Goal: Task Accomplishment & Management: Manage account settings

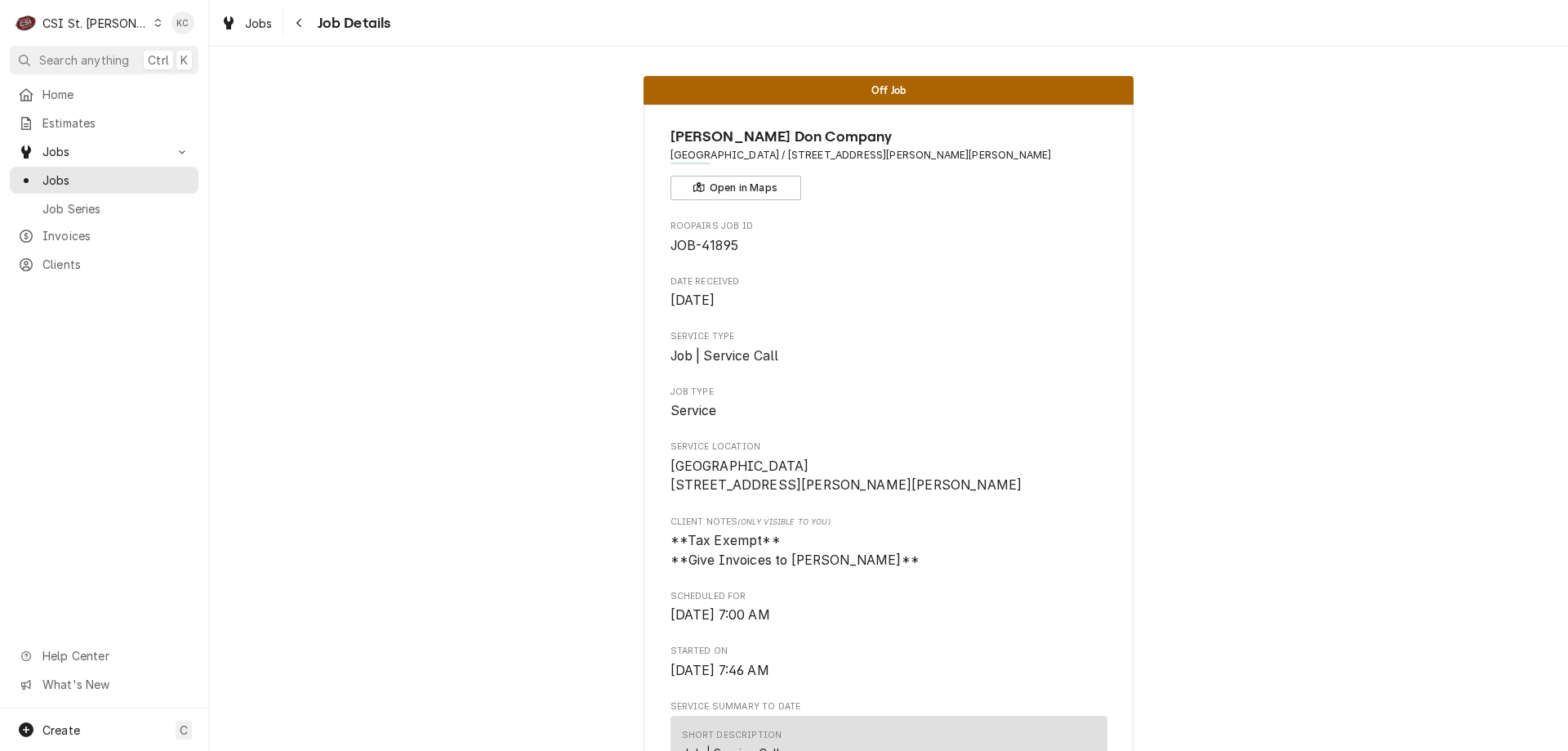
scroll to position [899, 0]
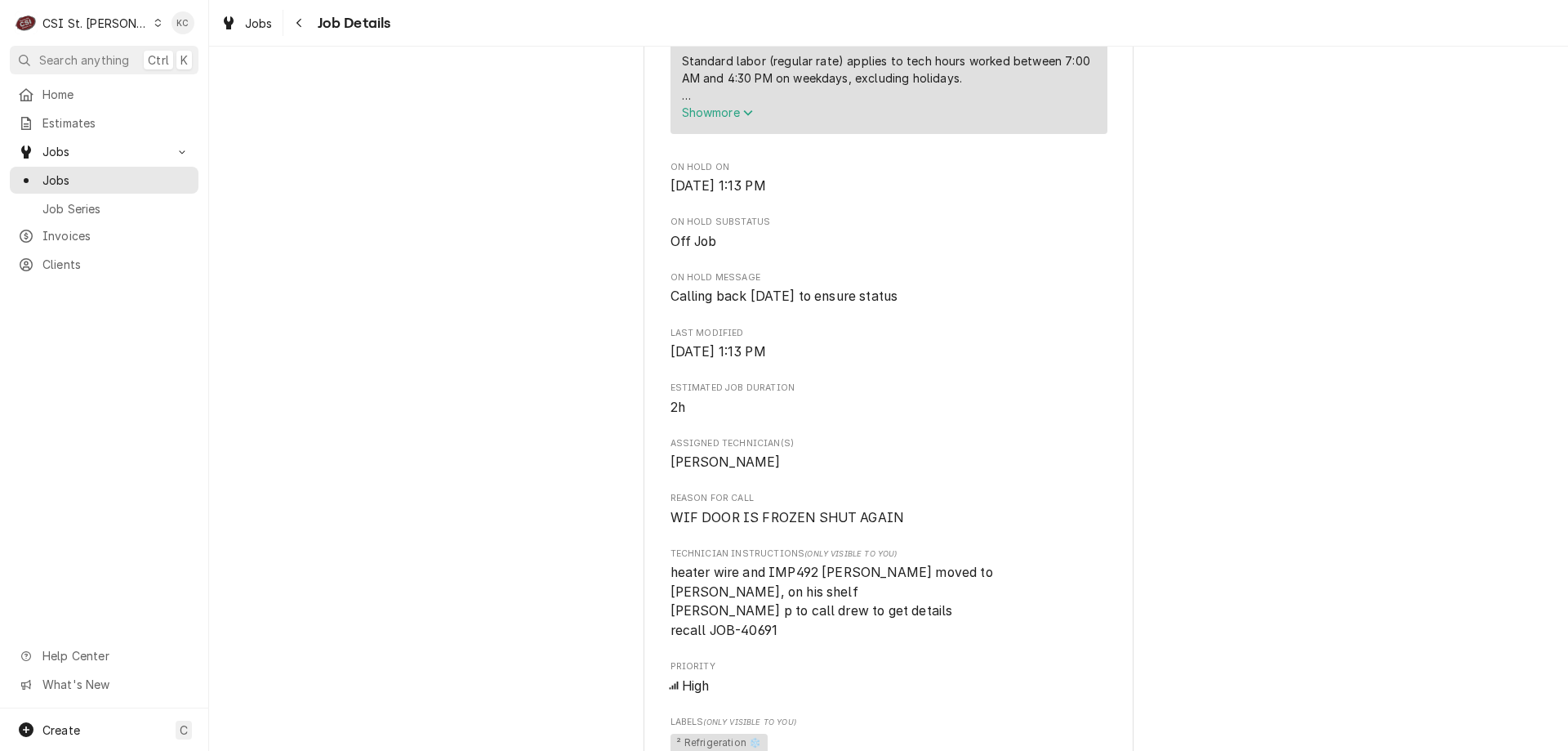
click at [94, 19] on div "CSI St. Louis" at bounding box center [96, 23] width 106 height 17
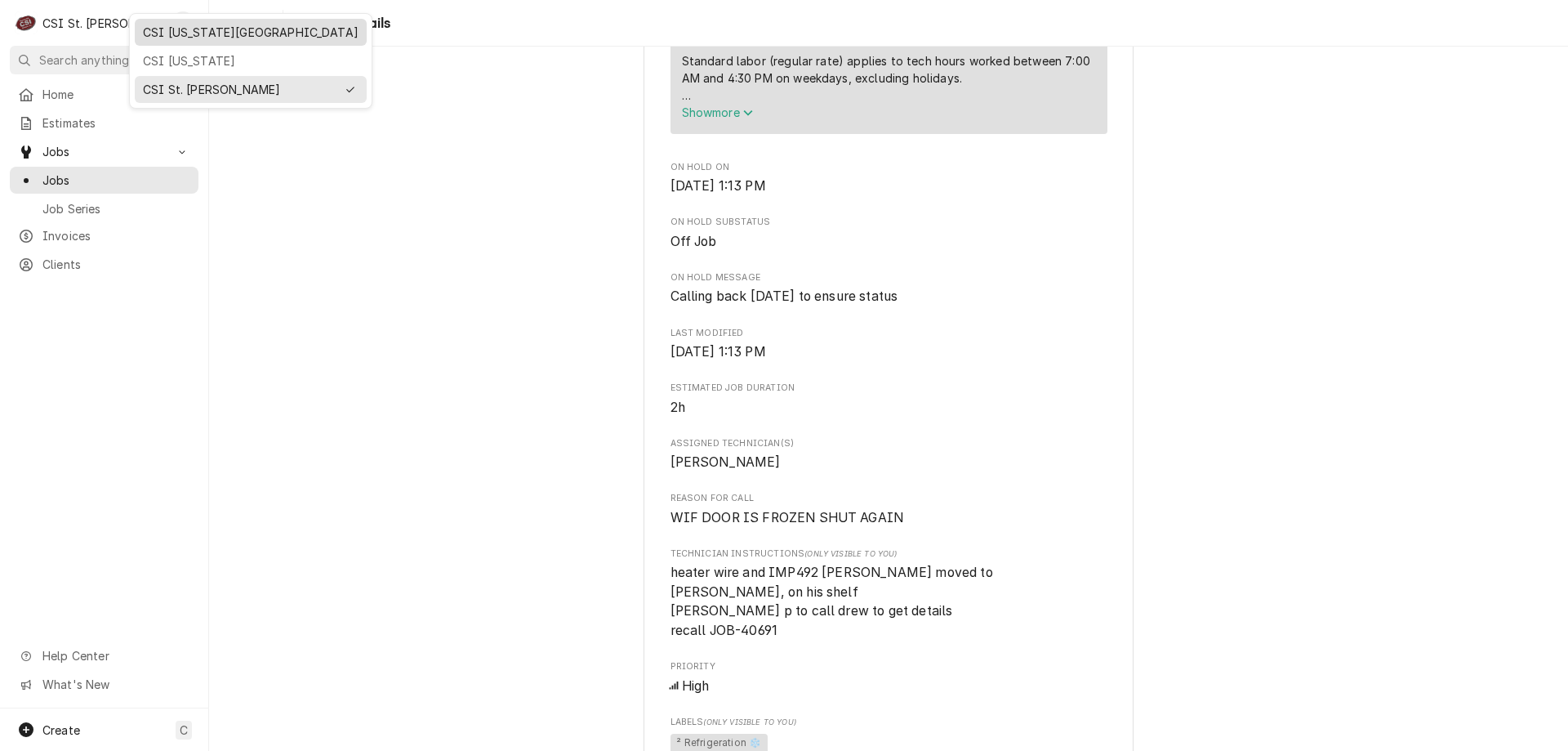
click at [208, 24] on div "CSI Kansas City" at bounding box center [251, 32] width 216 height 17
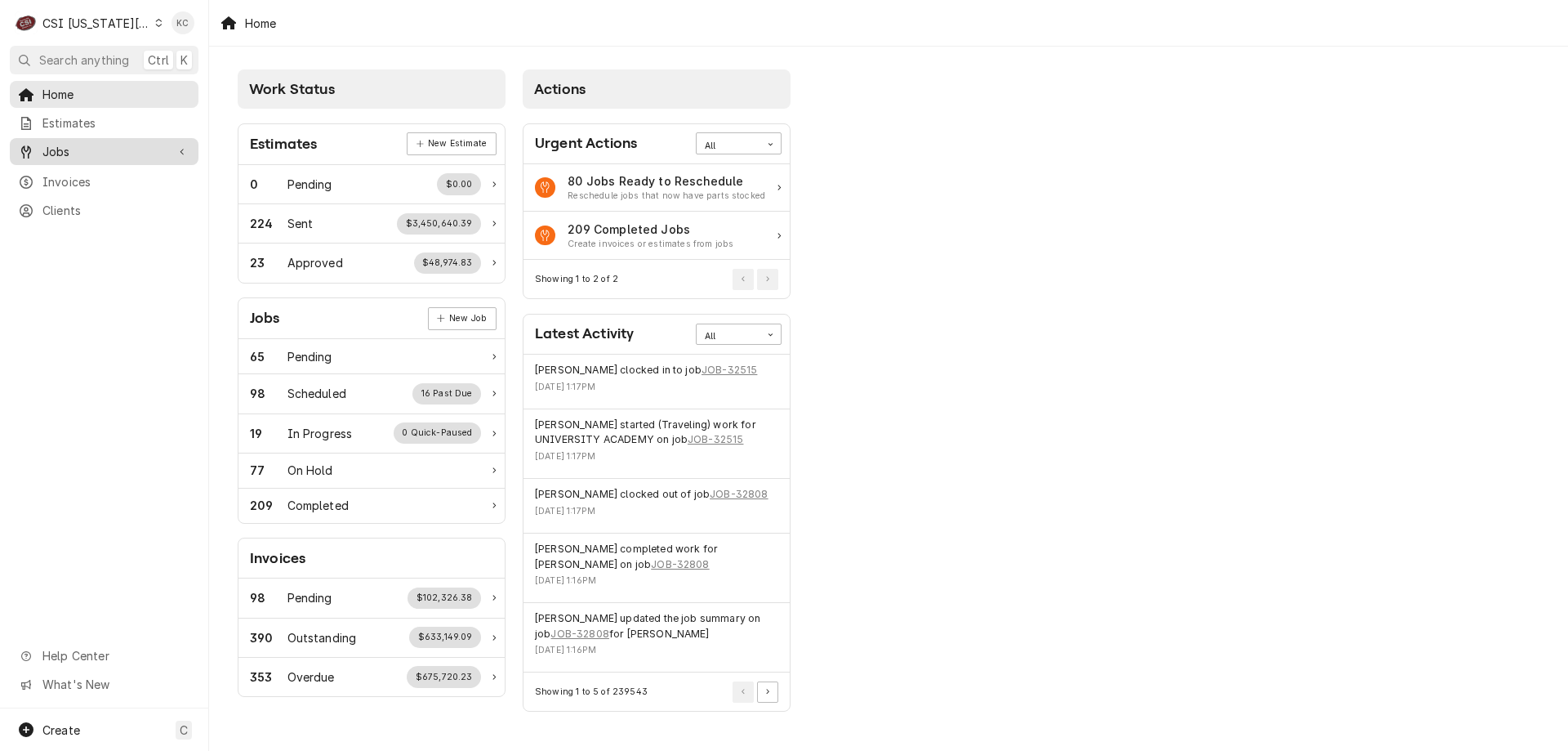
click at [90, 157] on link "Jobs" at bounding box center [104, 151] width 189 height 27
click at [77, 256] on span "Clients" at bounding box center [116, 264] width 148 height 17
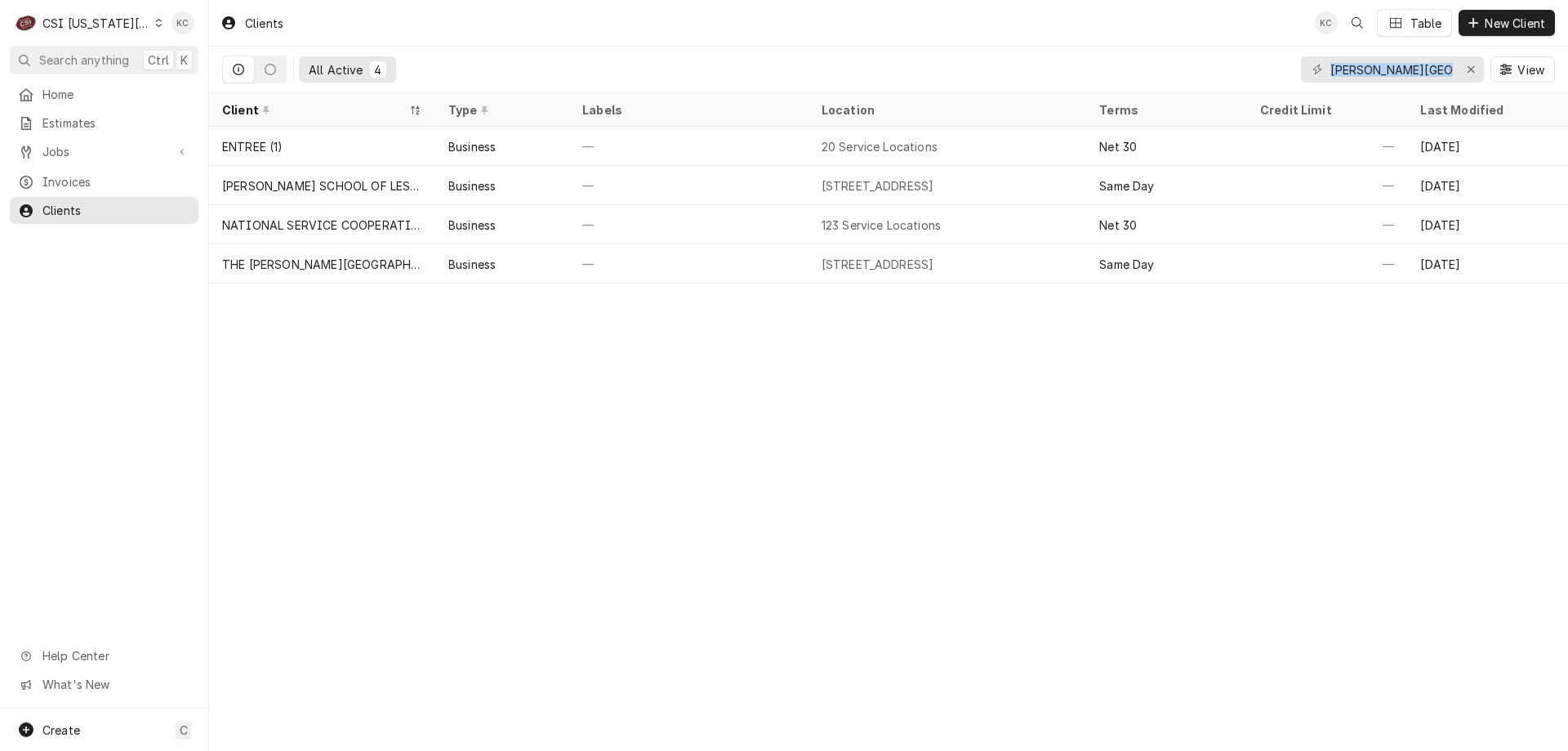
drag, startPoint x: 1455, startPoint y: 75, endPoint x: 1333, endPoint y: 85, distance: 122.4
click at [1333, 85] on div "[PERSON_NAME] school View" at bounding box center [1428, 69] width 254 height 46
click at [1431, 76] on input "goddard school" at bounding box center [1392, 70] width 123 height 26
click at [1431, 74] on input "goddard school" at bounding box center [1392, 70] width 123 height 26
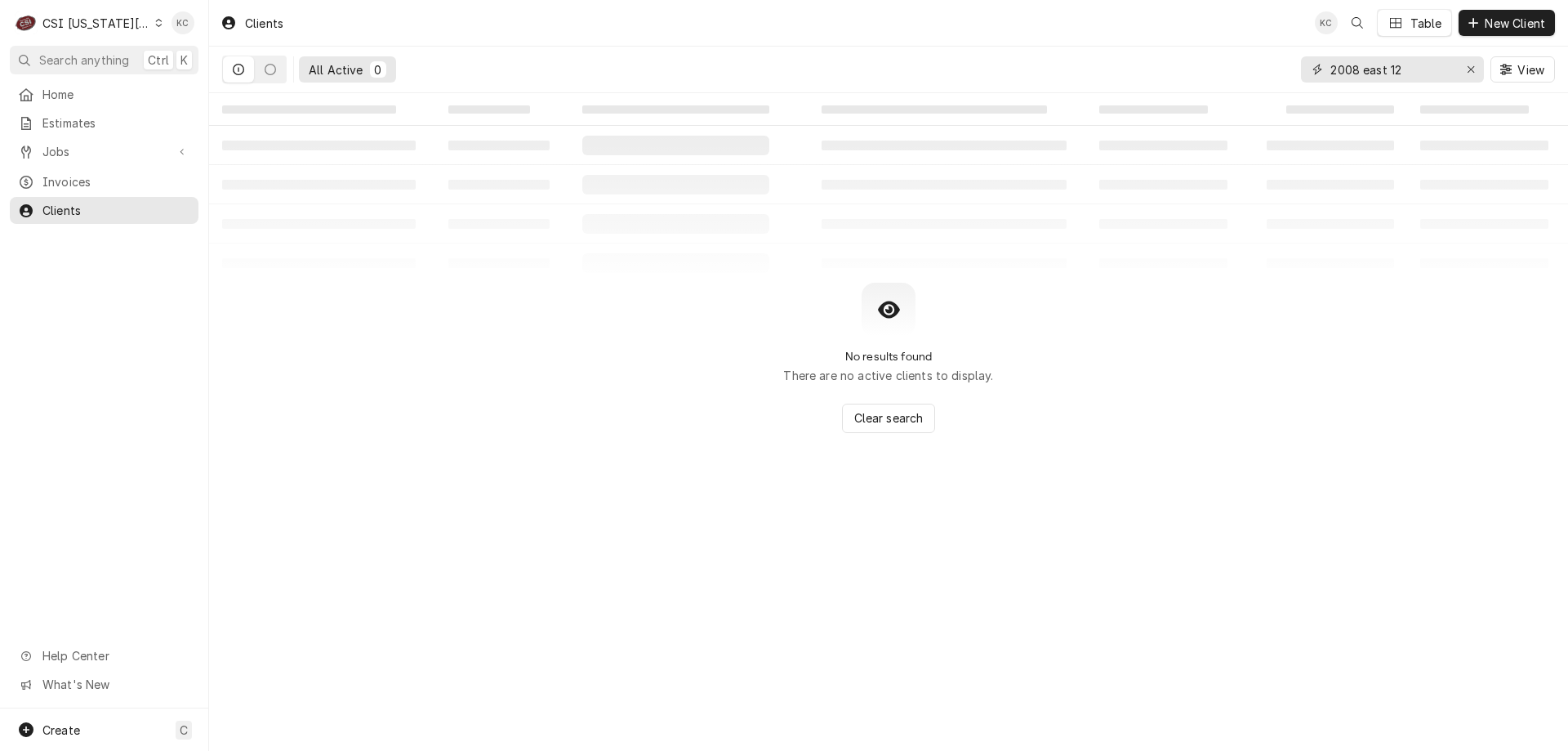
drag, startPoint x: 1413, startPoint y: 78, endPoint x: 1211, endPoint y: 110, distance: 204.5
click at [1211, 110] on div "Clients KC Table New Client All Active 0 2008 east 12 View ‌ ‌ ‌ ‌ ‌ ‌ ‌ ‌ ‌ ‌ …" at bounding box center [888, 375] width 1359 height 751
drag, startPoint x: 1397, startPoint y: 81, endPoint x: 1316, endPoint y: 84, distance: 81.1
click at [1316, 84] on div "saint marks View" at bounding box center [1428, 69] width 254 height 46
type input "13123 STATE LINE"
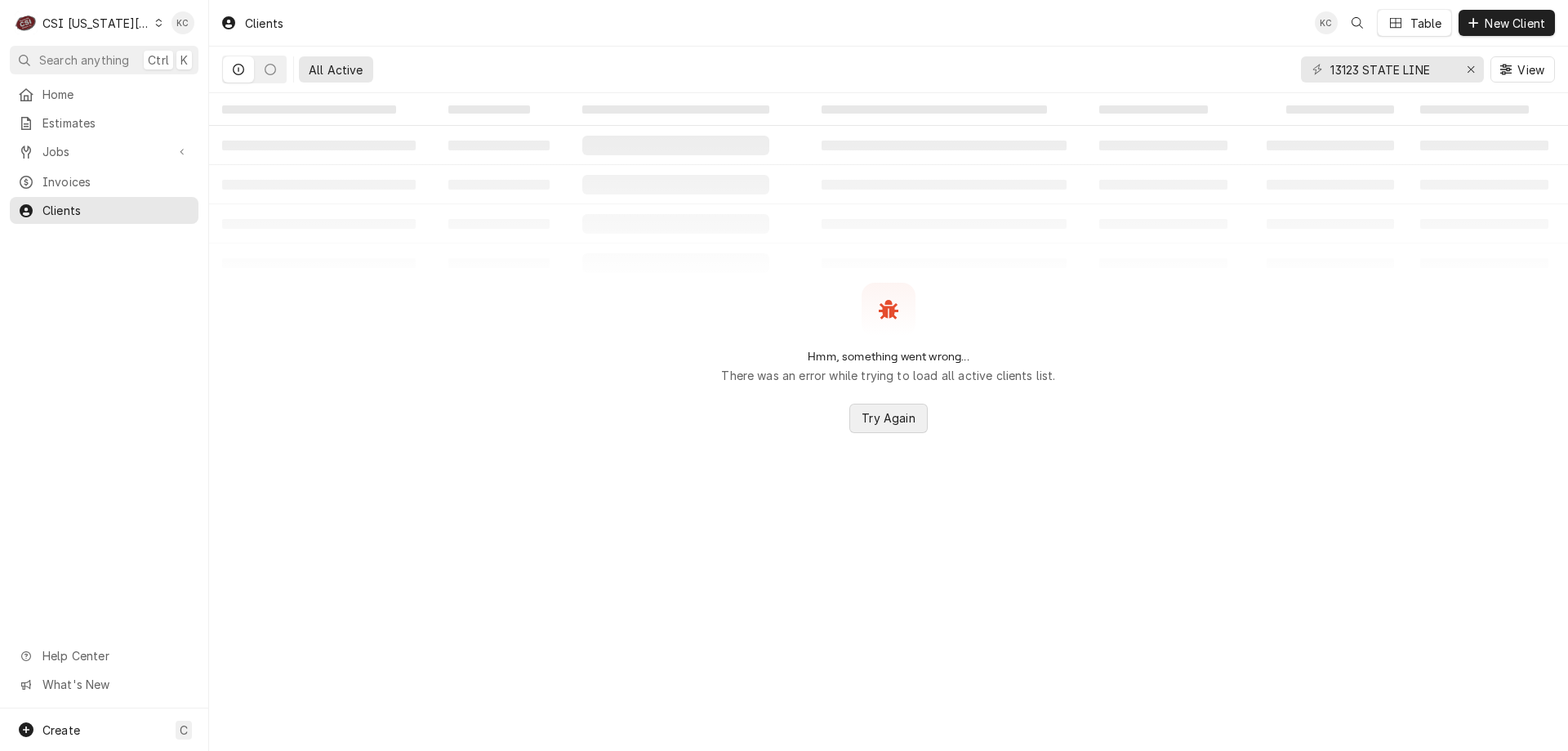
click at [870, 415] on span "Try Again" at bounding box center [888, 418] width 60 height 17
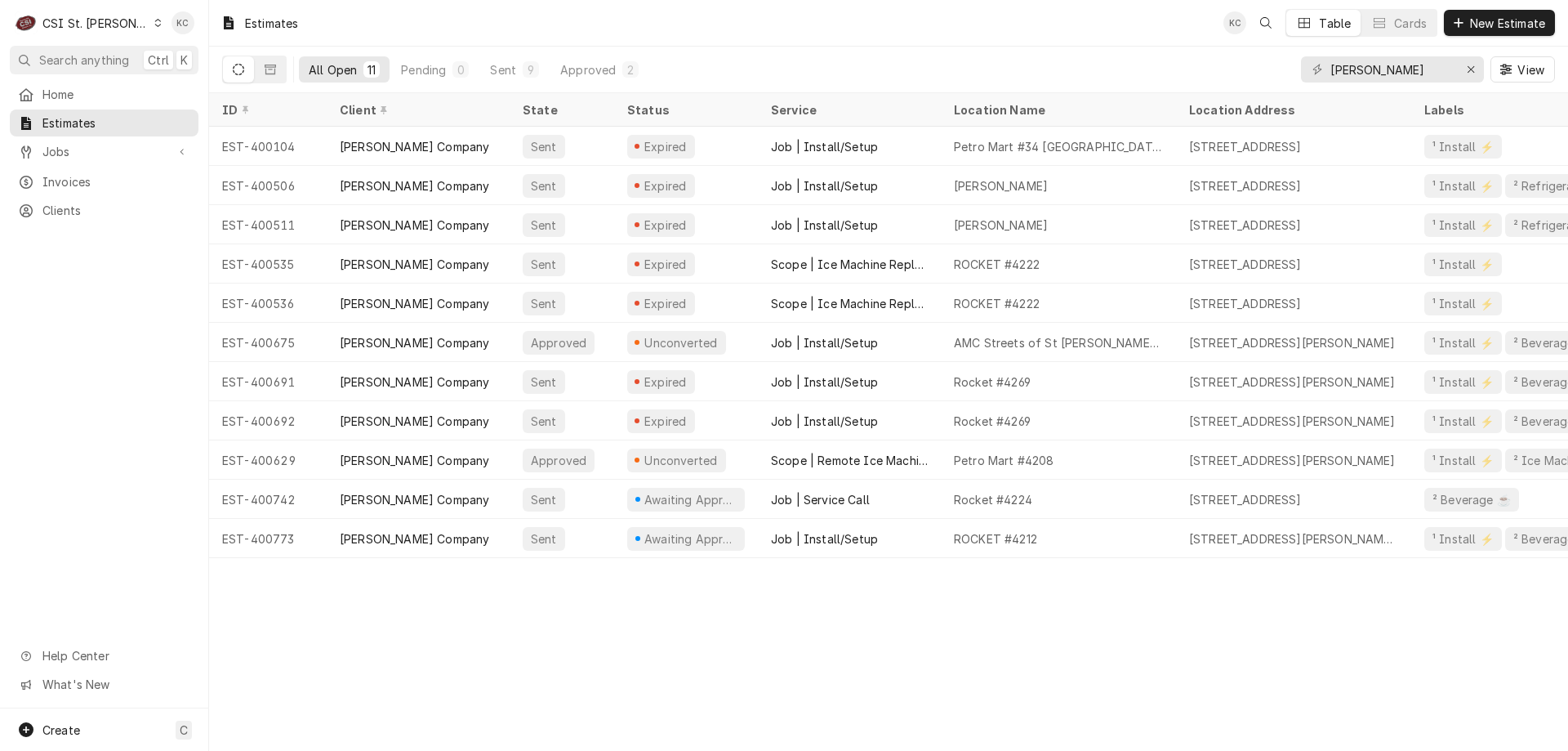
click at [89, 30] on div "CSI St. Louis" at bounding box center [96, 23] width 106 height 17
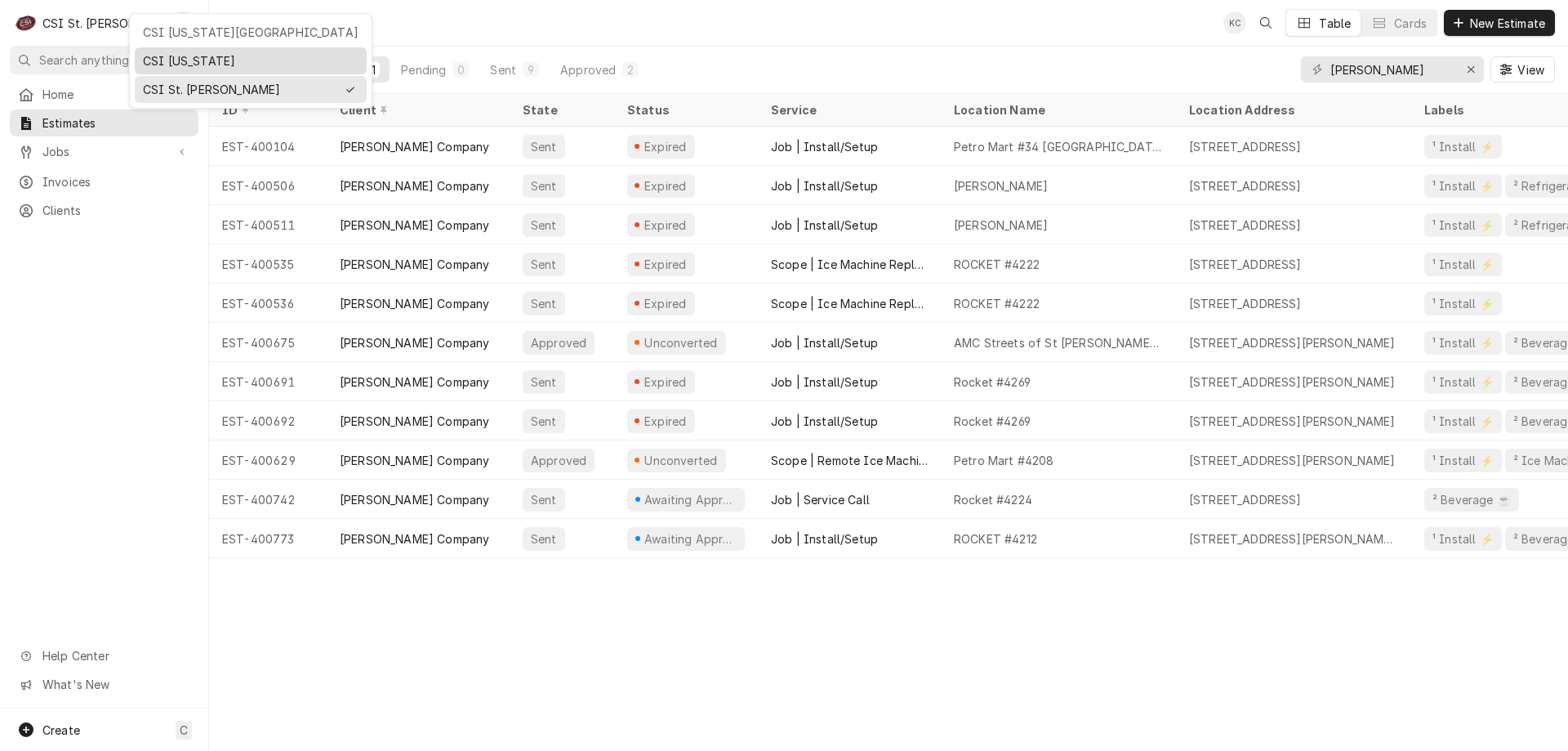
click at [176, 52] on div "CSI Kentucky" at bounding box center [251, 60] width 216 height 17
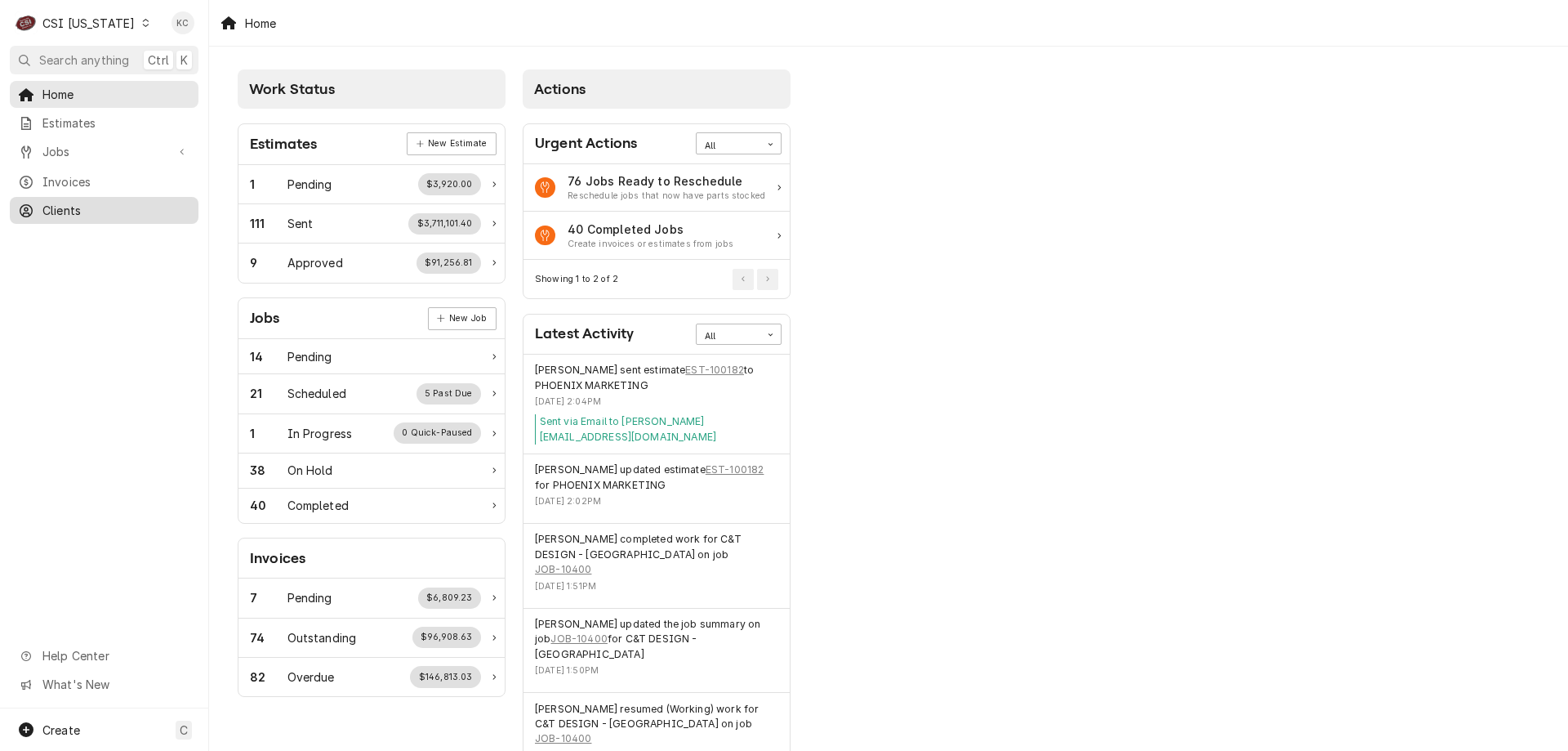
click at [60, 203] on span "Clients" at bounding box center [116, 210] width 148 height 17
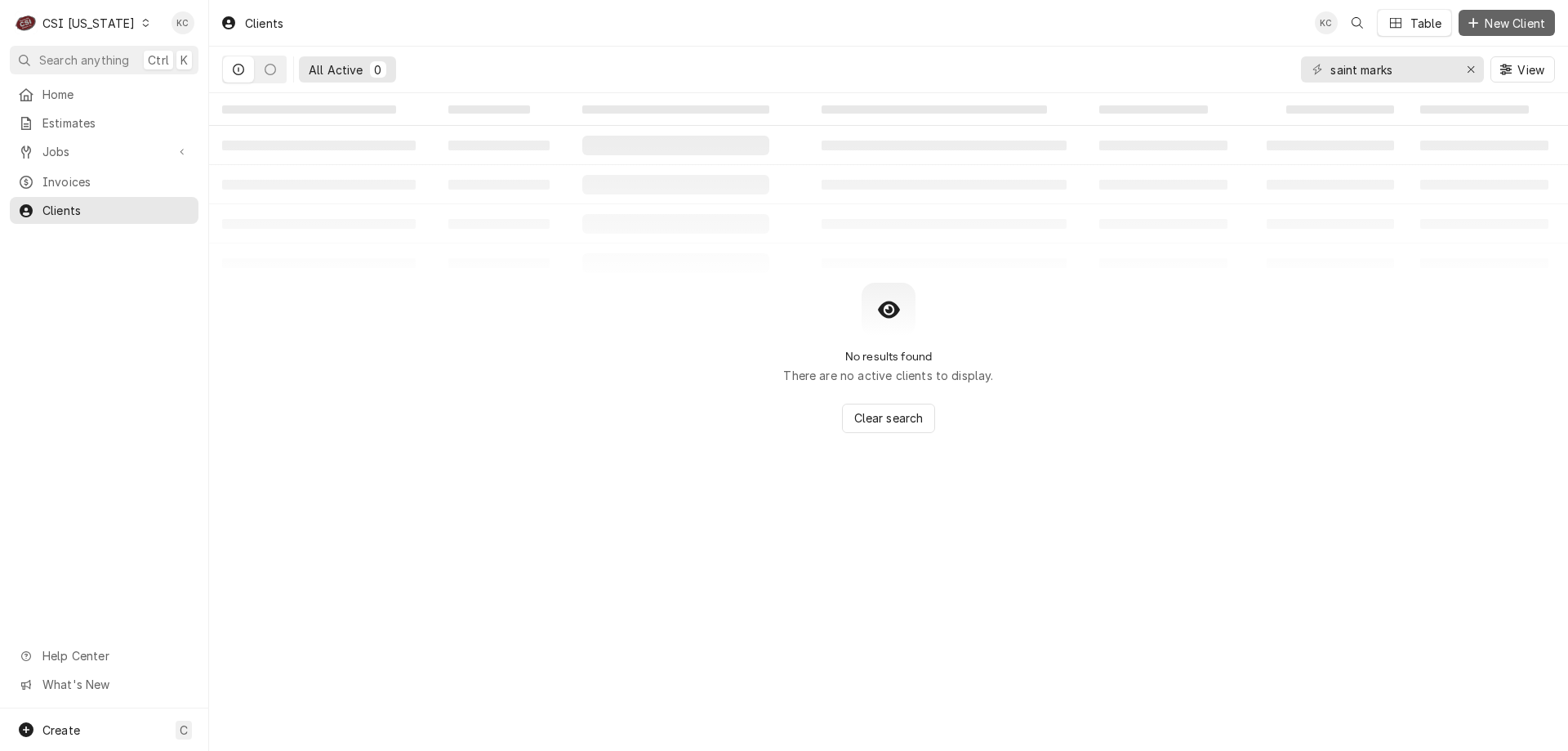
click at [1520, 32] on button "New Client" at bounding box center [1507, 23] width 97 height 26
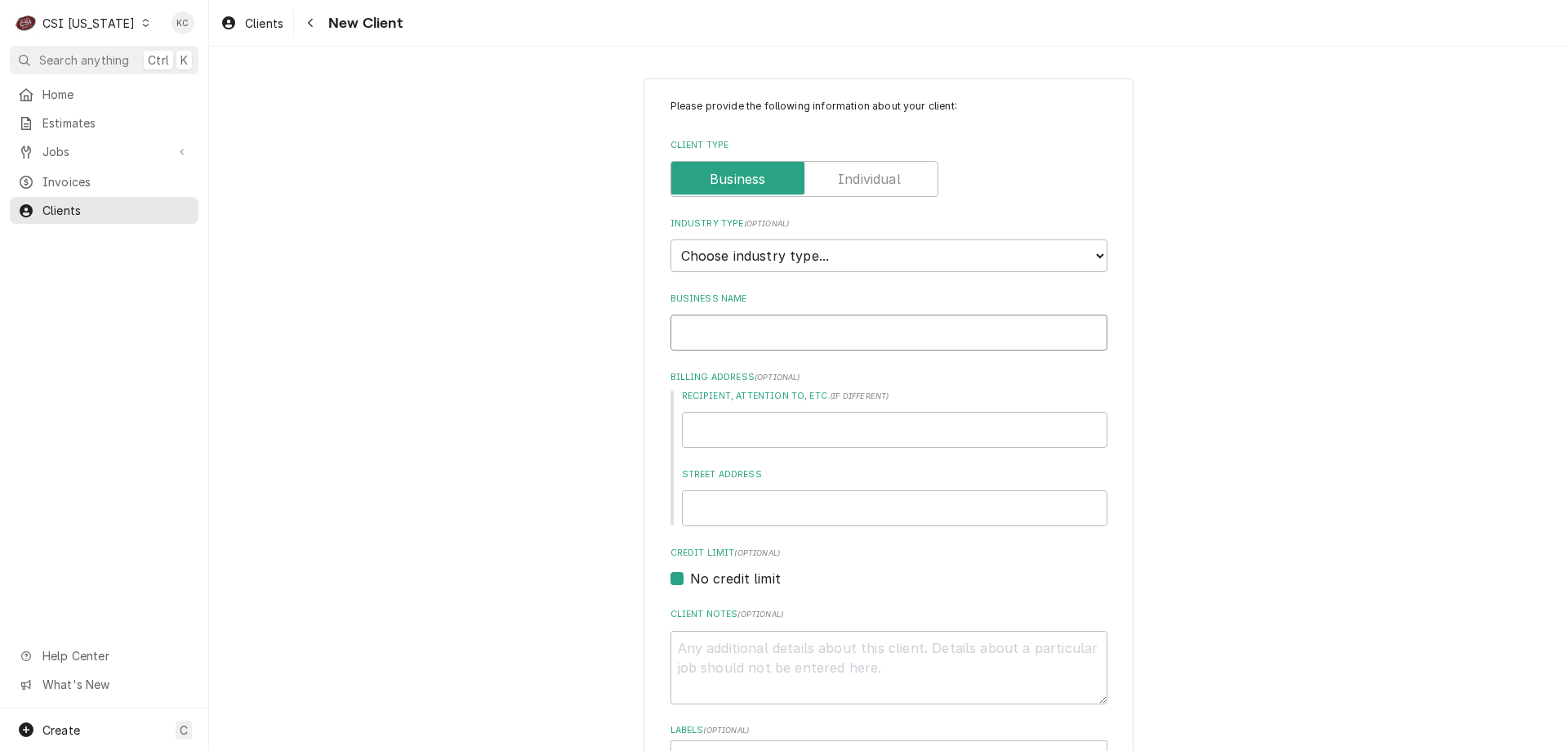
click at [777, 349] on input "Business Name" at bounding box center [889, 332] width 437 height 36
click at [776, 339] on input "Business Name" at bounding box center [889, 332] width 437 height 36
click at [775, 249] on select "Choose industry type... Residential Commercial Industrial Government" at bounding box center [889, 255] width 437 height 33
select select "2"
click at [671, 239] on select "Choose industry type... Residential Commercial Industrial Government" at bounding box center [889, 255] width 437 height 33
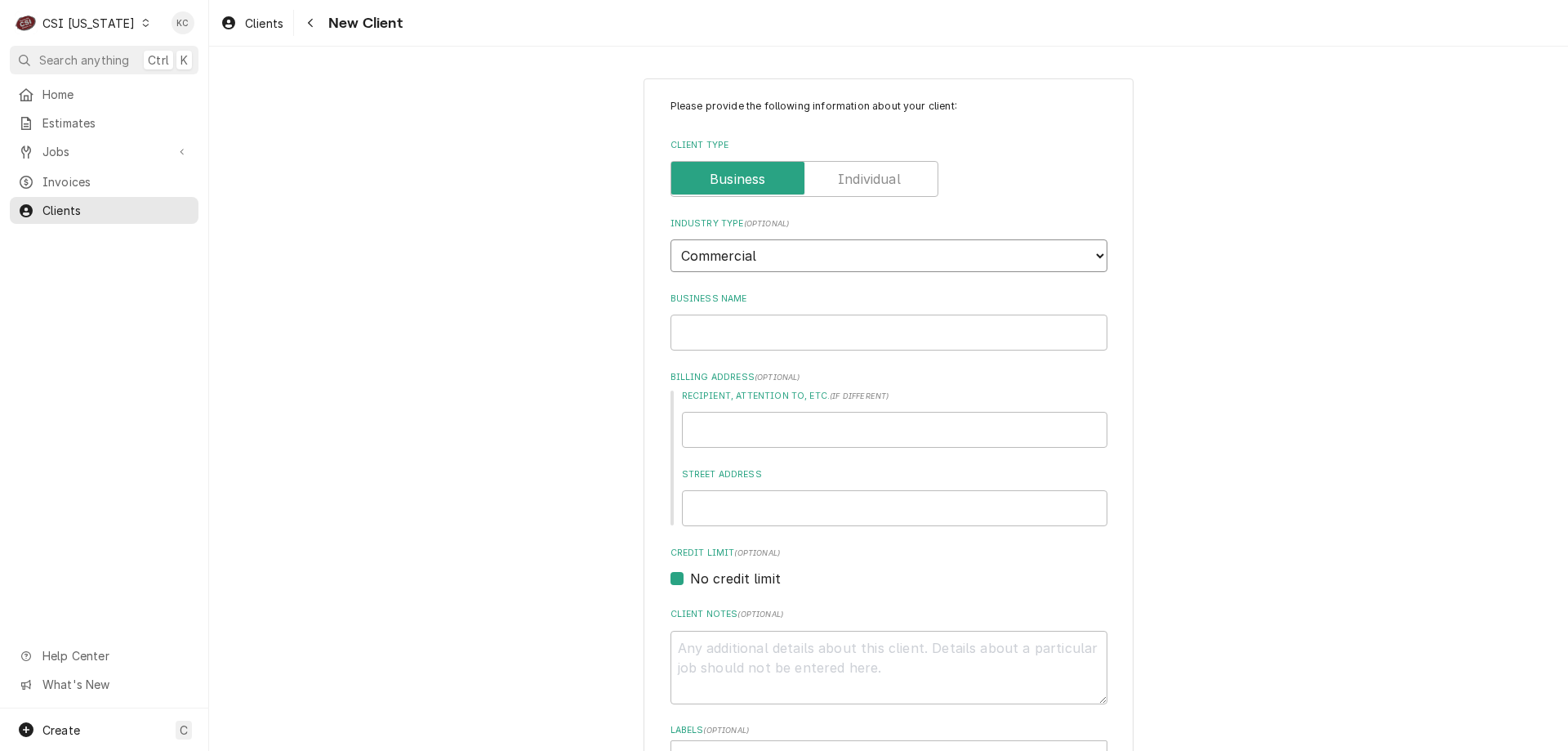
type textarea "x"
click at [752, 330] on input "Business Name" at bounding box center [889, 332] width 437 height 36
click at [103, 20] on div "CSI Kentucky" at bounding box center [88, 23] width 92 height 17
click at [187, 39] on div "CSI Kansas City" at bounding box center [255, 32] width 216 height 17
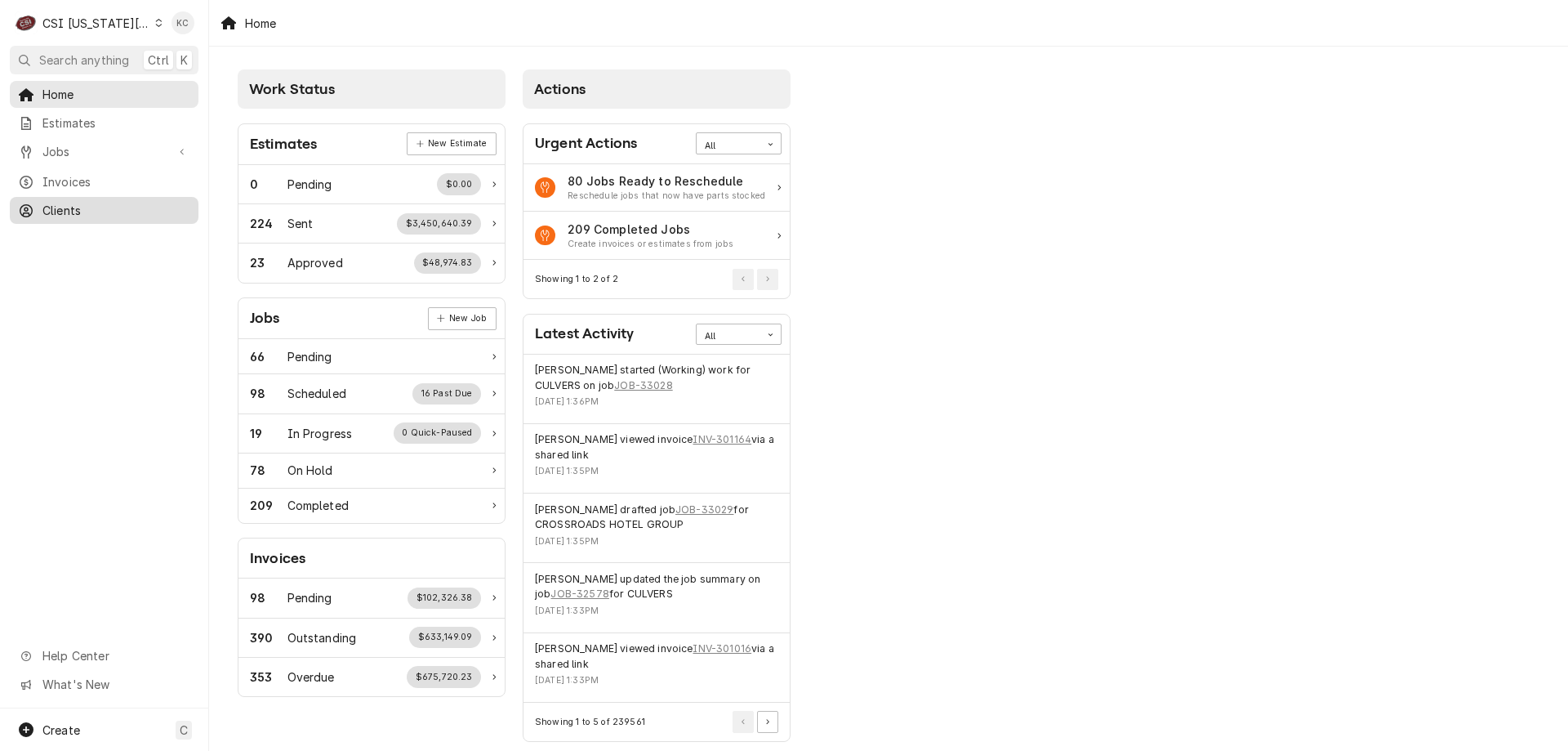
click at [101, 202] on span "Clients" at bounding box center [116, 210] width 148 height 17
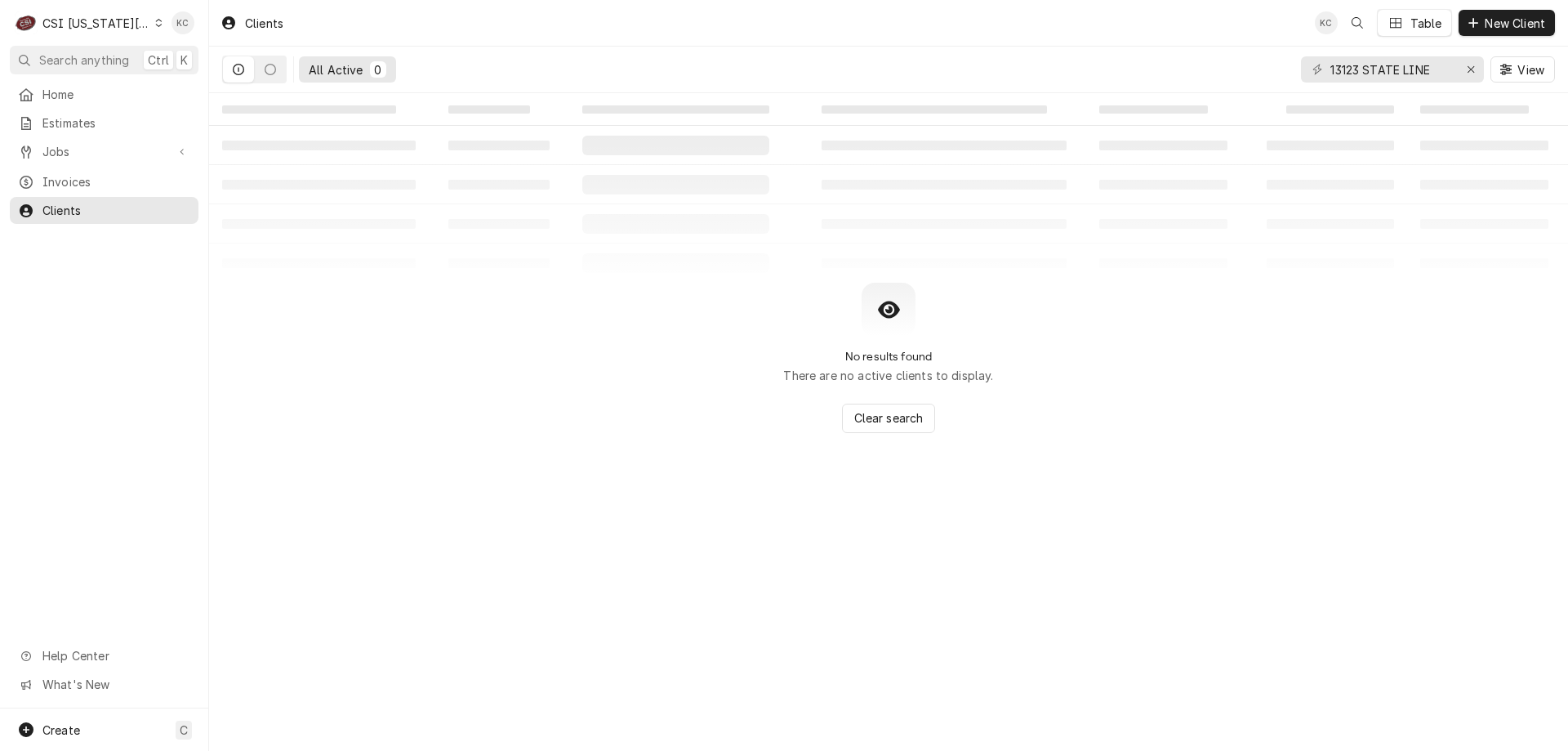
click at [68, 20] on div "CSI [US_STATE][GEOGRAPHIC_DATA]" at bounding box center [97, 23] width 108 height 17
click at [206, 63] on div "CSI [US_STATE]" at bounding box center [280, 60] width 238 height 17
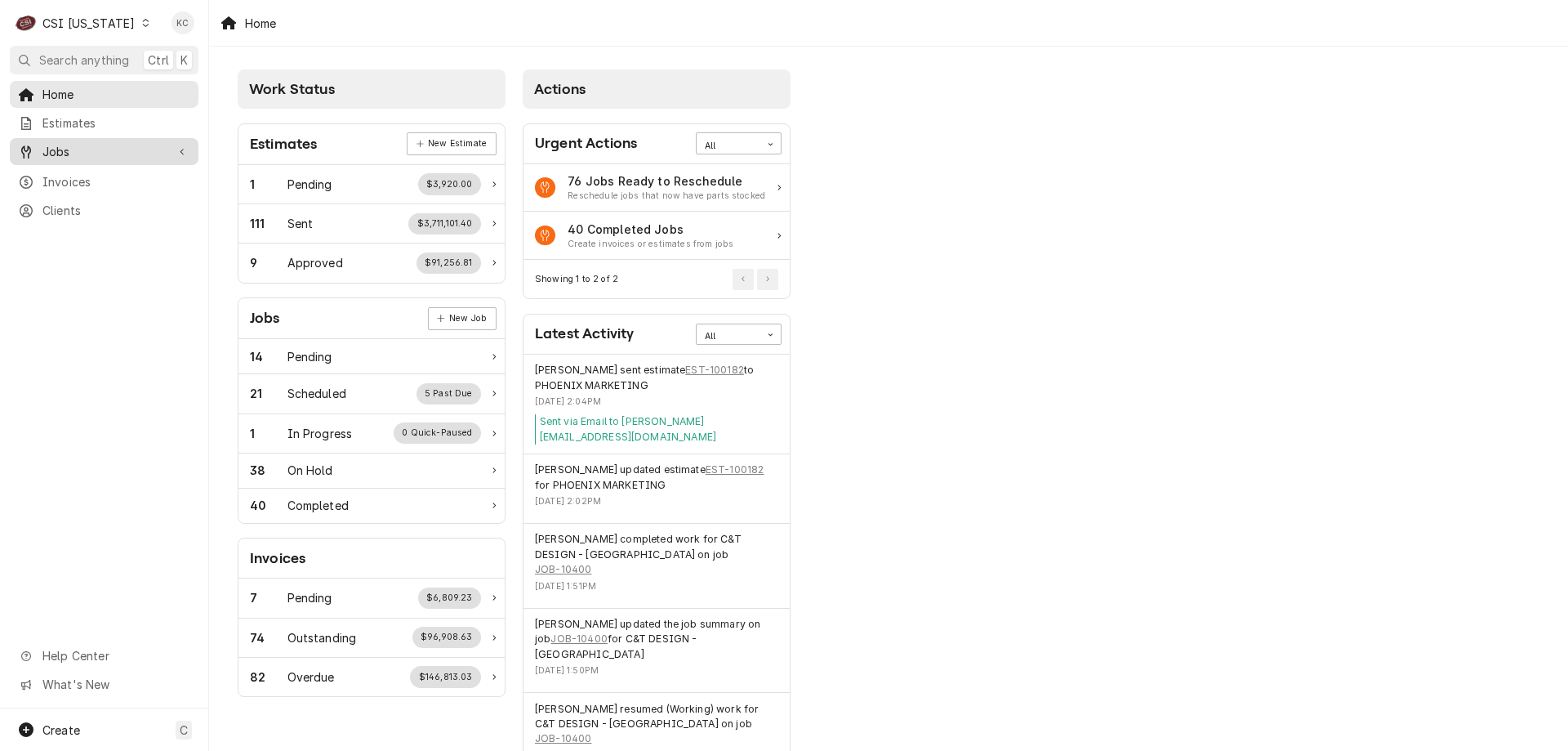
click at [70, 150] on span "Jobs" at bounding box center [104, 152] width 124 height 17
click at [69, 178] on span "Jobs" at bounding box center [116, 180] width 148 height 17
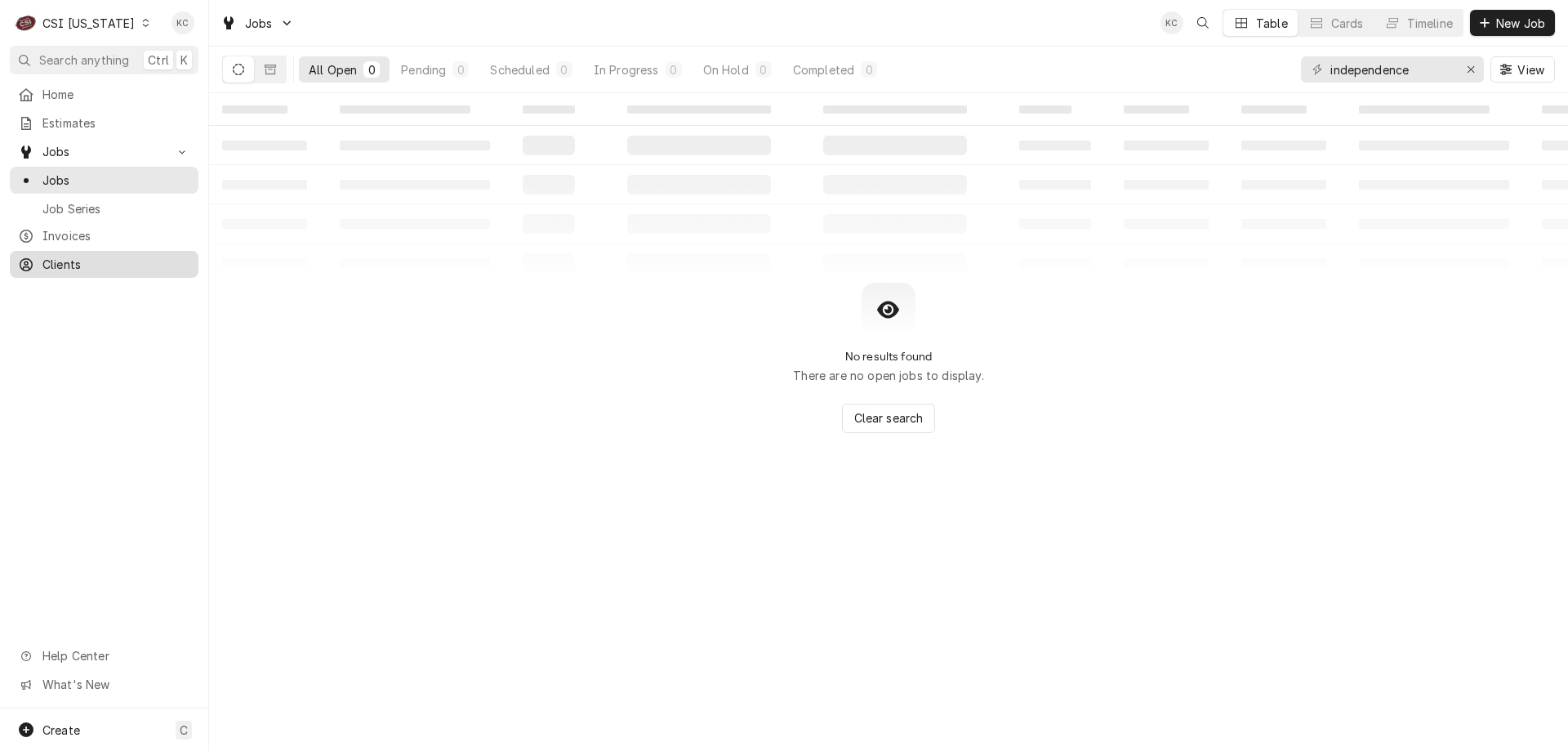
click at [84, 256] on span "Clients" at bounding box center [116, 264] width 148 height 17
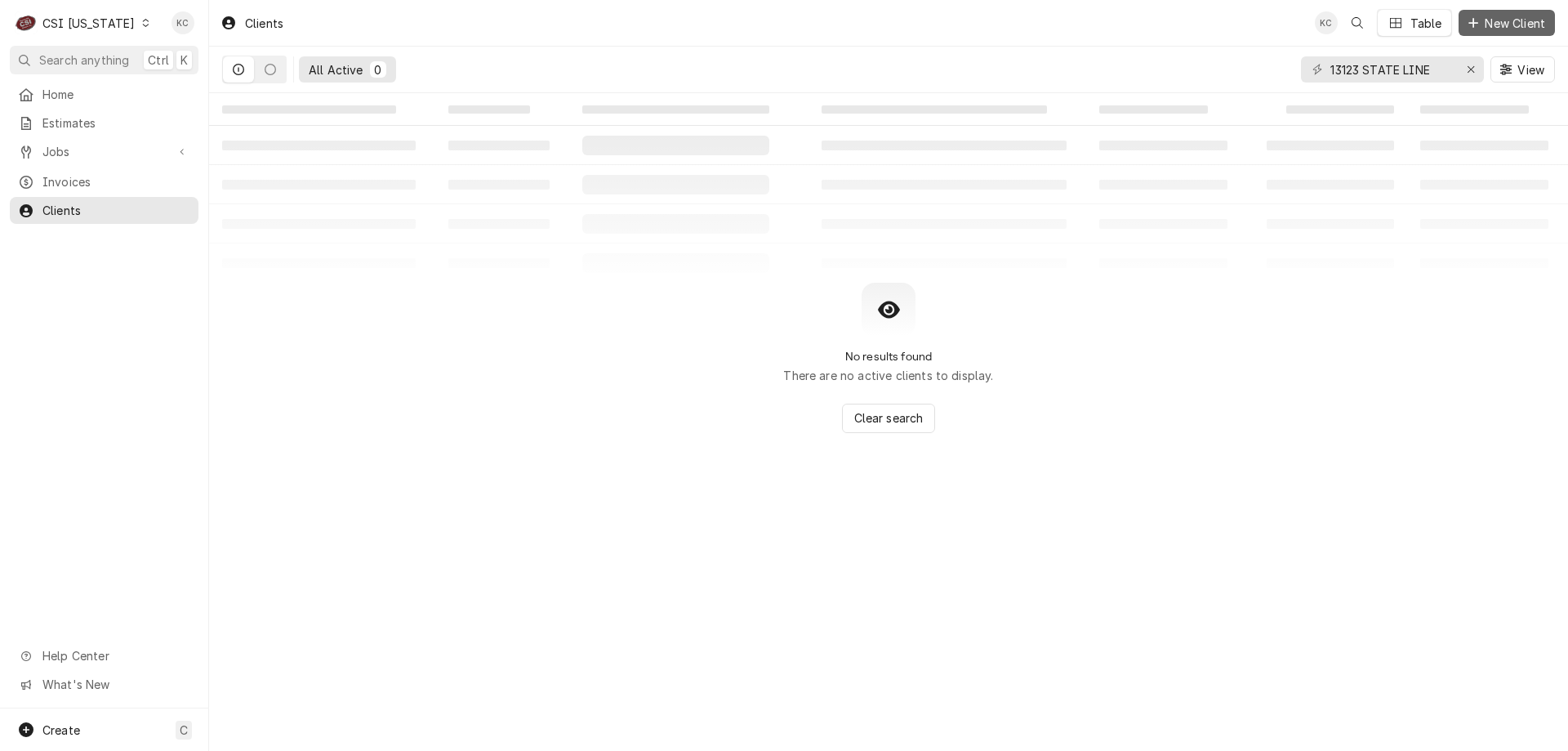
click at [1498, 24] on span "New Client" at bounding box center [1515, 23] width 67 height 17
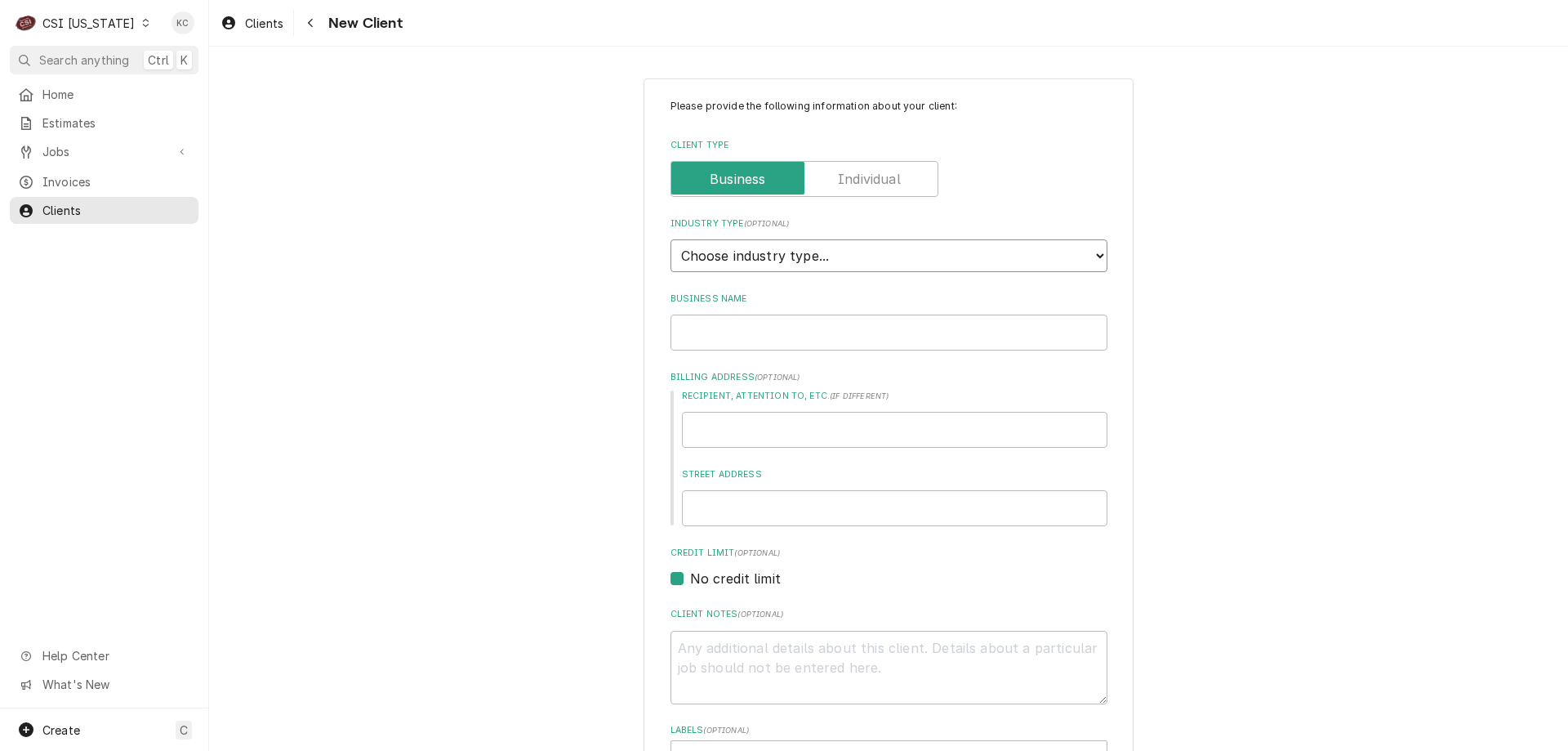
click at [874, 253] on select "Choose industry type... Residential Commercial Industrial Government" at bounding box center [889, 255] width 437 height 33
select select "2"
click at [671, 239] on select "Choose industry type... Residential Commercial Industrial Government" at bounding box center [889, 255] width 437 height 33
click at [840, 326] on input "Business Name" at bounding box center [889, 332] width 437 height 36
type textarea "x"
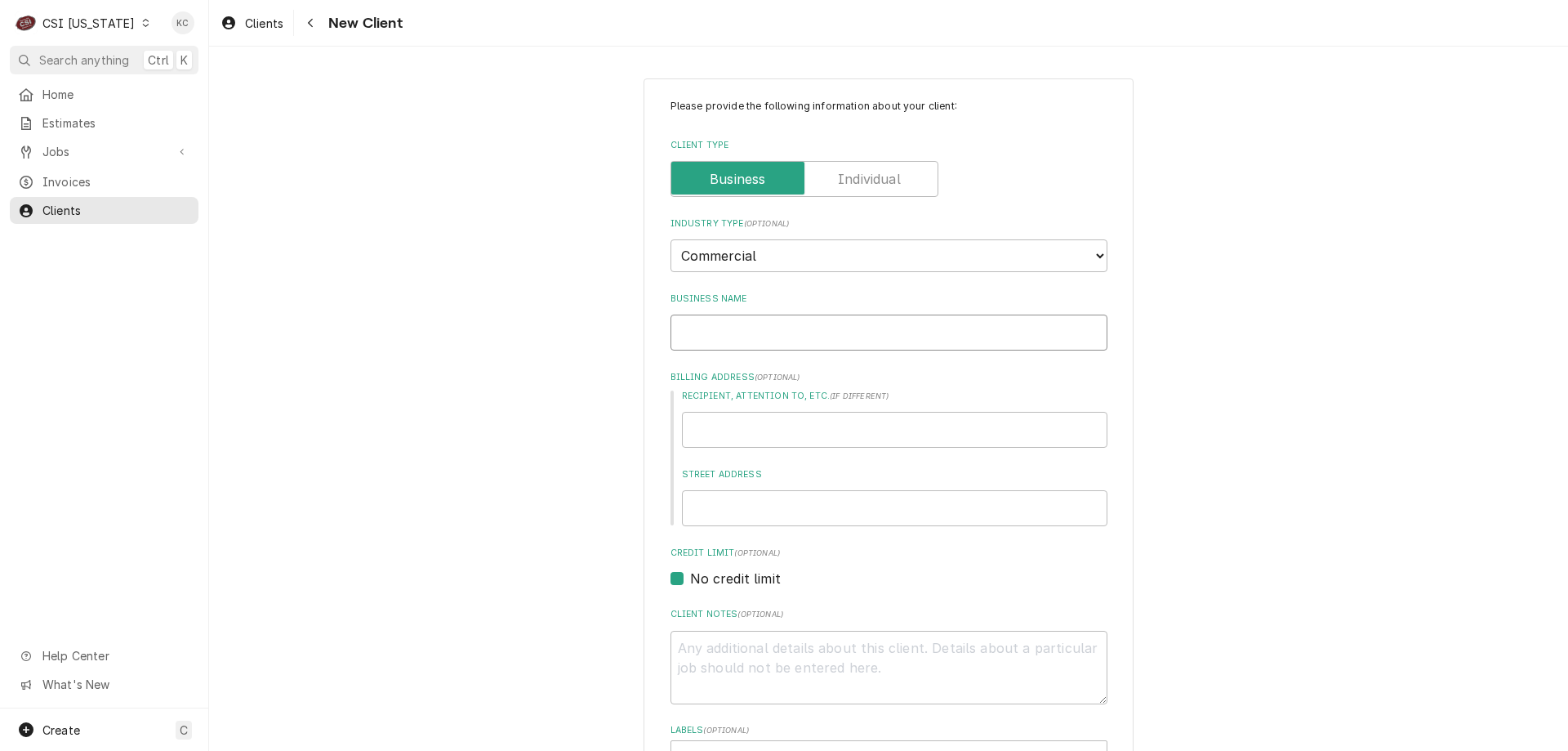
type input "p"
type textarea "x"
type input "pr"
type textarea "x"
type input "pre"
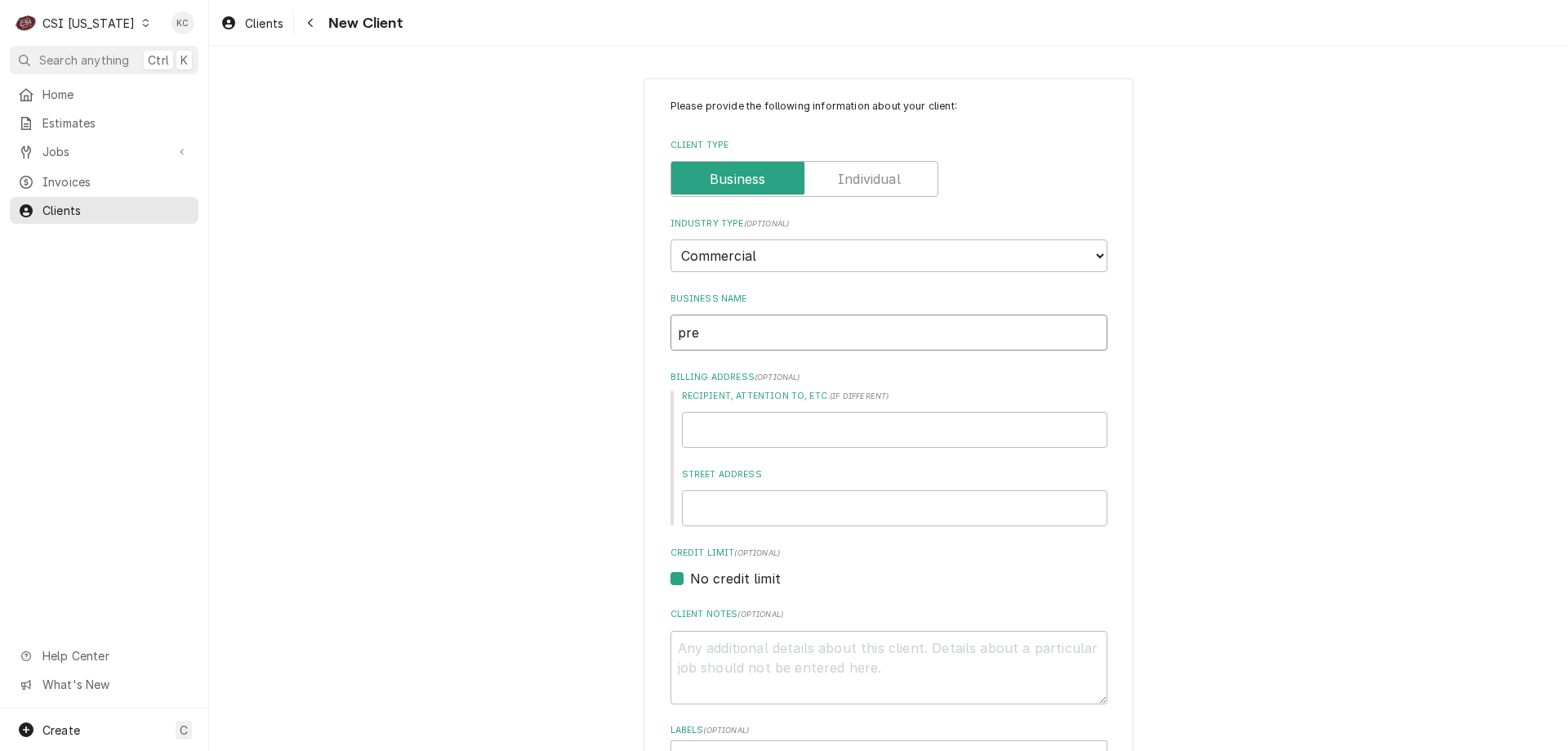
type textarea "x"
type input "pref"
type textarea "x"
type input "prefe"
type textarea "x"
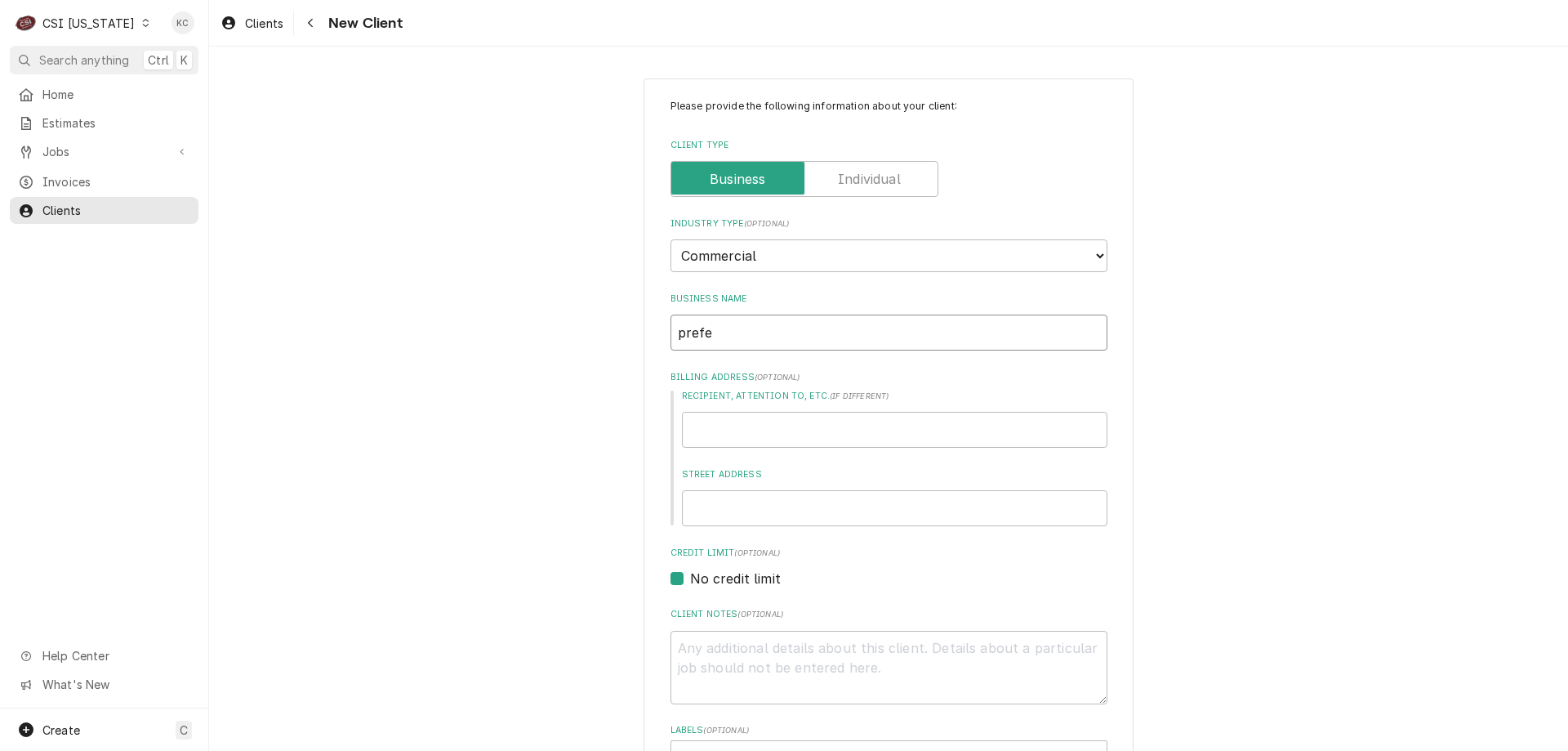
type input "prefer"
type textarea "x"
type input "preferr"
type textarea "x"
type input "preferre"
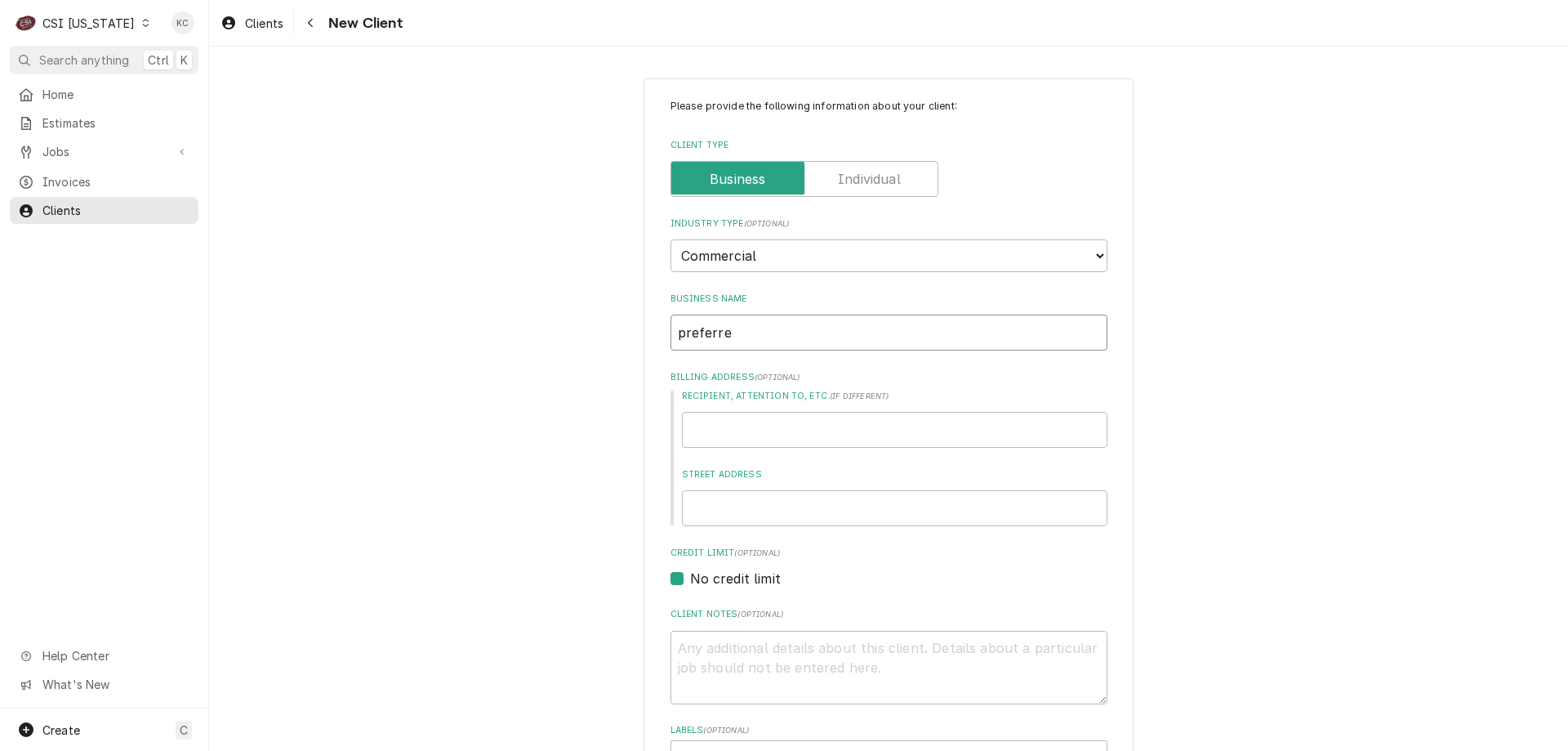
type textarea "x"
type input "preferred"
type textarea "x"
type input "preferred"
type textarea "x"
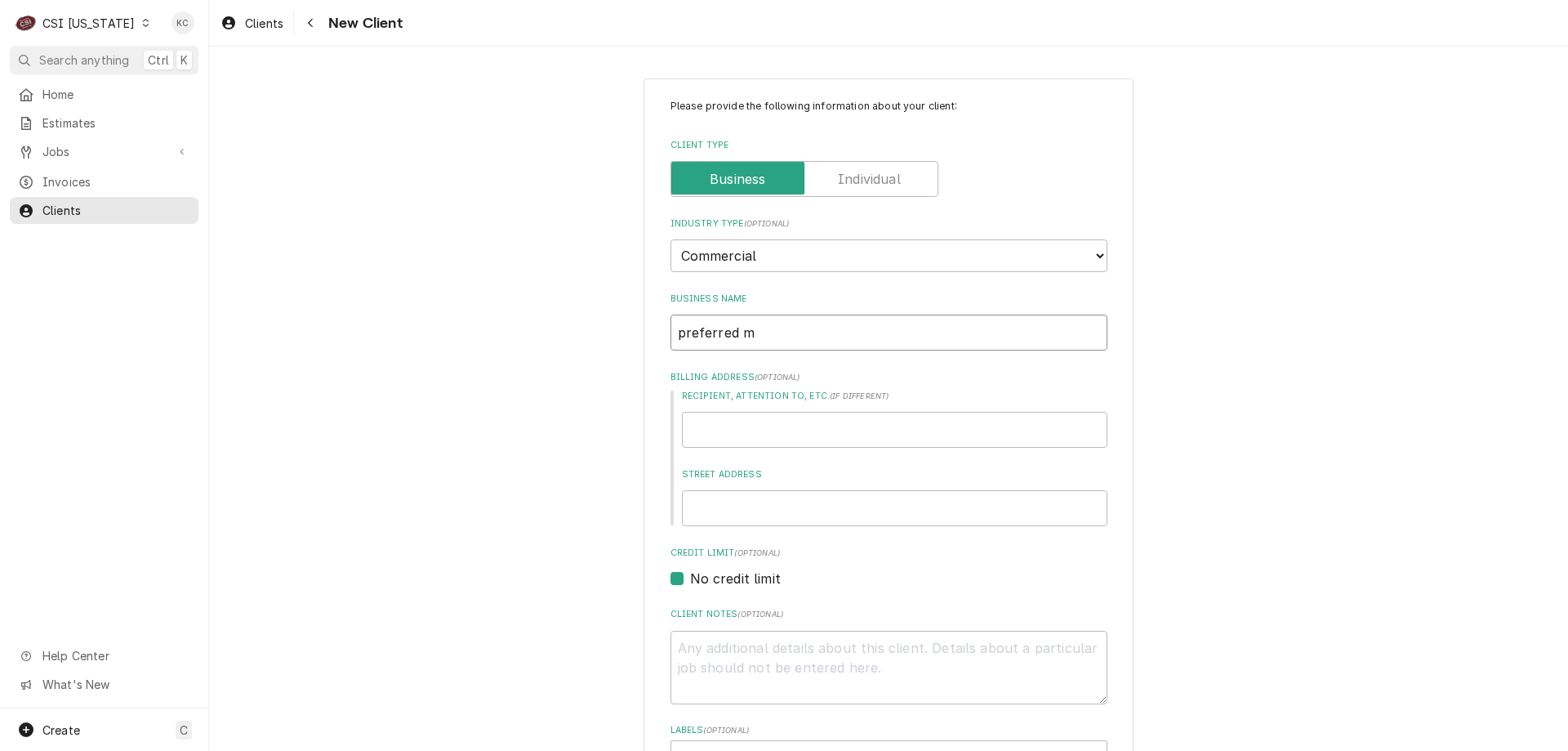
type input "preferred me"
type textarea "x"
type input "preferred mea"
type textarea "x"
type input "preferred meat"
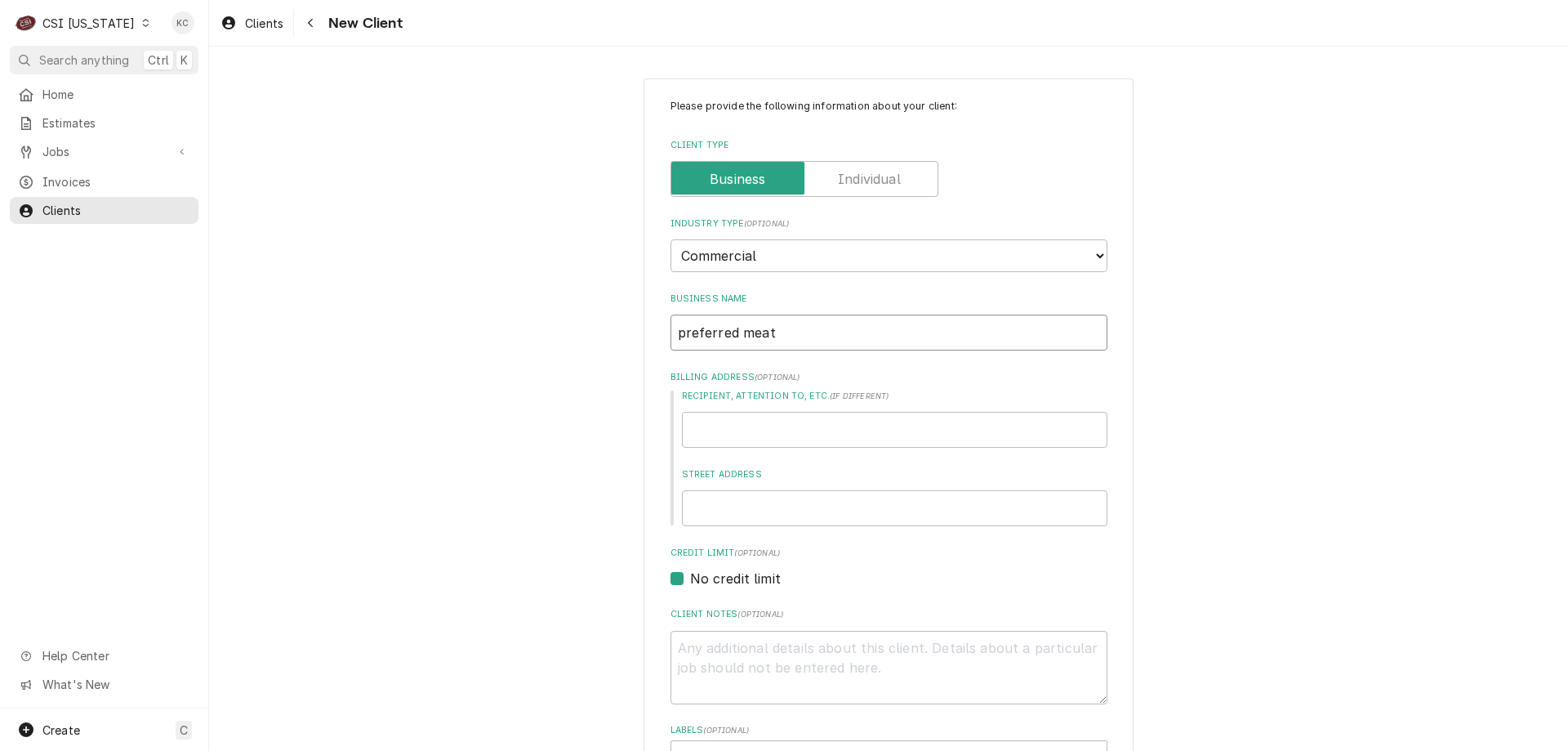
type textarea "x"
type input "preferred meats"
type textarea "x"
type input "preferred meats"
type textarea "x"
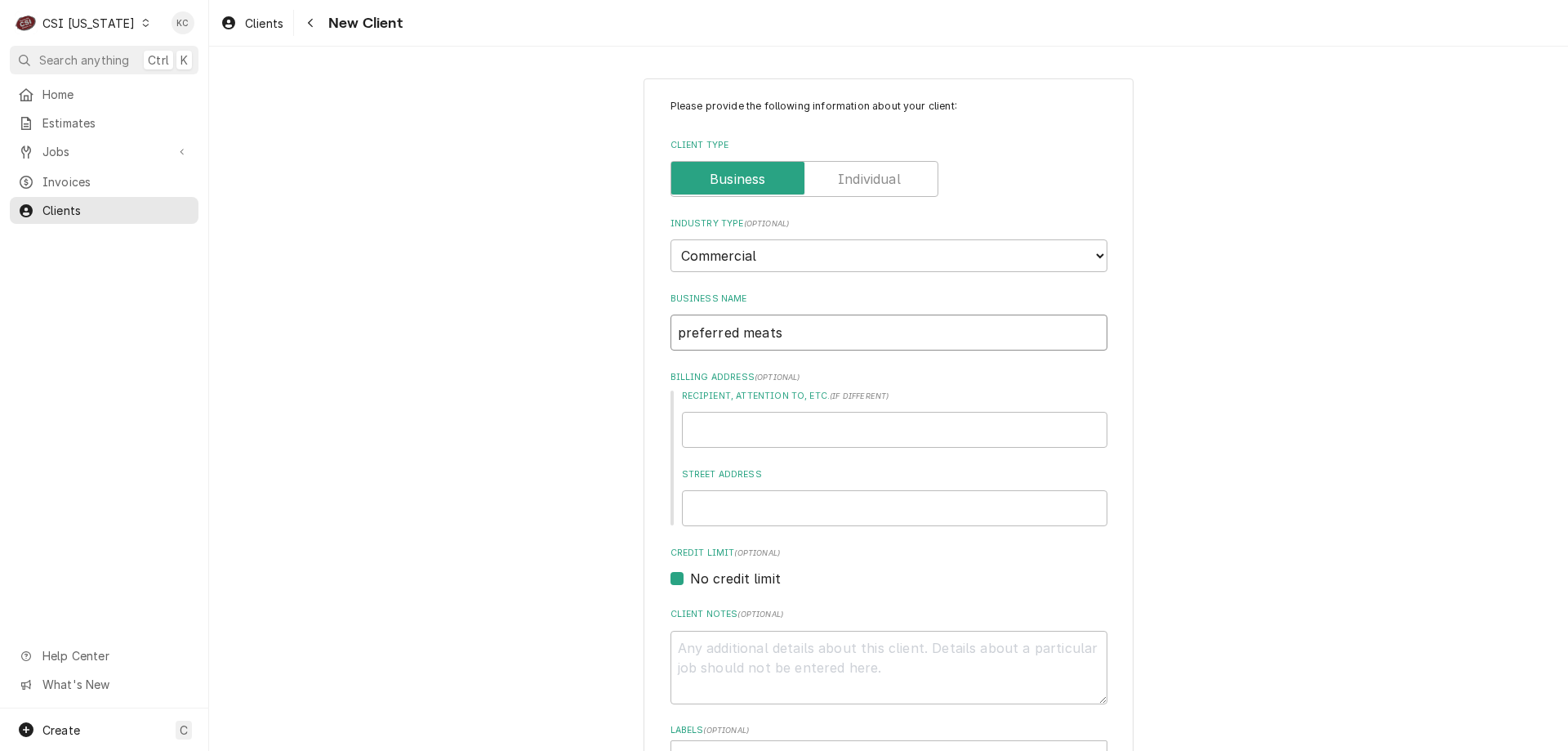
type input "preferred meats"
type textarea "x"
type input "preferred meat"
type textarea "x"
type input "preferred mea"
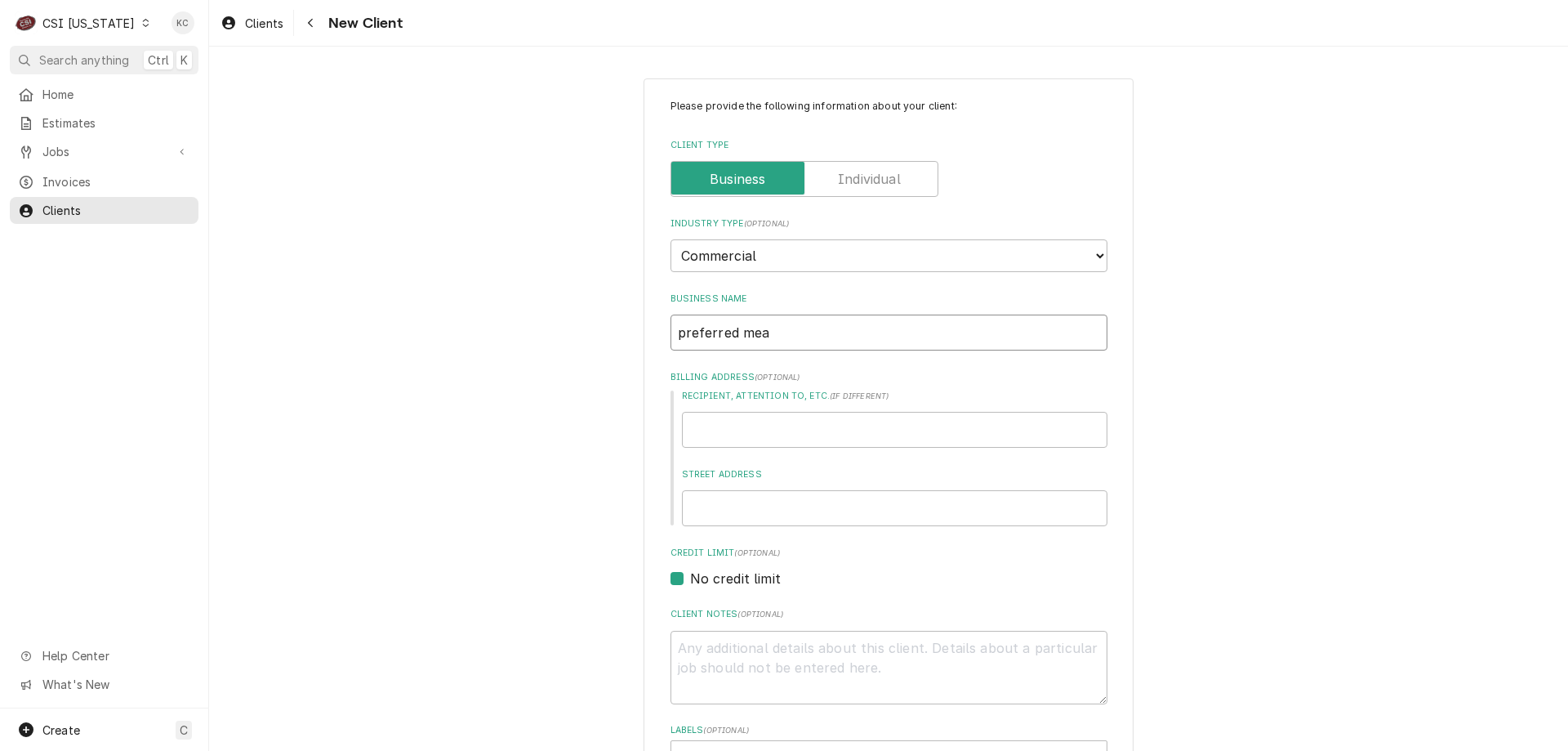
type textarea "x"
type input "preferred me"
type textarea "x"
type input "preferred m"
type textarea "x"
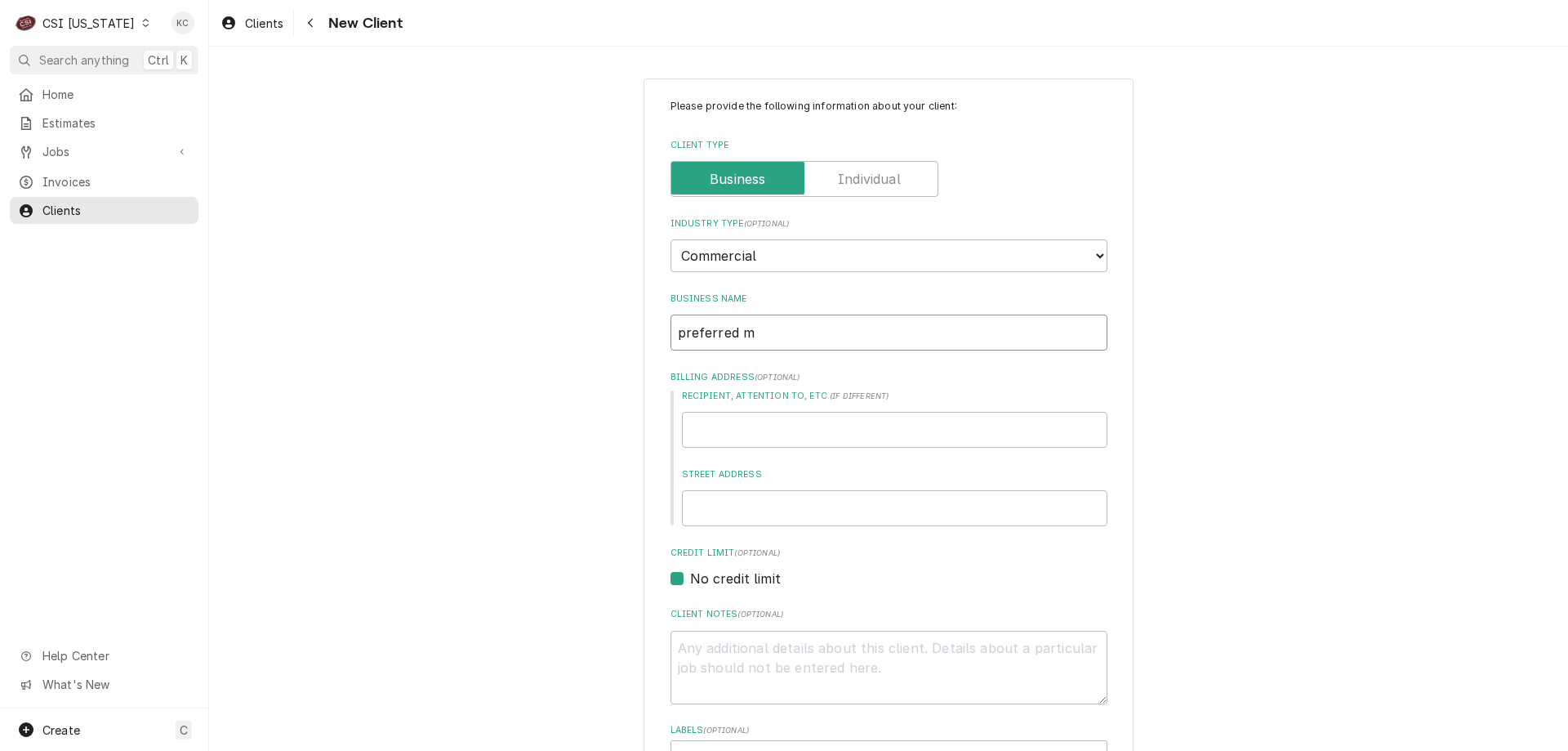
type input "preferred"
type textarea "x"
type input "preferred"
type textarea "x"
type input "preferre"
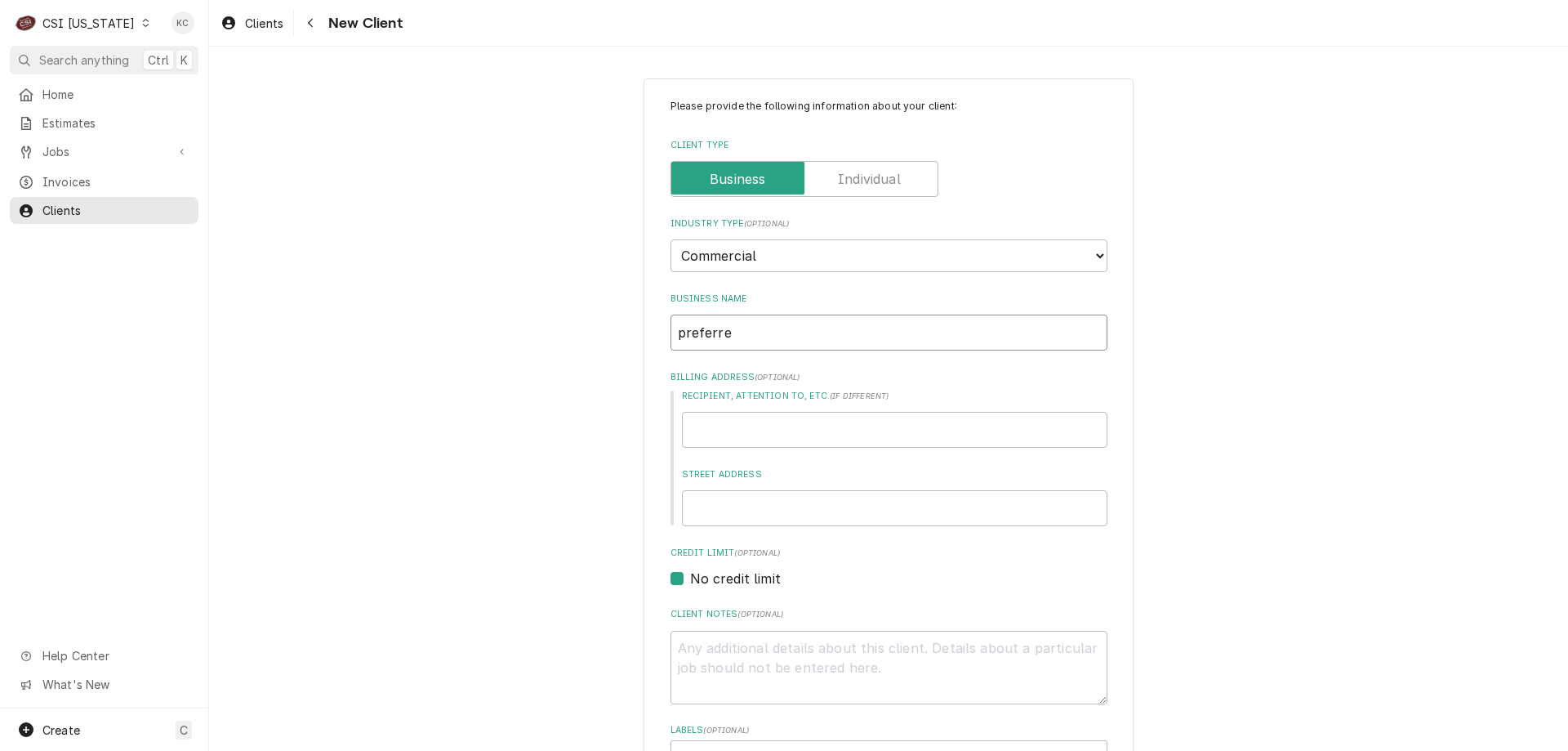
type textarea "x"
type input "preferr"
type textarea "x"
type input "prefer"
type textarea "x"
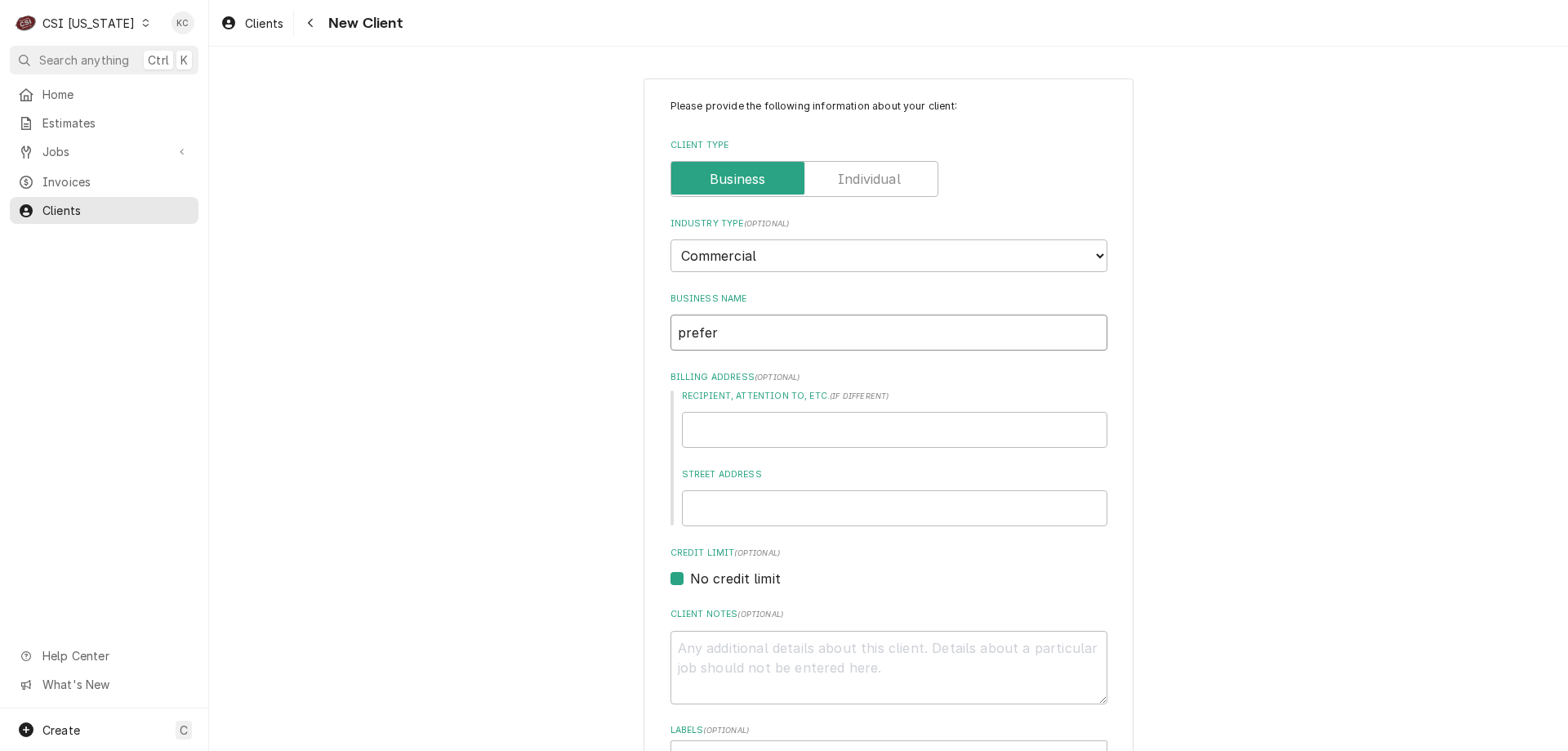
type input "prefe"
type textarea "x"
type input "pref"
type textarea "x"
type input "pre"
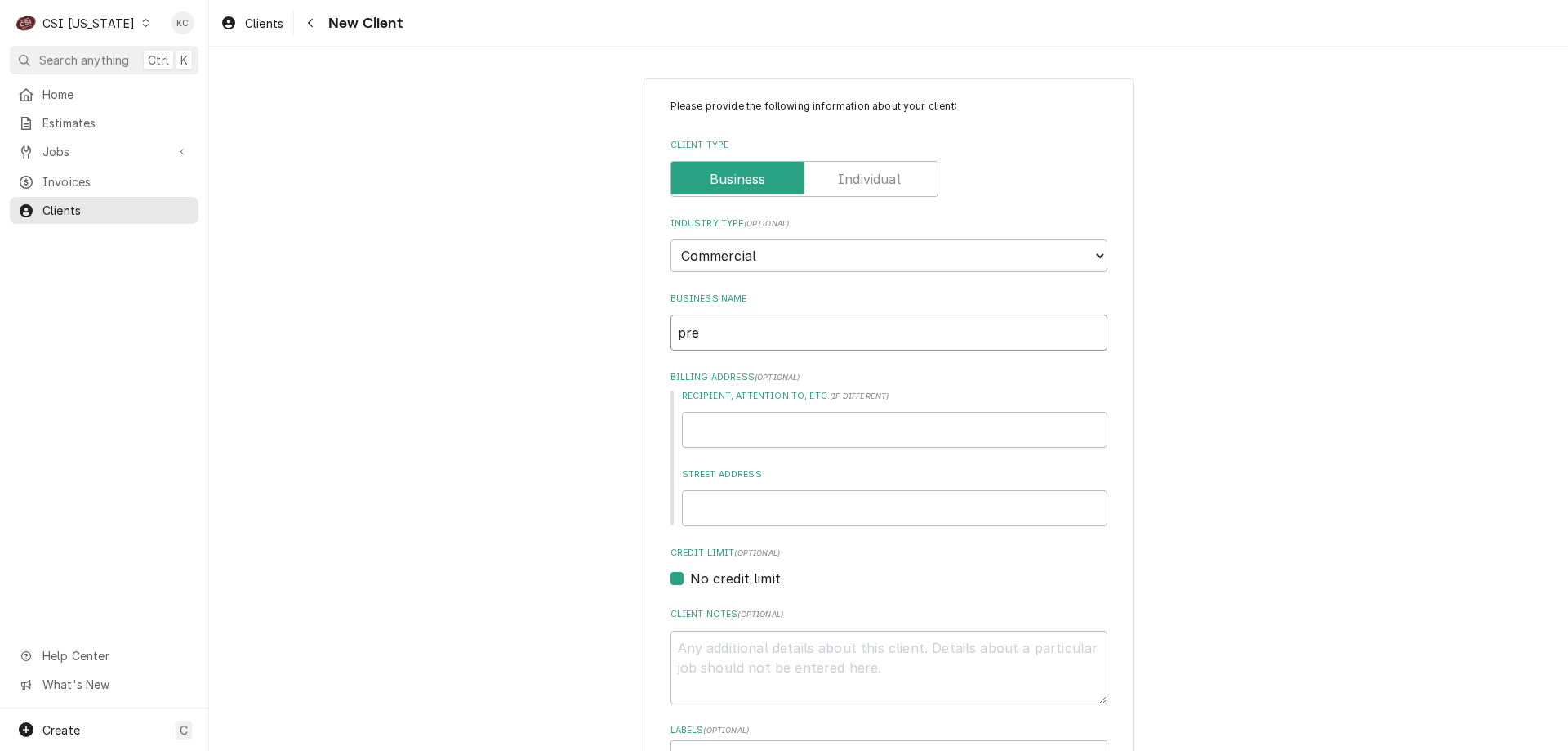
type textarea "x"
type input "pr"
type textarea "x"
type input "p"
type textarea "x"
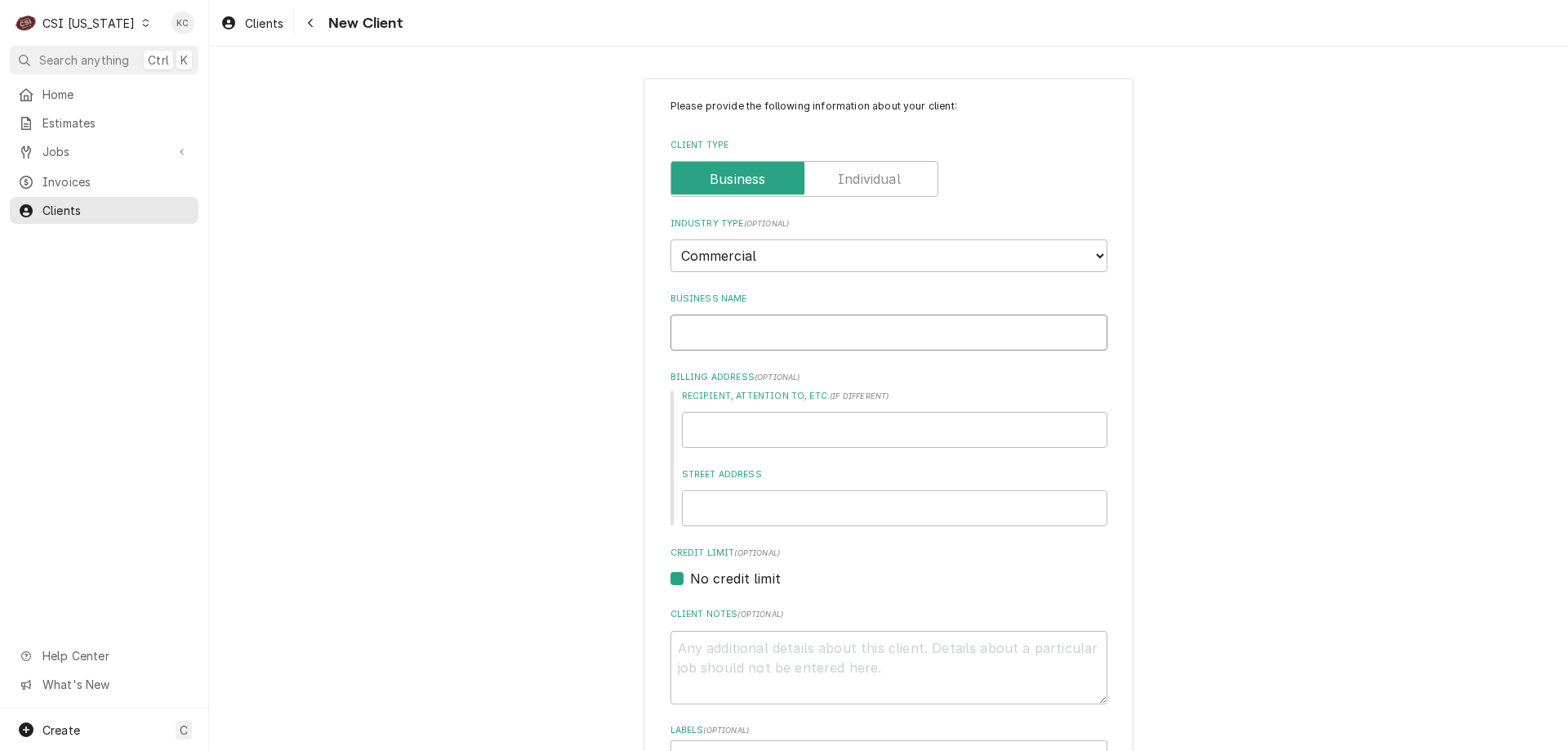
type textarea "x"
type input "P"
type textarea "x"
type input "PE"
type textarea "x"
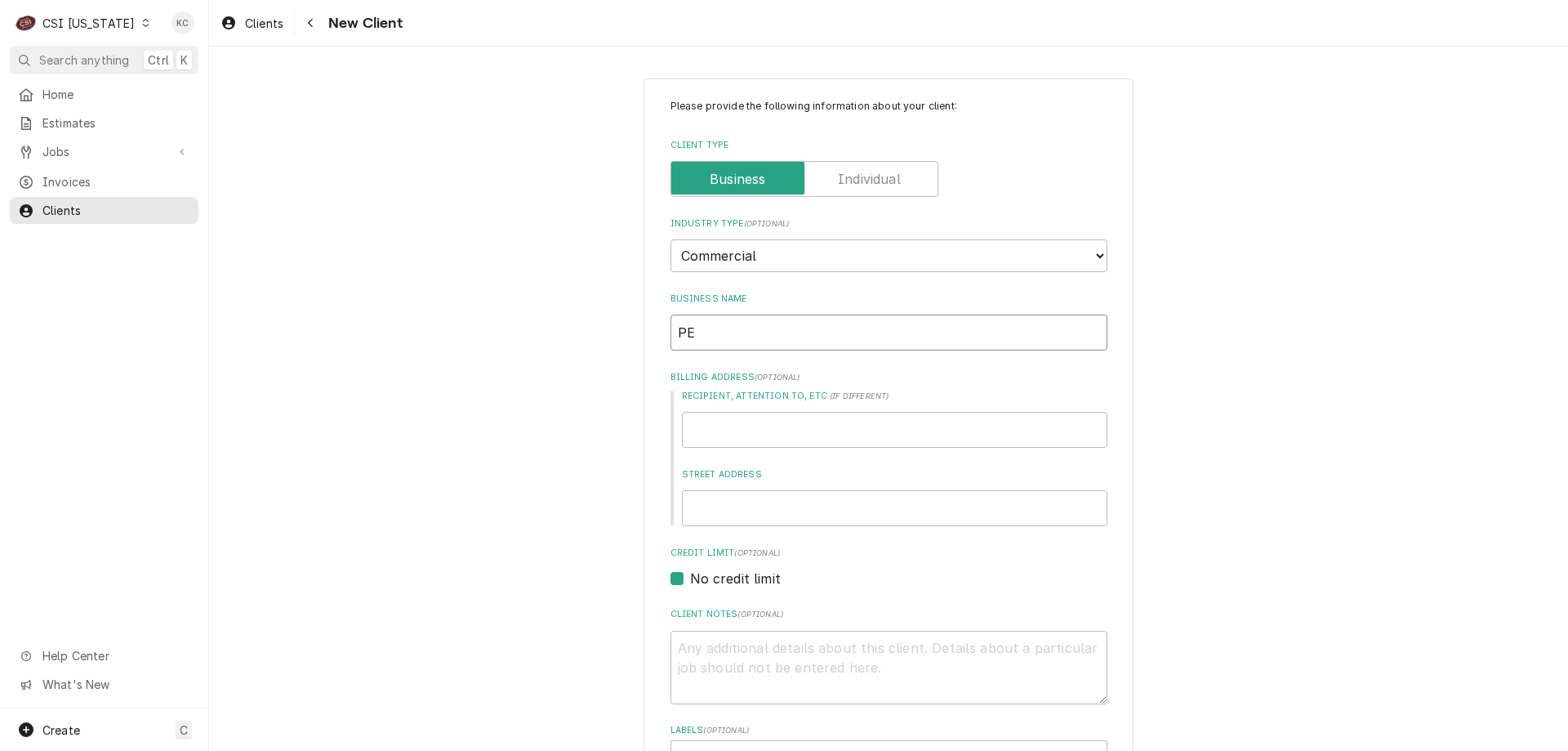
type input "P"
type textarea "x"
type input "PR"
type textarea "x"
type input "PRE"
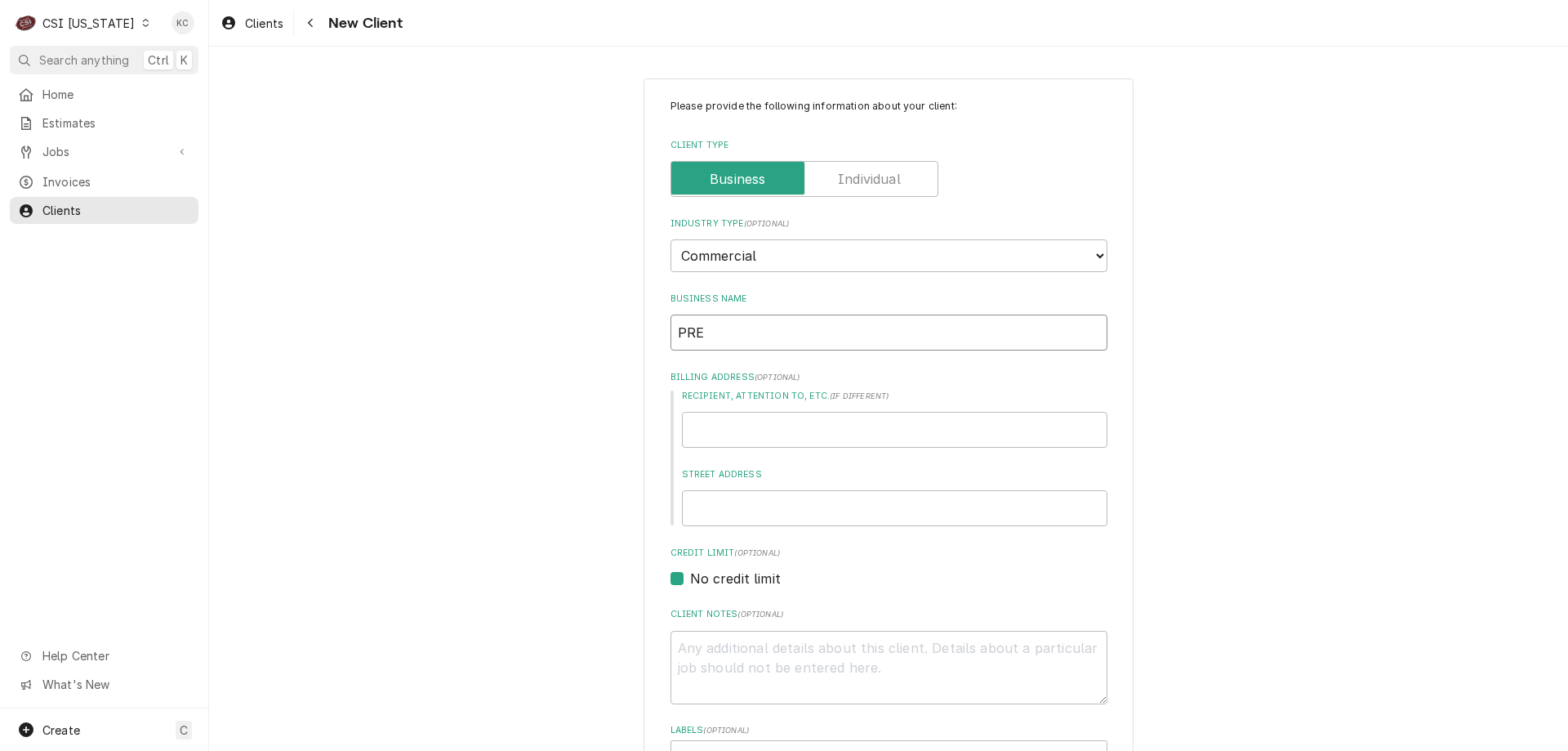
type textarea "x"
type input "PREF"
type textarea "x"
type input "PREFE"
type textarea "x"
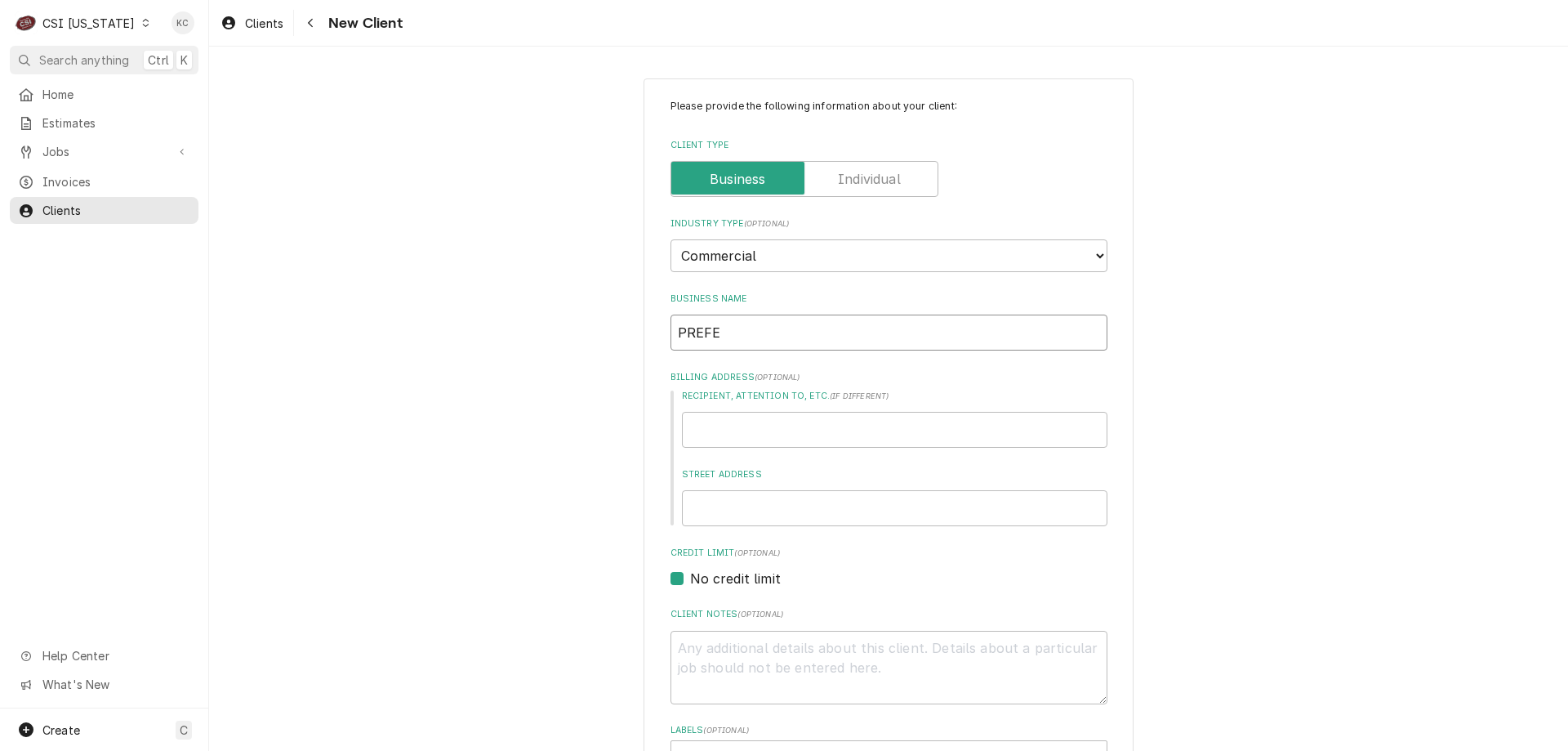
type input "PREFER"
type textarea "x"
type input "PREFERR"
type textarea "x"
type input "PREFERRE"
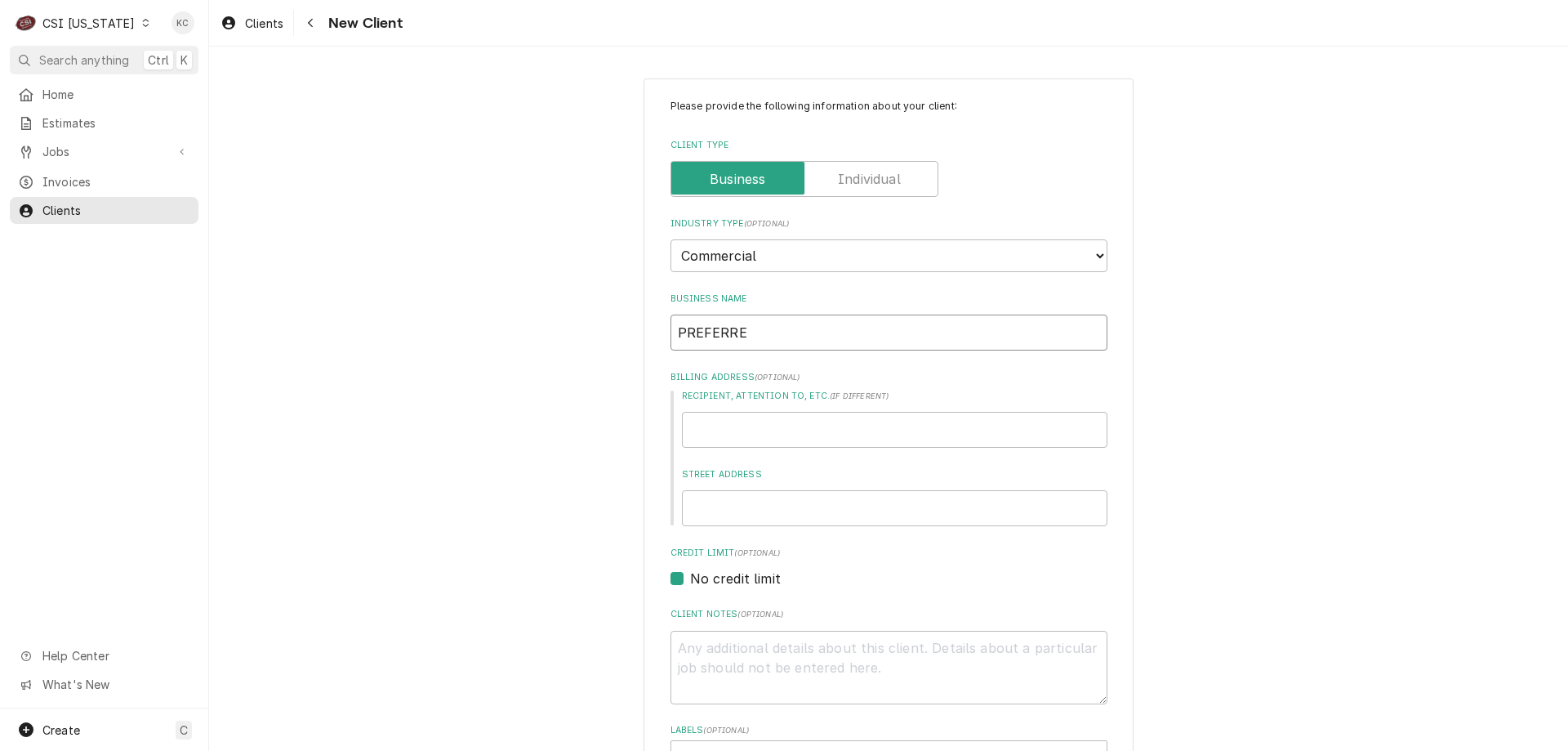
type textarea "x"
type input "PREFERRED"
type textarea "x"
type input "PREFERRED"
type textarea "x"
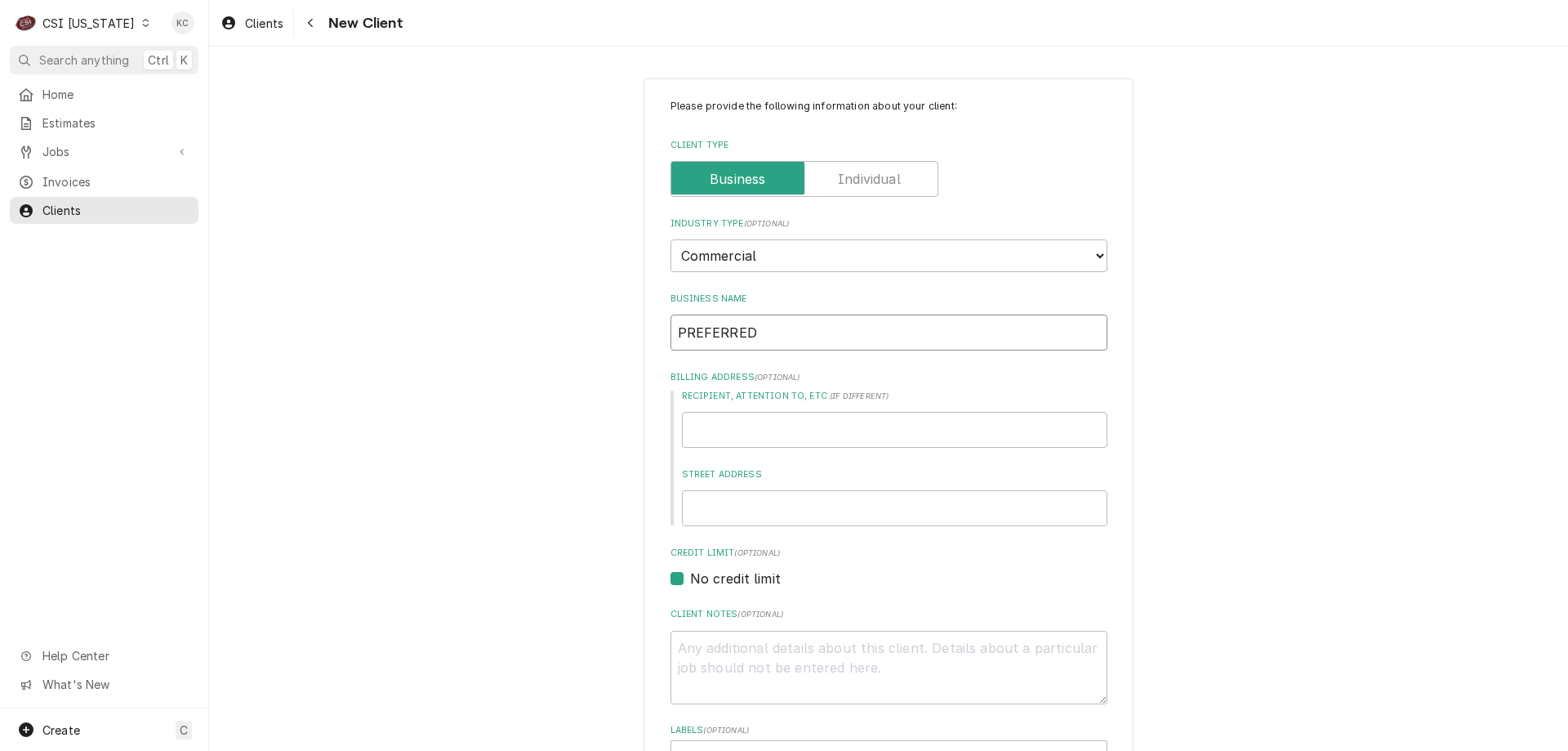
type input "PREFERRED M"
type textarea "x"
type input "PREFERRED ME"
type textarea "x"
type input "PREFERRED MEA"
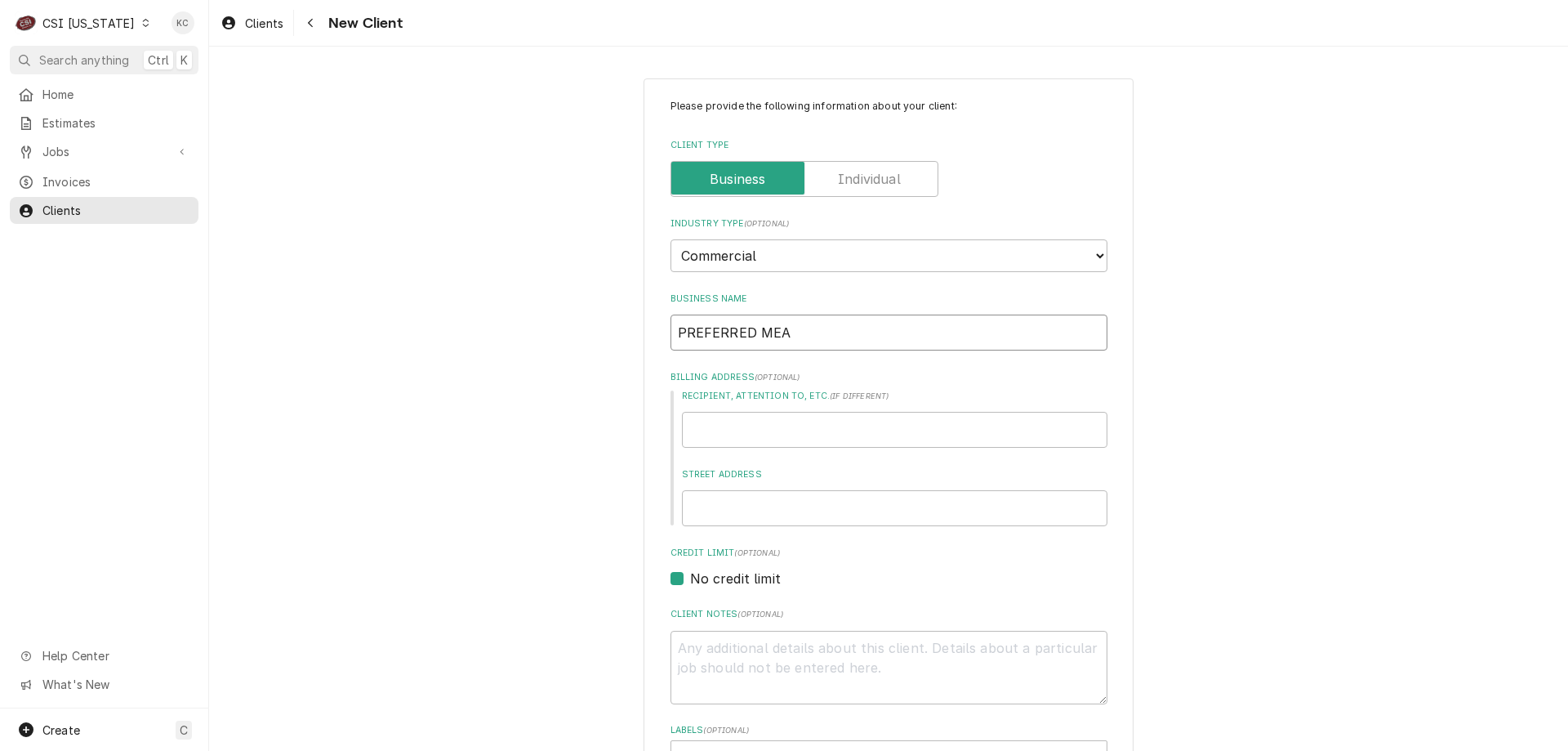
type textarea "x"
type input "PREFERRED MEAT"
type textarea "x"
type input "PREFERRED MEATS"
type textarea "x"
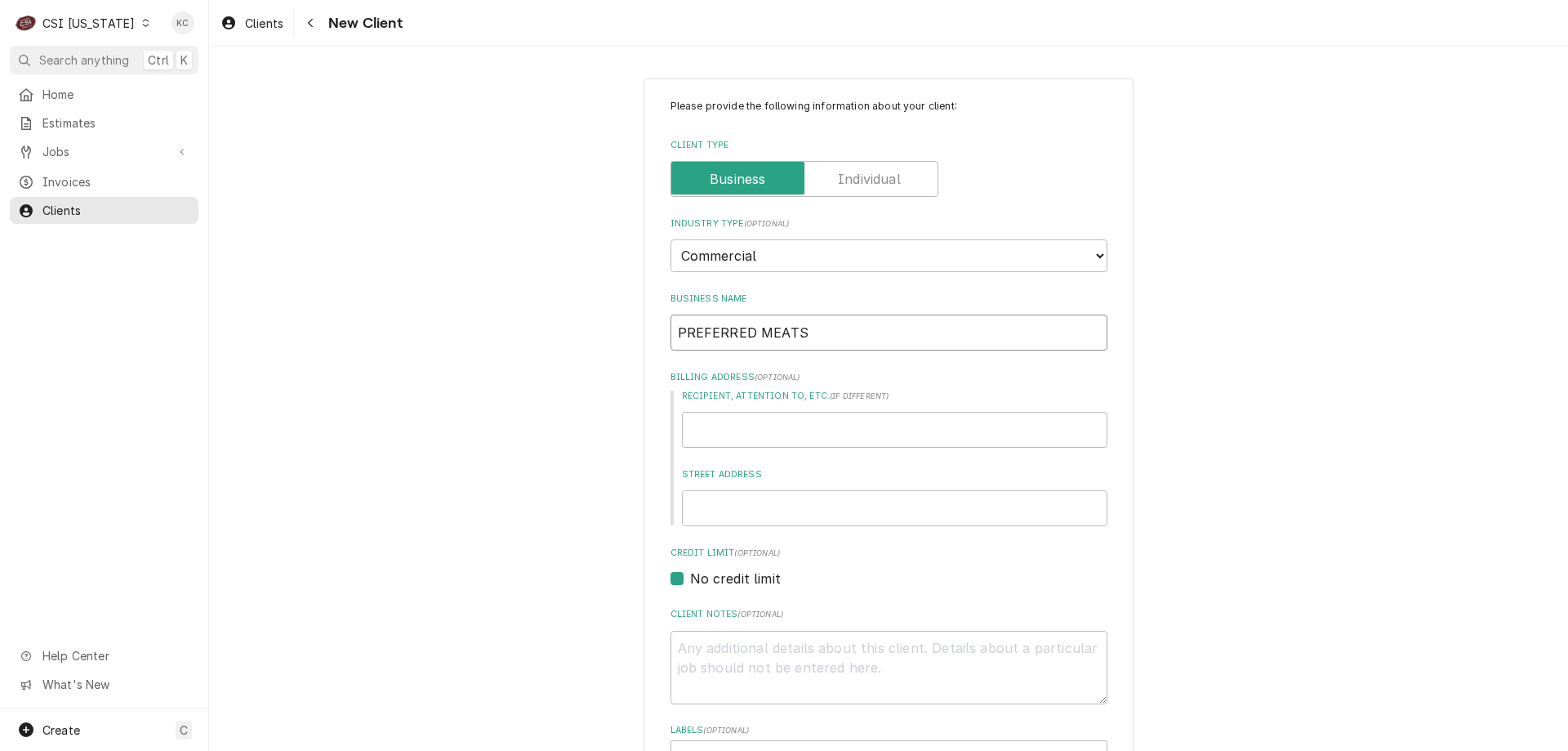
type input "PREFERRED MEATS"
type textarea "x"
type input "PREFERRED MEATS I"
type textarea "x"
type input "PREFERRED MEATS IN"
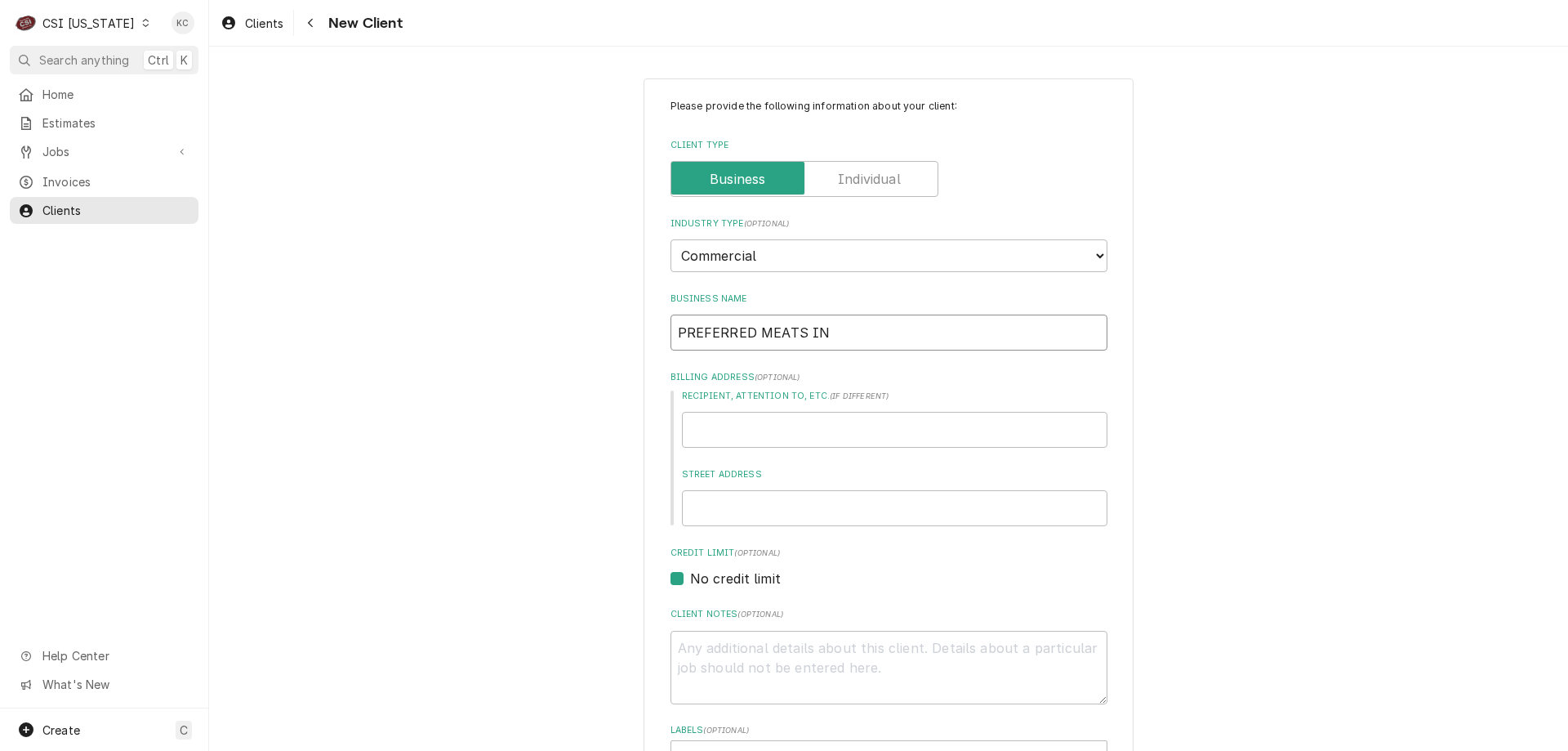
type textarea "x"
type input "PREFERRED MEATS INC"
type textarea "x"
type input "7"
type textarea "x"
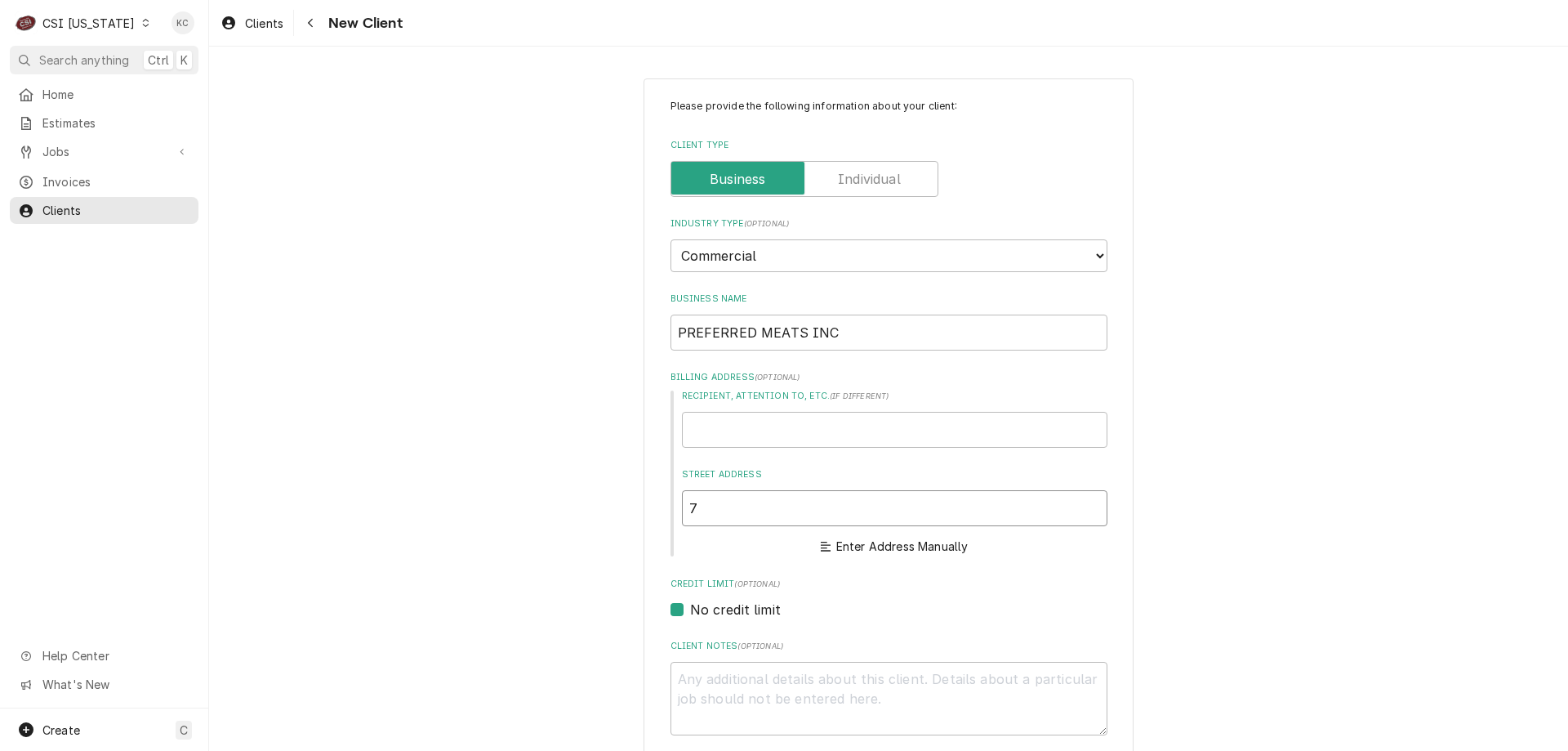
type input "76"
type textarea "x"
type input "761"
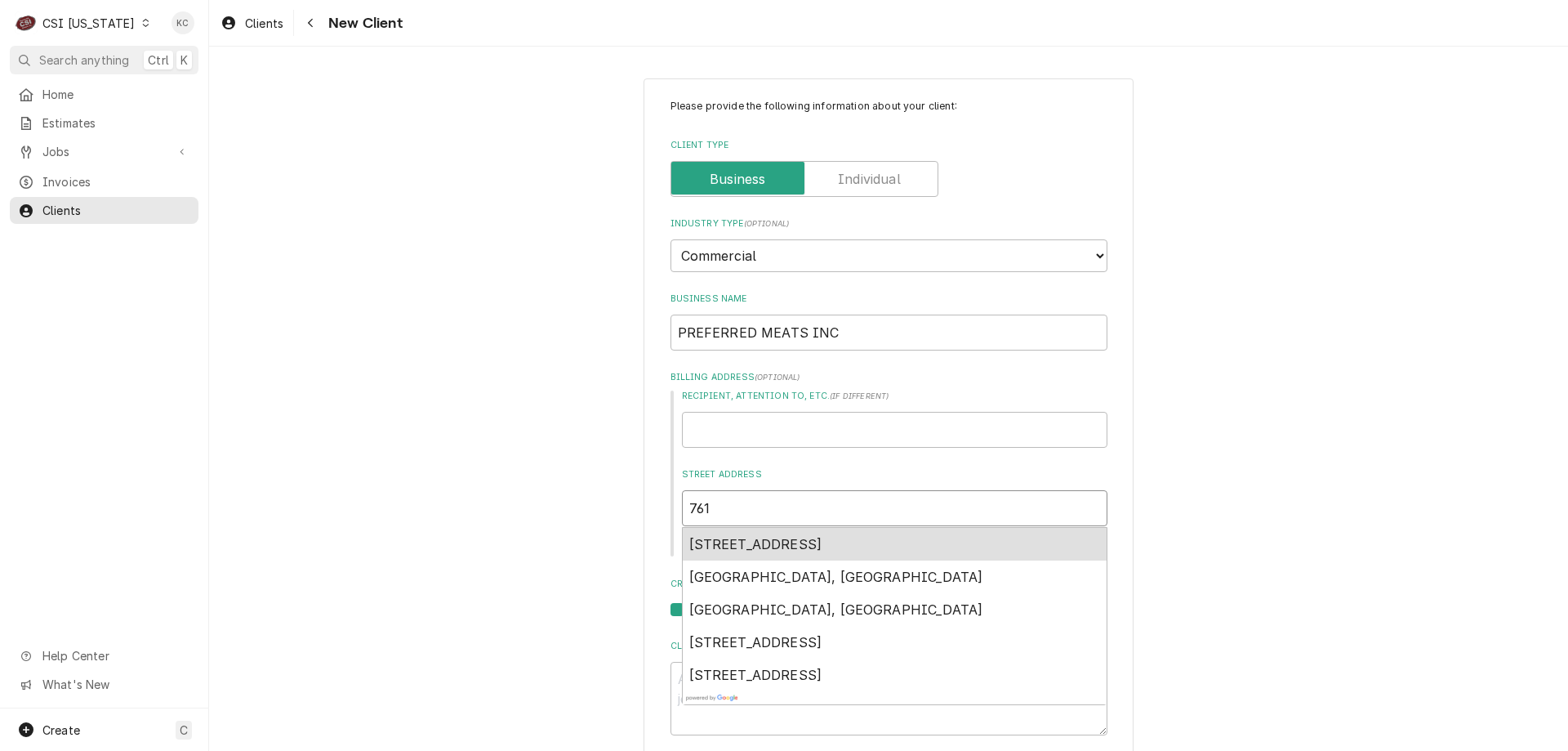
type textarea "x"
type input "7617"
type textarea "x"
type input "7617"
type textarea "x"
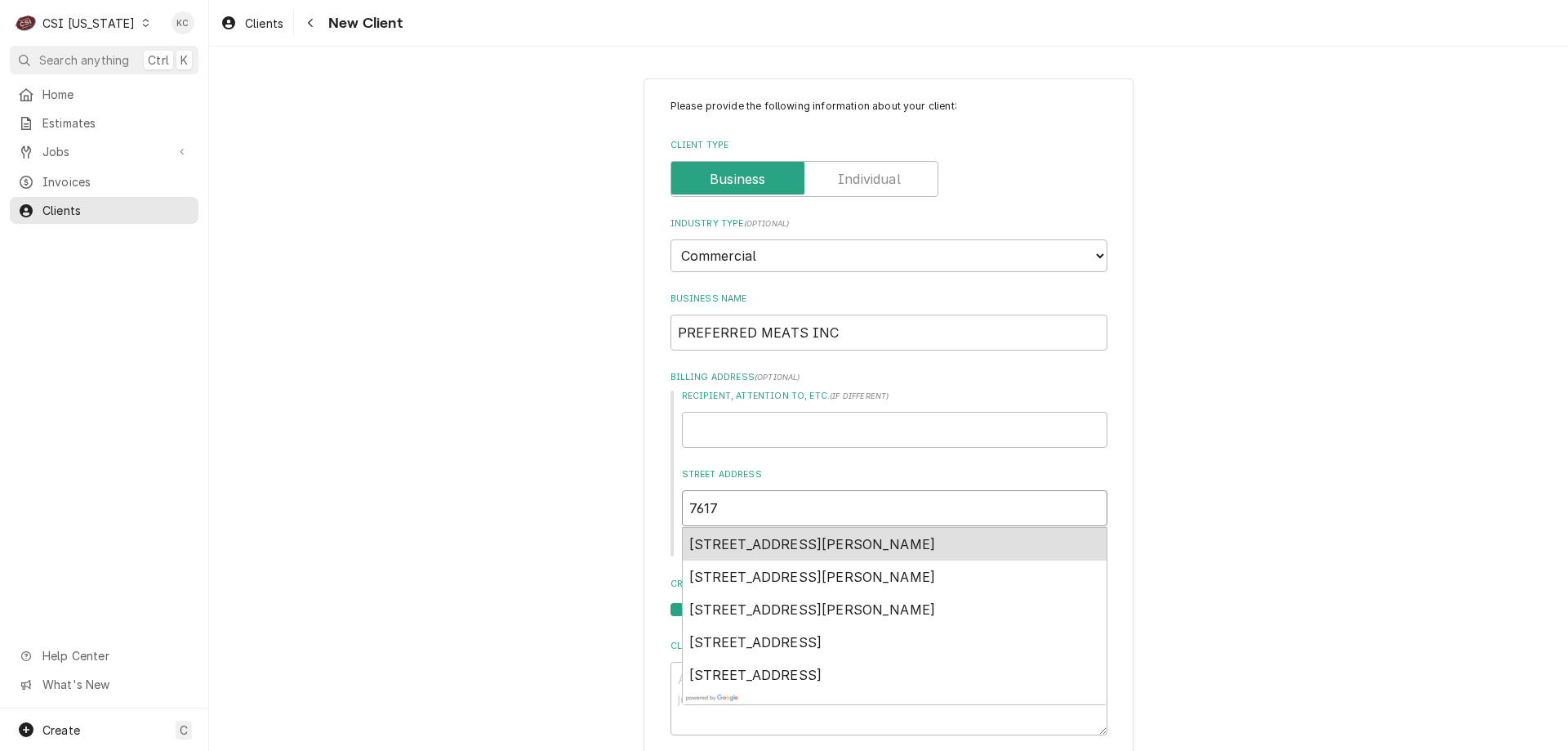
type input "7617 O"
type textarea "x"
type input "7617 OL"
type textarea "x"
type input "7617 OLD"
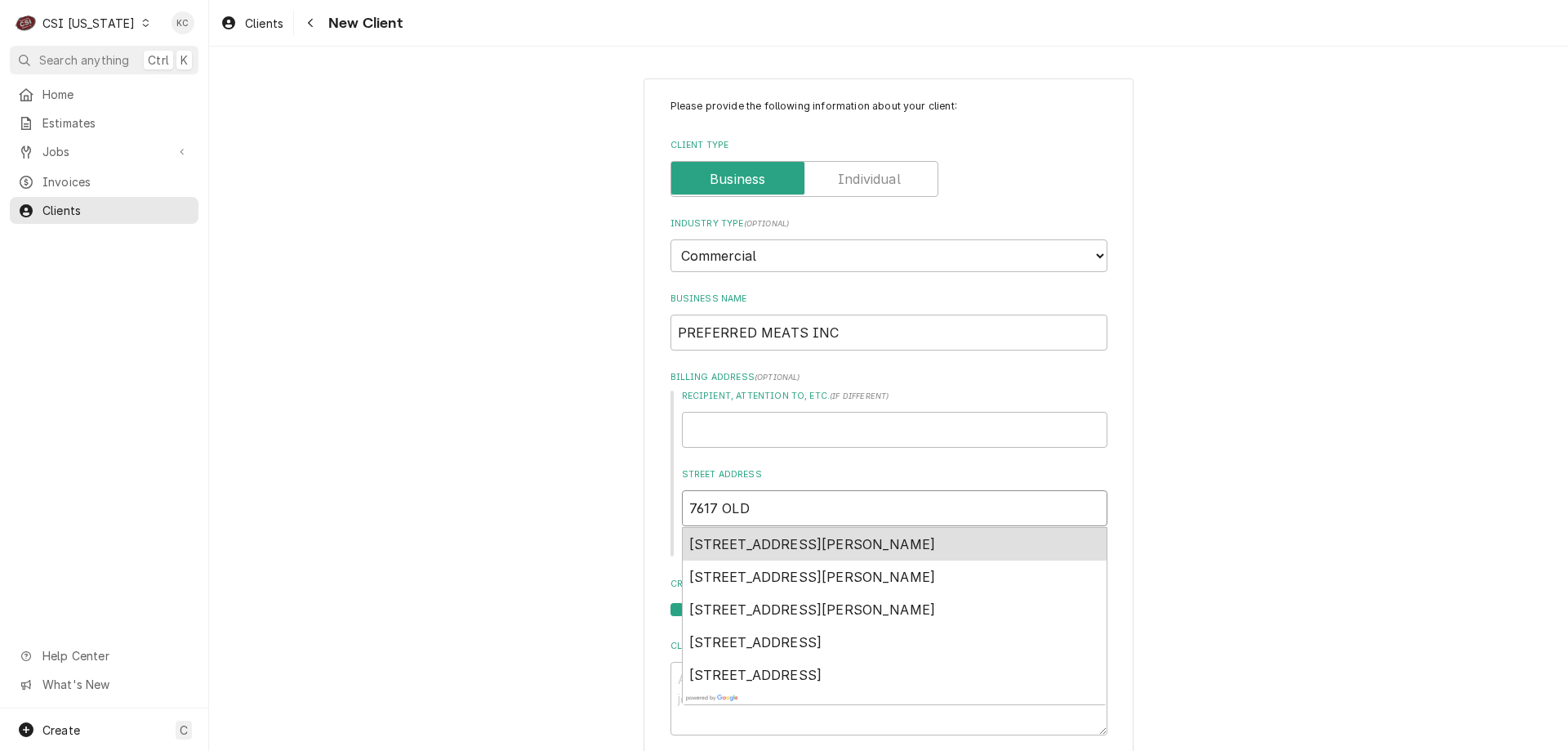
type textarea "x"
type input "7617 OLD"
type textarea "x"
type input "7617 OLD S"
type textarea "x"
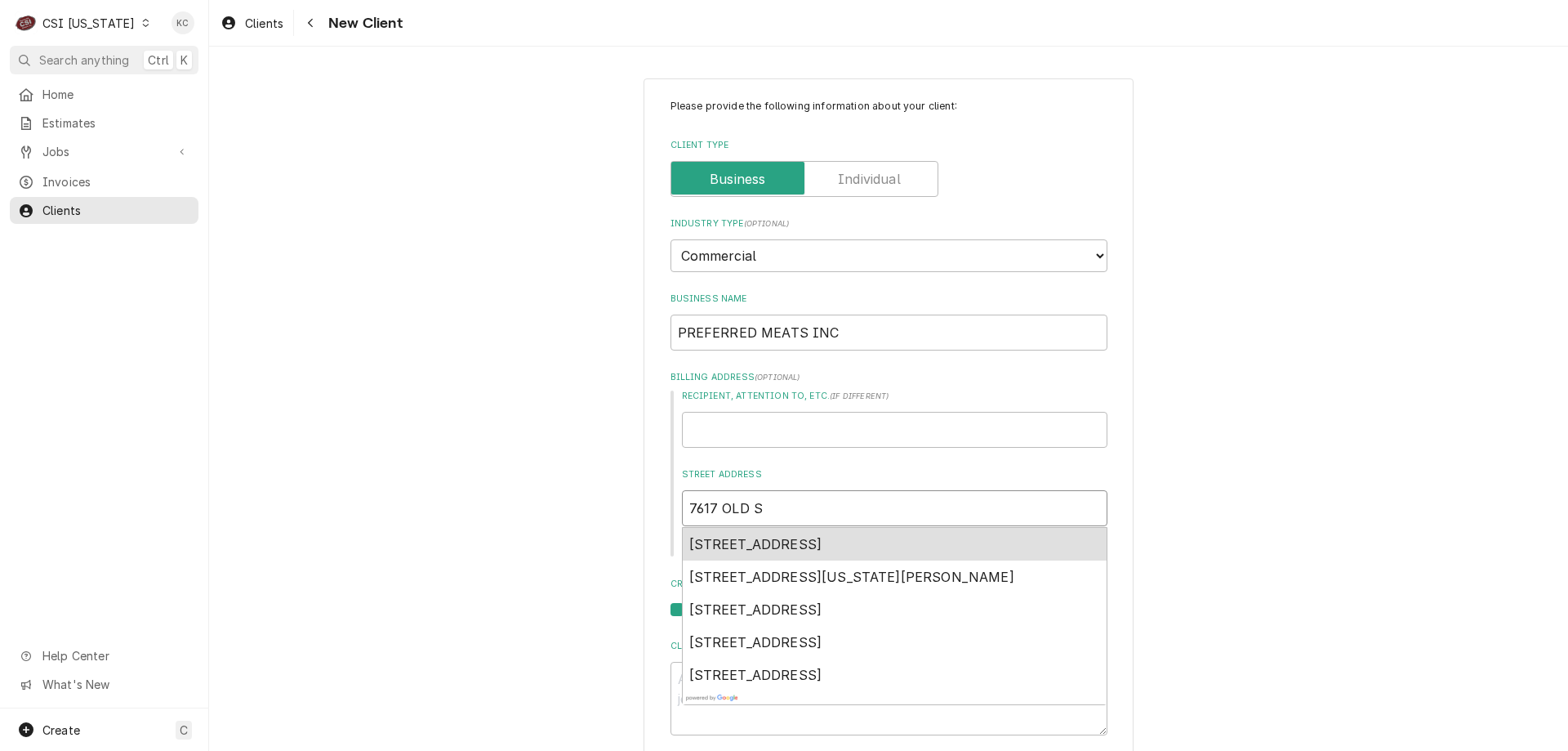
type input "7617 OLD ST"
type textarea "x"
type input "7617 OLD STAT"
type textarea "x"
type input "7617 OLD STATE"
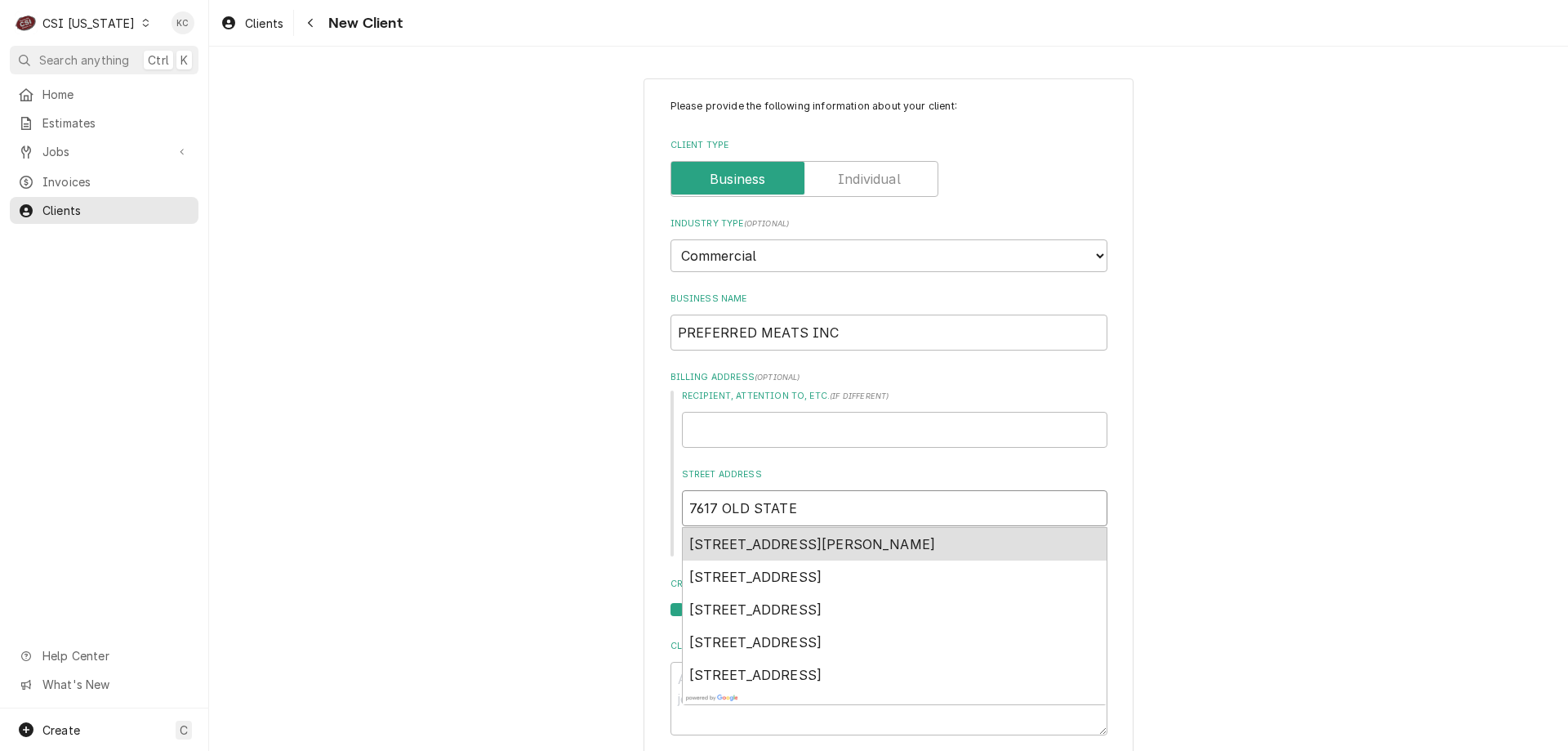
type textarea "x"
type input "7617 OLD STATE R"
type textarea "x"
type input "7617 OLD STATE RO"
type textarea "x"
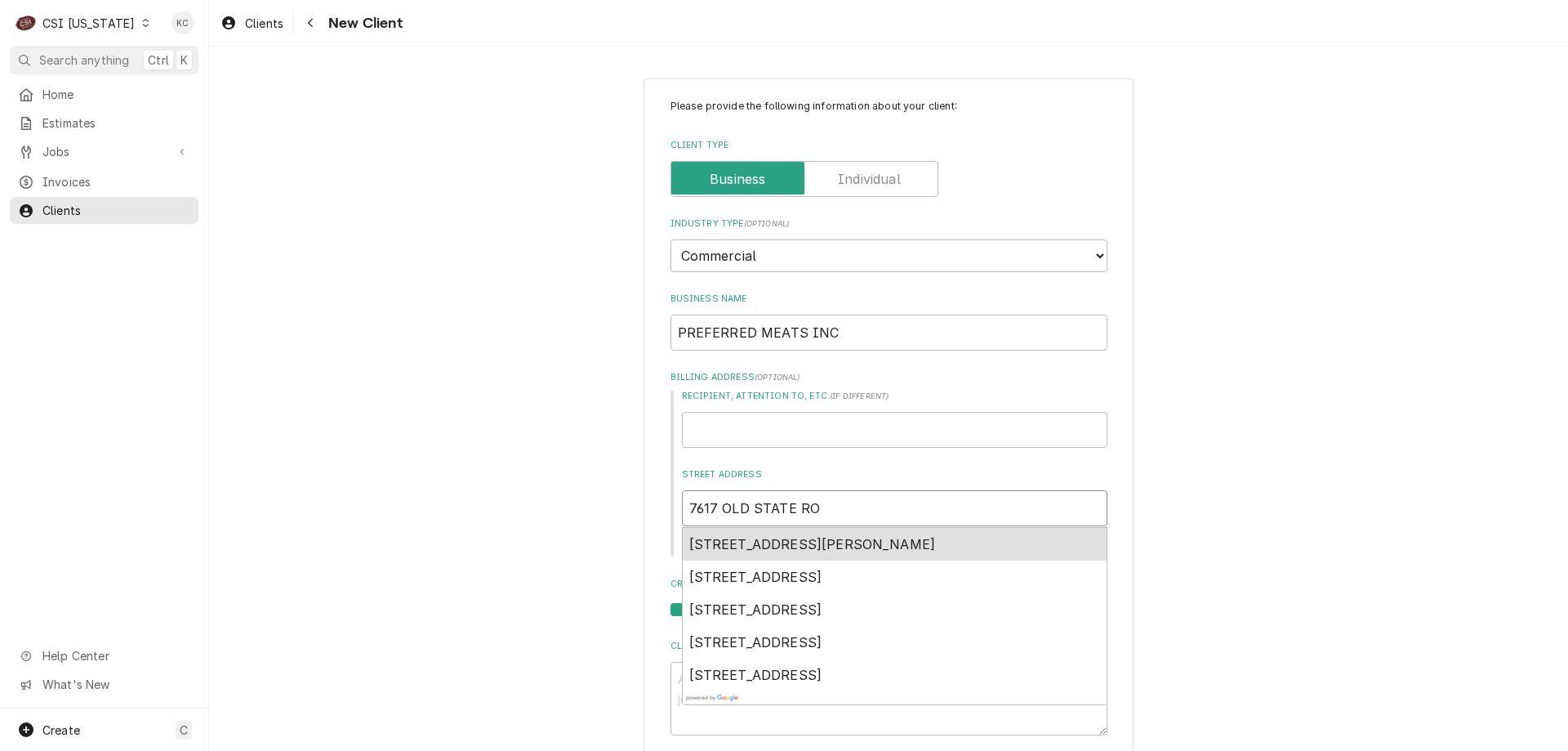
type input "7617 OLD STATE ROA"
type textarea "x"
type input "7617 OLD STATE ROAD"
type textarea "x"
type input "7617 OLD STATE ROAD"
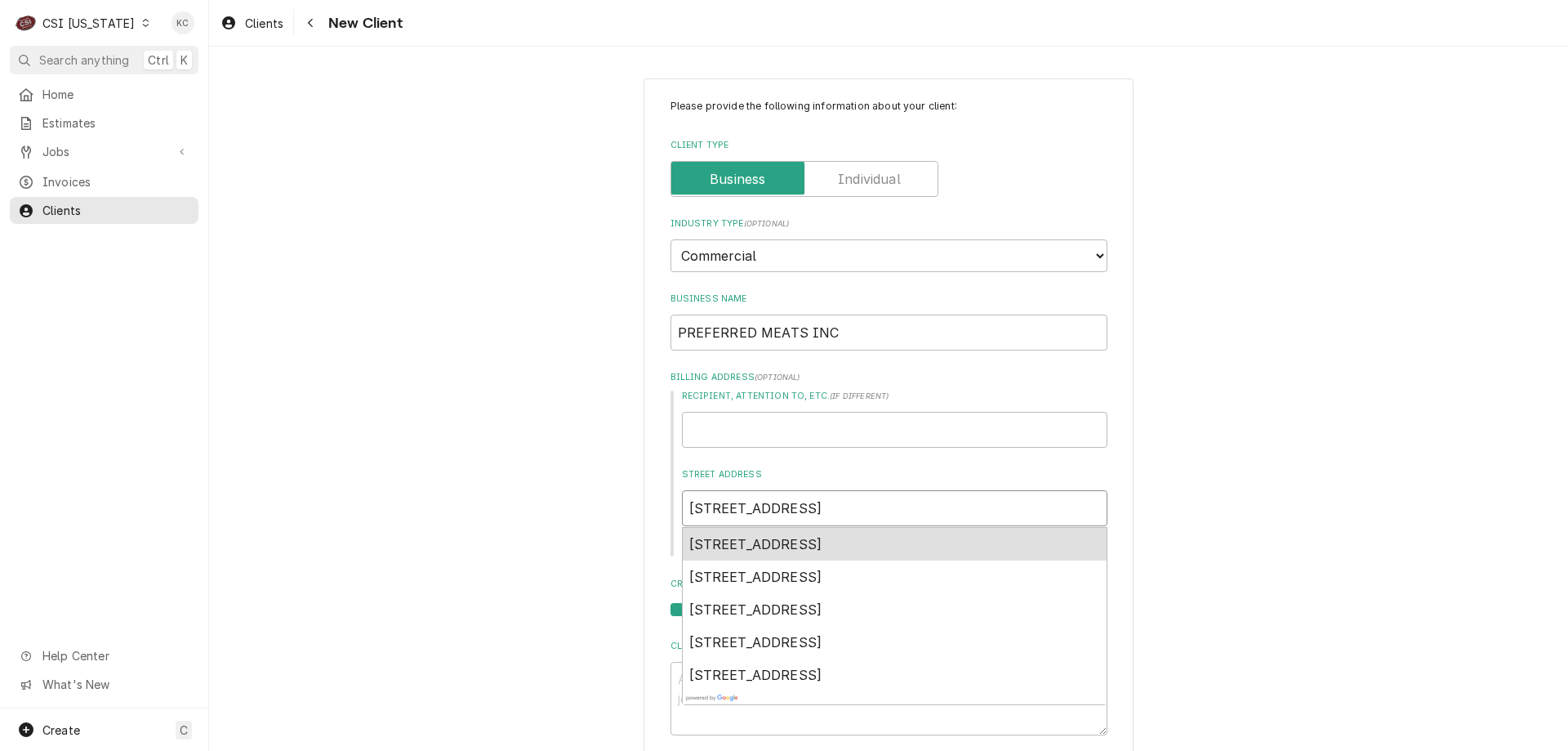
type textarea "x"
type input "7617 OLD STATE ROAD 6"
type textarea "x"
type input "7617 OLD STATE ROAD 60"
click at [855, 553] on div "7617 Old State Road 60th, Sellersburg, IN, USA" at bounding box center [895, 543] width 424 height 33
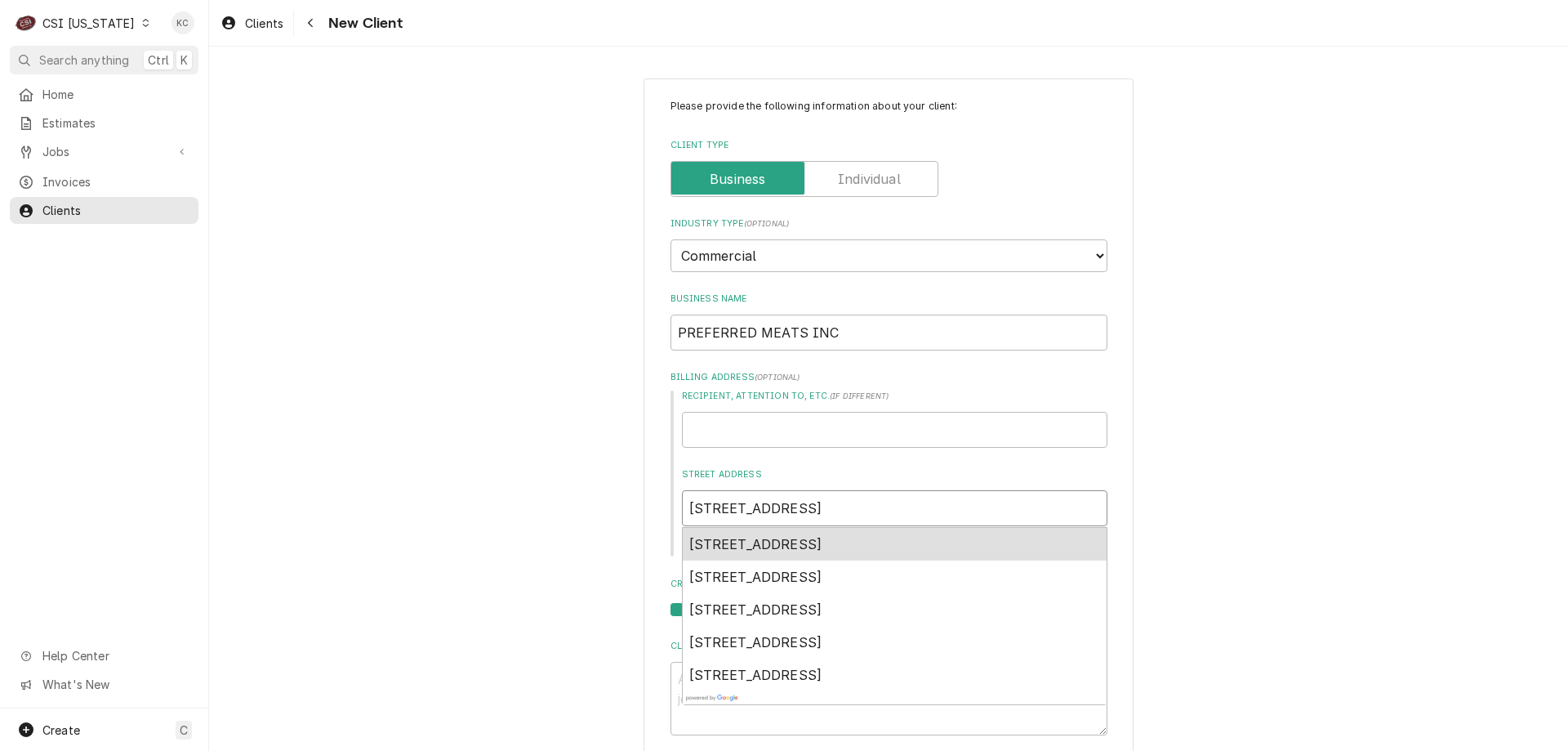
type textarea "x"
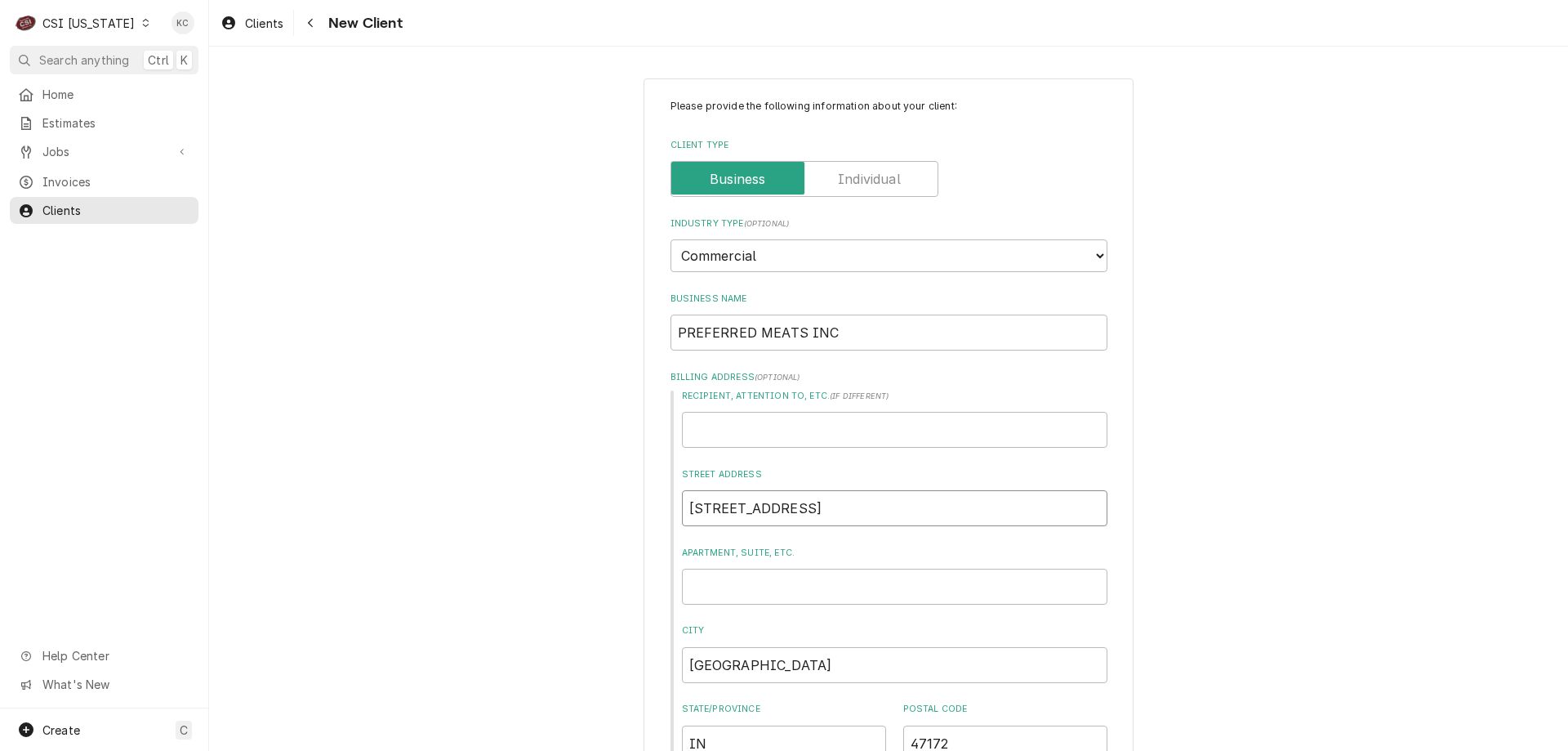
type input "7617 Old Hwy 60"
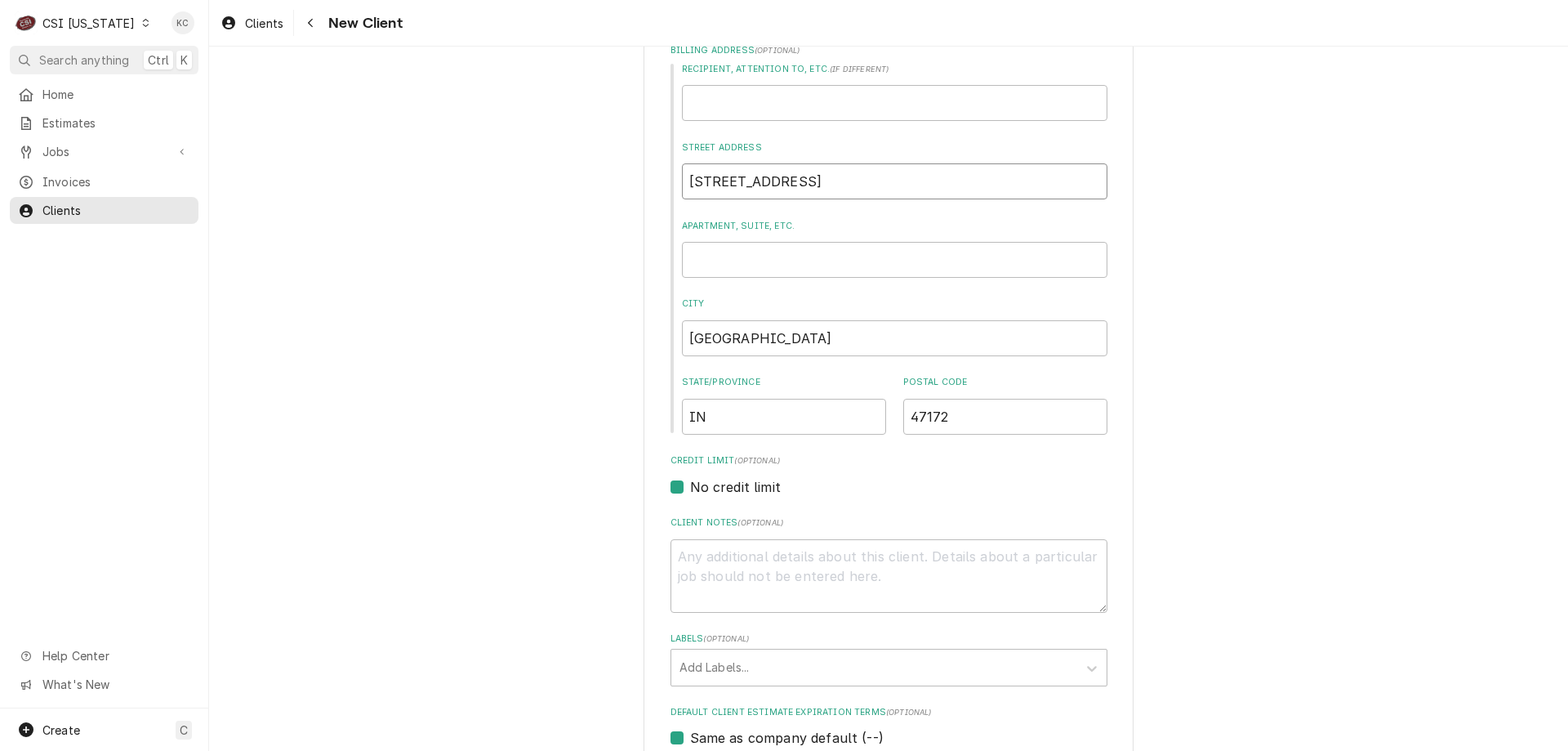
scroll to position [572, 0]
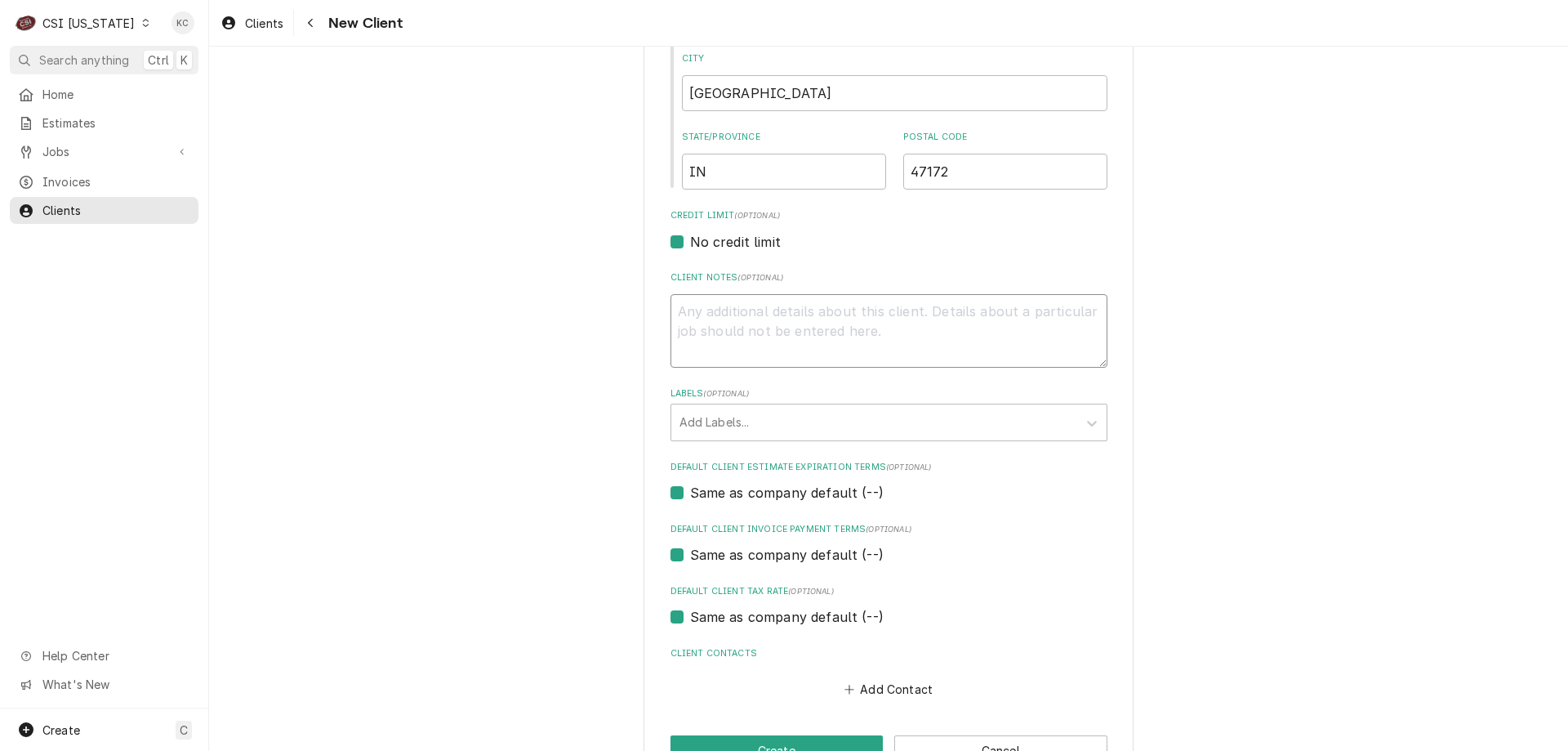
click at [808, 312] on textarea "Client Notes ( optional )" at bounding box center [889, 330] width 437 height 74
type textarea "x"
type textarea "C"
type textarea "x"
type textarea "CO"
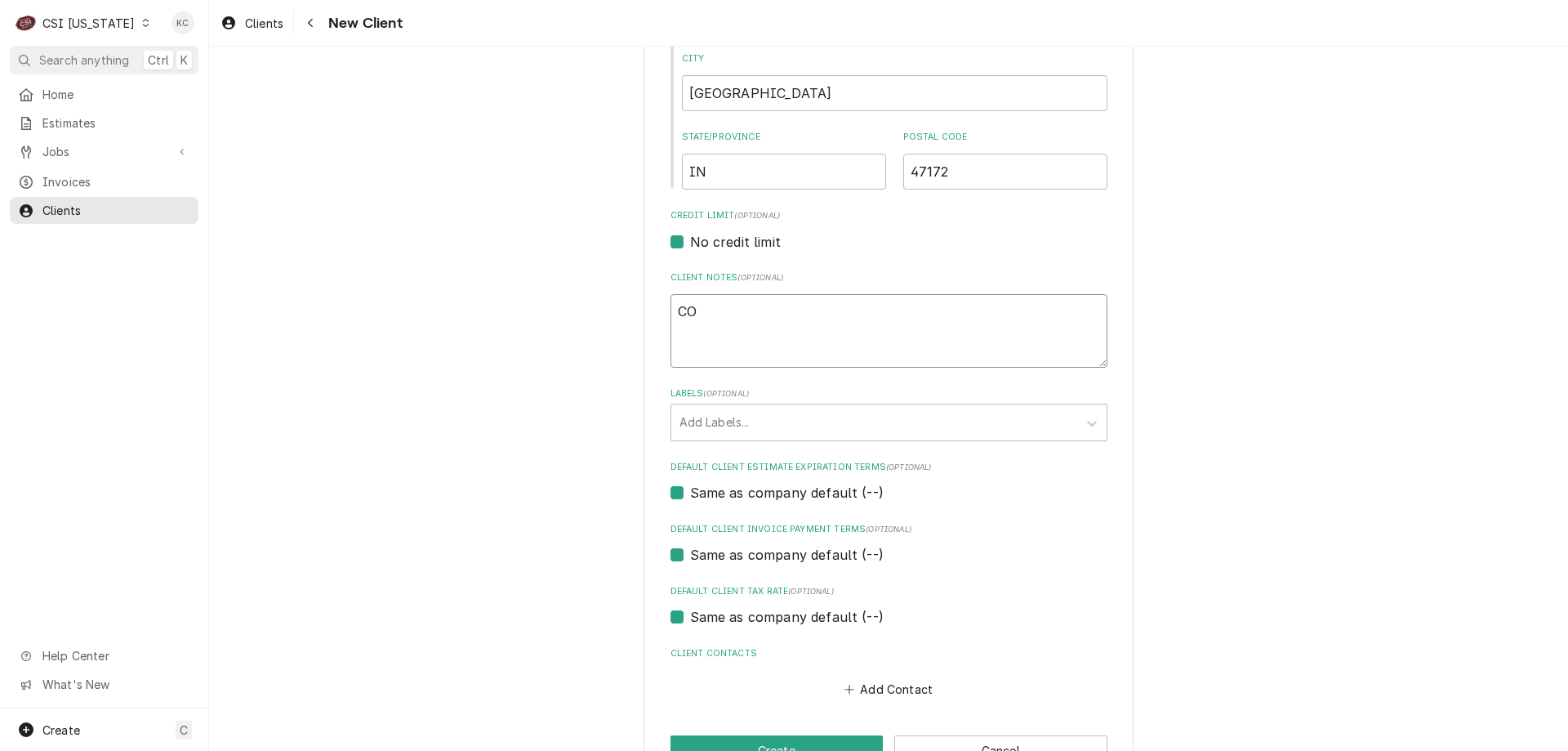
type textarea "x"
type textarea "COD"
type textarea "x"
type textarea "COD"
type textarea "x"
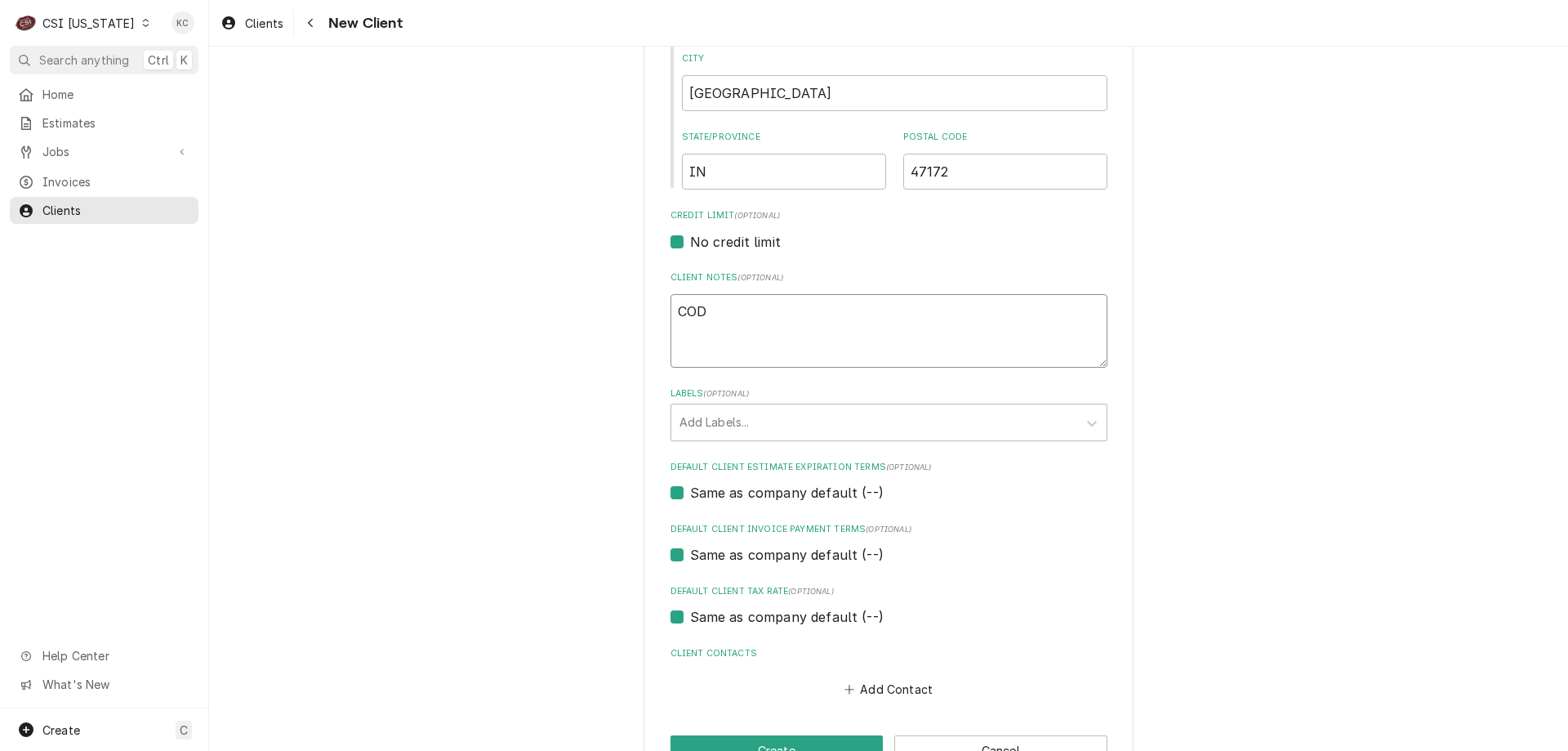
type textarea "COD"
type textarea "x"
type textarea "COD 5"
type textarea "x"
type textarea "COD 55"
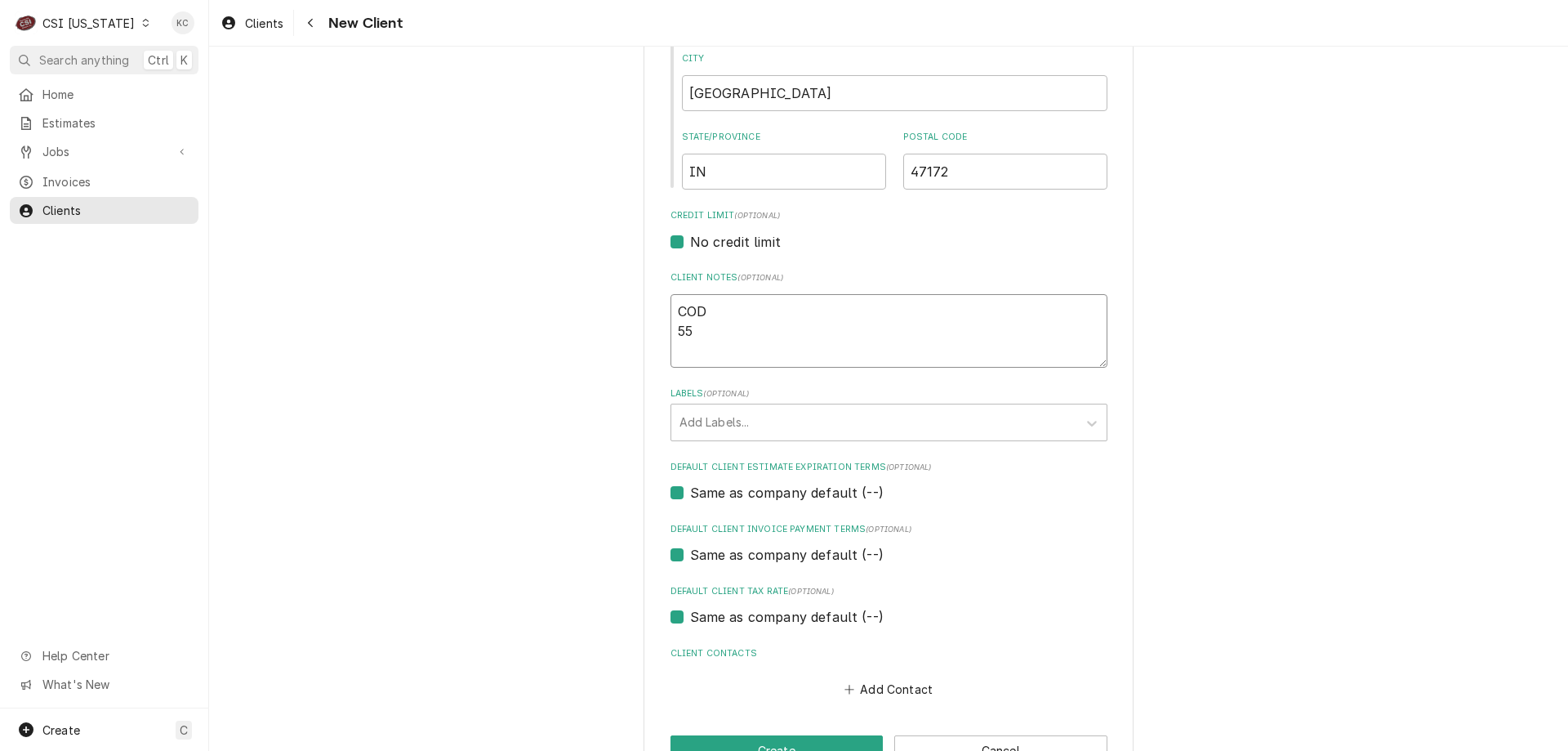
type textarea "x"
type textarea "COD 556"
type textarea "x"
type textarea "COD 5560"
type textarea "x"
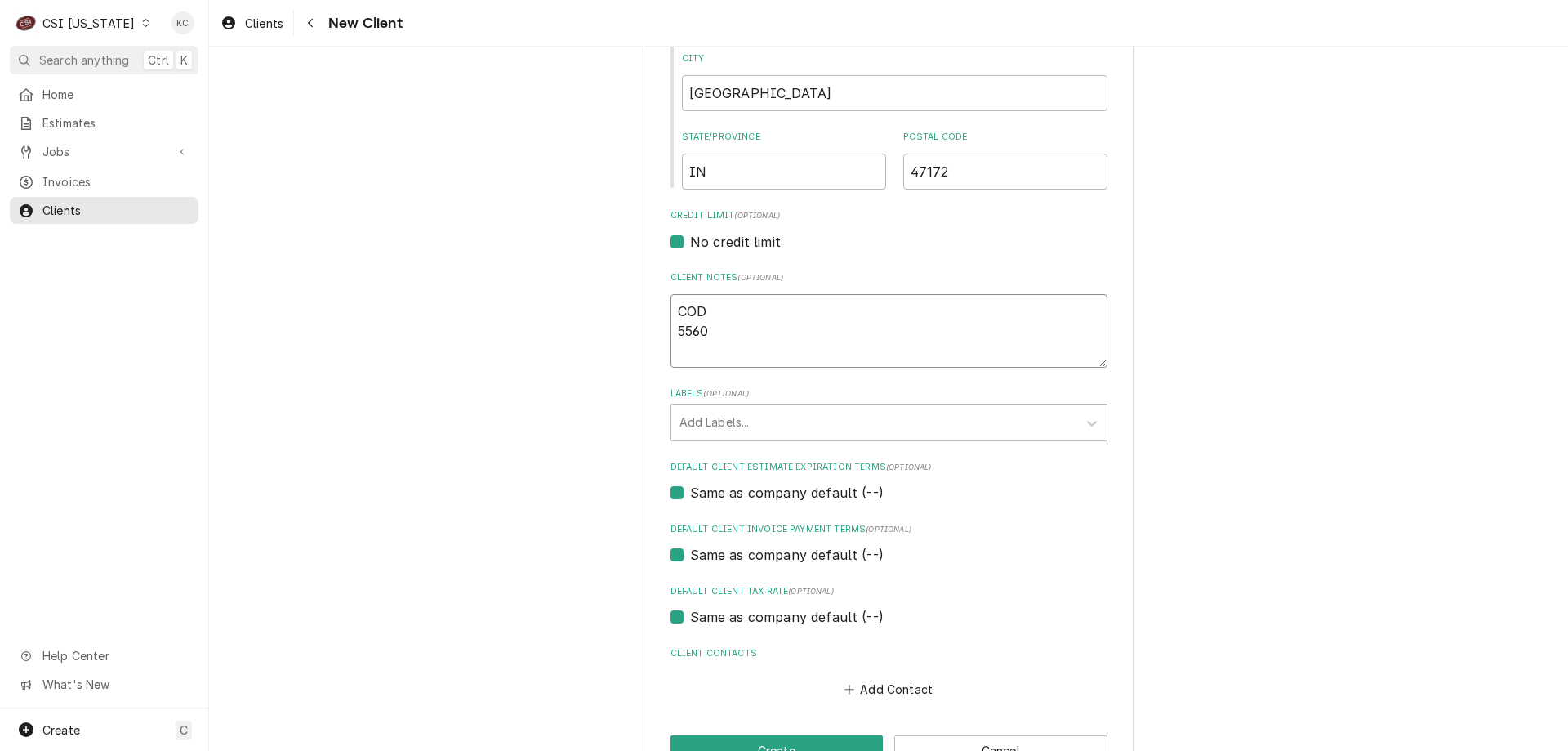
type textarea "COD 5560-"
type textarea "x"
type textarea "COD 5560-5"
type textarea "x"
type textarea "COD 5560-53"
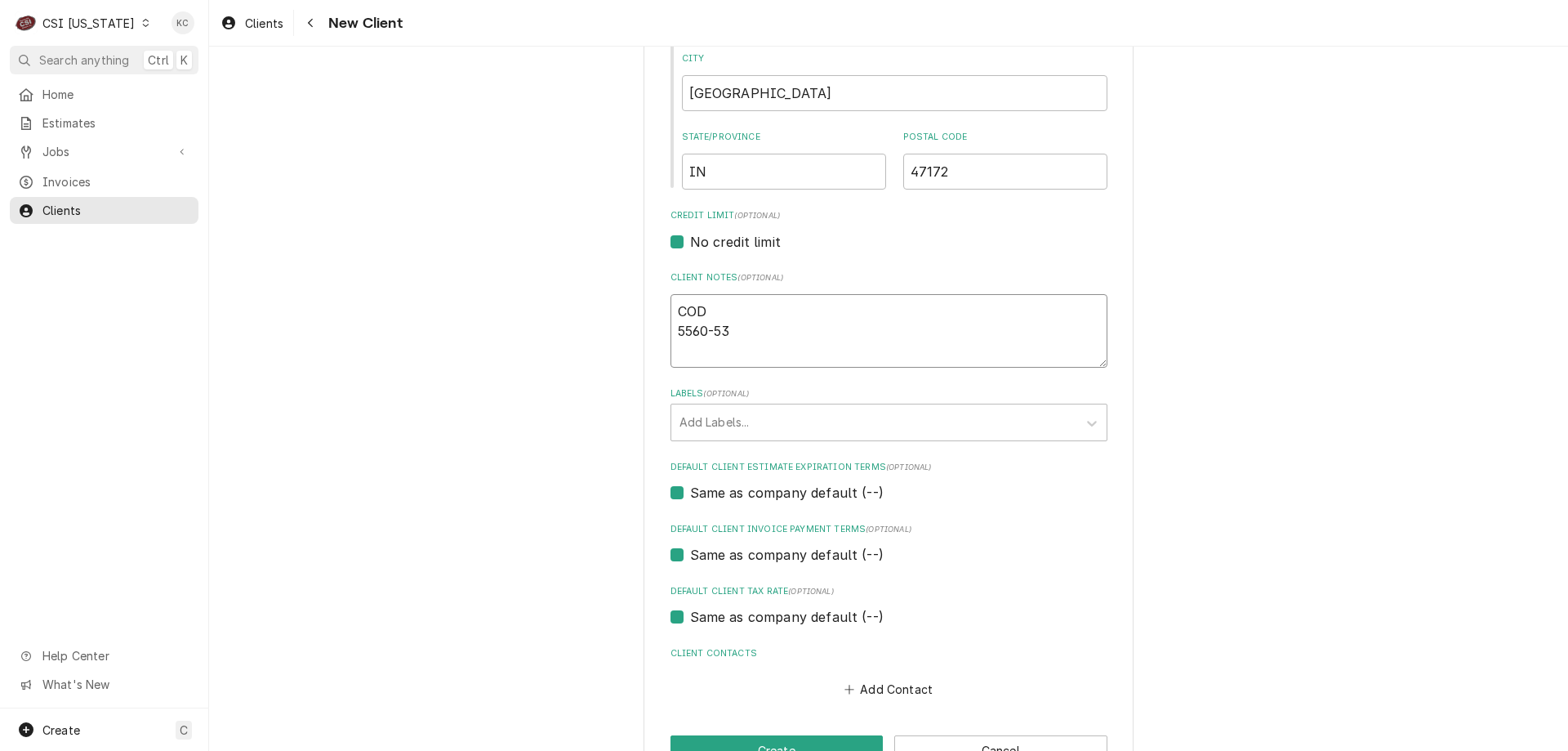
type textarea "x"
type textarea "COD 5560-531"
type textarea "x"
type textarea "COD 5560-5311"
type textarea "x"
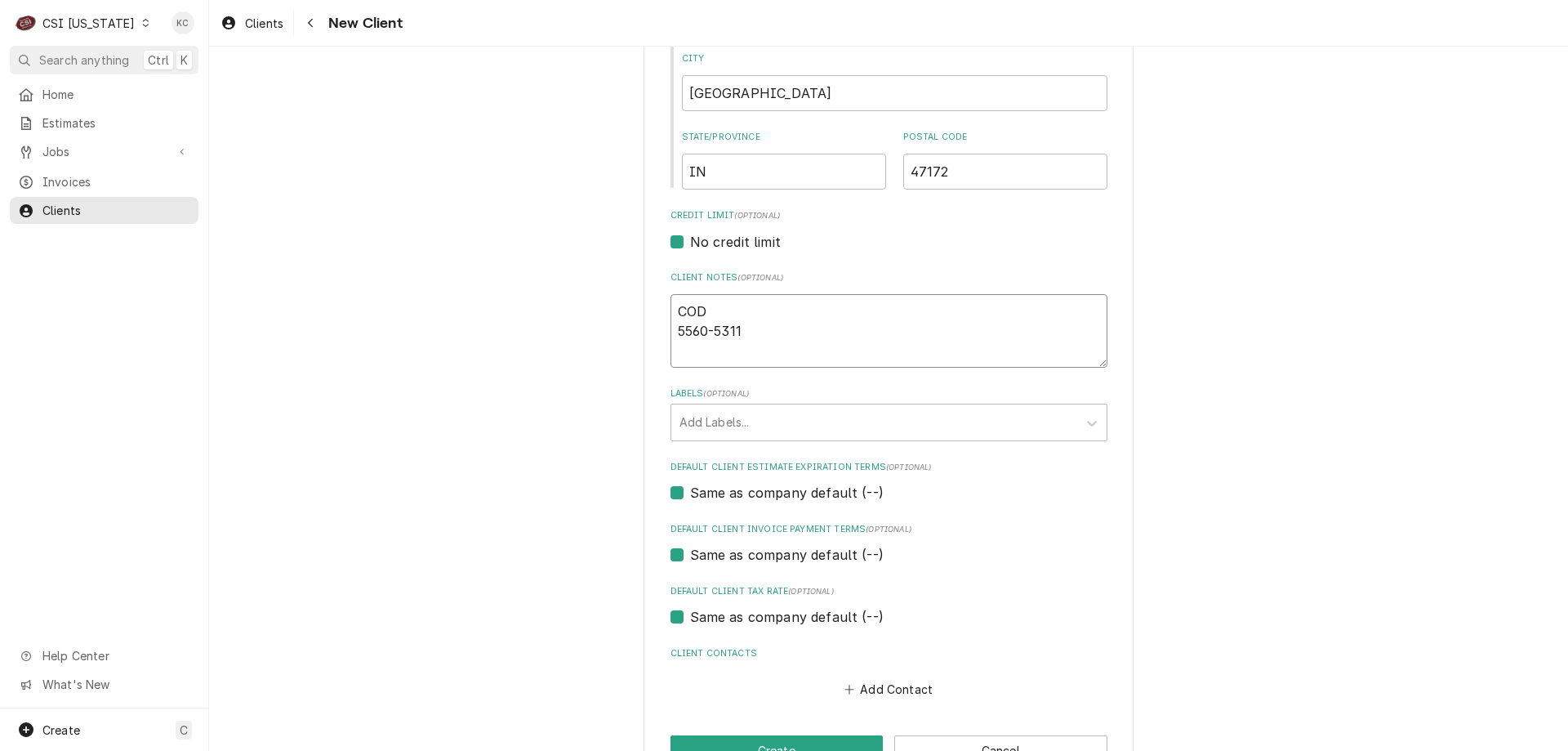
type textarea "COD 5560-5311-"
type textarea "x"
type textarea "COD 5560-5311-0"
type textarea "x"
type textarea "COD 5560-5311-08"
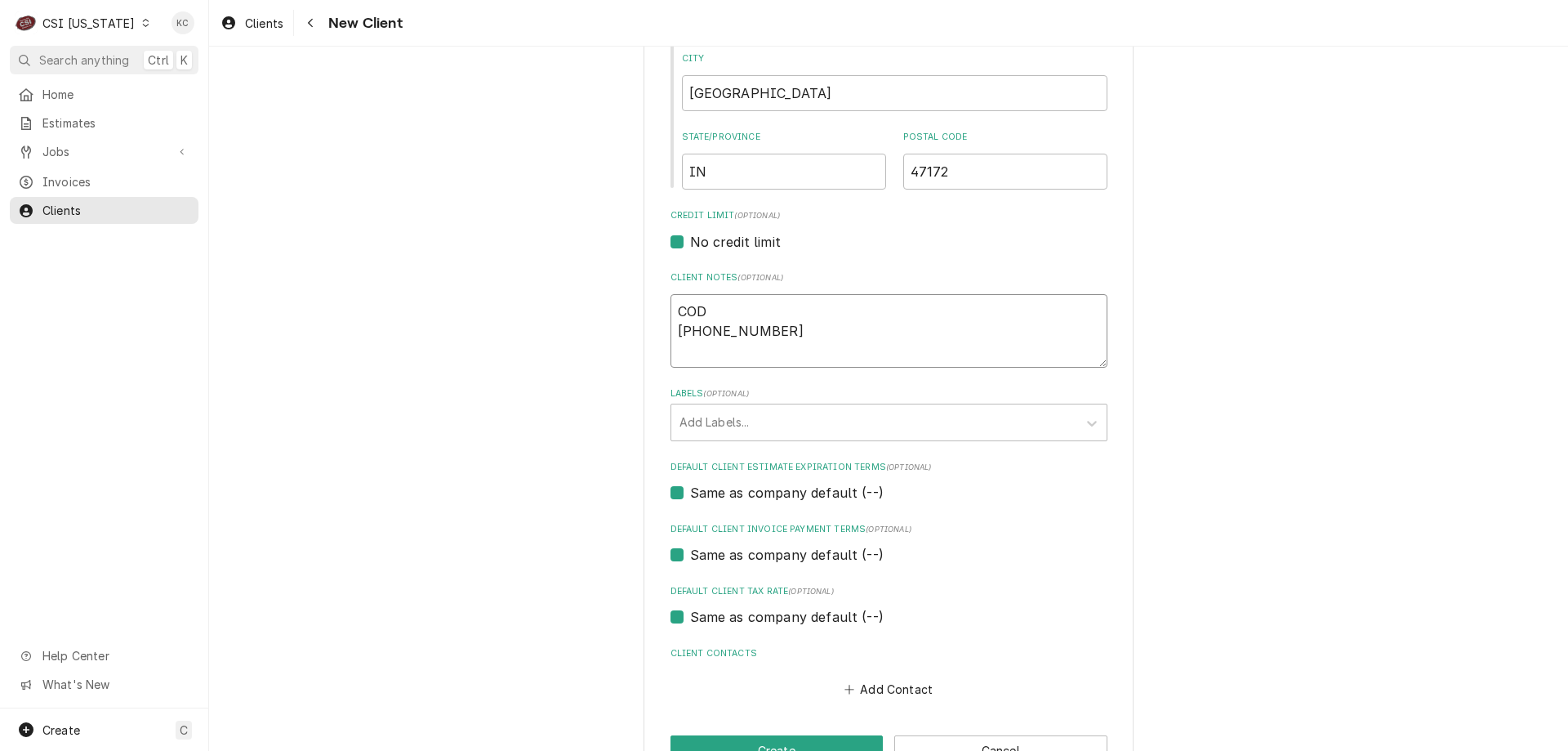
type textarea "x"
type textarea "COD 5560-5311-088"
type textarea "x"
type textarea "COD 5560-5311-0882"
type textarea "x"
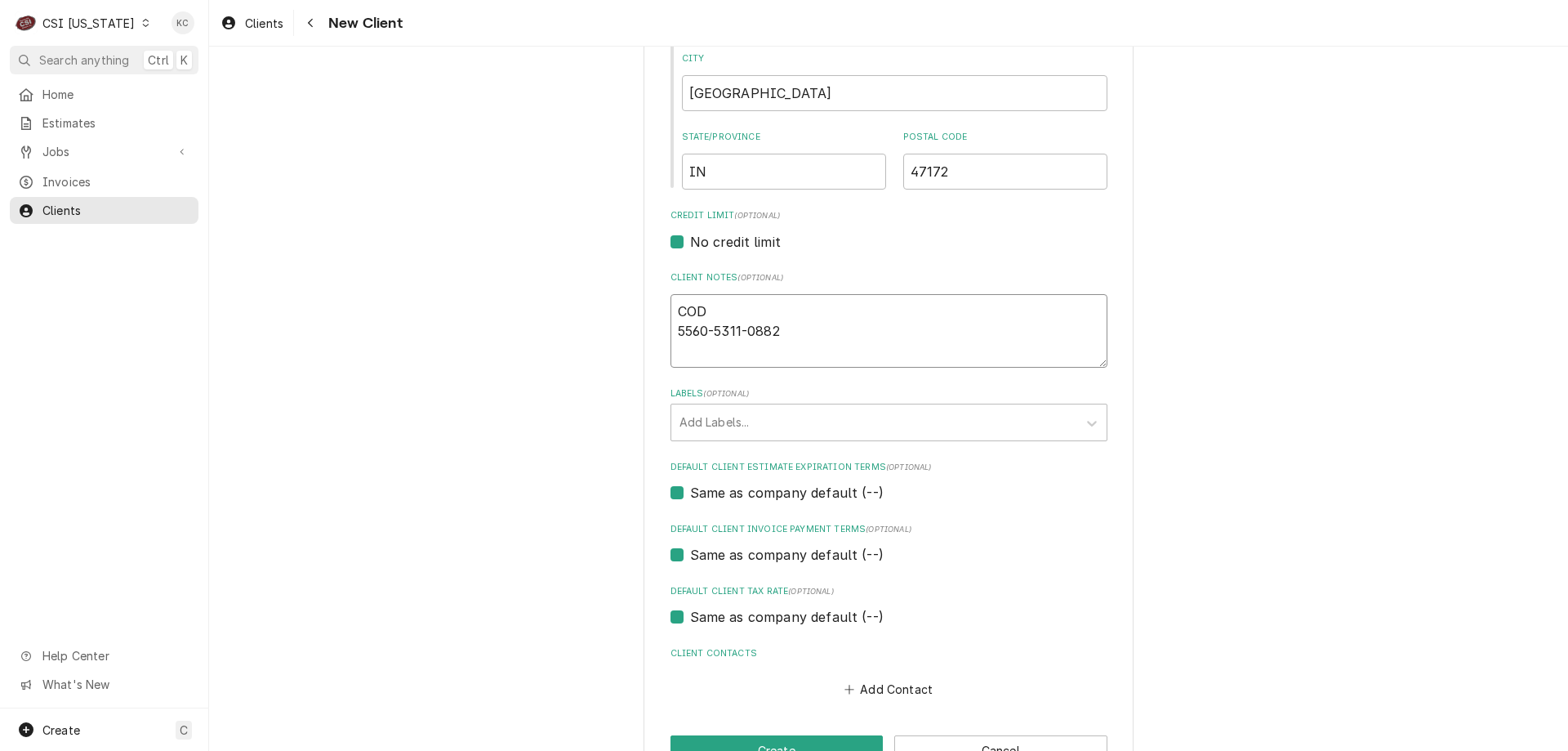
type textarea "COD 5560-5311-0882-"
type textarea "x"
type textarea "COD 5560-5311-0882-8"
type textarea "x"
type textarea "COD 5560-5311-0882-88"
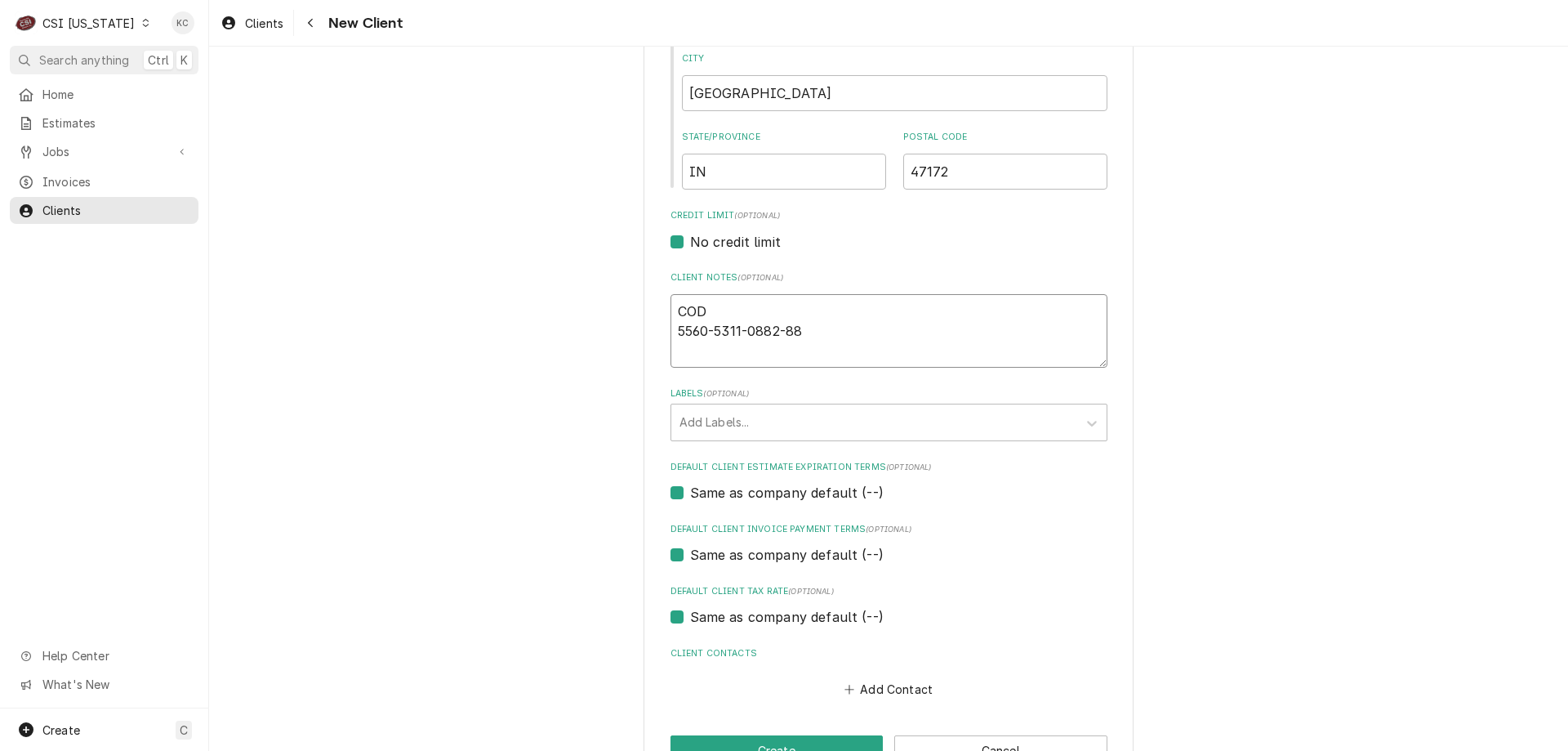
type textarea "x"
type textarea "COD 5560-5311-0882-884"
type textarea "x"
type textarea "COD 5560-5311-0882-8844"
type textarea "x"
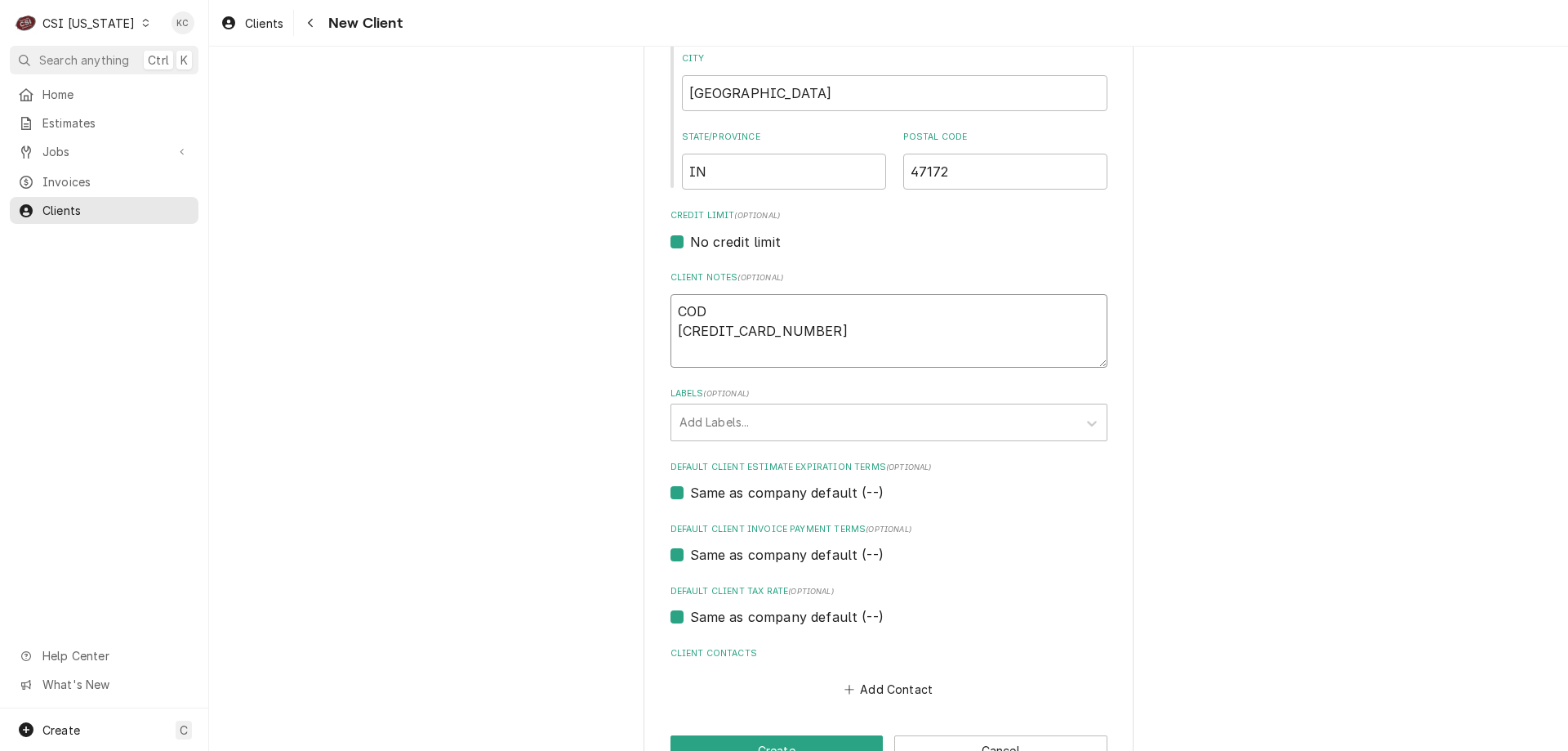
type textarea "COD 5560-5311-0882-8844"
type textarea "x"
type textarea "COD 5560-5311-0882-8844 0"
type textarea "x"
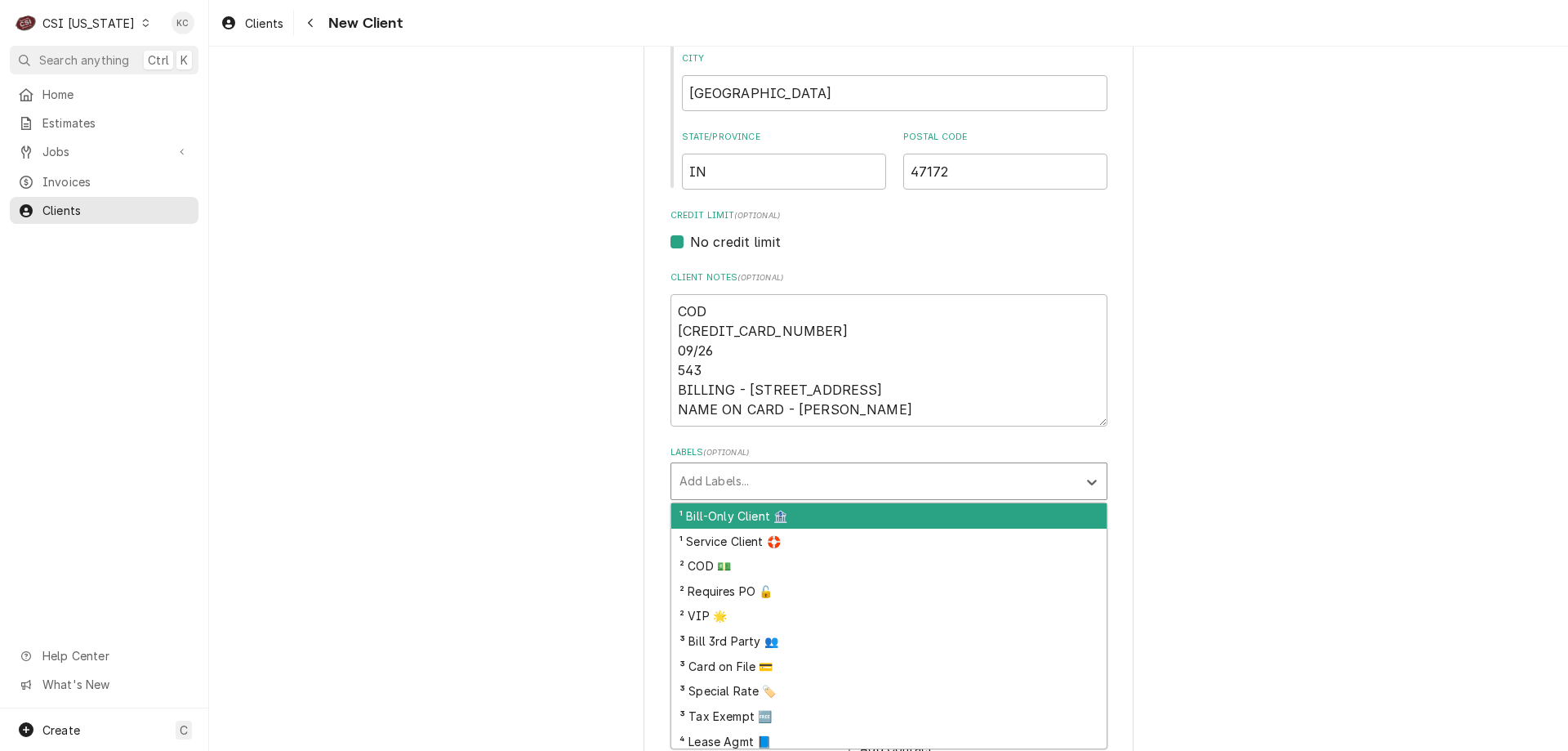
click at [769, 480] on div "Labels" at bounding box center [874, 481] width 390 height 30
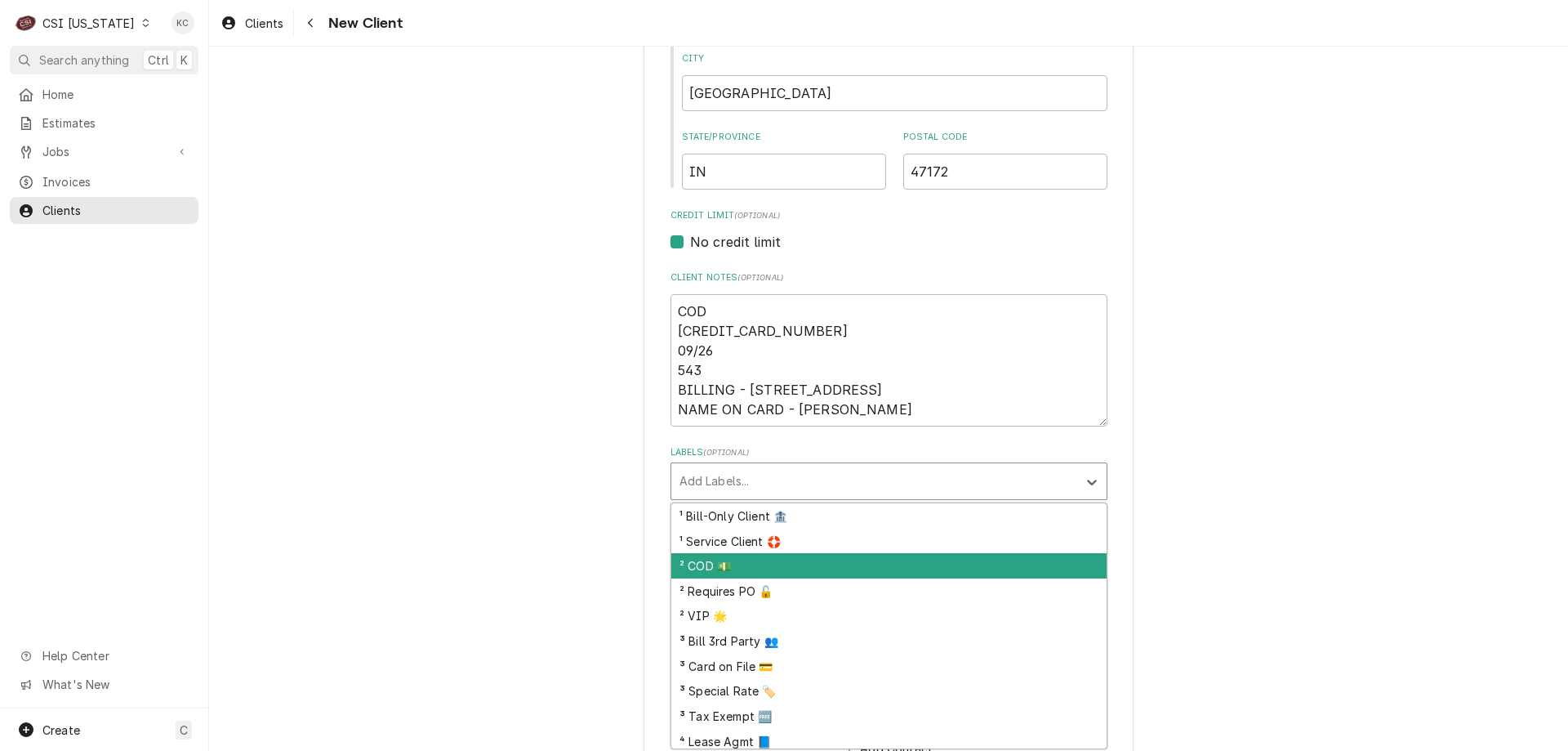
click at [756, 572] on div "² COD 💵" at bounding box center [889, 566] width 435 height 25
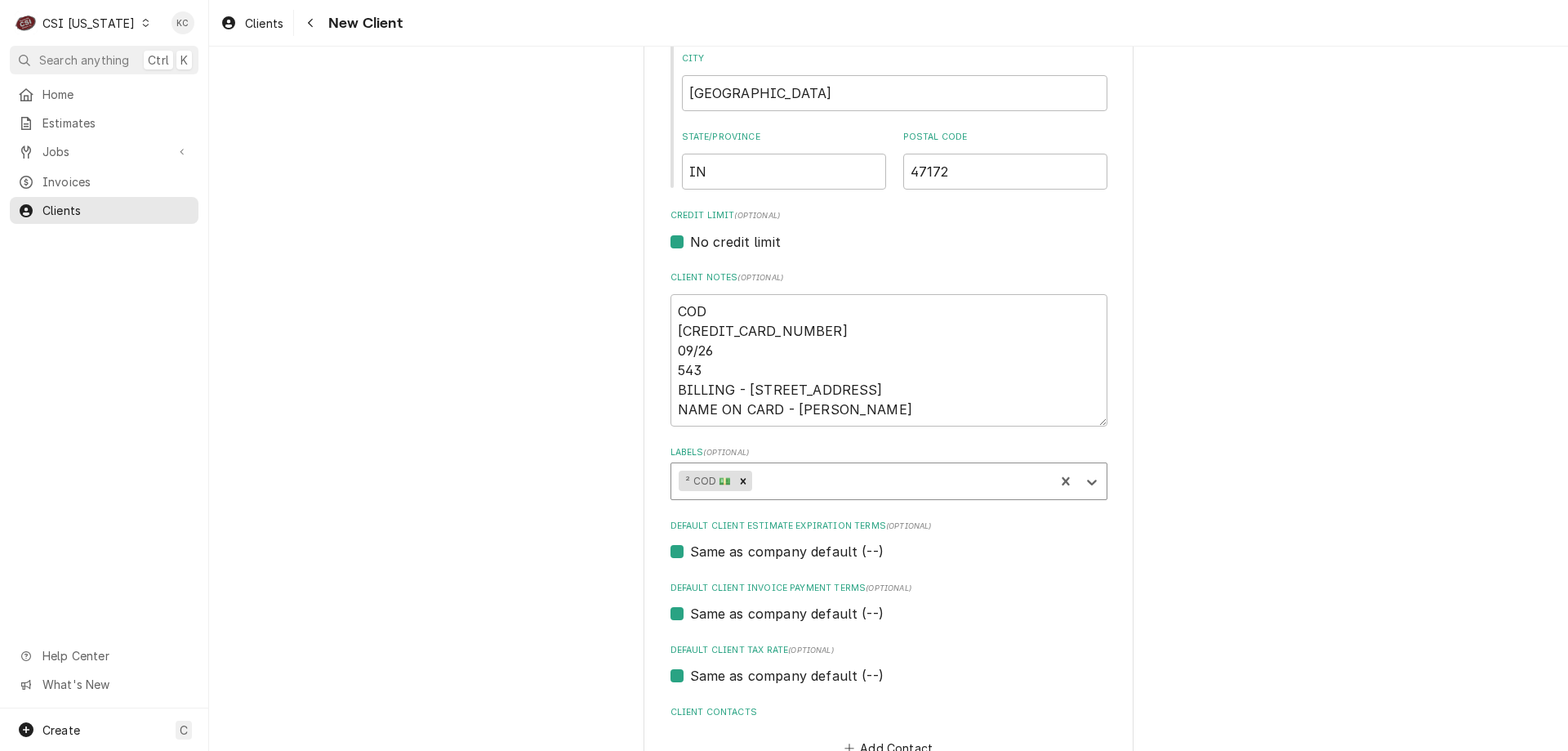
click at [1283, 467] on div "Please provide the following information about your client: Client Type Industr…" at bounding box center [888, 176] width 1359 height 1368
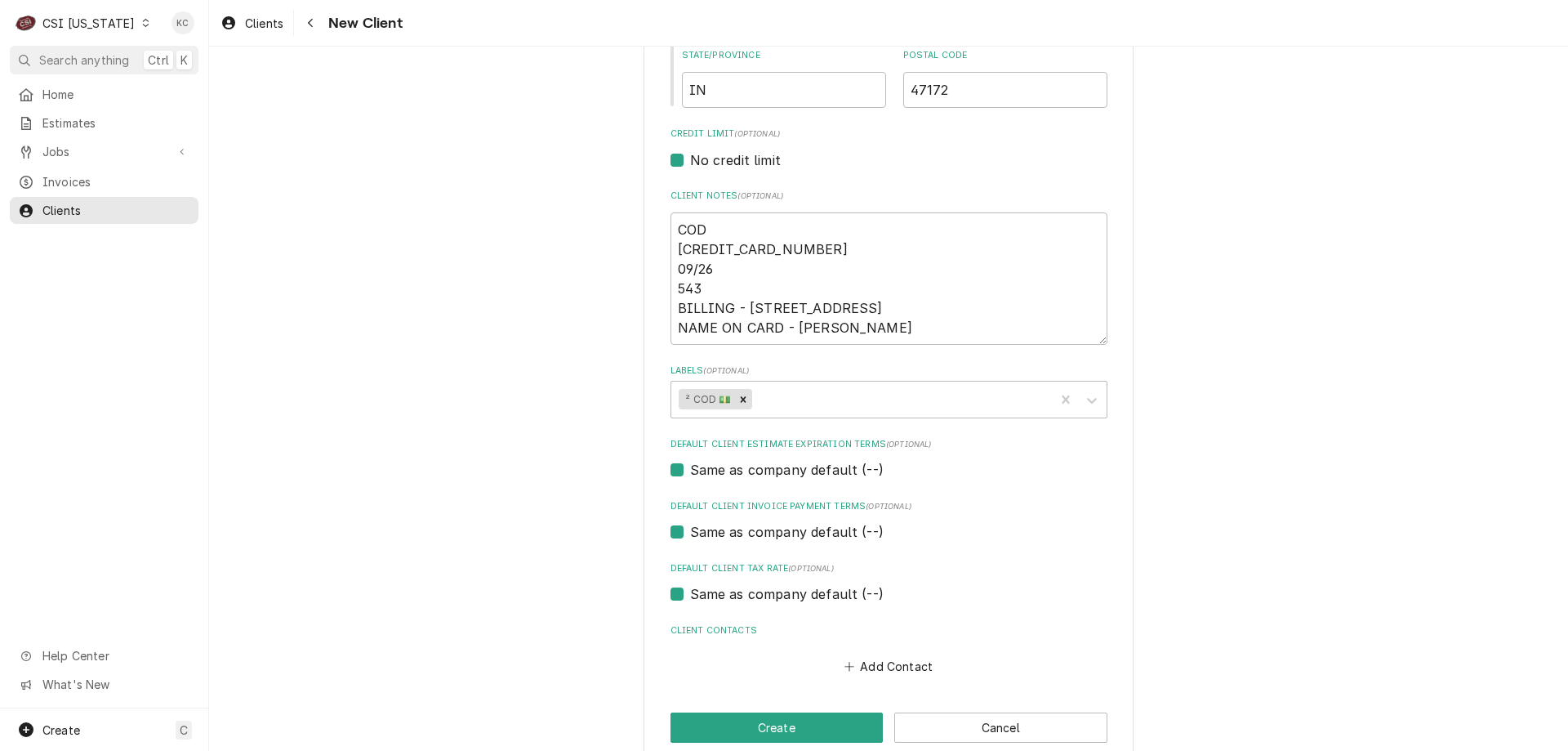
scroll to position [681, 0]
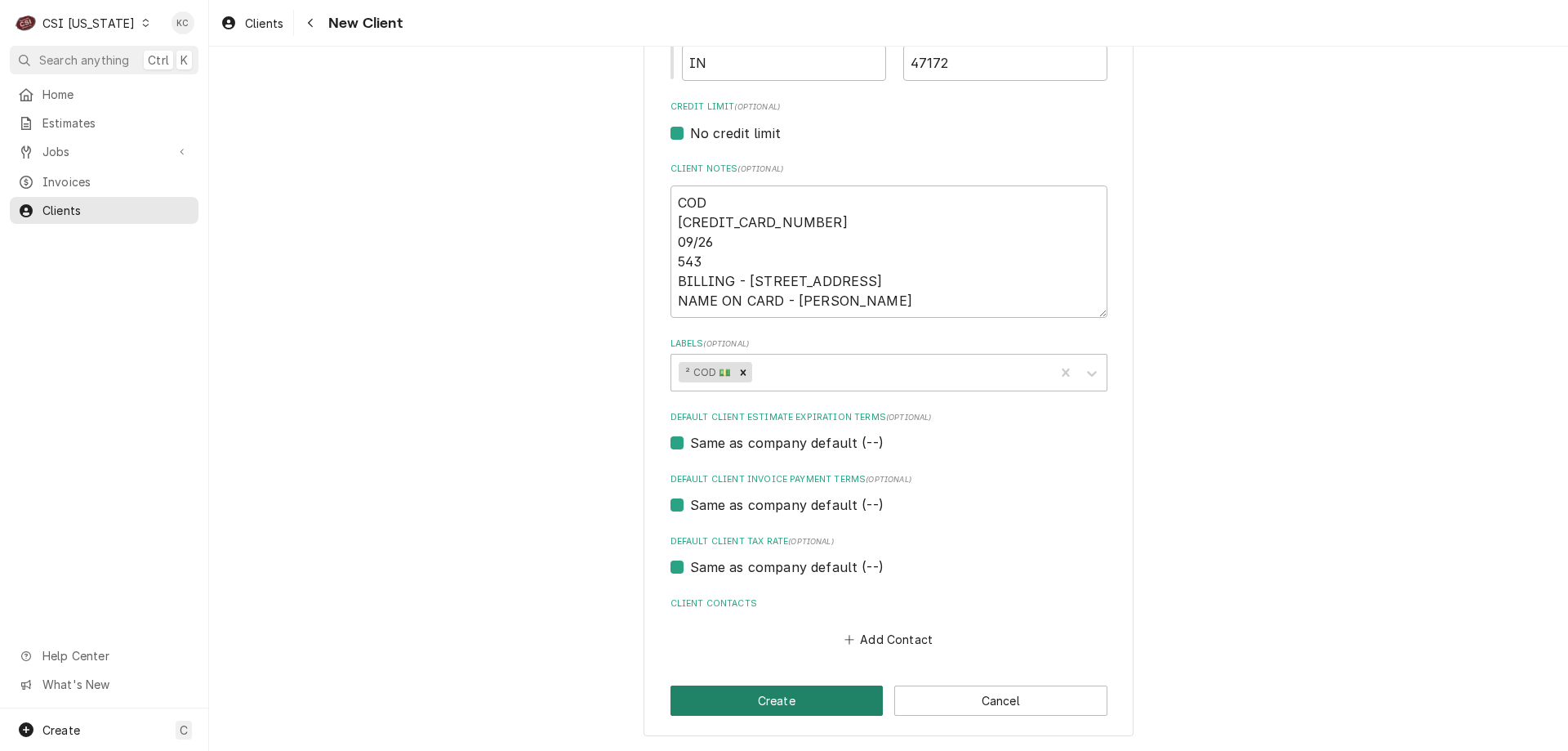
click at [857, 708] on button "Create" at bounding box center [777, 701] width 213 height 30
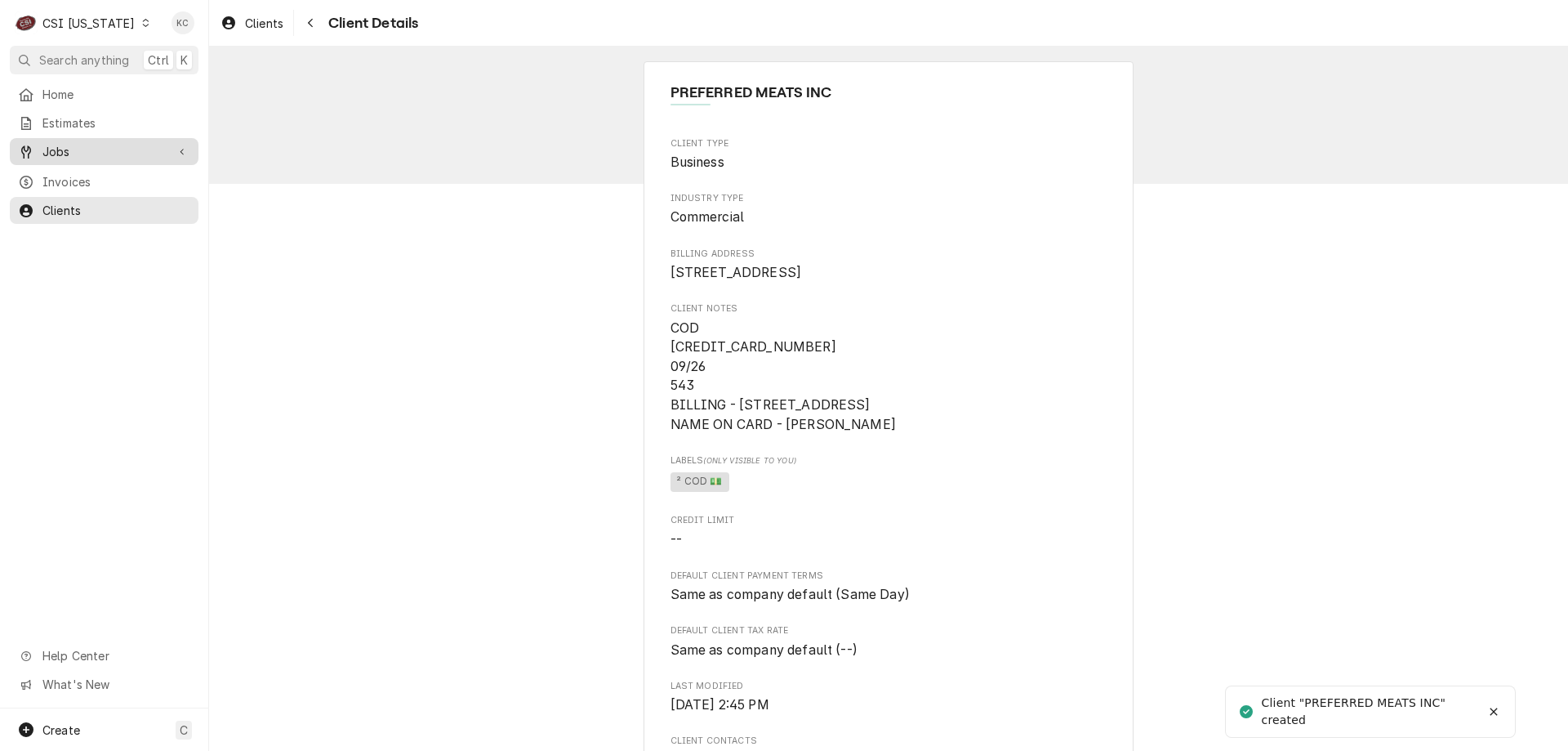
click at [59, 152] on span "Jobs" at bounding box center [104, 152] width 124 height 17
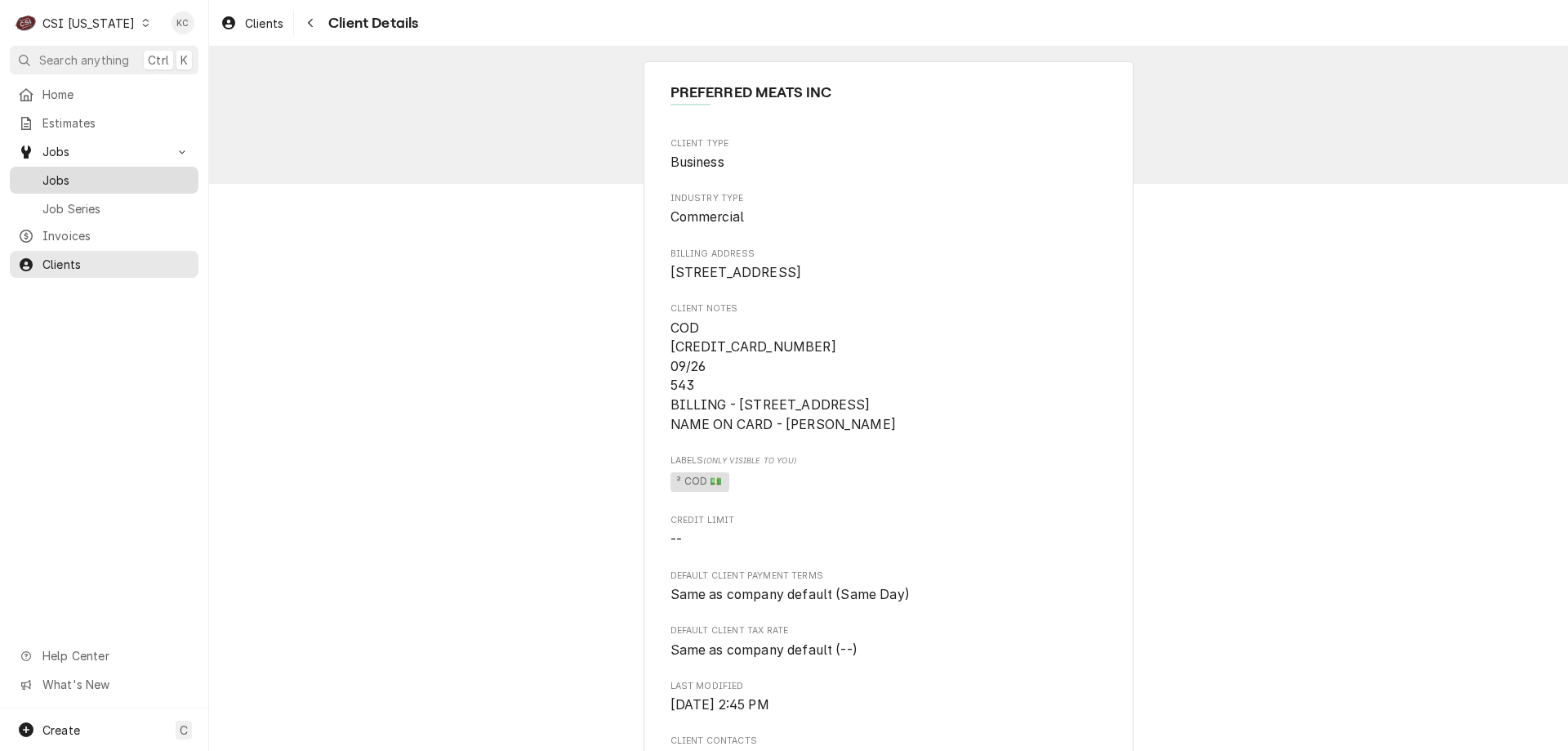
click at [63, 175] on span "Jobs" at bounding box center [116, 180] width 148 height 17
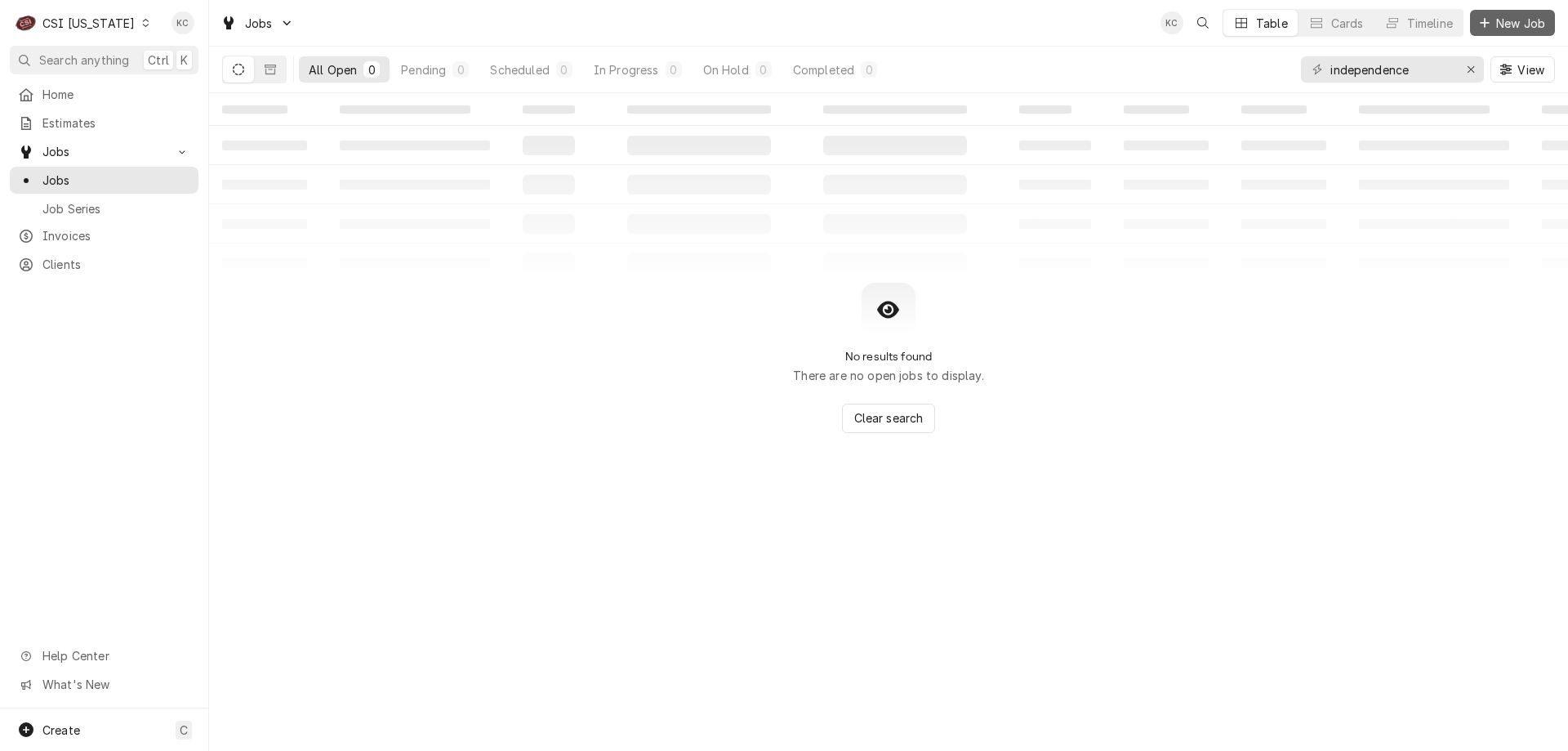
click at [1493, 29] on span "New Job" at bounding box center [1521, 23] width 56 height 17
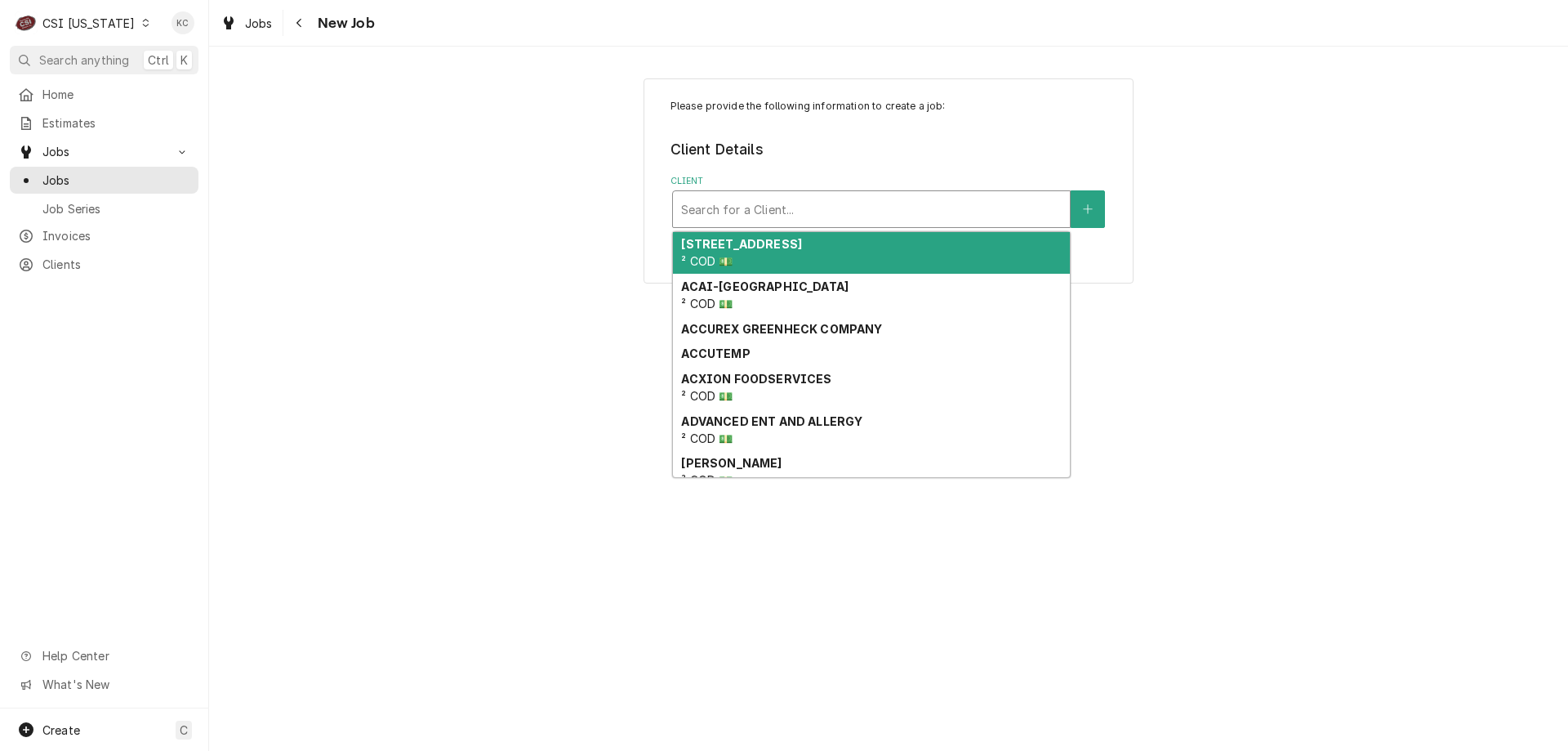
click at [928, 213] on div "Client" at bounding box center [870, 209] width 380 height 30
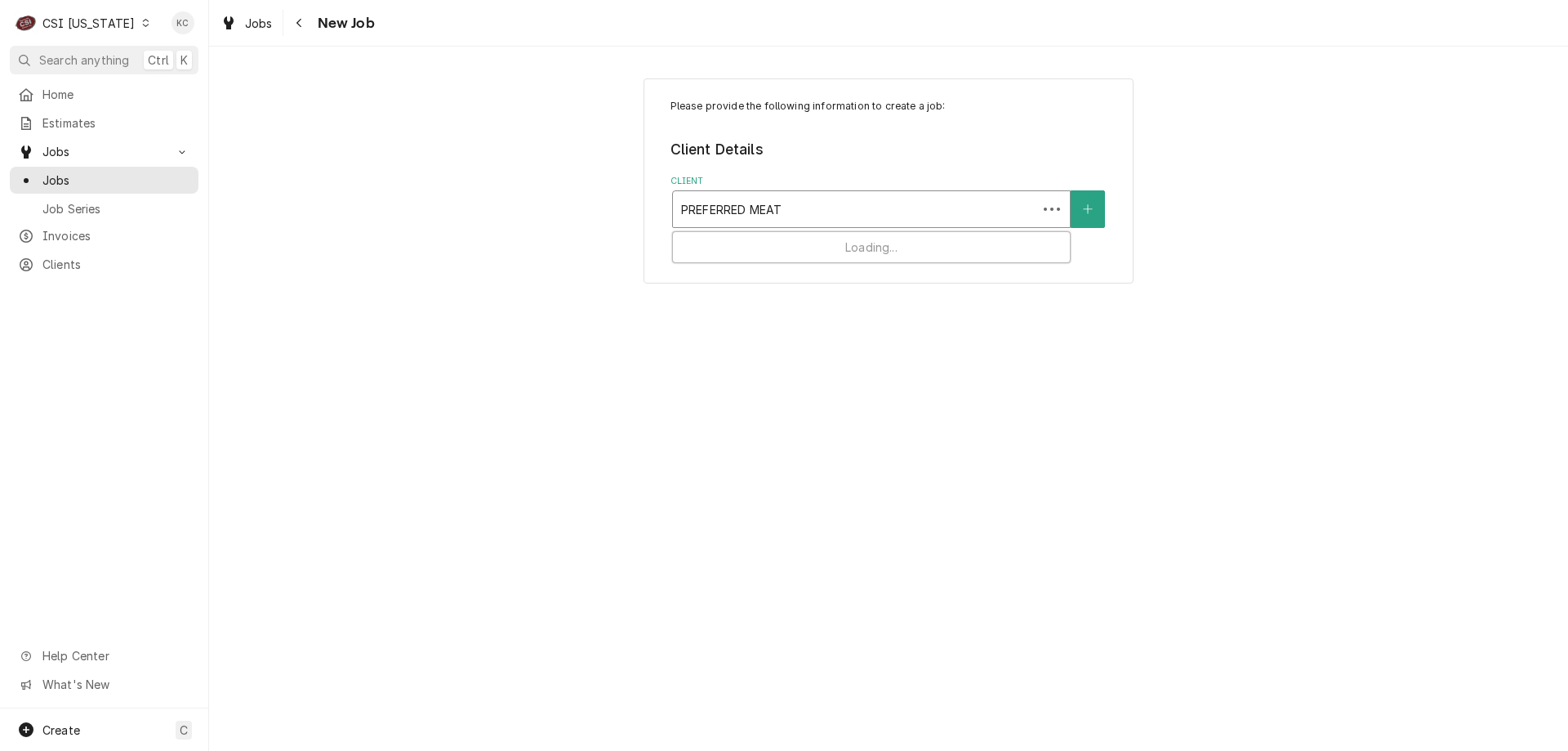
type input "PREFERRED MEATS"
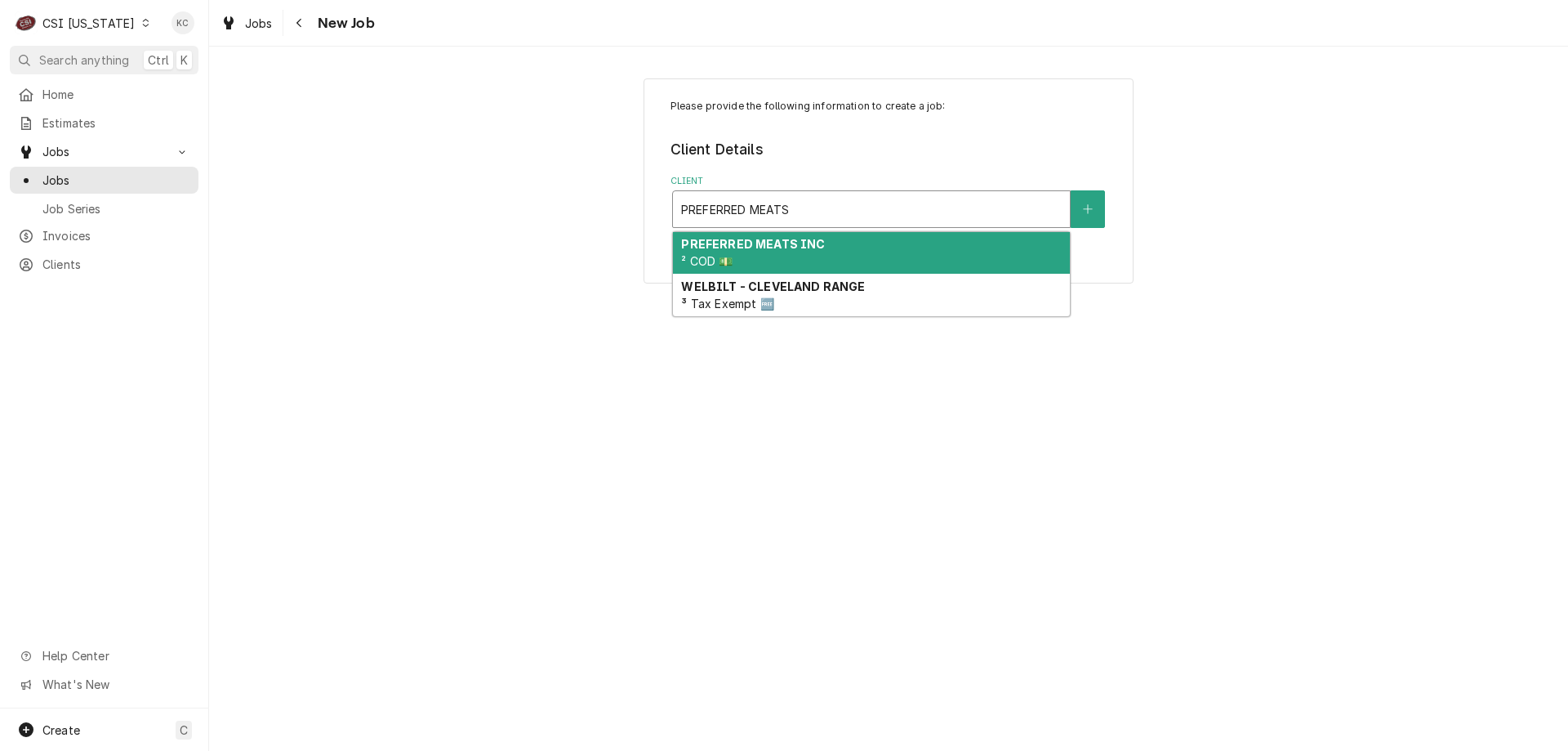
click at [922, 240] on div "PREFERRED MEATS INC ² COD 💵" at bounding box center [871, 253] width 397 height 43
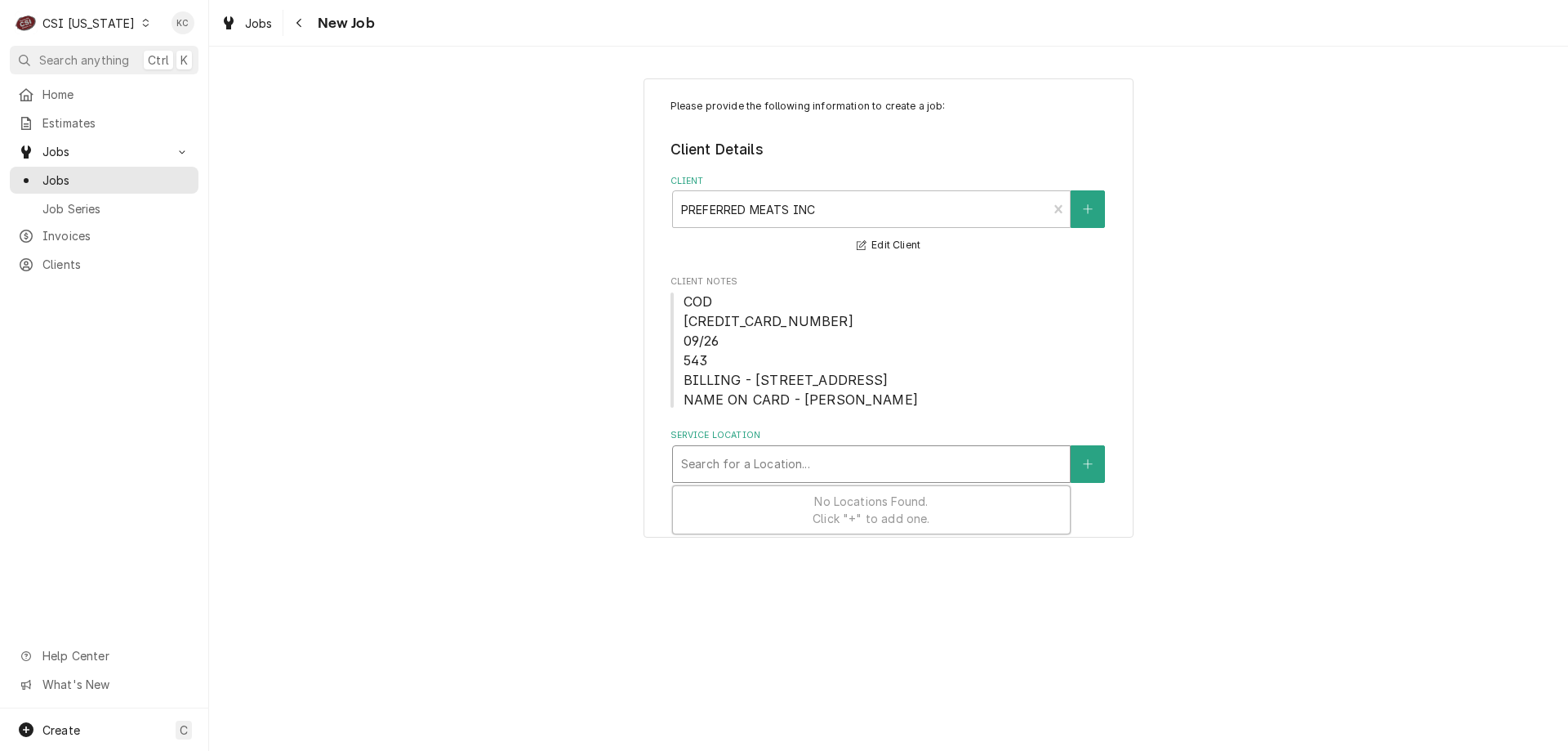
click at [976, 468] on div "Service Location" at bounding box center [870, 464] width 380 height 30
click at [1110, 461] on div "Please provide the following information to create a job: Client Details Client…" at bounding box center [888, 308] width 490 height 460
click at [1096, 461] on button "Service Location" at bounding box center [1087, 464] width 34 height 37
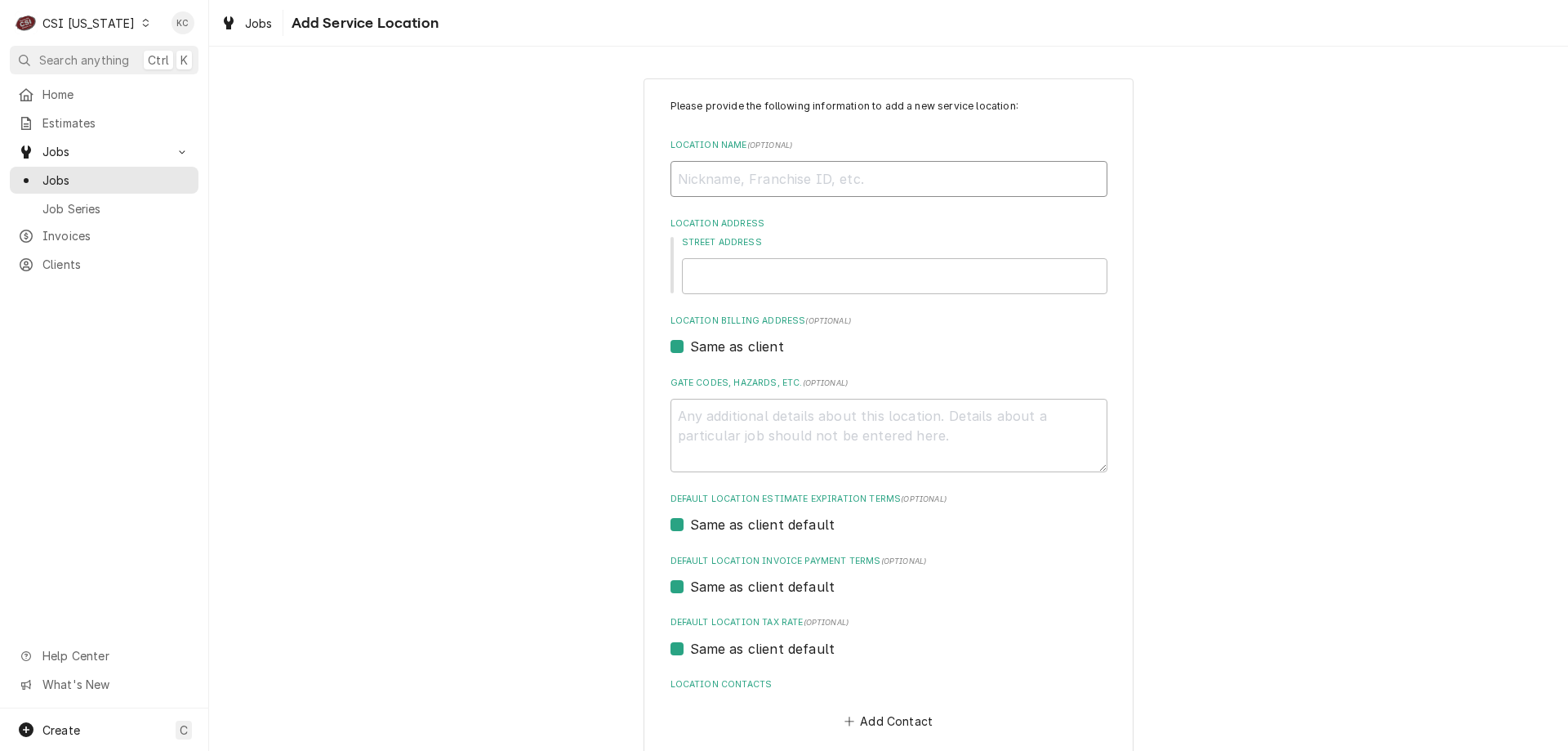
click at [699, 188] on input "Location Name ( optional )" at bounding box center [889, 179] width 437 height 36
type textarea "x"
type input "P"
type textarea "x"
type input "PR"
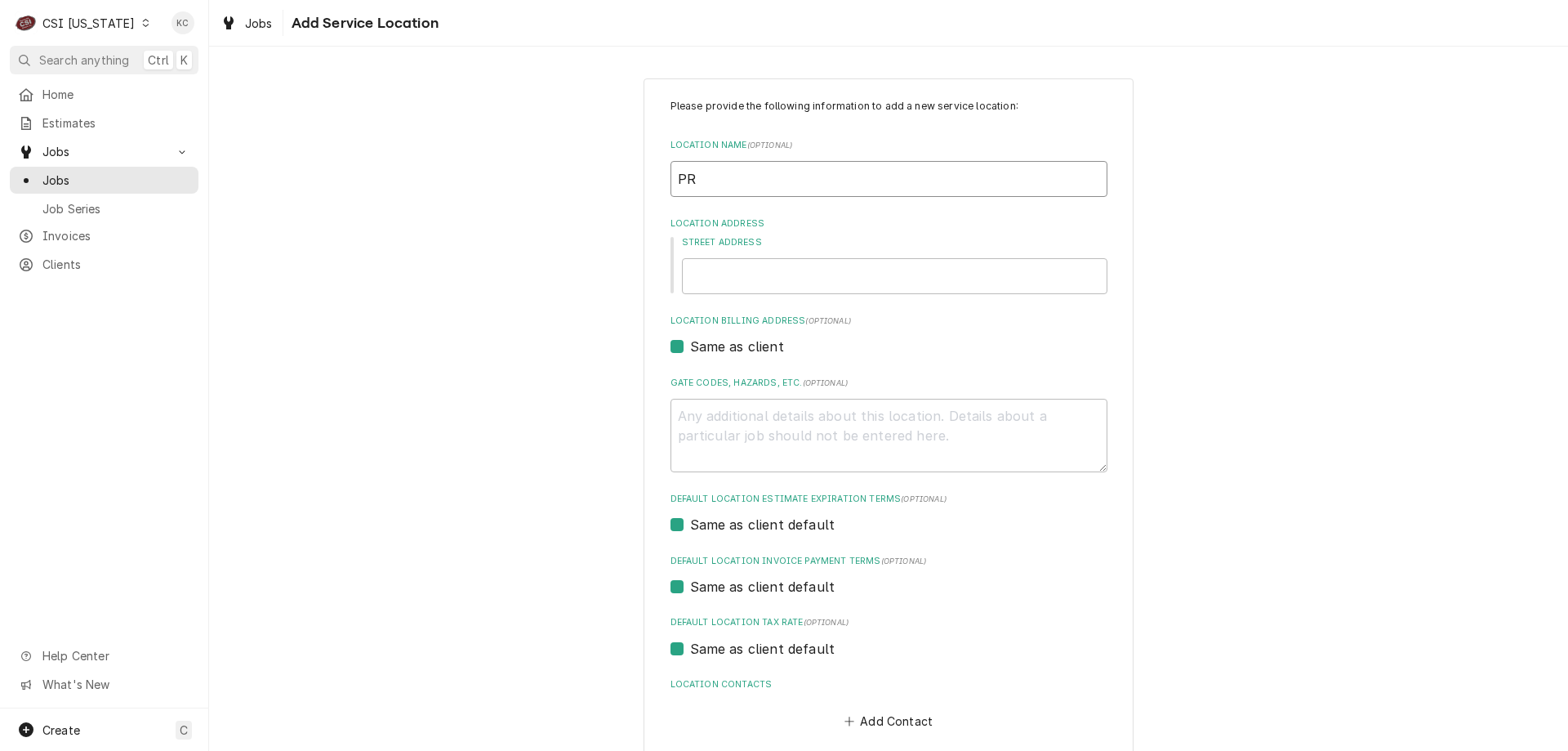
type textarea "x"
type input "PRE"
type textarea "x"
type input "PREF"
type textarea "x"
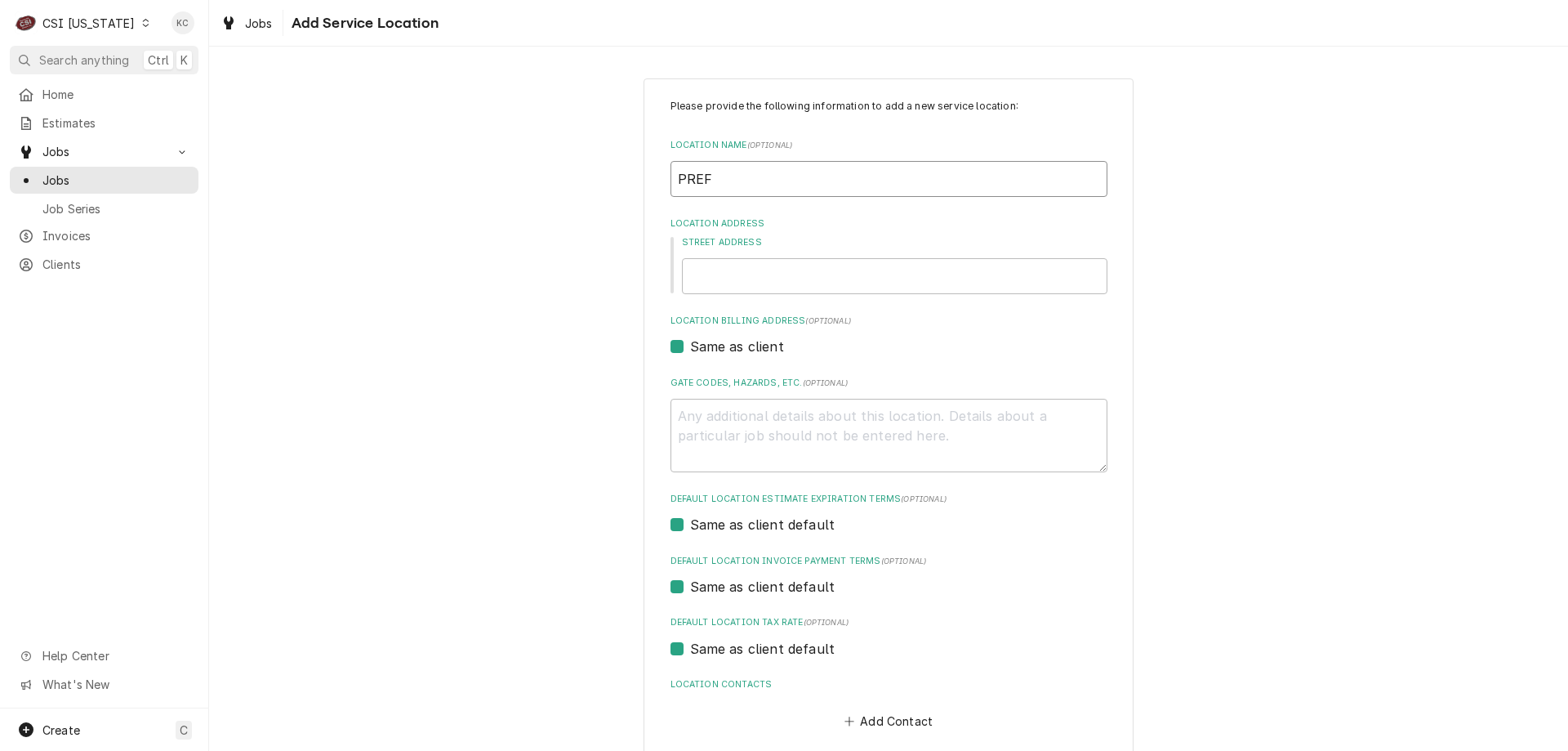
type input "PREFE"
type textarea "x"
type input "PREFER"
type textarea "x"
type input "PREFERR"
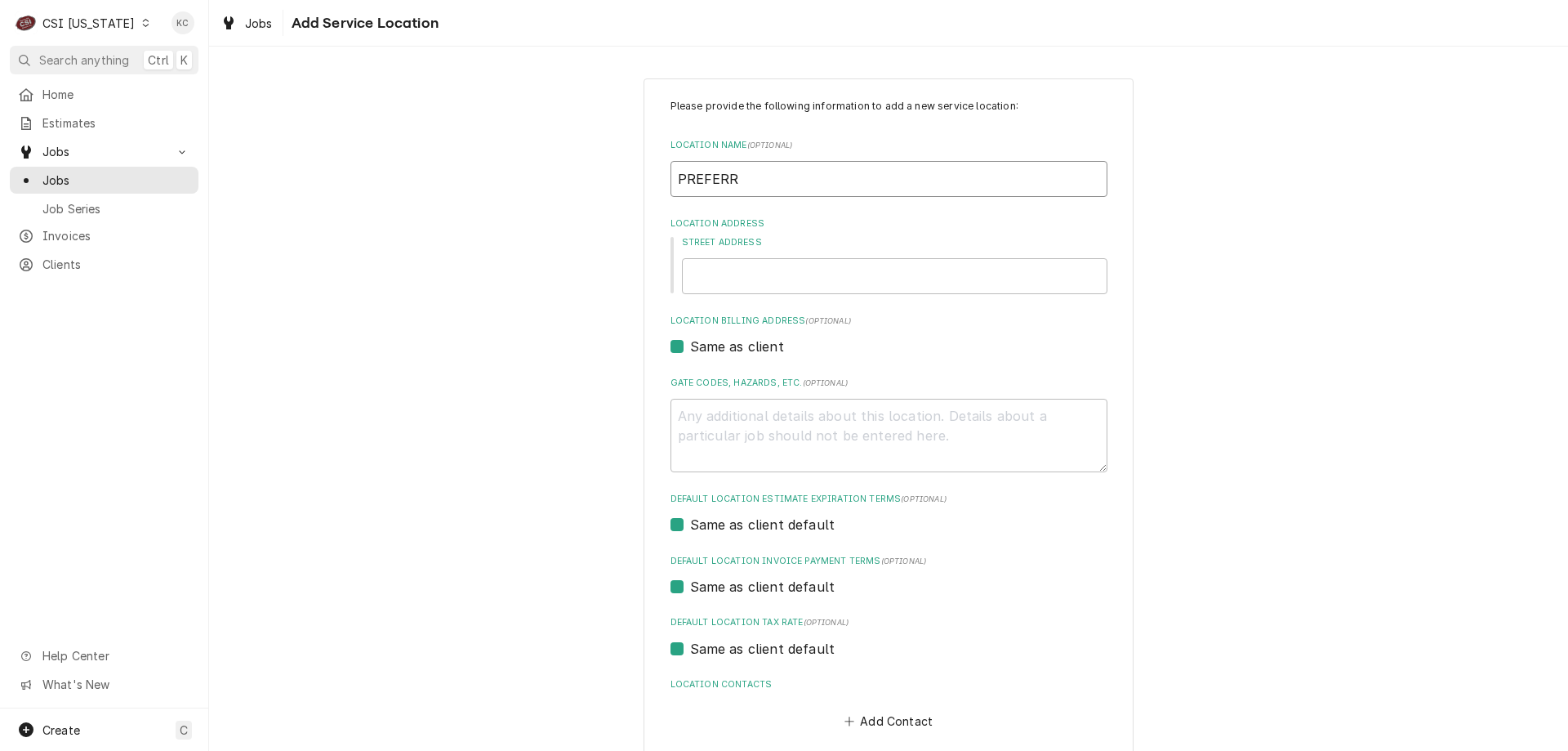
type textarea "x"
type input "PREFERRE"
type textarea "x"
type input "PREFERRED"
type textarea "x"
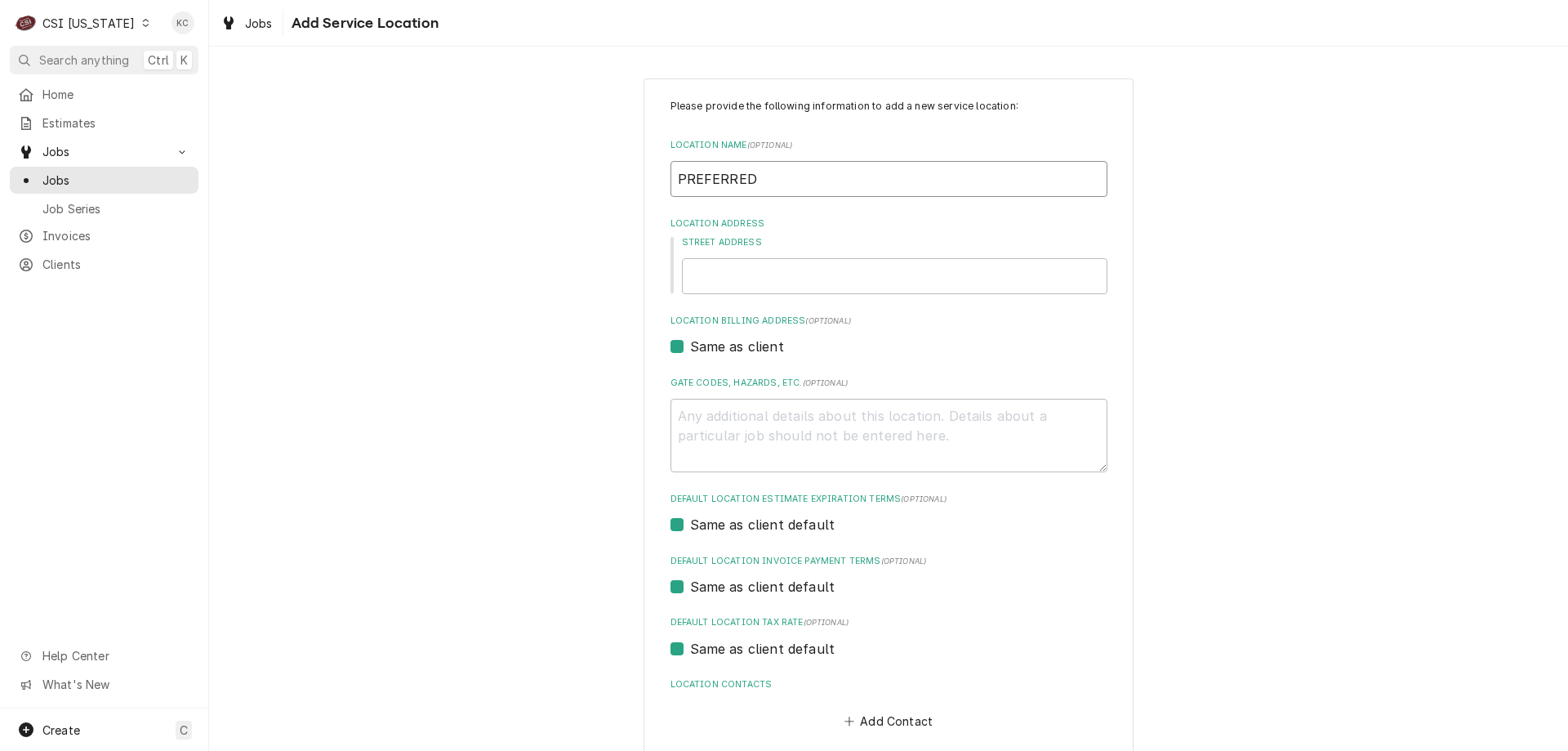
type input "PREFERRED"
type textarea "x"
type input "PREFERRED M"
type textarea "x"
type input "PREFERRED ME"
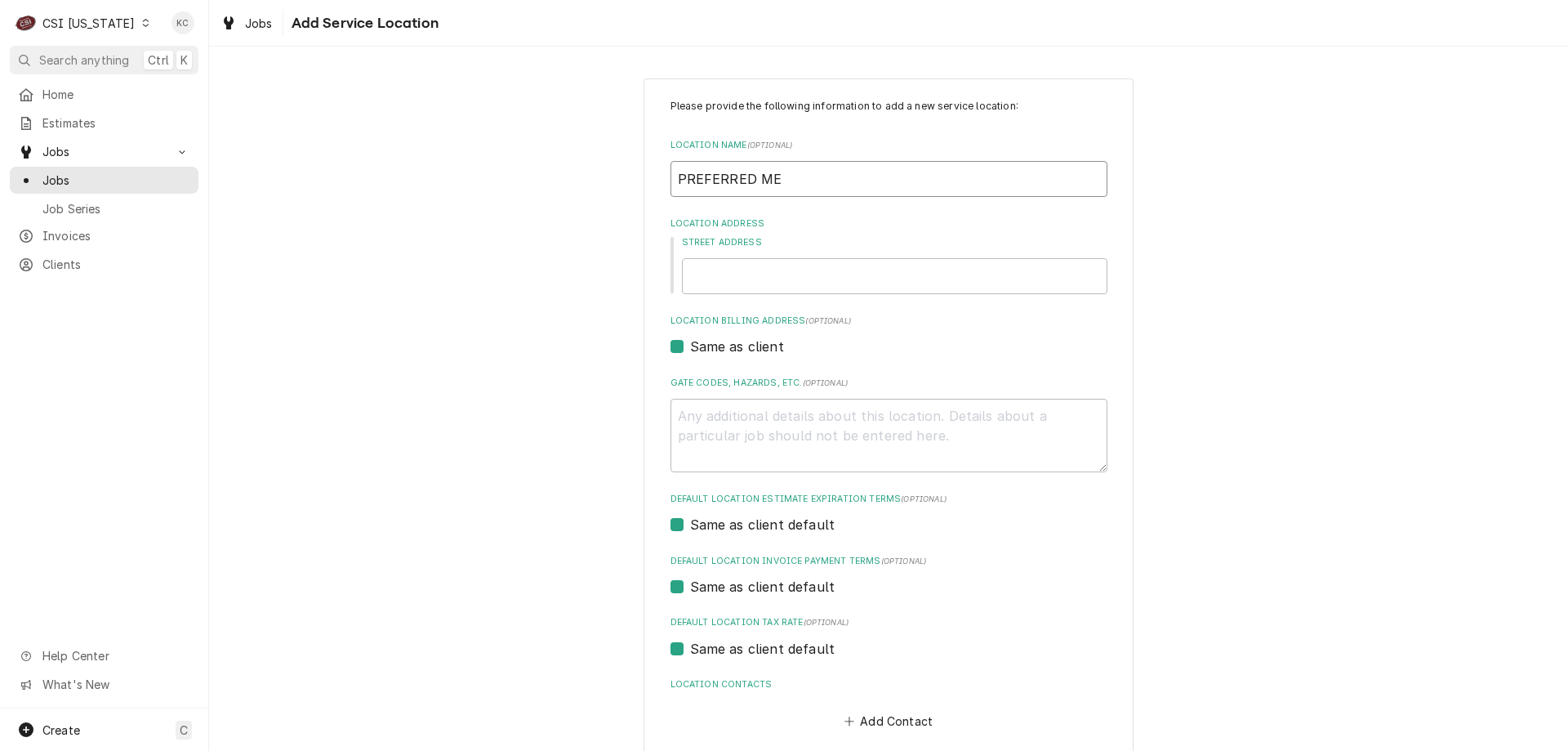
type textarea "x"
type input "PREFERRED MEA"
type textarea "x"
type input "PREFERRED MEAT"
type textarea "x"
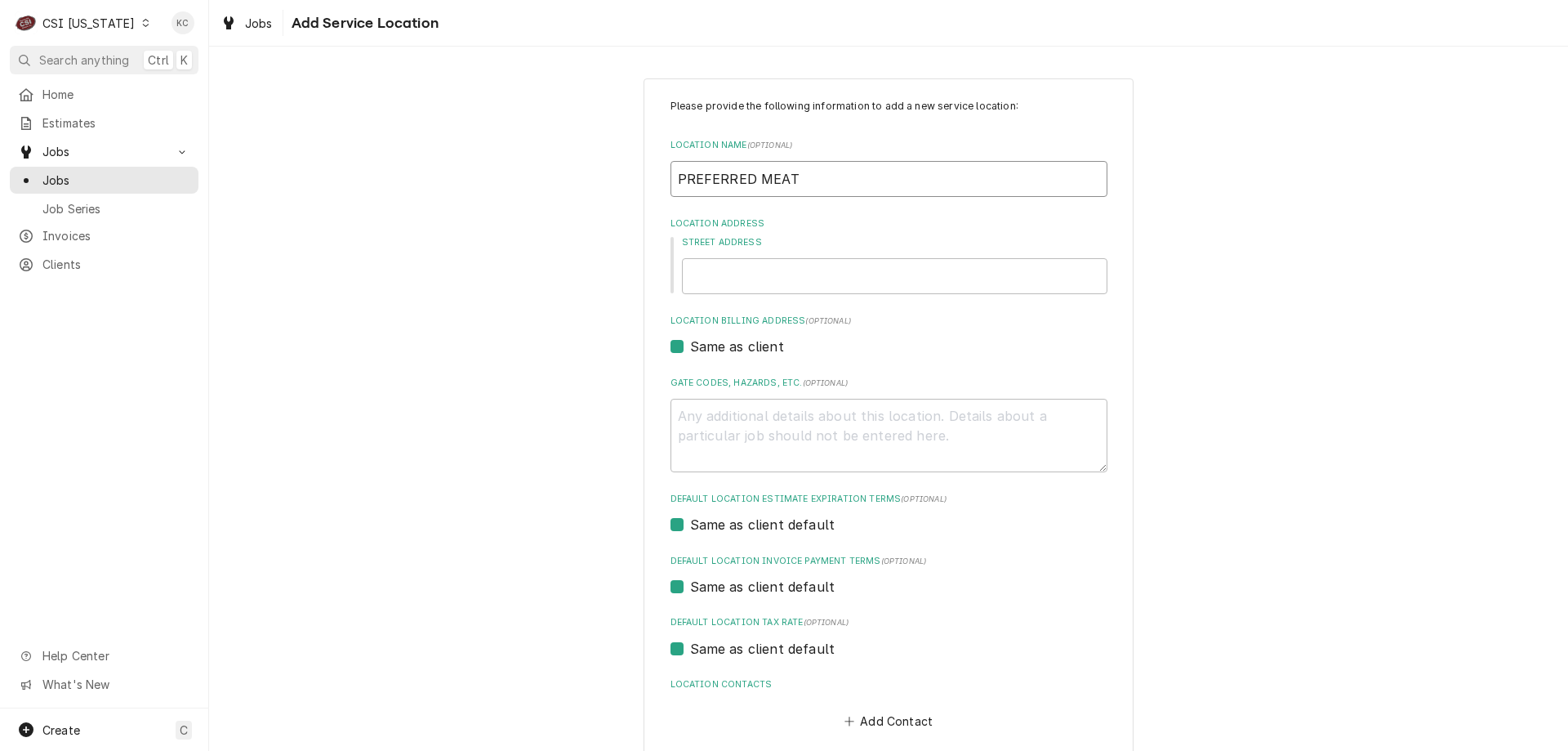
type input "PREFERRED MEATS"
type textarea "x"
type input "PREFERRED MEATS"
type textarea "x"
type input "PREFERRED MEATS I"
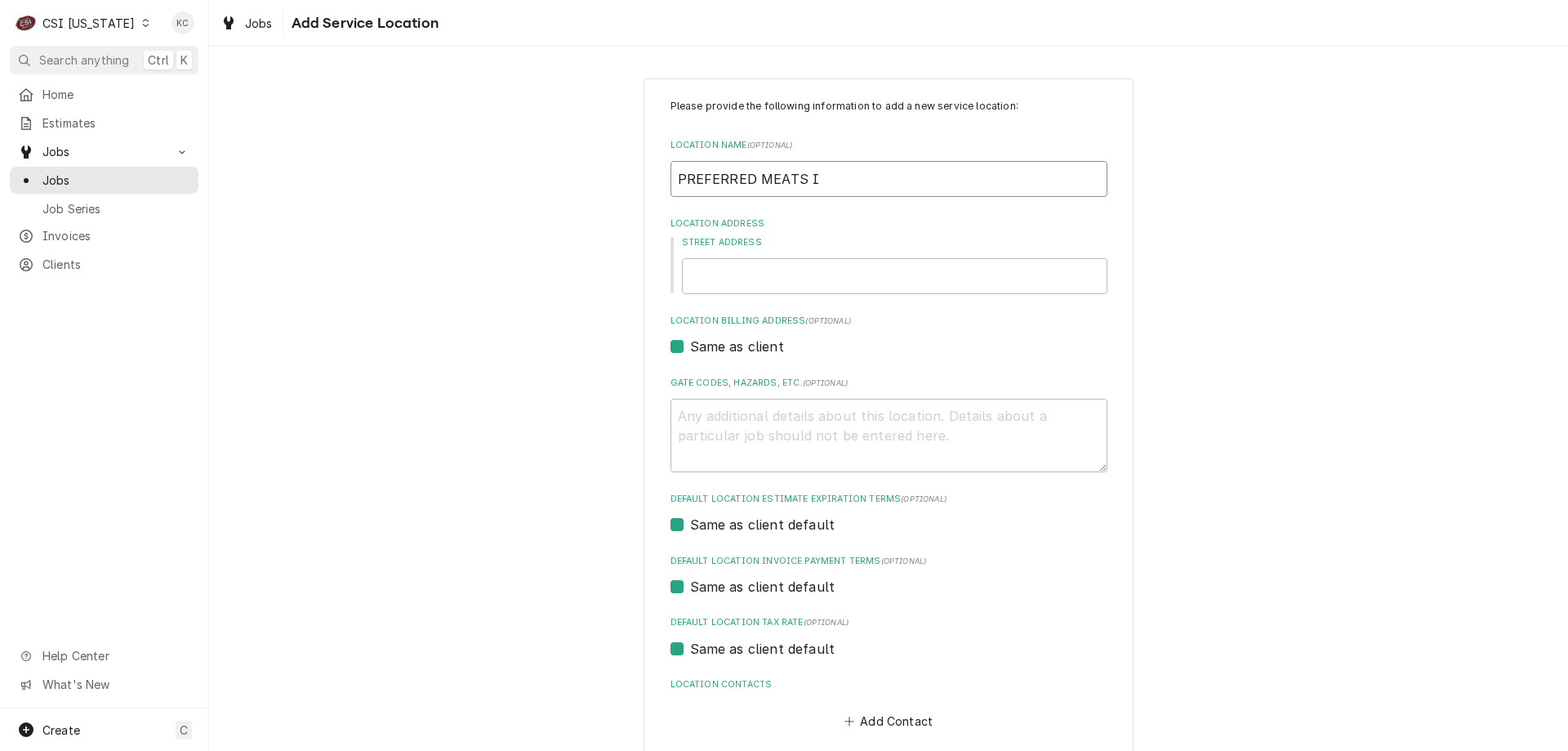
type textarea "x"
type input "PREFERRED MEATS IN"
type textarea "x"
type input "PREFERRED MEATS INC"
type textarea "x"
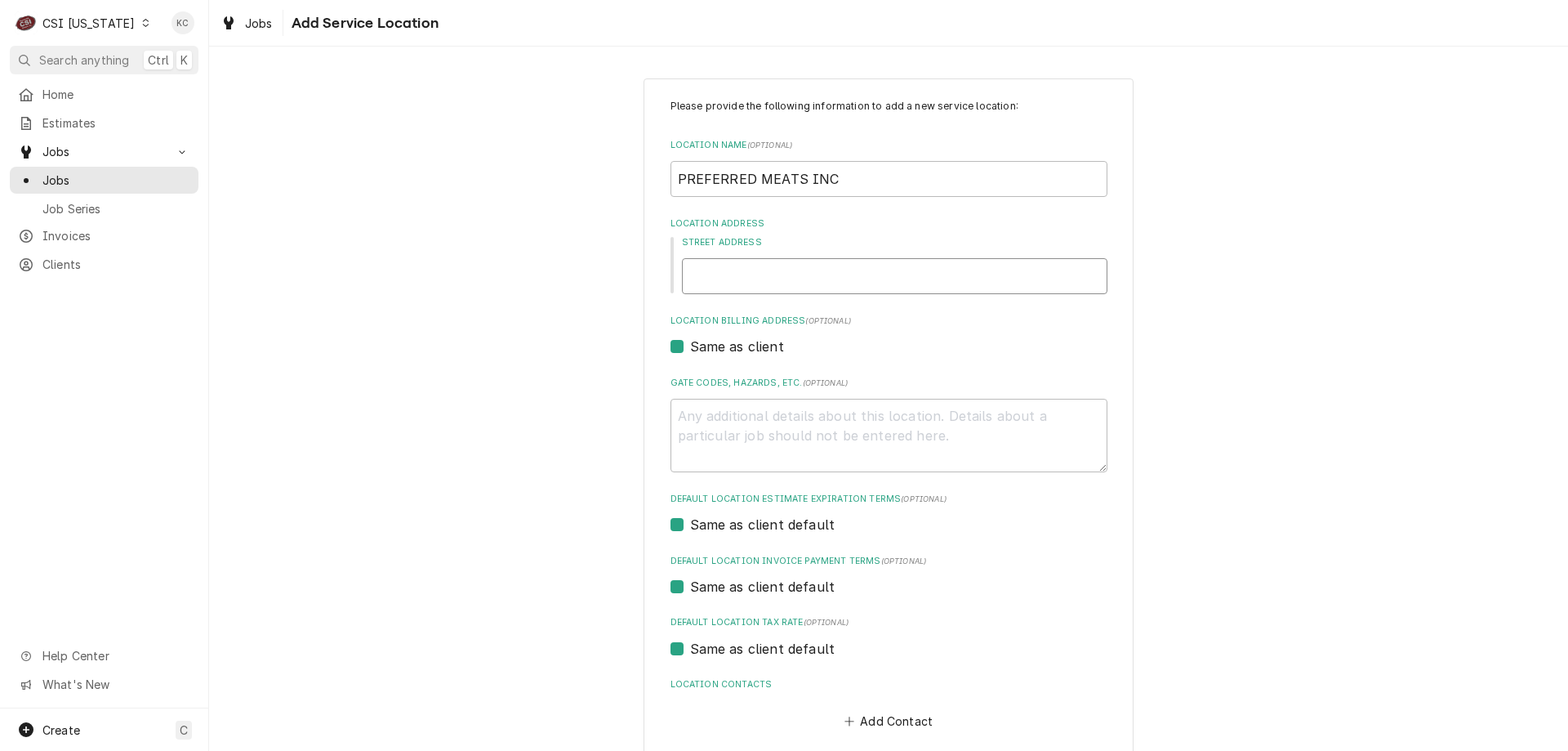
type input "1"
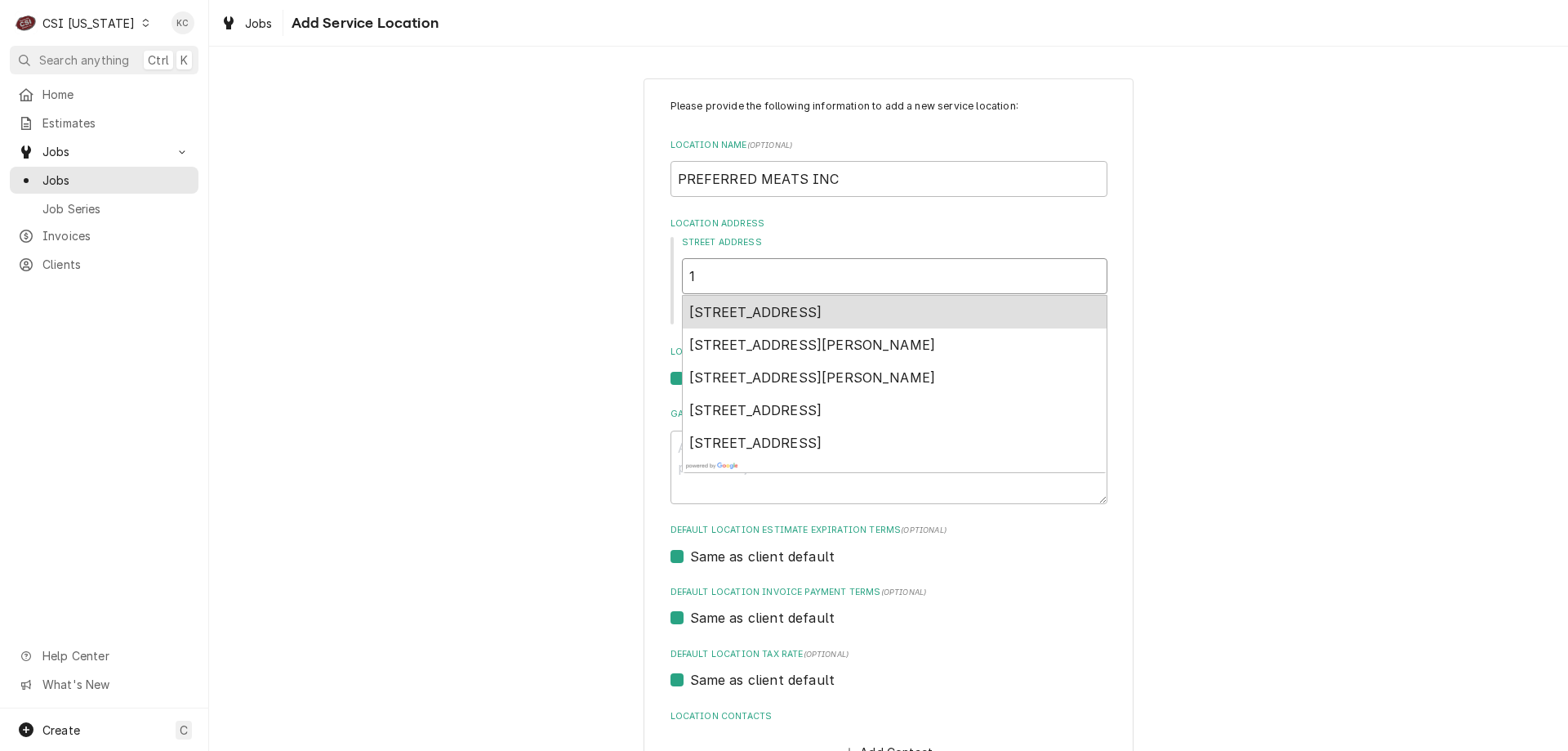
type textarea "x"
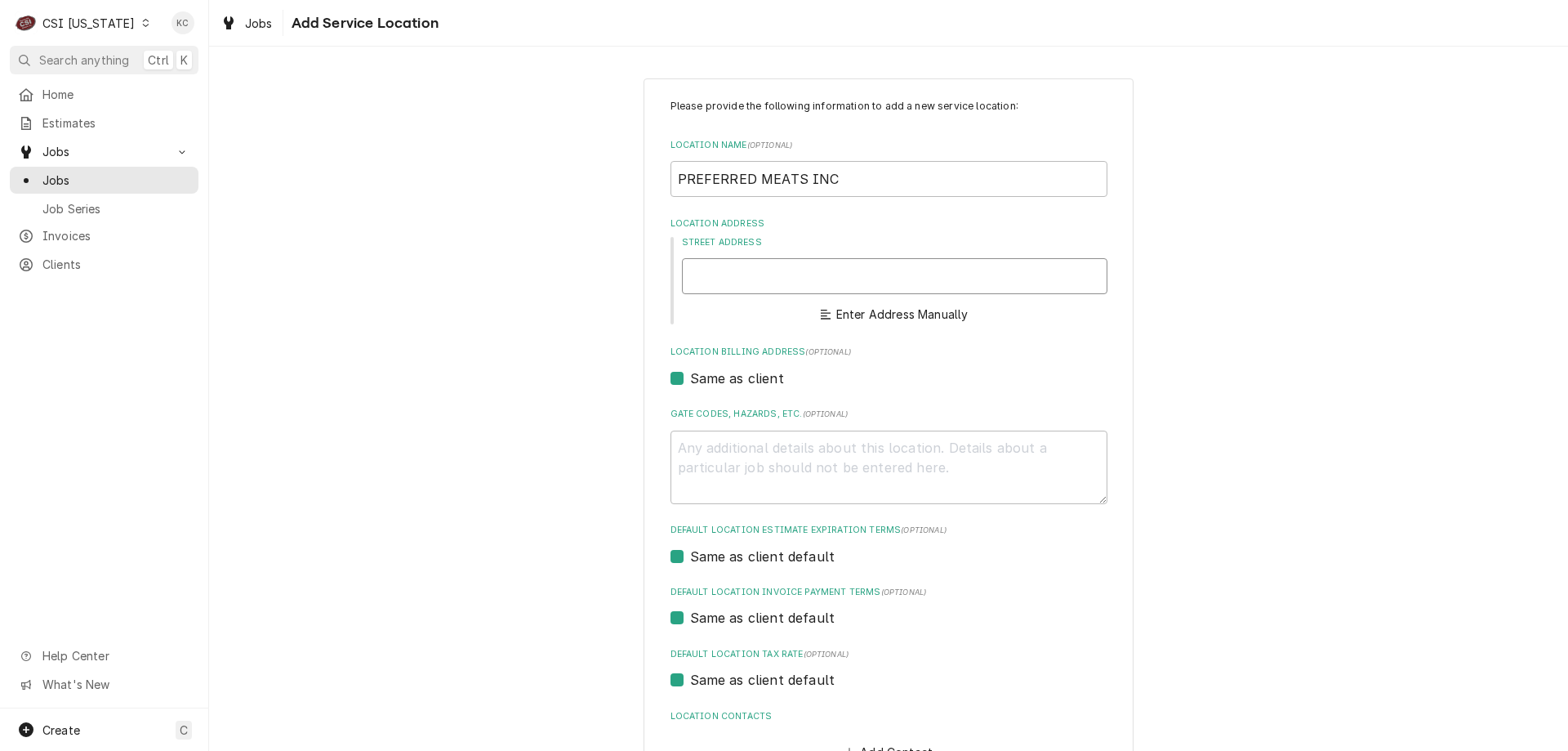
type textarea "x"
type input "7"
type textarea "x"
type input "76"
type textarea "x"
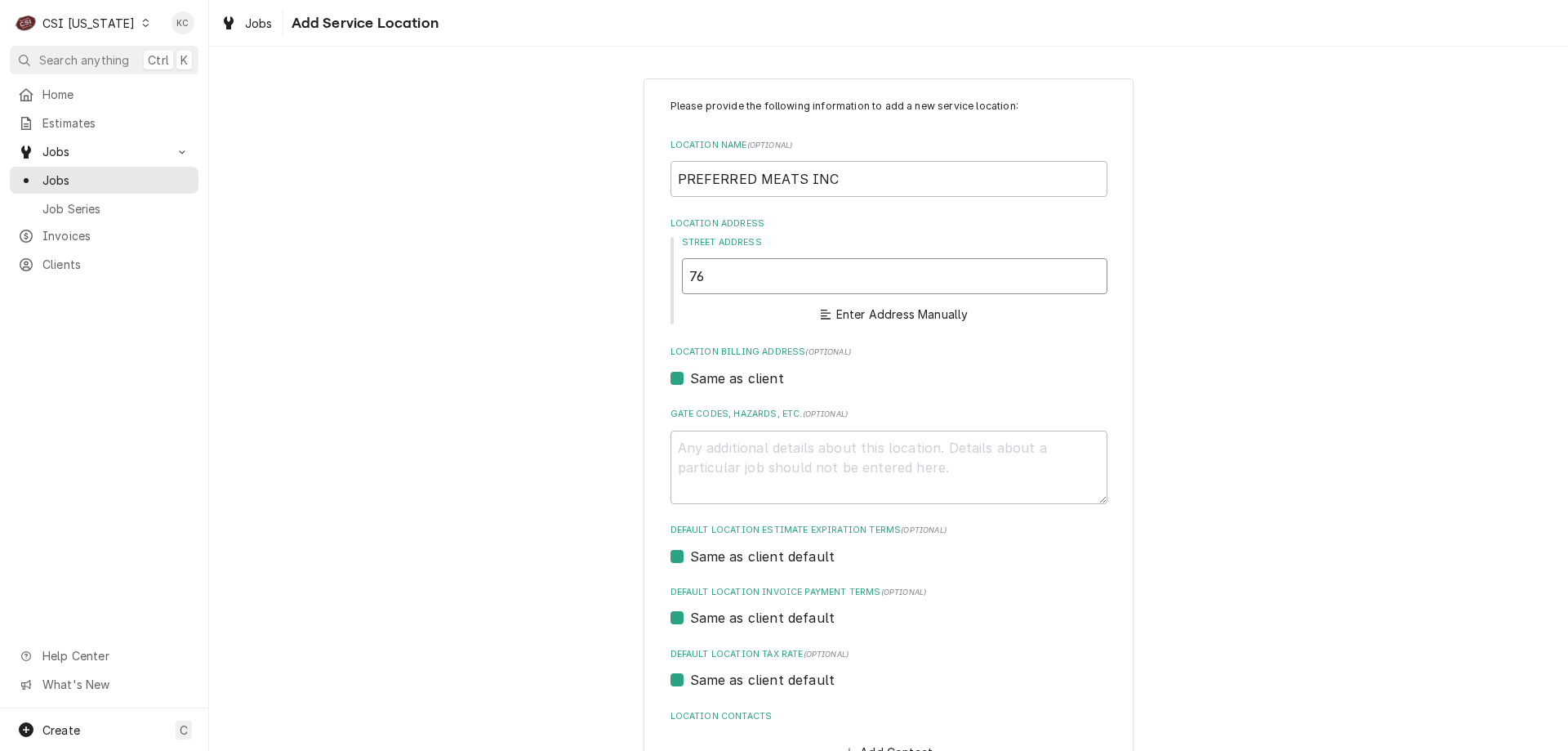
type input "761"
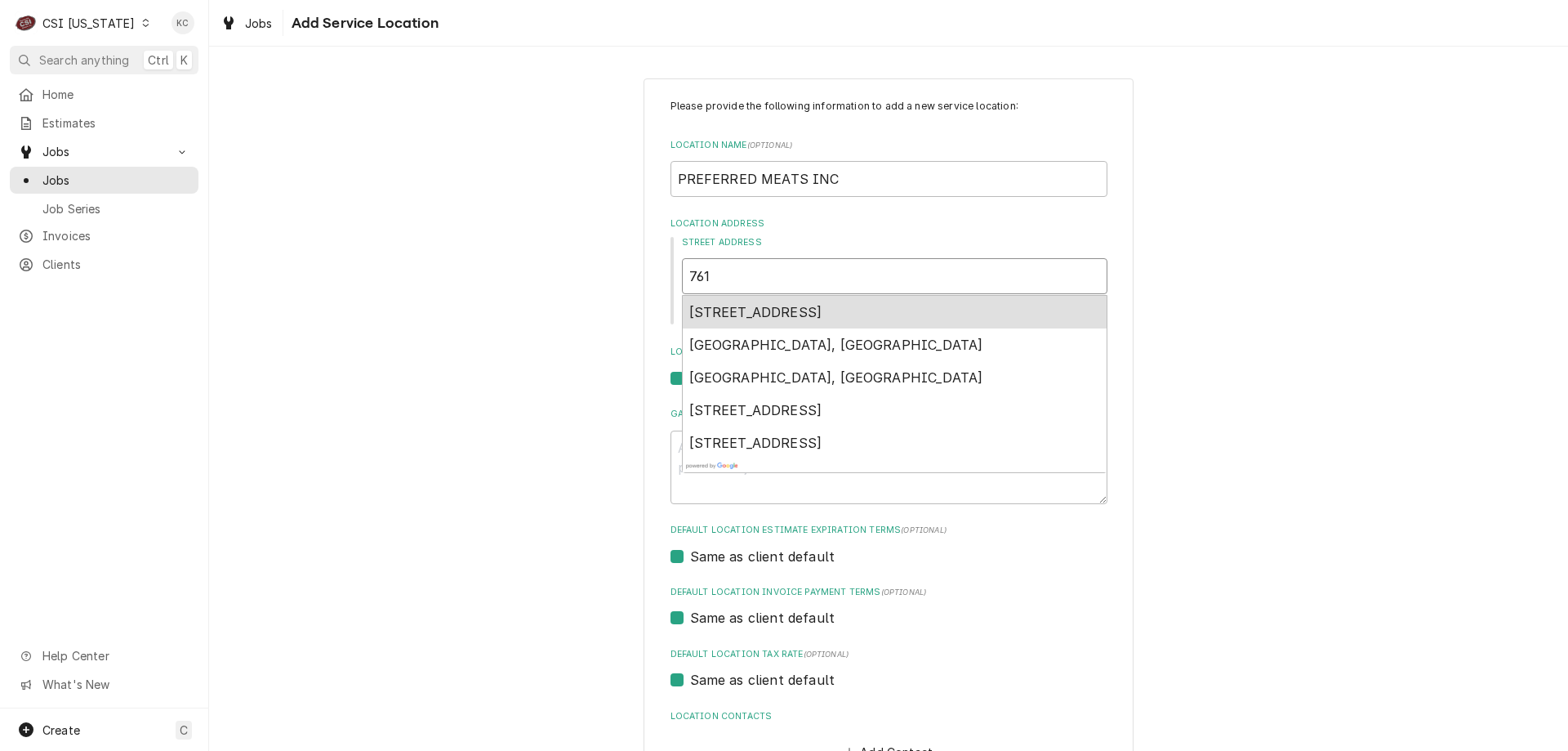
type textarea "x"
type input "7617"
type textarea "x"
type input "7617"
type textarea "x"
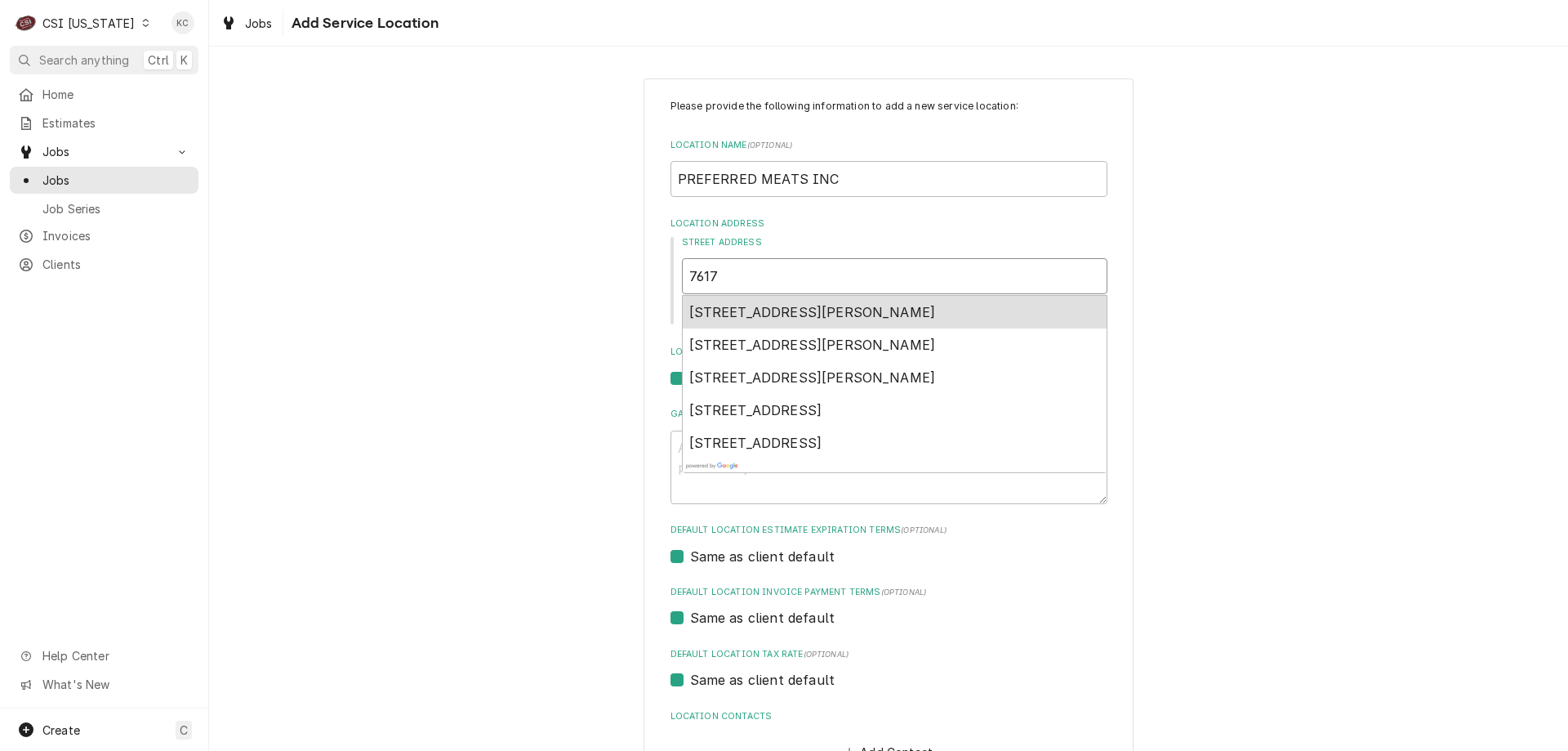
type input "7617 O"
type textarea "x"
type input "7617 OL"
type textarea "x"
type input "7617 OLD"
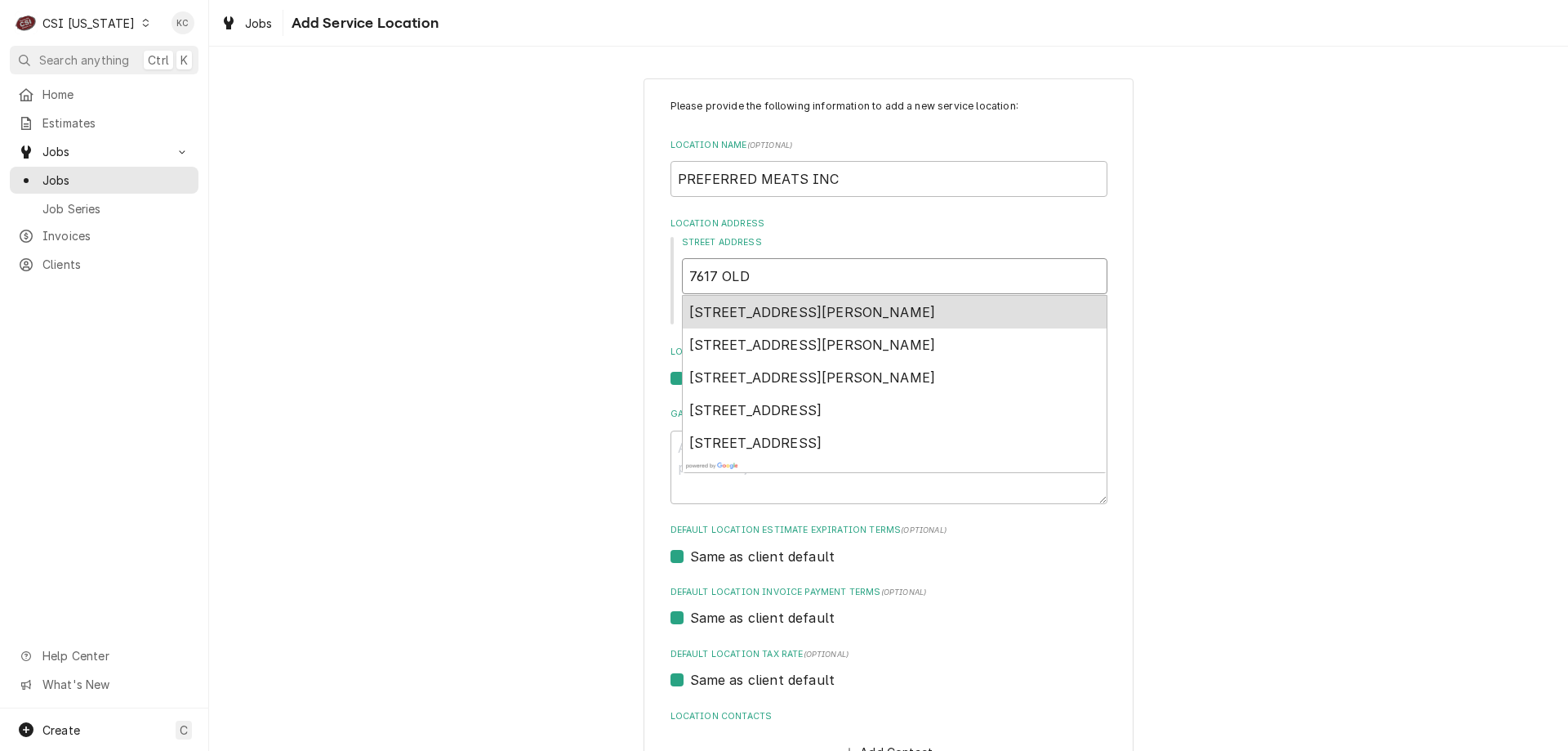
type textarea "x"
type input "7617 OLD"
type textarea "x"
type input "7617 OLD S"
type textarea "x"
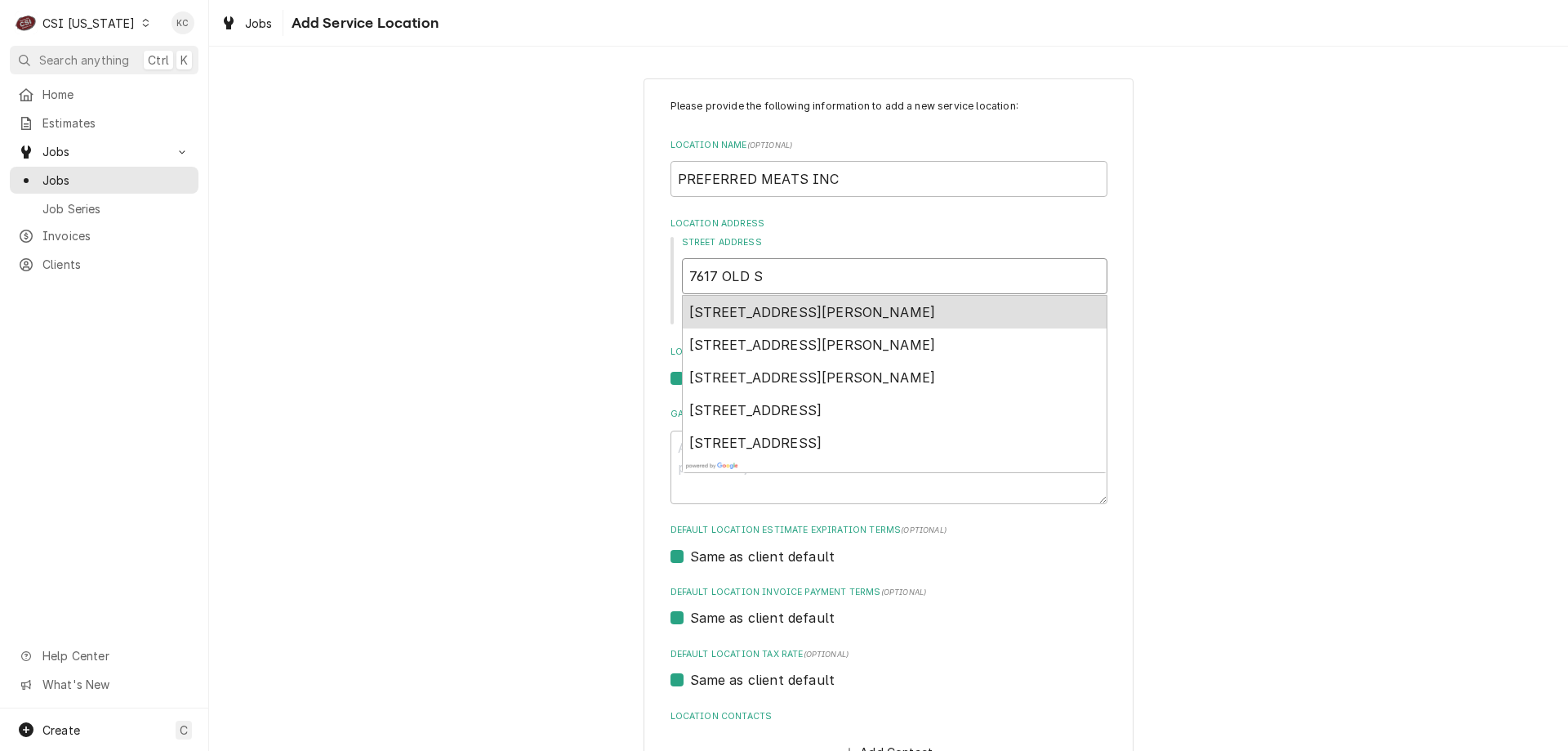
type input "7617 OLD ST"
type textarea "x"
type input "7617 OLD STA"
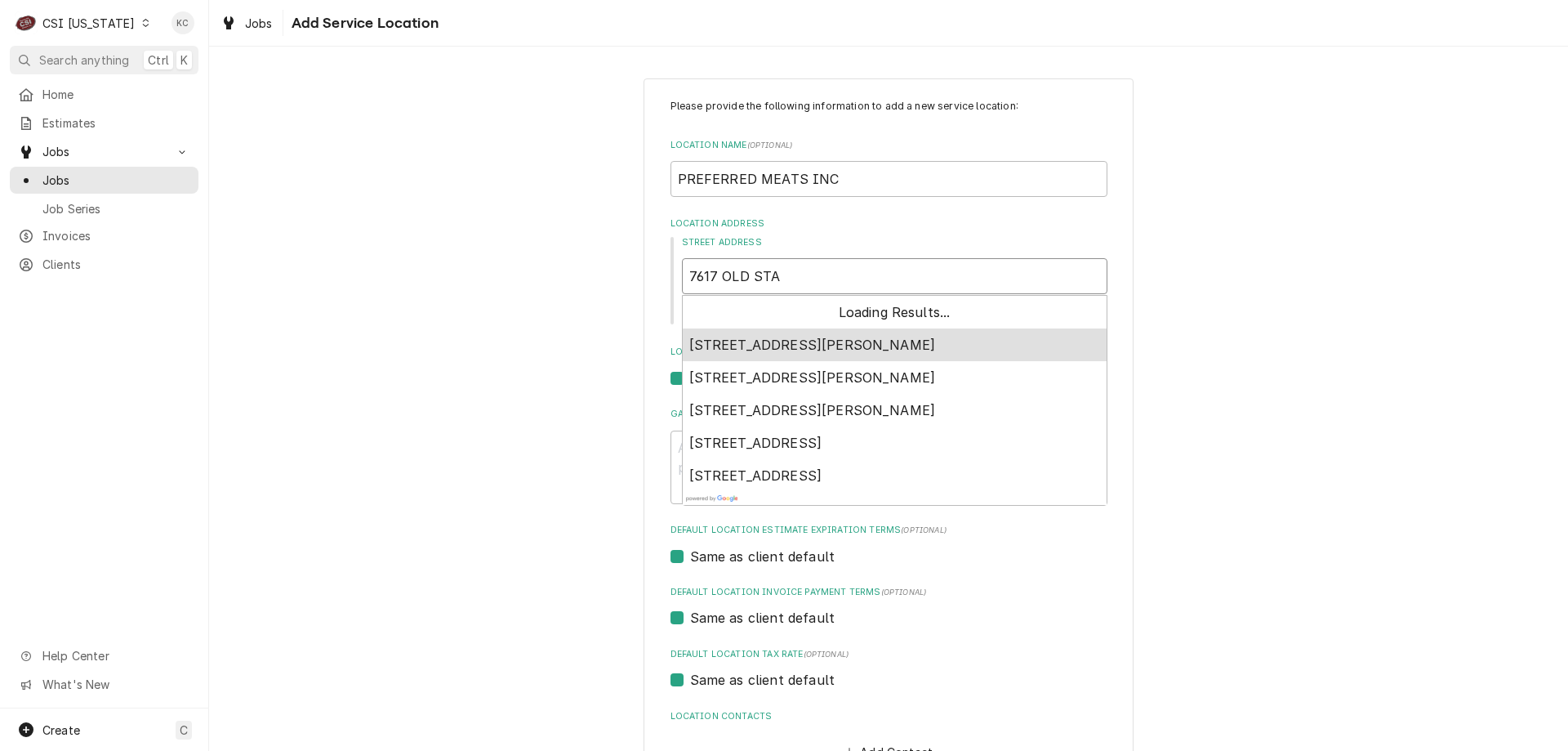
type textarea "x"
type input "7617 OLD STAT"
type textarea "x"
type input "7617 OLD STATE"
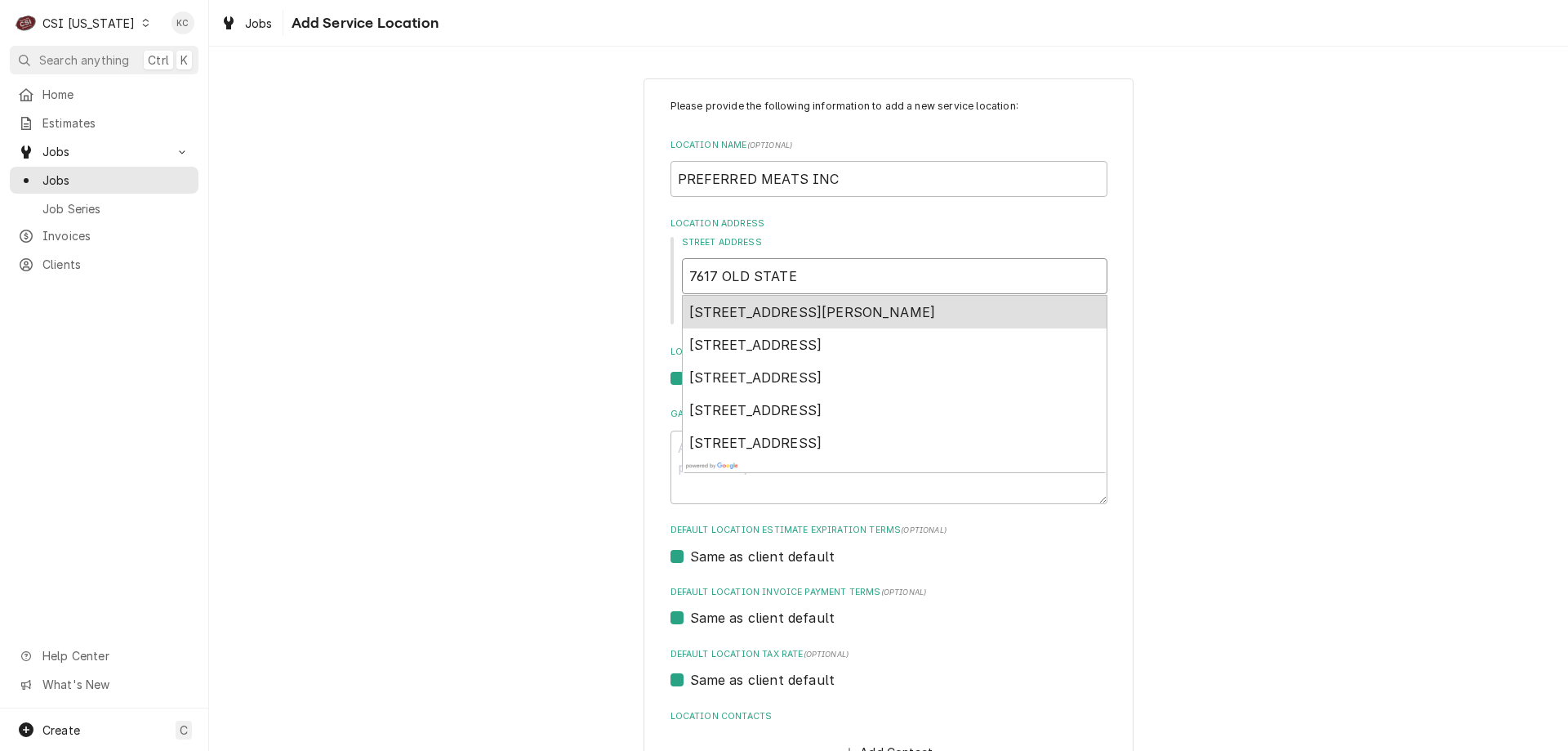
type textarea "x"
type input "7617 OLD STATE"
type textarea "x"
type input "7617 OLD STATE R"
type textarea "x"
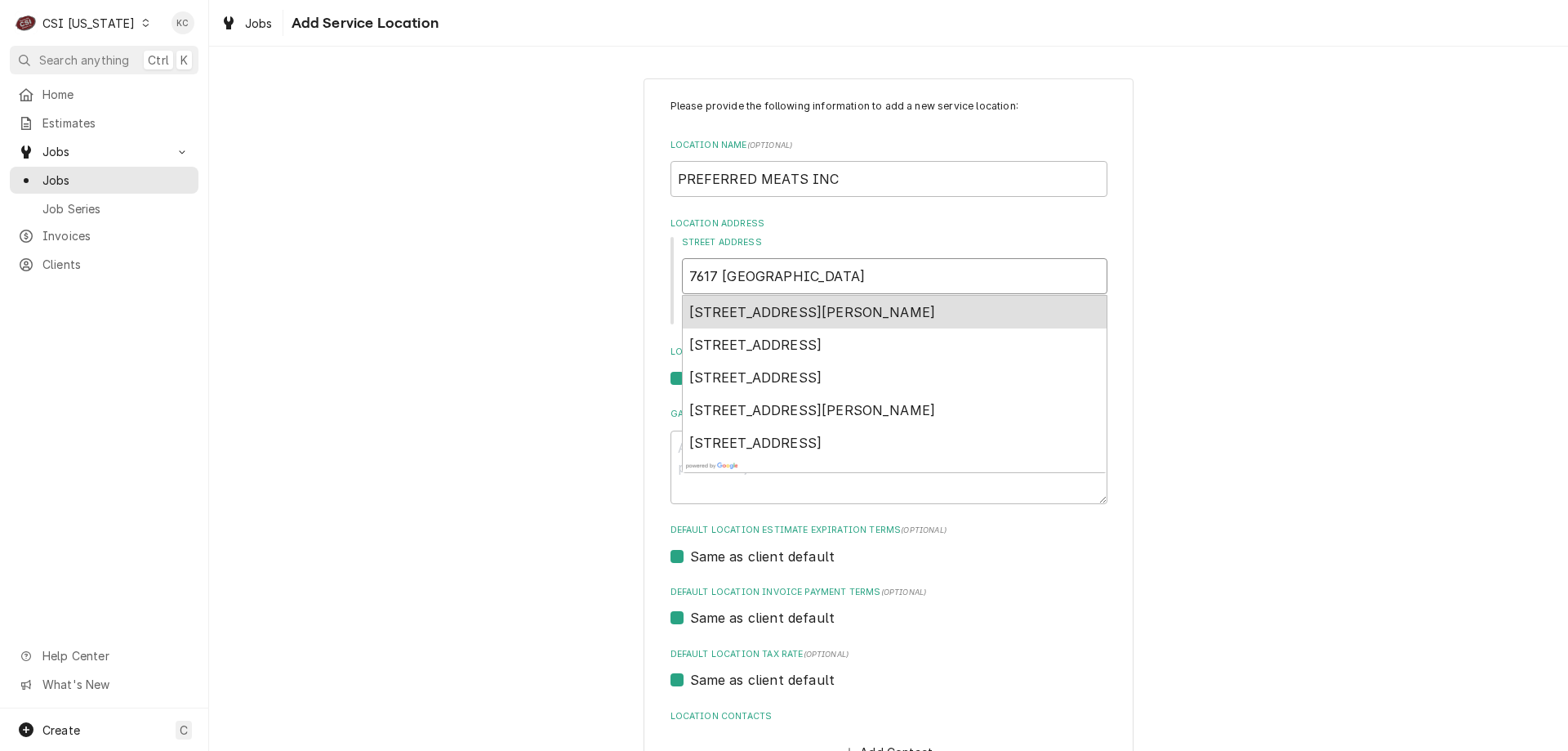
type input "7617 OLD STATE RO"
type textarea "x"
type input "7617 OLD STATE ROA"
type textarea "x"
type input "7617 OLD STATE ROAD"
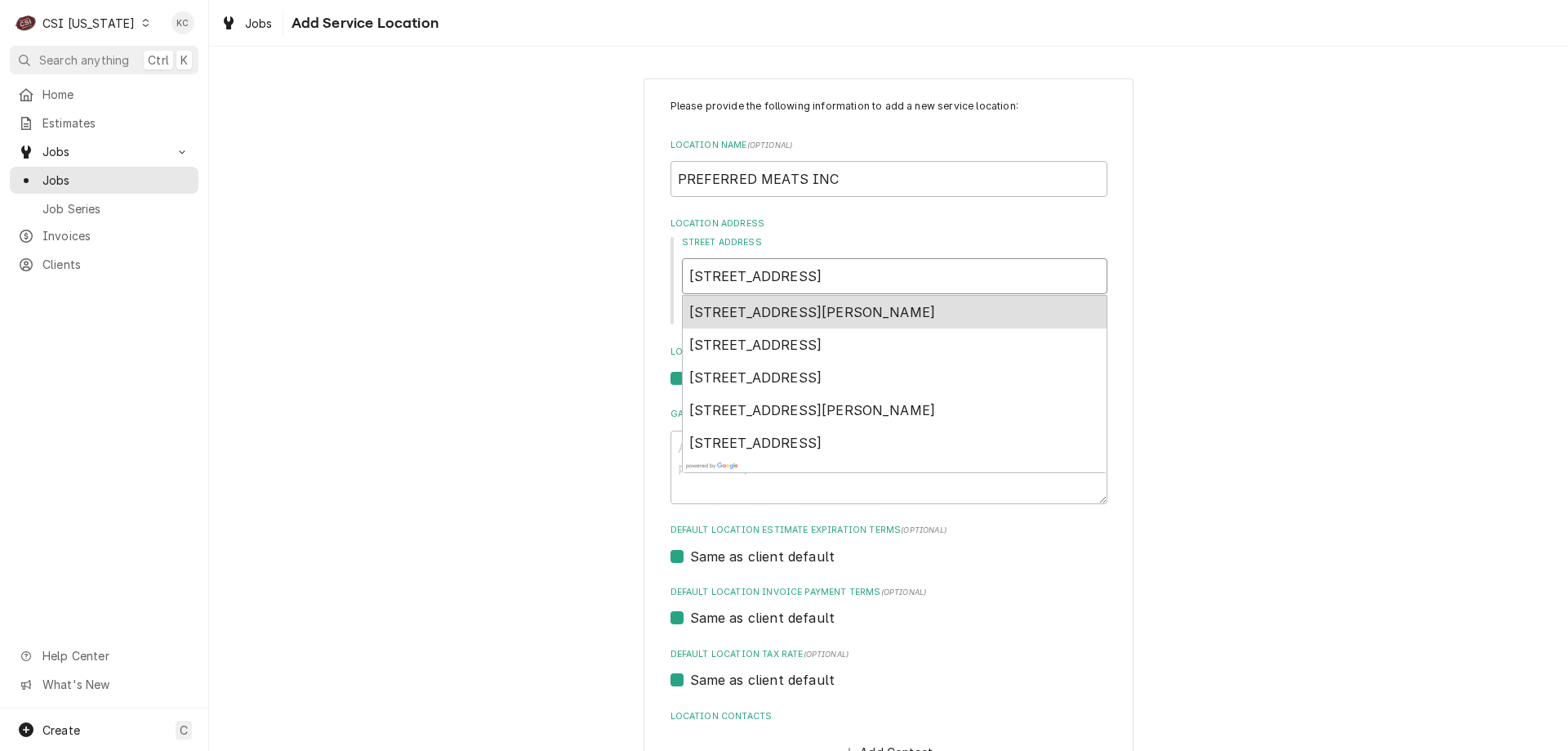
type textarea "x"
type input "7617 OLD STATE ROAD"
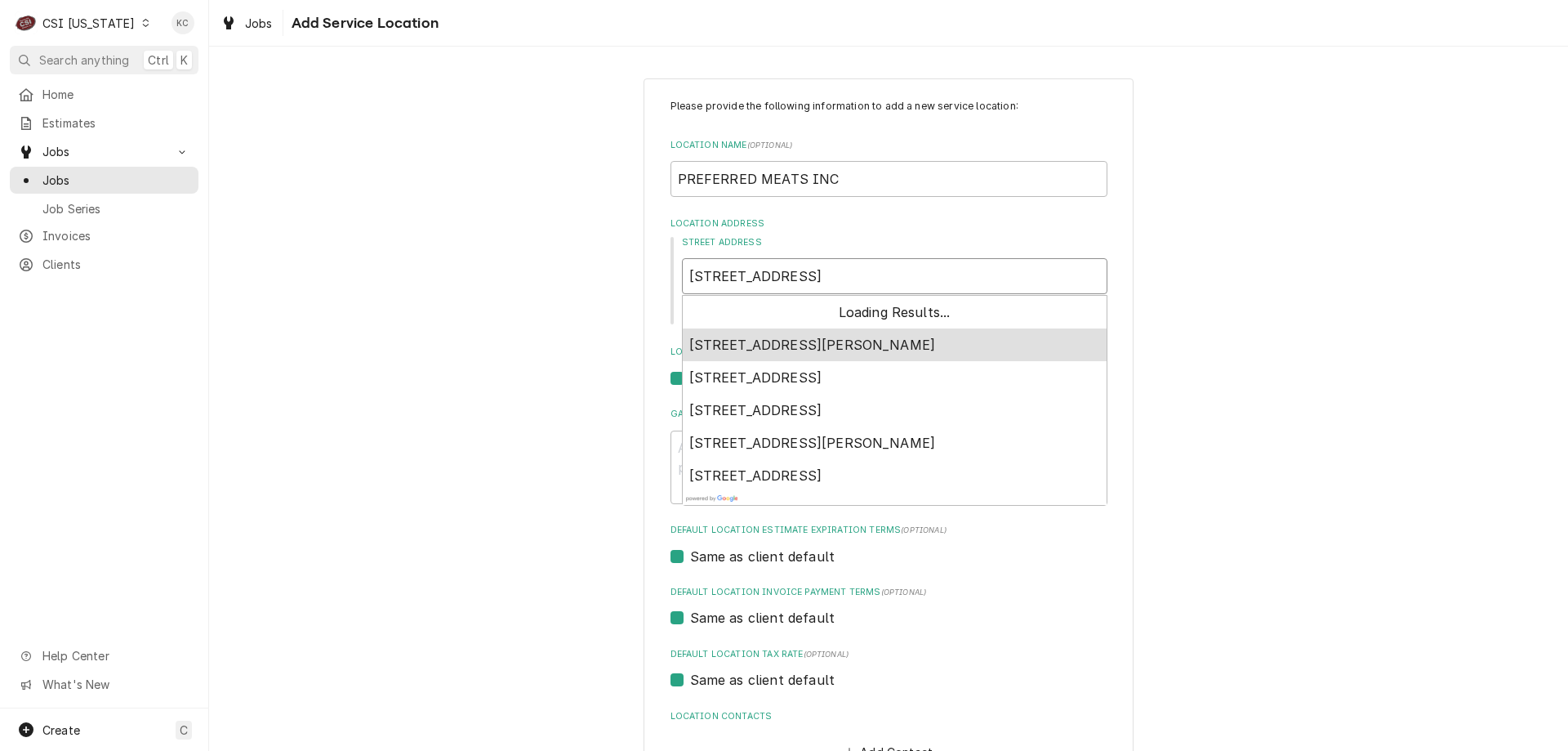
type textarea "x"
type input "7617 OLD STATE ROAD 6"
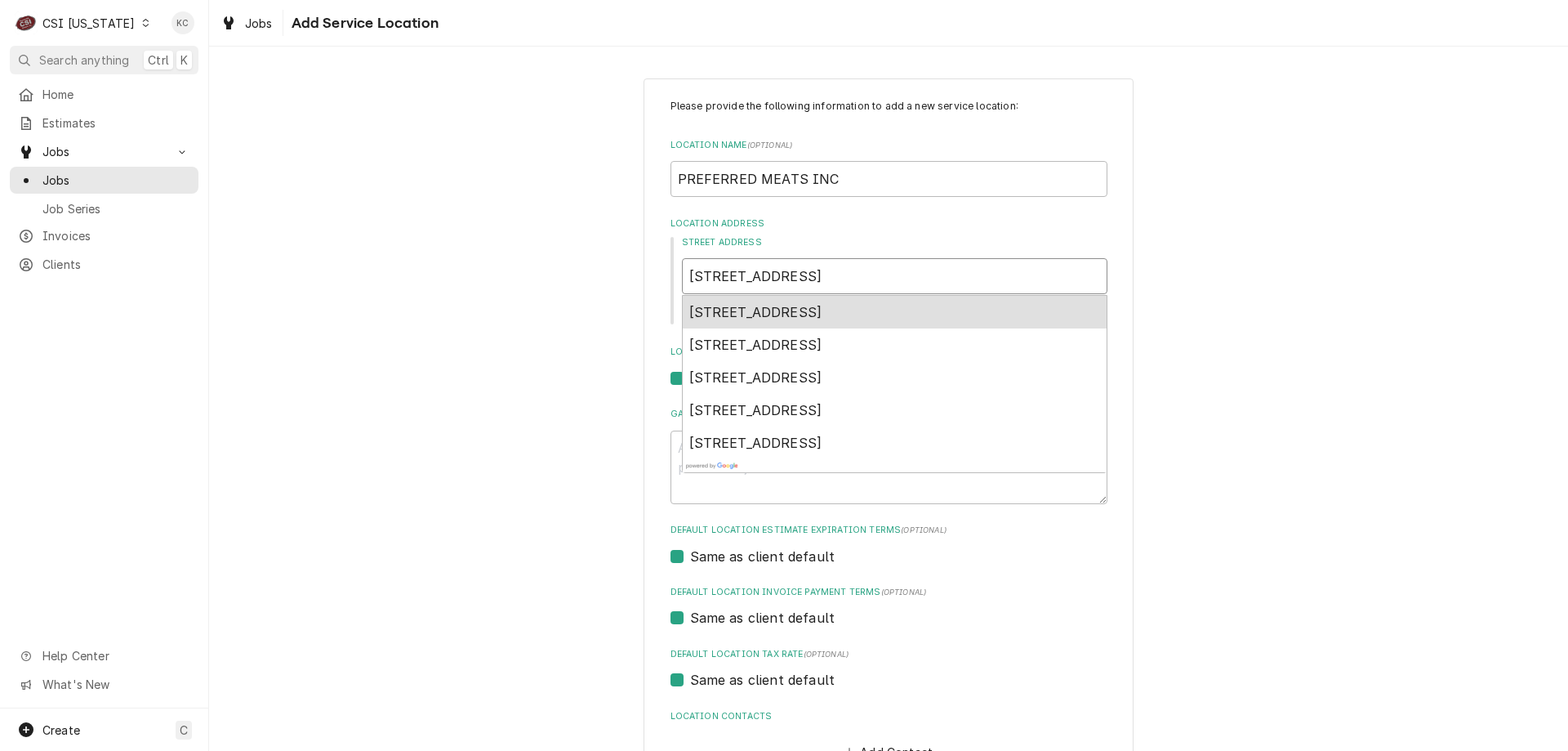
type textarea "x"
type input "7617 OLD STATE ROAD 60"
click at [822, 316] on span "7617 Old State Road 60th, Sellersburg, IN, USA" at bounding box center [755, 313] width 133 height 17
type textarea "x"
type input "7617 Old Hwy 60"
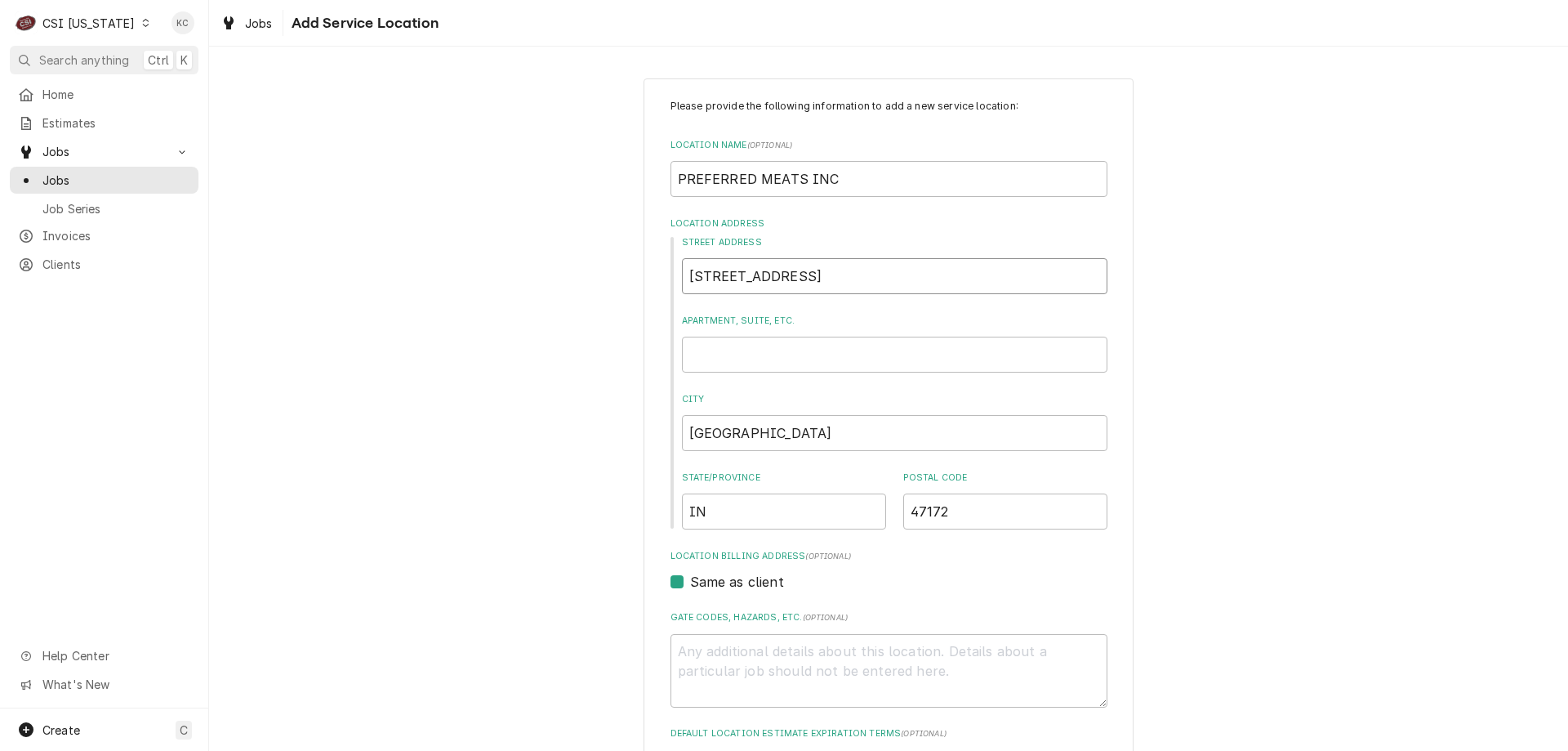
type textarea "x"
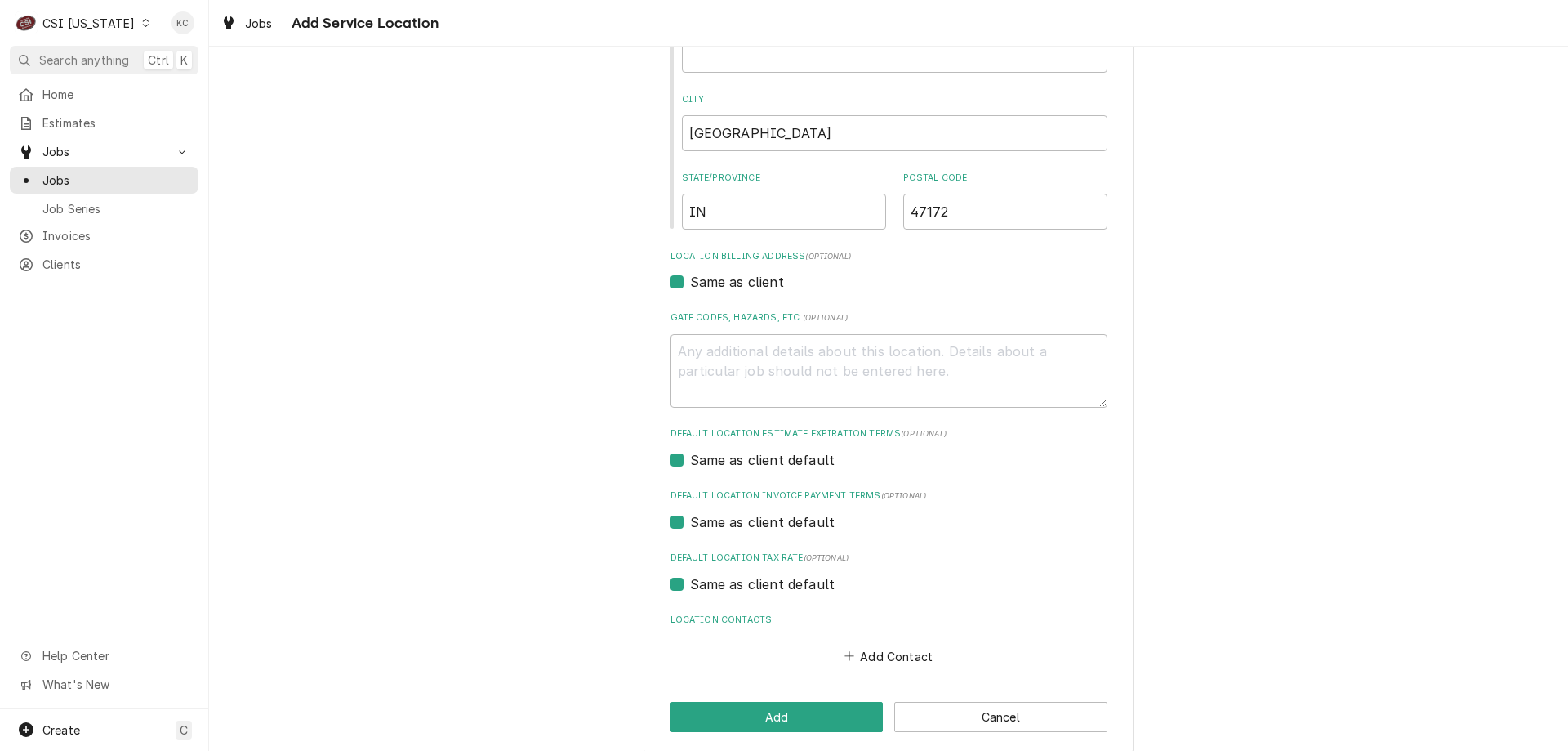
scroll to position [316, 0]
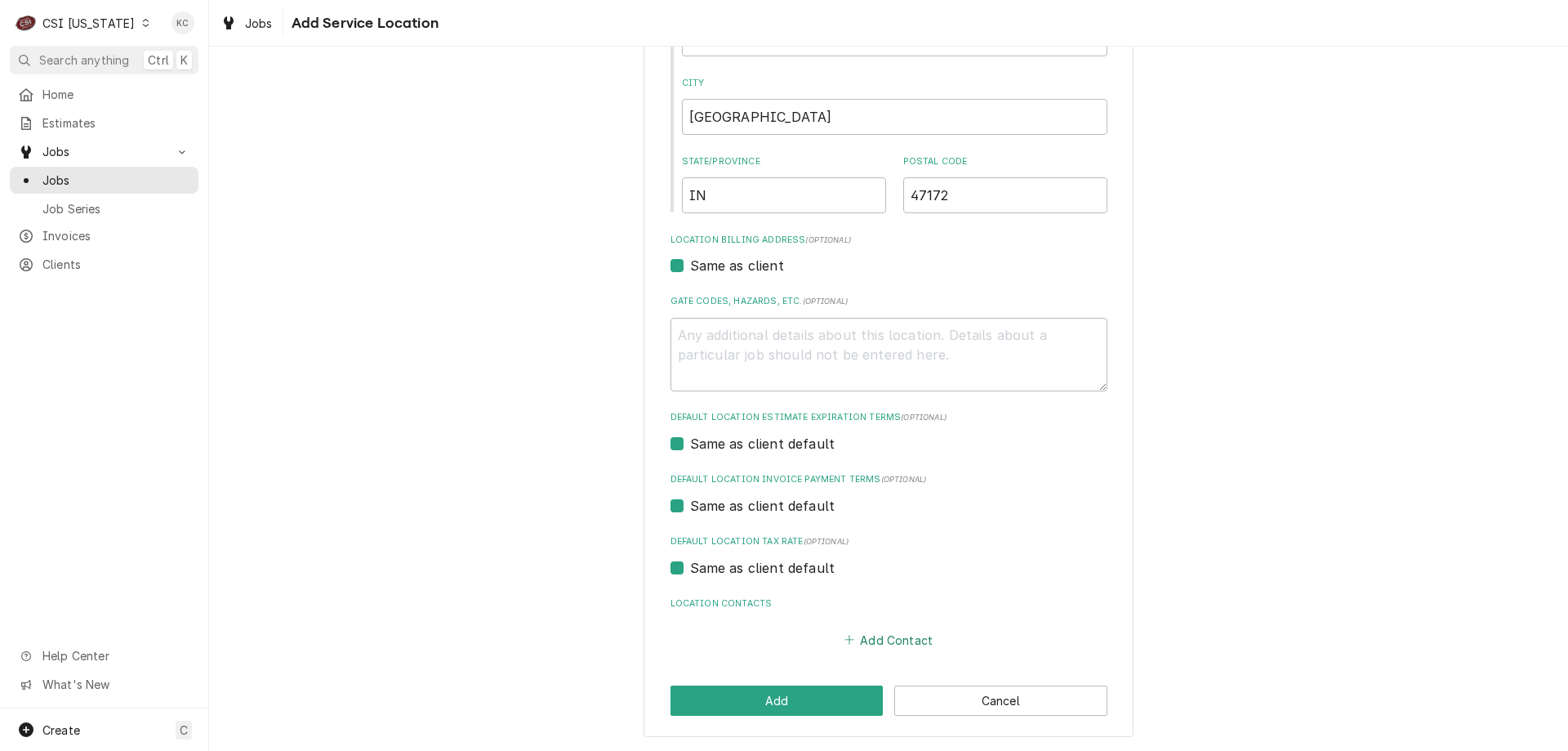
type input "7617 Old Hwy 60"
click at [891, 647] on button "Add Contact" at bounding box center [888, 639] width 94 height 23
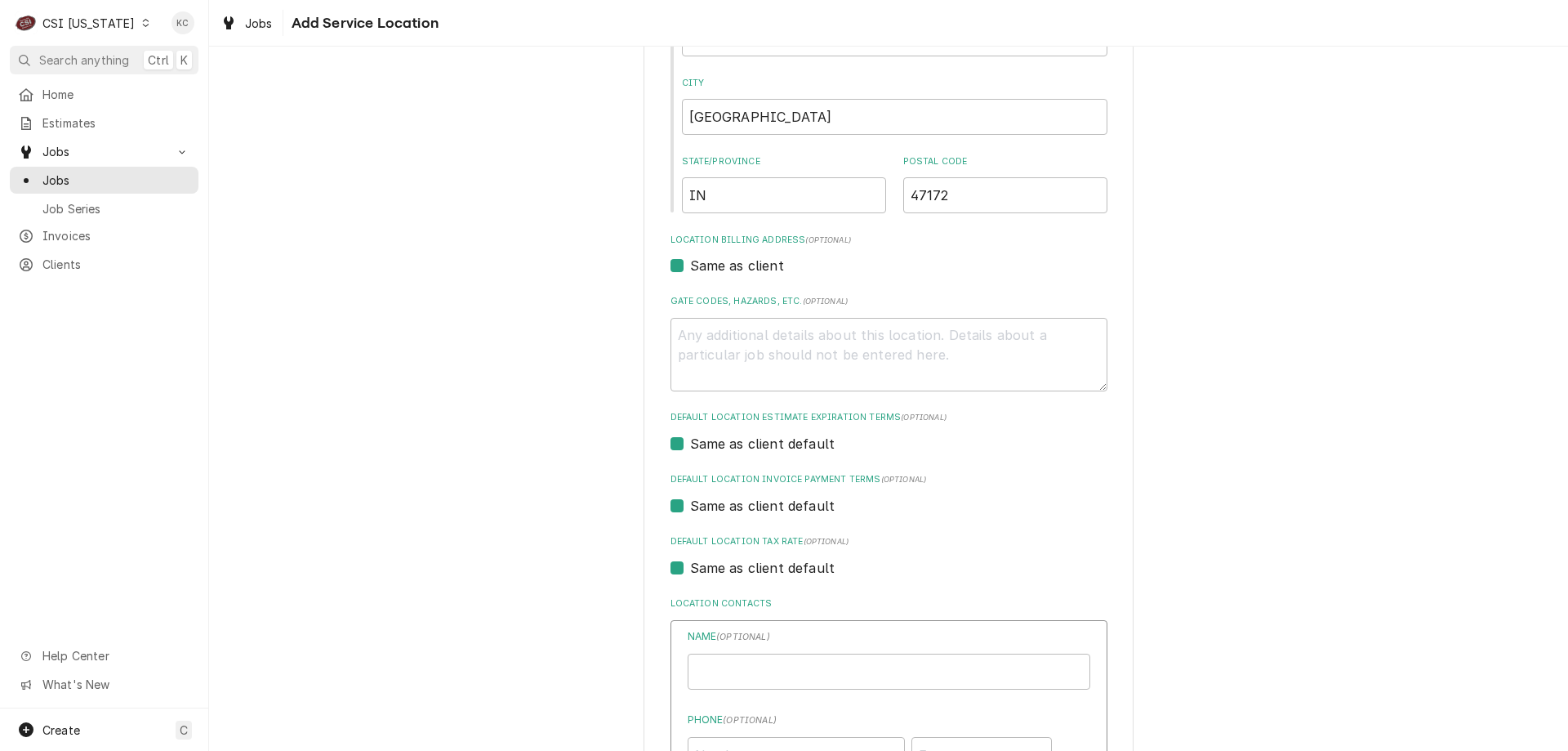
type textarea "x"
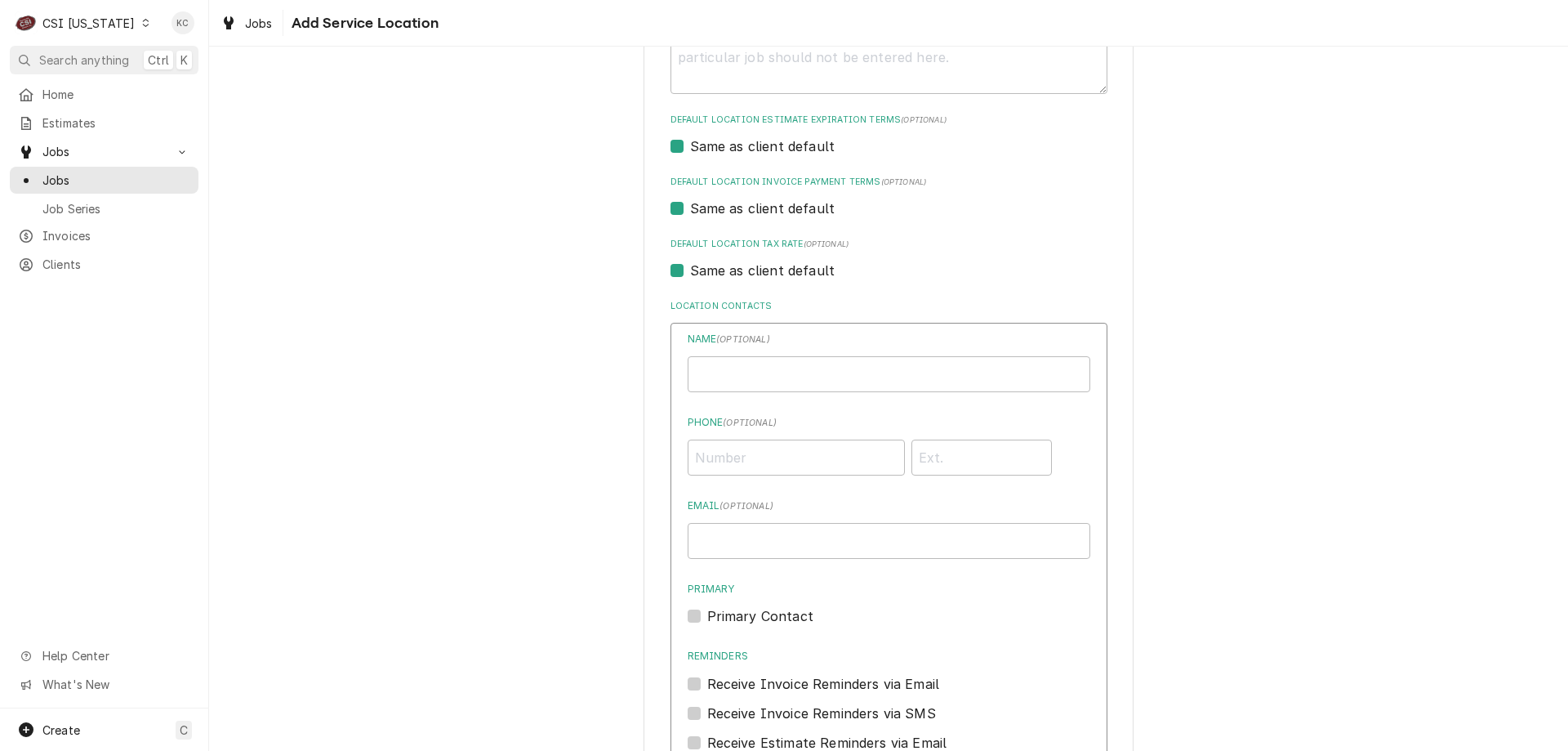
scroll to position [725, 0]
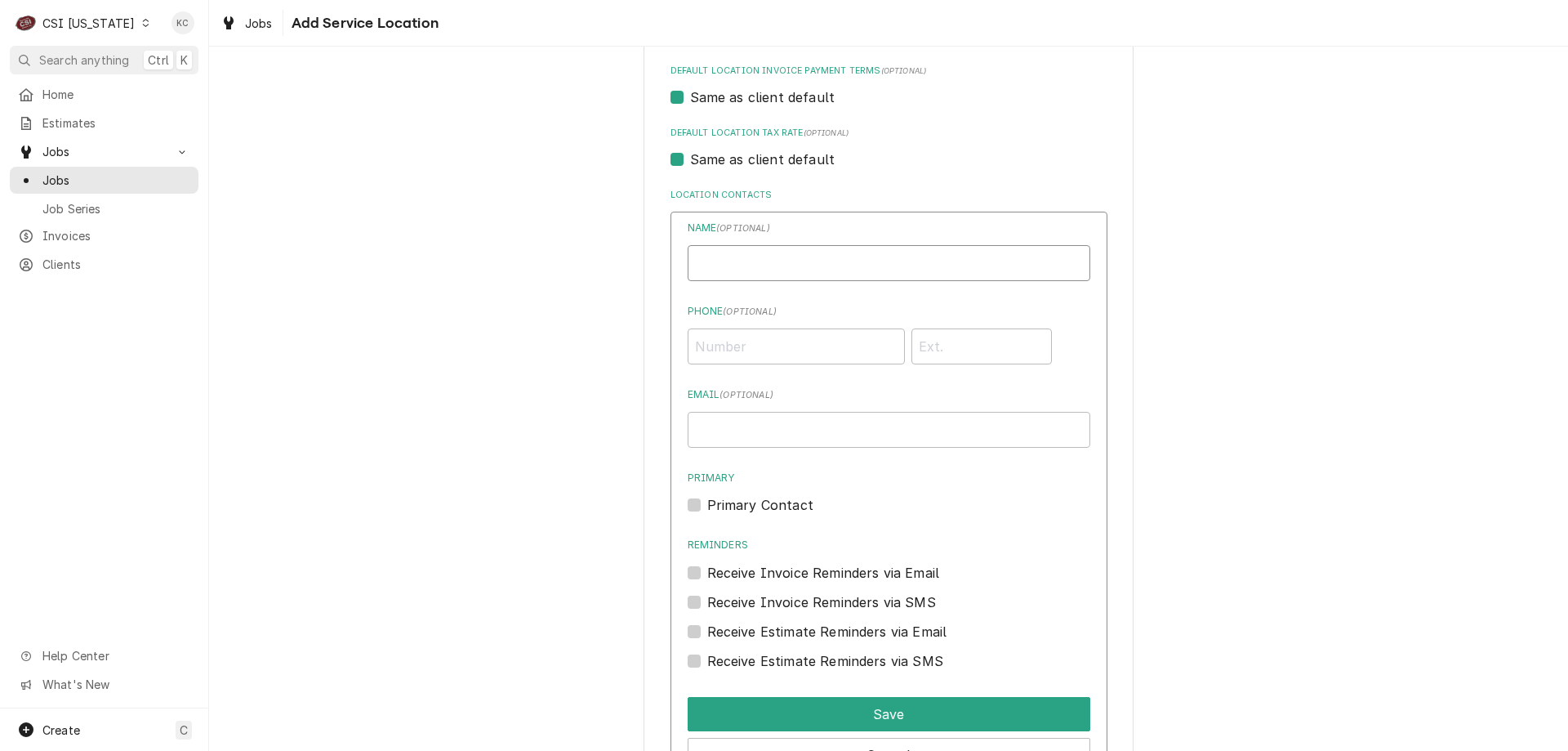
click at [736, 263] on input "Location Name ( optional )" at bounding box center [888, 262] width 403 height 36
type input "SAMANTHA HUBER"
type input "(502) 376-2941"
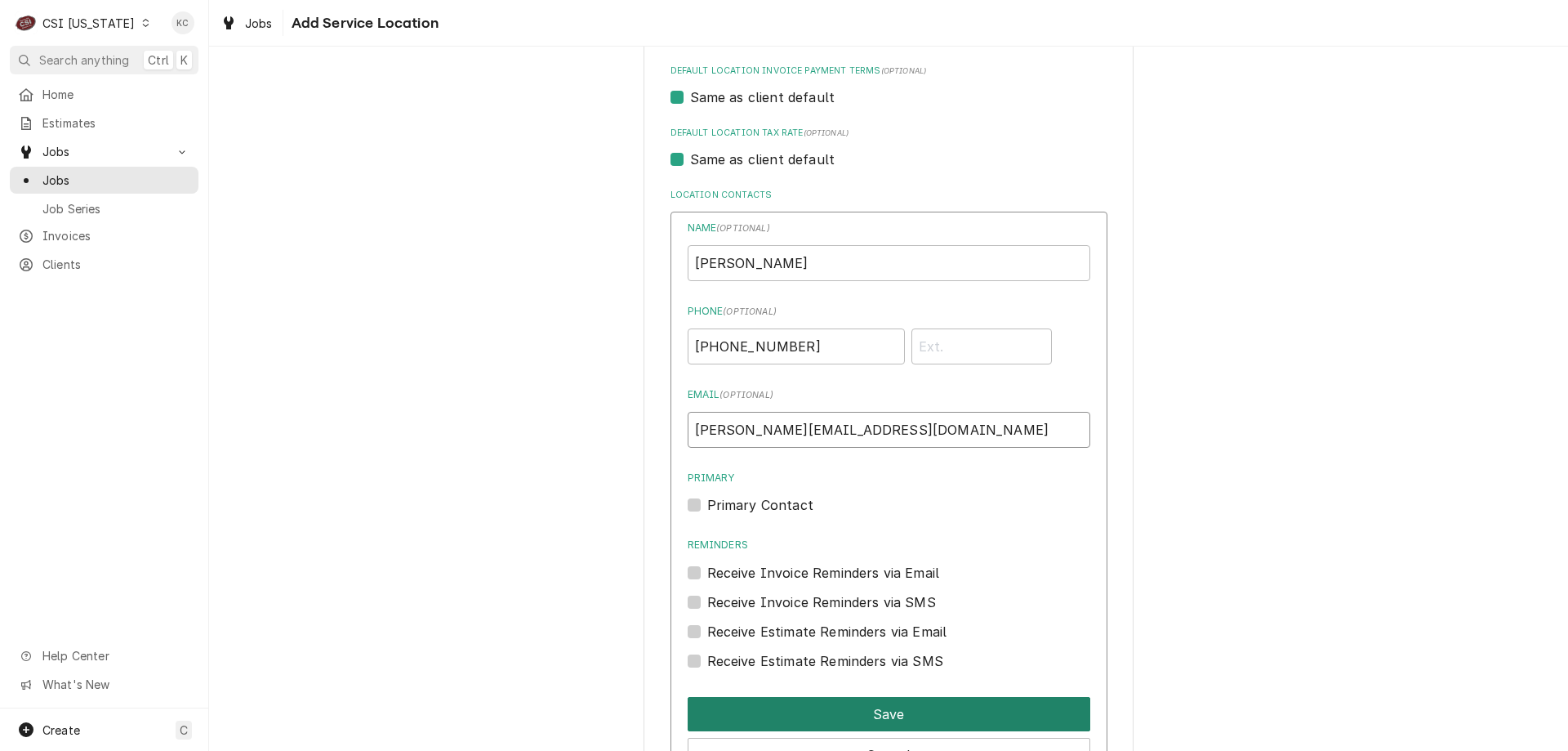
type input "SAMANTHA@PREFERREDMEATSINC.COM"
click at [884, 707] on button "Save" at bounding box center [888, 714] width 403 height 34
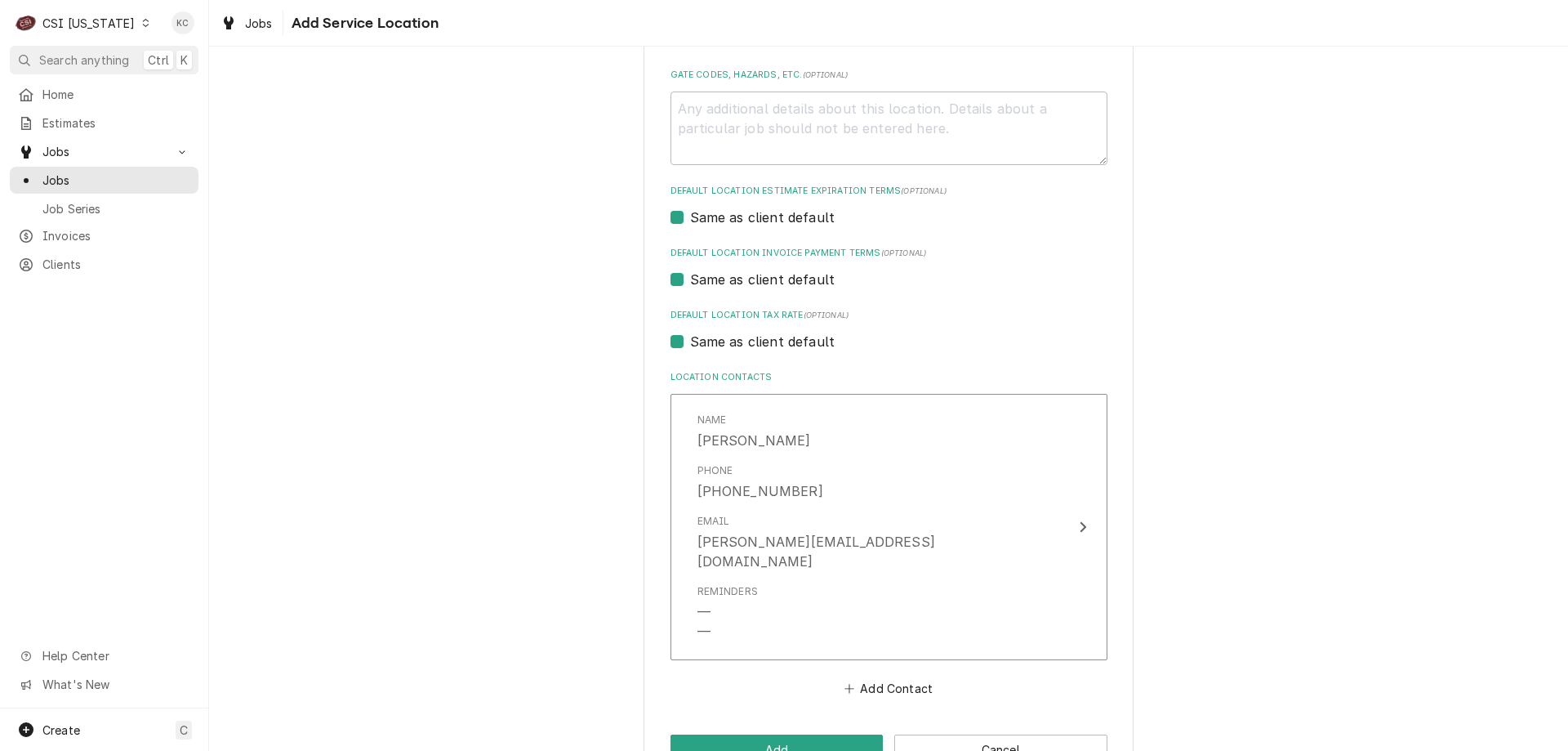
scroll to position [572, 0]
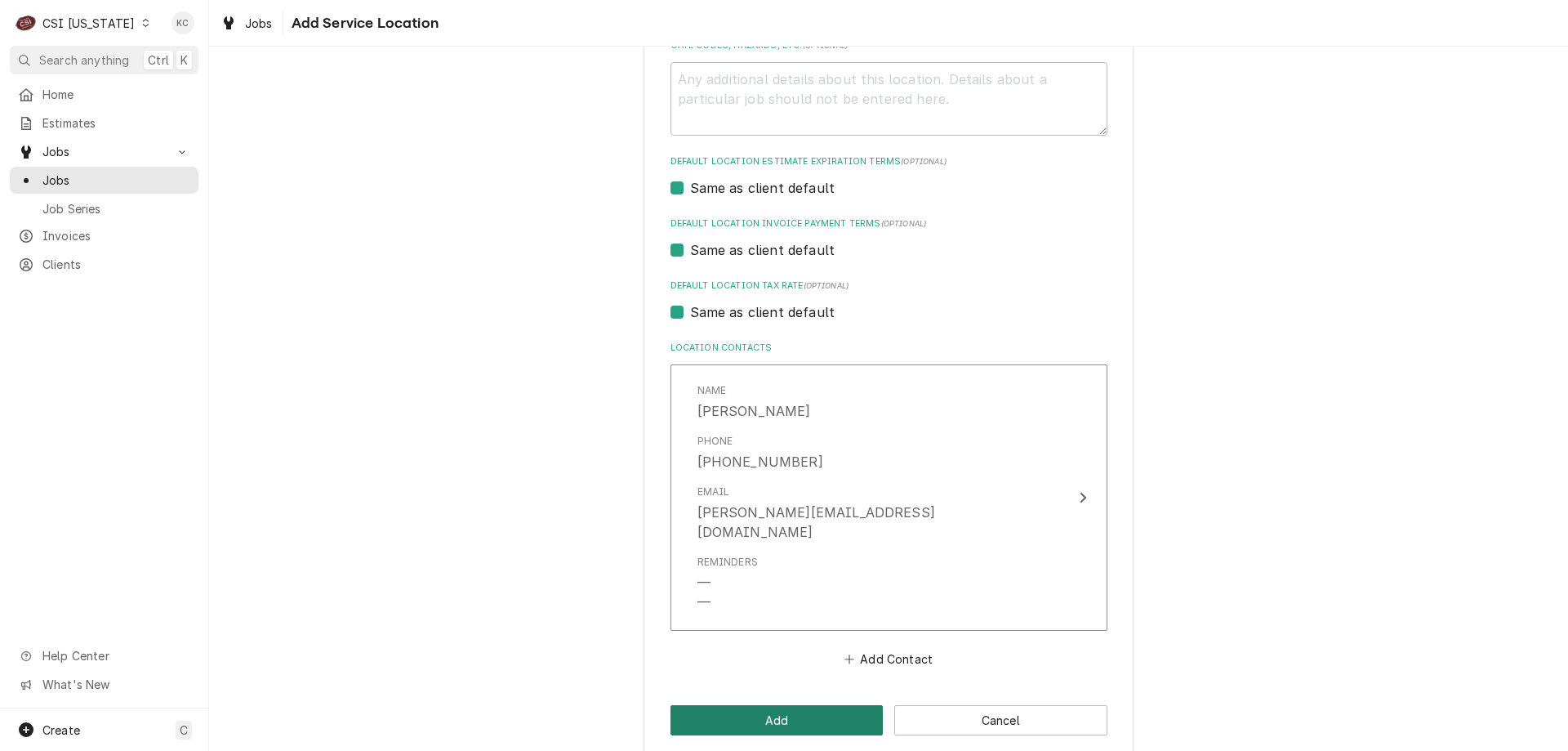
click at [817, 705] on button "Add" at bounding box center [777, 720] width 213 height 30
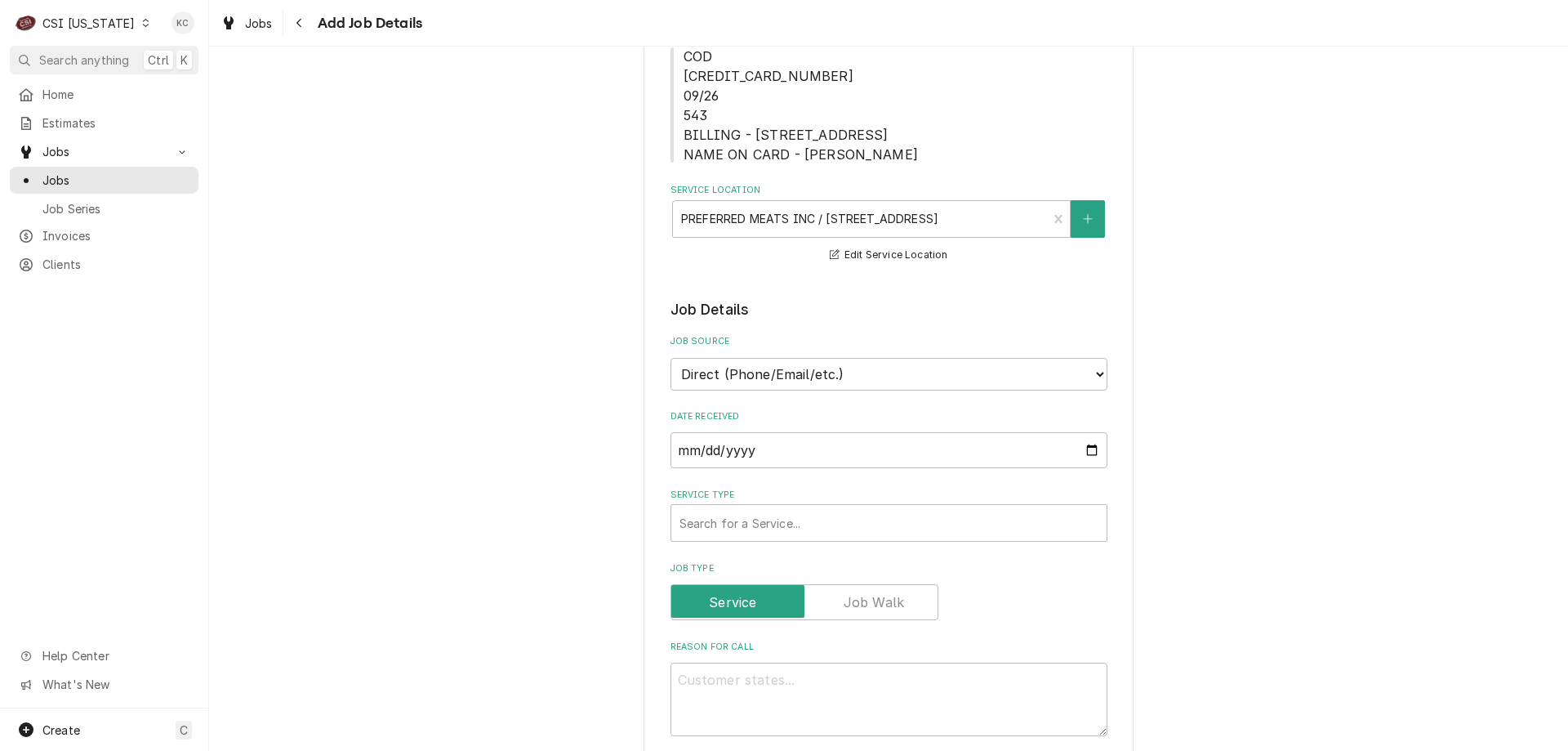
scroll to position [327, 0]
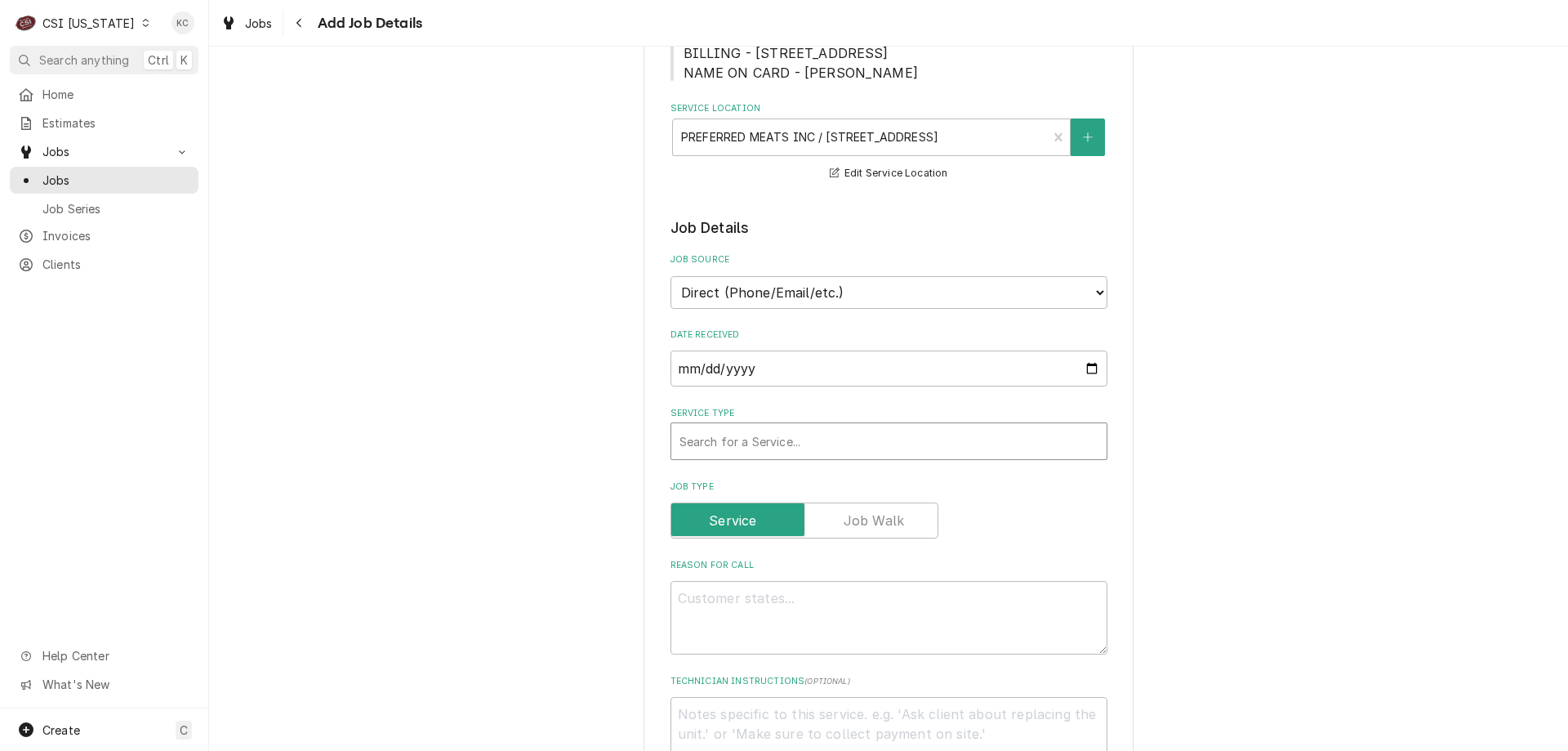
click at [801, 435] on div "Service Type" at bounding box center [889, 441] width 419 height 30
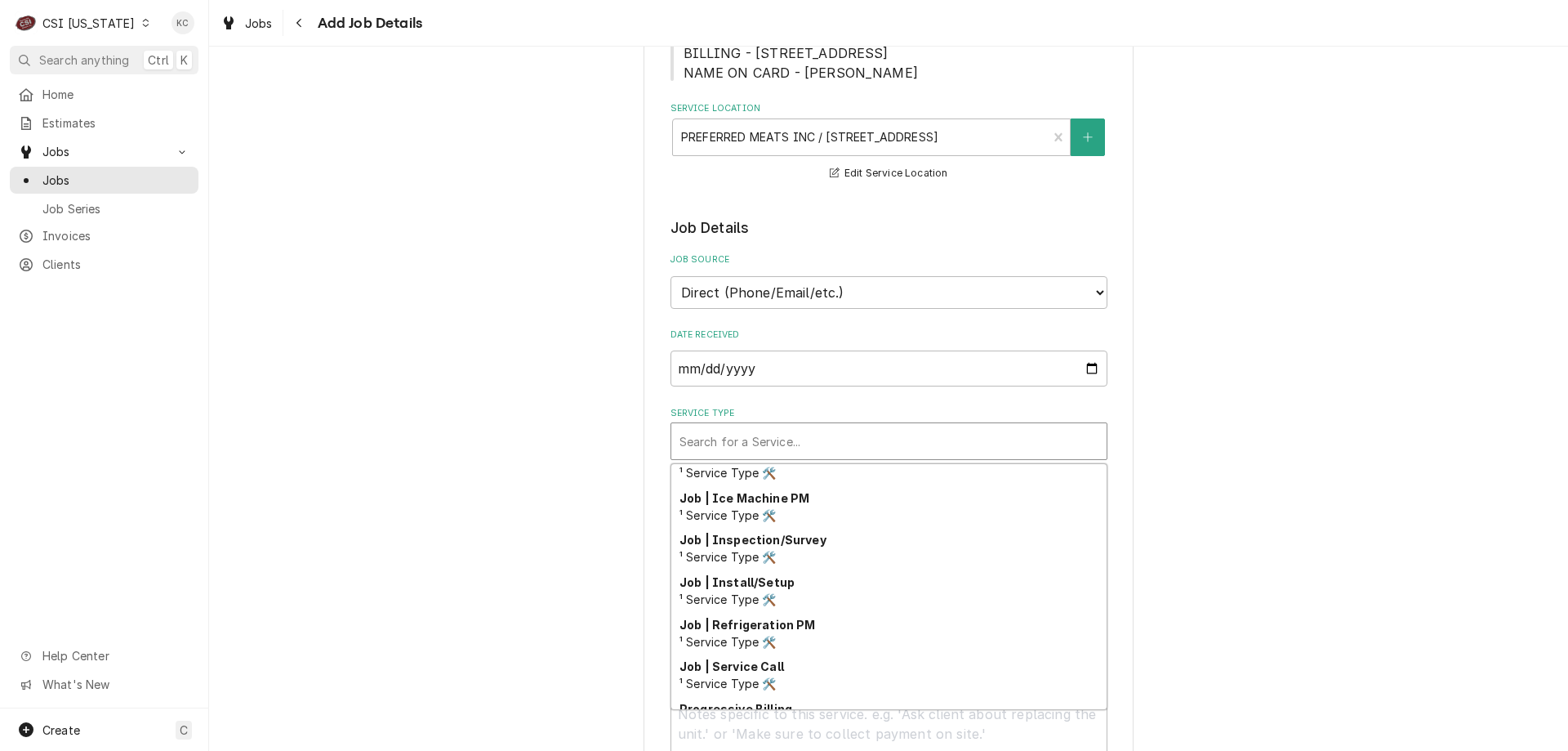
scroll to position [874, 0]
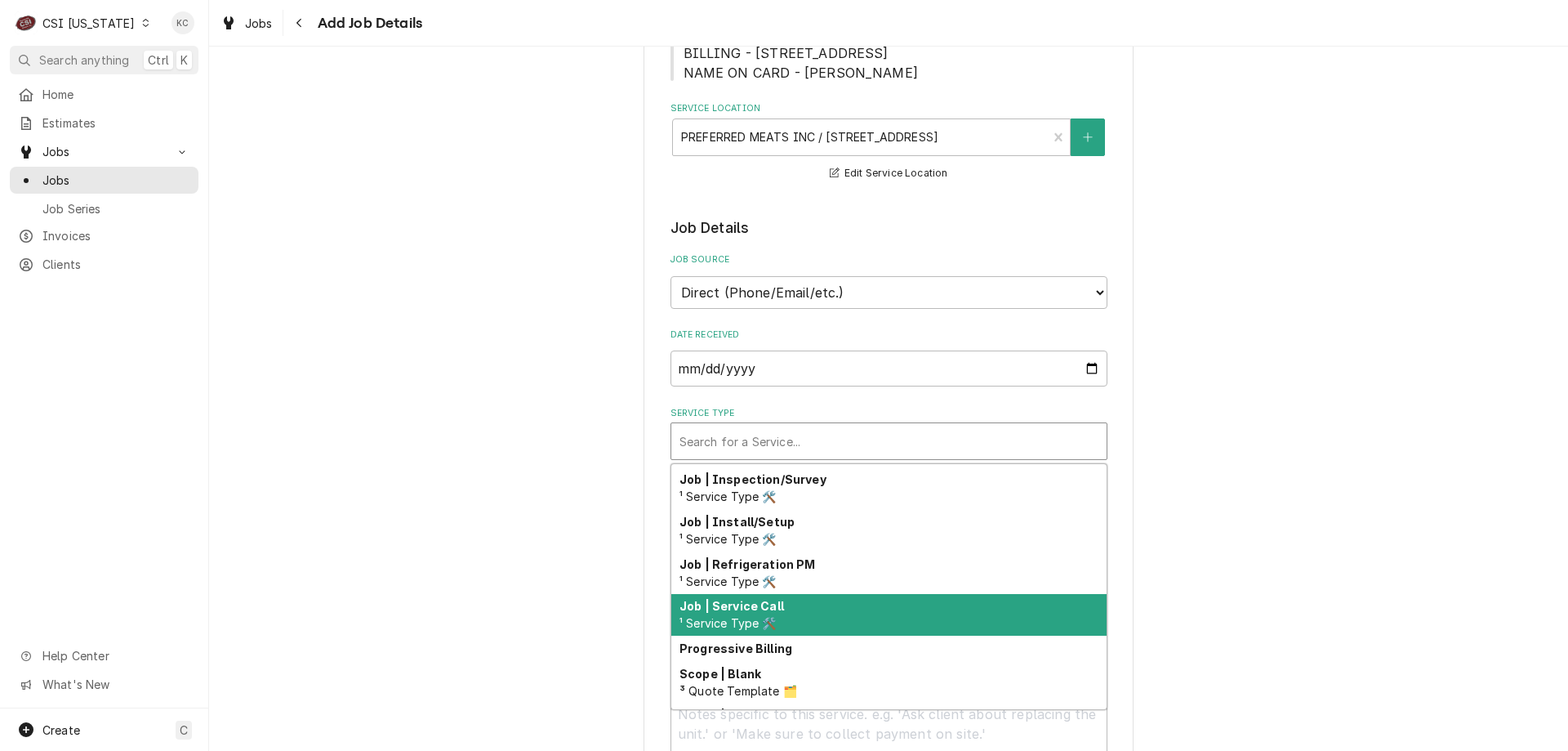
click at [793, 608] on div "Job | Service Call ¹ Service Type 🛠️" at bounding box center [889, 615] width 435 height 43
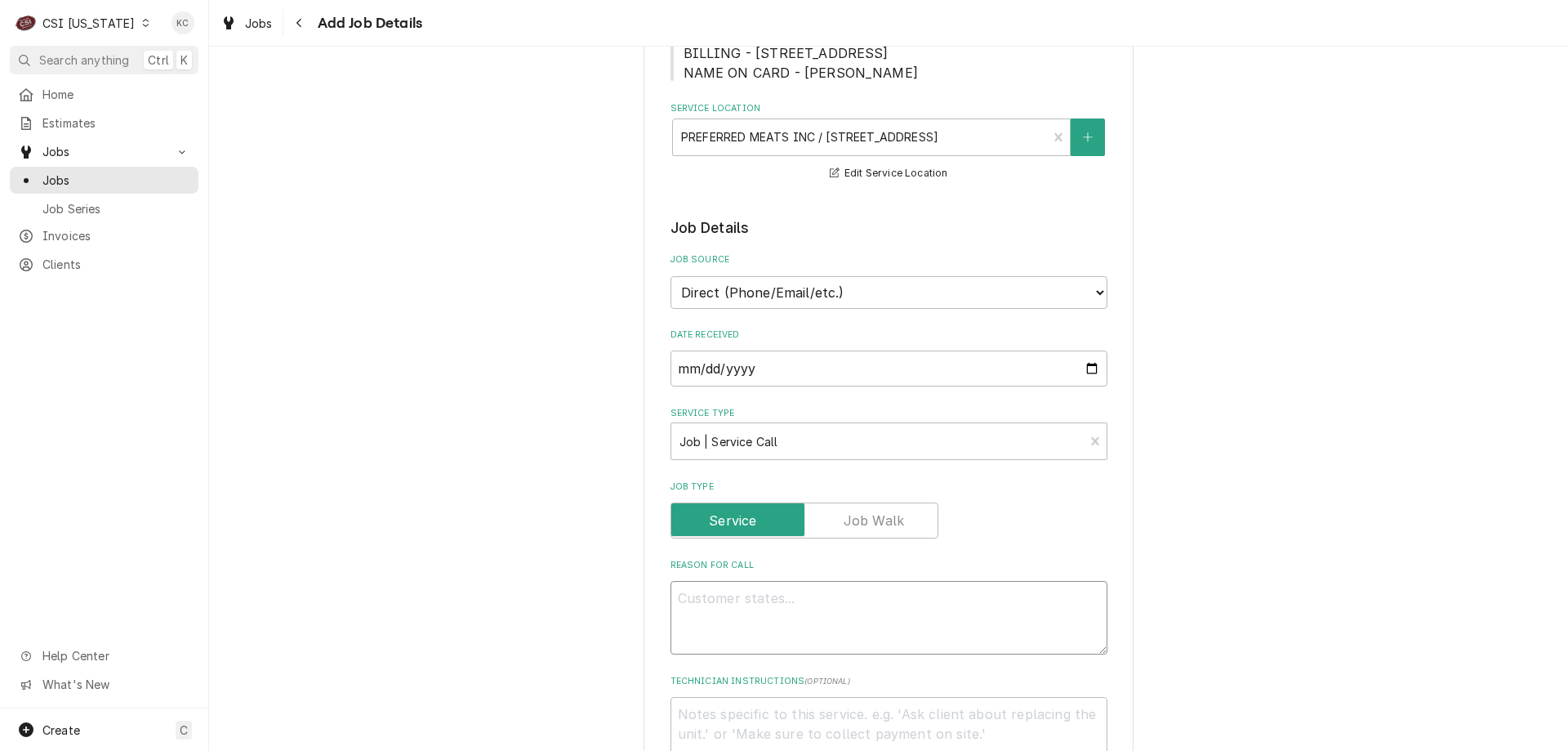
click at [860, 609] on textarea "Reason For Call" at bounding box center [889, 617] width 437 height 74
type textarea "x"
type textarea "D"
type textarea "x"
type textarea "Di"
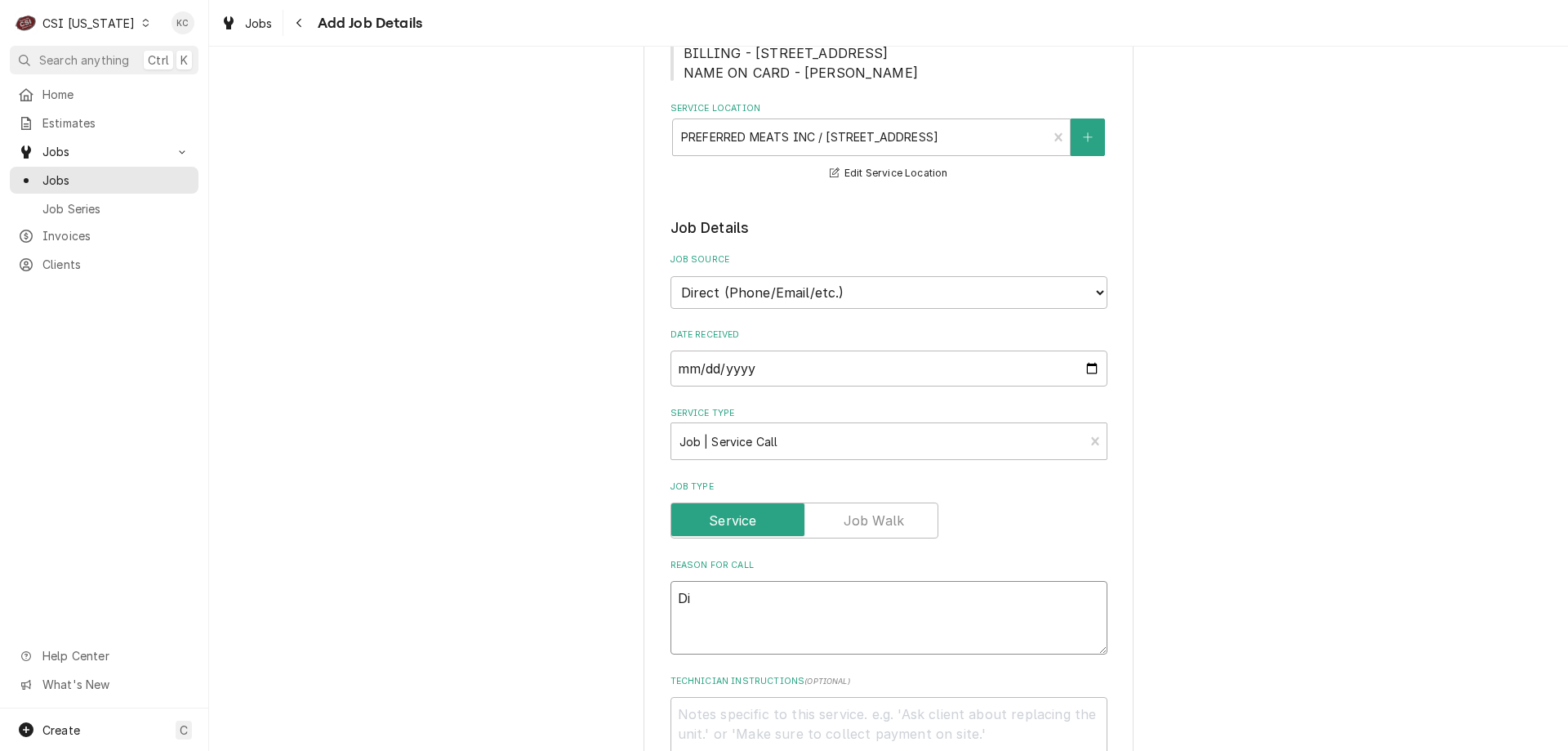
type textarea "x"
type textarea "Dis"
type textarea "x"
type textarea "Disp"
type textarea "x"
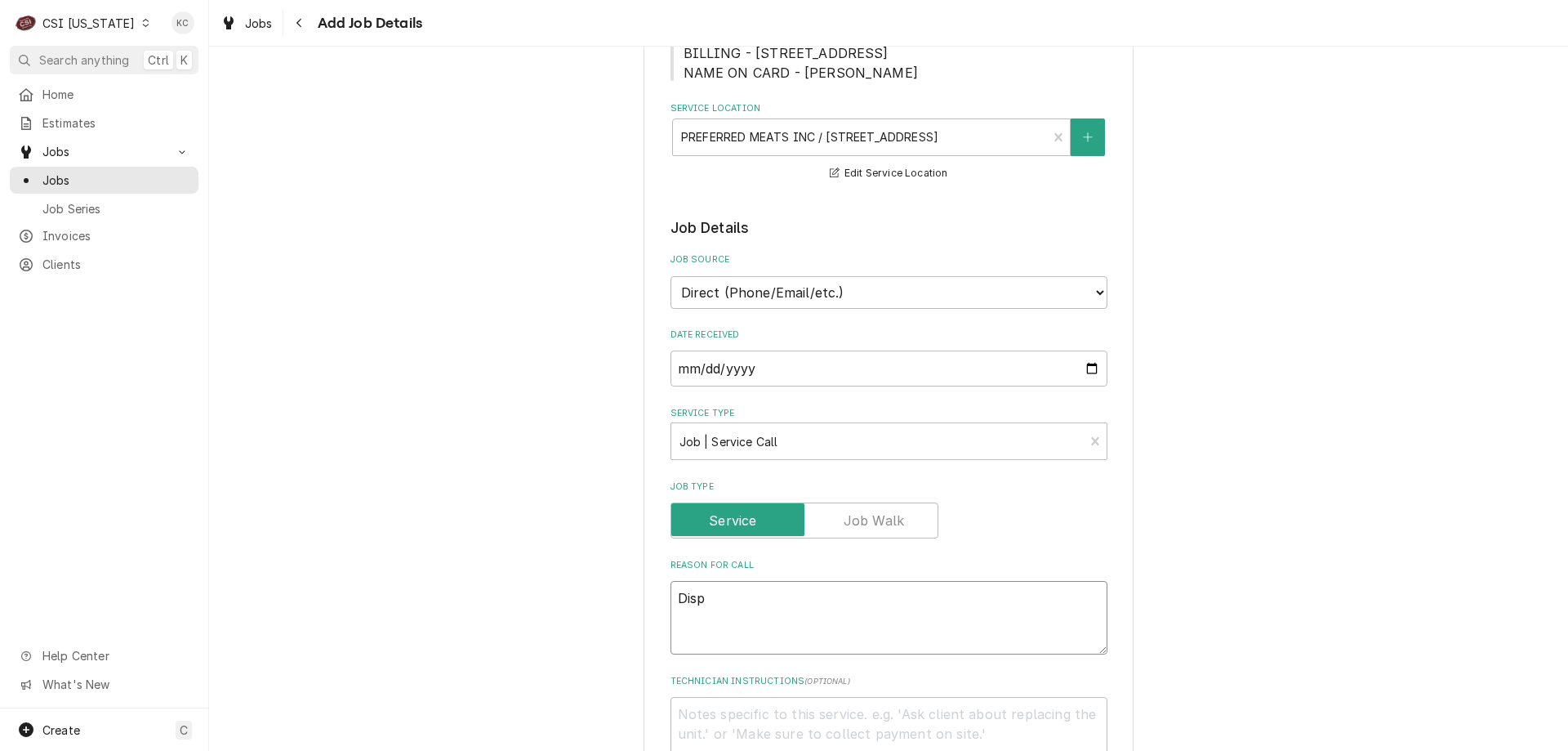
type textarea "Displ"
type textarea "x"
type textarea "Displa"
type textarea "x"
type textarea "Display"
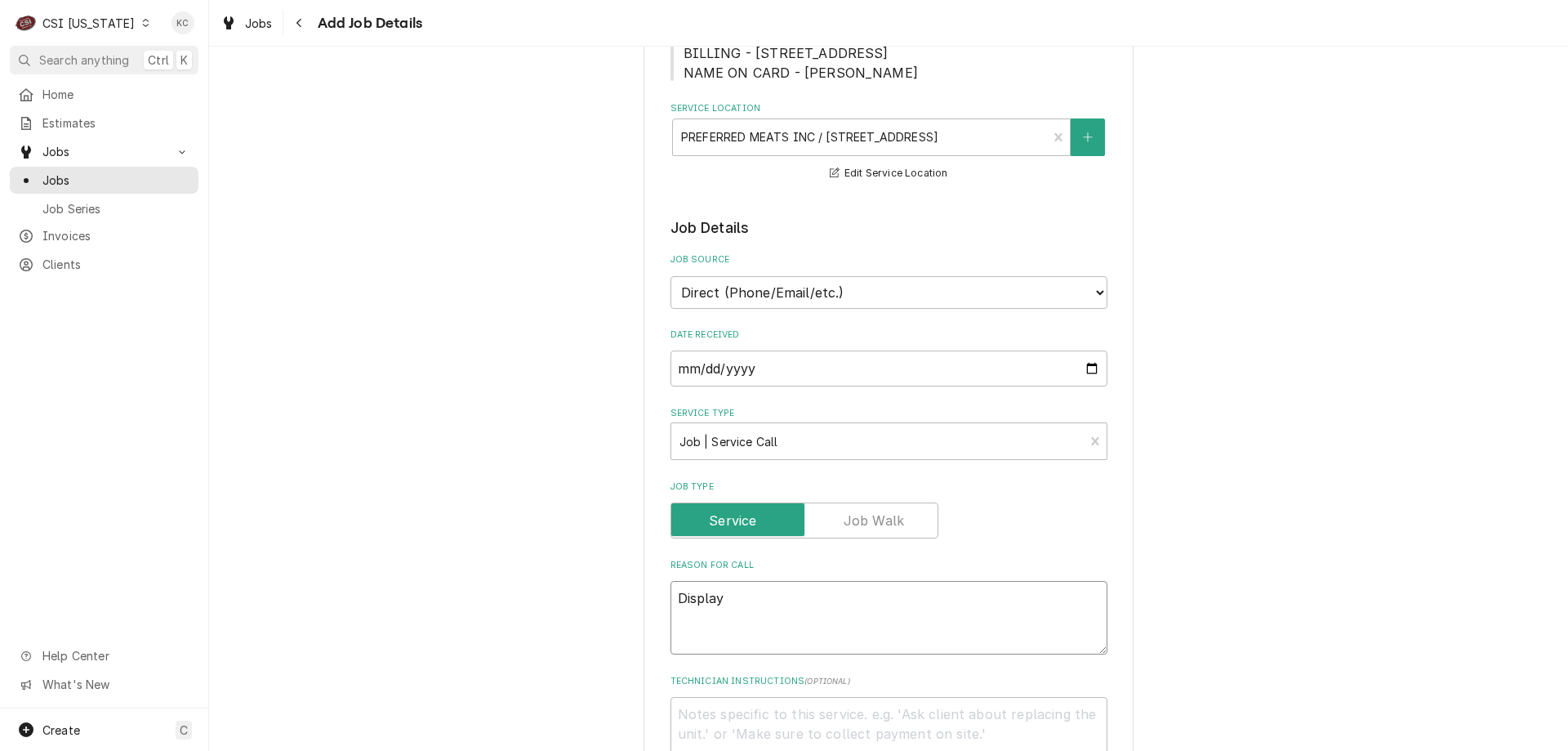
type textarea "x"
type textarea "Display"
type textarea "x"
type textarea "Display f"
type textarea "x"
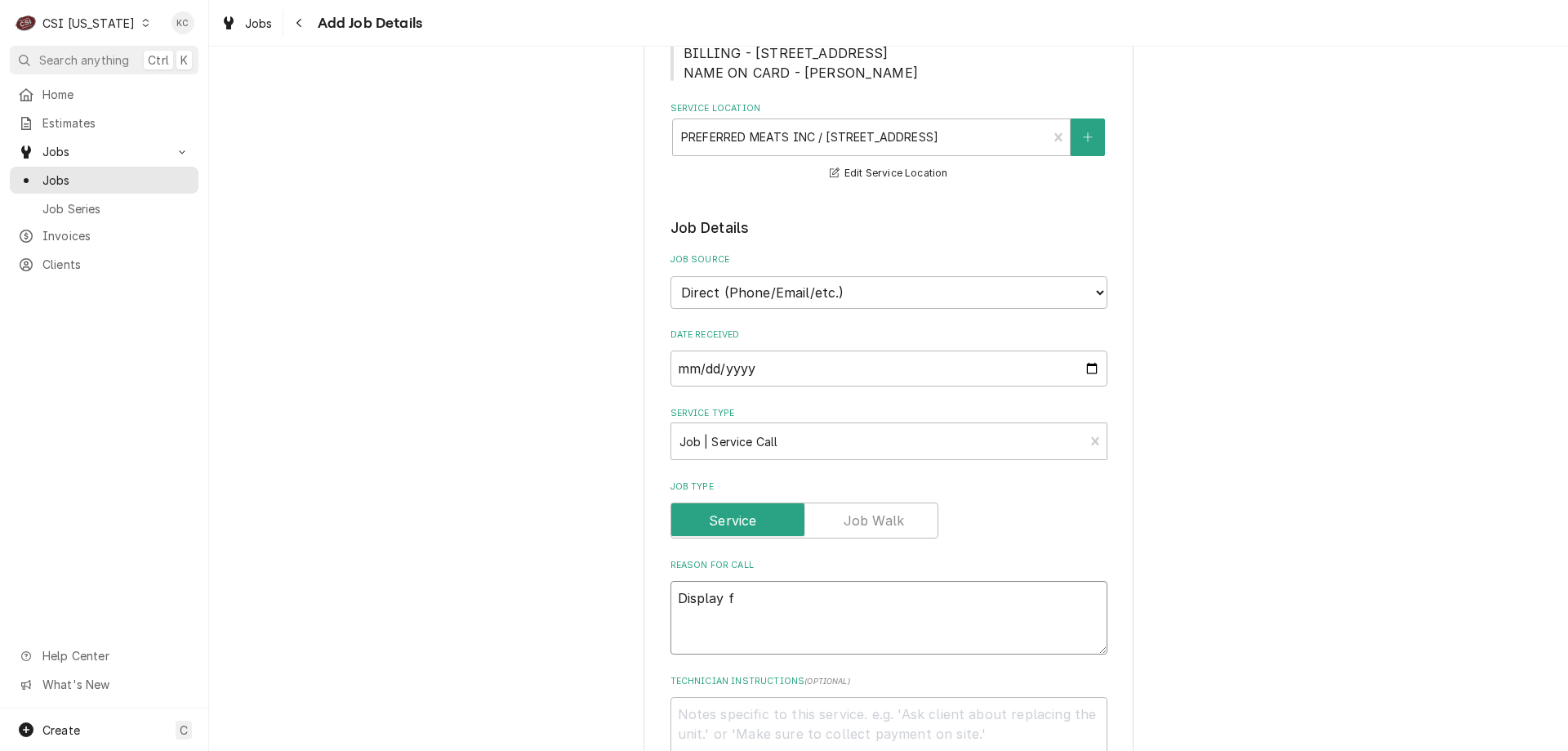
type textarea "Display fr"
type textarea "x"
type textarea "Display fre"
type textarea "x"
type textarea "Display free"
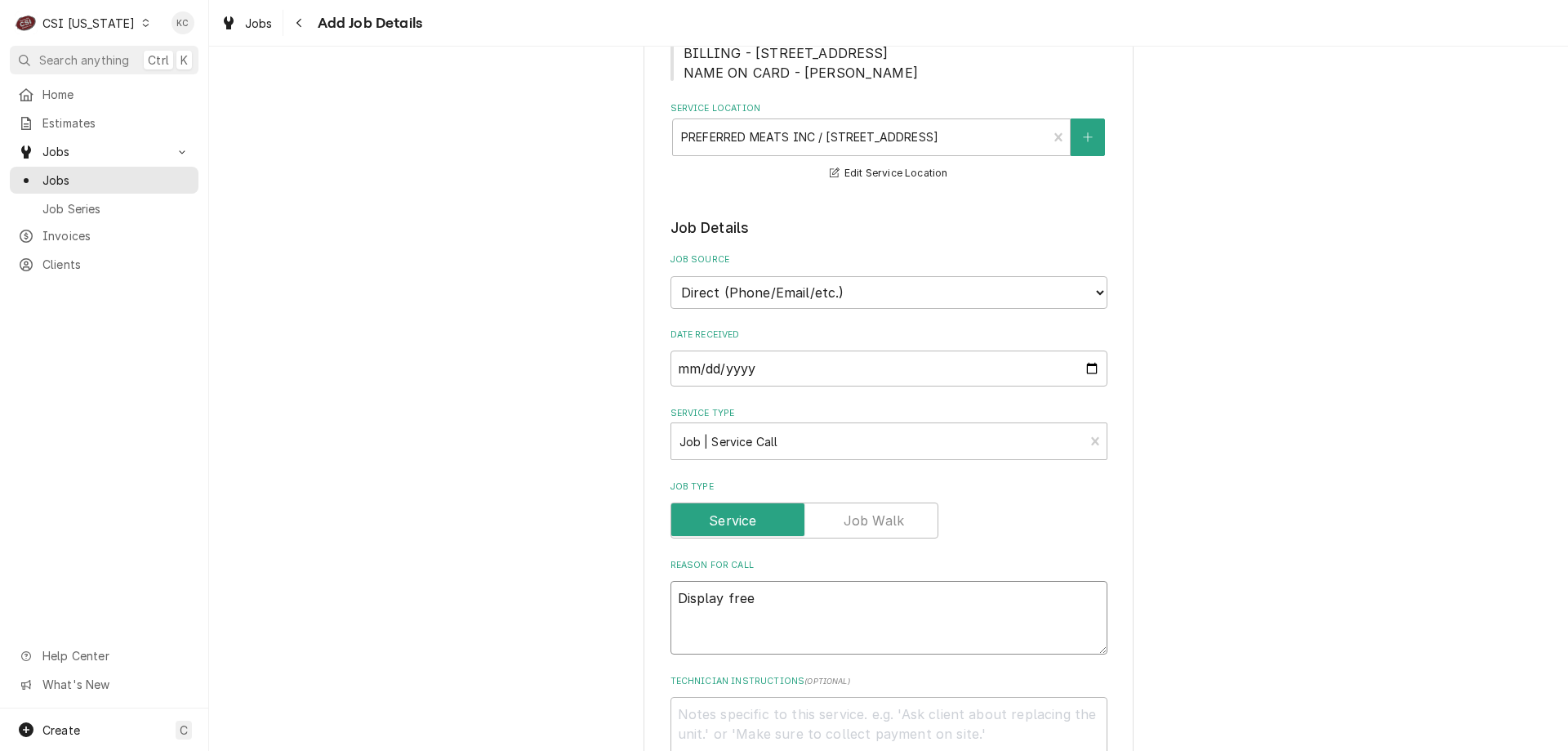
type textarea "x"
type textarea "Display freez"
type textarea "x"
type textarea "Display freeze"
type textarea "x"
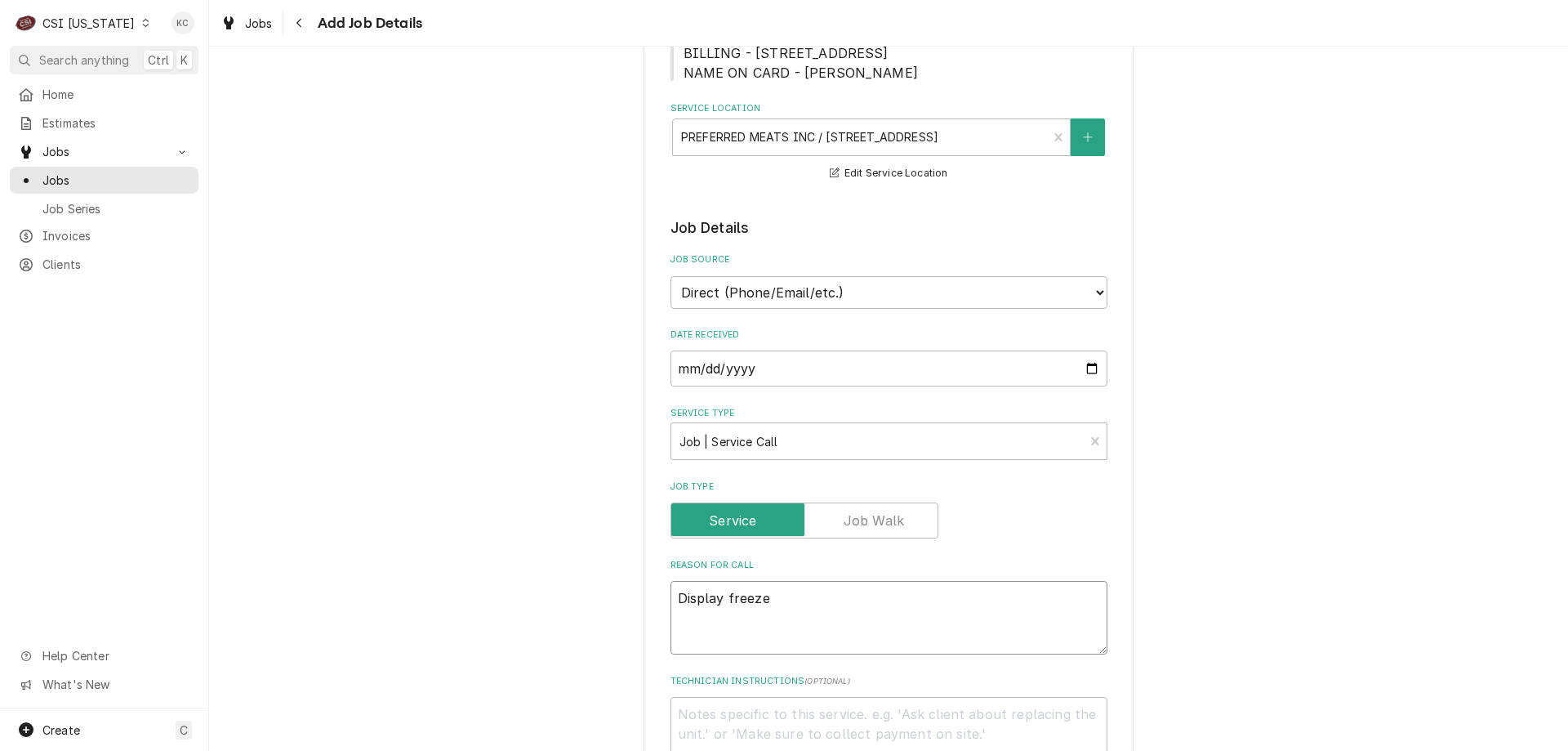
type textarea "Display freezer"
type textarea "x"
type textarea "Display freezer"
type textarea "x"
type textarea "Display freezer ic"
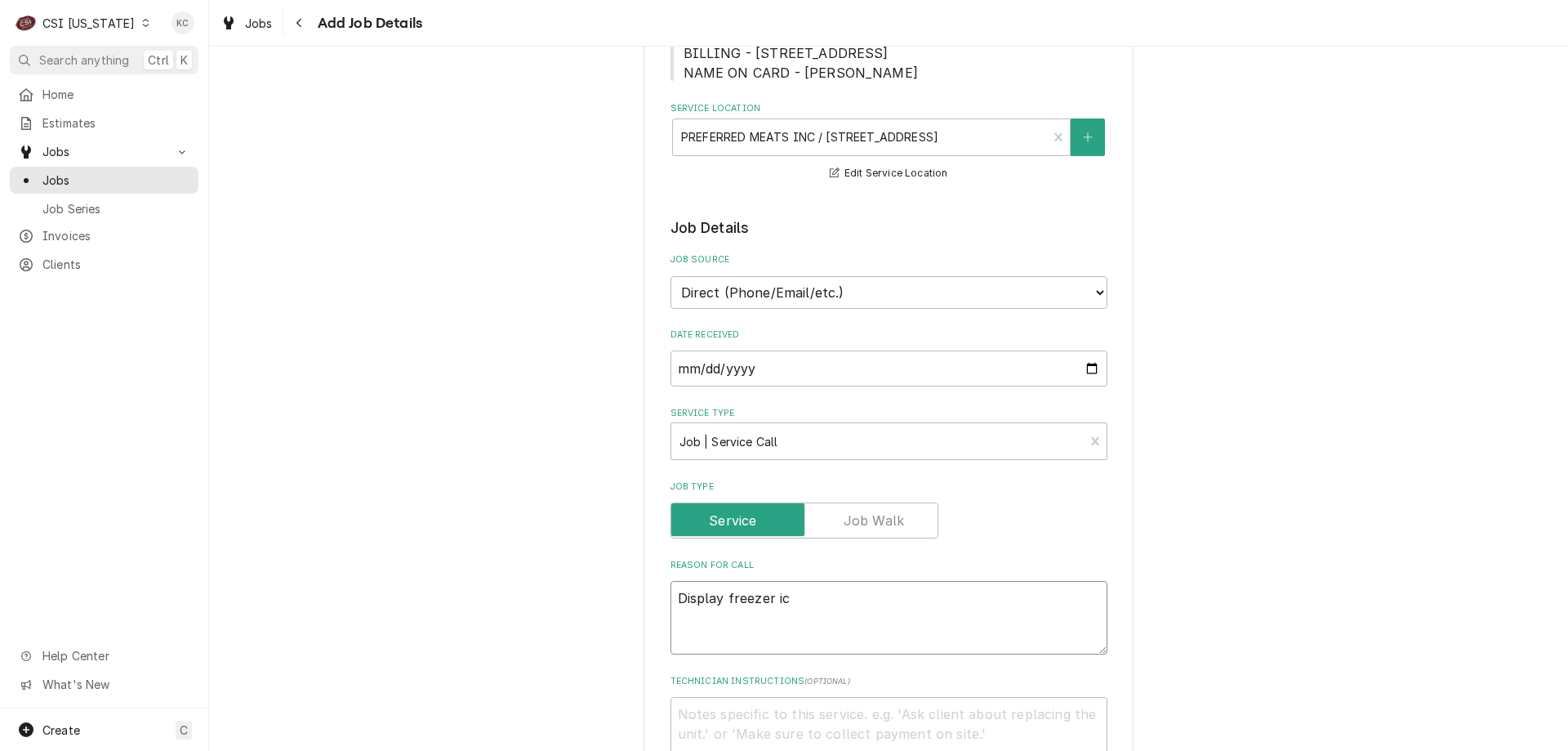
type textarea "x"
type textarea "Display freezer ici"
type textarea "x"
type textarea "Display freezer icin"
type textarea "x"
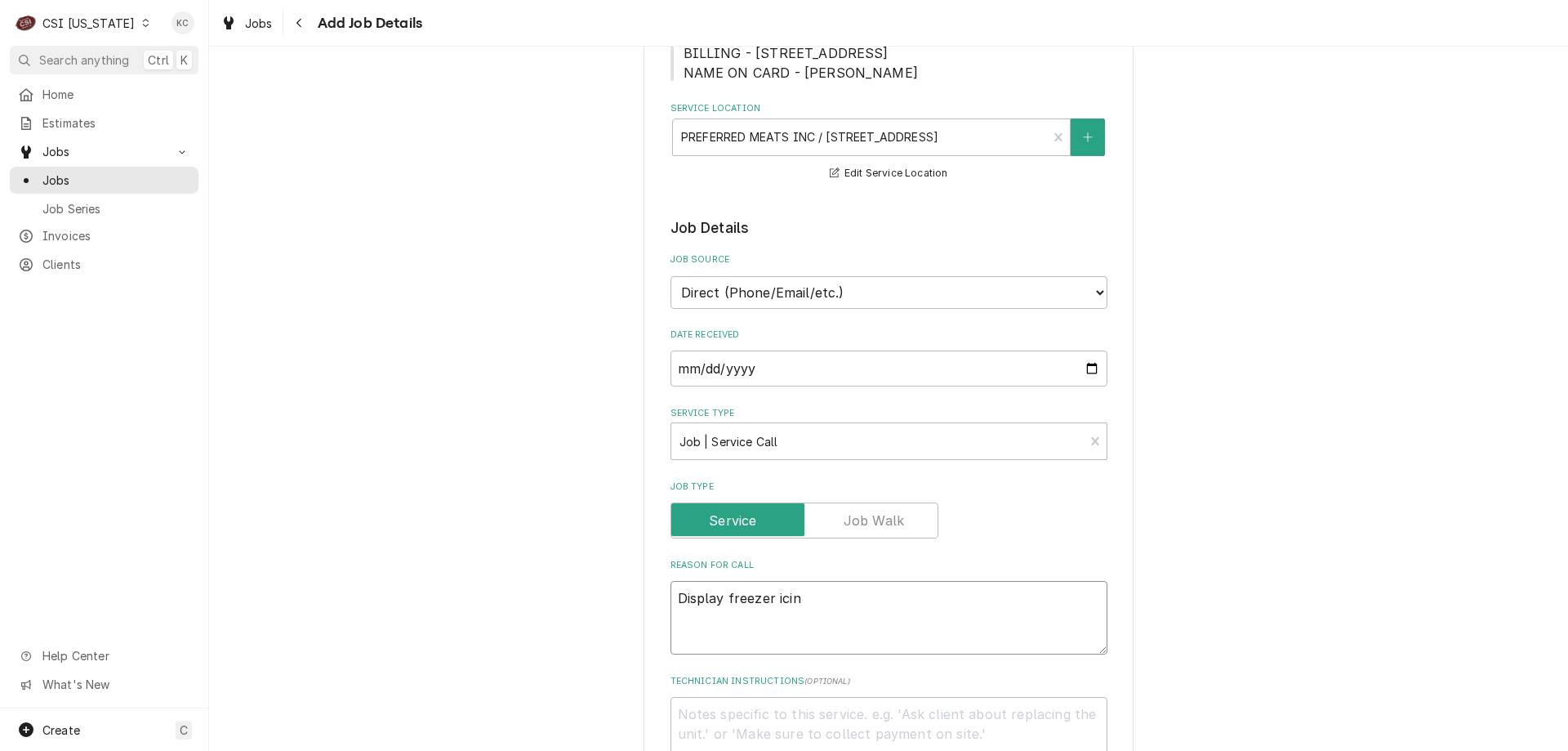
type textarea "Display freezer icing"
type textarea "x"
type textarea "Display freezer icing"
type textarea "x"
type textarea "Display freezer icing u"
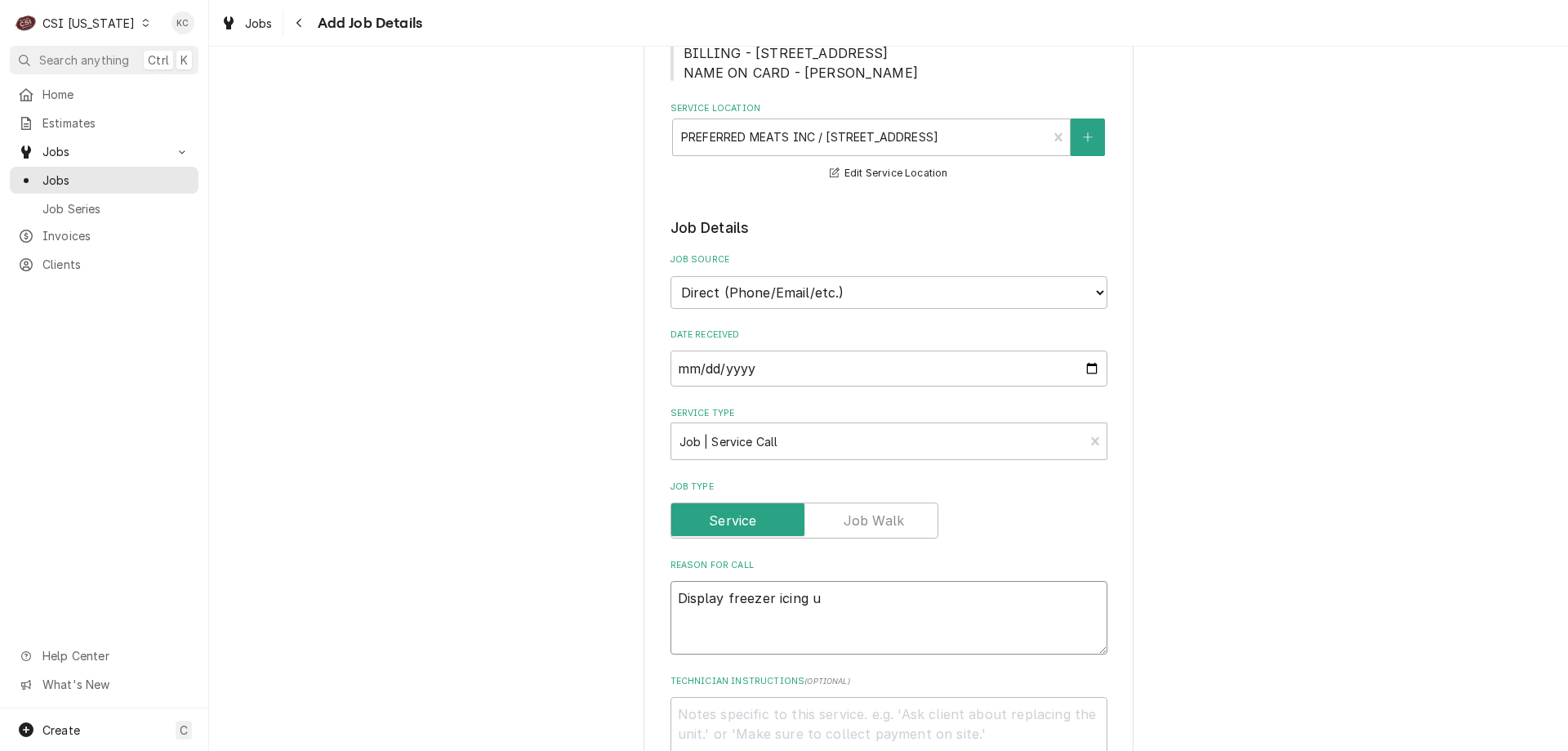
type textarea "x"
type textarea "Display freezer icing up"
type textarea "x"
type textarea "Display freezer icing up"
type textarea "x"
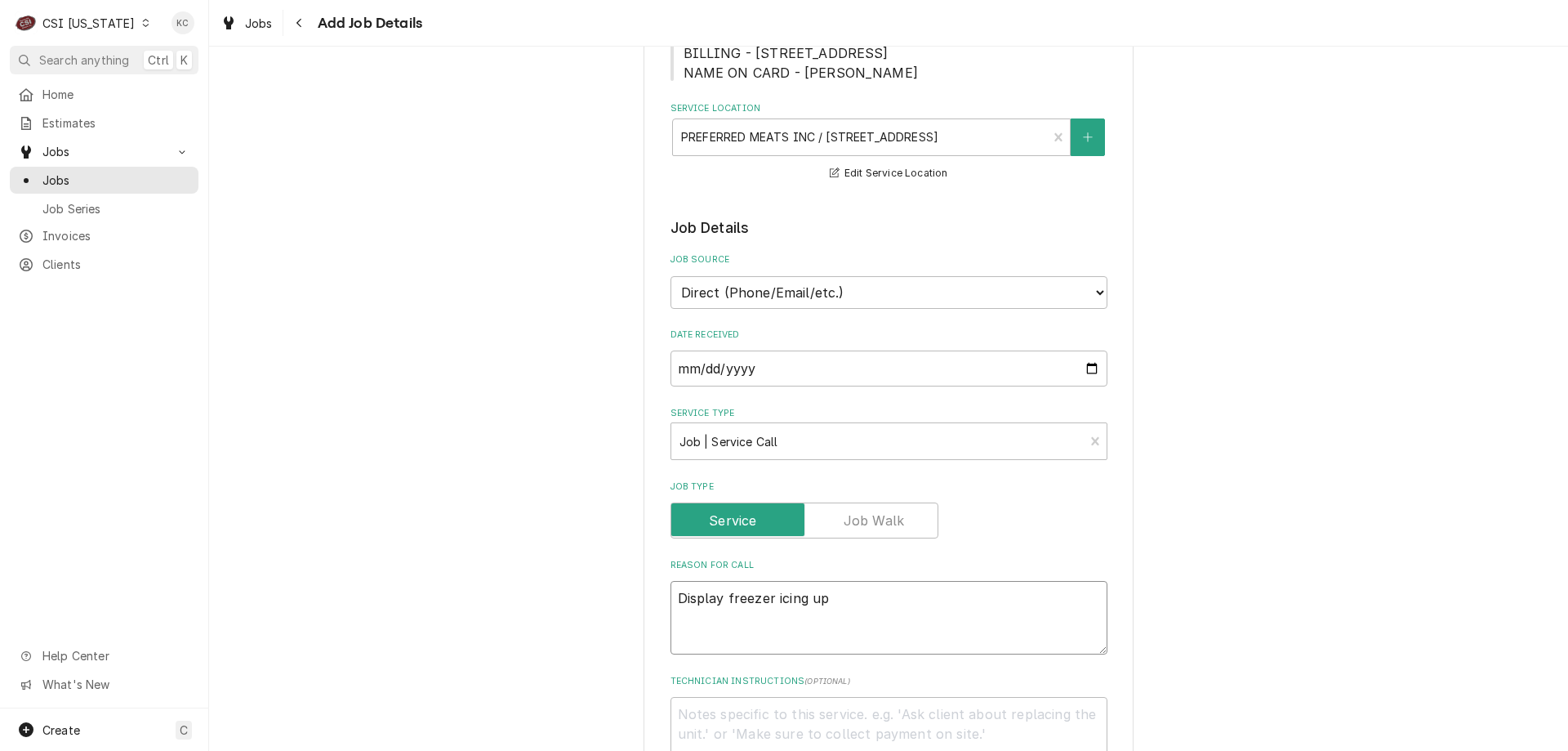
type textarea "Display freezer icing up o"
type textarea "x"
type textarea "Display freezer icing up on"
type textarea "x"
type textarea "Display freezer icing up on"
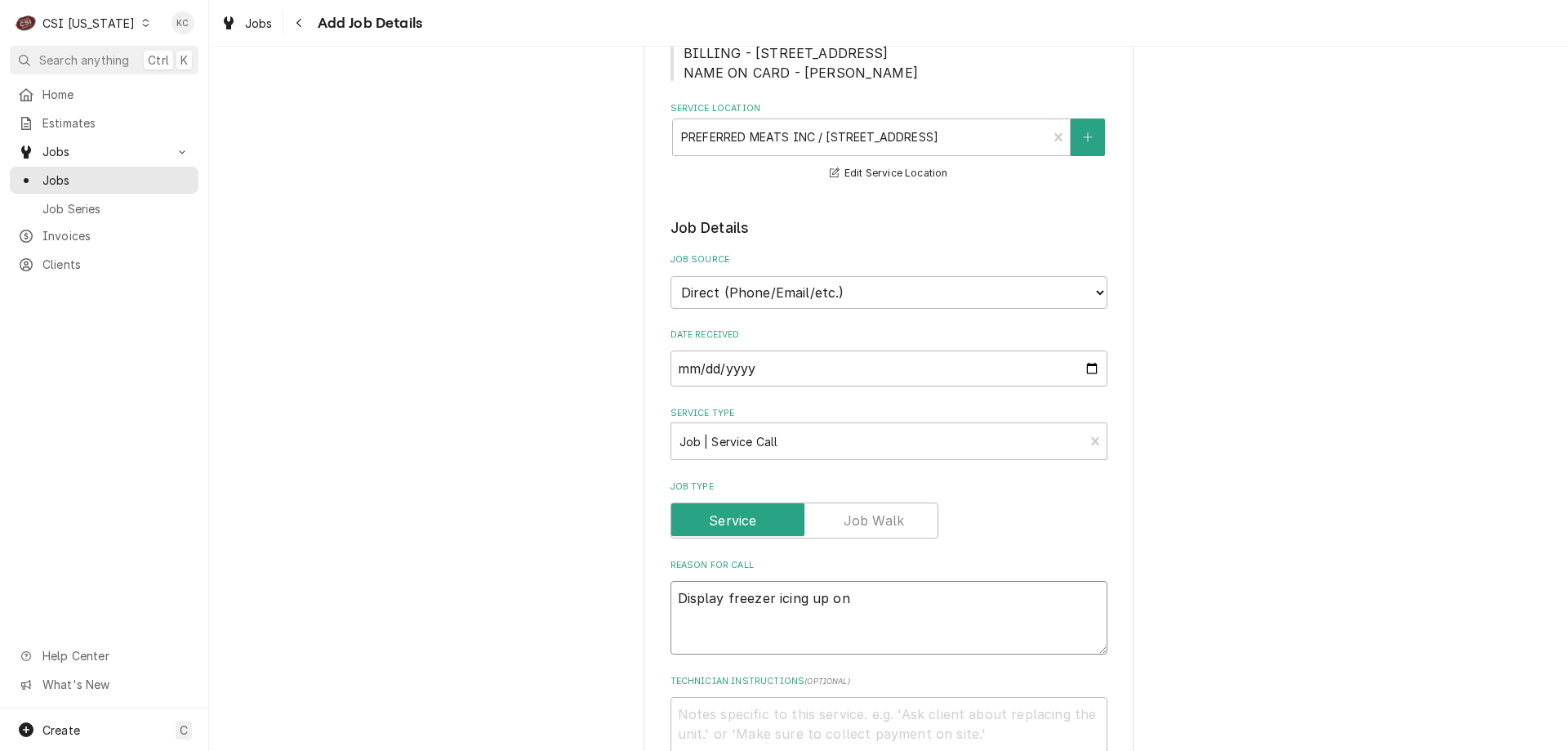
type textarea "x"
type textarea "Display freezer icing up on t"
type textarea "x"
type textarea "Display freezer icing up on th"
type textarea "x"
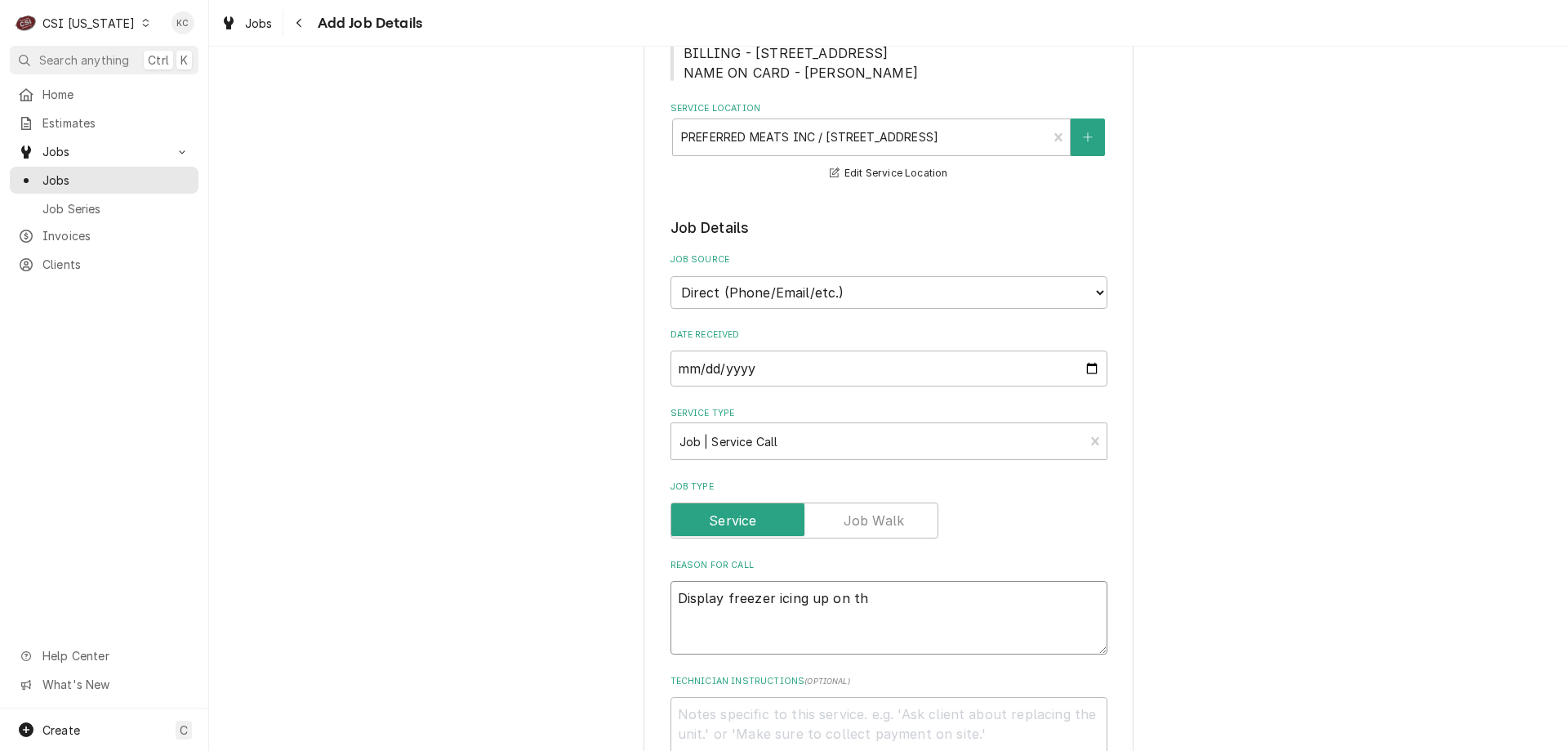
type textarea "Display freezer icing up on the"
type textarea "x"
type textarea "Display freezer icing up on the"
type textarea "x"
type textarea "Display freezer icing up on the o"
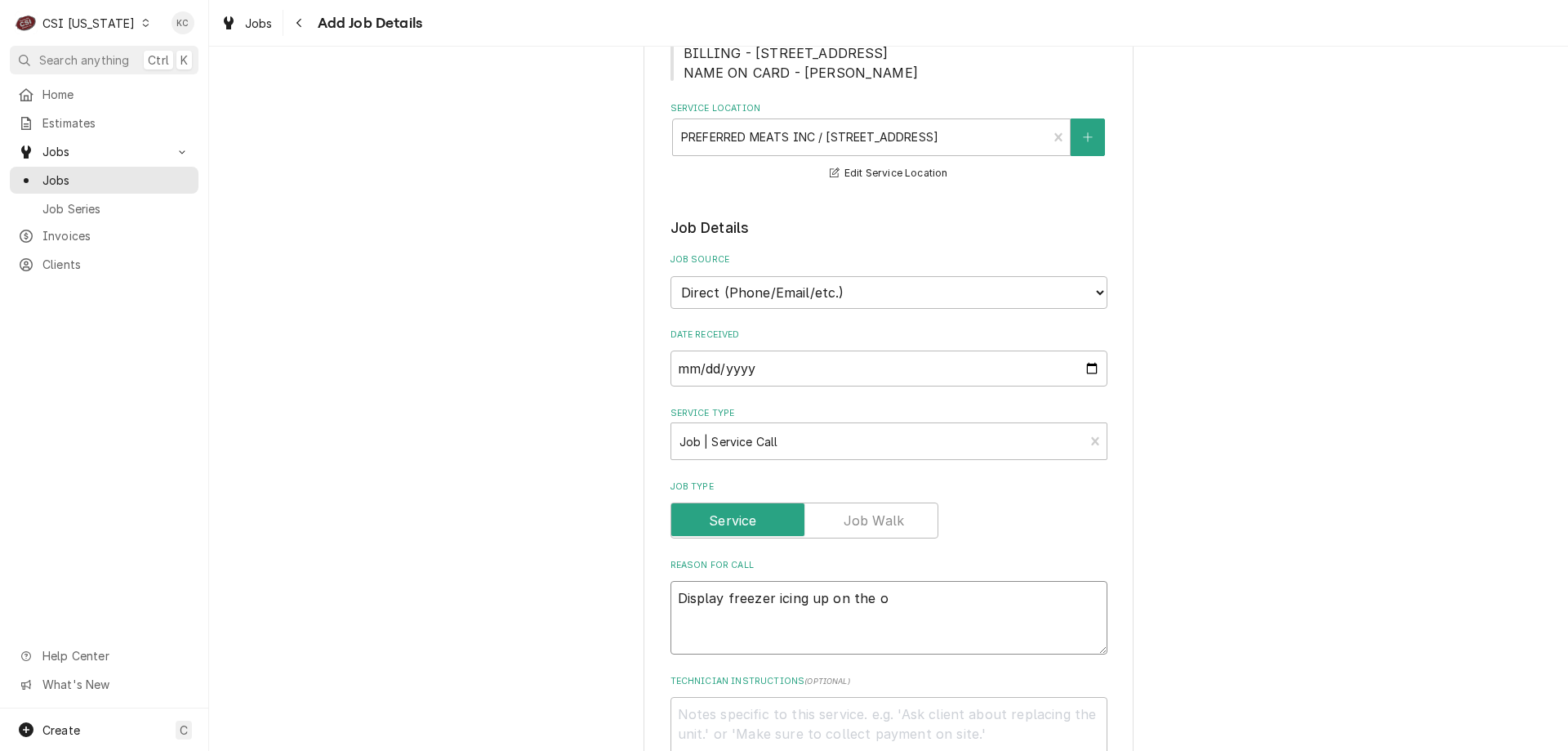
type textarea "x"
type textarea "Display freezer icing up on the ou"
type textarea "x"
type textarea "Display freezer icing up on the out"
type textarea "x"
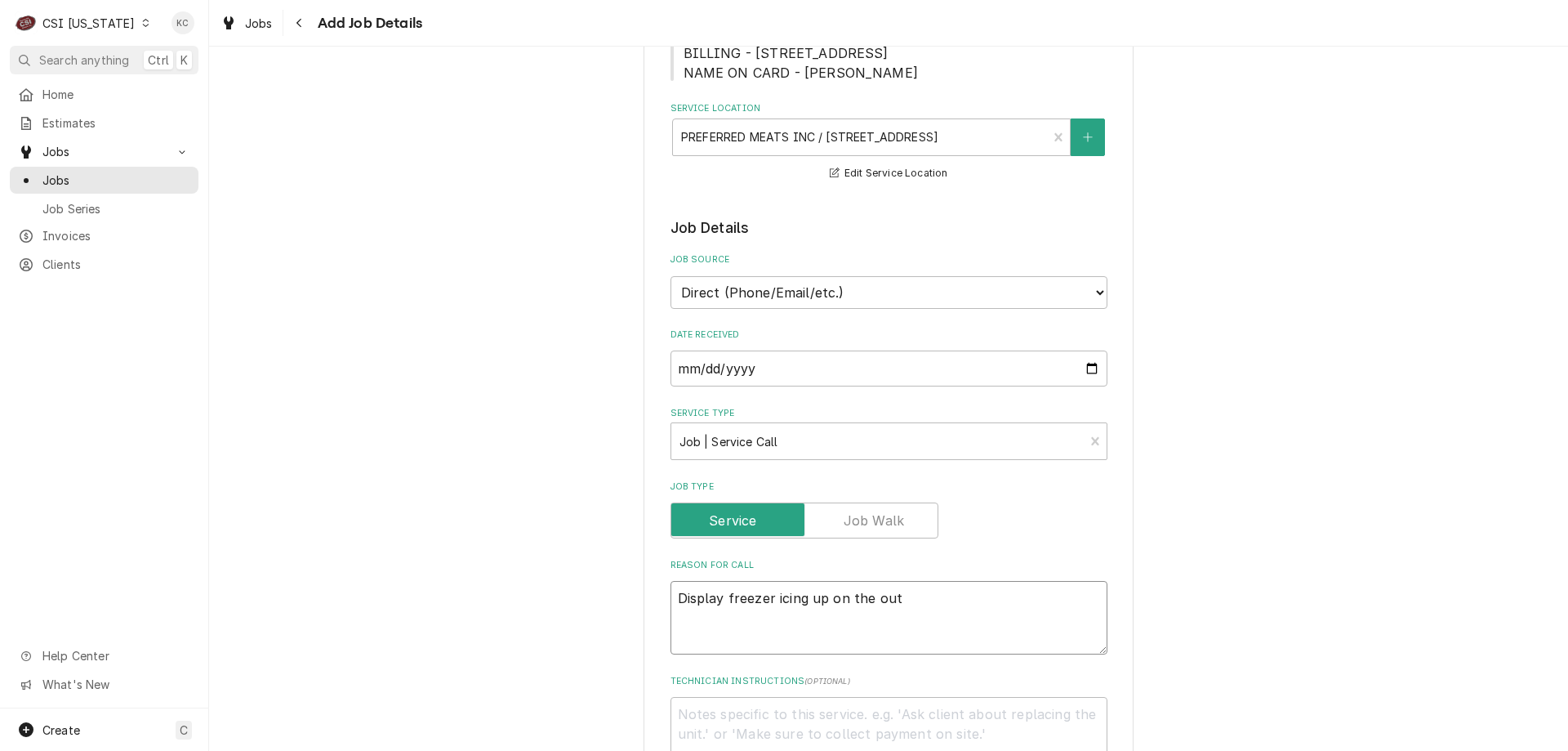
type textarea "Display freezer icing up on the outi"
type textarea "x"
type textarea "Display freezer icing up on the outid"
type textarea "x"
type textarea "Display freezer icing up on the outide"
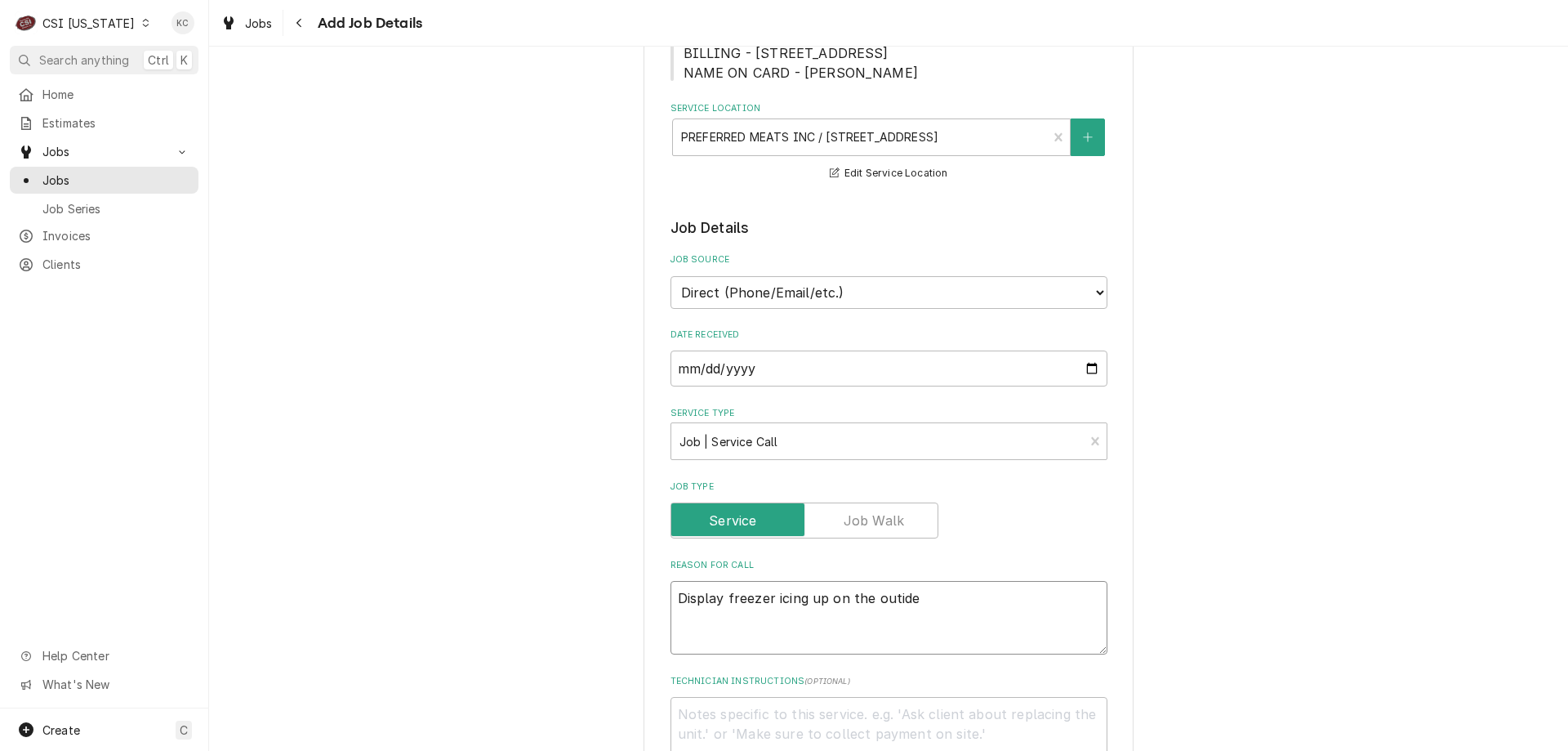
type textarea "x"
type textarea "Display freezer icing up on the outide"
type textarea "x"
type textarea "Display freezer icing up on the outide -"
type textarea "x"
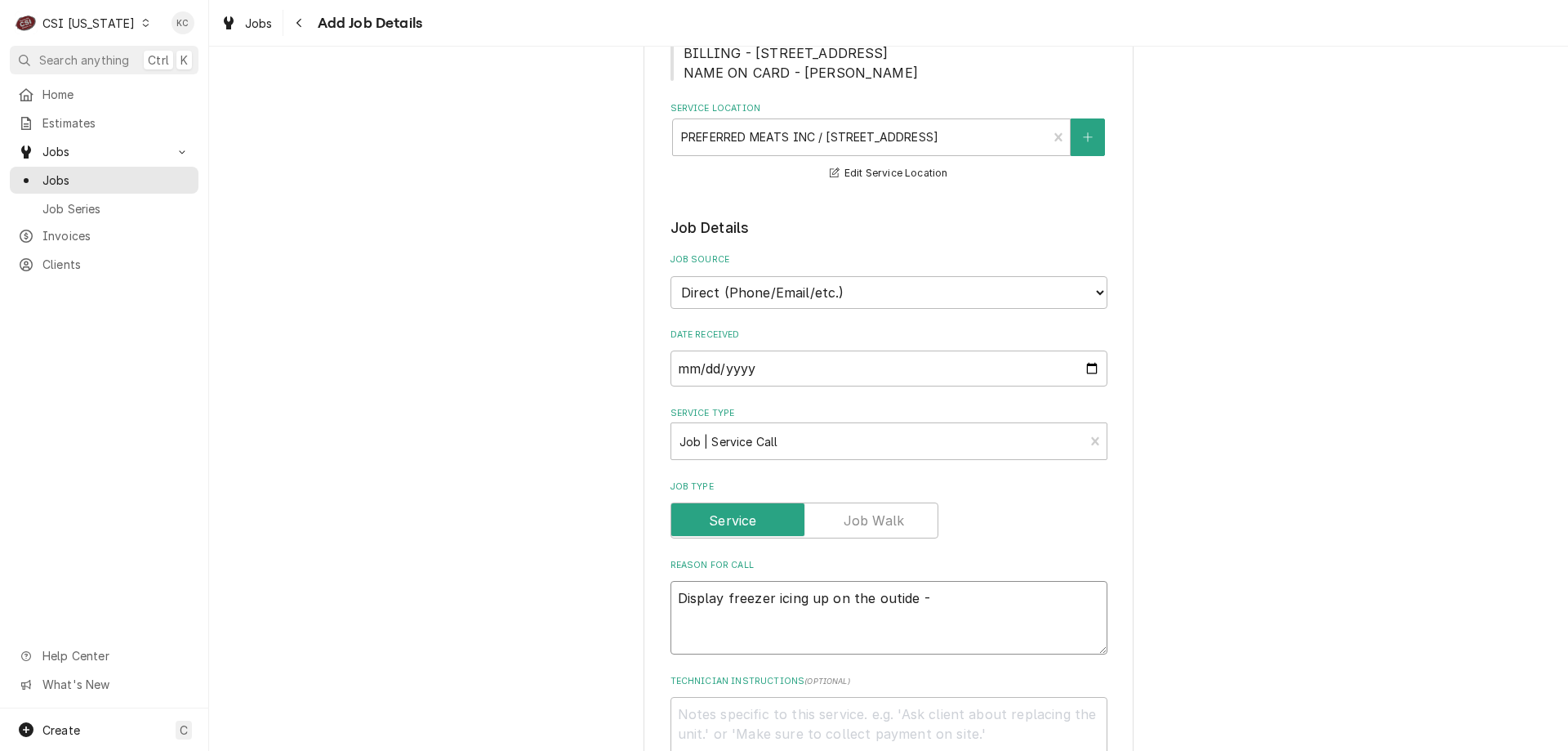
type textarea "Display freezer icing up on the outide -"
type textarea "x"
type textarea "Display freezer icing up on the outide - p"
type textarea "x"
type textarea "Display freezer icing up on the outide - po"
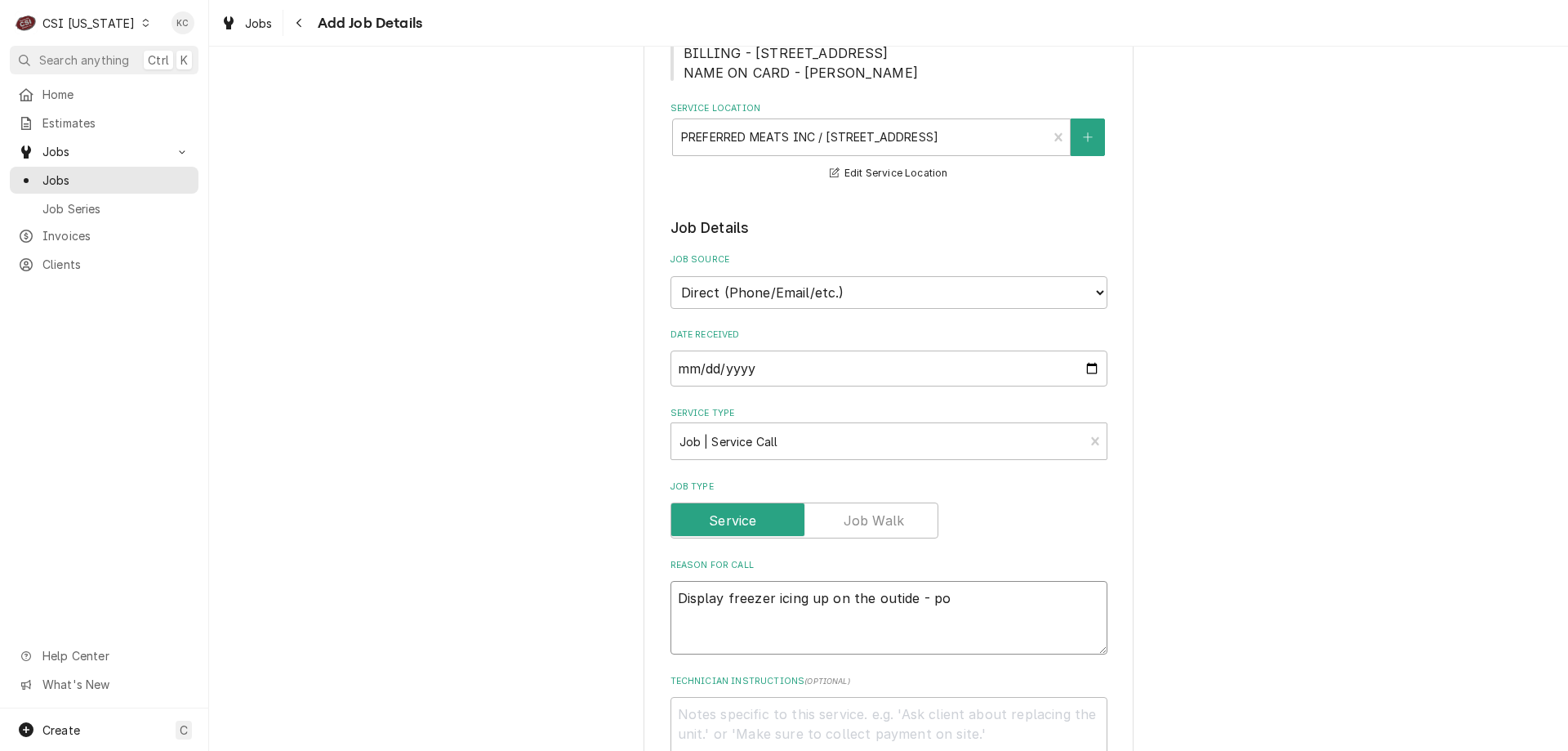
type textarea "x"
type textarea "Display freezer icing up on the outide - pos"
type textarea "x"
type textarea "Display freezer icing up on the outide - poss"
type textarea "x"
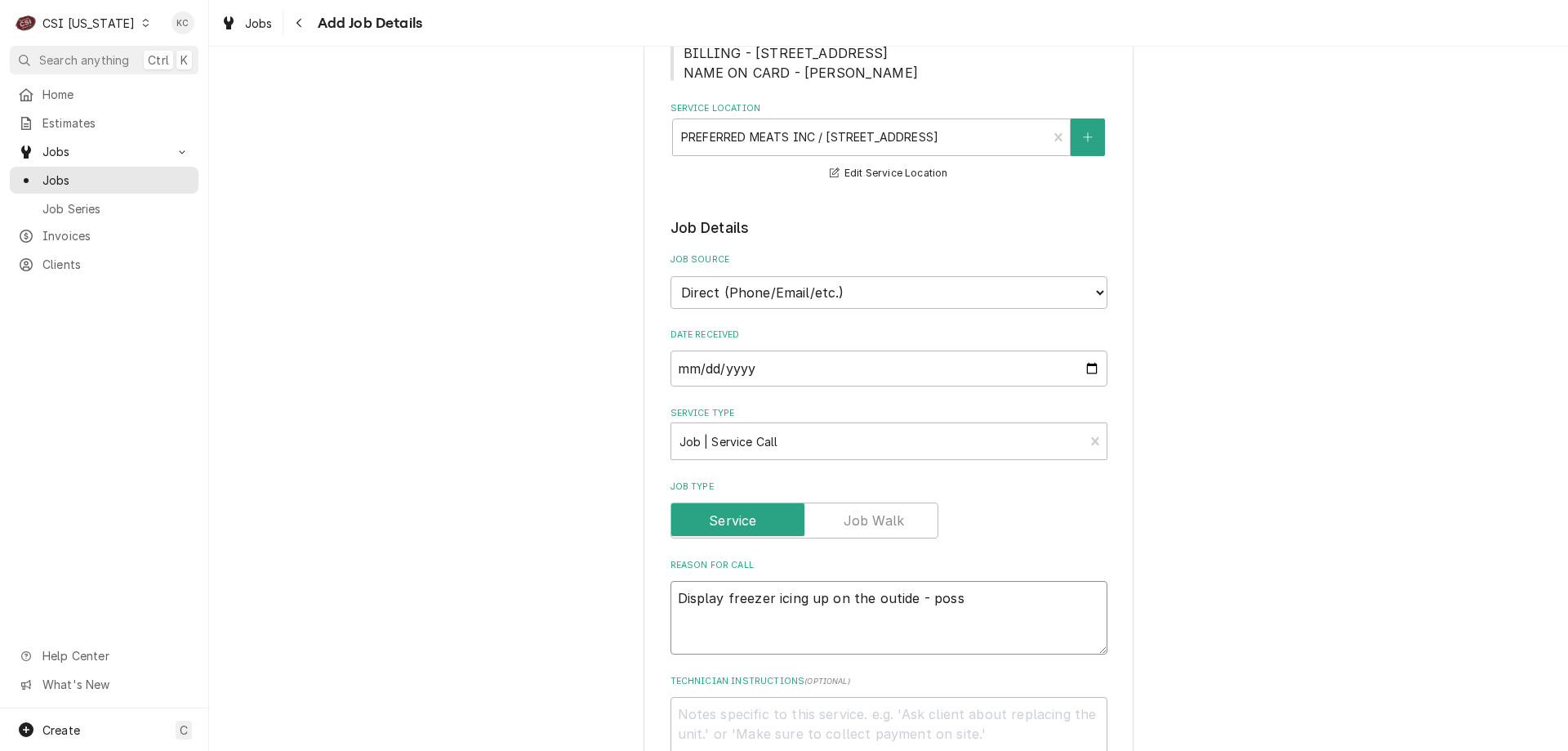
type textarea "Display freezer icing up on the outide - possi"
type textarea "x"
type textarea "Display freezer icing up on the outide - possib"
type textarea "x"
type textarea "Display freezer icing up on the outide - possibl"
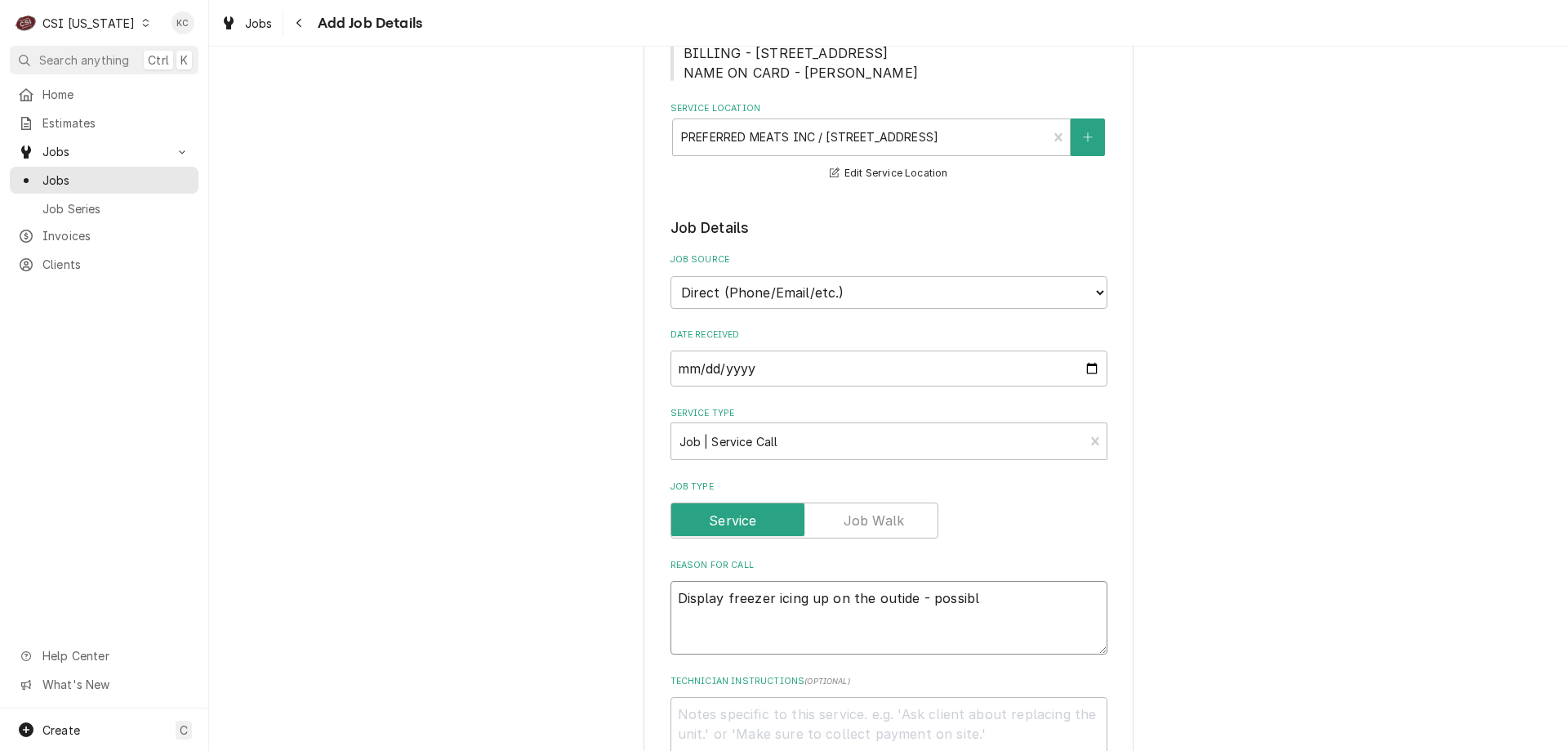
type textarea "x"
type textarea "Display freezer icing up on the outide - possibly"
type textarea "x"
type textarea "Display freezer icing up on the outide - possibly"
type textarea "x"
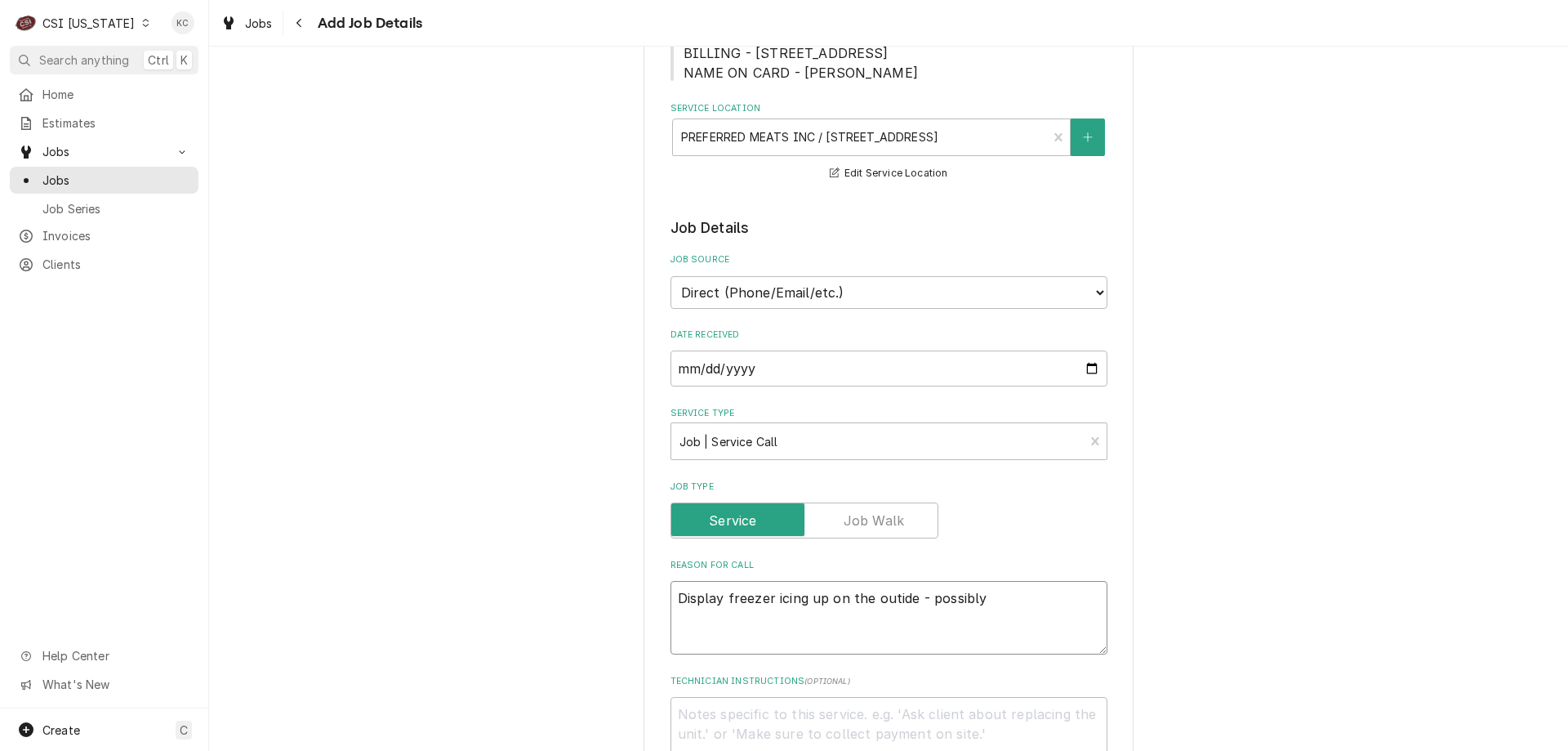
type textarea "Display freezer icing up on the outide - possibly h"
type textarea "x"
type textarea "Display freezer icing up on the outide - possibly he"
type textarea "x"
type textarea "Display freezer icing up on the outide - possibly hea"
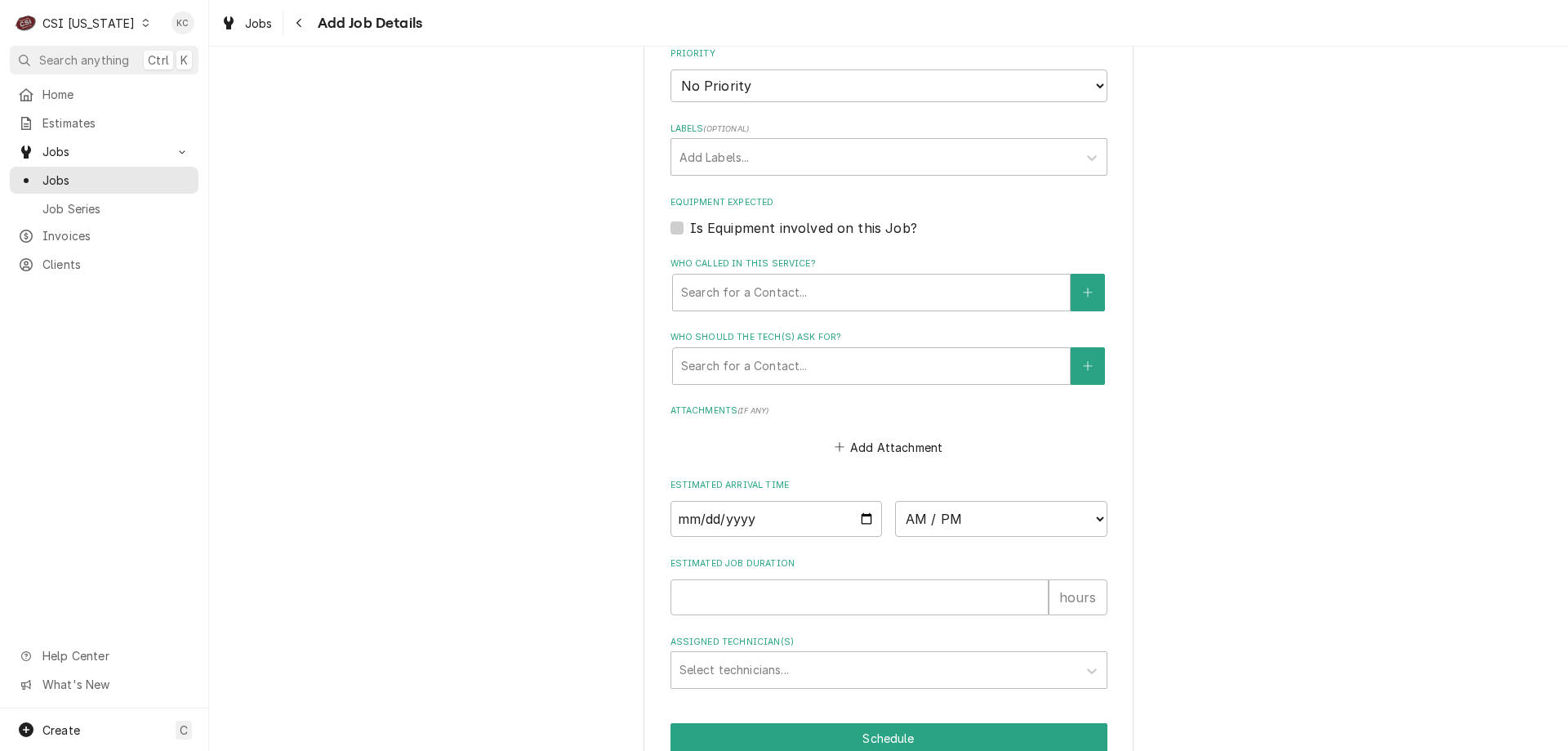
scroll to position [1074, 0]
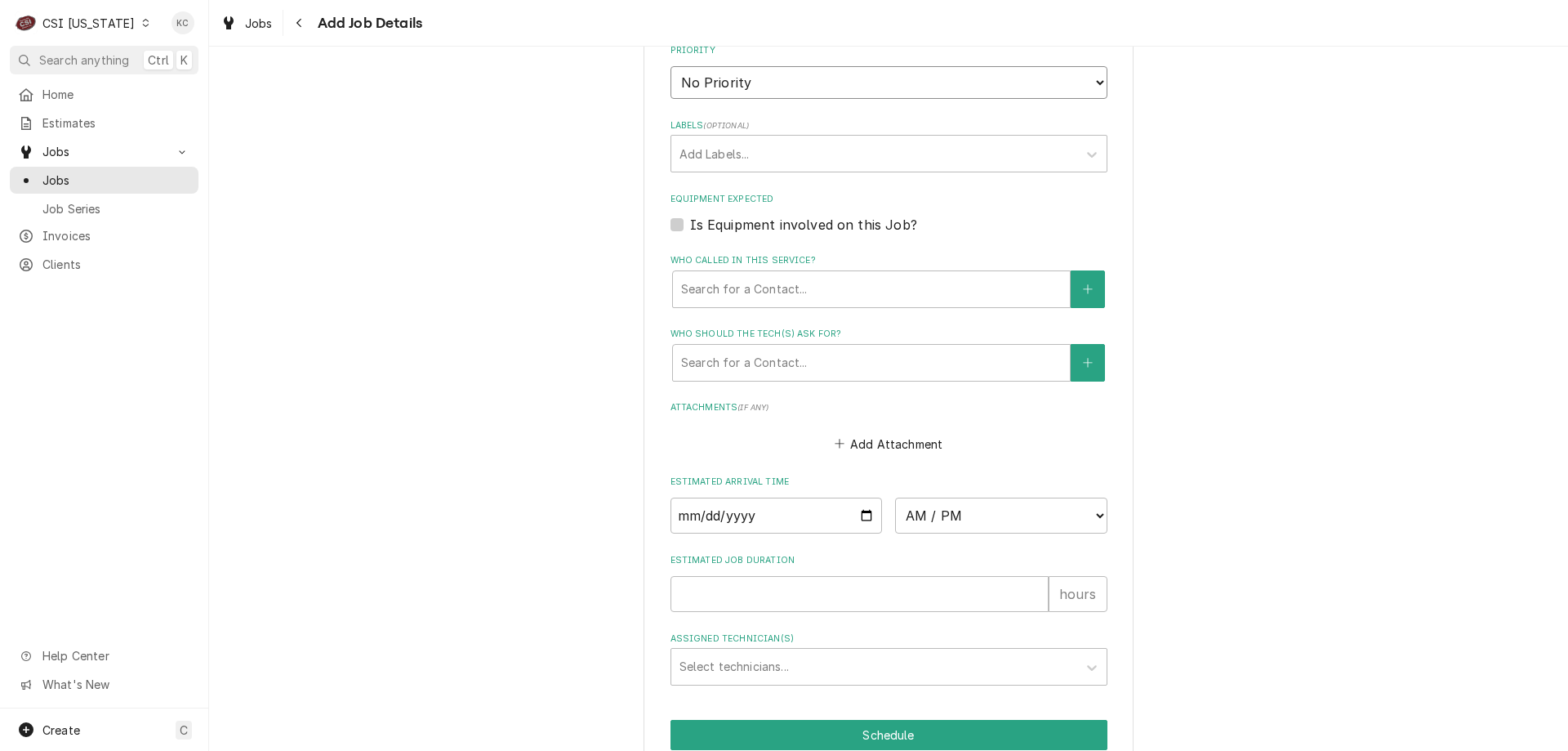
click at [776, 85] on select "No Priority Urgent High Medium Low" at bounding box center [889, 82] width 437 height 33
click at [671, 66] on select "No Priority Urgent High Medium Low" at bounding box center [889, 82] width 437 height 33
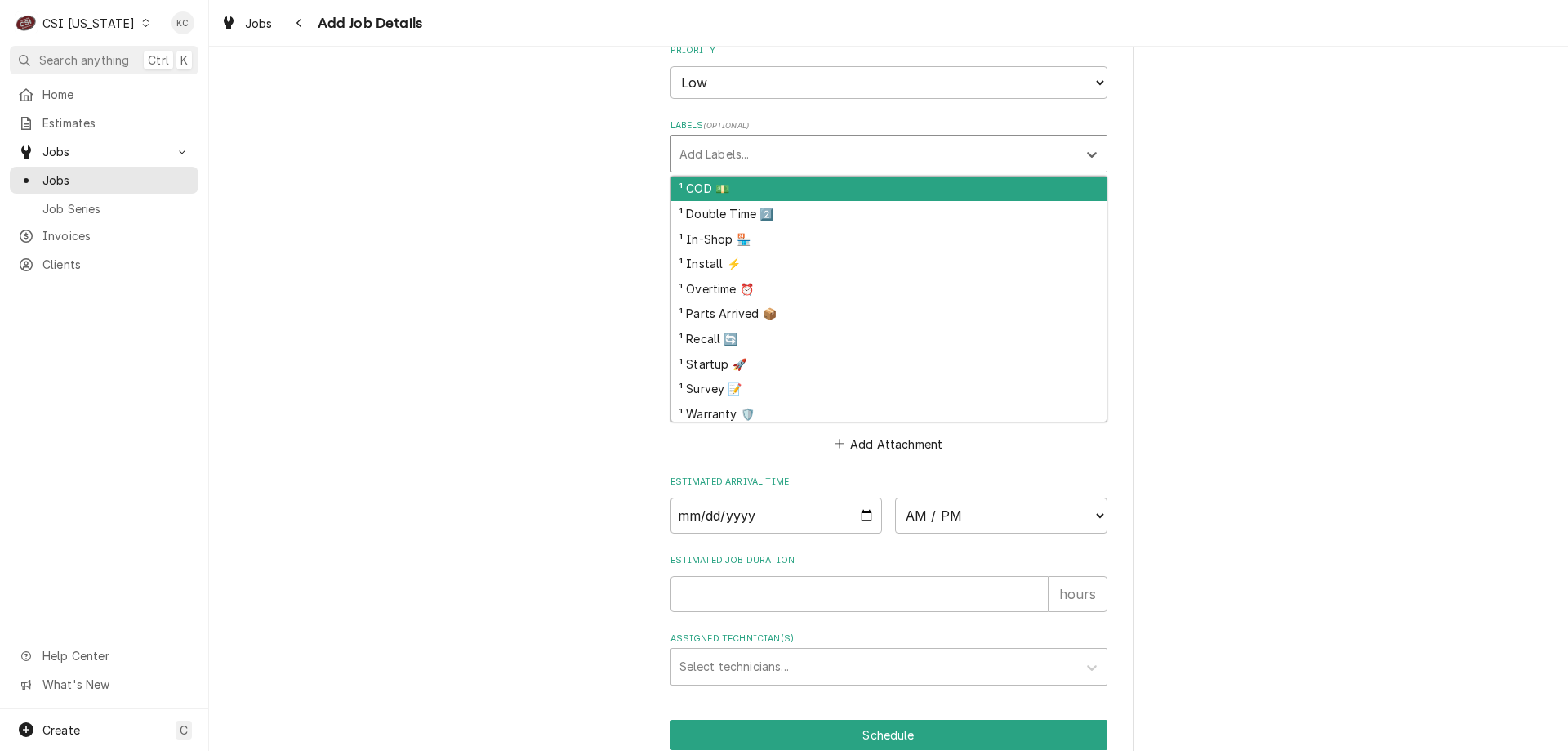
click at [777, 150] on div "Labels" at bounding box center [874, 154] width 390 height 30
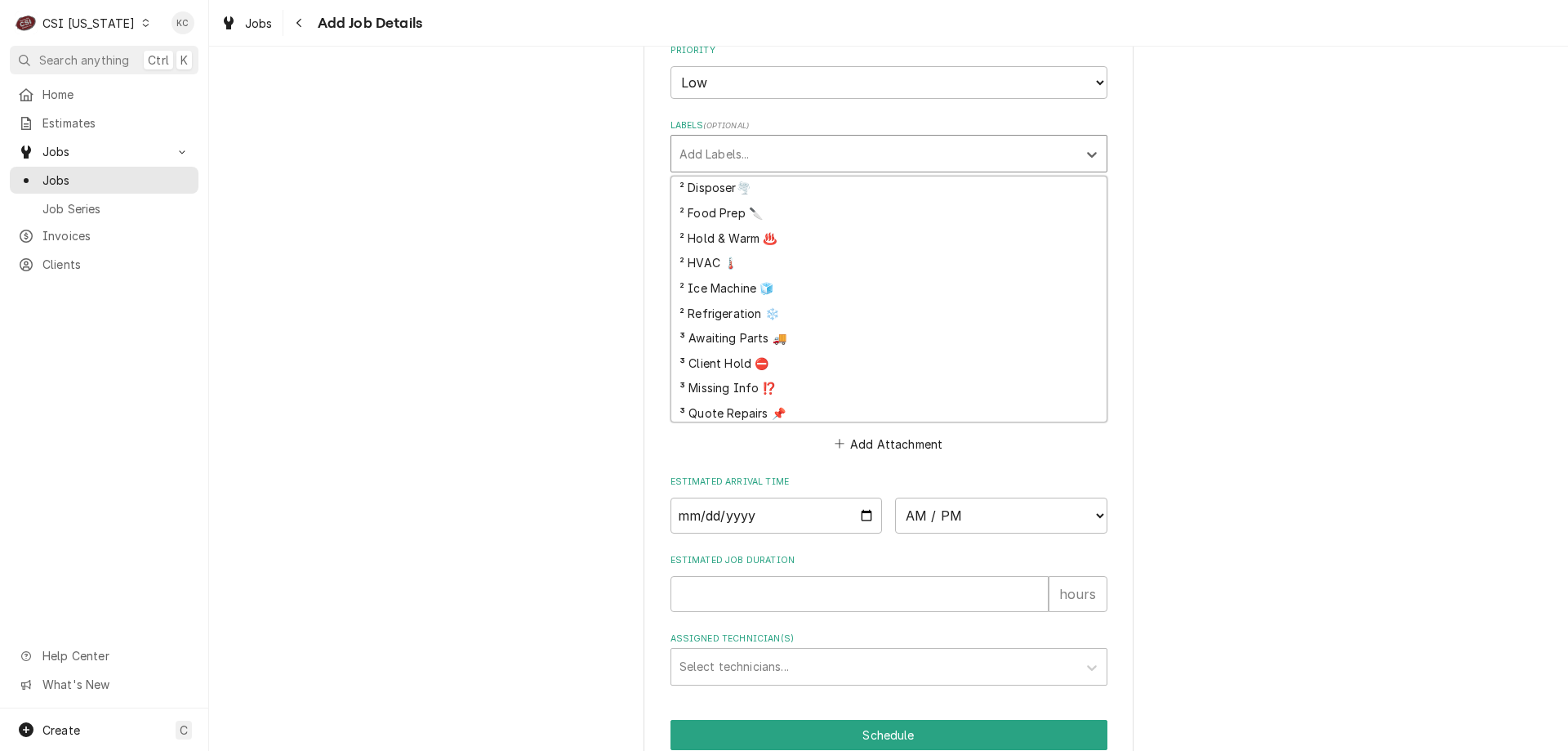
scroll to position [327, 0]
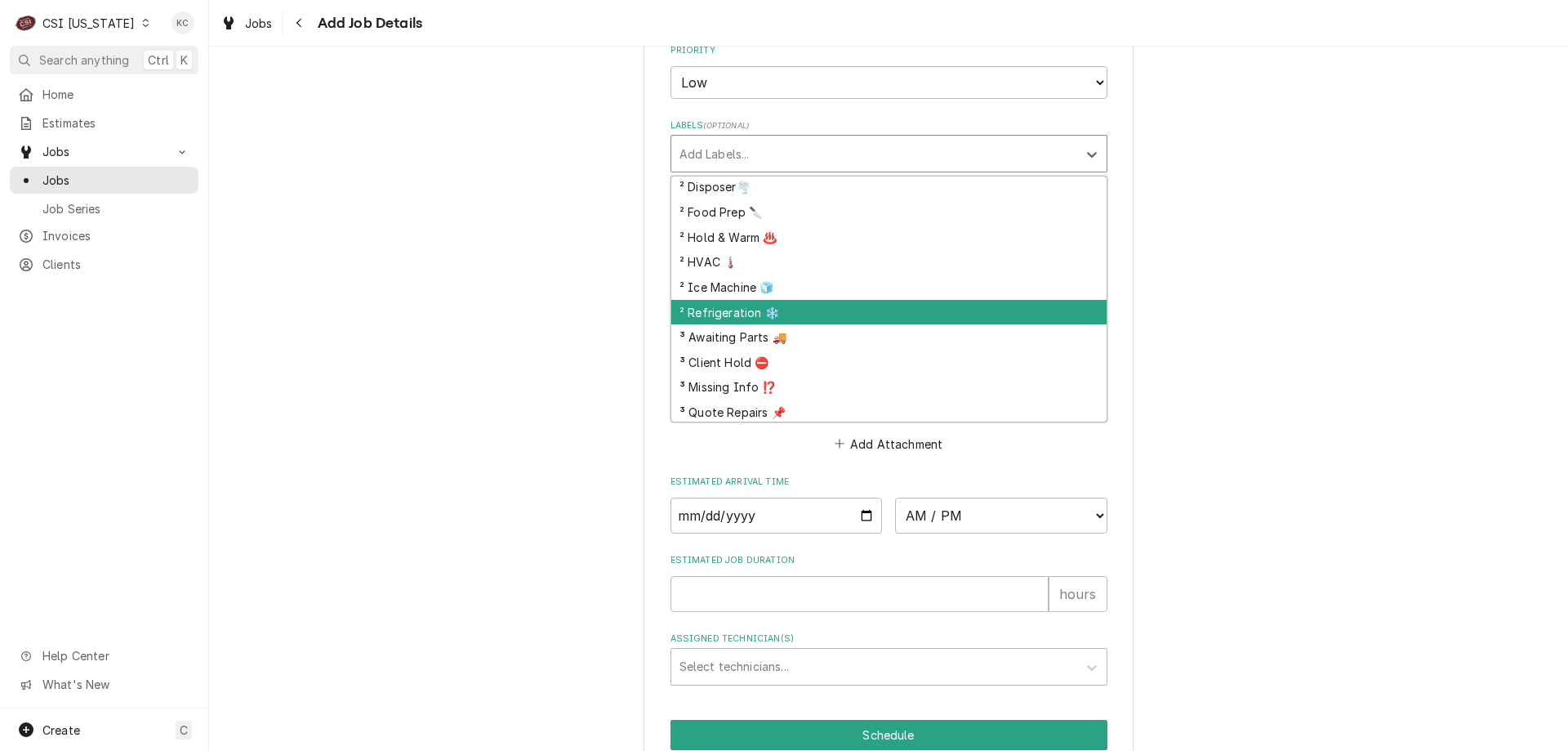
click at [797, 304] on div "² Refrigeration ❄️" at bounding box center [889, 312] width 435 height 25
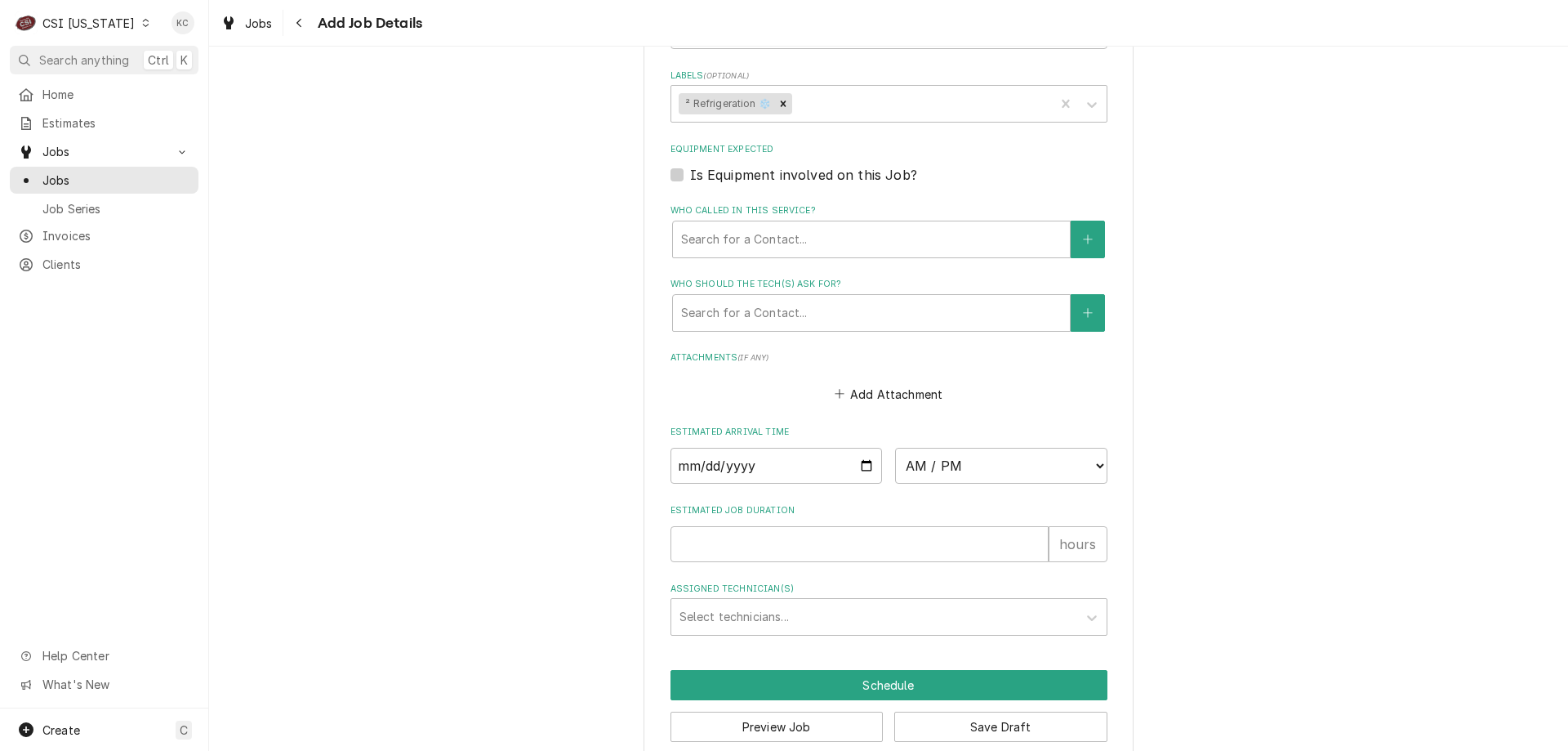
scroll to position [1150, 0]
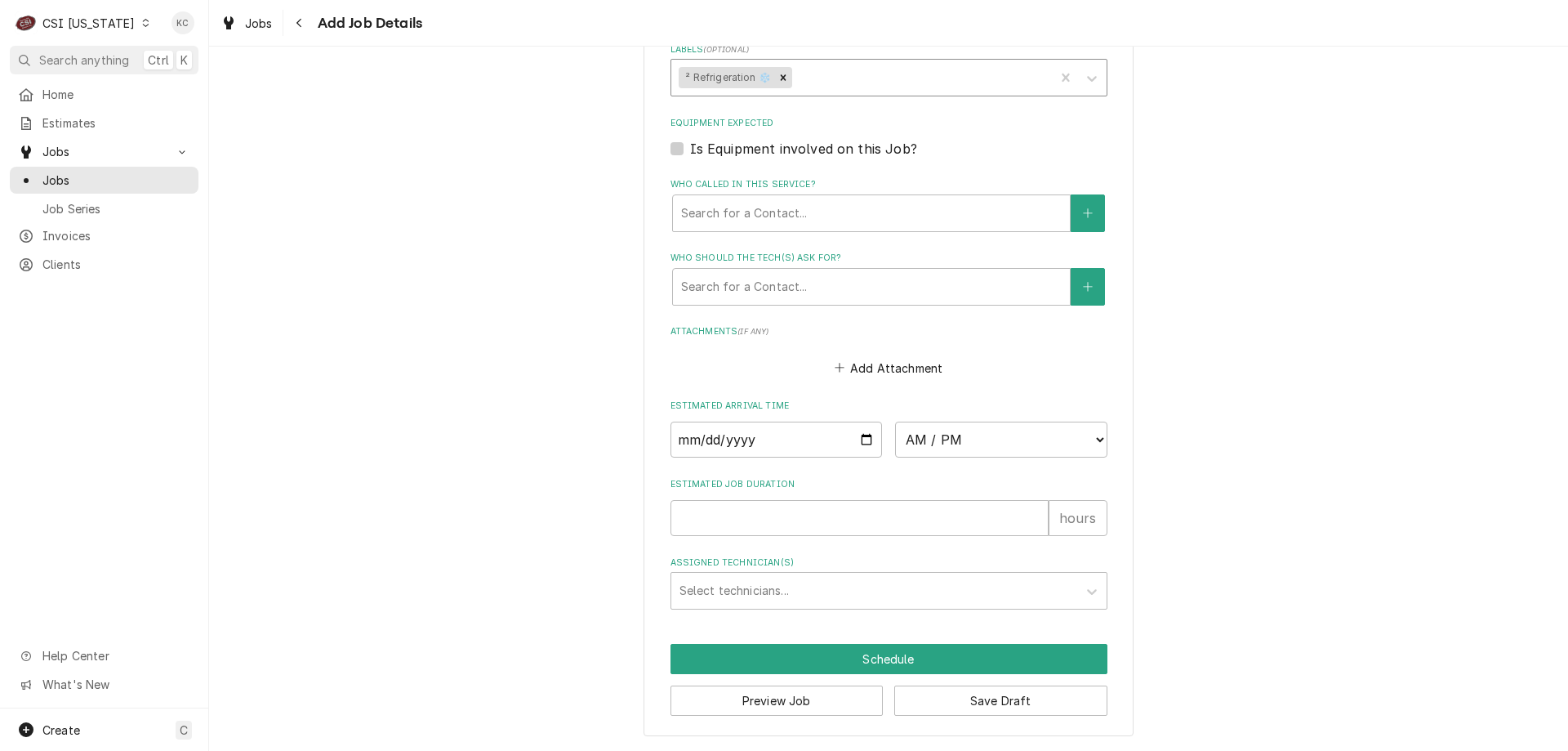
click at [798, 90] on div "Labels" at bounding box center [921, 78] width 251 height 30
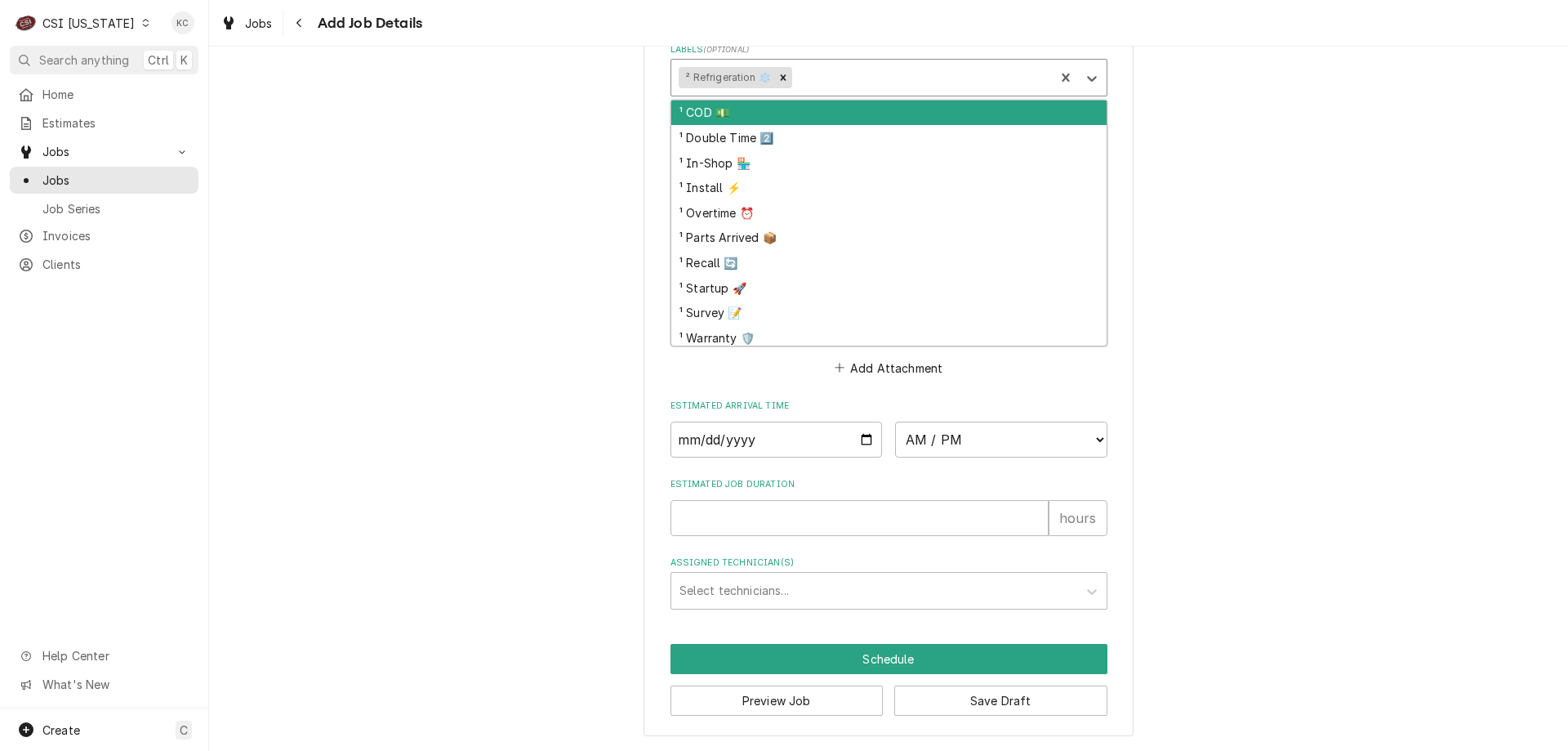
click at [740, 114] on div "¹ COD 💵" at bounding box center [889, 113] width 435 height 25
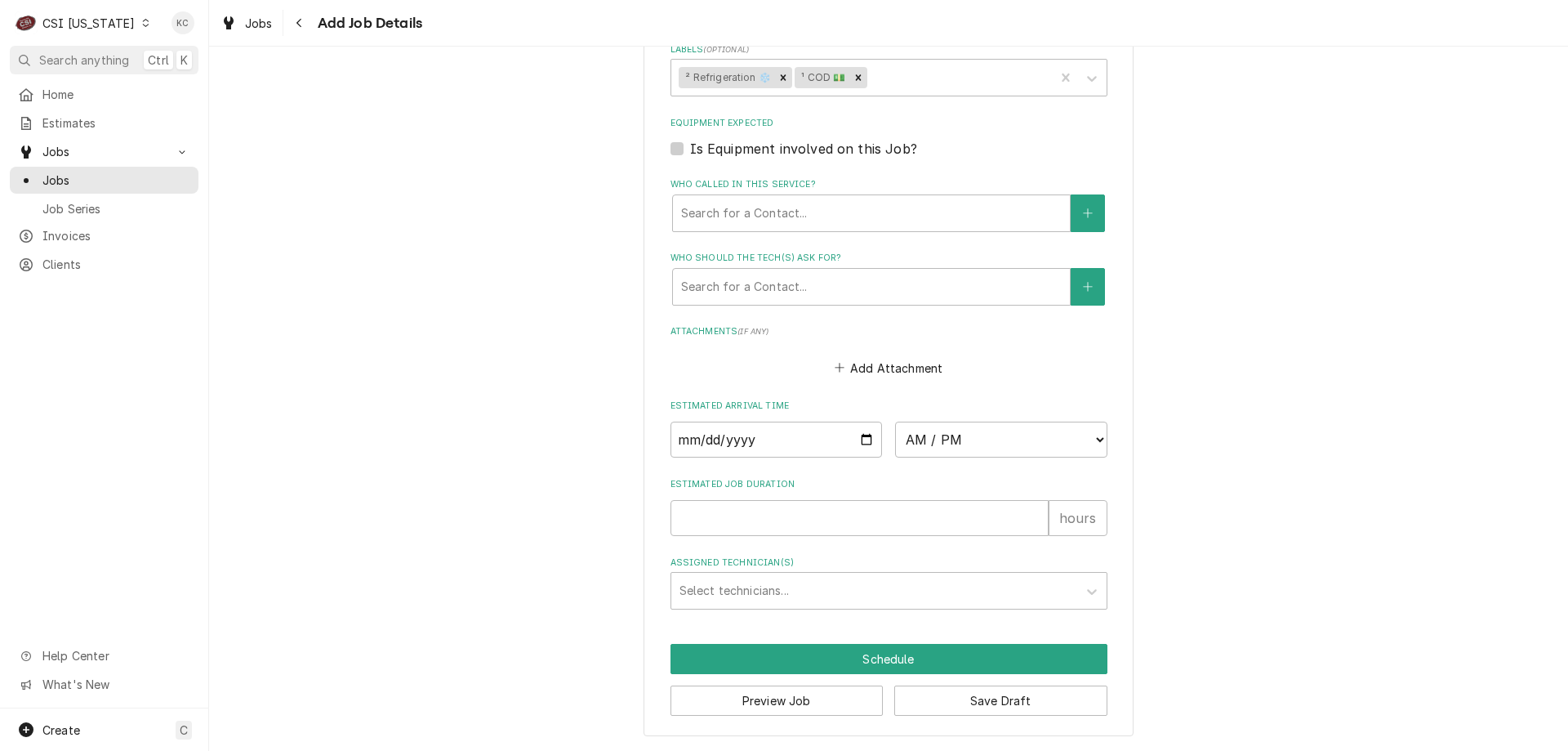
click at [983, 706] on button "Save Draft" at bounding box center [1001, 701] width 213 height 30
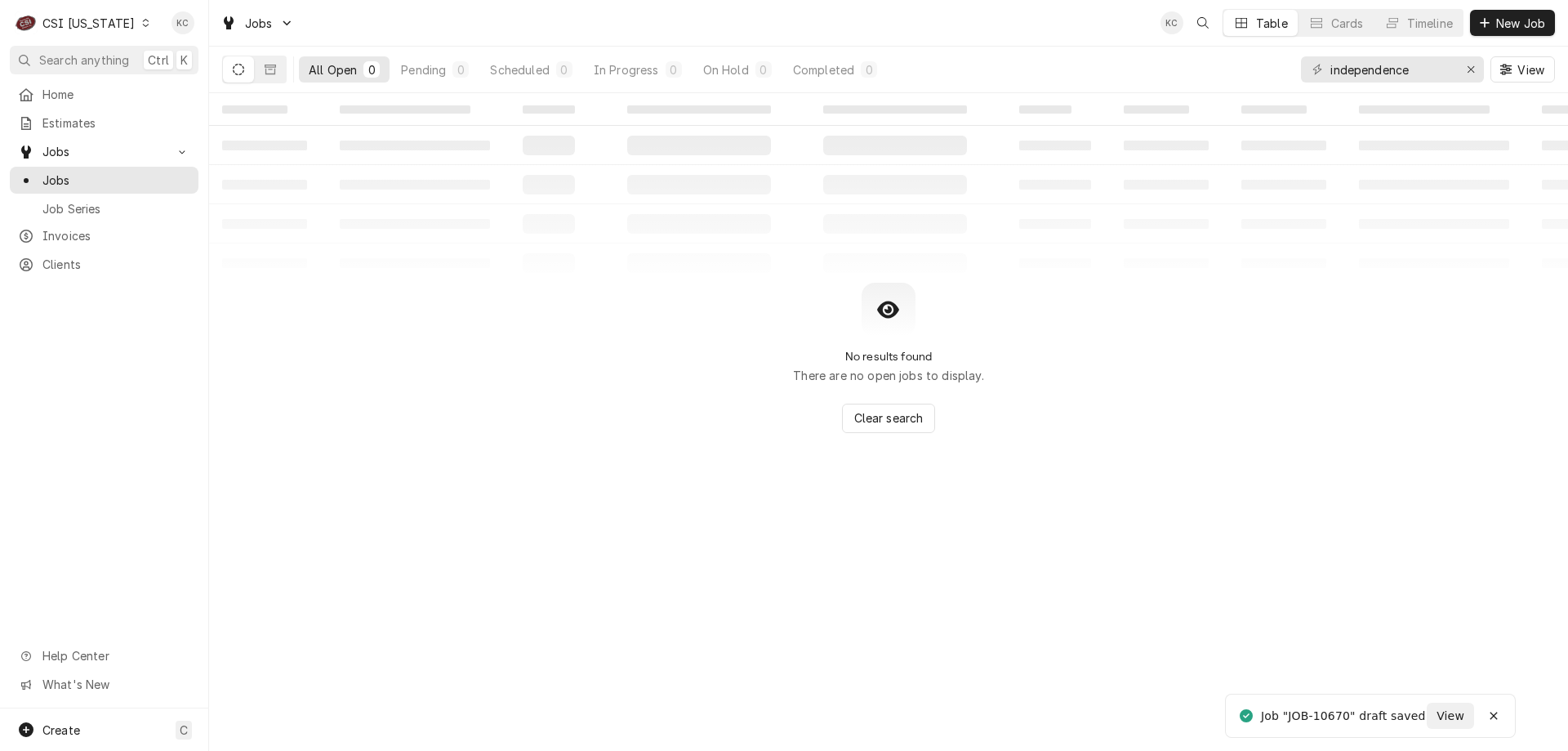
click at [71, 20] on div "CSI [US_STATE]" at bounding box center [88, 23] width 92 height 17
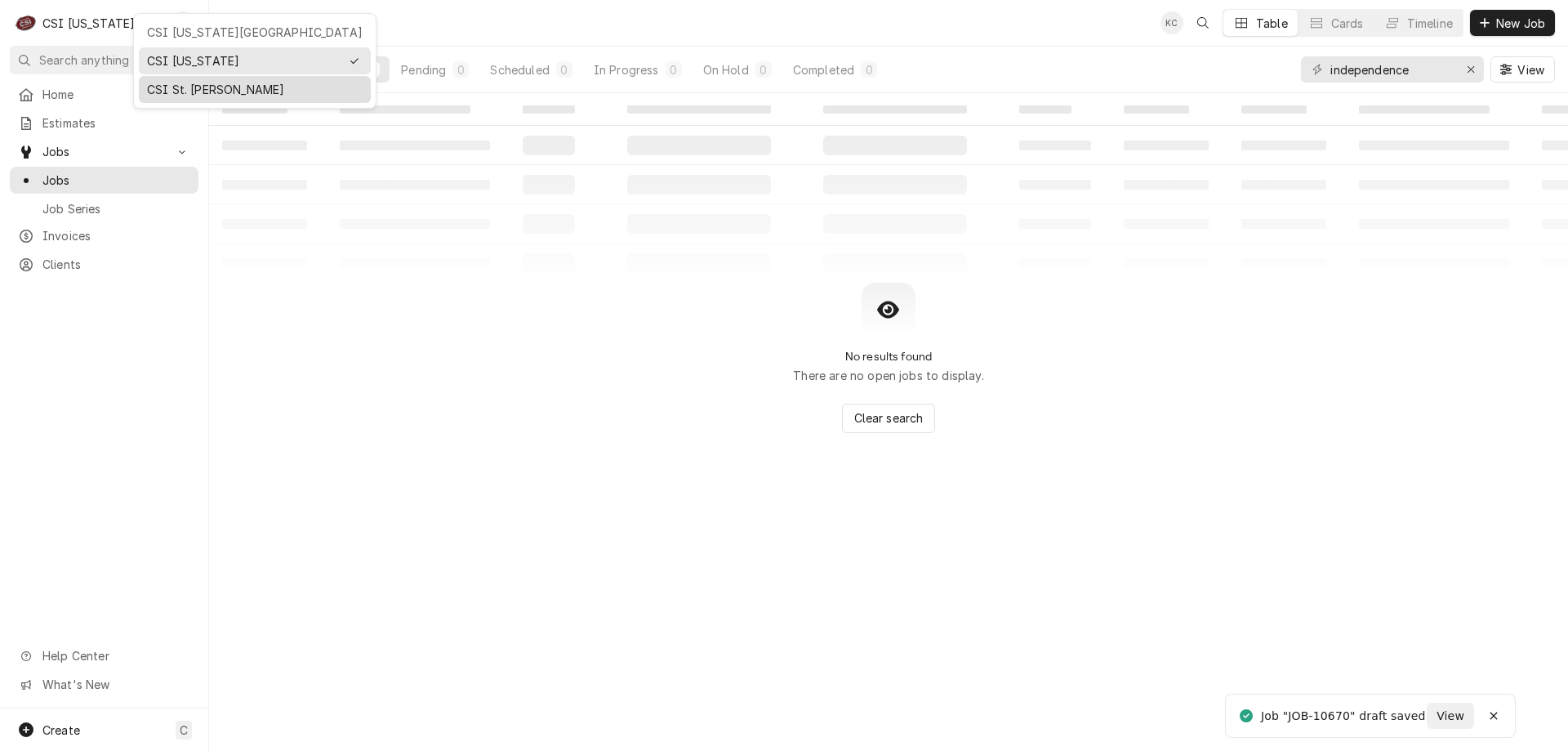
click at [162, 87] on div "CSI St. [PERSON_NAME]" at bounding box center [255, 89] width 216 height 17
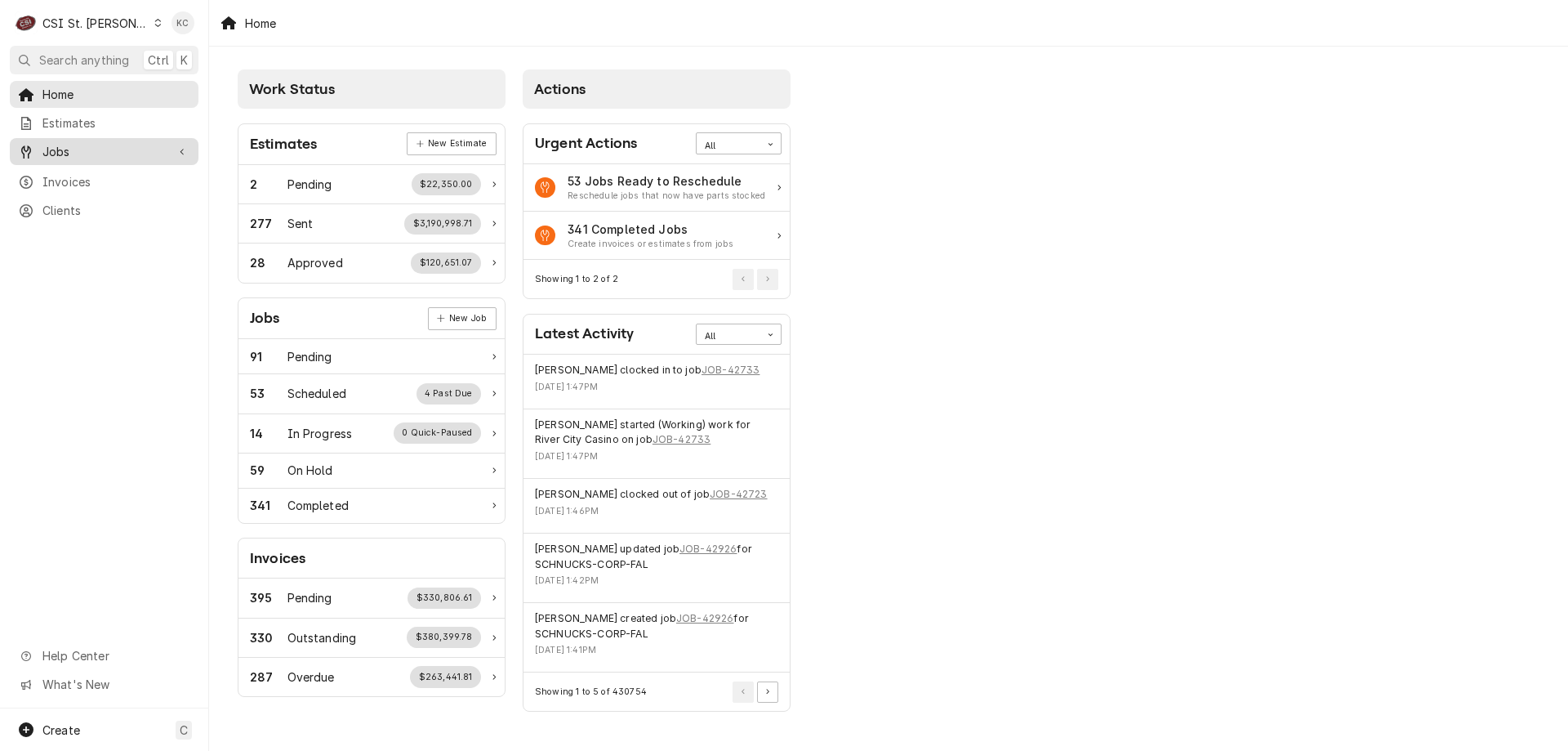
click at [109, 143] on span "Jobs" at bounding box center [104, 152] width 124 height 17
click at [99, 170] on div "Jobs" at bounding box center [104, 181] width 182 height 20
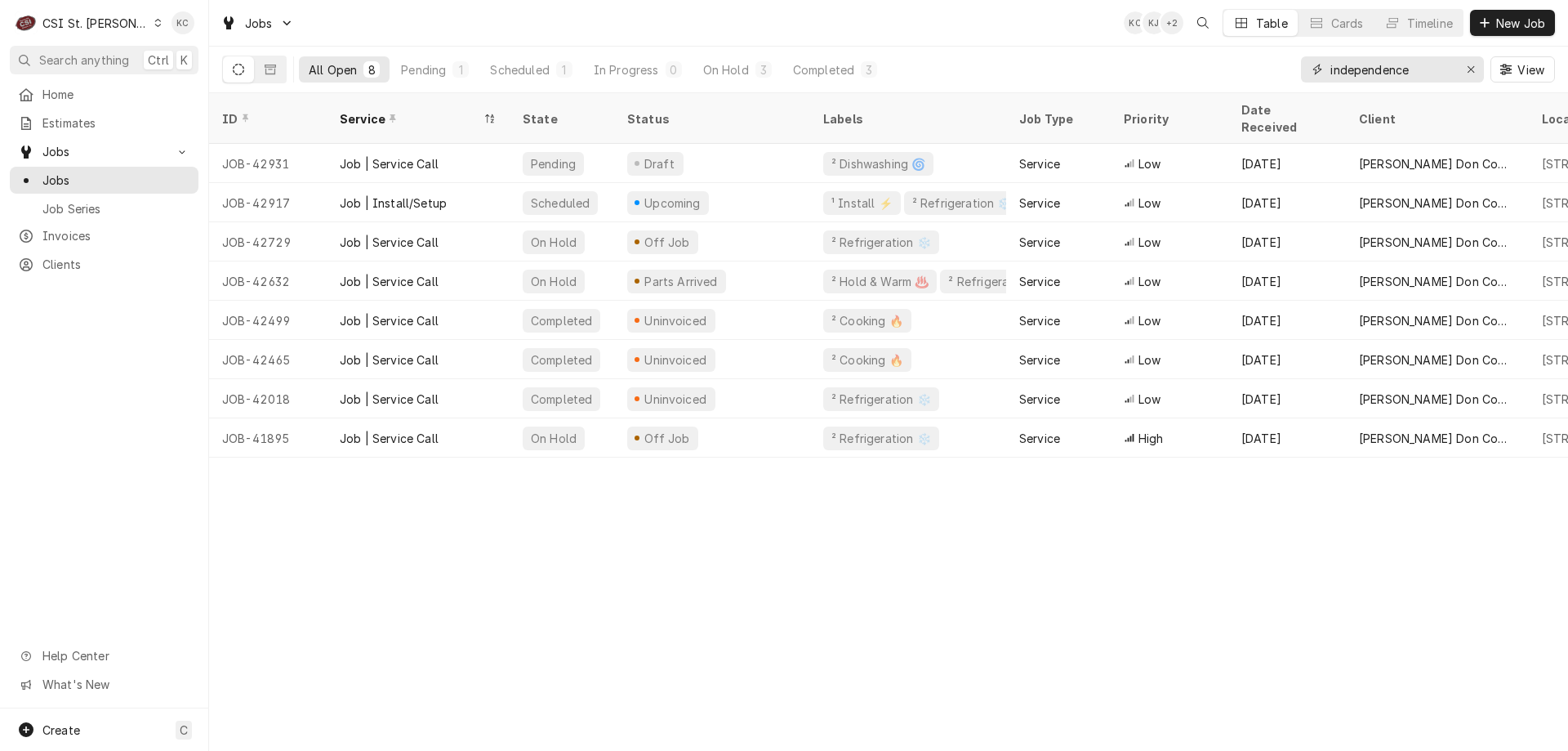
drag, startPoint x: 1411, startPoint y: 73, endPoint x: 1163, endPoint y: 71, distance: 248.0
click at [1163, 71] on div "All Open 8 Pending 1 Scheduled 1 In Progress 0 On Hold 3 Completed 3 independen…" at bounding box center [888, 69] width 1333 height 46
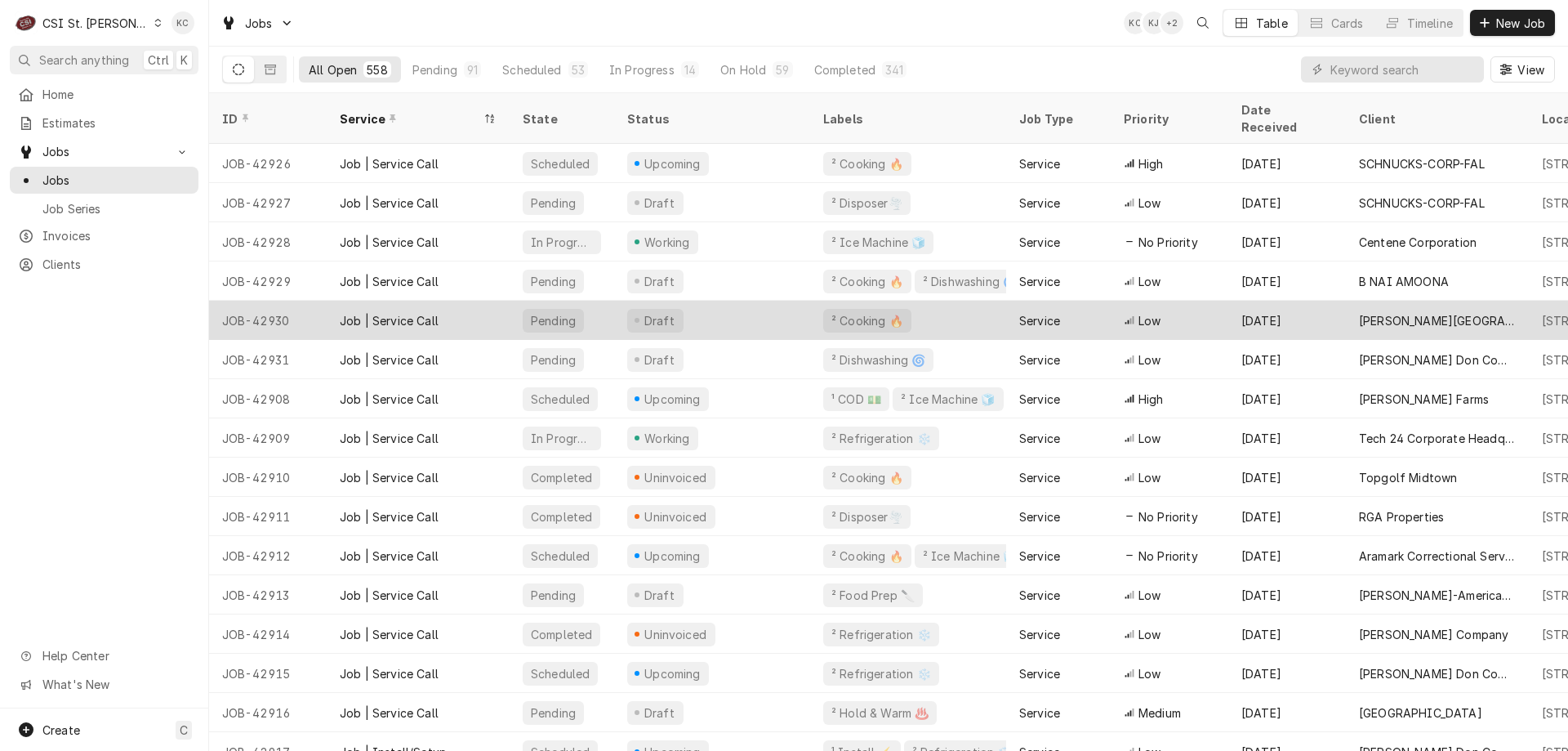
click at [1331, 306] on div "[DATE]" at bounding box center [1287, 320] width 117 height 39
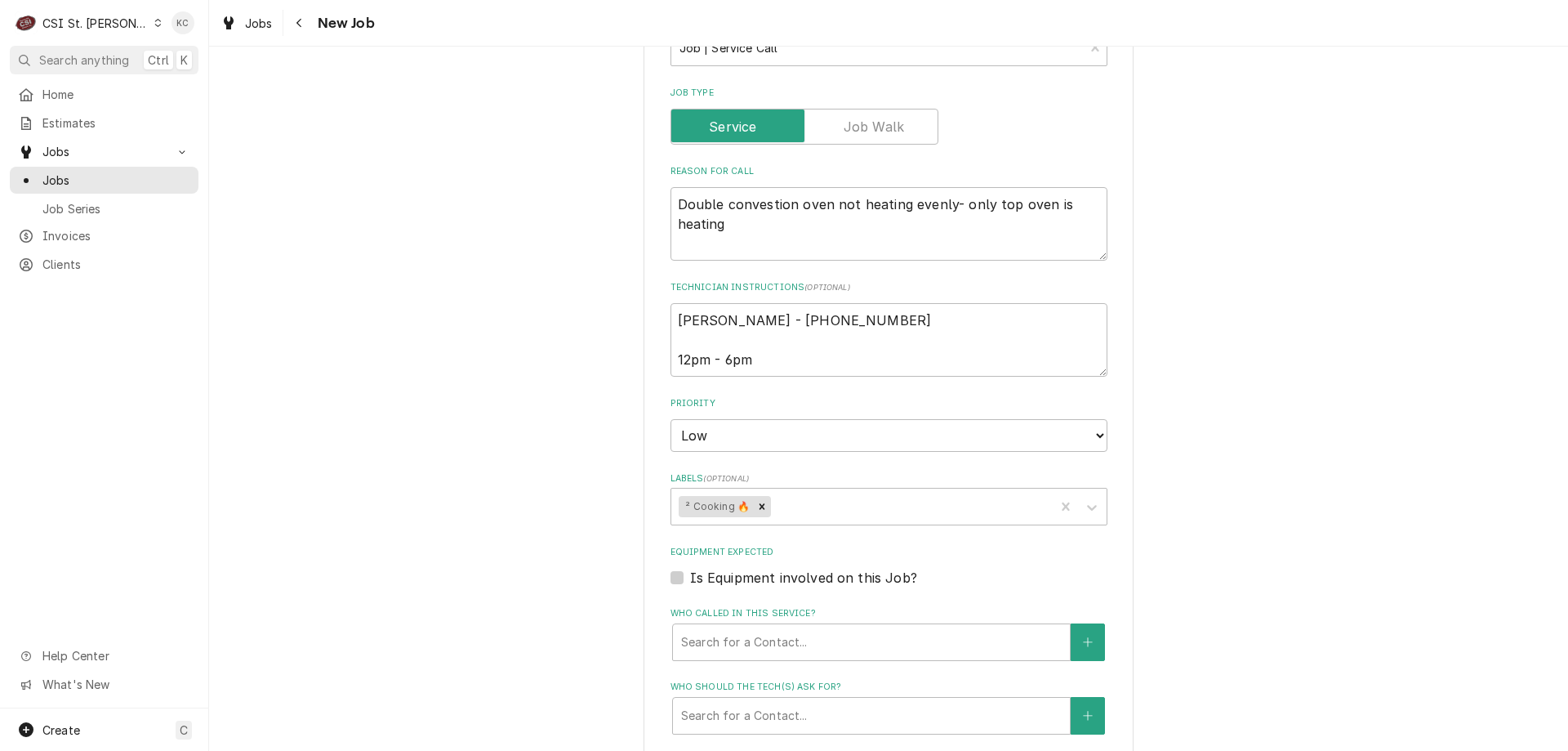
scroll to position [735, 0]
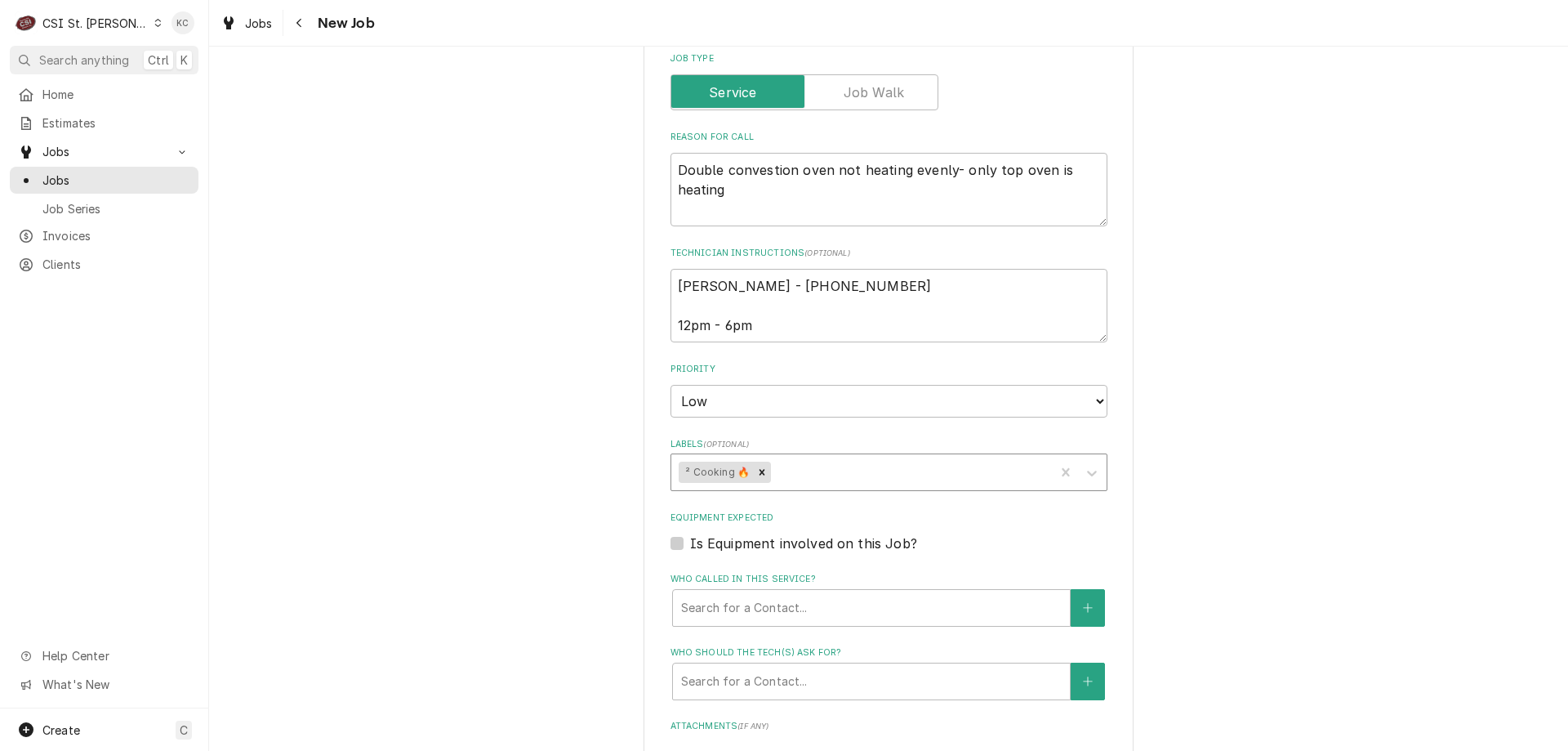
click at [835, 487] on div "Labels" at bounding box center [910, 473] width 272 height 30
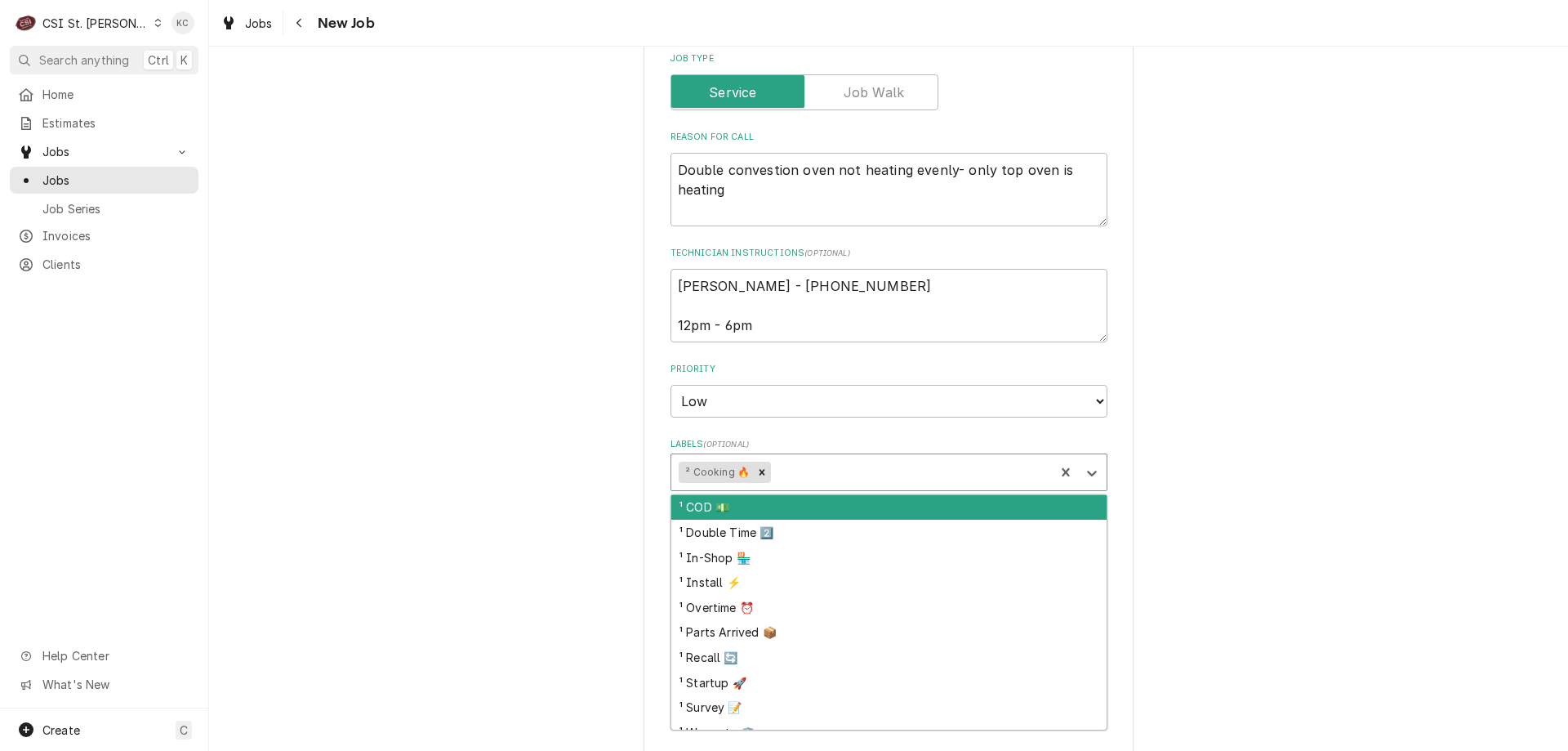
click at [798, 520] on div "¹ COD 💵" at bounding box center [889, 507] width 435 height 25
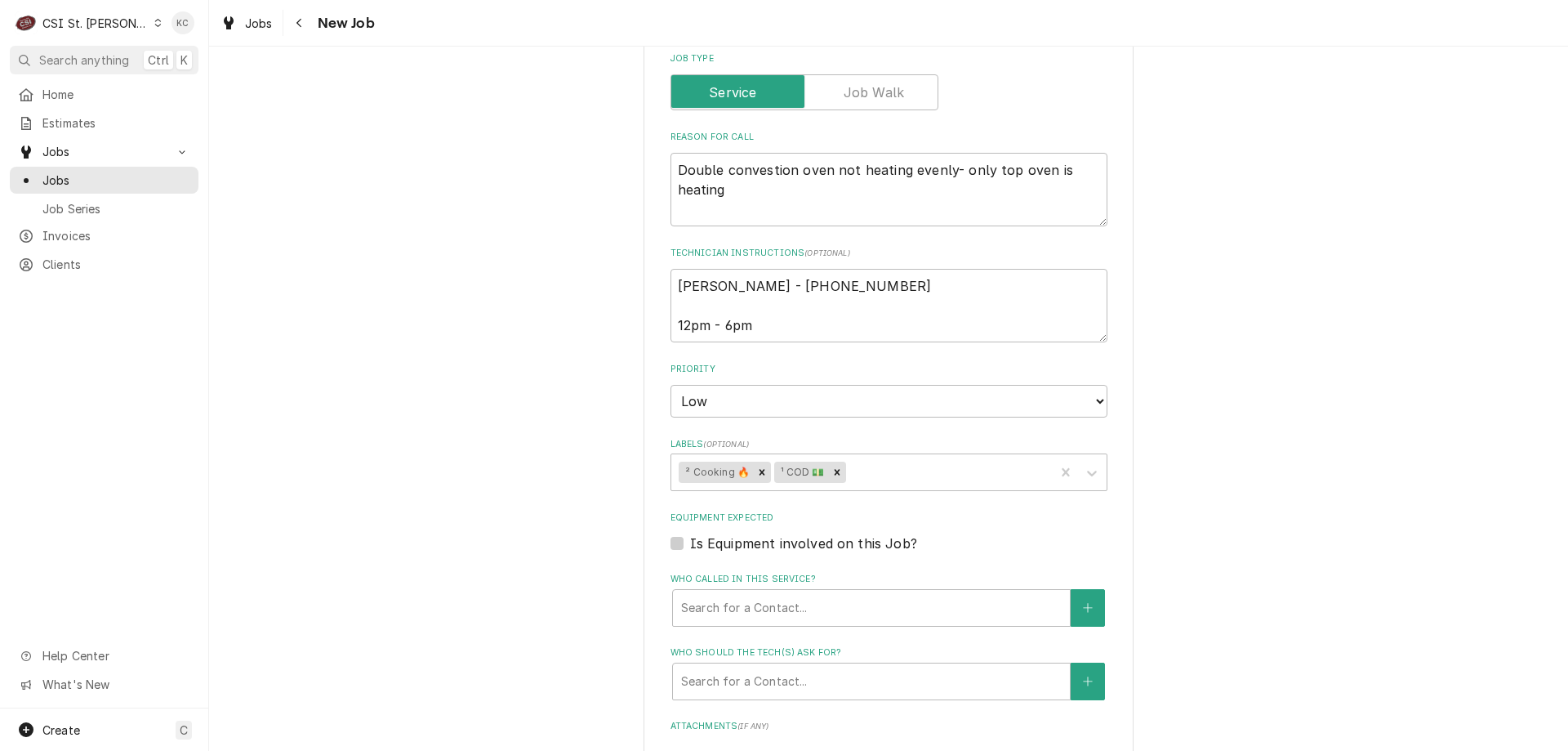
click at [1288, 480] on div "Use the fields below to edit this job: Client Details Client [PERSON_NAME][GEOG…" at bounding box center [888, 258] width 1359 height 1859
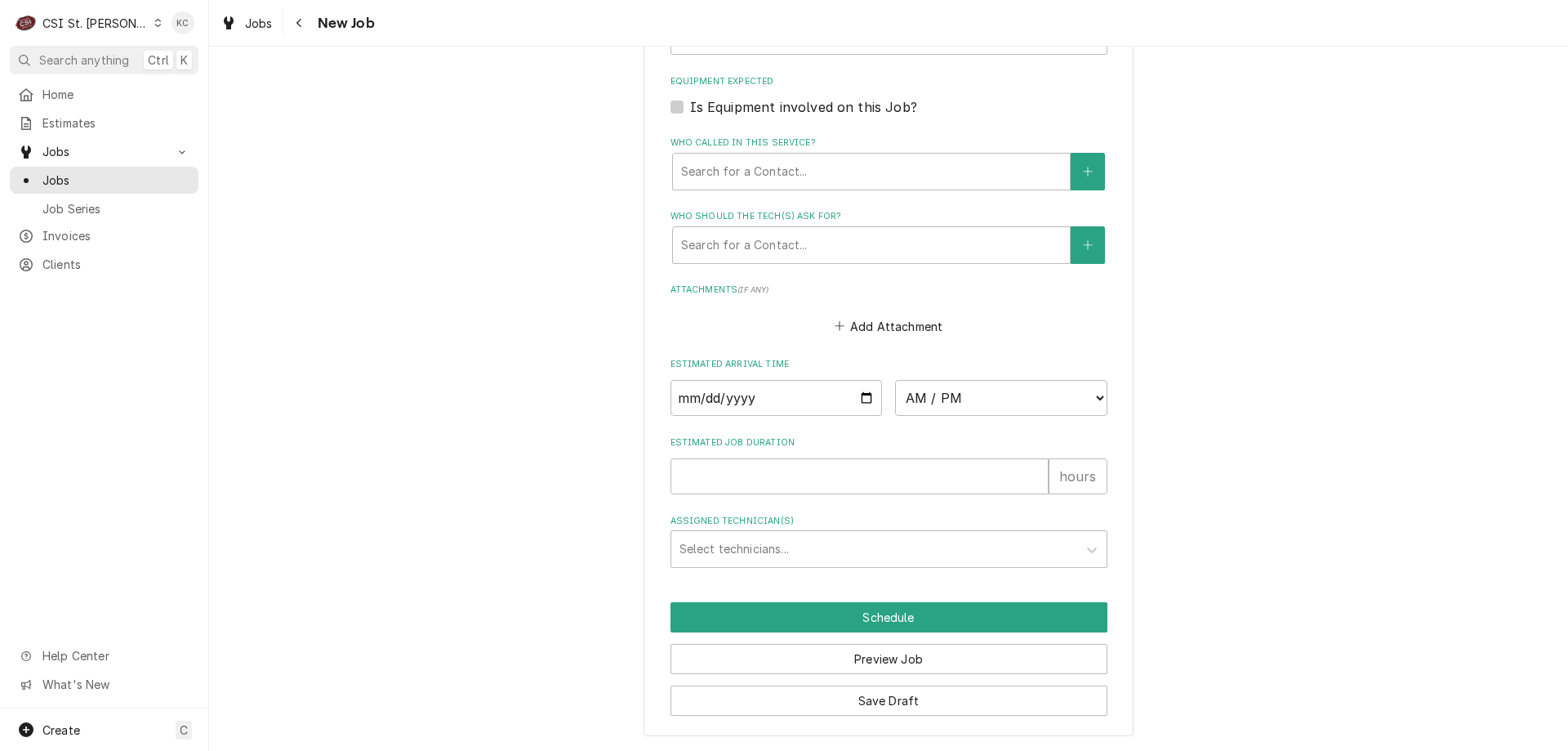
scroll to position [1191, 0]
click at [874, 704] on button "Save Draft" at bounding box center [889, 701] width 437 height 30
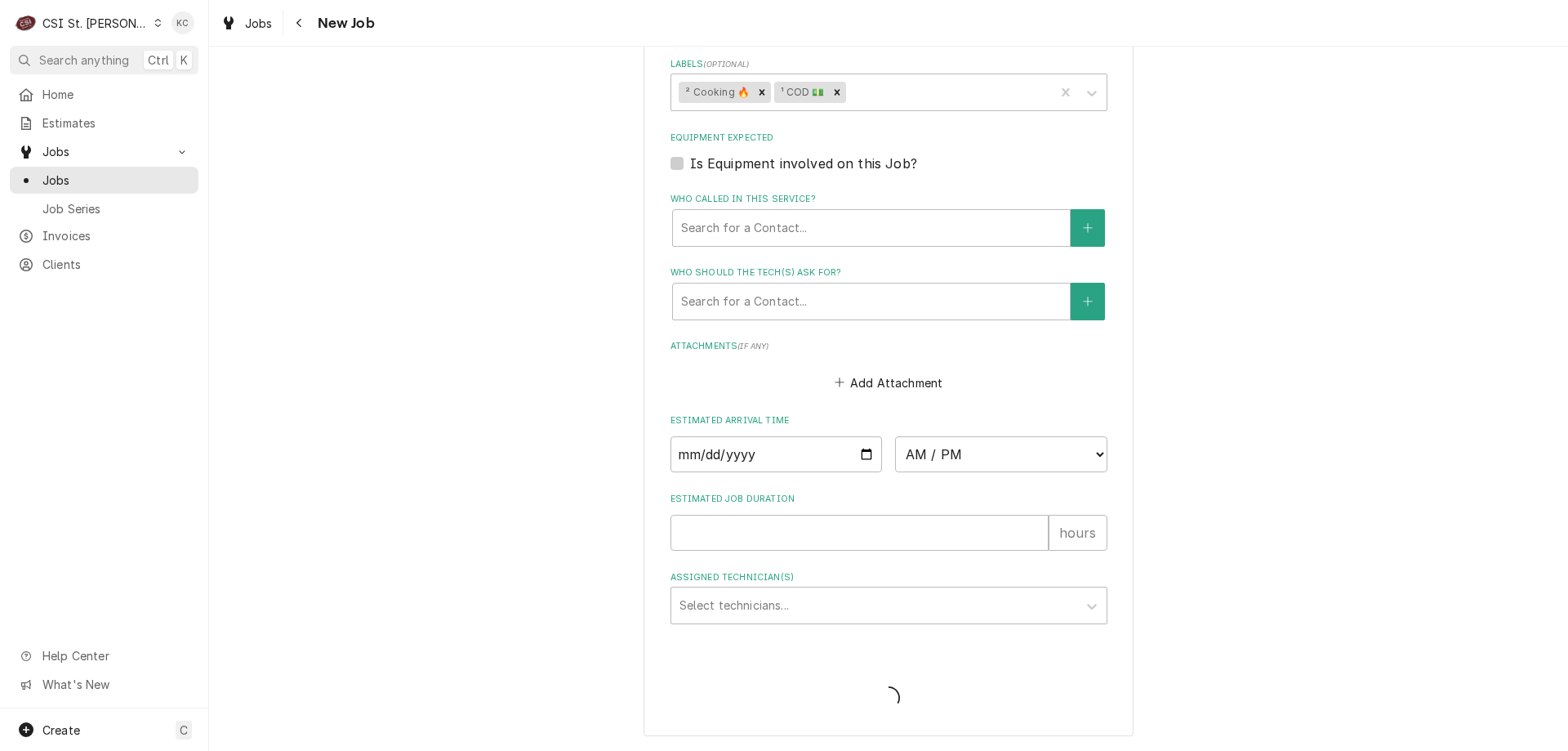
scroll to position [1135, 0]
type textarea "x"
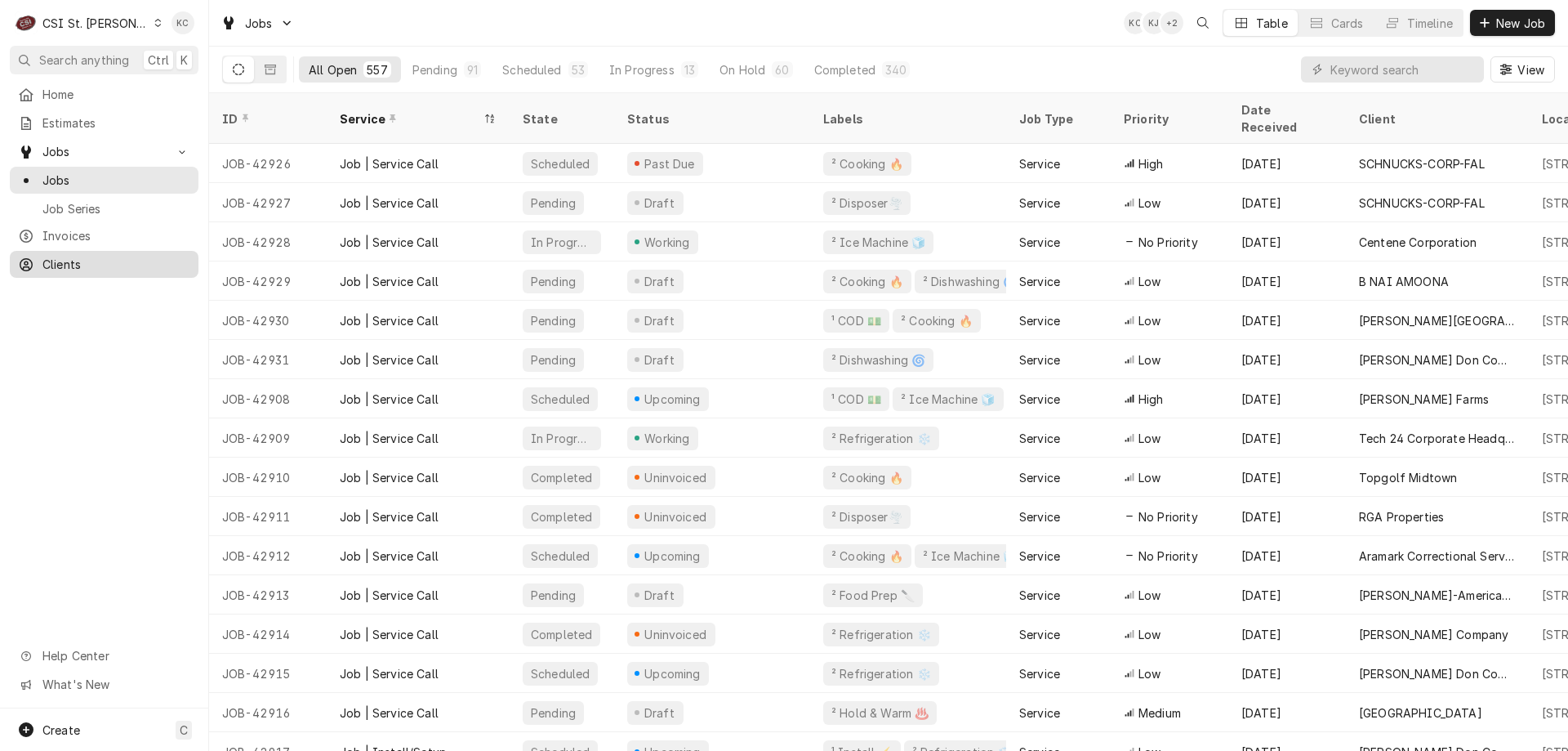
click at [77, 258] on span "Clients" at bounding box center [116, 264] width 148 height 17
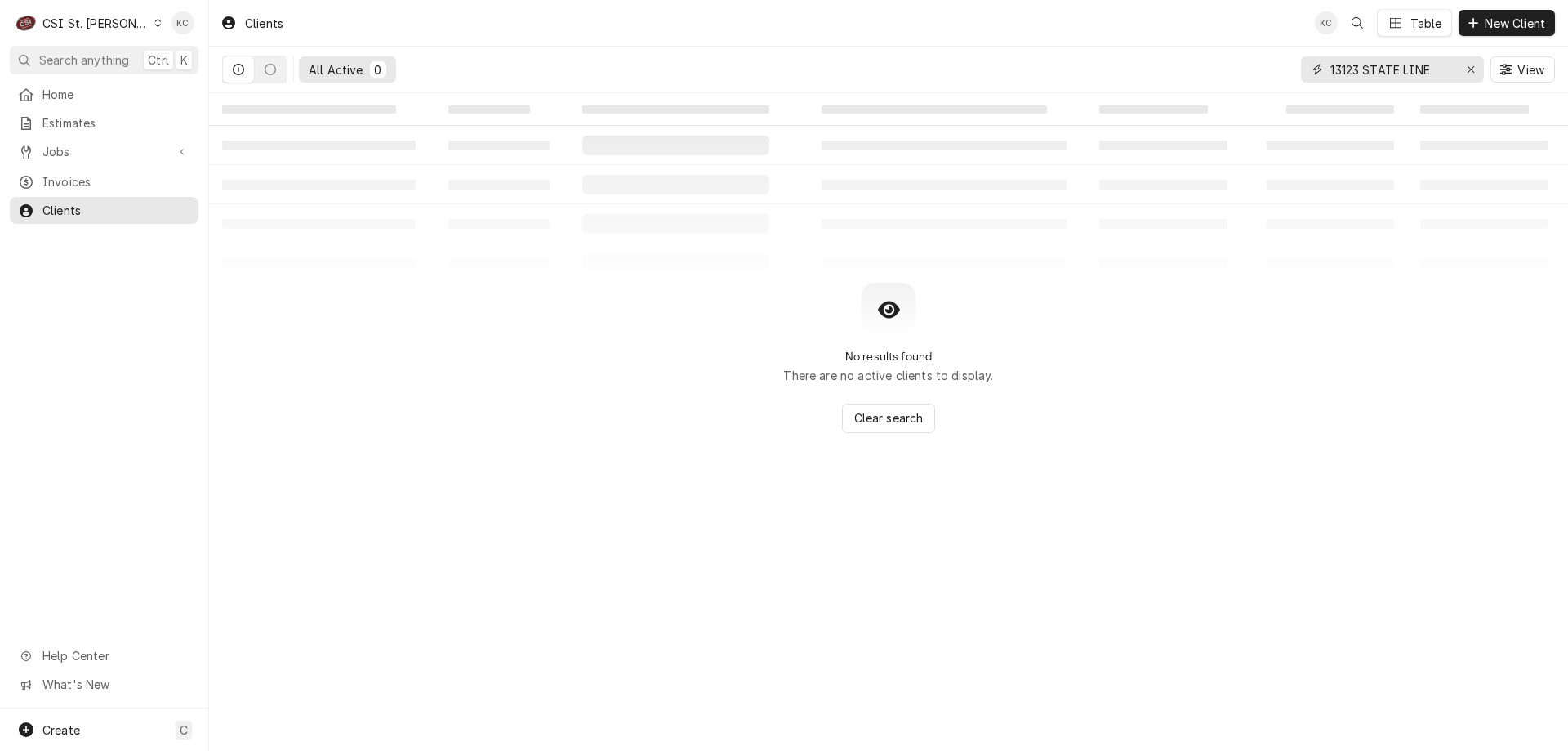
drag, startPoint x: 1440, startPoint y: 74, endPoint x: 1317, endPoint y: 92, distance: 124.3
click at [1317, 92] on div "All Active 0 13123 STATE LINE View" at bounding box center [888, 70] width 1359 height 47
type input "131 [PERSON_NAME]"
click at [1485, 30] on span "New Client" at bounding box center [1515, 23] width 67 height 17
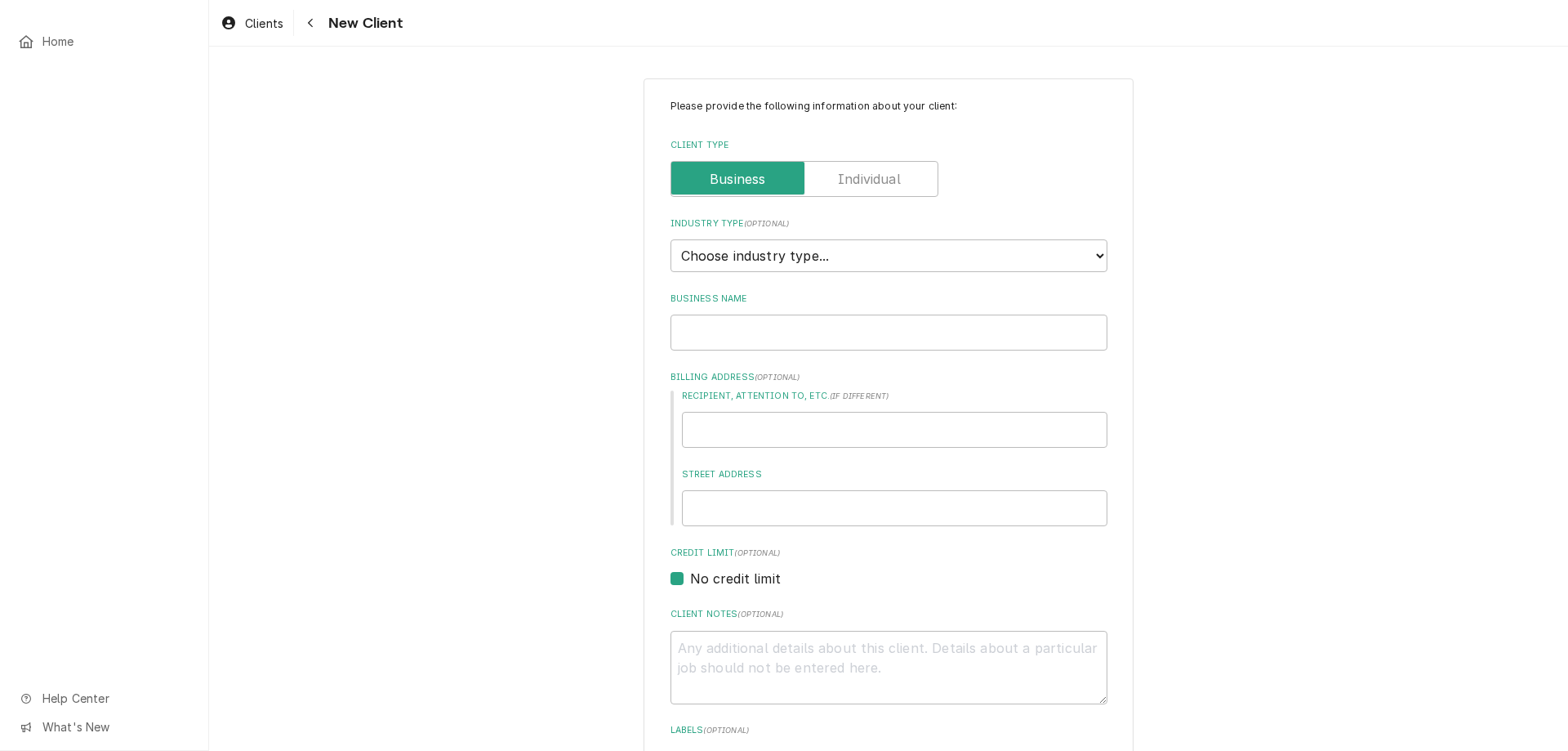
type textarea "x"
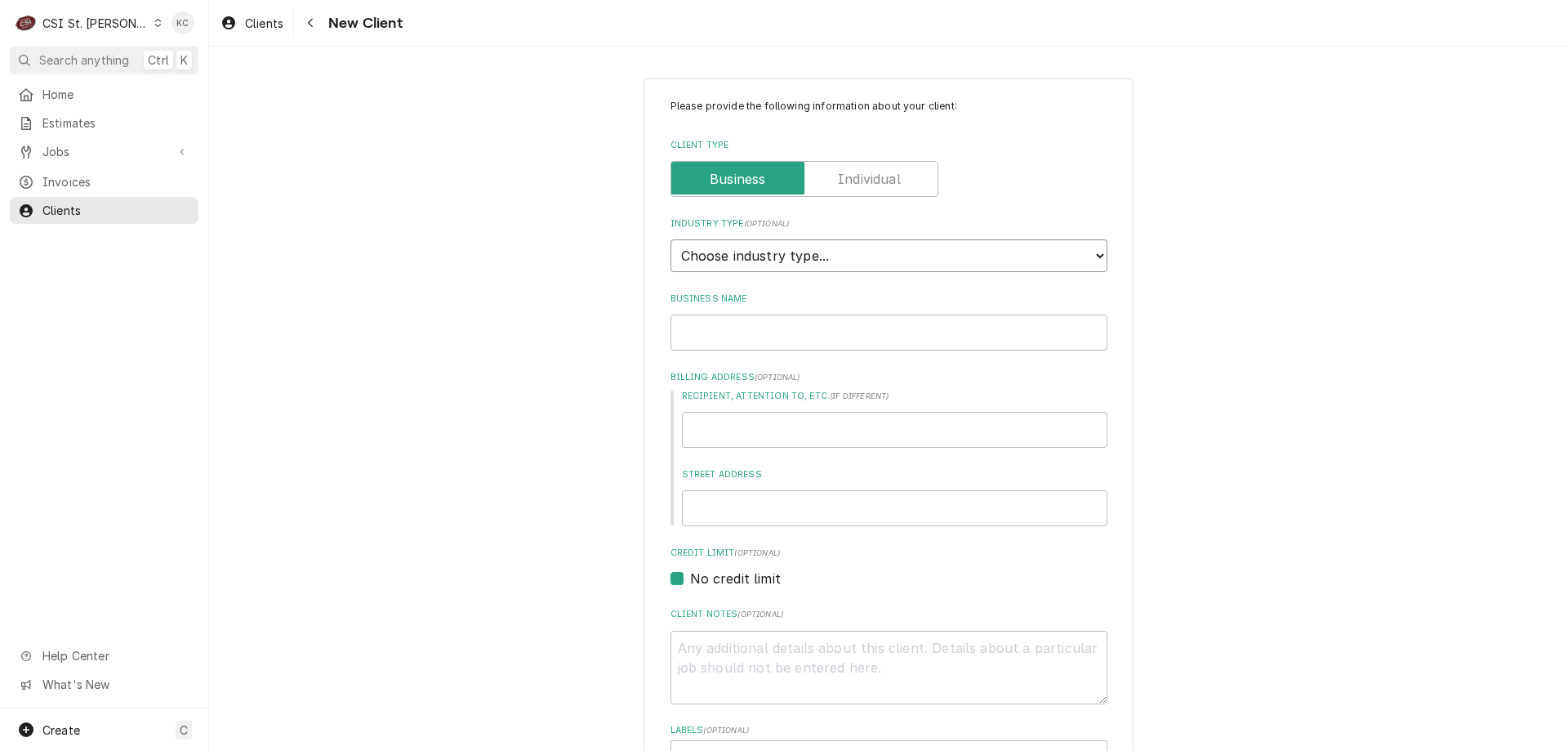
click at [842, 258] on select "Choose industry type... Residential Commercial Industrial Government" at bounding box center [889, 255] width 437 height 33
select select "2"
click at [671, 239] on select "Choose industry type... Residential Commercial Industrial Government" at bounding box center [889, 255] width 437 height 33
click at [822, 335] on input "Business Name" at bounding box center [889, 332] width 437 height 36
type textarea "x"
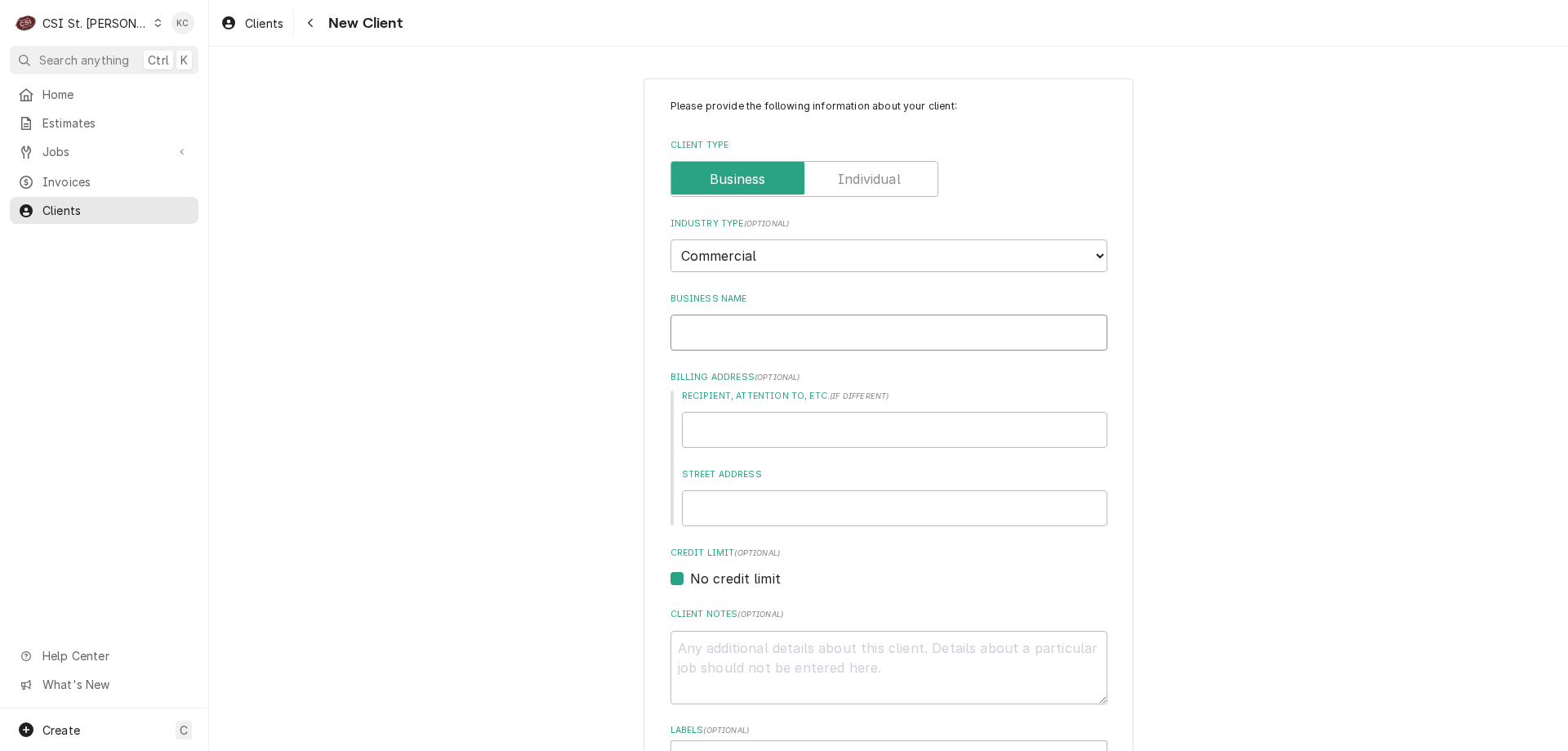
type input "P"
type textarea "x"
type input "PI"
type textarea "x"
type input "PIC"
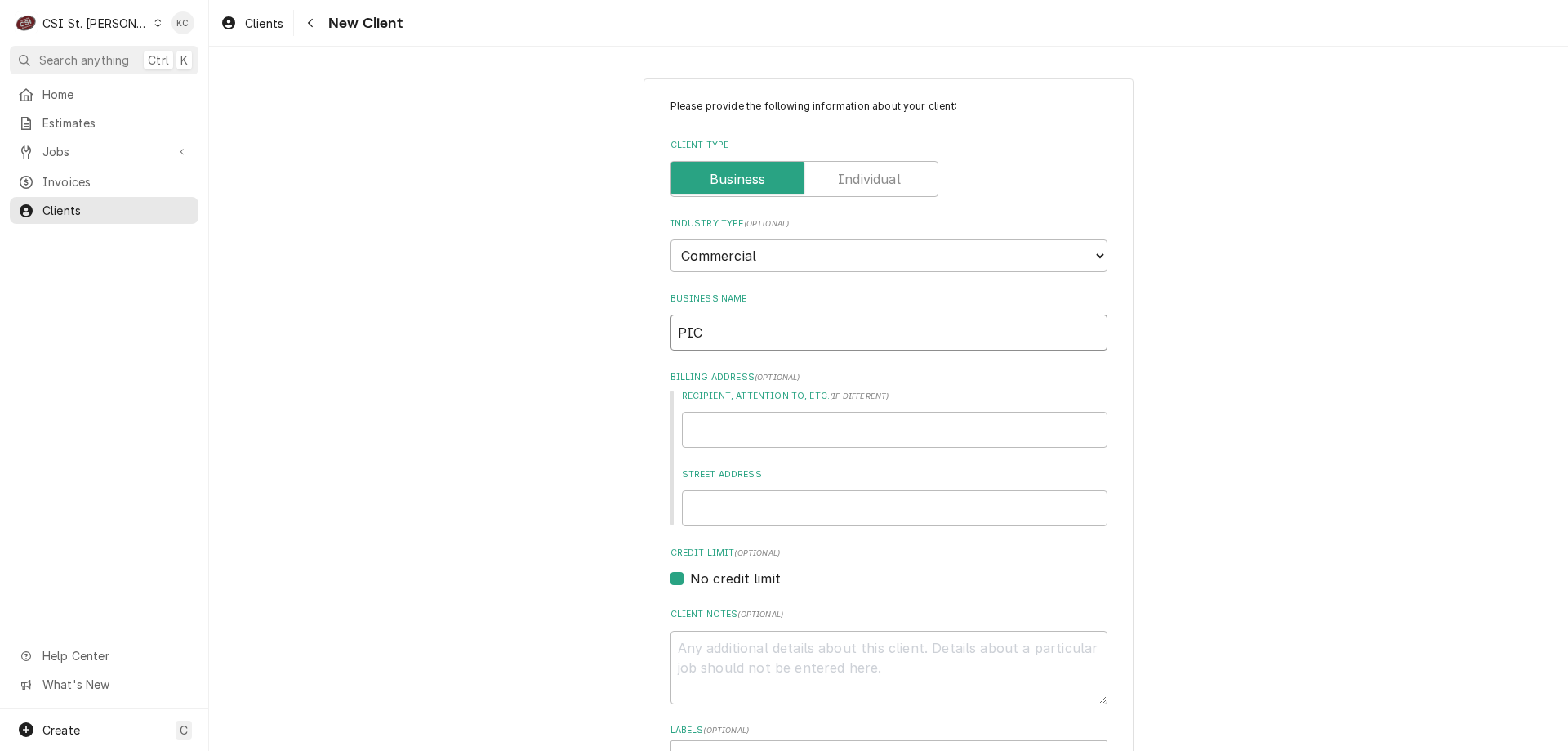
type textarea "x"
type input "PICC"
type textarea "x"
type input "[PERSON_NAME]"
type textarea "x"
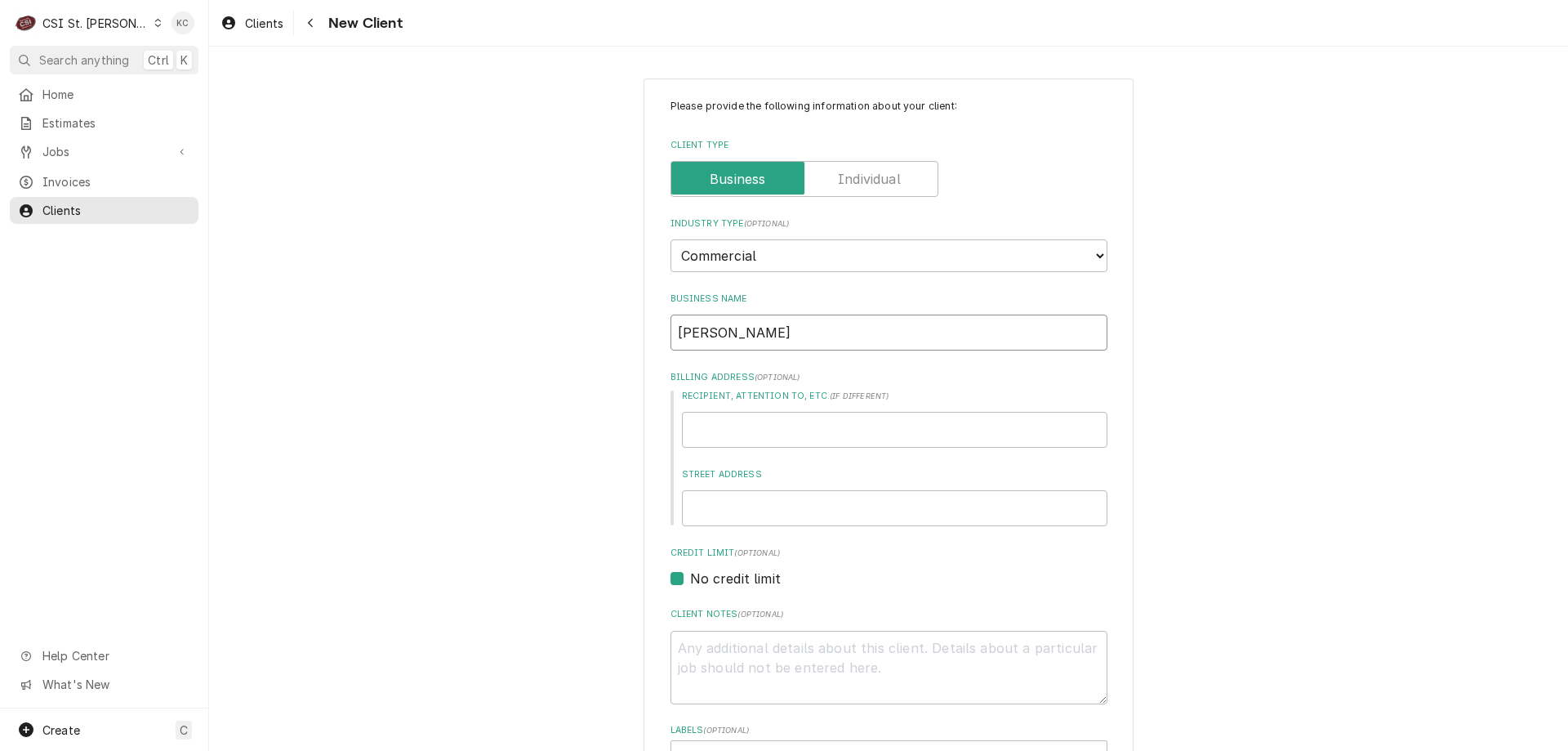
type input "PICCAD"
type textarea "x"
type input "PICCADI"
type textarea "x"
type input "PICCADIL"
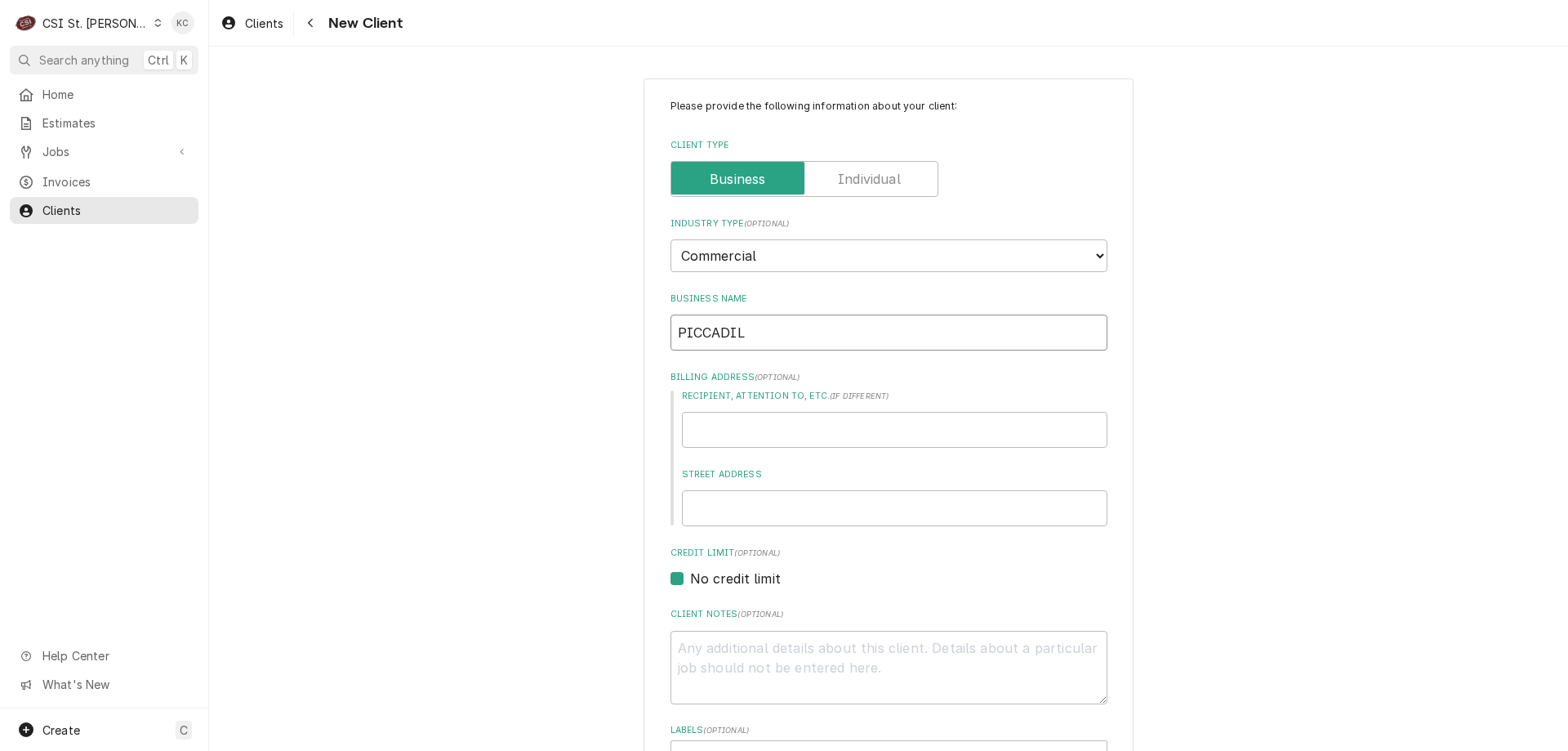
type textarea "x"
type input "PICCADILL"
type textarea "x"
type input "PICCADILLY"
type textarea "x"
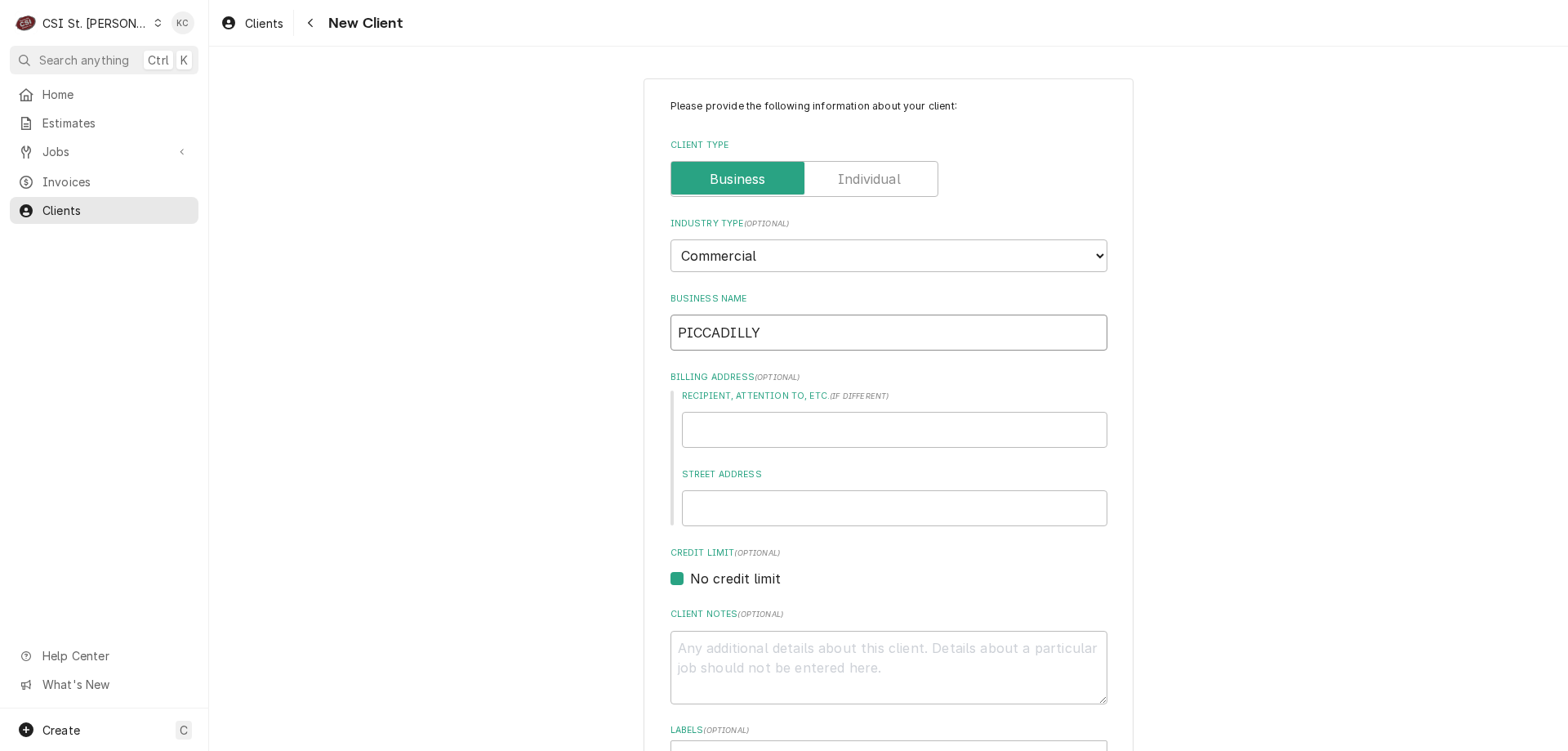
type input "PICCADILLY"
type textarea "x"
type input "PICCADILLY K"
type textarea "x"
type input "PICCADILLY KA"
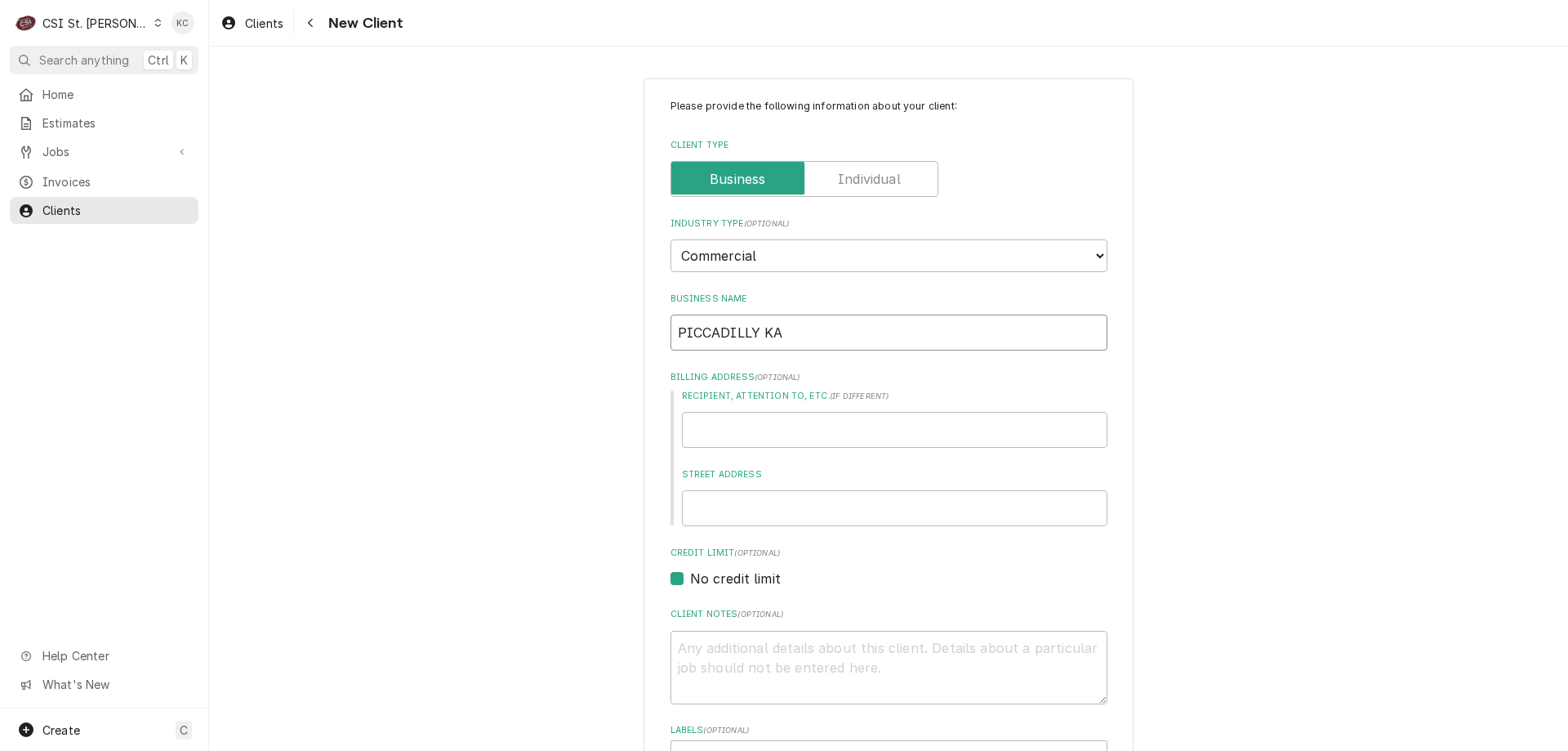
type textarea "x"
type input "PICCADILLY KAR"
type textarea "x"
type input "PICCADILLY KART"
type textarea "x"
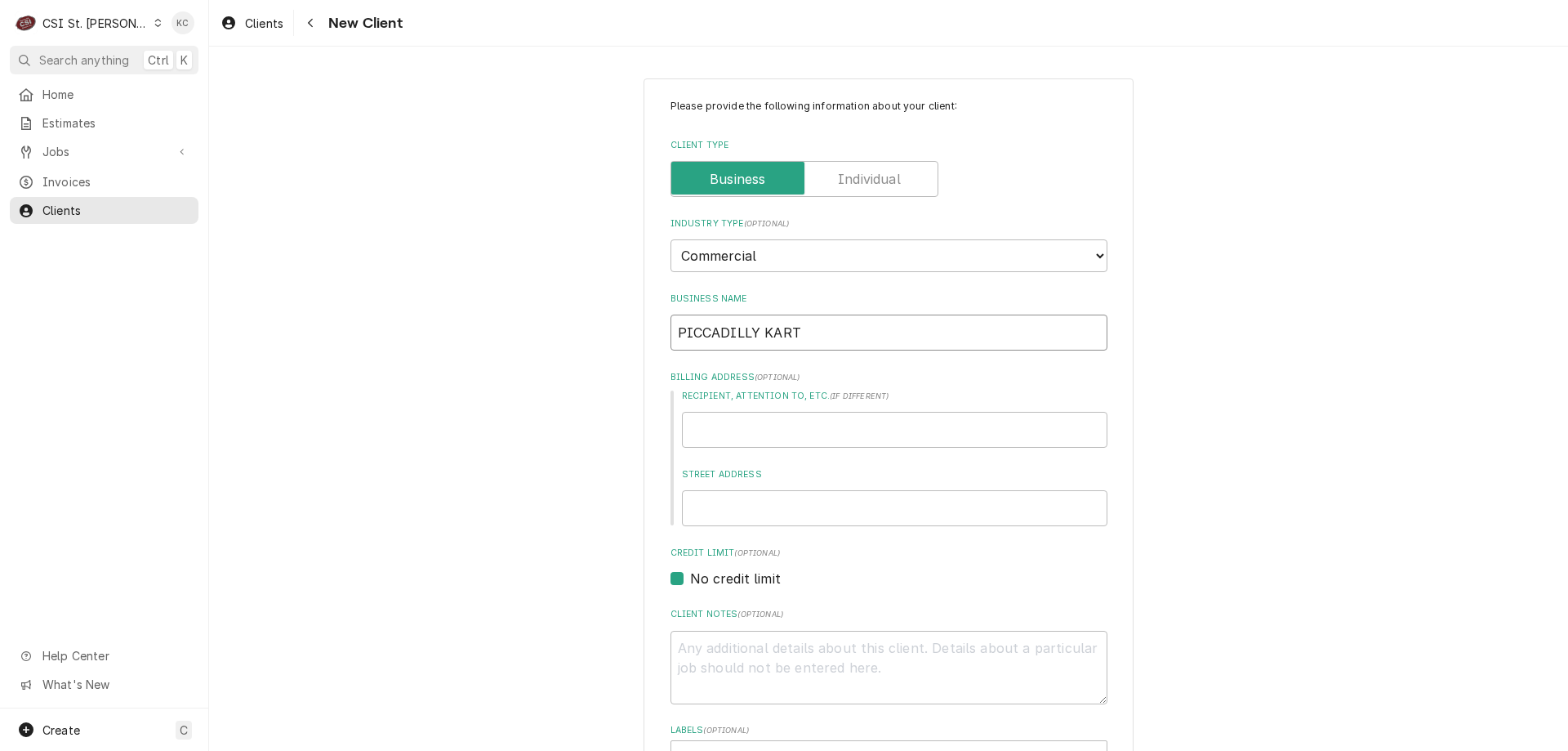
type input "PICCADILLY KART"
type textarea "x"
type input "PICCADILLY KART R"
type textarea "x"
type input "PICCADILLY KART RA"
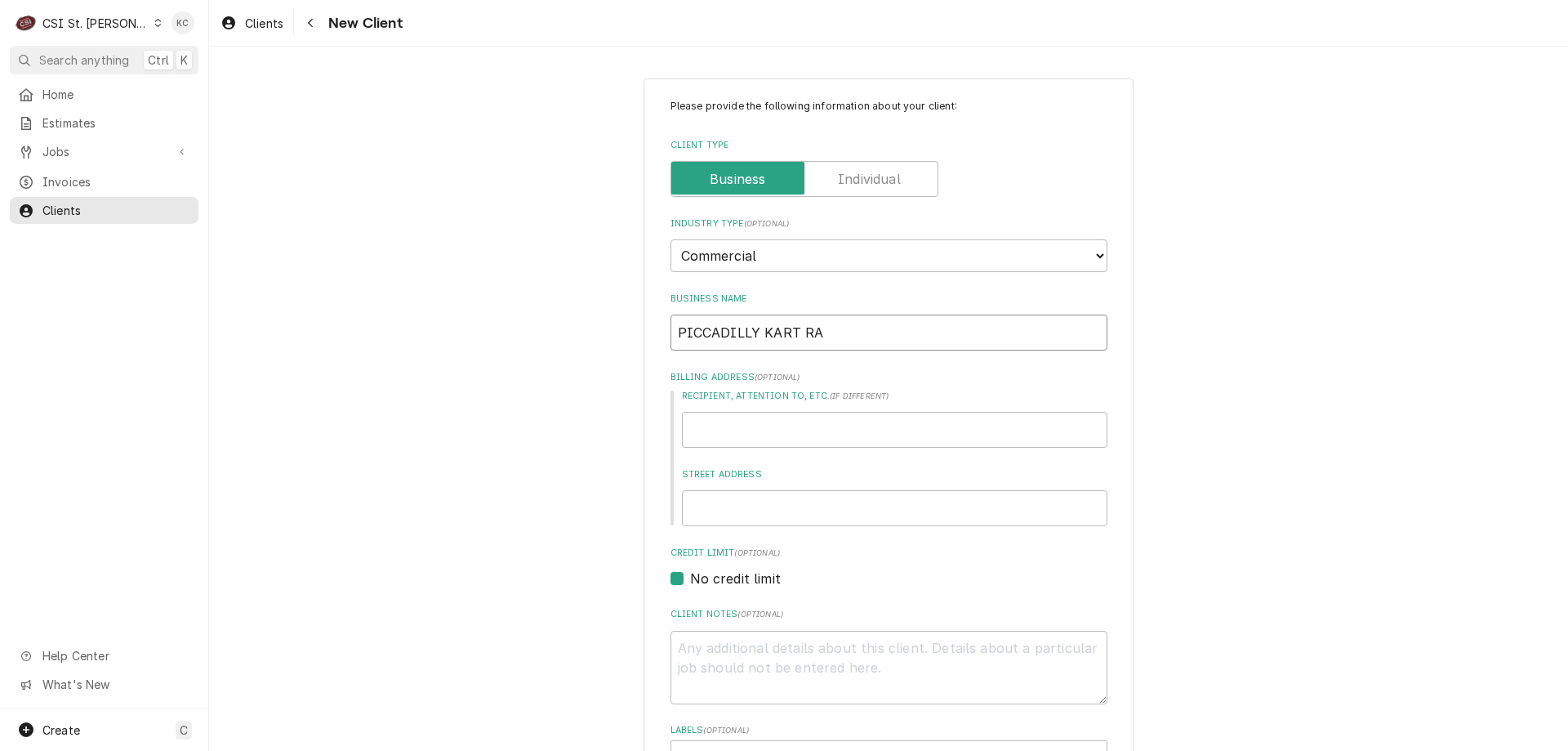
type textarea "x"
type input "PICCADILLY KART RAC"
type textarea "x"
type input "PICCADILLY KART RACI"
type textarea "x"
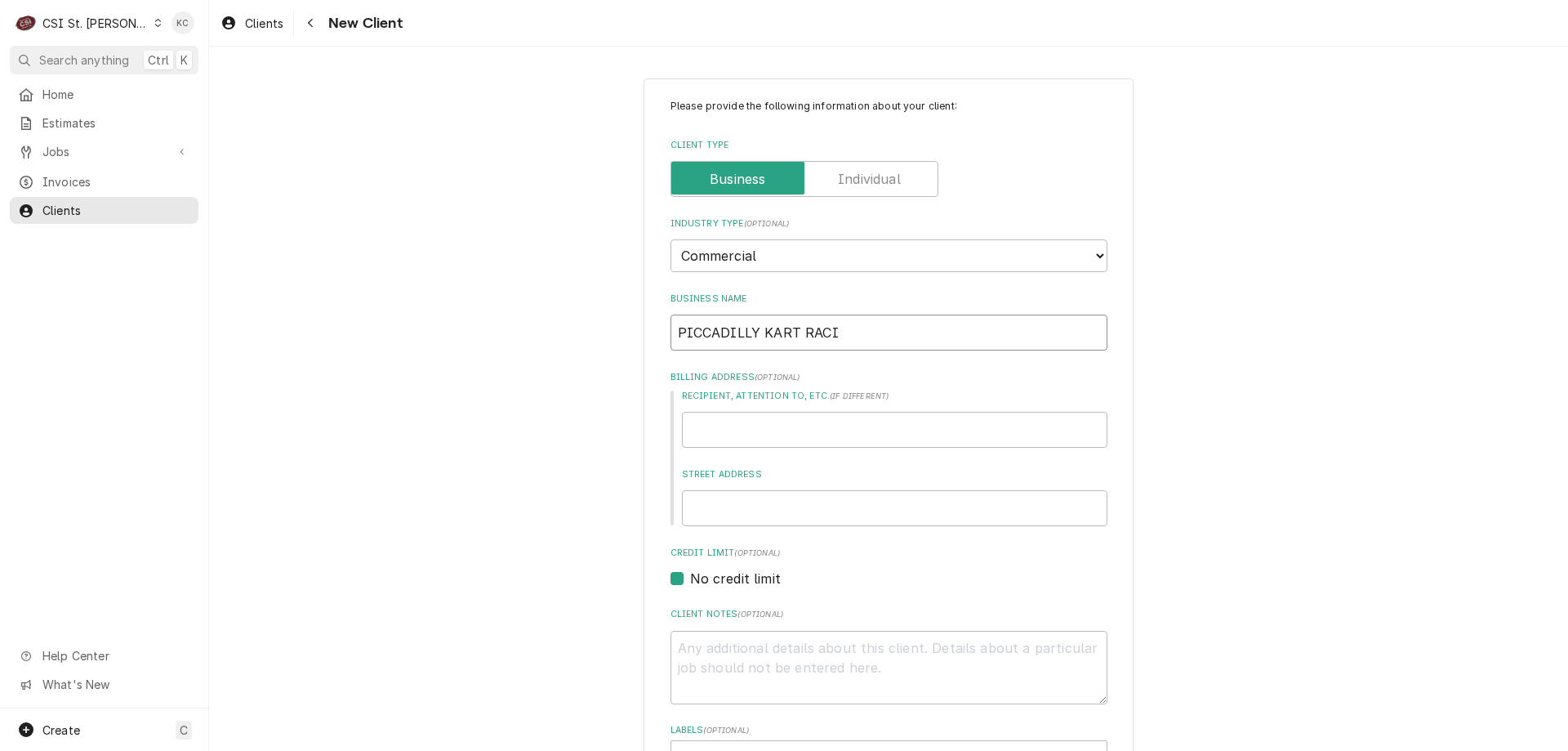
type input "PICCADILLY KART RACIN"
type textarea "x"
type input "PICCADILLY KART RACING"
type textarea "x"
type input "PICCADILLY KART RACING"
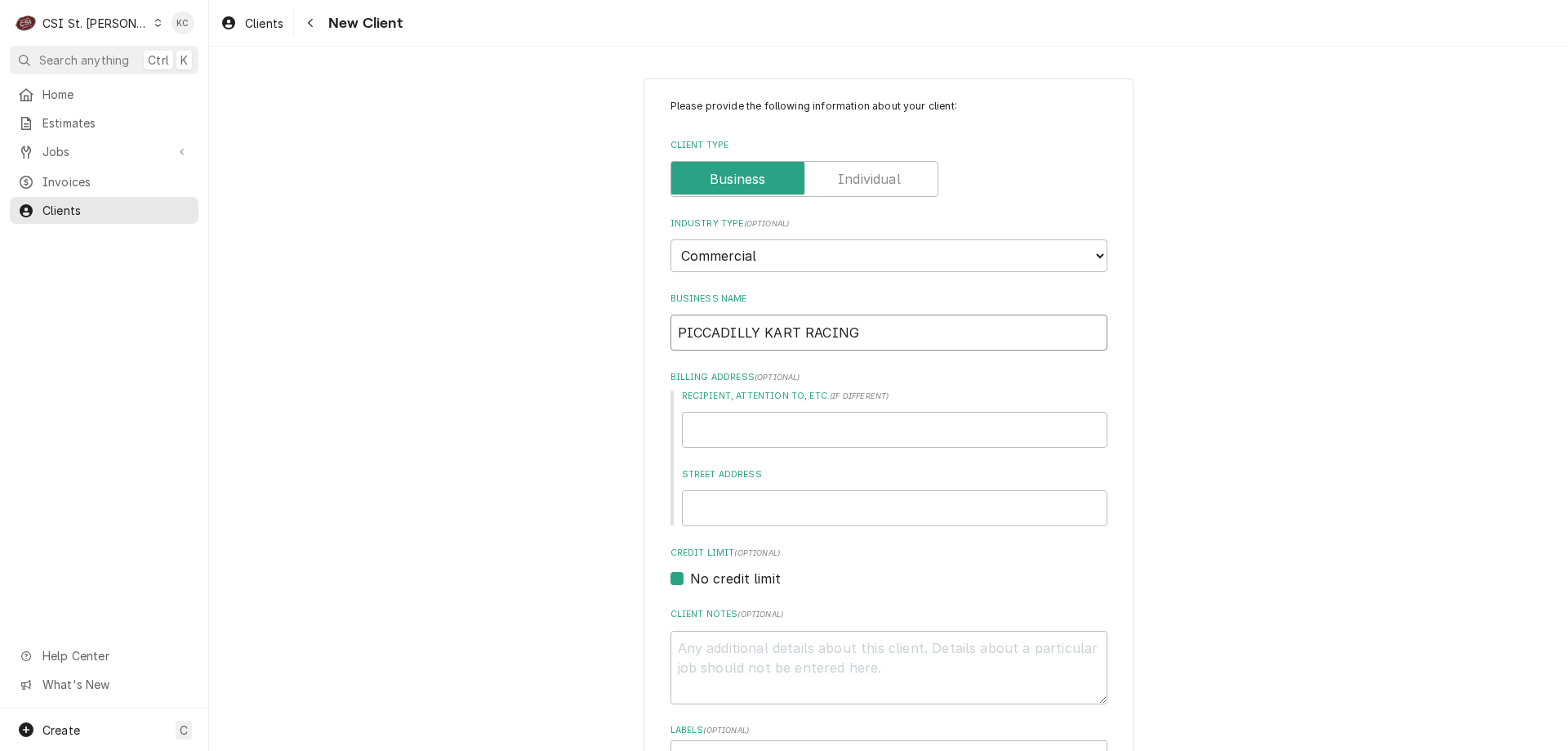
type textarea "x"
type input "PICCADILLY KART RACING -"
type textarea "x"
type input "PICCADILLY KART RACING -"
type textarea "x"
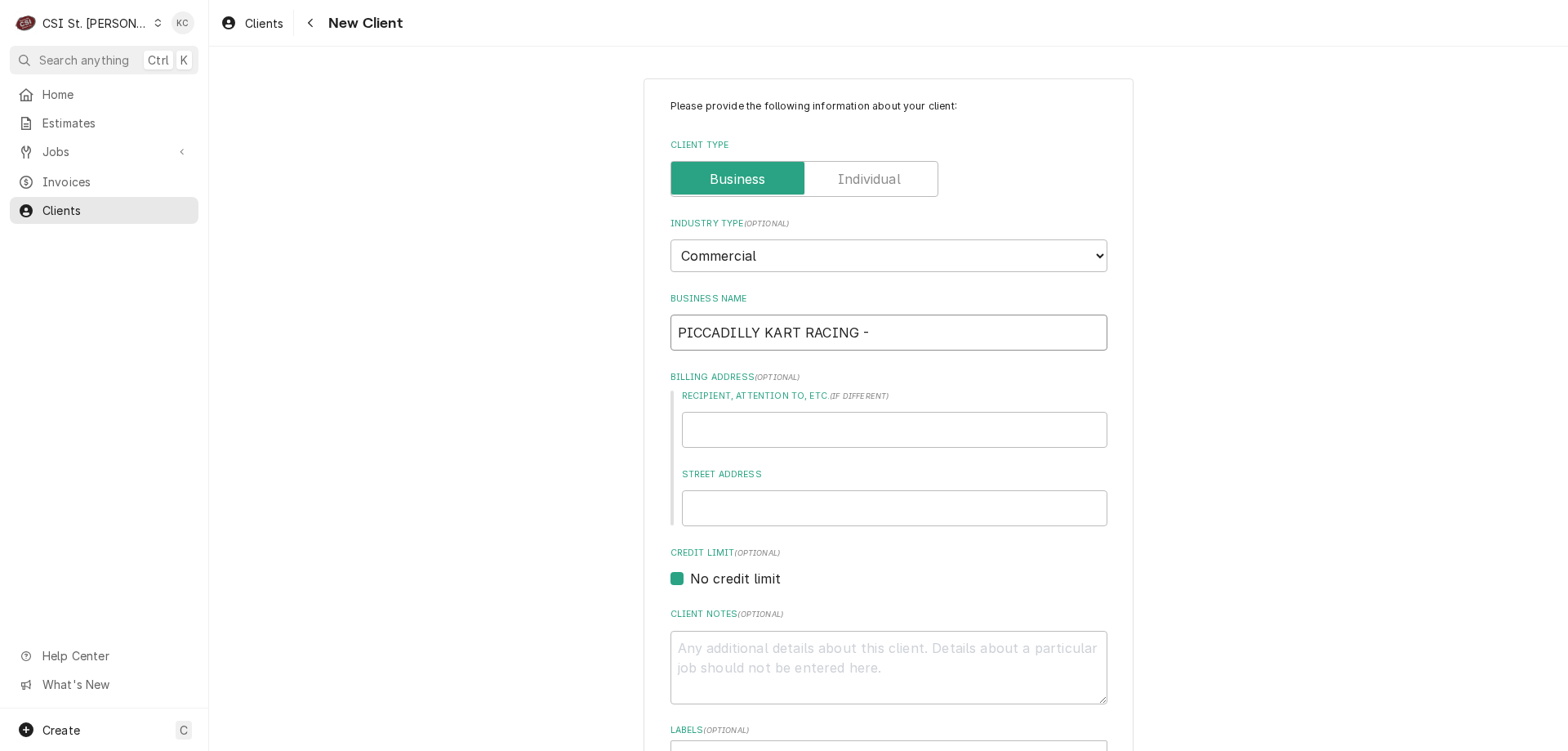
type input "PICCADILLY KART RACING - K"
type textarea "x"
type input "PICCADILLY KART RACING -"
type textarea "x"
type input "PICCADILLY KART RACING - P"
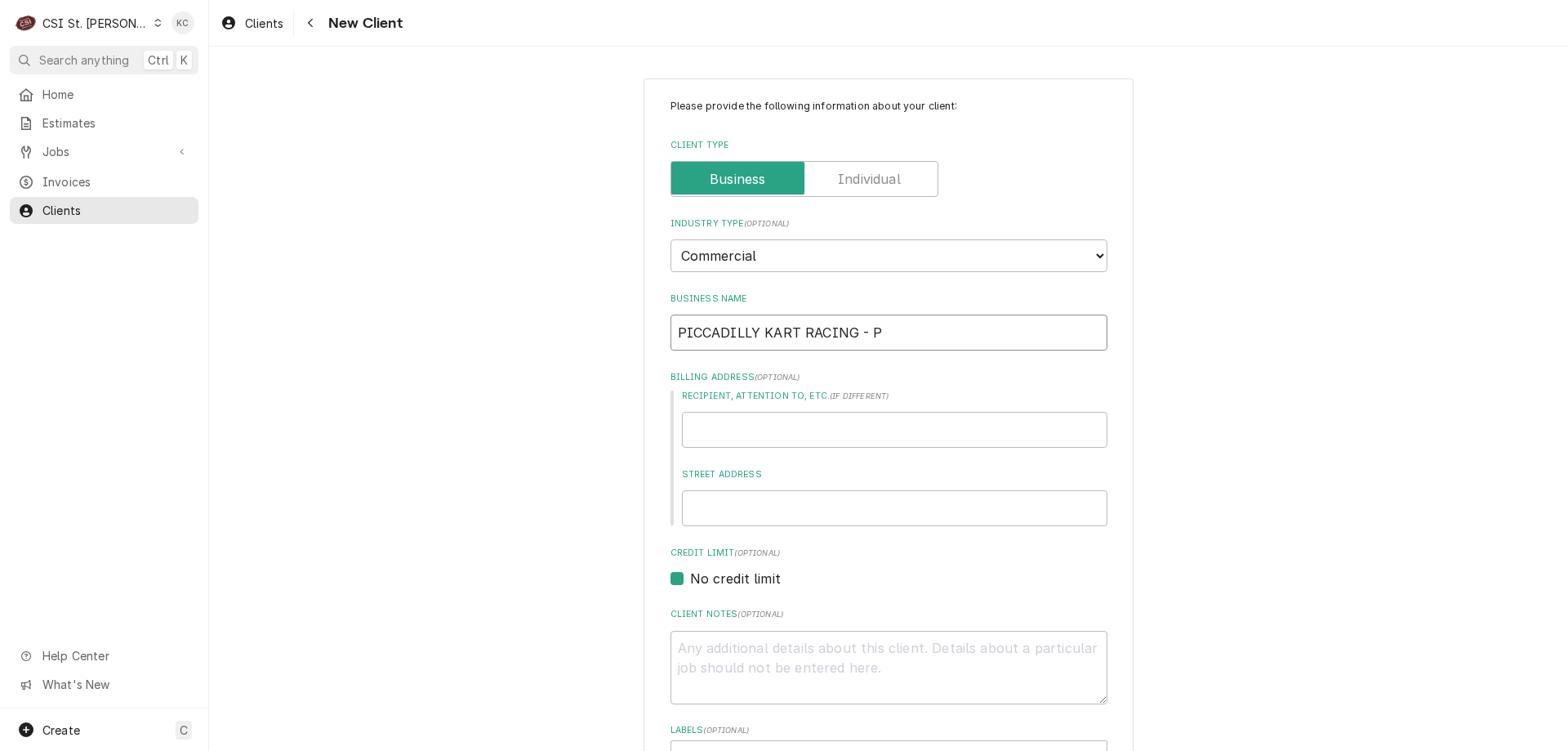
type textarea "x"
type input "PICCADILLY KART RACING - PK"
type textarea "x"
type input "PICCADILLY KART RACING - PKR"
type textarea "x"
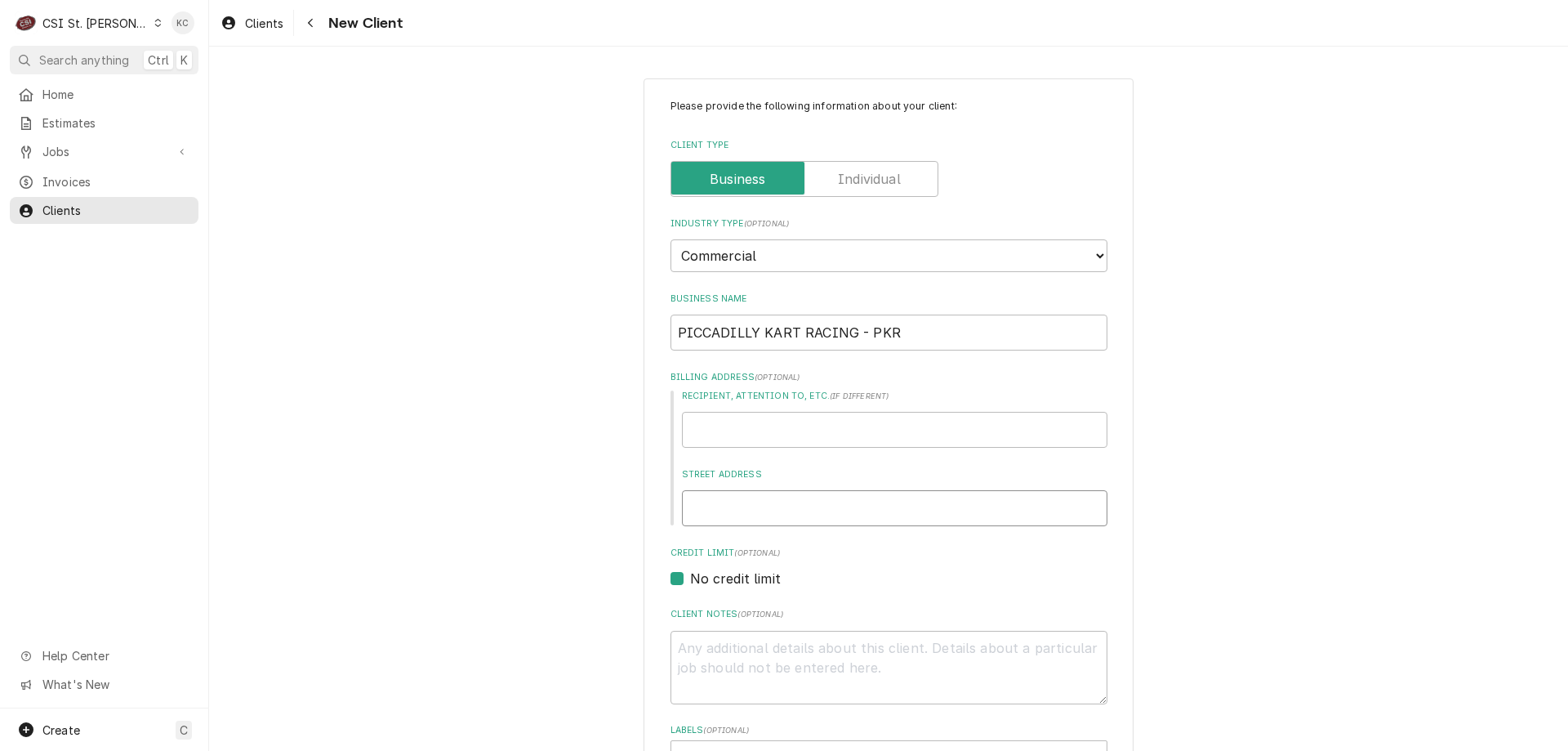
type input "1"
type textarea "x"
type input "13"
type textarea "x"
type input "131"
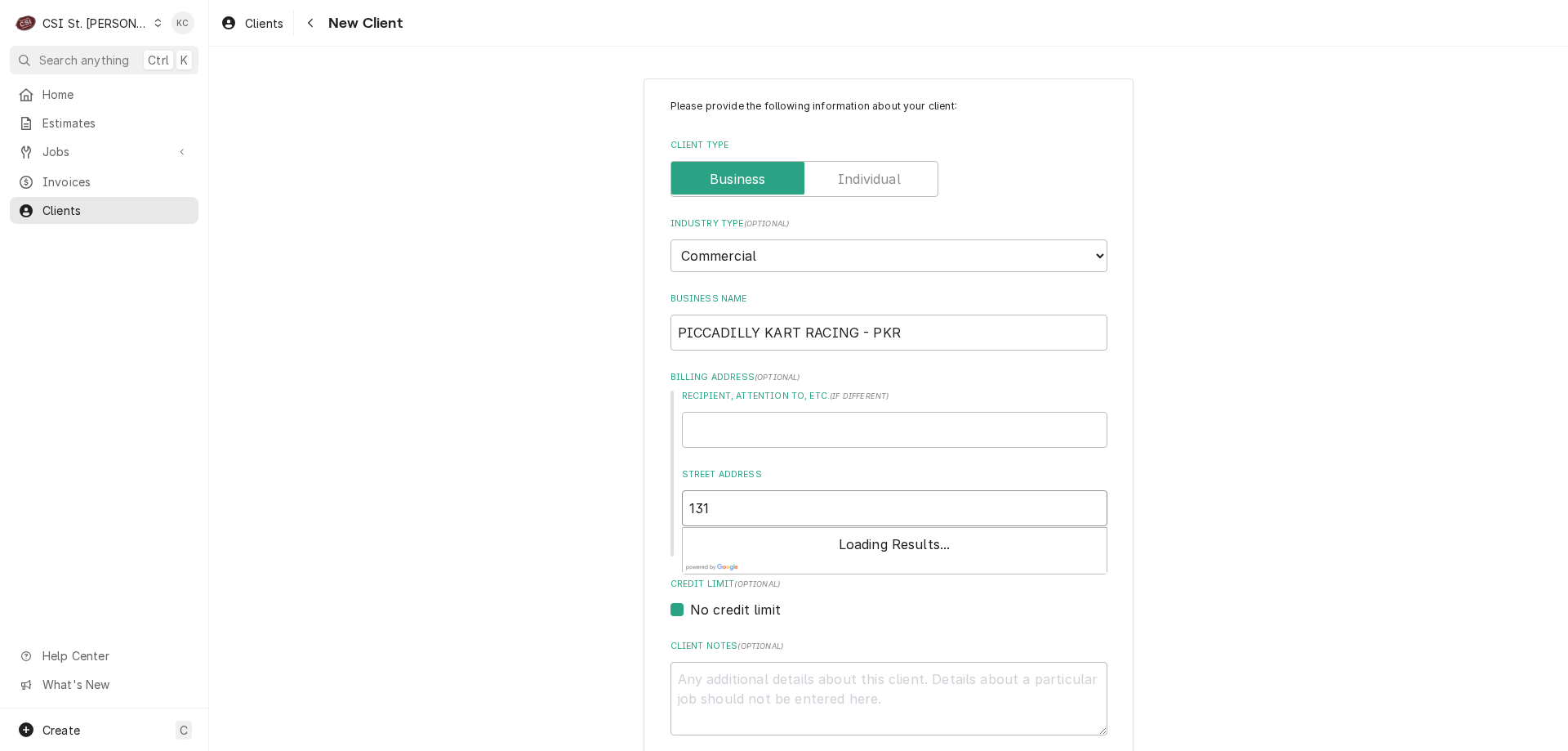
type textarea "x"
type input "131"
type textarea "x"
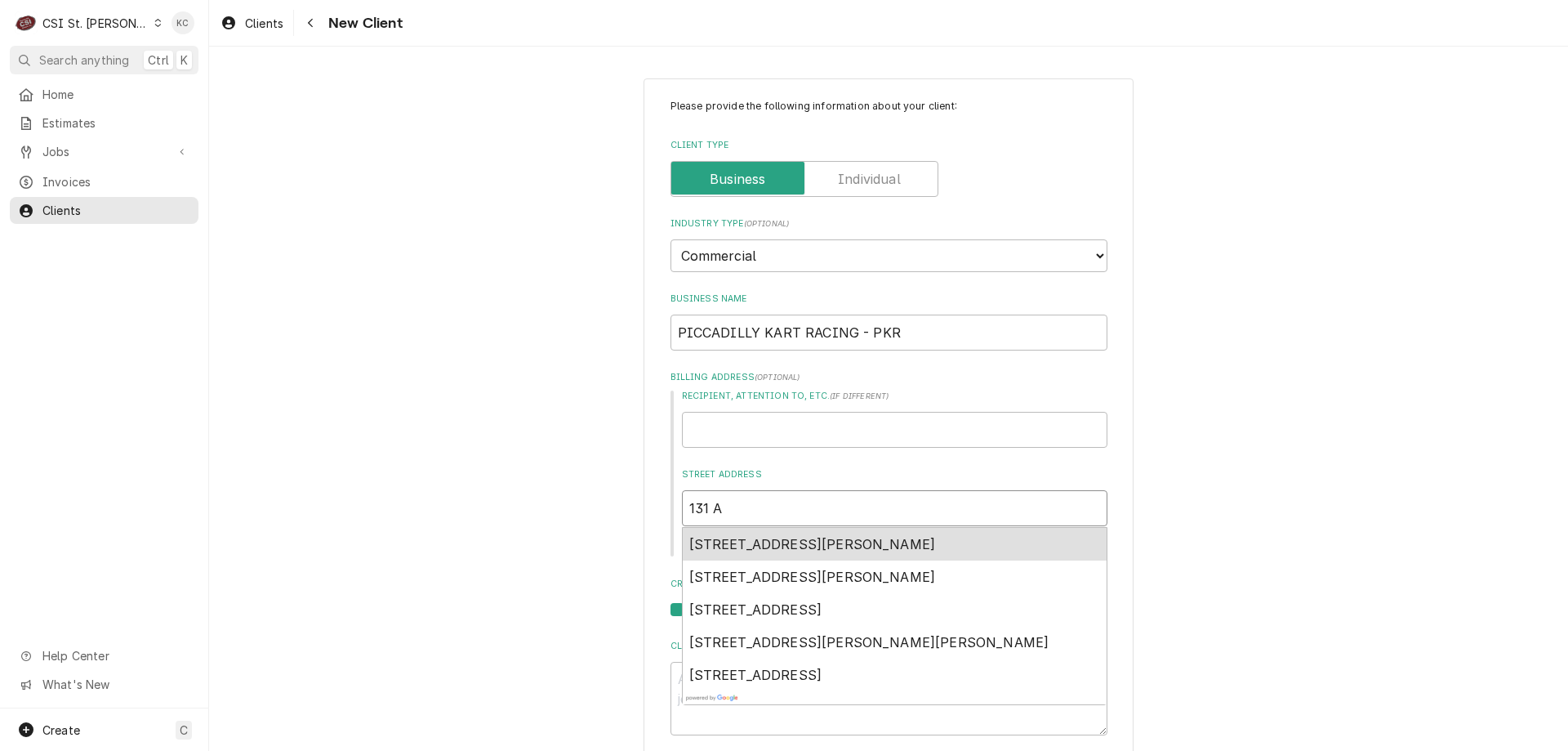
type input "131 AU"
type textarea "x"
type input "131 AUD"
type textarea "x"
type input "131 AUDR"
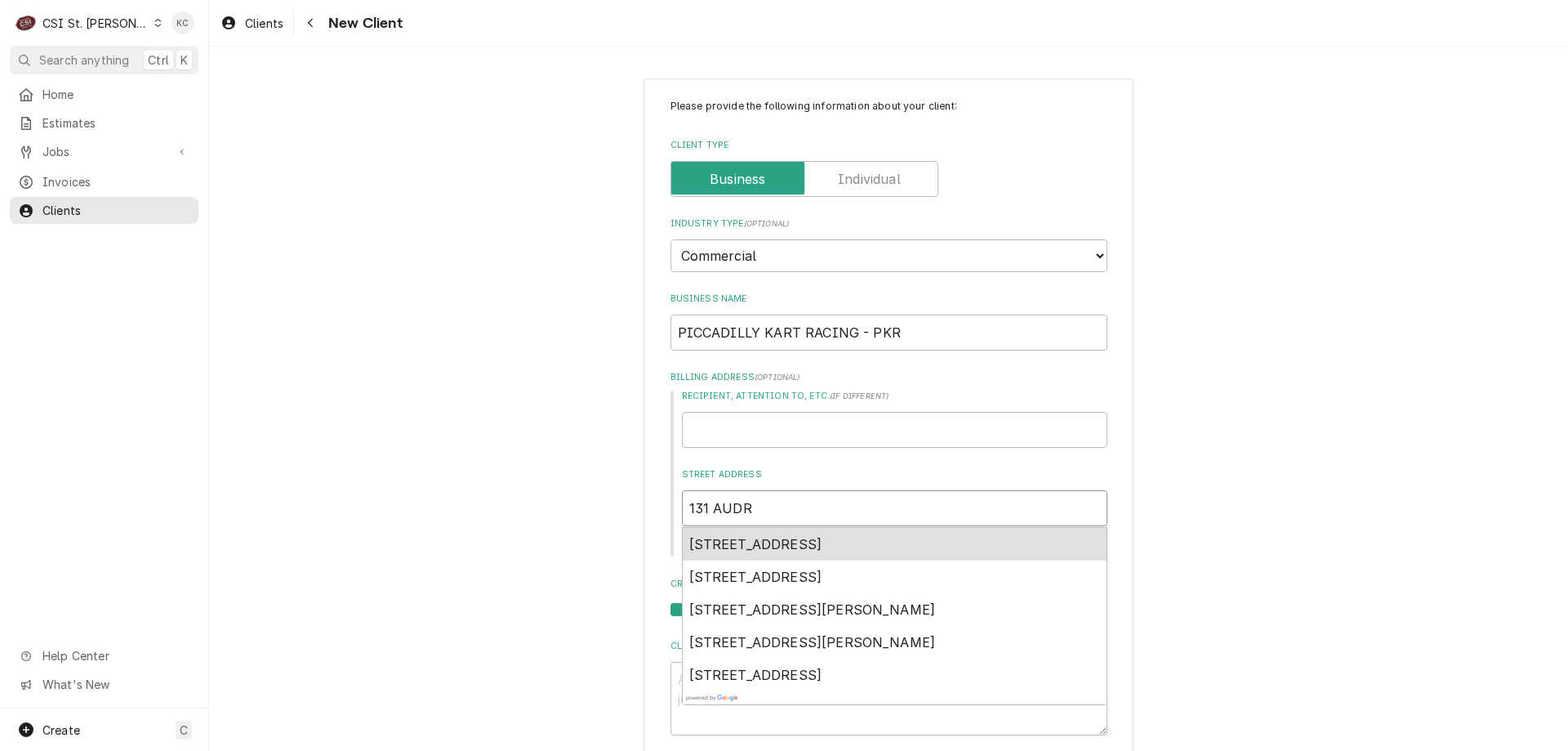
type textarea "x"
type input "131 AUDRE"
type textarea "x"
type input "131 AUDREY"
type textarea "x"
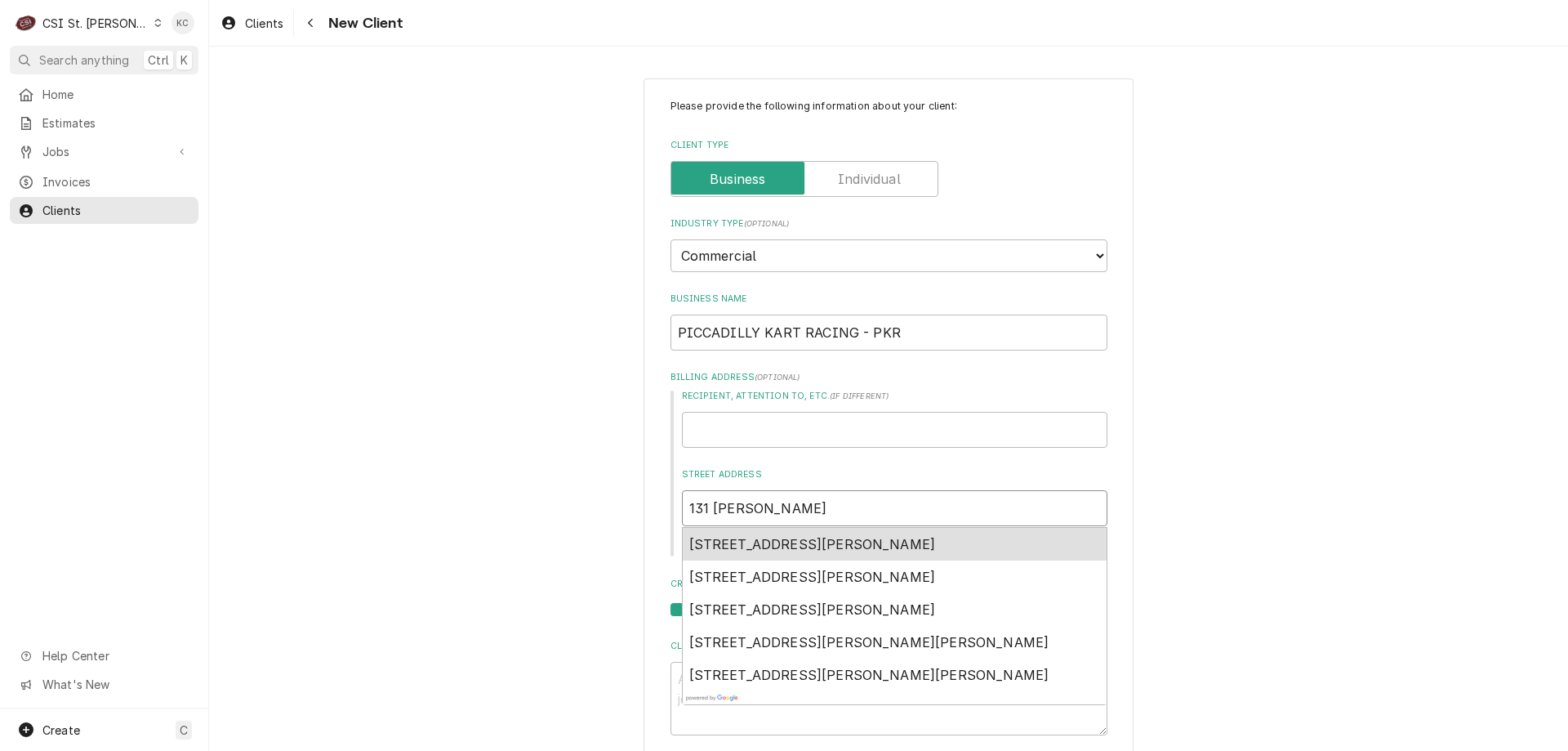
type input "131 AUDREY"
type textarea "x"
type input "131 AUDREY LA"
type textarea "x"
type input "131 AUDREY LAN"
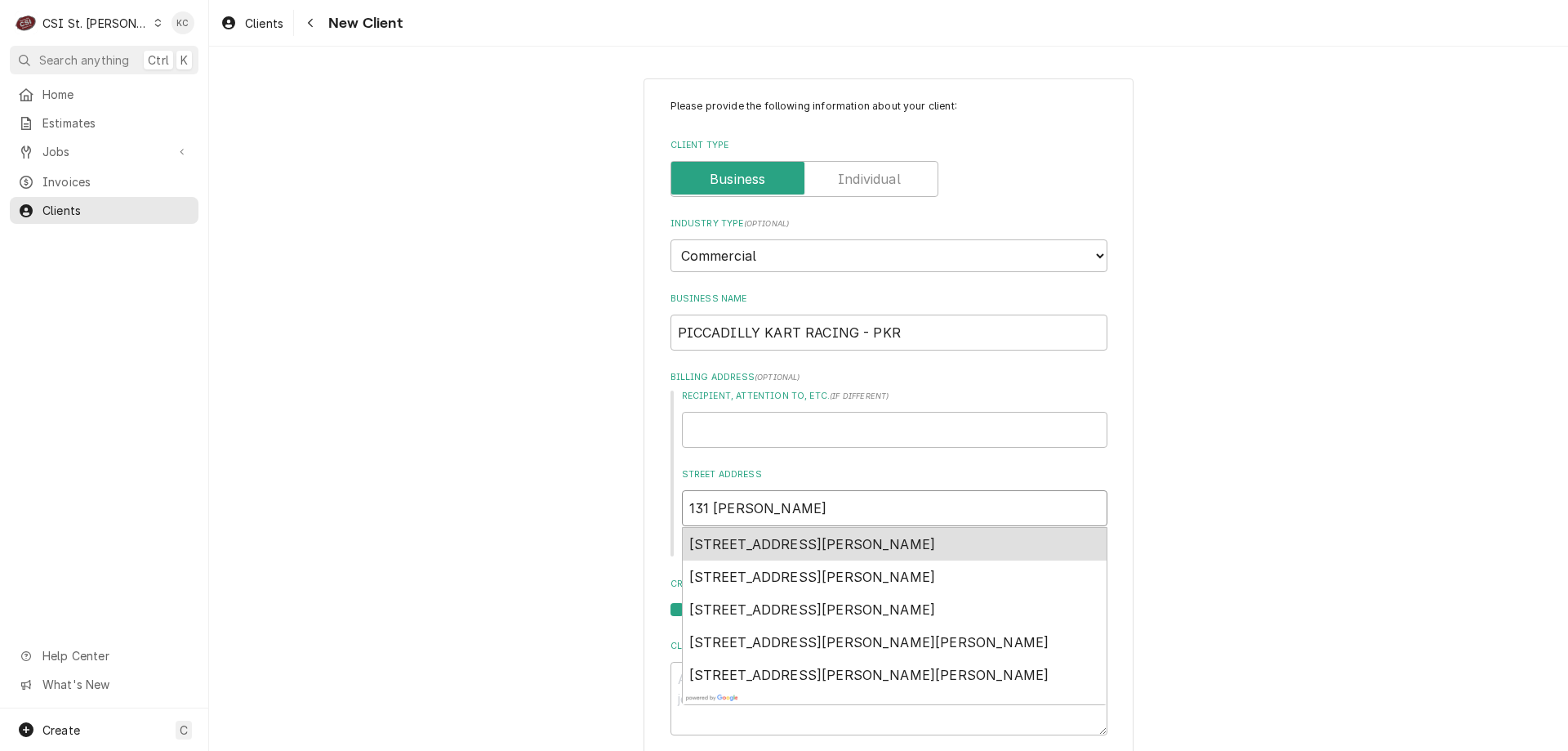
type textarea "x"
type input "131 AUDREY LANE"
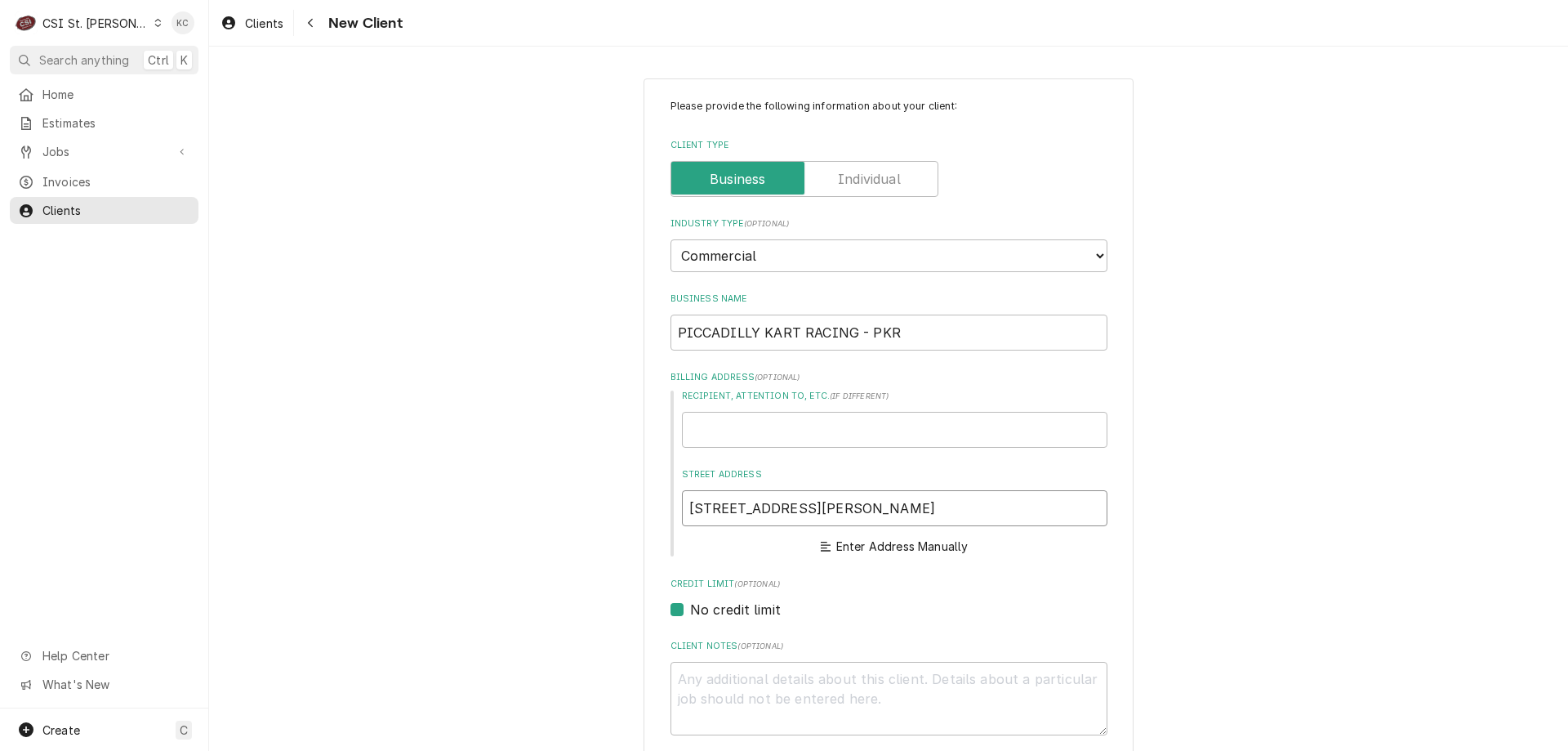
type textarea "x"
type input "131 AUDREY LANE"
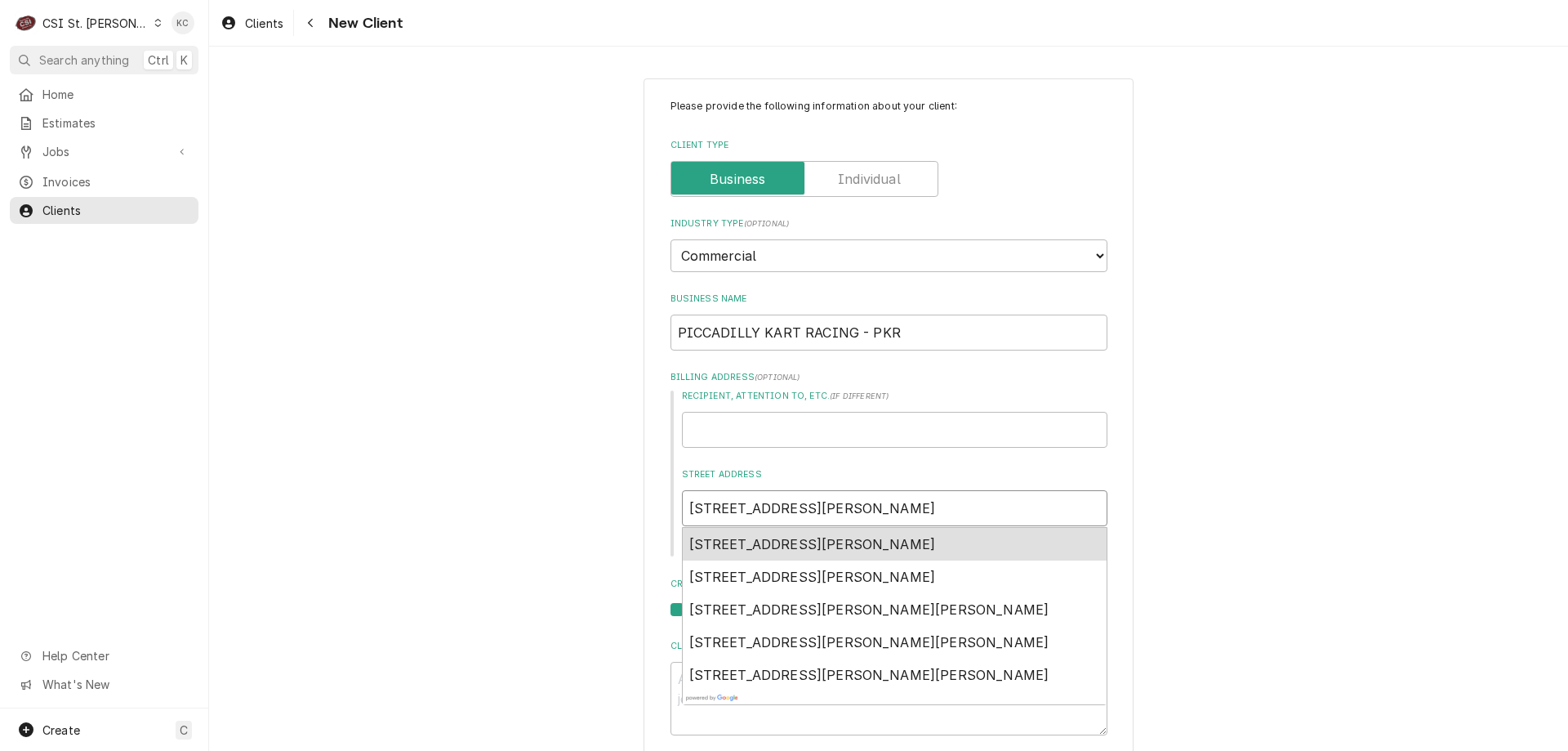
click at [815, 542] on span "131 Audrey Lane, Union, MO, USA" at bounding box center [812, 544] width 246 height 17
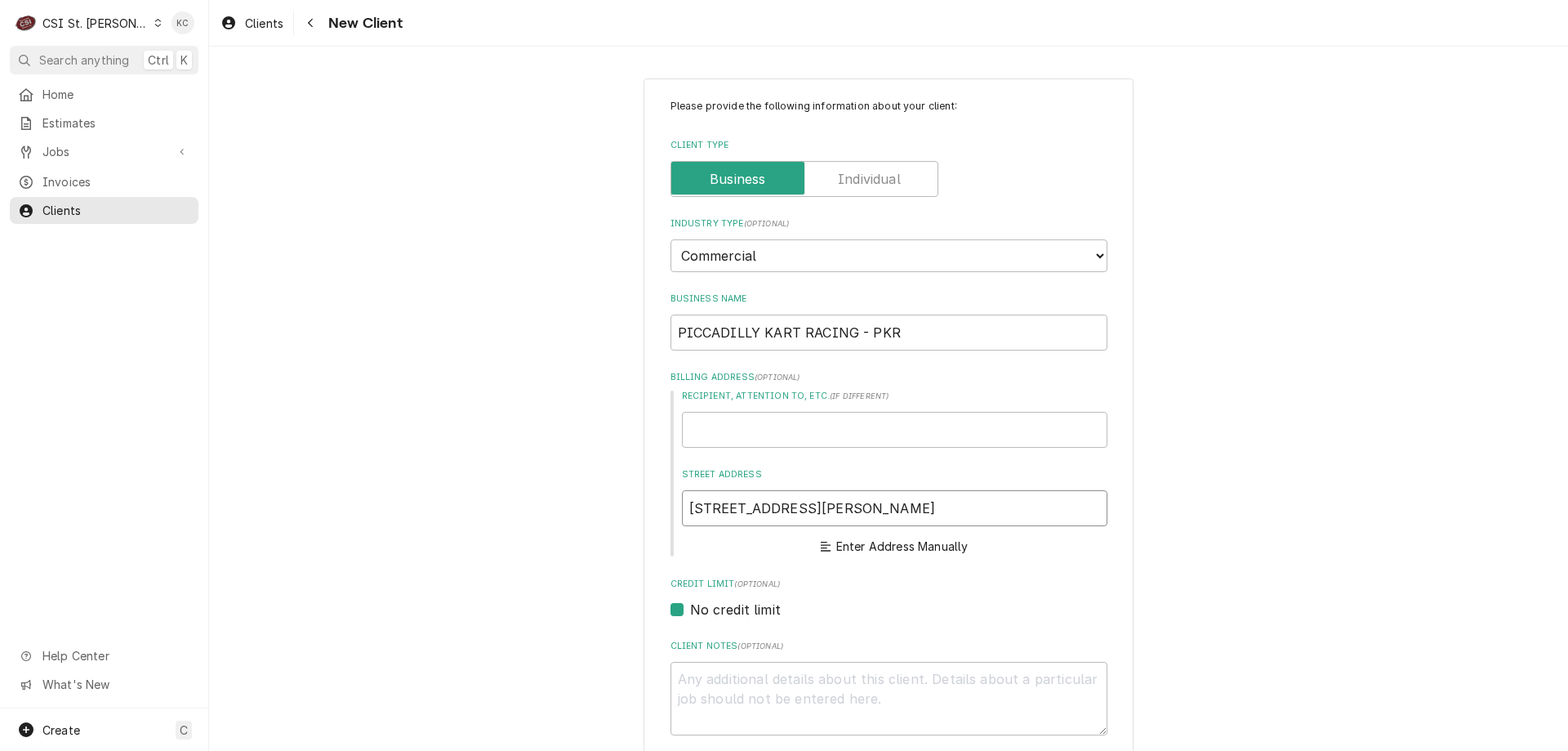
type textarea "x"
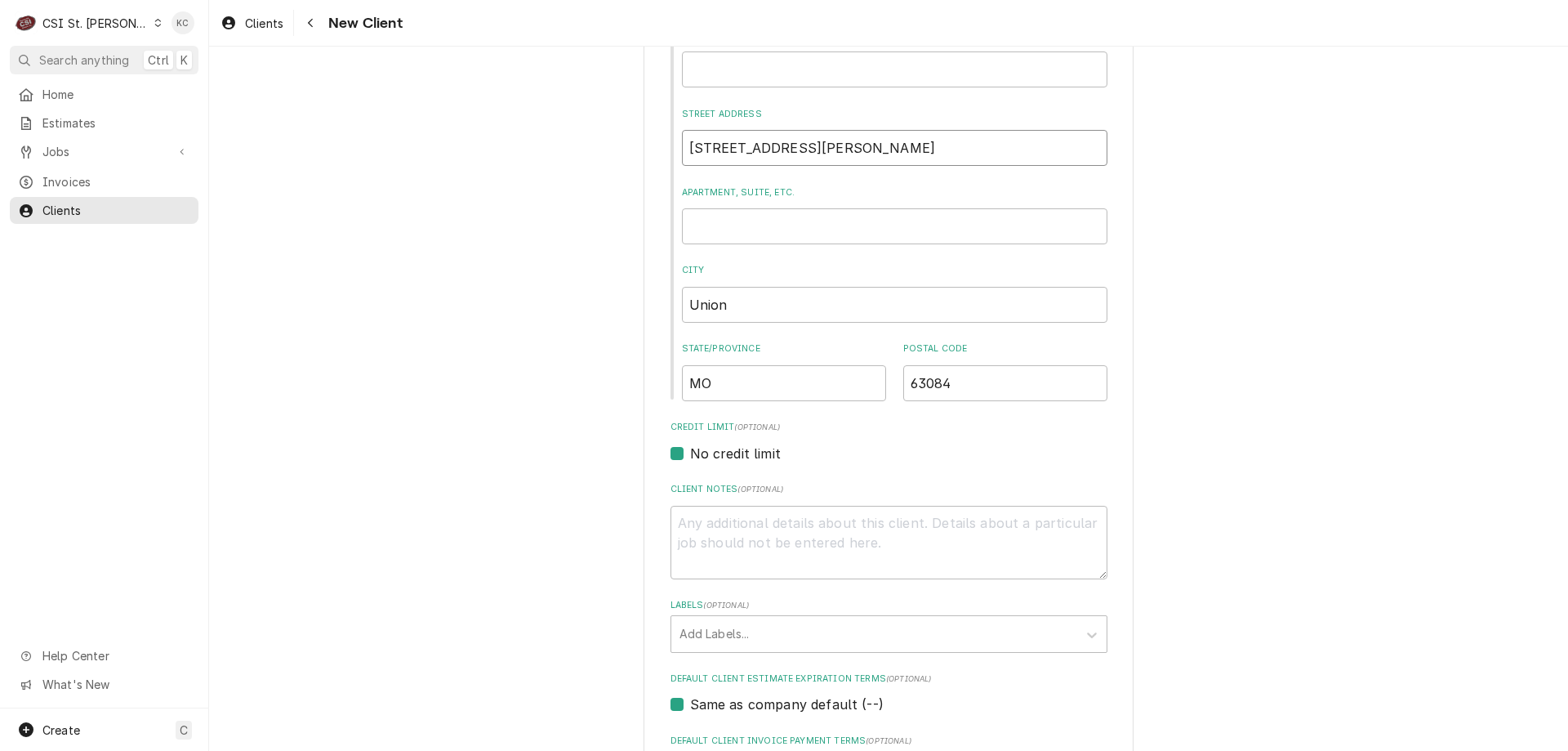
scroll to position [490, 0]
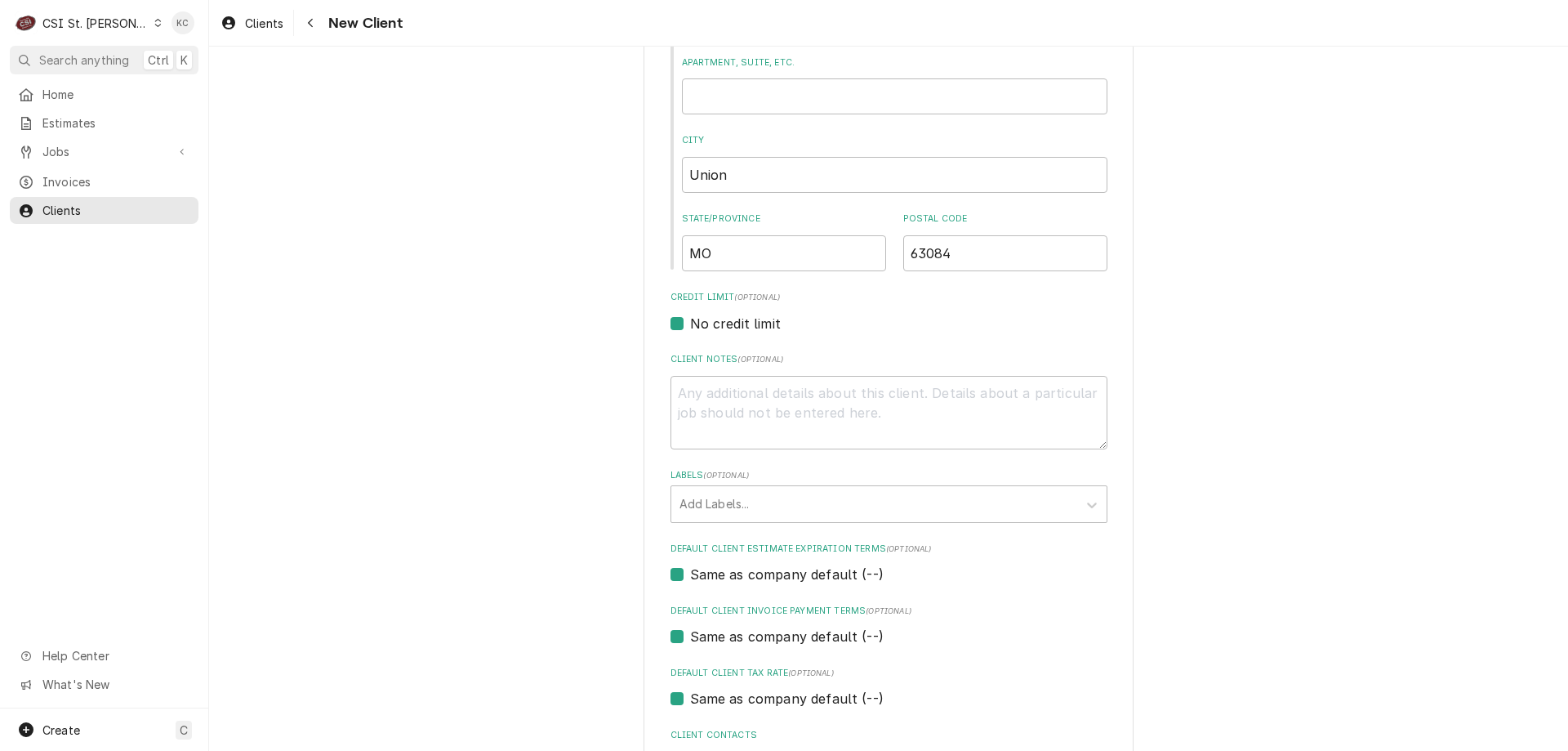
type input "131 Audrey Lane"
click at [898, 402] on textarea "Client Notes ( optional )" at bounding box center [889, 412] width 437 height 74
type textarea "x"
type textarea "C"
type textarea "x"
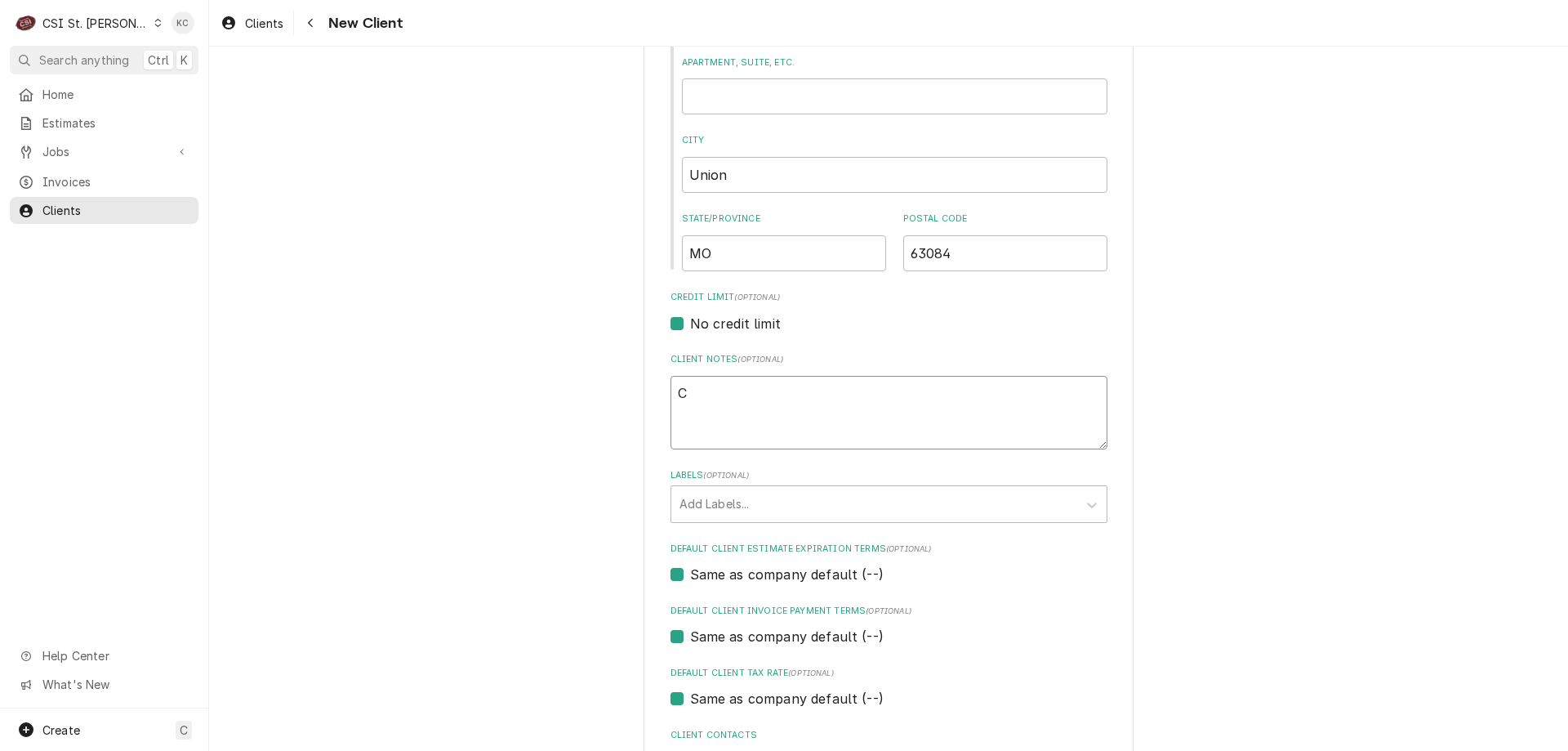
type textarea "CO"
type textarea "x"
type textarea "COD"
type textarea "x"
type textarea "COD"
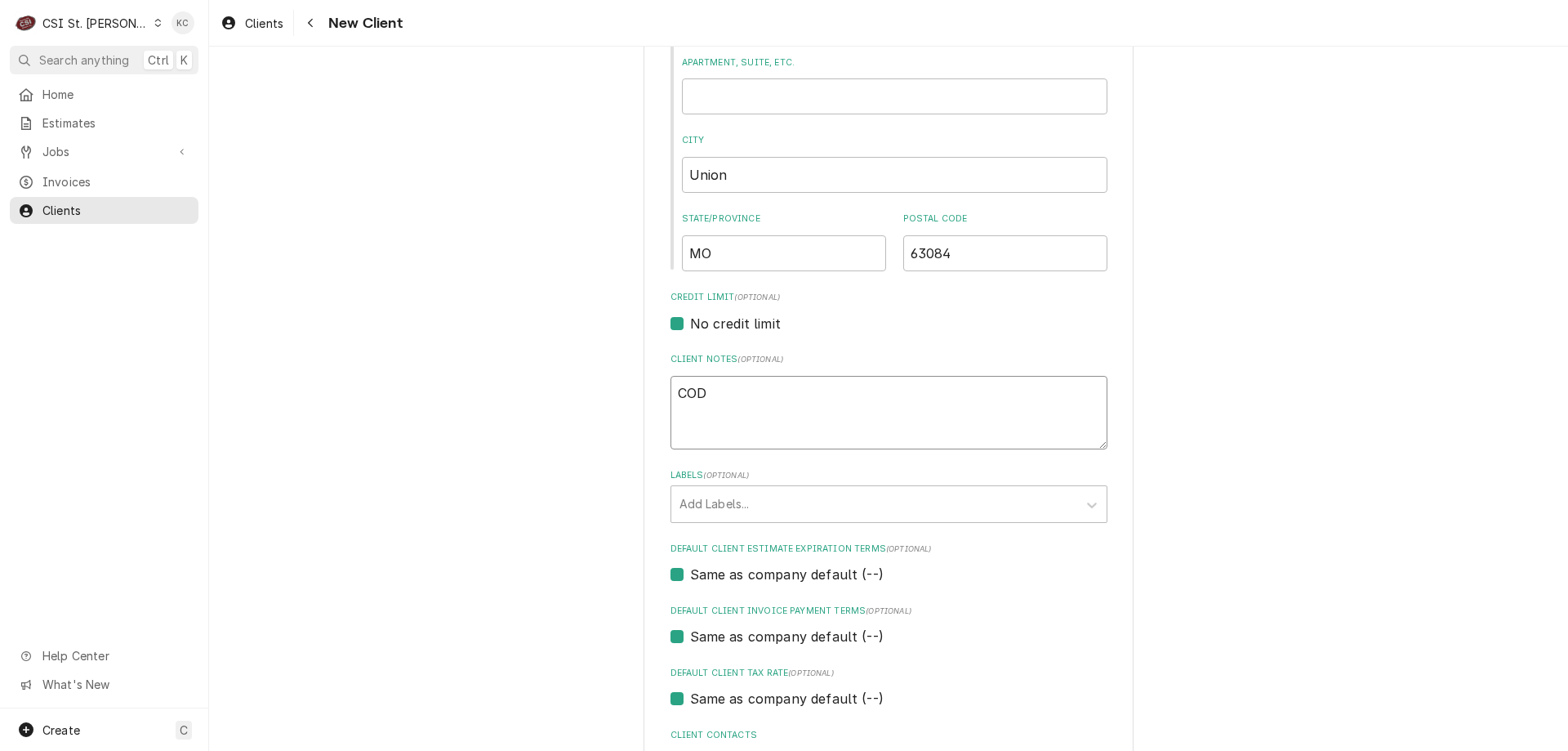
type textarea "x"
type textarea "COD 4"
type textarea "x"
type textarea "COD 42"
type textarea "x"
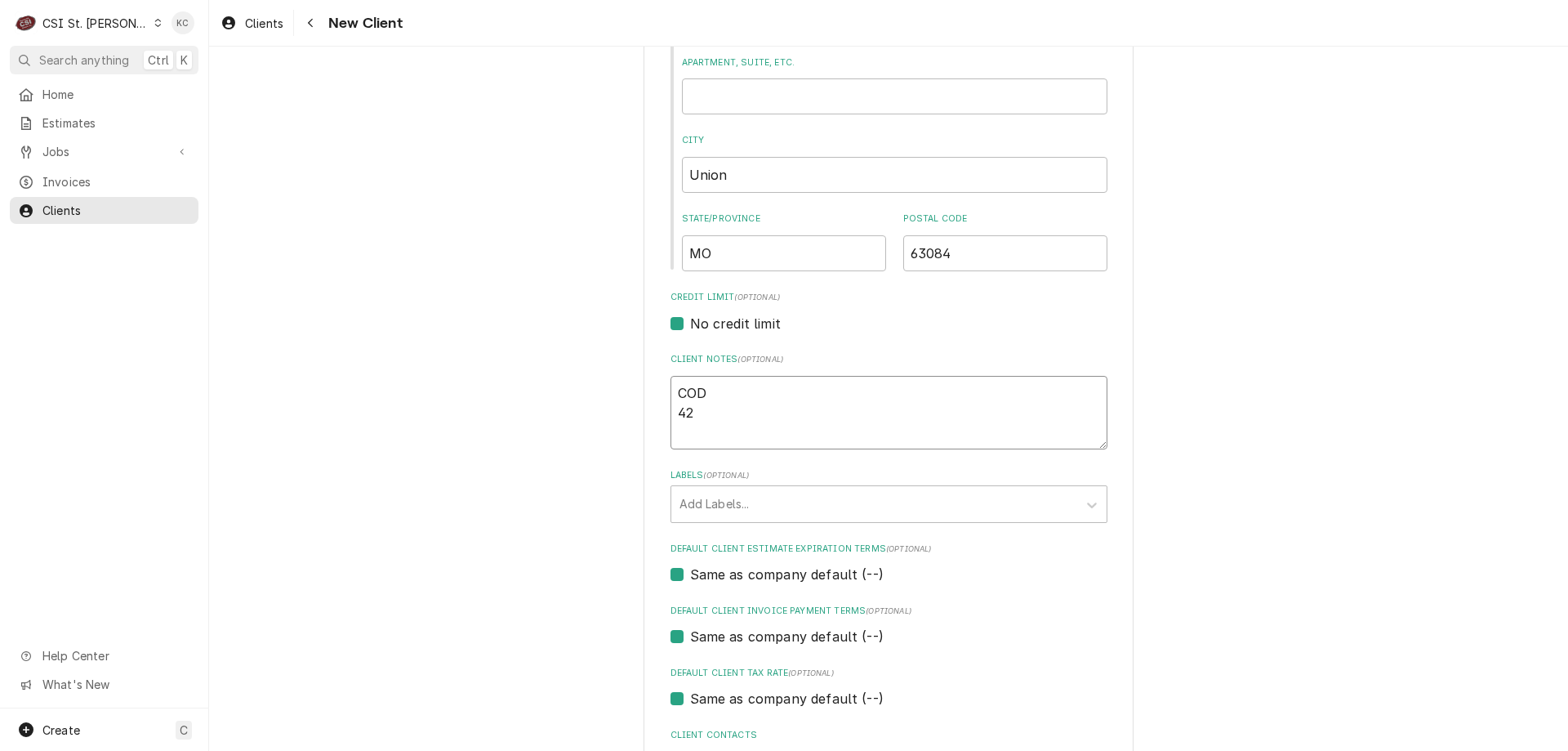
type textarea "COD 426"
type textarea "x"
type textarea "COD 4266"
type textarea "x"
type textarea "COD 4266-"
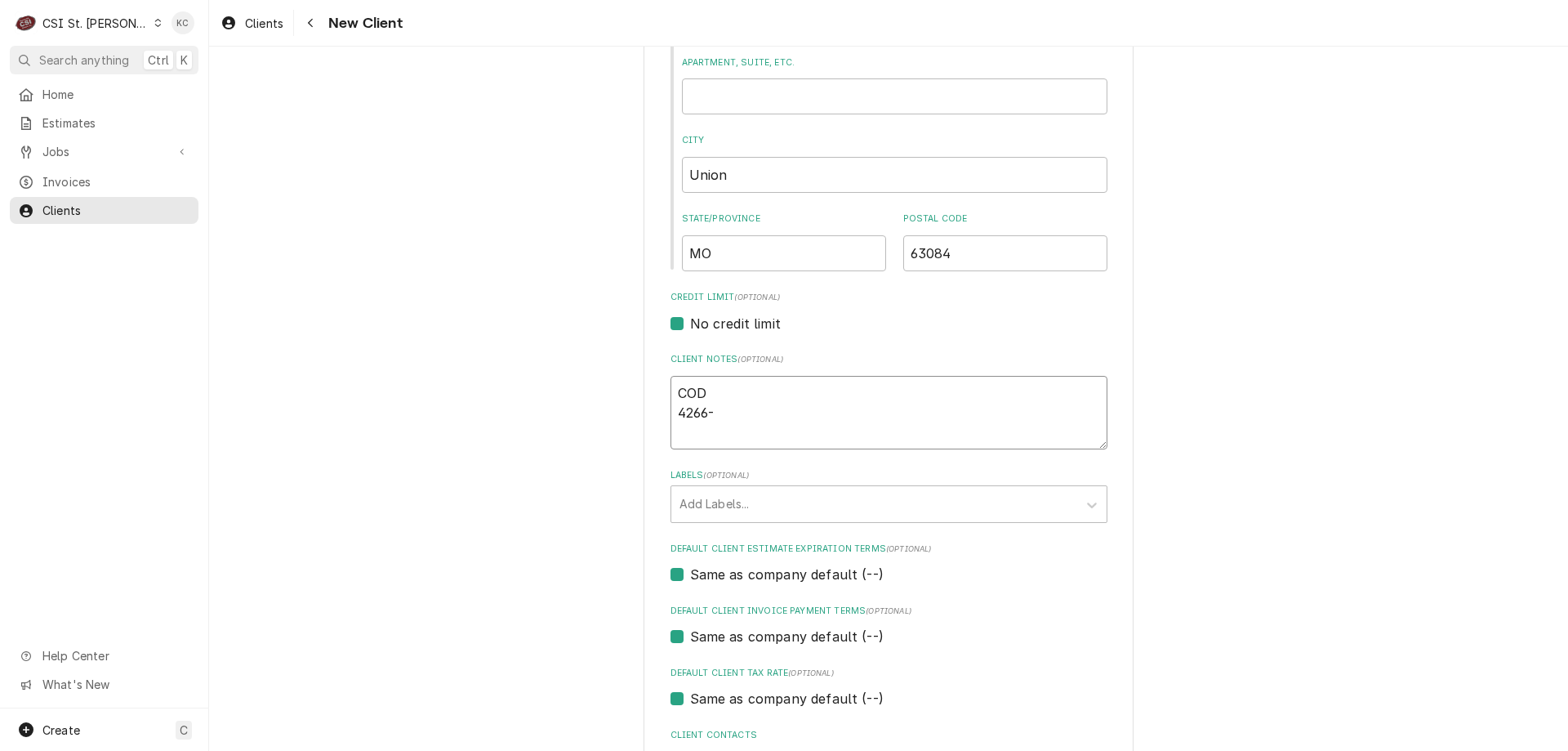
type textarea "x"
type textarea "COD 4266-8"
type textarea "x"
type textarea "COD 4266-84"
type textarea "x"
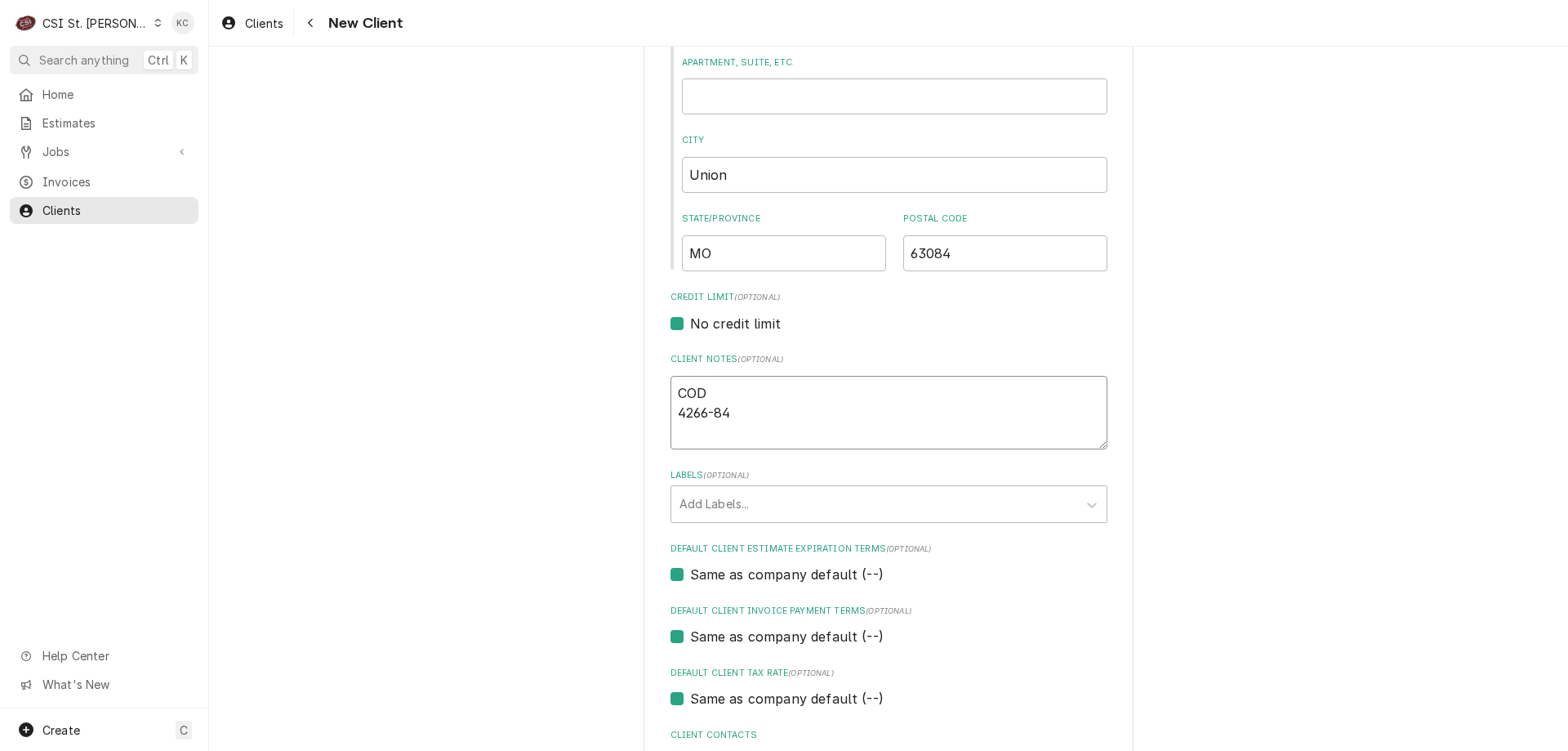
type textarea "COD 4266-841"
type textarea "x"
type textarea "COD 4266-8417"
type textarea "x"
type textarea "COD 4266-8417-"
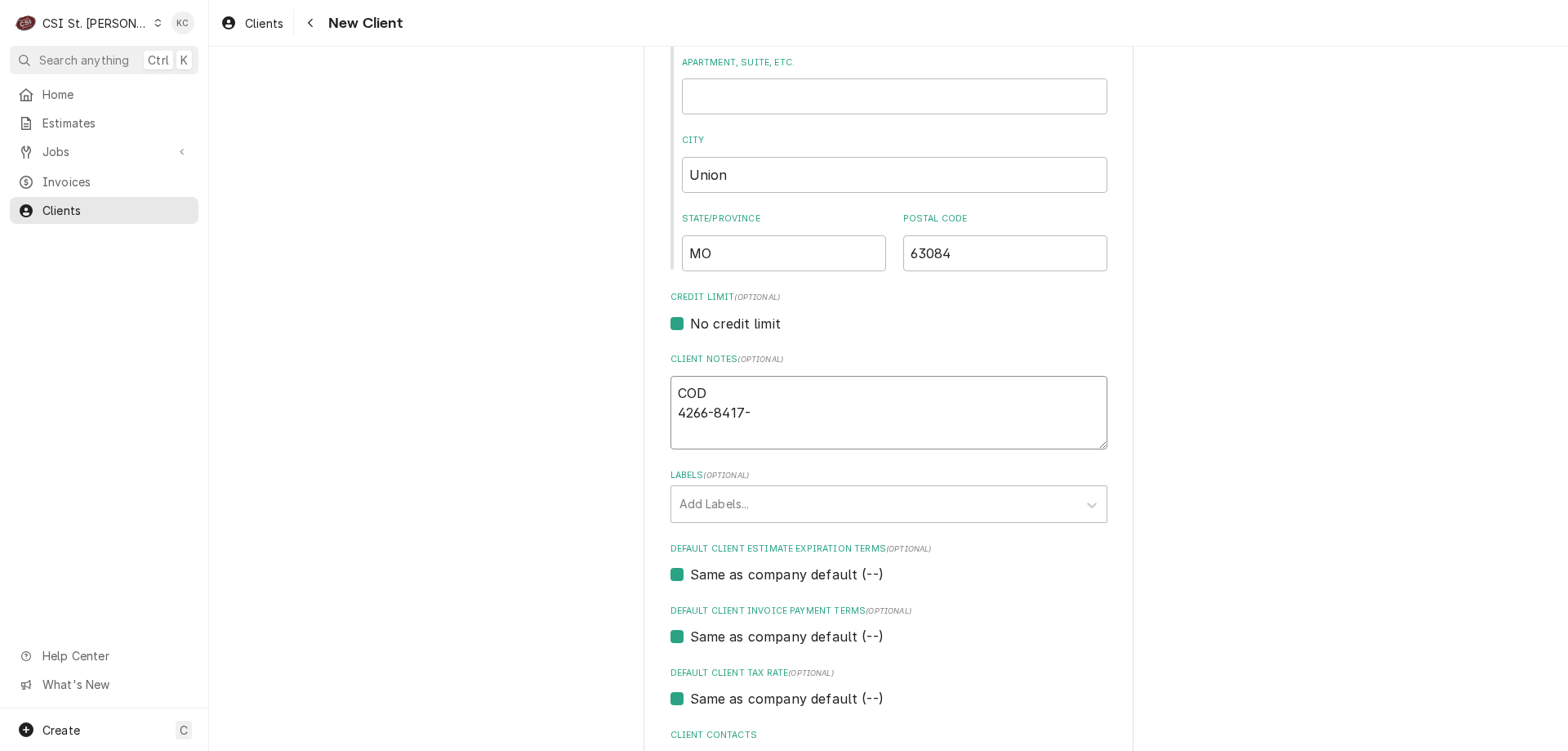
type textarea "x"
type textarea "COD 4266-8417-8"
type textarea "x"
type textarea "COD 4266-8417-83"
type textarea "x"
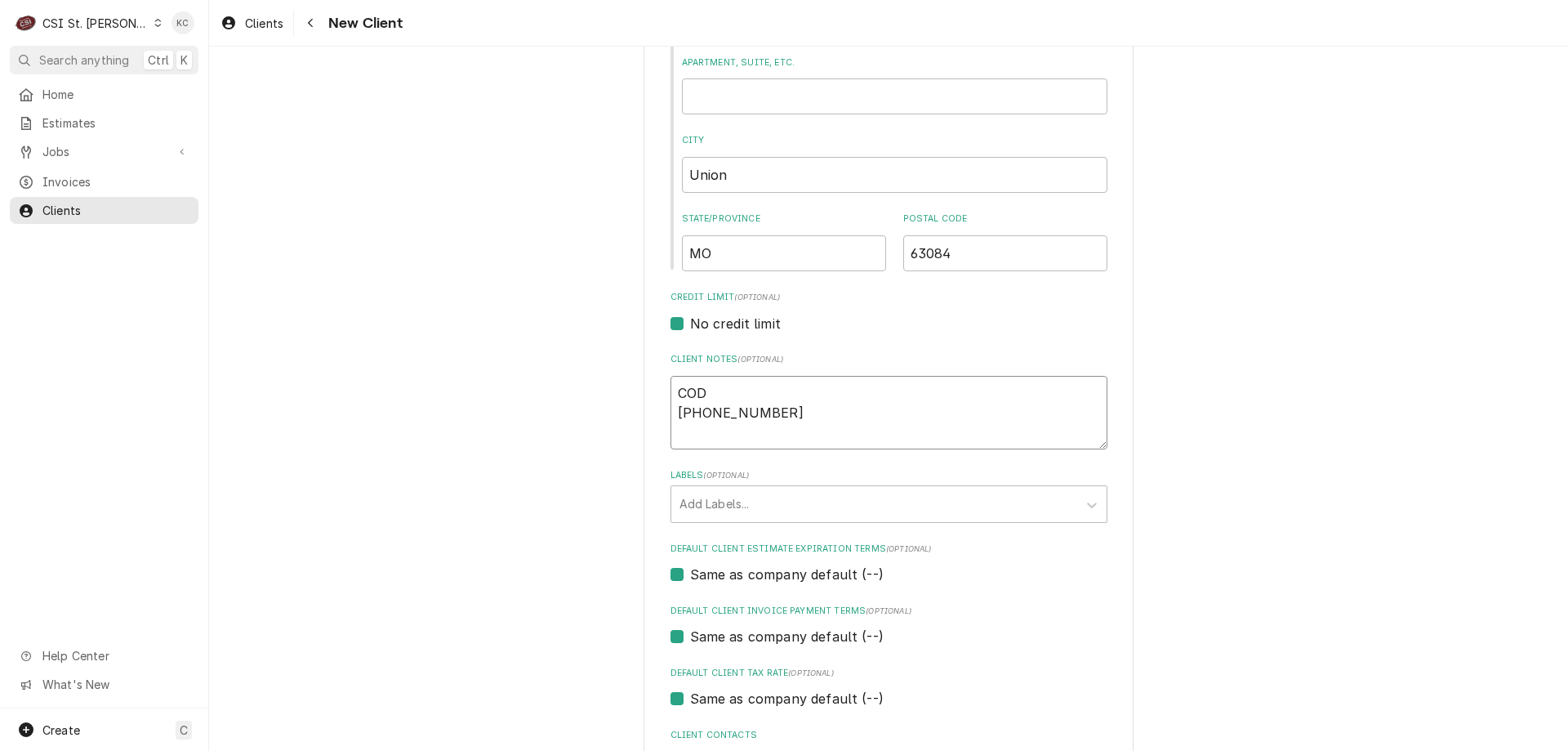
type textarea "COD 4266-8417-839"
type textarea "x"
type textarea "COD 4266-8417-8395"
type textarea "x"
type textarea "COD 4266-8417-8395-"
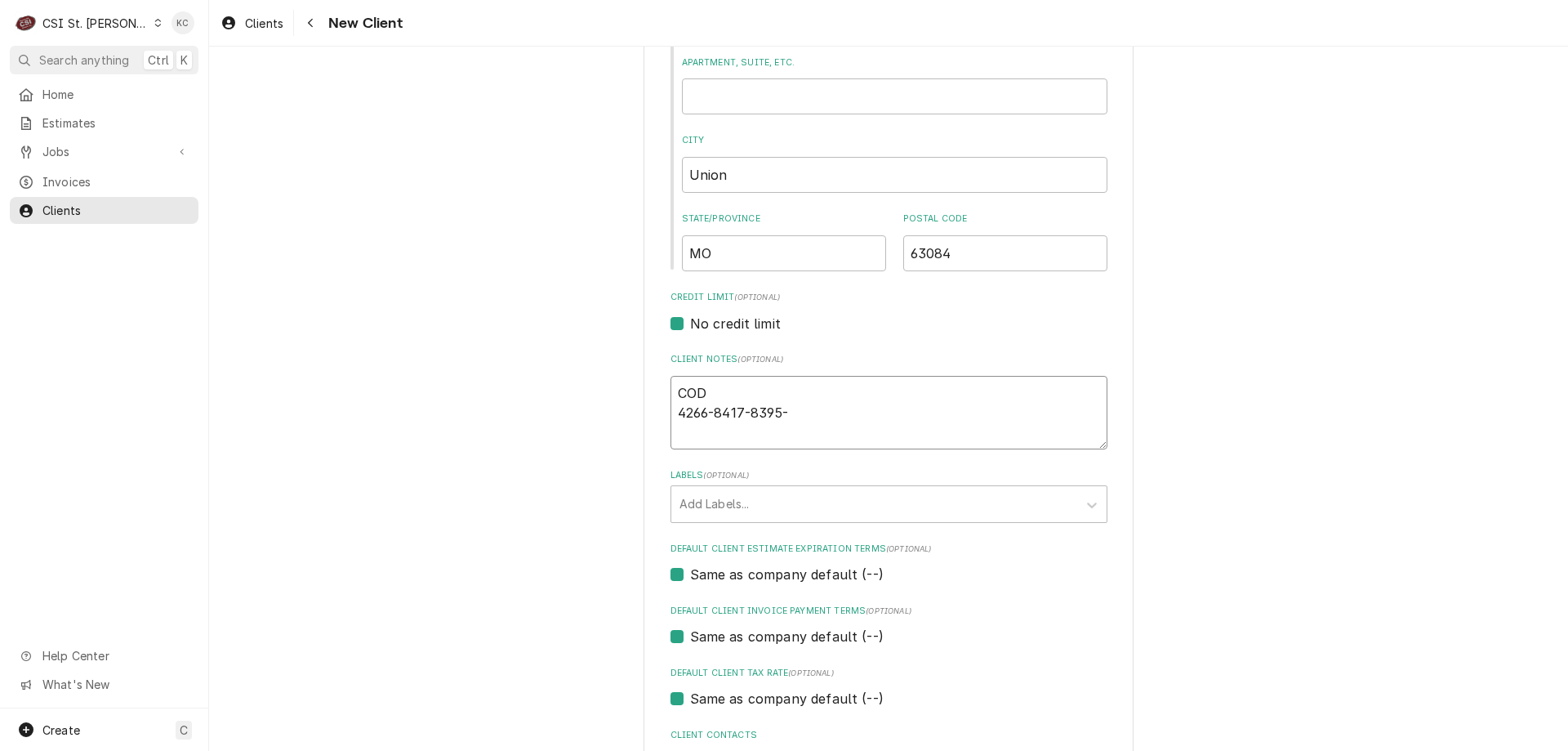
type textarea "x"
type textarea "COD 4266-8417-8395-1"
type textarea "x"
type textarea "COD 4266-8417-8395-19"
type textarea "x"
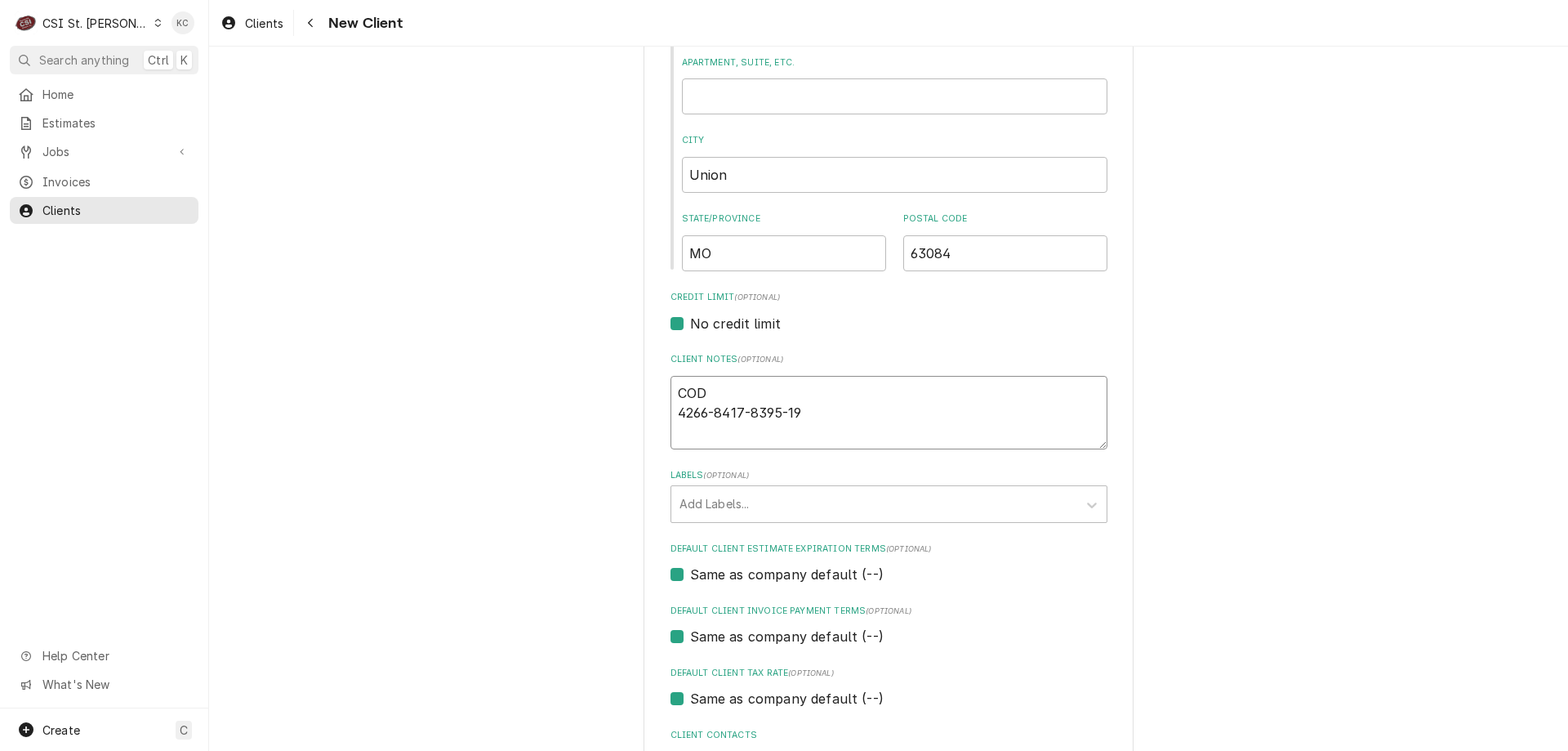
type textarea "COD 4266-8417-8395-199"
type textarea "x"
type textarea "COD 4266-8417-8395-1997"
type textarea "x"
type textarea "COD 4266-8417-8395-1997"
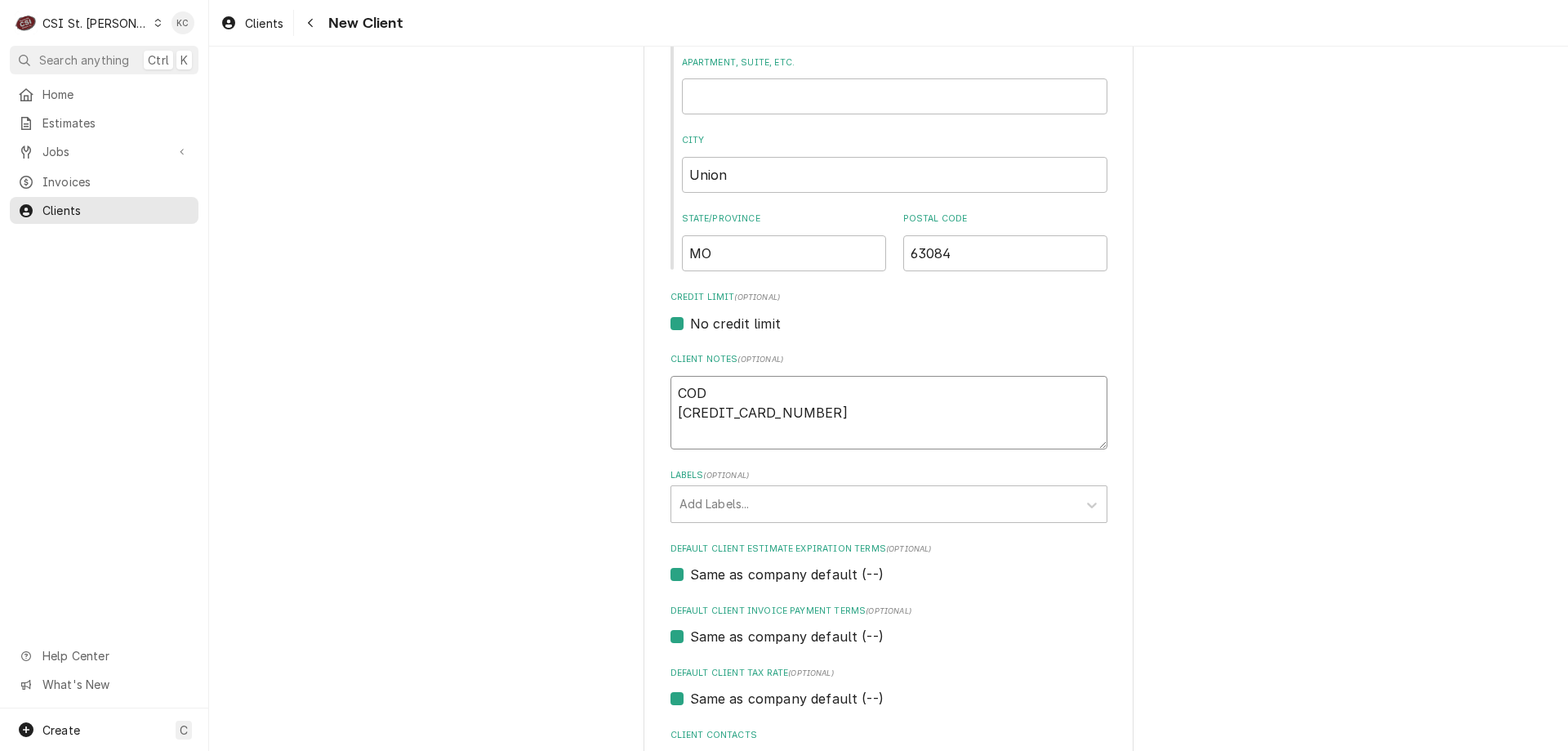
type textarea "x"
type textarea "COD 4266-8417-8395-1997 0"
type textarea "x"
type textarea "COD 4266-8417-8395-1997 09"
type textarea "x"
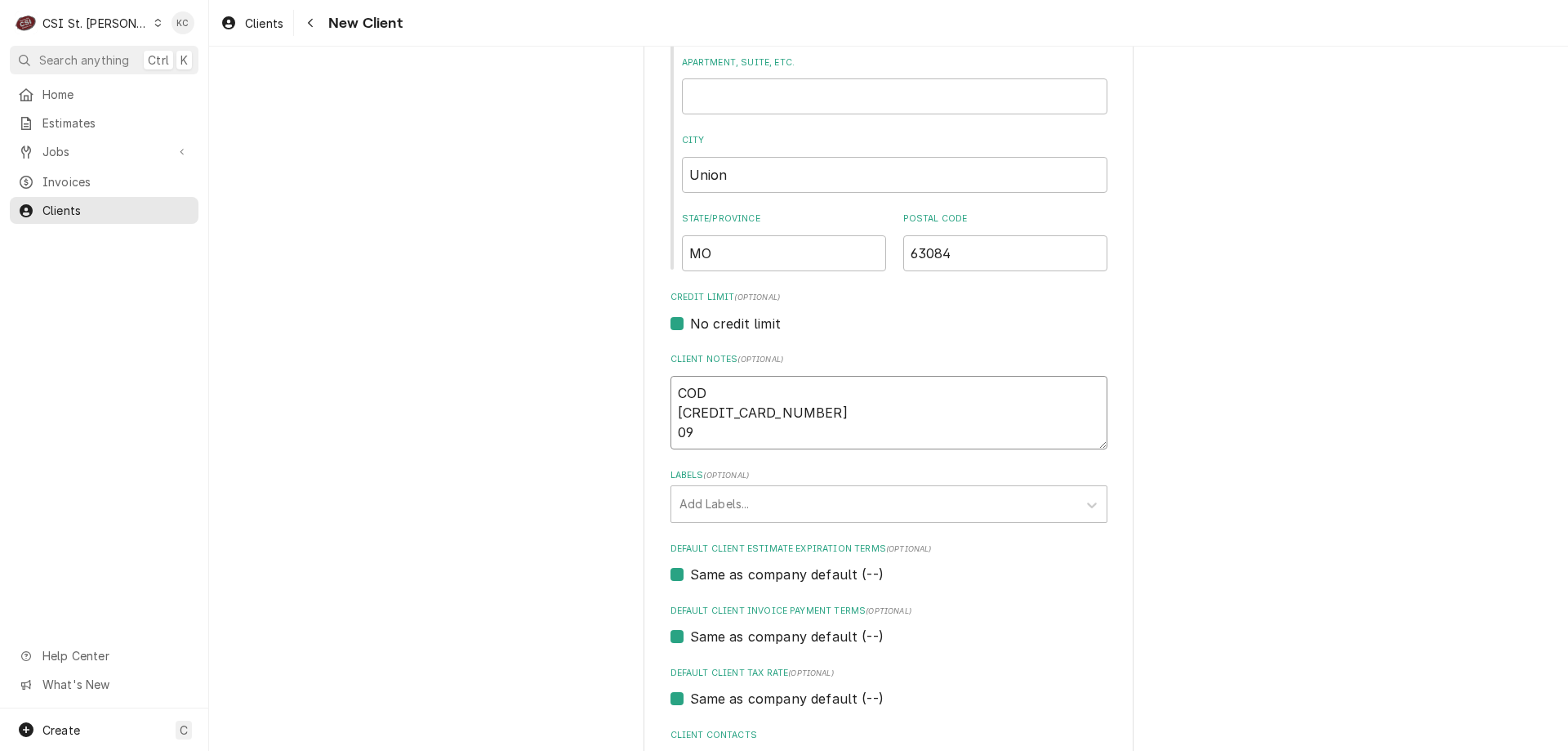
type textarea "COD 4266-8417-8395-1997 09/"
type textarea "x"
type textarea "COD 4266-8417-8395-1997 09/2"
type textarea "x"
type textarea "COD 4266-8417-8395-1997 09/28"
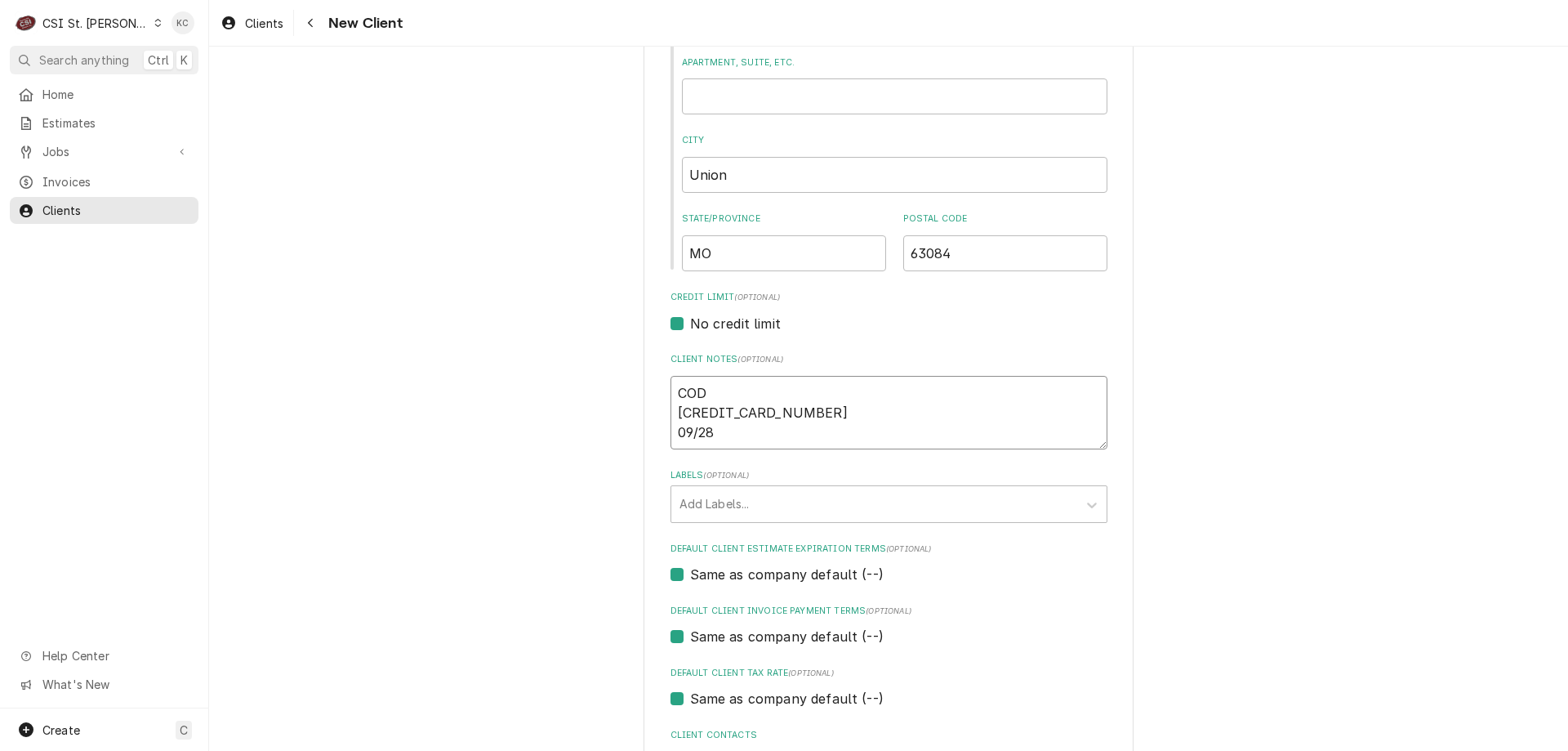
type textarea "x"
type textarea "COD 4266-8417-8395-1997 09/28"
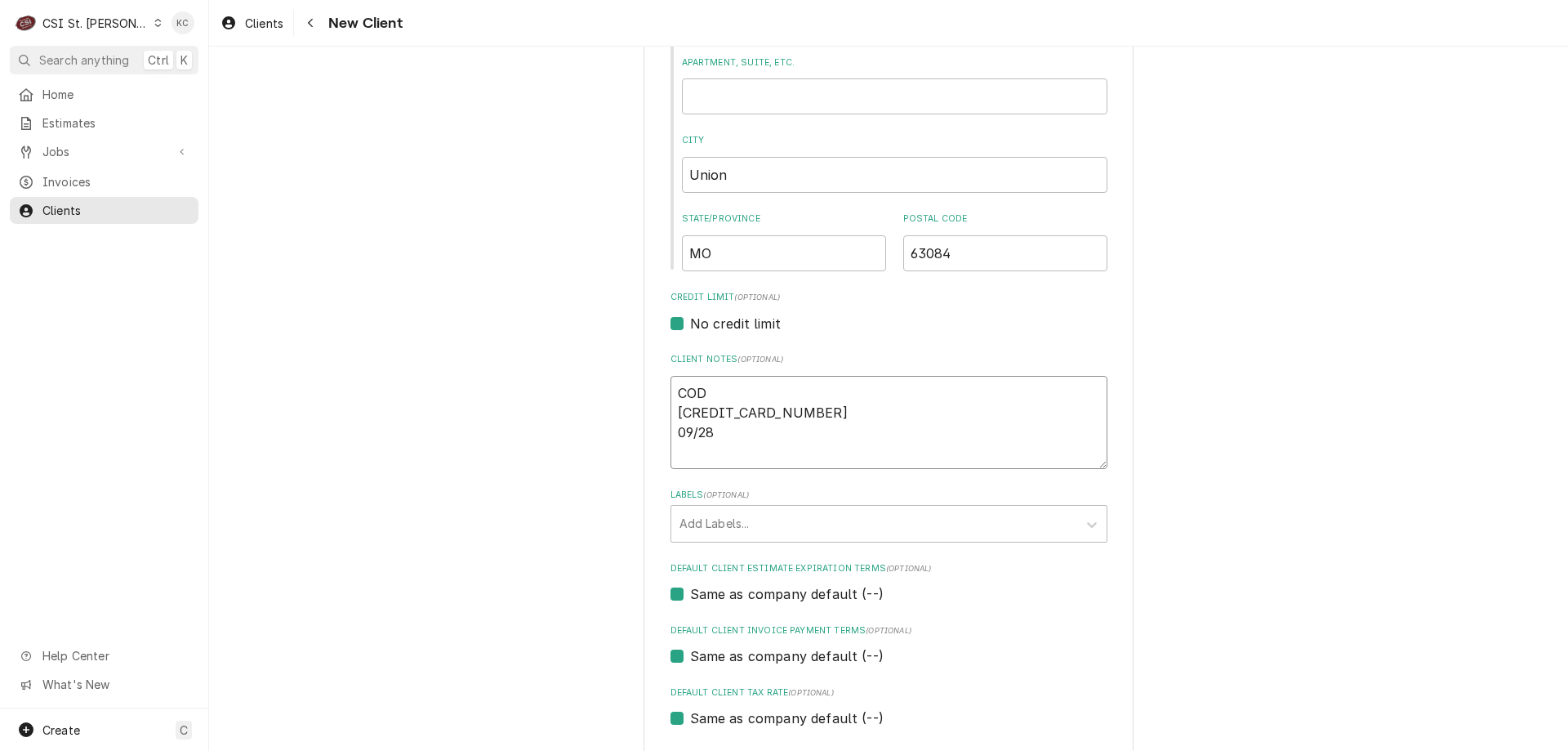
type textarea "x"
type textarea "COD 4266-8417-8395-1997 09/28 3"
type textarea "x"
type textarea "COD 4266-8417-8395-1997 09/28 35"
type textarea "x"
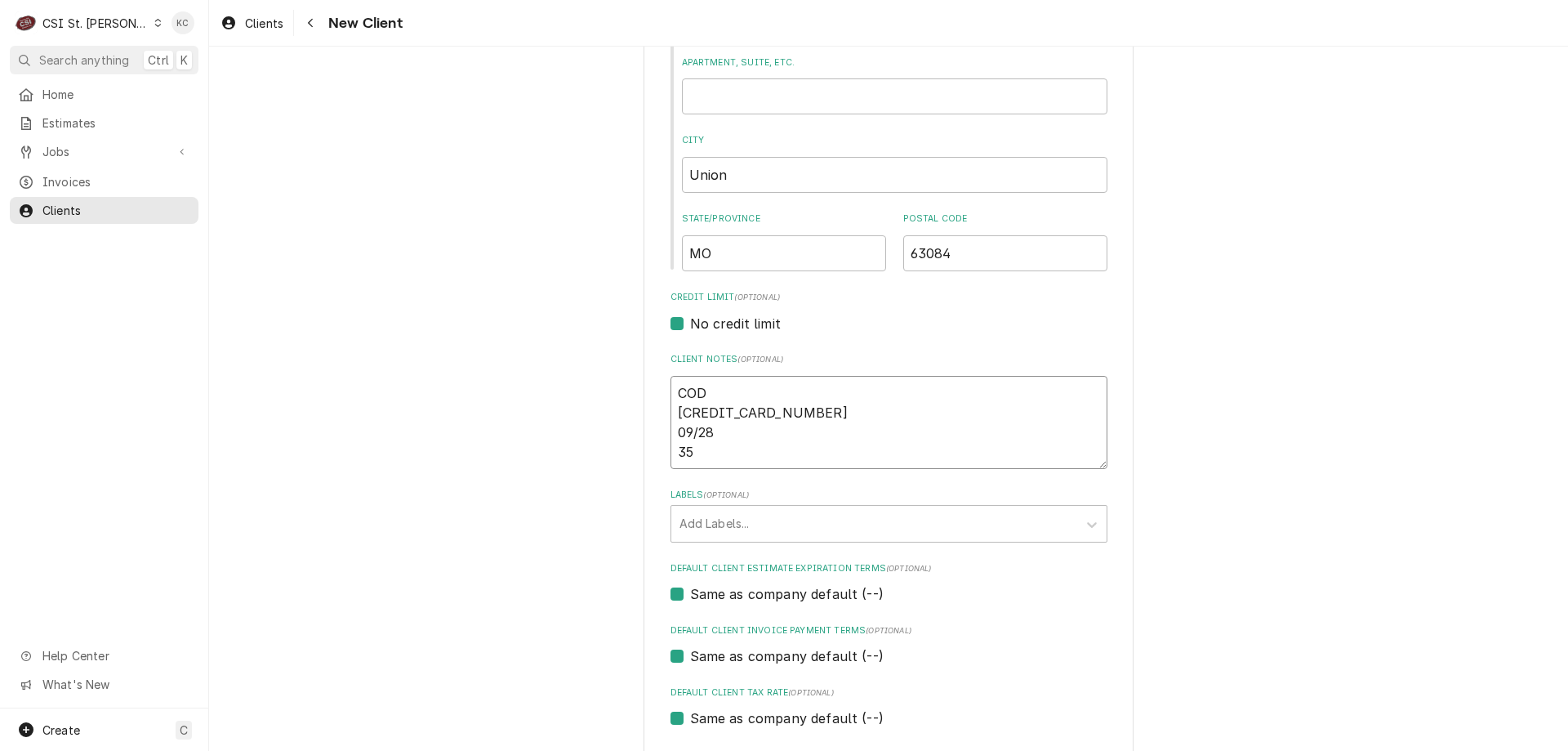
type textarea "COD 4266-8417-8395-1997 09/28 352"
type textarea "x"
type textarea "COD 4266-8417-8395-1997 09/28 352"
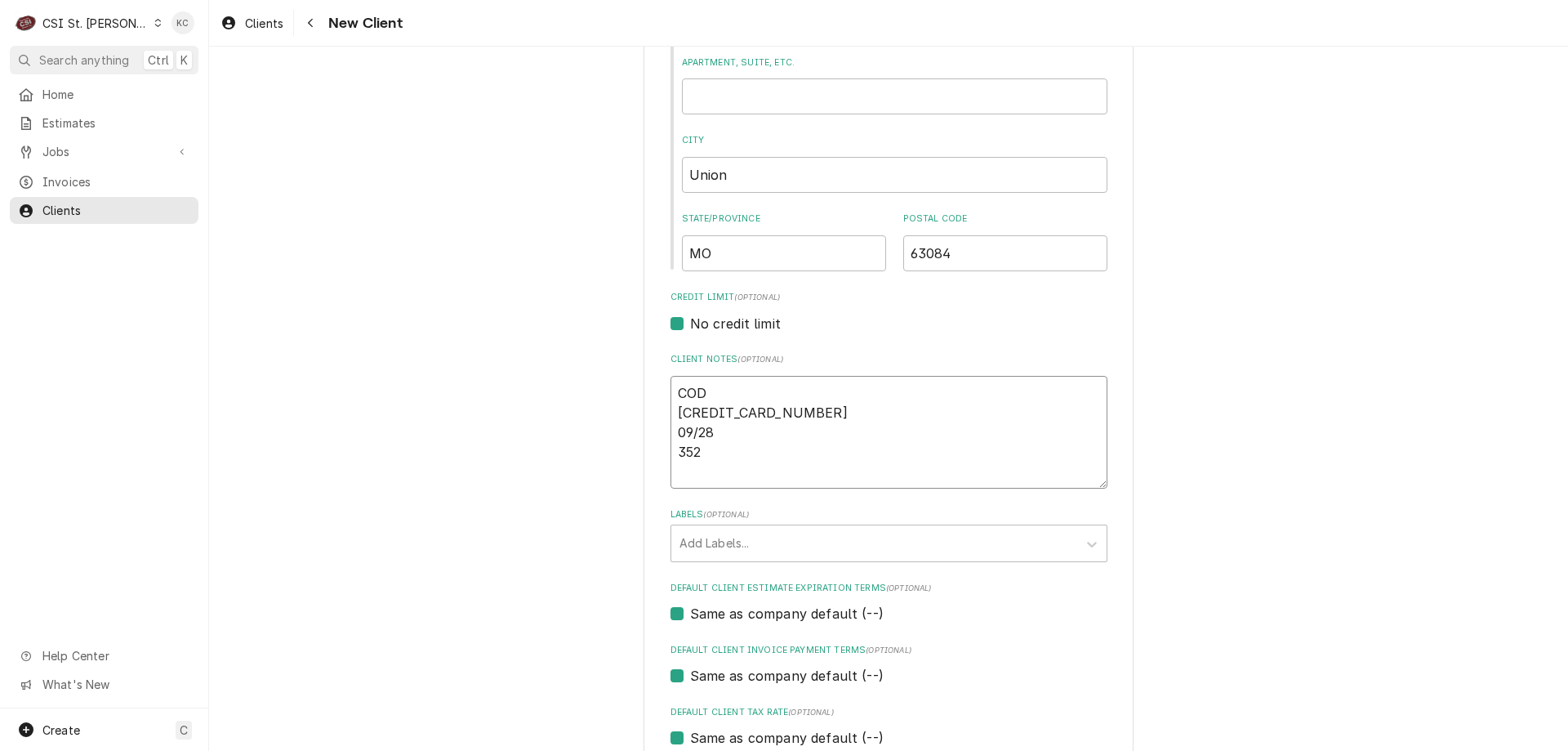
type textarea "x"
type textarea "COD 4266-8417-8395-1997 09/28 352 B"
type textarea "x"
type textarea "COD 4266-8417-8395-1997 09/28 352 BI"
type textarea "x"
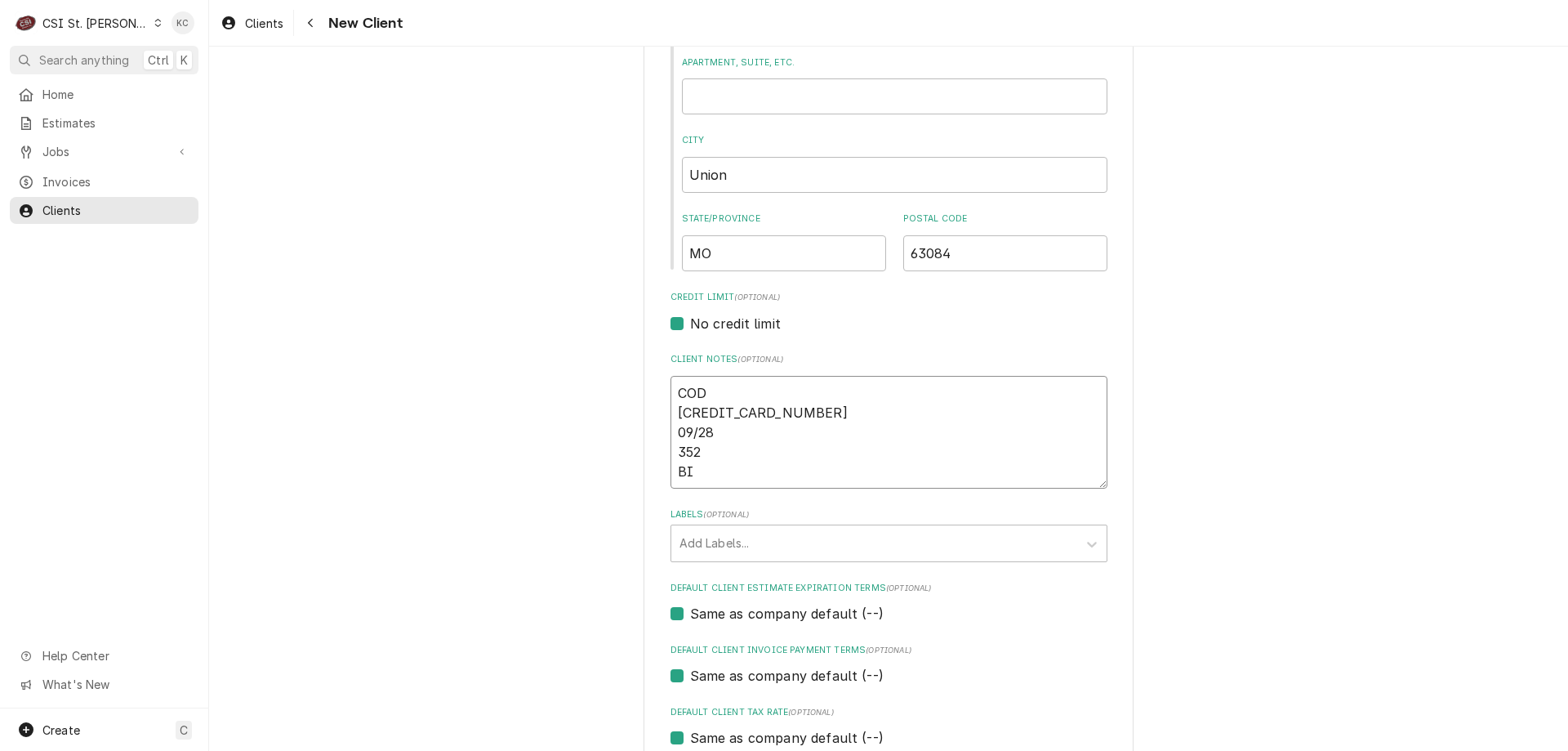
type textarea "COD 4266-8417-8395-1997 09/28 352 BIL"
type textarea "x"
type textarea "COD 4266-8417-8395-1997 09/28 352 BILL"
type textarea "x"
type textarea "COD 4266-8417-8395-1997 09/28 352 BILLI"
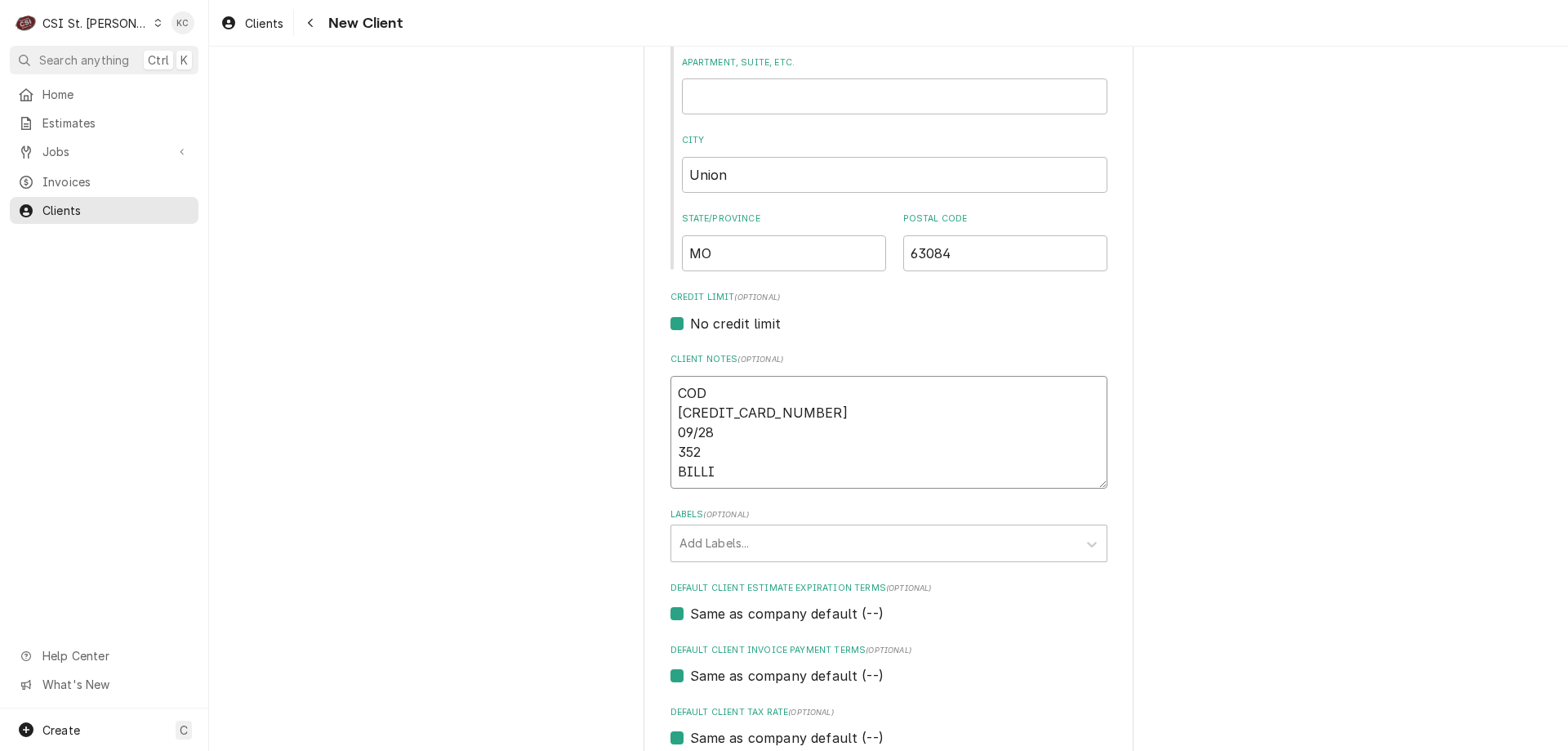
type textarea "x"
type textarea "COD 4266-8417-8395-1997 09/28 352 BILLIN"
type textarea "x"
type textarea "COD 4266-8417-8395-1997 09/28 352 BILLING"
type textarea "x"
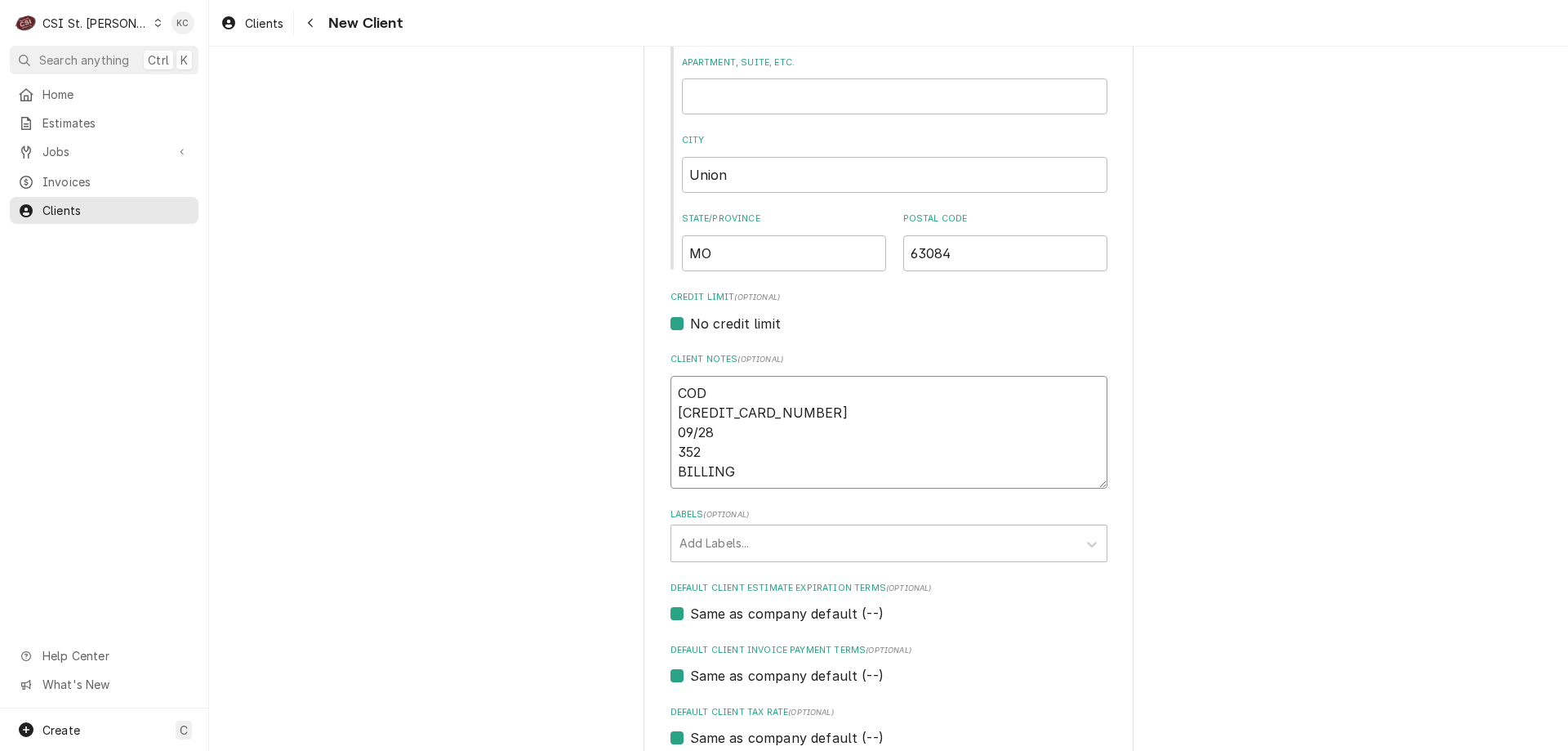
type textarea "COD 4266-8417-8395-1997 09/28 352 BILLING"
type textarea "x"
type textarea "COD 4266-8417-8395-1997 09/28 352 BILLING -"
type textarea "x"
type textarea "COD 4266-8417-8395-1997 09/28 352 BILLING -"
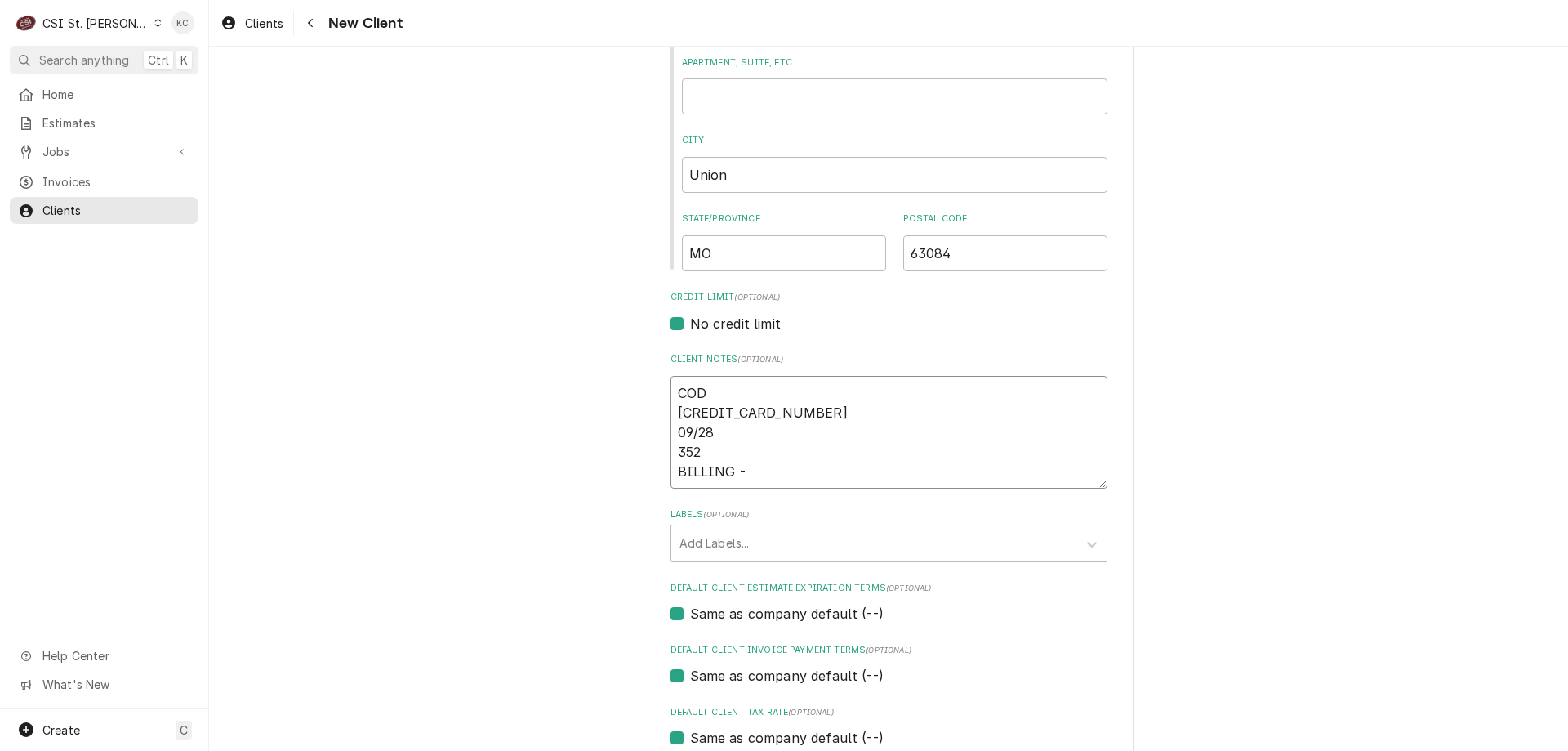
type textarea "x"
type textarea "COD 4266-8417-8395-1997 09/28 352 BILLING - 7"
type textarea "x"
type textarea "COD 4266-8417-8395-1997 09/28 352 BILLING - 70"
type textarea "x"
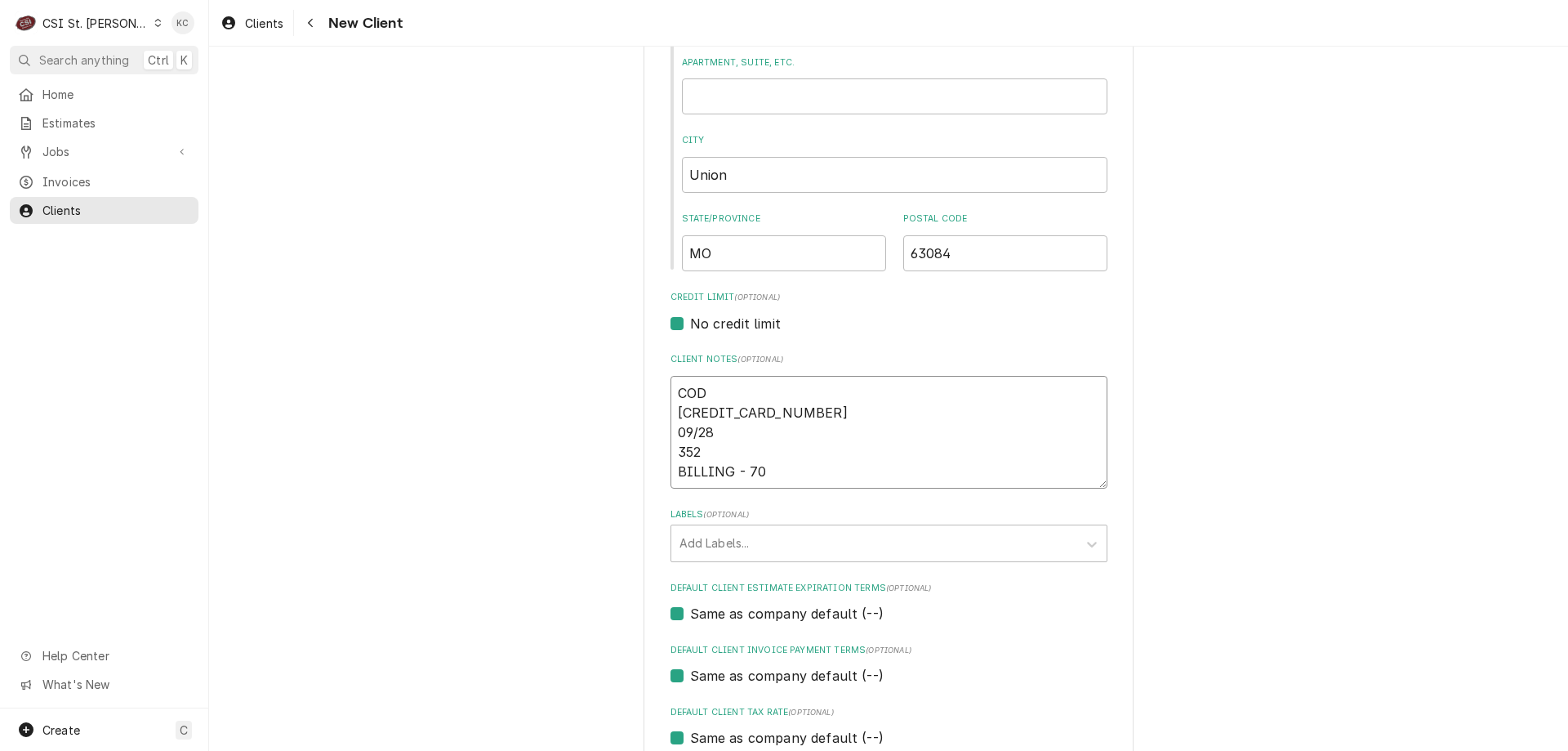
type textarea "COD 4266-8417-8395-1997 09/28 352 BILLING - 707"
type textarea "x"
type textarea "COD 4266-8417-8395-1997 09/28 352 BILLING - 707"
type textarea "x"
type textarea "COD 4266-8417-8395-1997 09/28 352 BILLING - 707 U"
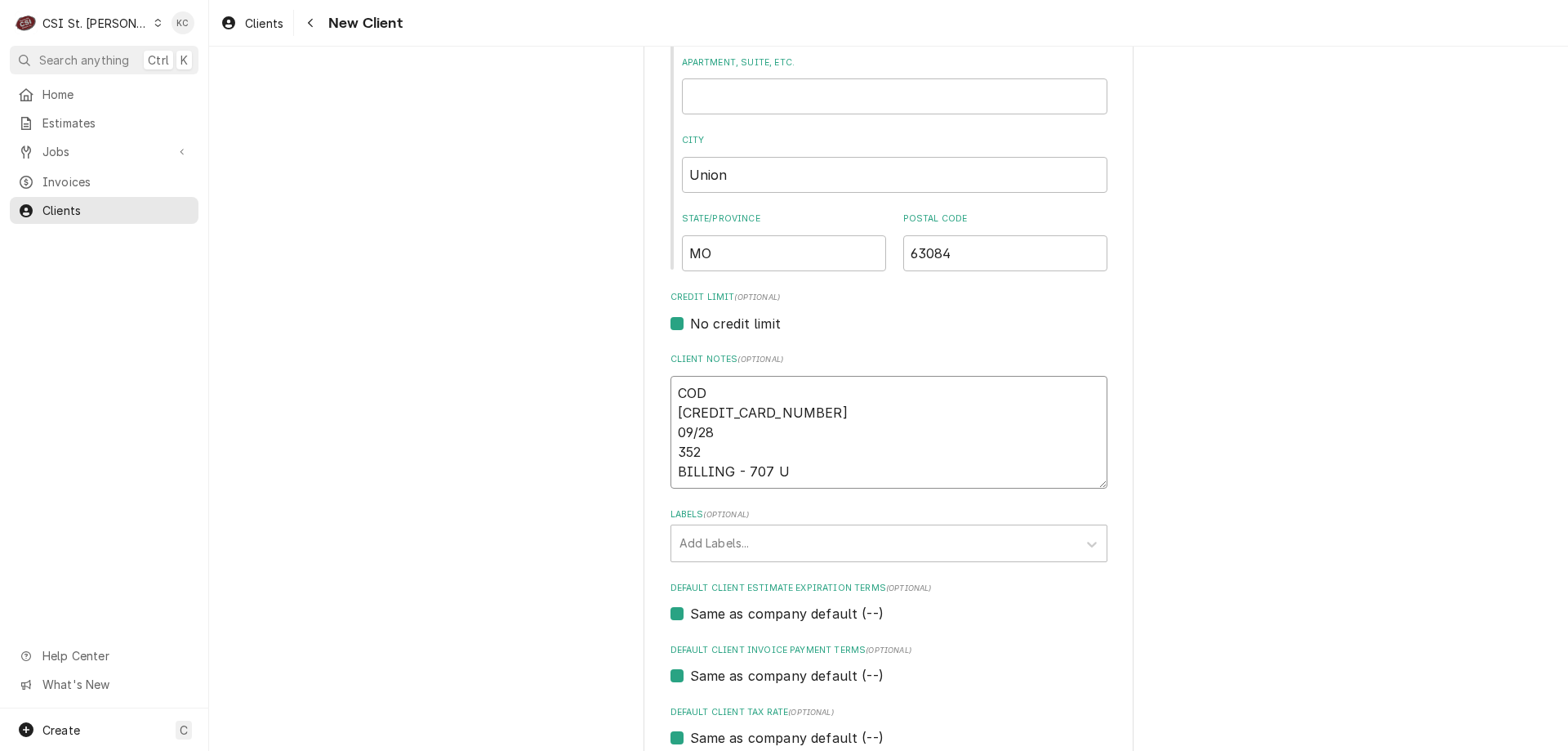
type textarea "x"
type textarea "COD 4266-8417-8395-1997 09/28 352 BILLING - 707 US"
type textarea "x"
type textarea "COD 4266-8417-8395-1997 09/28 352 BILLING - 707 US"
type textarea "x"
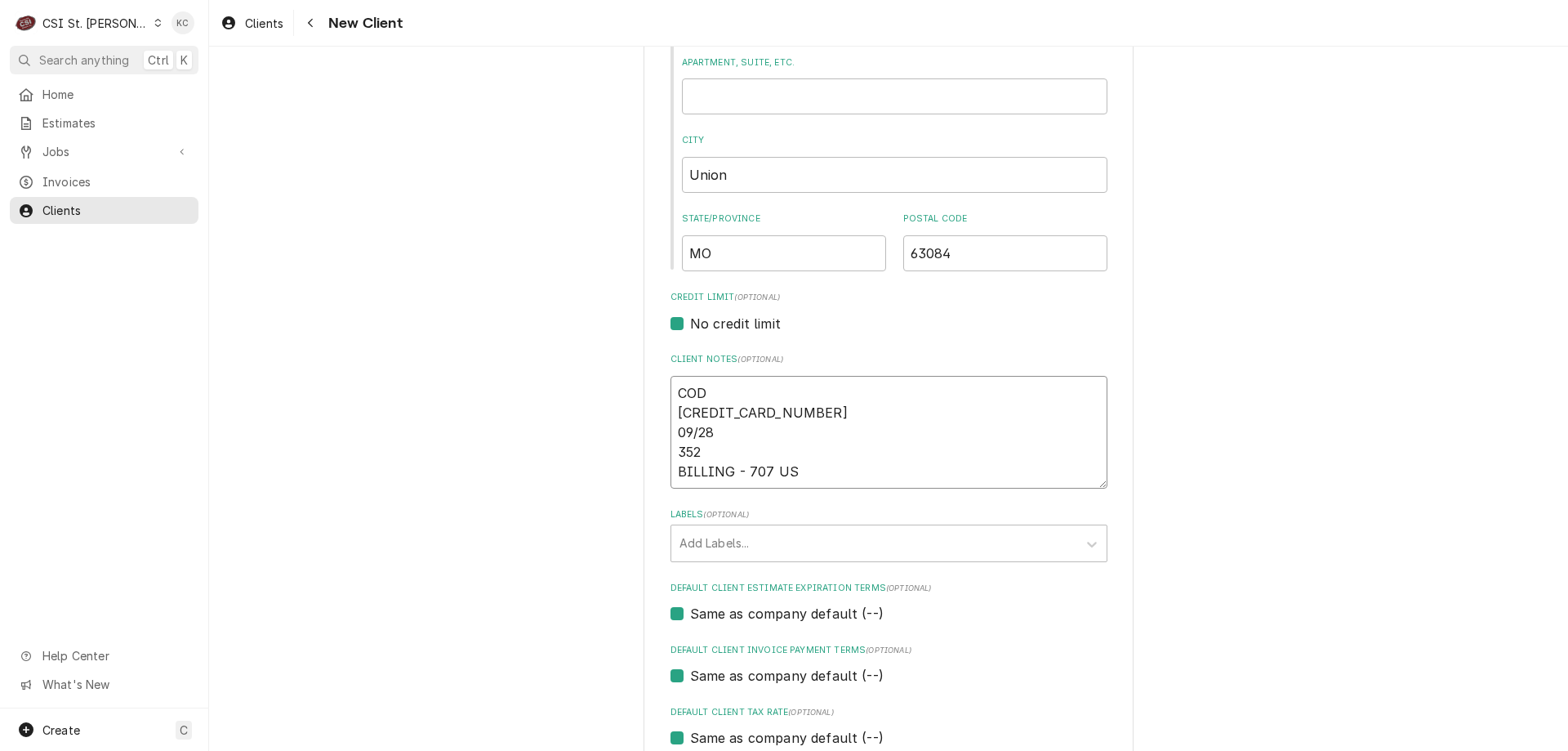
type textarea "COD 4266-8417-8395-1997 09/28 352 BILLING - 707 US H"
type textarea "x"
type textarea "COD 4266-8417-8395-1997 09/28 352 BILLING - 707 US HW"
type textarea "x"
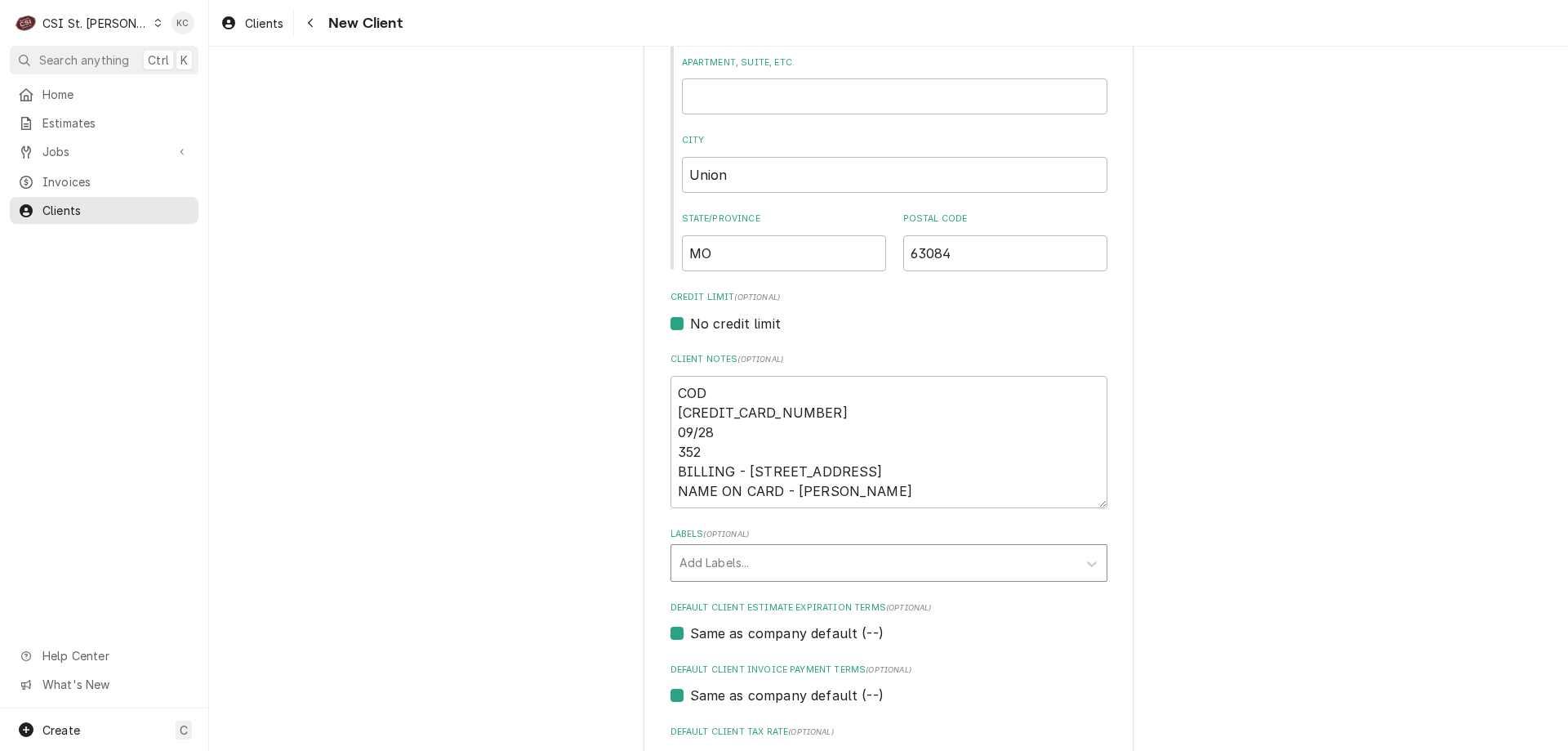
click at [847, 578] on div "Add Labels..." at bounding box center [874, 563] width 405 height 36
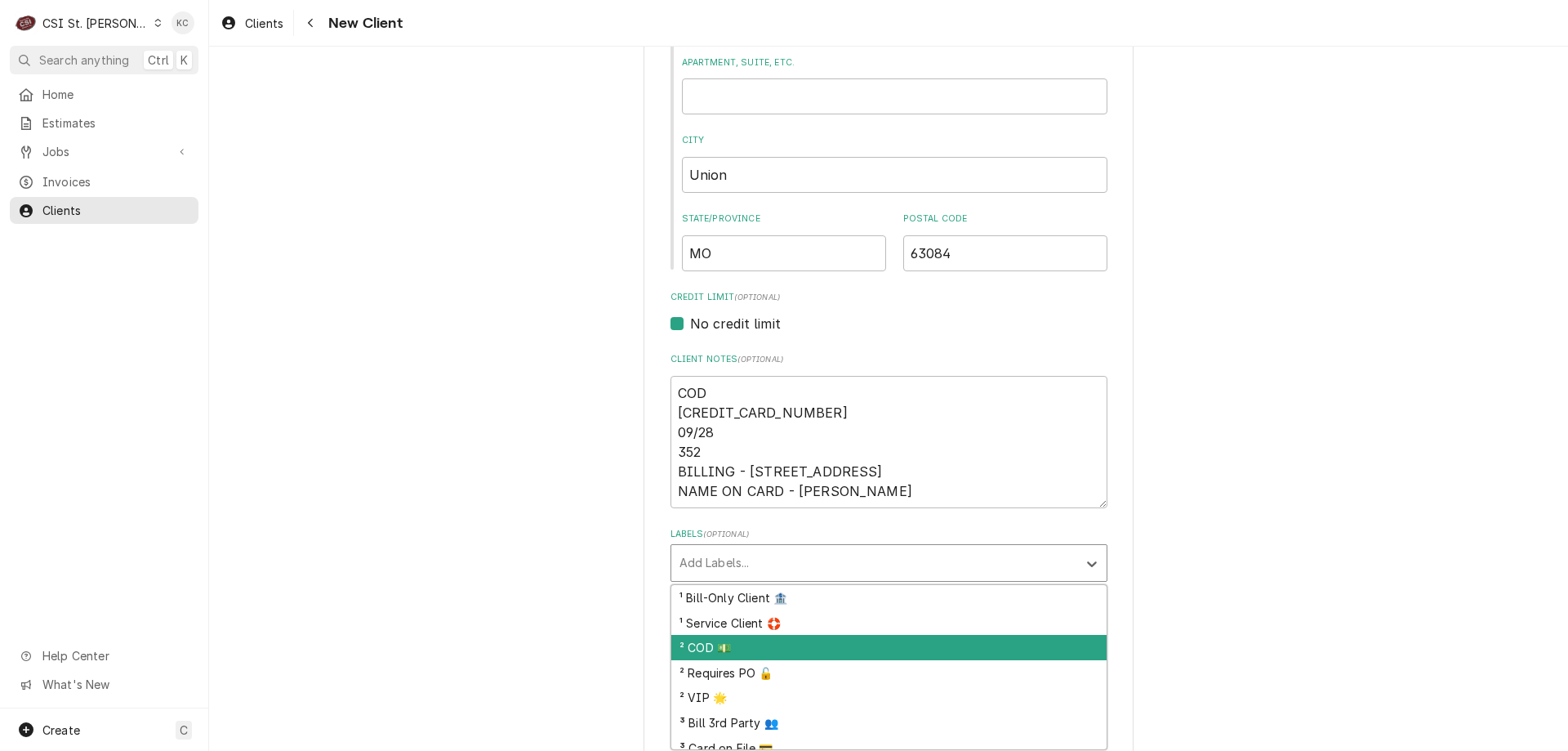
click at [807, 641] on div "² COD 💵" at bounding box center [889, 647] width 435 height 25
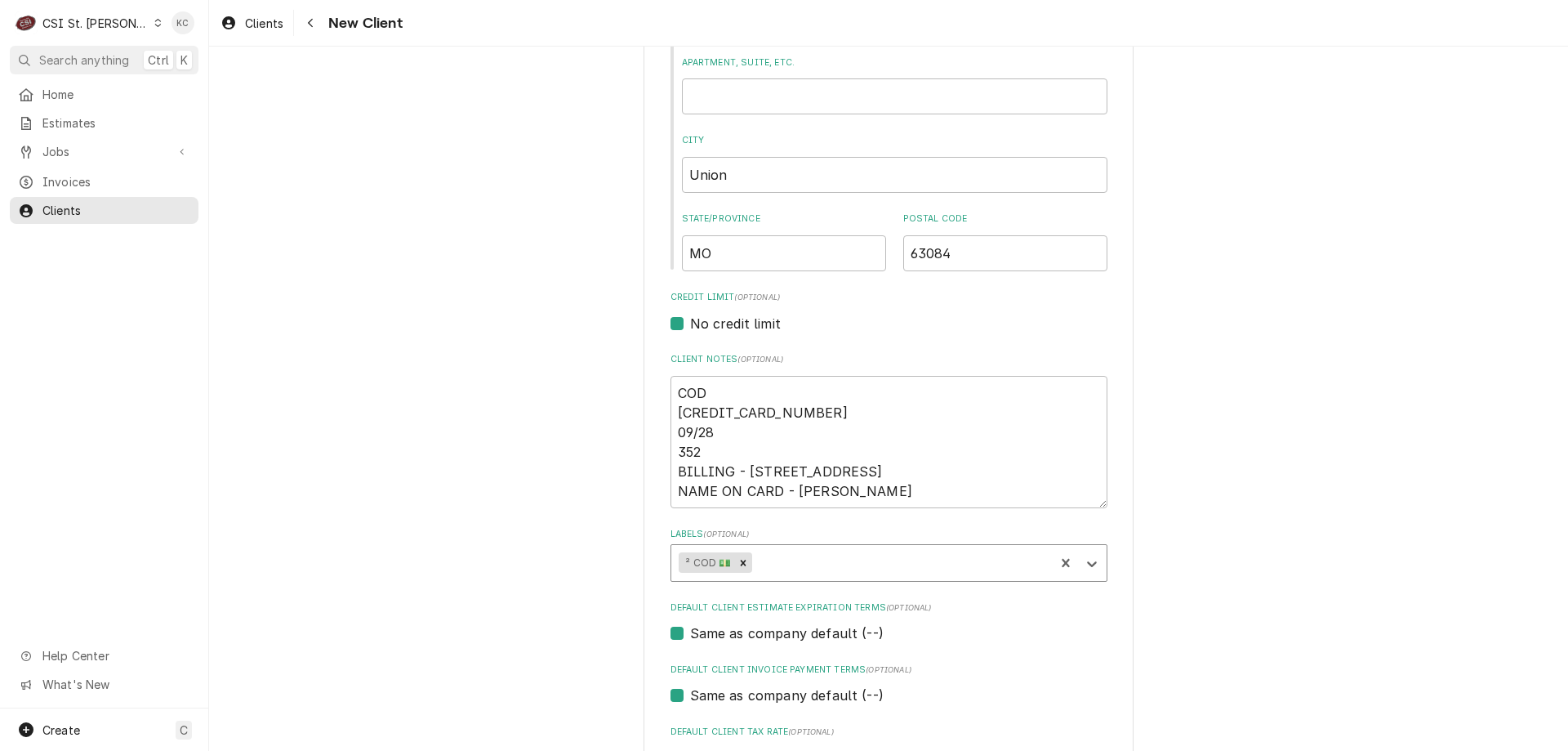
click at [1216, 557] on div "Please provide the following information about your client: Client Type Industr…" at bounding box center [888, 258] width 1359 height 1368
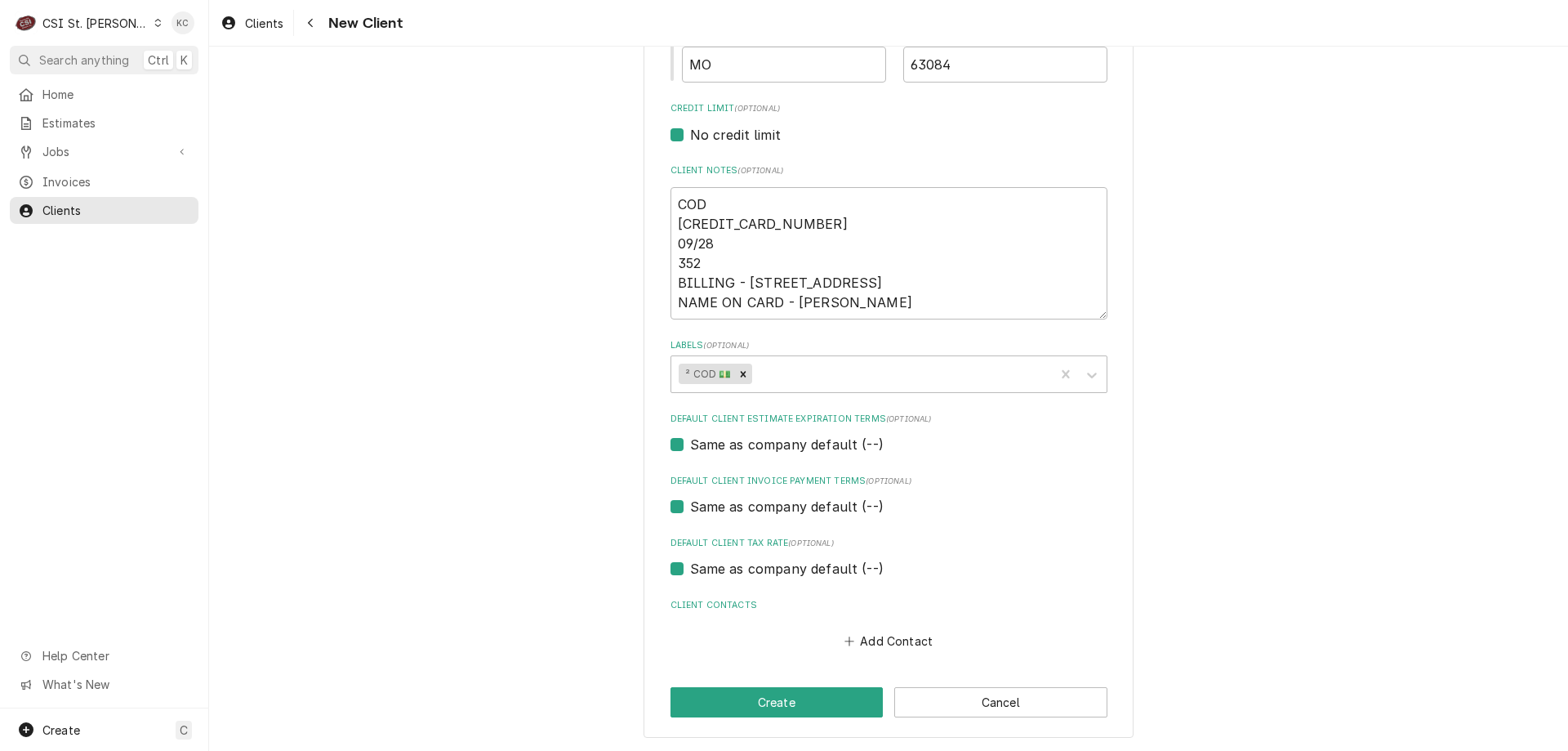
scroll to position [681, 0]
click at [835, 694] on button "Create" at bounding box center [777, 701] width 213 height 30
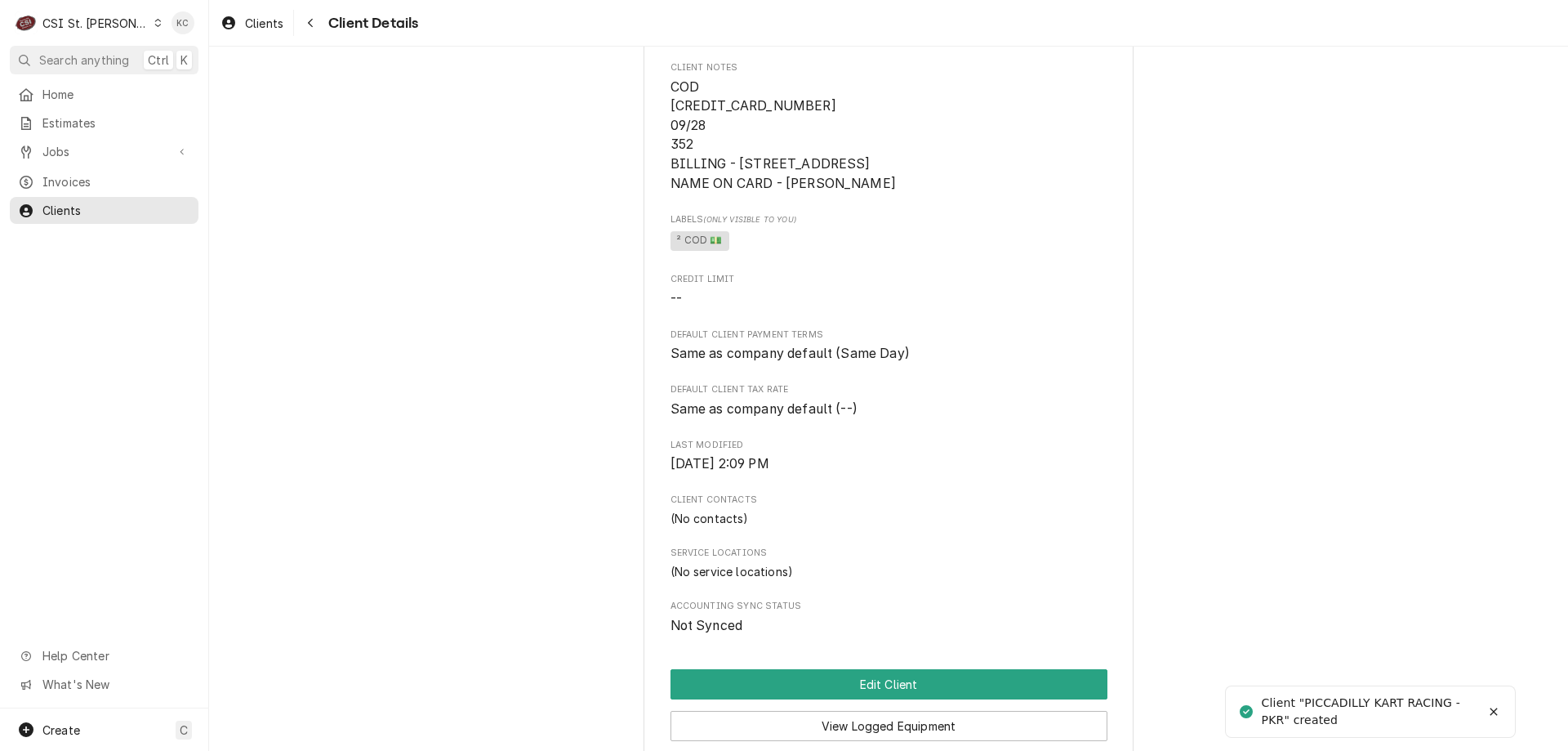
scroll to position [245, 0]
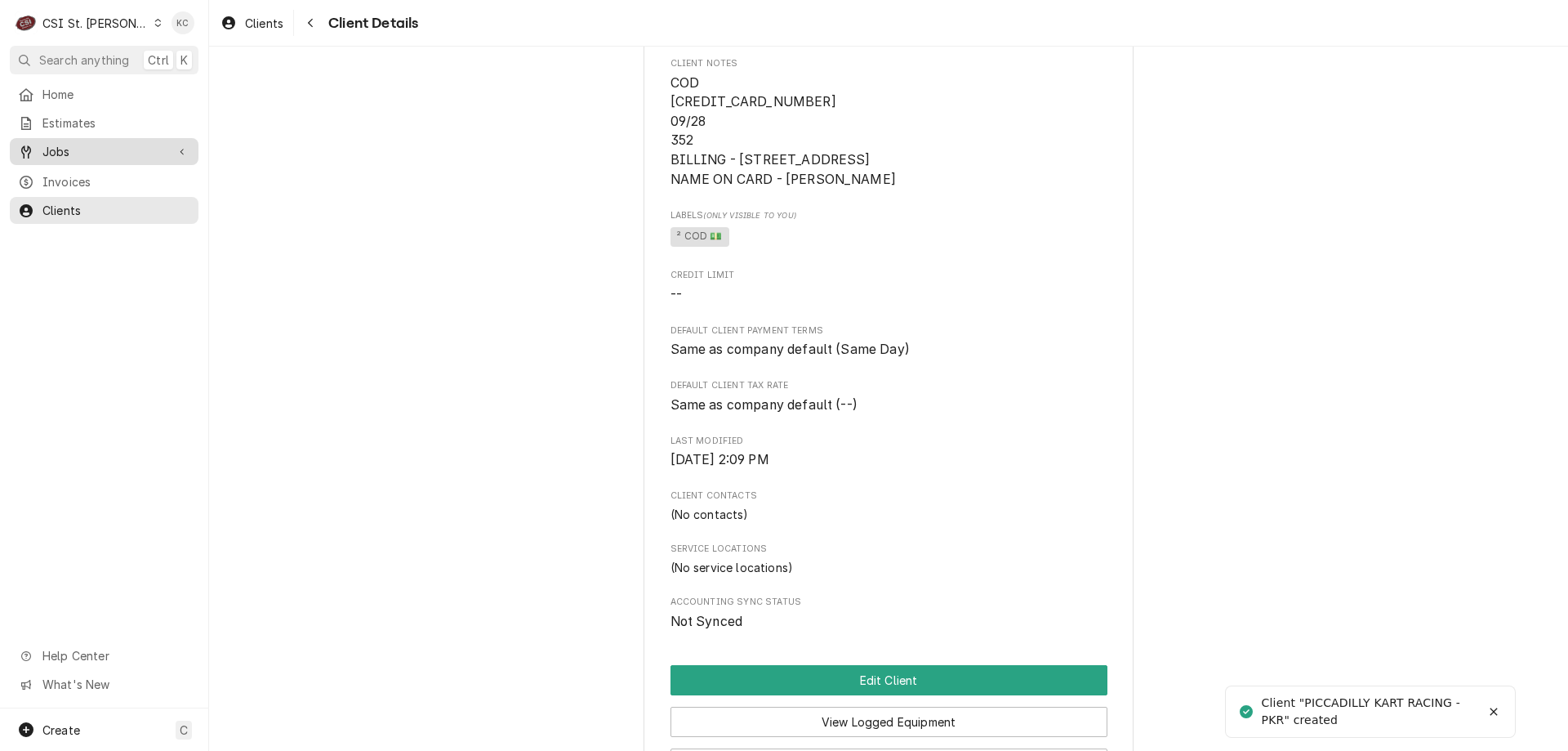
click at [86, 156] on div "Jobs" at bounding box center [104, 152] width 182 height 20
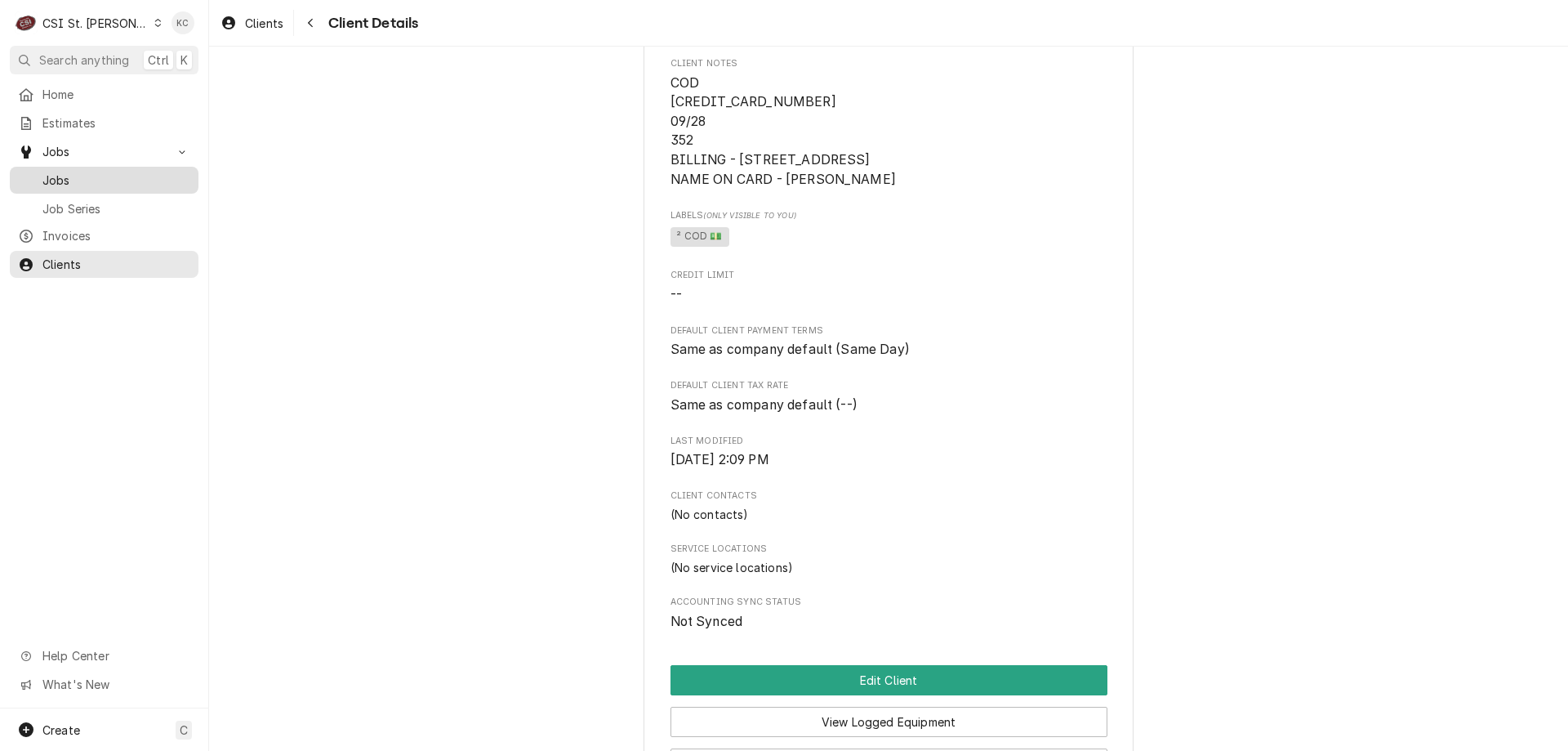
click at [77, 178] on span "Jobs" at bounding box center [116, 180] width 148 height 17
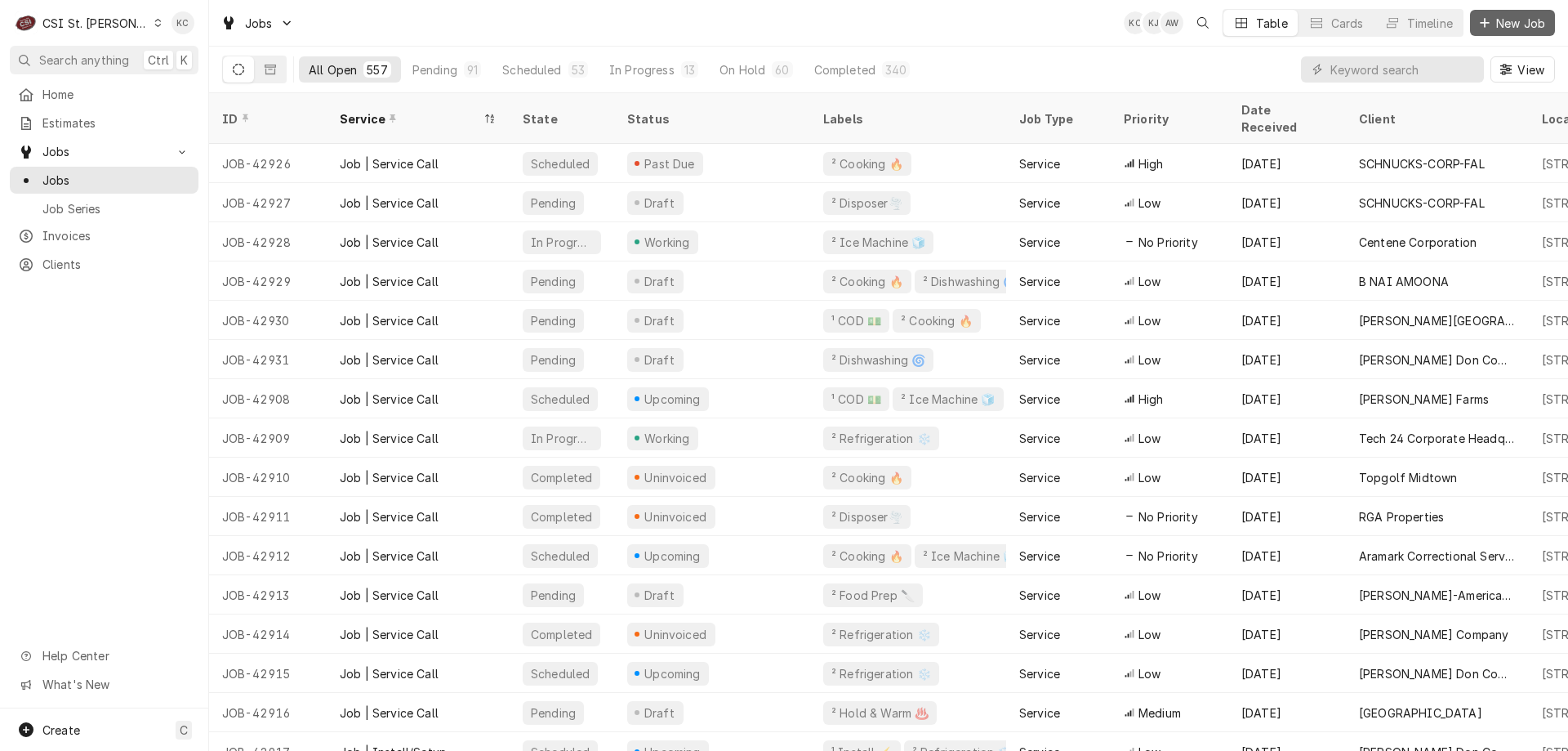
click at [1540, 23] on span "New Job" at bounding box center [1521, 23] width 56 height 17
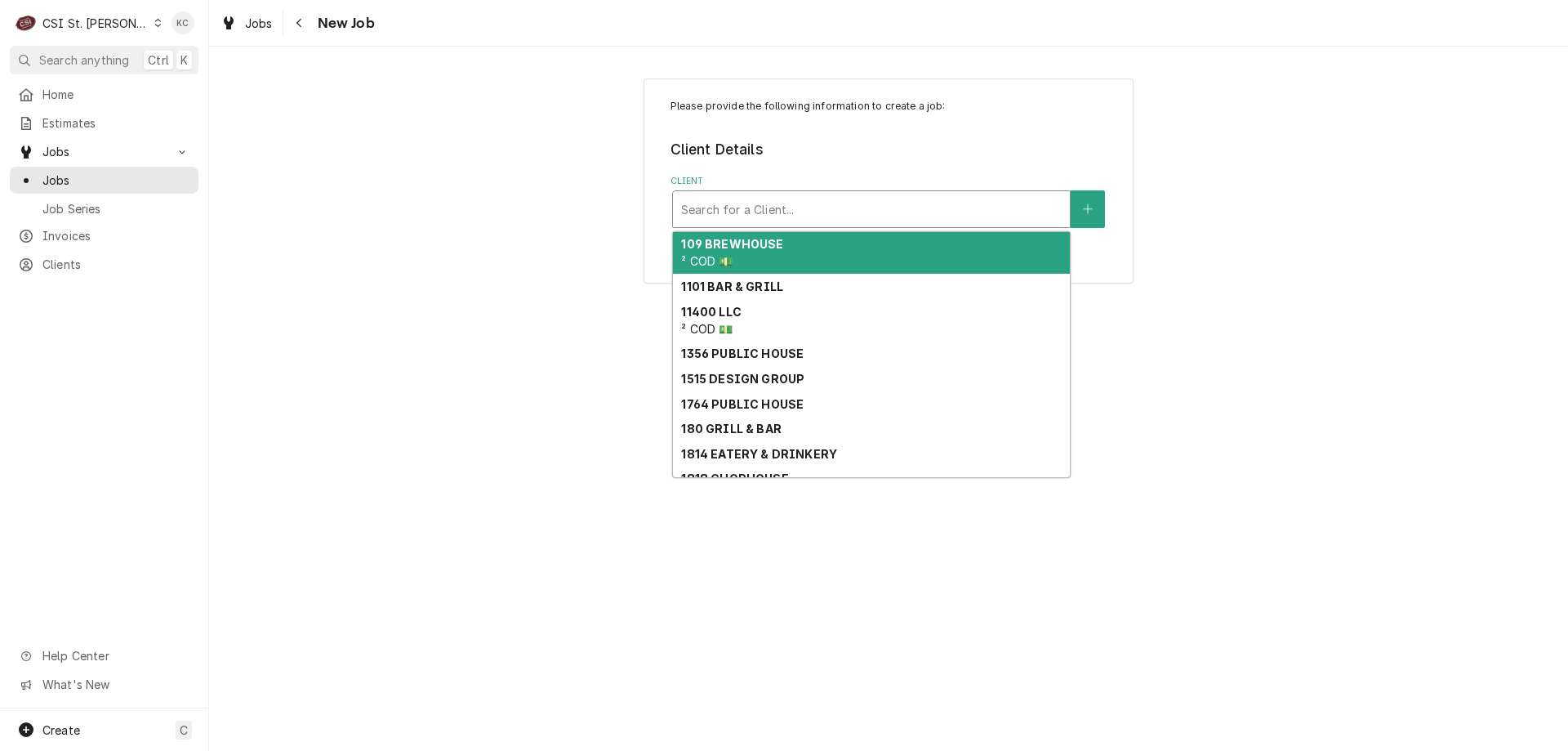
click at [942, 208] on div "Client" at bounding box center [870, 209] width 380 height 30
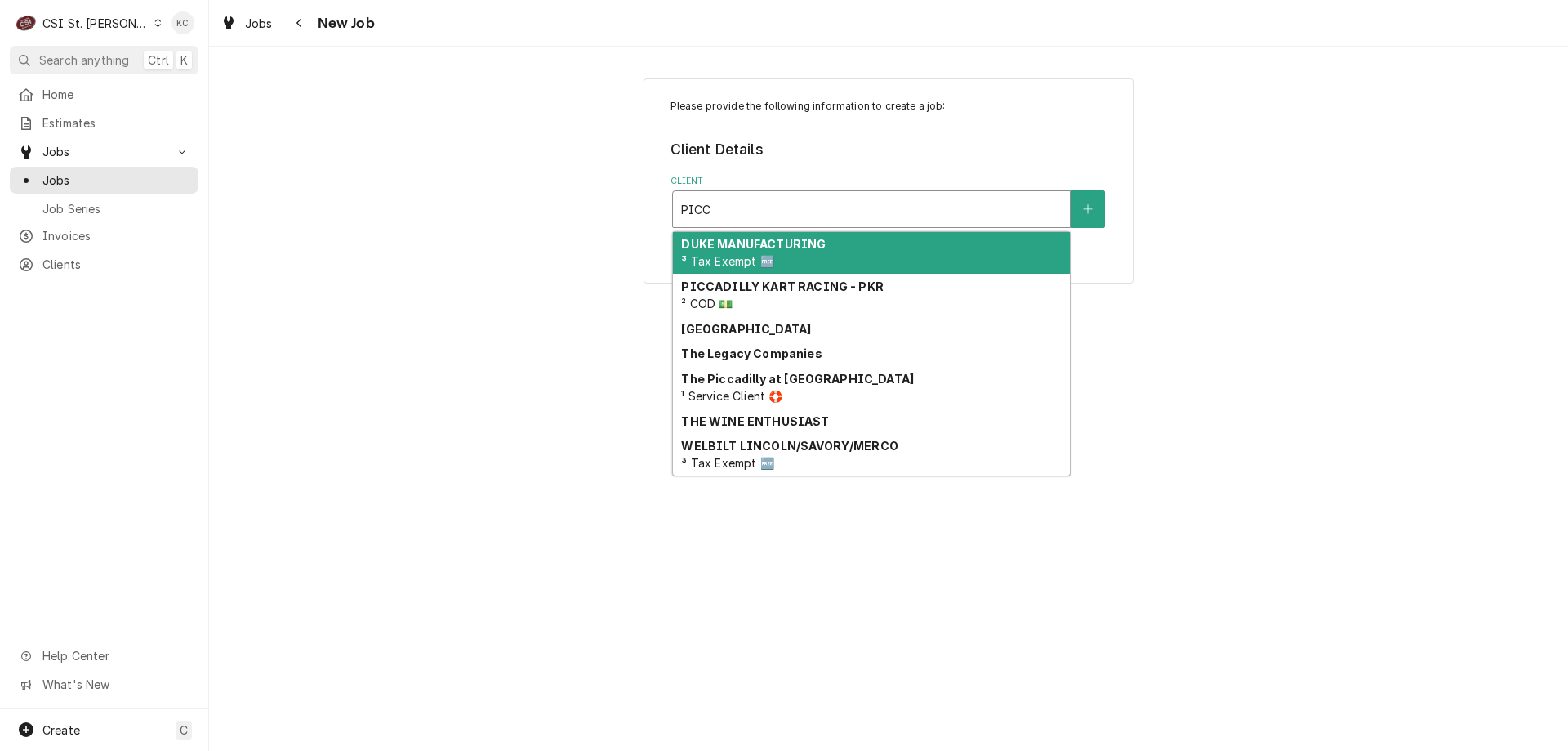
type input "PICC"
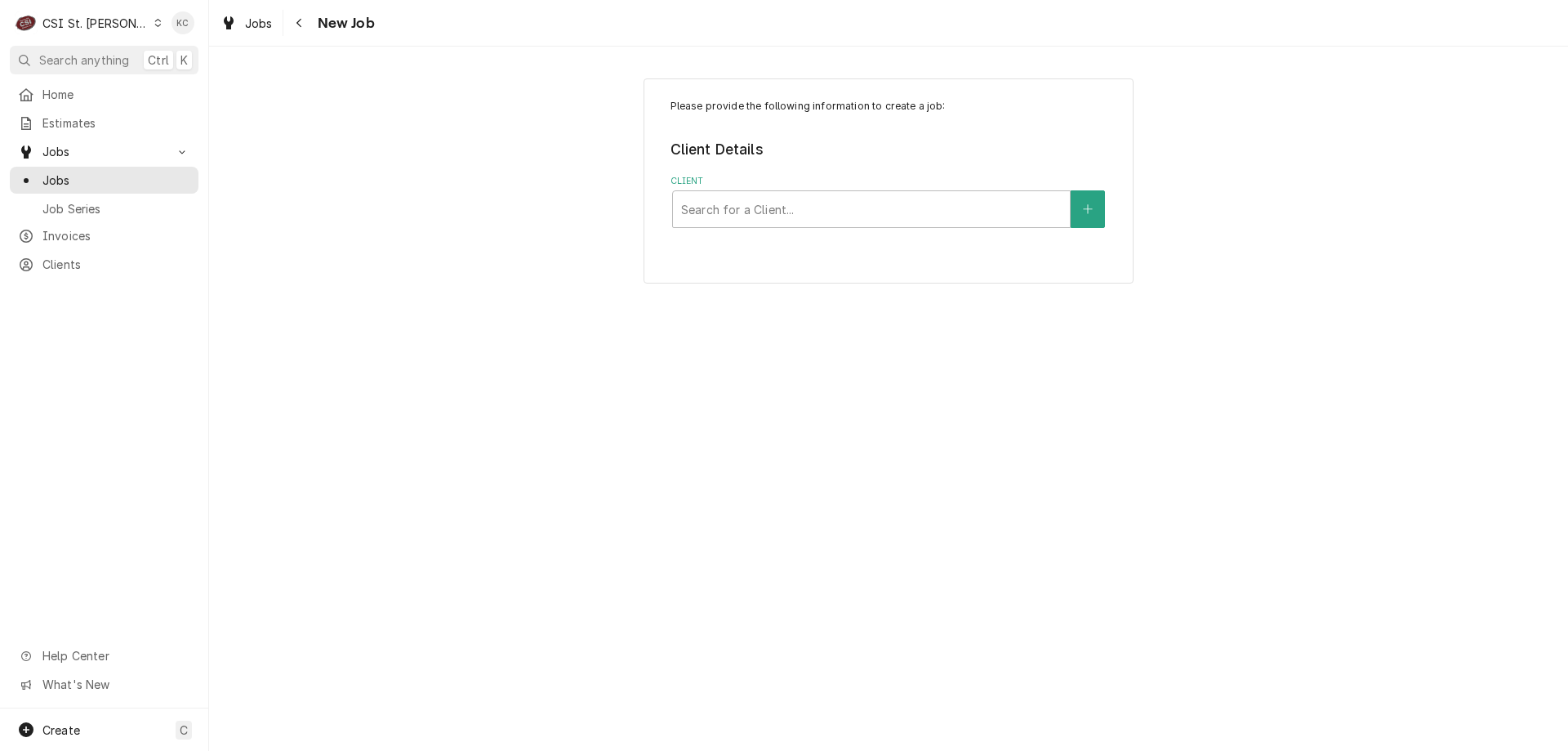
click at [1029, 164] on fieldset "Client Details Client Search for a Client..." at bounding box center [889, 183] width 437 height 89
click at [47, 259] on span "Clients" at bounding box center [116, 264] width 148 height 17
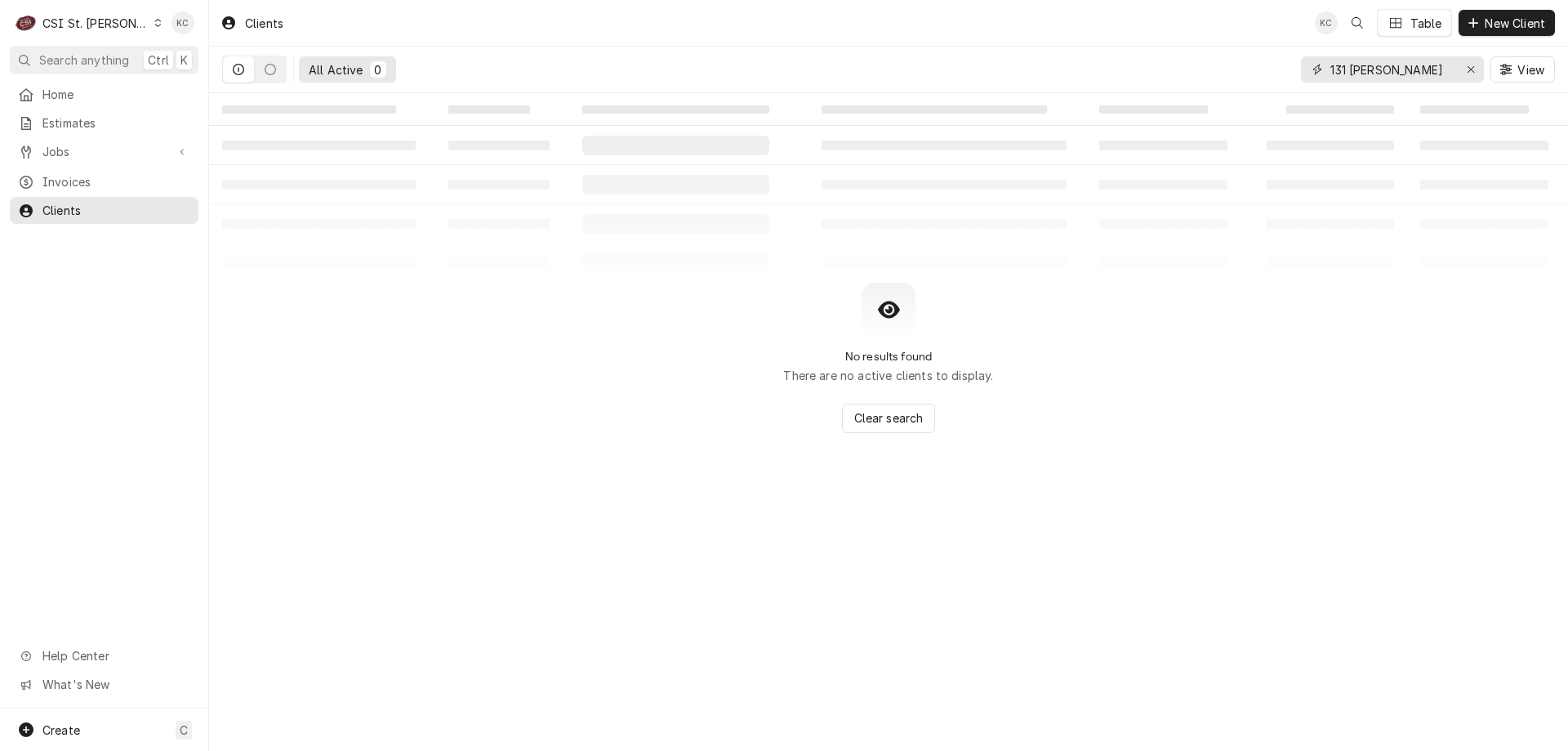
drag, startPoint x: 1411, startPoint y: 67, endPoint x: 1222, endPoint y: 66, distance: 189.0
click at [1222, 66] on div "All Active 0 131 [PERSON_NAME] View" at bounding box center [888, 69] width 1333 height 46
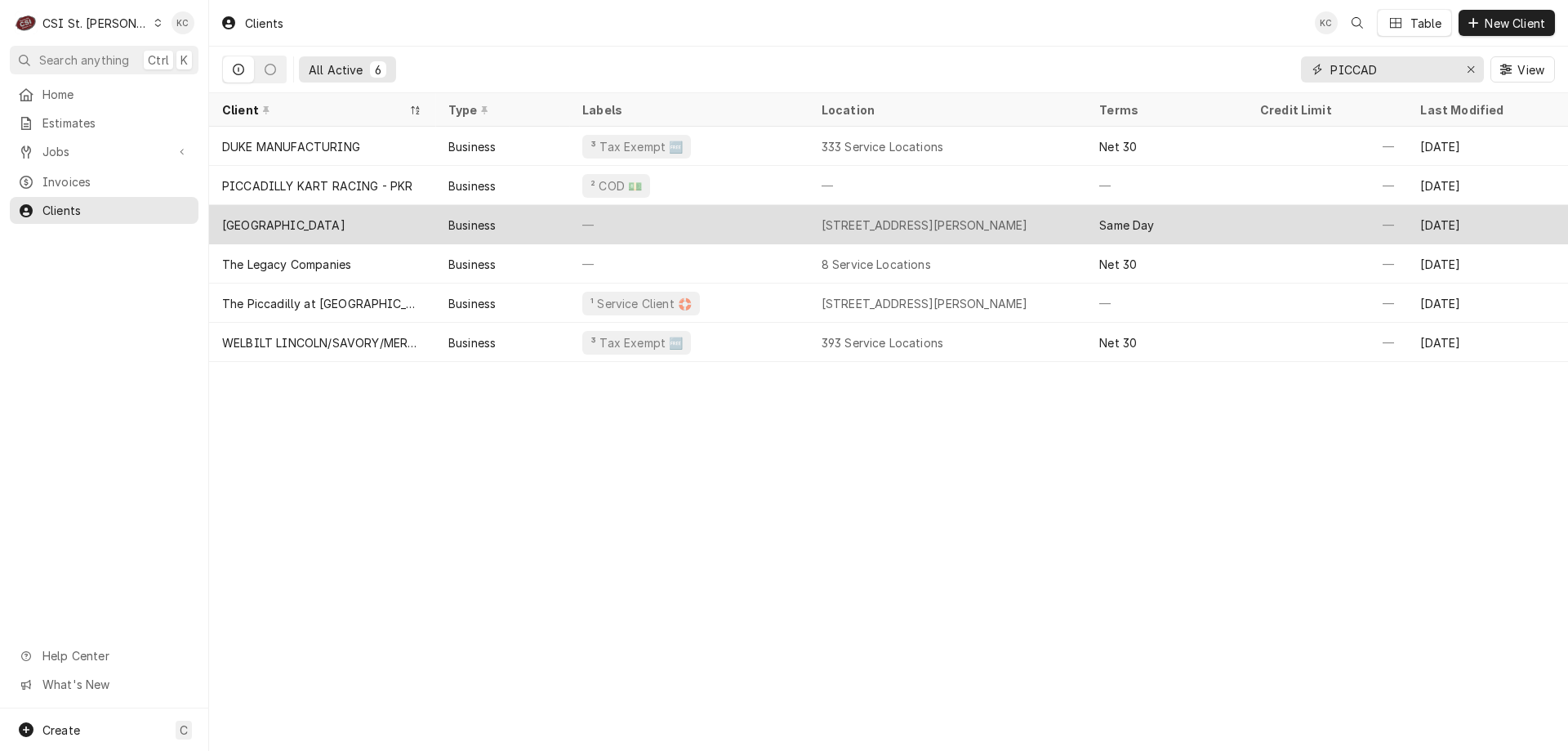
type input "PICCAD"
click at [358, 215] on div "[GEOGRAPHIC_DATA]" at bounding box center [322, 224] width 226 height 39
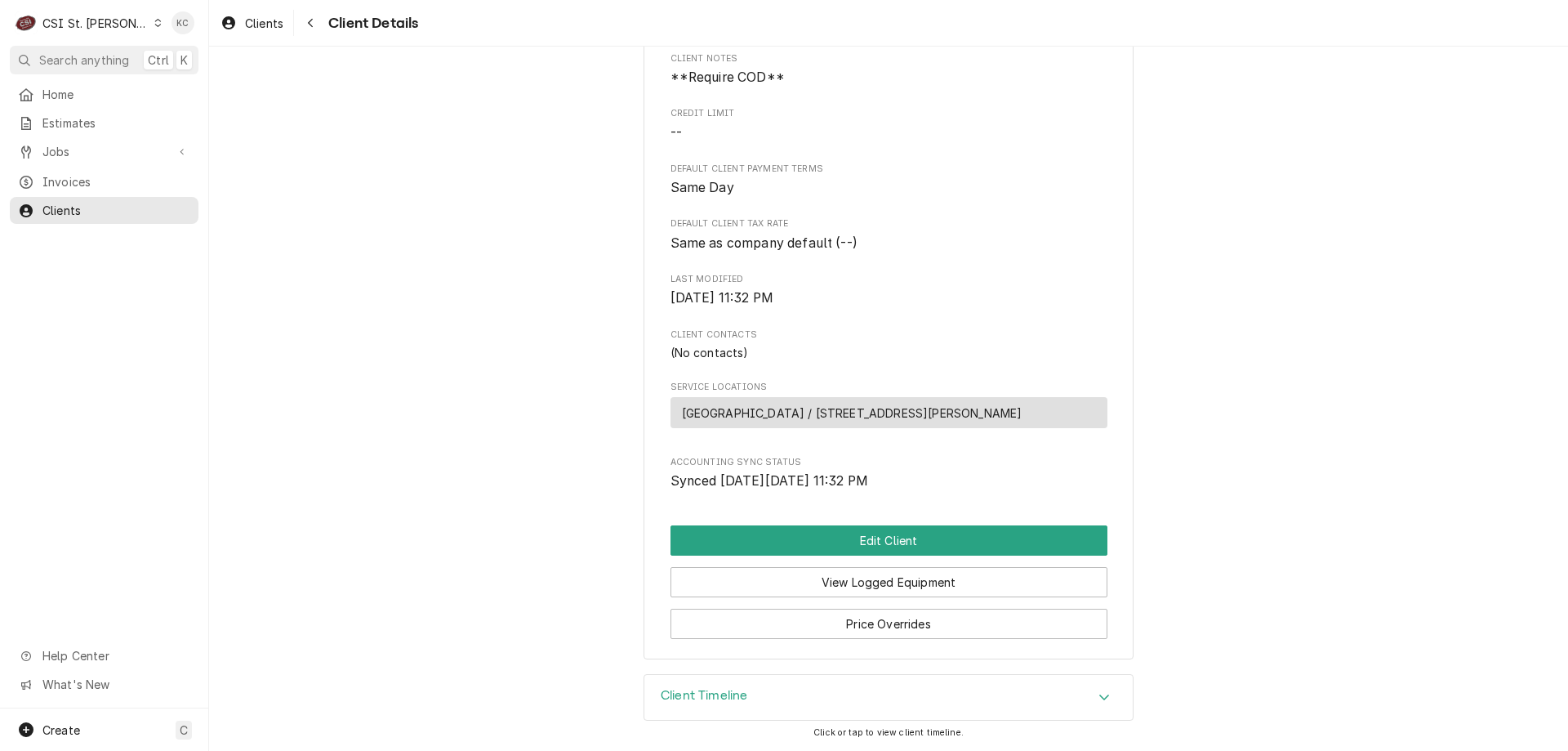
scroll to position [289, 0]
click at [53, 144] on span "Jobs" at bounding box center [104, 152] width 124 height 17
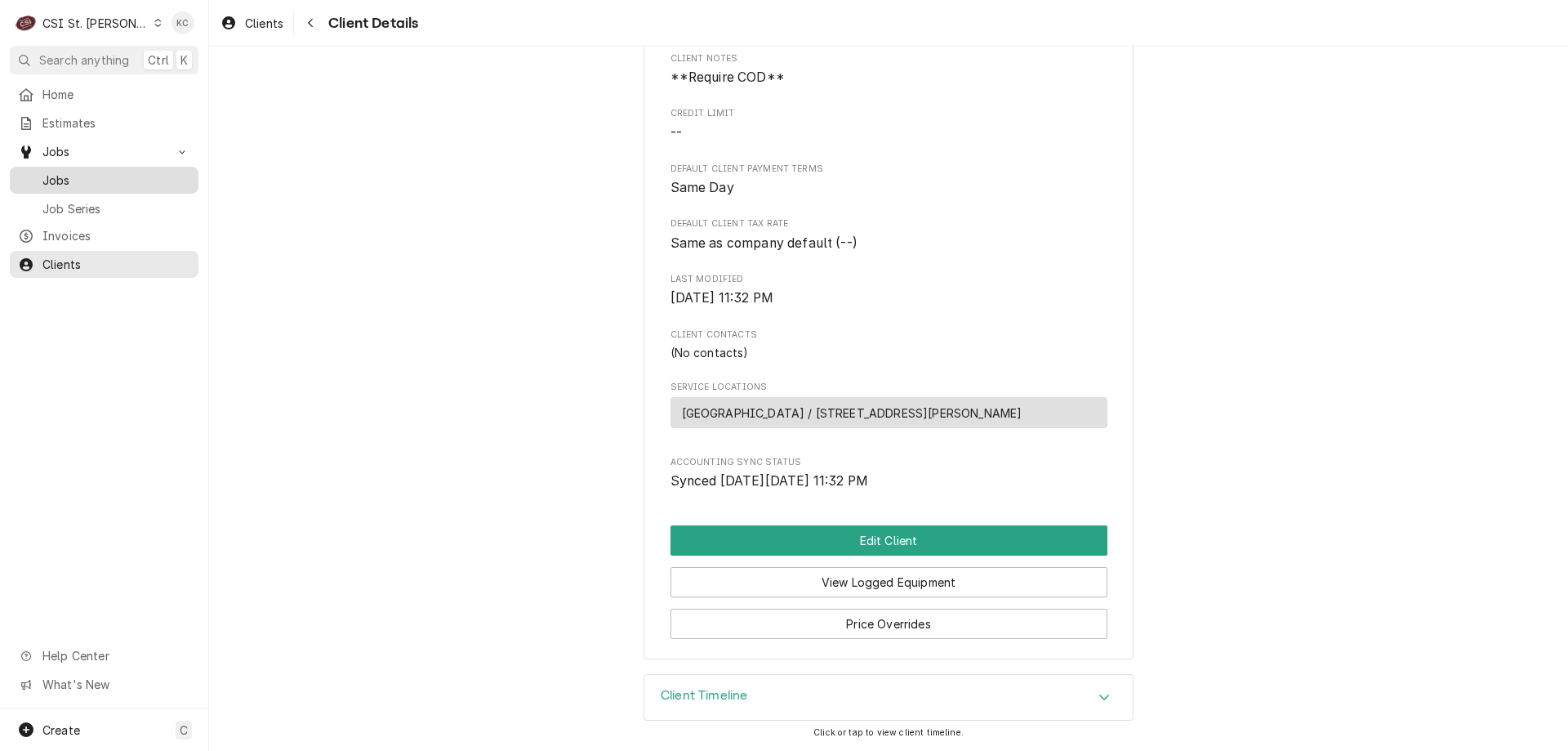
click at [71, 170] on div "Jobs" at bounding box center [104, 181] width 182 height 20
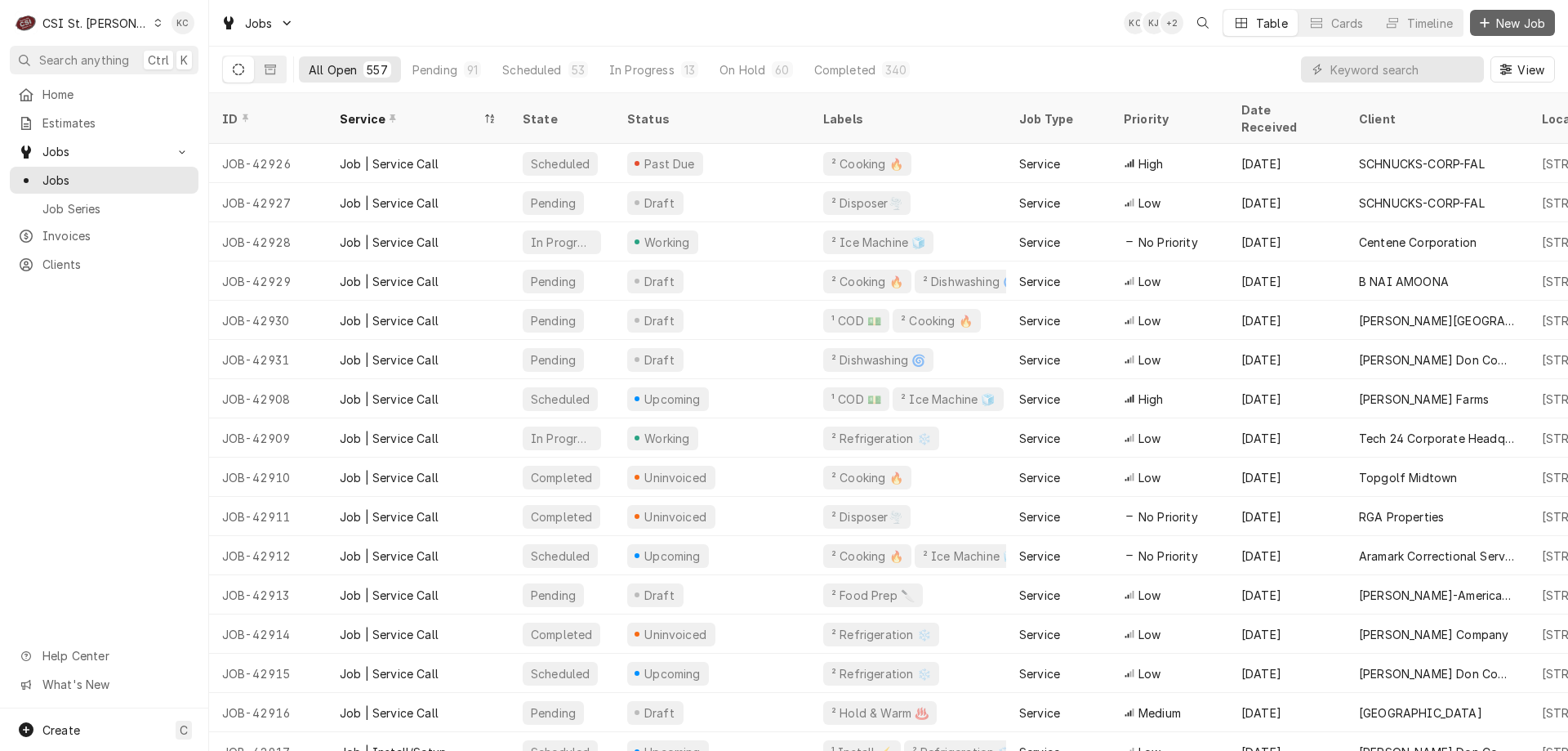
click at [1506, 27] on span "New Job" at bounding box center [1521, 23] width 56 height 17
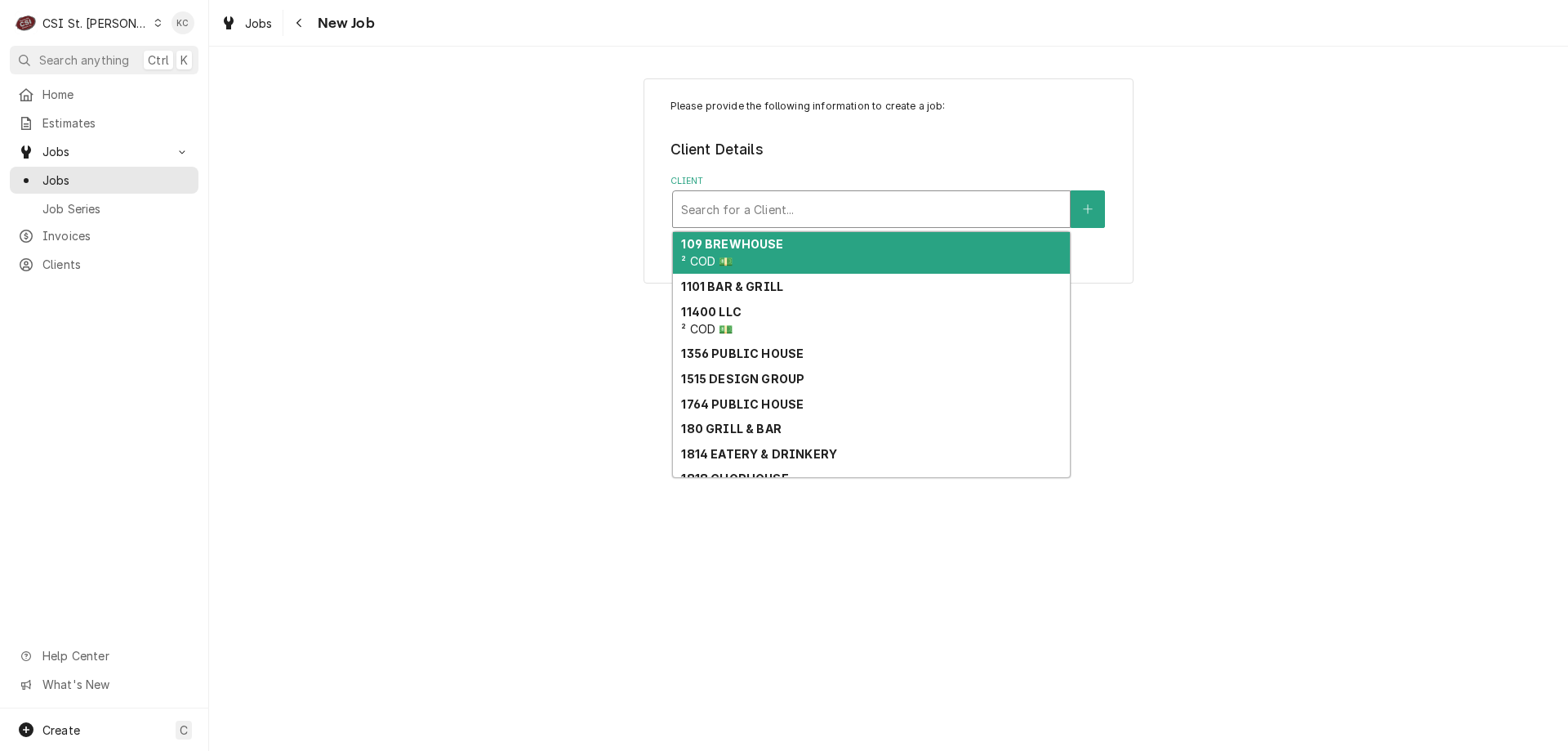
click at [834, 197] on div "Client" at bounding box center [870, 209] width 380 height 30
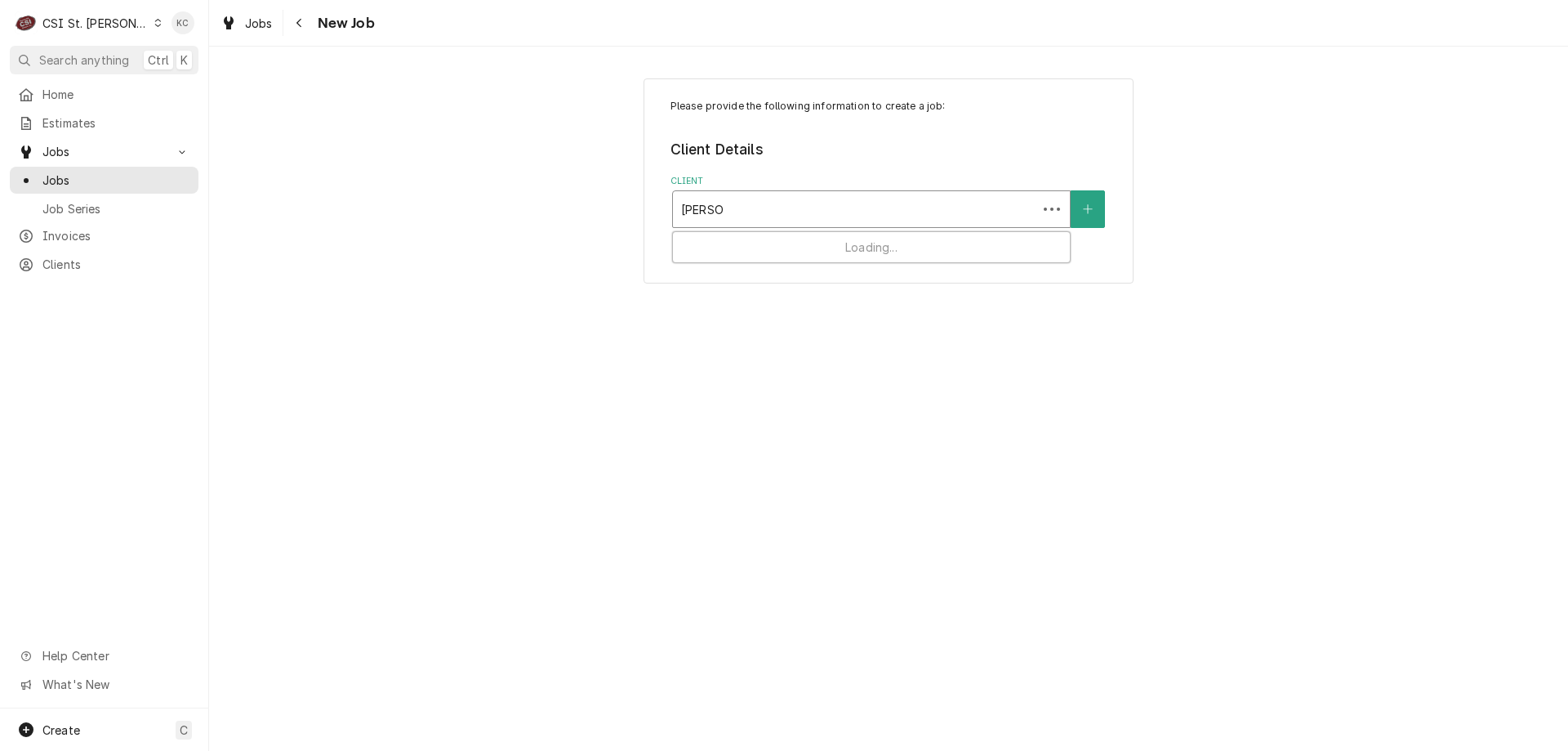
type input "PICCAD"
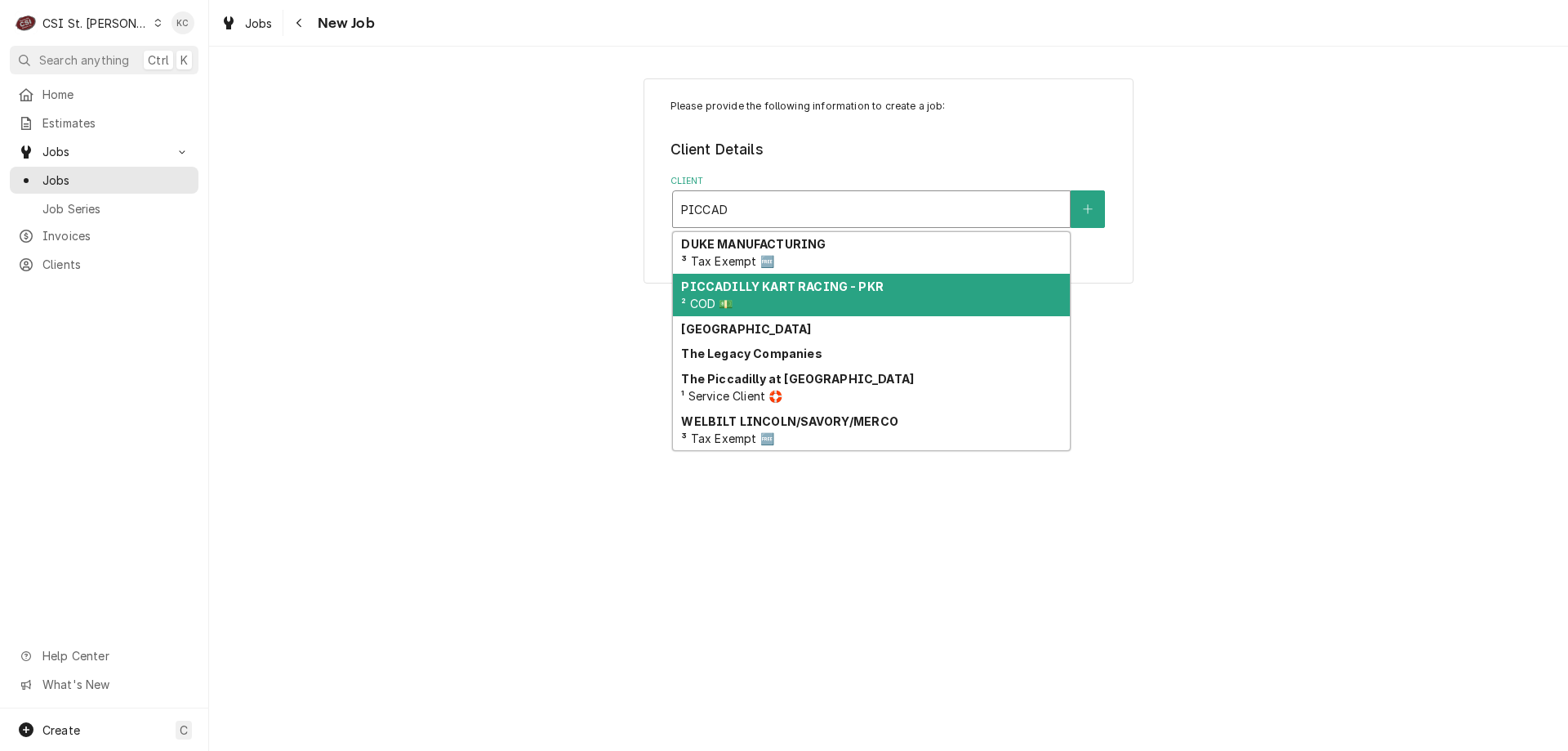
click at [801, 287] on strong "PICCADILLY KART RACING - PKR" at bounding box center [781, 286] width 202 height 14
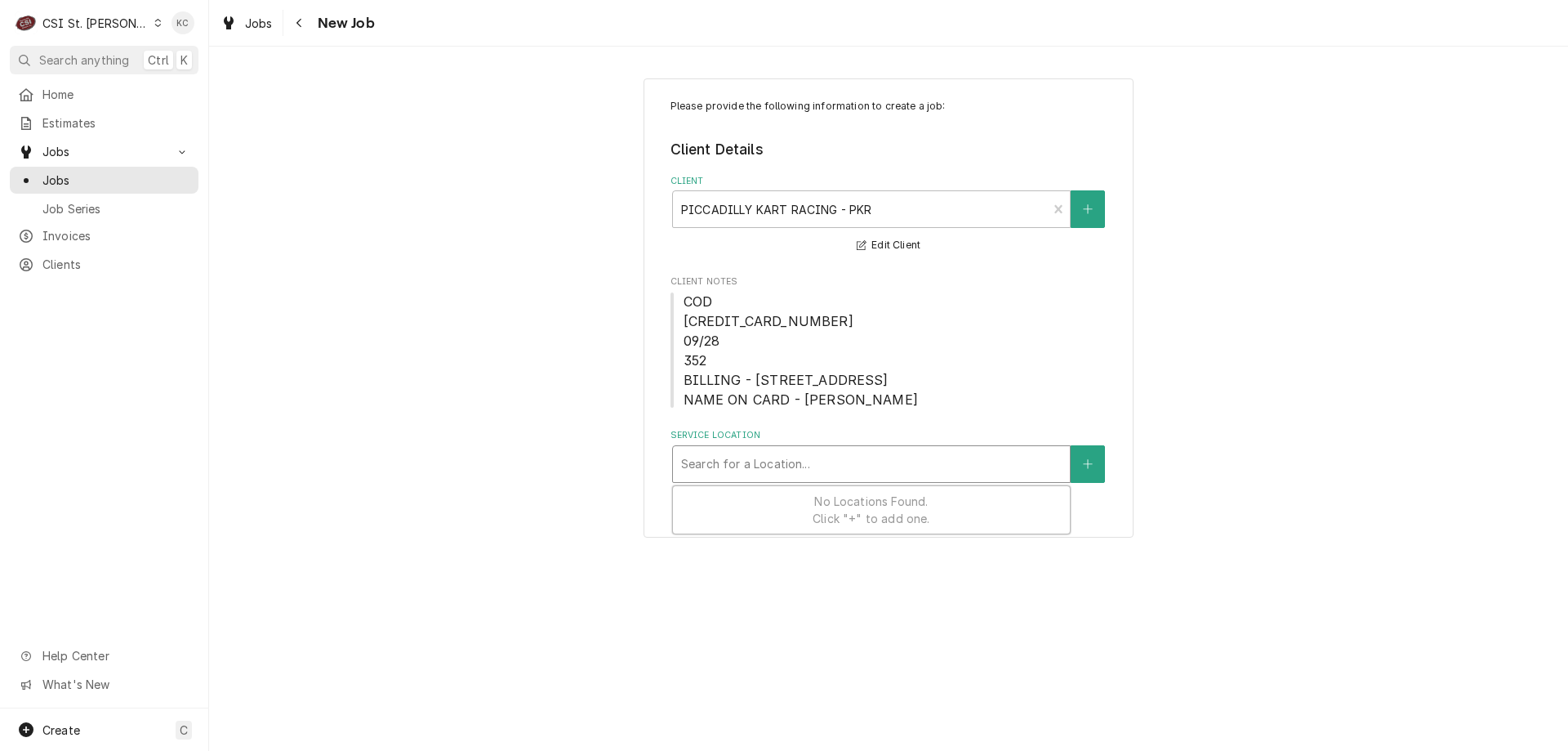
click at [805, 468] on div "Service Location" at bounding box center [870, 464] width 380 height 30
click at [1083, 461] on icon "Create New Location" at bounding box center [1087, 464] width 10 height 11
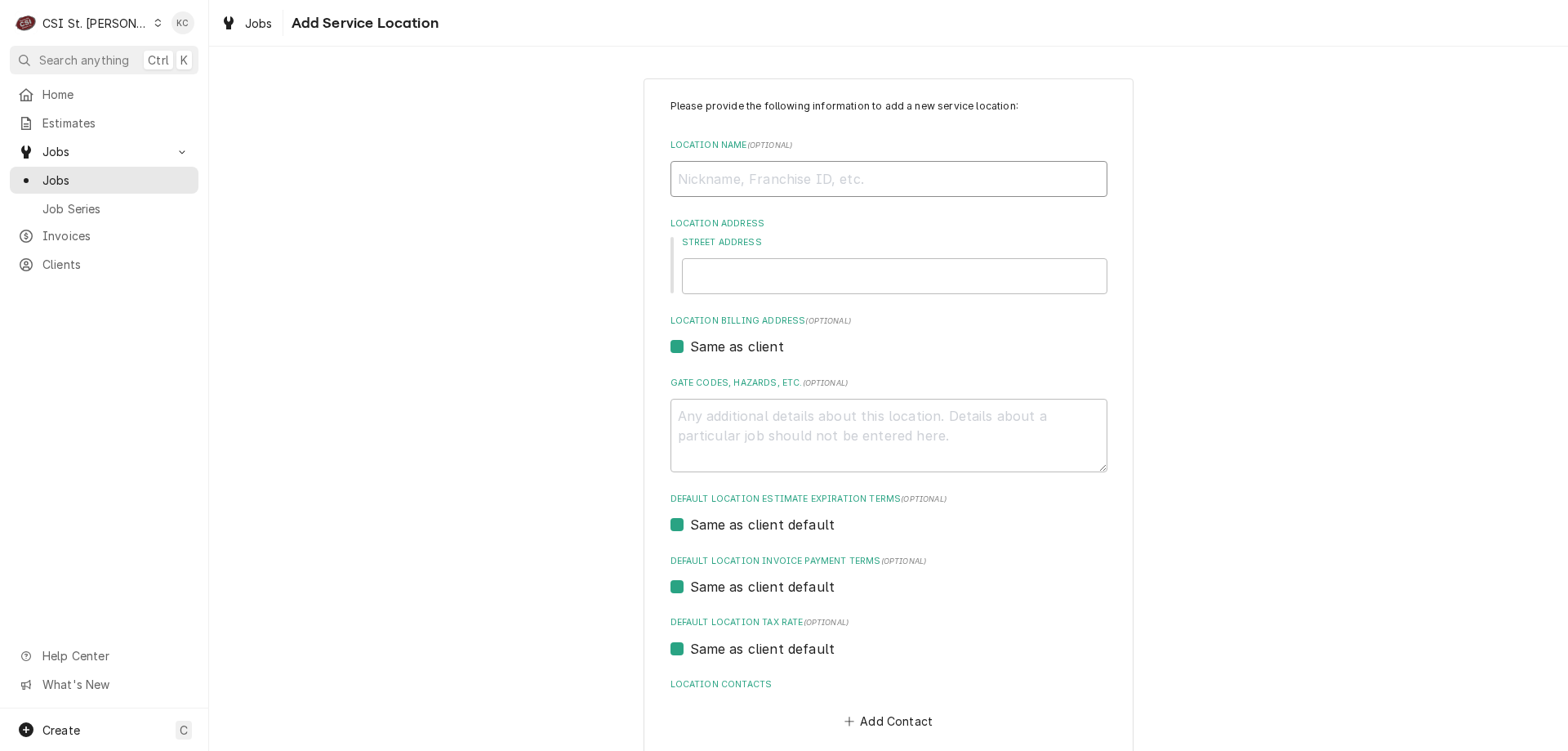
click at [718, 183] on input "Location Name ( optional )" at bounding box center [889, 179] width 437 height 36
type textarea "x"
type input "P"
type textarea "x"
type input "PI"
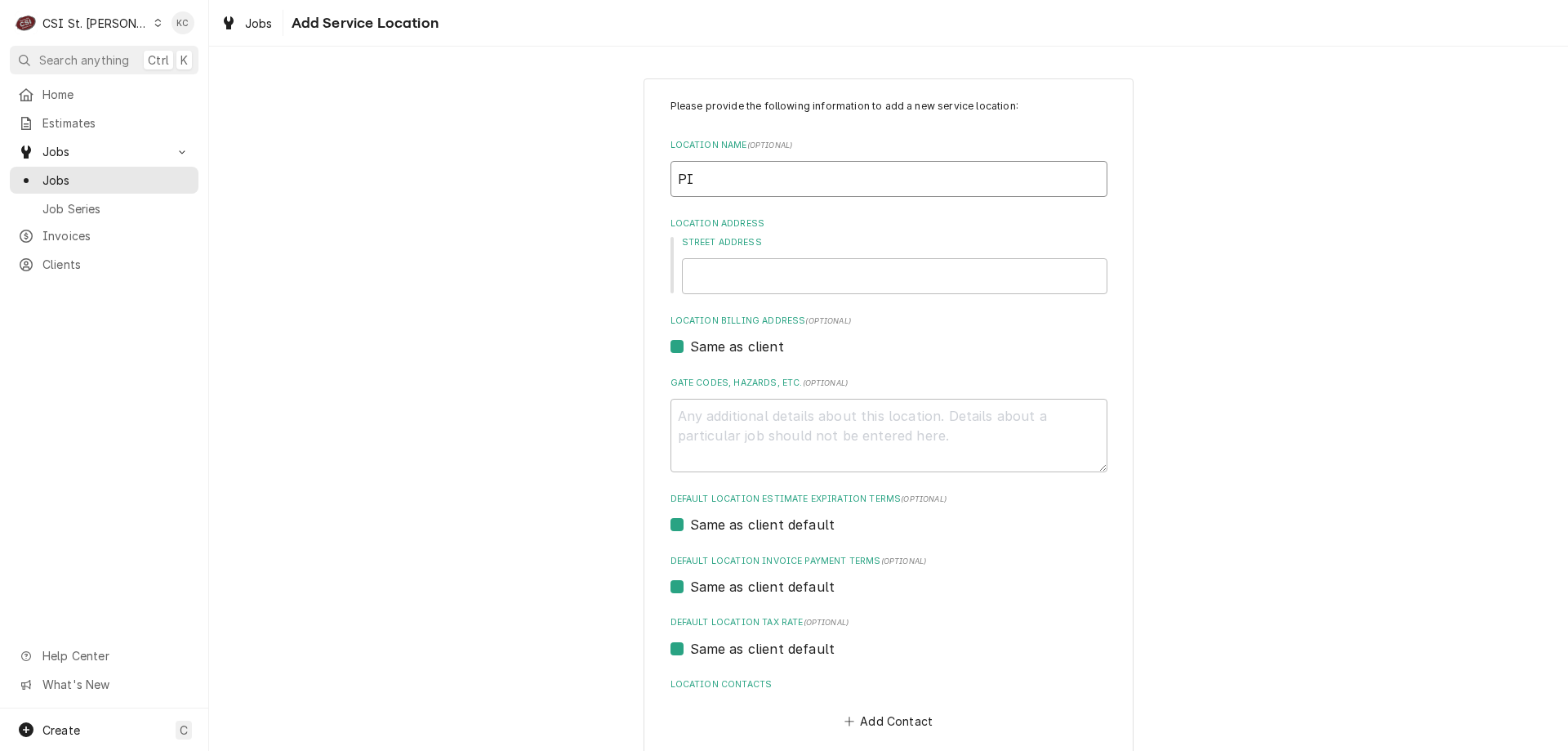
type textarea "x"
type input "PIC"
type textarea "x"
type input "PICCA"
type textarea "x"
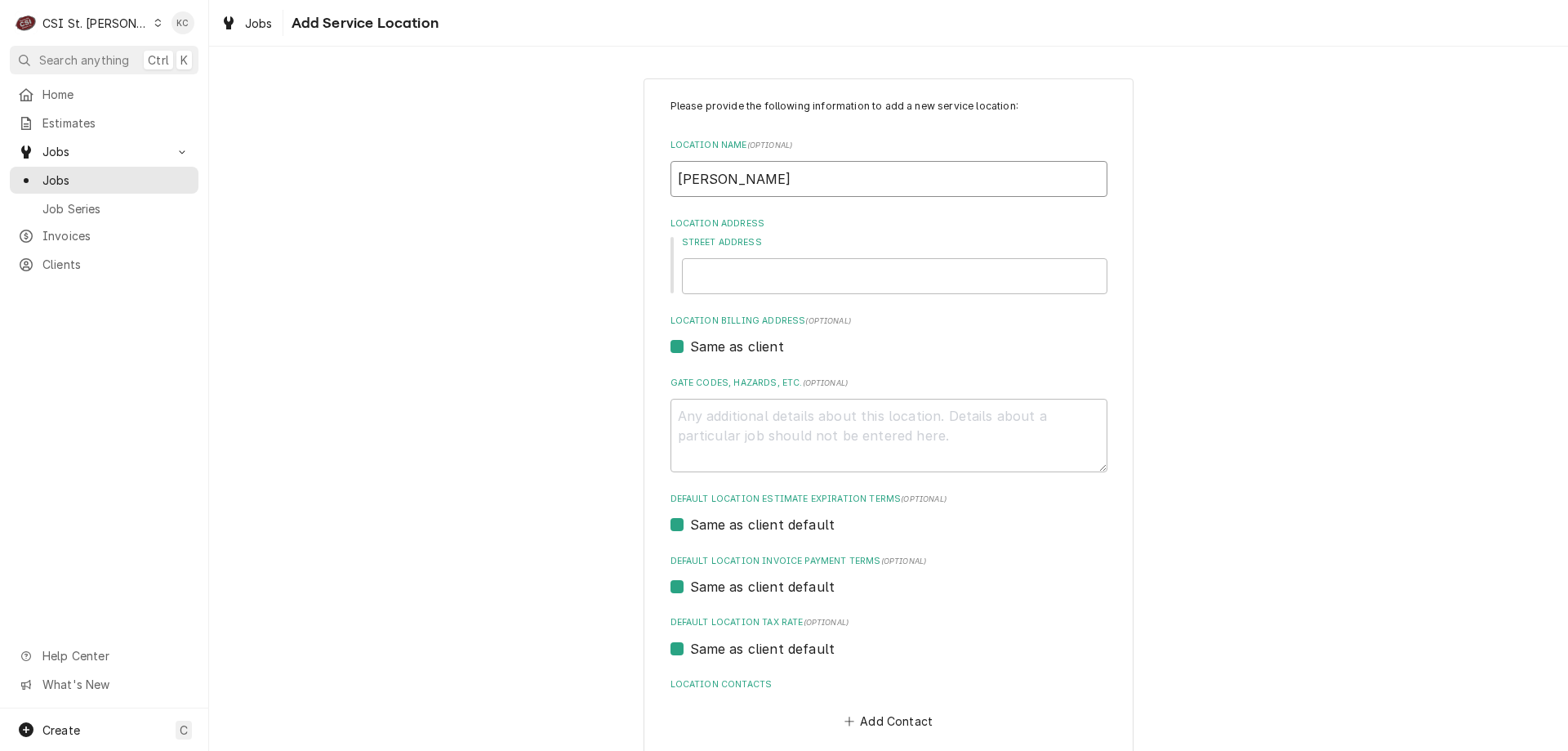
type input "PICCAD"
type textarea "x"
type input "PICCADI"
type textarea "x"
type input "PICCADIL"
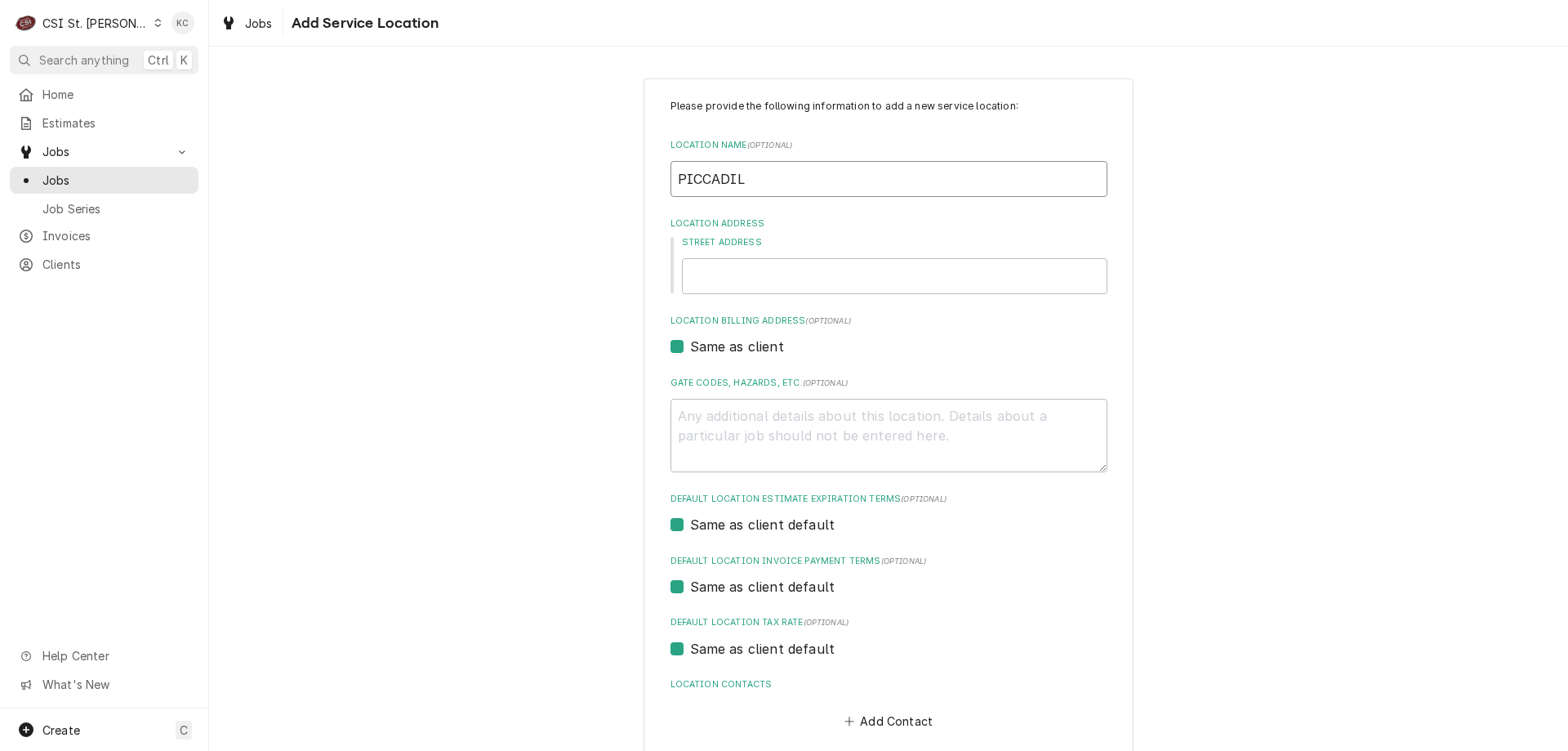
type textarea "x"
type input "PICCADILL"
type textarea "x"
type input "PICCADILLY"
type textarea "x"
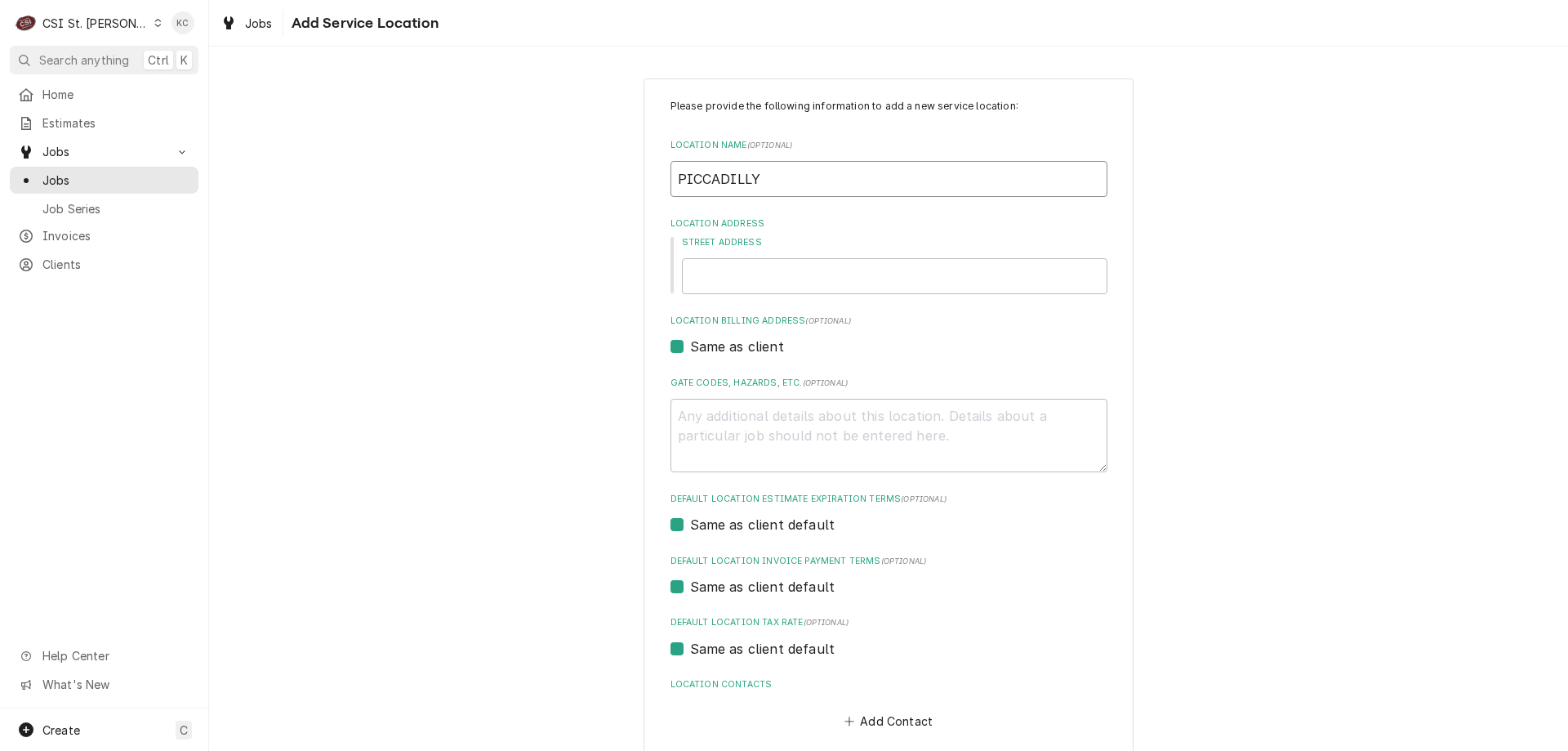
type input "PICCADILLY"
type textarea "x"
type input "PICCADILLY K"
type textarea "x"
type input "PICCADILLY KA"
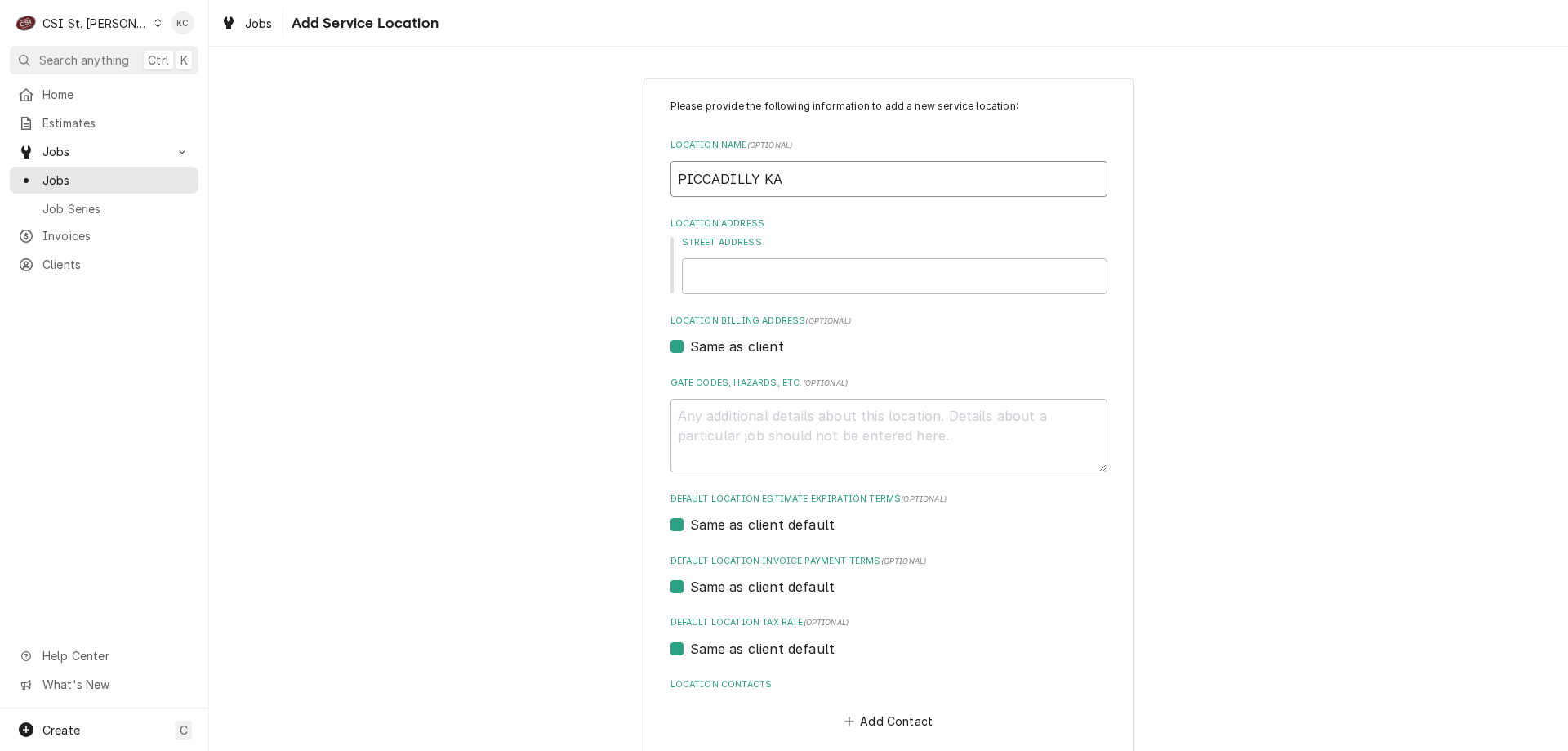
type textarea "x"
type input "PICCADILLY KAR"
type textarea "x"
type input "PICCADILLY KART"
type textarea "x"
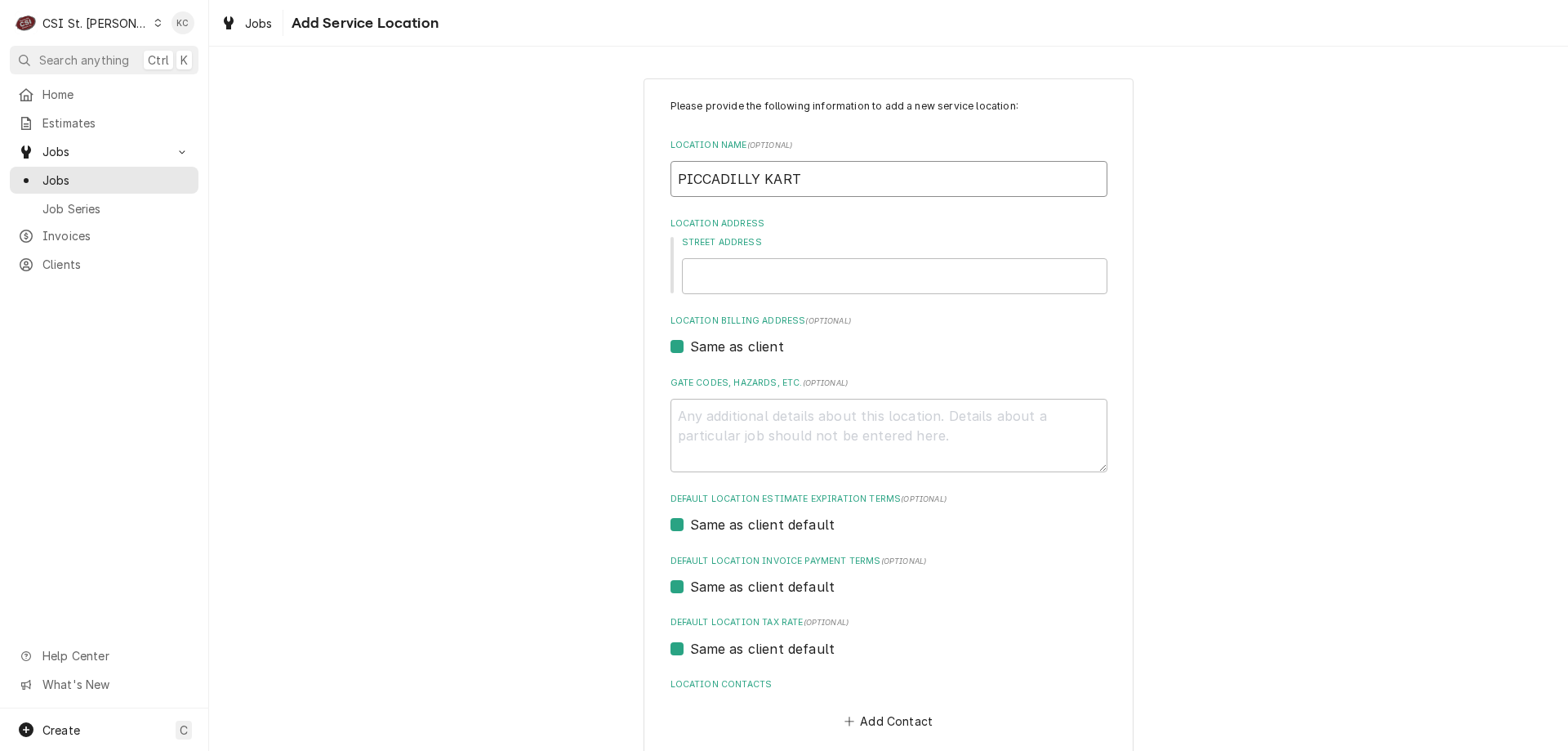
type input "PICCADILLY KART"
type textarea "x"
type input "PICCADILLY KART R"
type textarea "x"
type input "PICCADILLY KART RA"
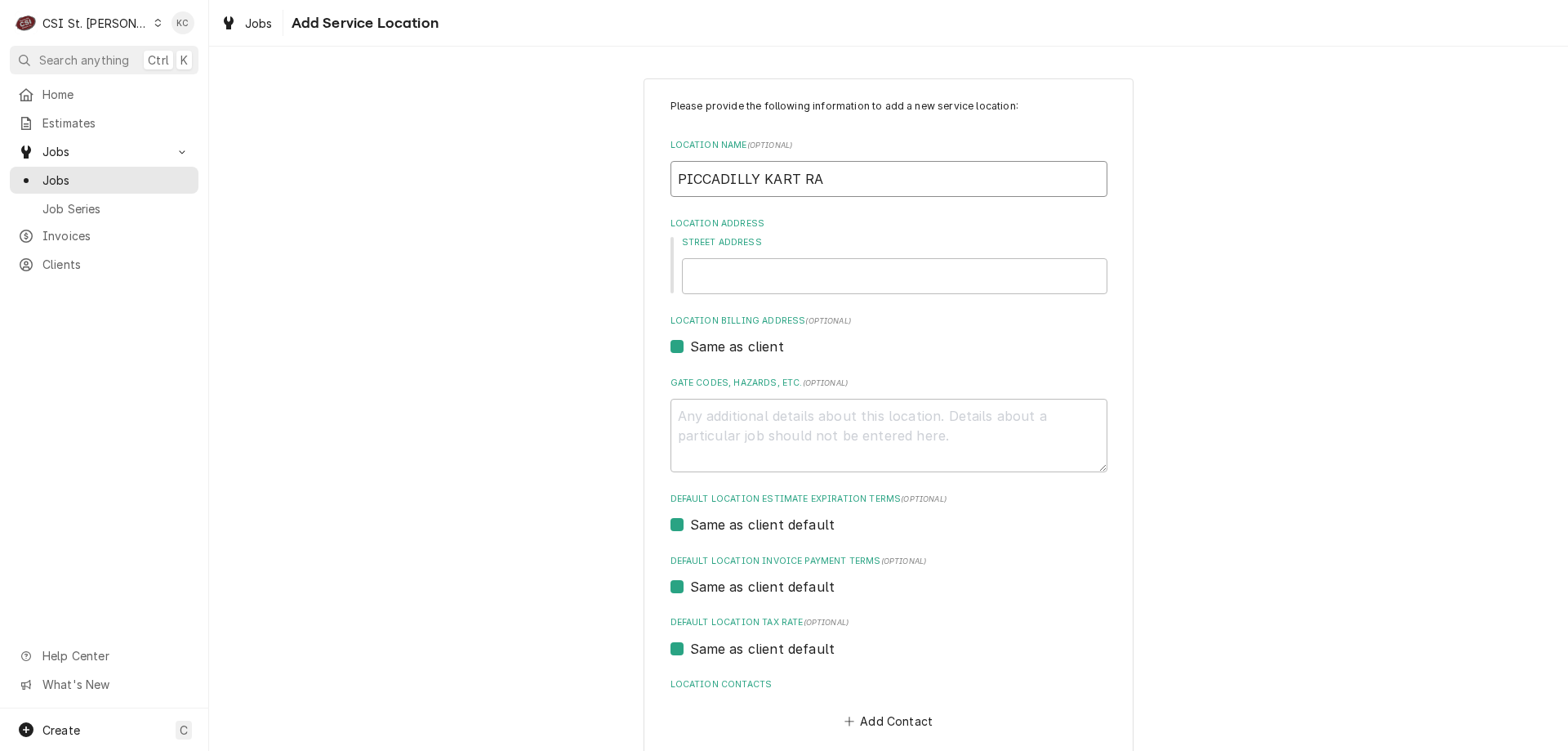
type textarea "x"
type input "PICCADILLY KART RAC"
type textarea "x"
type input "PICCADILLY KART RACI"
type textarea "x"
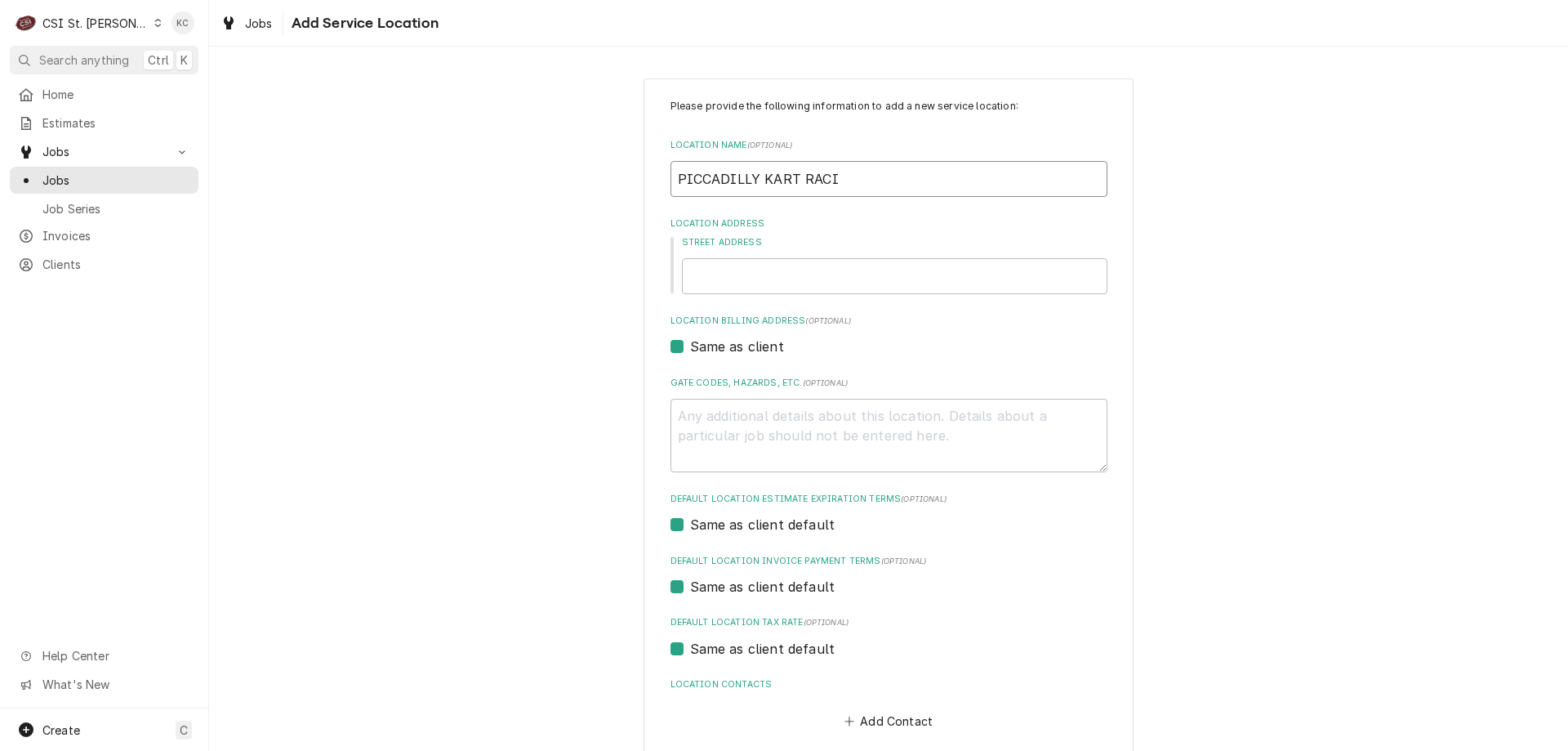
type input "PICCADILLY KART RACIN"
type textarea "x"
type input "PICCADILLY KART RACING"
type textarea "x"
type input "PICCADILLY KART RACING"
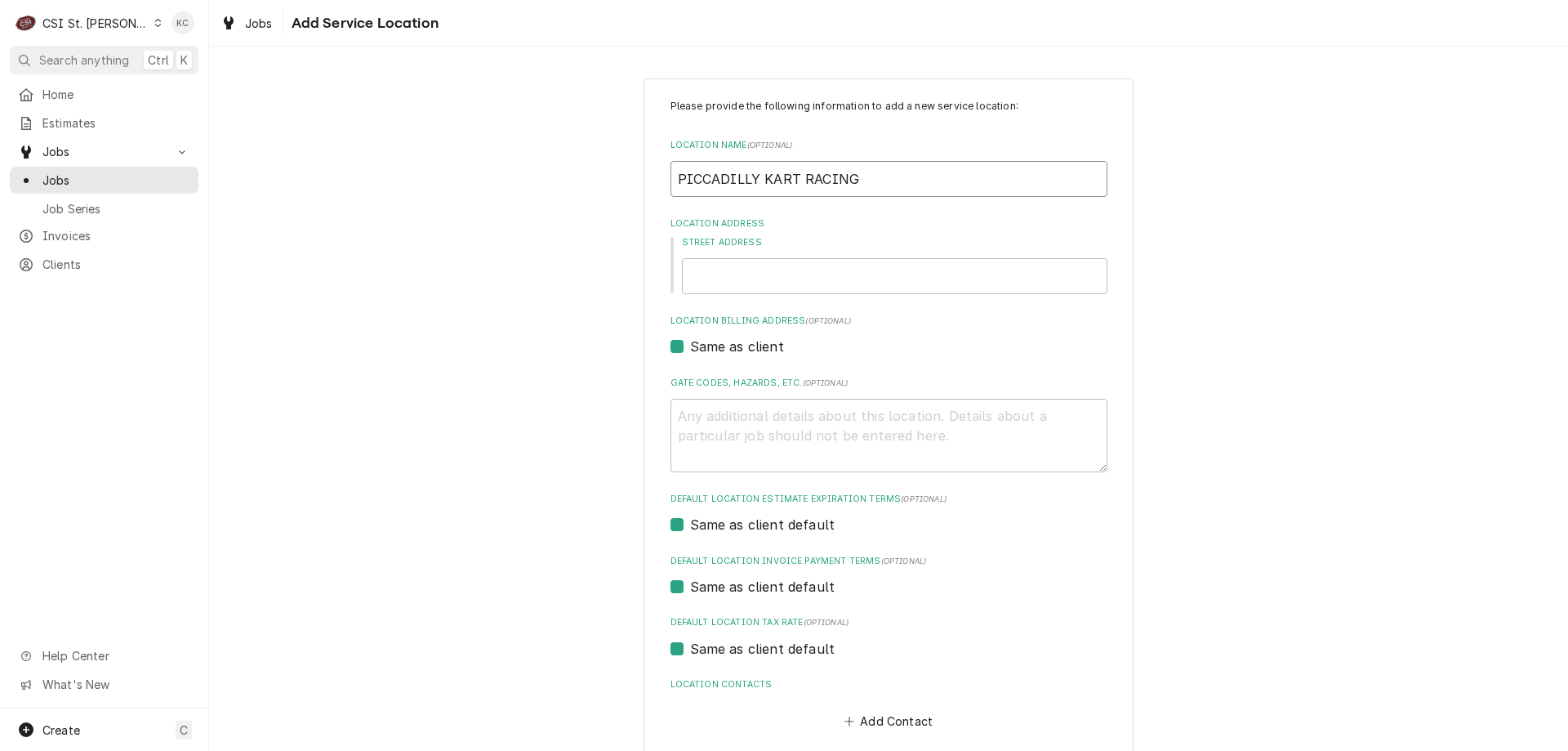
type textarea "x"
type input "PICCADILLY KART RACING -"
type textarea "x"
type input "PICCADILLY KART RACING -"
type textarea "x"
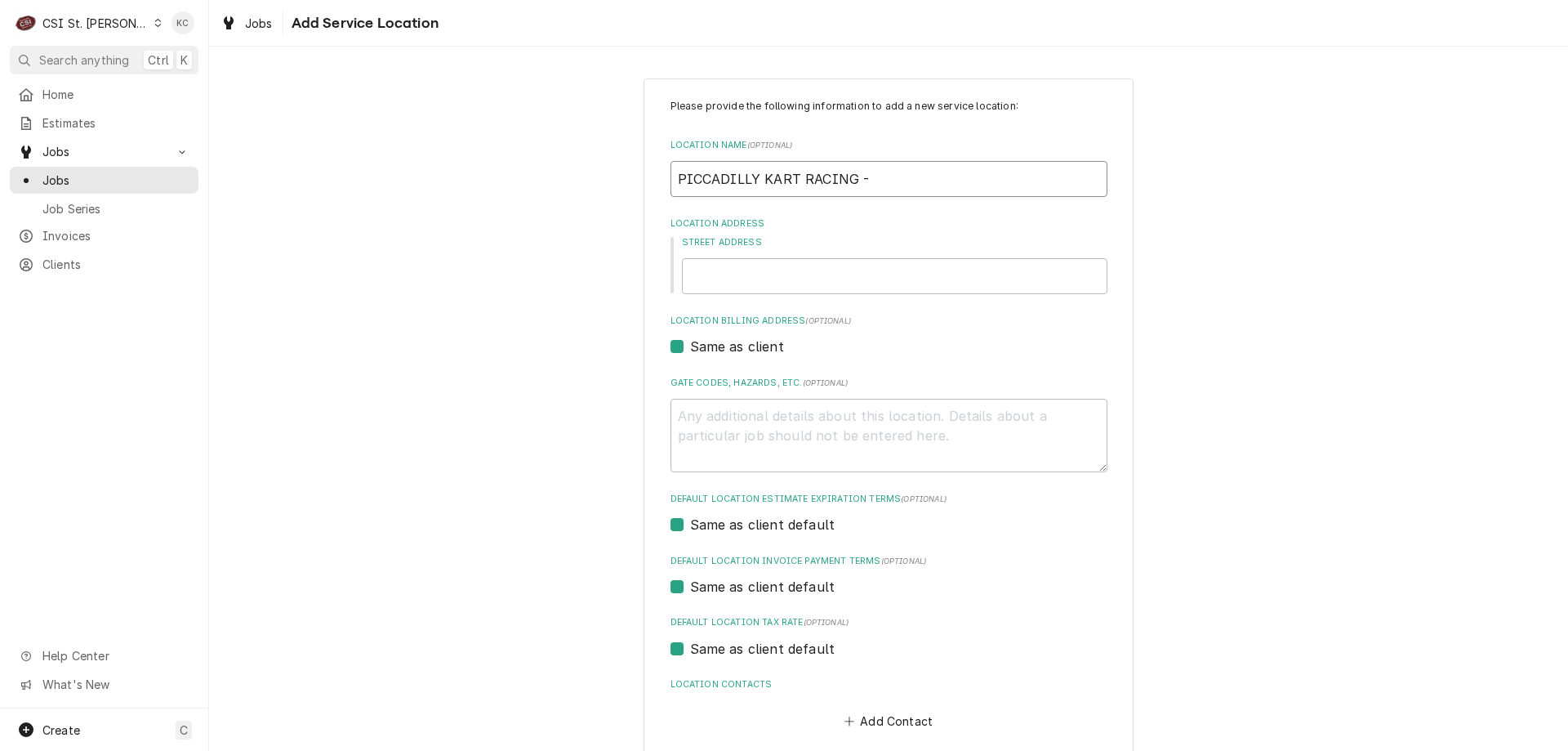
type input "PICCADILLY KART RACING - P"
type textarea "x"
type input "PICCADILLY KART RACING - PK"
type textarea "x"
type input "PICCADILLY KART RACING - PKR"
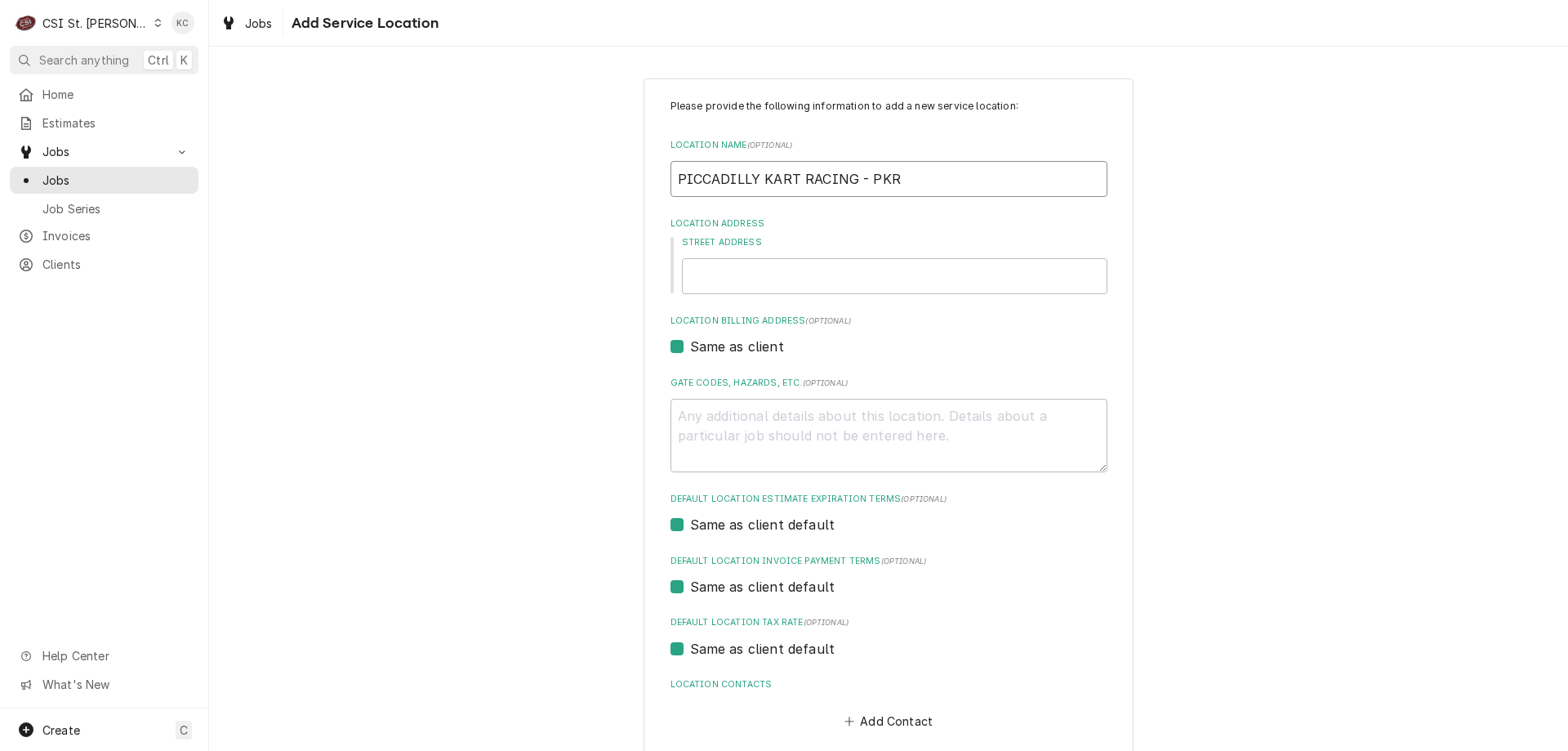
type textarea "x"
type input "PICCADILLY KART RACING - PKR"
type textarea "x"
type input "1"
type textarea "x"
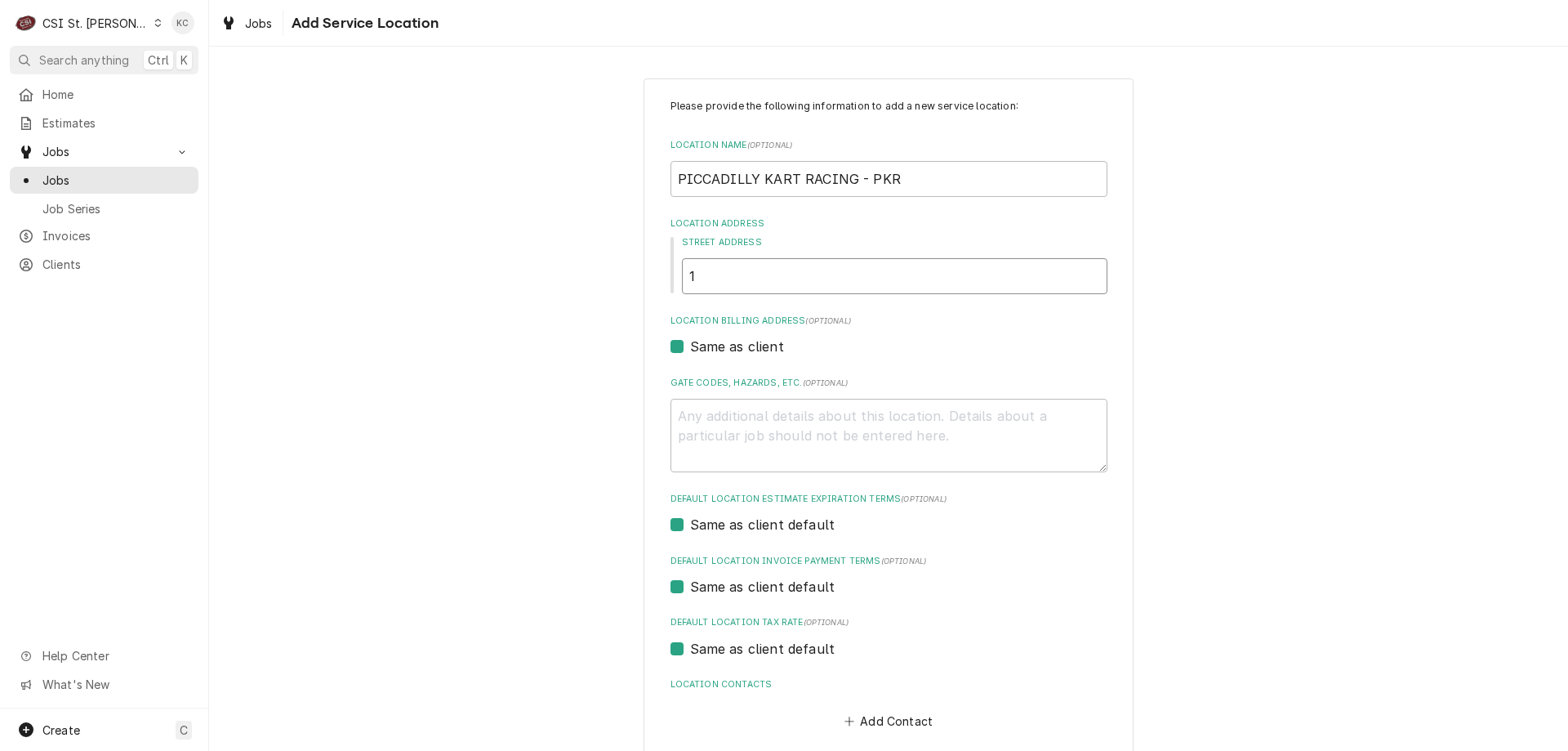
type input "13"
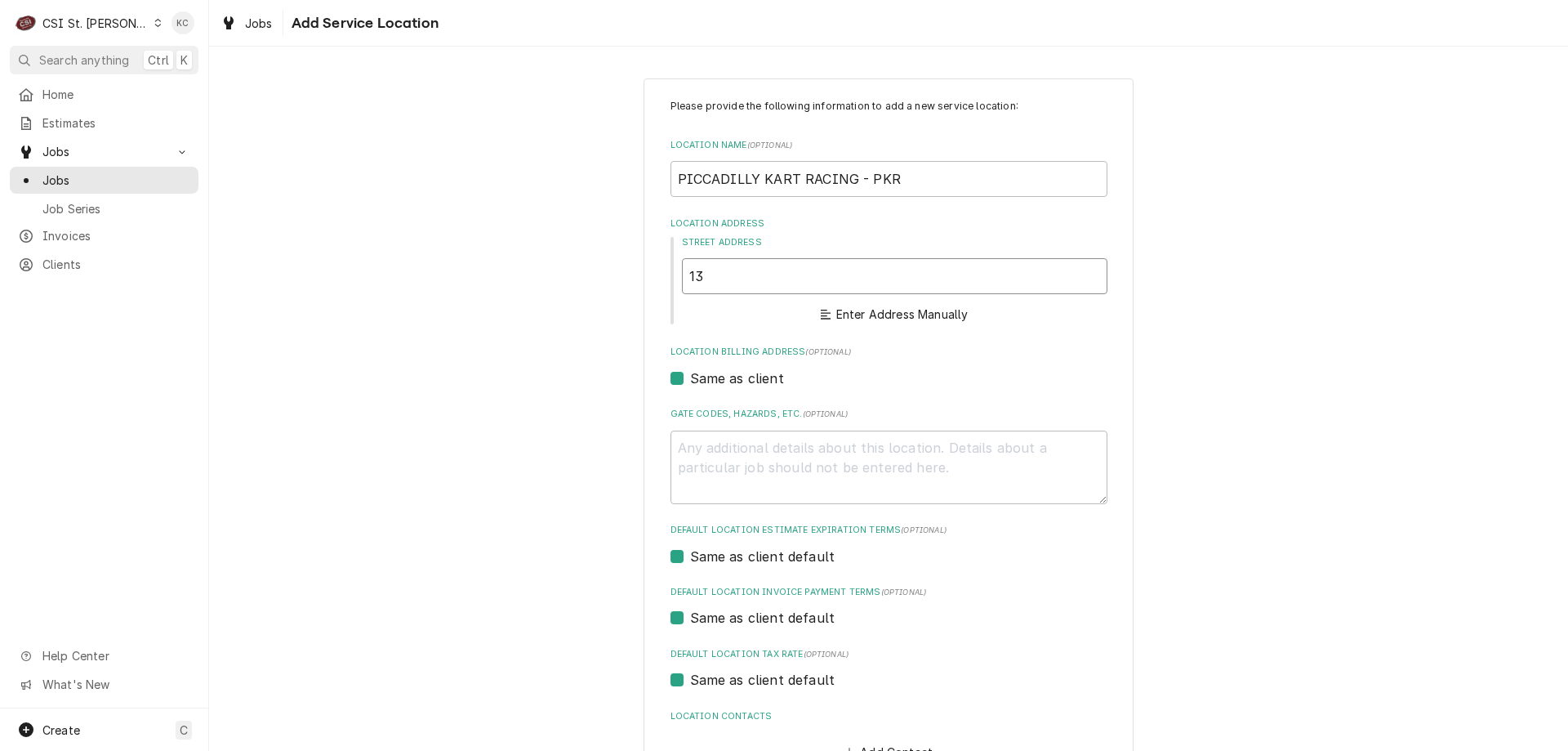
type textarea "x"
type input "131"
type textarea "x"
type input "131"
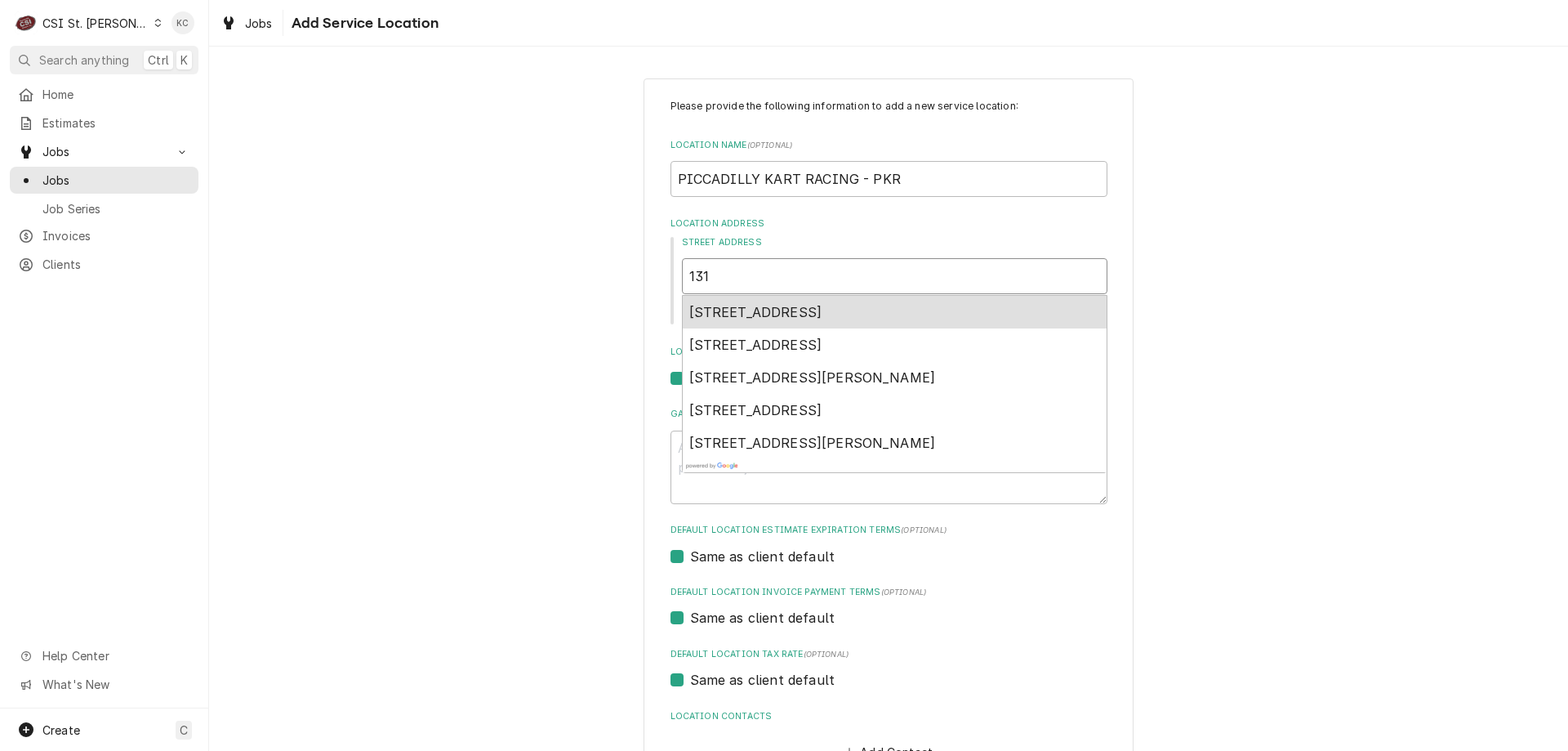
type textarea "x"
type input "131 A"
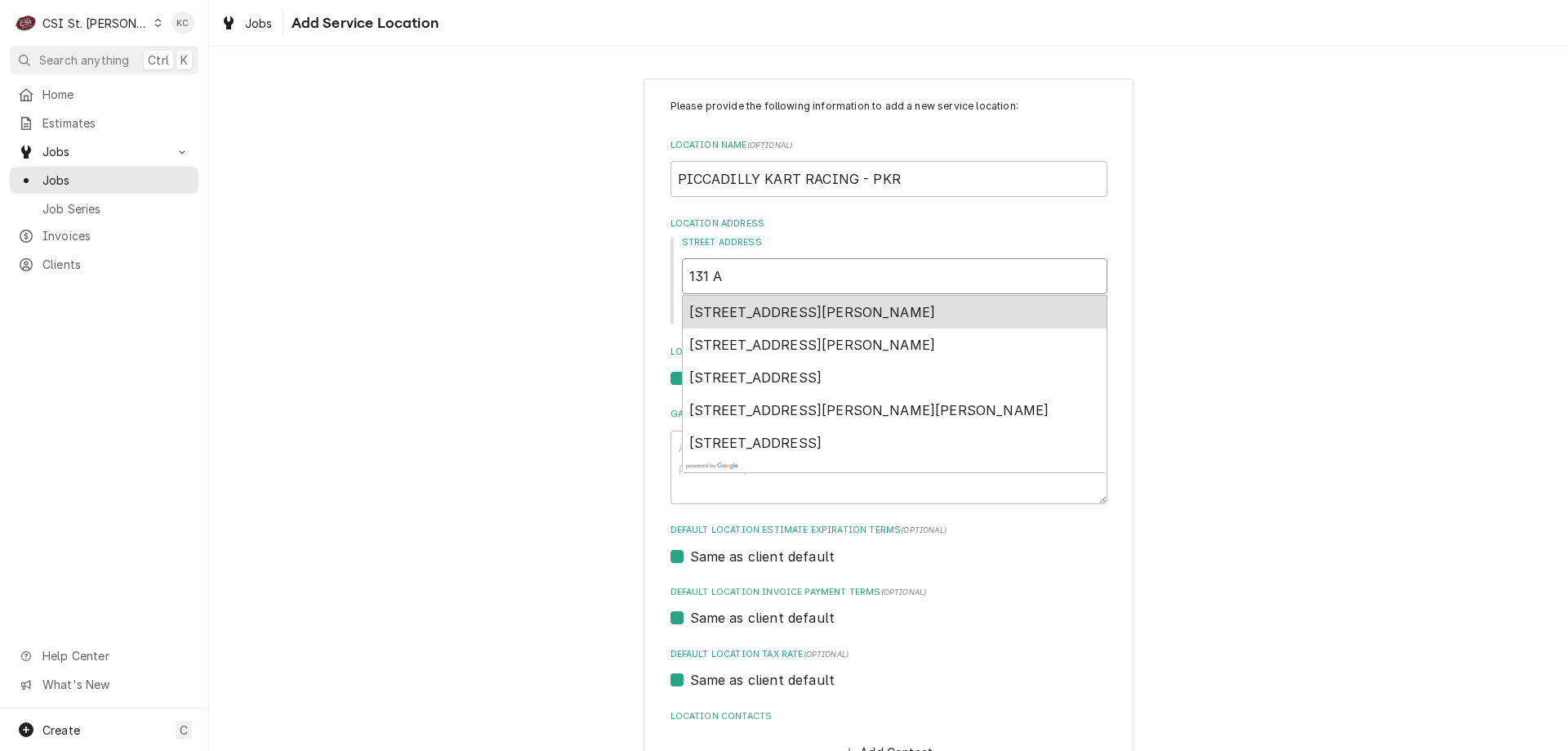
type textarea "x"
type input "131 AU"
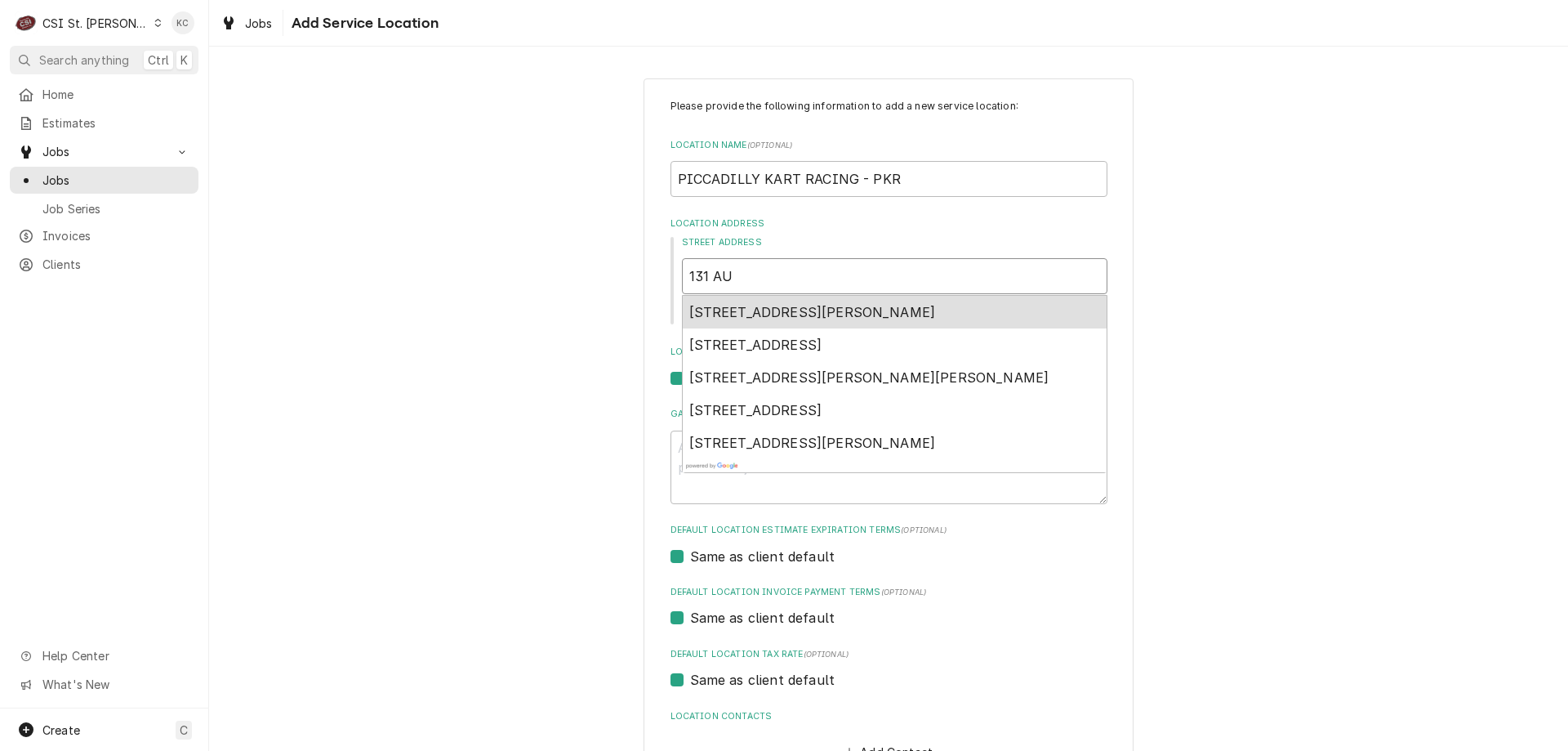
type textarea "x"
type input "131 AUD"
type textarea "x"
type input "131 AUDR"
type textarea "x"
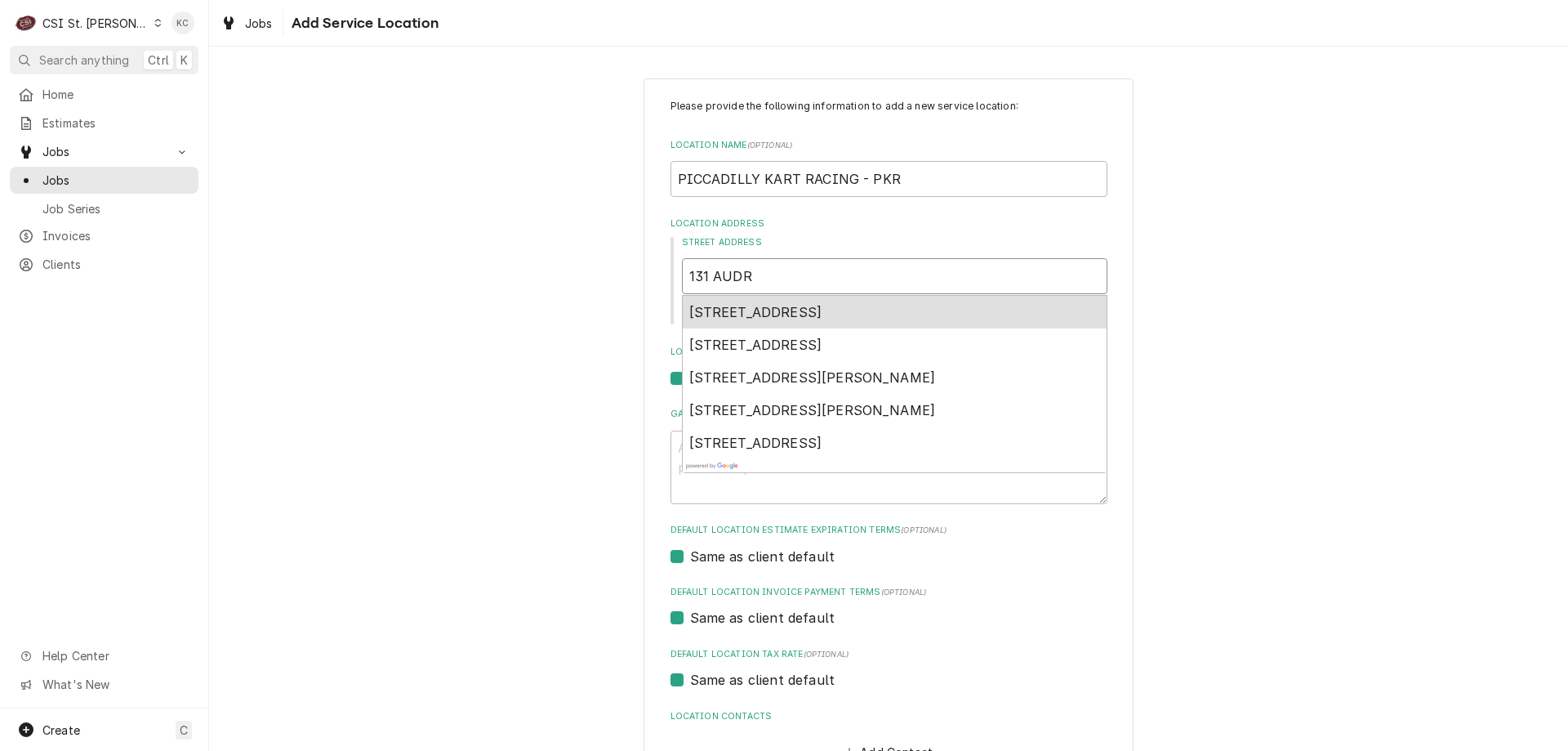
type input "131 AUDRE"
type textarea "x"
type input "131 AUDREY"
type textarea "x"
type input "131 AUDREY"
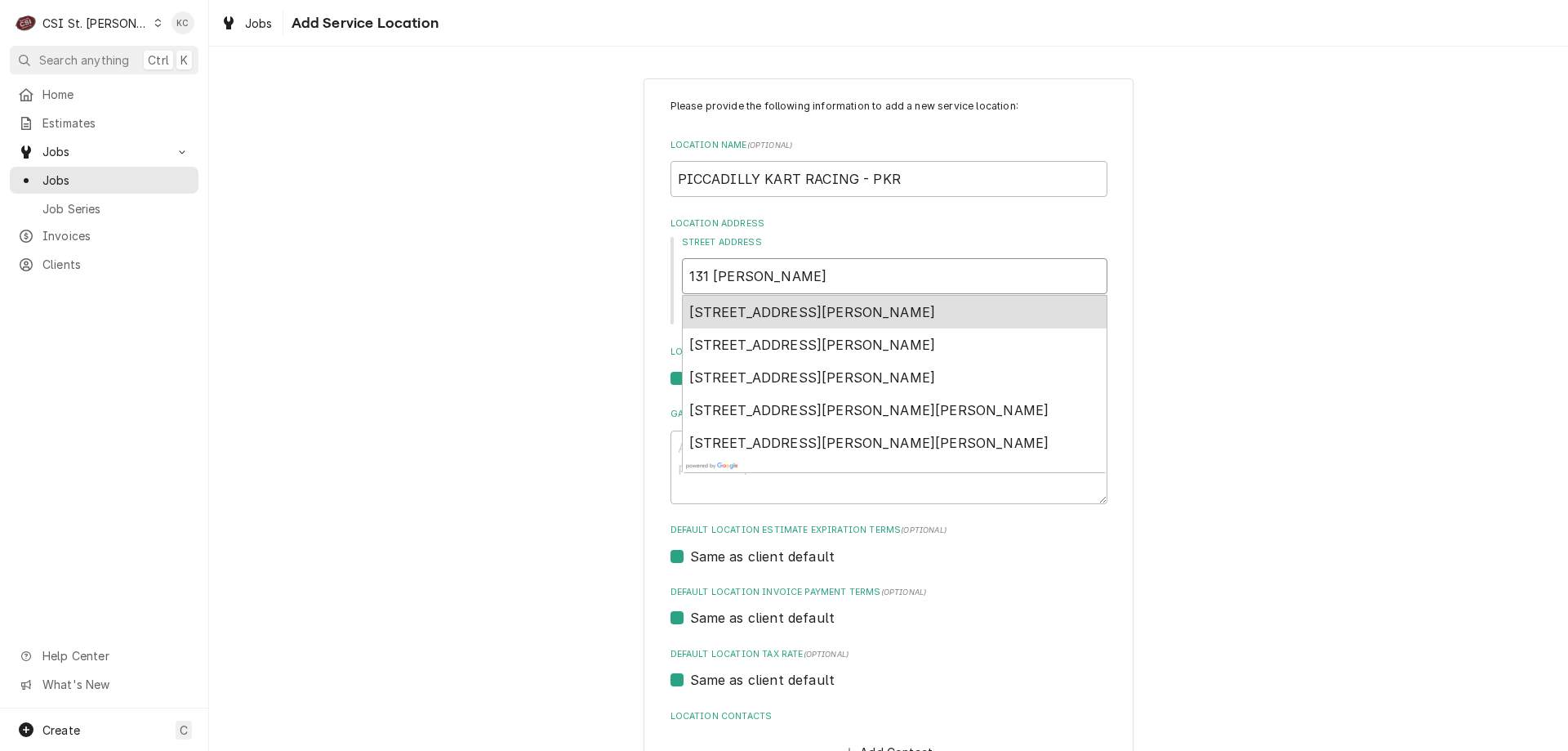
type textarea "x"
type input "131 AUDREY L"
type textarea "x"
type input "131 AUDREY LA"
type textarea "x"
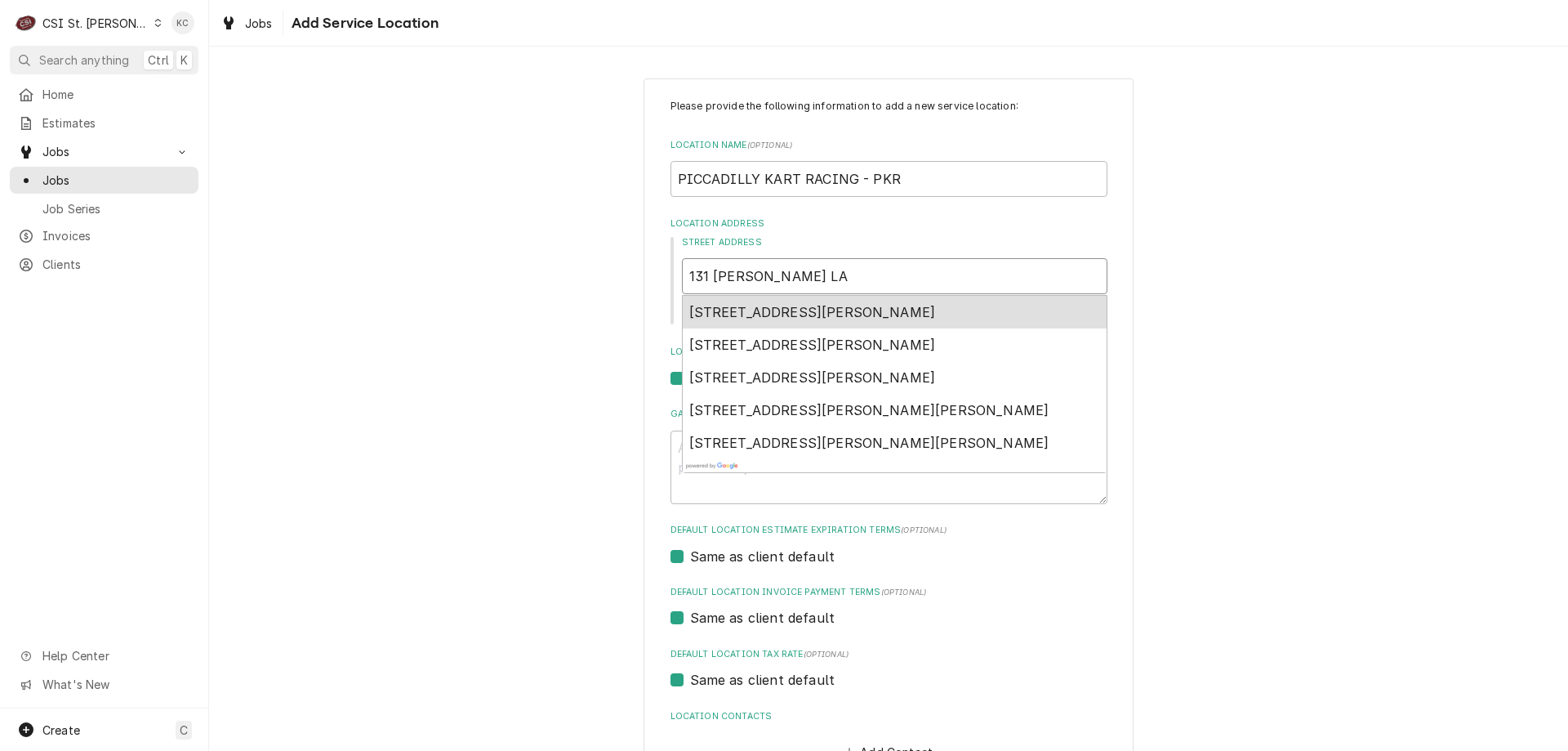
type input "131 AUDREY LAN"
type textarea "x"
type input "131 AUDREY LANE"
type textarea "x"
type input "131 AUDREY LANE"
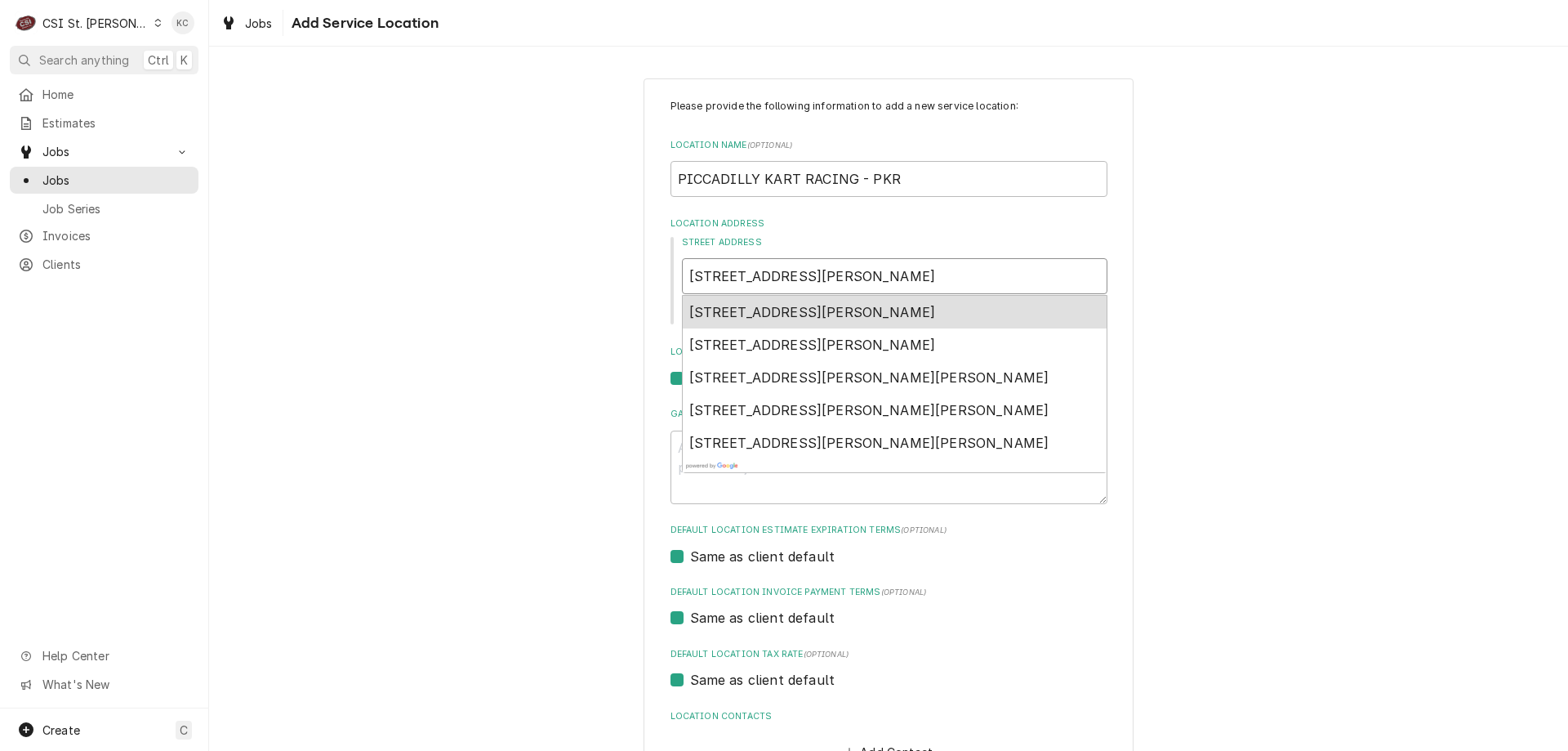
click at [772, 309] on span "131 Audrey Lane, Union, MO, USA" at bounding box center [812, 313] width 246 height 17
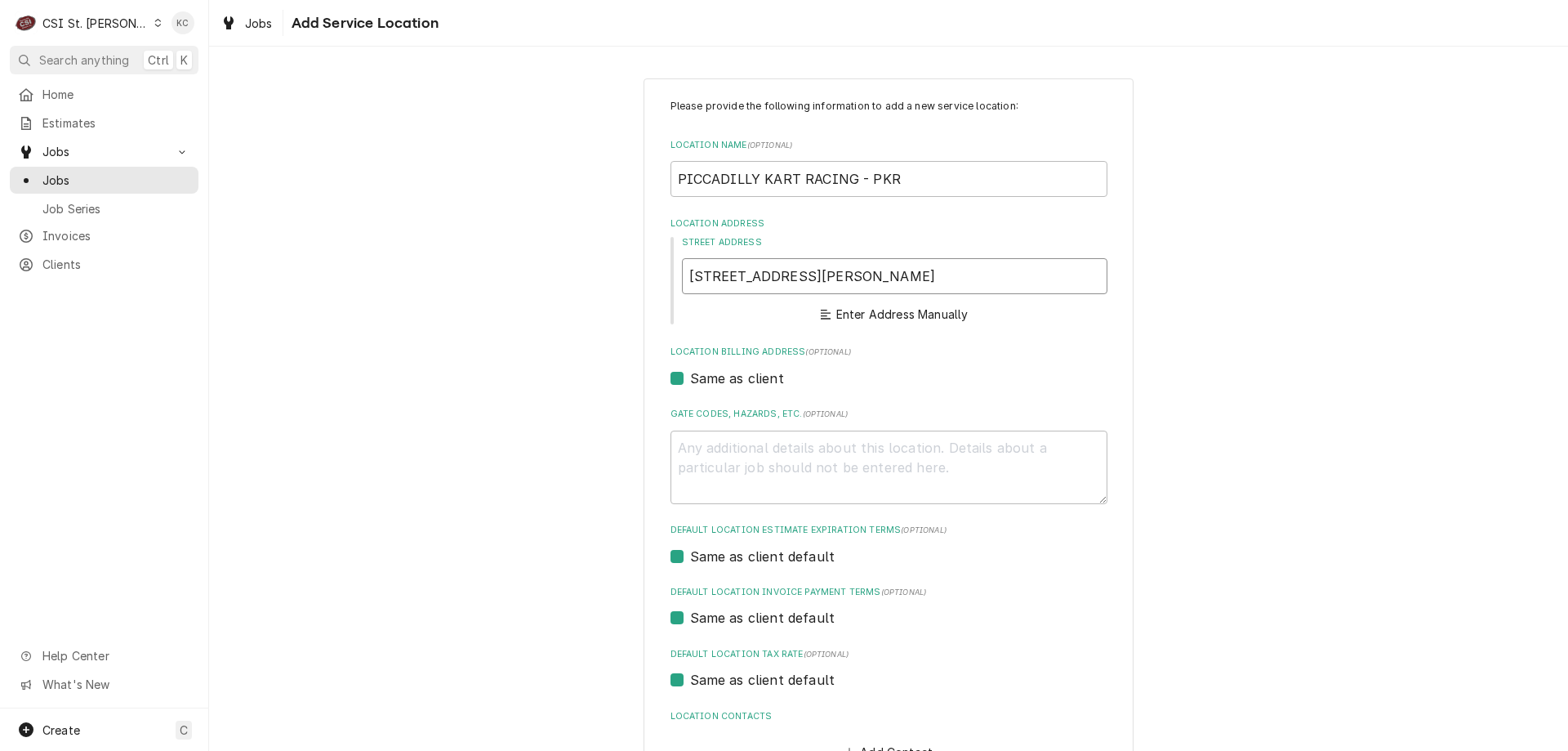
type textarea "x"
type input "131 Audrey Lane"
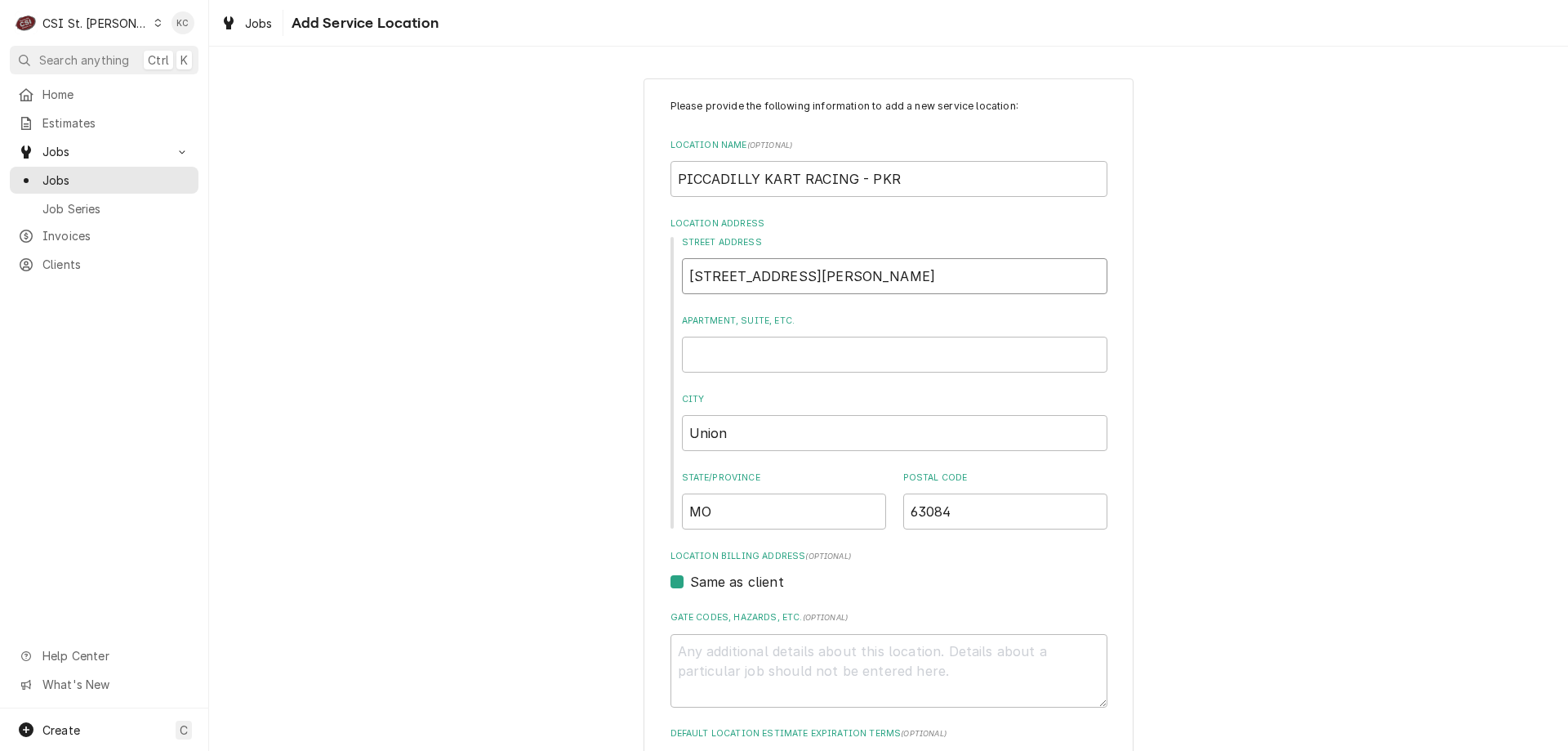
type textarea "x"
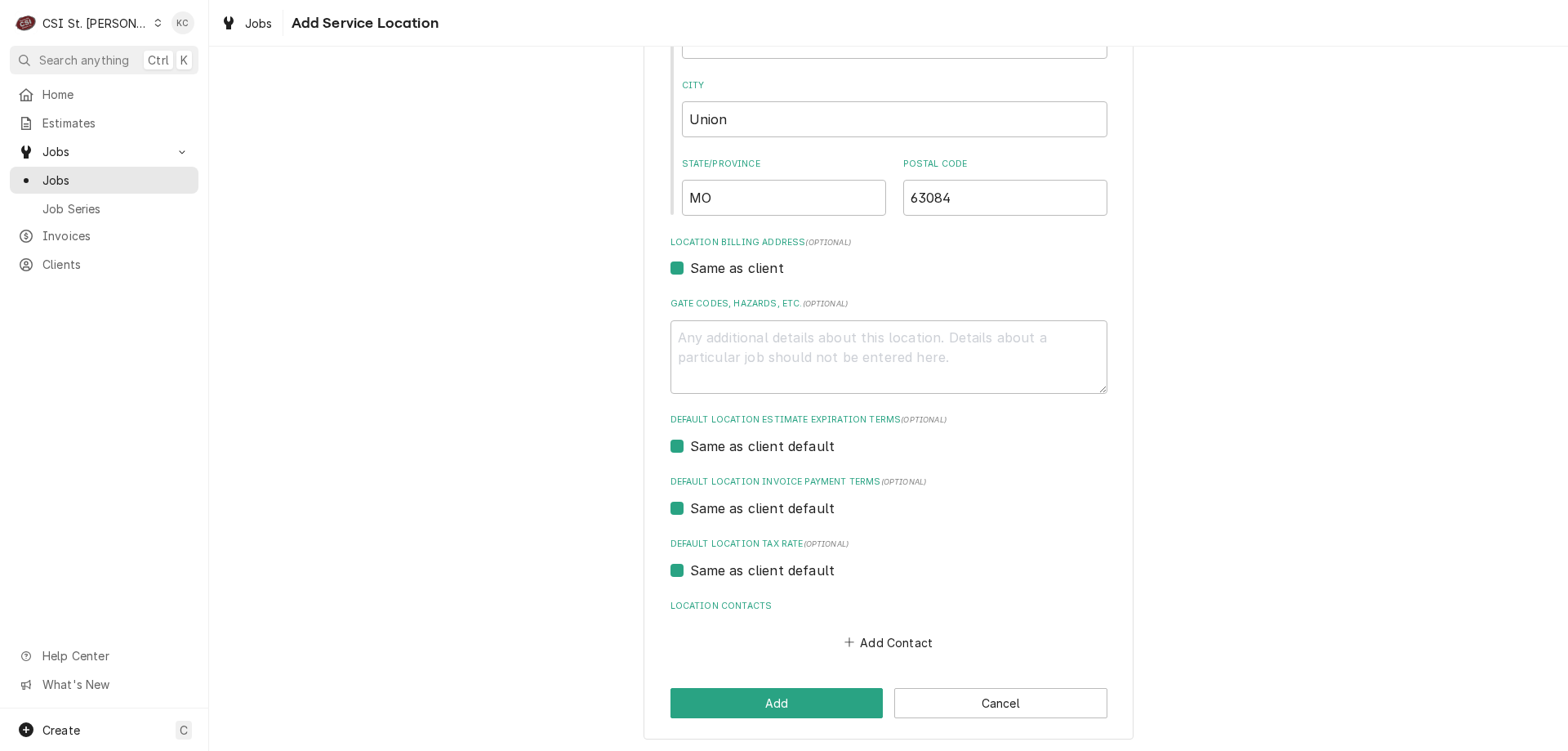
scroll to position [316, 0]
type input "131 Audrey Lane"
click at [849, 636] on icon "Location Contacts" at bounding box center [849, 639] width 10 height 11
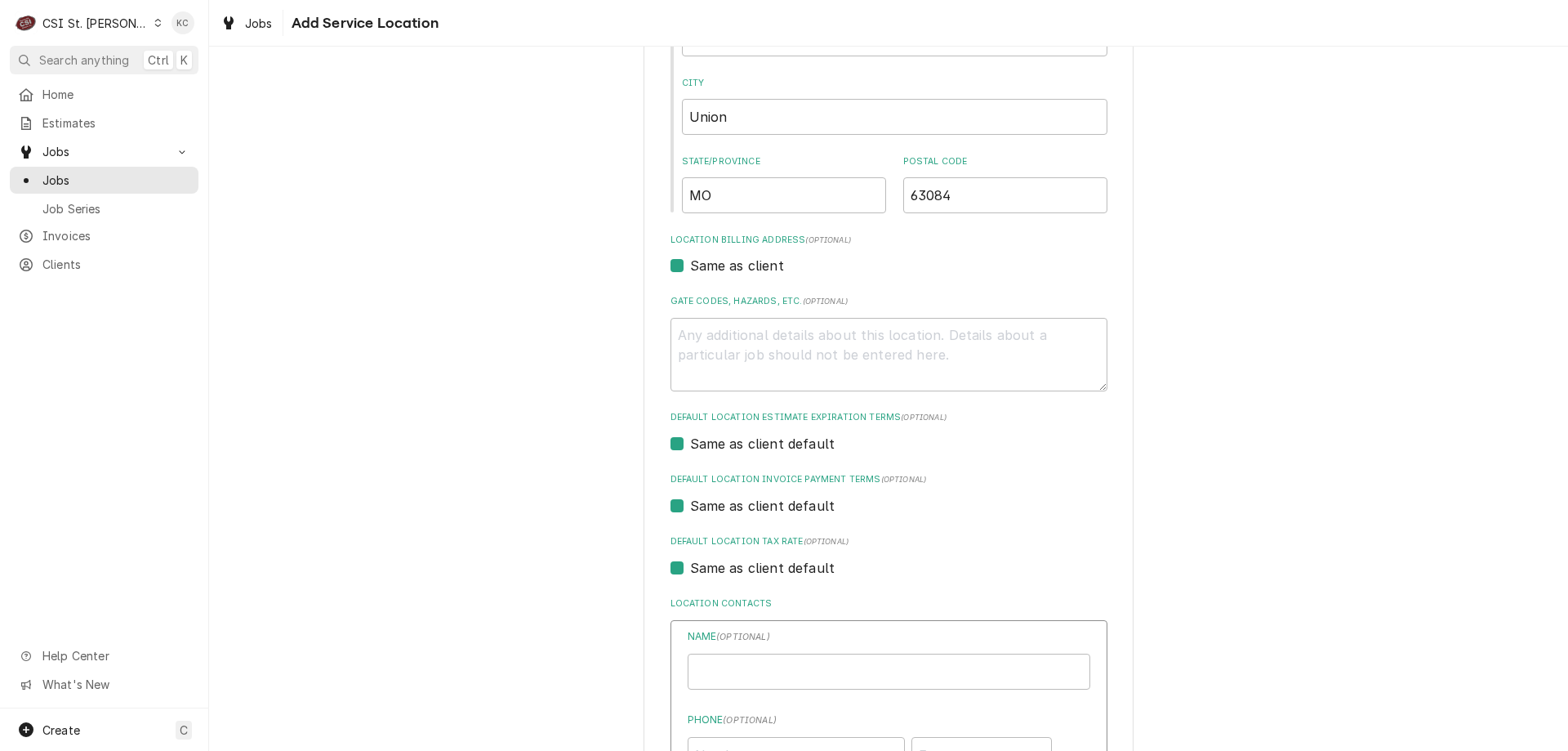
type textarea "x"
click at [857, 661] on input "Location Name ( optional )" at bounding box center [888, 672] width 403 height 36
type input "SCOTT SCHUH"
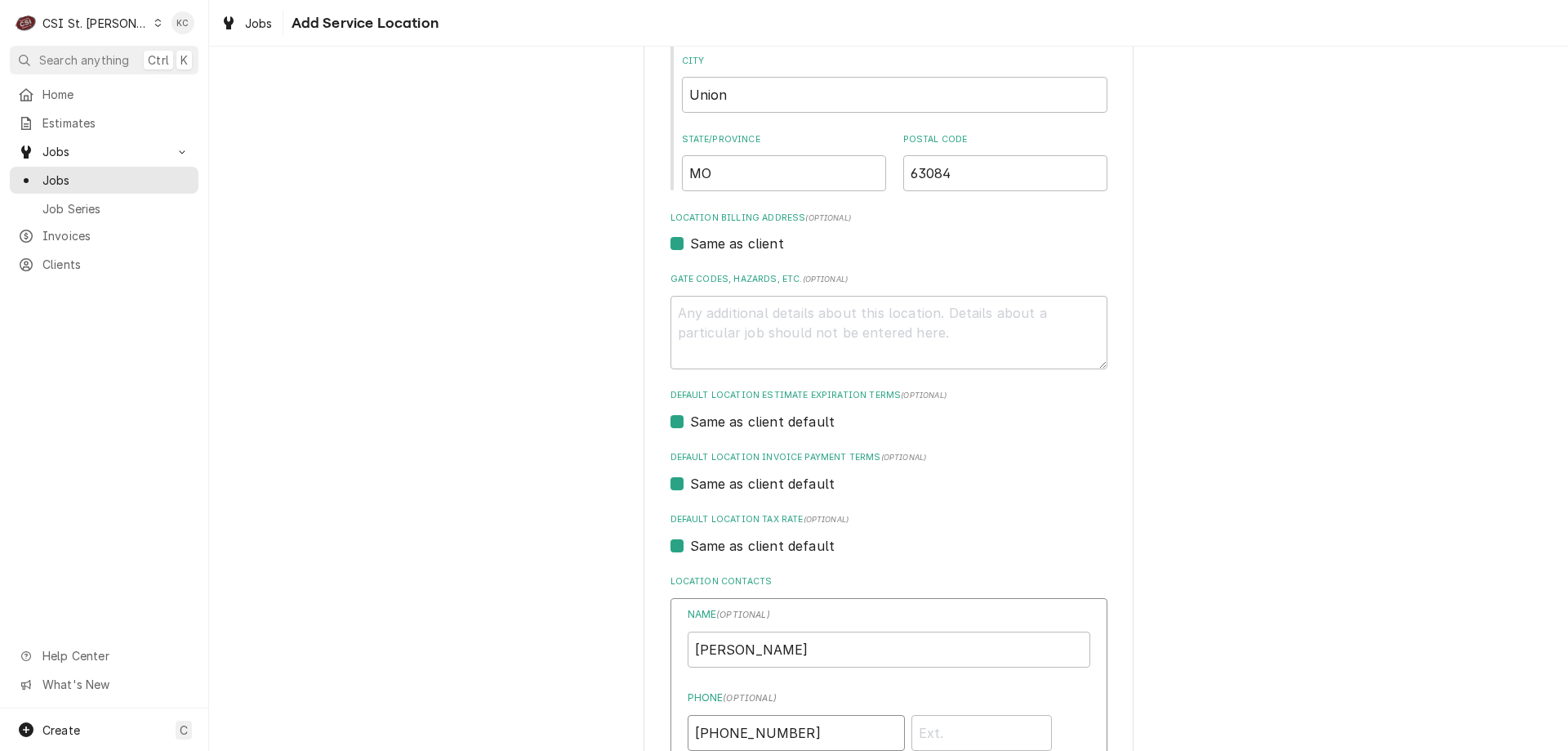
type input "(636) 249-3045"
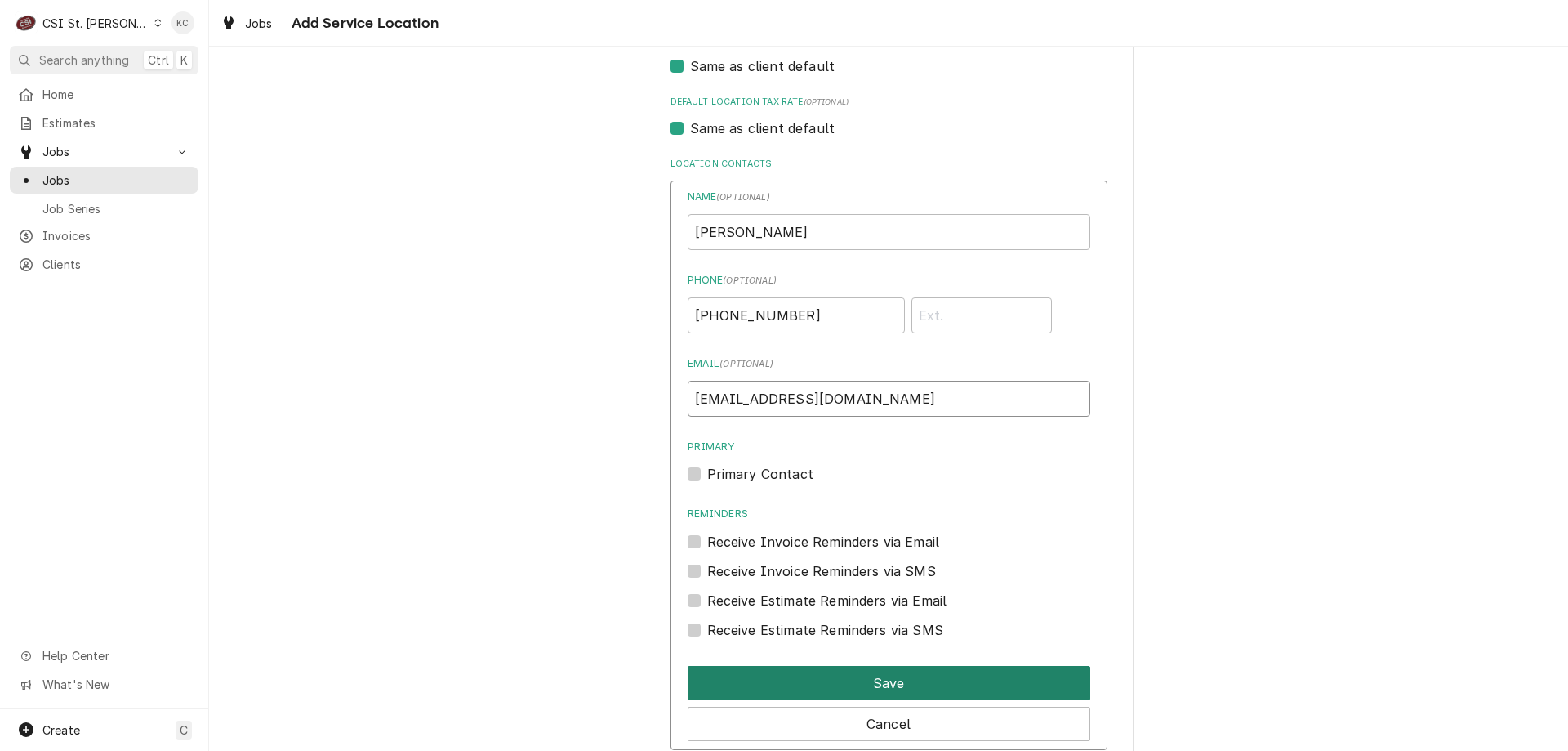
type input "HEARTLANDDISCPHCY@GMAIL.COM"
click at [799, 678] on button "Save" at bounding box center [888, 683] width 403 height 34
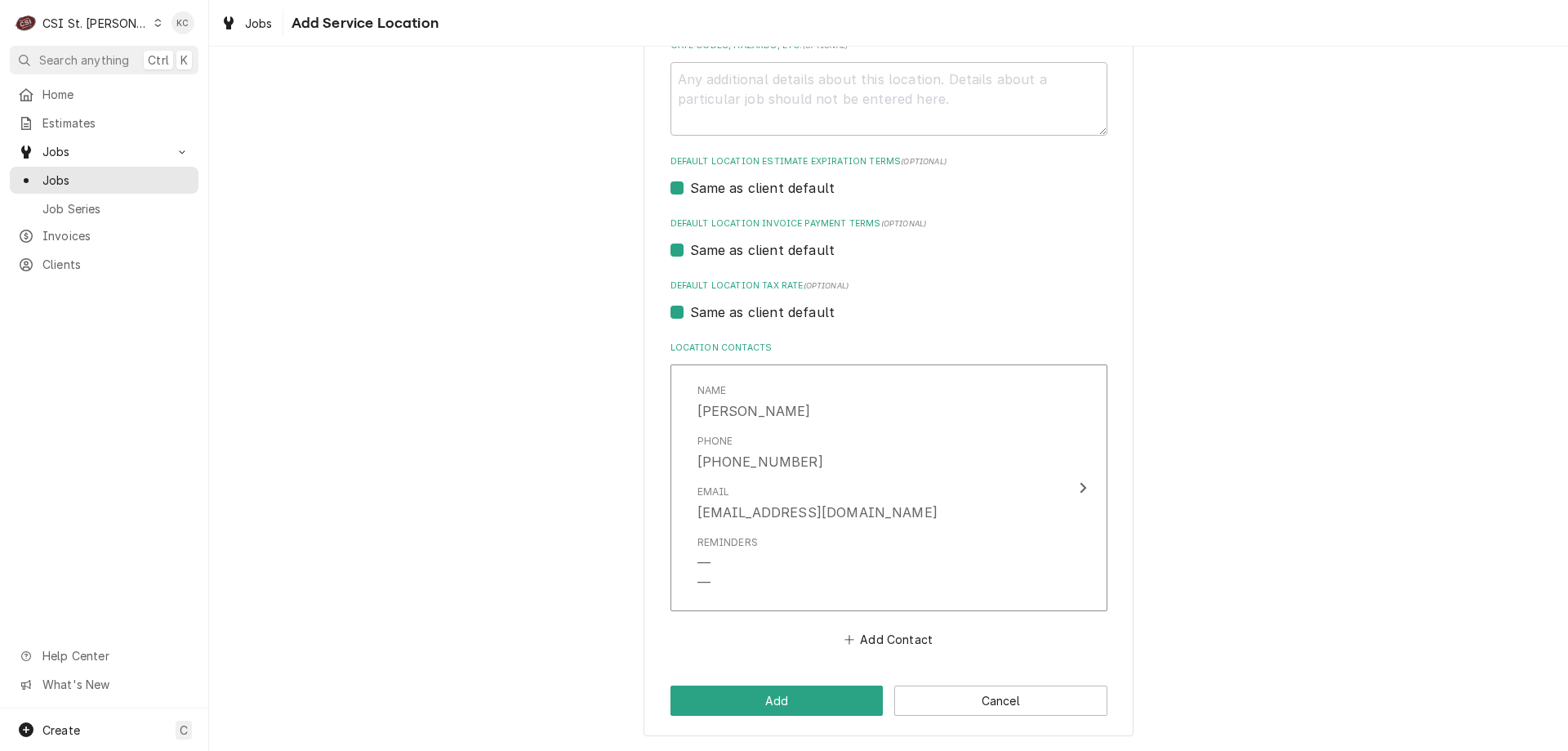
scroll to position [572, 0]
click at [796, 706] on button "Add" at bounding box center [777, 701] width 213 height 30
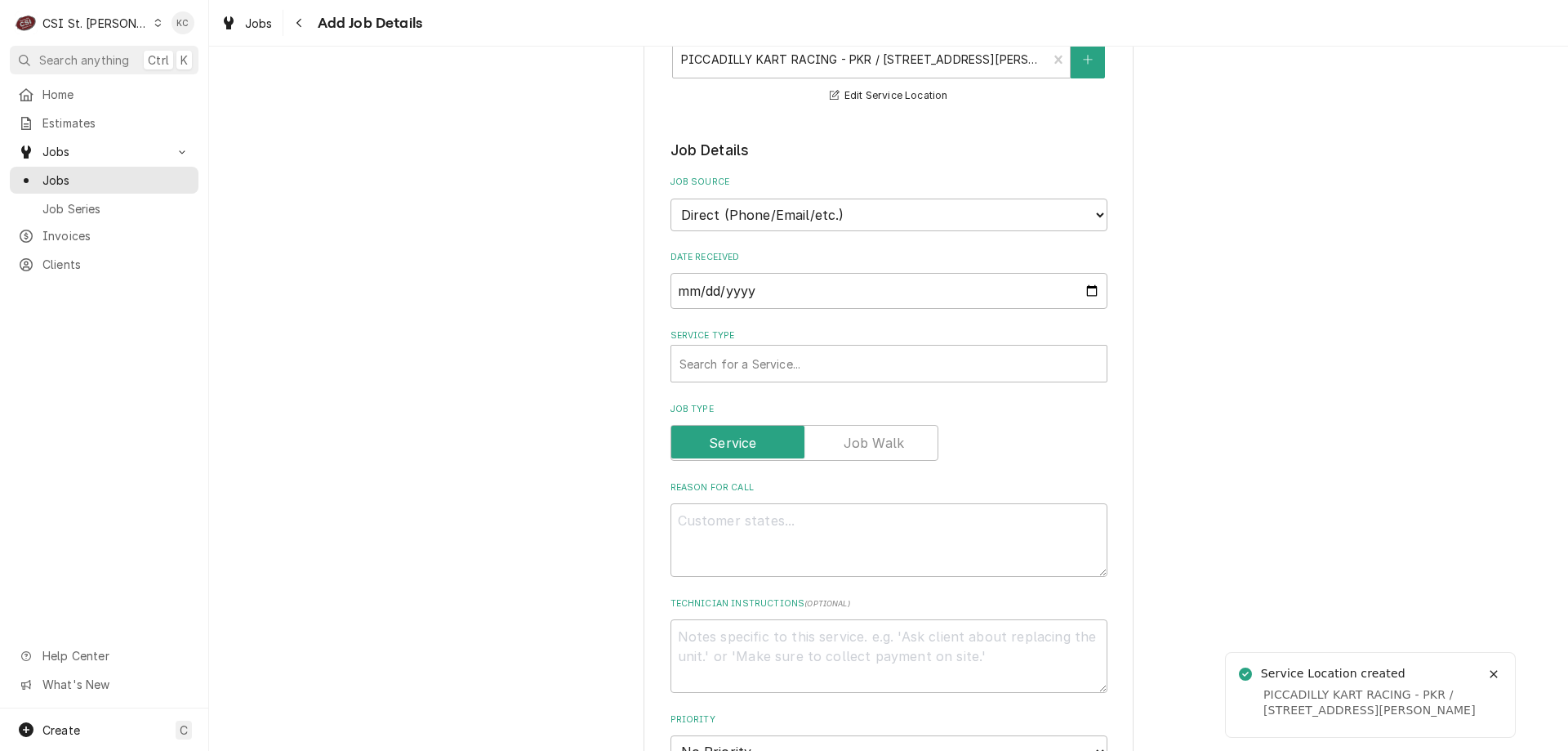
scroll to position [409, 0]
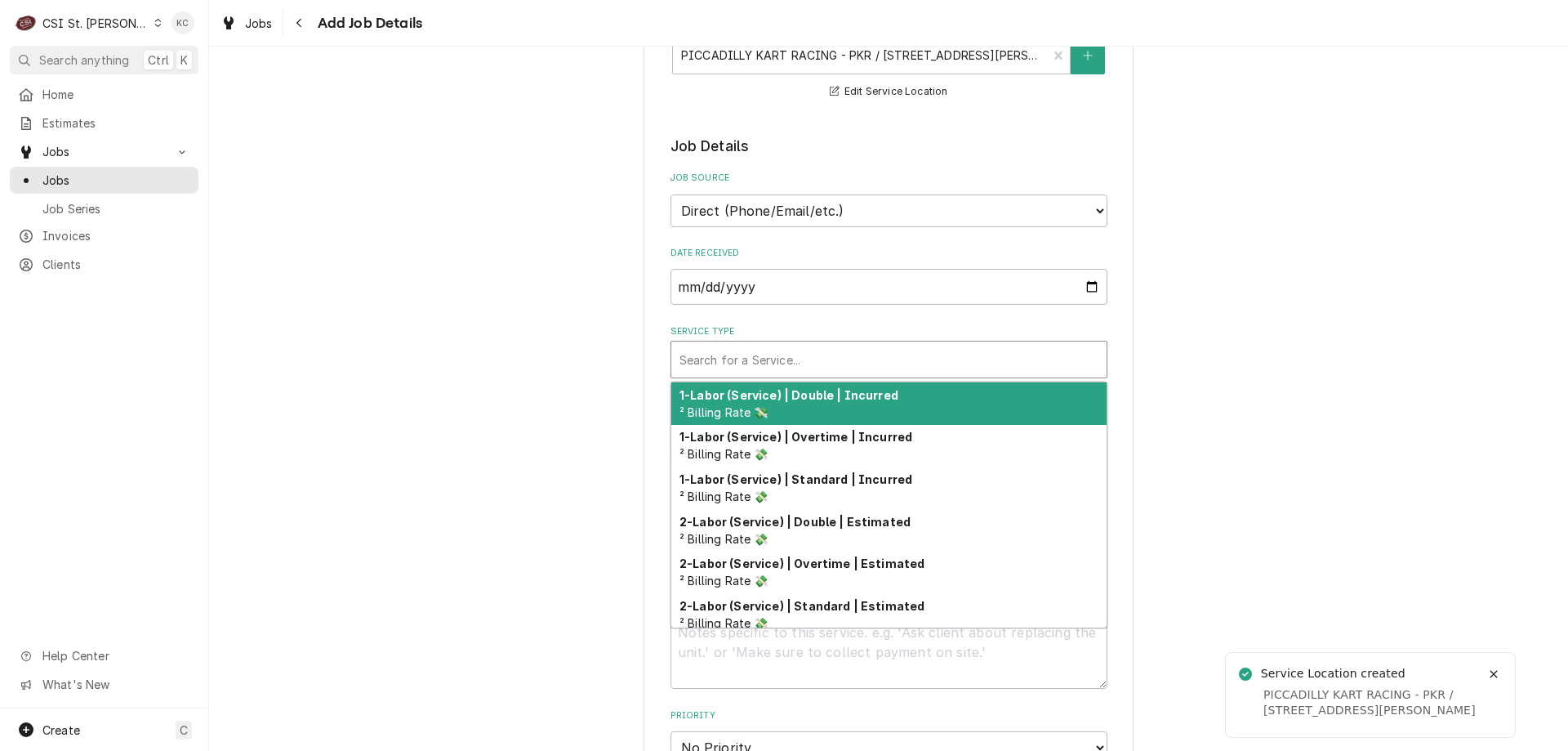
click at [876, 352] on div "Service Type" at bounding box center [889, 360] width 419 height 30
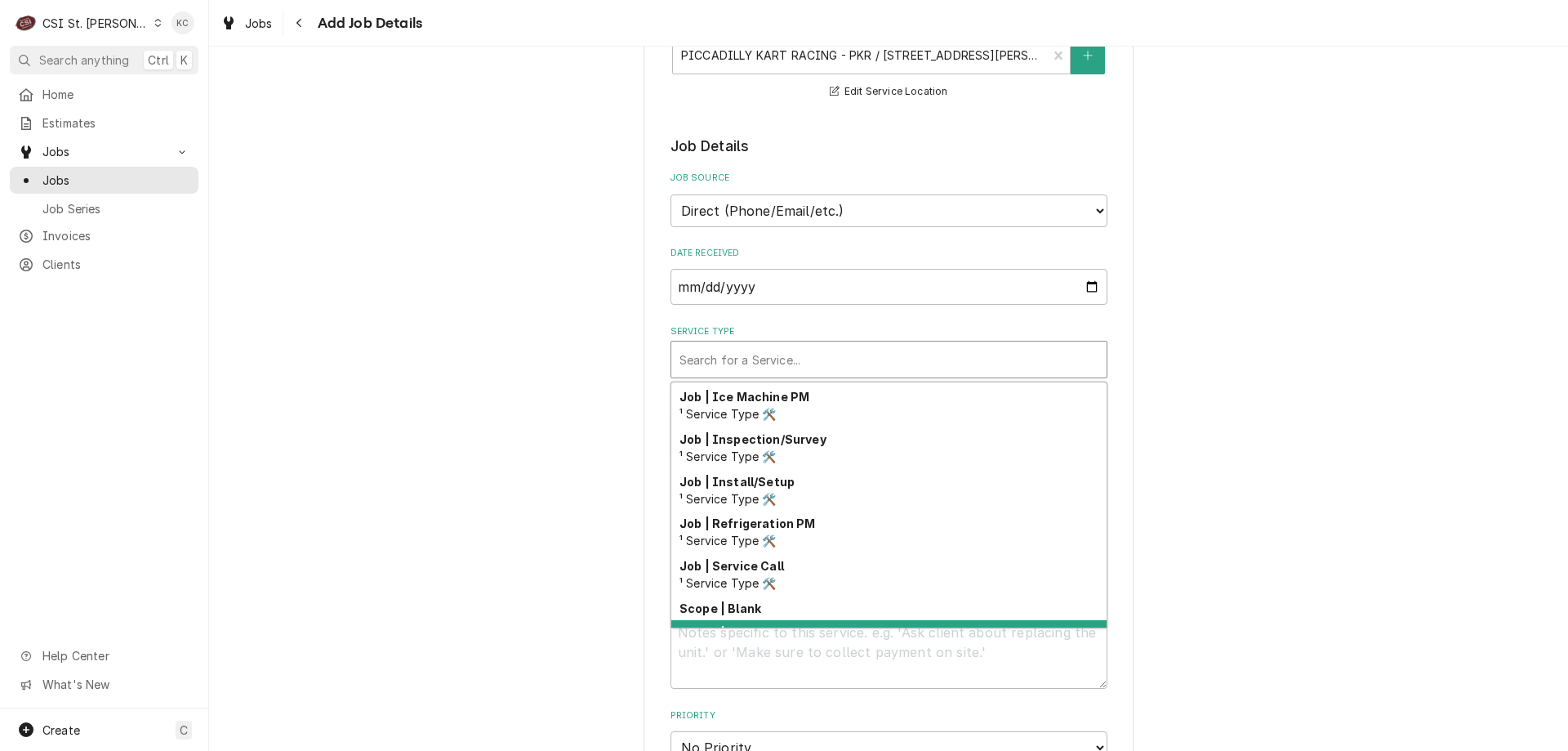
scroll to position [935, 0]
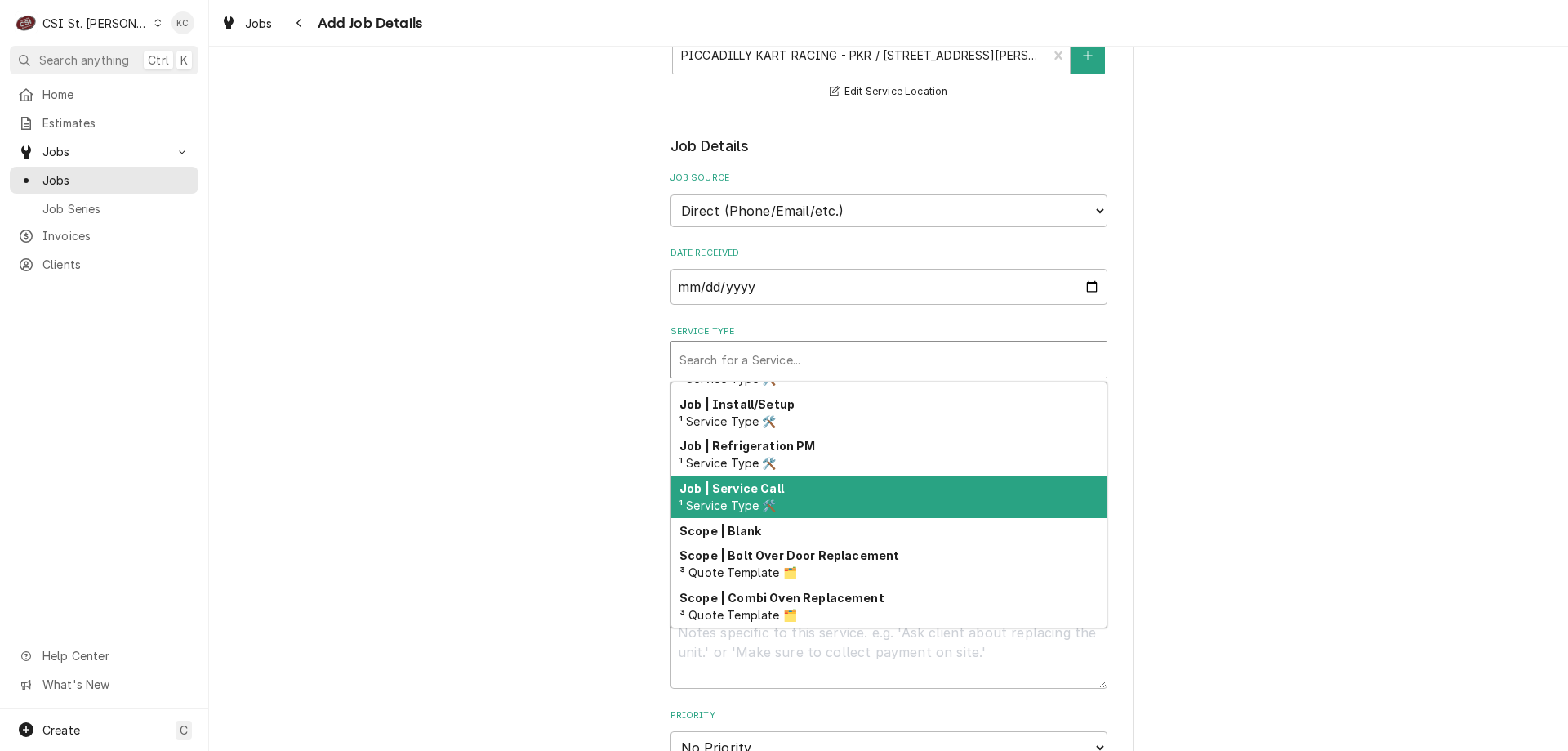
click at [847, 512] on div "Job | Service Call ¹ Service Type 🛠️" at bounding box center [889, 497] width 435 height 43
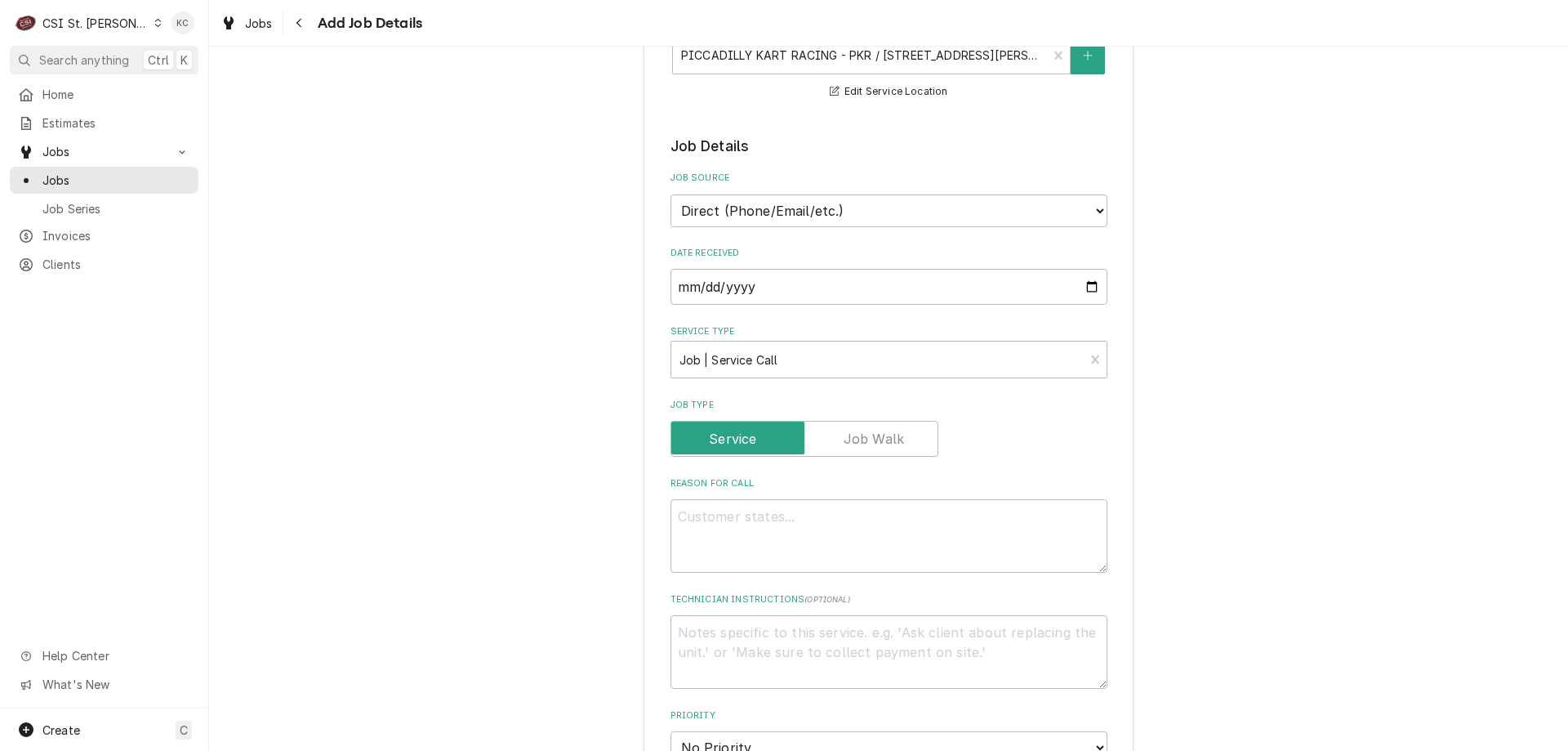
click at [1207, 493] on div "Please provide the following information to create a job: Client Details Client…" at bounding box center [888, 573] width 1359 height 1837
click at [1076, 523] on textarea "Reason For Call" at bounding box center [889, 536] width 437 height 74
type textarea "x"
type textarea "M"
type textarea "x"
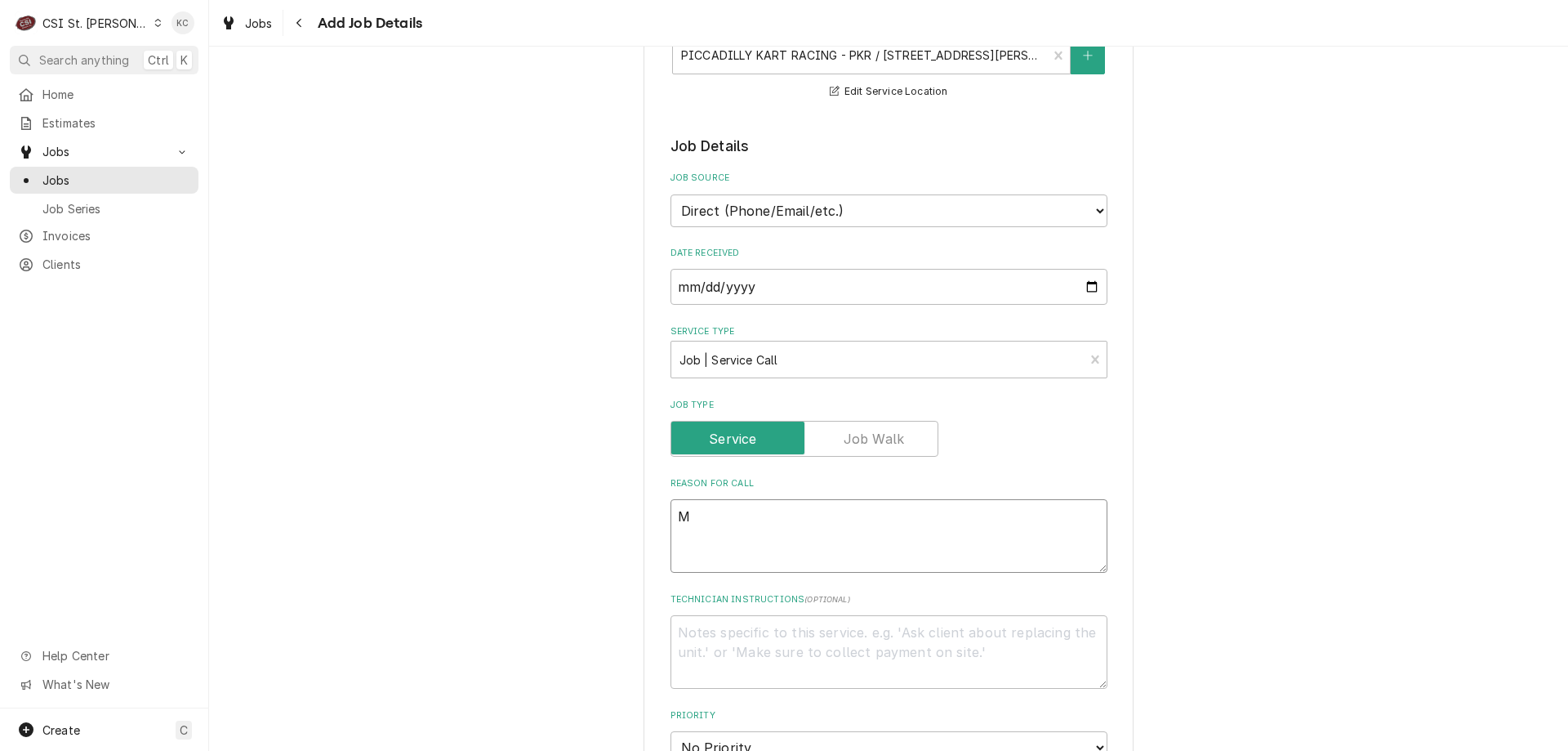
type textarea "MU"
type textarea "x"
type textarea "MUL"
type textarea "x"
type textarea "MULT"
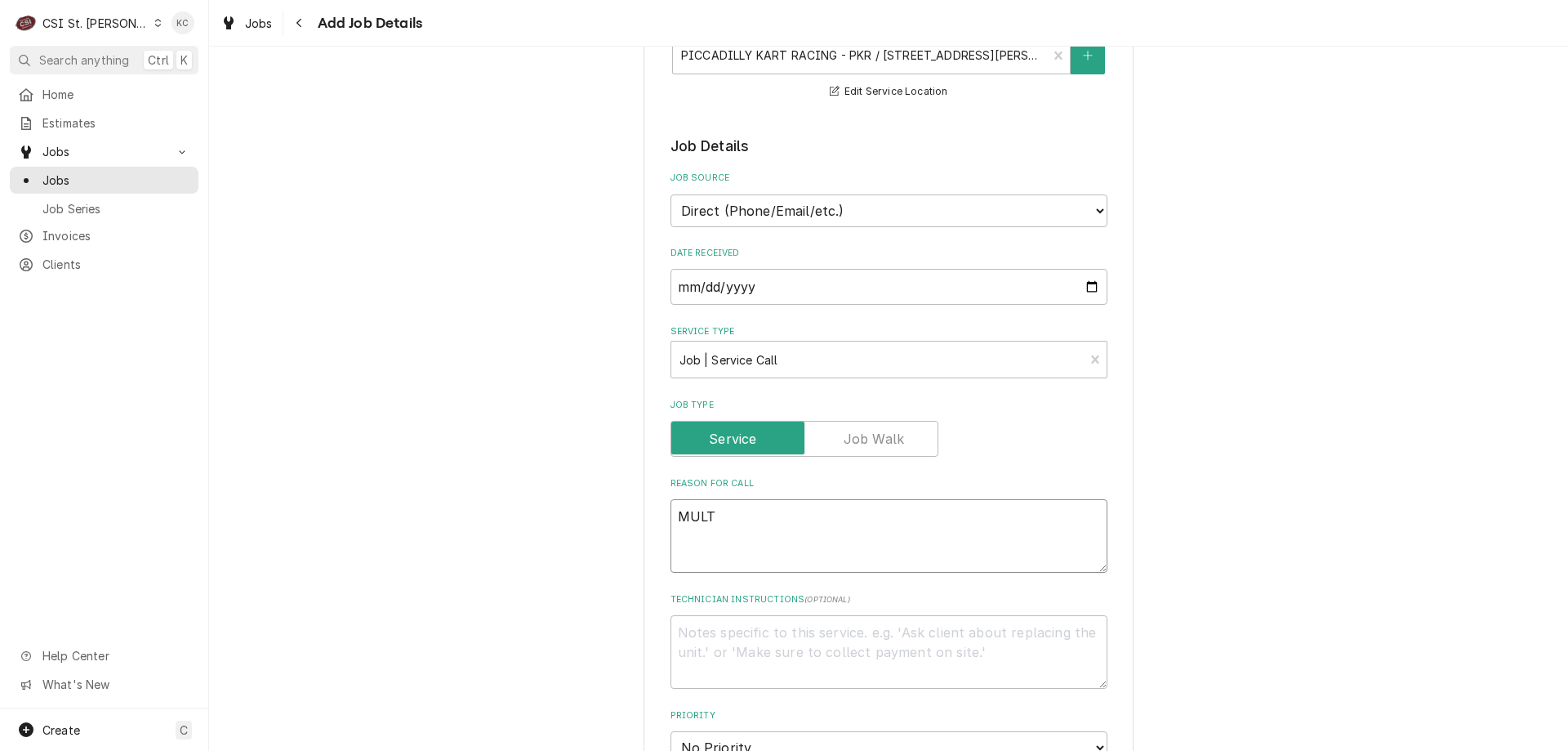
type textarea "x"
type textarea "MULTI"
type textarea "x"
type textarea "MULTIP"
type textarea "x"
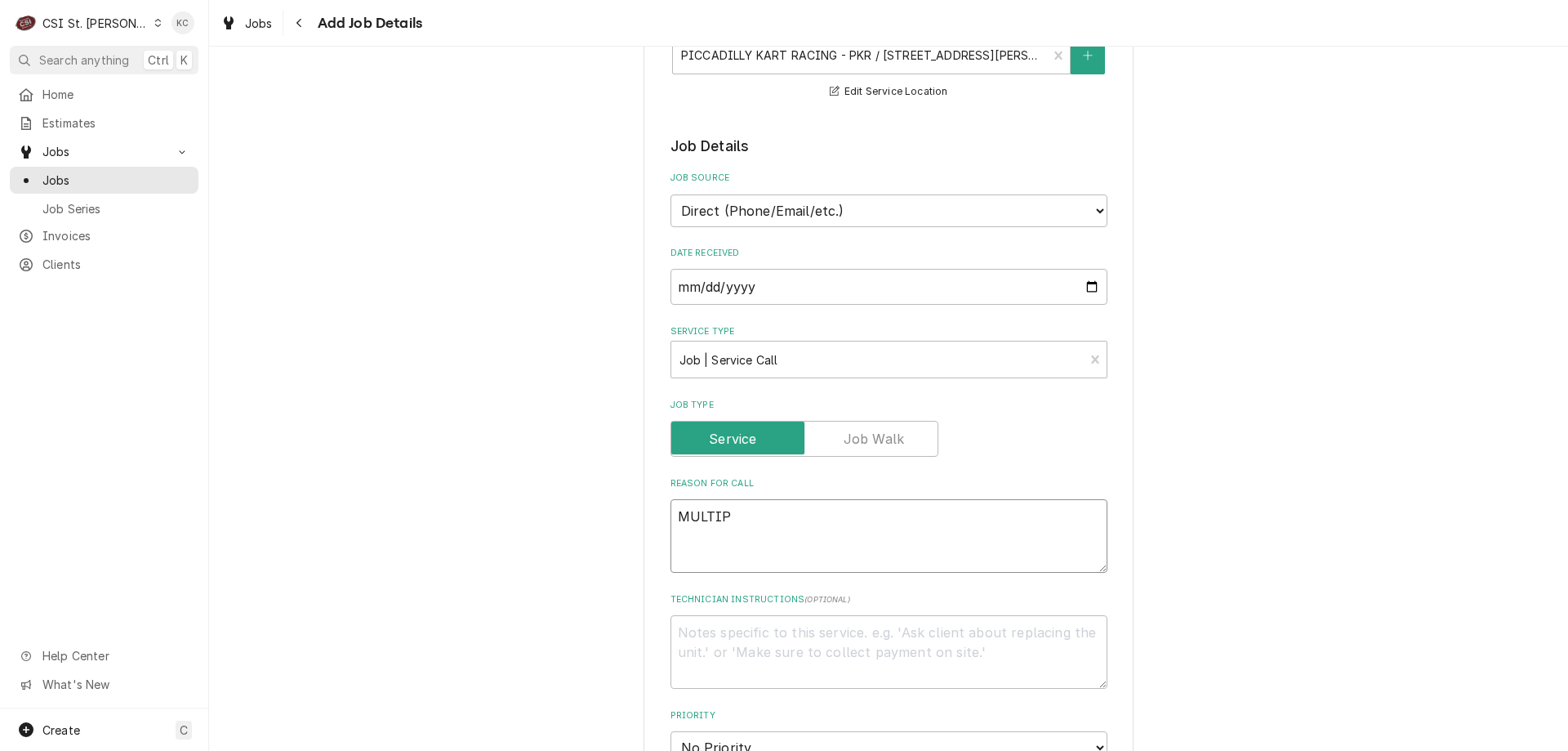
type textarea "MULTIPL"
type textarea "x"
type textarea "MULTIPLE"
type textarea "x"
type textarea "MULTIPLE"
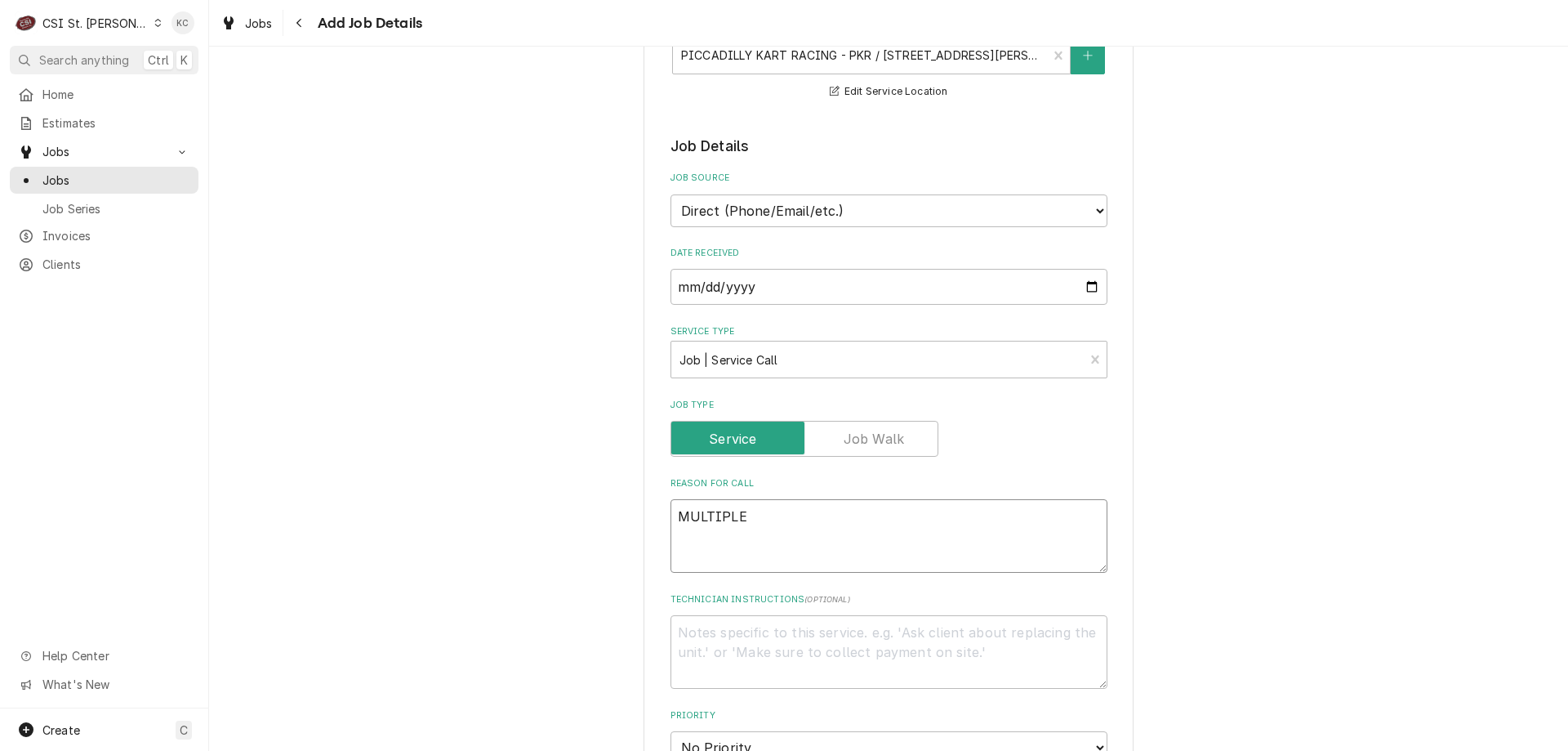
type textarea "x"
type textarea "MULTIPLE I"
type textarea "x"
type textarea "MULTIPLE IS"
type textarea "x"
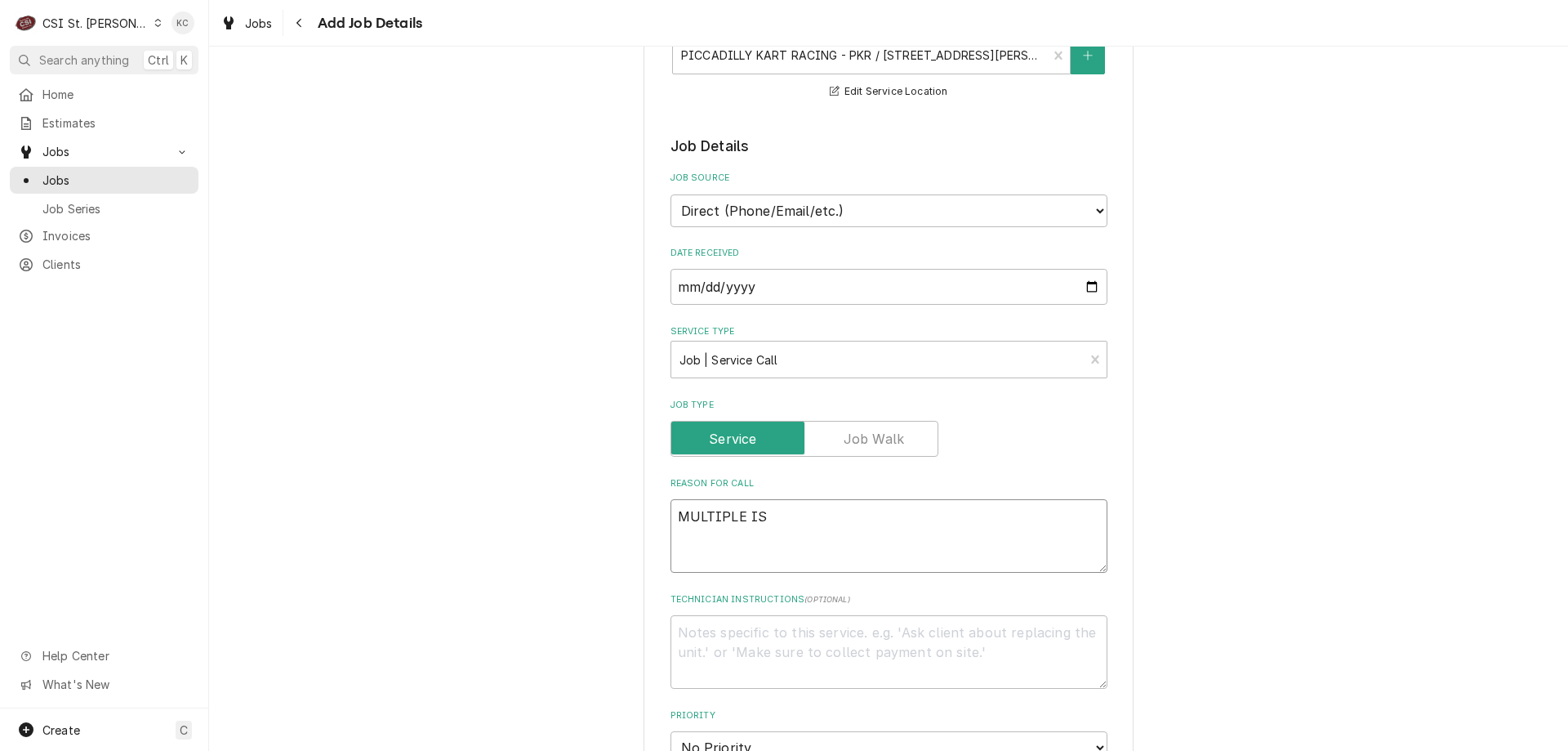
type textarea "MULTIPLE ISS"
type textarea "x"
type textarea "MULTIPLE ISSU"
type textarea "x"
type textarea "MULTIPLE ISSUE"
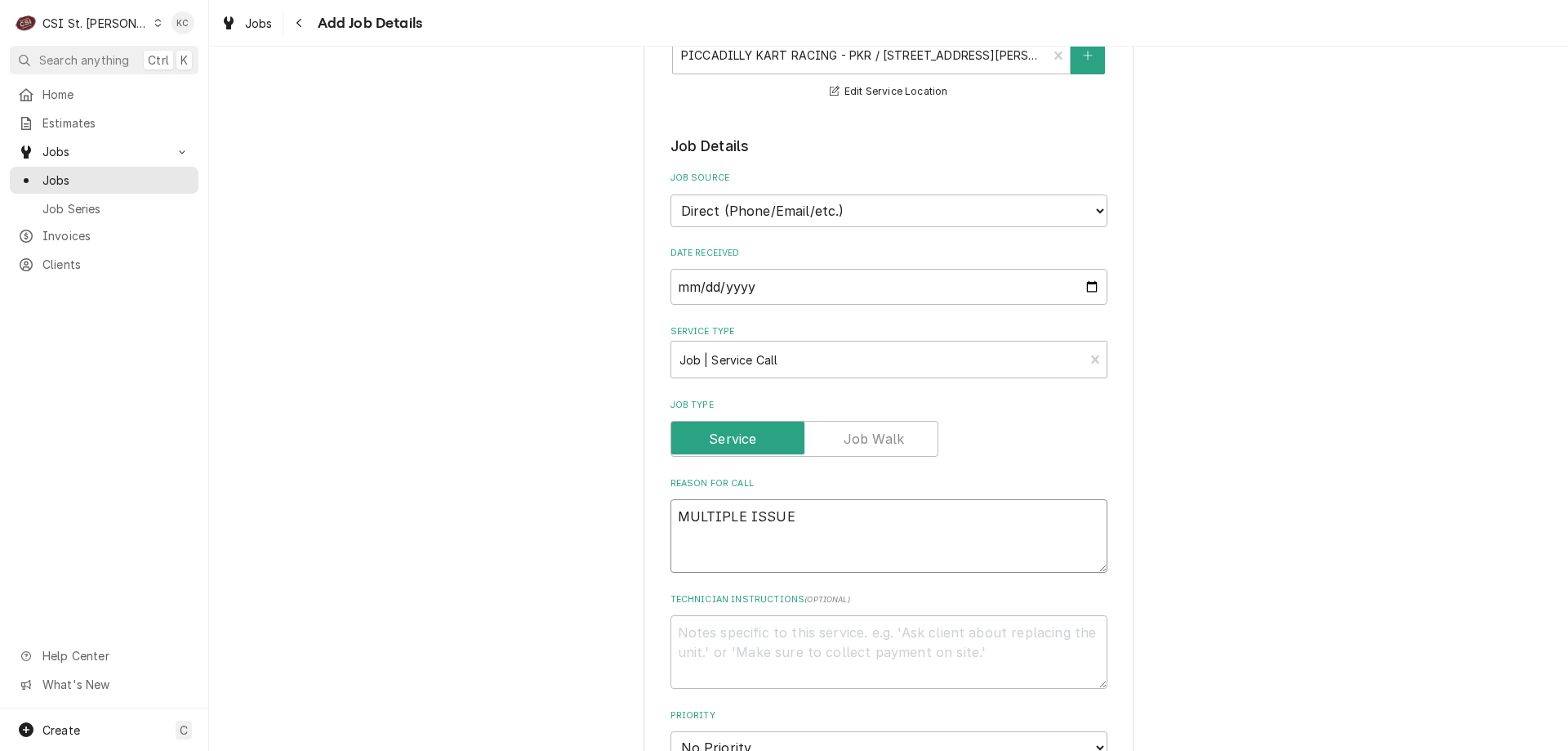
type textarea "x"
type textarea "MULTIPLE ISSUES"
type textarea "x"
type textarea "MULTIPLE ISSUES"
type textarea "x"
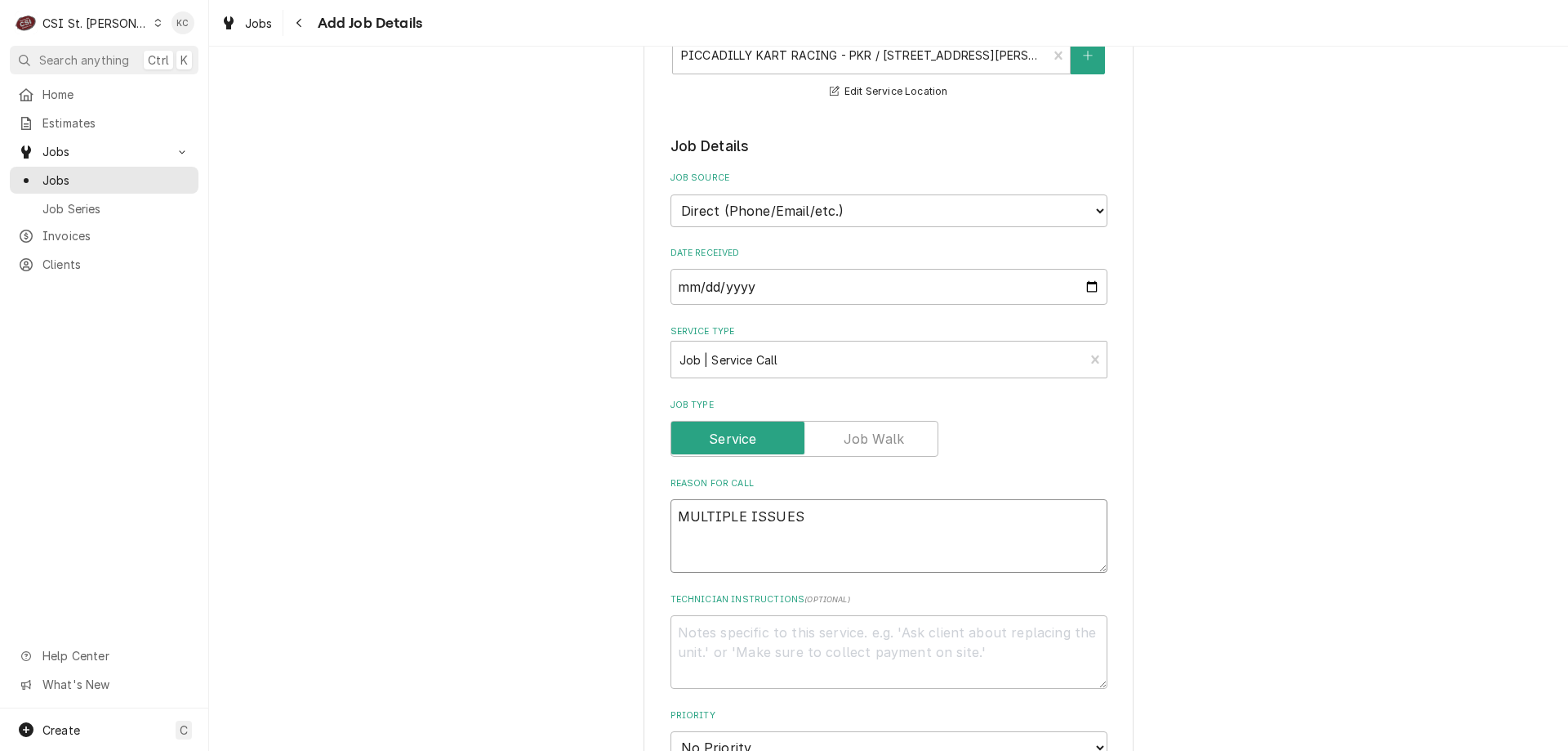
type textarea "MULTIPLE ISSUES A"
type textarea "x"
type textarea "MULTIPLE ISSUES AT"
type textarea "x"
type textarea "MULTIPLE ISSUES AT"
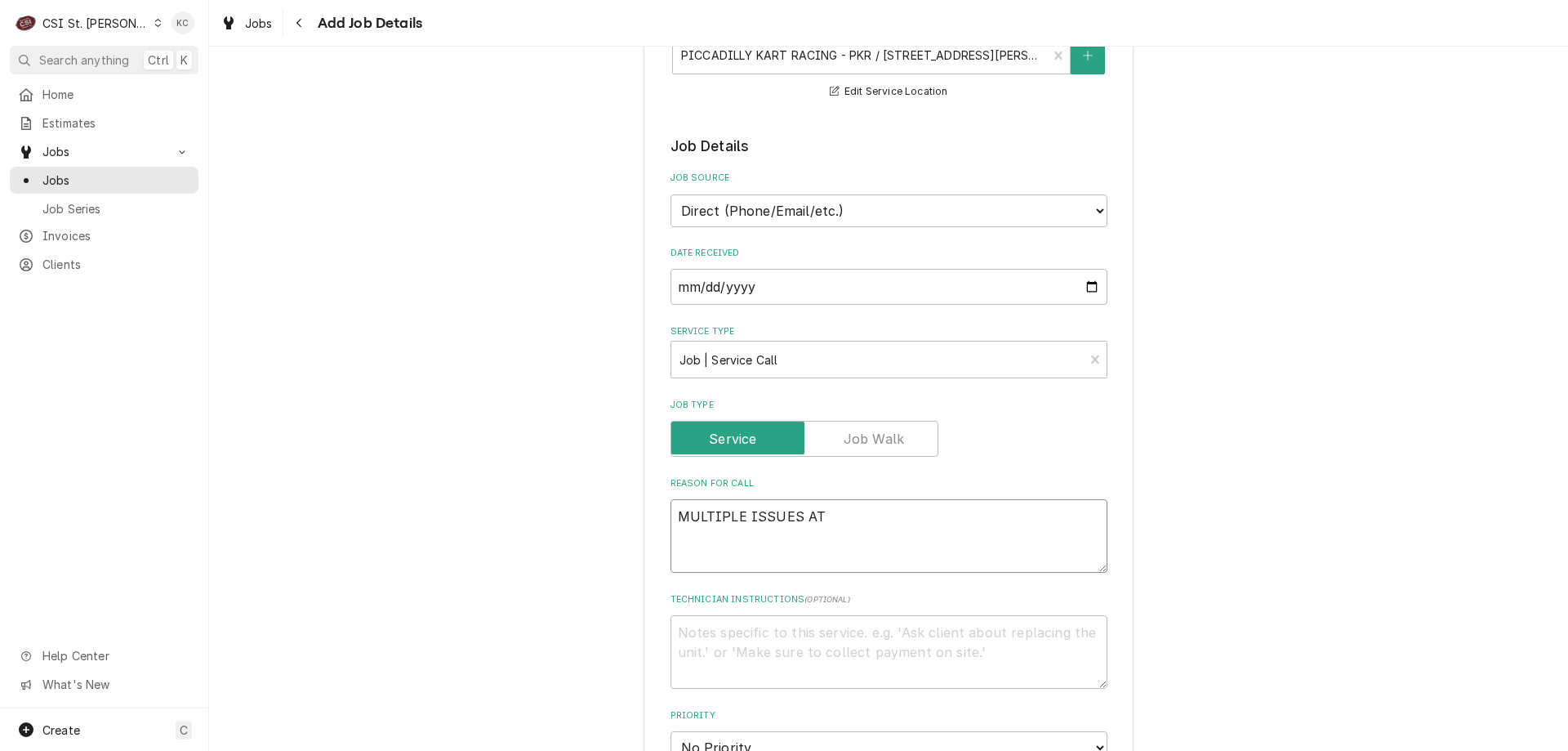
type textarea "x"
type textarea "MULTIPLE ISSUES AT L"
type textarea "x"
type textarea "MULTIPLE ISSUES AT LO"
type textarea "x"
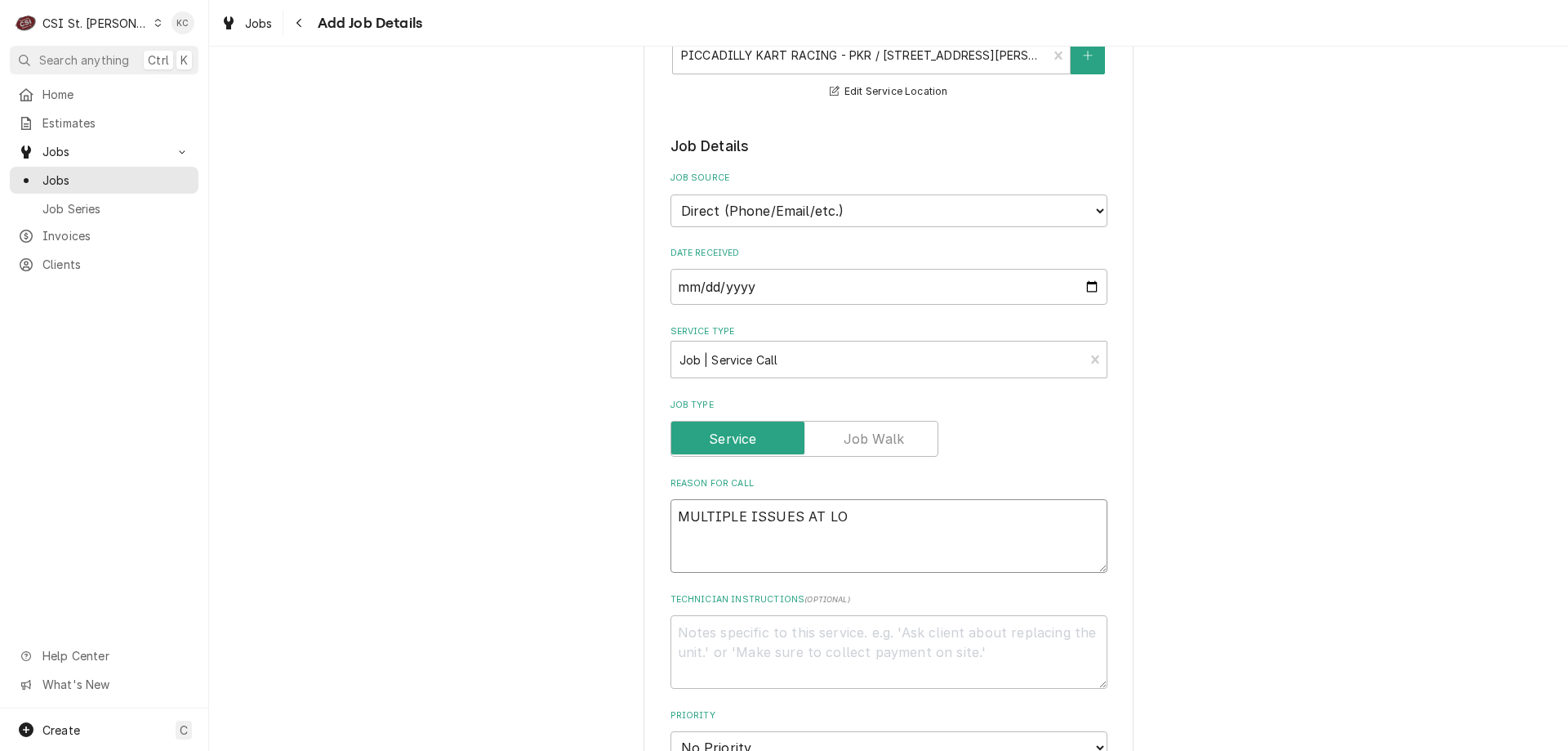
type textarea "MULTIPLE ISSUES AT LOC"
type textarea "x"
type textarea "MULTIPLE ISSUES AT LOCA"
type textarea "x"
type textarea "MULTIPLE ISSUES AT LOCATI"
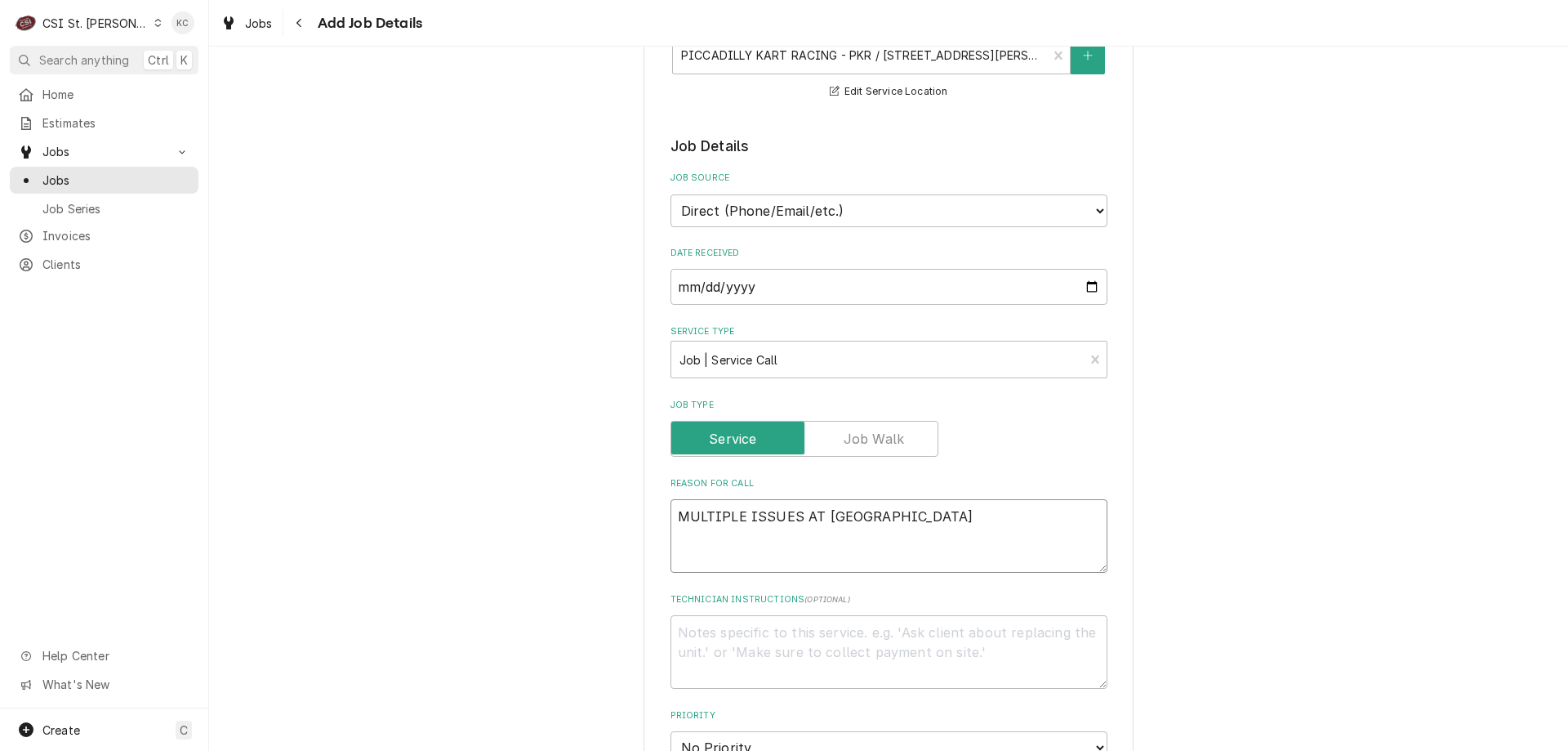
type textarea "x"
type textarea "MULTIPLE ISSUES AT LOCATIO"
type textarea "x"
type textarea "MULTIPLE ISSUES AT LOCATION"
type textarea "x"
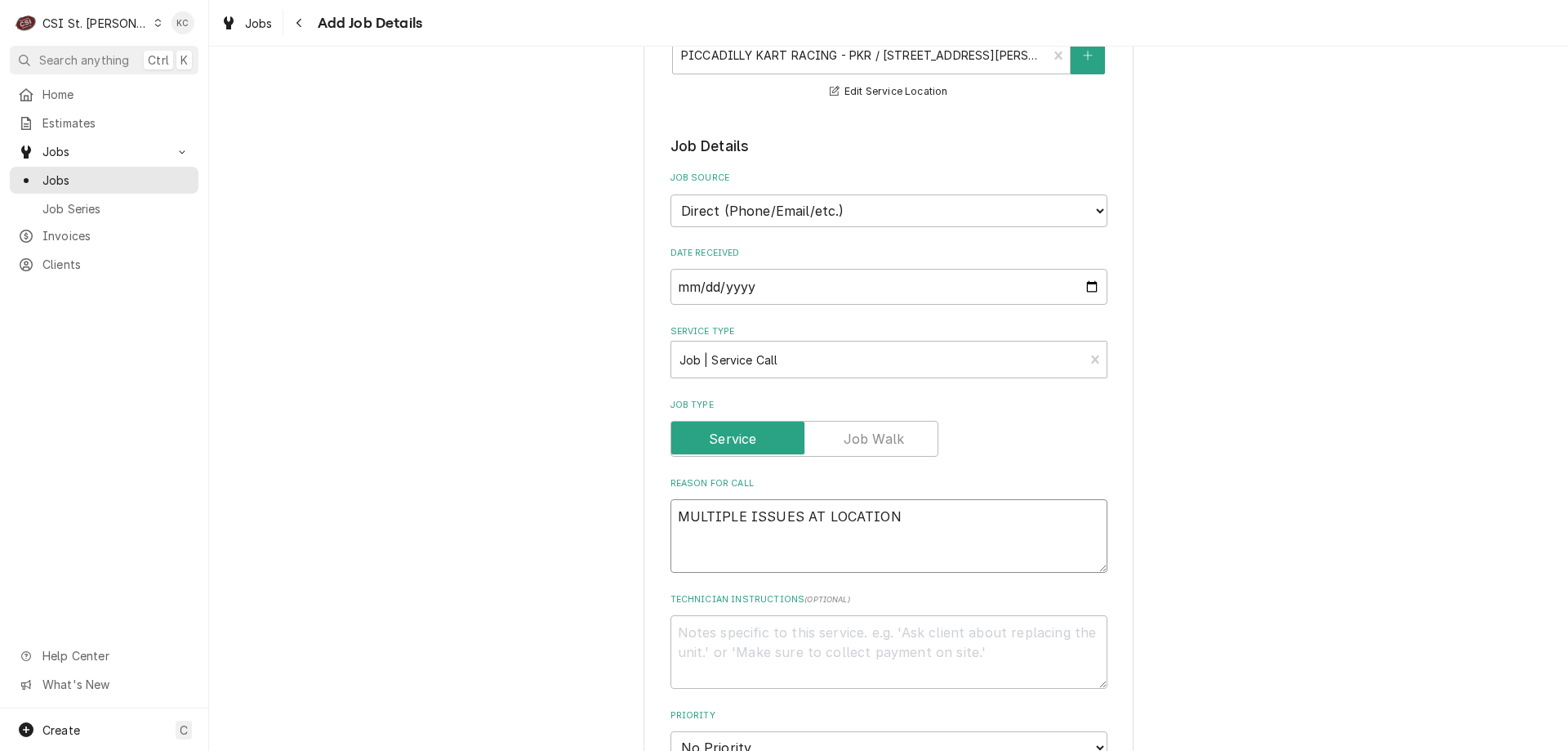
type textarea "MULTIPLE ISSUES AT LOCATION"
type textarea "x"
type textarea "MULTIPLE ISSUES AT LOCATION T"
type textarea "x"
type textarea "MULTIPLE ISSUES AT LOCATION"
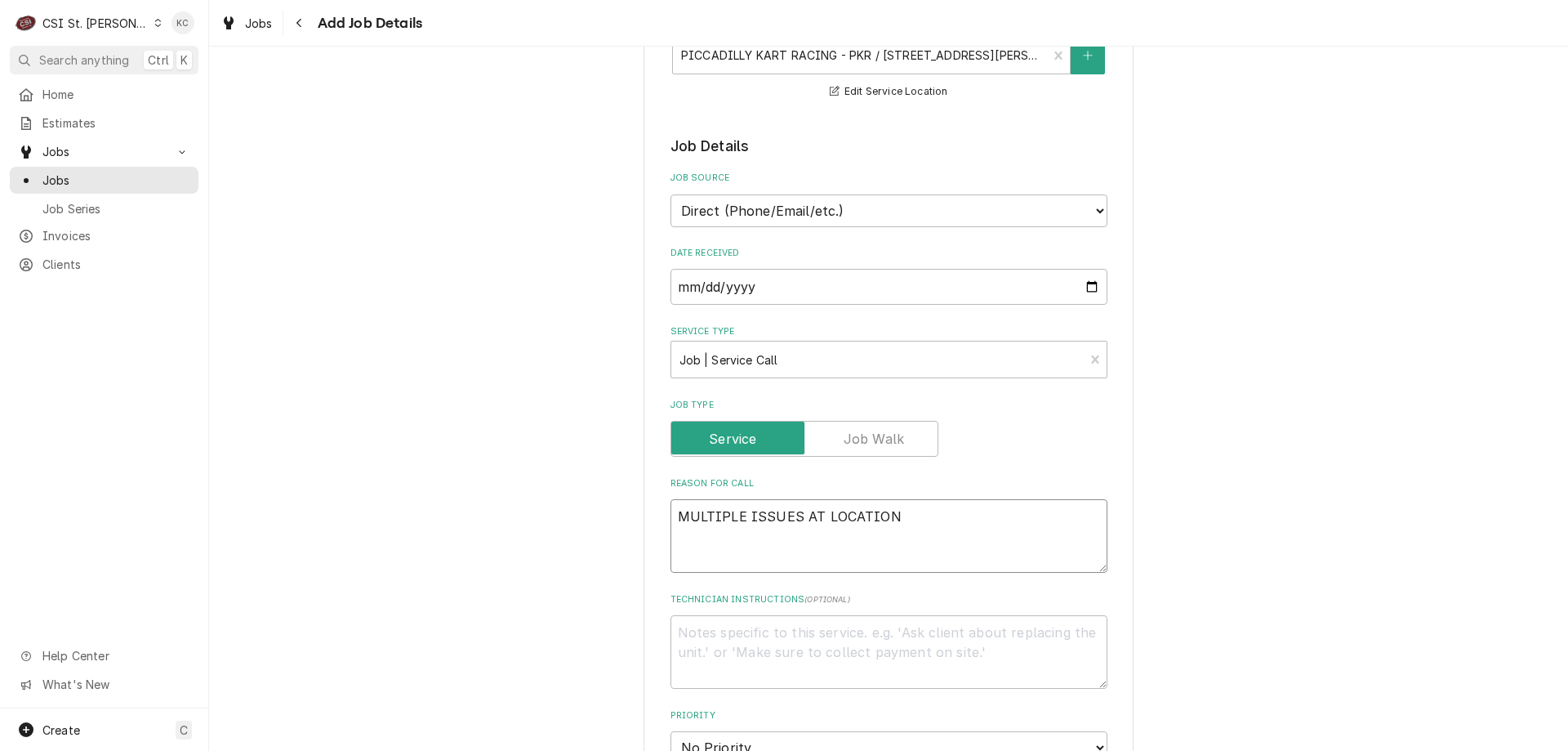
type textarea "x"
type textarea "MULTIPLE ISSUES AT LOCATION t"
type textarea "x"
type textarea "MULTIPLE ISSUES AT LOCATION tr"
type textarea "x"
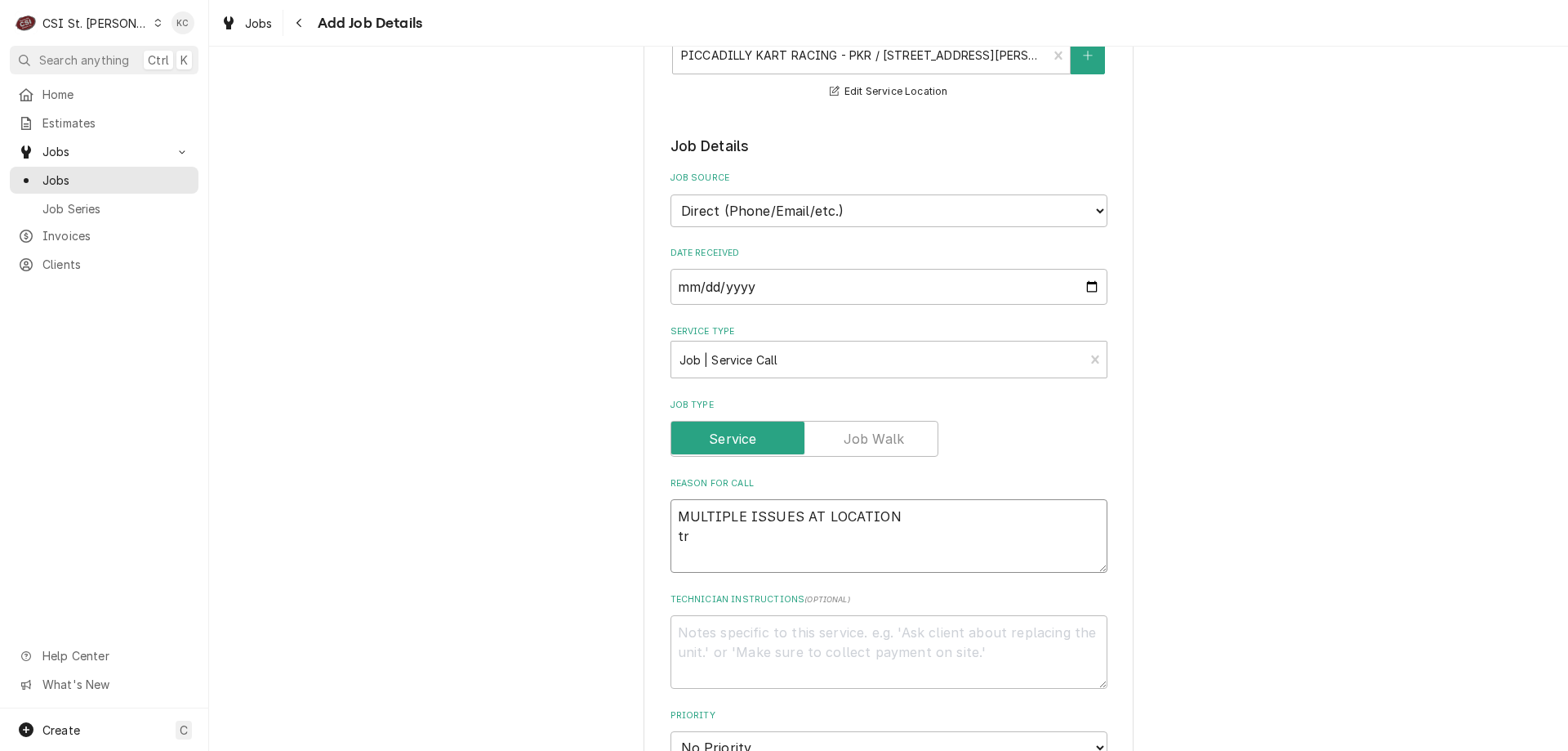
type textarea "MULTIPLE ISSUES AT LOCATION tri"
type textarea "x"
type textarea "MULTIPLE ISSUES AT LOCATION trip"
type textarea "x"
type textarea "MULTIPLE ISSUES AT LOCATION tripl"
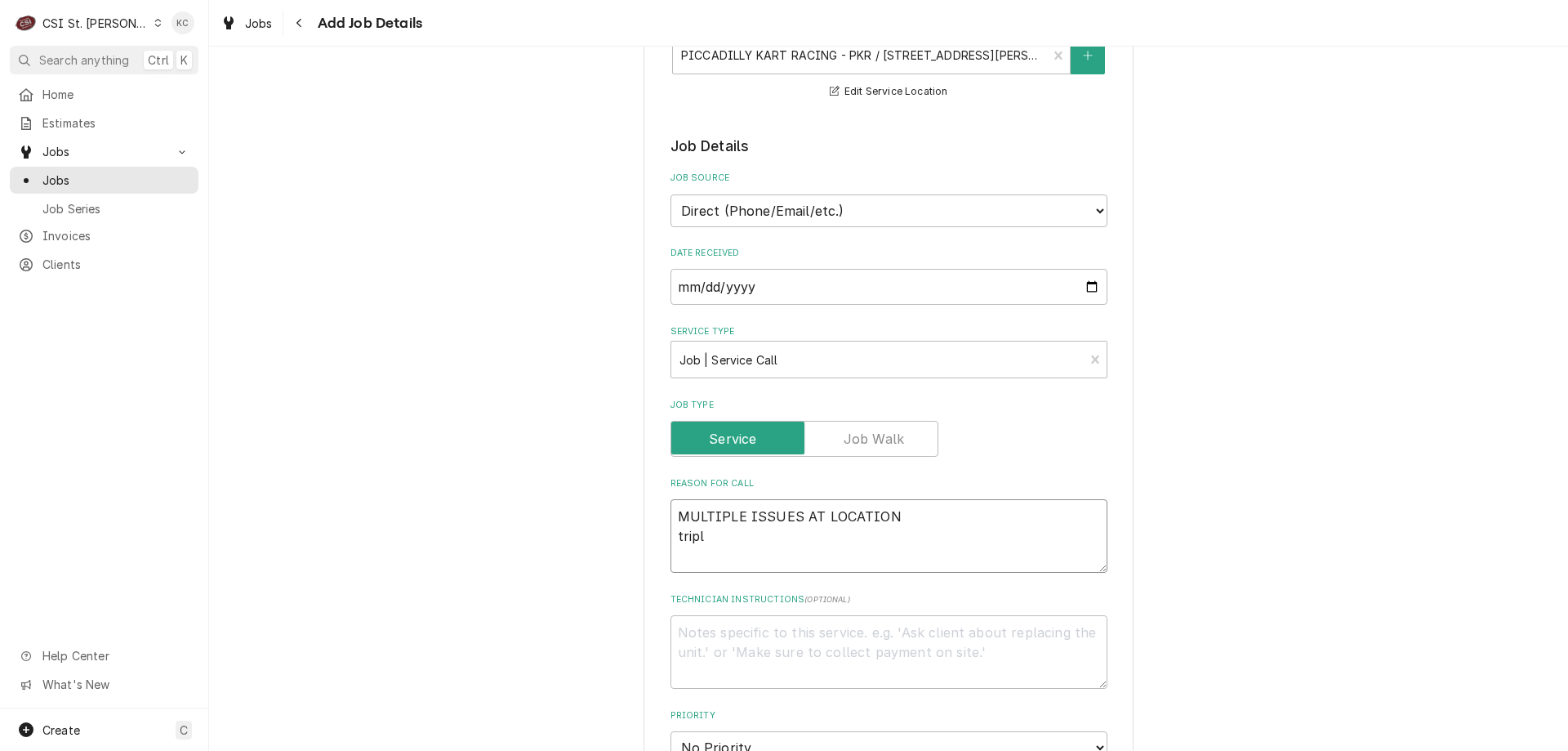
type textarea "x"
type textarea "MULTIPLE ISSUES AT LOCATION triple"
type textarea "x"
type textarea "MULTIPLE ISSUES AT LOCATION triple"
type textarea "x"
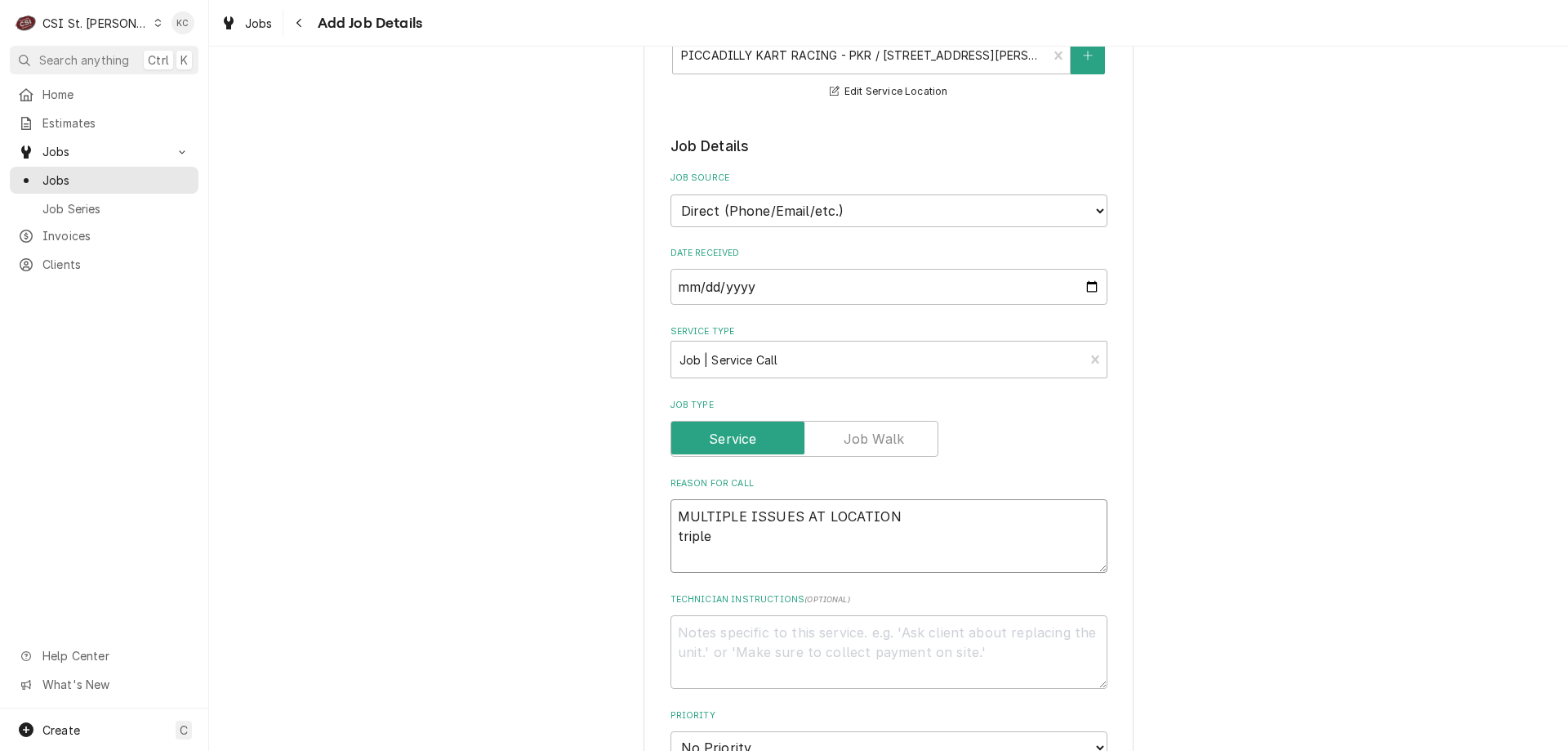
type textarea "MULTIPLE ISSUES AT LOCATION triple d"
type textarea "x"
type textarea "MULTIPLE ISSUES AT LOCATION triple de"
type textarea "x"
type textarea "MULTIPLE ISSUES AT LOCATION triple dec"
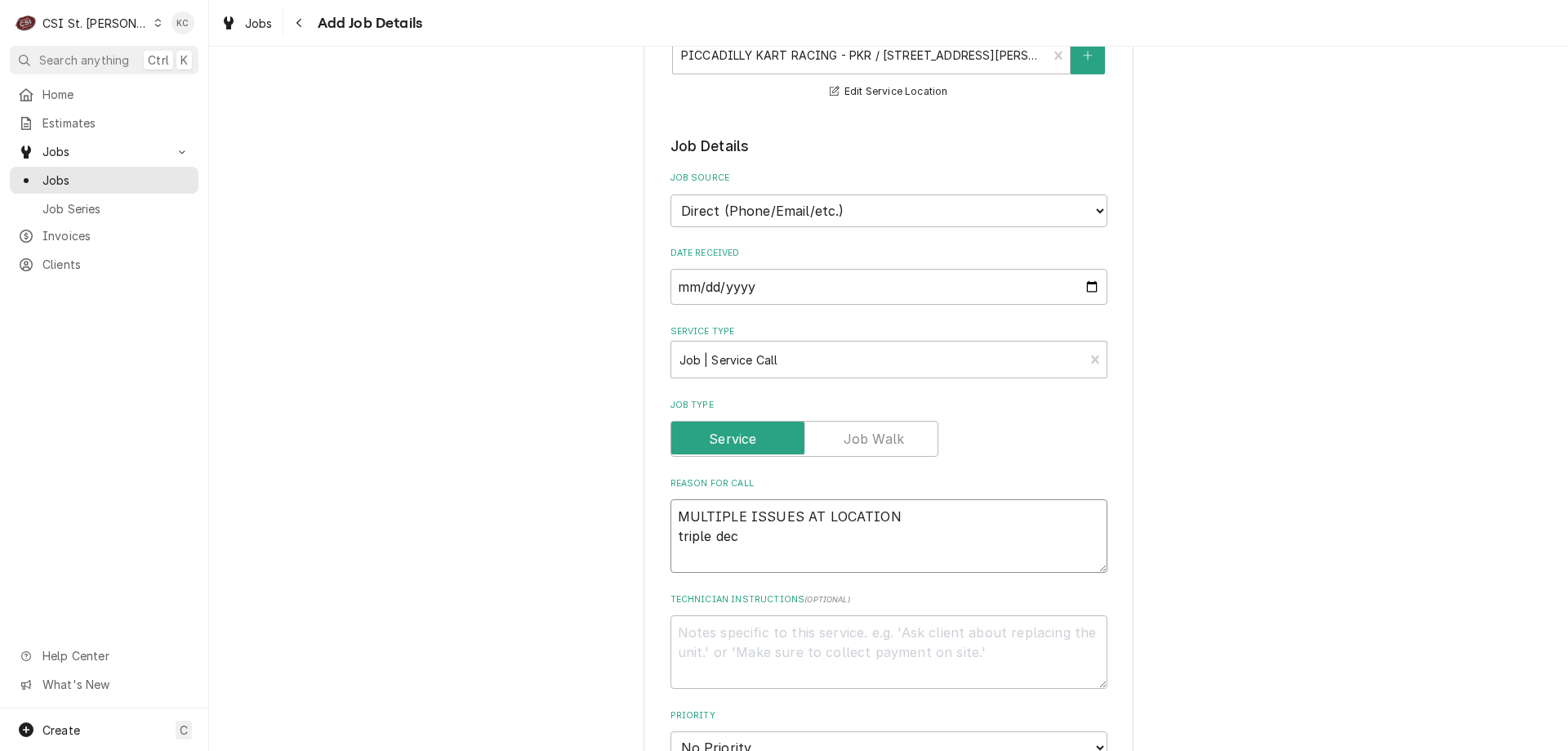
type textarea "x"
type textarea "MULTIPLE ISSUES AT LOCATION triple decke"
type textarea "x"
type textarea "MULTIPLE ISSUES AT LOCATION triple decker"
type textarea "x"
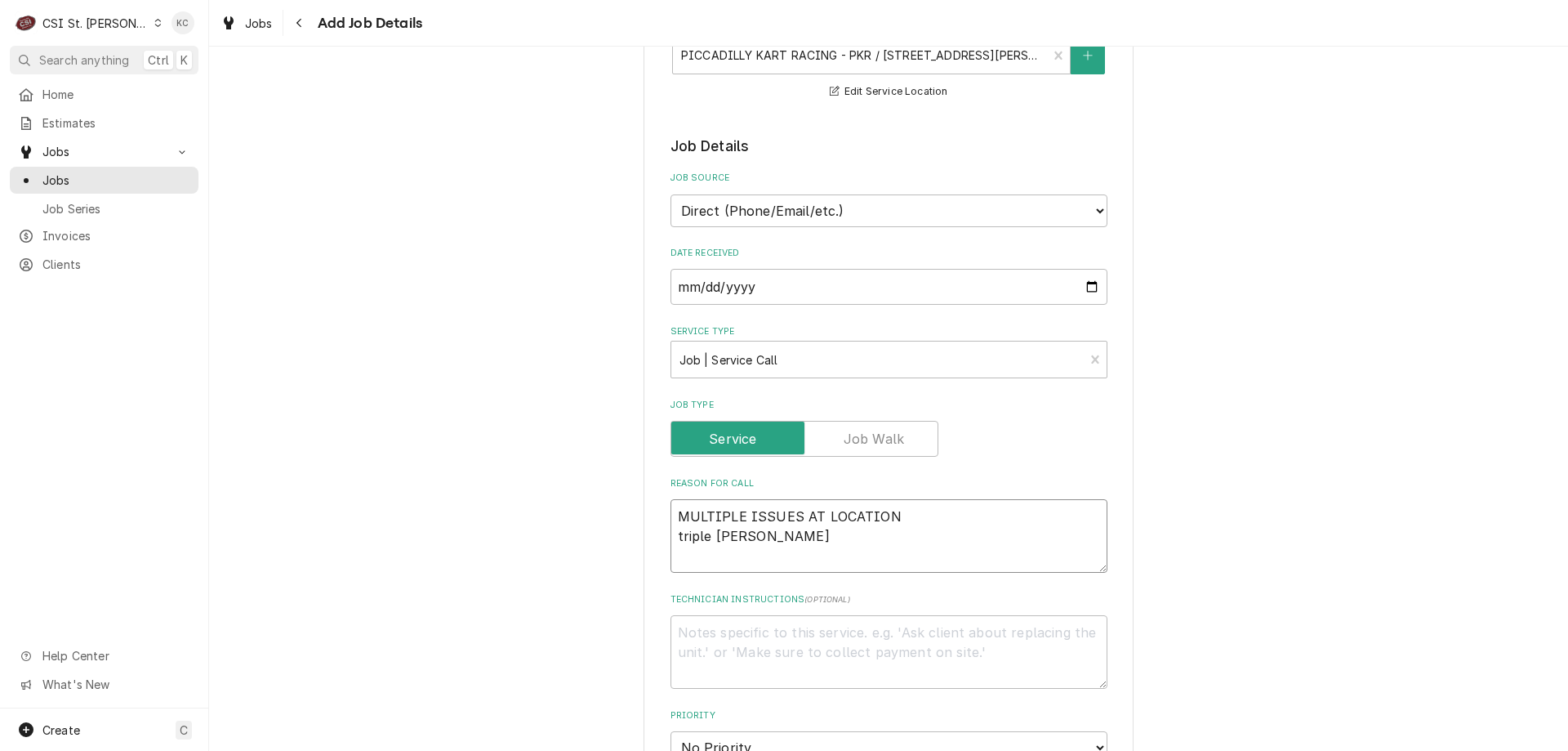
type textarea "MULTIPLE ISSUES AT LOCATION triple decker"
type textarea "x"
type textarea "MULTIPLE ISSUES AT LOCATION triple decker p"
type textarea "x"
type textarea "MULTIPLE ISSUES AT LOCATION triple decker pi"
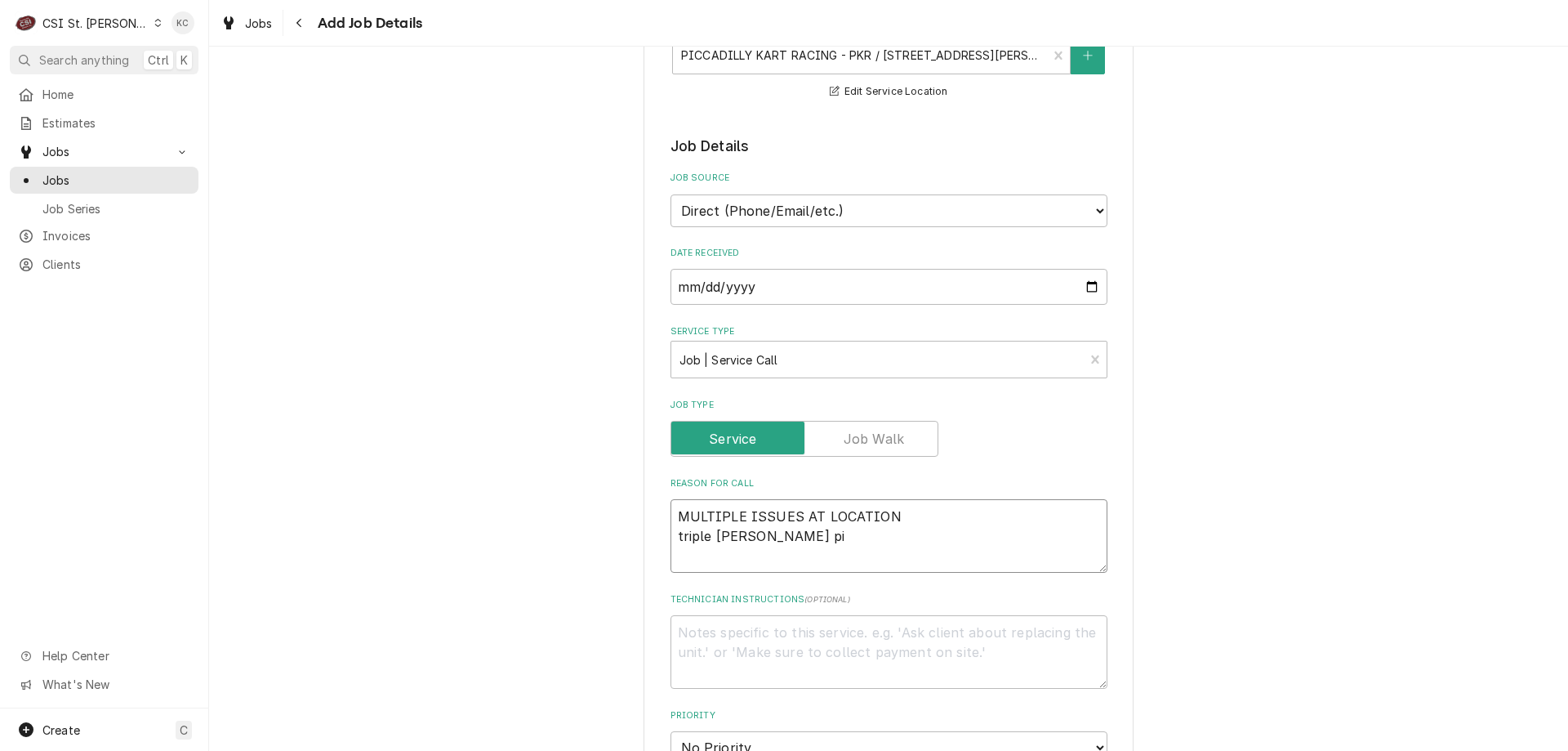
type textarea "x"
type textarea "MULTIPLE ISSUES AT LOCATION triple decker piz"
type textarea "x"
type textarea "MULTIPLE ISSUES AT LOCATION triple decker pizz"
type textarea "x"
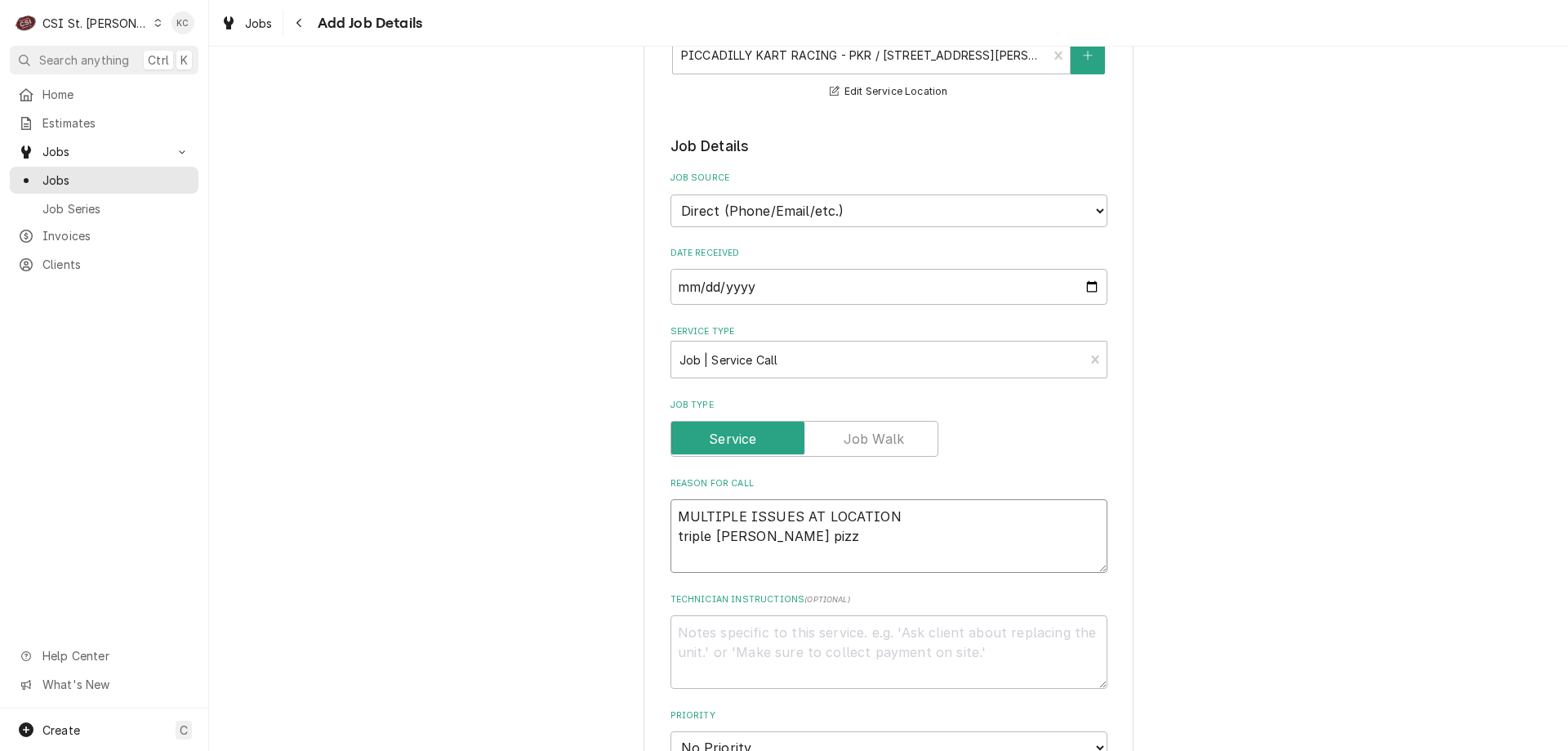
type textarea "MULTIPLE ISSUES AT LOCATION triple decker pizza"
type textarea "x"
type textarea "MULTIPLE ISSUES AT LOCATION triple decker pizza"
type textarea "x"
type textarea "MULTIPLE ISSUES AT LOCATION triple decker pizza o"
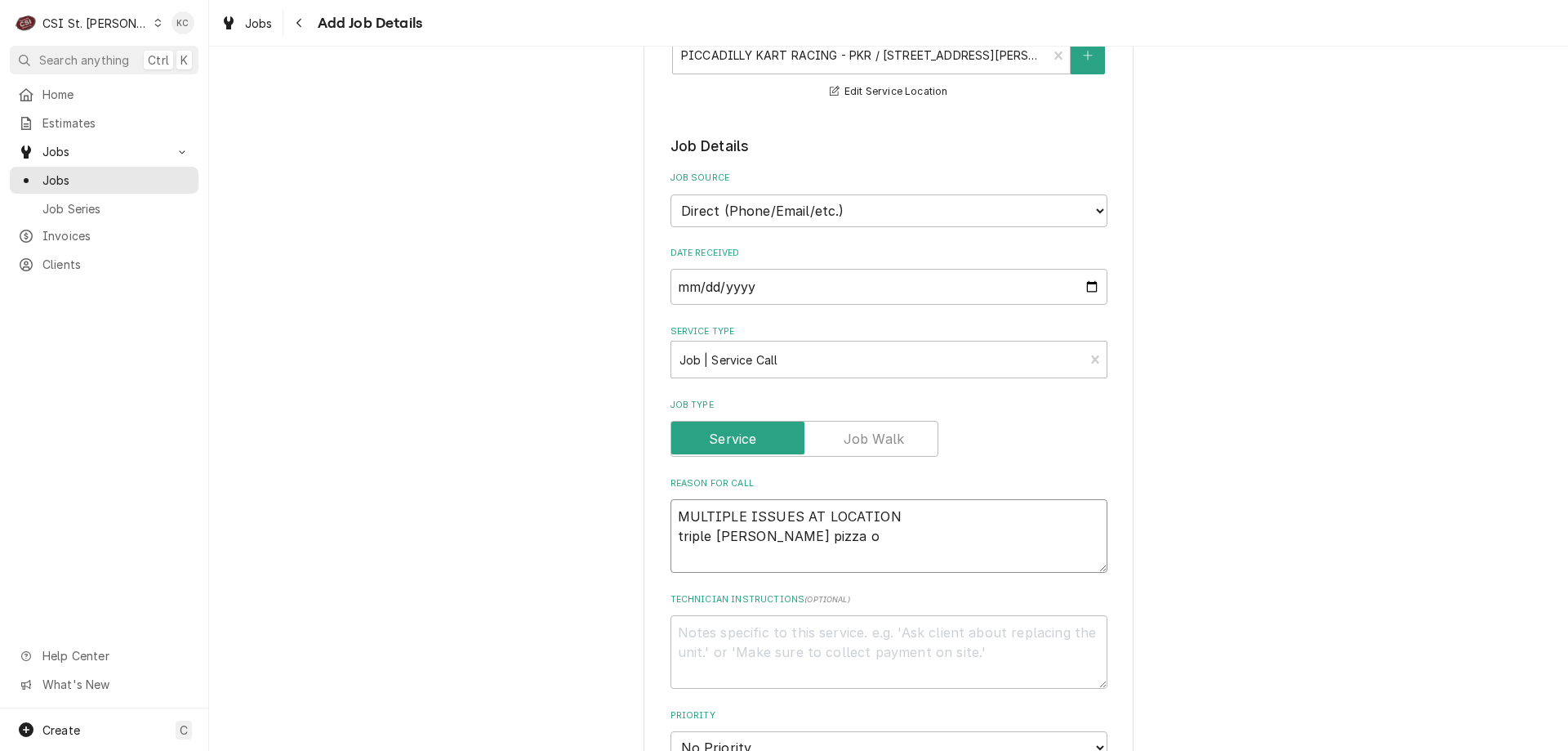
type textarea "x"
type textarea "MULTIPLE ISSUES AT LOCATION triple decker pizza ov"
type textarea "x"
type textarea "MULTIPLE ISSUES AT LOCATION triple decker pizza ove"
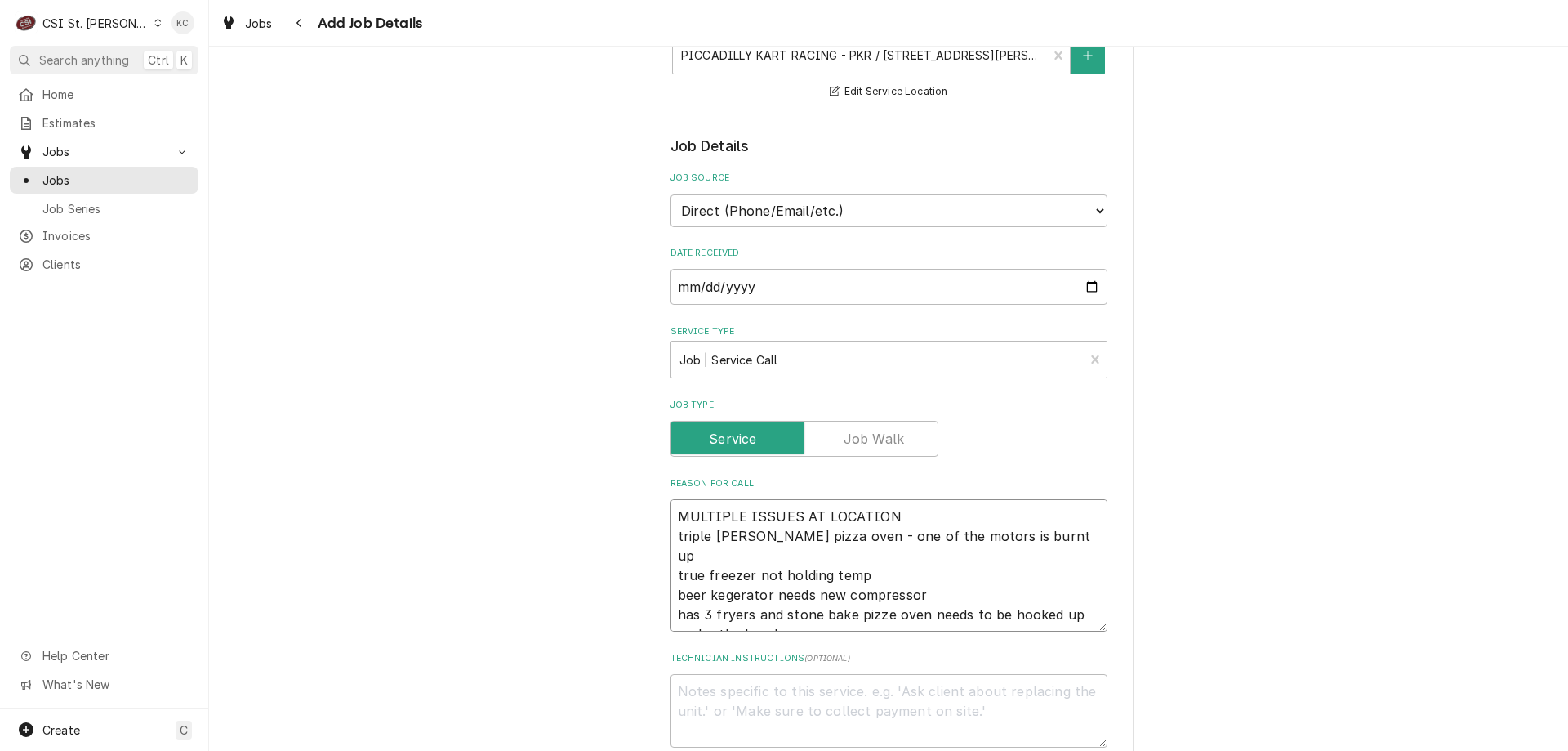
click at [671, 534] on textarea "MULTIPLE ISSUES AT LOCATION triple decker pizza oven - one of the motors is bur…" at bounding box center [889, 566] width 437 height 132
click at [712, 691] on textarea "Technician Instructions ( optional )" at bounding box center [889, 710] width 437 height 74
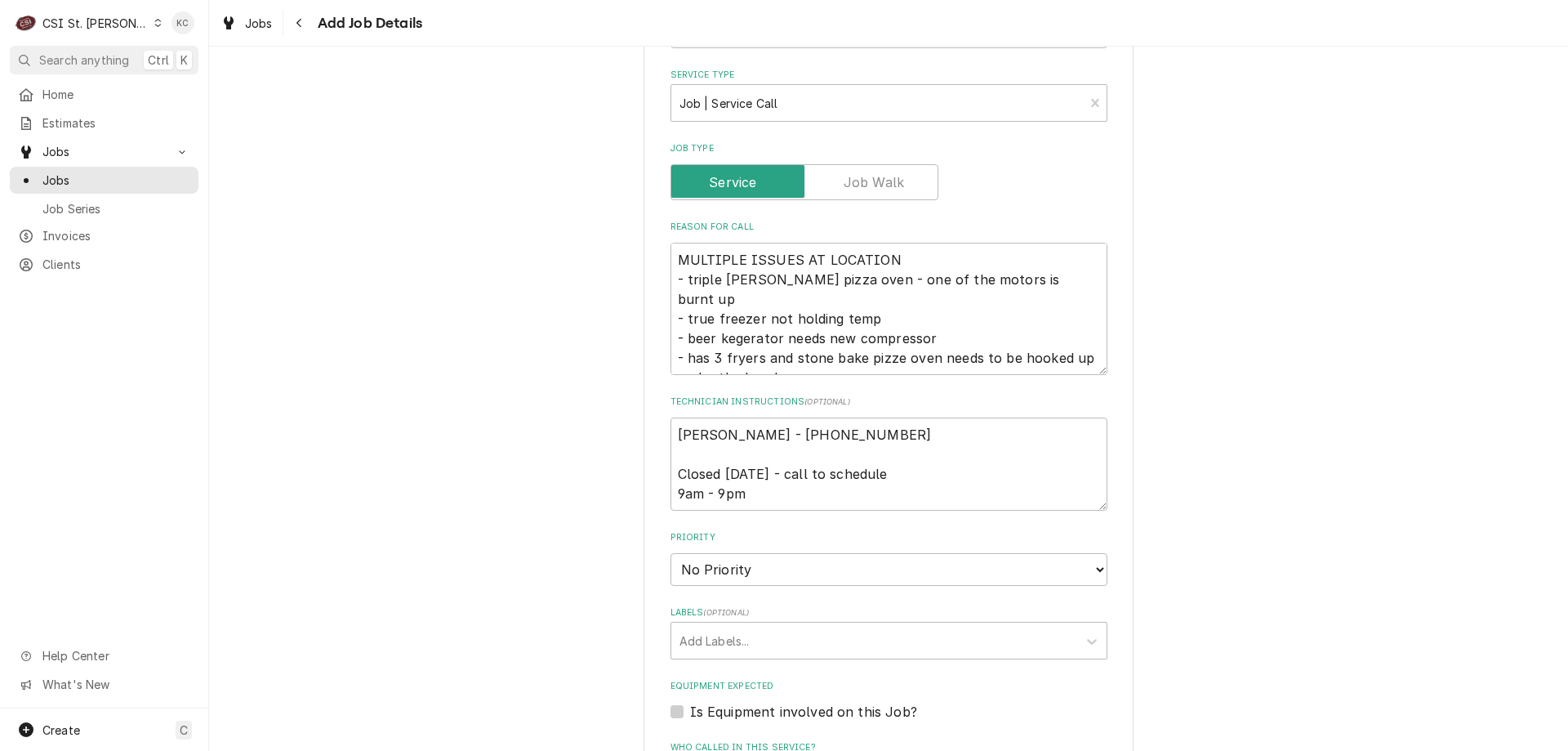
scroll to position [662, 0]
click at [808, 582] on select "No Priority Urgent High Medium Low" at bounding box center [889, 572] width 437 height 33
click at [671, 557] on select "No Priority Urgent High Medium Low" at bounding box center [889, 572] width 437 height 33
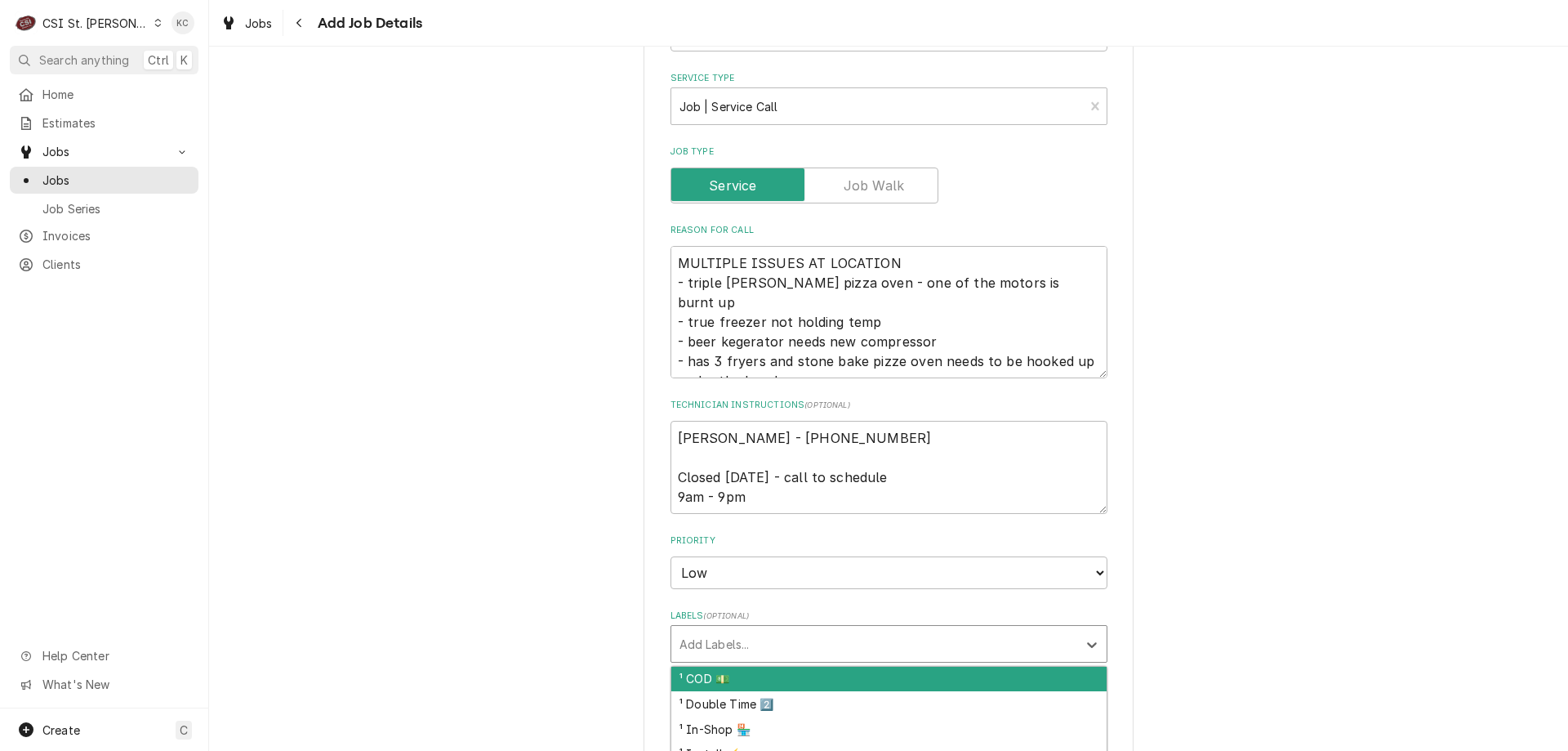
click at [779, 647] on div "Labels" at bounding box center [874, 644] width 390 height 30
click at [780, 681] on div "¹ COD 💵" at bounding box center [889, 679] width 435 height 25
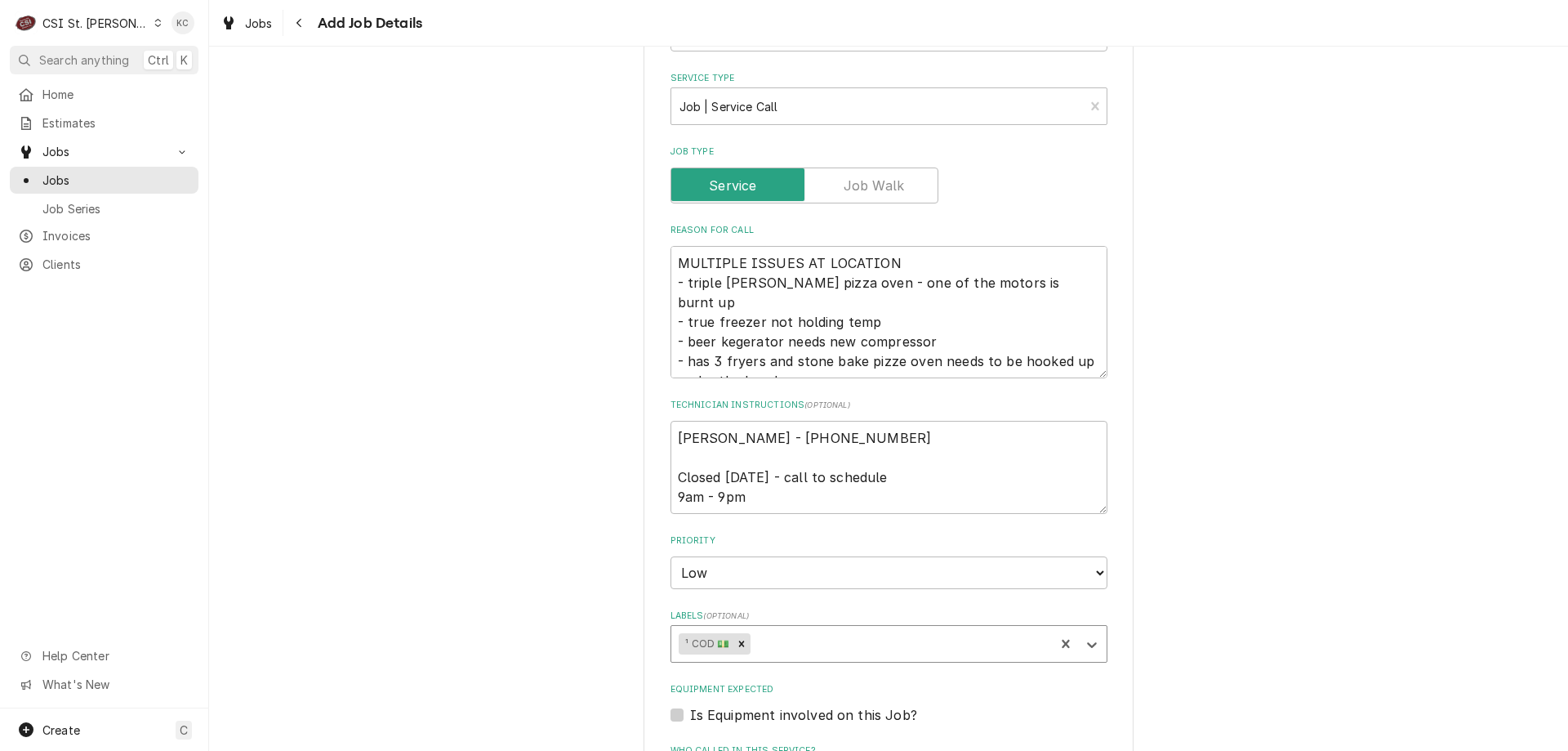
click at [794, 649] on div "Labels" at bounding box center [900, 644] width 292 height 30
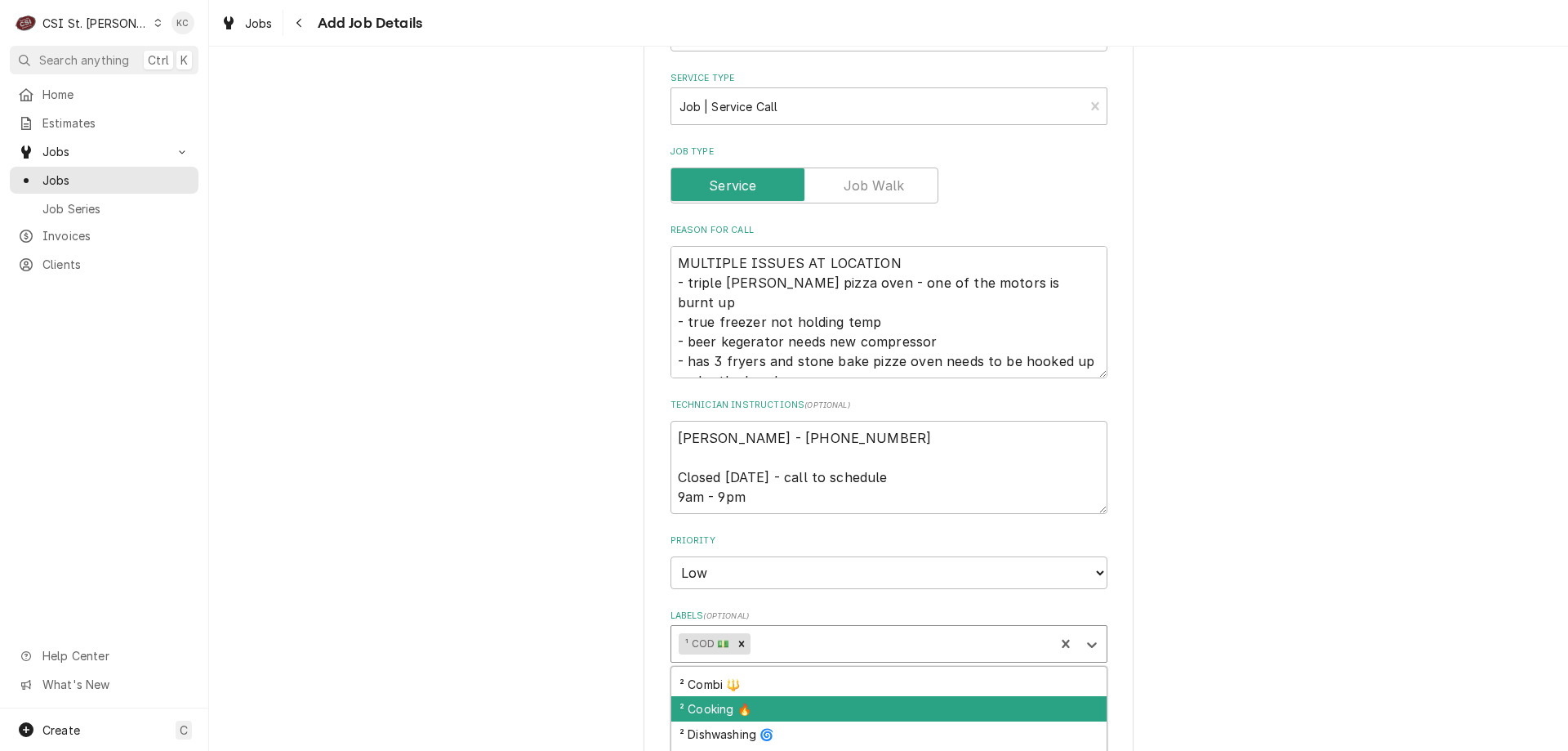
click at [804, 705] on div "² Cooking 🔥" at bounding box center [889, 708] width 435 height 25
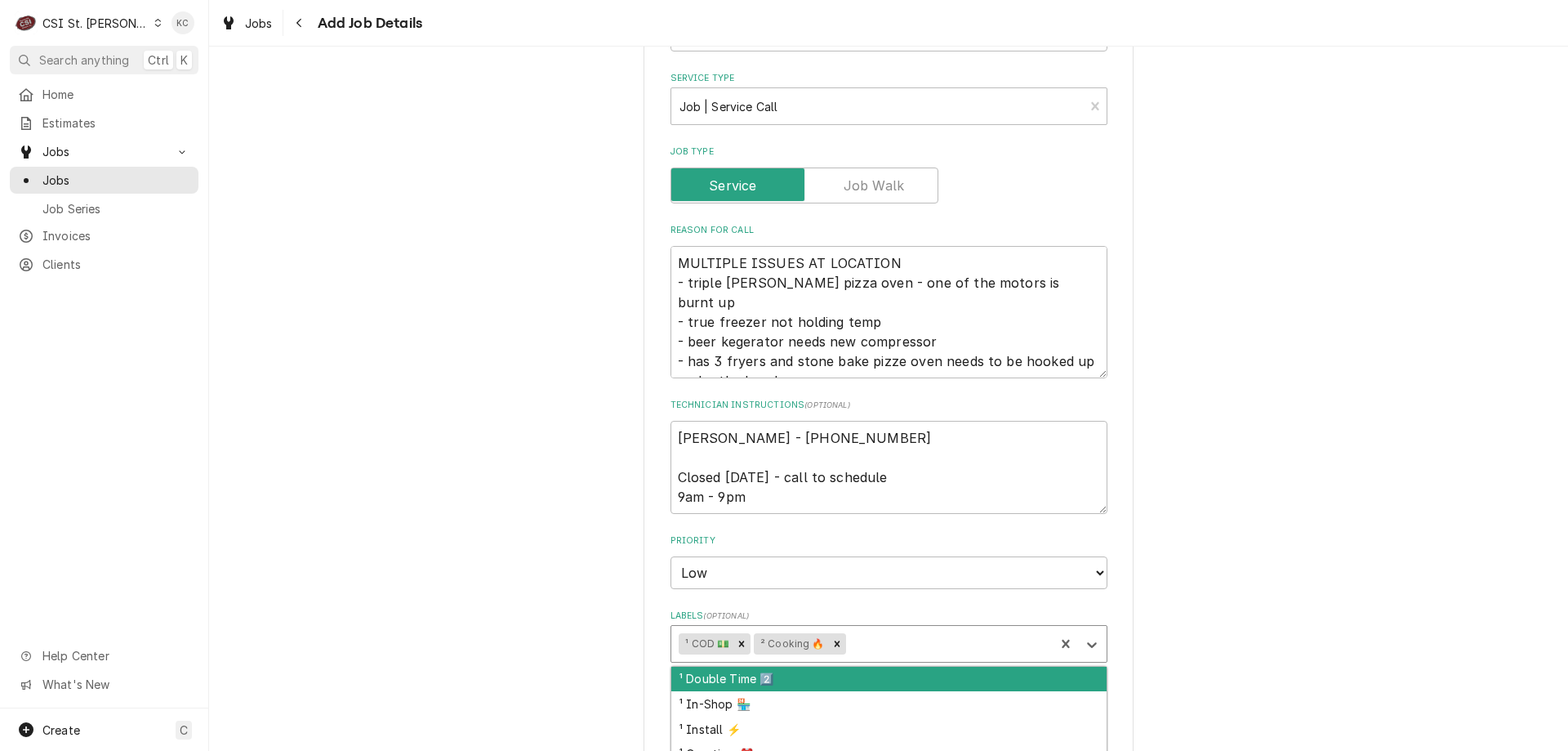
click at [857, 645] on div "Labels" at bounding box center [947, 644] width 198 height 30
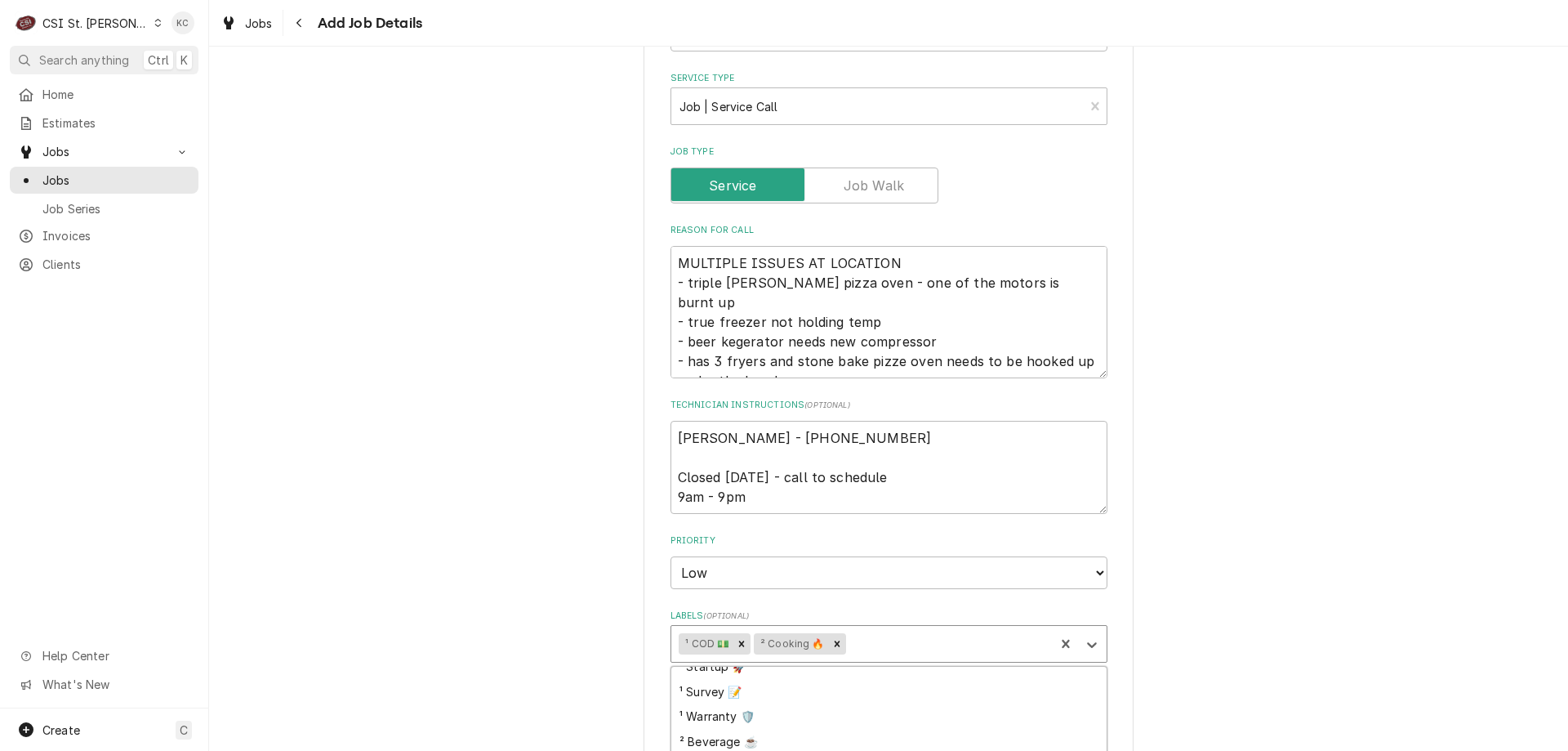
scroll to position [177, 0]
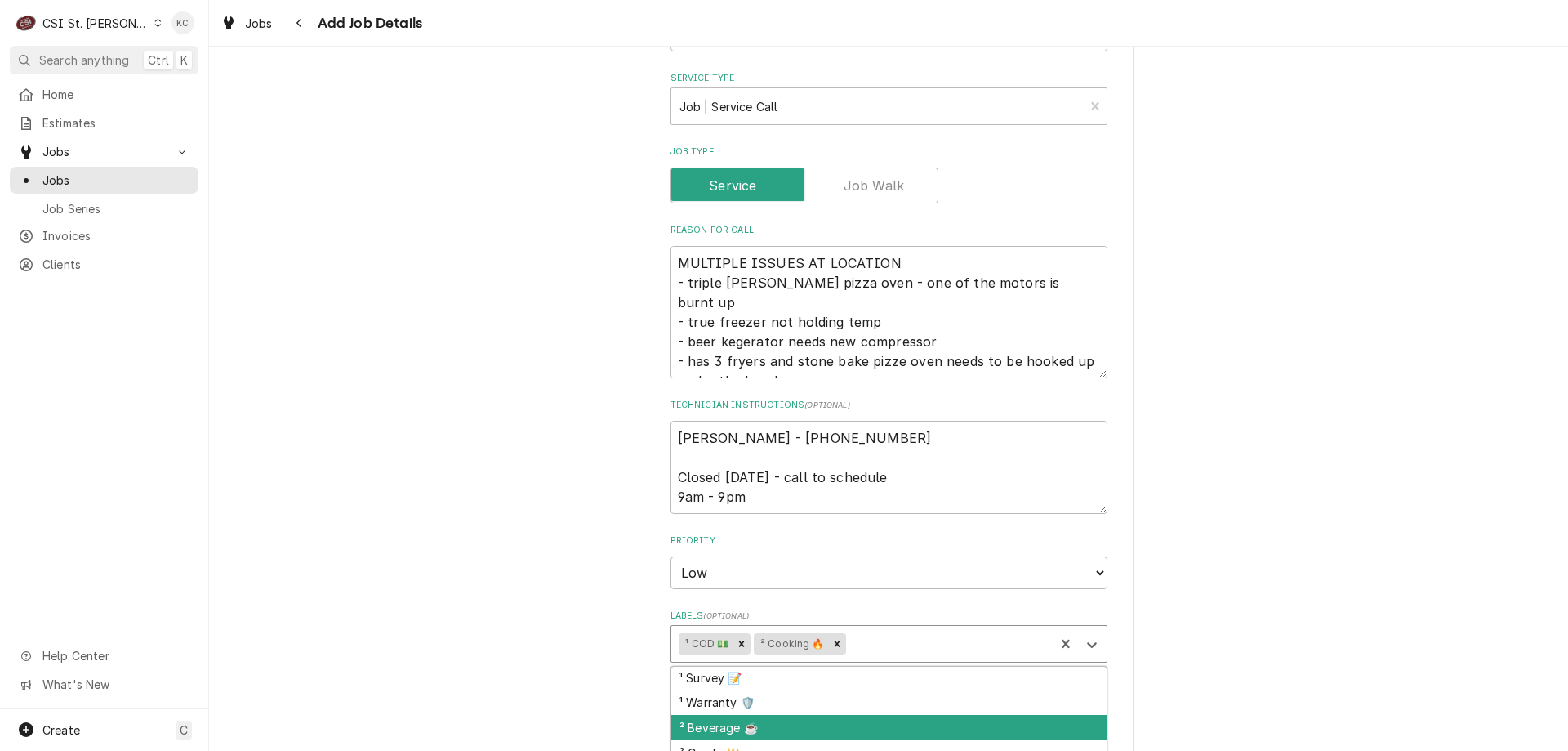
click at [855, 726] on div "² Beverage ☕️" at bounding box center [889, 727] width 435 height 25
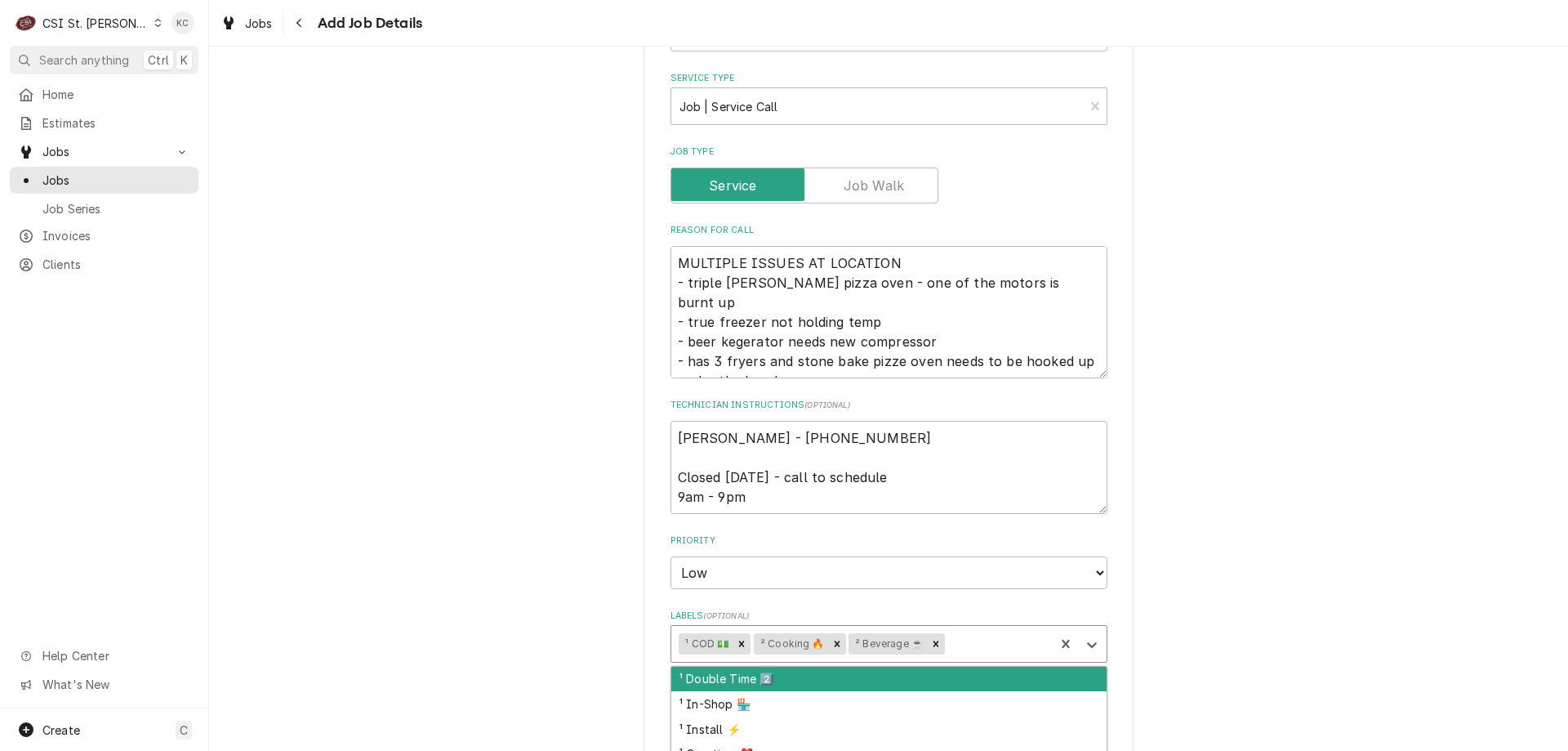
click at [949, 648] on div "Labels" at bounding box center [998, 644] width 99 height 30
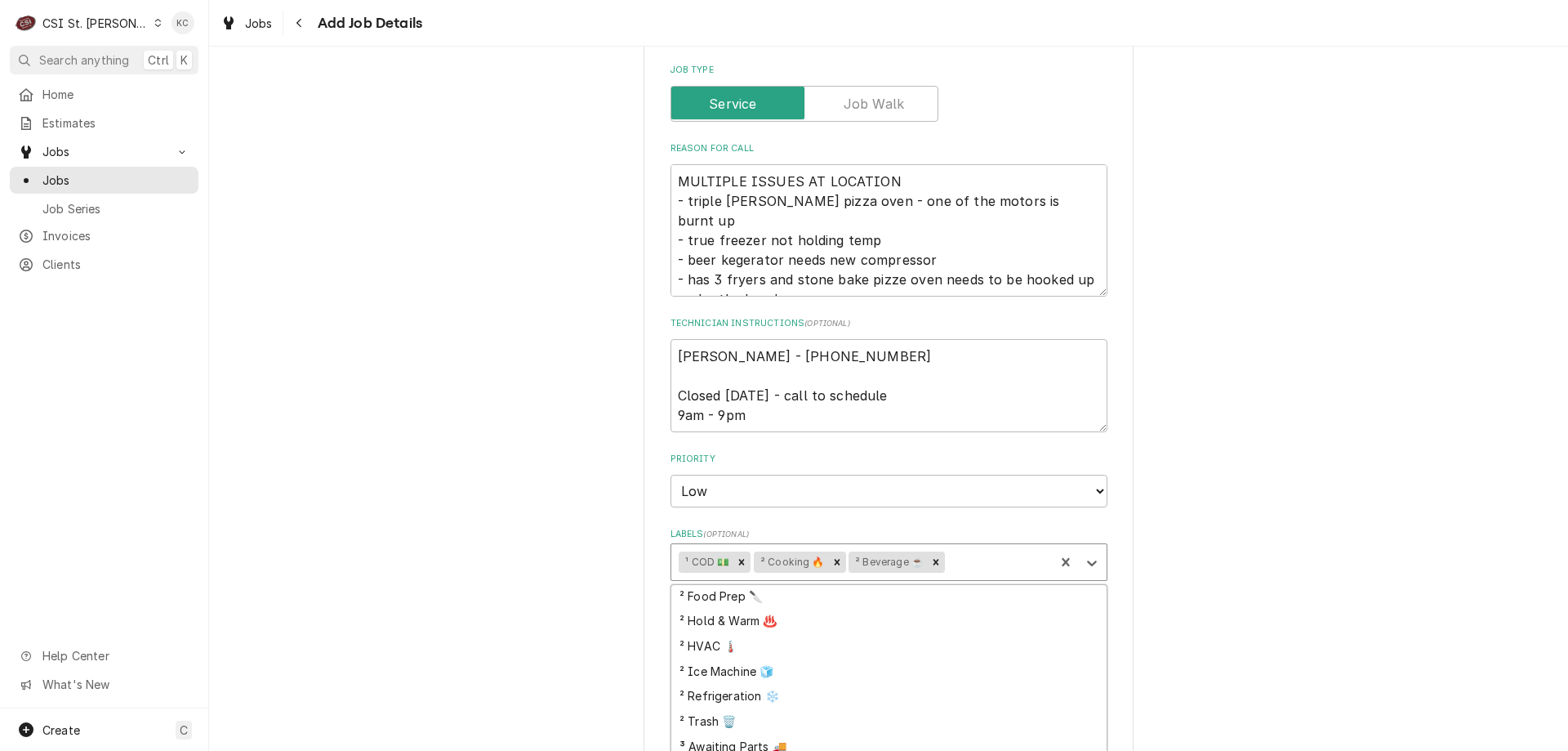
scroll to position [327, 0]
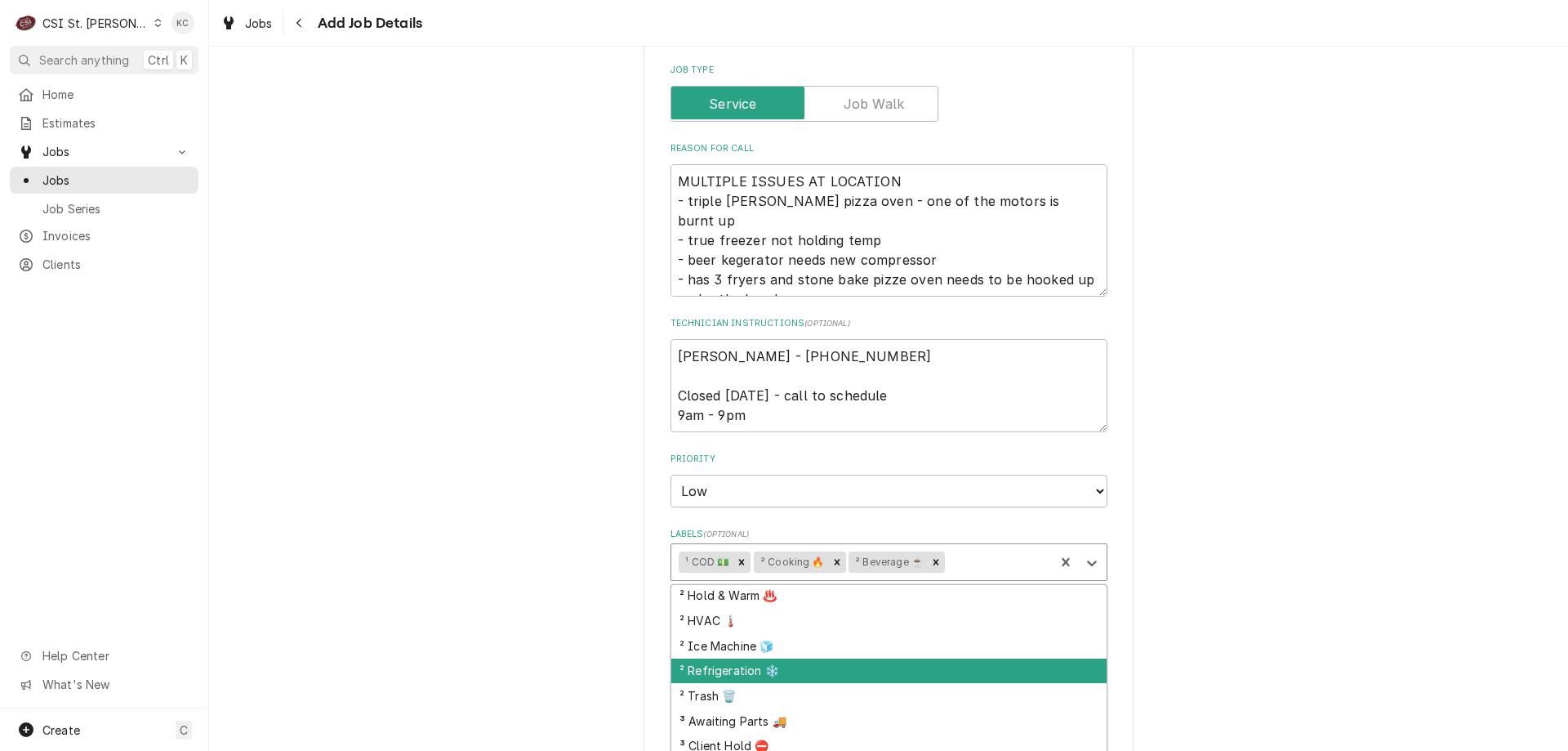
click at [942, 680] on div "² Refrigeration ❄️" at bounding box center [889, 671] width 435 height 25
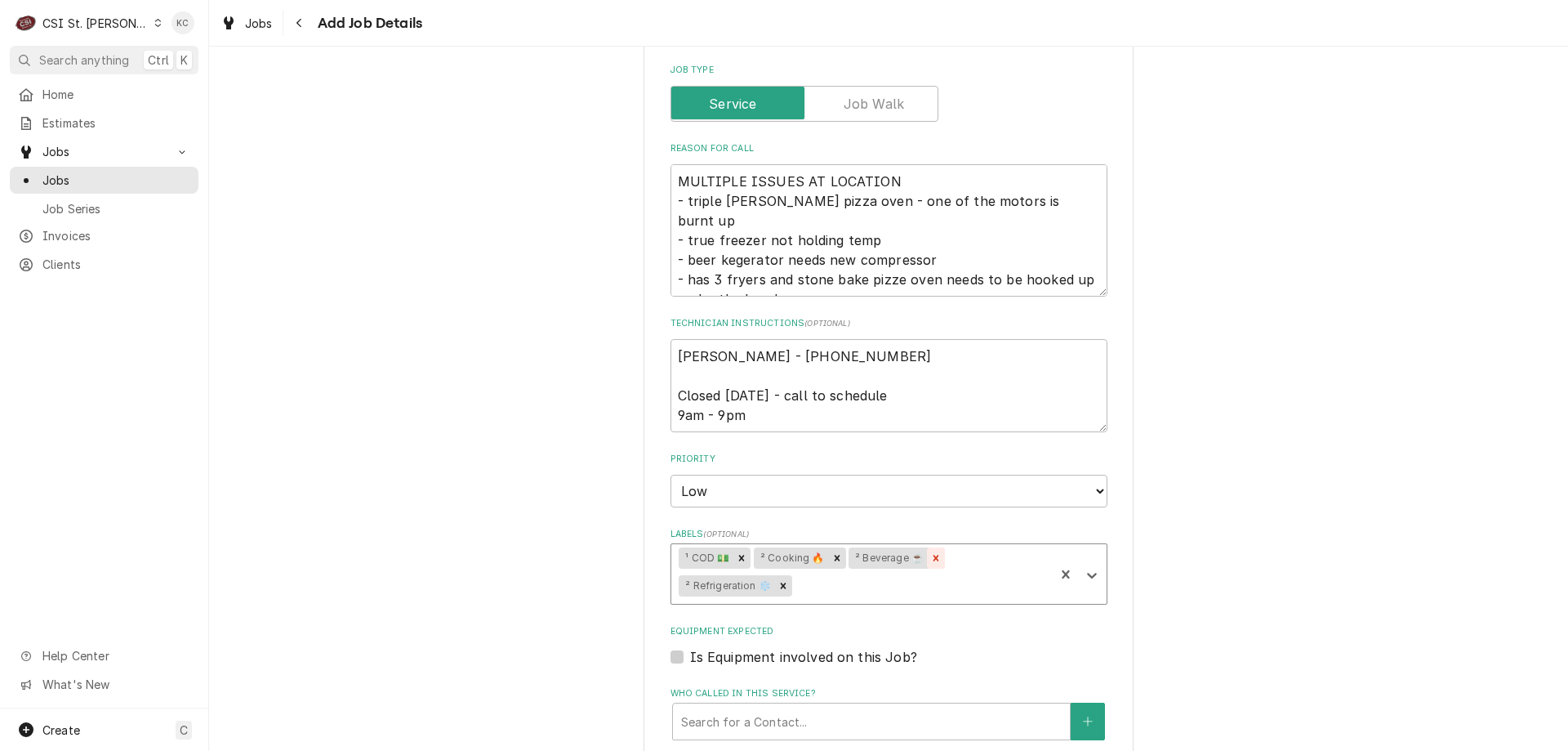
click at [934, 558] on icon "Remove ² Beverage ☕️" at bounding box center [937, 557] width 6 height 6
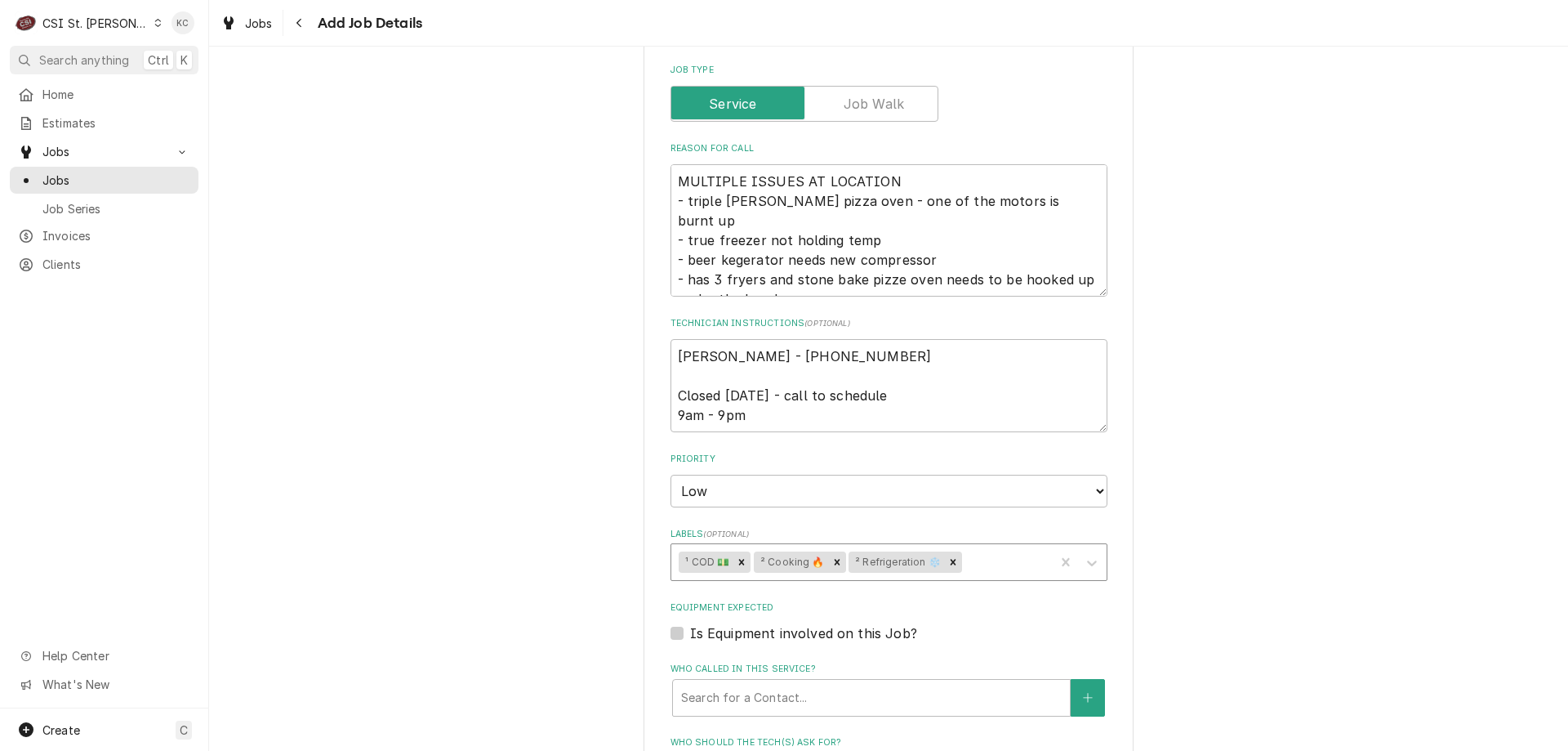
click at [1160, 500] on div "Please provide the following information to create a job: Client Details Client…" at bounding box center [888, 277] width 1359 height 1915
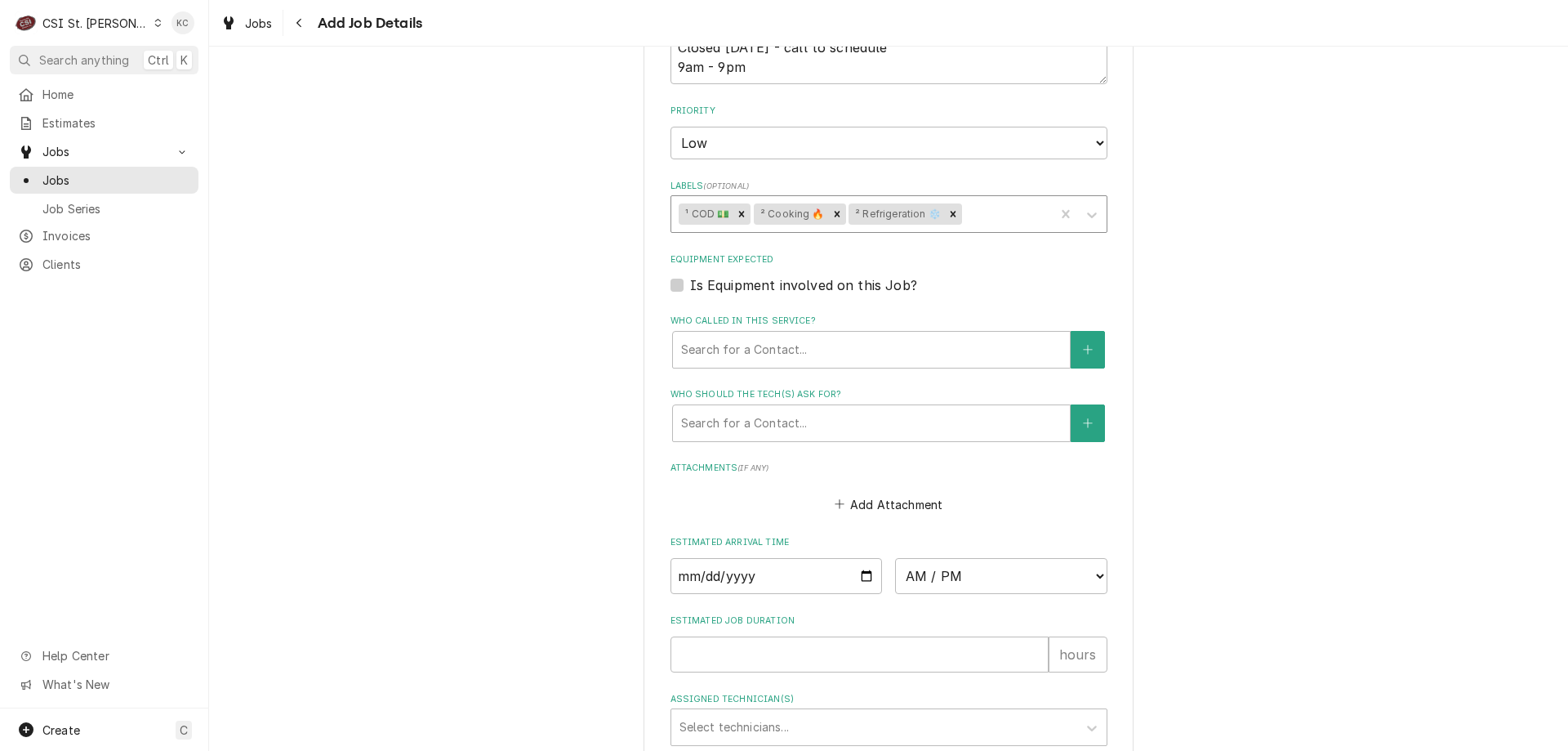
scroll to position [1228, 0]
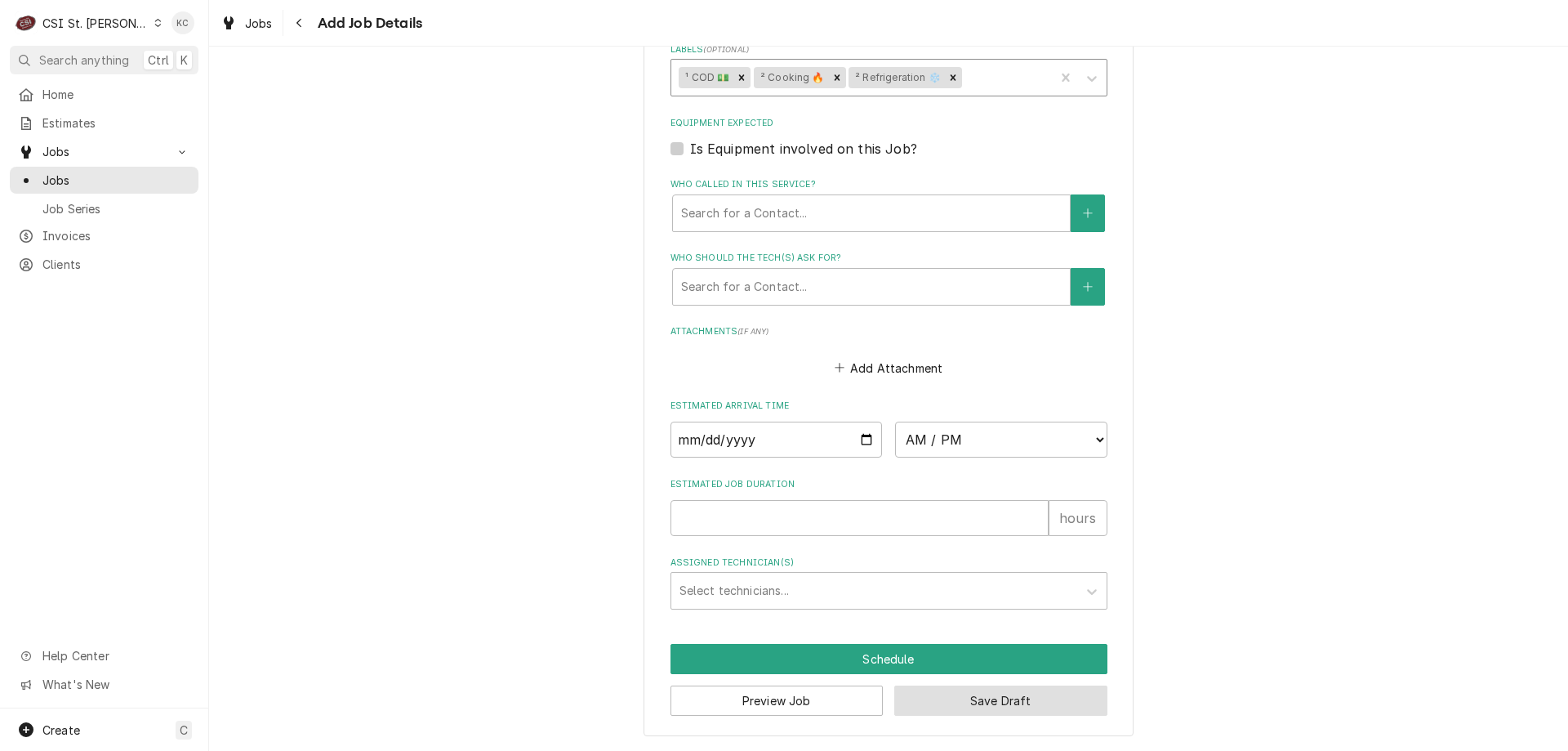
click at [1022, 697] on button "Save Draft" at bounding box center [1001, 701] width 213 height 30
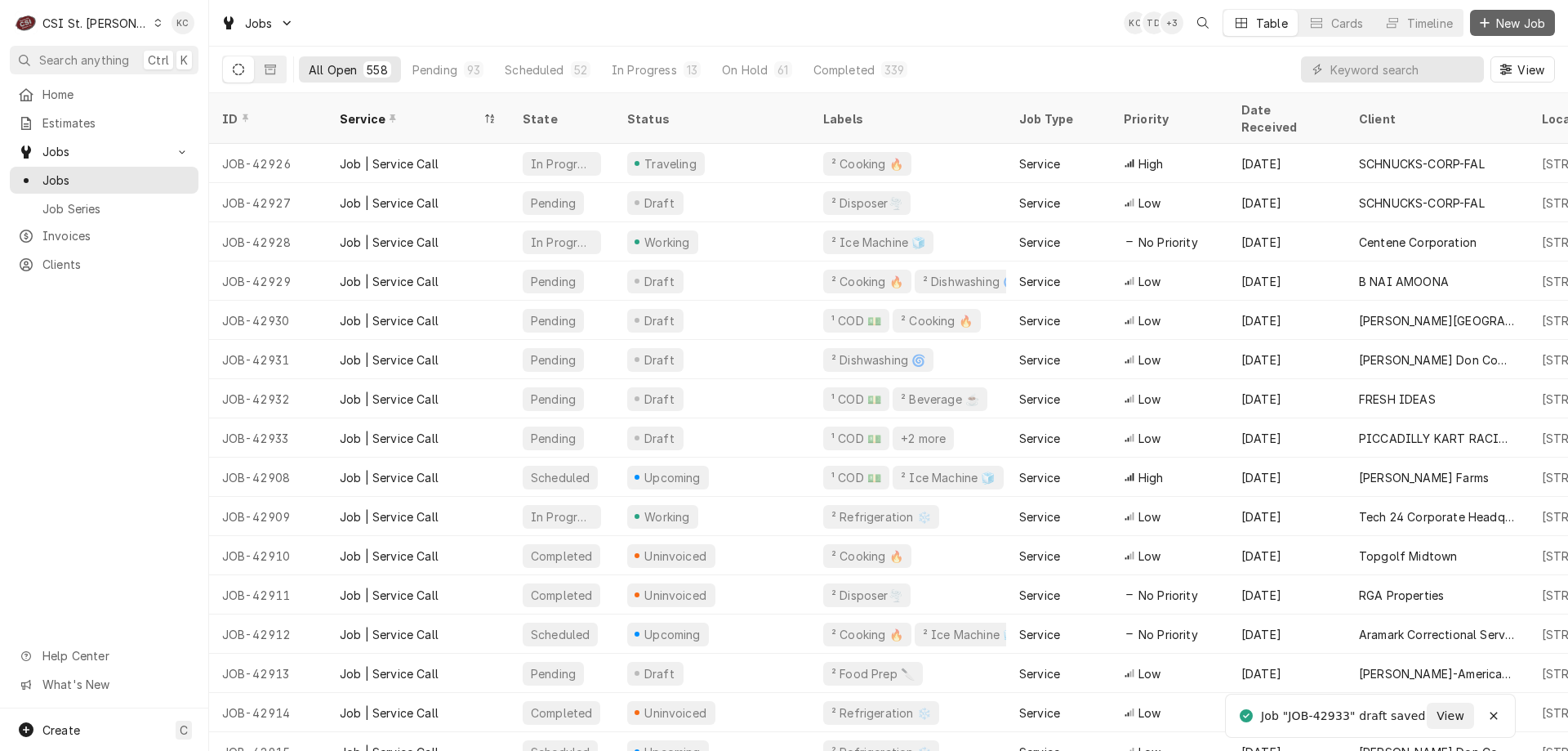
click at [1505, 22] on span "New Job" at bounding box center [1521, 23] width 56 height 17
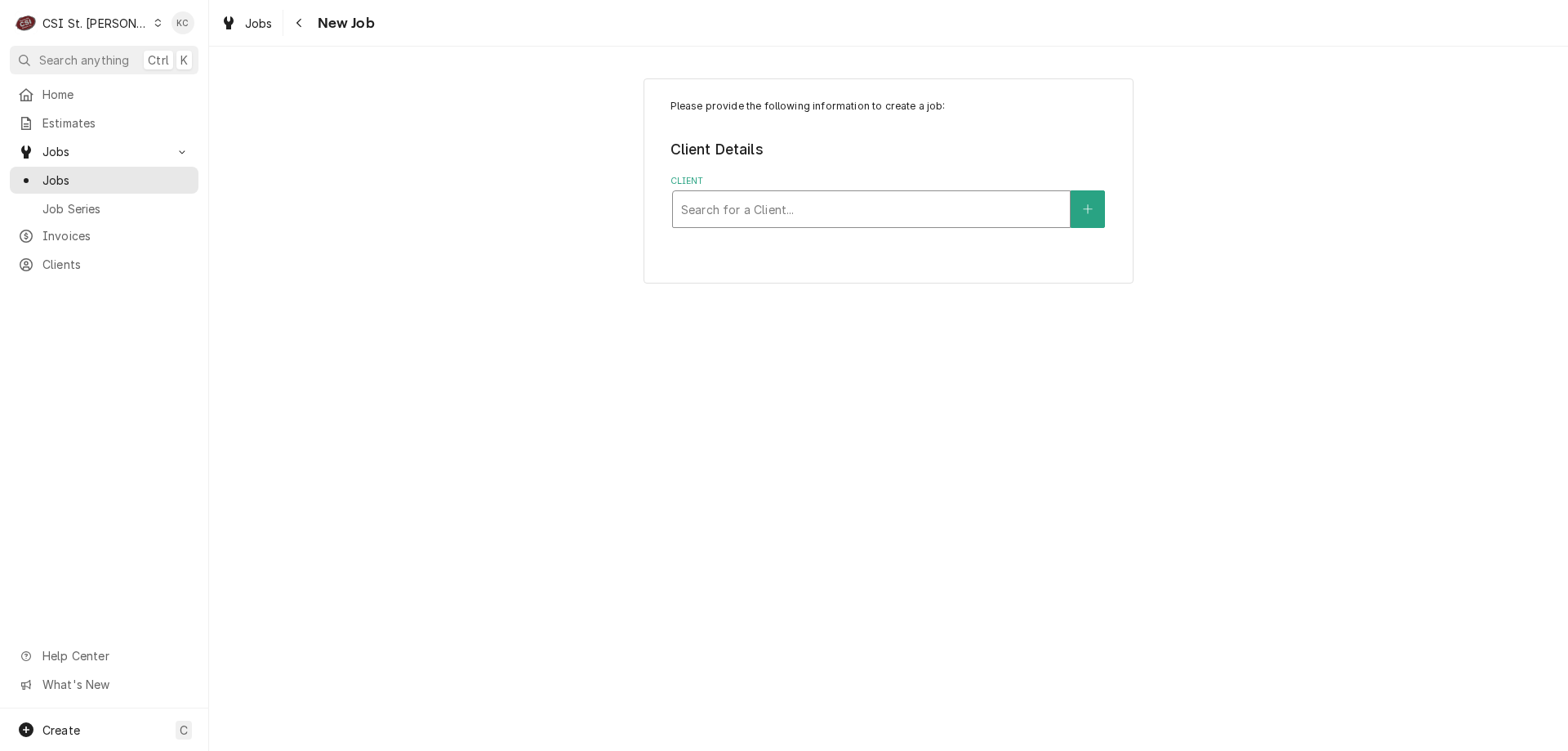
click at [891, 198] on div "Client" at bounding box center [870, 209] width 380 height 30
type input "schnucks - corp"
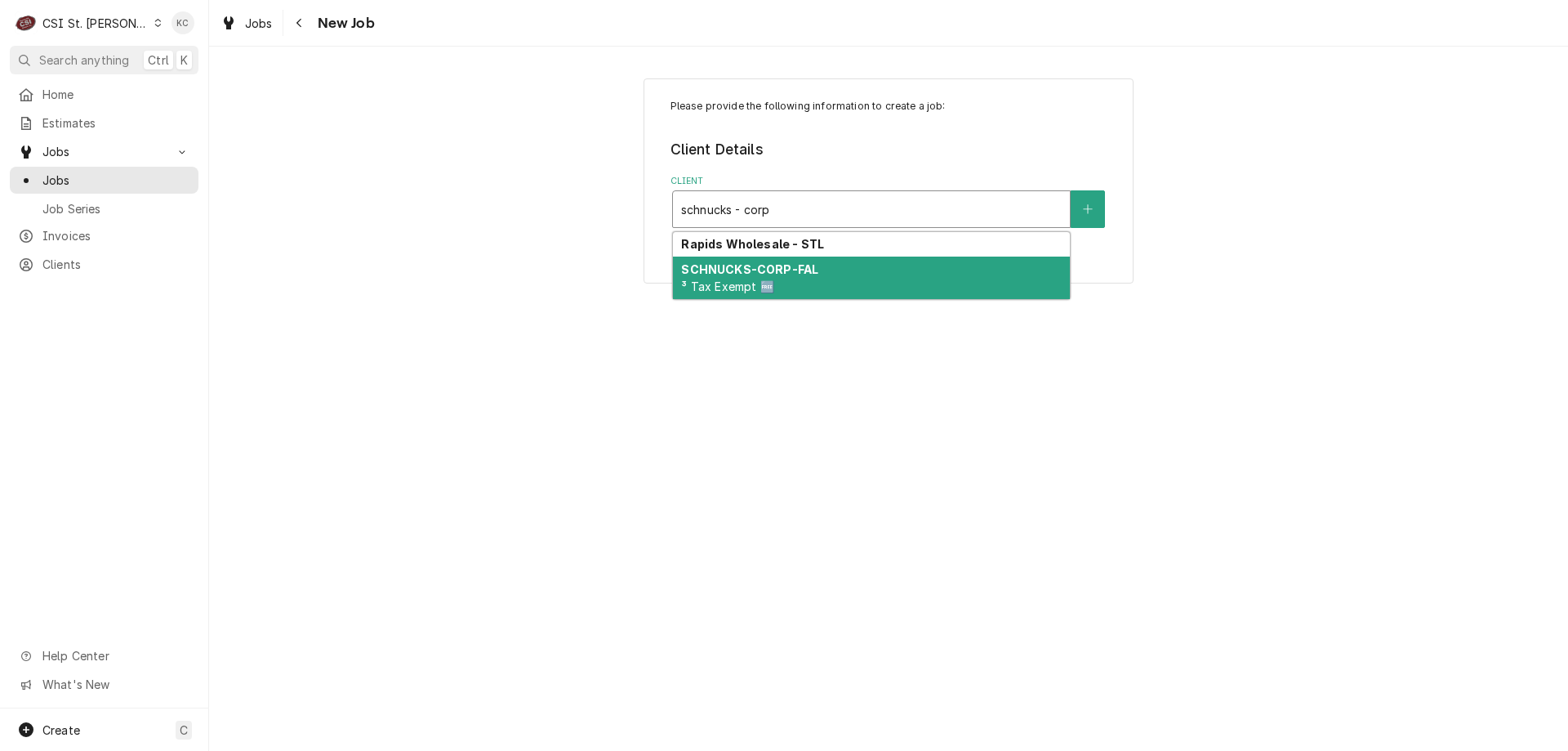
click at [861, 274] on div "SCHNUCKS-CORP-FAL ³ Tax Exempt 🆓" at bounding box center [871, 278] width 397 height 43
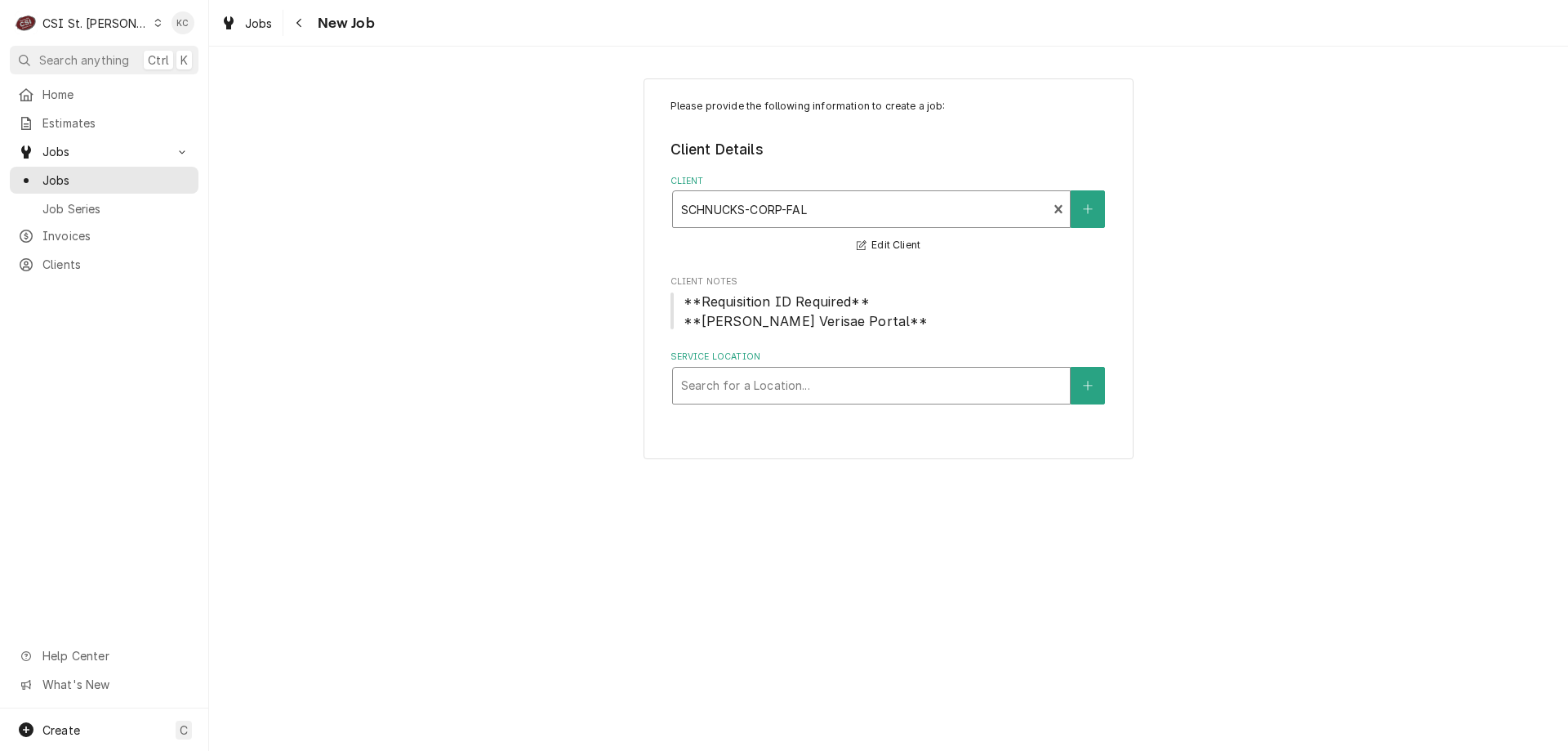
click at [844, 393] on div "Service Location" at bounding box center [870, 386] width 380 height 30
type input "1181"
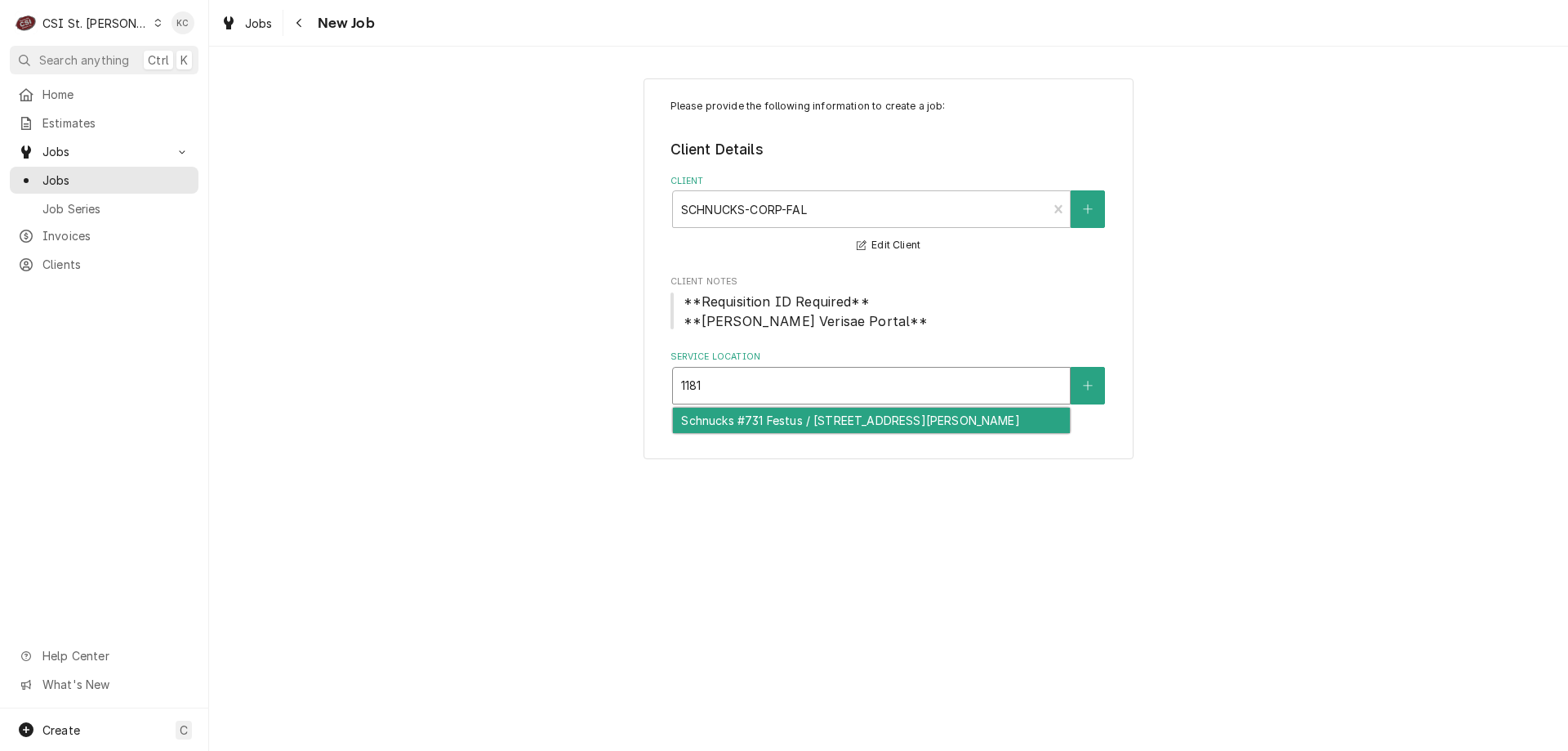
click at [855, 430] on div "Schnucks #731 Festus / 1181 West Gannon Dr, Festus, MO 63028" at bounding box center [871, 420] width 397 height 25
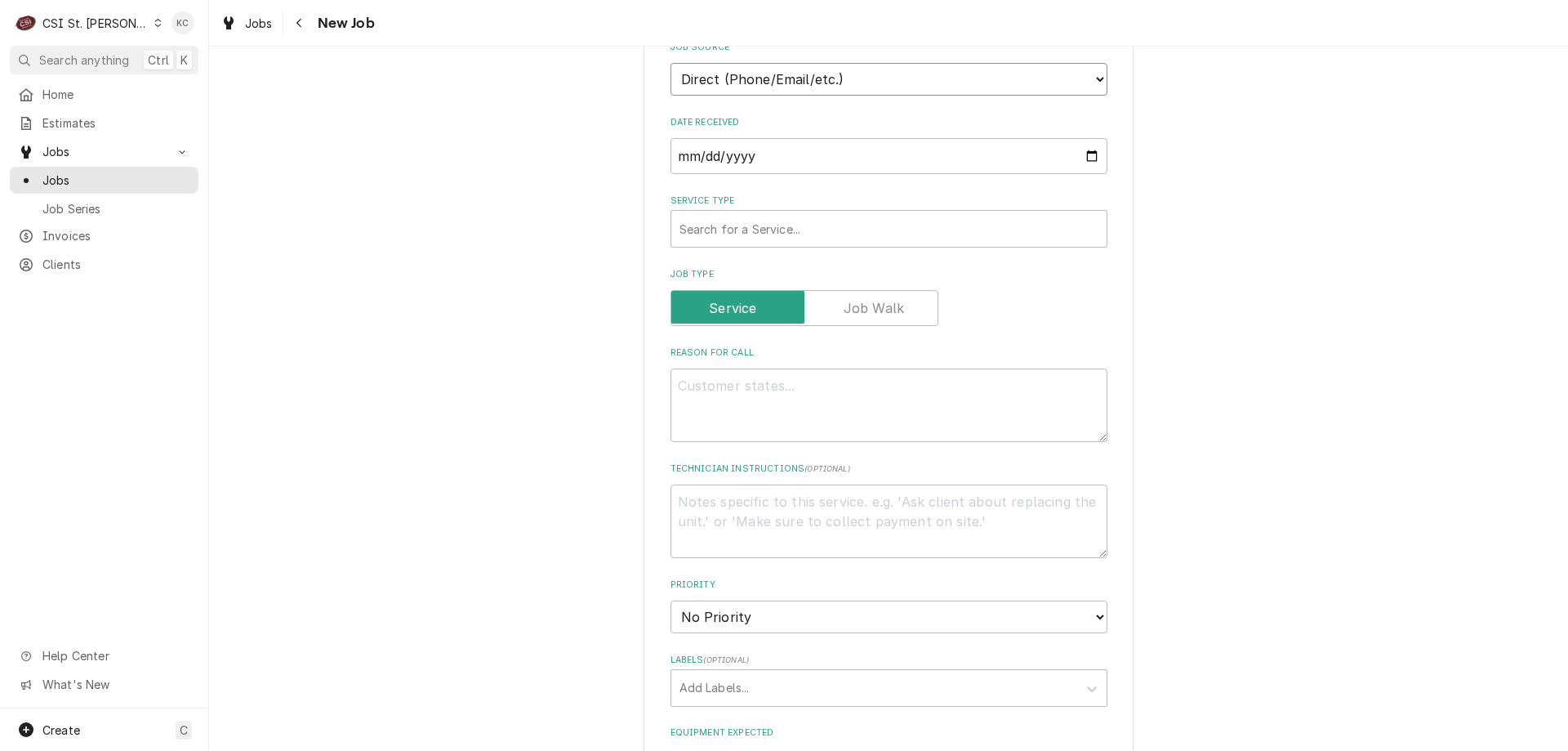
scroll to position [650, 0]
click at [836, 66] on select "Direct (Phone/Email/etc.) Service Channel Corrigo Ecotrak Other" at bounding box center [889, 82] width 437 height 33
select select "100"
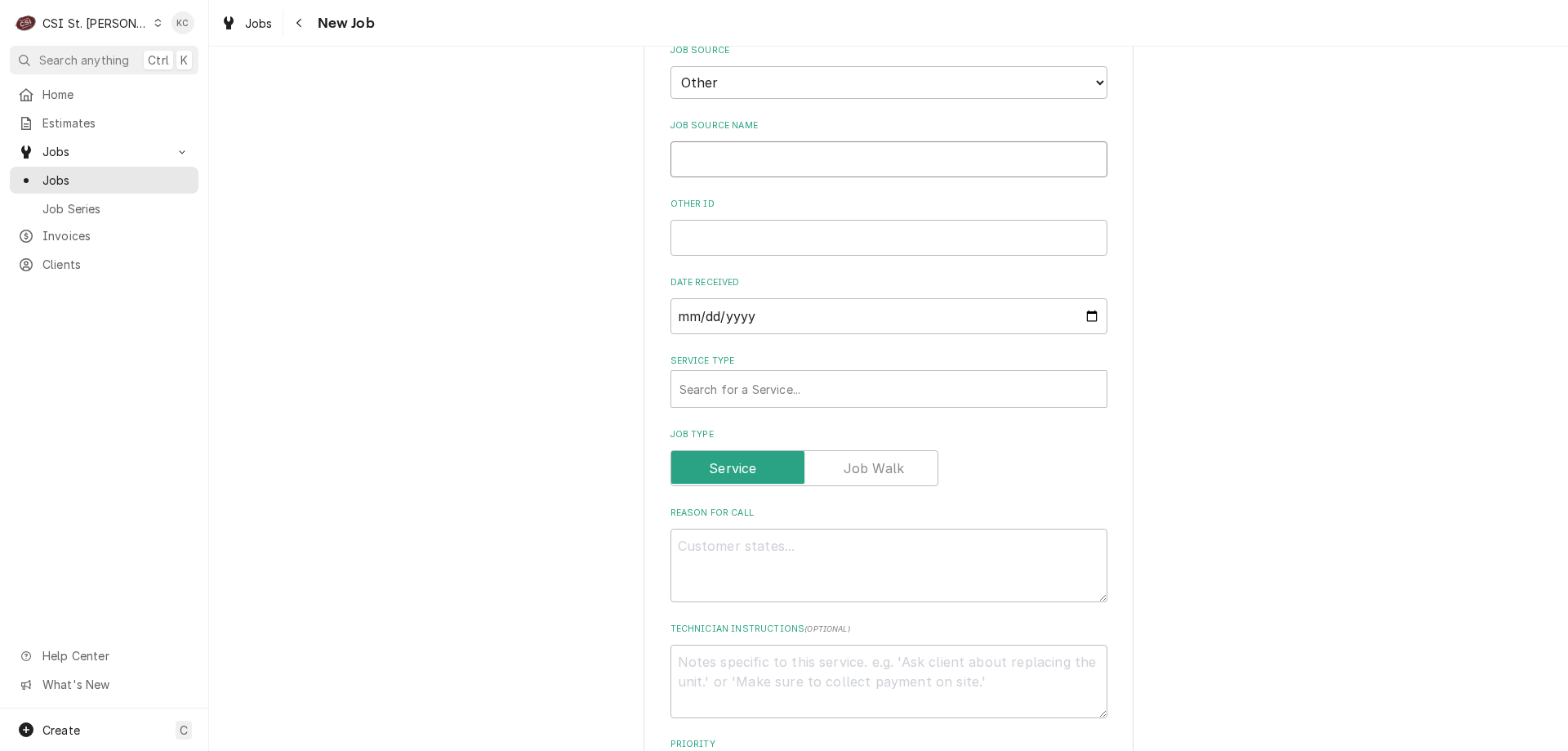
click at [775, 154] on input "Job Source Name" at bounding box center [889, 159] width 437 height 36
type textarea "x"
type input "V"
type textarea "x"
type input "Ve"
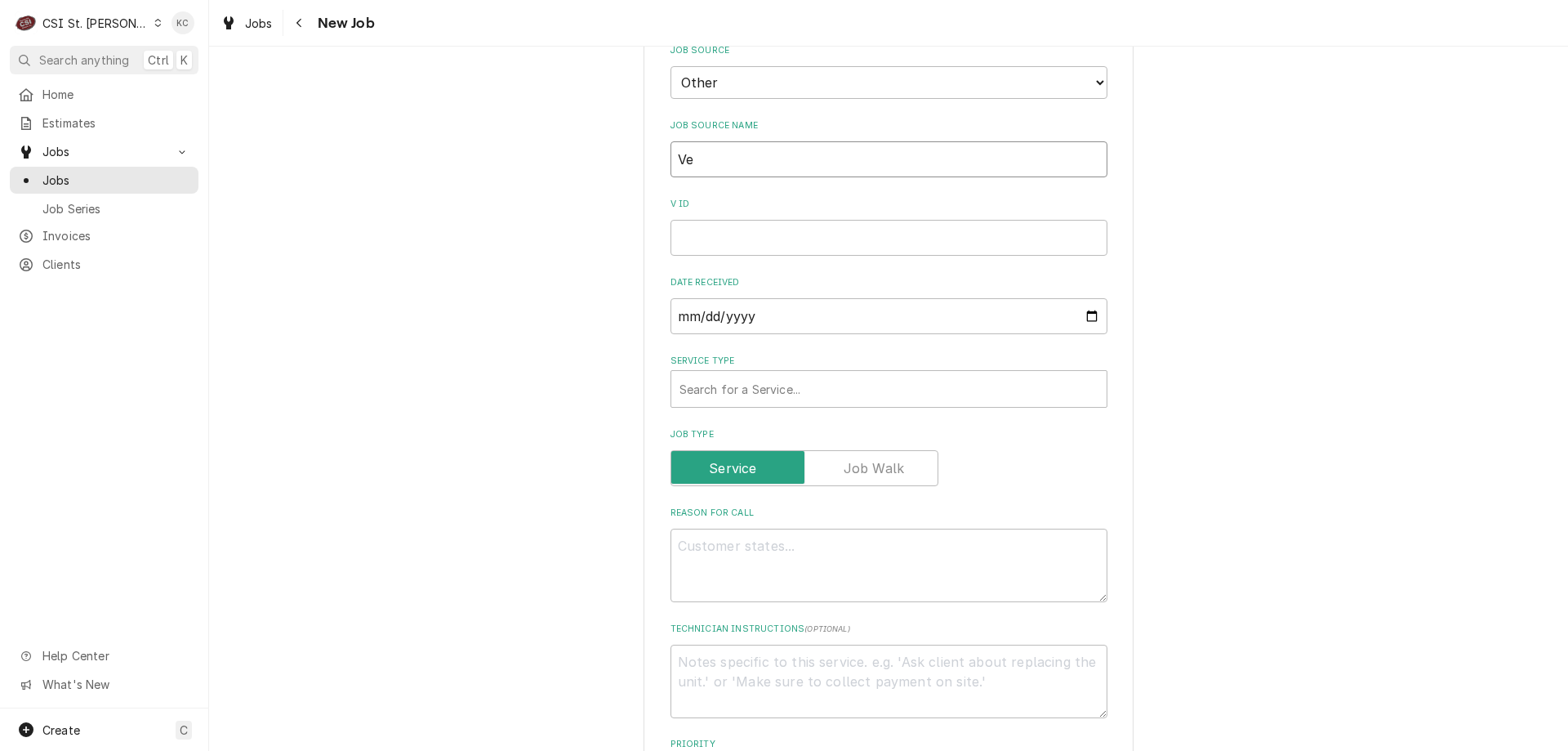
type textarea "x"
type input "Ver"
type textarea "x"
type input "Veris"
type textarea "x"
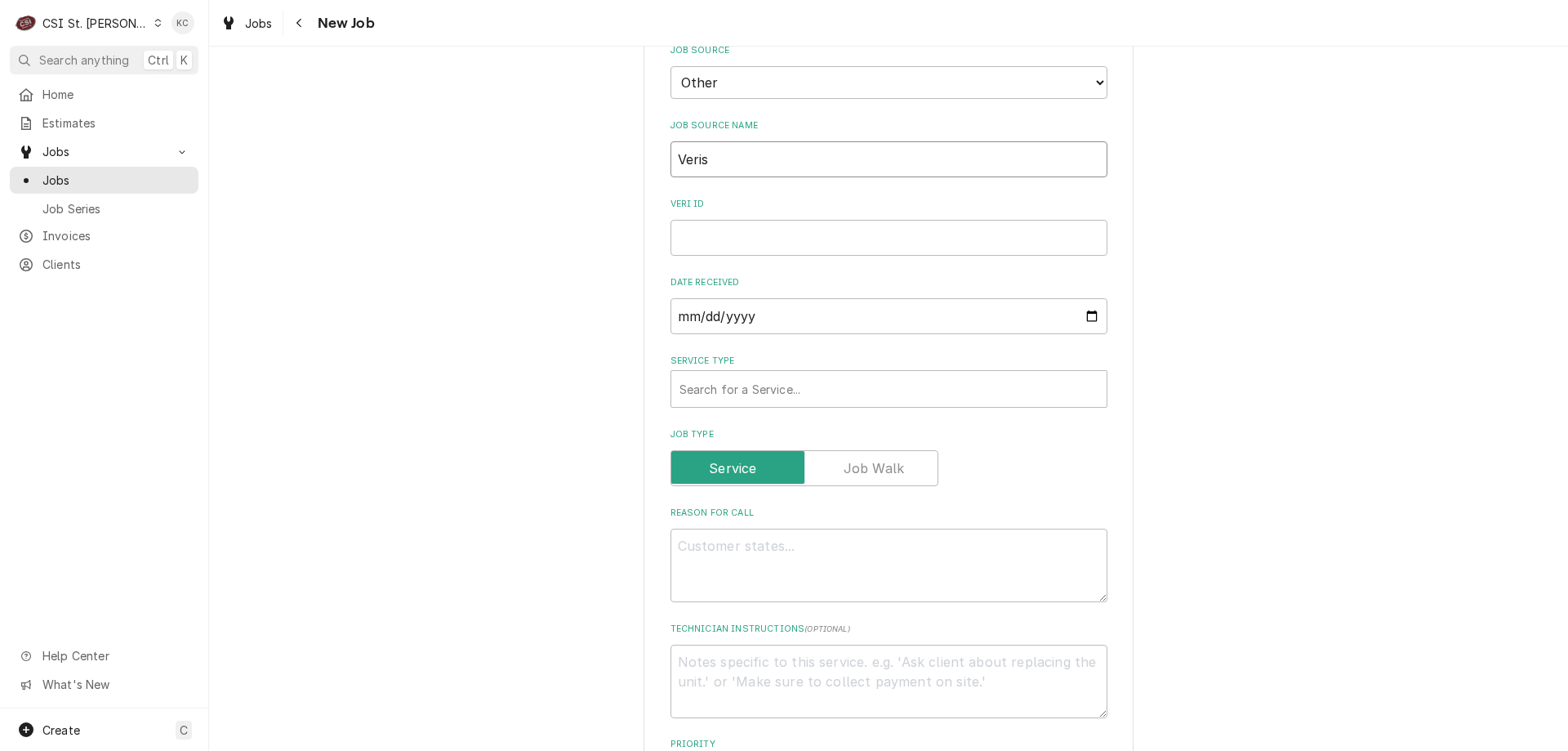
type input "Verisa"
type textarea "x"
type input "Verisae"
type textarea "x"
type input "Verisae e"
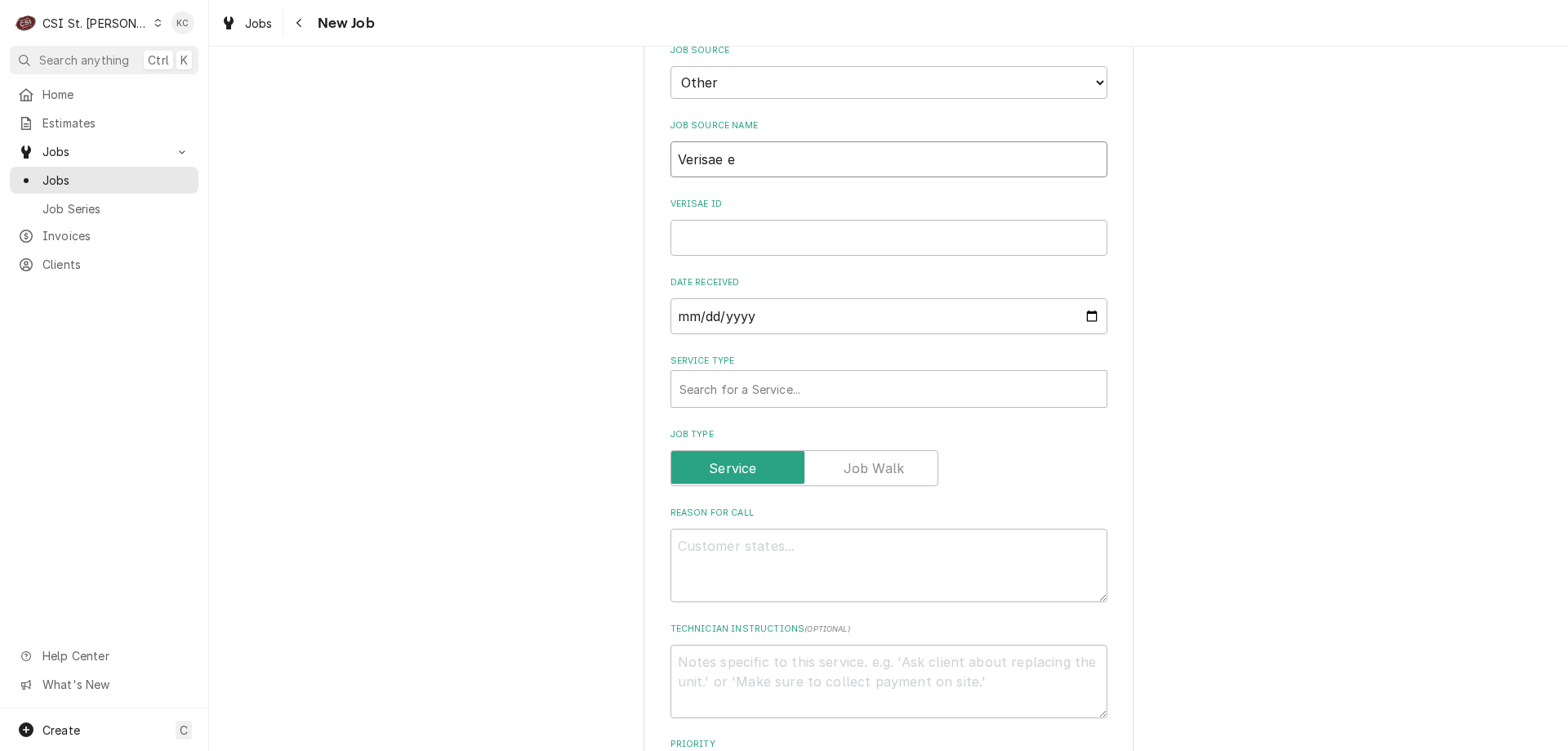
type textarea "x"
type input "Verisae em"
type textarea "x"
type input "Verisae ema"
type textarea "x"
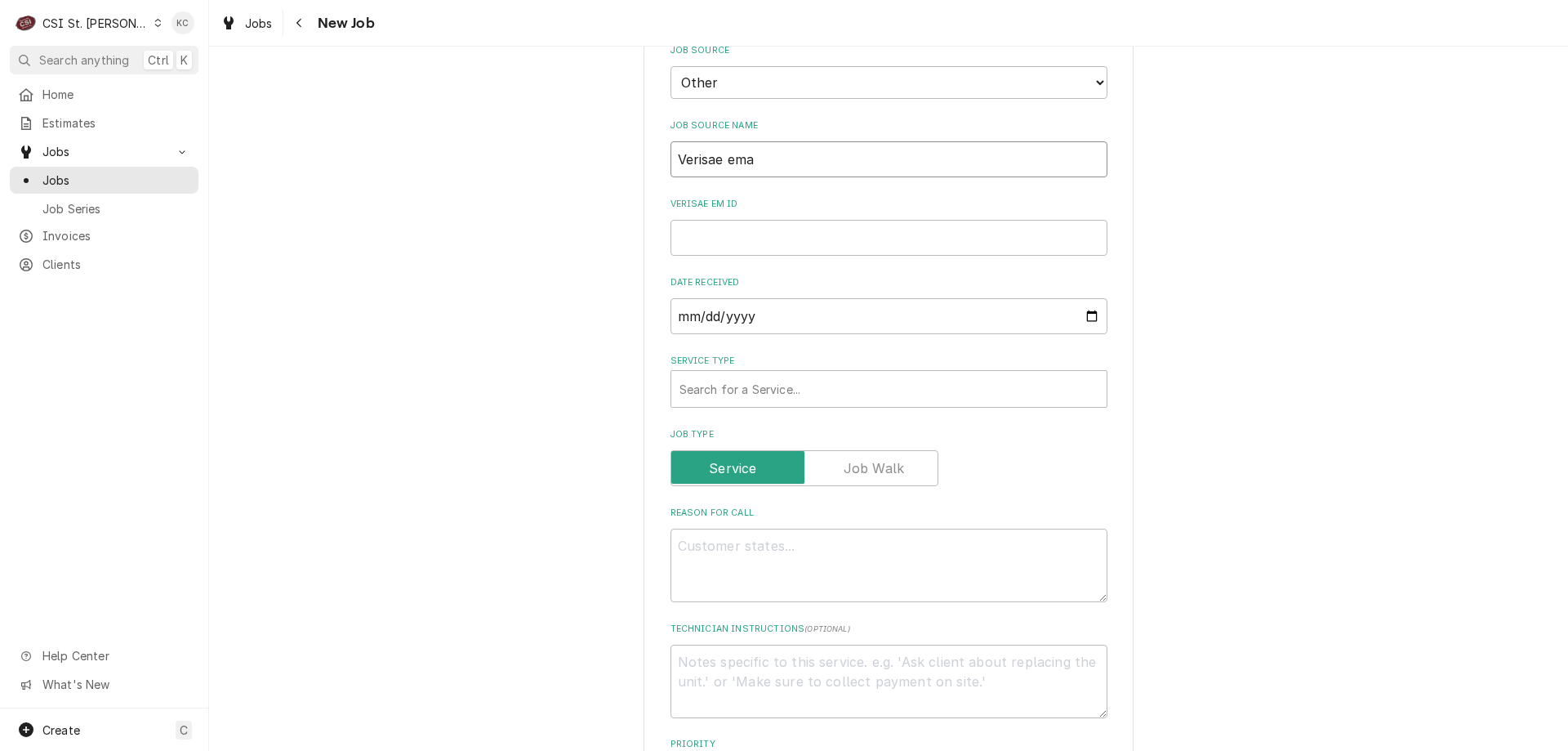
type input "Verisae emai"
type textarea "x"
type input "Verisae emaiu"
type textarea "x"
type input "Verisae emaiul"
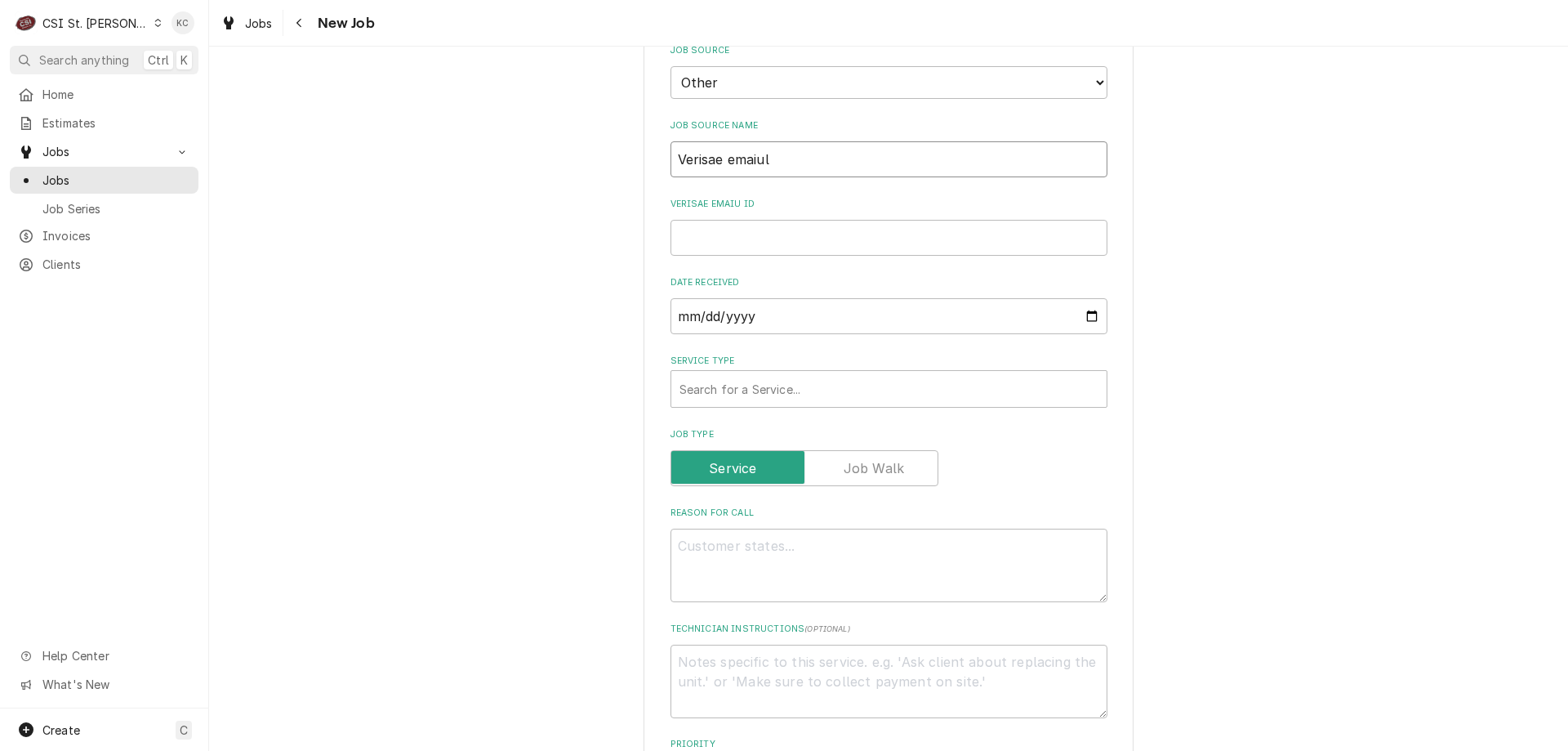
type textarea "x"
type input "Verisae emaiul"
type textarea "x"
type input "Verisae emaiul"
type textarea "x"
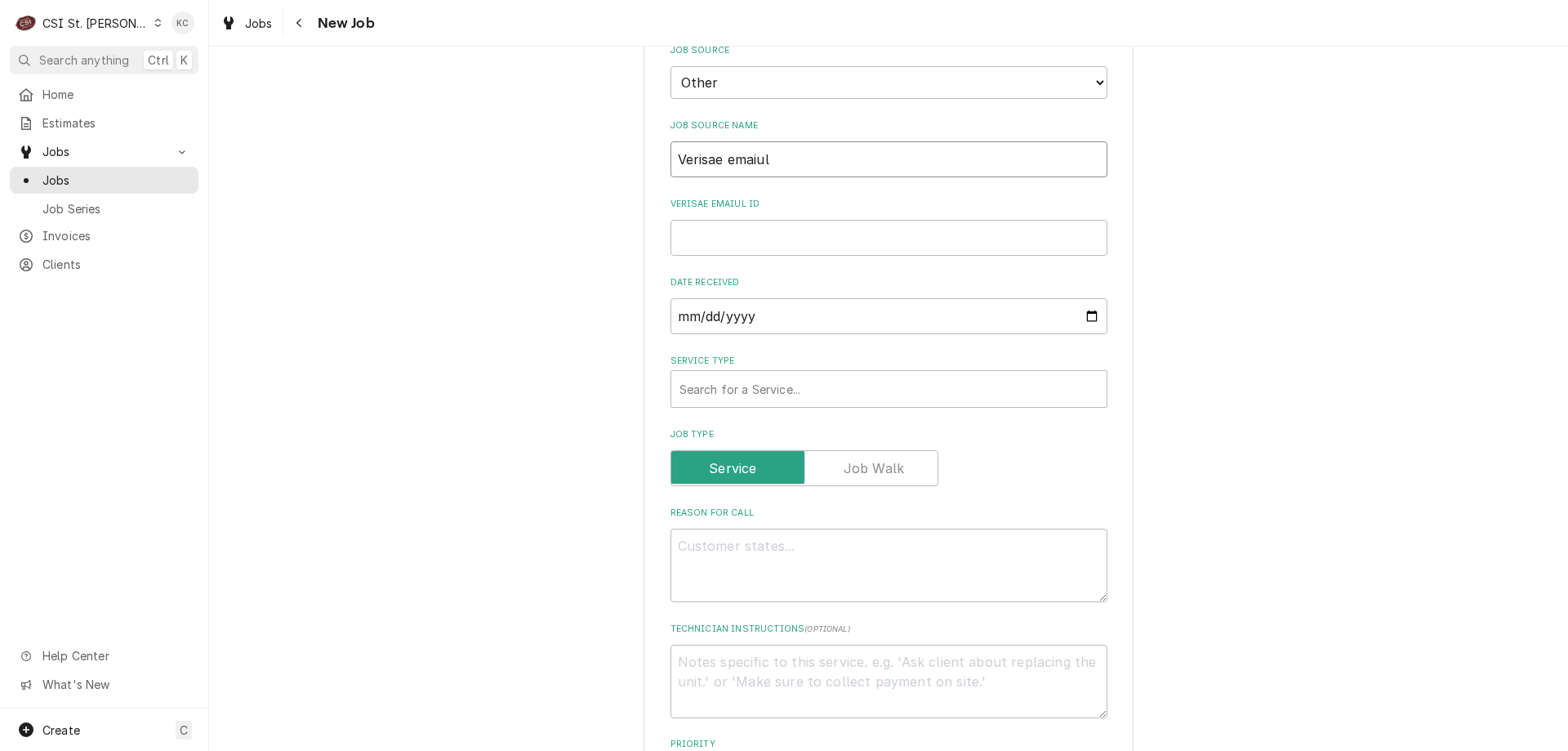
type input "Verisae emaiu"
type textarea "x"
type input "Verisae emai"
type textarea "x"
type input "Verisae email"
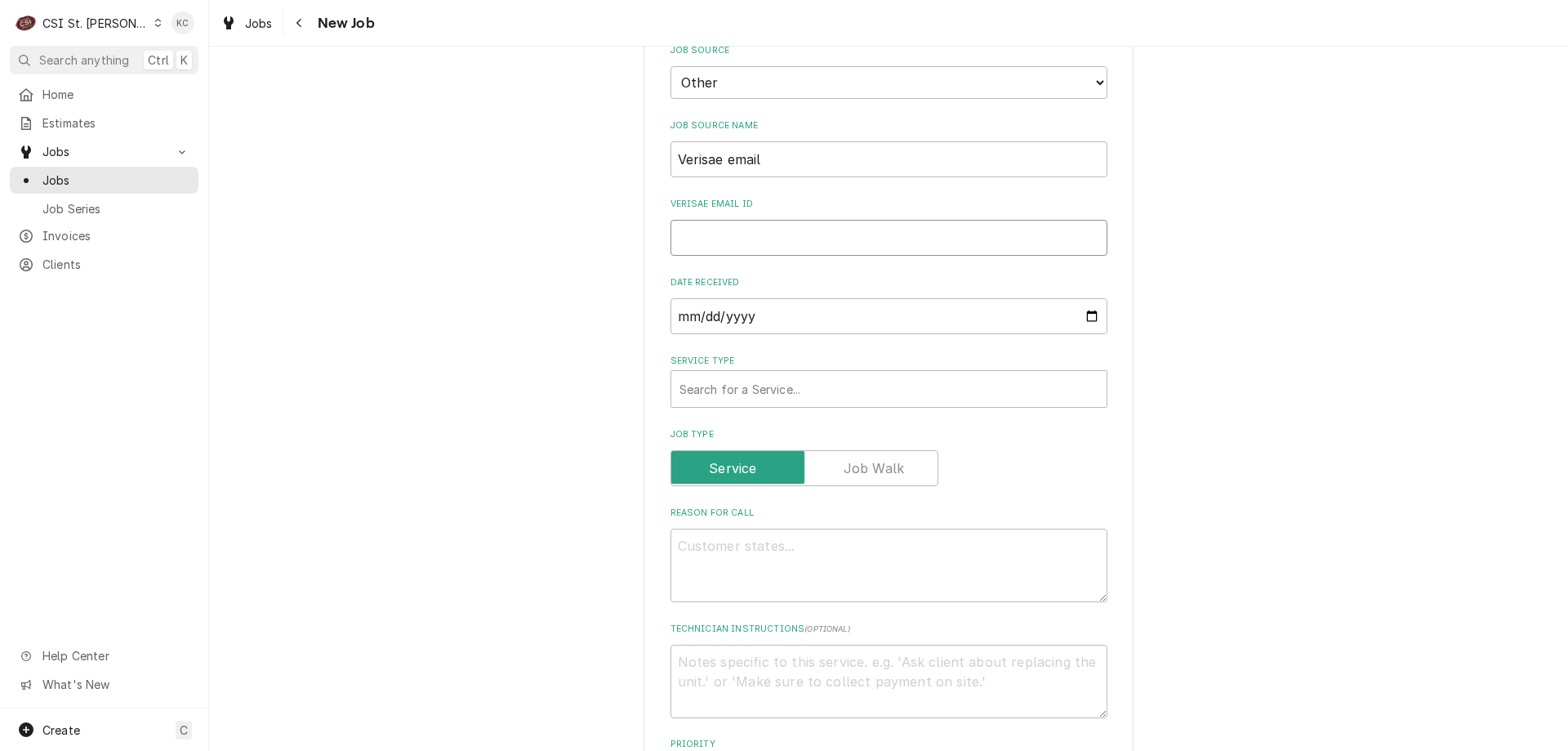
click at [720, 220] on input "Verisae email ID" at bounding box center [889, 237] width 437 height 36
paste input "72135366"
type textarea "x"
type input "72135366"
click at [772, 355] on div "Service Type Search for a Service..." at bounding box center [889, 381] width 437 height 53
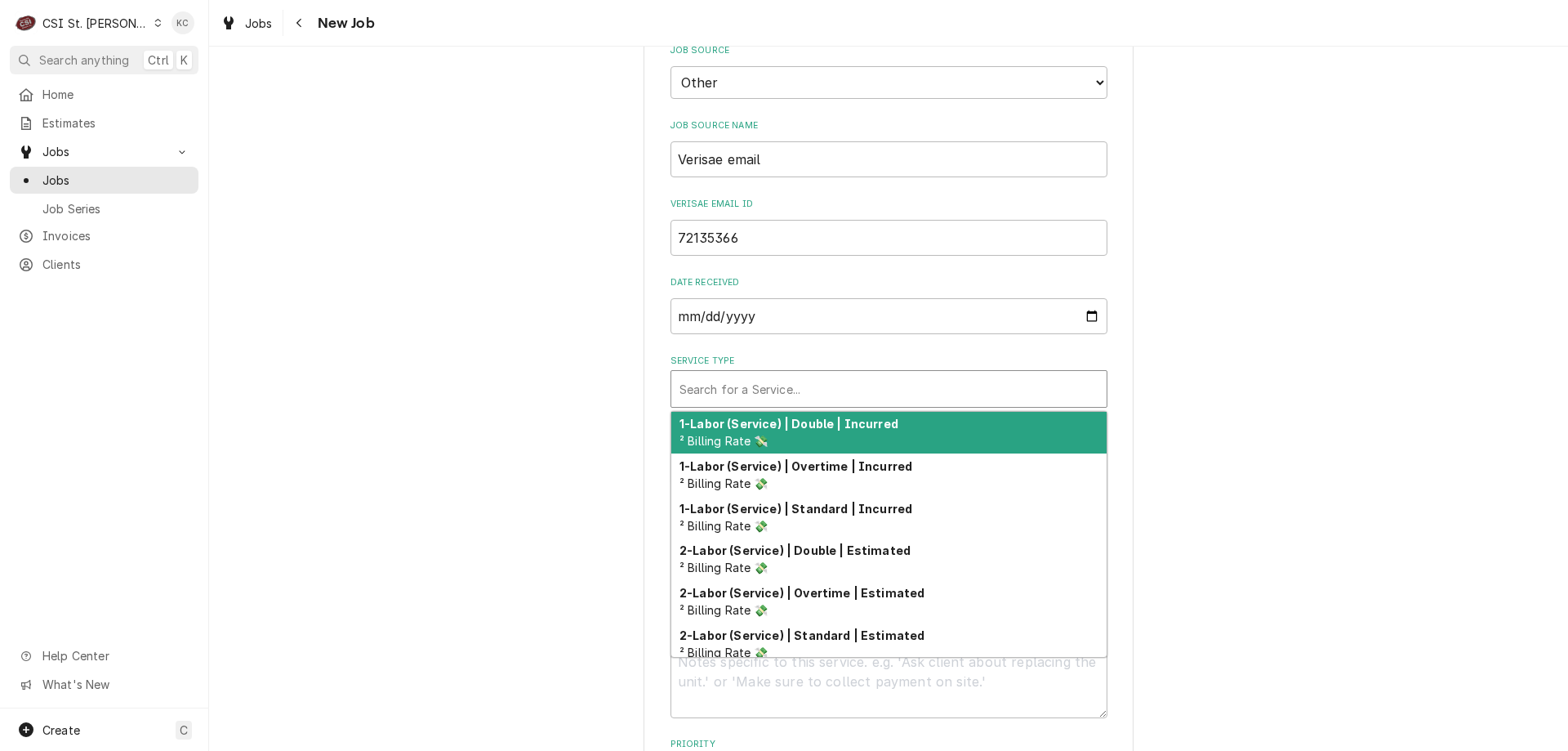
click at [772, 374] on div "Service Type" at bounding box center [889, 389] width 419 height 30
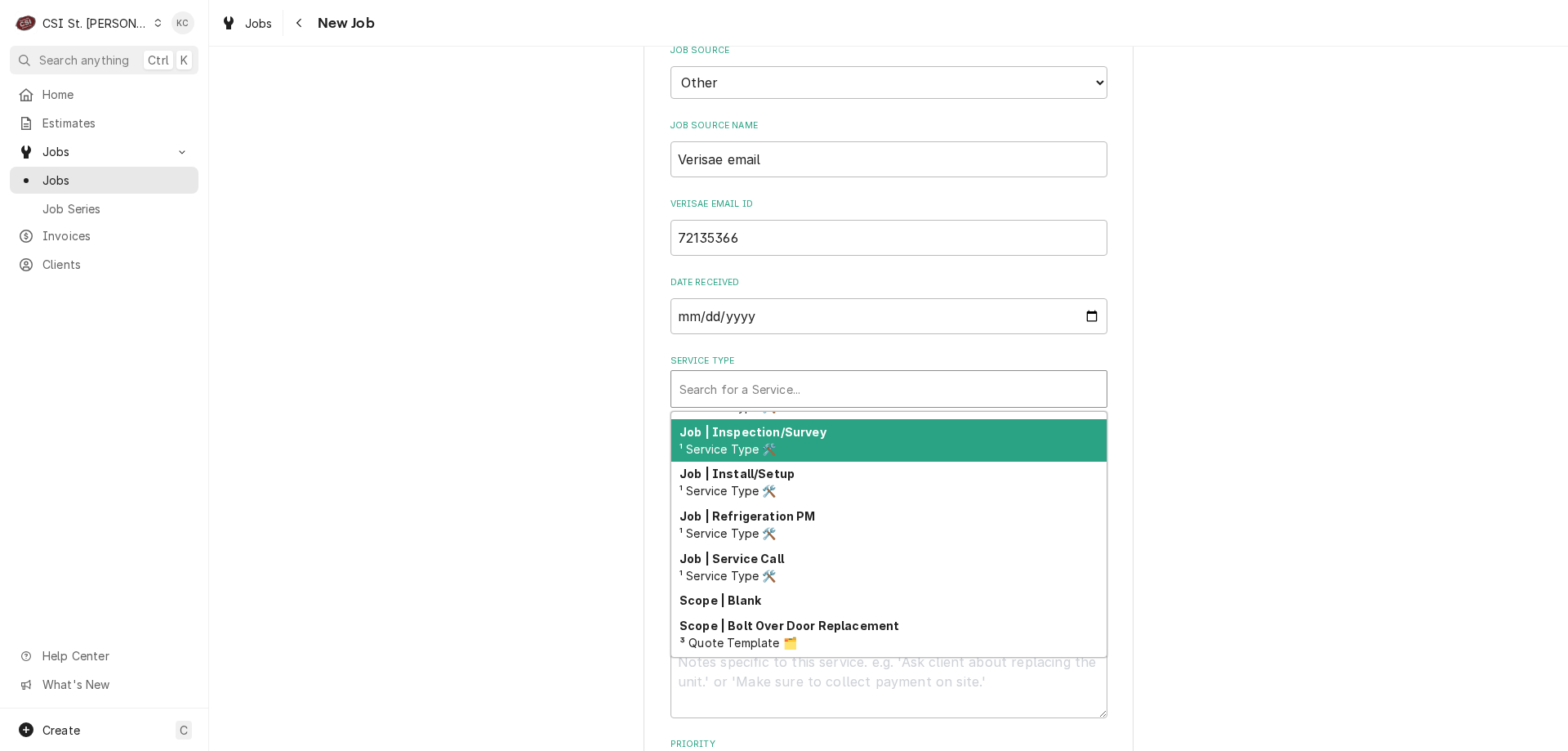
scroll to position [934, 0]
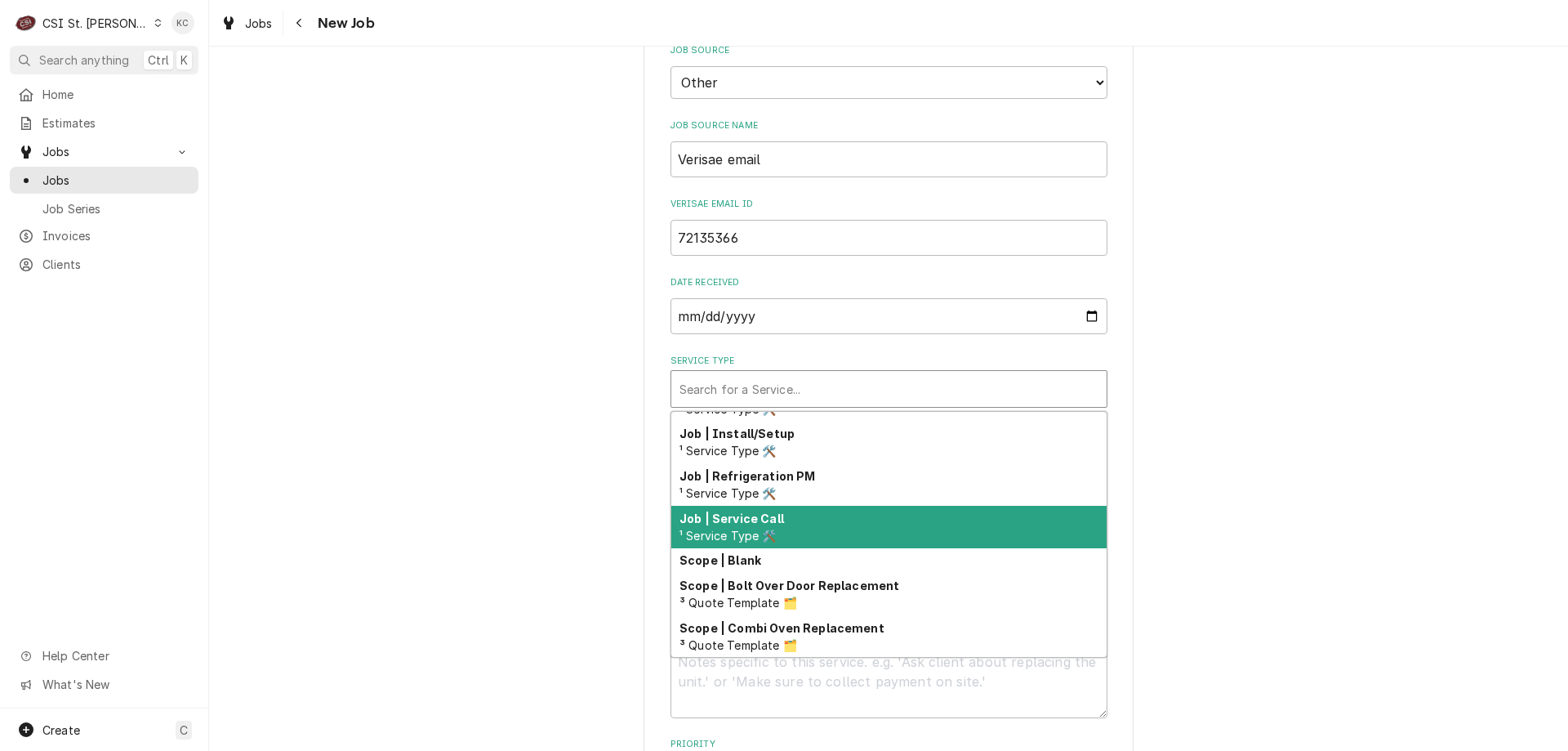
click at [794, 525] on div "Job | Service Call ¹ Service Type 🛠️" at bounding box center [889, 528] width 435 height 43
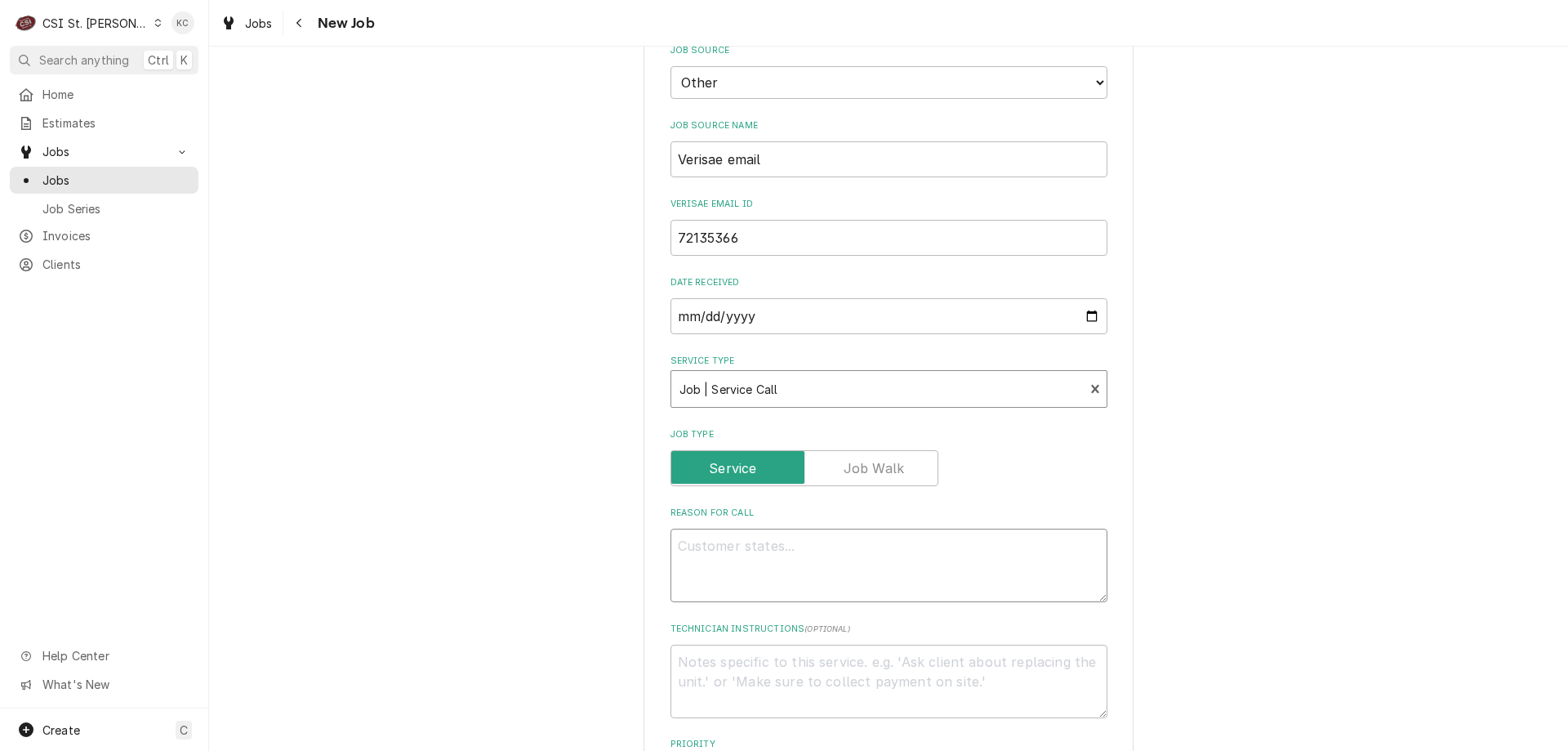
click at [794, 529] on textarea "Reason For Call" at bounding box center [889, 565] width 437 height 74
click at [699, 534] on textarea "Reason For Call" at bounding box center [889, 565] width 437 height 74
paste textarea "Tag #: 731DL54A1 Fixture Number: Serial #: VS314123084 In-Service Date: 11/16/2…"
type textarea "x"
type textarea "Tag #: 731DL54A1 Fixture Number: Serial #: VS314123084 In-Service Date: 11/16/2…"
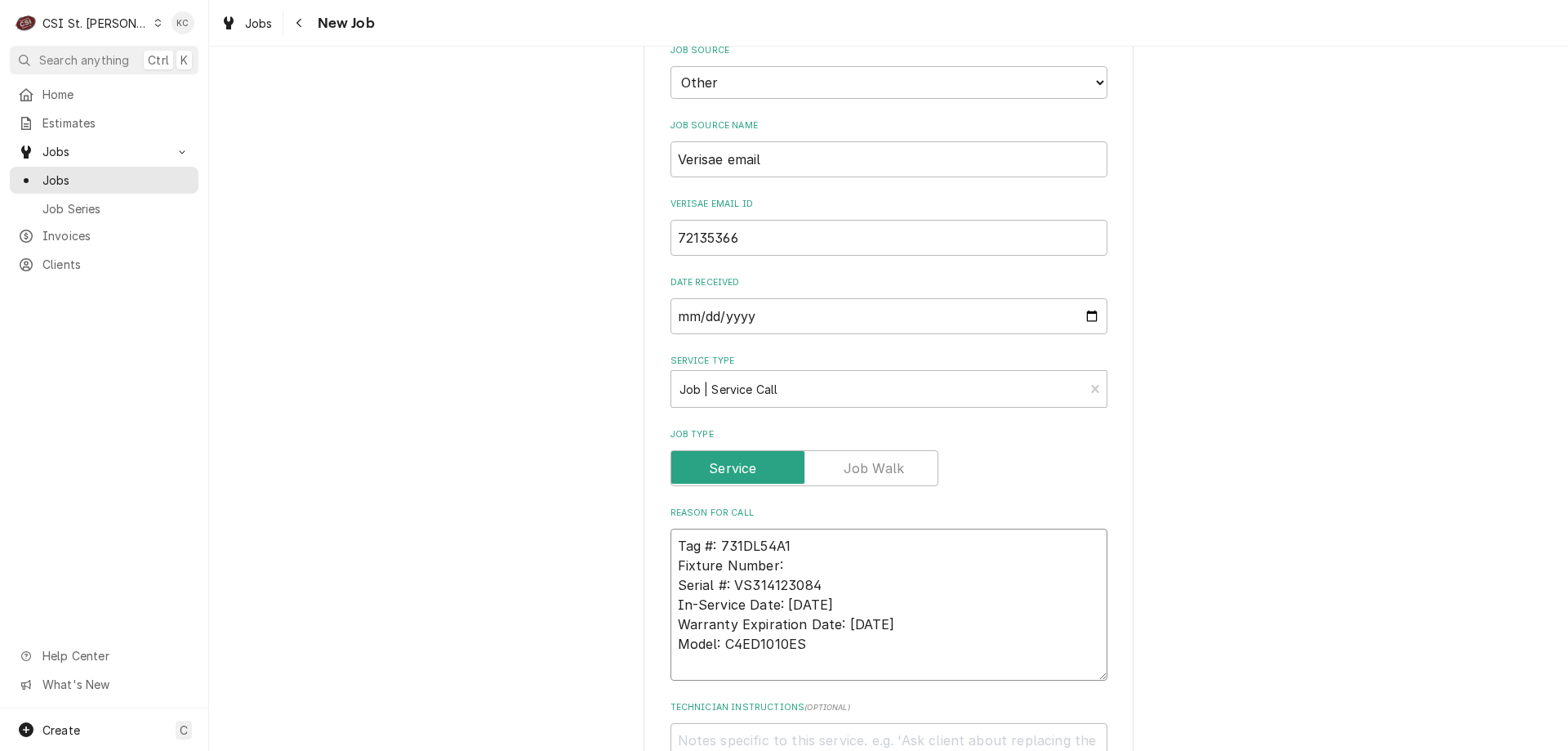
drag, startPoint x: 711, startPoint y: 543, endPoint x: 656, endPoint y: 546, distance: 55.1
click at [656, 546] on div "Please provide the following information to create a job: Client Details Client…" at bounding box center [888, 506] width 490 height 2158
type textarea "x"
type textarea "Tag #: 731DL54A1 Serial #: VS314123084 In-Service Date: 11/16/2015 Warranty Exp…"
drag, startPoint x: 809, startPoint y: 627, endPoint x: 644, endPoint y: 621, distance: 165.1
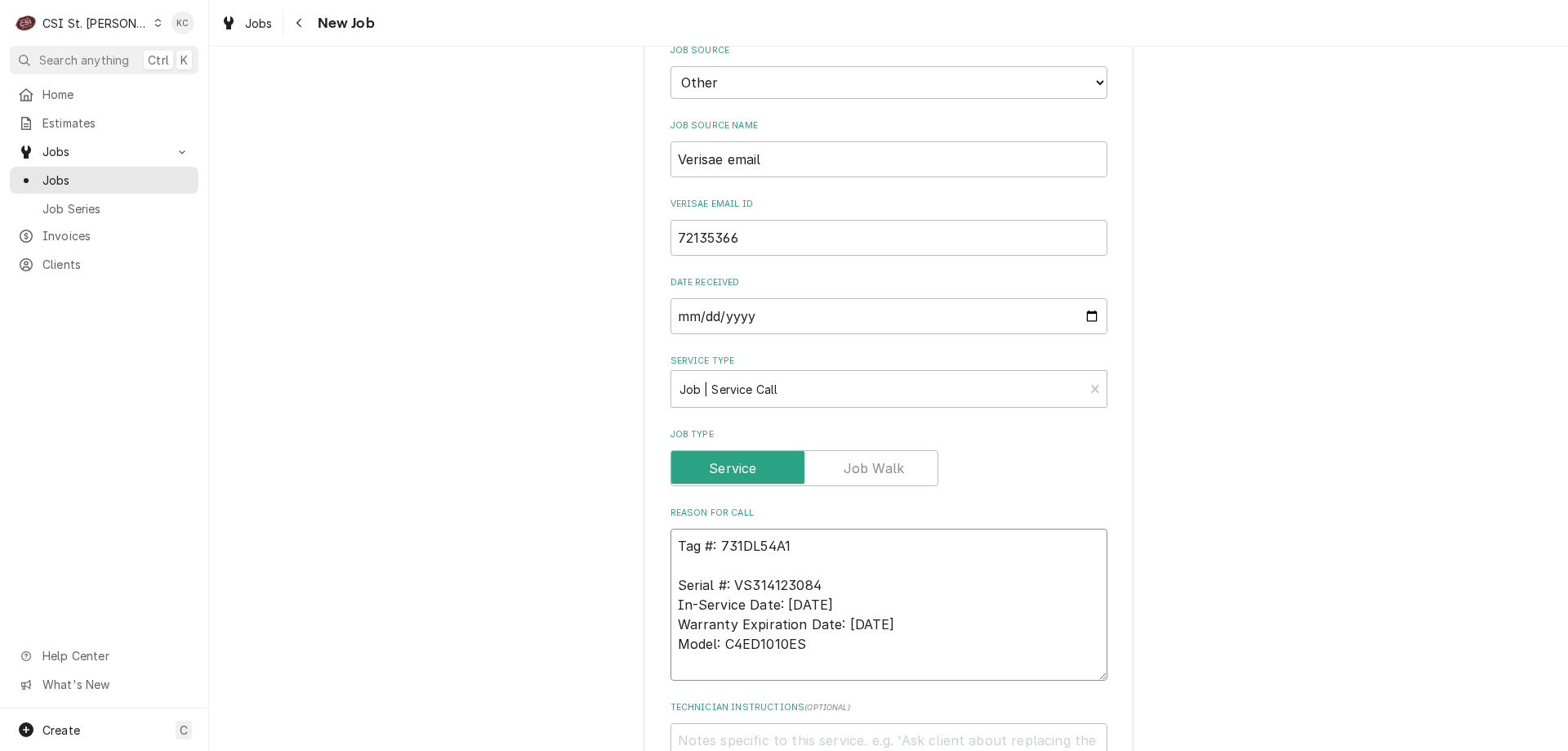
click at [644, 621] on div "Please provide the following information to create a job: Client Details Client…" at bounding box center [888, 506] width 490 height 2158
click at [714, 545] on textarea "Tag #: 731DL54A1 Serial #: VS314123084 In-Service Date: 11/16/2015 Warranty Exp…" at bounding box center [889, 604] width 437 height 152
paste textarea "Model: C4ED1010ES"
type textarea "x"
type textarea "Tag #: 731DL54A1 Model: C4ED1010ES Serial #: VS314123084 In-Service Date: 11/16…"
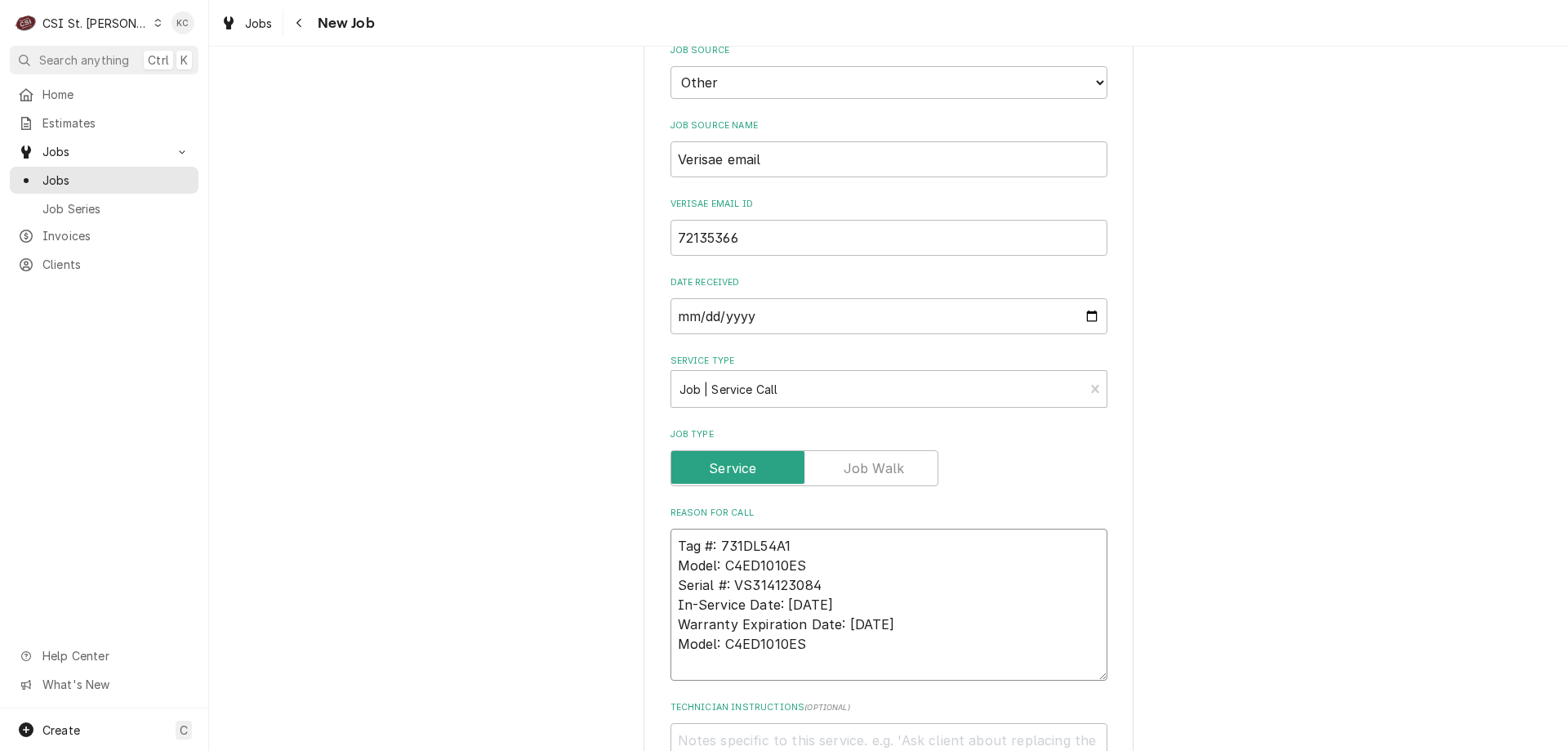
drag, startPoint x: 800, startPoint y: 630, endPoint x: 646, endPoint y: 586, distance: 160.2
click at [646, 586] on div "Please provide the following information to create a job: Client Details Client…" at bounding box center [888, 506] width 490 height 2158
type textarea "x"
type textarea "Tag #: 731DL54A1 Model: C4ED1010ES Serial #: VS314123084"
type textarea "x"
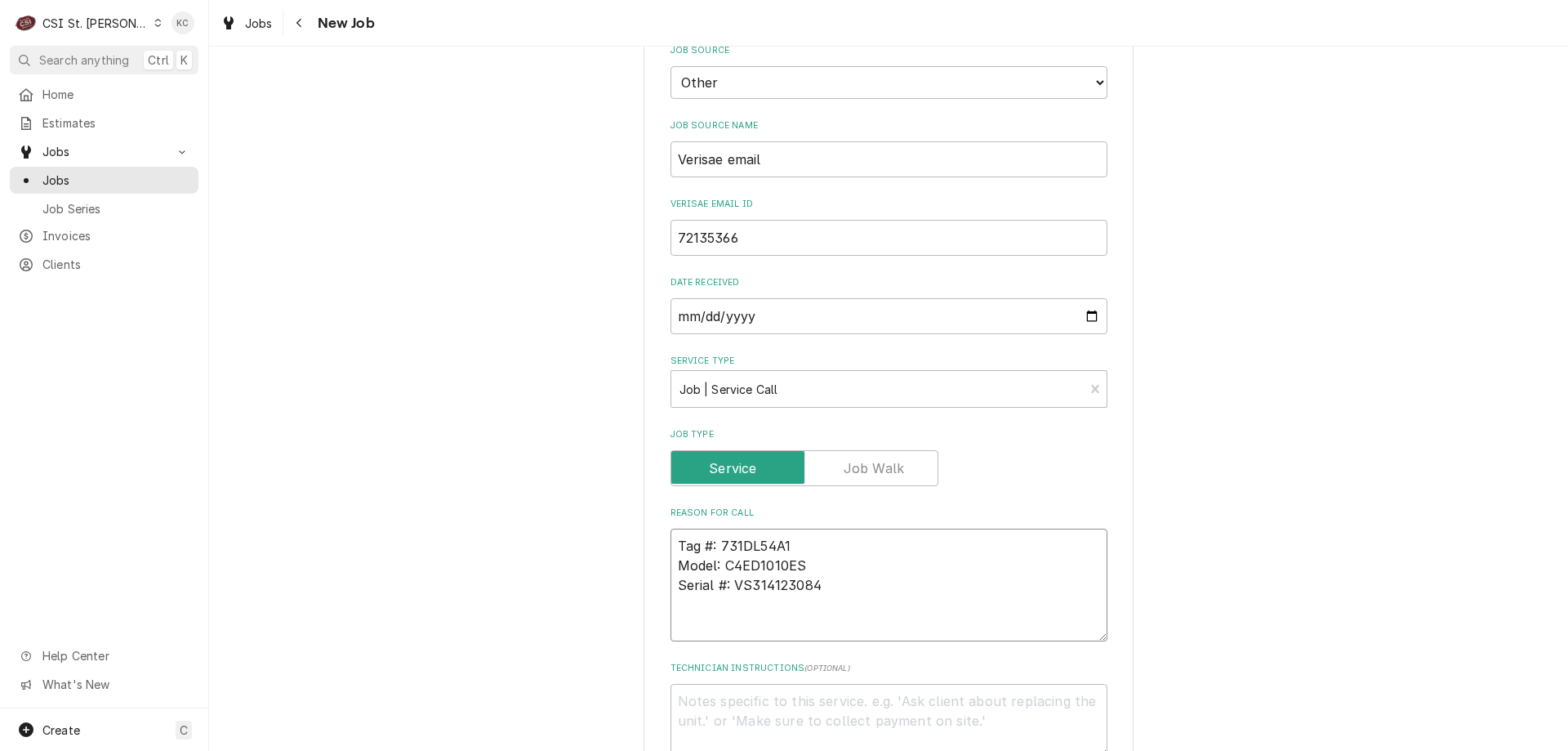
type textarea "Tag #: 731DL54A1 Model: C4ED1010ES Serial #: VS314123084"
type textarea "x"
type textarea "Tag #: 731DL54A1 Model: C4ED1010ES Serial #: VS314123084"
click at [742, 600] on textarea "Tag #: 731DL54A1 Model: C4ED1010ES Serial #: VS314123084" at bounding box center [889, 595] width 437 height 132
type textarea "x"
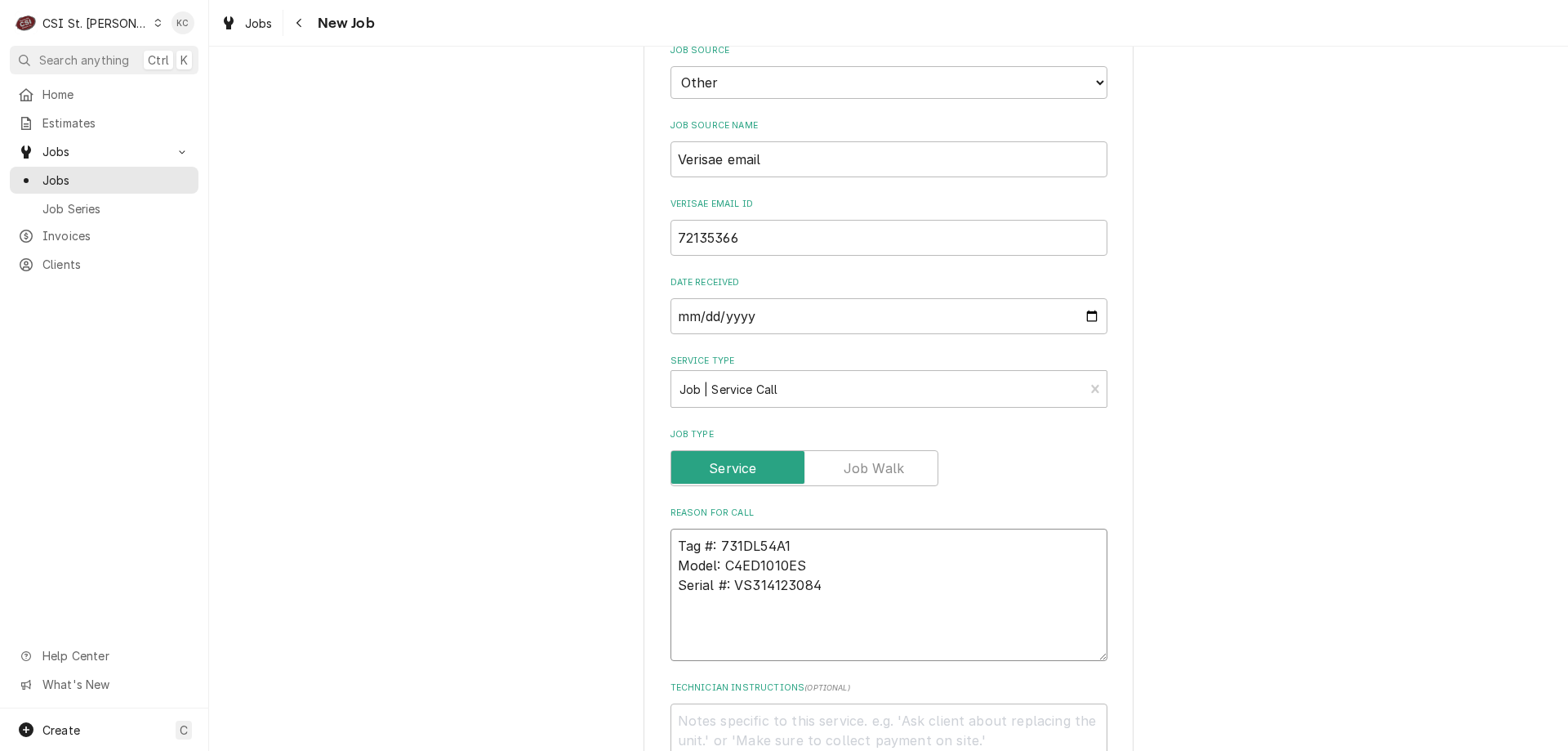
type textarea "Tag #: 731DL54A1 Model: C4ED1010ES Serial #: VS314123084"
type textarea "x"
type textarea "Tag #: 731DL54A1 Model: C4ED1010ES Serial #: VS314123084 O"
type textarea "x"
type textarea "Tag #: 731DL54A1 Model: C4ED1010ES Serial #: VS314123084 Ov"
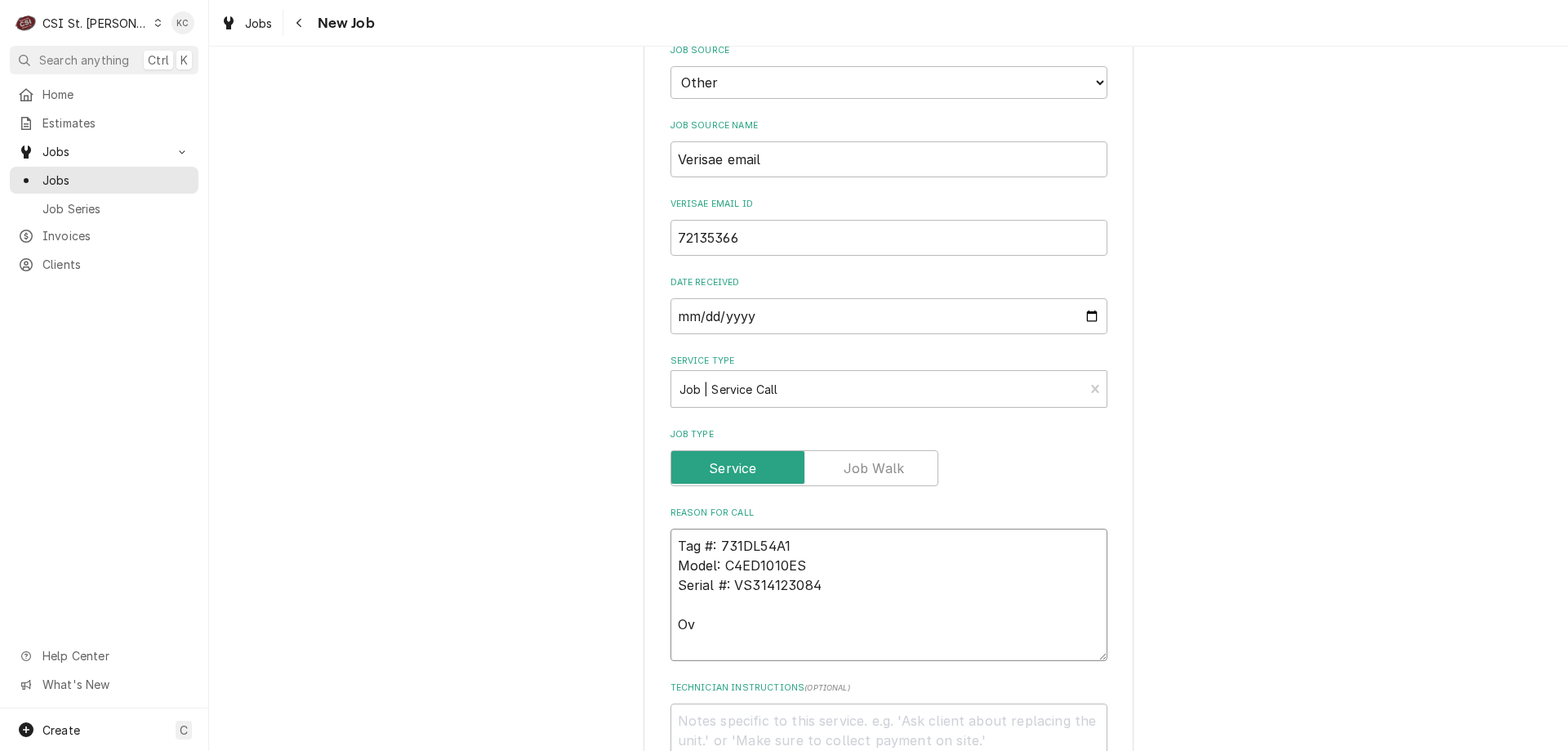
type textarea "x"
type textarea "Tag #: 731DL54A1 Model: C4ED1010ES Serial #: VS314123084 Ove"
type textarea "x"
type textarea "Tag #: 731DL54A1 Model: C4ED1010ES Serial #: VS314123084 Oven"
type textarea "x"
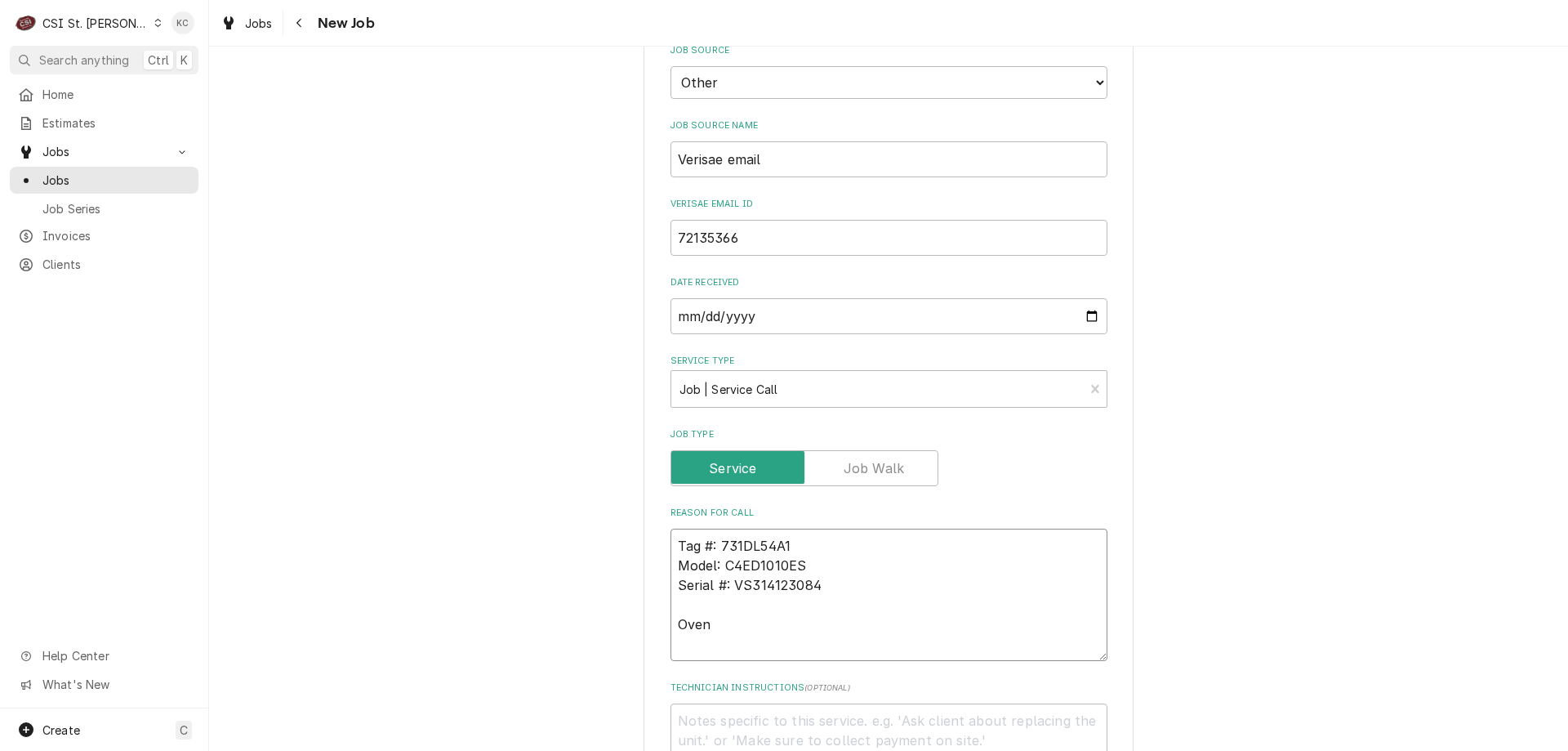
type textarea "Tag #: 731DL54A1 Model: C4ED1010ES Serial #: VS314123084 Oven"
type textarea "x"
type textarea "Tag #: 731DL54A1 Model: C4ED1010ES Serial #: VS314123084 Oven -"
type textarea "x"
type textarea "Tag #: 731DL54A1 Model: C4ED1010ES Serial #: VS314123084 Oven -"
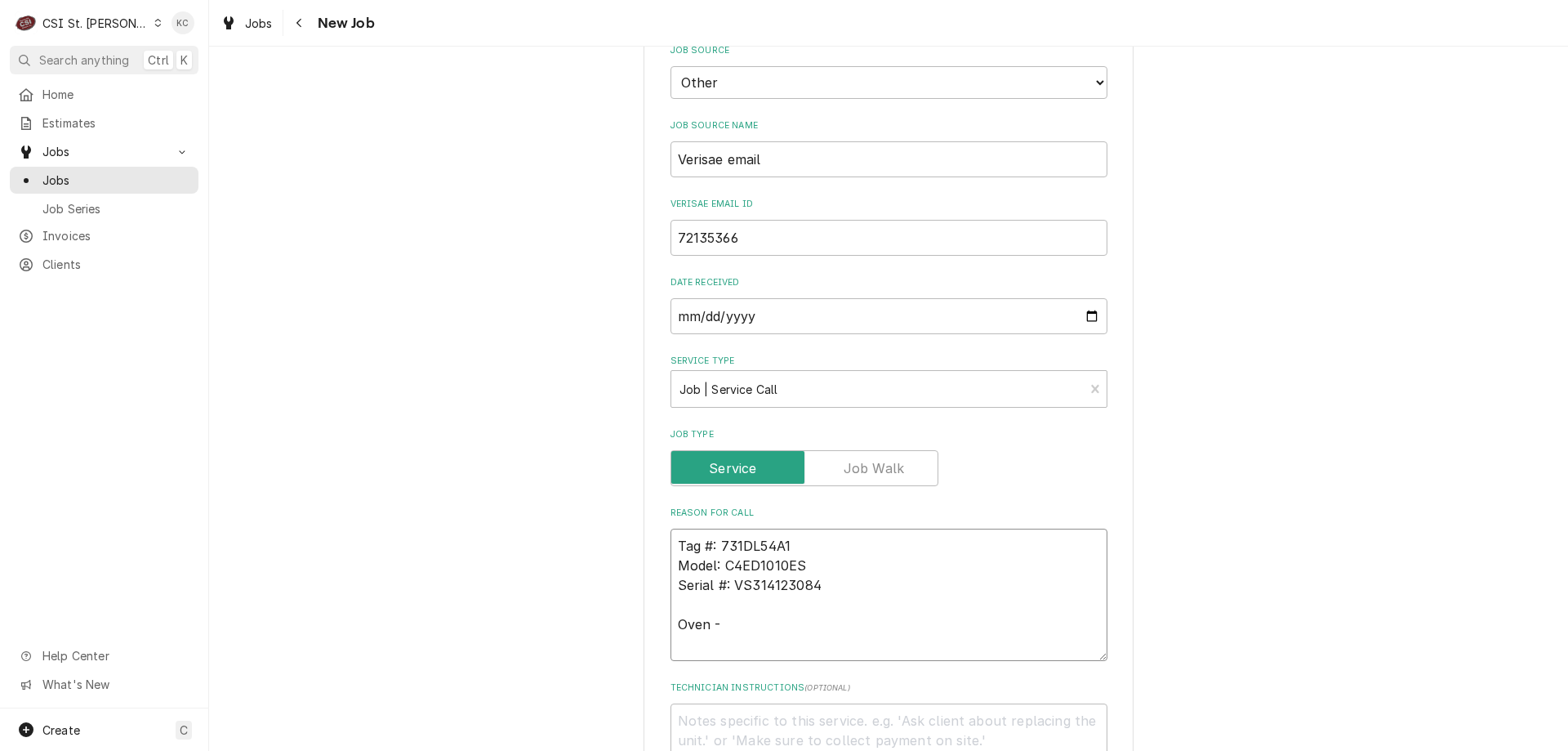
paste textarea "Throwing multiple error codes and needing reset daily"
type textarea "x"
type textarea "Tag #: 731DL54A1 Model: C4ED1010ES Serial #: VS314123084 Oven - Throwing multip…"
type textarea "x"
type textarea "Tag #: 731DL54A1 Model: C4ED1010ES Serial #: VS314123084 Oven - Throwing multip…"
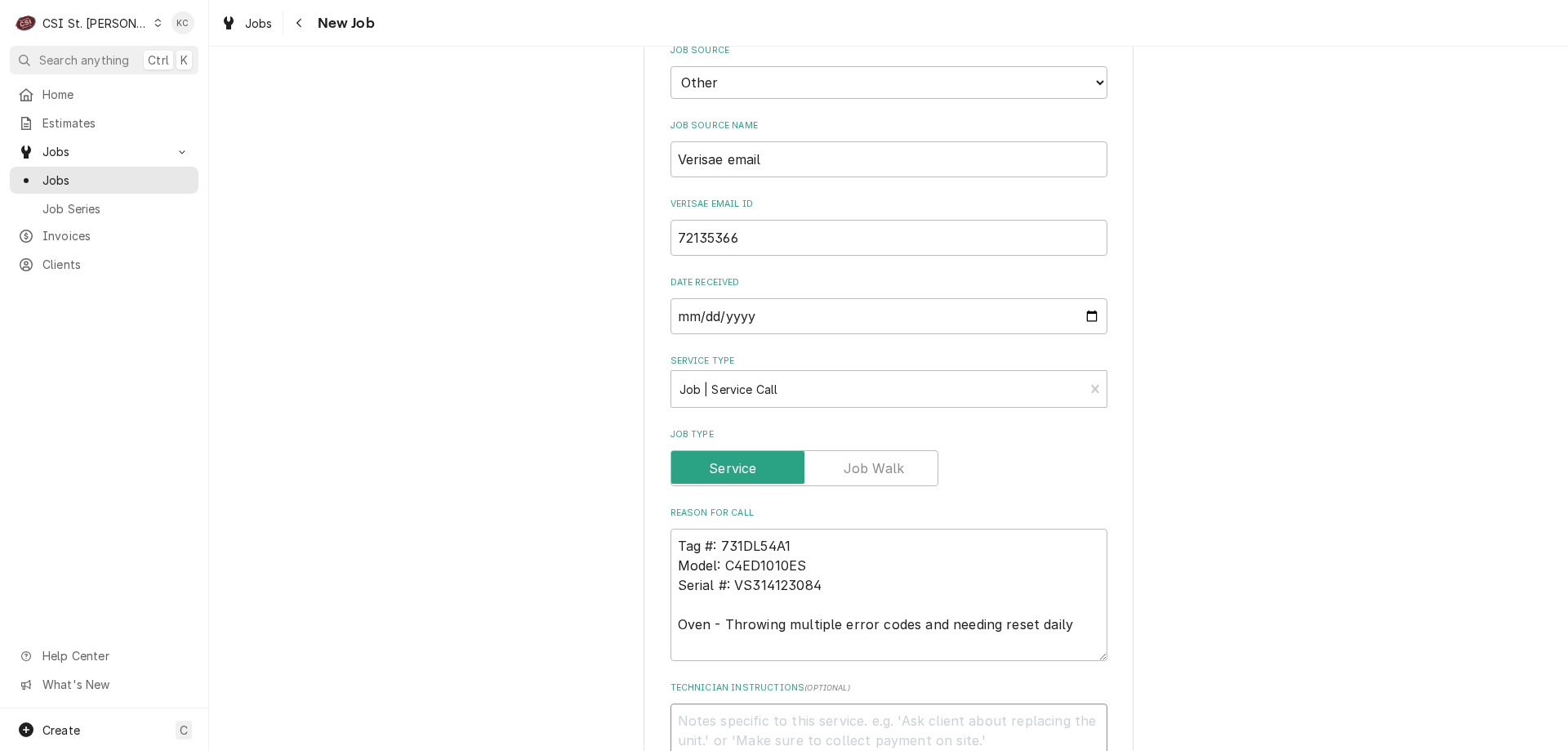
click at [748, 704] on textarea "Technician Instructions ( optional )" at bounding box center [889, 740] width 437 height 74
paste textarea "Sara Smith"
type textarea "x"
type textarea "Sara Smith"
type textarea "x"
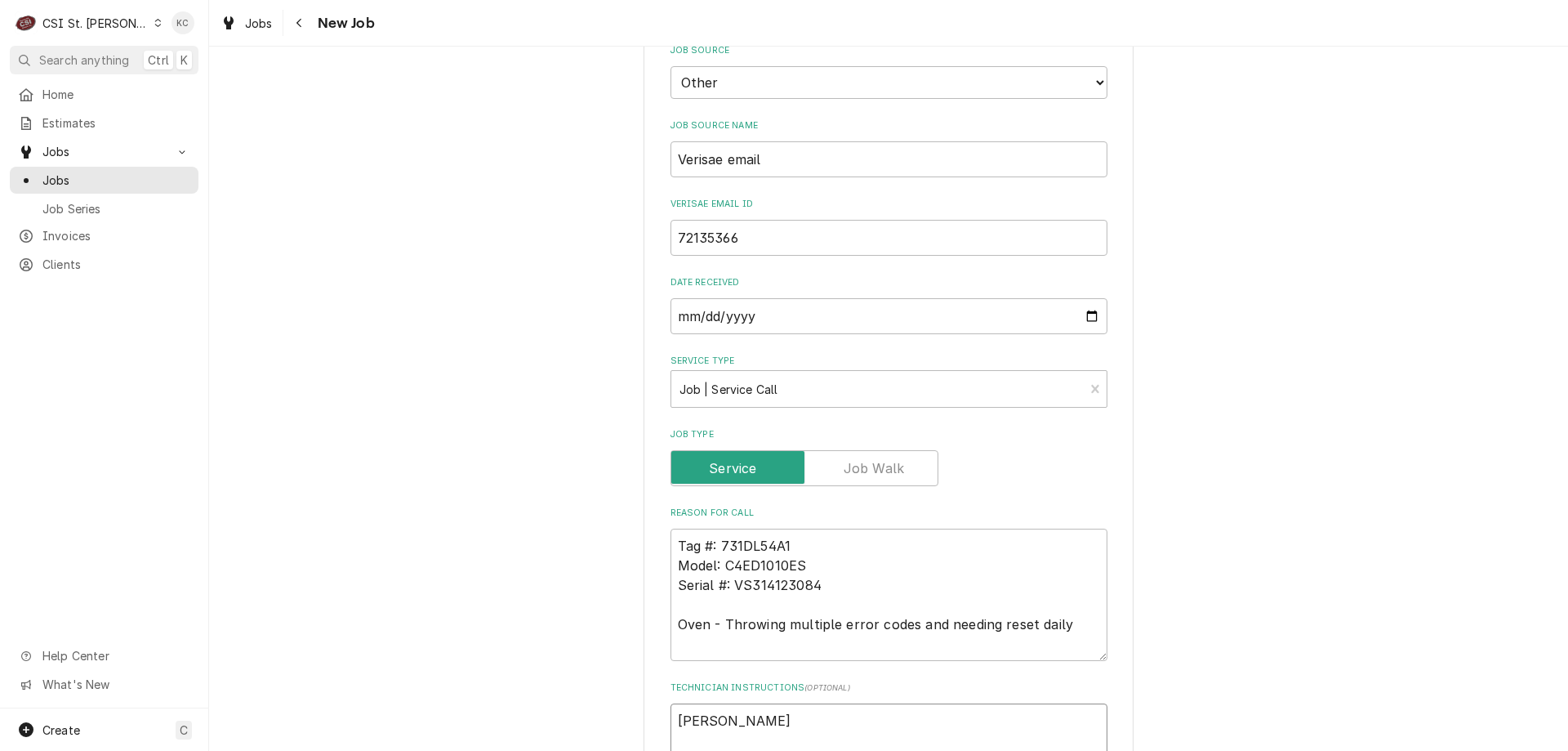
type textarea "Sara Smith -"
type textarea "x"
type textarea "Sara Smith -"
type textarea "x"
type textarea "Sara Smith - 6"
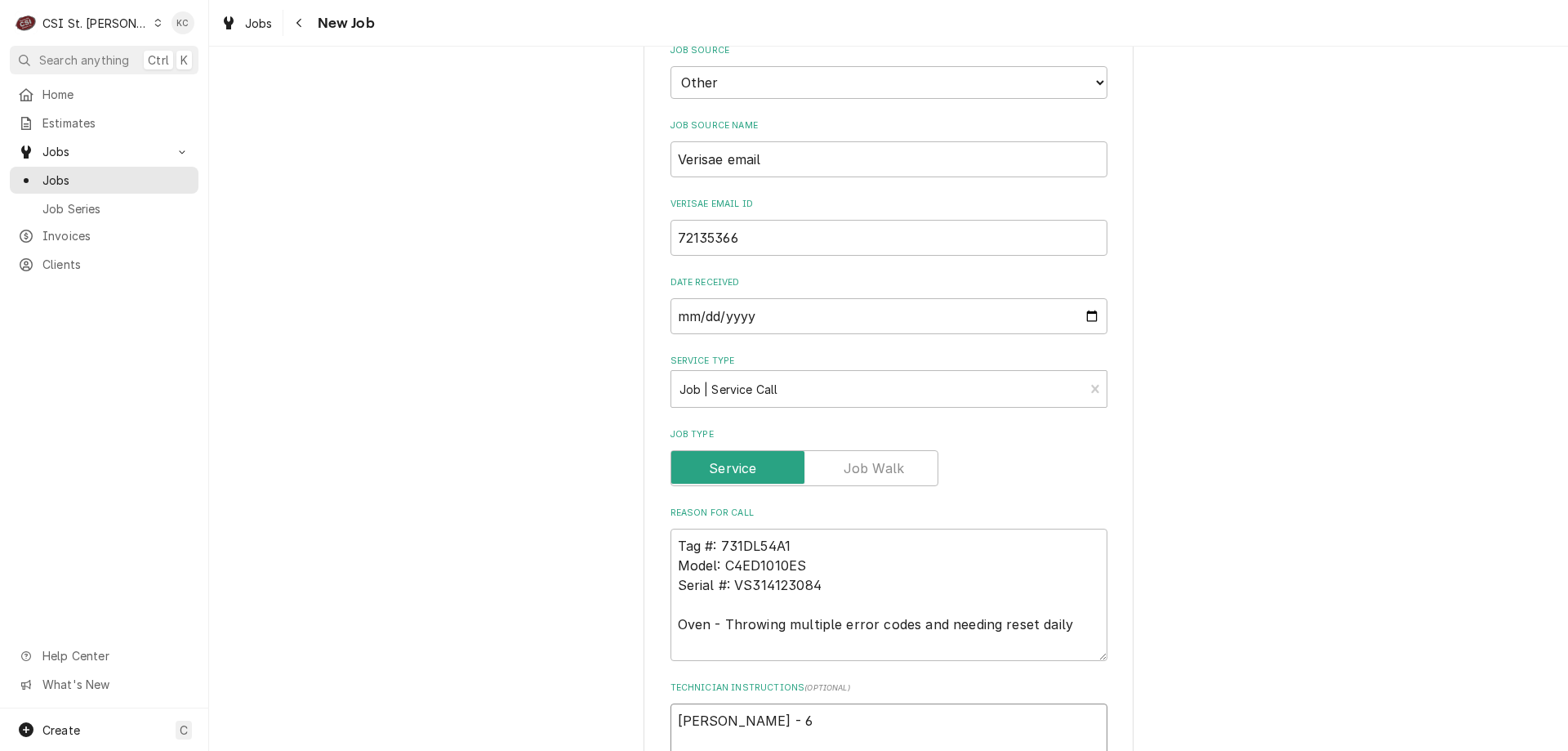
type textarea "x"
type textarea "Sara Smith - 63"
type textarea "x"
type textarea "Sara Smith - 636"
type textarea "x"
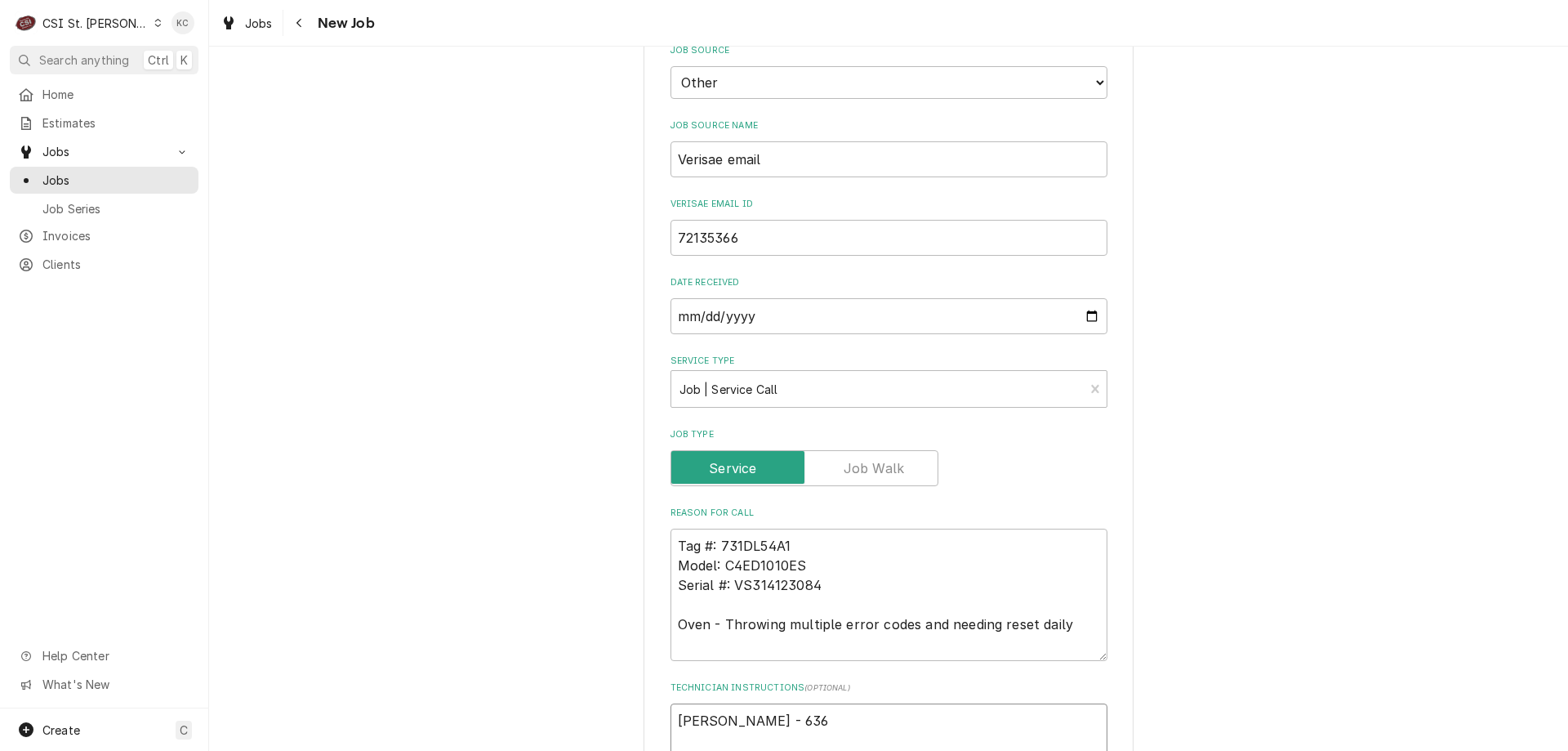
type textarea "Sara Smith - 636"
type textarea "x"
type textarea "Sara Smith - 636 9"
type textarea "x"
type textarea "Sara Smith - 636 93"
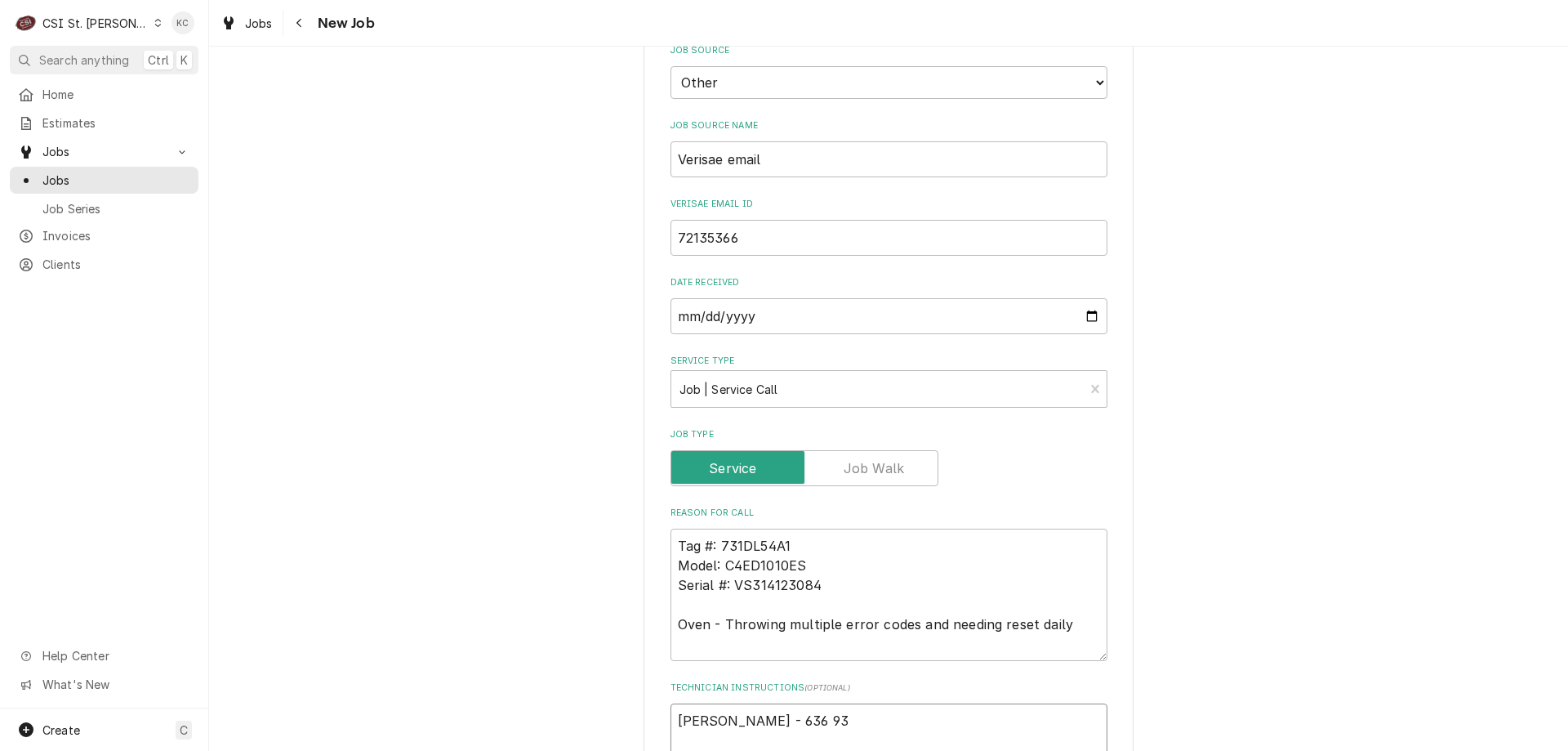
type textarea "x"
type textarea "Sara Smith - 636 937"
type textarea "x"
type textarea "Sara Smith - 636 937-"
type textarea "x"
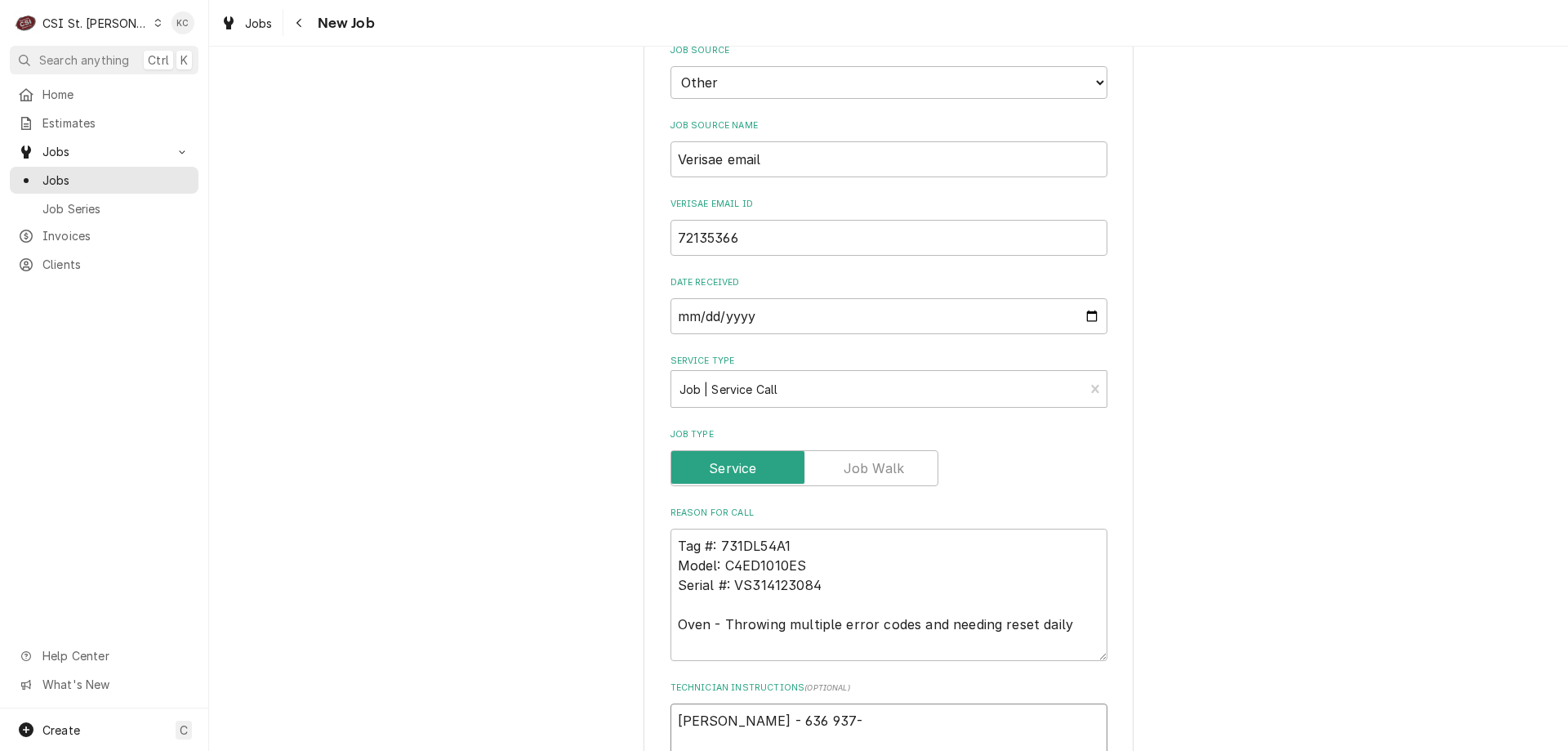
type textarea "Sara Smith - 636 937-3"
type textarea "x"
type textarea "Sara Smith - 636 937-33"
type textarea "x"
type textarea "Sara Smith - 636 937-333"
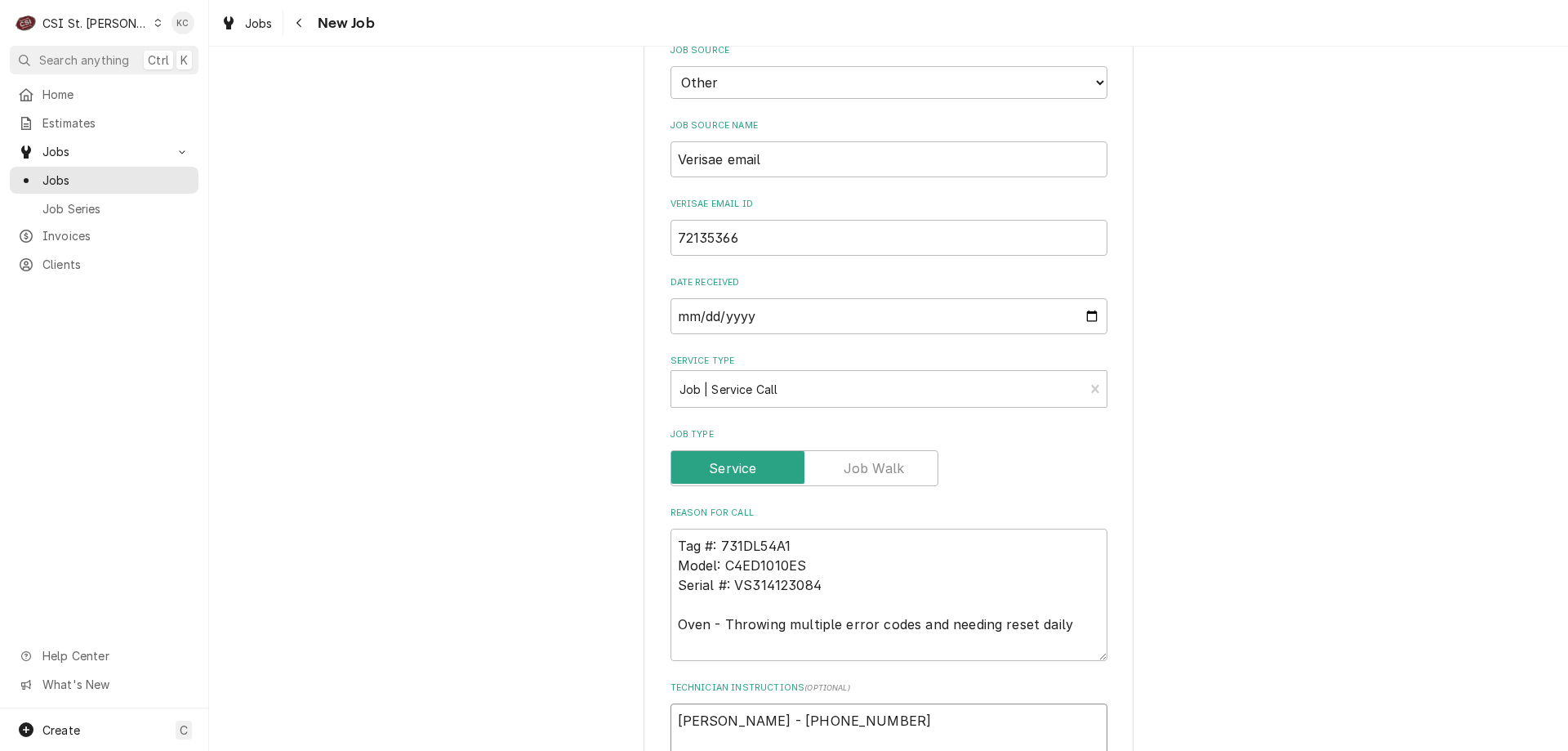
type textarea "x"
type textarea "Sara Smith - 636 937-3339"
type textarea "x"
type textarea "Sara Smith - 636 937-3339"
type textarea "x"
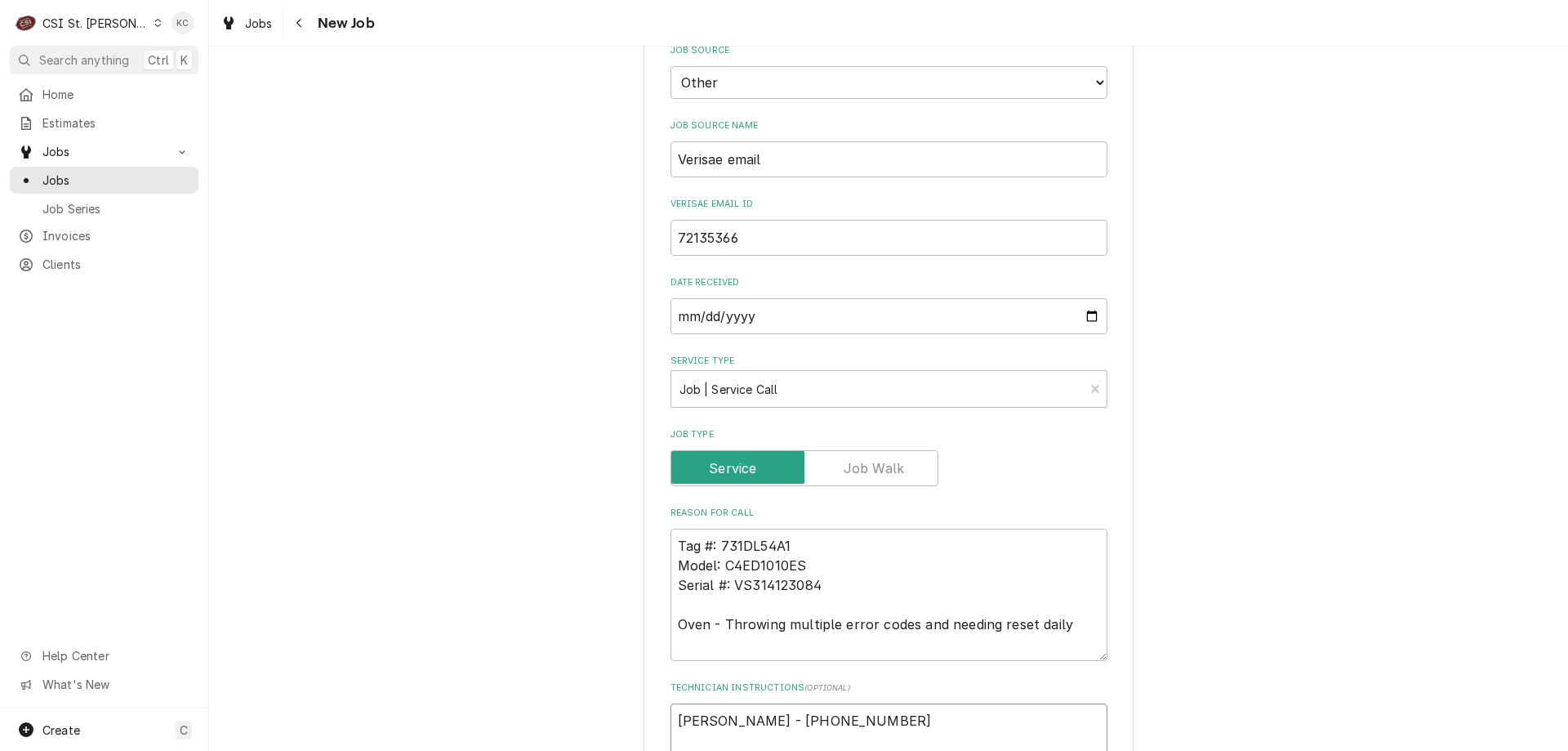
type textarea "Sara Smith - 636 937-3339"
type textarea "x"
type textarea "Sara Smith - 636 937-3339 6"
type textarea "x"
type textarea "Sara Smith - 636 937-3339 6a"
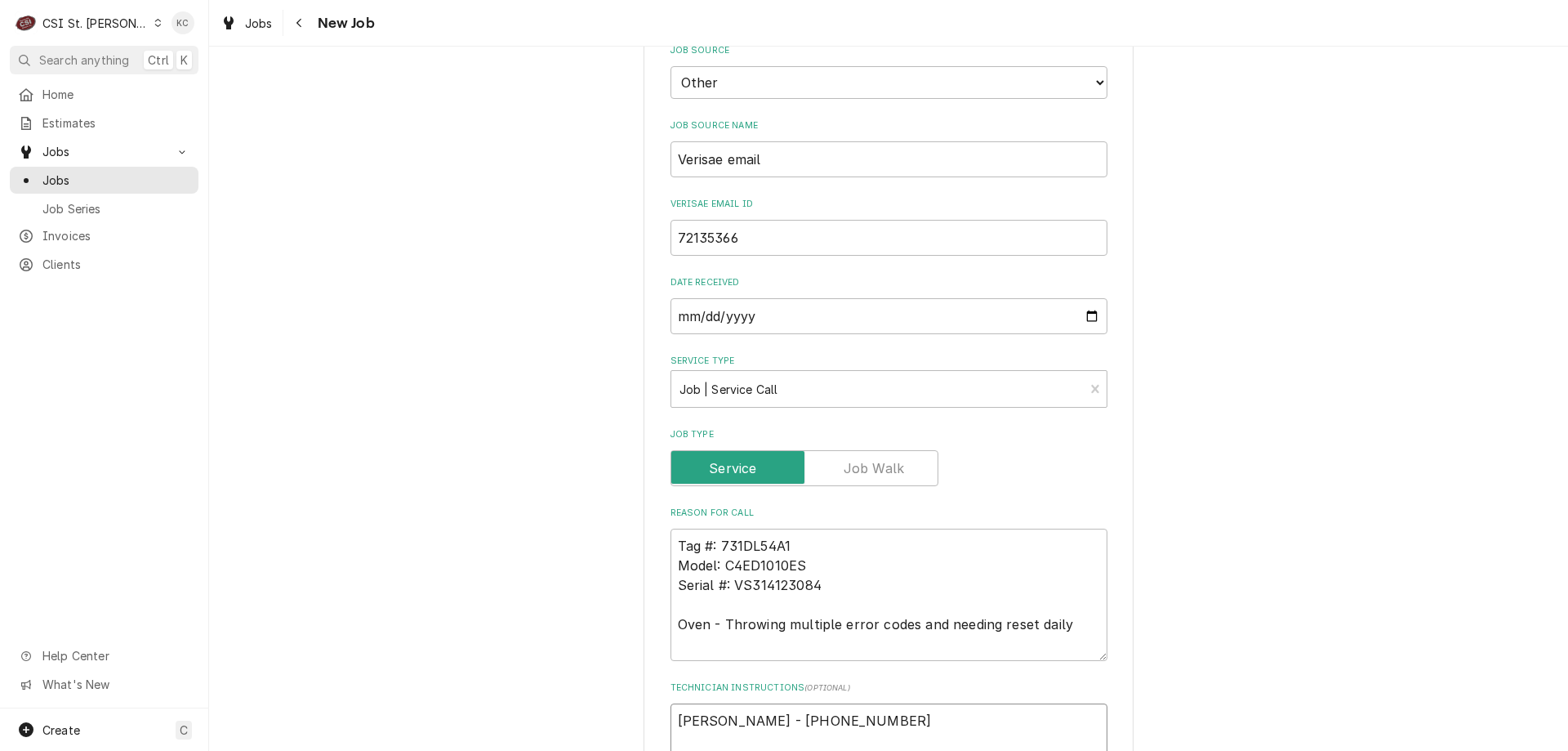
type textarea "x"
type textarea "Sara Smith - 636 937-3339 6am"
type textarea "x"
type textarea "Sara Smith - 636 937-3339 6am"
type textarea "x"
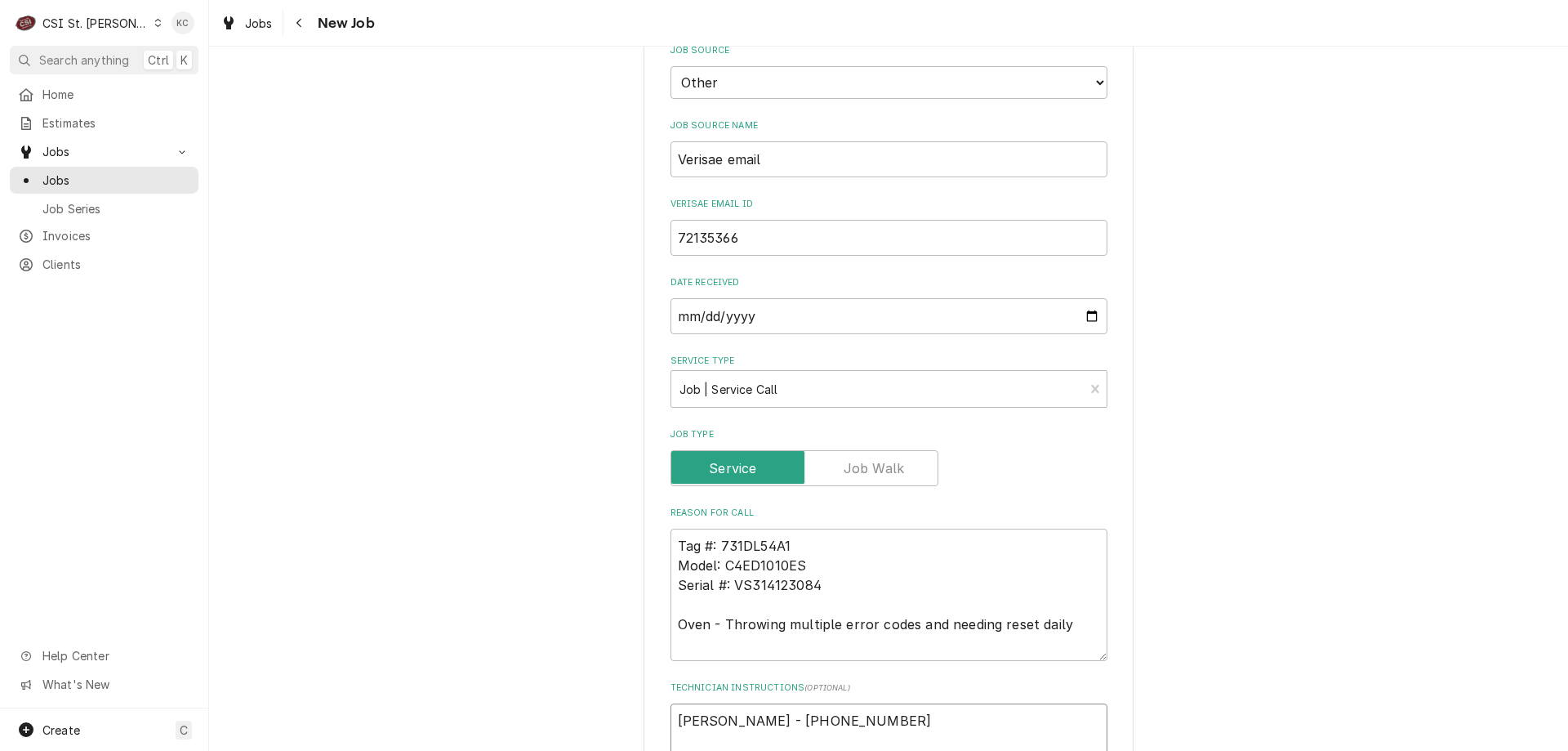
type textarea "Sara Smith - 636 937-3339 6am -"
type textarea "x"
type textarea "Sara Smith - 636 937-3339 6am -"
type textarea "x"
type textarea "Sara Smith - 636 937-3339 6am - 1"
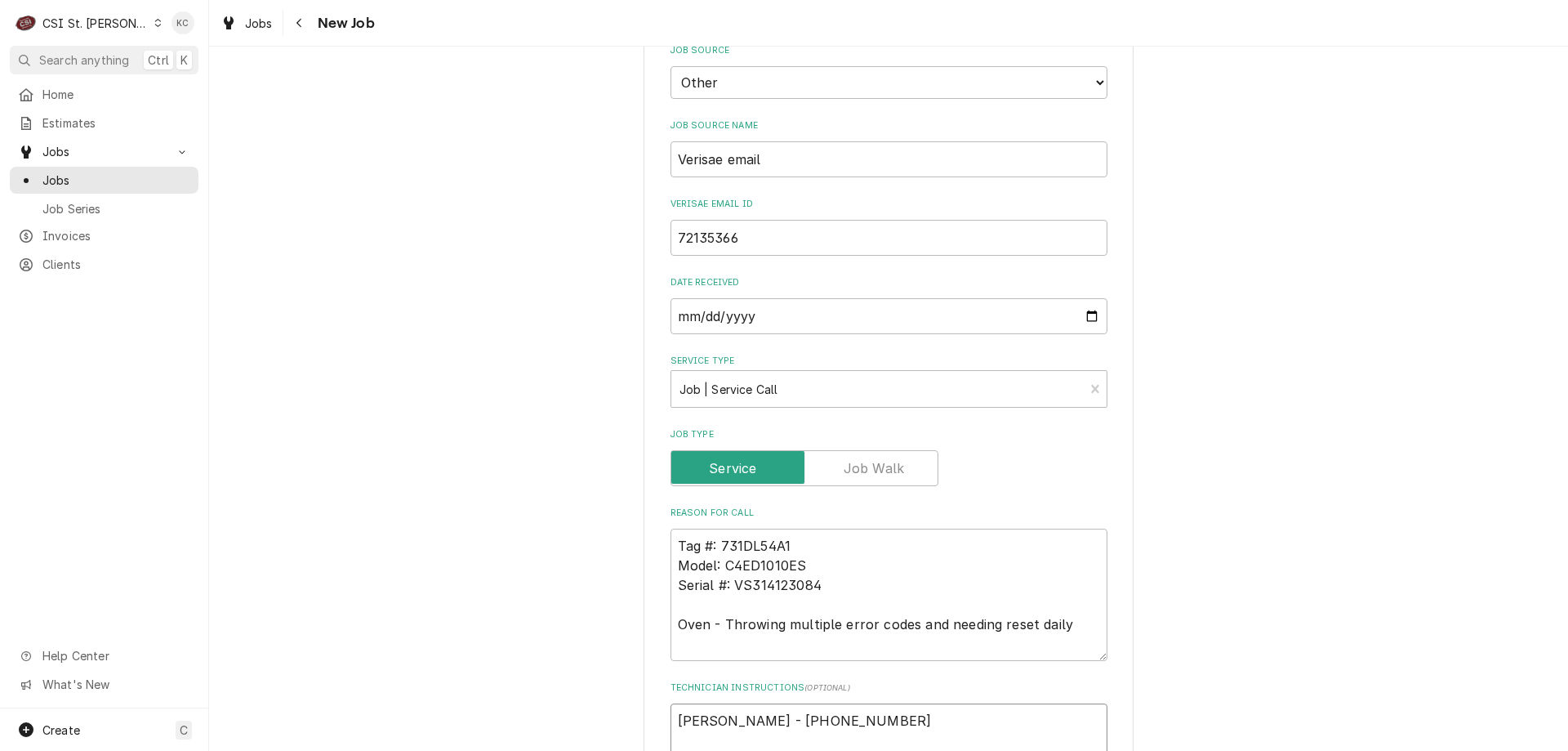
type textarea "x"
type textarea "Sara Smith - 636 937-3339 6am - 10"
type textarea "x"
type textarea "Sara Smith - 636 937-3339 6am - 10p"
type textarea "x"
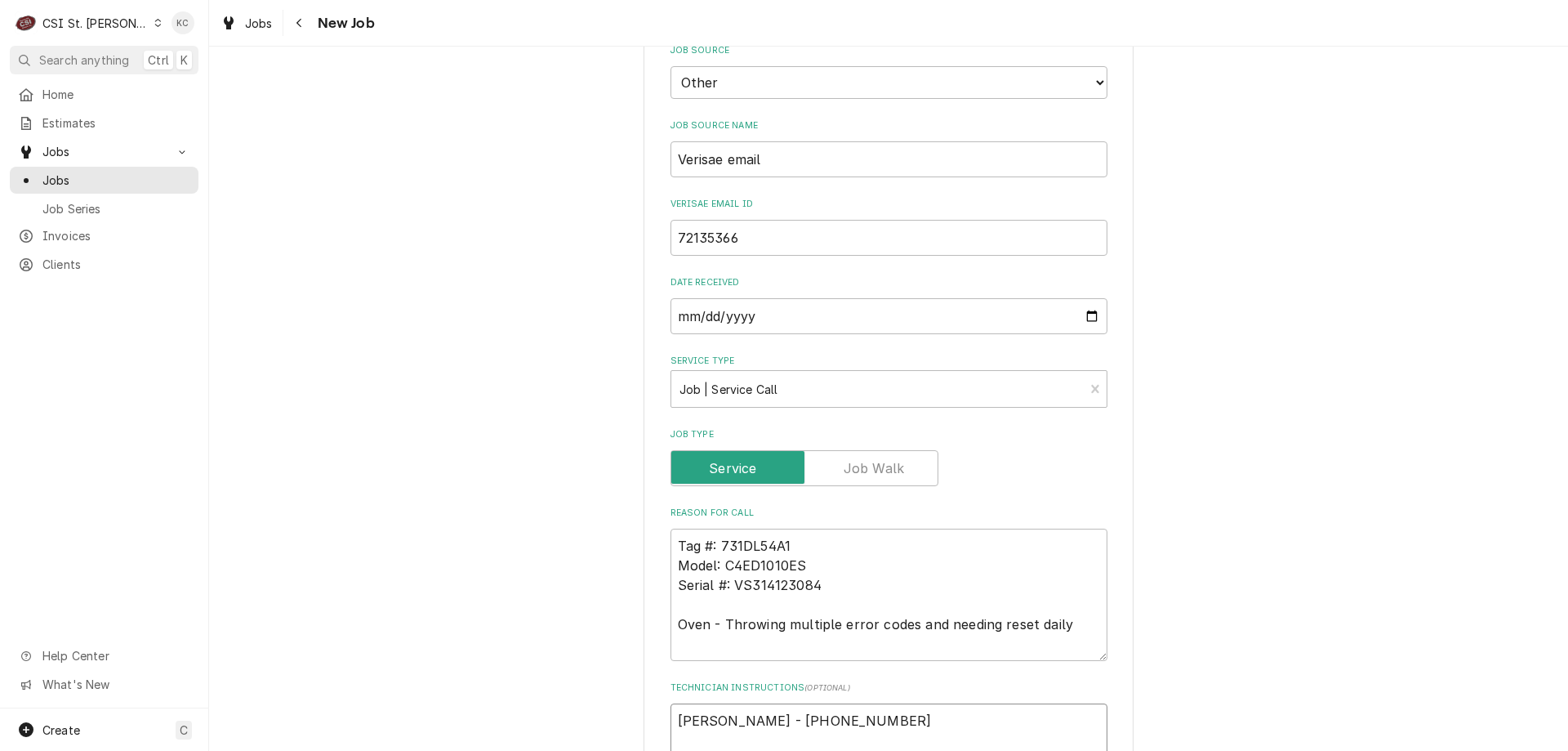
type textarea "Sara Smith - 636 937-3339 6am - 10pm"
type textarea "x"
type textarea "Sara Smith - 636 937-3339 6am - 10pm"
type textarea "x"
type textarea "Sara Smith - 636 937-3339 6am - 10pm"
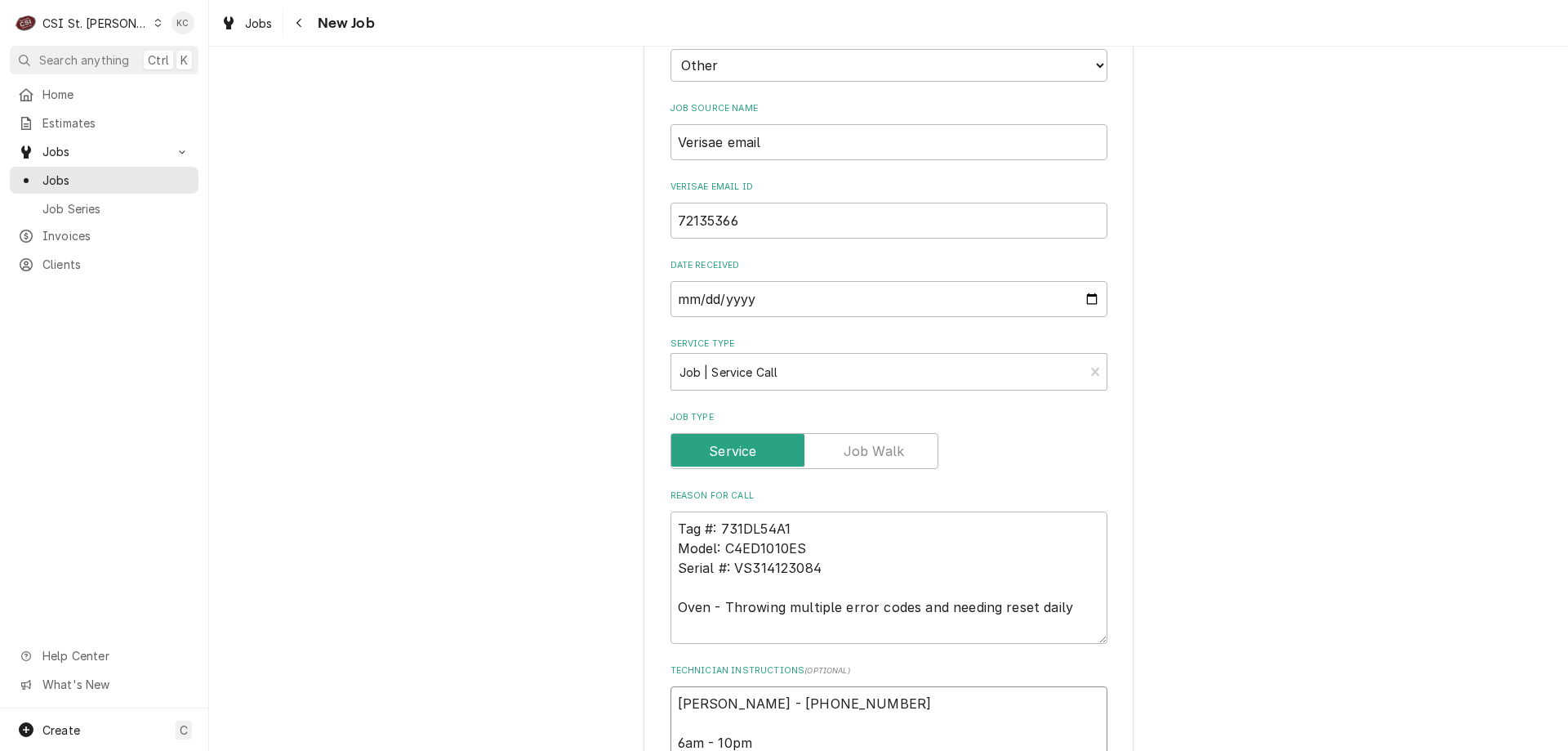
type textarea "x"
type textarea "Sara Smith - 636 937-3339 6am - 10pm"
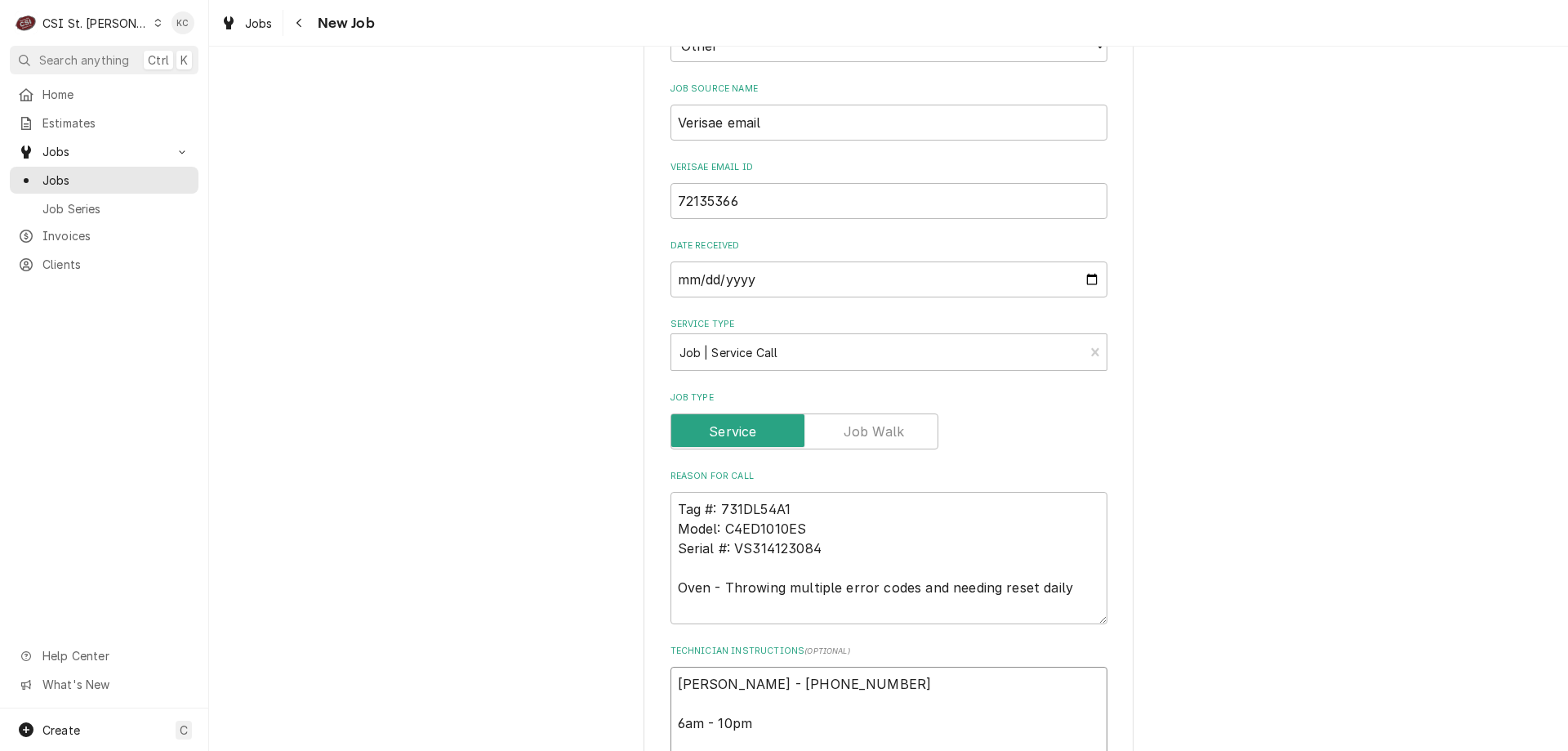
type textarea "x"
type textarea "Sara Smith - 636 937-3339 6am - 10pm L"
type textarea "x"
type textarea "Sara Smith - 636 937-3339 6am - 10pm Lo"
type textarea "x"
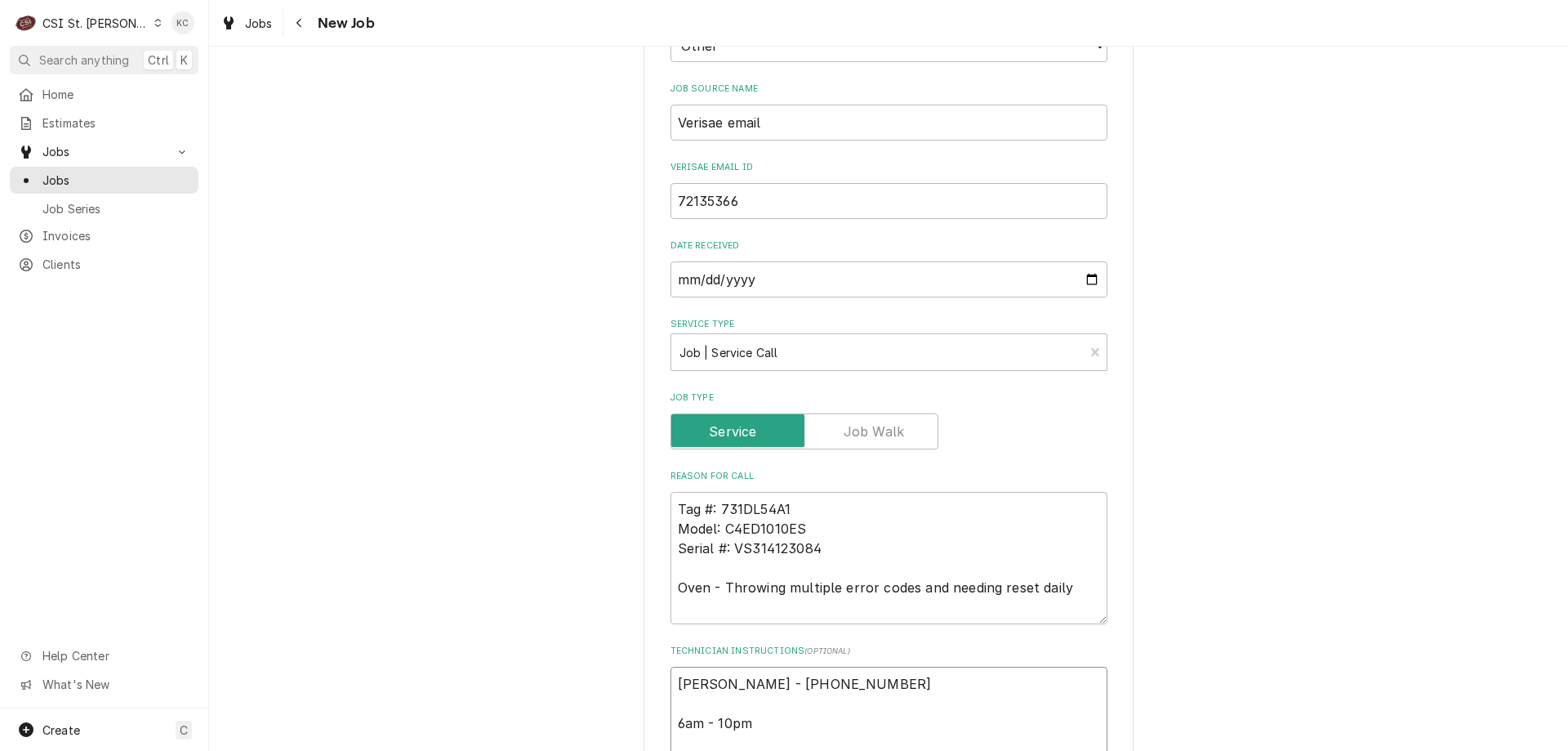
type textarea "Sara Smith - 636 937-3339 6am - 10pm Loca"
type textarea "x"
type textarea "Sara Smith - 636 937-3339 6am - 10pm Locat"
type textarea "x"
type textarea "Sara Smith - 636 937-3339 6am - 10pm Locate"
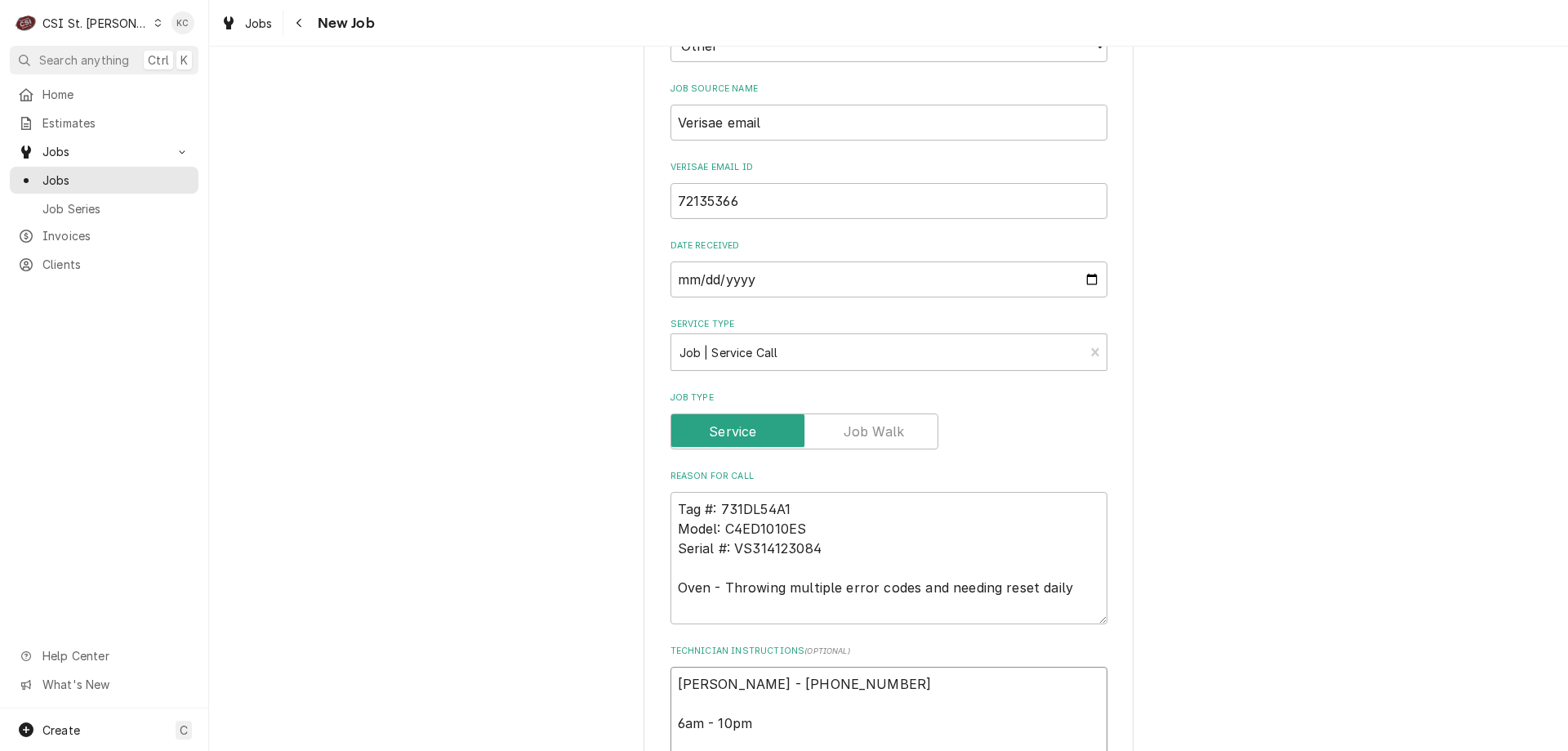
type textarea "x"
type textarea "Sara Smith - 636 937-3339 6am - 10pm Located"
type textarea "x"
type textarea "Sara Smith - 636 937-3339 6am - 10pm Located"
type textarea "x"
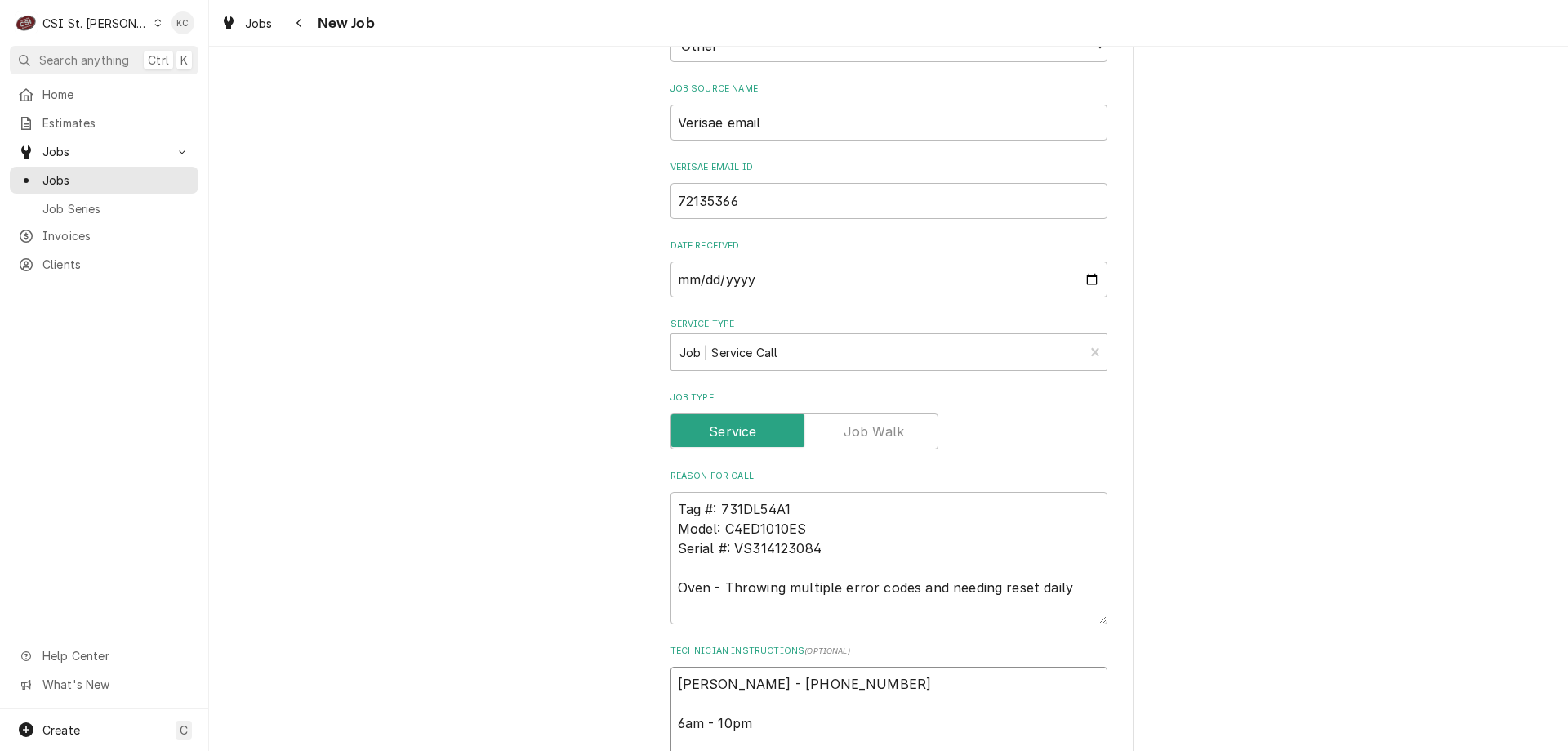
type textarea "Sara Smith - 636 937-3339 6am - 10pm Located i"
type textarea "x"
type textarea "Sara Smith - 636 937-3339 6am - 10pm Located i"
type textarea "x"
type textarea "Sara Smith - 636 937-3339 6am - 10pm Located i"
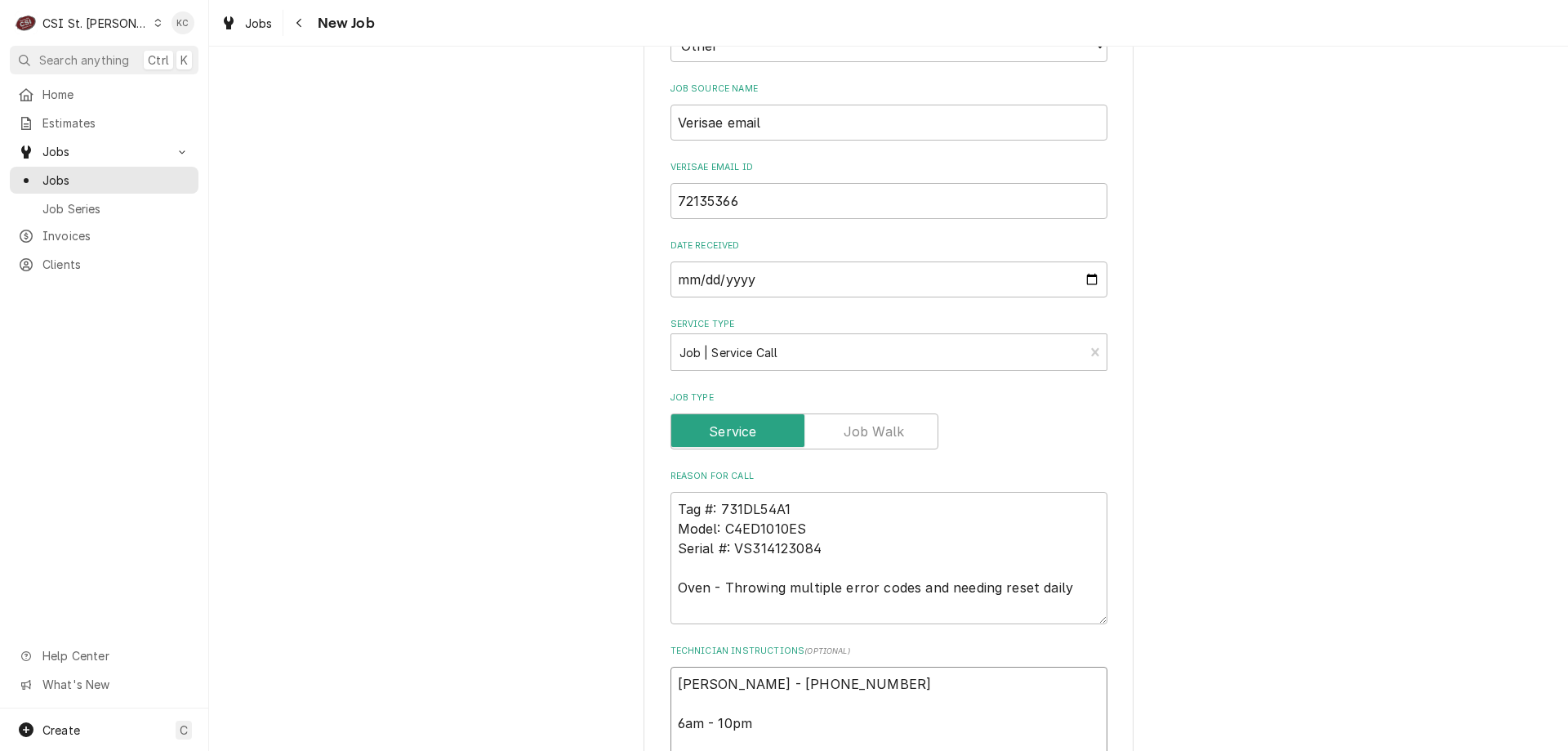
type textarea "x"
type textarea "Sara Smith - 636 937-3339 6am - 10pm Located in"
type textarea "x"
type textarea "Sara Smith - 636 937-3339 6am - 10pm Located in"
type textarea "x"
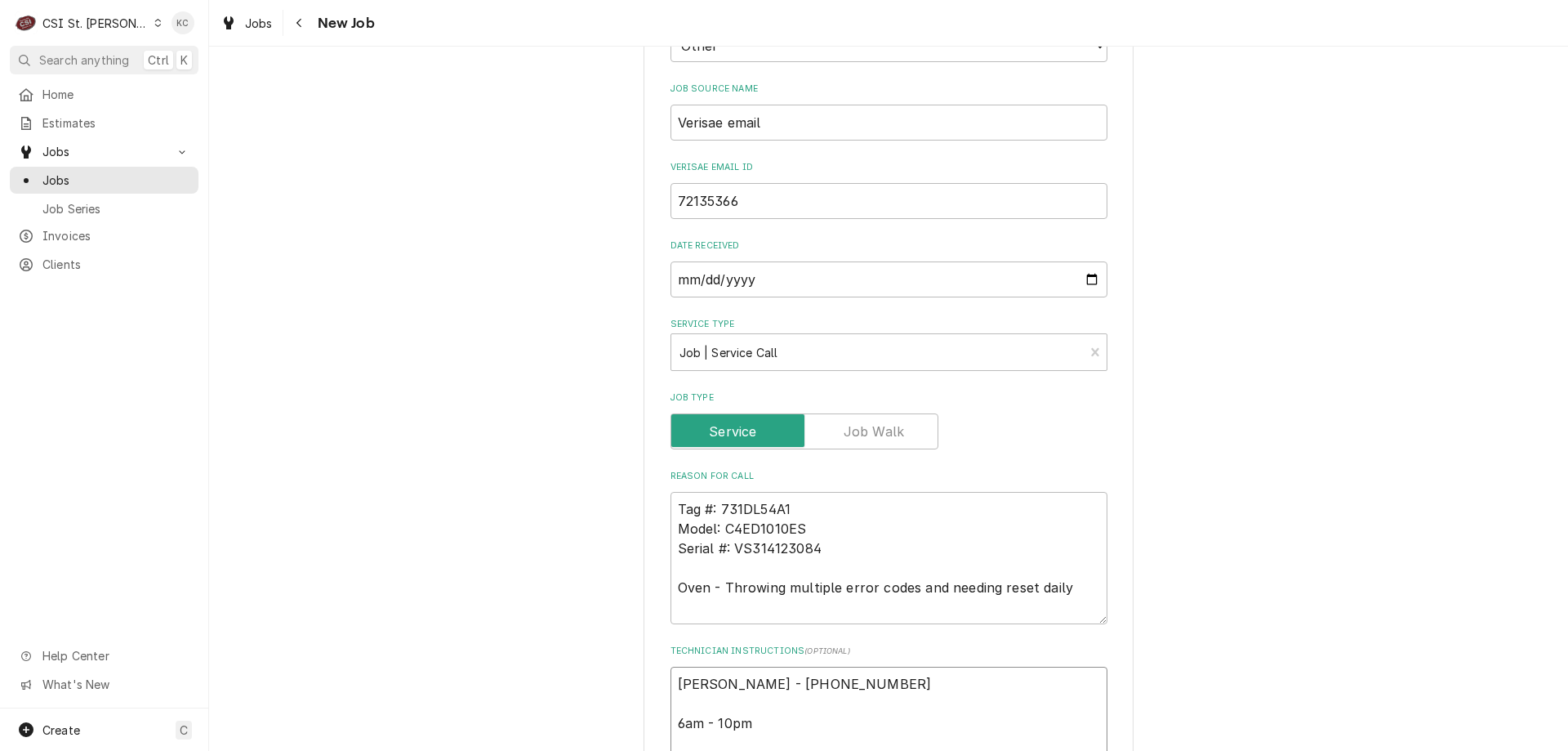
type textarea "Sara Smith - 636 937-3339 6am - 10pm Located in D"
type textarea "x"
type textarea "Sara Smith - 636 937-3339 6am - 10pm Located in Del"
type textarea "x"
type textarea "Sara Smith - 636 937-3339 6am - 10pm Located in Deli"
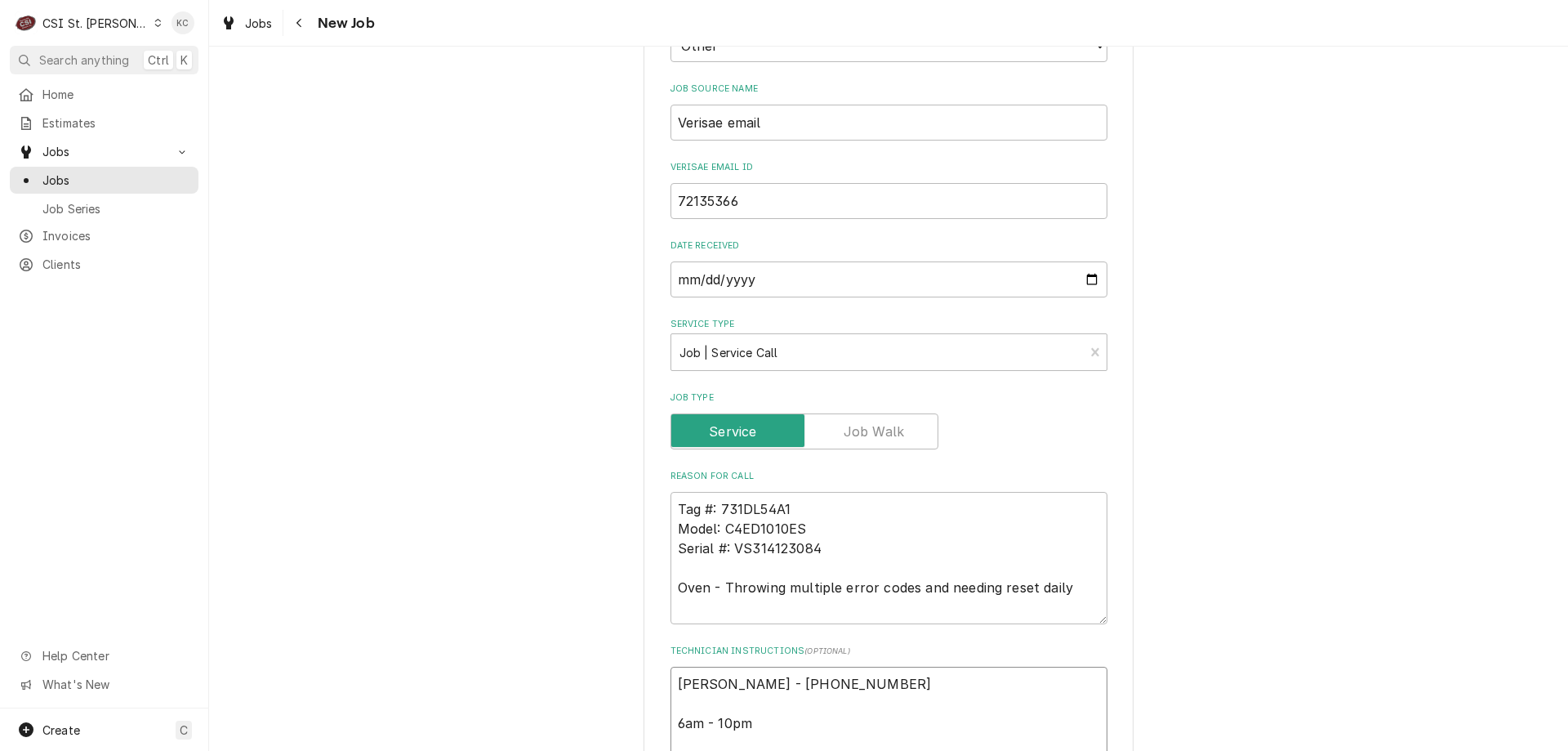
type textarea "x"
type textarea "Sara Smith - 636 937-3339 6am - 10pm Located in Deli"
click at [672, 670] on textarea "Sara Smith - 636 937-3339 6am - 10pm Located in Deli" at bounding box center [889, 723] width 437 height 113
type textarea "x"
type textarea "Sara Smith - 636 937-3339 6am - 10pm Located in Deli"
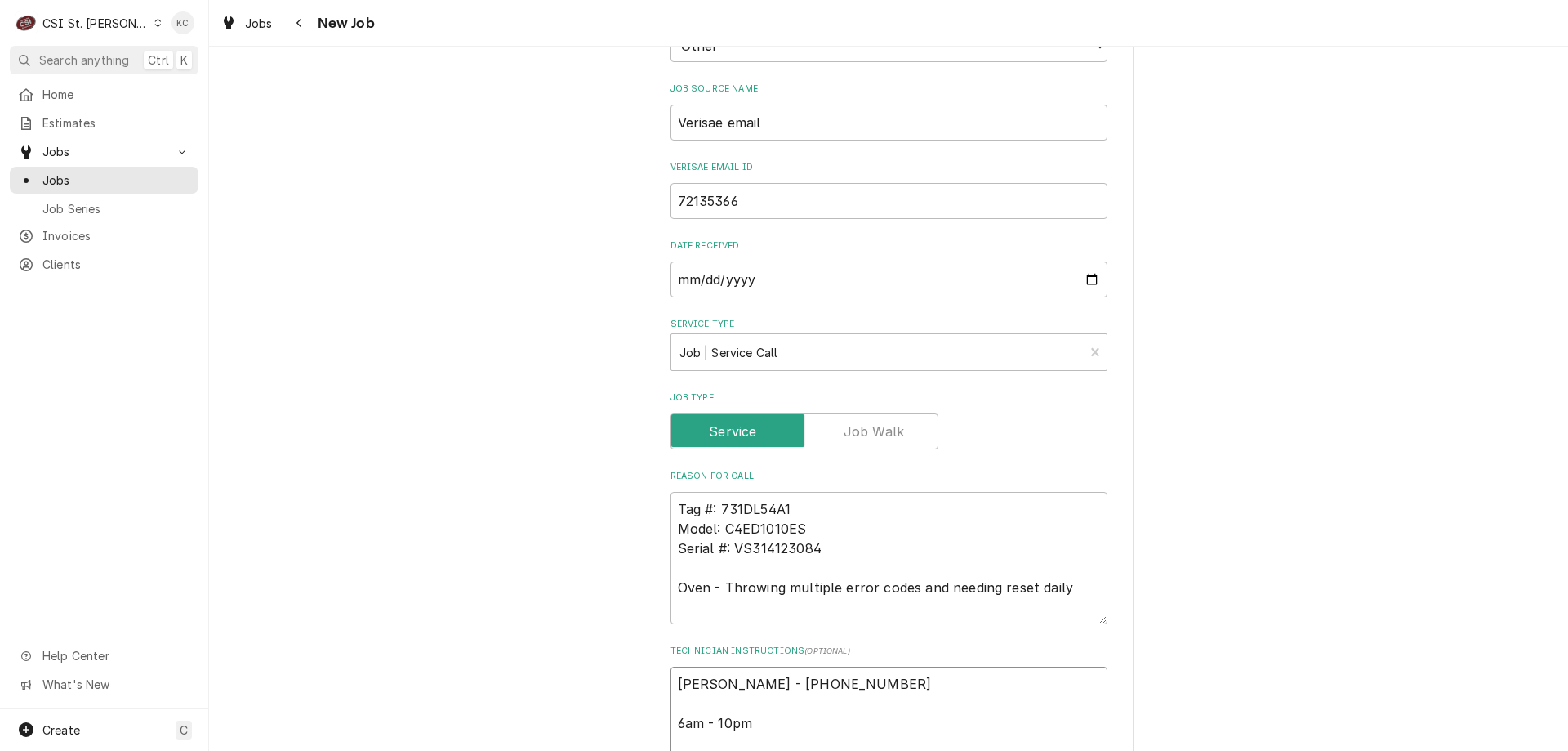
type textarea "x"
type textarea "Sara Smith - 636 937-3339 6am - 10pm Located in Deli"
type textarea "x"
type textarea "Sara Smith - 636 937-3339 6am - 10pm Located in Deli"
click at [701, 667] on textarea "Sara Smith - 636 937-3339 6am - 10pm Located in Deli" at bounding box center [889, 743] width 437 height 152
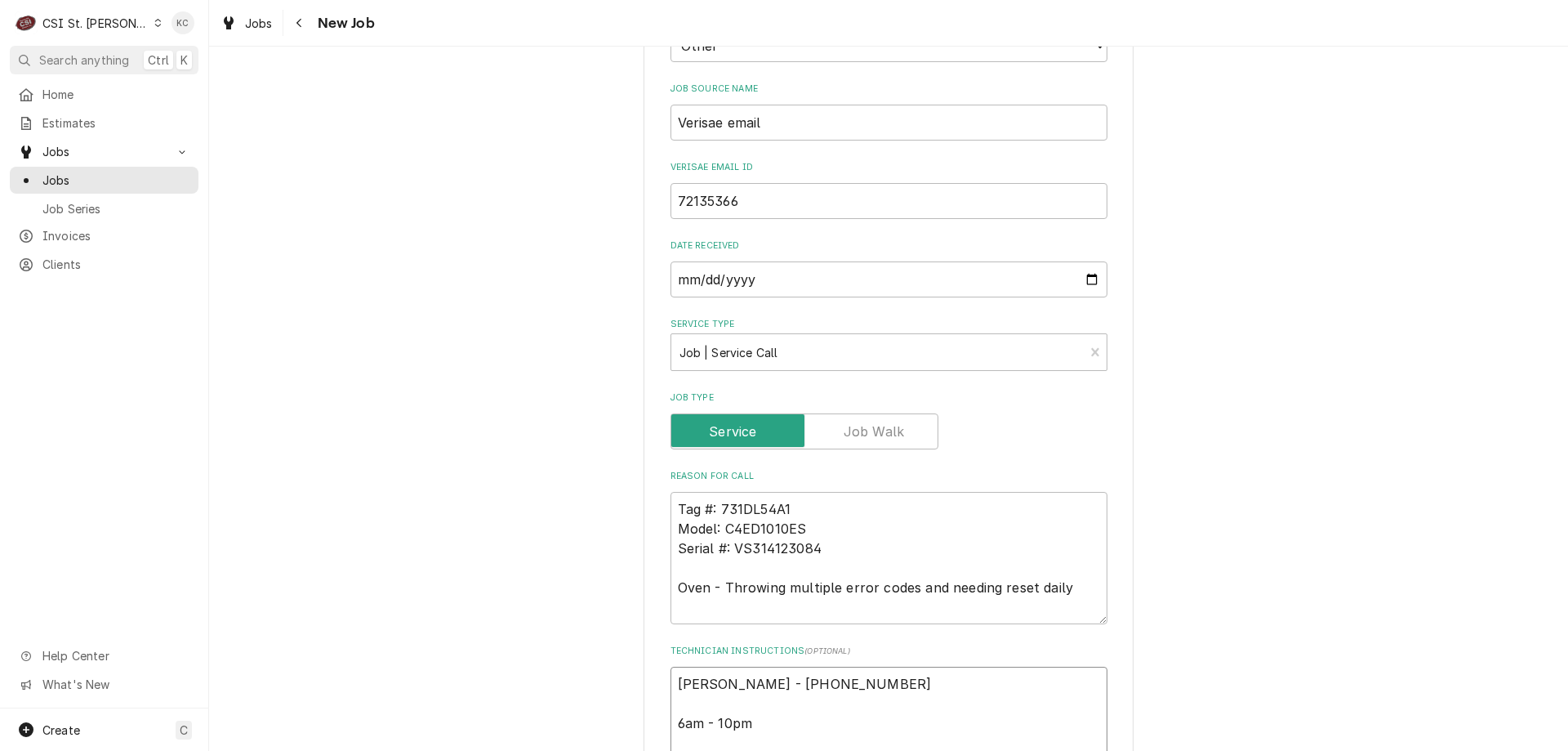
paste textarea "Emergency-OT Approved; OT Rates Apply"
type textarea "x"
type textarea "Emergency-OT Approved; OT Rates Apply Sara Smith - 636 937-3339 6am - 10pm Loca…"
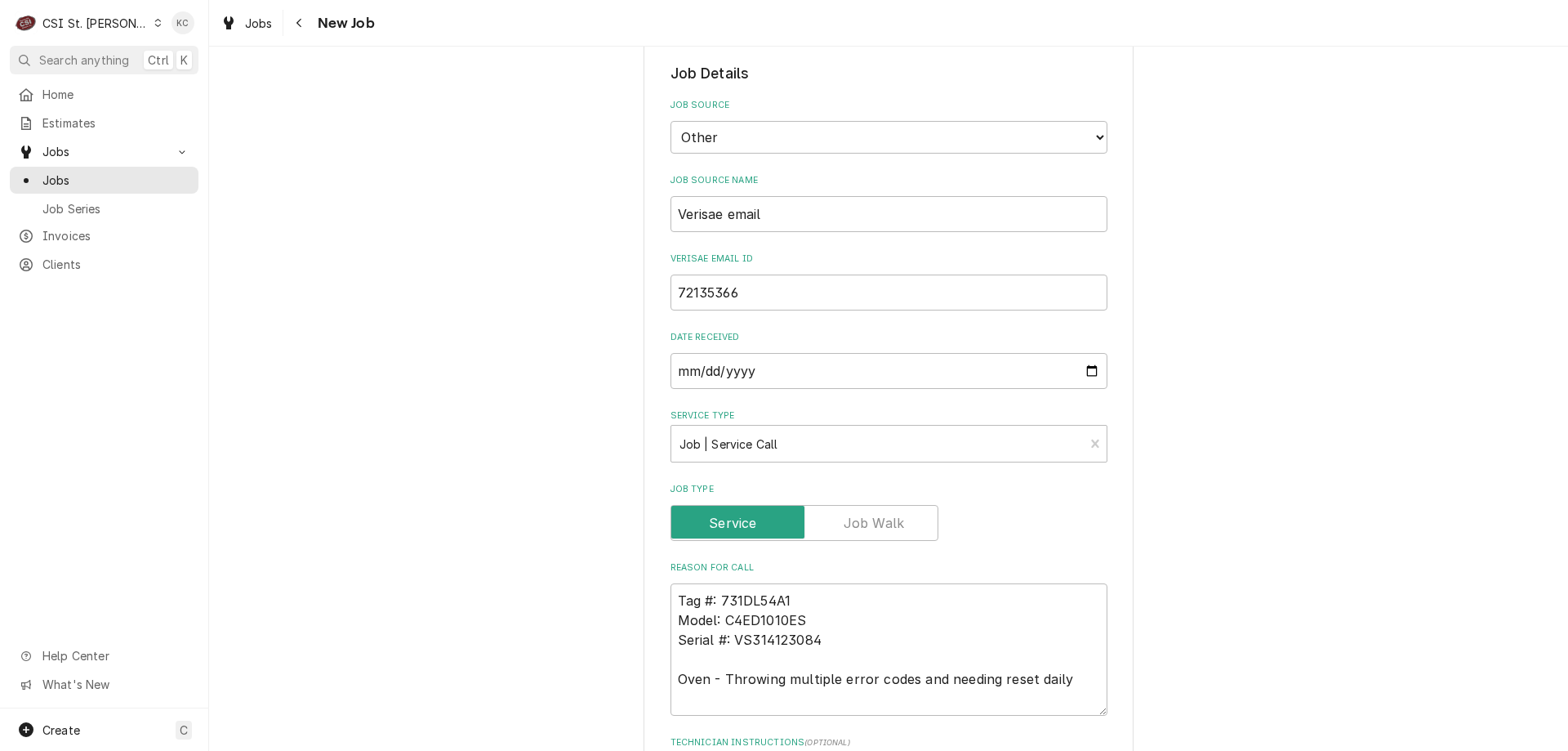
type textarea "x"
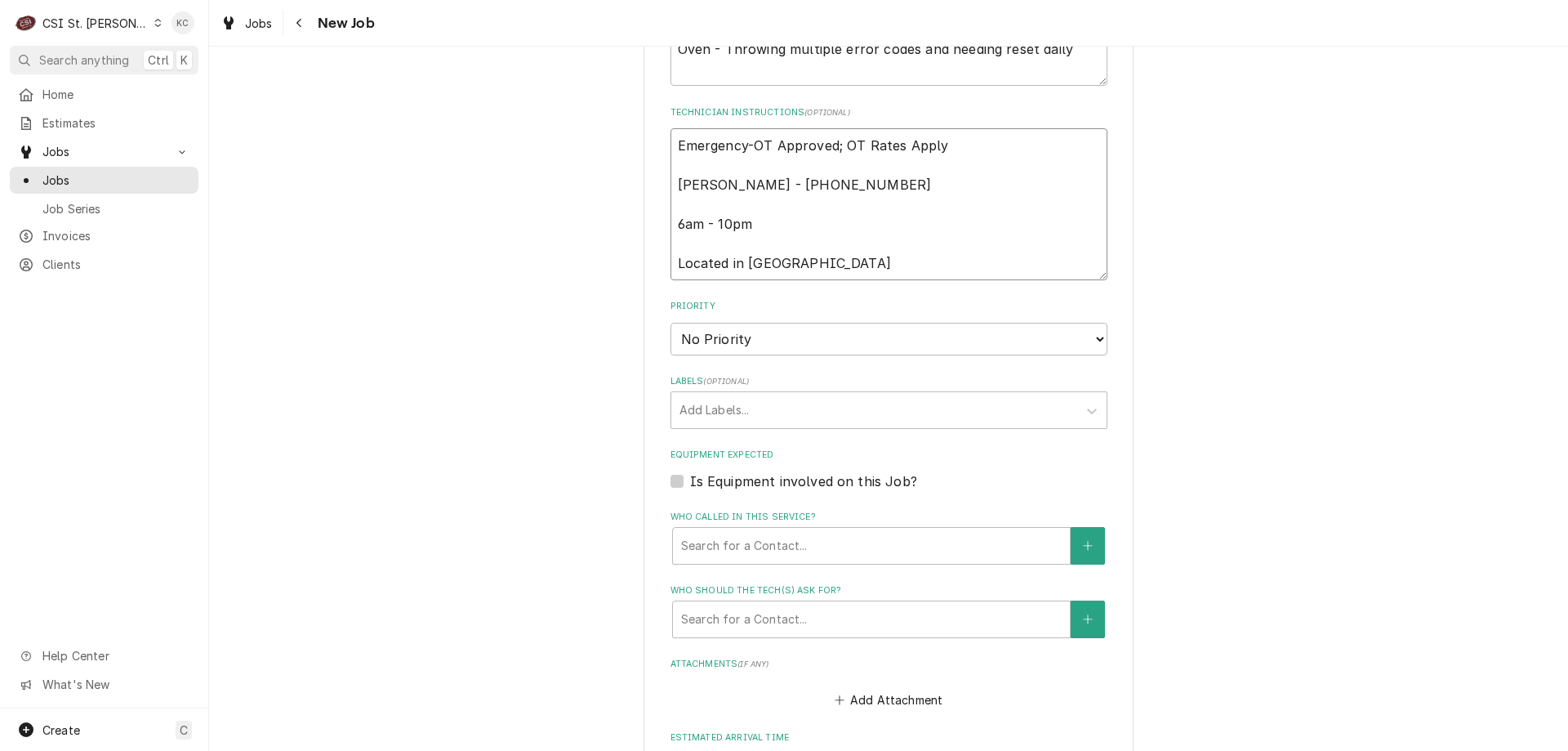
scroll to position [1278, 0]
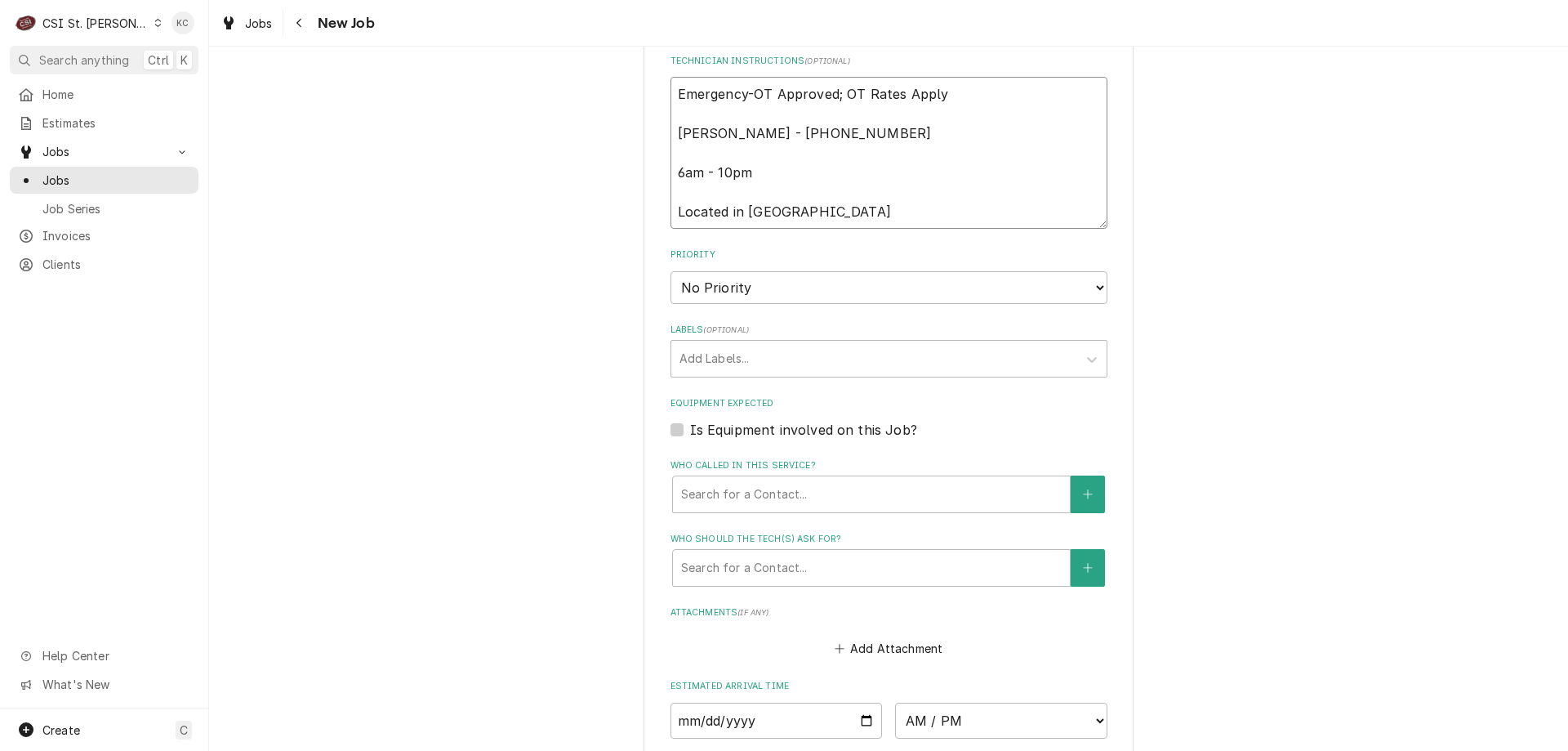
type textarea "Emergency-OT Approved; OT Rates Apply Sara Smith - 636 937-3339 6am - 10pm Loca…"
click at [743, 272] on select "No Priority Urgent High Medium Low" at bounding box center [889, 288] width 437 height 33
select select "2"
click at [671, 272] on select "No Priority Urgent High Medium Low" at bounding box center [889, 288] width 437 height 33
click at [726, 344] on div "Labels" at bounding box center [874, 359] width 390 height 30
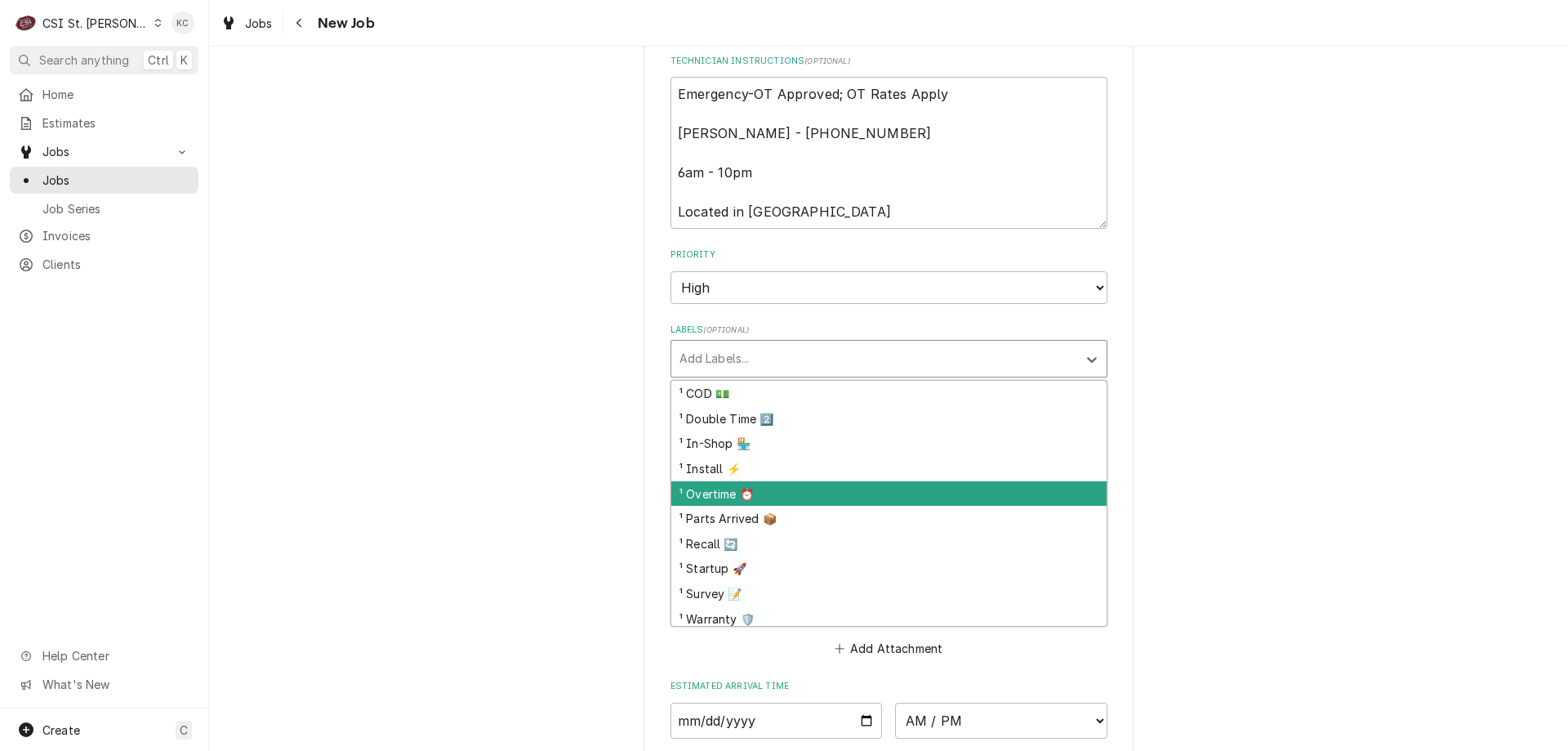
click at [754, 481] on div "¹ Overtime ⏰" at bounding box center [889, 493] width 435 height 25
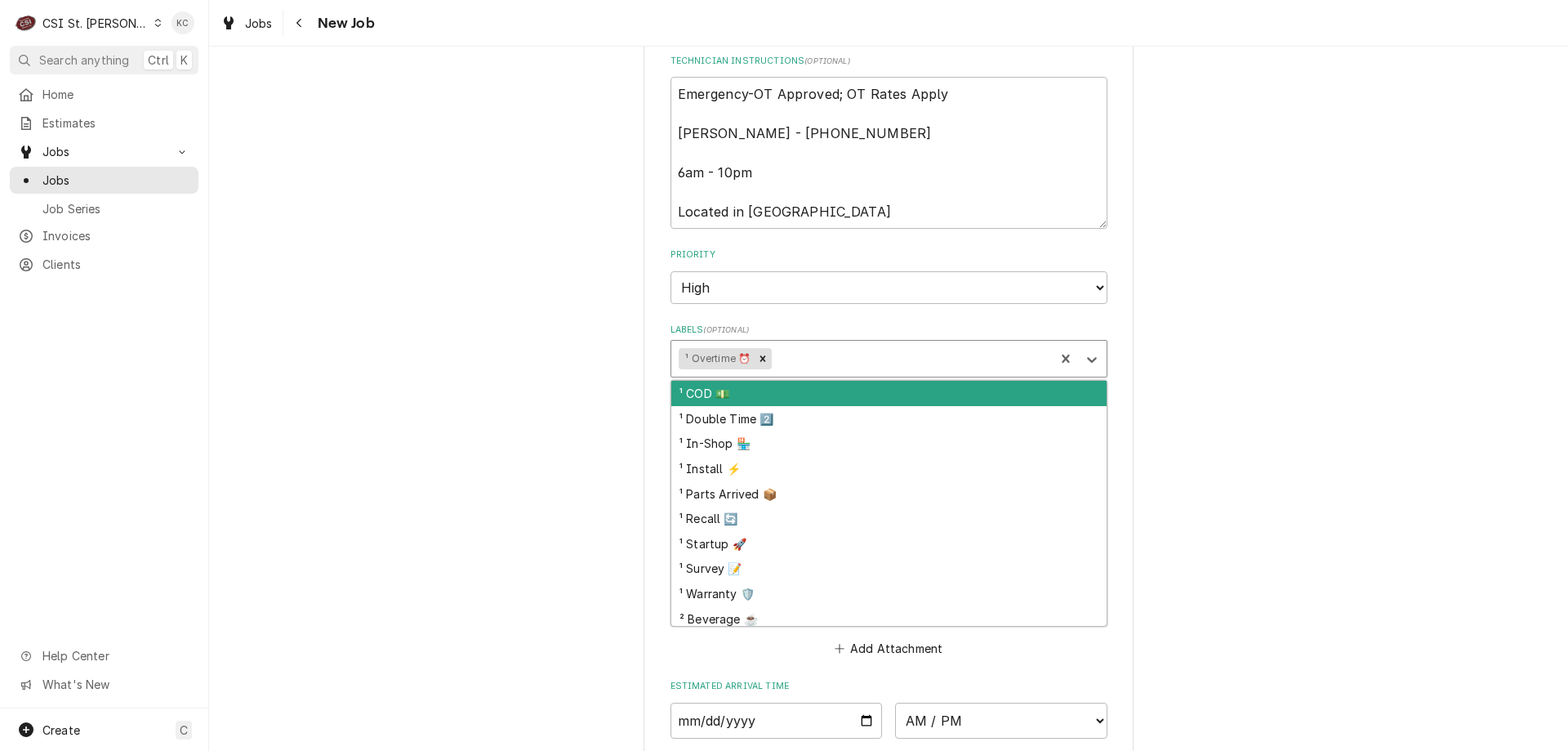
click at [844, 344] on div "Labels" at bounding box center [910, 359] width 272 height 30
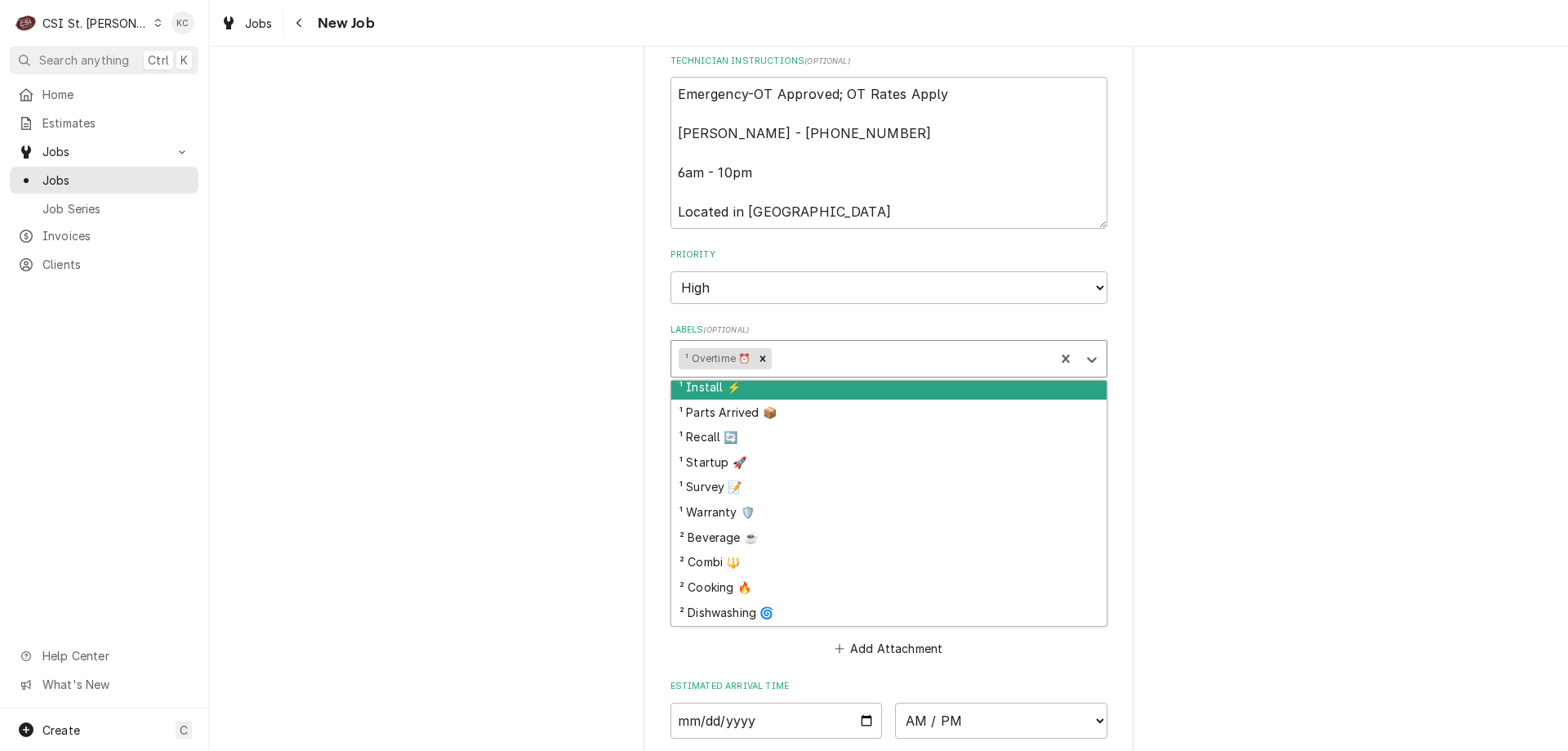
scroll to position [164, 0]
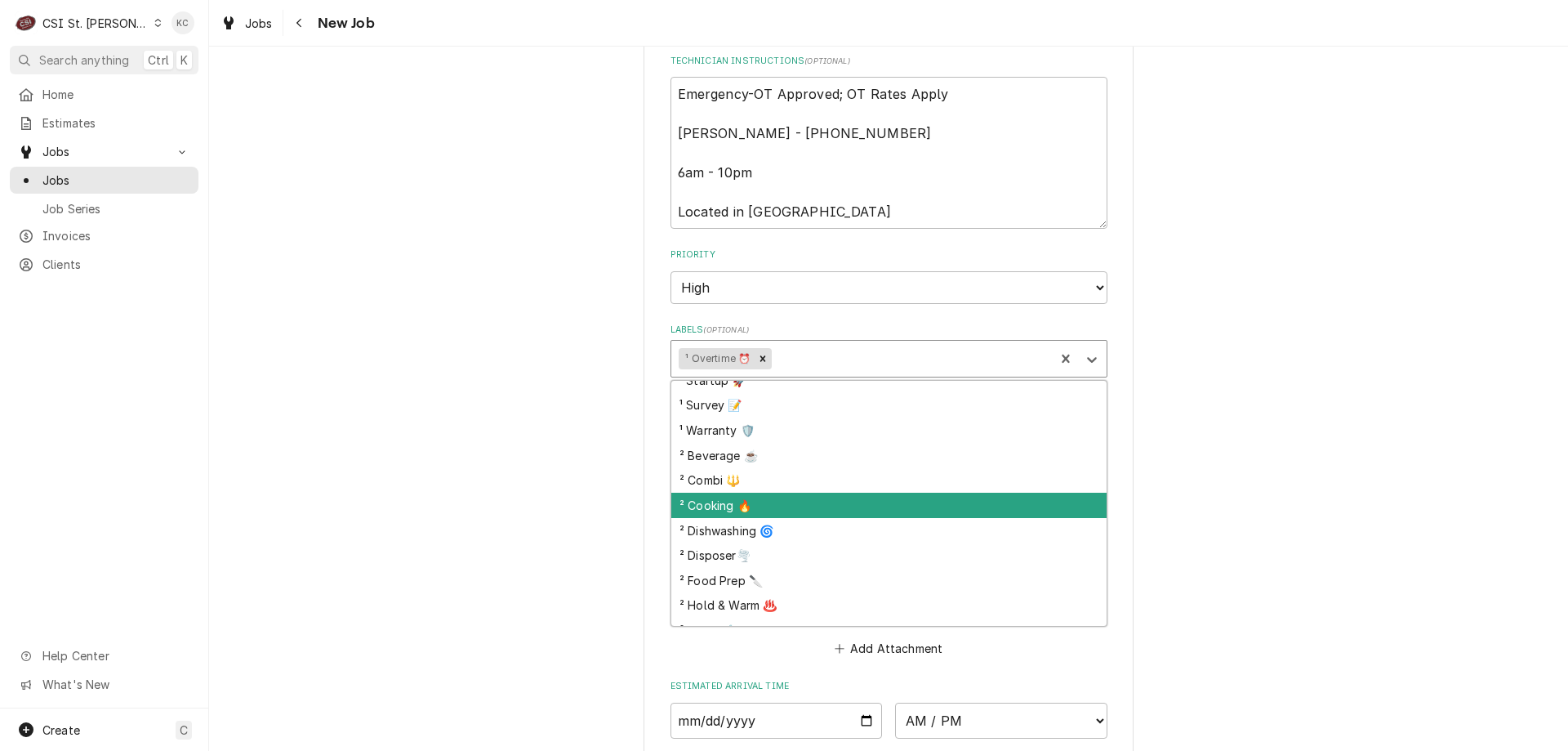
click at [865, 493] on div "² Cooking 🔥" at bounding box center [889, 505] width 435 height 25
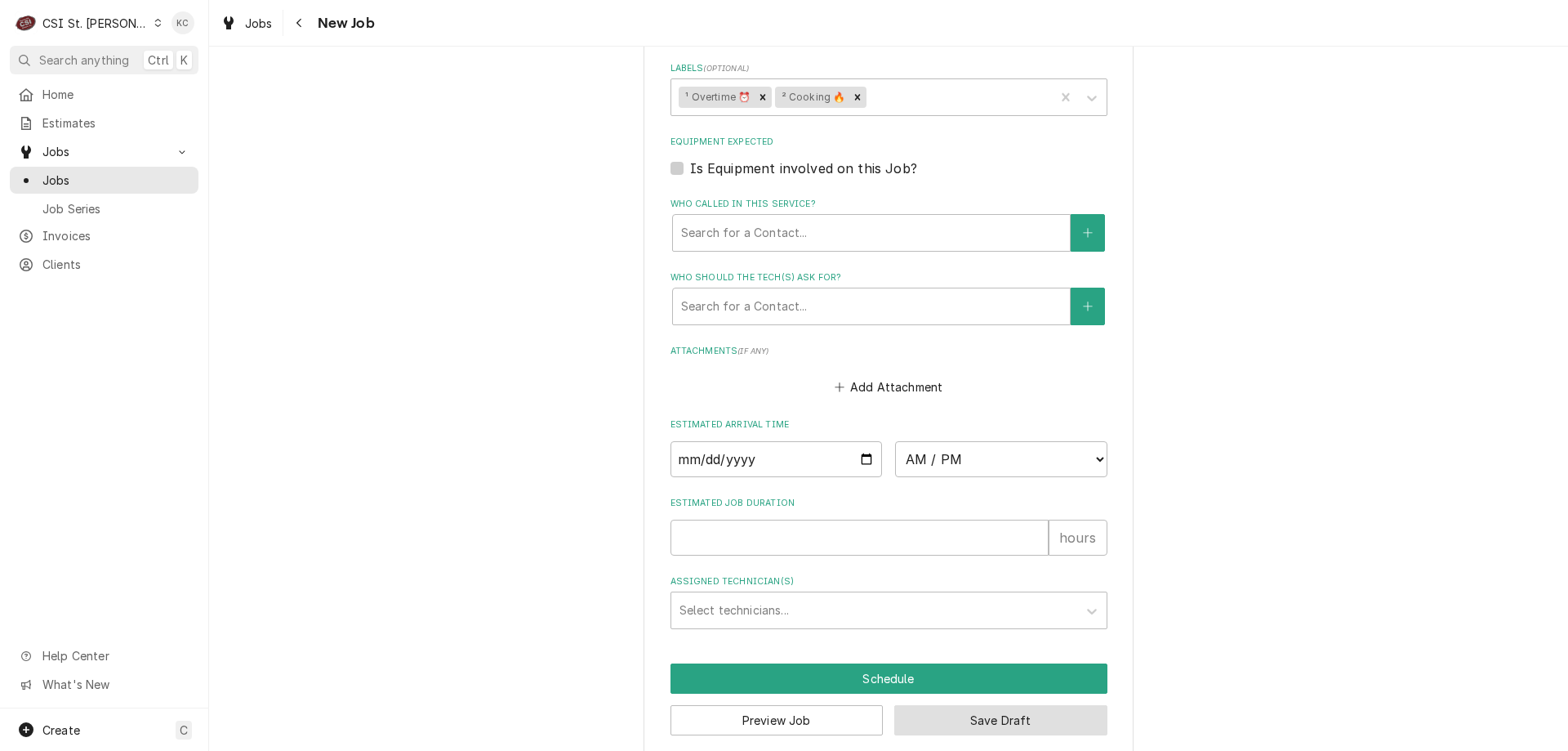
click at [955, 706] on button "Save Draft" at bounding box center [1001, 720] width 213 height 30
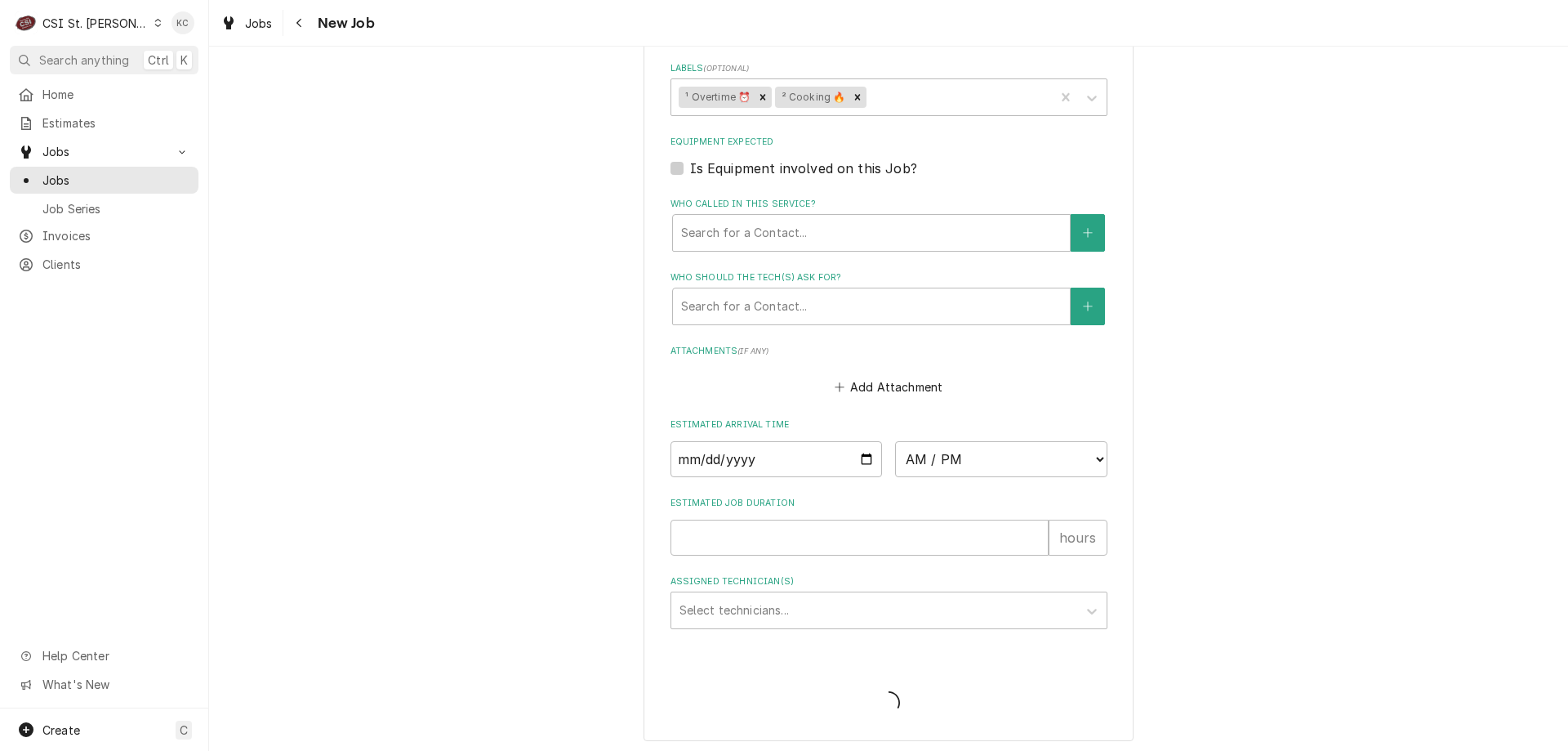
scroll to position [1524, 0]
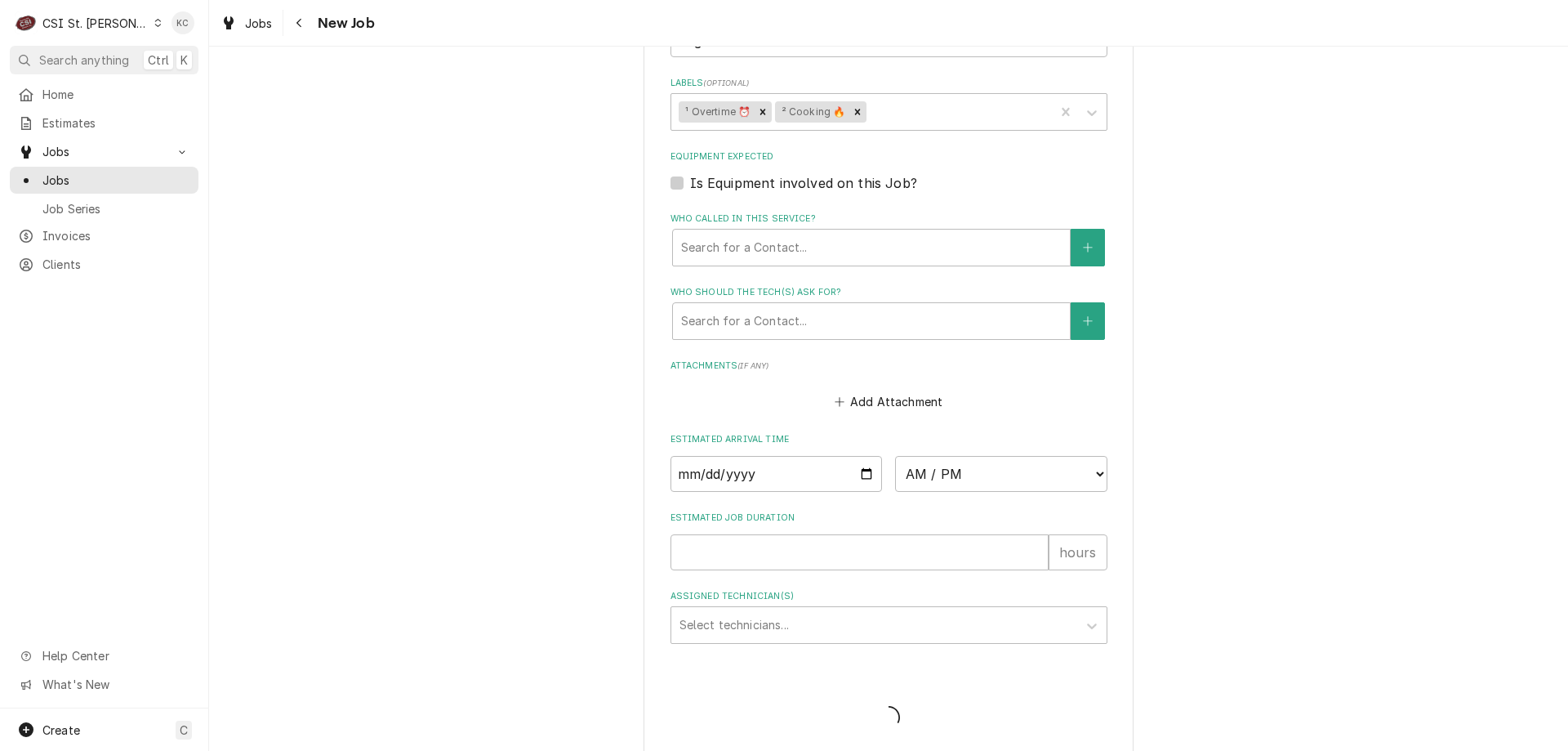
type textarea "x"
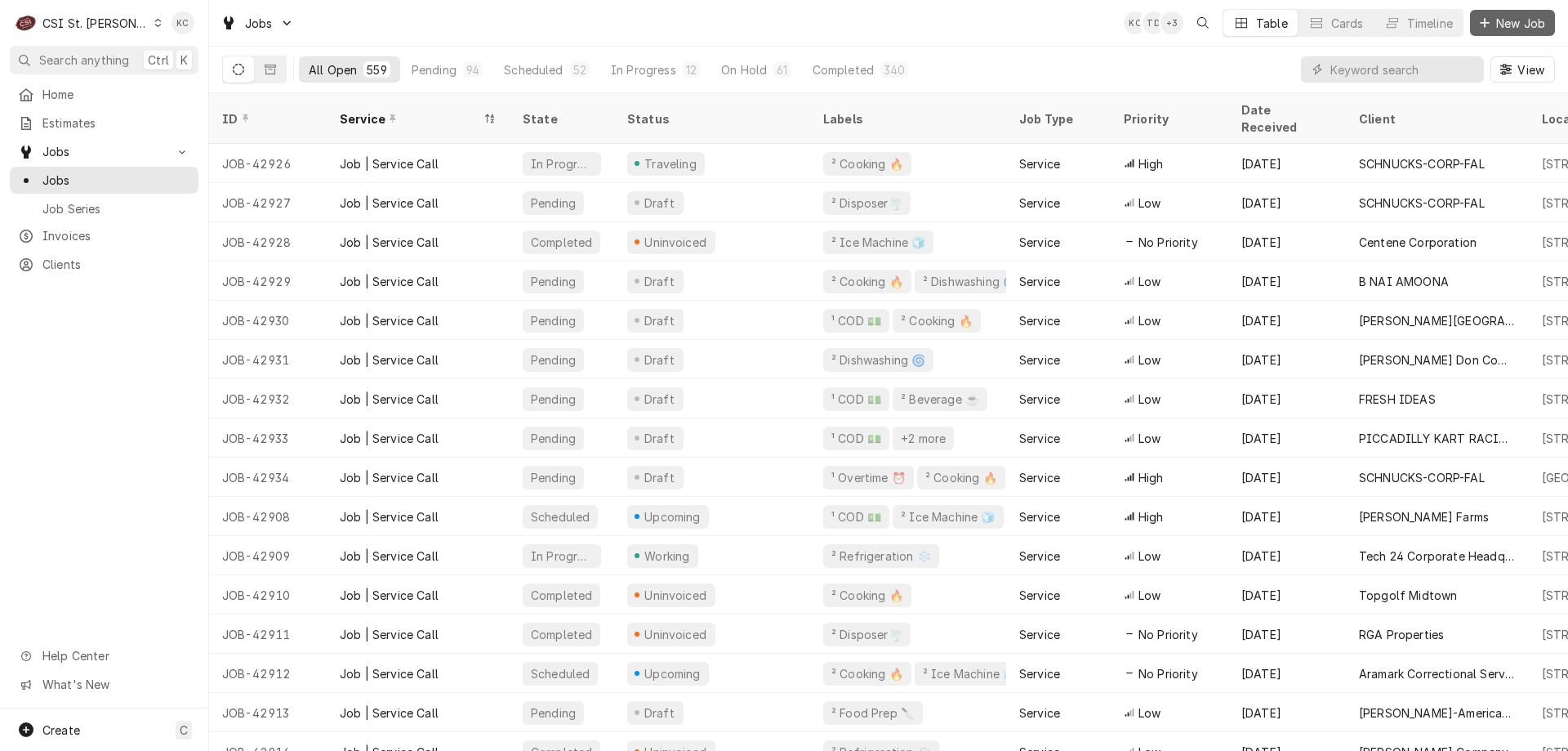
click at [1539, 25] on span "New Job" at bounding box center [1521, 23] width 56 height 17
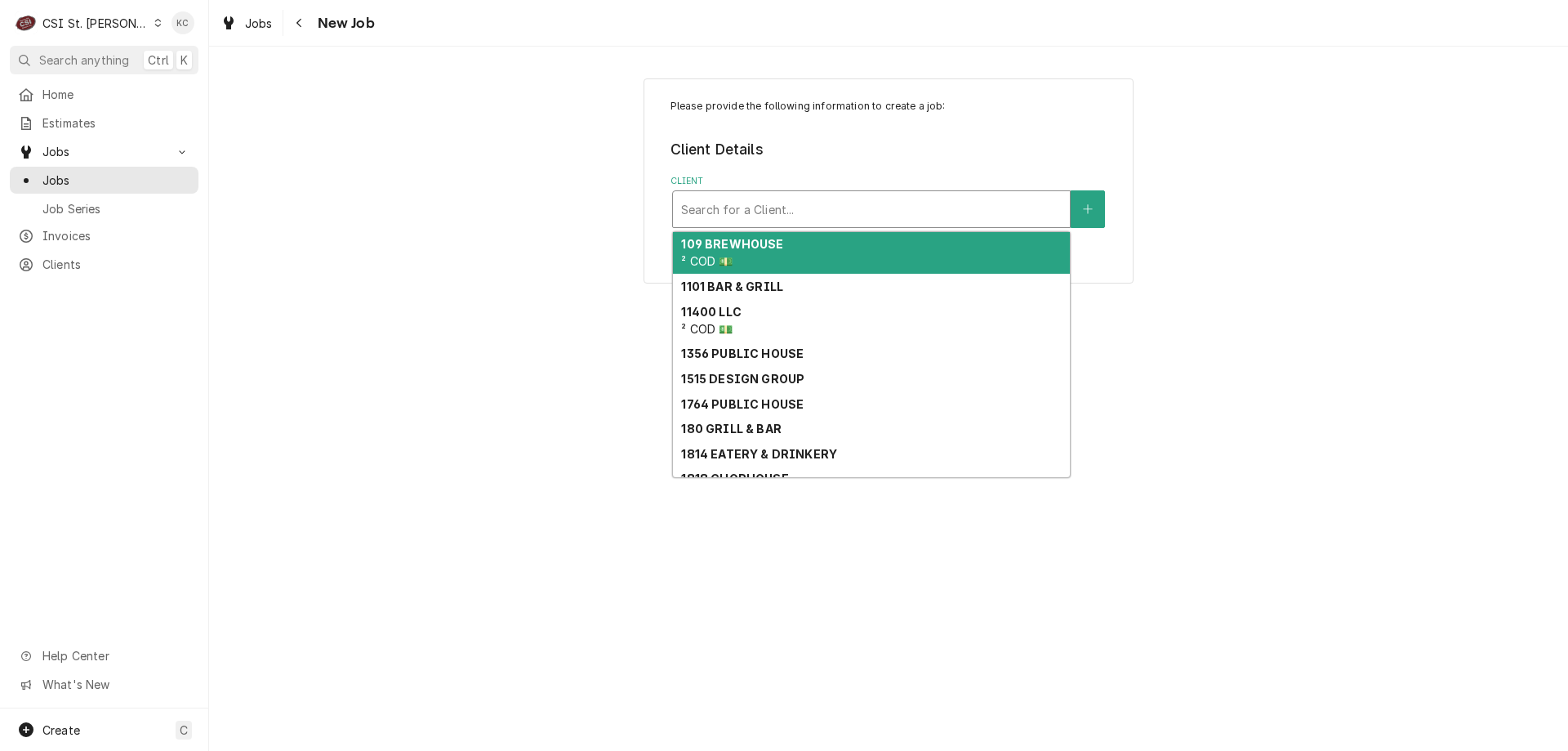
click at [857, 210] on div "Client" at bounding box center [870, 209] width 380 height 30
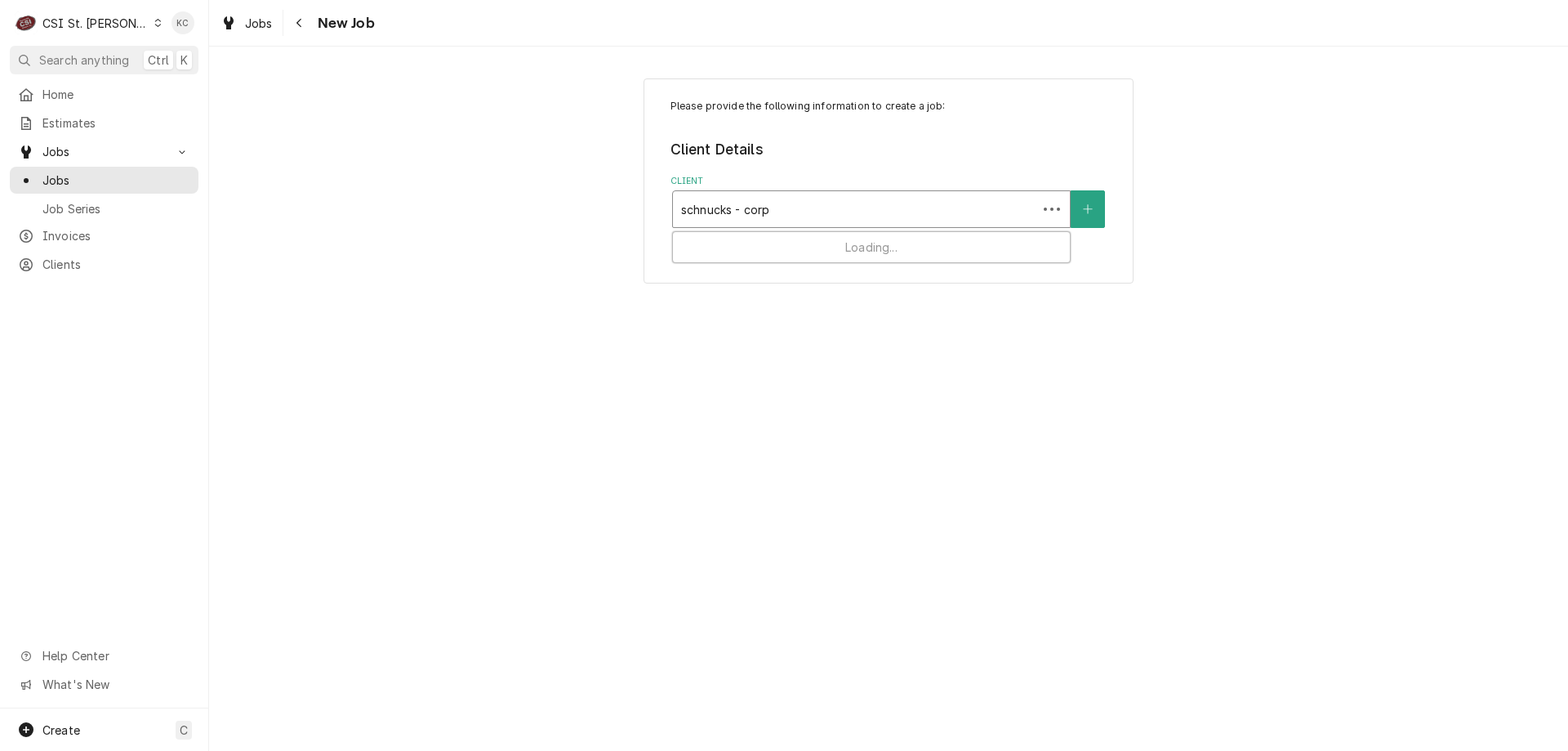
type input "schnucks - corp"
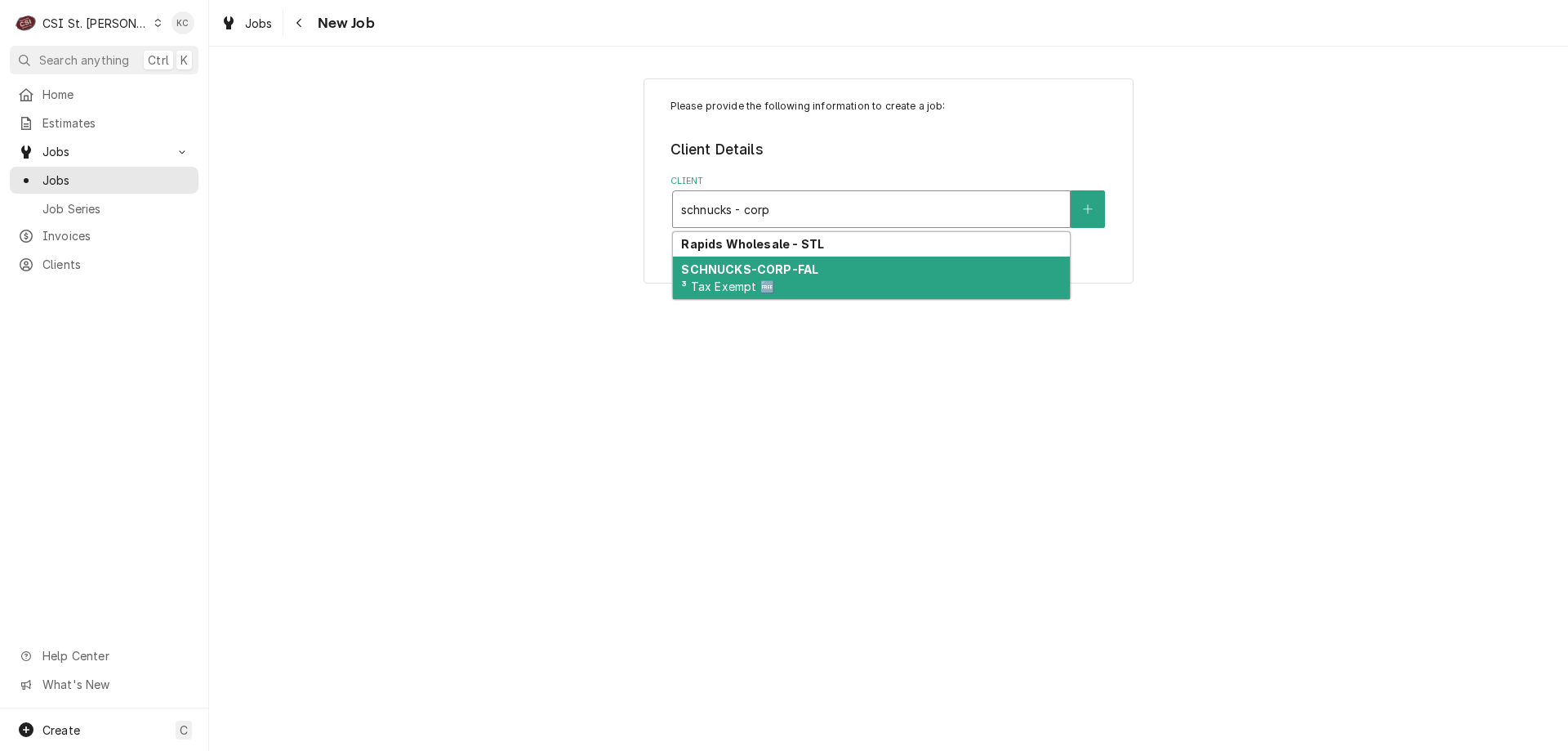
click at [751, 278] on div "SCHNUCKS-CORP-FAL ³ Tax Exempt 🆓" at bounding box center [871, 278] width 397 height 43
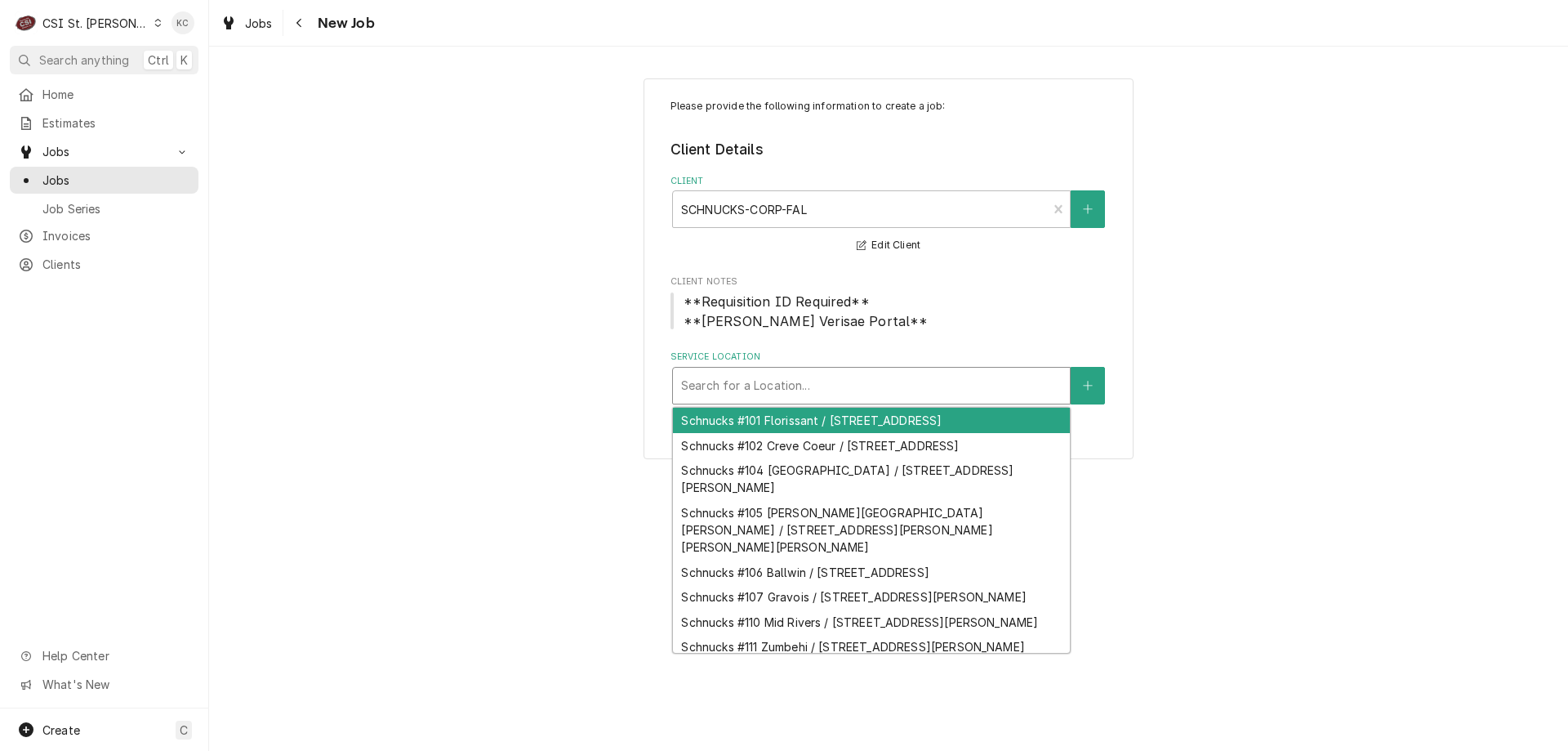
click at [865, 387] on div "Service Location" at bounding box center [870, 386] width 380 height 30
click at [894, 391] on div "Service Location" at bounding box center [870, 386] width 380 height 30
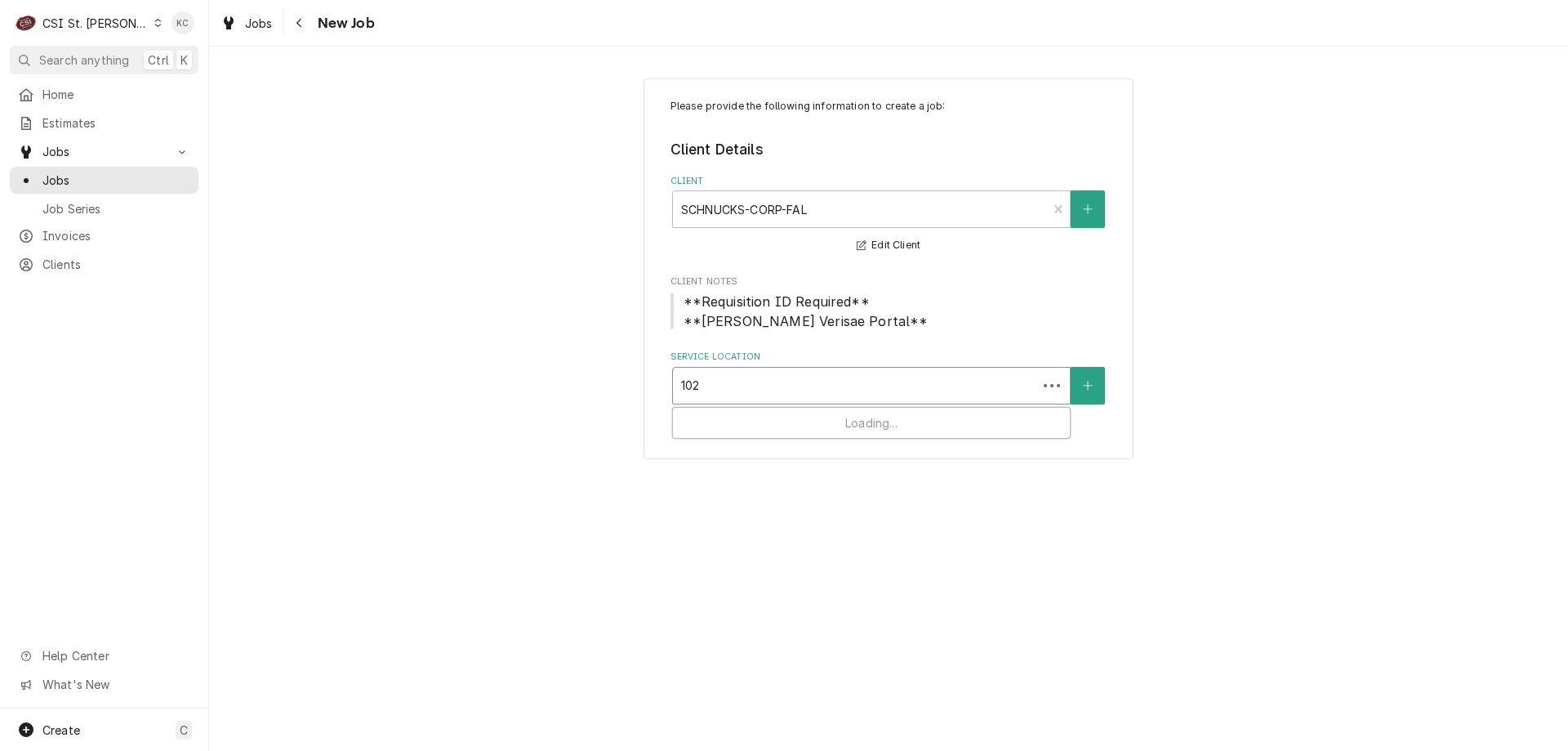
type input "1020"
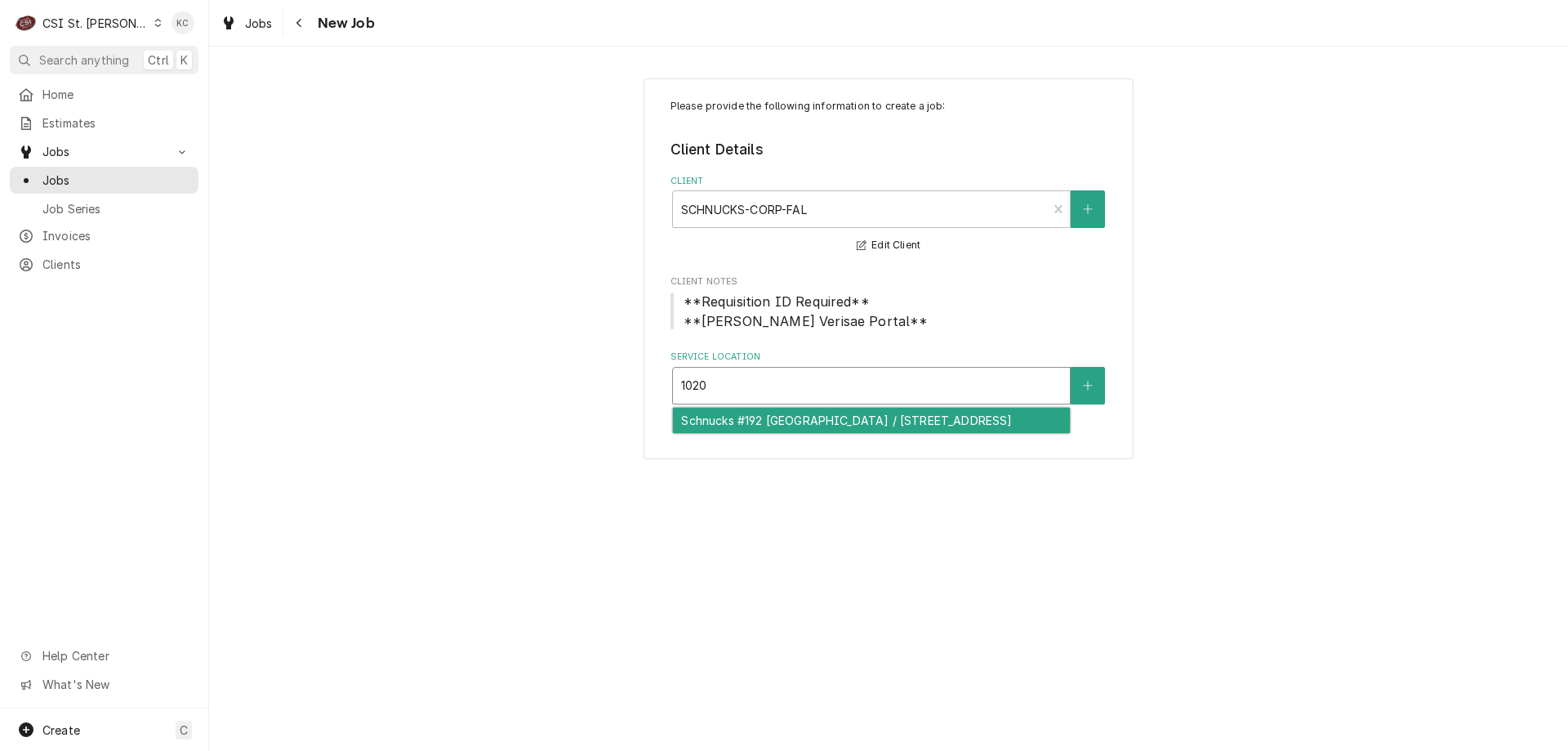
click at [927, 422] on div "Schnucks #192 [GEOGRAPHIC_DATA] / [STREET_ADDRESS]" at bounding box center [871, 420] width 397 height 25
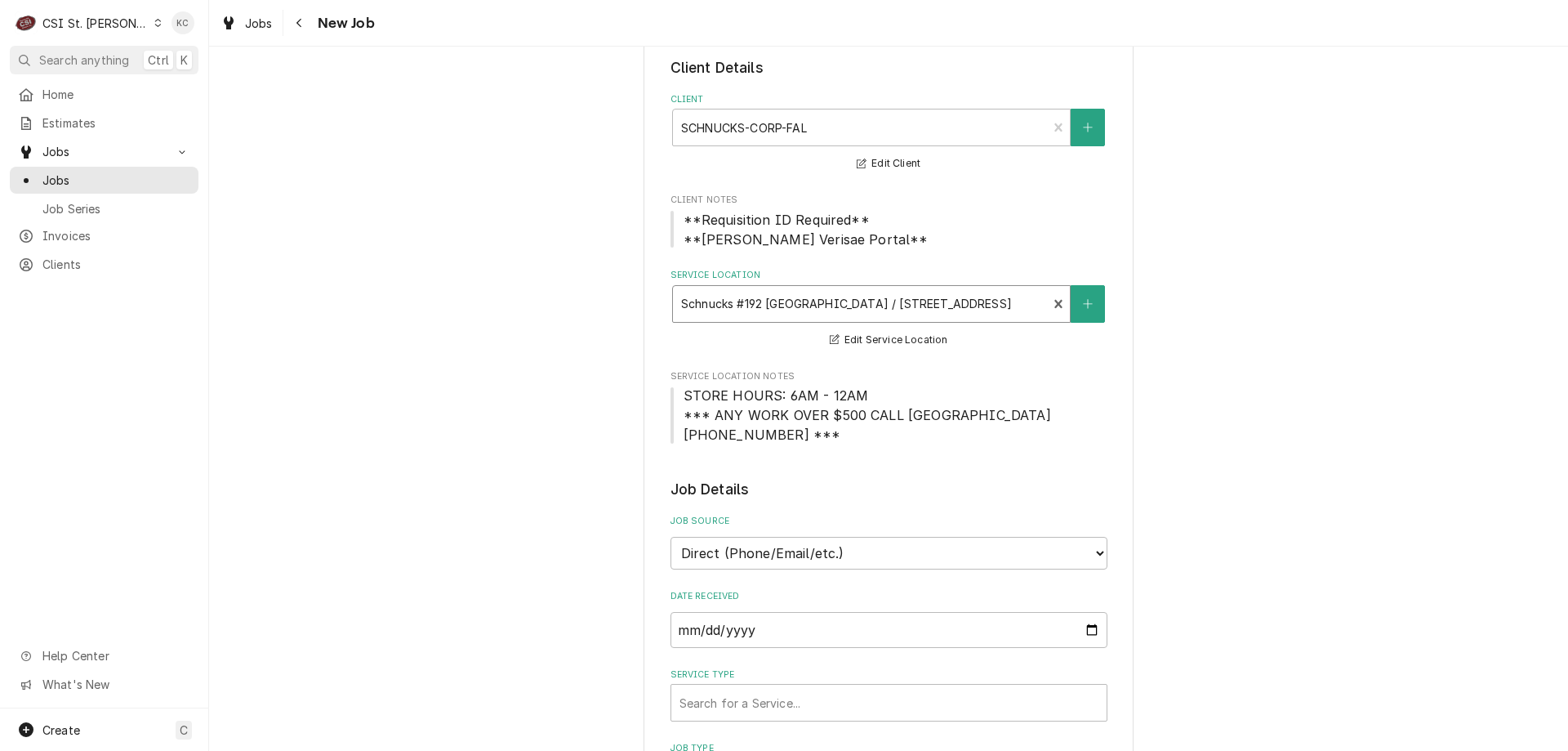
scroll to position [164, 0]
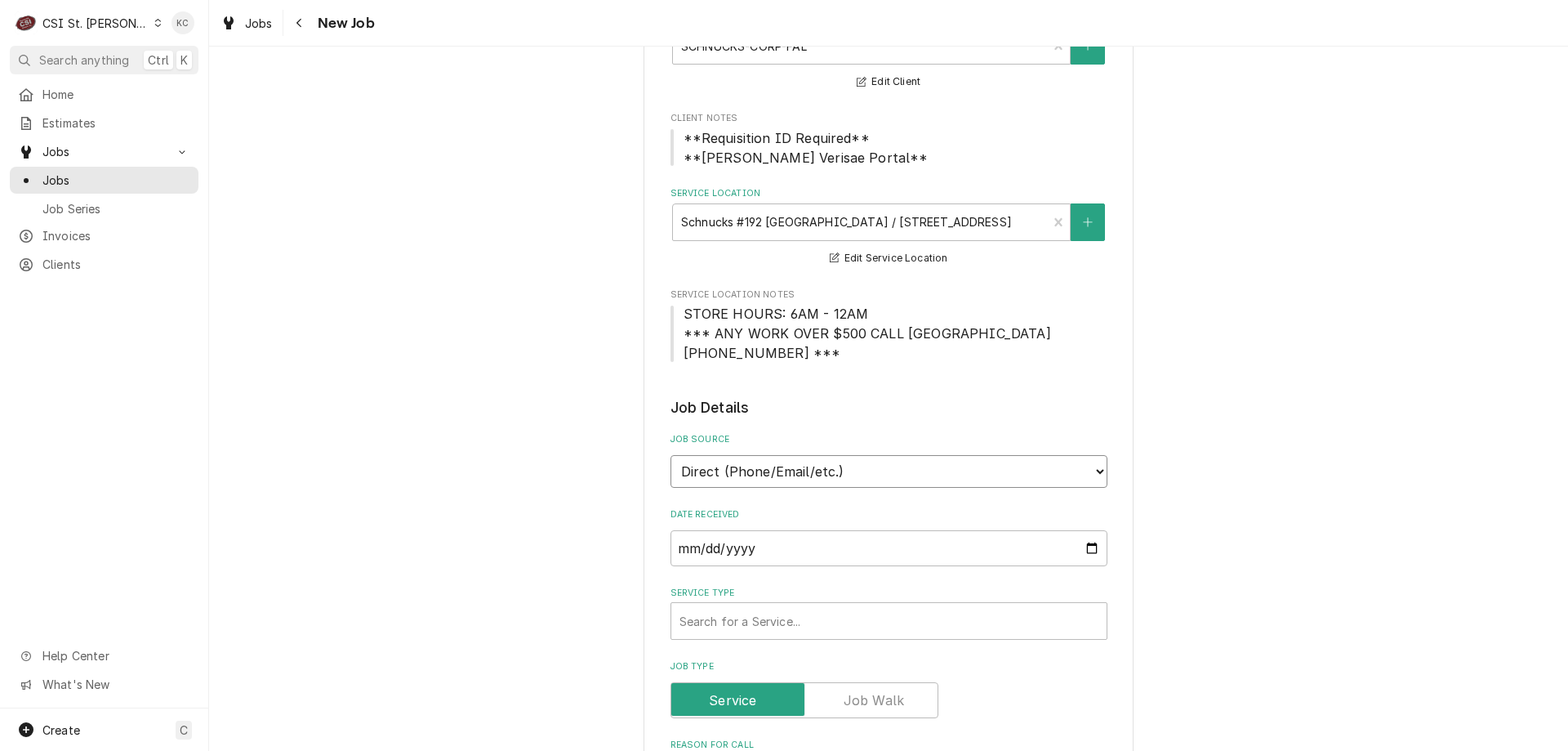
click at [909, 477] on select "Direct (Phone/Email/etc.) Service Channel Corrigo Ecotrak Other" at bounding box center [889, 471] width 437 height 33
select select "100"
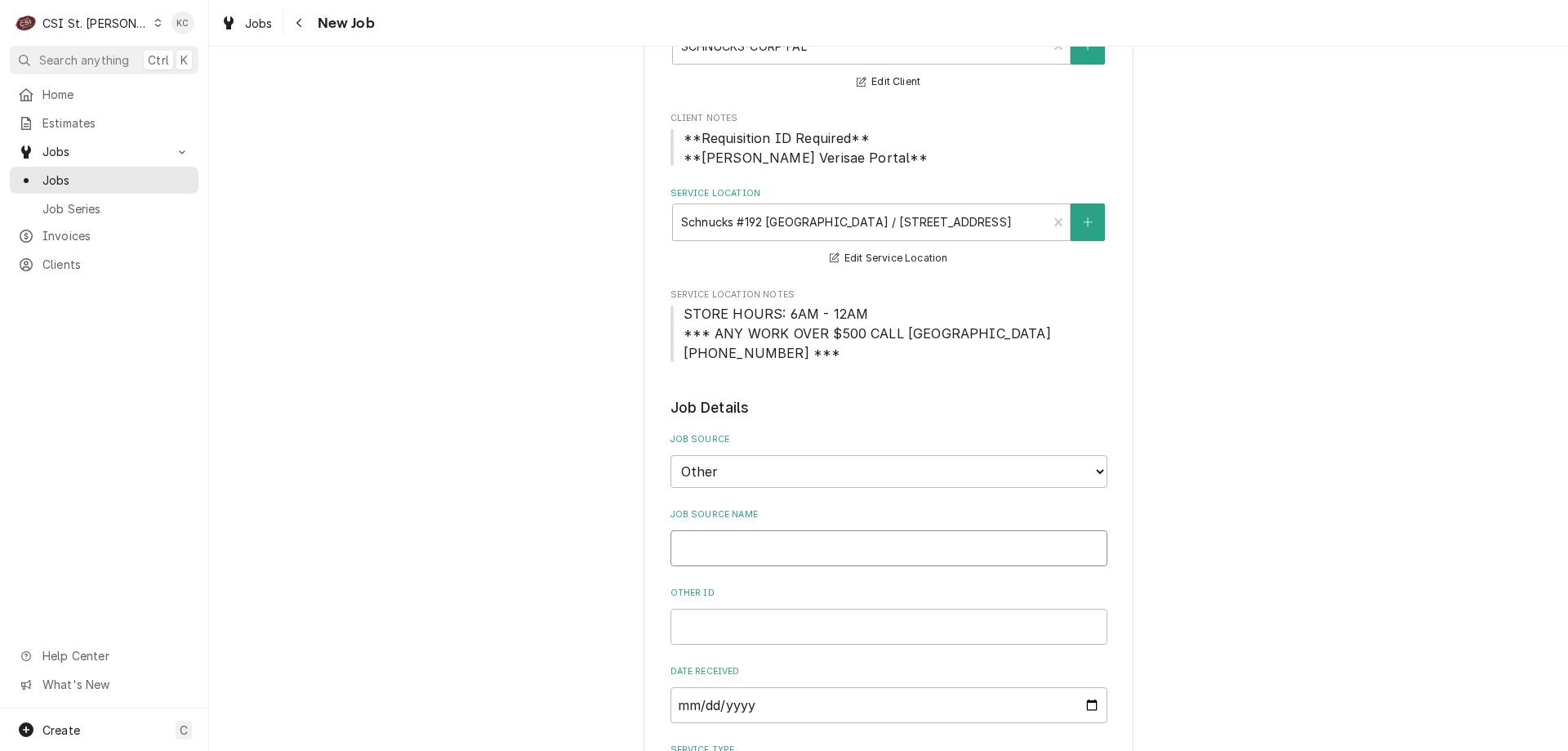
click at [855, 544] on input "Job Source Name" at bounding box center [889, 548] width 437 height 36
type textarea "x"
type input "V"
type textarea "x"
type input "Ve"
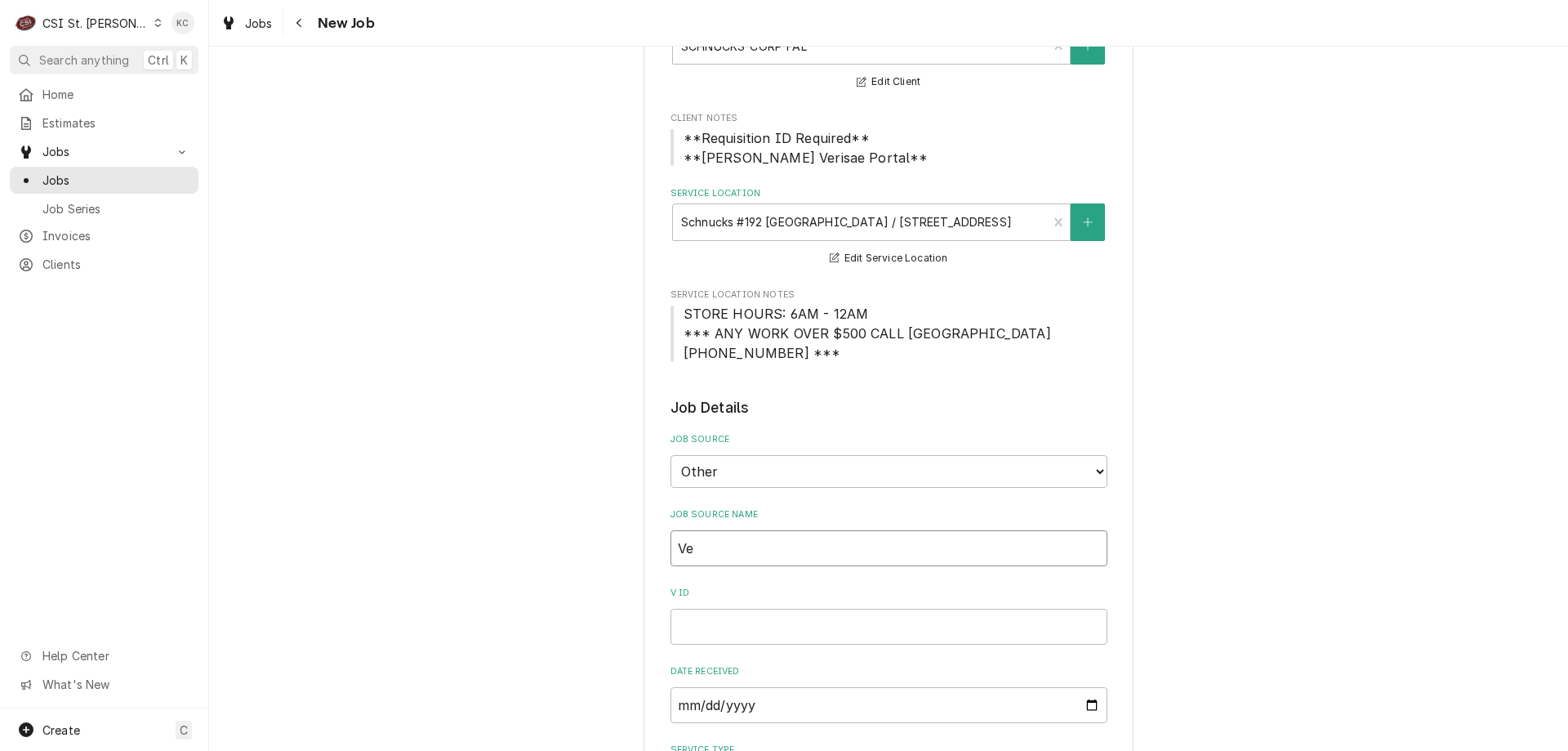
type textarea "x"
type input "Ver"
type textarea "x"
type input "Veri"
type textarea "x"
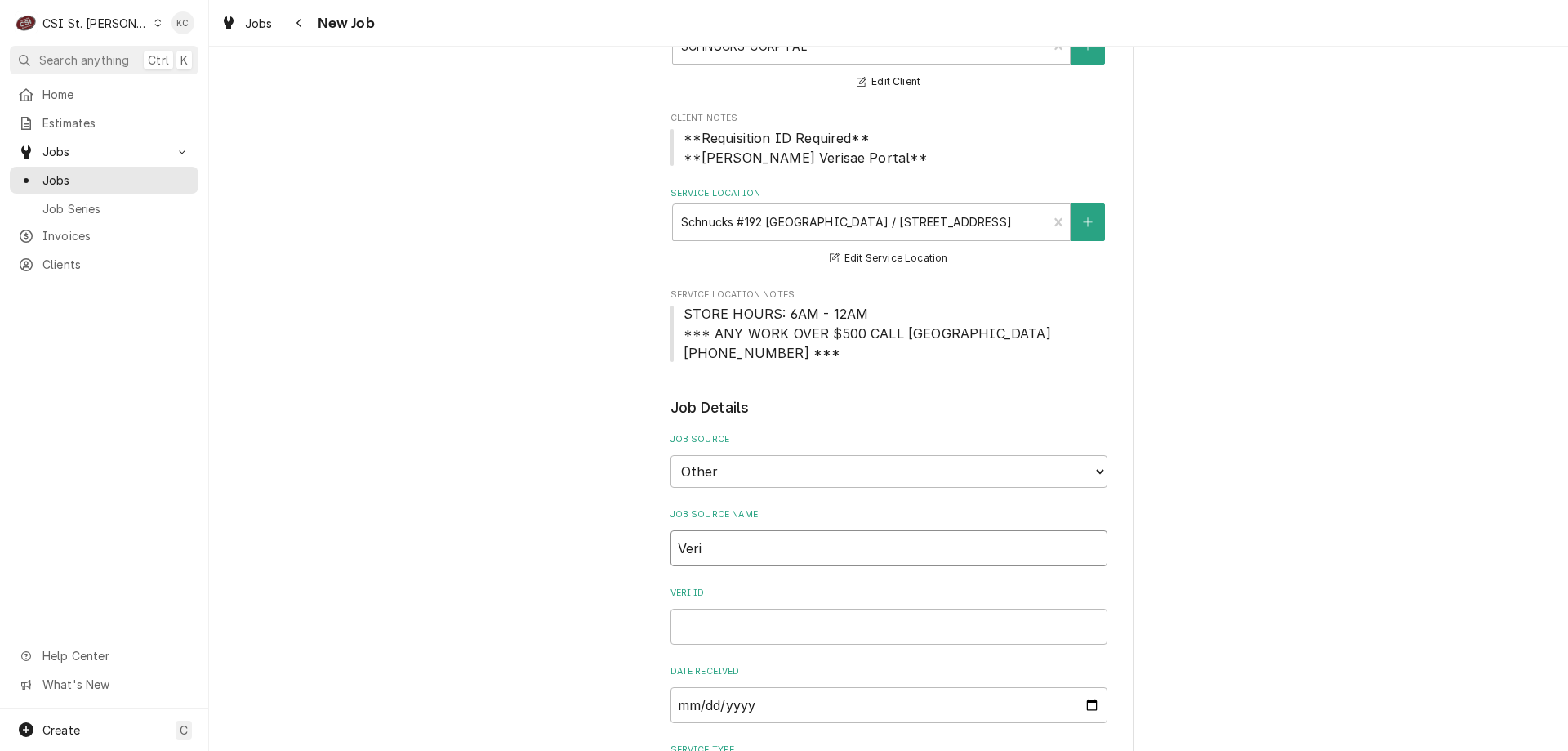
type input "Veris"
type textarea "x"
type input "Verisea"
type textarea "x"
type input "Verise"
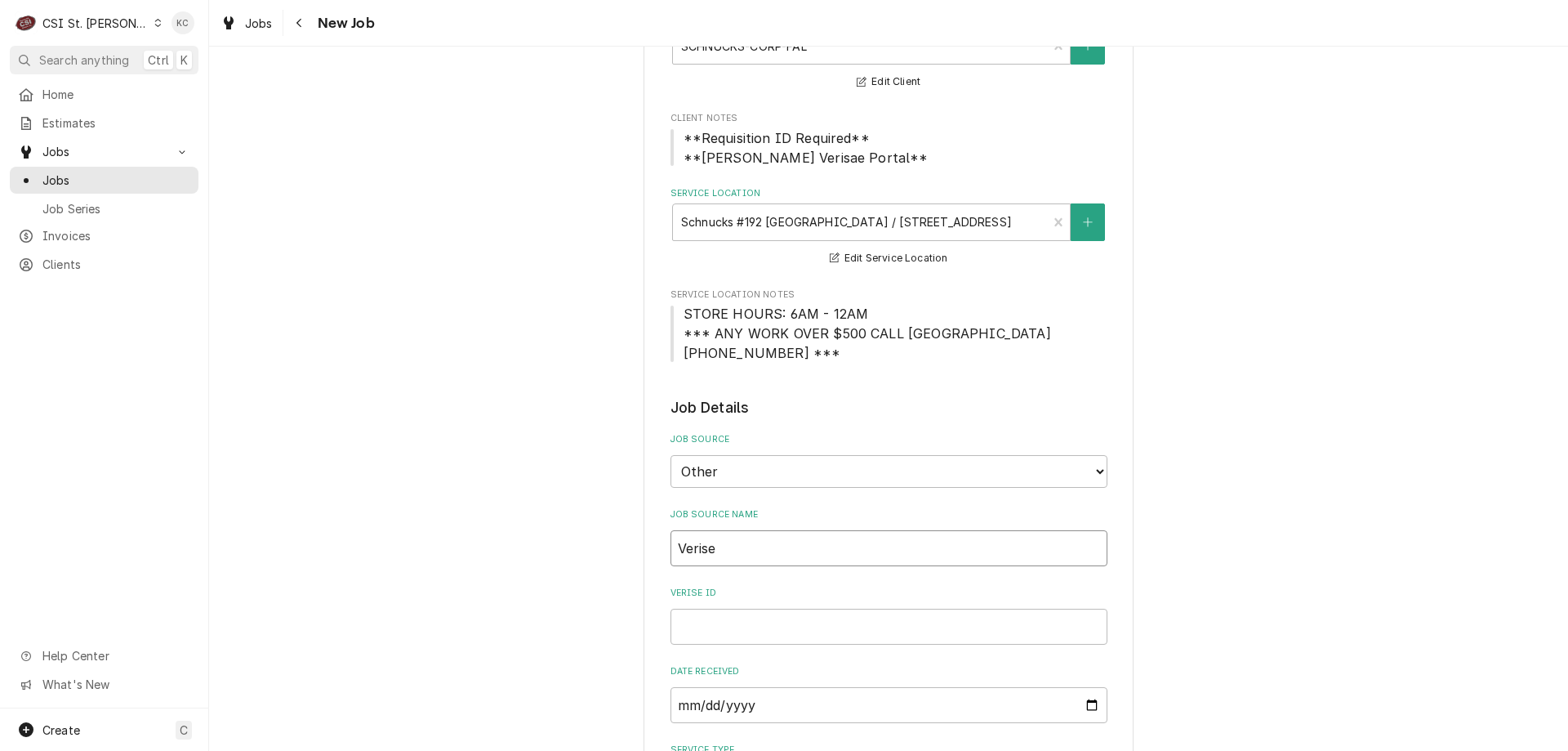
type textarea "x"
type input "Veris"
type textarea "x"
type input "Verisa"
type textarea "x"
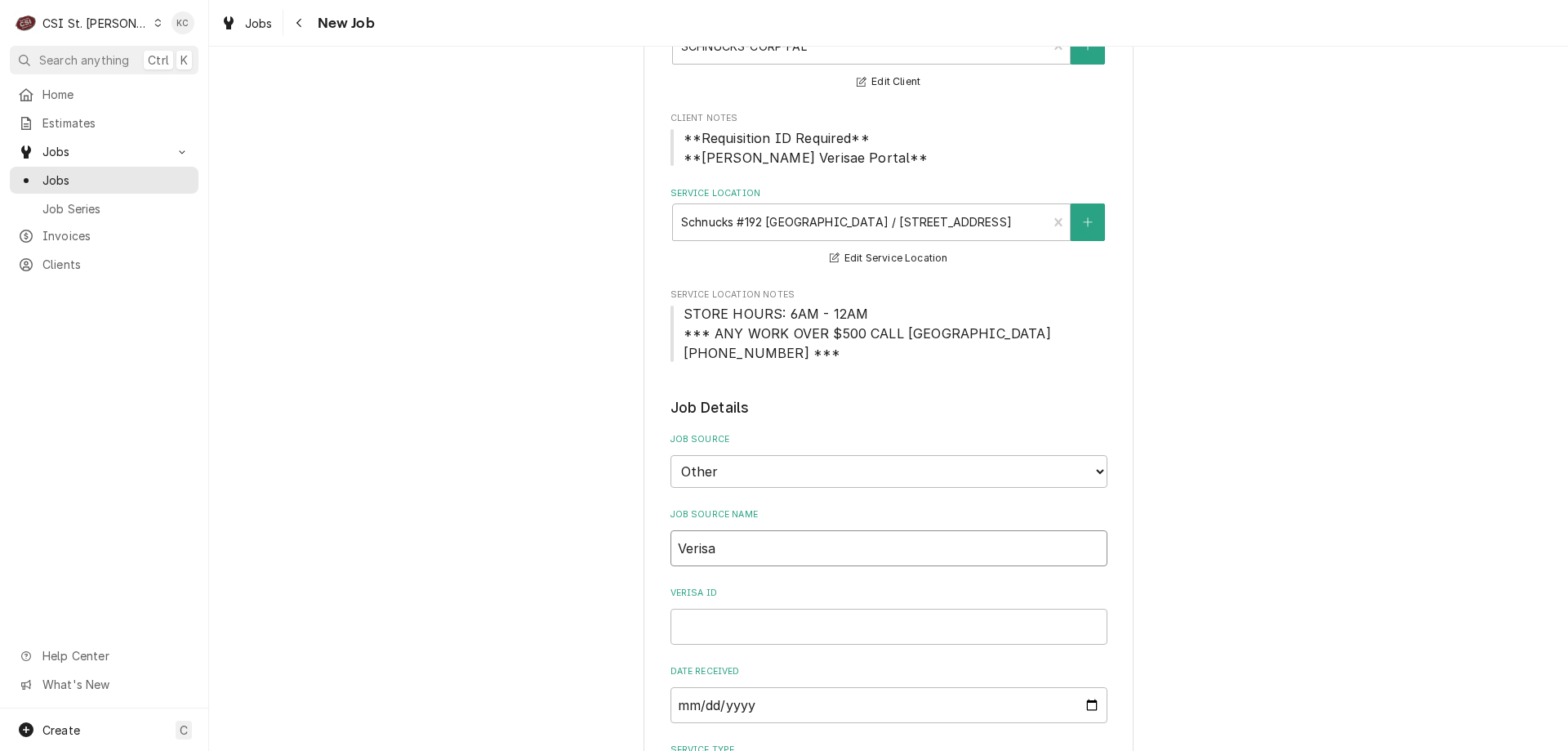
type input "Verisae"
type textarea "x"
type input "Verisae"
type textarea "x"
type input "Verisae e"
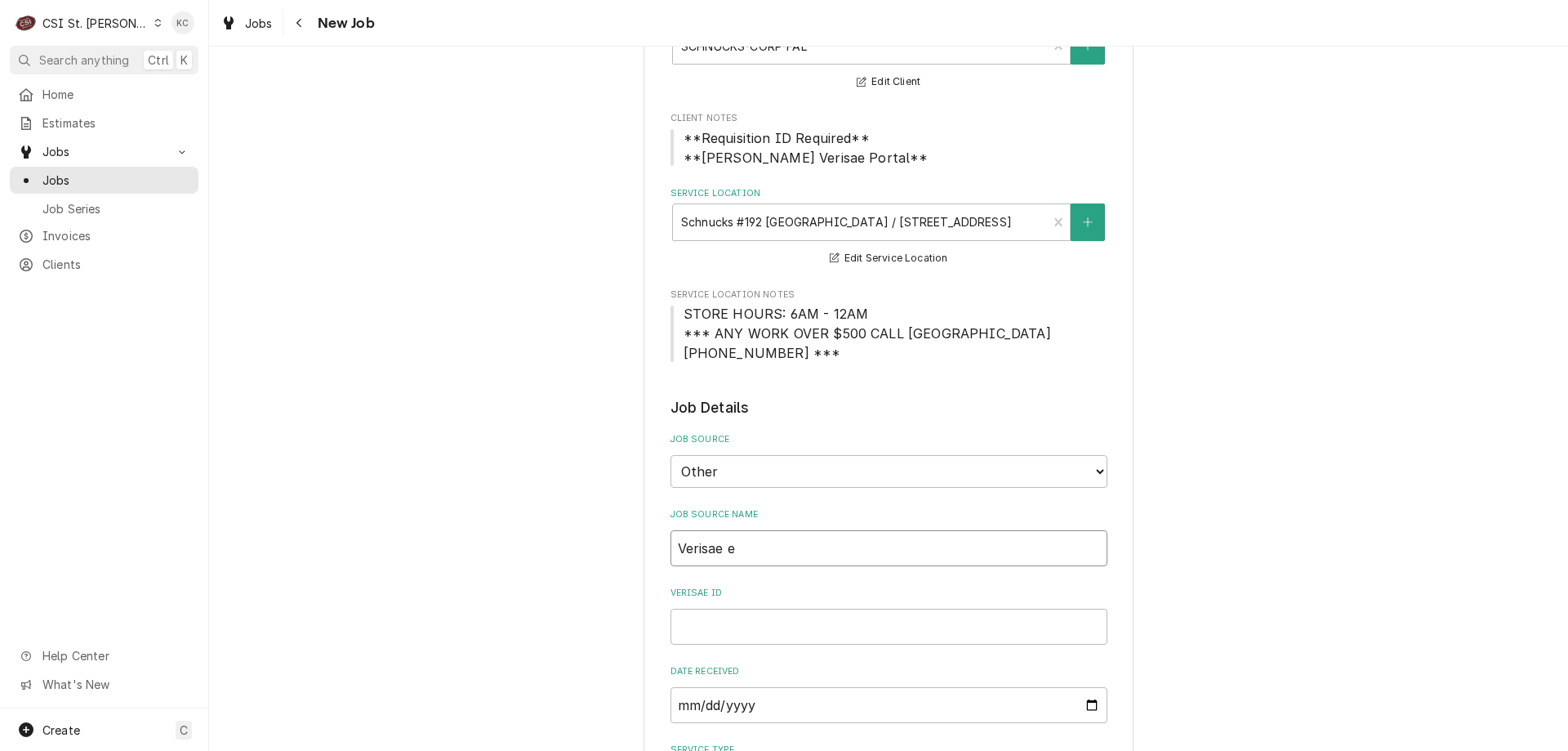
type textarea "x"
type input "Verisae em"
type textarea "x"
type input "Verisae ema"
type textarea "x"
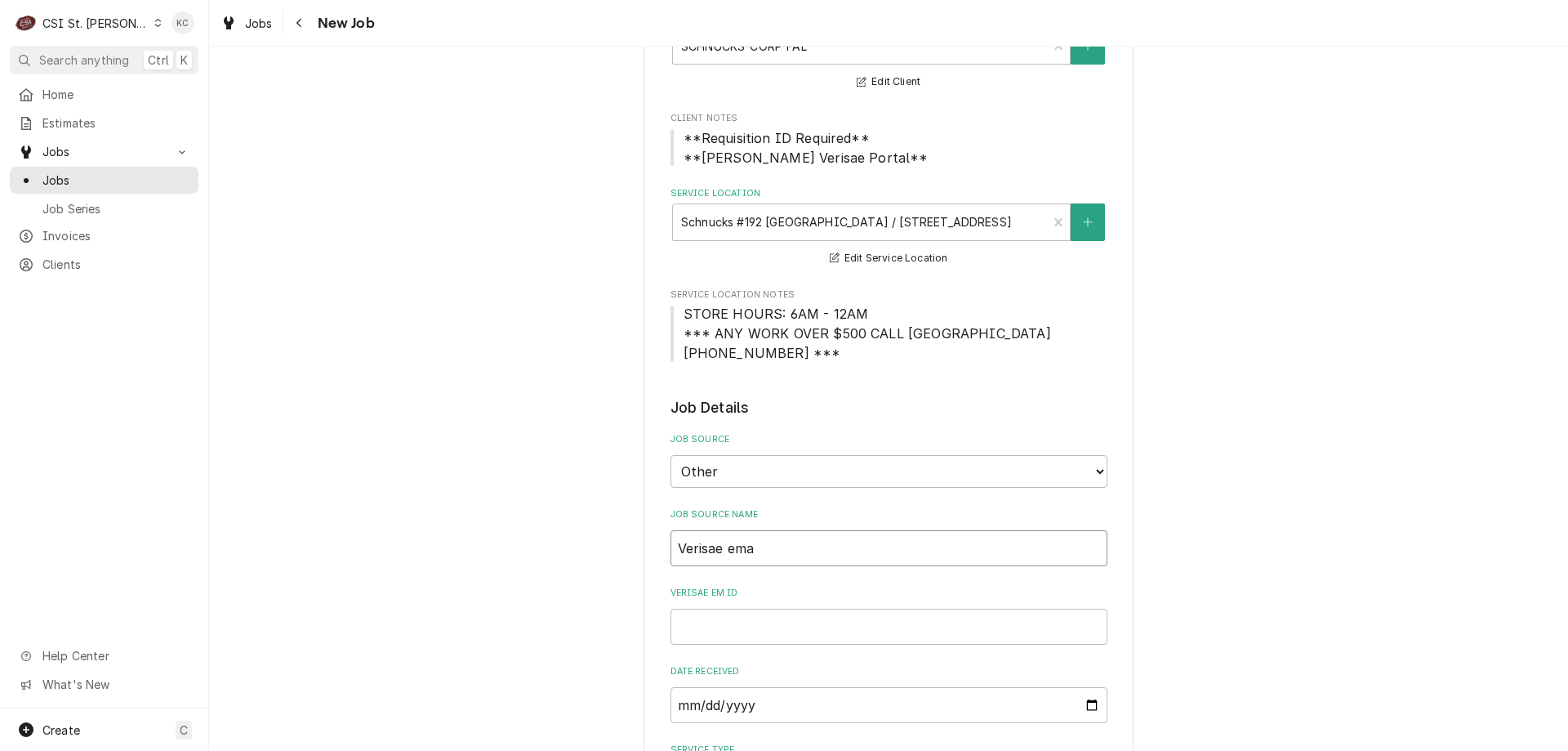
type input "Verisae emai"
type textarea "x"
type input "Verisae email"
type textarea "x"
type input "Verisae email"
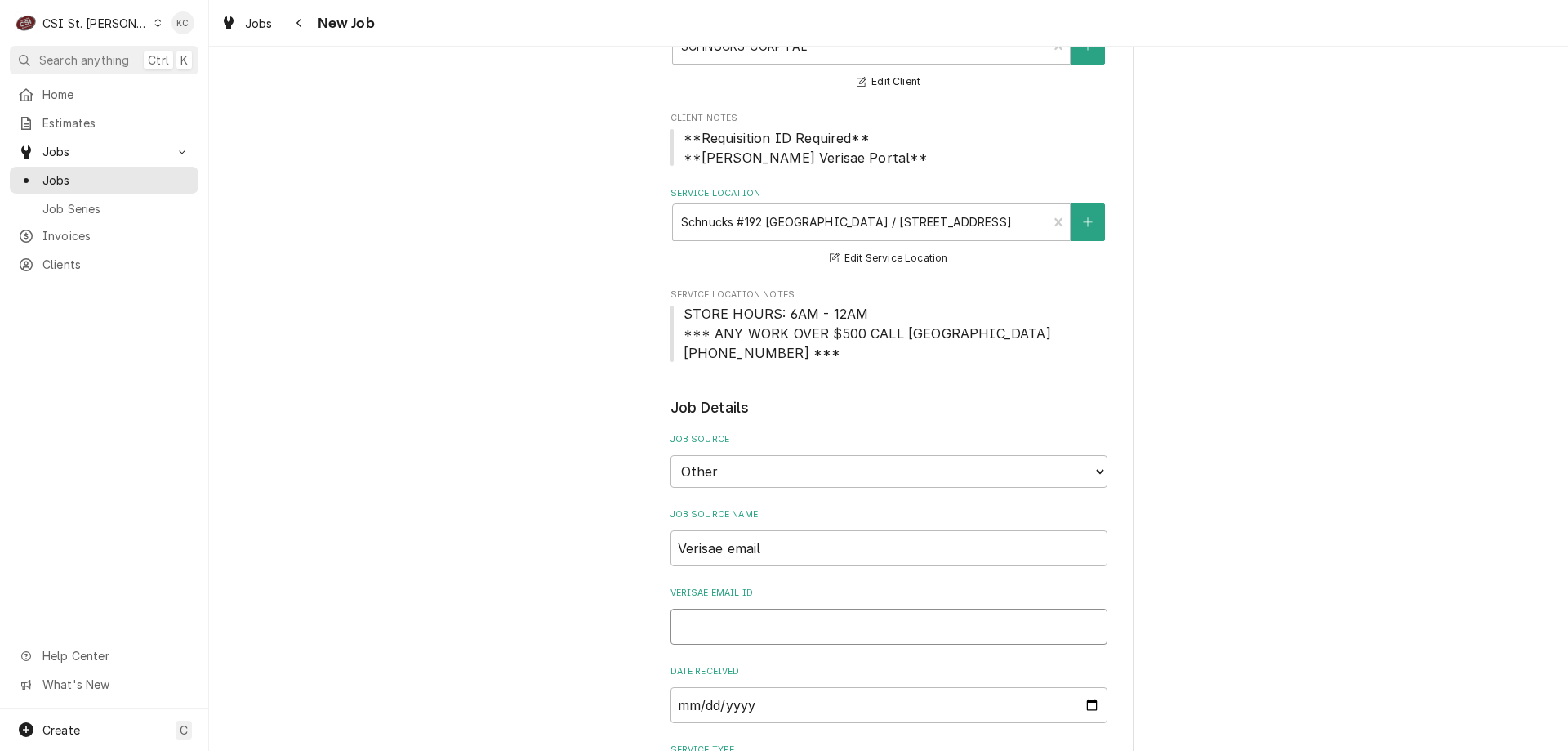
click at [801, 616] on input "Verisae email ID" at bounding box center [889, 626] width 437 height 36
paste input "72135321"
type textarea "x"
type input "72135321"
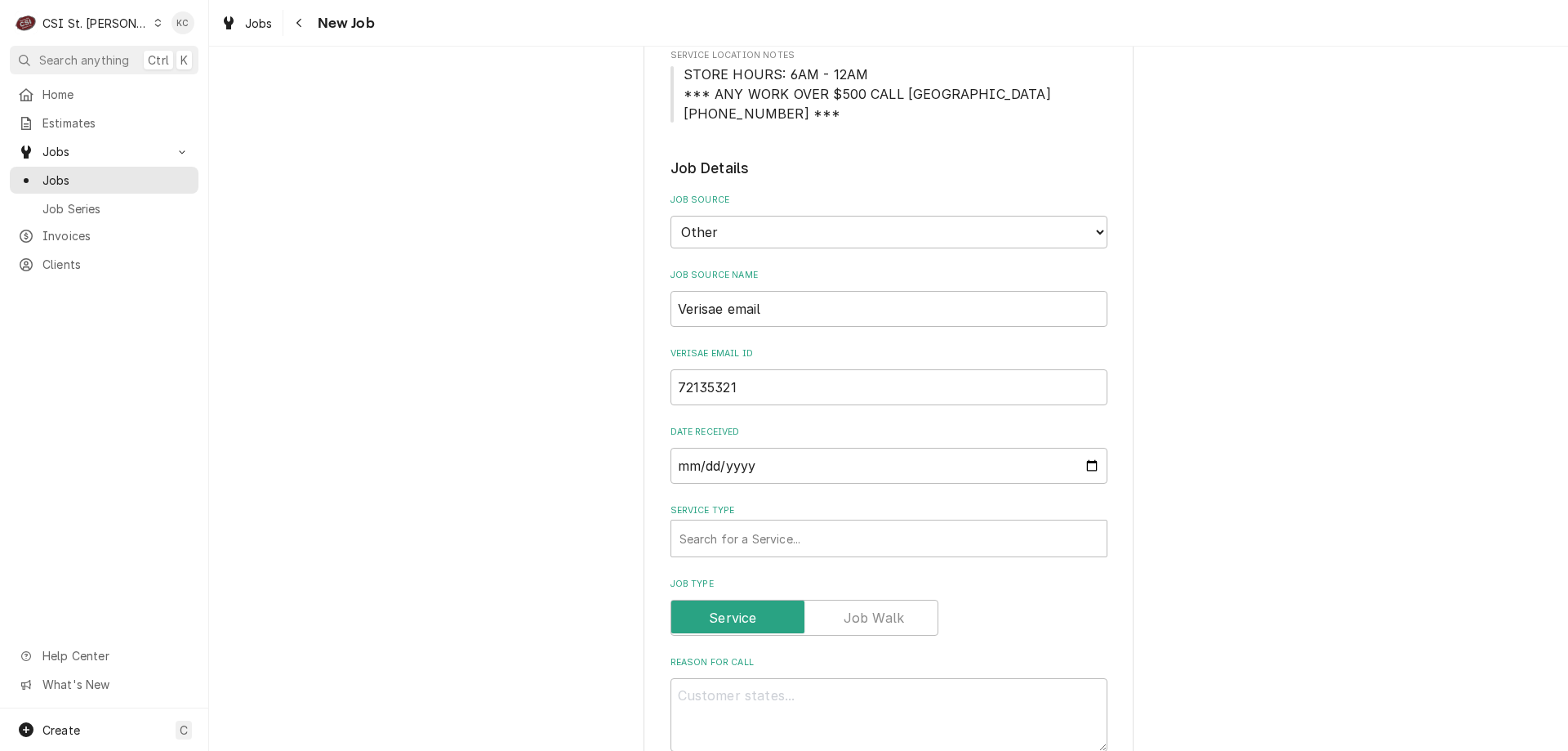
scroll to position [460, 0]
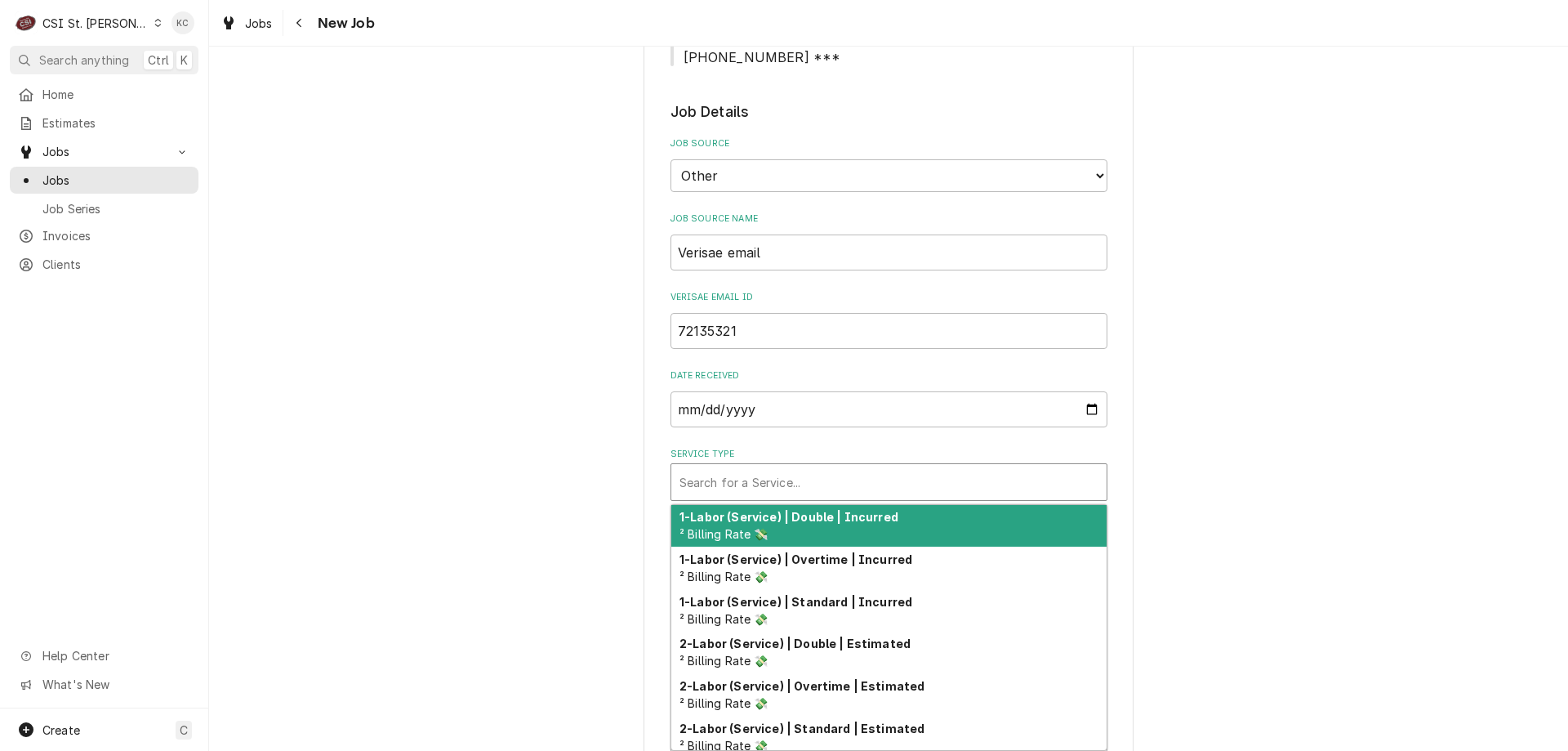
click at [777, 476] on div "Service Type" at bounding box center [889, 482] width 419 height 30
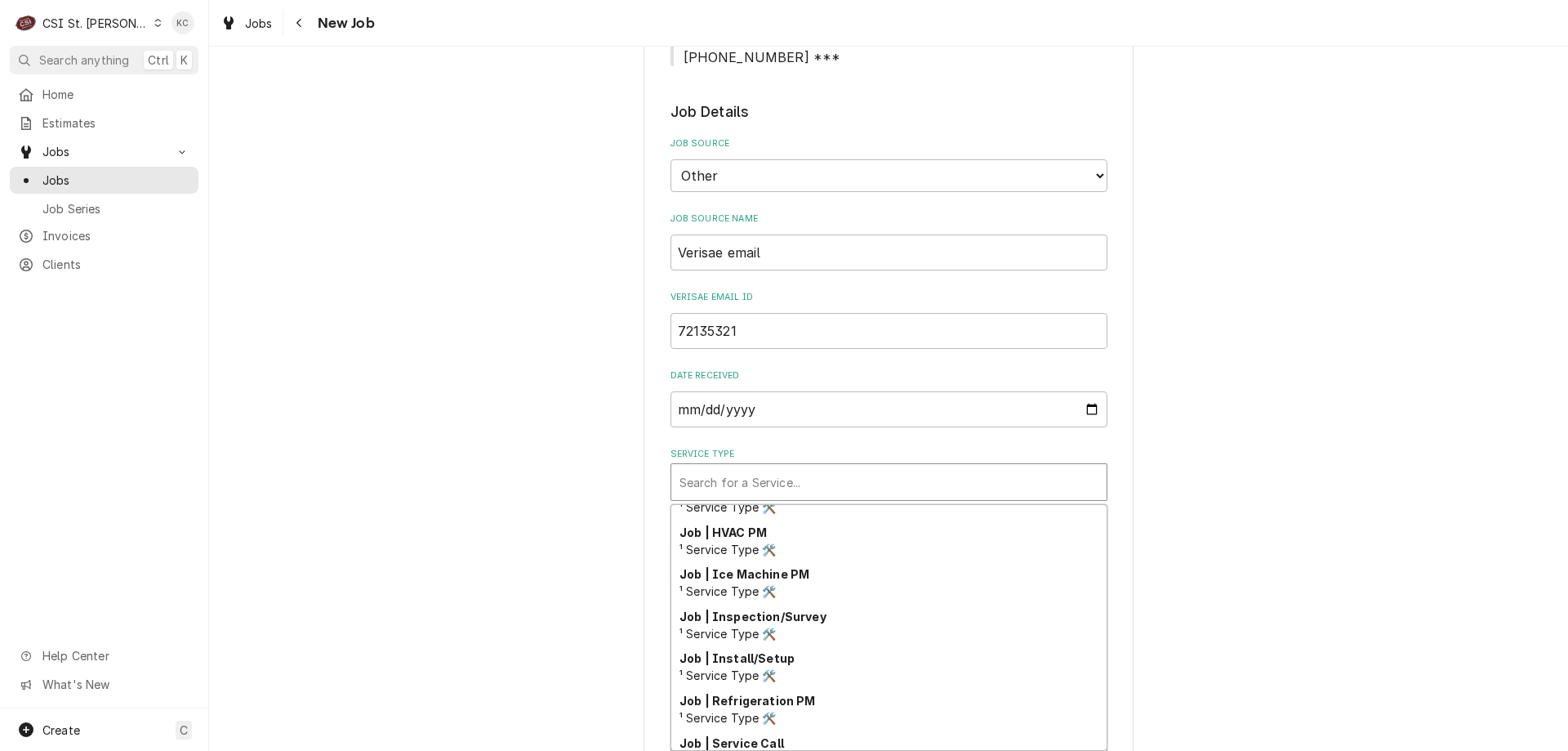
scroll to position [935, 0]
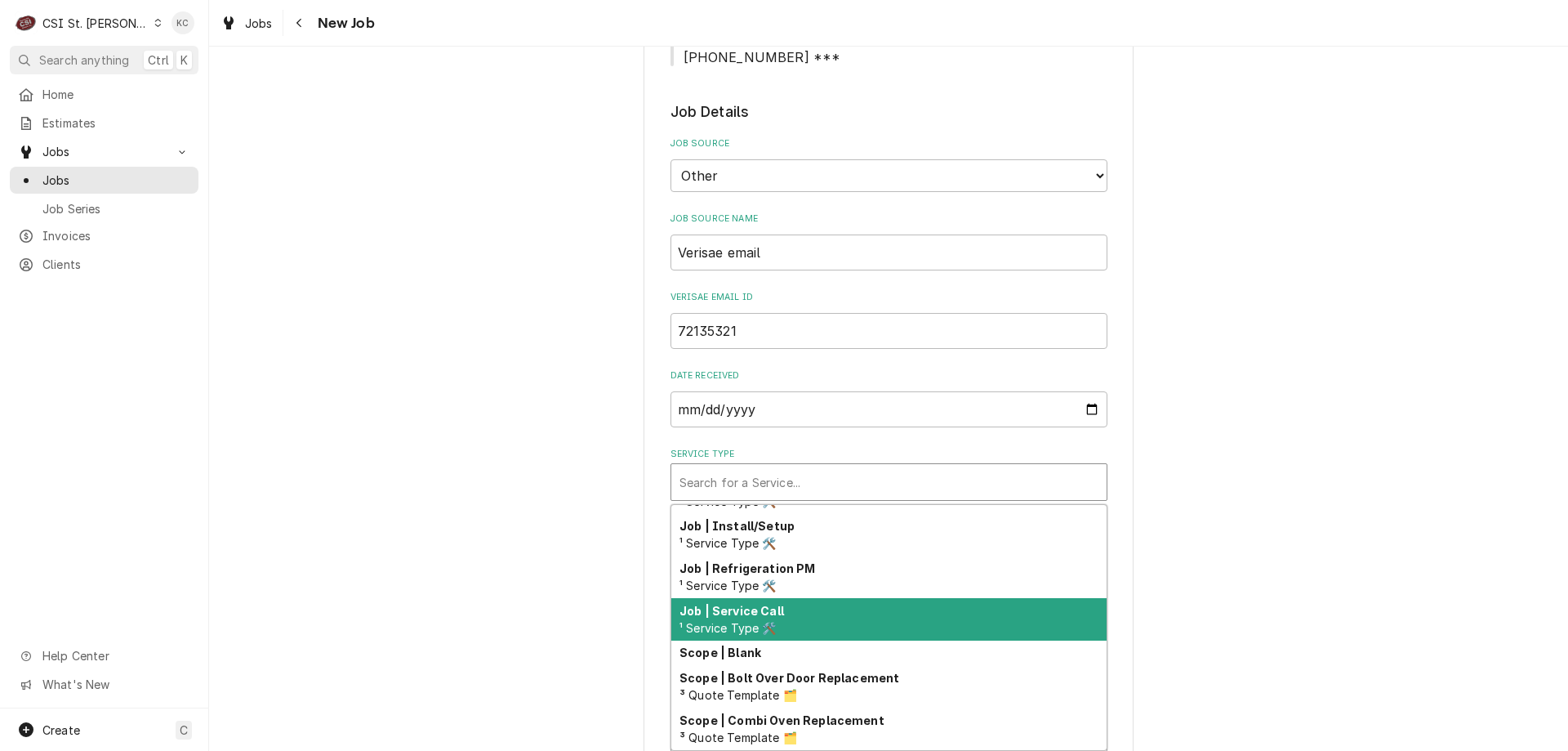
click at [832, 627] on div "Job | Service Call ¹ Service Type 🛠️" at bounding box center [889, 620] width 435 height 43
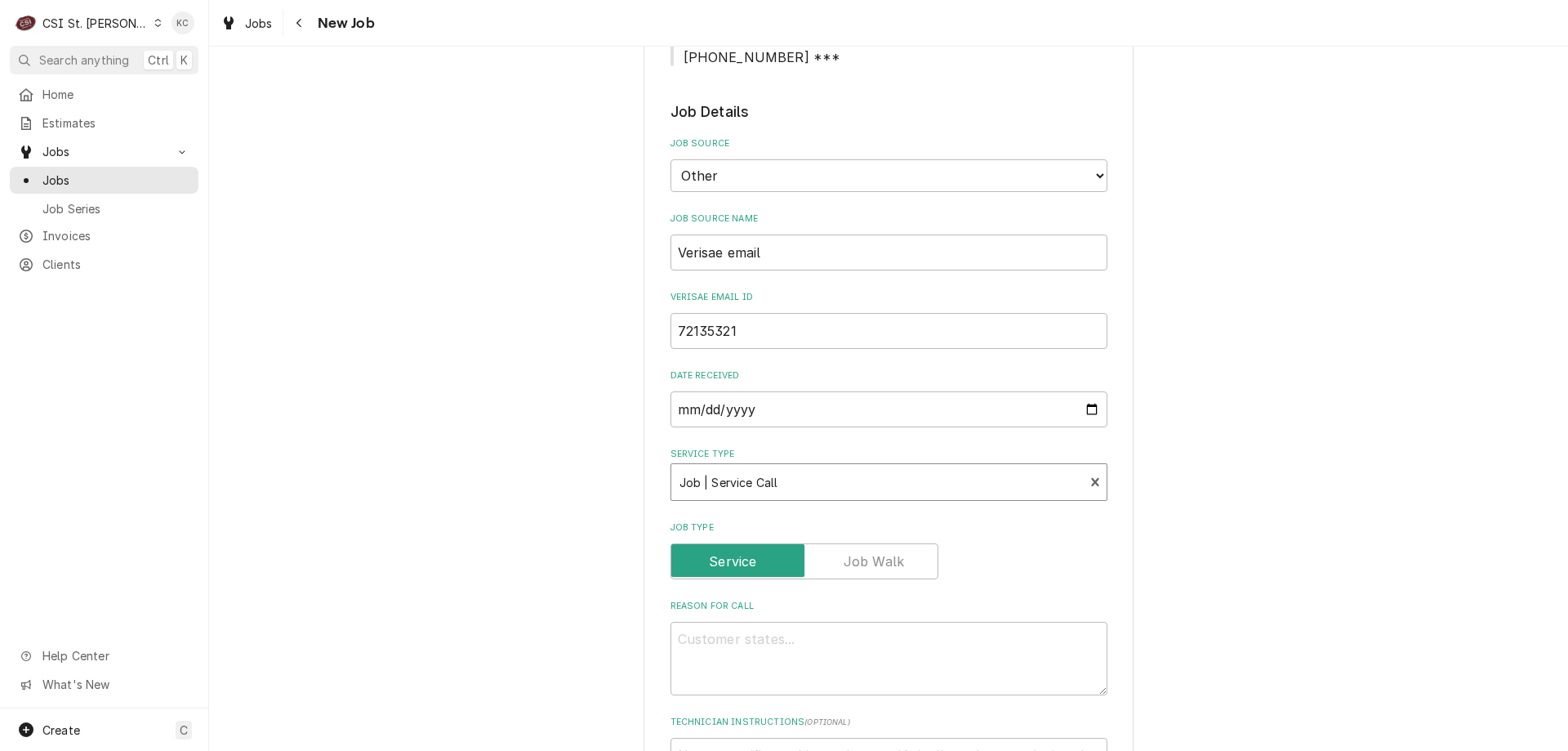
click at [1322, 505] on div "Please provide the following information to create a job: Client Details Client…" at bounding box center [888, 610] width 1359 height 2010
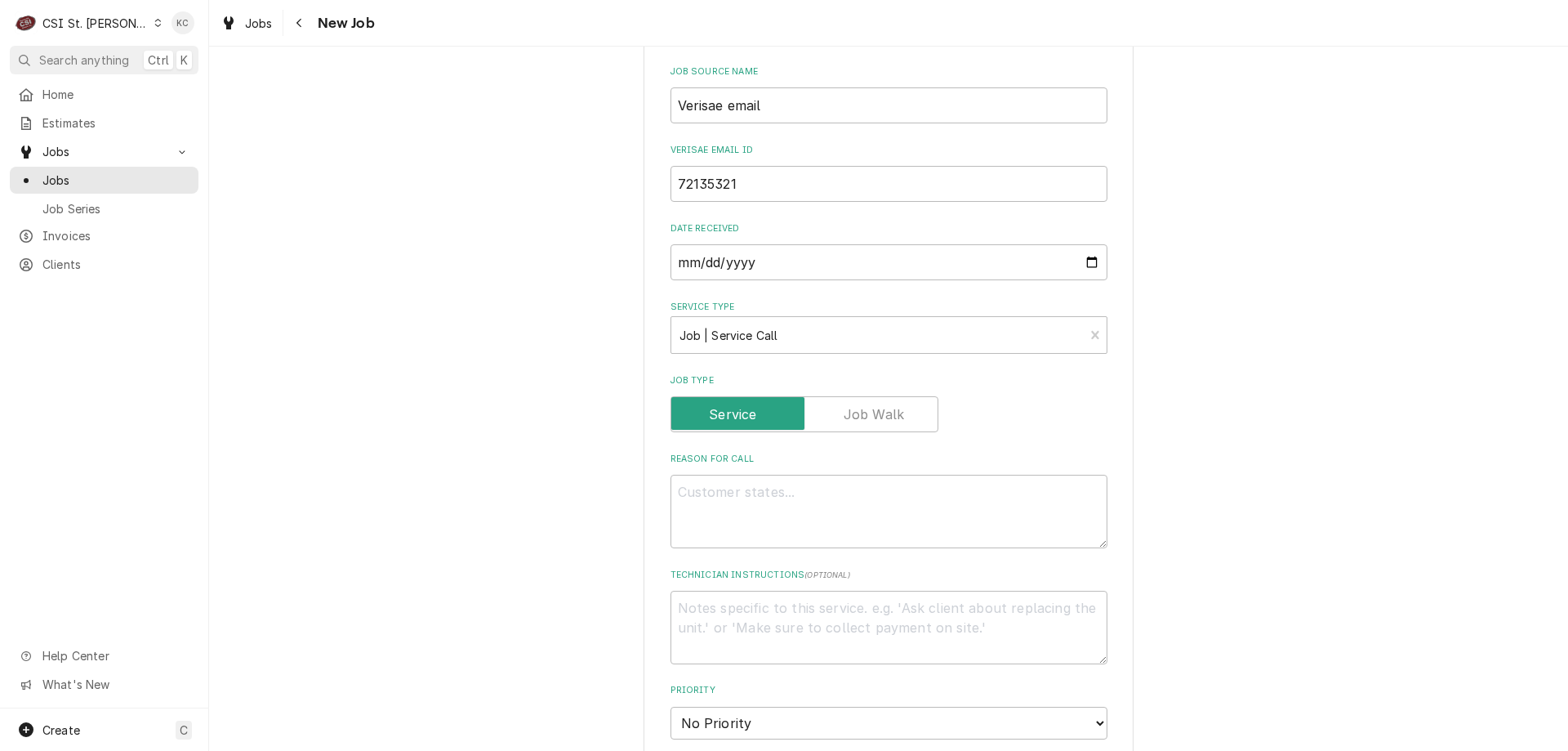
scroll to position [623, 0]
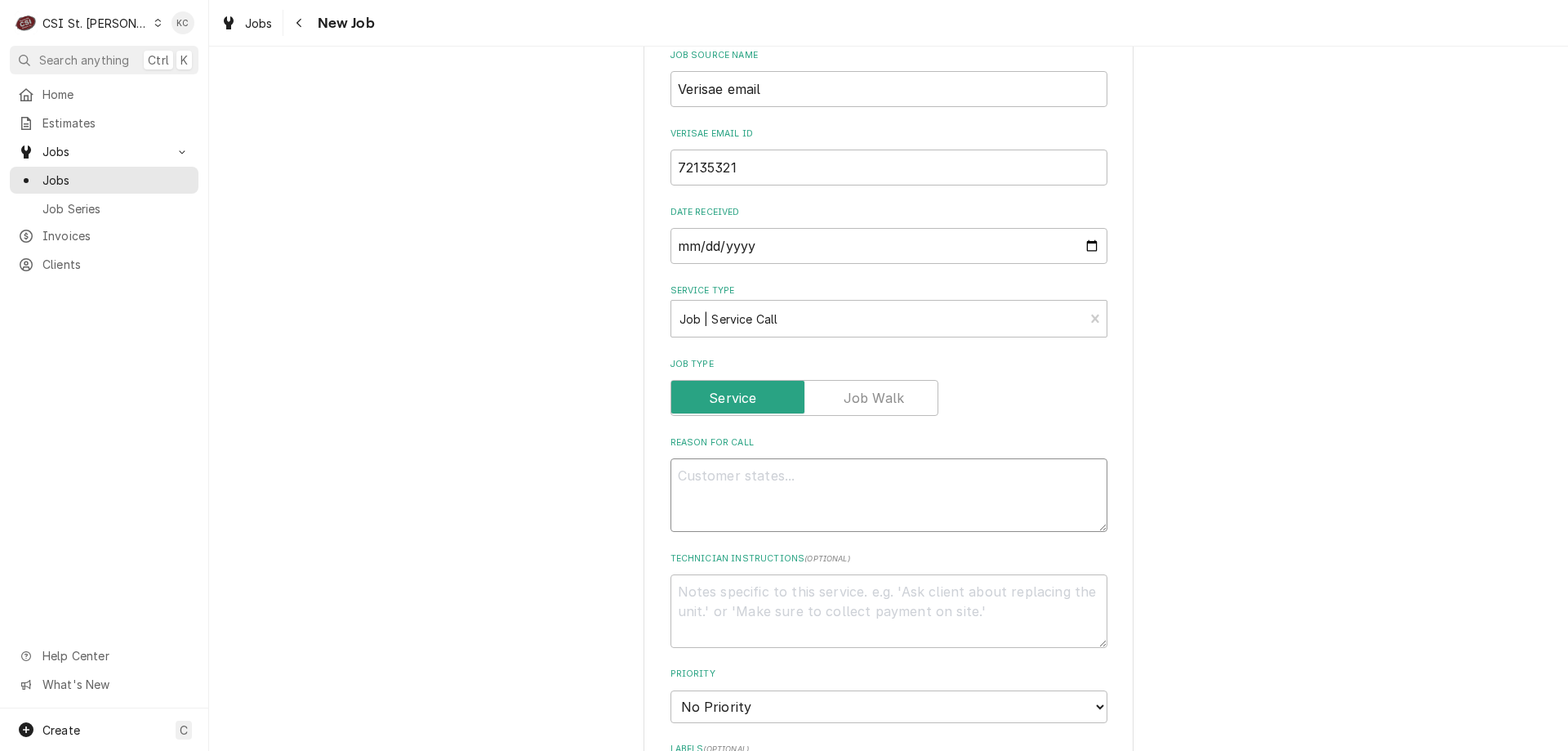
click at [931, 481] on textarea "Reason For Call" at bounding box center [889, 495] width 437 height 74
click at [710, 474] on textarea "Reason For Call" at bounding box center [889, 495] width 437 height 74
paste textarea "Tag #: 192BK54A Fixture Number: Serial #: U0624311412806 In-Service Date: [DATE…"
type textarea "x"
type textarea "Tag #: 192BK54A Fixture Number: Serial #: U0624311412806 In-Service Date: [DATE…"
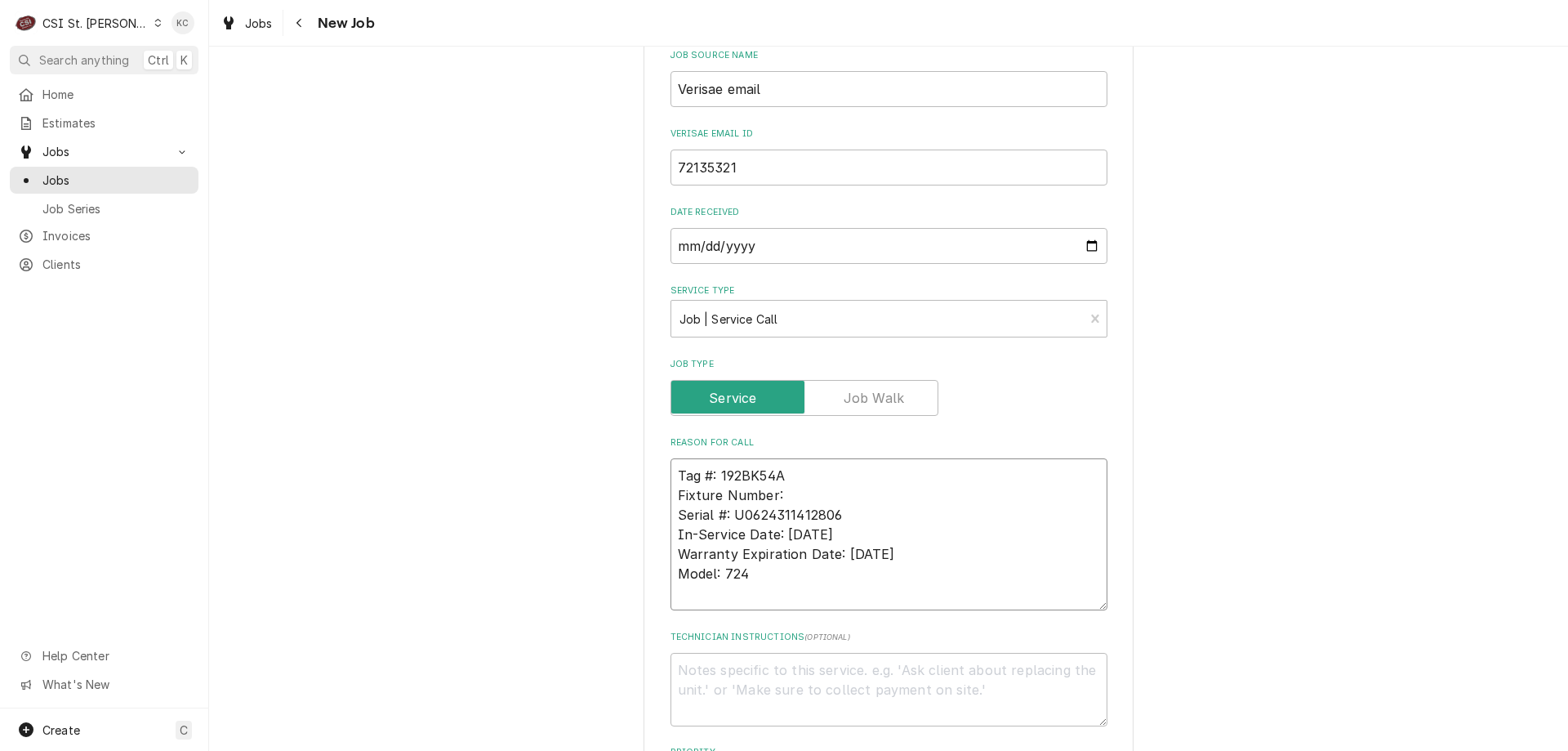
drag, startPoint x: 808, startPoint y: 493, endPoint x: 624, endPoint y: 500, distance: 184.1
click at [624, 500] on div "Please provide the following information to create a job: Client Details Client…" at bounding box center [888, 485] width 1359 height 2089
type textarea "x"
type textarea "Tag #: 192BK54A Serial #: U0624311412806 In-Service Date: [DATE] Warranty Expir…"
drag, startPoint x: 752, startPoint y: 576, endPoint x: 627, endPoint y: 575, distance: 125.0
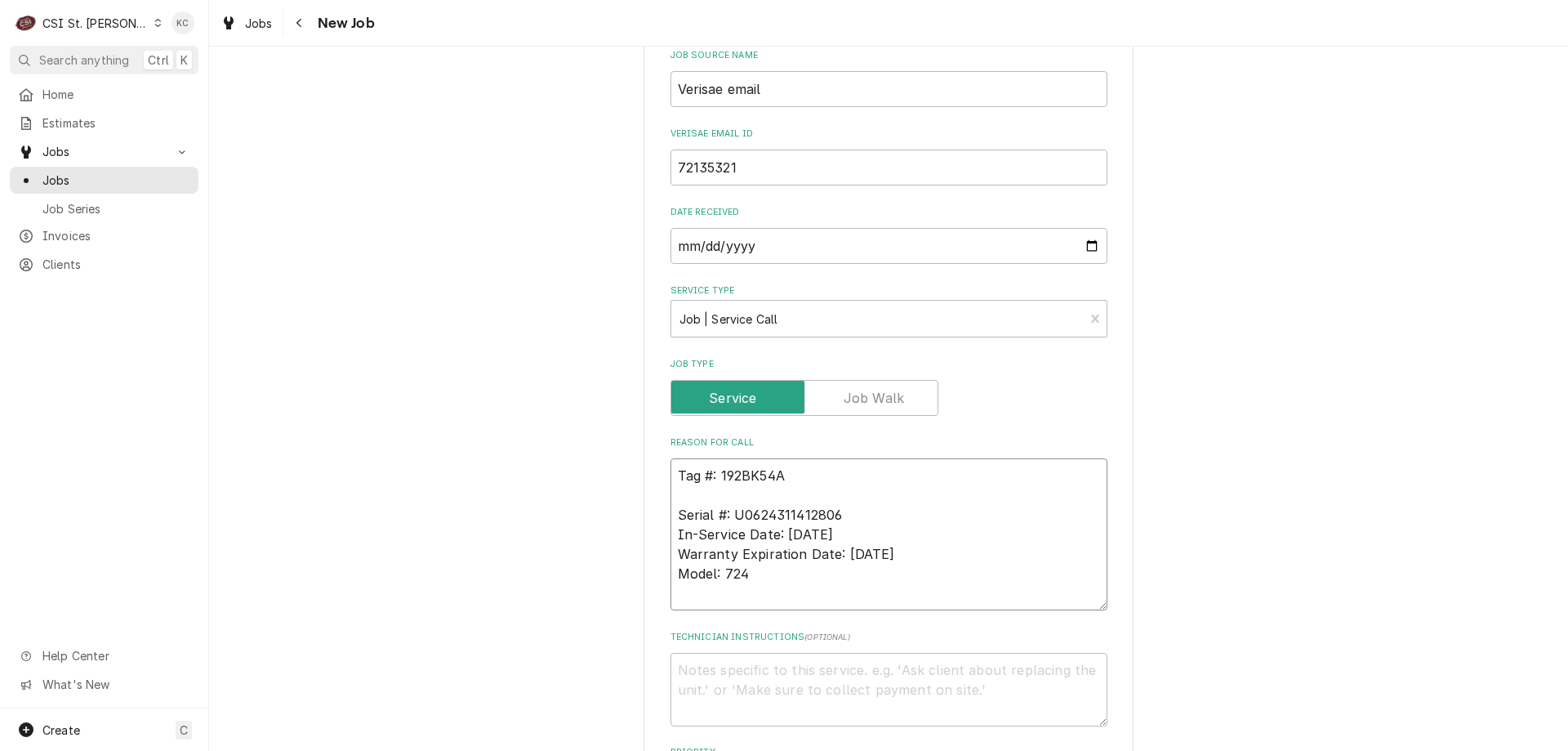
click at [627, 575] on div "Please provide the following information to create a job: Client Details Client…" at bounding box center [888, 485] width 1359 height 2089
click at [716, 489] on textarea "Tag #: 192BK54A Serial #: U0624311412806 In-Service Date: [DATE] Warranty Expir…" at bounding box center [889, 534] width 437 height 152
paste textarea "Model: 724"
type textarea "x"
type textarea "Tag #: 192BK54A Model: 724 Serial #: U0624311412806 In-Service Date: [DATE] War…"
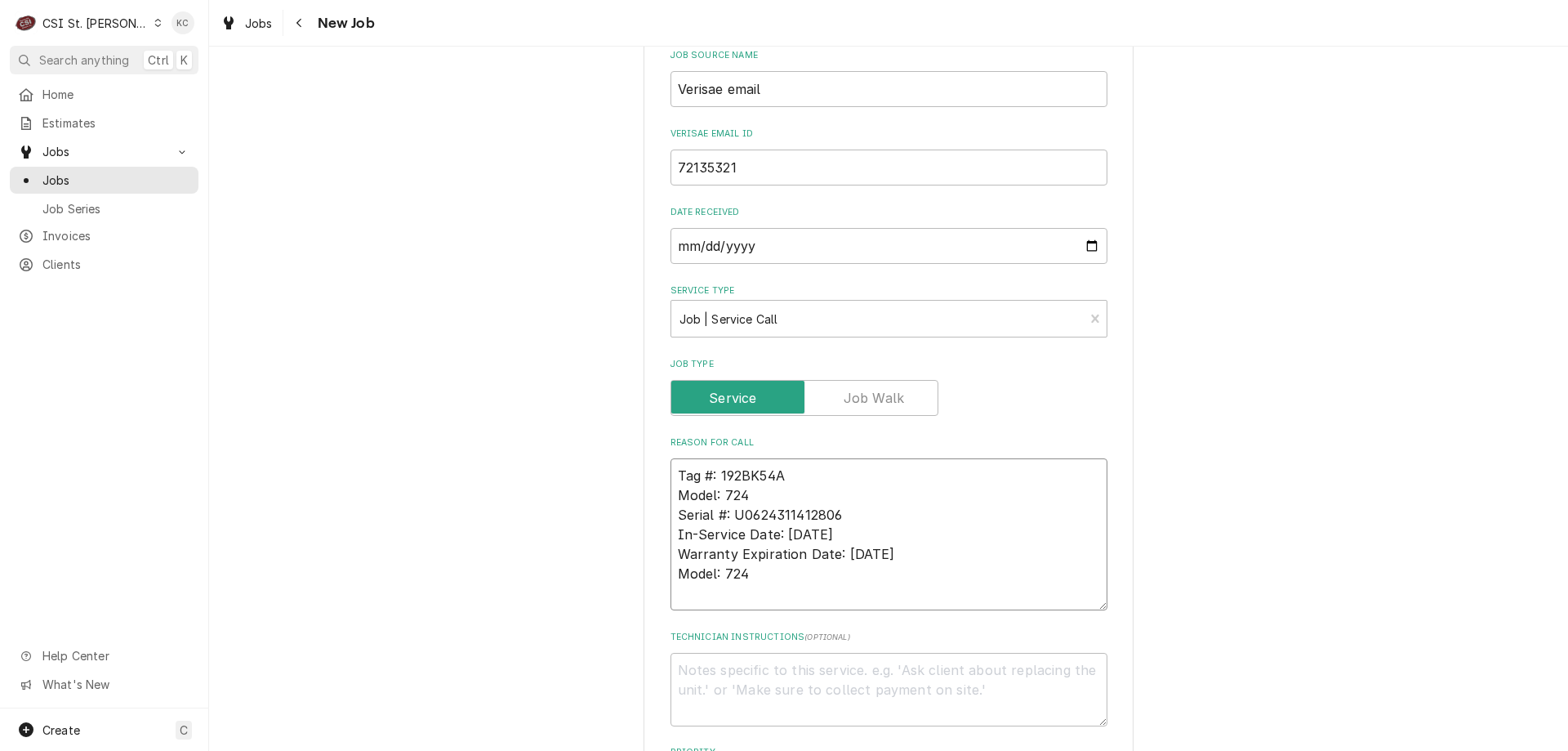
drag, startPoint x: 751, startPoint y: 578, endPoint x: 667, endPoint y: 538, distance: 93.0
click at [671, 538] on textarea "Tag #: 192BK54A Model: 724 Serial #: U0624311412806 In-Service Date: [DATE] War…" at bounding box center [889, 534] width 437 height 152
type textarea "x"
type textarea "Tag #: 192BK54A Model: 724 Serial #: U0624311412806"
type textarea "x"
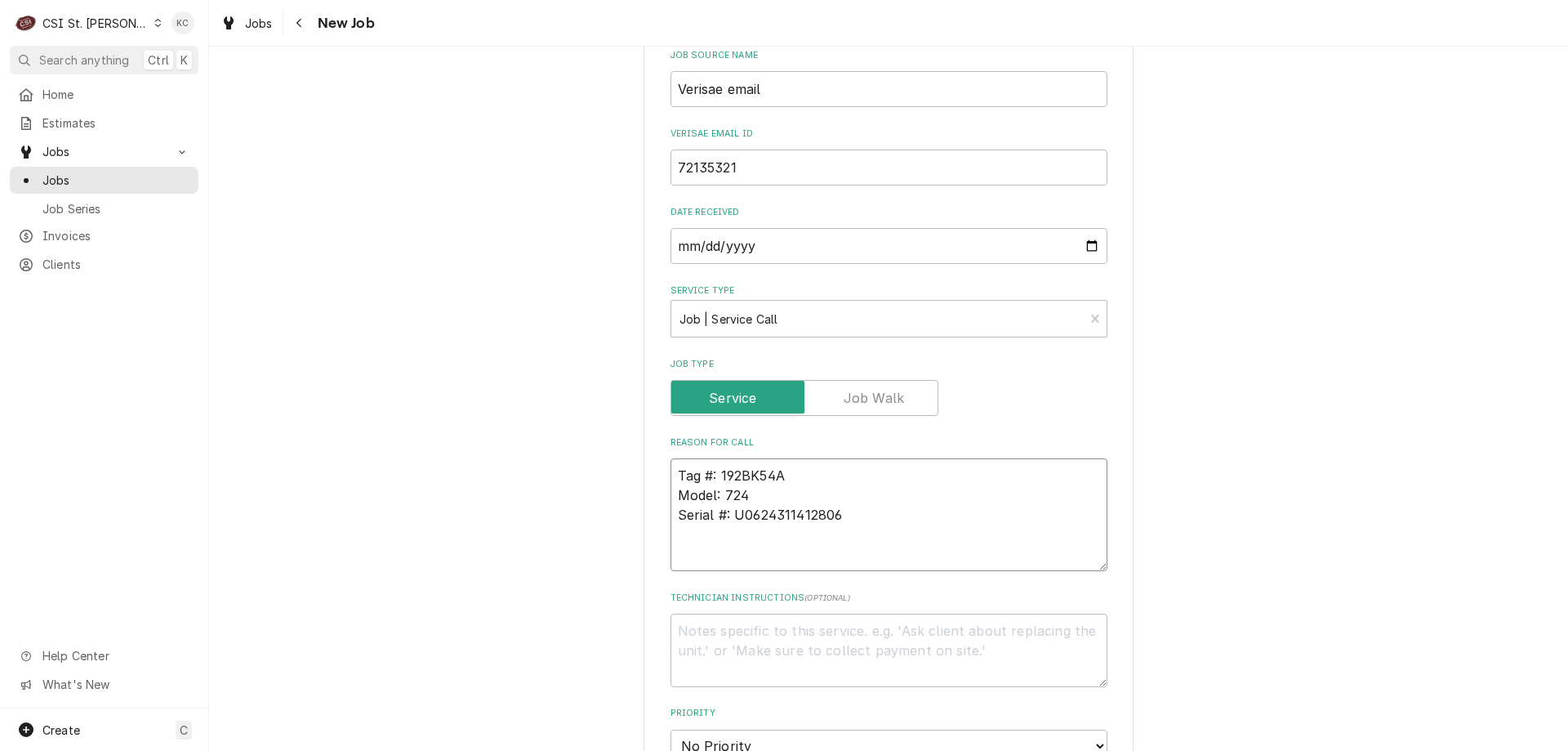
type textarea "Tag #: 192BK54A Model: 724 Serial #: U0624311412806"
type textarea "x"
type textarea "Tag #: 192BK54A Model: 724 Serial #: U0624311412806"
click at [723, 555] on textarea "Tag #: 192BK54A Model: 724 Serial #: U0624311412806" at bounding box center [889, 525] width 437 height 132
type textarea "x"
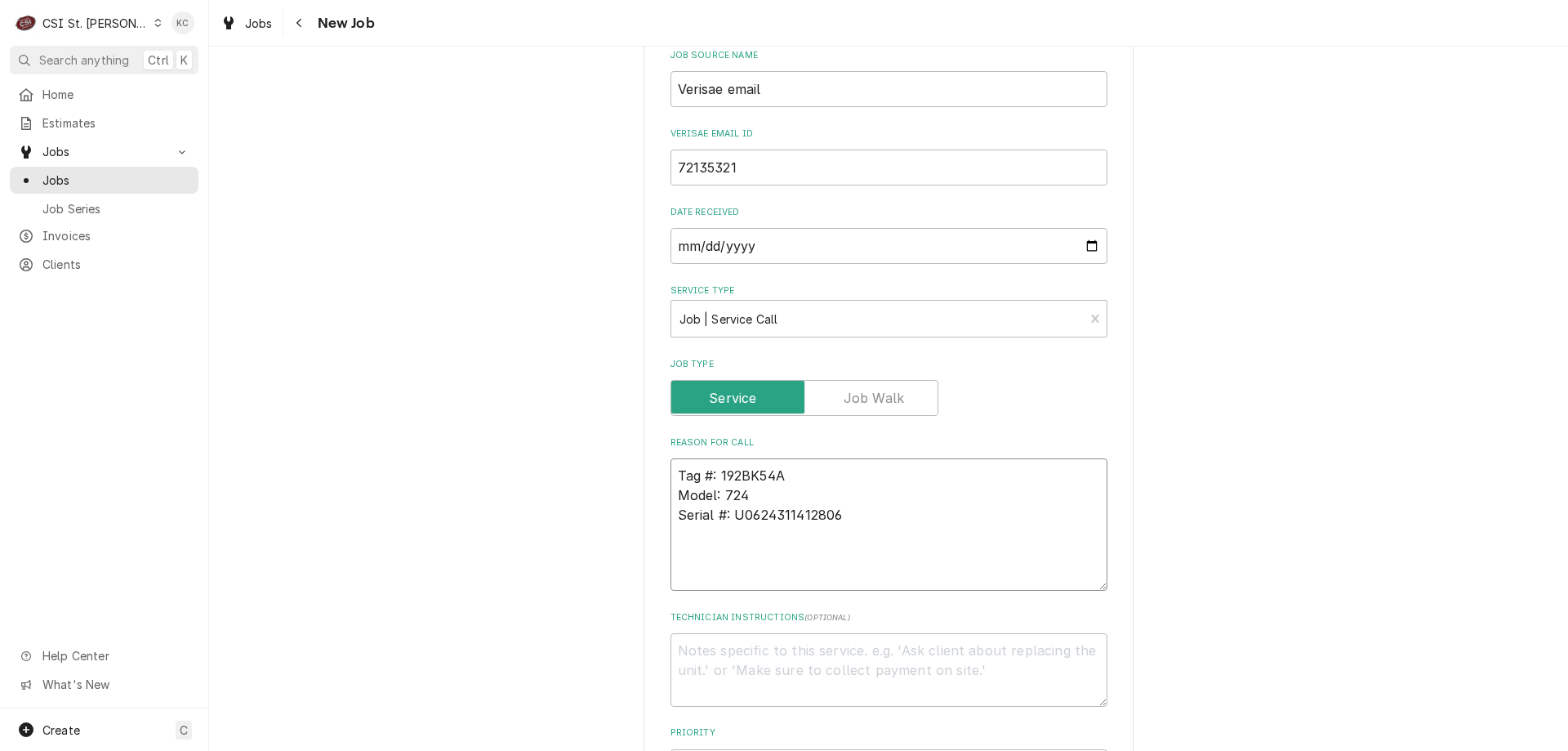
type textarea "Tag #: 192BK54A Model: 724 Serial #: U0624311412806 O"
type textarea "x"
type textarea "Tag #: 192BK54A Model: 724 Serial #: U0624311412806 Ov"
type textarea "x"
type textarea "Tag #: 192BK54A Model: 724 Serial #: U0624311412806 Ove"
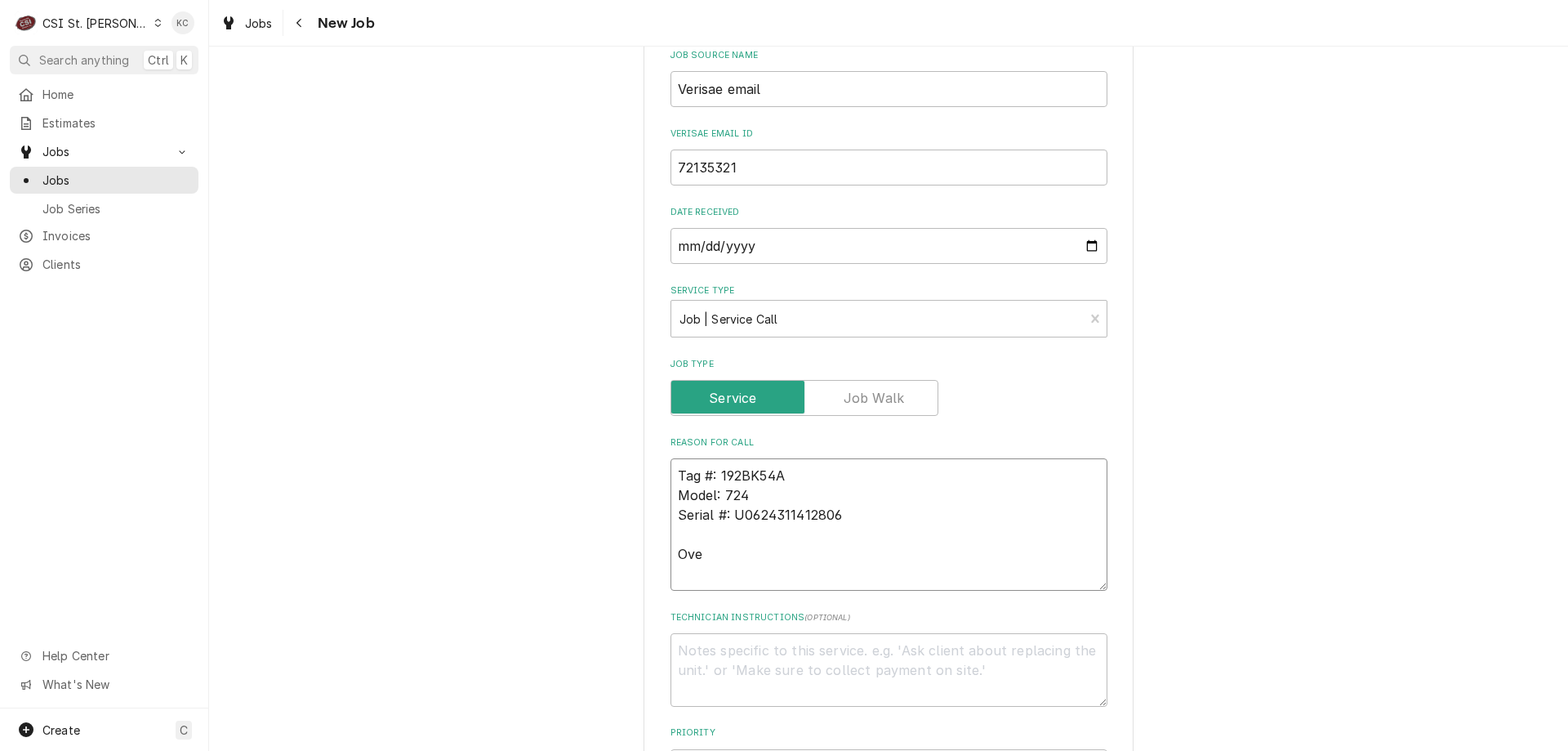
type textarea "x"
type textarea "Tag #: 192BK54A Model: 724 Serial #: U0624311412806 Oven"
type textarea "x"
type textarea "Tag #: 192BK54A Model: 724 Serial #: U0624311412806 Oven"
type textarea "x"
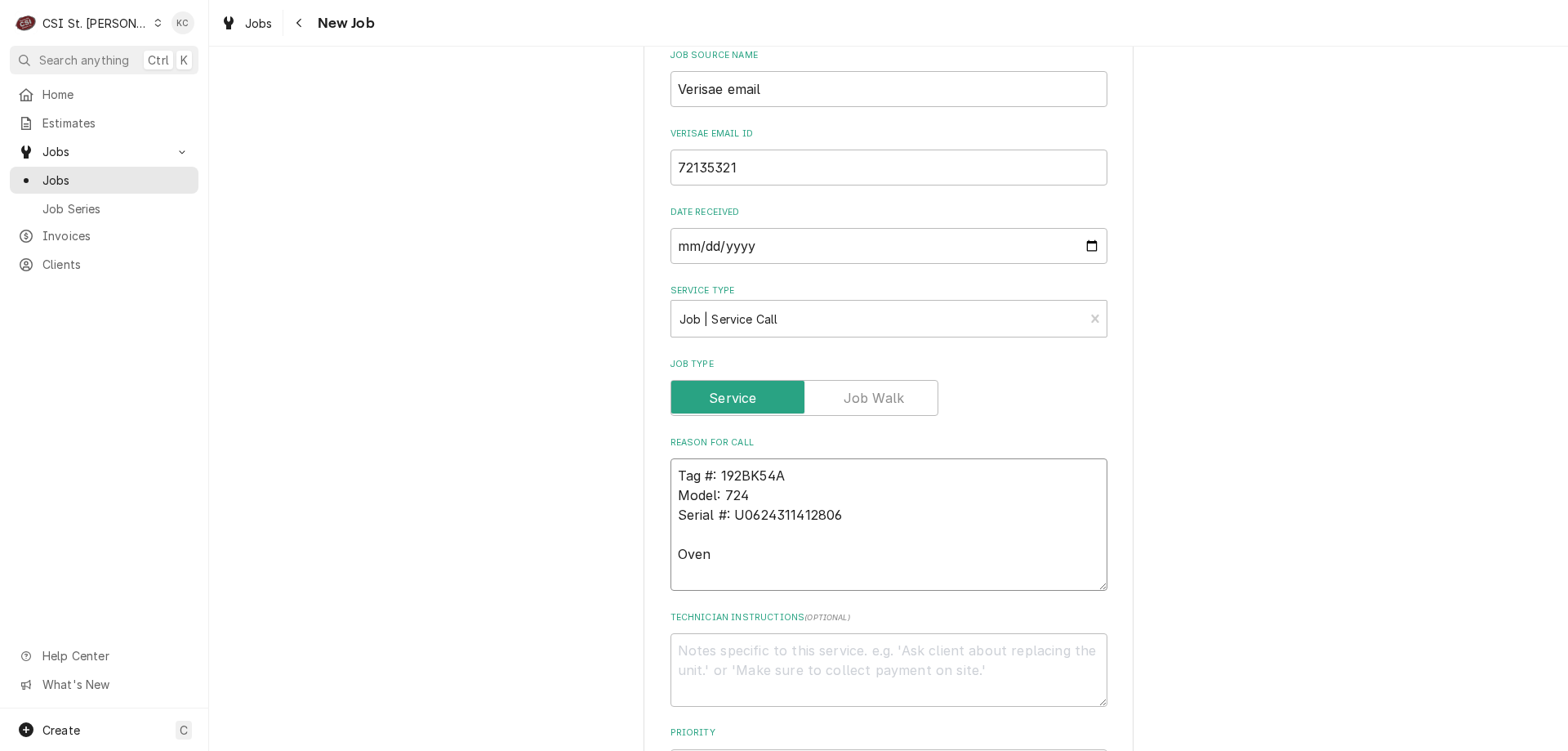
type textarea "Tag #: 192BK54A Model: 724 Serial #: U0624311412806 Oven -"
type textarea "x"
type textarea "Tag #: 192BK54A Model: 724 Serial #: U0624311412806 Oven -"
paste textarea "We have several lights out inside the oven"
type textarea "x"
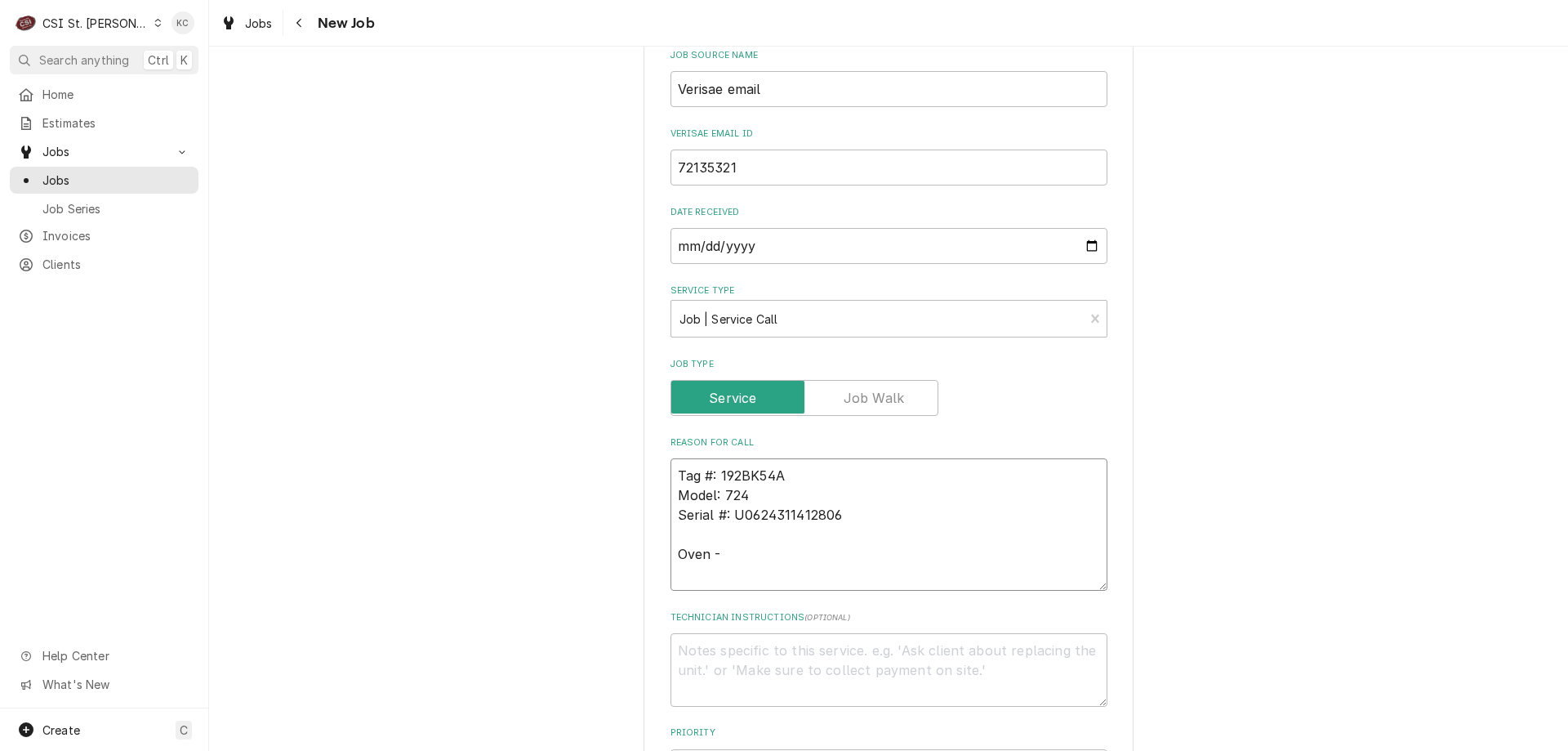
type textarea "Tag #: 192BK54A Model: 724 Serial #: U0624311412806 Oven - We have several ligh…"
type textarea "x"
type textarea "Tag #: 192BK54A Model: 724 Serial #: U0624311412806 Oven - We have several ligh…"
click at [681, 656] on textarea "Technician Instructions ( optional )" at bounding box center [889, 670] width 437 height 74
paste textarea "[PERSON_NAME]"
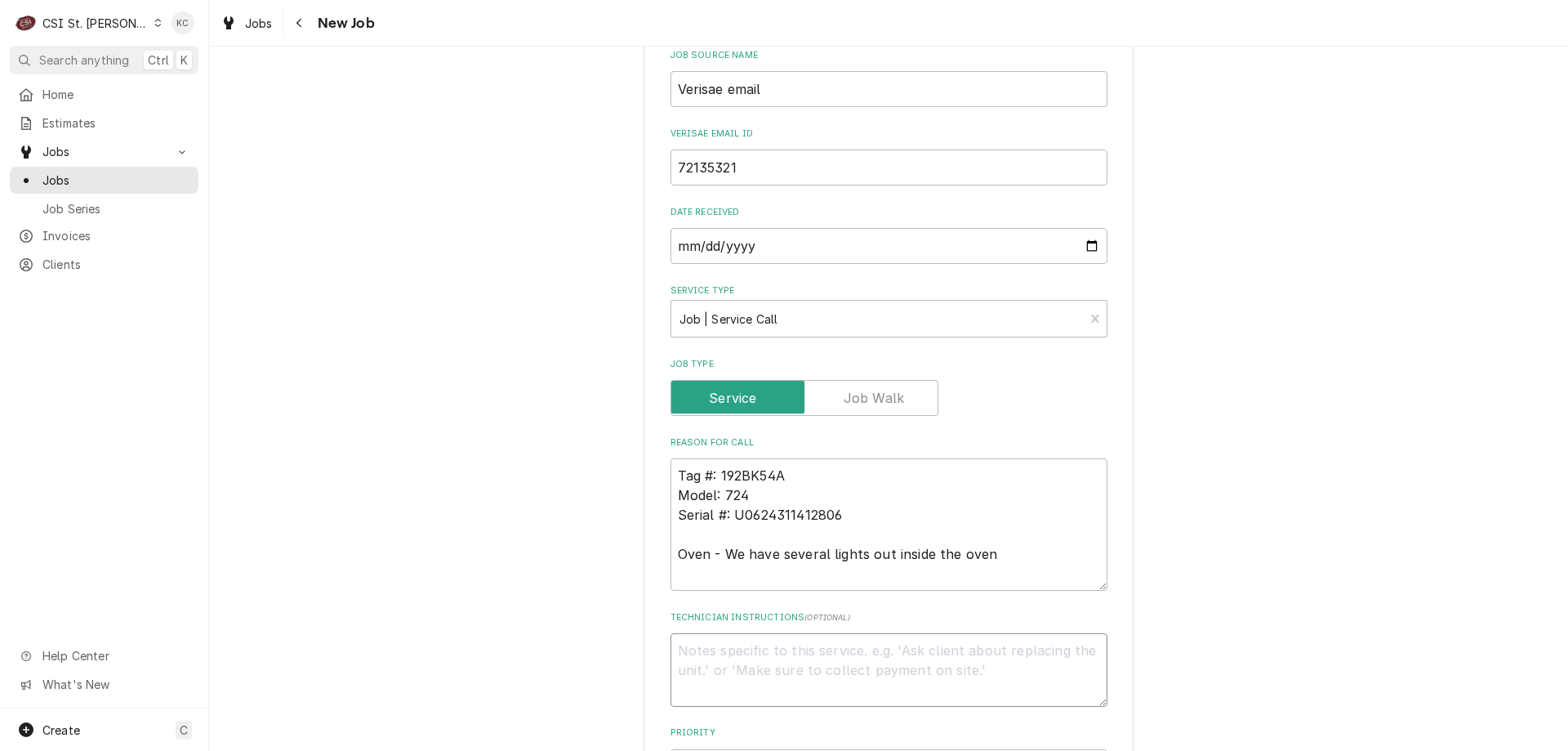
type textarea "x"
type textarea "[PERSON_NAME]"
type textarea "x"
type textarea "[PERSON_NAME] -"
type textarea "x"
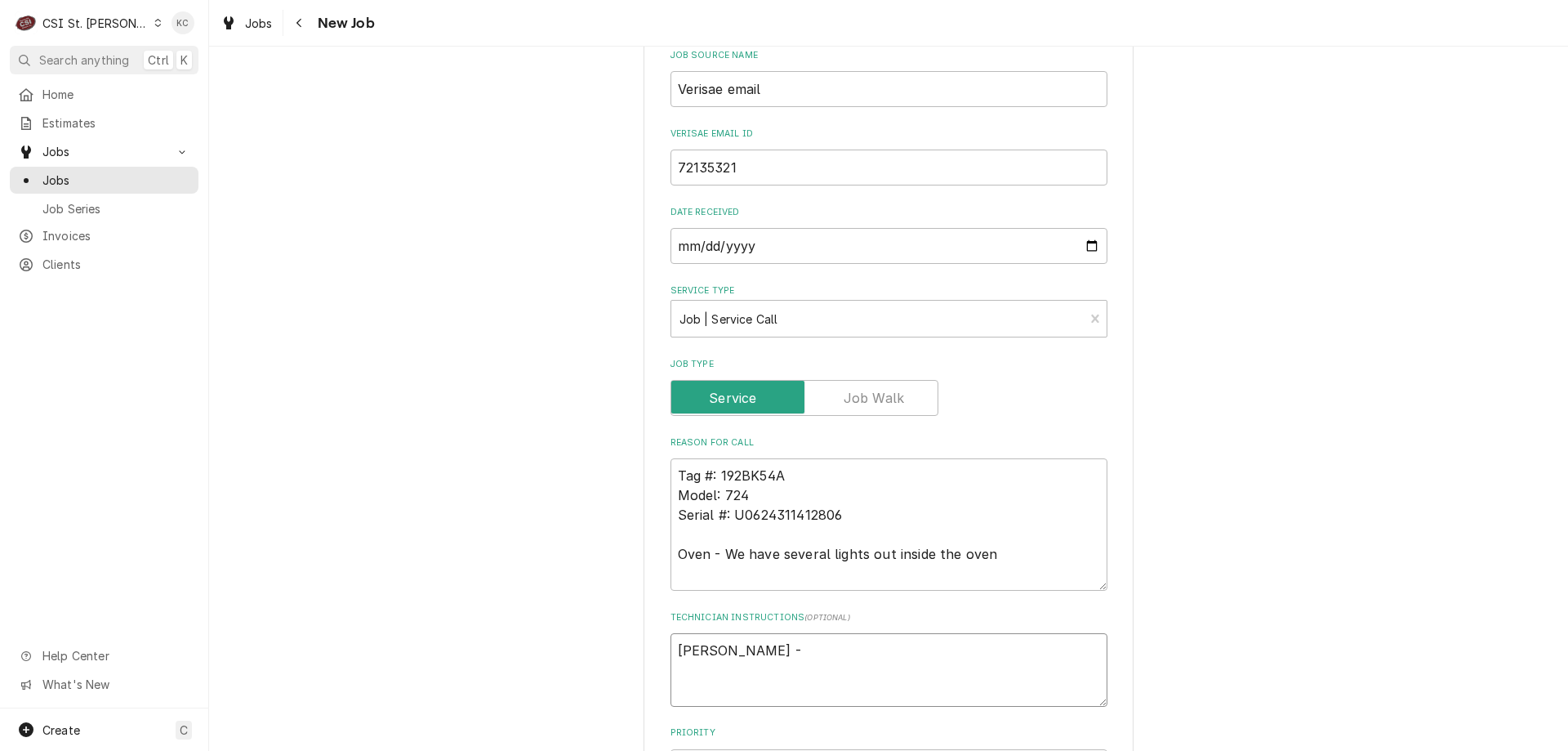
type textarea "[PERSON_NAME] -"
type textarea "x"
type textarea "[PERSON_NAME] - 3"
type textarea "x"
type textarea "[PERSON_NAME] - 31"
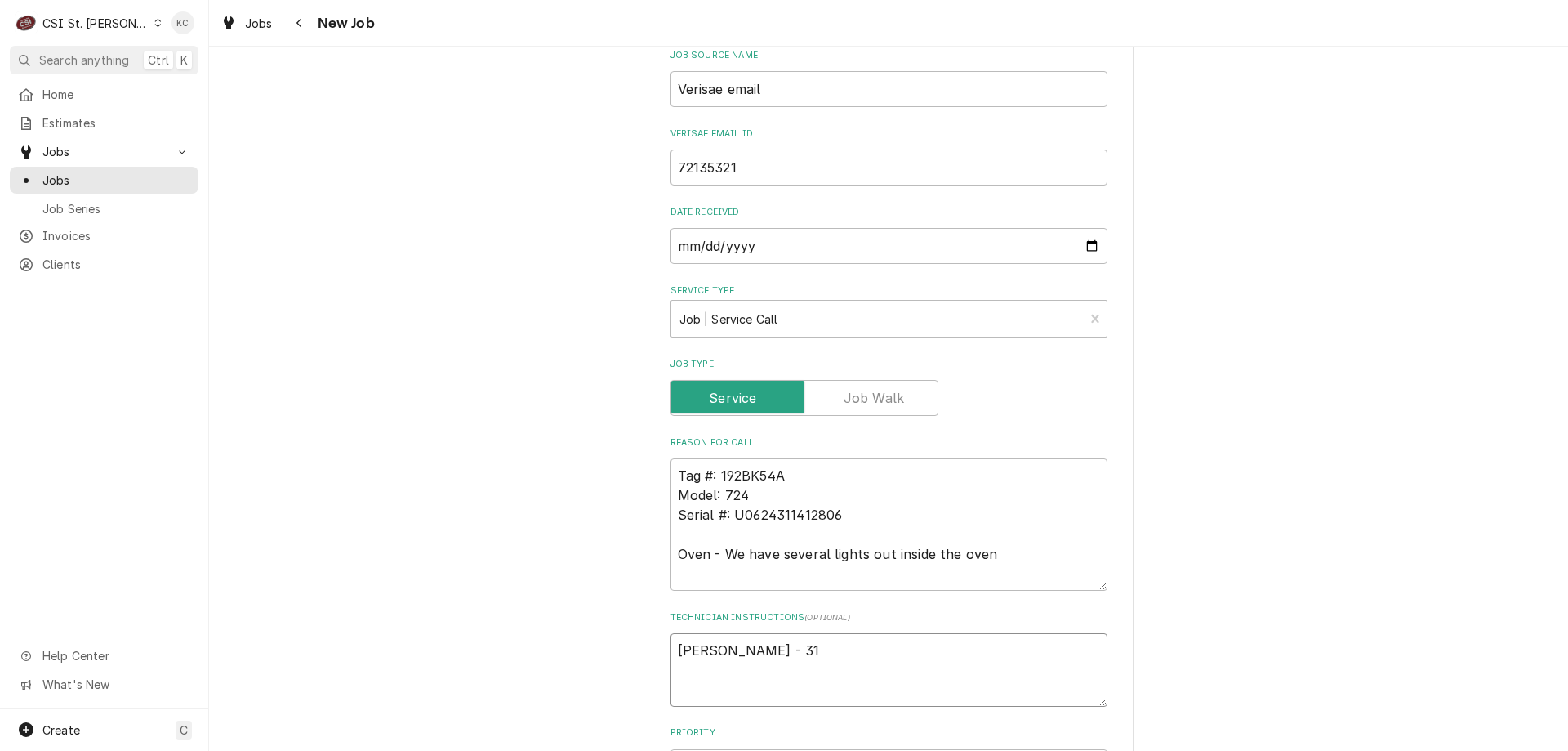
type textarea "x"
type textarea "[PERSON_NAME] - 314"
type textarea "x"
type textarea "[PERSON_NAME] - 314 7"
type textarea "x"
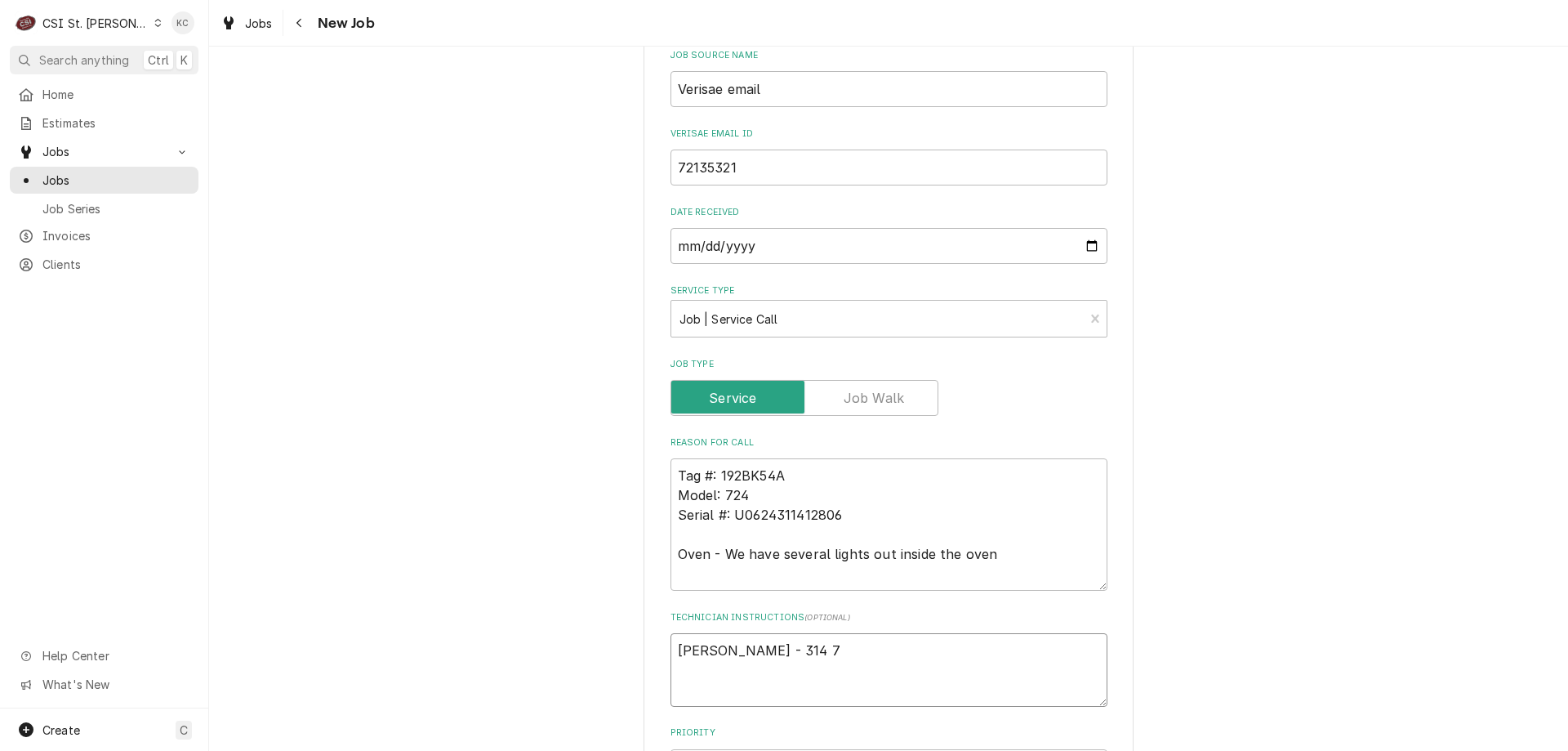
type textarea "[PERSON_NAME] - 314 75"
type textarea "x"
type textarea "[PERSON_NAME] - 314 752"
type textarea "x"
type textarea "[PERSON_NAME] - 314 752-"
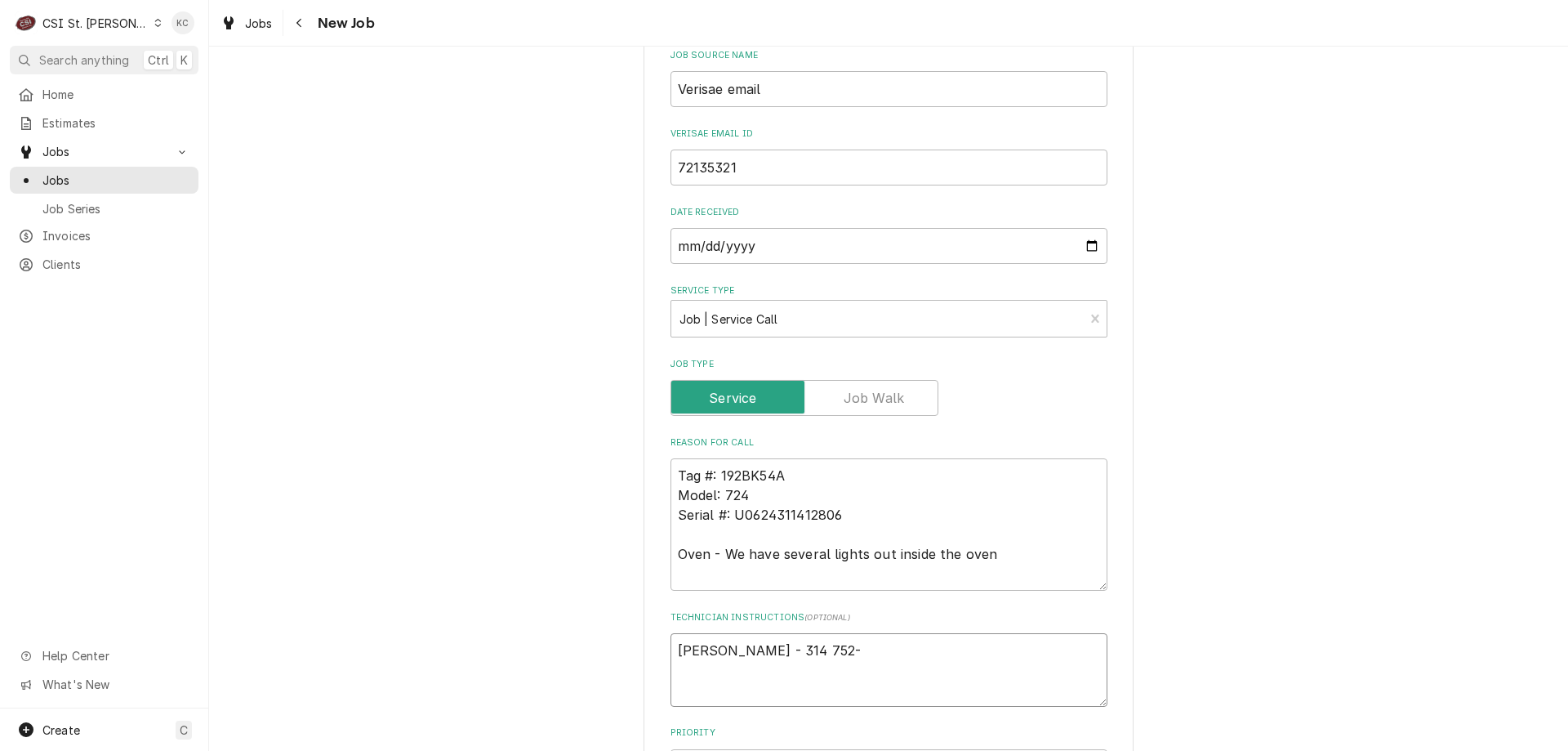
type textarea "x"
type textarea "[PERSON_NAME] - 314 752-5"
type textarea "x"
type textarea "[PERSON_NAME] - 314 752-53"
type textarea "x"
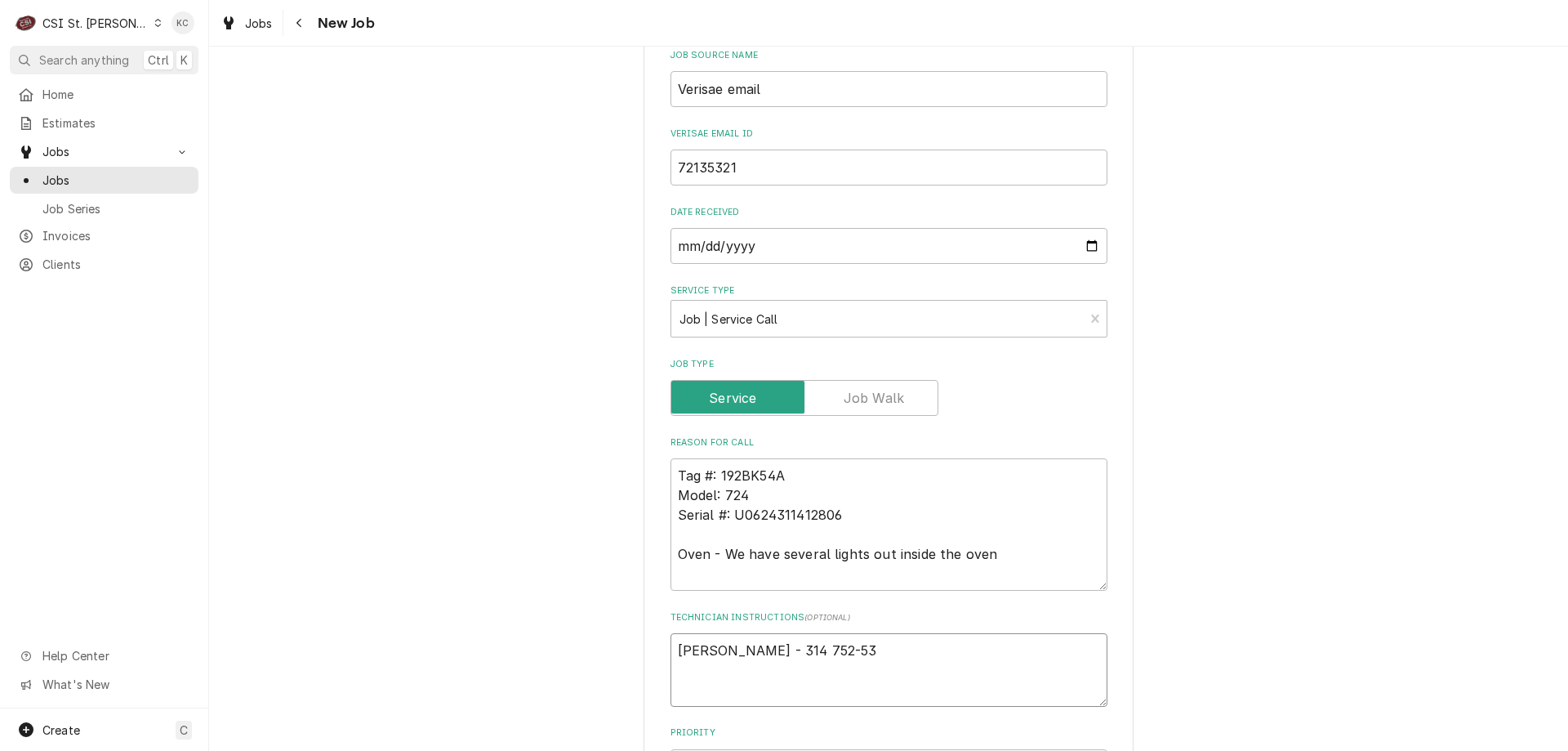
type textarea "[PERSON_NAME] - [PHONE_NUMBER]"
type textarea "x"
type textarea "[PERSON_NAME] - [PHONE_NUMBER]"
type textarea "x"
type textarea "[PERSON_NAME] - [PHONE_NUMBER]"
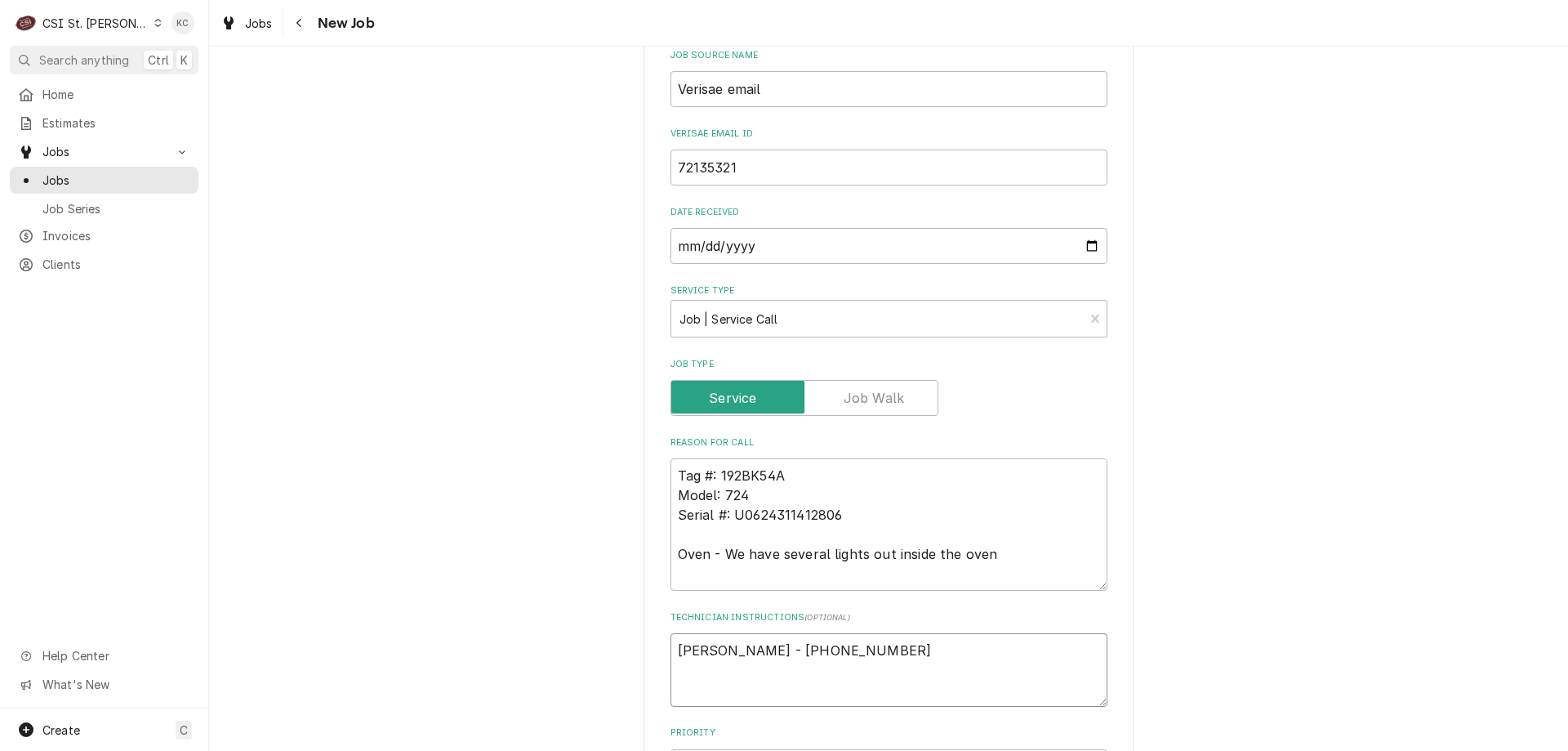
type textarea "x"
type textarea "[PERSON_NAME] - [PHONE_NUMBER]"
type textarea "x"
type textarea "Christopher Durney - 314 752-5333 6"
type textarea "x"
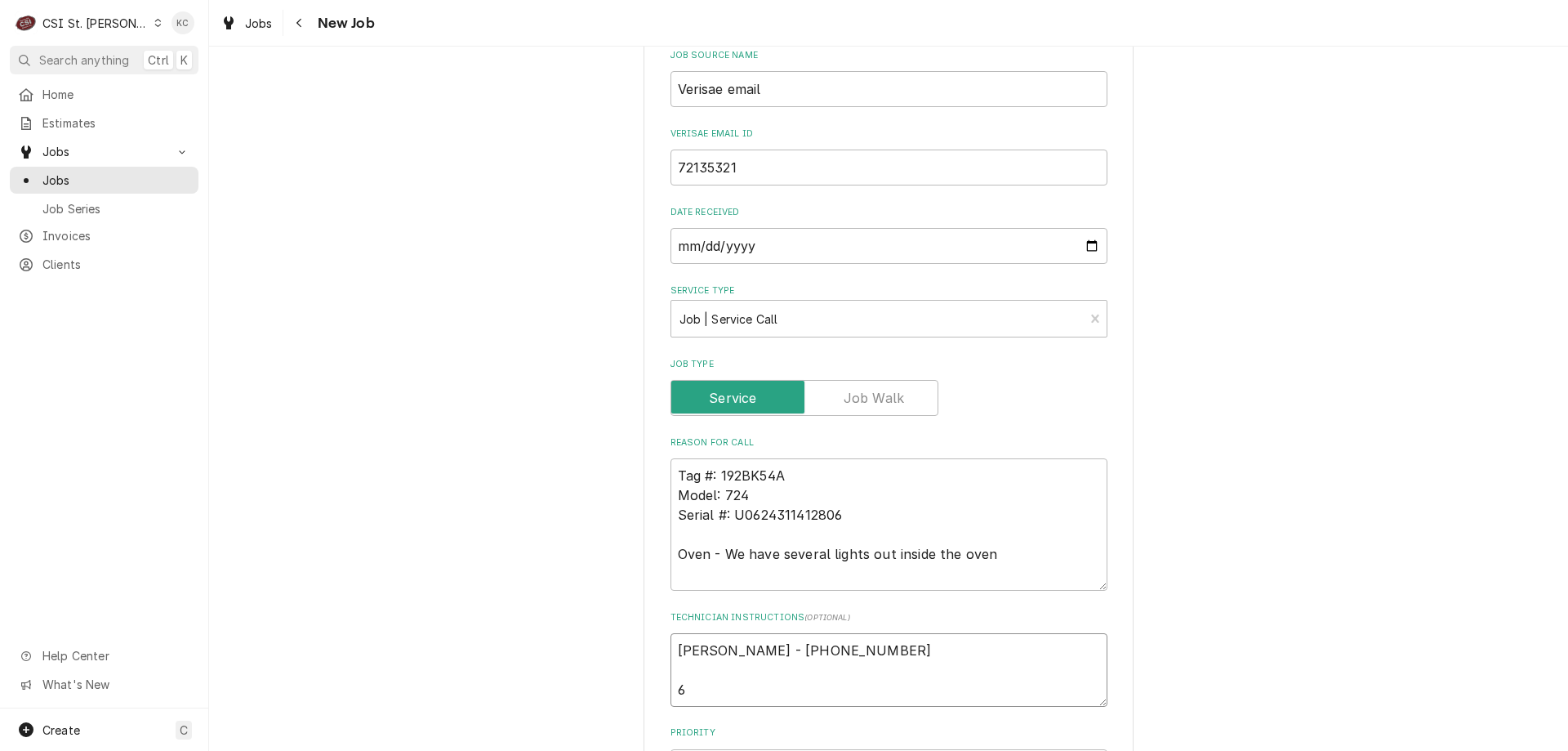
type textarea "Christopher Durney - 314 752-5333 6a"
type textarea "x"
type textarea "Christopher Durney - 314 752-5333 6am"
type textarea "x"
type textarea "Christopher Durney - 314 752-5333 6am"
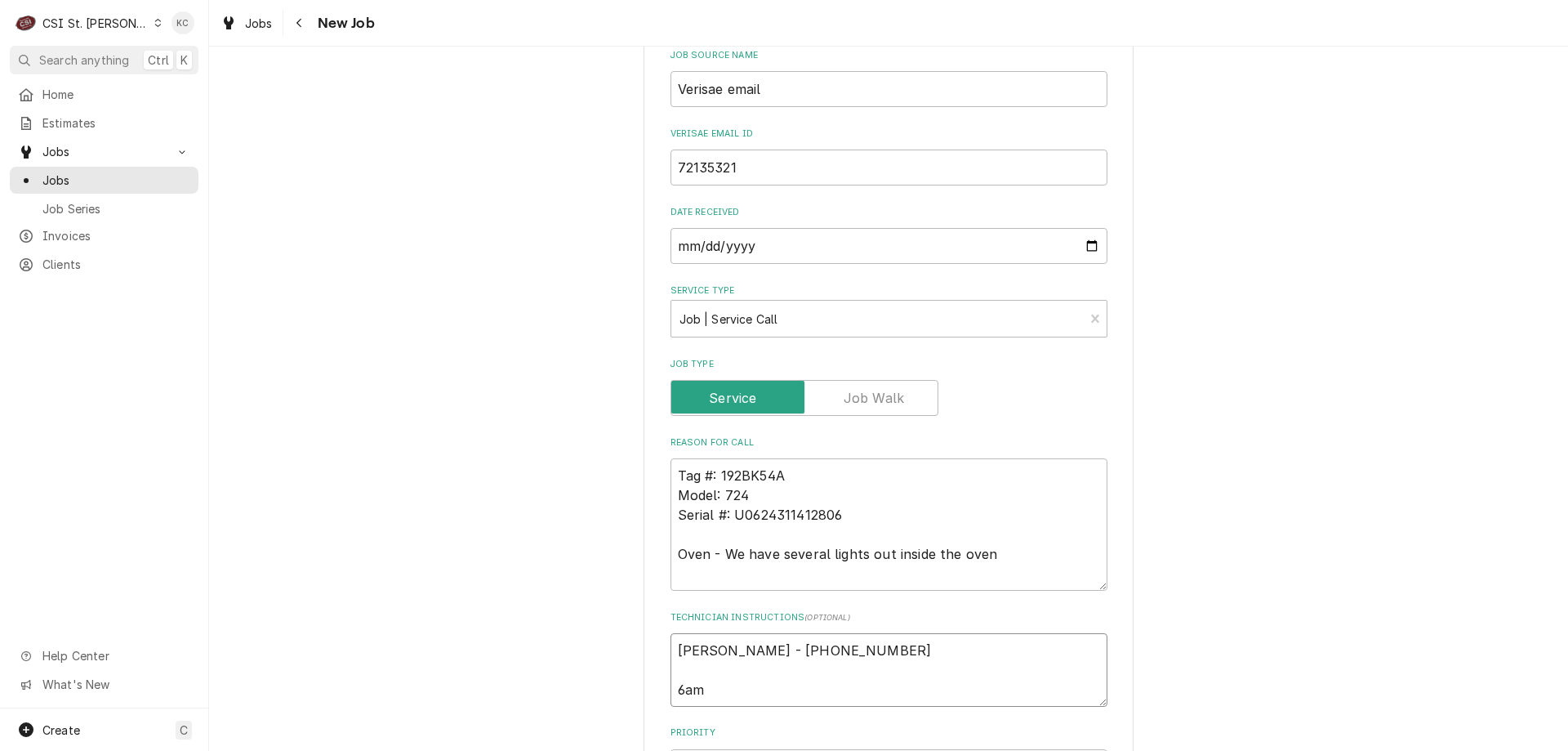
type textarea "x"
type textarea "Christopher Durney - 314 752-5333 6am -"
type textarea "x"
type textarea "Christopher Durney - 314 752-5333 6am -"
type textarea "x"
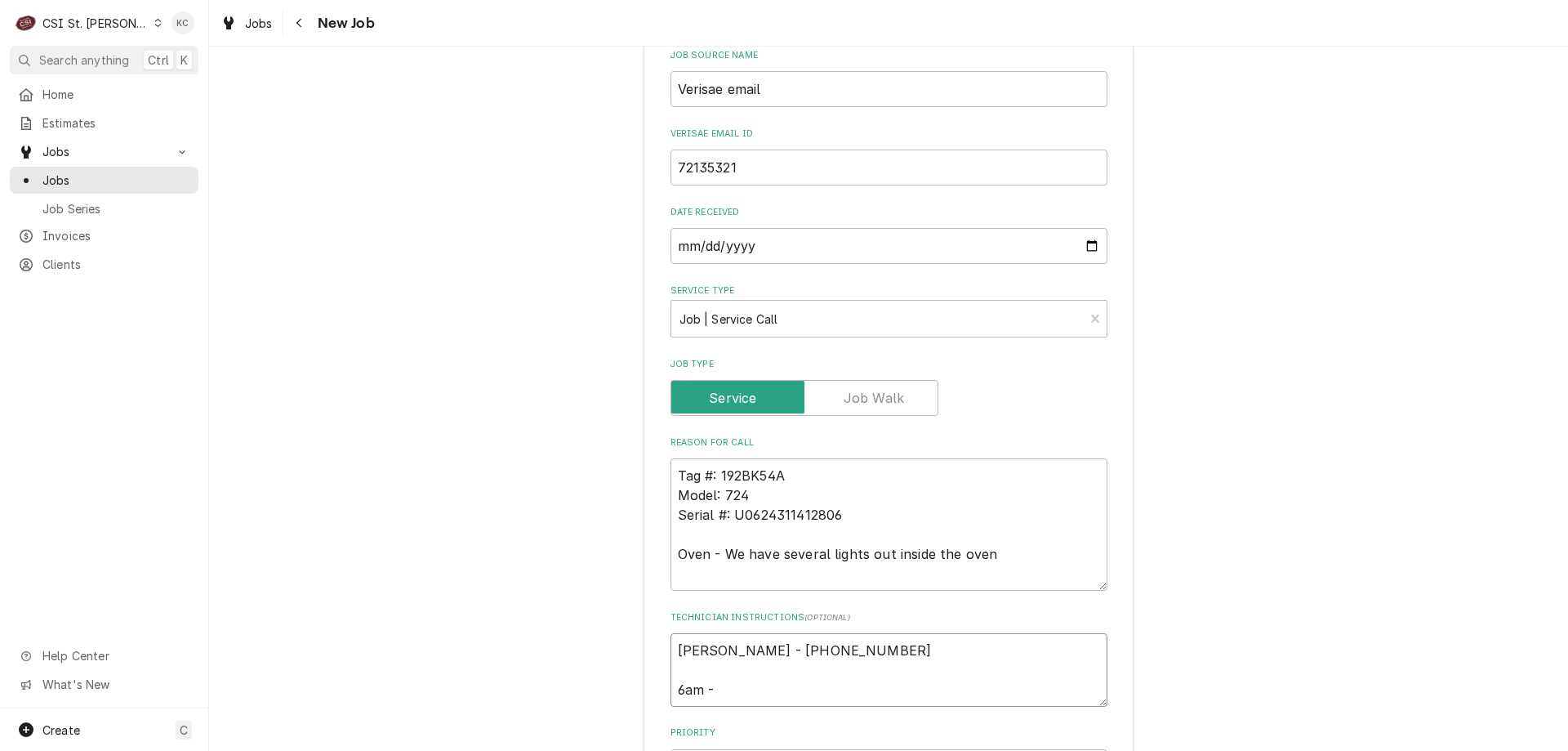
type textarea "Christopher Durney - 314 752-5333 6am - 1"
type textarea "x"
type textarea "Christopher Durney - 314 752-5333 6am - 10"
type textarea "x"
type textarea "Christopher Durney - 314 752-5333 6am - 10pm"
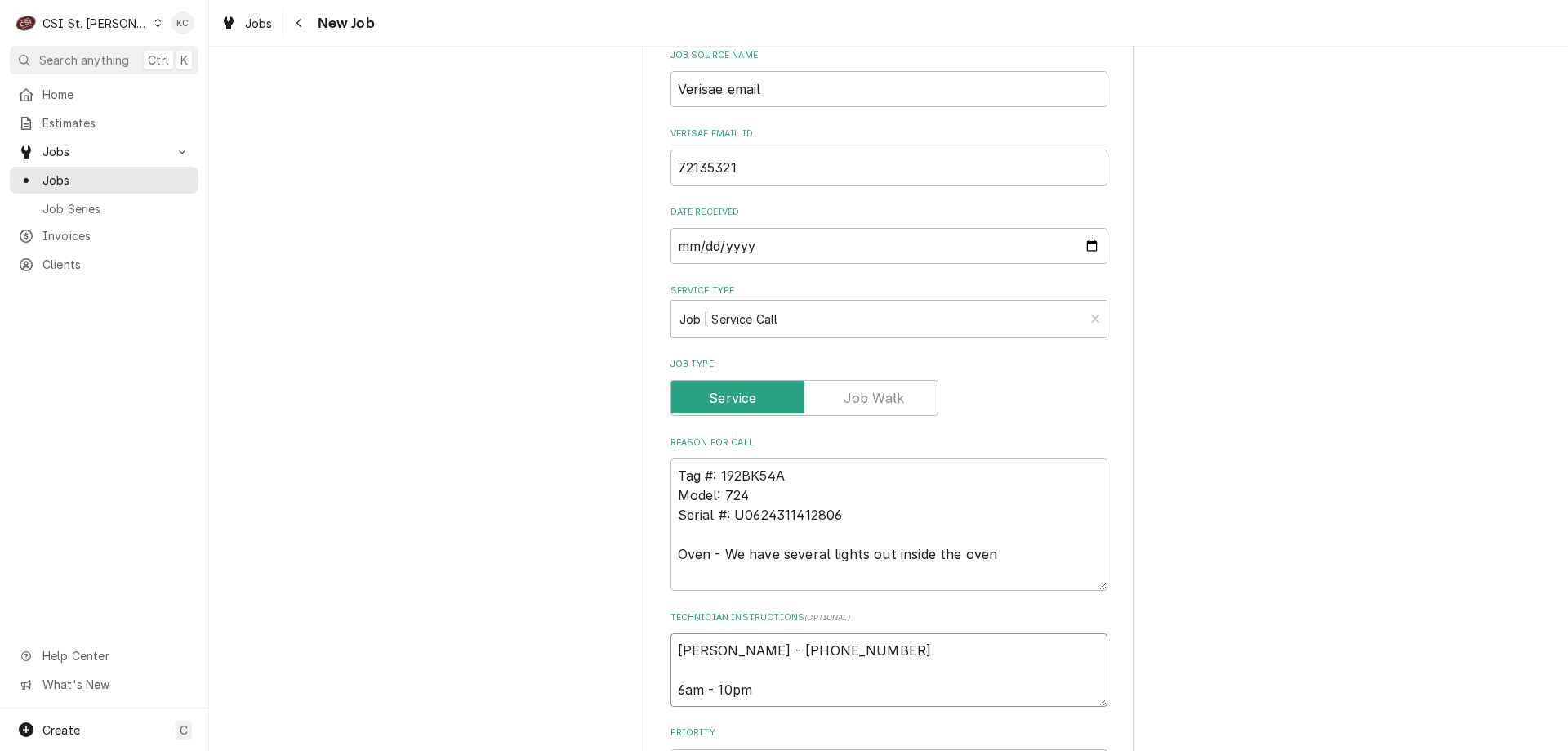
type textarea "x"
type textarea "Christopher Durney - 314 752-5333 6am - 10pm"
type textarea "x"
type textarea "Christopher Durney - 314 752-5333 6am - 10pm"
type textarea "x"
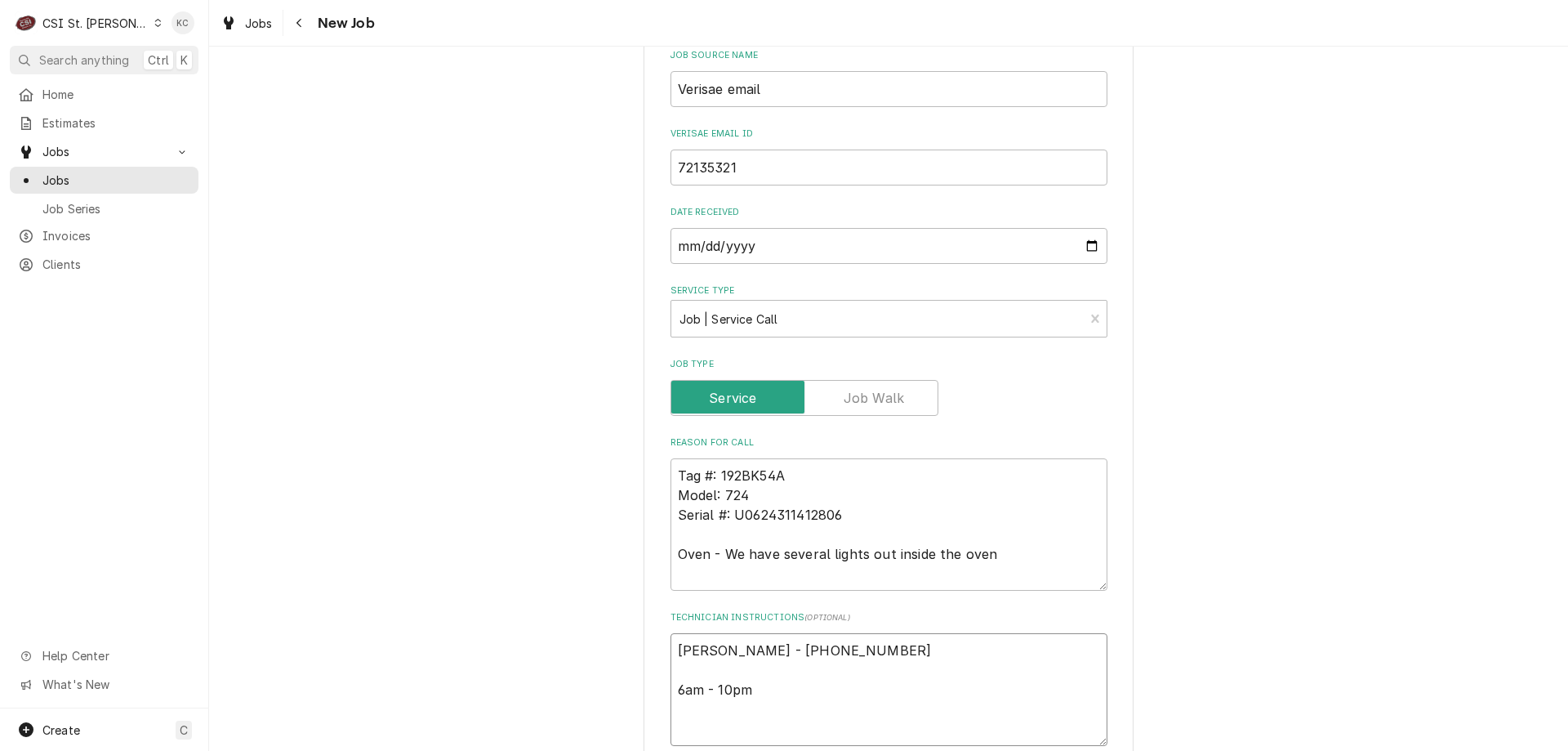
type textarea "Christopher Durney - 314 752-5333 6am - 10pm L"
type textarea "x"
type textarea "Christopher Durney - 314 752-5333 6am - 10pm Lo"
type textarea "x"
type textarea "Christopher Durney - 314 752-5333 6am - 10pm Loca"
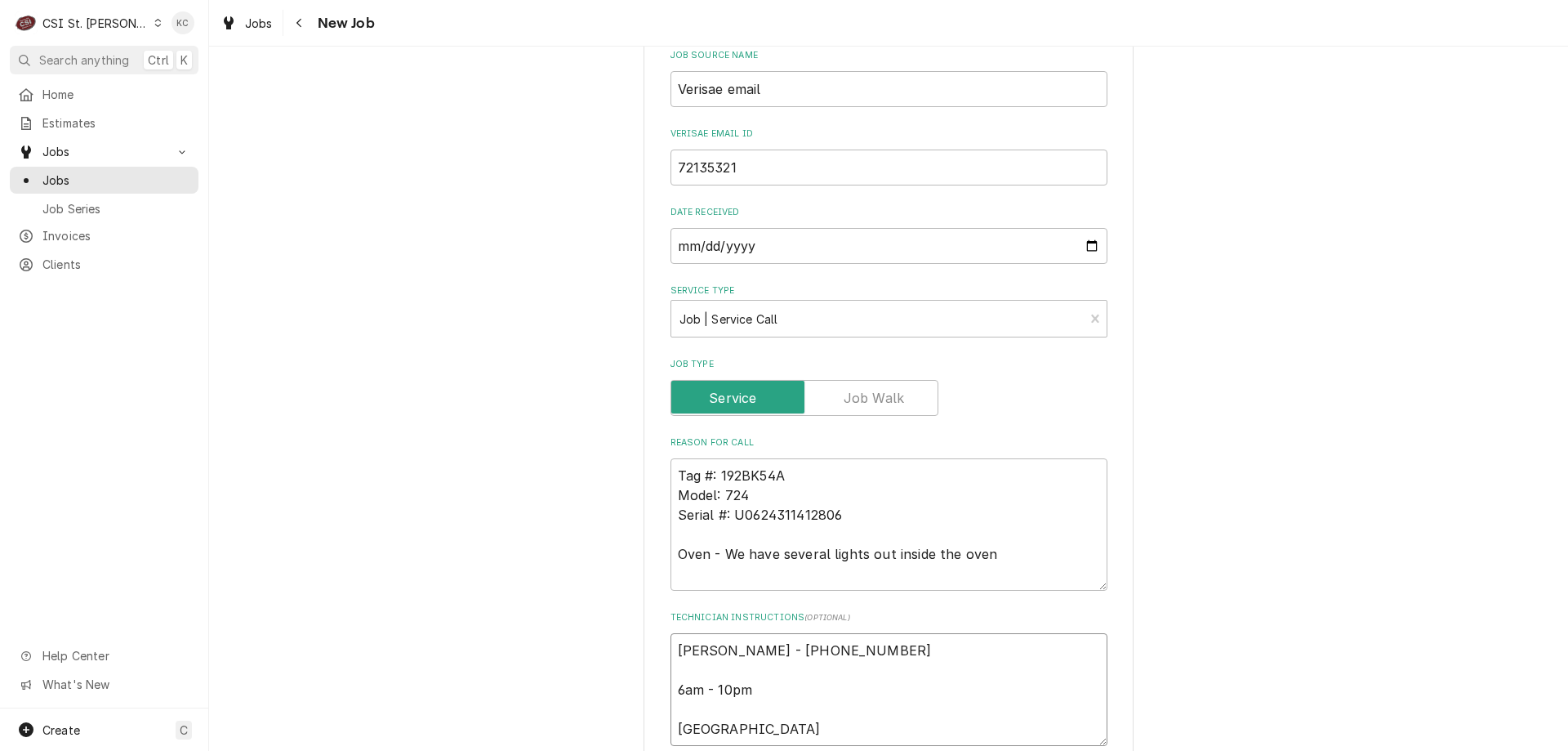
type textarea "x"
type textarea "Christopher Durney - 314 752-5333 6am - 10pm Locat"
type textarea "x"
type textarea "Christopher Durney - 314 752-5333 6am - 10pm Locate"
type textarea "x"
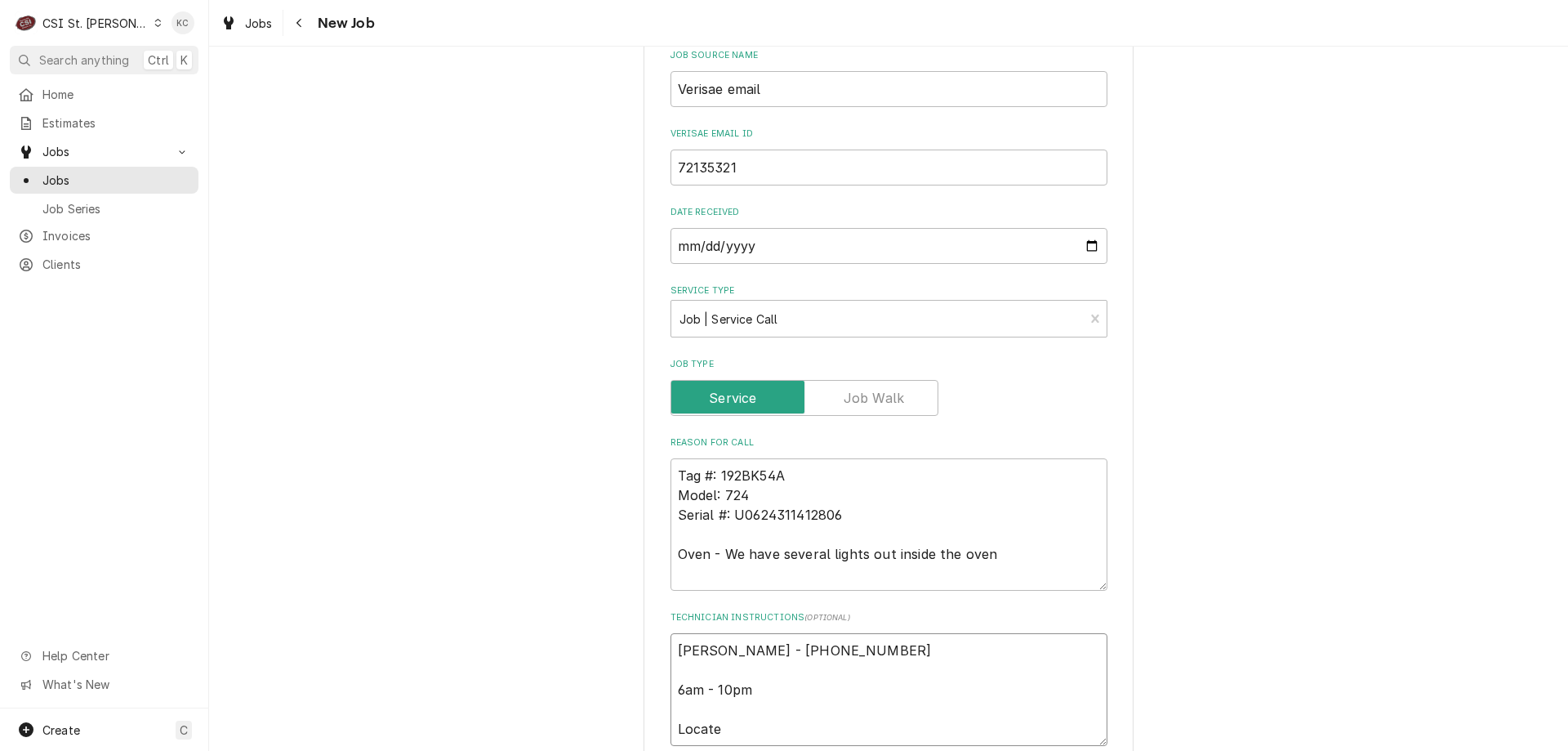
type textarea "Christopher Durney - 314 752-5333 6am - 10pm Located"
type textarea "x"
type textarea "Christopher Durney - 314 752-5333 6am - 10pm Located"
type textarea "x"
type textarea "Christopher Durney - 314 752-5333 6am - 10pm Located o"
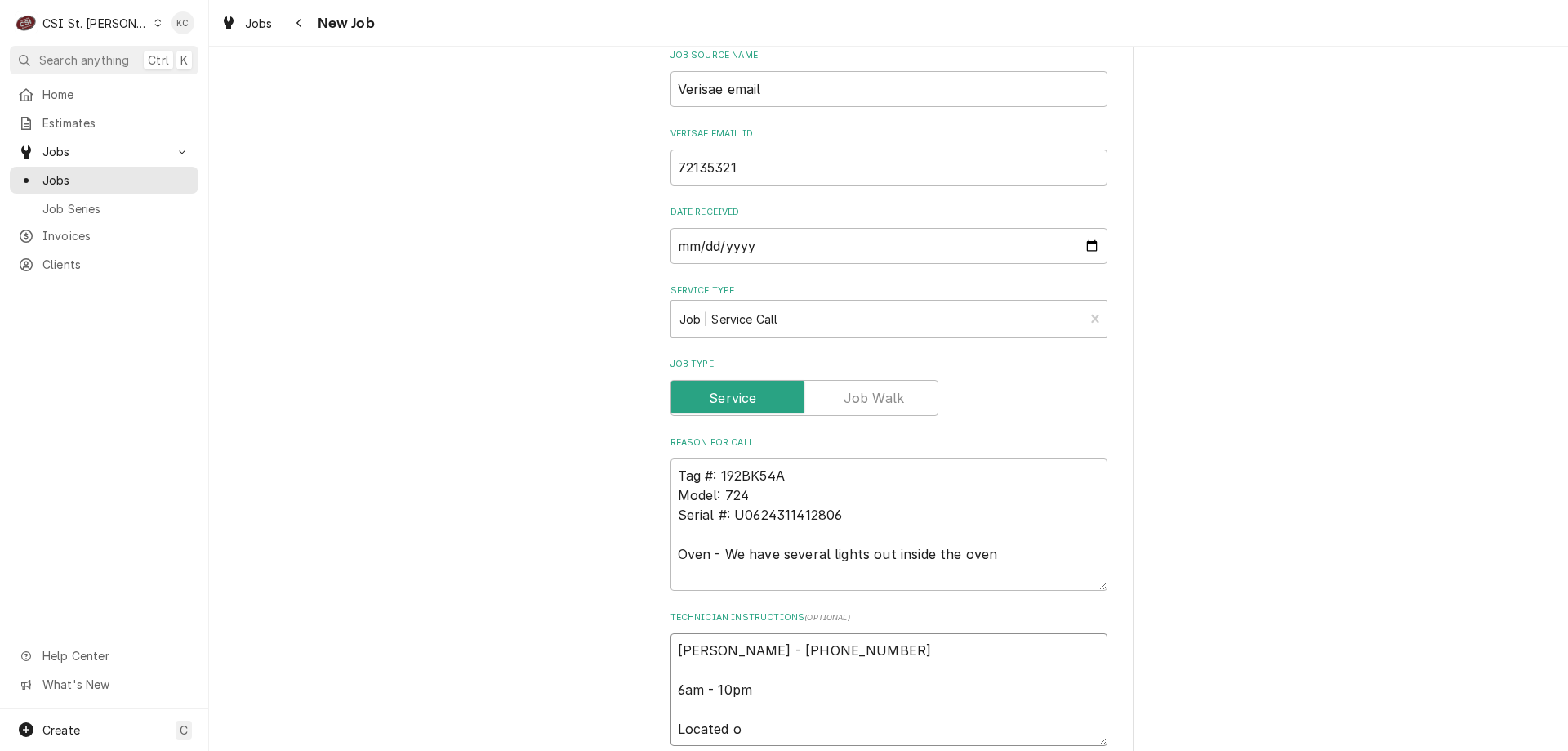
type textarea "x"
type textarea "Christopher Durney - 314 752-5333 6am - 10pm Located oi"
type textarea "x"
type textarea "Christopher Durney - 314 752-5333 6am - 10pm Located oin"
type textarea "x"
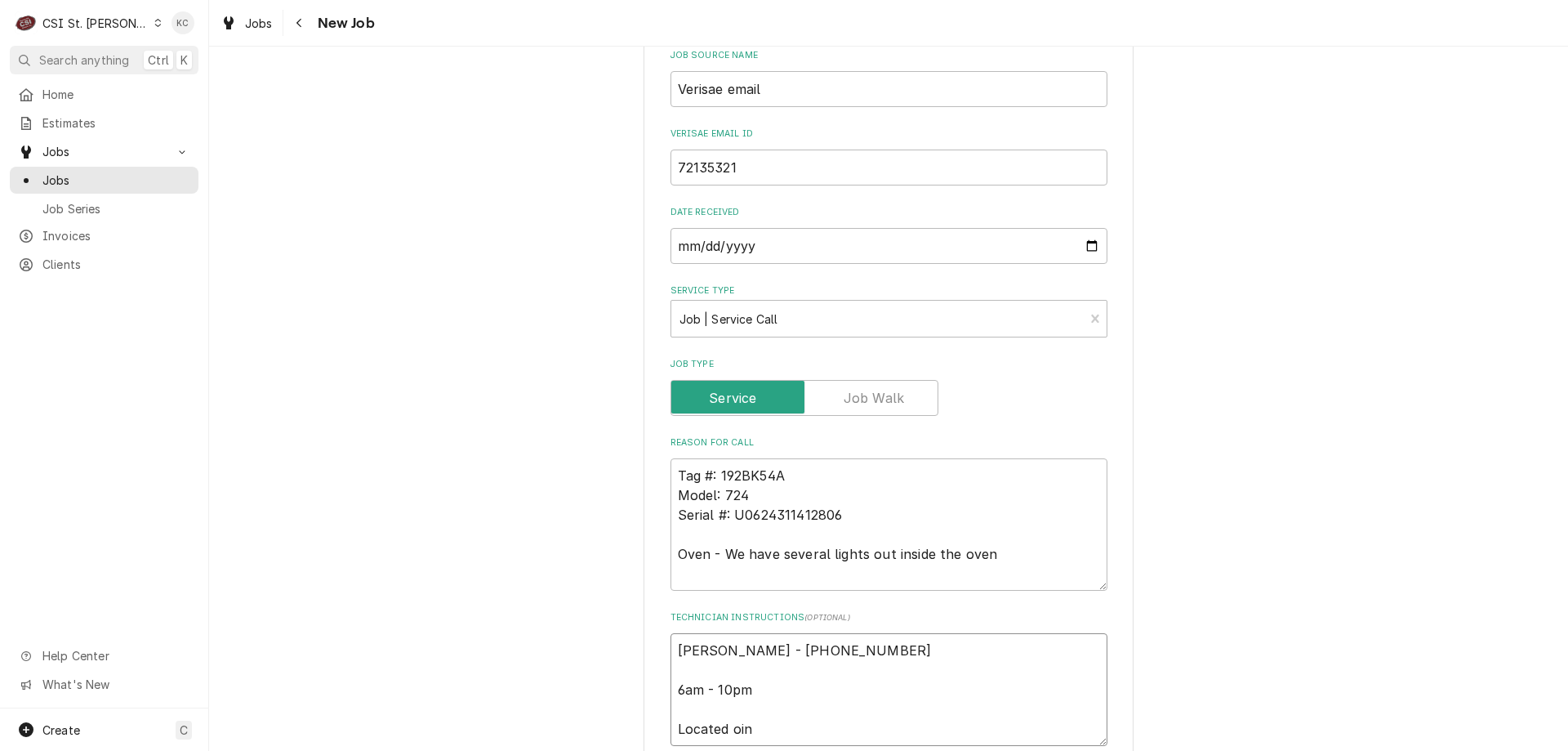
type textarea "Christopher Durney - 314 752-5333 6am - 10pm Located oi"
type textarea "x"
type textarea "Christopher Durney - 314 752-5333 6am - 10pm Located o"
type textarea "x"
type textarea "Christopher Durney - 314 752-5333 6am - 10pm Located"
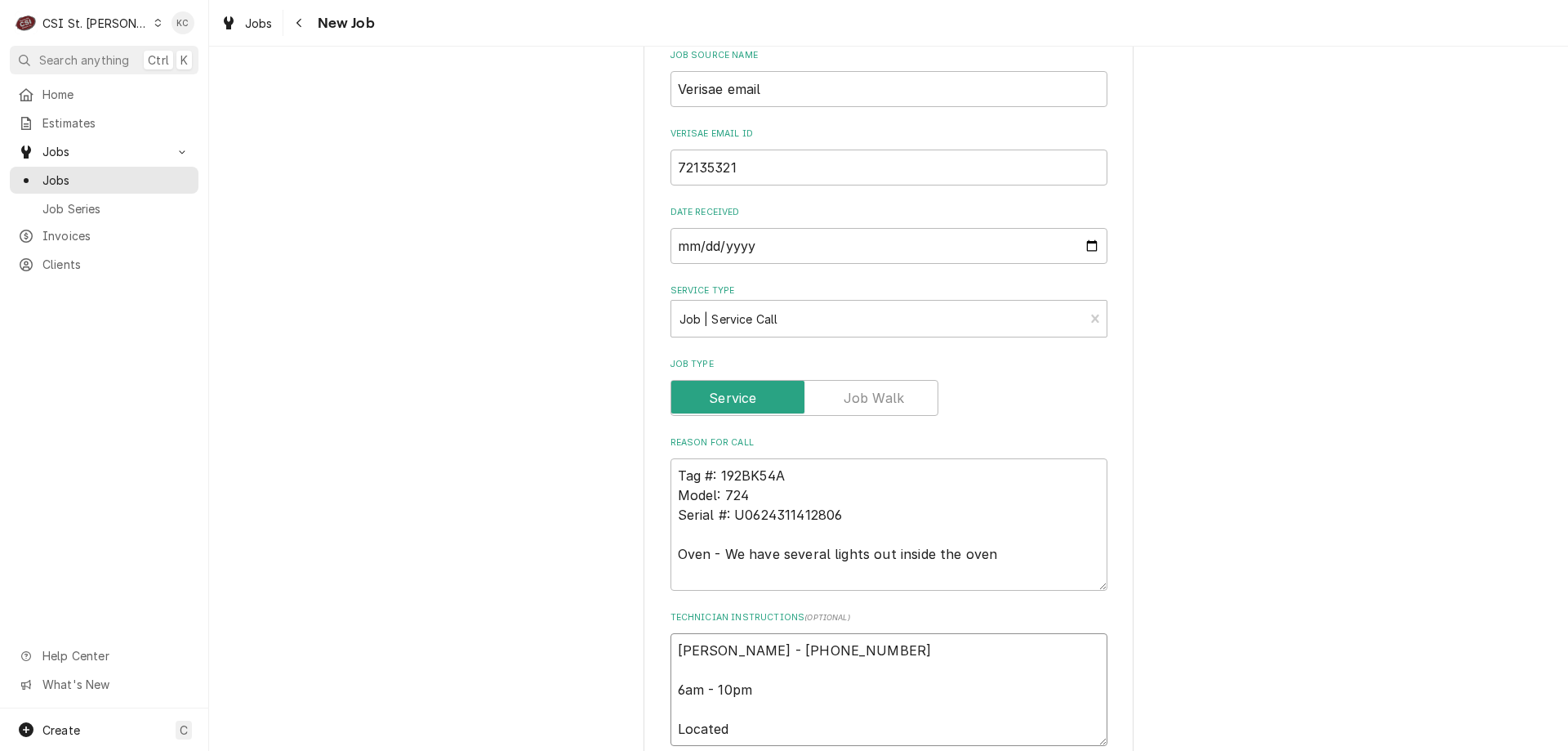
type textarea "x"
type textarea "Christopher Durney - 314 752-5333 6am - 10pm Located i"
type textarea "x"
type textarea "Christopher Durney - 314 752-5333 6am - 10pm Located in"
type textarea "x"
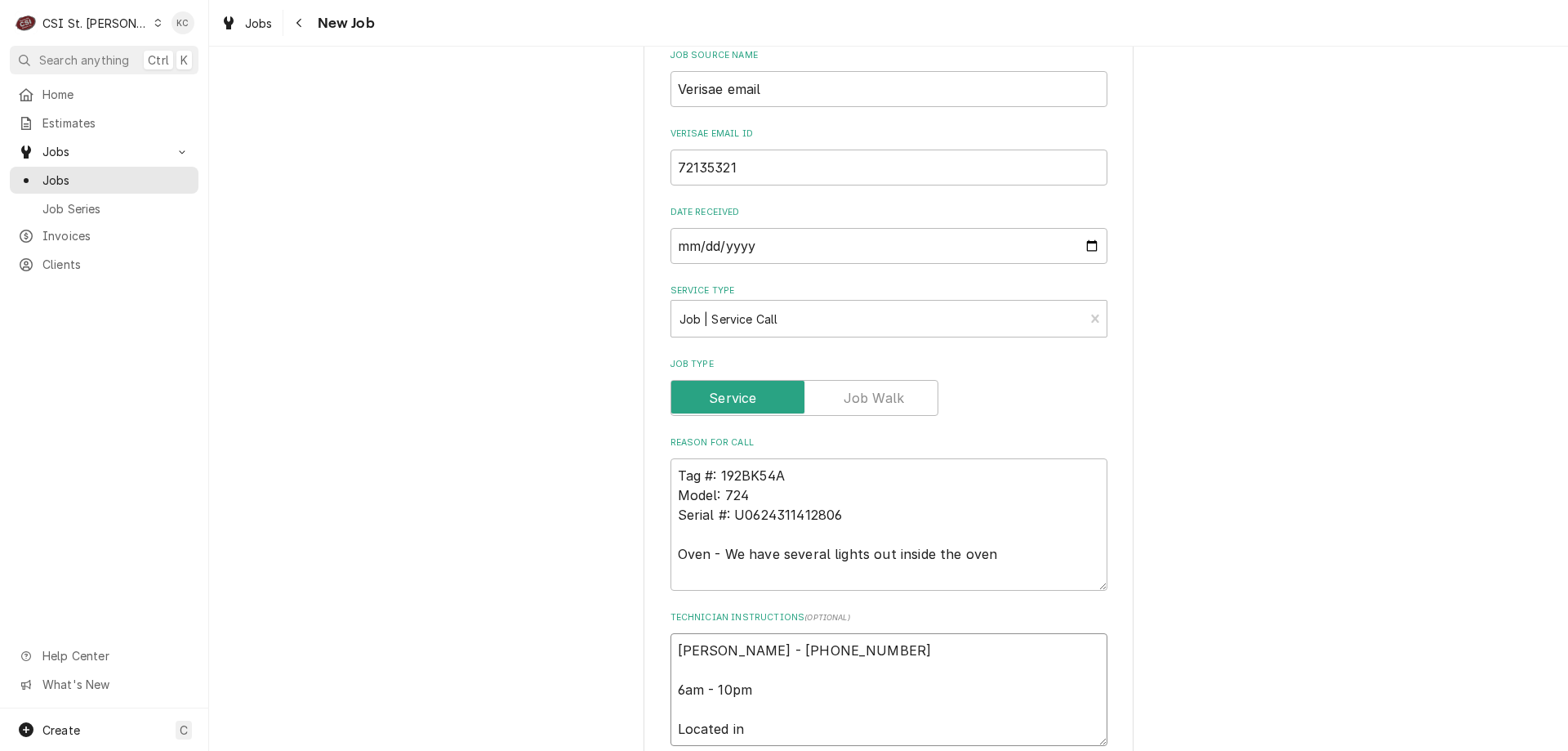
type textarea "Christopher Durney - 314 752-5333 6am - 10pm Located in"
type textarea "x"
type textarea "Christopher Durney - 314 752-5333 6am - 10pm Located in B"
type textarea "x"
type textarea "Christopher Durney - 314 752-5333 6am - 10pm Located in Ba"
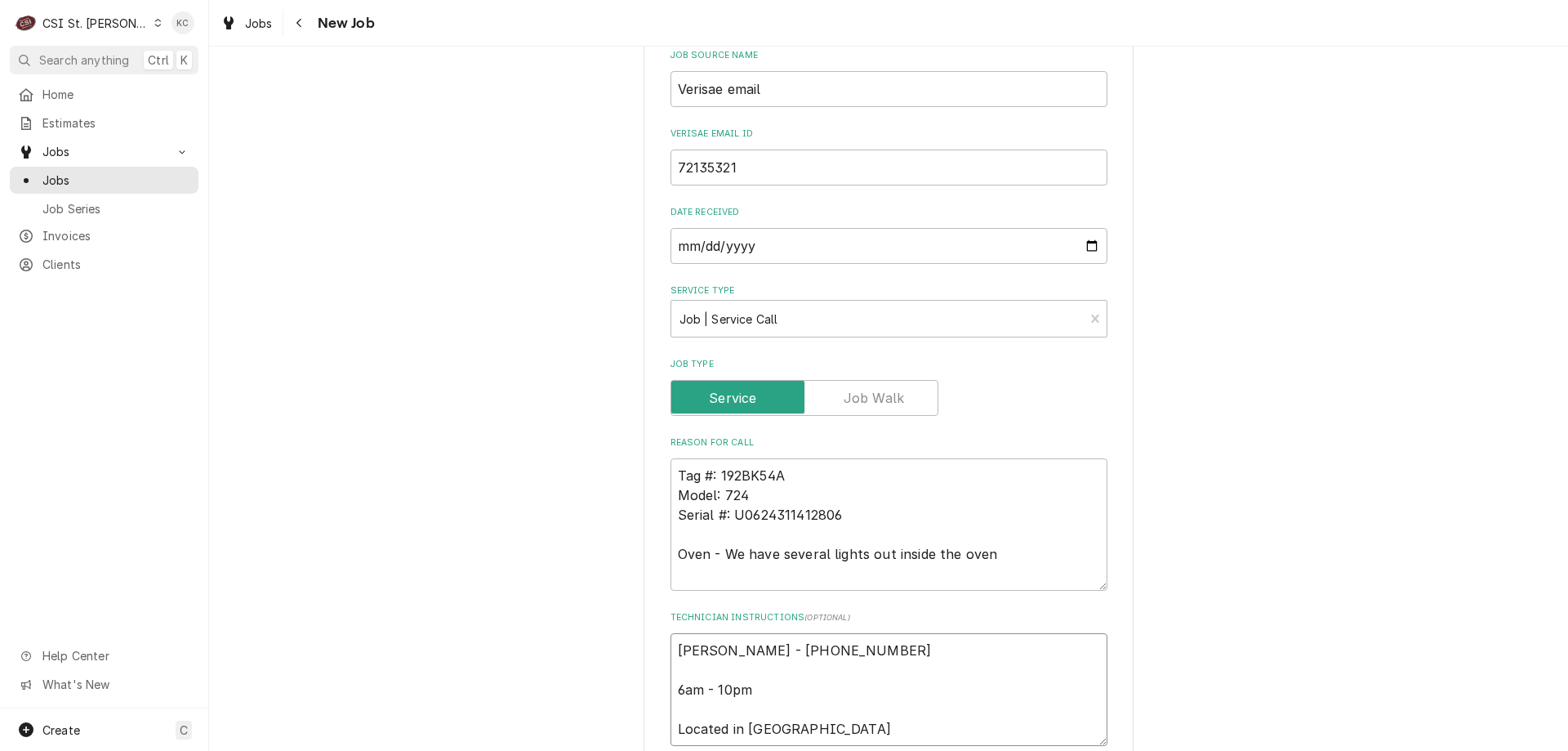
type textarea "x"
type textarea "Christopher Durney - 314 752-5333 6am - 10pm Located in Bak"
type textarea "x"
type textarea "Christopher Durney - 314 752-5333 6am - 10pm Located in Bake"
type textarea "x"
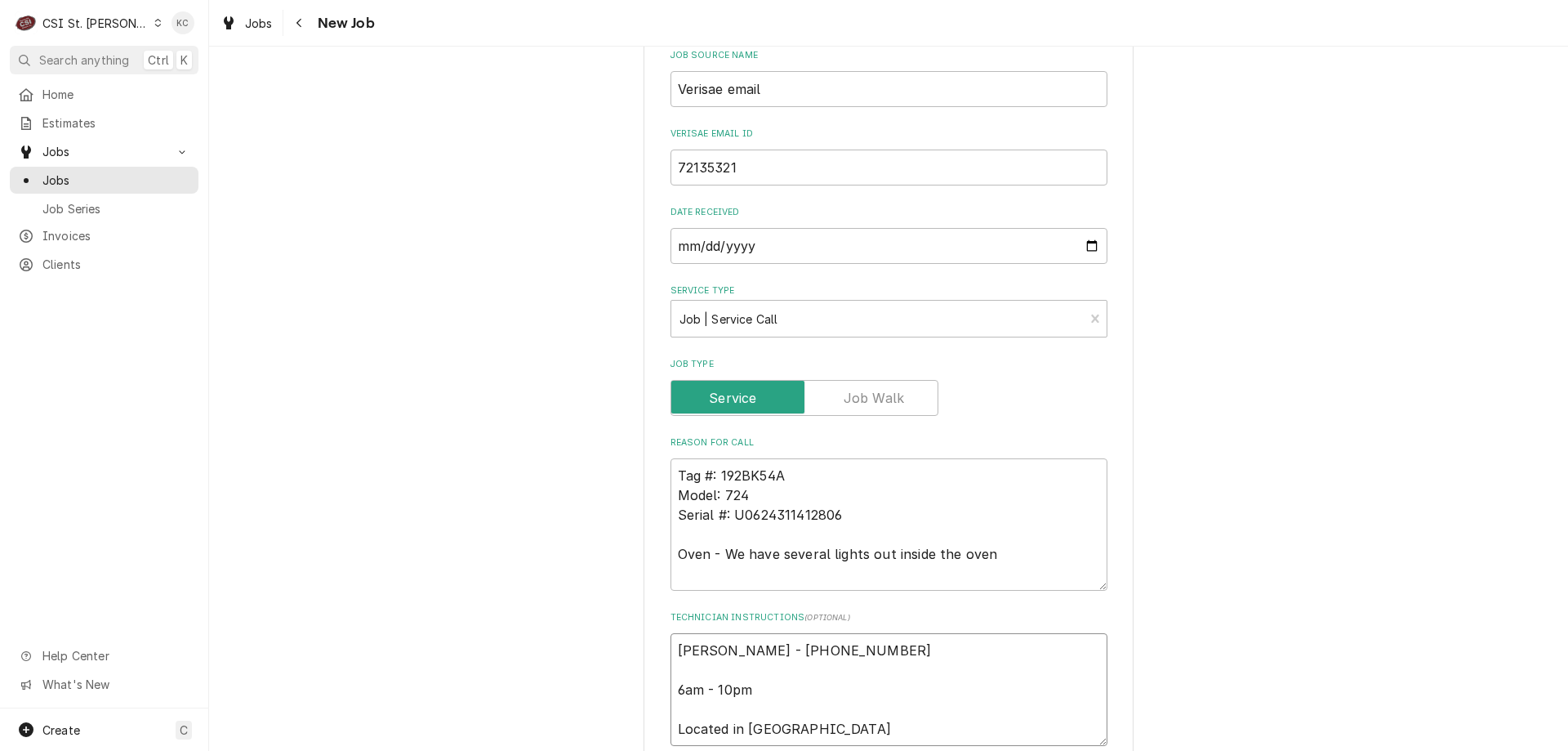
type textarea "Christopher Durney - 314 752-5333 6am - 10pm Located in Baker"
type textarea "x"
type textarea "Christopher Durney - 314 752-5333 6am - 10pm Located in Bakery"
type textarea "x"
type textarea "Christopher Durney - 314 752-5333 6am - 10pm Located in Bakery"
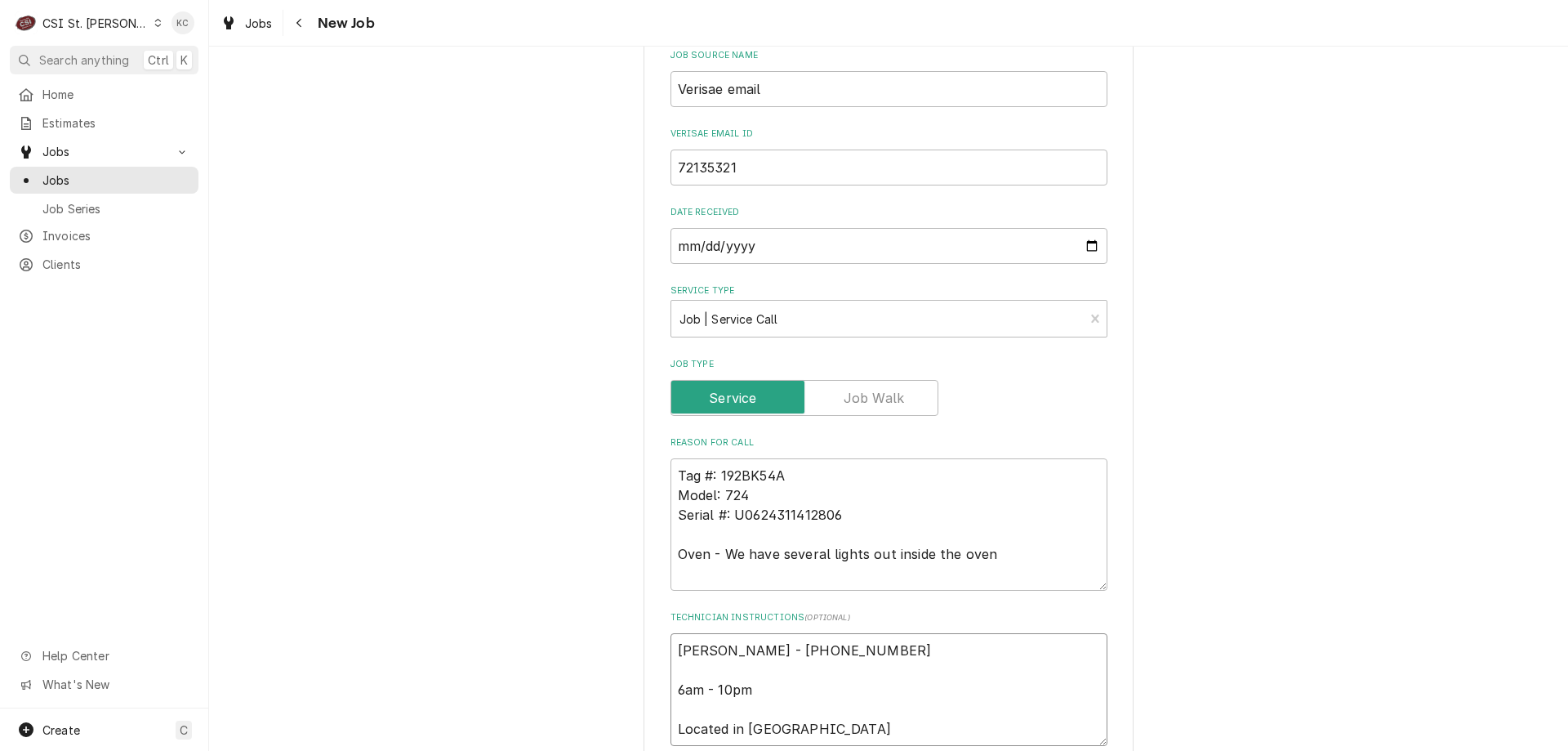
type textarea "x"
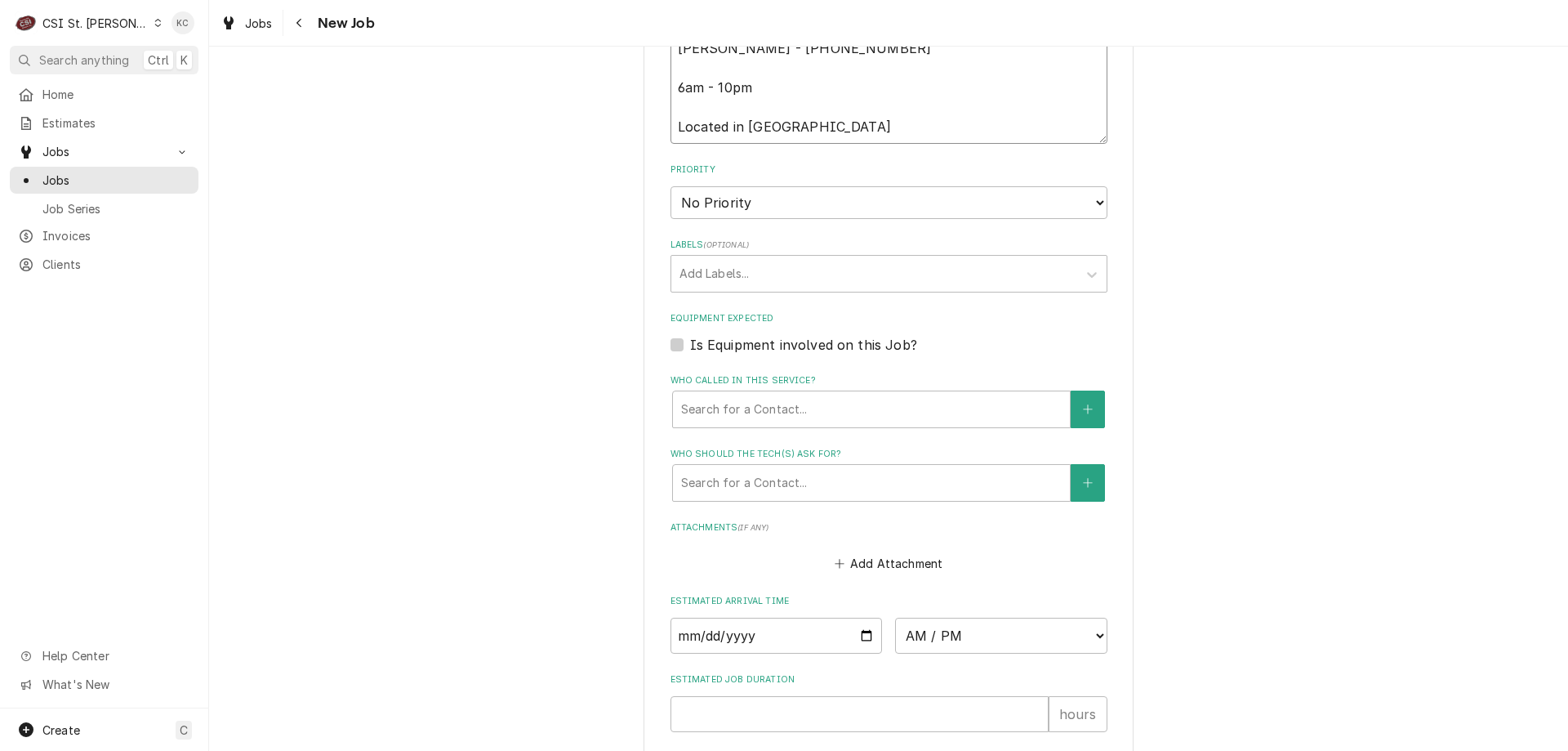
scroll to position [1277, 0]
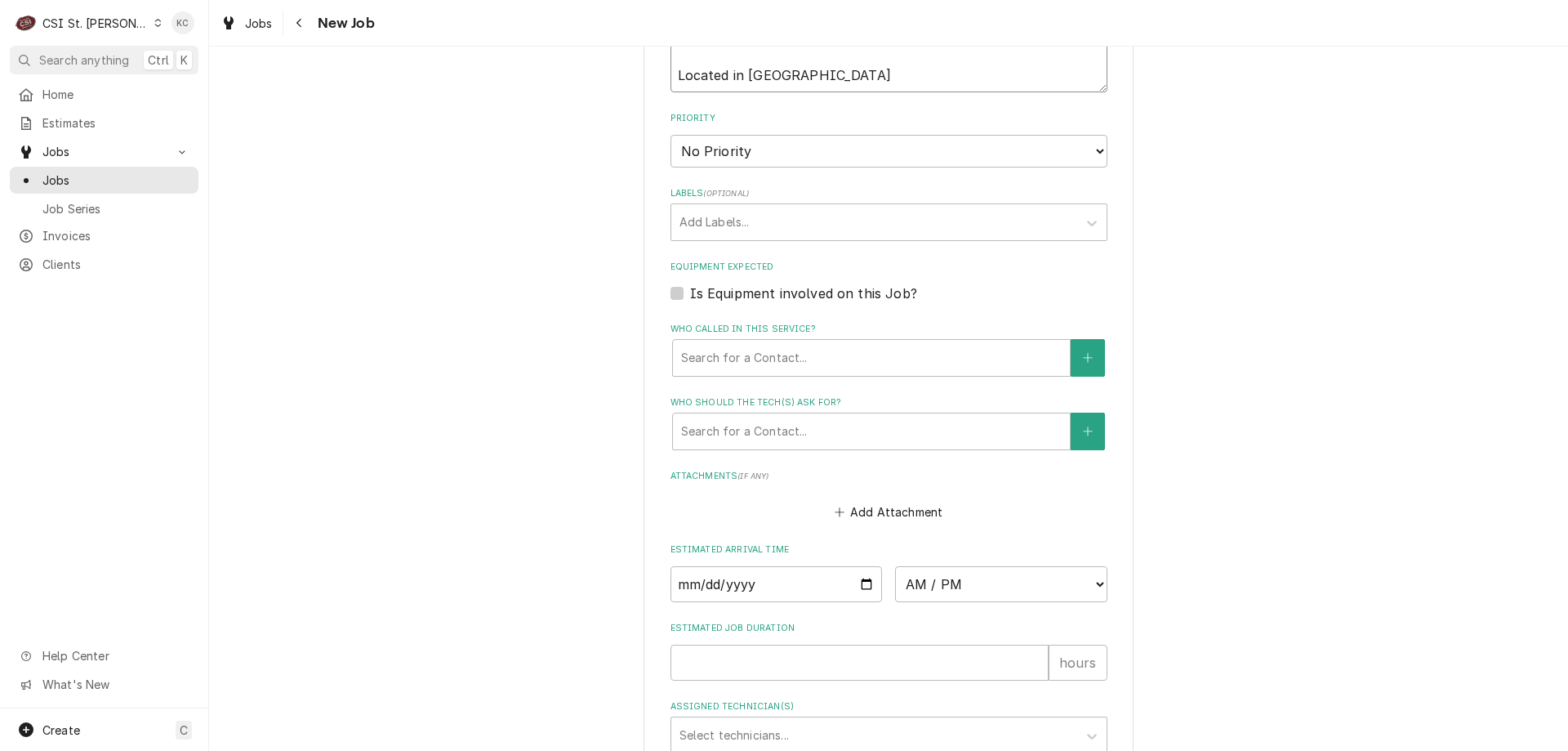
type textarea "Christopher Durney - 314 752-5333 6am - 10pm Located in Bakery"
click at [771, 151] on select "No Priority Urgent High Medium Low" at bounding box center [889, 151] width 437 height 33
select select "4"
click at [671, 135] on select "No Priority Urgent High Medium Low" at bounding box center [889, 151] width 437 height 33
click at [743, 213] on div "Labels" at bounding box center [874, 222] width 390 height 30
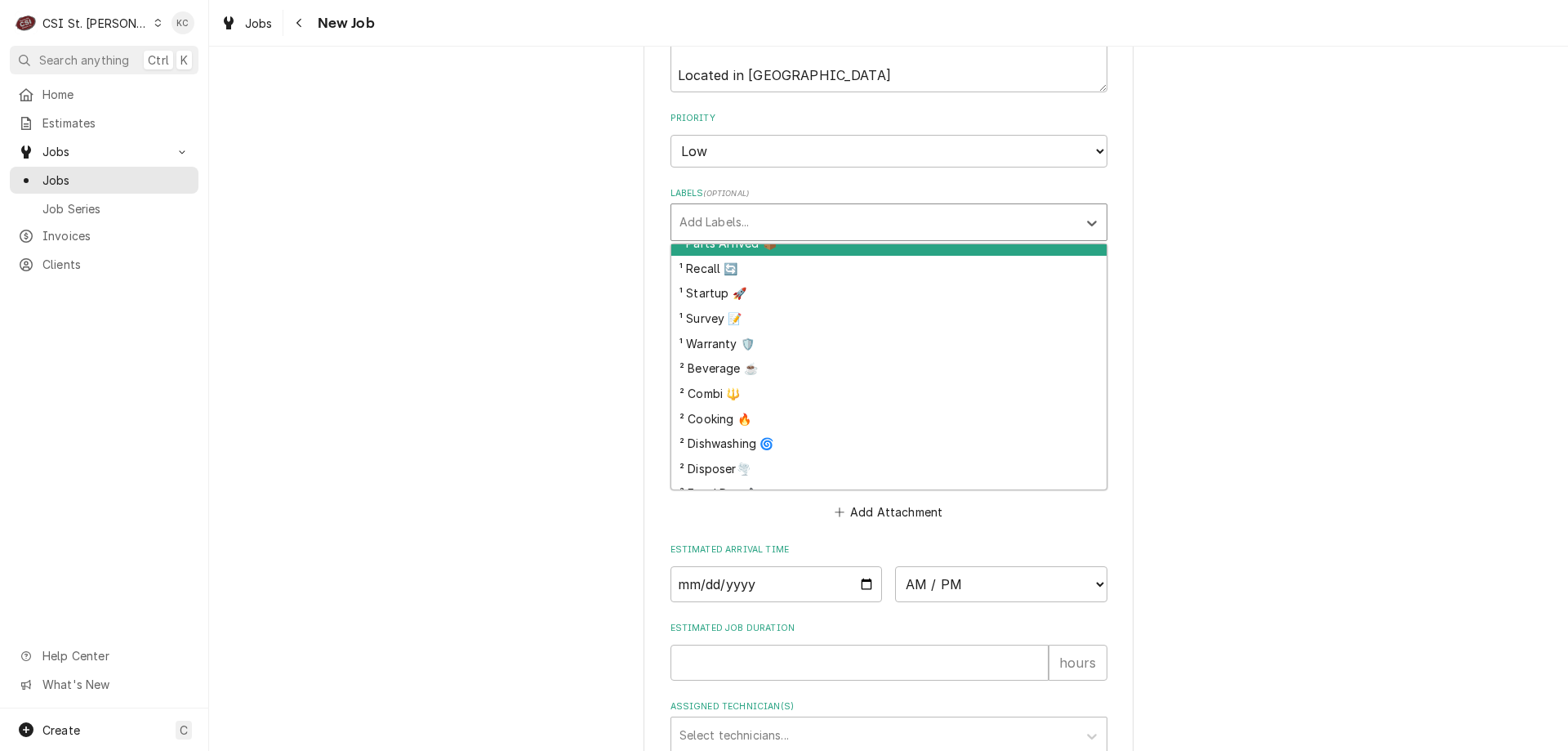
scroll to position [257, 0]
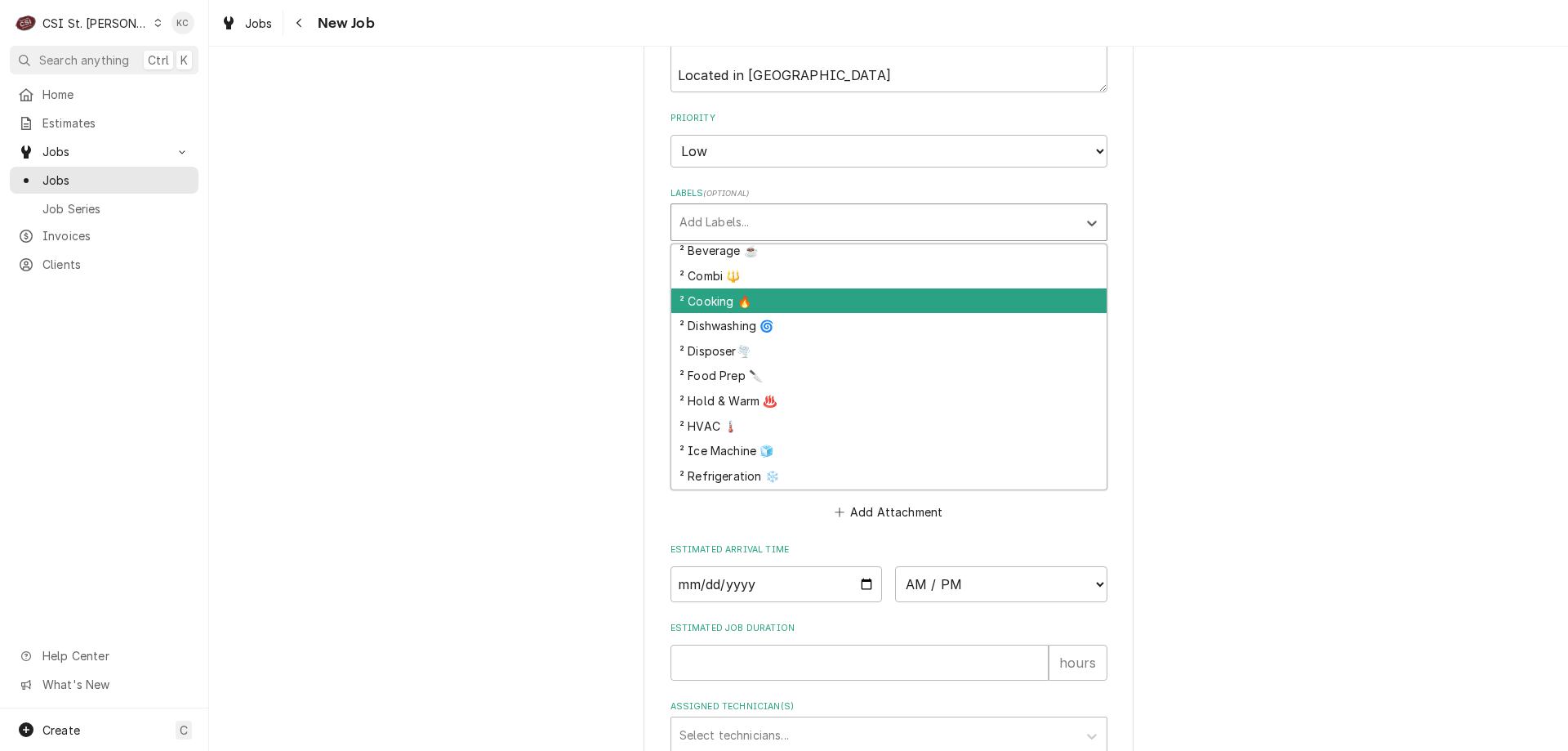
click at [764, 303] on div "² Cooking 🔥" at bounding box center [889, 301] width 435 height 25
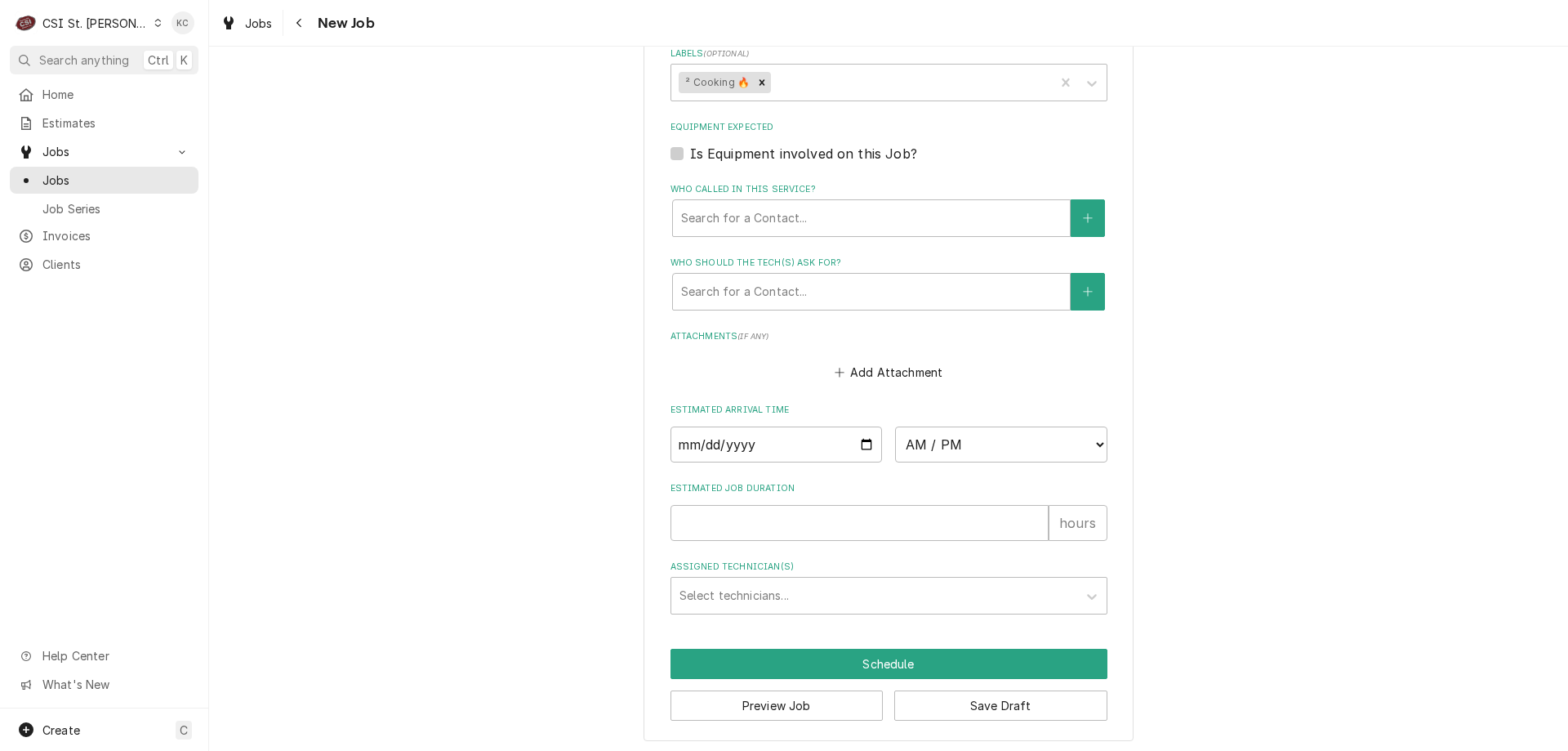
scroll to position [1421, 0]
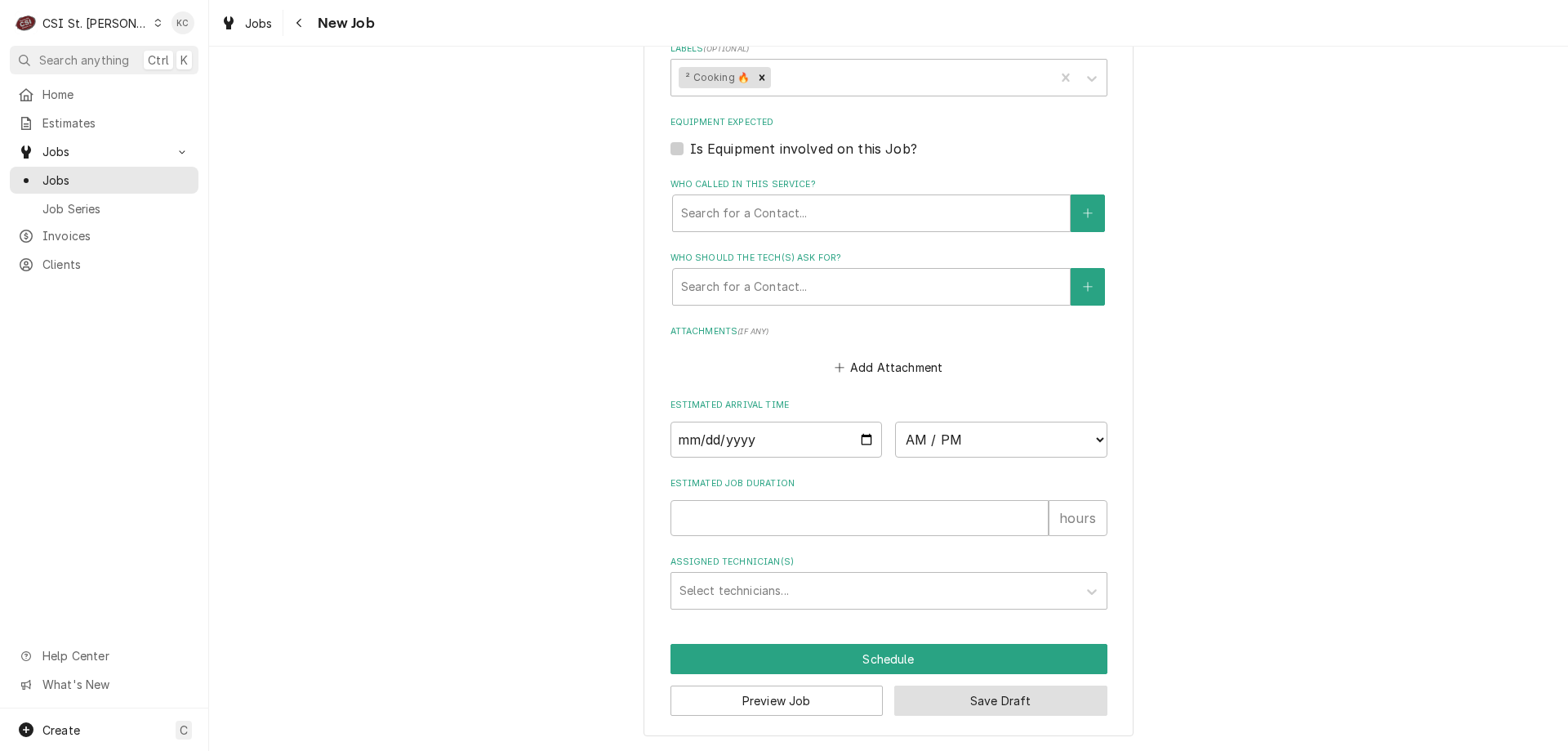
click at [962, 705] on button "Save Draft" at bounding box center [1001, 701] width 213 height 30
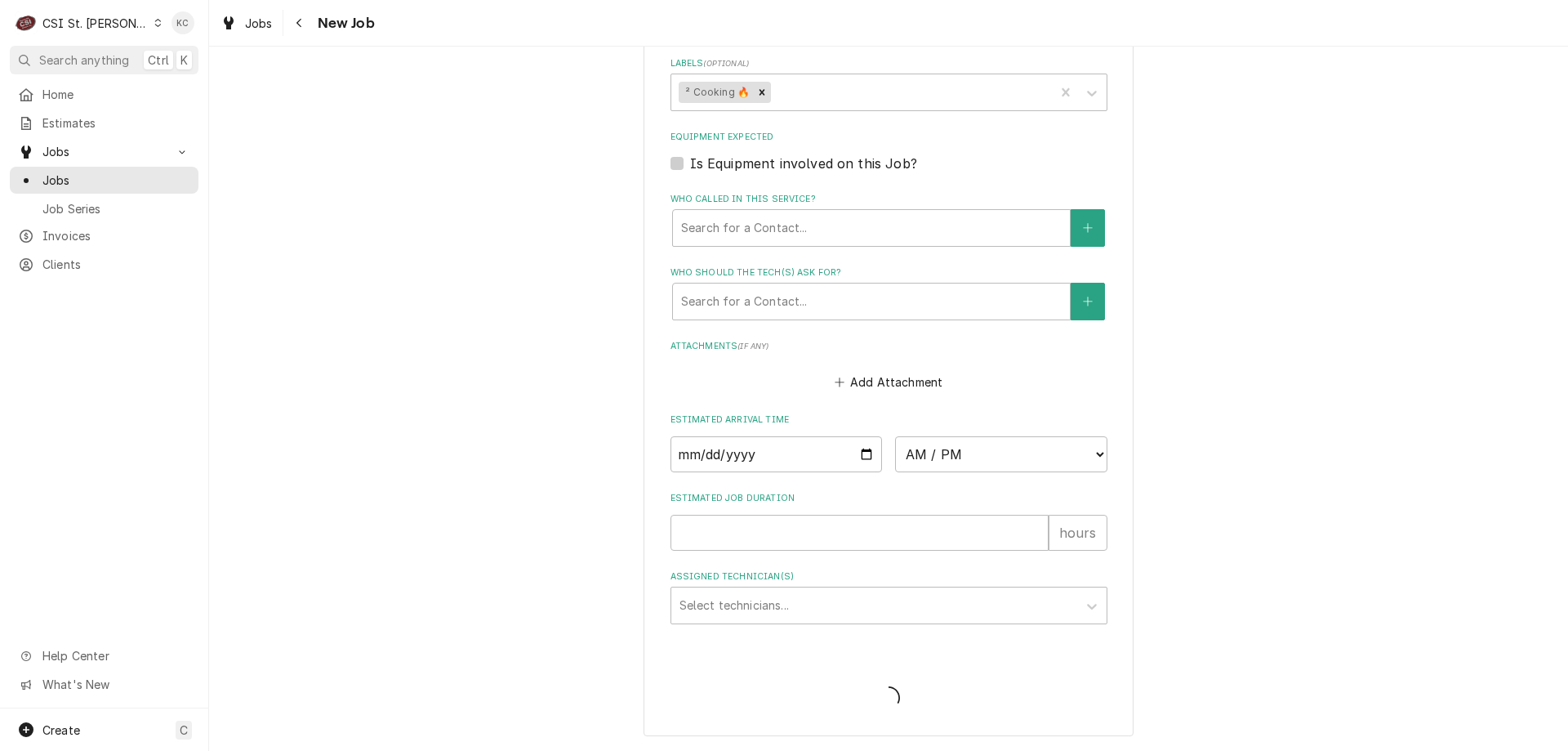
type textarea "x"
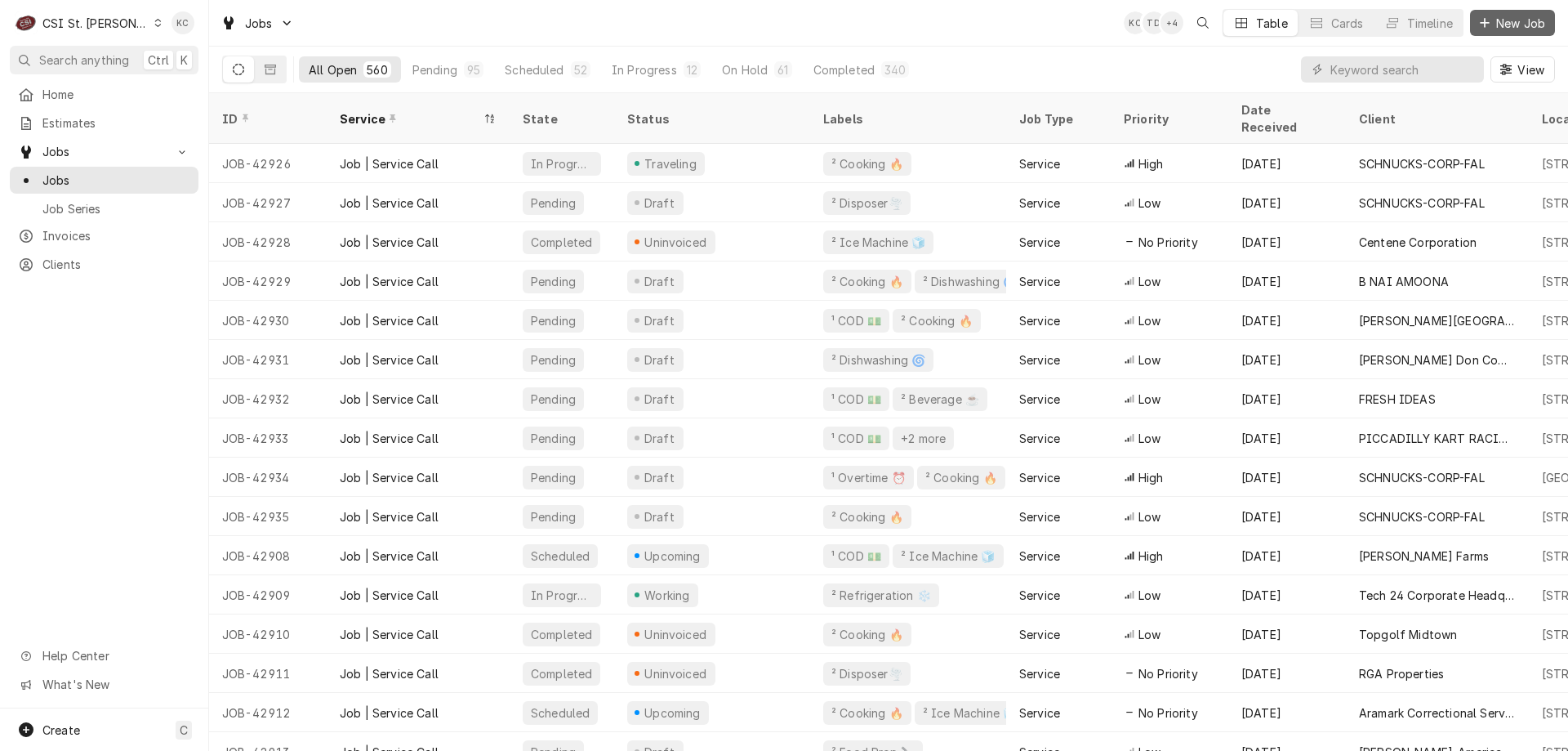
click at [1497, 21] on span "New Job" at bounding box center [1521, 23] width 56 height 17
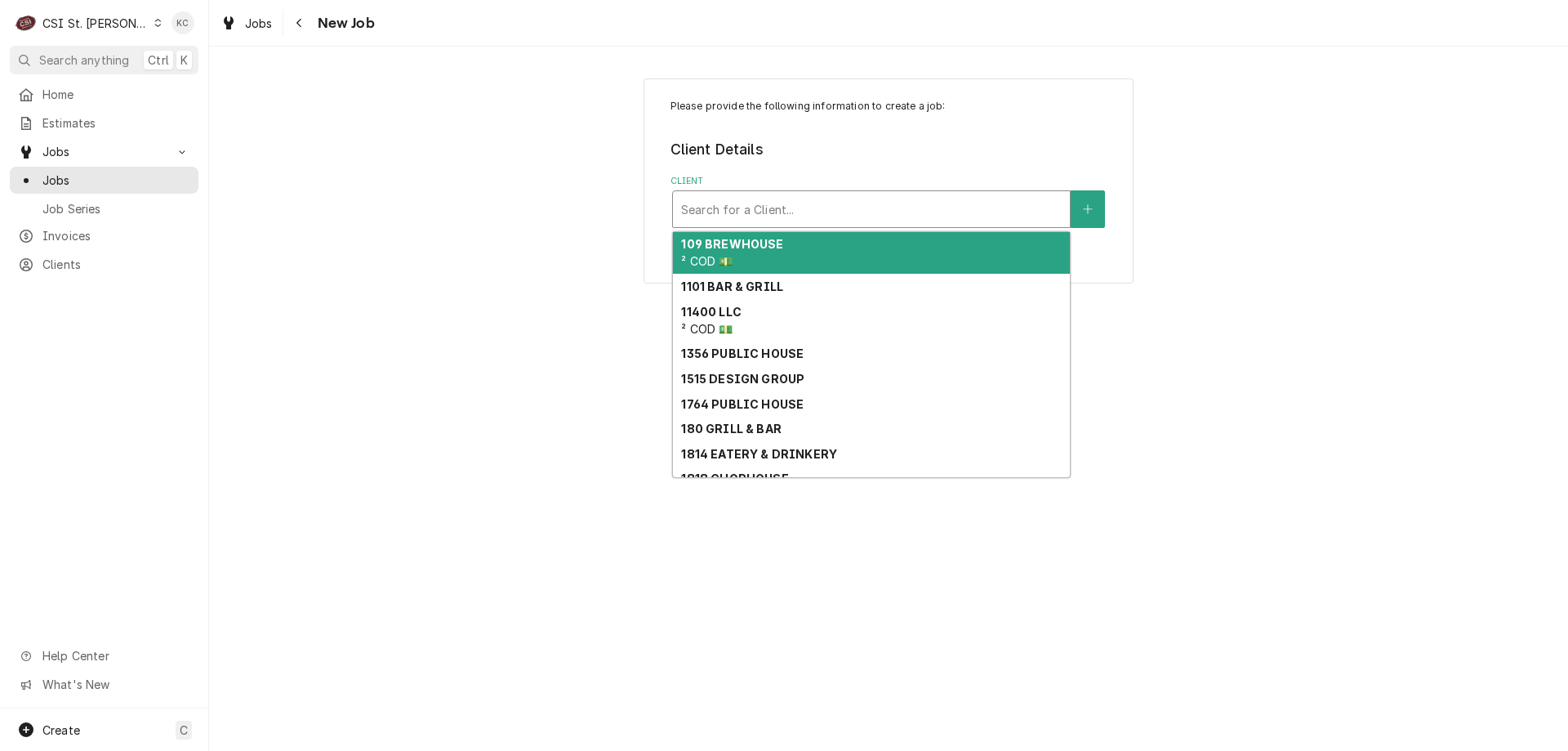
click at [725, 207] on div "Client" at bounding box center [870, 209] width 380 height 30
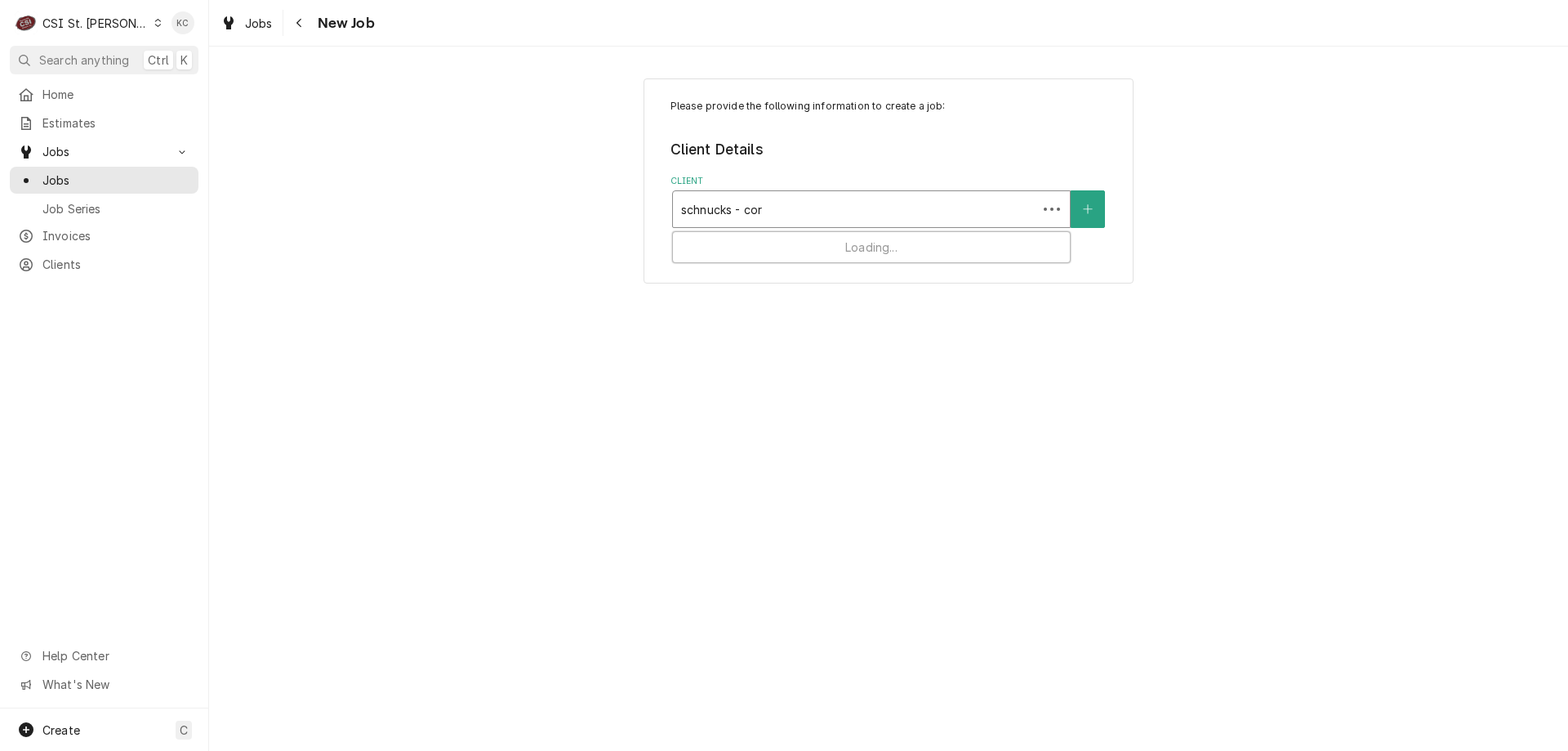
type input "schnucks - corp"
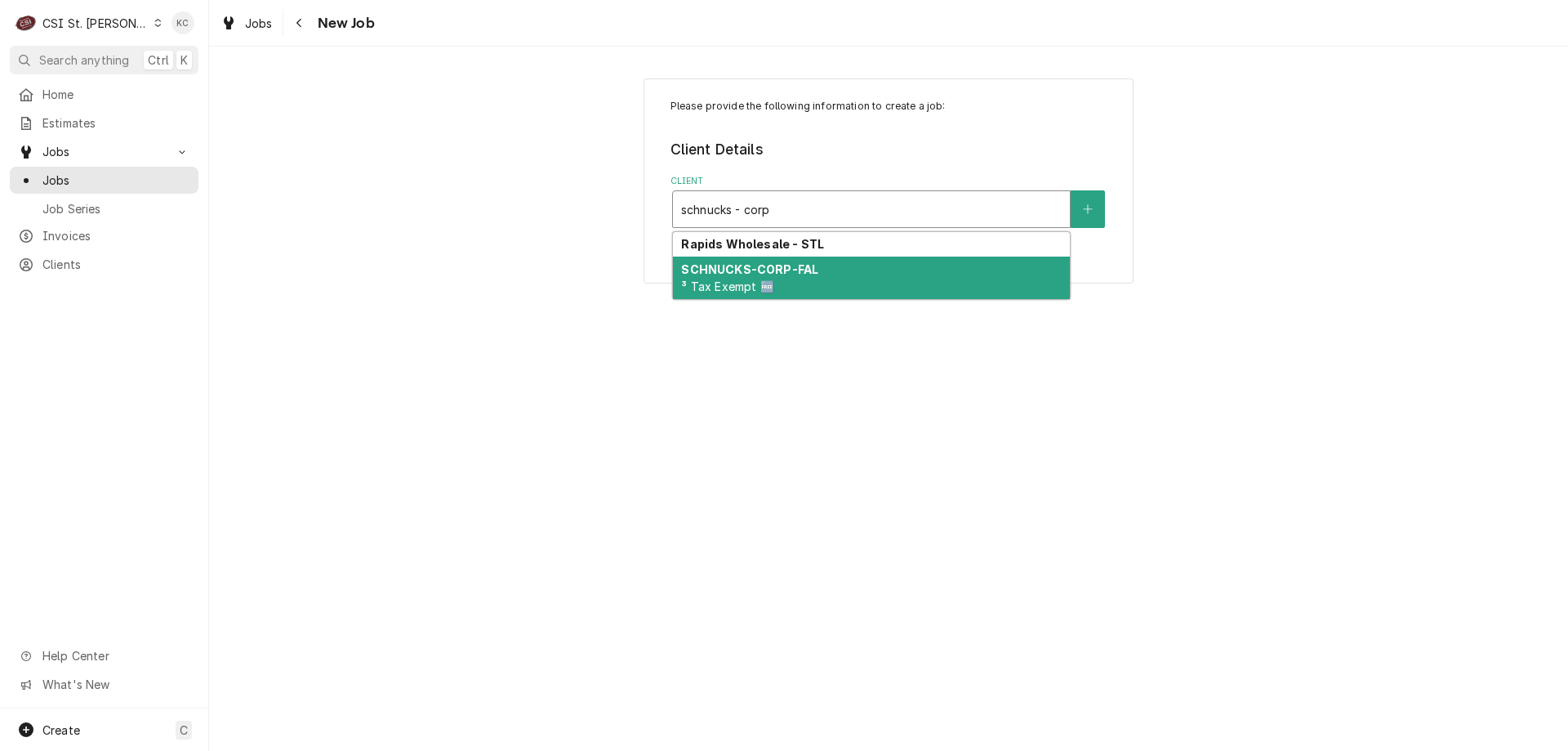
click at [739, 270] on strong "SCHNUCKS-CORP-FAL" at bounding box center [750, 269] width 138 height 14
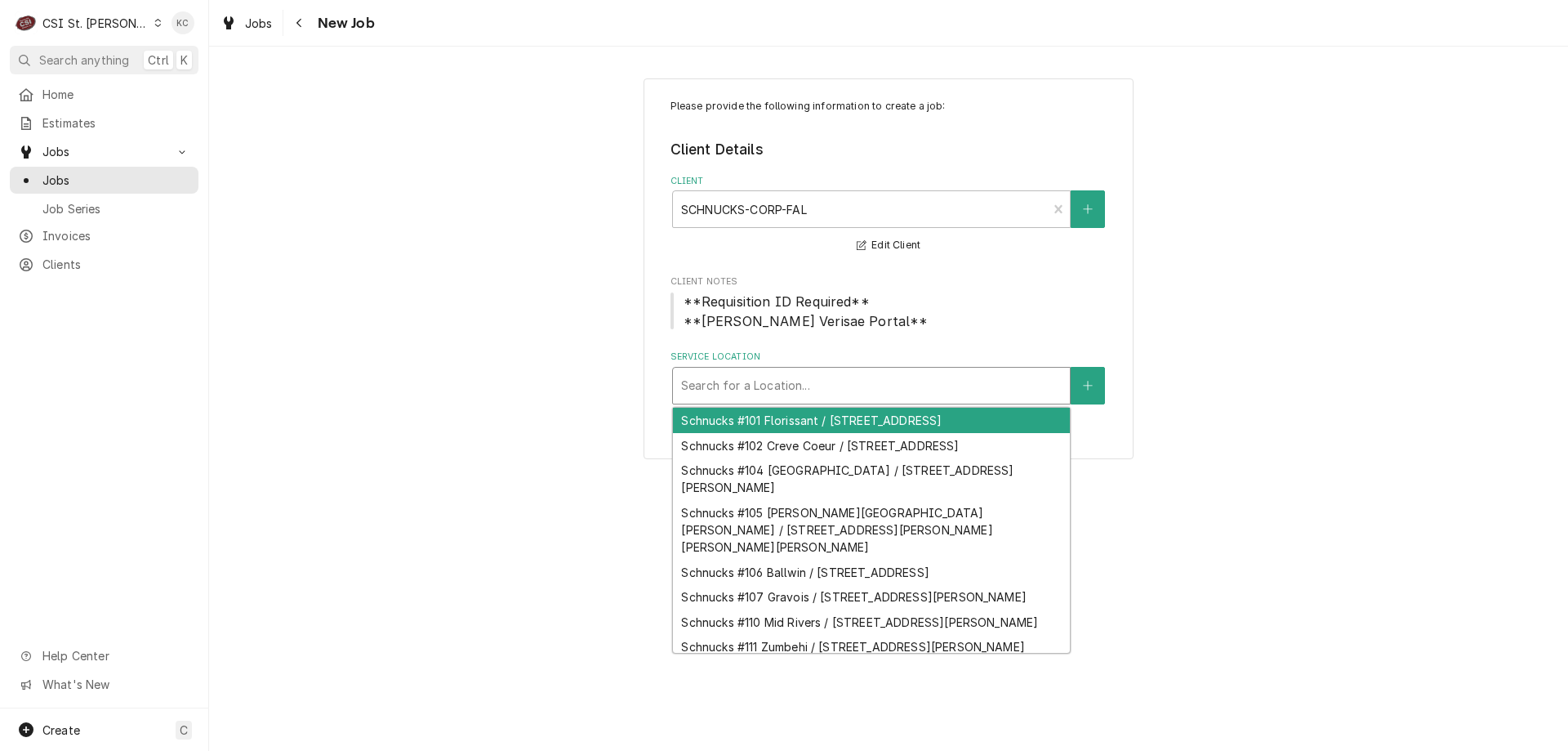
click at [746, 380] on div "Service Location" at bounding box center [870, 386] width 380 height 30
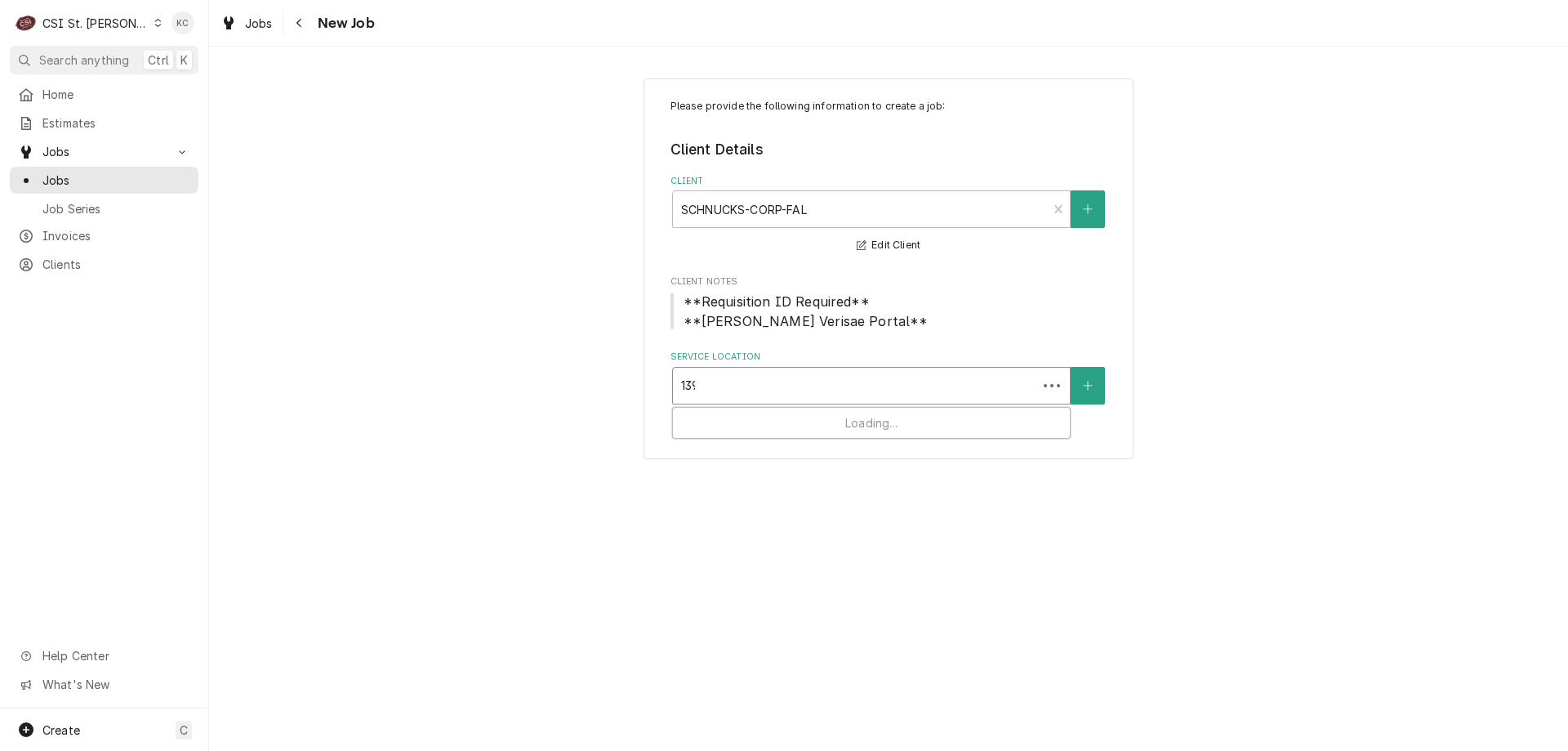
type input "1393"
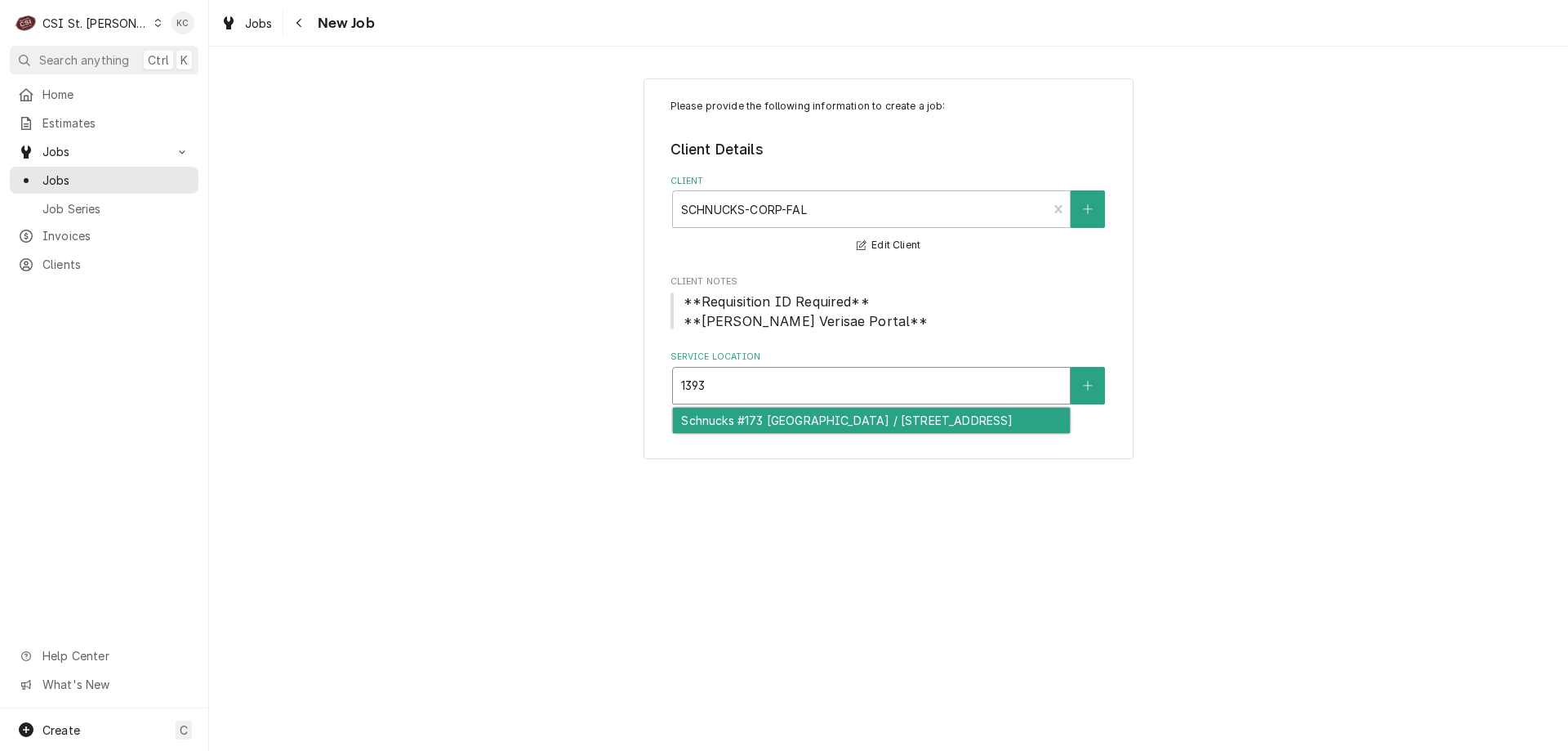
click at [746, 426] on div "Schnucks #173 [GEOGRAPHIC_DATA] / [STREET_ADDRESS]" at bounding box center [871, 420] width 397 height 25
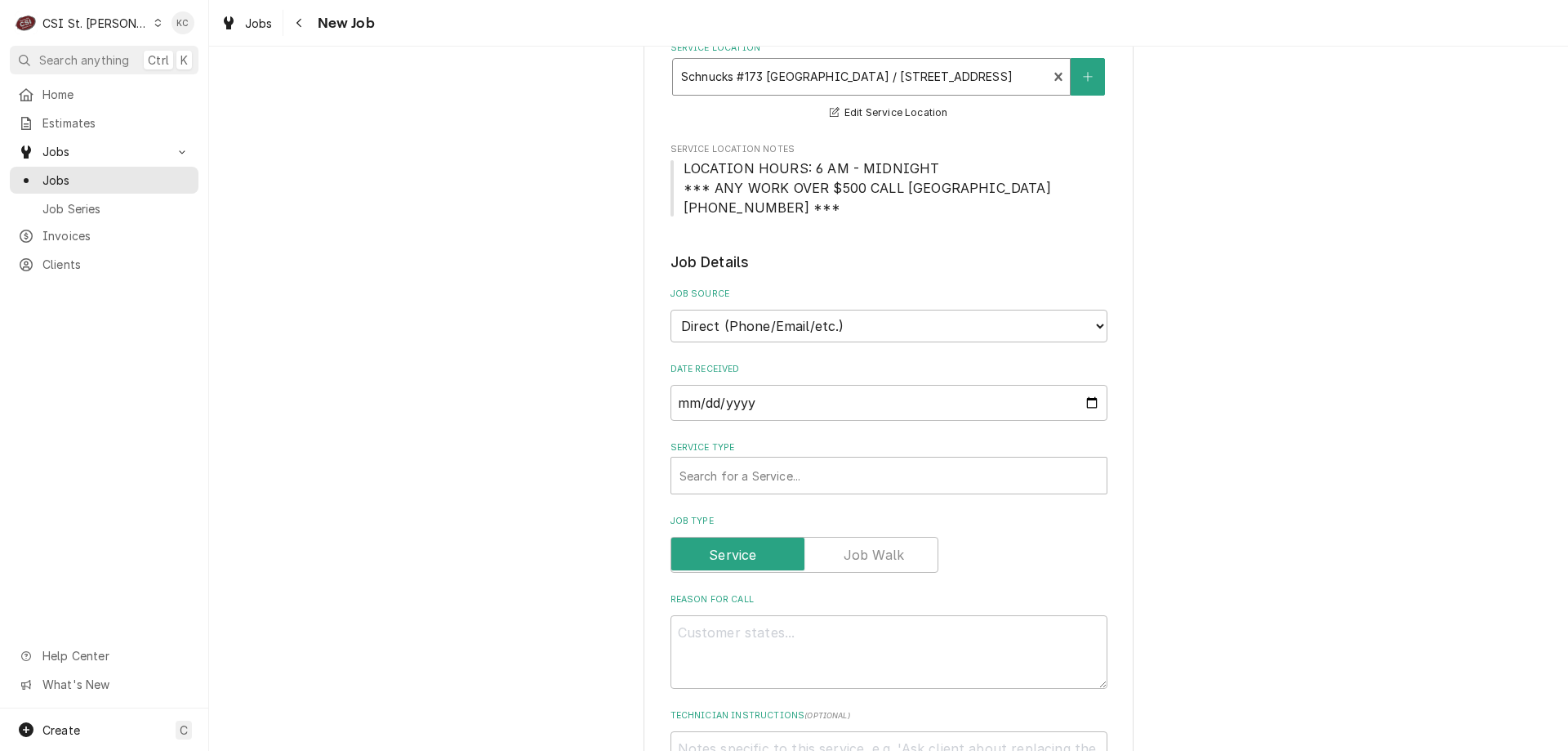
scroll to position [327, 0]
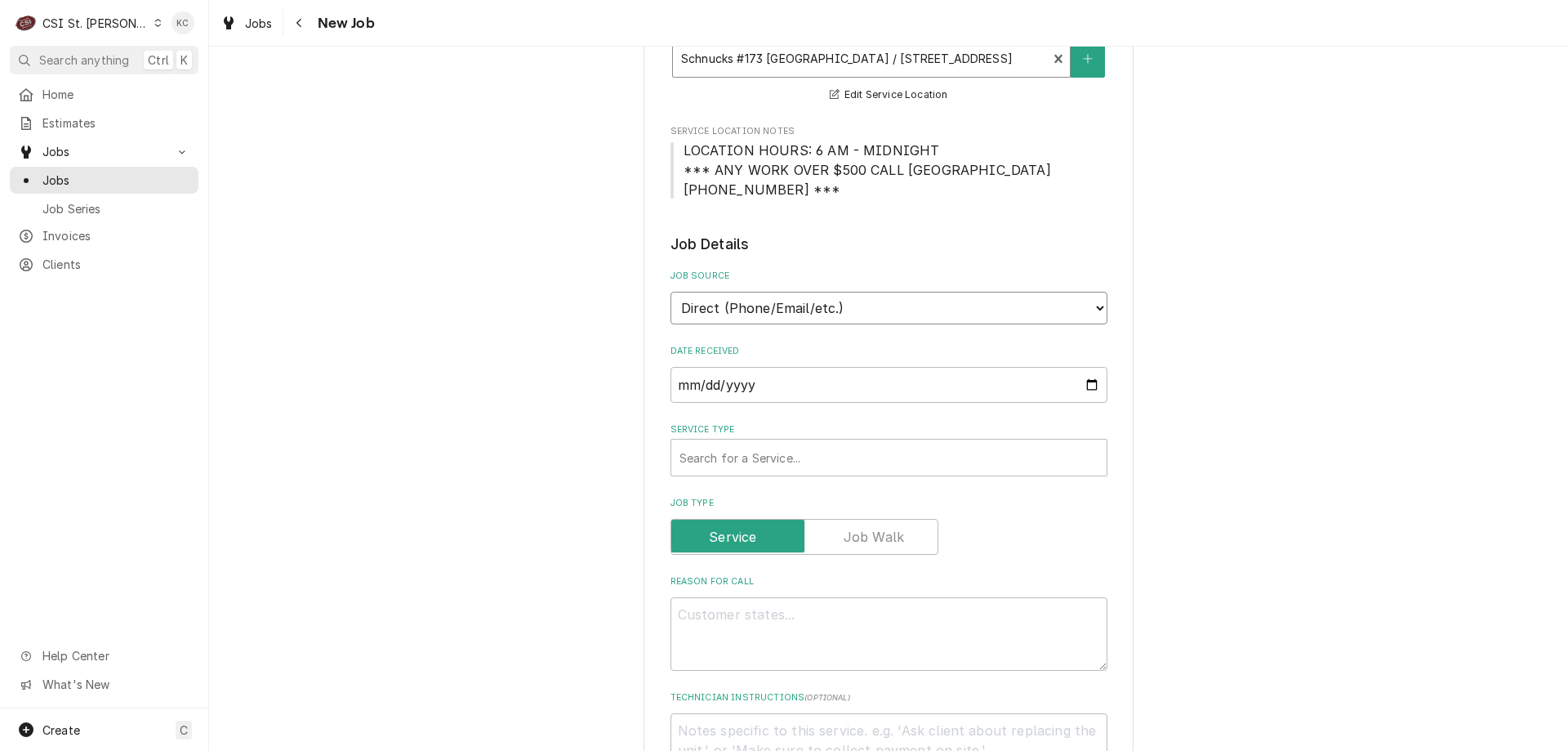
click at [852, 306] on select "Direct (Phone/Email/etc.) Service Channel Corrigo Ecotrak Other" at bounding box center [889, 308] width 437 height 33
select select "100"
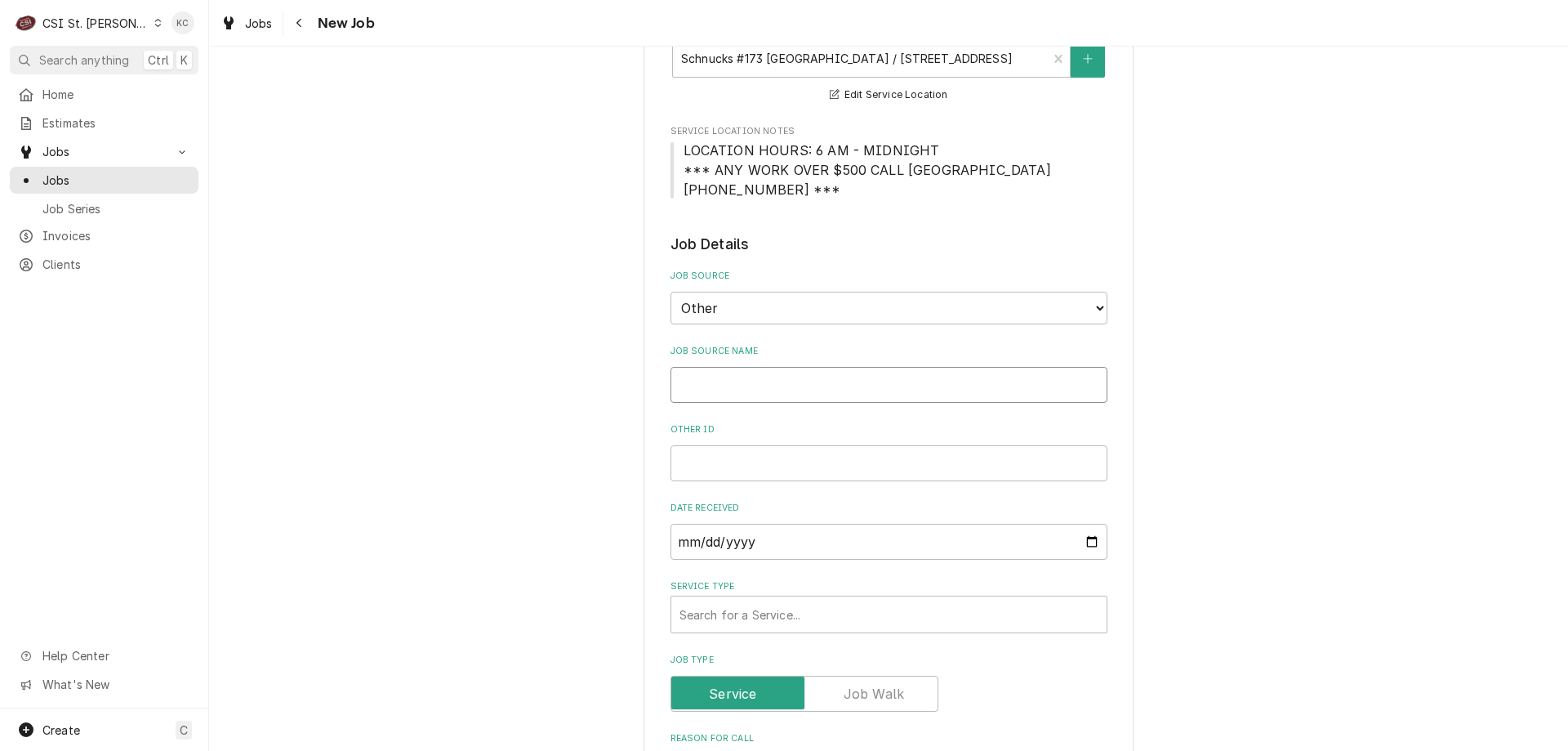
click at [816, 389] on input "Job Source Name" at bounding box center [889, 384] width 437 height 36
type textarea "x"
type input "V"
type textarea "x"
type input "Ve"
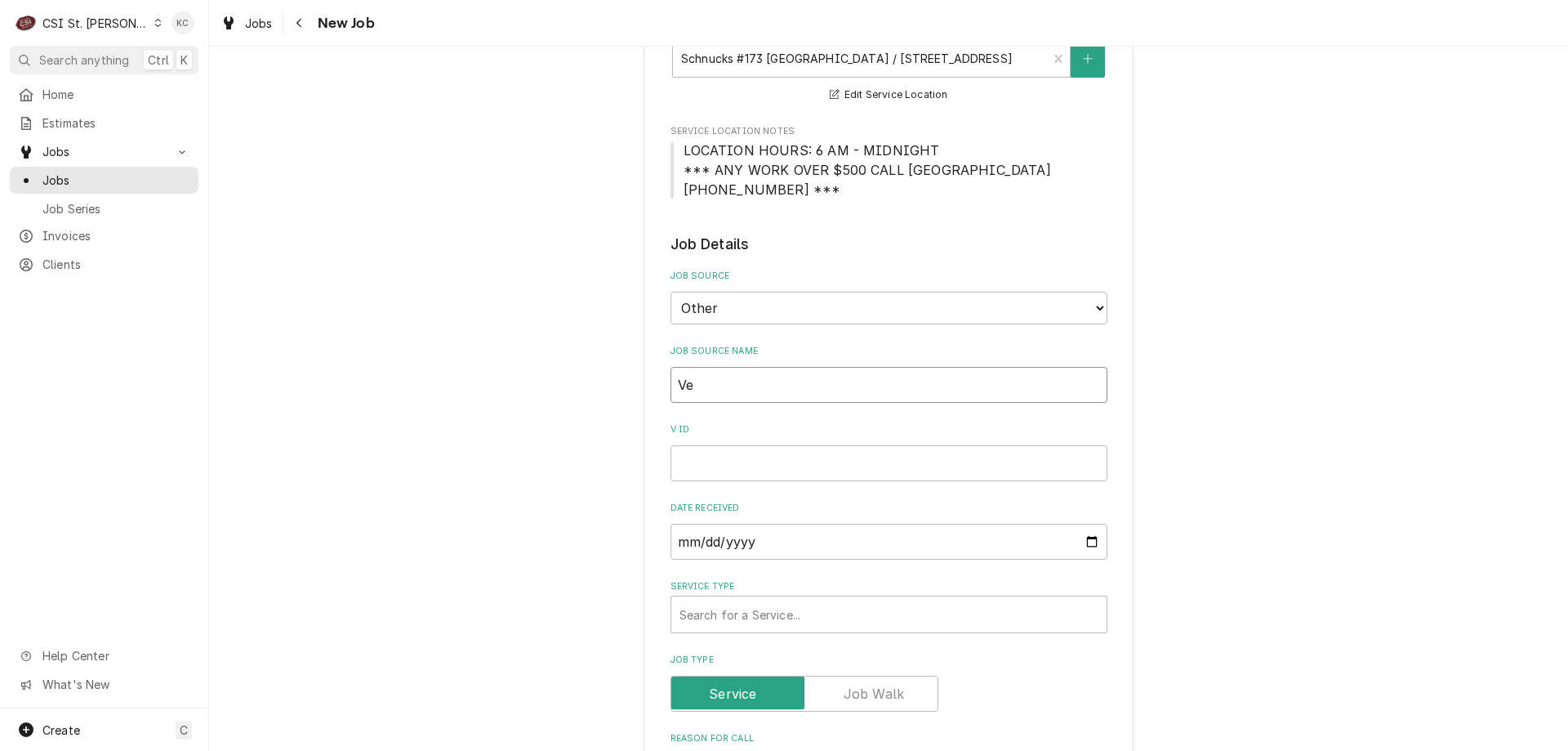
type textarea "x"
type input "Ver"
type textarea "x"
type input "Veri"
type textarea "x"
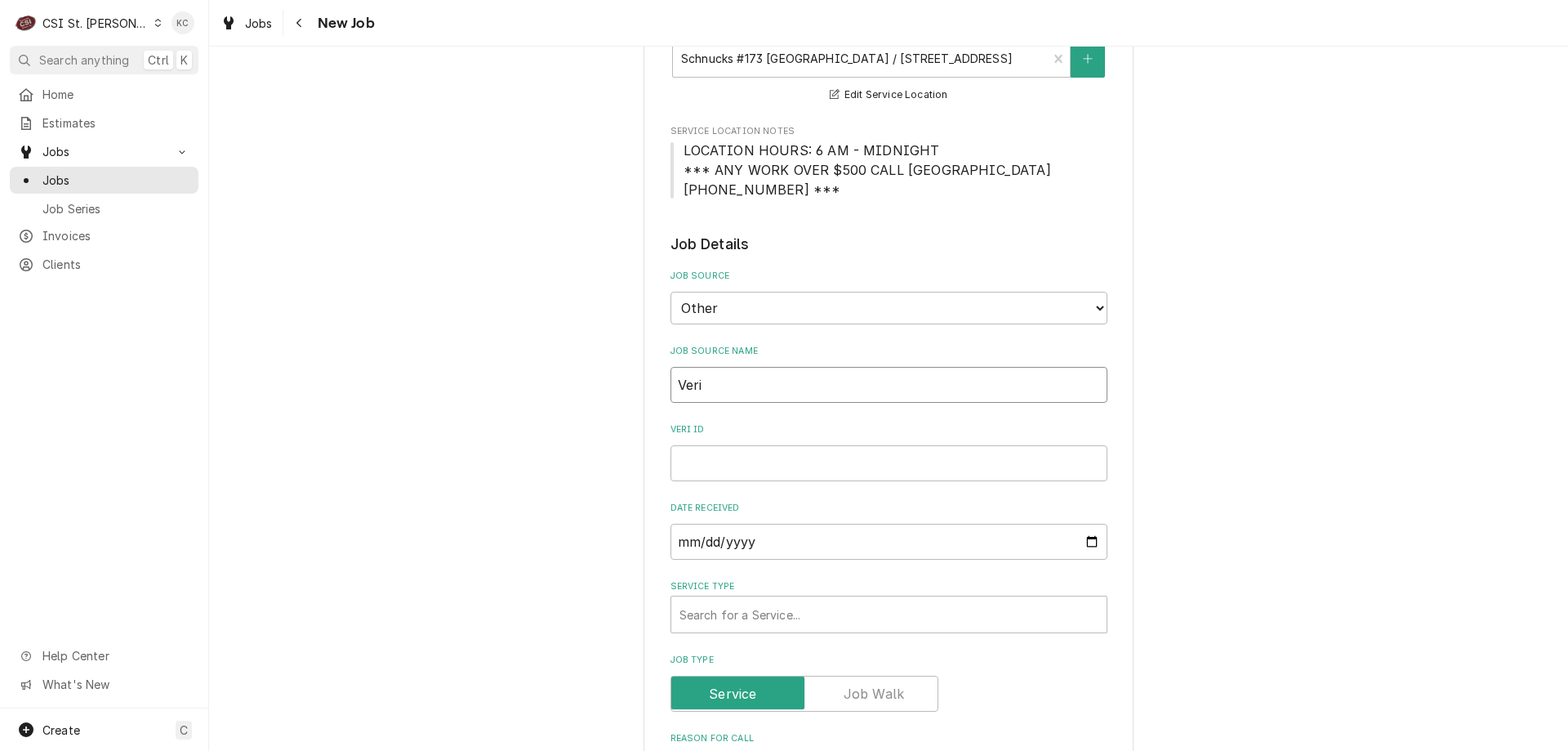
type input "Veris"
type textarea "x"
type input "Verisa"
type textarea "x"
type input "Verisae"
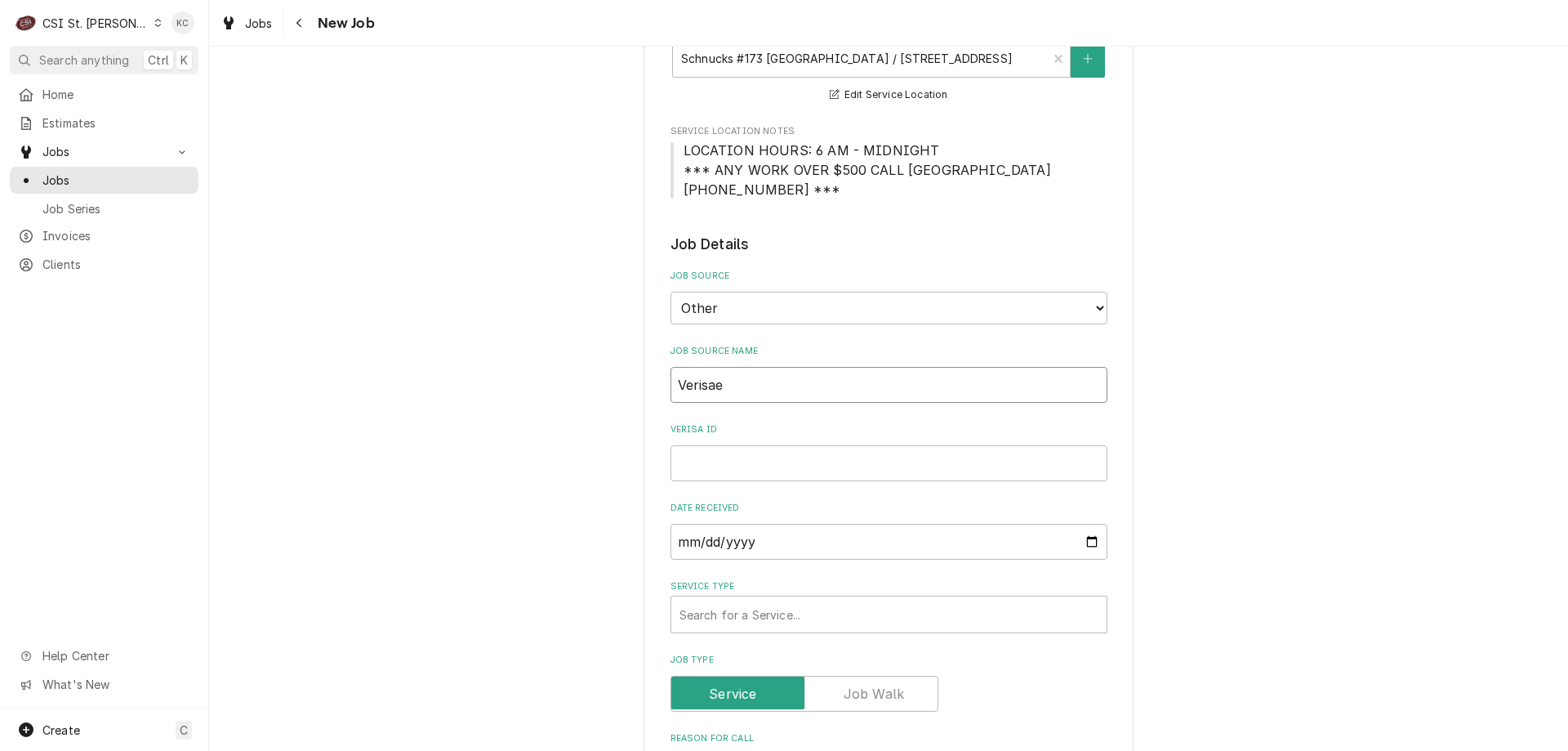
type textarea "x"
type input "Verisae"
type textarea "x"
type input "Verisae e"
type textarea "x"
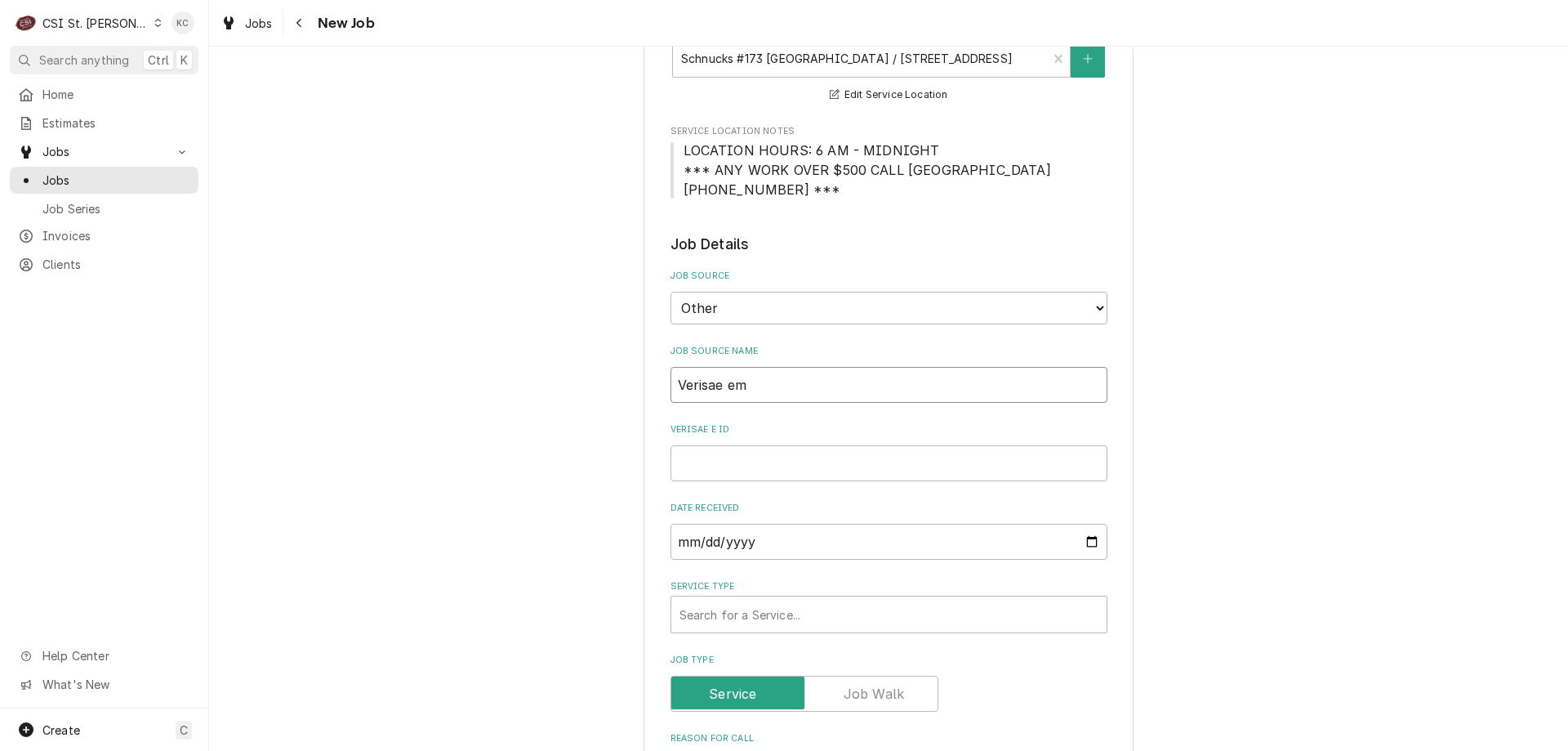
type input "Verisae ema"
type textarea "x"
type input "Verisae emai"
type textarea "x"
type input "Verisae email"
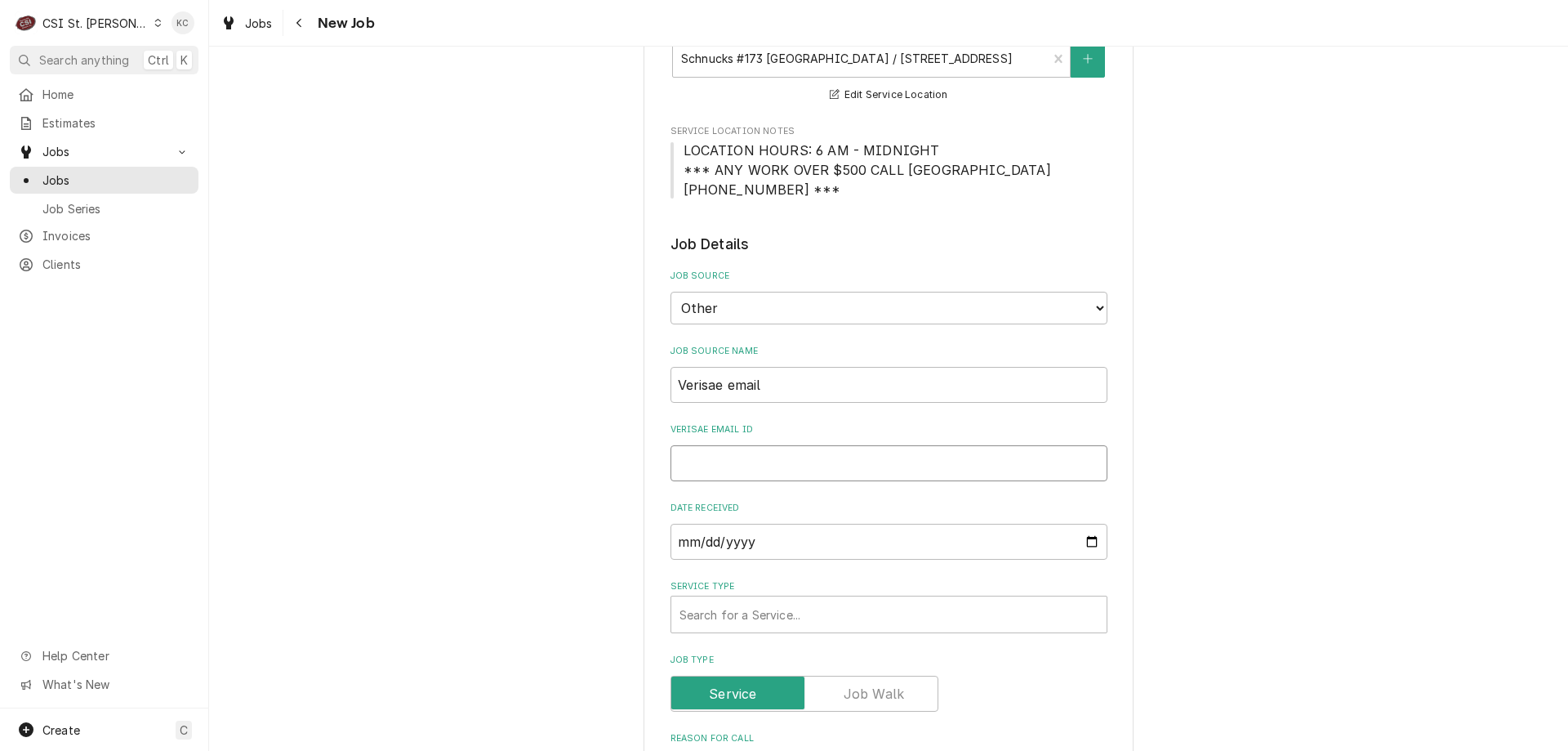
click at [727, 470] on input "Verisae email ID" at bounding box center [889, 463] width 437 height 36
paste input "72135390"
type textarea "x"
type input "72135390"
type textarea "x"
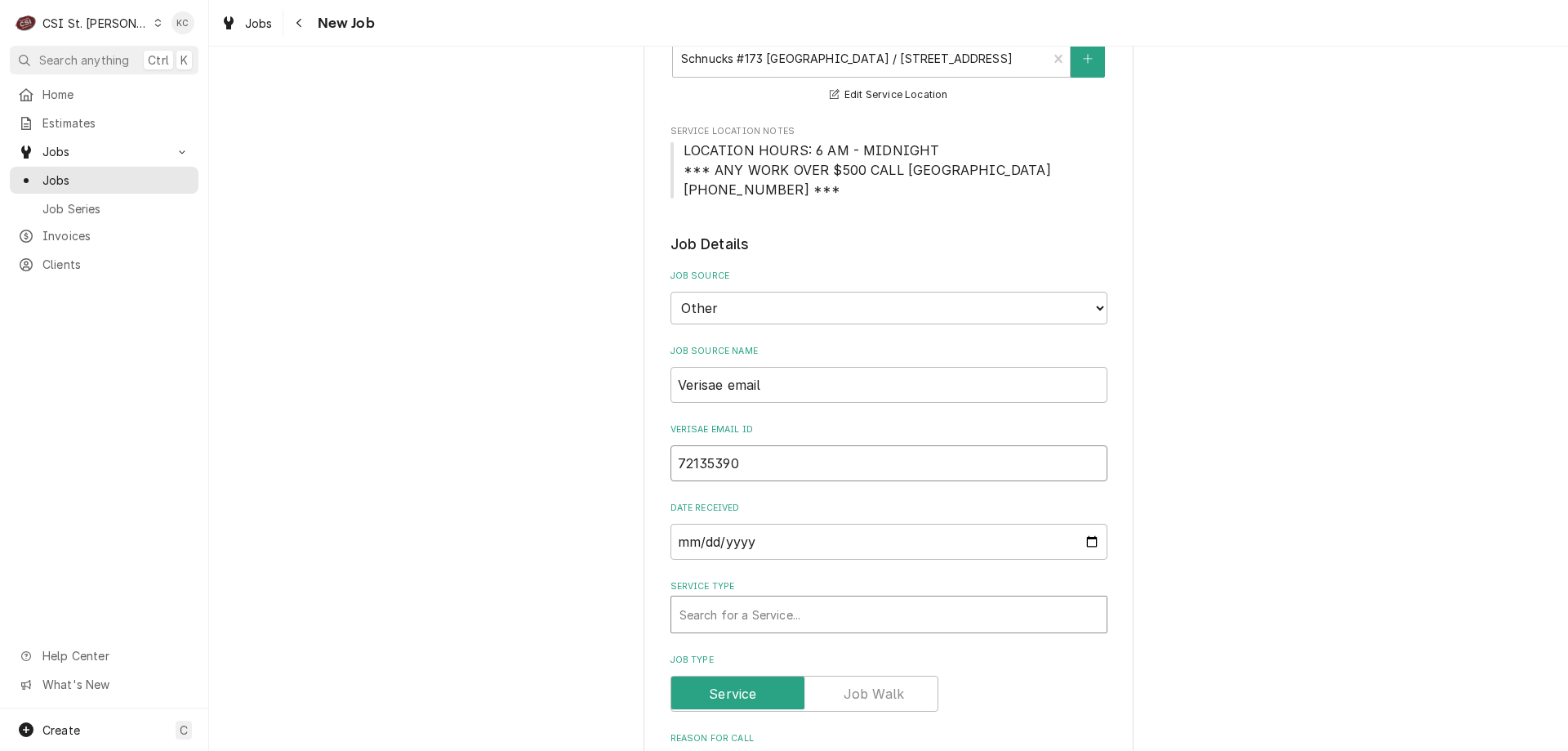
type input "72135390"
click at [727, 610] on div "Service Type" at bounding box center [889, 615] width 419 height 30
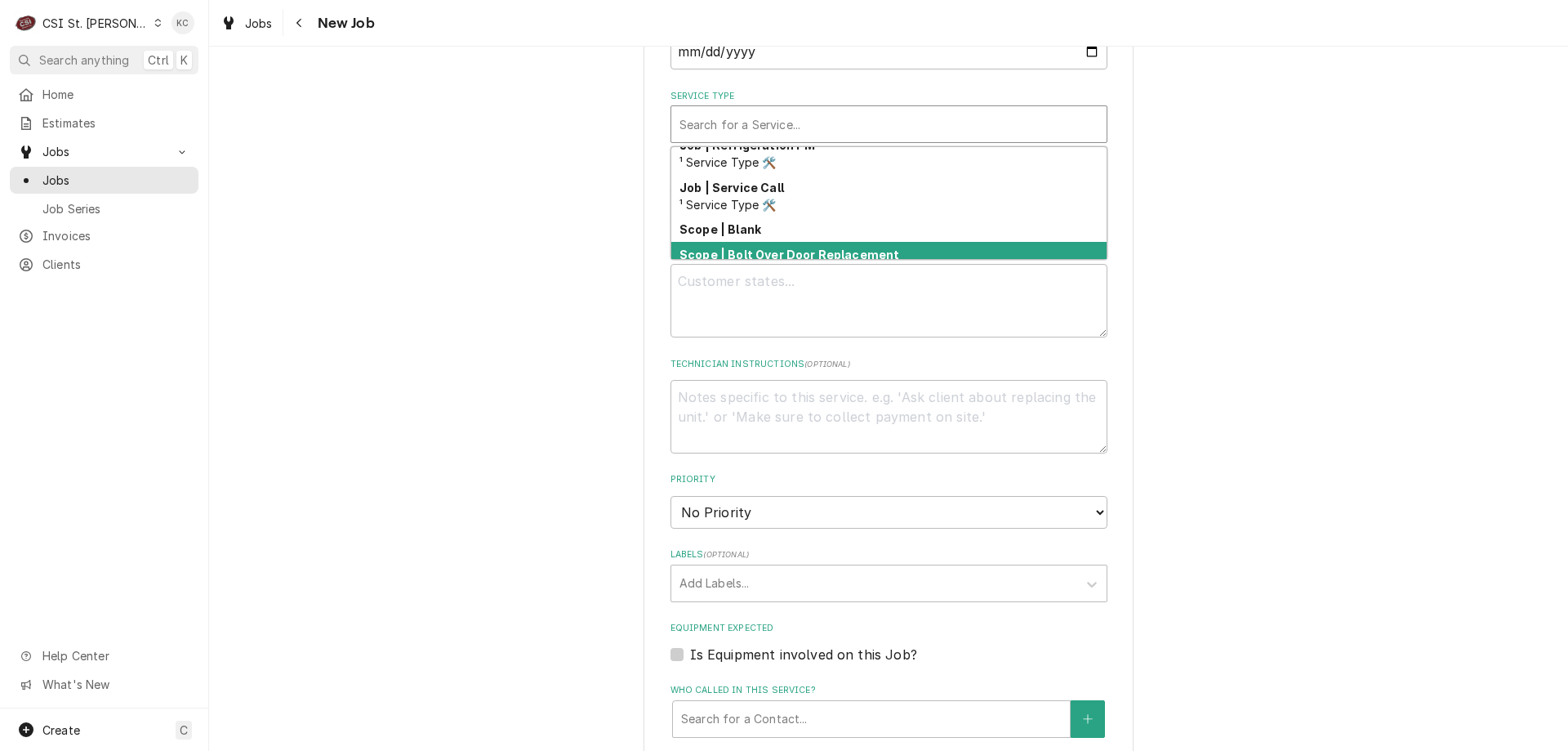
scroll to position [966, 0]
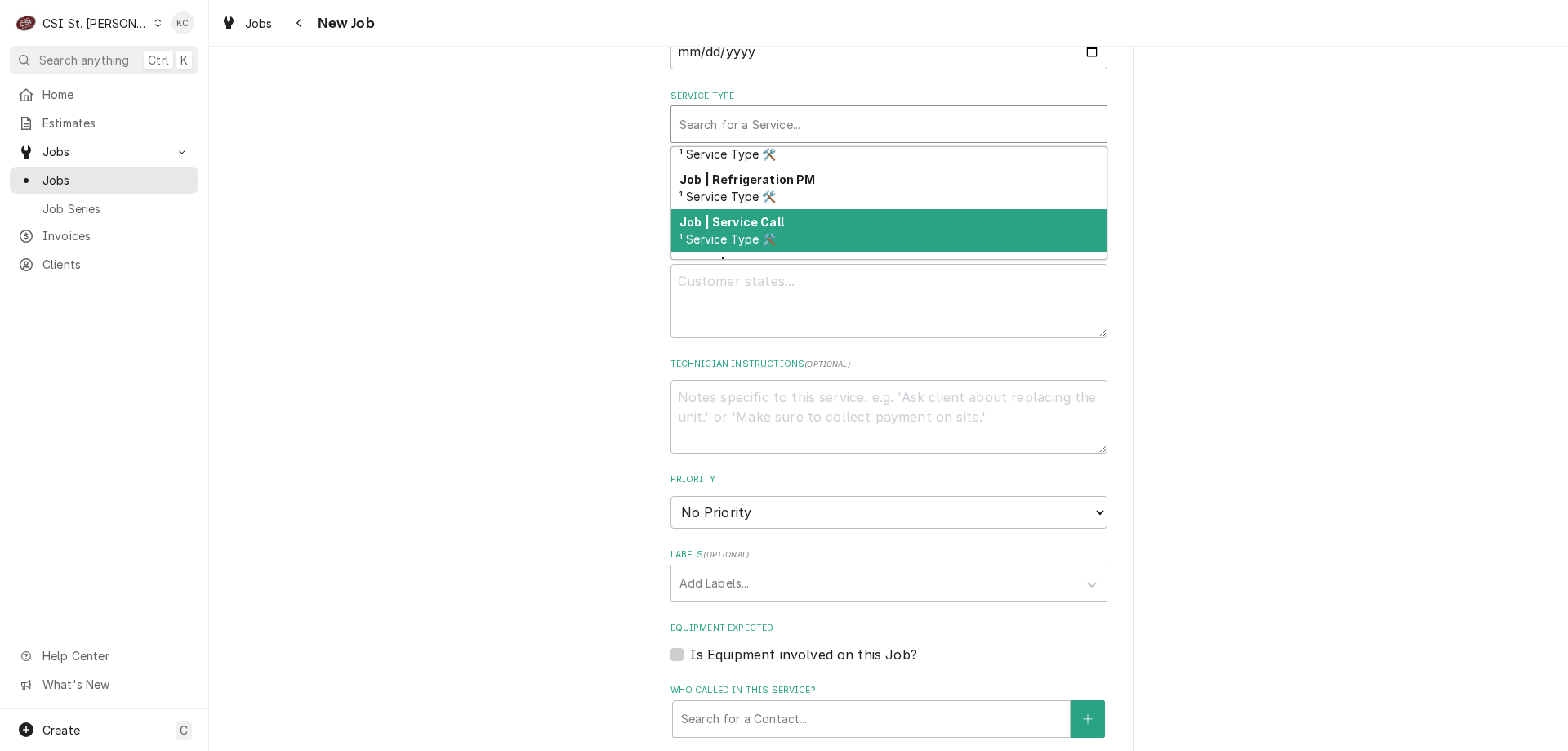
click at [823, 210] on div "Job | Service Call ¹ Service Type 🛠️" at bounding box center [889, 231] width 435 height 43
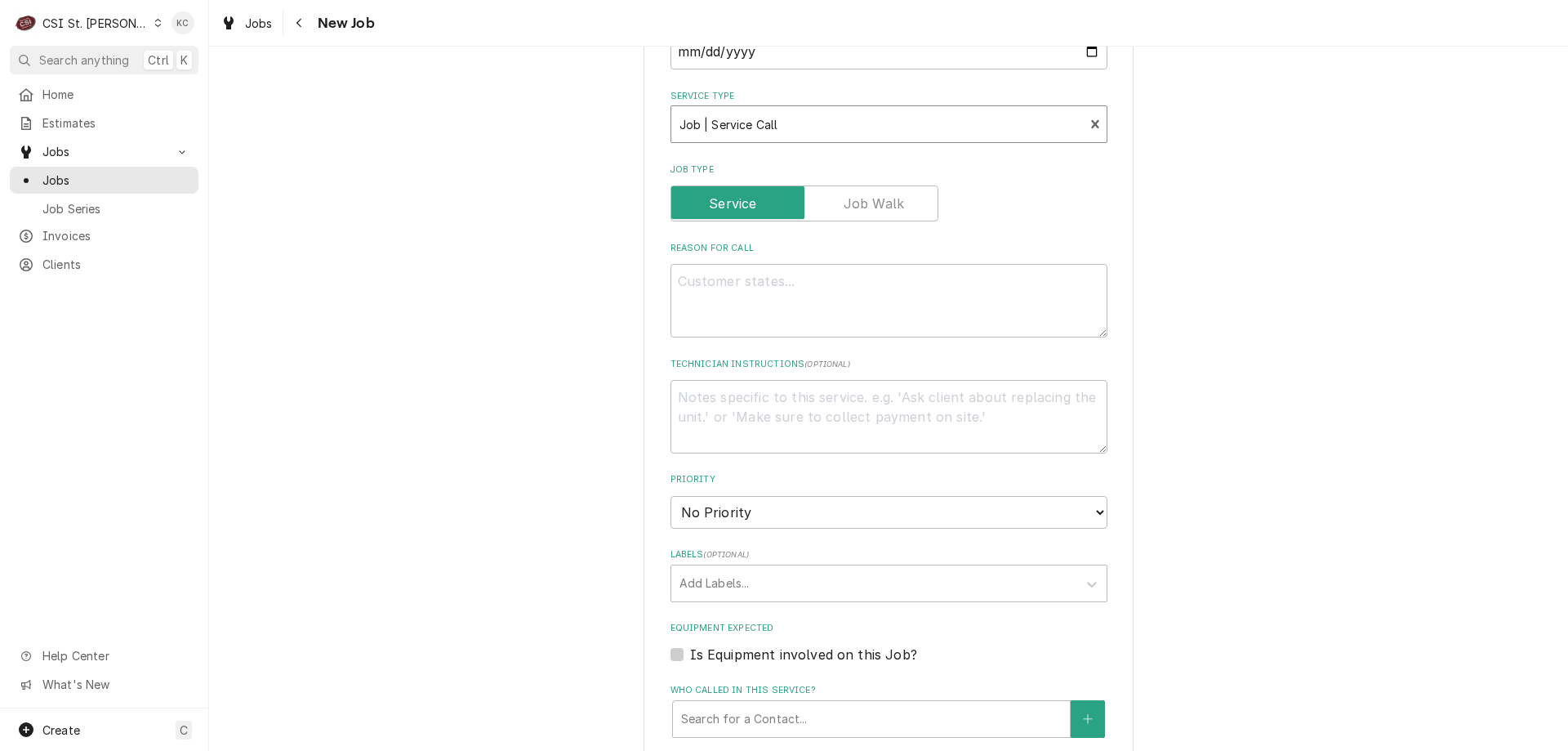
click at [1250, 193] on div "Please provide the following information to create a job: Client Details Client…" at bounding box center [888, 251] width 1359 height 2010
click at [681, 285] on textarea "Reason For Call" at bounding box center [889, 301] width 437 height 74
paste textarea "Tag #: 173DL24A Fixture Number: Serial #: 83951 In-Service Date: [DATE] Warrant…"
type textarea "x"
type textarea "Tag #: 173DL24A Fixture Number: Serial #: 83951 In-Service Date: [DATE] Warrant…"
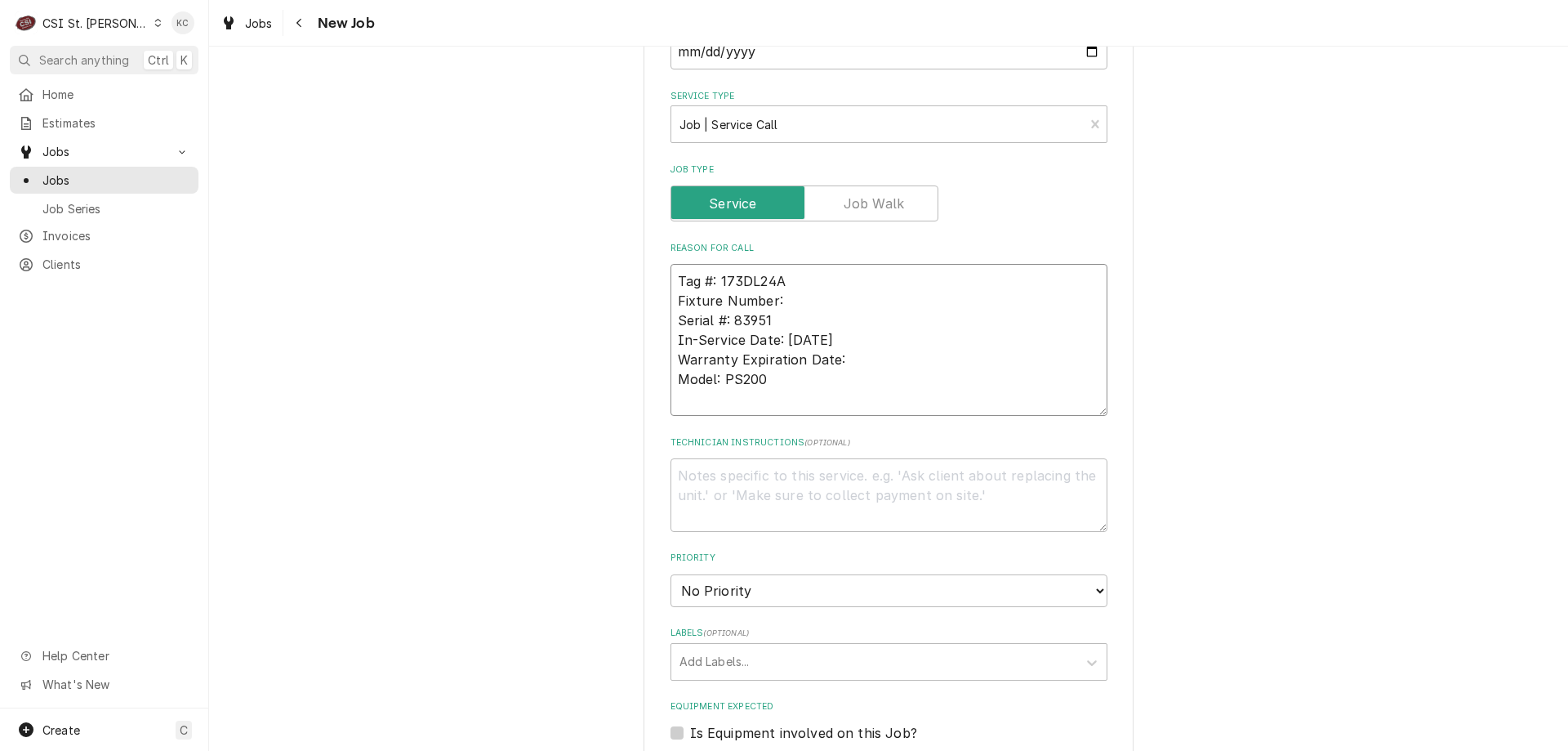
drag, startPoint x: 786, startPoint y: 299, endPoint x: 599, endPoint y: 299, distance: 187.0
click at [599, 299] on div "Please provide the following information to create a job: Client Details Client…" at bounding box center [888, 290] width 1359 height 2089
type textarea "x"
type textarea "Tag #: 173DL24A Serial #: 83951 In-Service Date: [DATE] Warranty Expiration Dat…"
drag, startPoint x: 765, startPoint y: 381, endPoint x: 635, endPoint y: 373, distance: 130.2
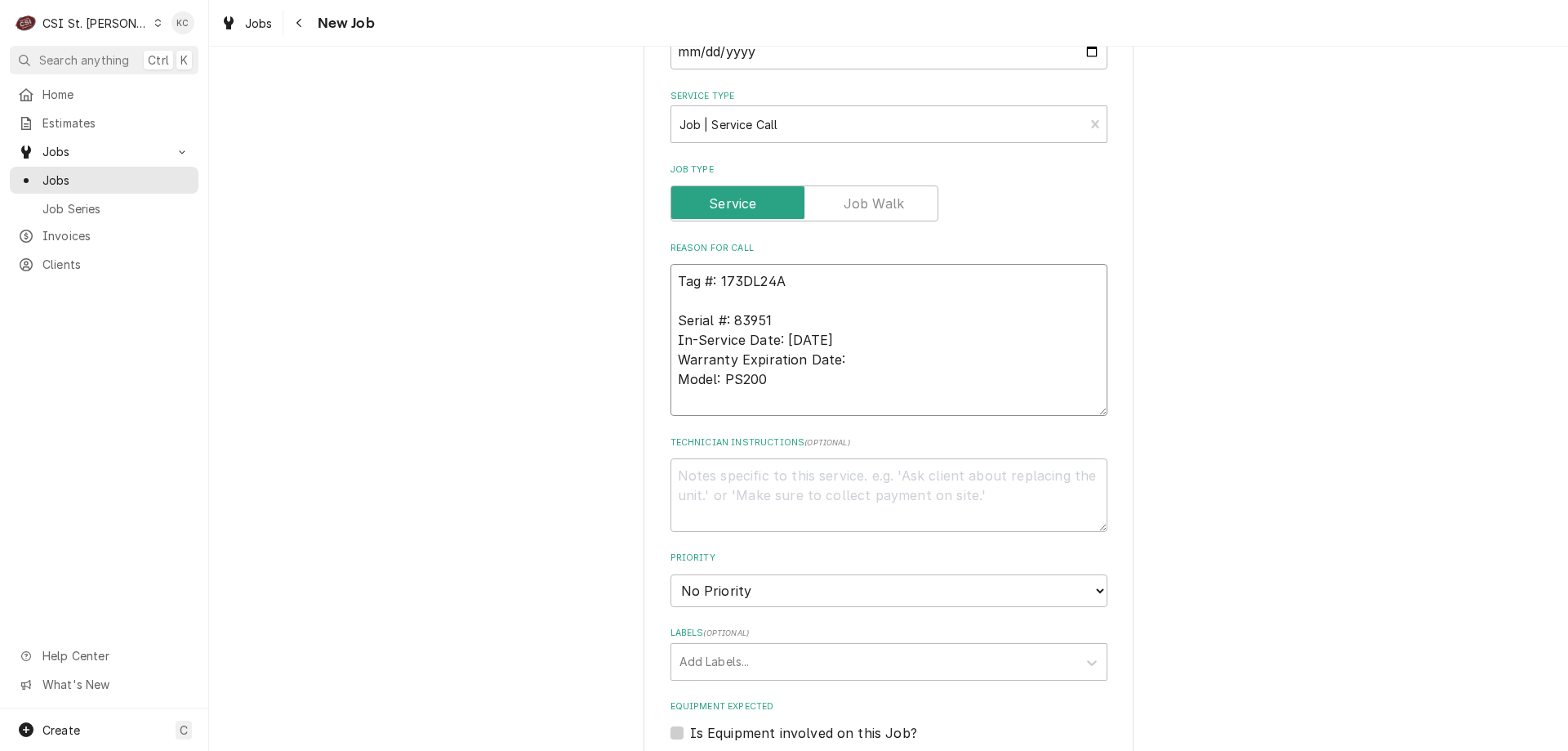
click at [635, 373] on div "Please provide the following information to create a job: Client Details Client…" at bounding box center [888, 290] width 1359 height 2089
click at [715, 302] on textarea "Tag #: 173DL24A Serial #: 83951 In-Service Date: [DATE] Warranty Expiration Dat…" at bounding box center [889, 340] width 437 height 152
paste textarea "Model: PS200"
type textarea "x"
type textarea "Tag #: 173DL24A Model: PS200 Serial #: 83951 In-Service Date: 07/04/1905 Warran…"
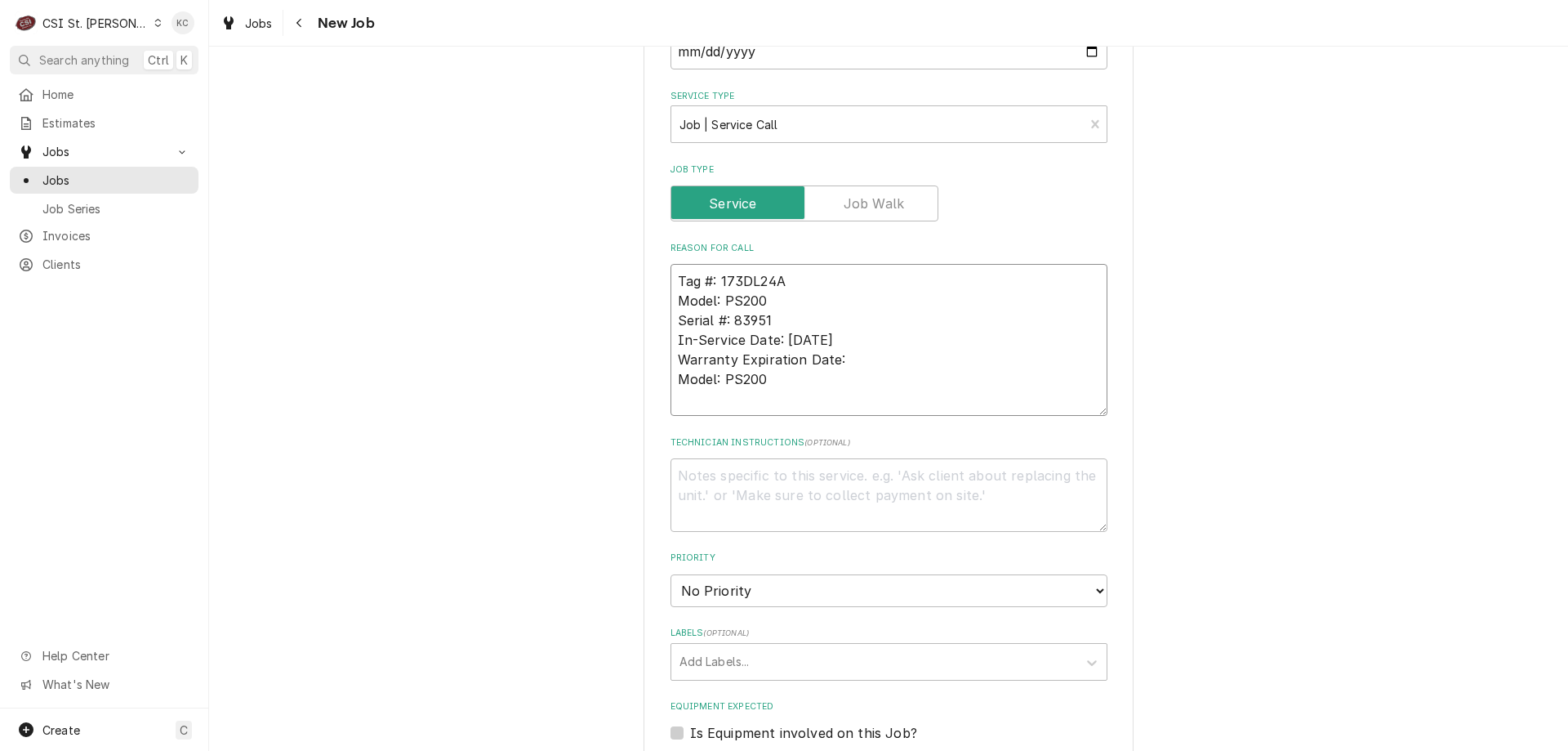
drag, startPoint x: 803, startPoint y: 382, endPoint x: 661, endPoint y: 344, distance: 147.0
click at [661, 344] on div "Please provide the following information to create a job: Client Details Client…" at bounding box center [888, 291] width 490 height 2060
type textarea "x"
type textarea "Tag #: 173DL24A Model: PS200 Serial #: 83951"
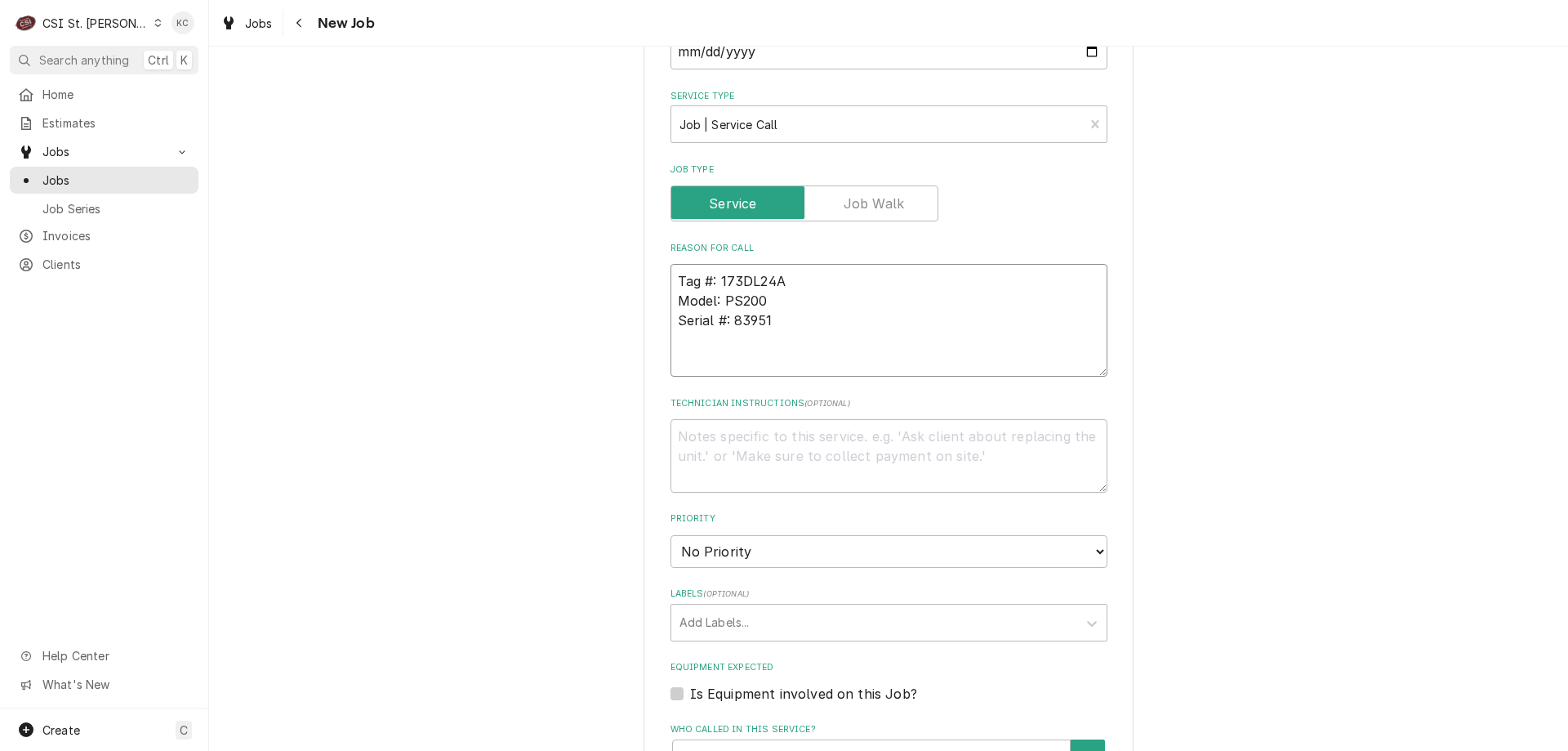
type textarea "x"
type textarea "Tag #: 173DL24A Model: PS200 Serial #: 83951"
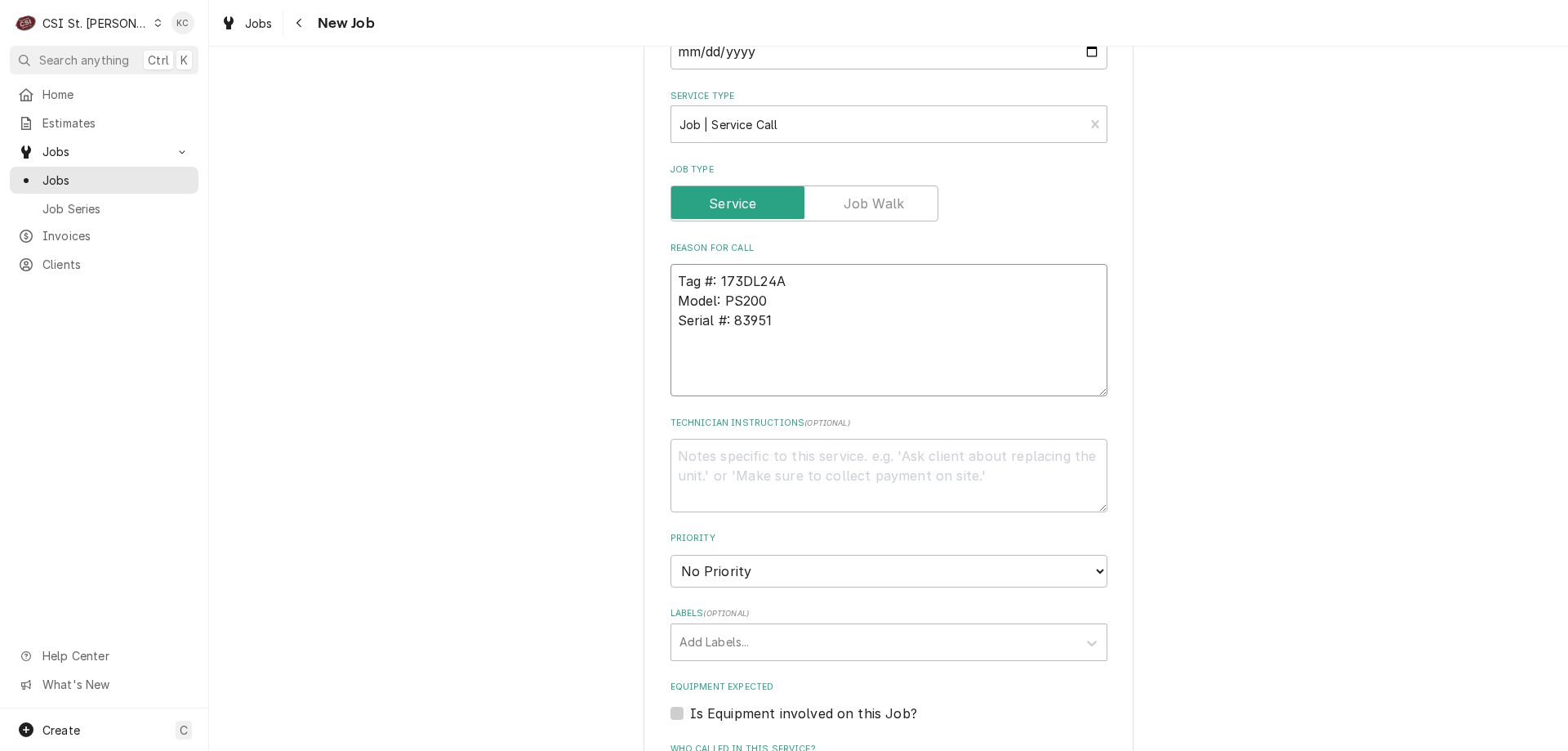
type textarea "x"
type textarea "Tag #: 173DL24A Model: PS200 Serial #: 83951"
click at [736, 361] on textarea "Tag #: 173DL24A Model: PS200 Serial #: 83951" at bounding box center [889, 330] width 437 height 132
type textarea "x"
type textarea "Tag #: 173DL24A Model: PS200 Serial #: 83951 D"
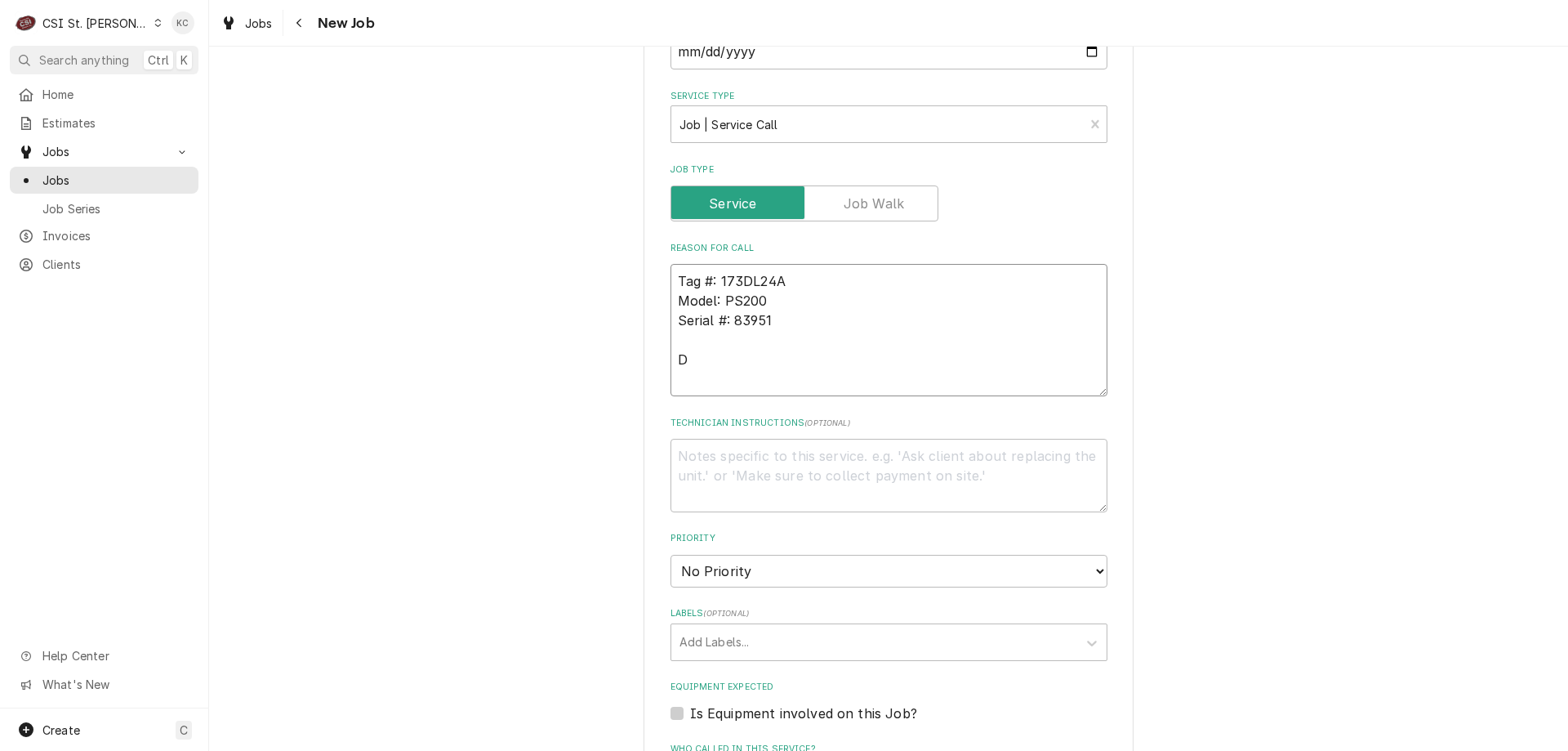
type textarea "x"
type textarea "Tag #: 173DL24A Model: PS200 Serial #: 83951 Di"
type textarea "x"
type textarea "Tag #: 173DL24A Model: PS200 Serial #: 83951 Dis"
type textarea "x"
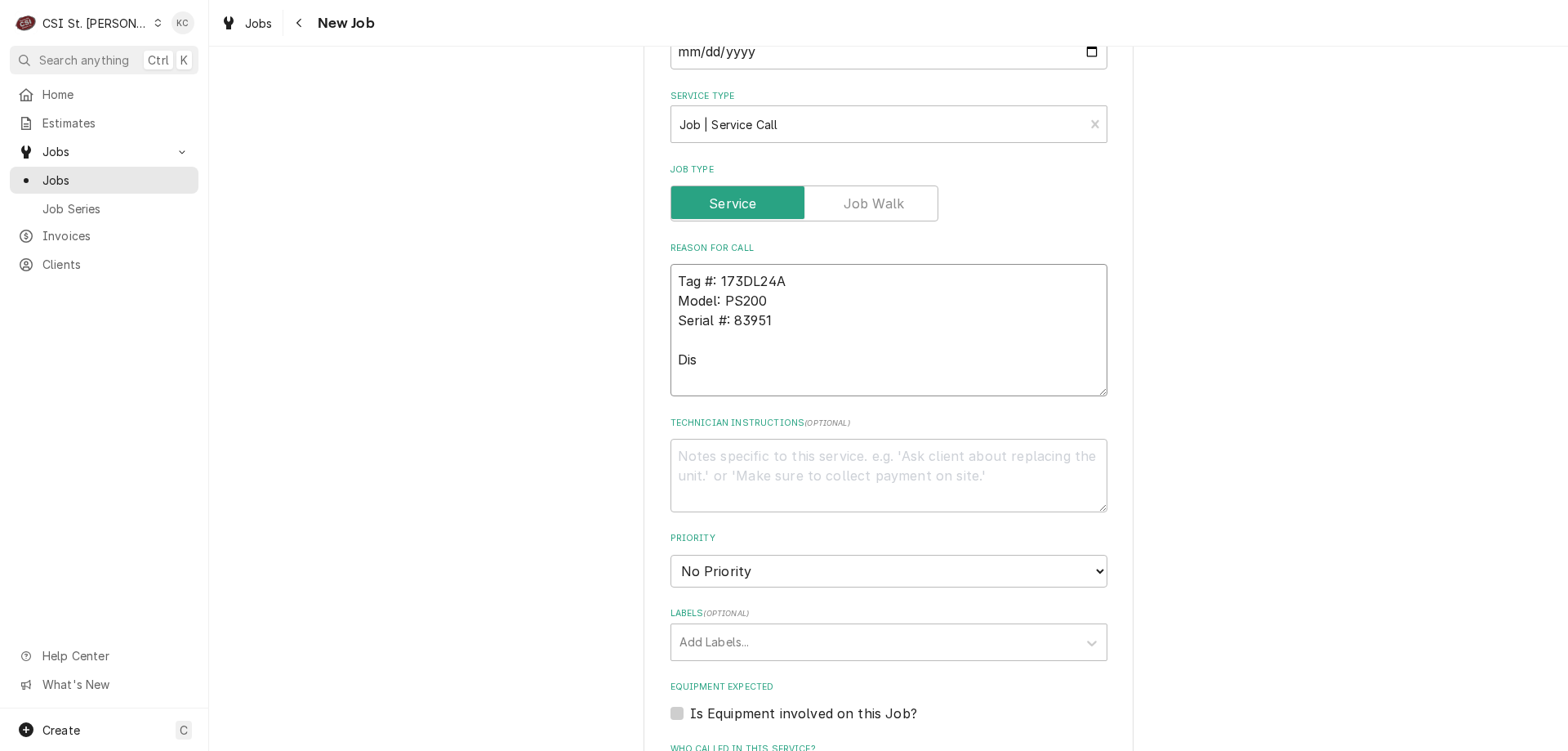
type textarea "Tag #: 173DL24A Model: PS200 Serial #: 83951 Dish"
type textarea "x"
type textarea "Tag #: 173DL24A Model: PS200 Serial #: 83951 Dishm"
type textarea "x"
type textarea "Tag #: 173DL24A Model: PS200 Serial #: 83951 Dishma"
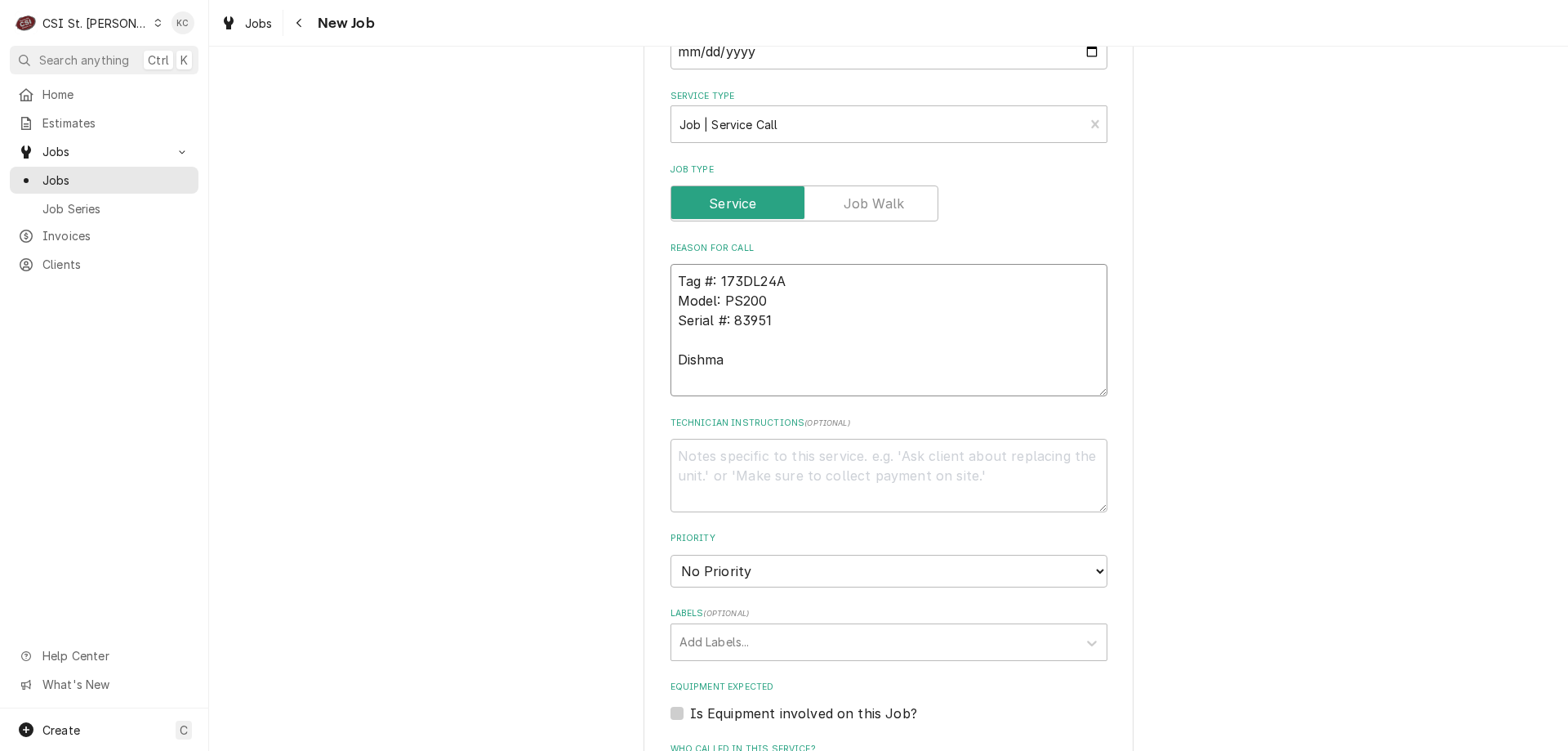
type textarea "x"
type textarea "Tag #: 173DL24A Model: PS200 Serial #: 83951 Dishmach"
type textarea "x"
type textarea "Tag #: 173DL24A Model: PS200 Serial #: 83951 Dishmachi"
type textarea "x"
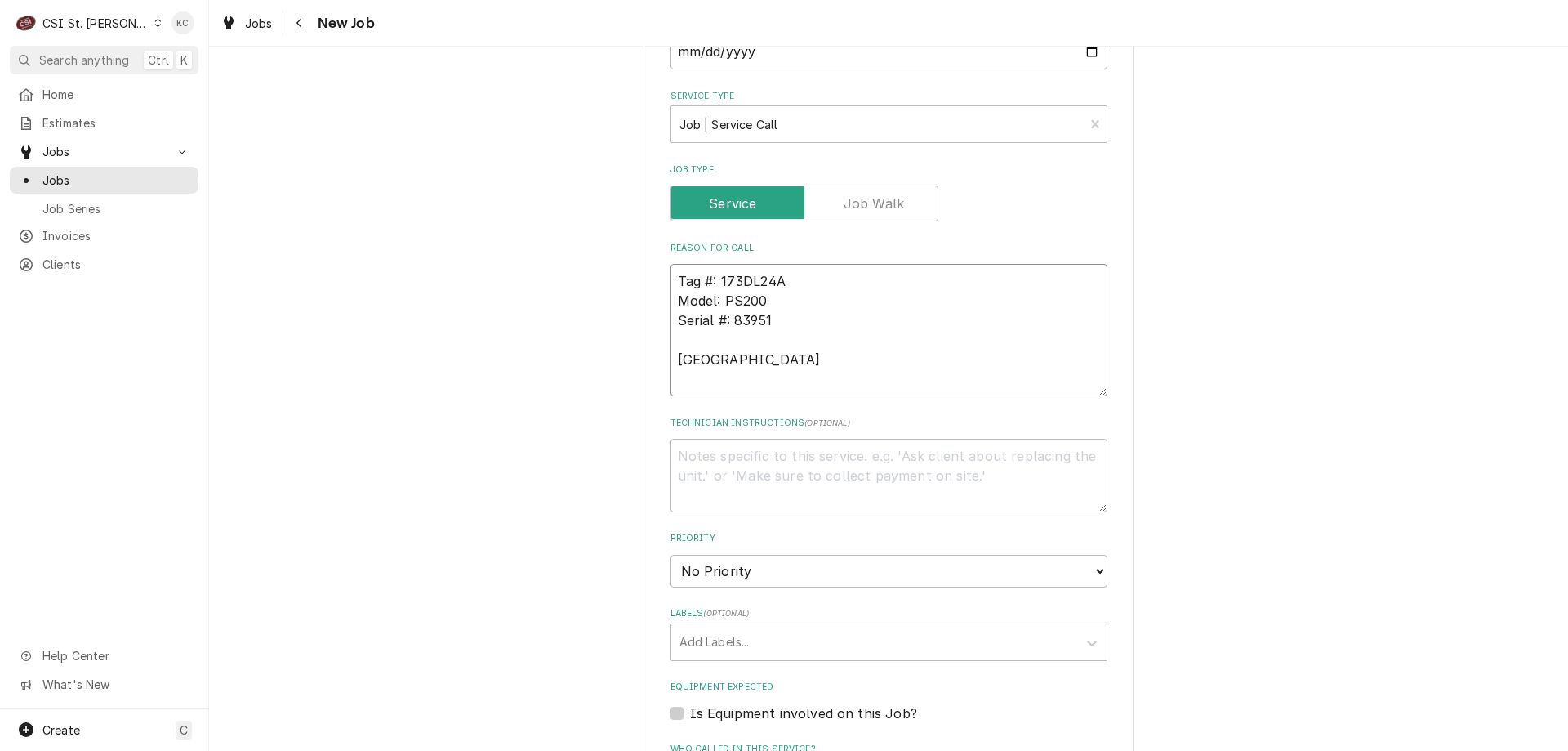
type textarea "Tag #: 173DL24A Model: PS200 Serial #: 83951 Dishmachin"
type textarea "x"
type textarea "Tag #: 173DL24A Model: PS200 Serial #: 83951 Dishmachine"
type textarea "x"
type textarea "Tag #: 173DL24A Model: PS200 Serial #: 83951 Dishmachine"
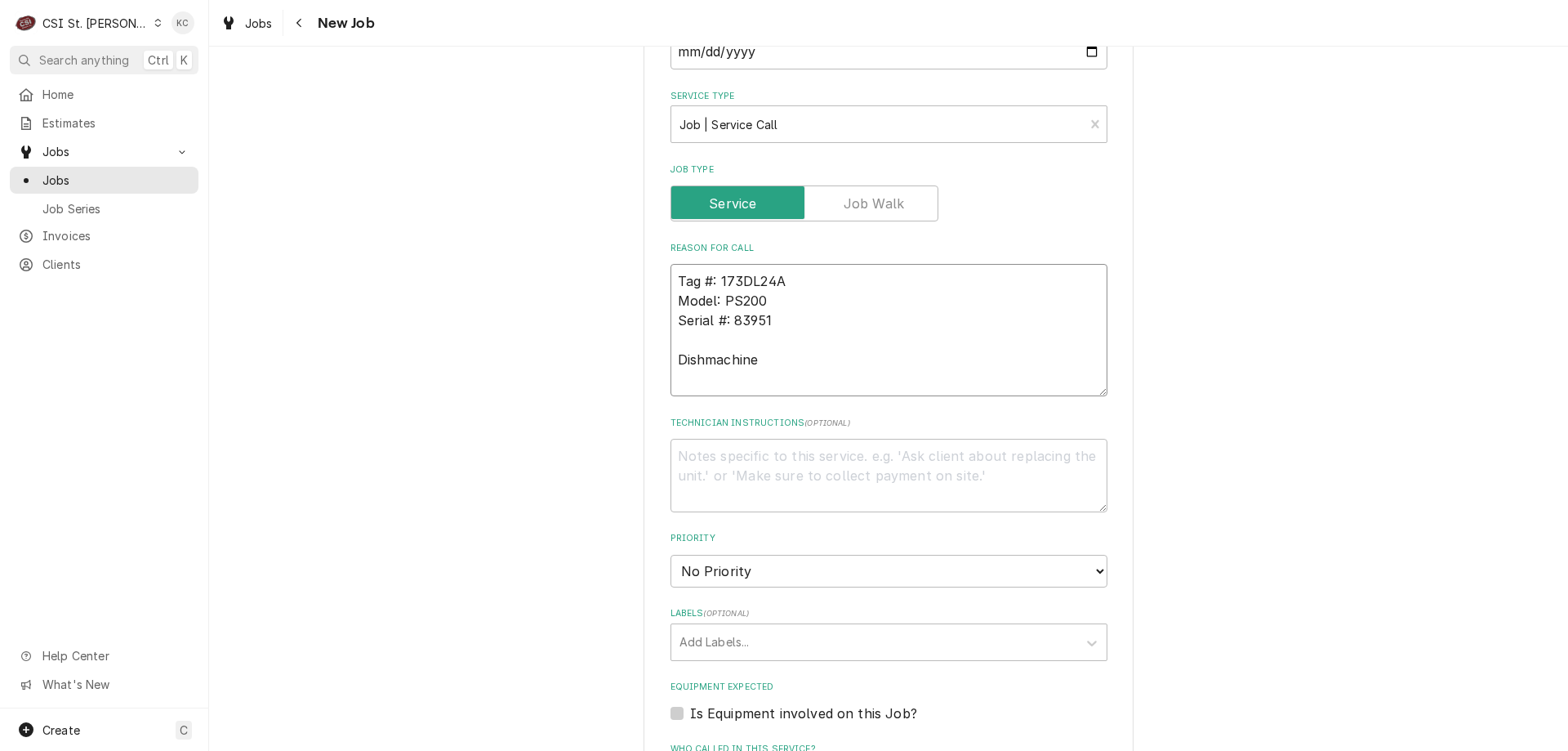
type textarea "x"
type textarea "Tag #: 173DL24A Model: PS200 Serial #: 83951 Dishmachine -"
type textarea "x"
type textarea "Tag #: 173DL24A Model: PS200 Serial #: 83951 Dishmachine -"
paste textarea "The dishmachine will not come on. Flashing red light going off"
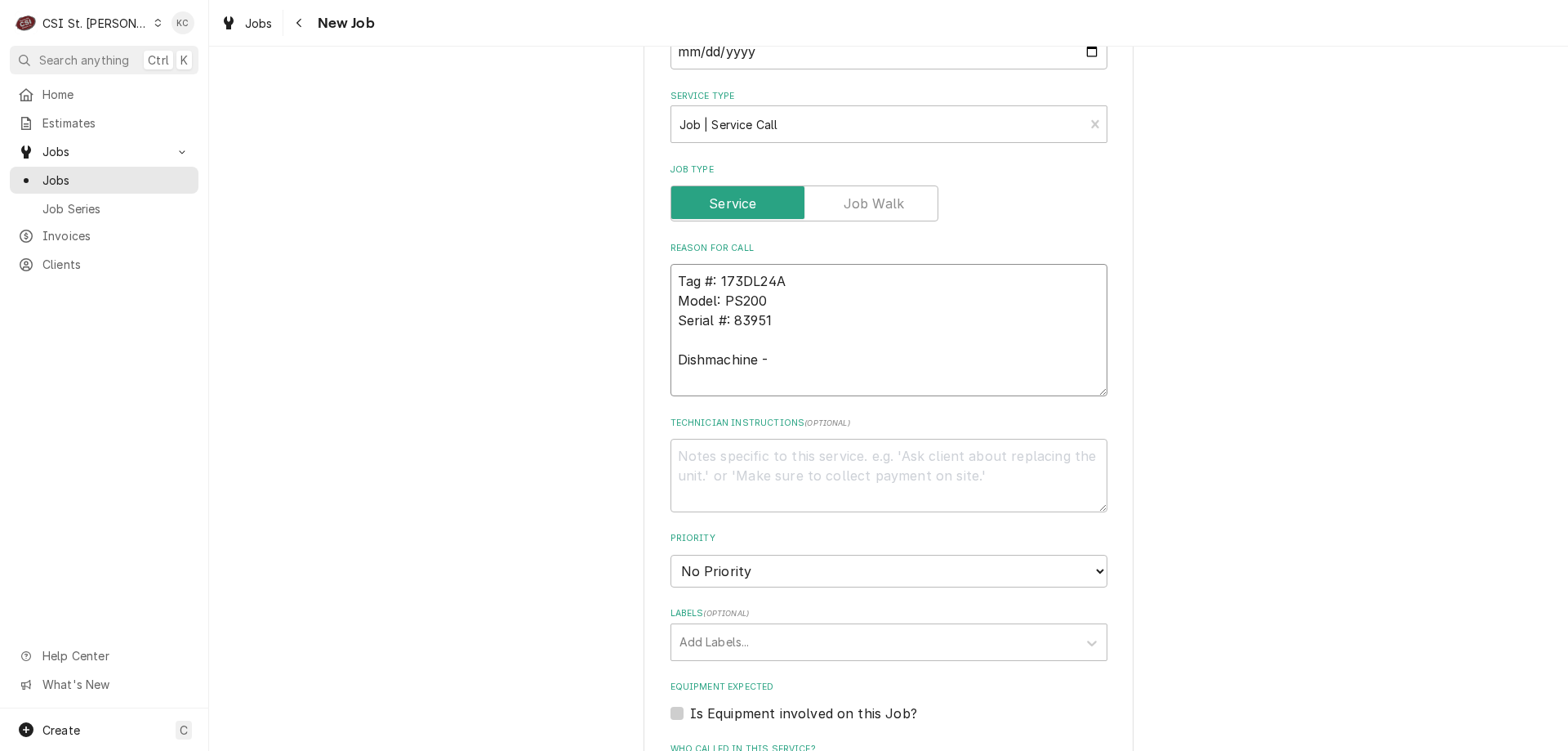
type textarea "x"
type textarea "Tag #: 173DL24A Model: PS200 Serial #: 83951 Dishmachine - The dishmachine will…"
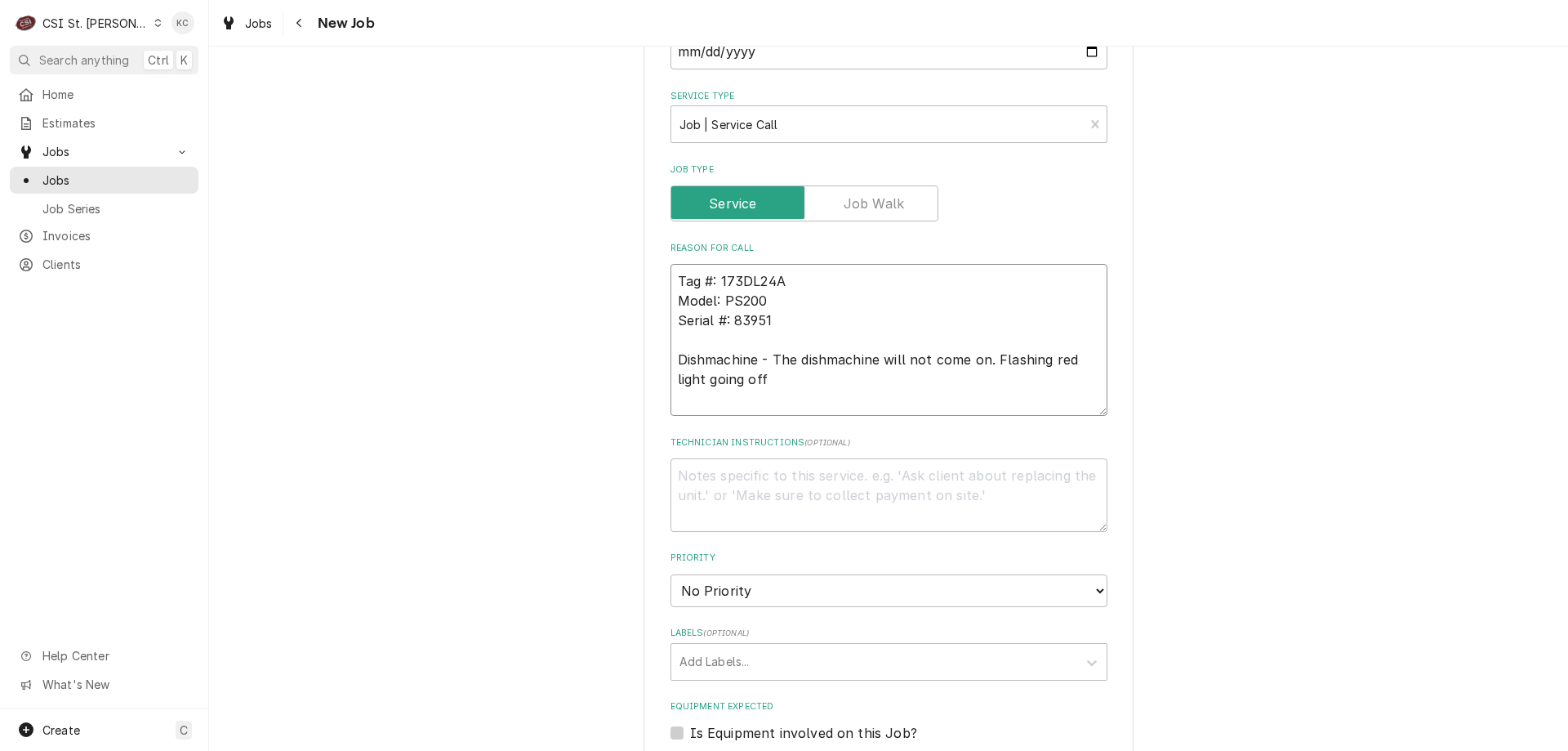
type textarea "x"
type textarea "Tag #: 173DL24A Model: PS200 Serial #: 83951 Dishmachine - The dishmachine will…"
click at [697, 472] on textarea "Technician Instructions ( optional )" at bounding box center [889, 495] width 437 height 74
type textarea "x"
type textarea "J"
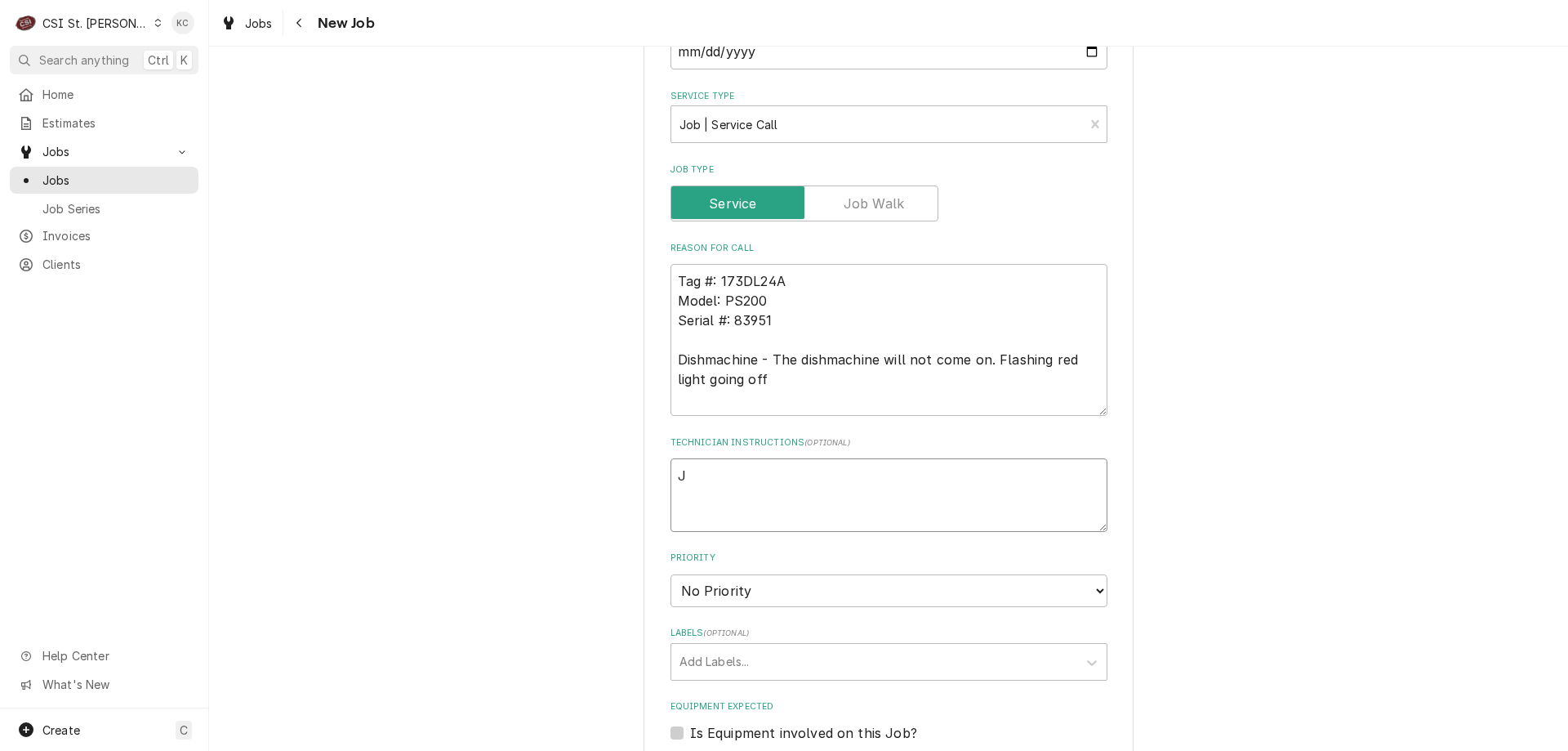
type textarea "x"
type textarea "Jo"
type textarea "x"
type textarea "Joe"
type textarea "x"
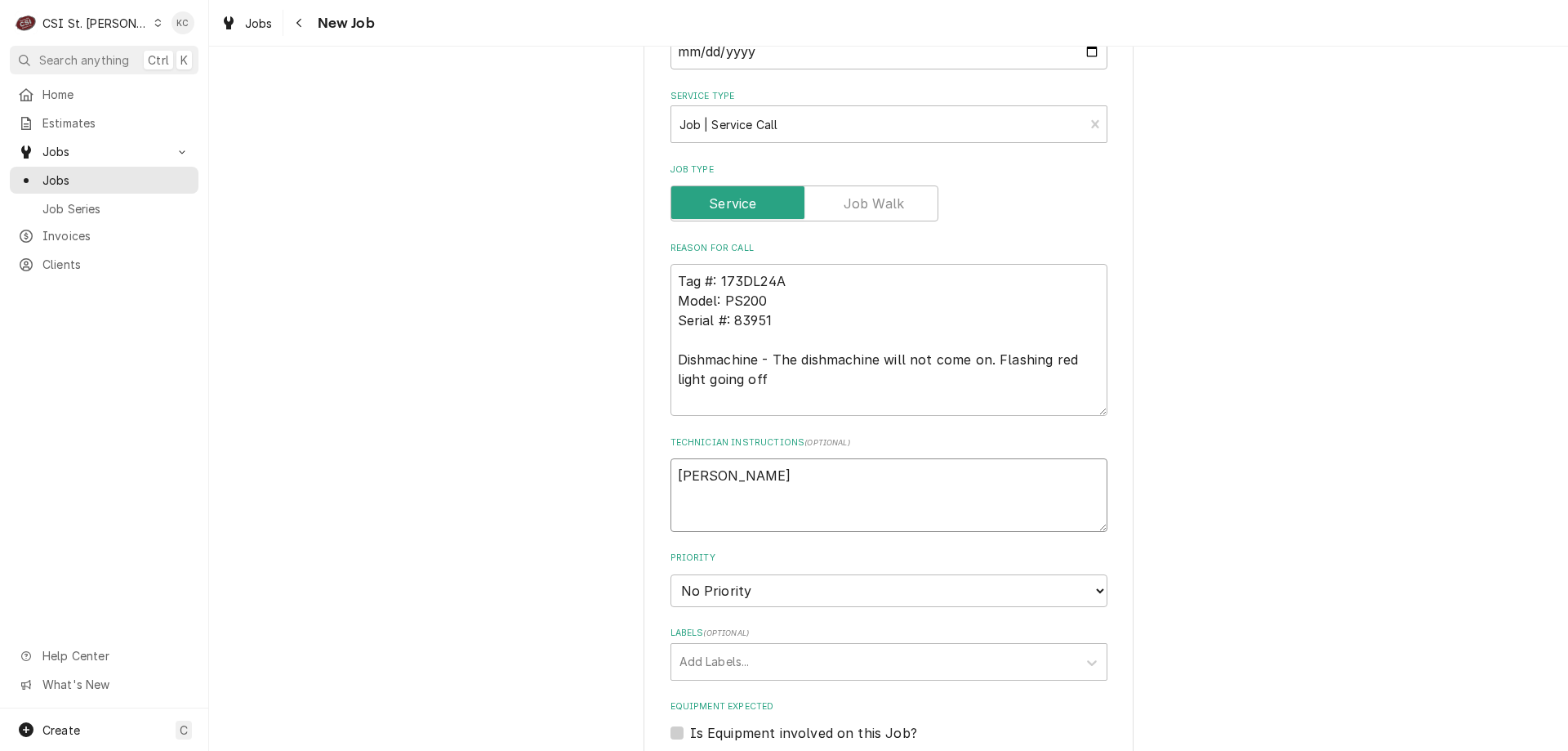
type textarea "Joe"
type textarea "x"
type textarea "Joe -"
type textarea "x"
type textarea "Joe -"
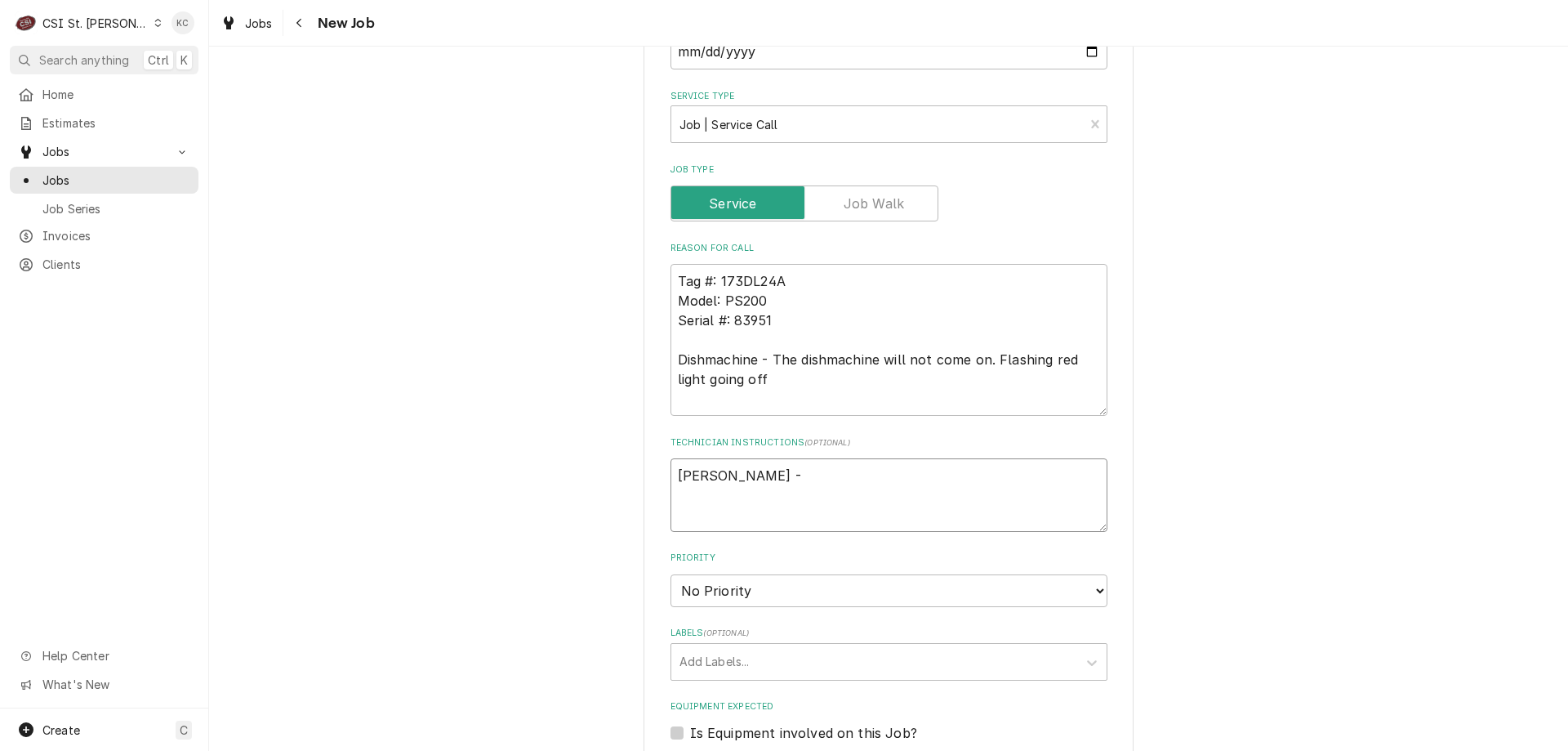
type textarea "x"
type textarea "Joe - 6"
type textarea "x"
type textarea "Joe - 63"
type textarea "x"
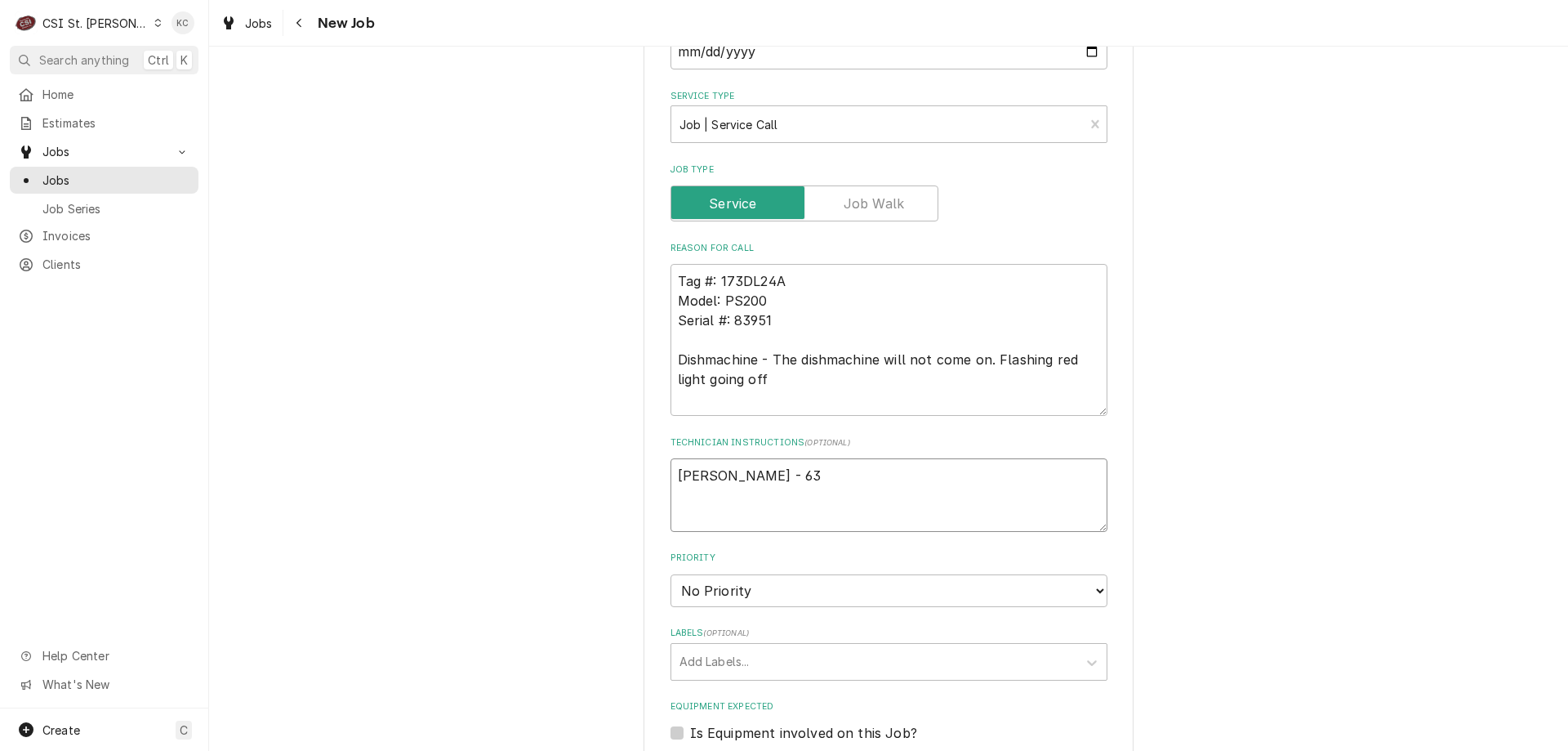
type textarea "Joe - 636"
type textarea "x"
type textarea "Joe - 636"
type textarea "x"
type textarea "Joe - 636 2"
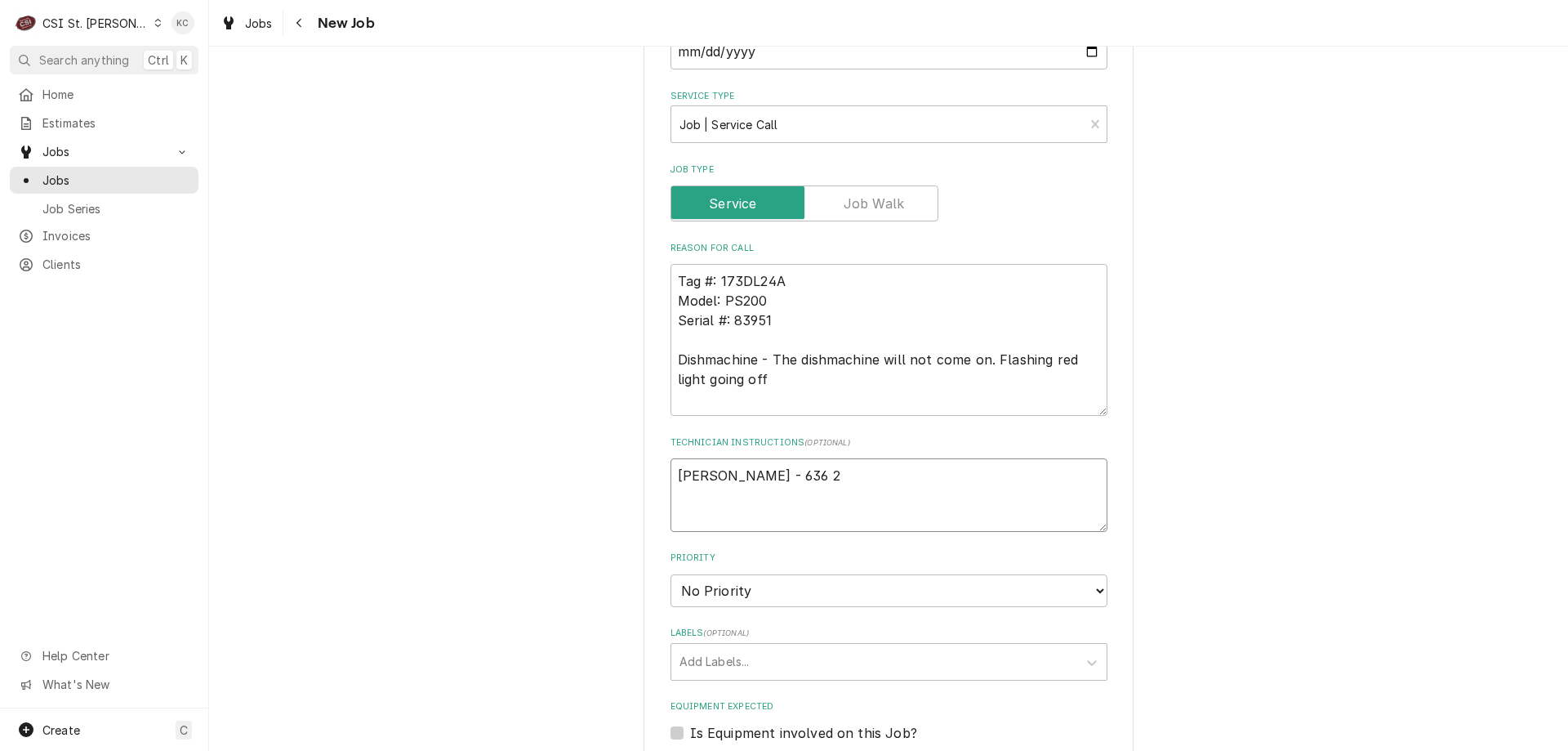
type textarea "x"
type textarea "Joe - 636 22"
type textarea "x"
type textarea "Joe - 636 225"
type textarea "x"
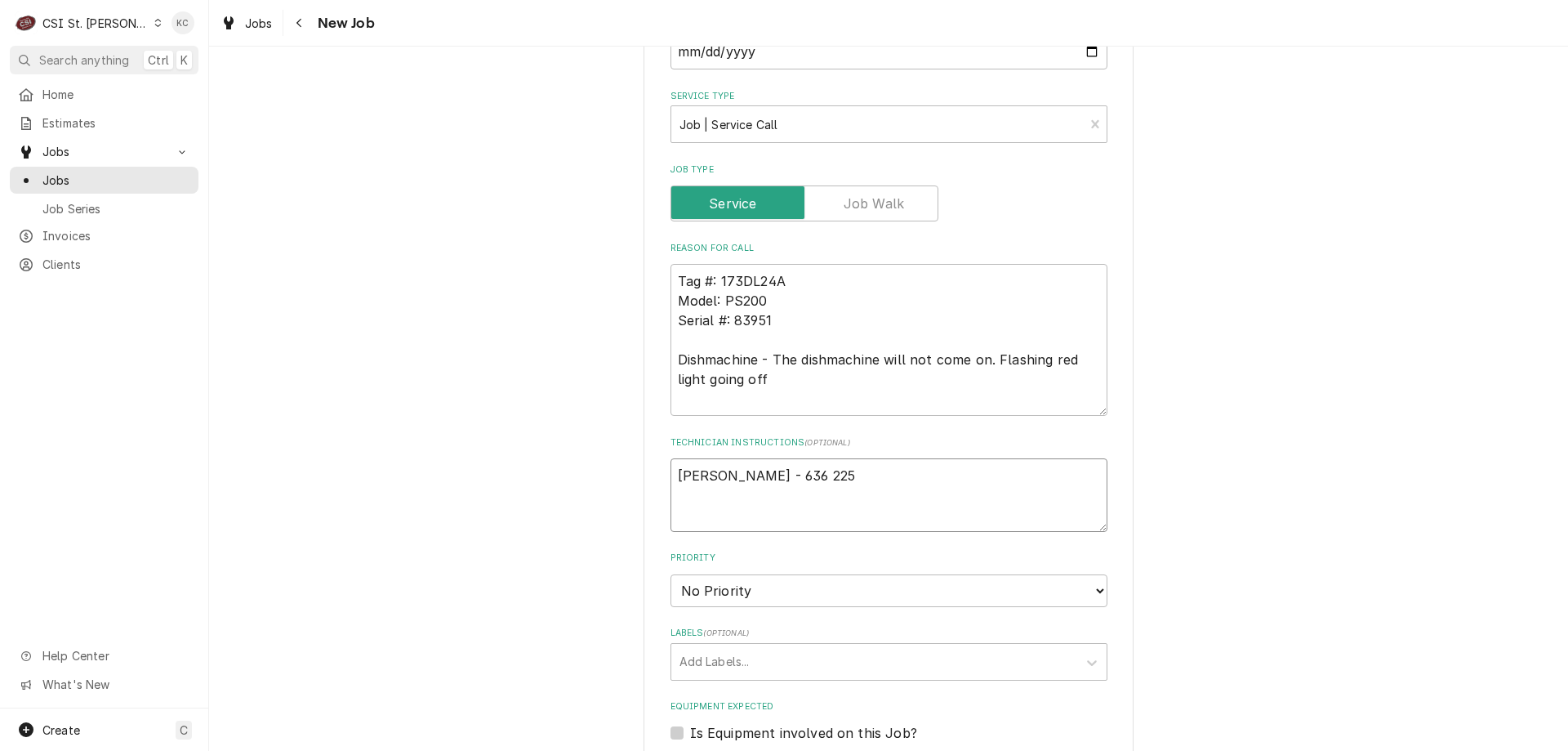
type textarea "Joe - 636 225-"
type textarea "x"
type textarea "Joe - 636 225-3"
type textarea "x"
type textarea "Joe - 636 225-37"
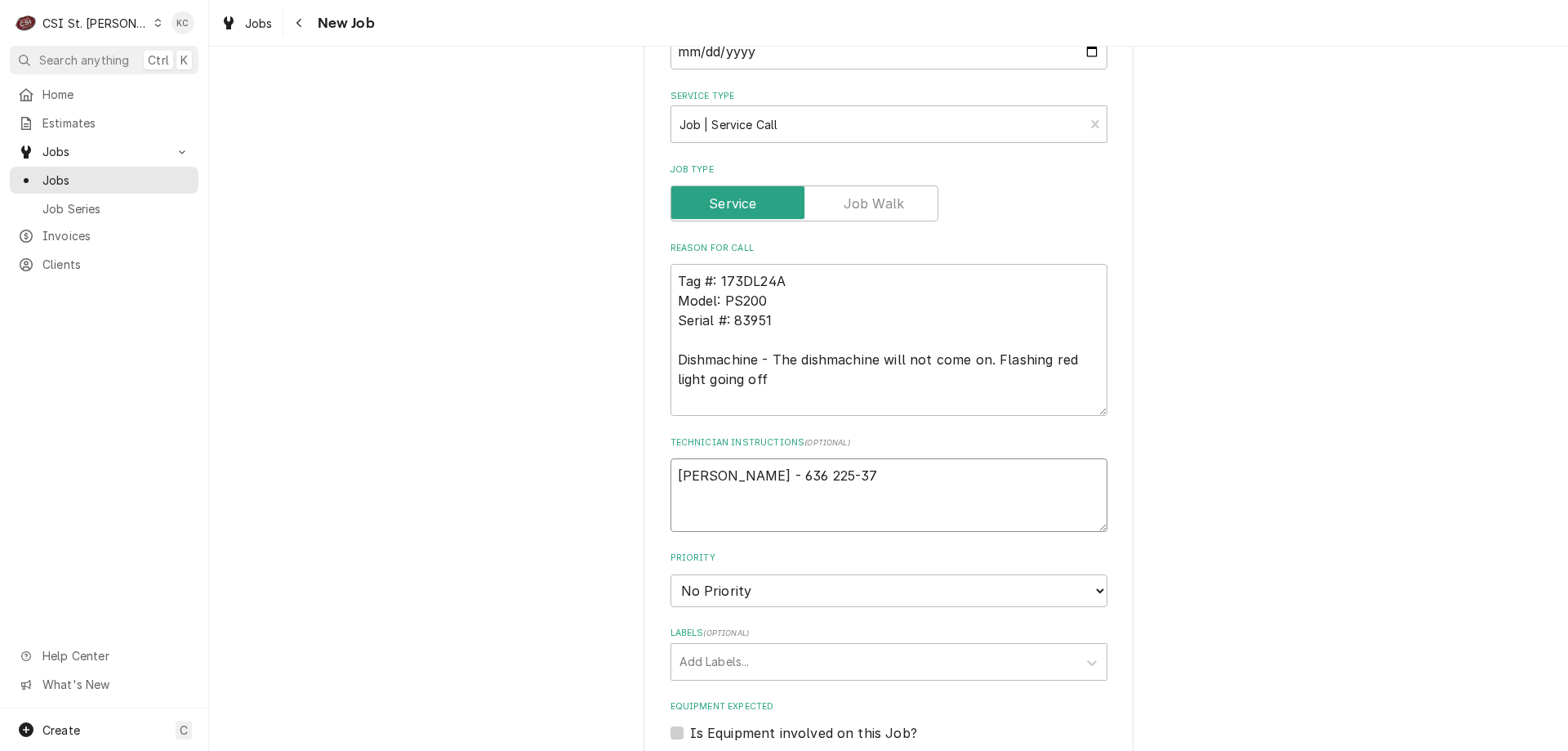
type textarea "x"
type textarea "Joe - 636 225-377"
type textarea "x"
type textarea "Joe - 636 225-3777"
type textarea "x"
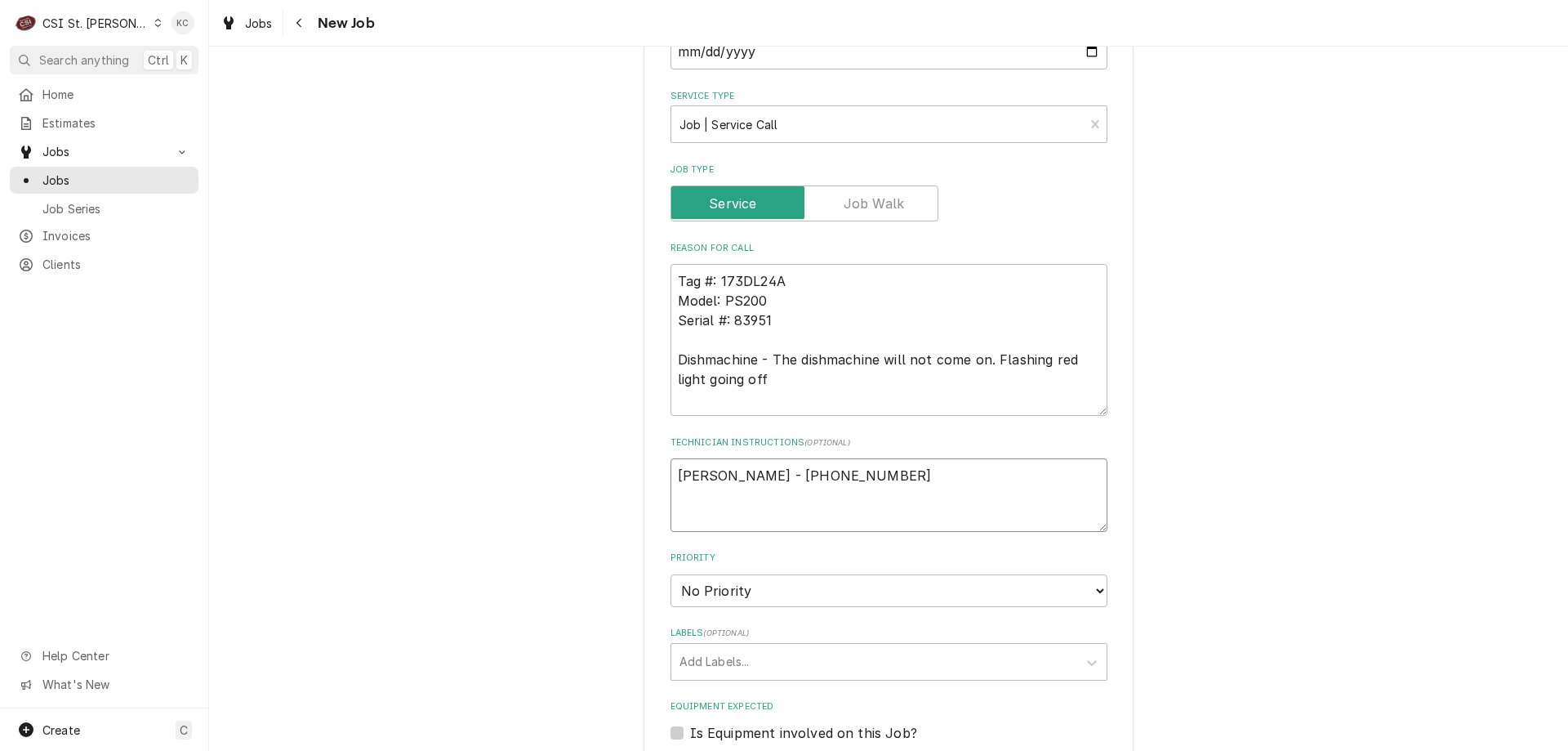
type textarea "Joe - 636 225-3777"
type textarea "x"
type textarea "Joe - 636 225-3777"
type textarea "x"
type textarea "Joe - 636 225-3777 6"
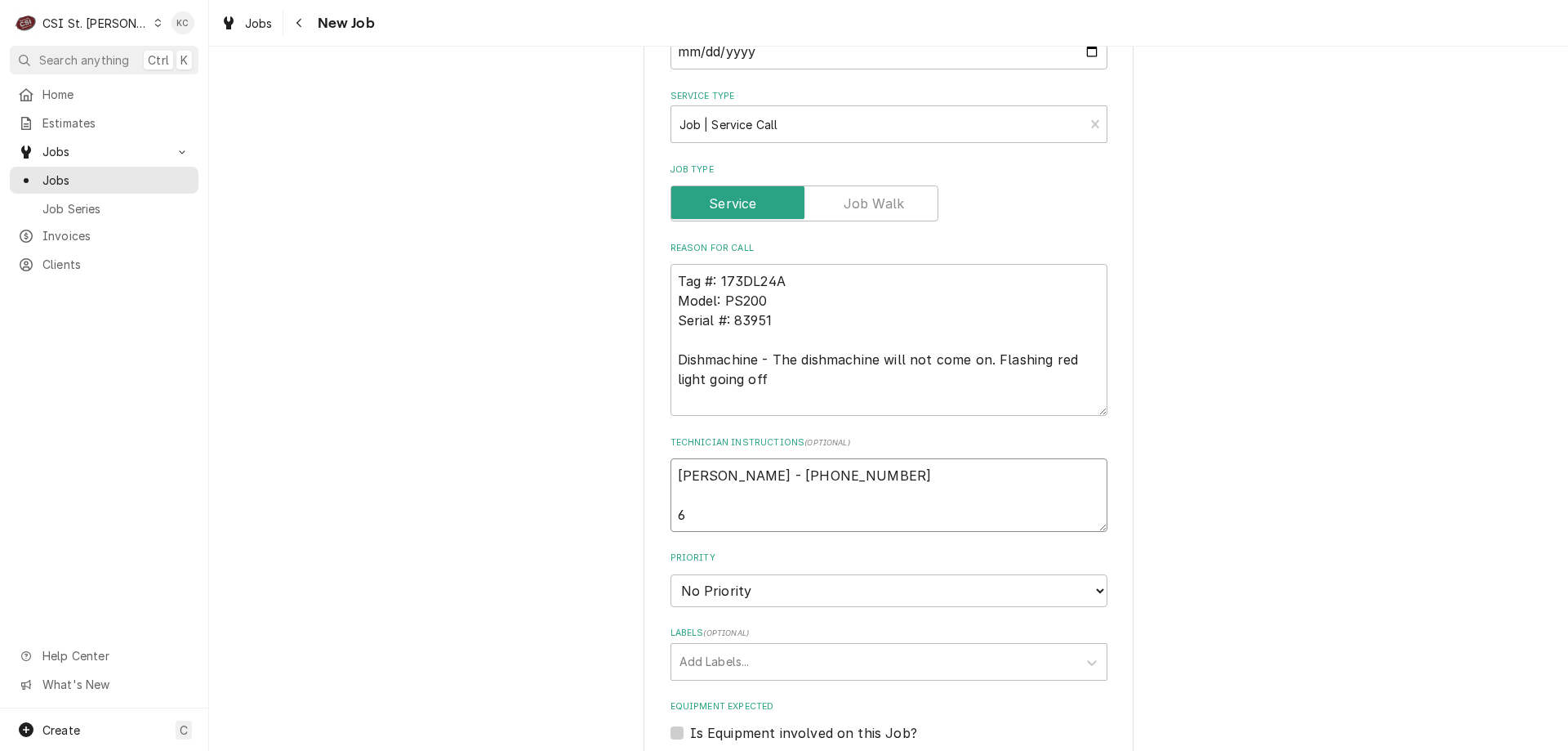
type textarea "x"
type textarea "Joe - 636 225-3777 6a"
type textarea "x"
type textarea "Joe - 636 225-3777 6am"
type textarea "x"
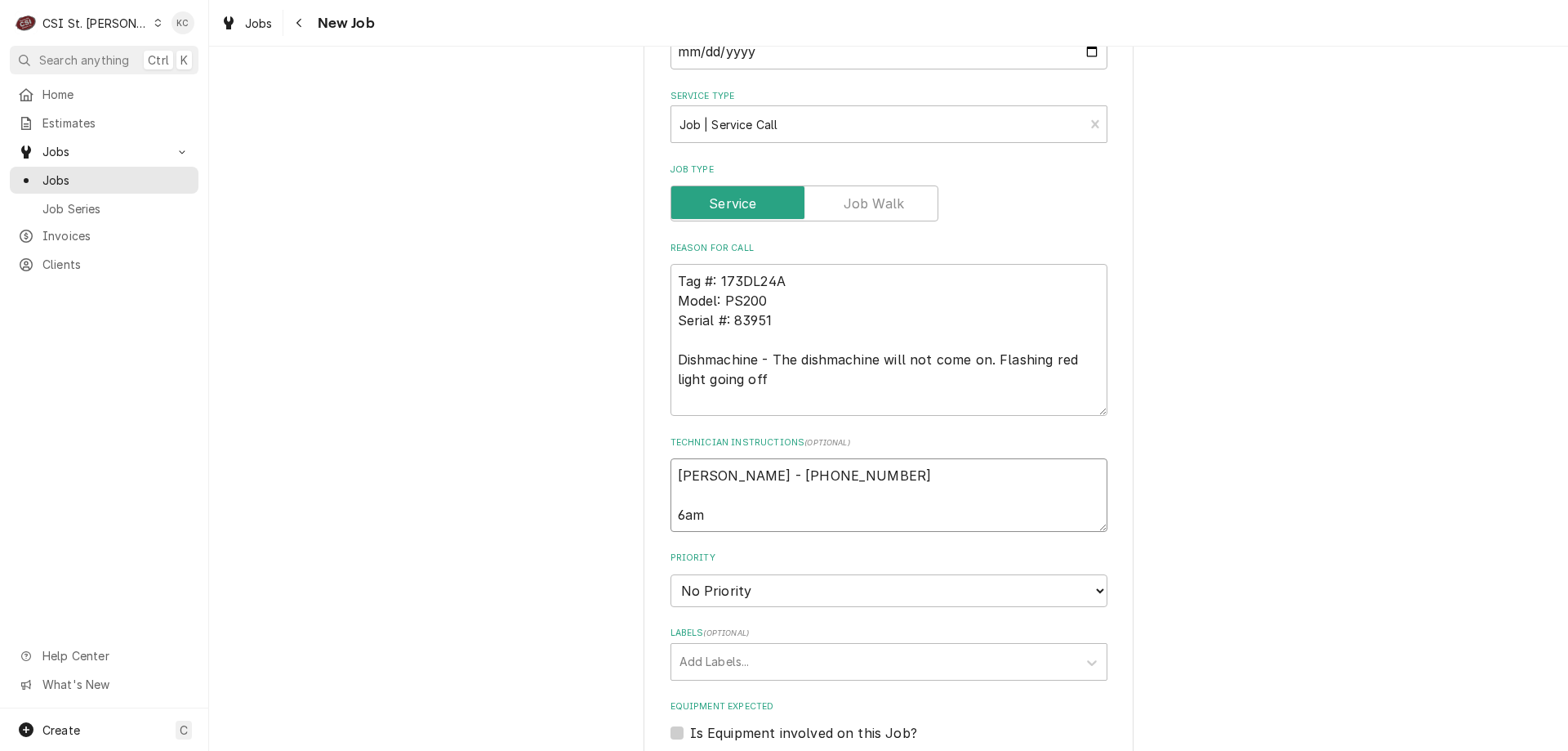
type textarea "Joe - 636 225-3777 6am"
type textarea "x"
type textarea "Joe - 636 225-3777 6am -"
type textarea "x"
type textarea "Joe - 636 225-3777 6am -"
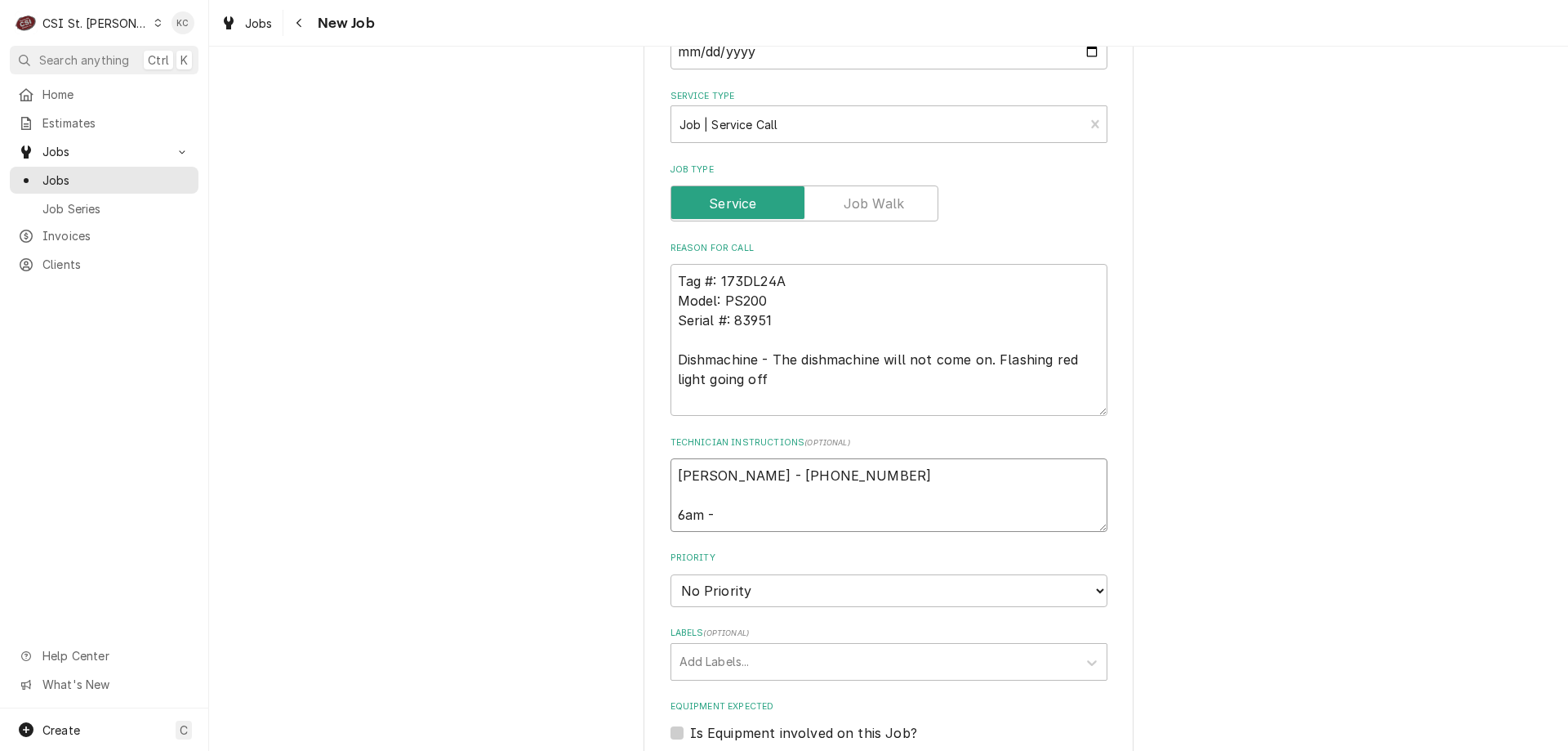
type textarea "x"
type textarea "Joe - 636 225-3777 6am - 1"
type textarea "x"
type textarea "Joe - 636 225-3777 6am - 10"
type textarea "x"
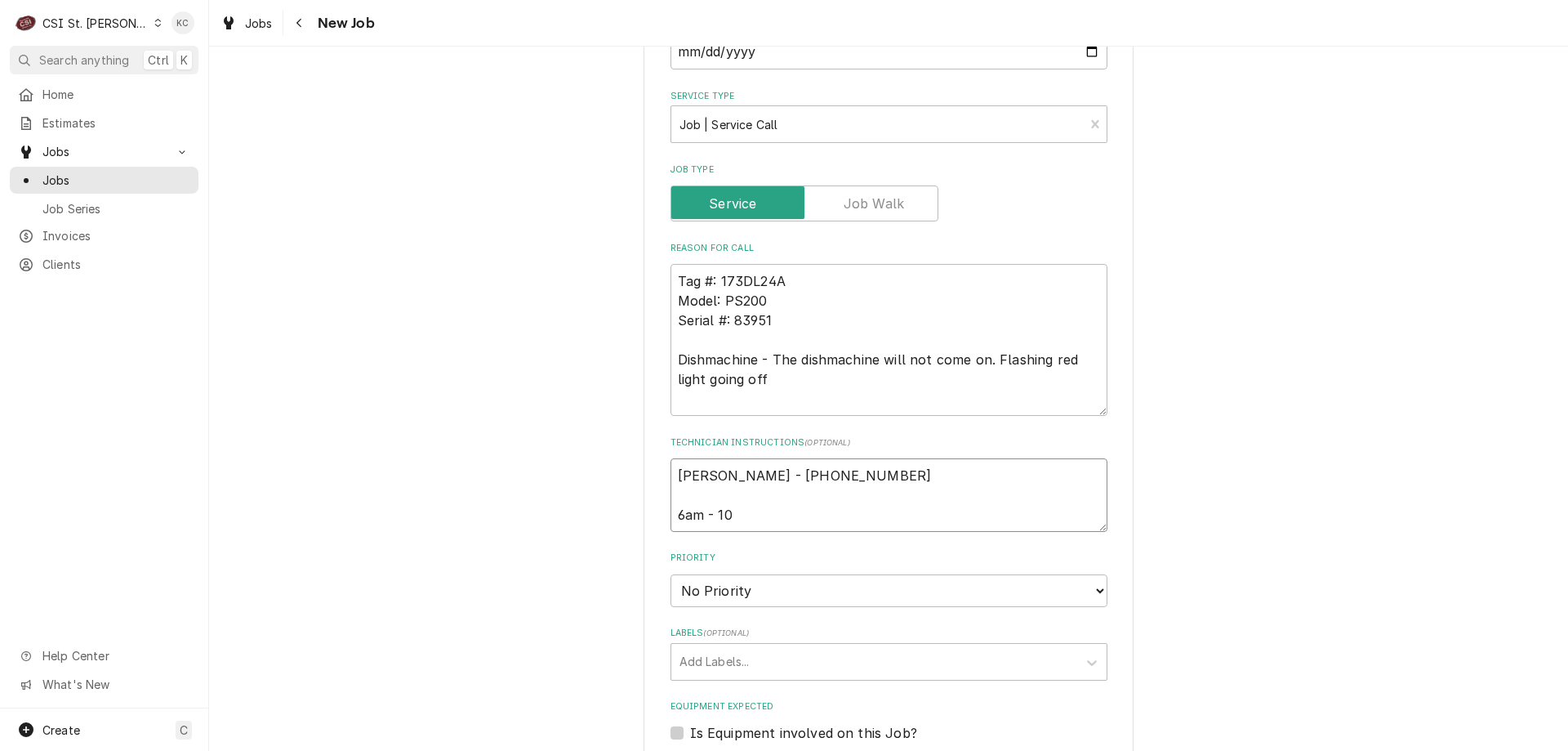
type textarea "Joe - 636 225-3777 6am - 10p"
type textarea "x"
type textarea "Joe - 636 225-3777 6am - 10pm"
type textarea "x"
type textarea "Joe - 636 225-3777 6am - 10pm"
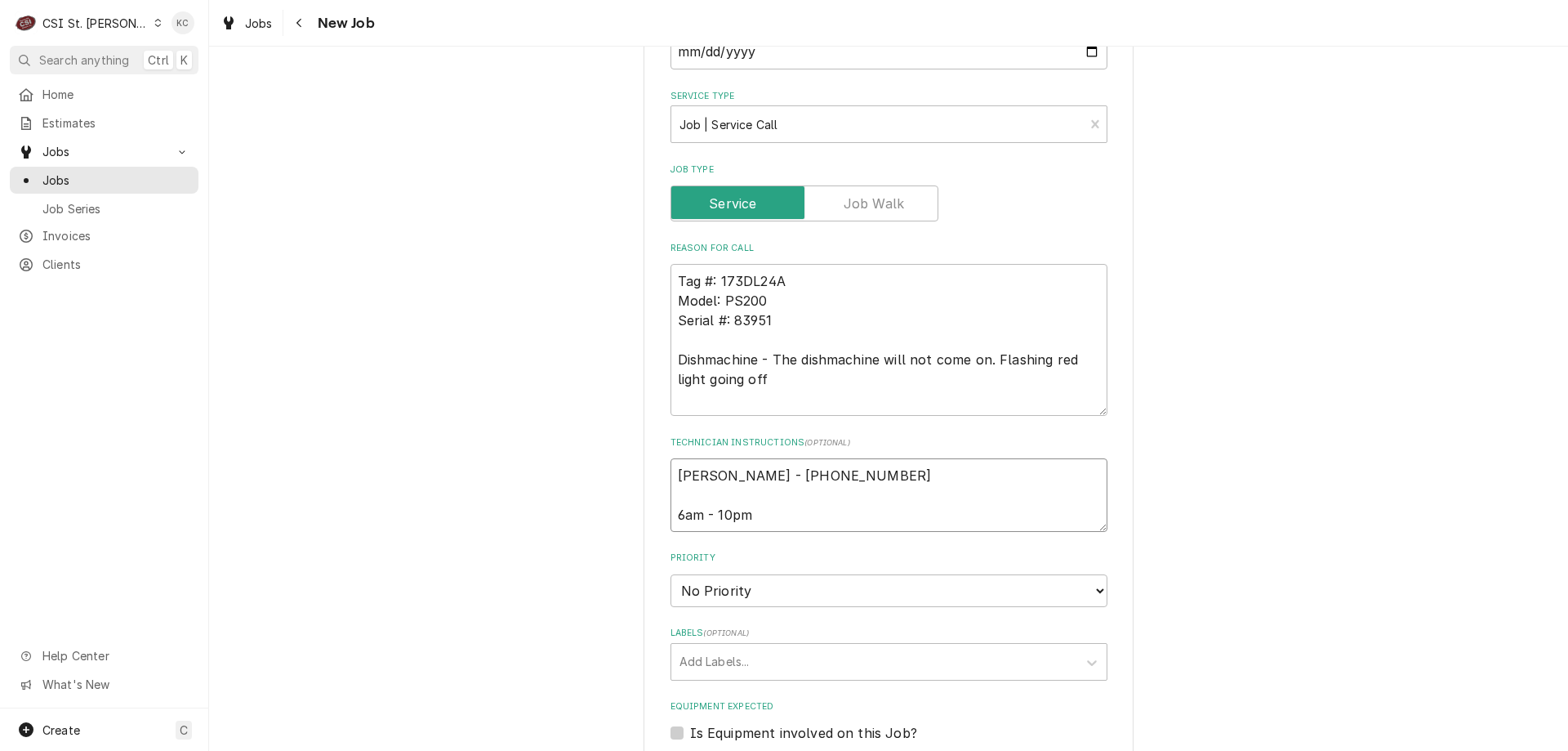
type textarea "x"
type textarea "Joe - 636 225-3777 6am - 10pm"
type textarea "x"
type textarea "Joe - 636 225-3777 6am - 10pm L"
type textarea "x"
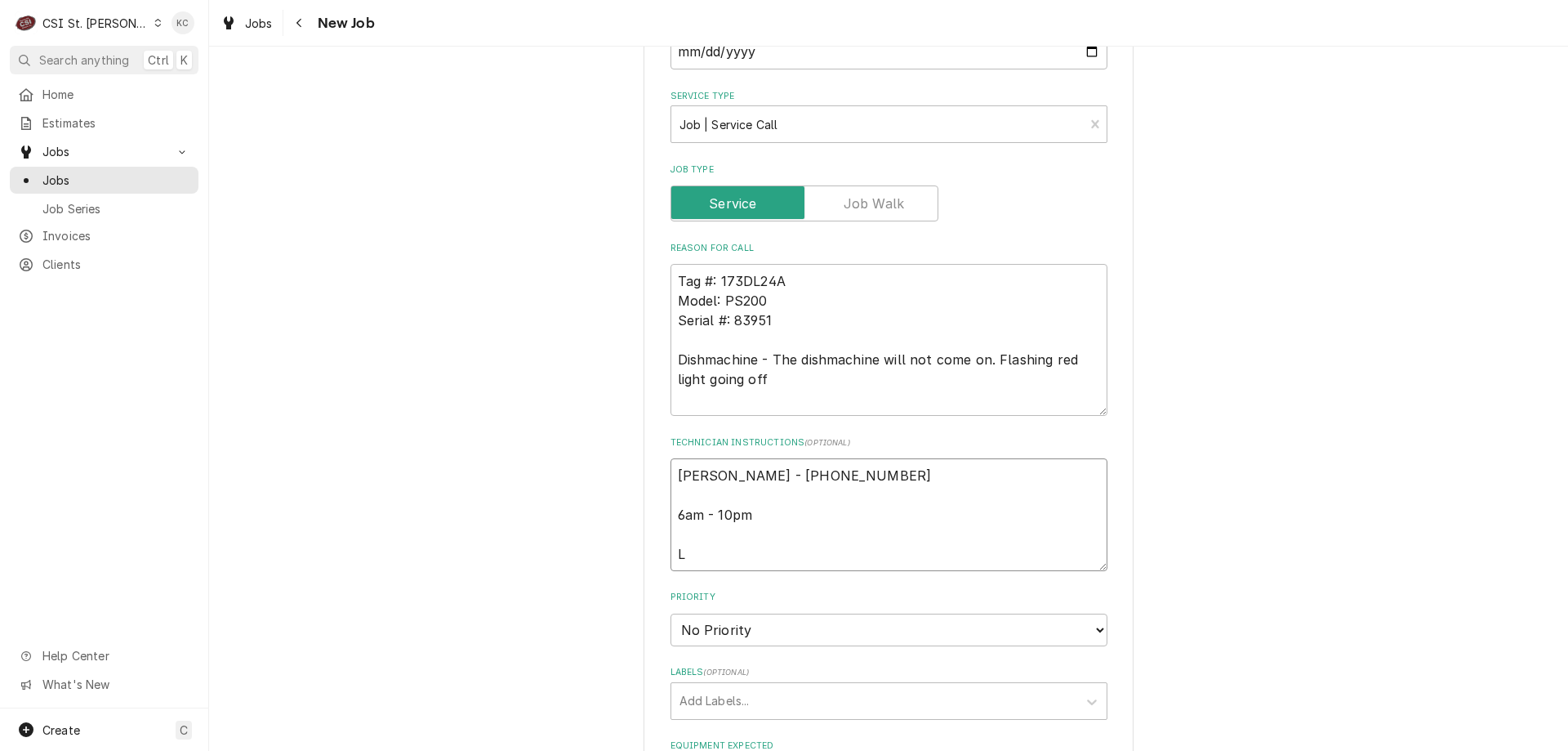
type textarea "Joe - 636 225-3777 6am - 10pm Lo"
type textarea "x"
type textarea "Joe - 636 225-3777 6am - 10pm Loc"
type textarea "x"
type textarea "Joe - 636 225-3777 6am - 10pm Loca"
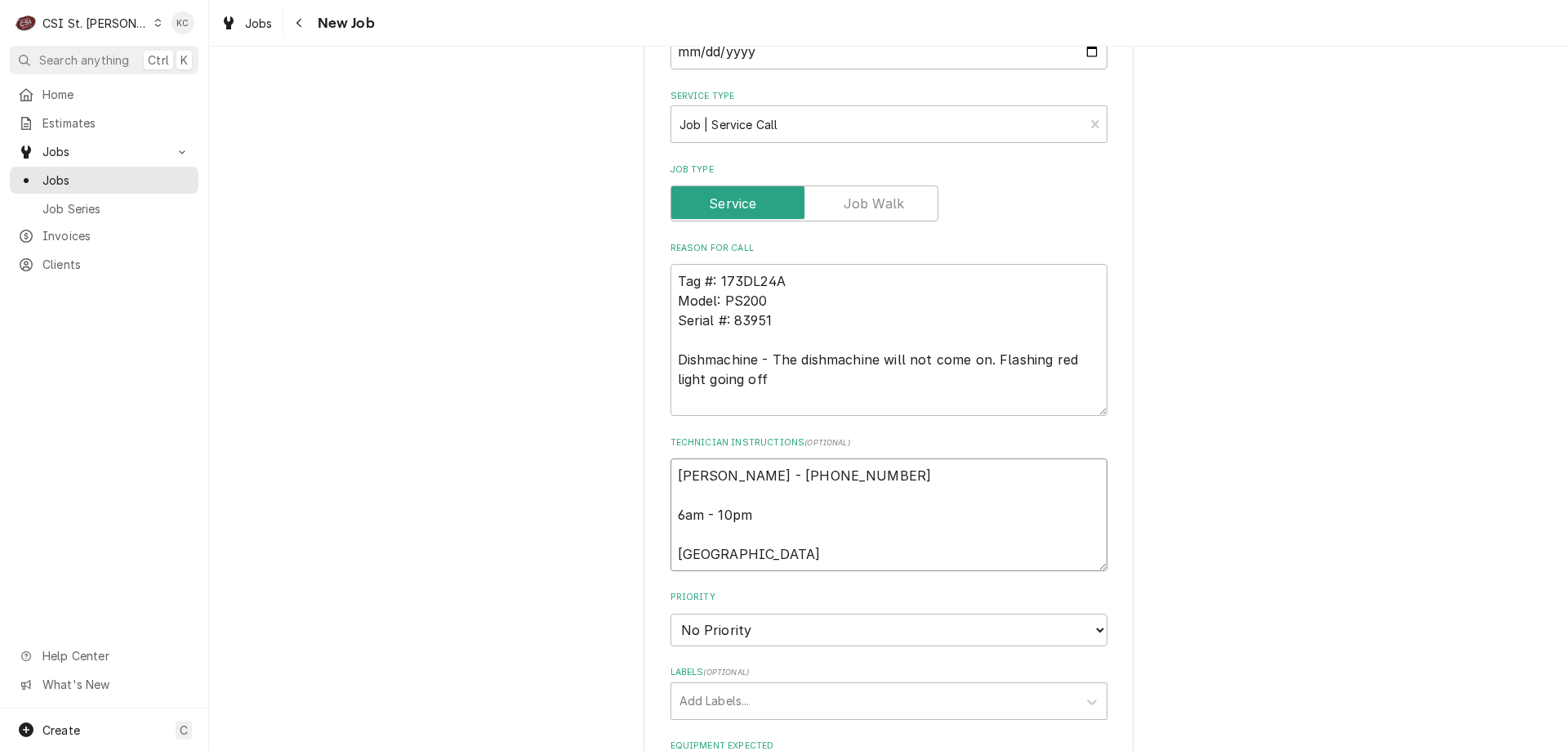
type textarea "x"
type textarea "Joe - 636 225-3777 6am - 10pm Locat"
type textarea "x"
type textarea "Joe - 636 225-3777 6am - 10pm Locate"
type textarea "x"
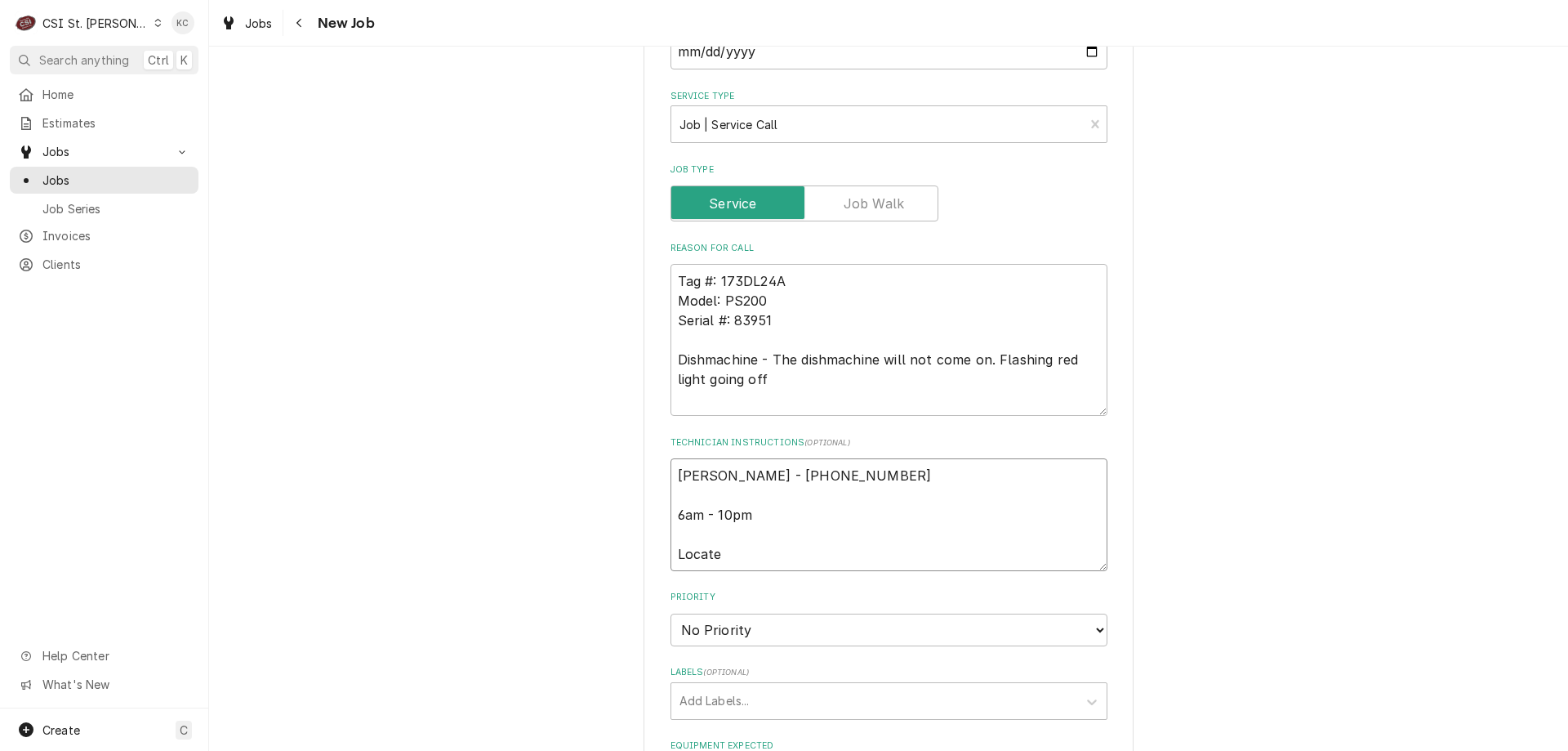
type textarea "Joe - 636 225-3777 6am - 10pm Located"
type textarea "x"
type textarea "Joe - 636 225-3777 6am - 10pm Located"
type textarea "x"
type textarea "Joe - 636 225-3777 6am - 10pm Located i"
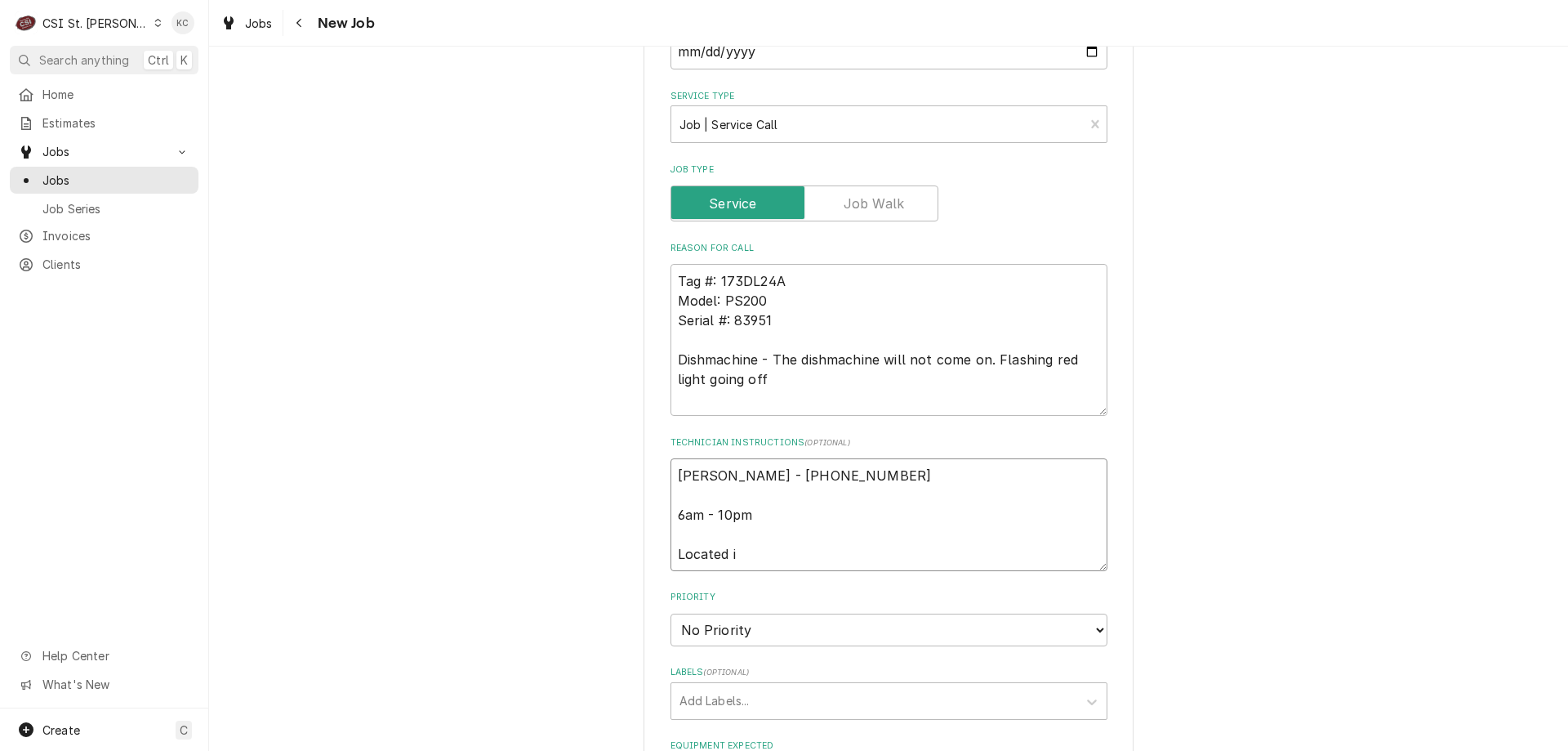
type textarea "x"
type textarea "Joe - 636 225-3777 6am - 10pm Located in"
type textarea "x"
type textarea "Joe - 636 225-3777 6am - 10pm Located in"
type textarea "x"
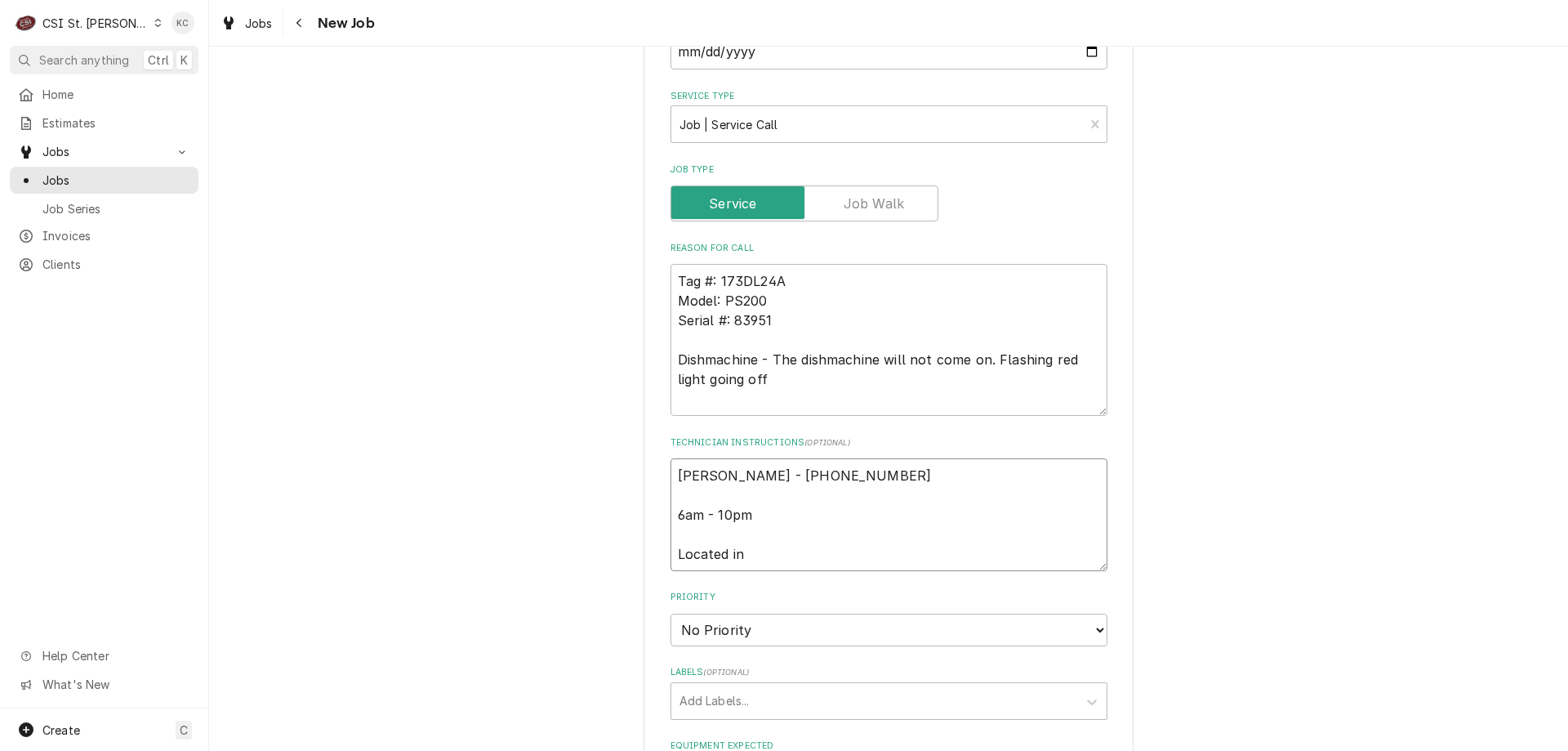
type textarea "Joe - 636 225-3777 6am - 10pm Located in D"
type textarea "x"
type textarea "Joe - 636 225-3777 6am - 10pm Located in De"
type textarea "x"
type textarea "Joe - 636 225-3777 6am - 10pm Located in Del"
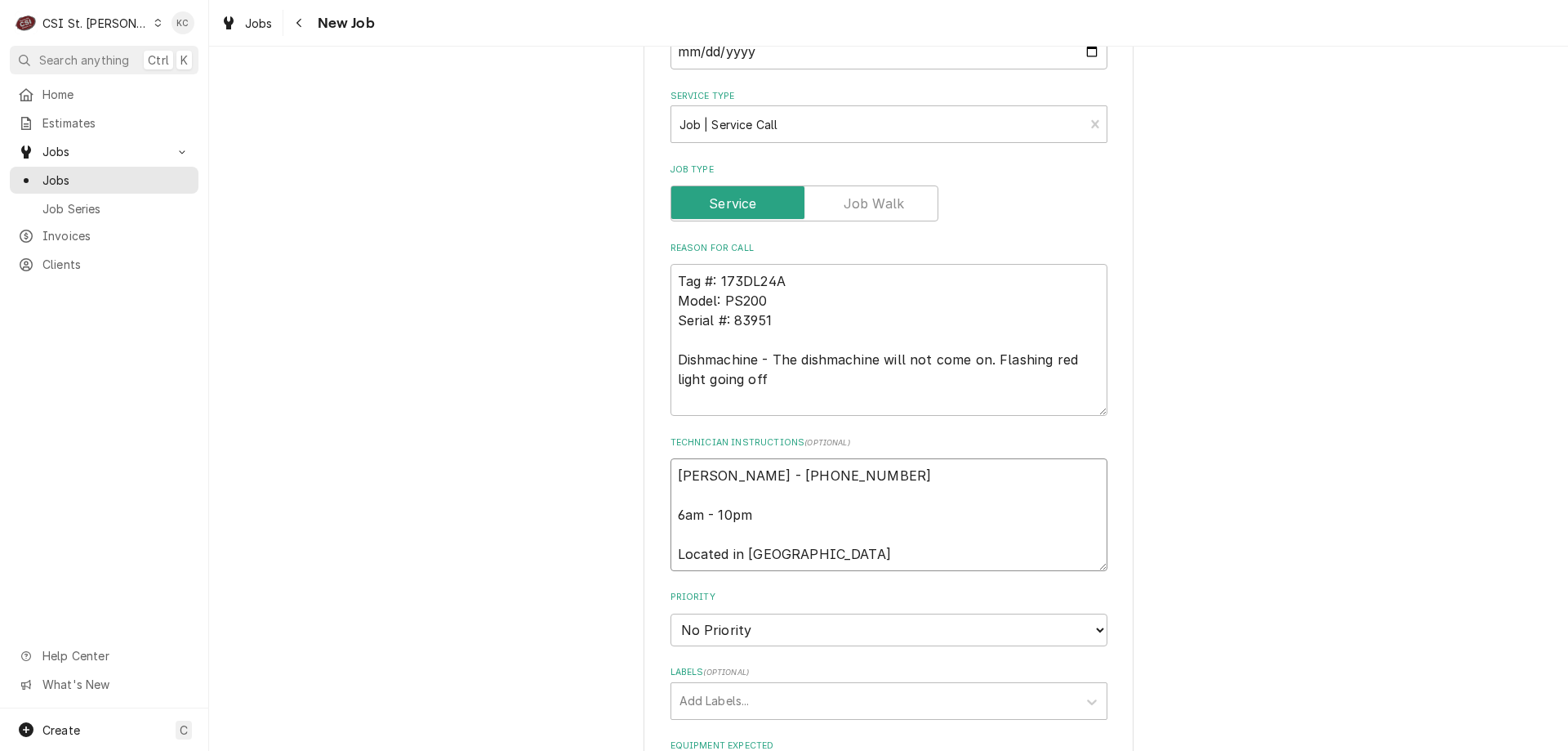
type textarea "x"
type textarea "Joe - 636 225-3777 6am - 10pm Located in Deli"
type textarea "x"
type textarea "Joe - 636 225-3777 6am - 10pm Located in Deli"
type textarea "x"
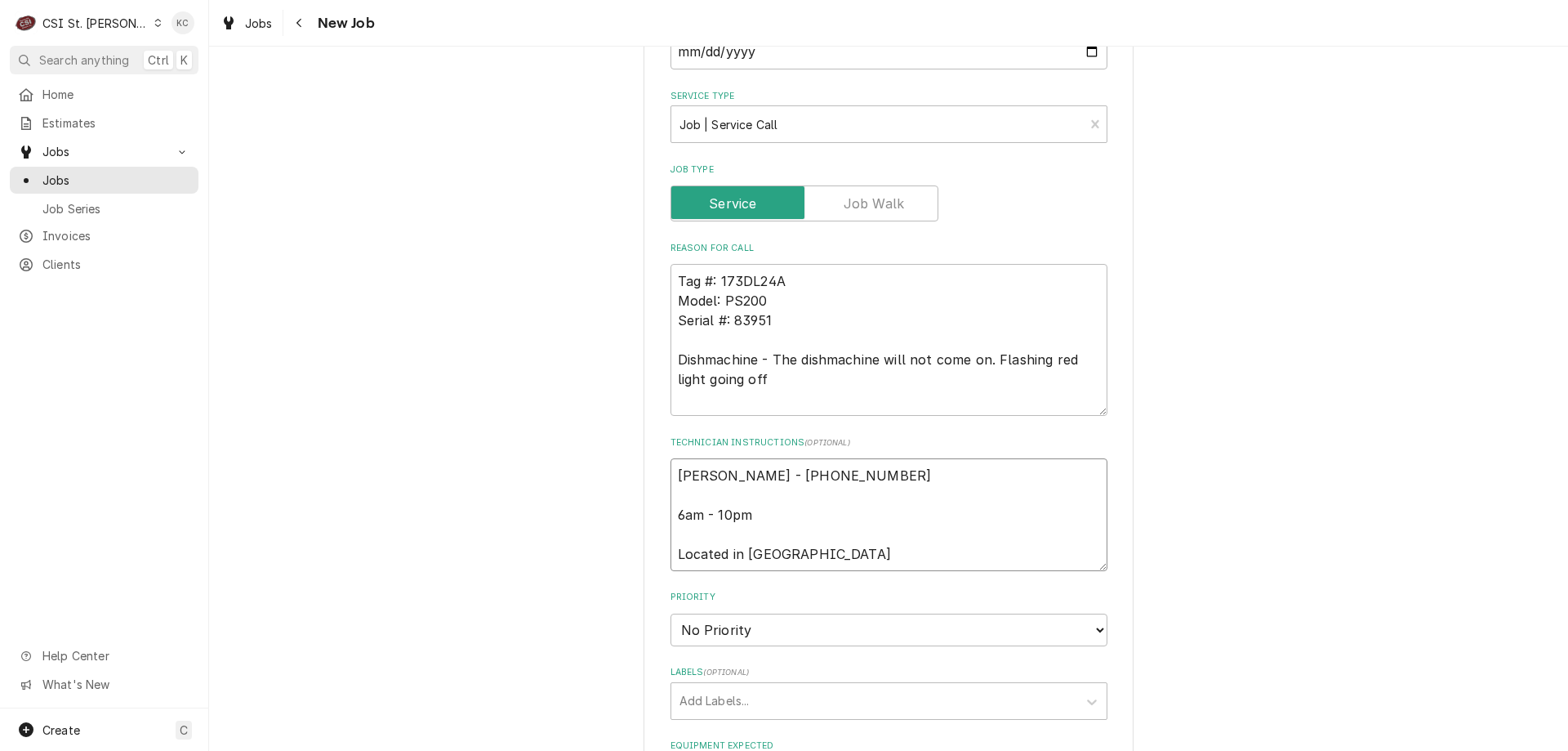
type textarea "Joe - 636 225-3777 6am - 10pm Located in Deli"
click at [732, 619] on select "No Priority Urgent High Medium Low" at bounding box center [889, 630] width 437 height 33
select select "4"
click at [671, 614] on select "No Priority Urgent High Medium Low" at bounding box center [889, 630] width 437 height 33
click at [737, 698] on div "Labels" at bounding box center [874, 702] width 390 height 30
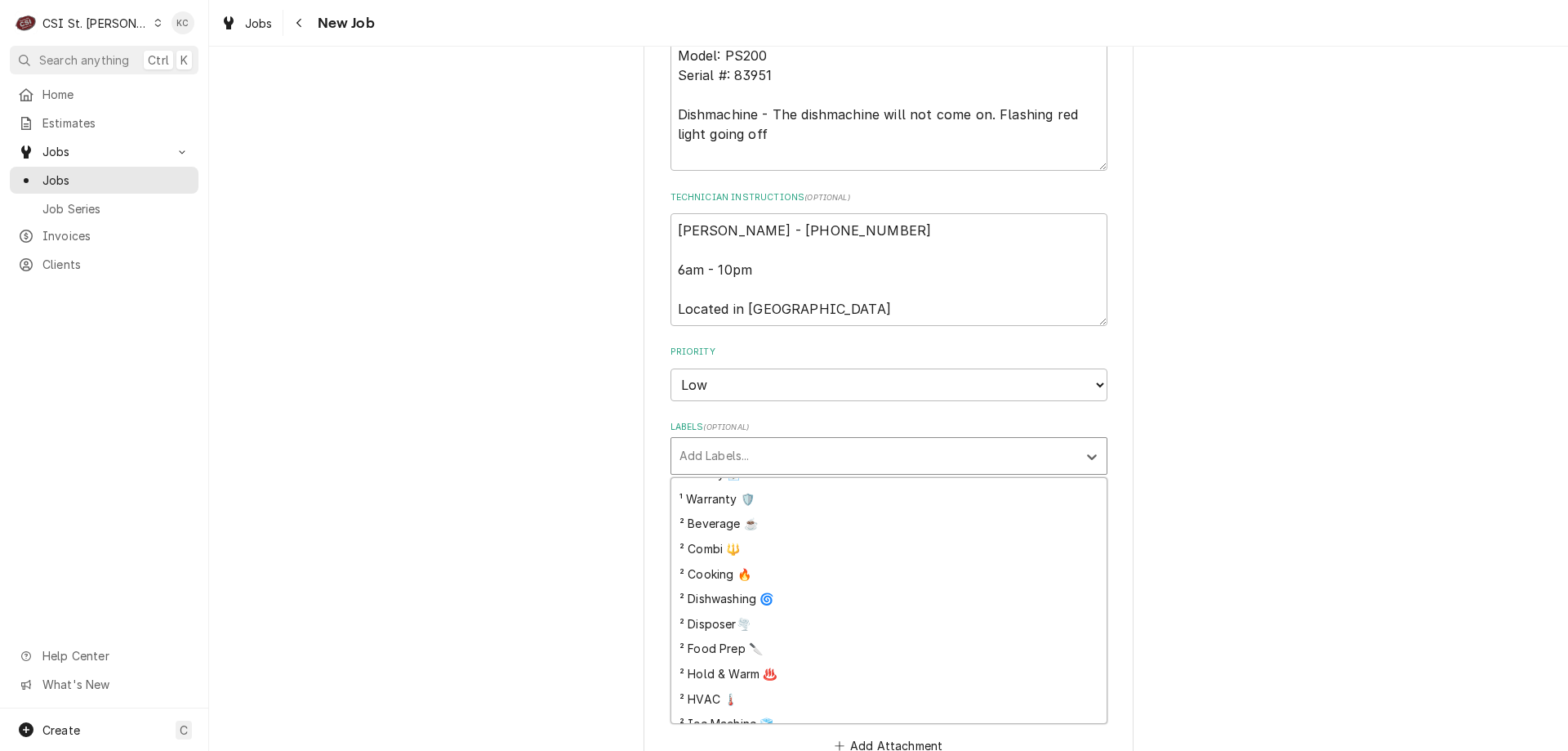
scroll to position [245, 0]
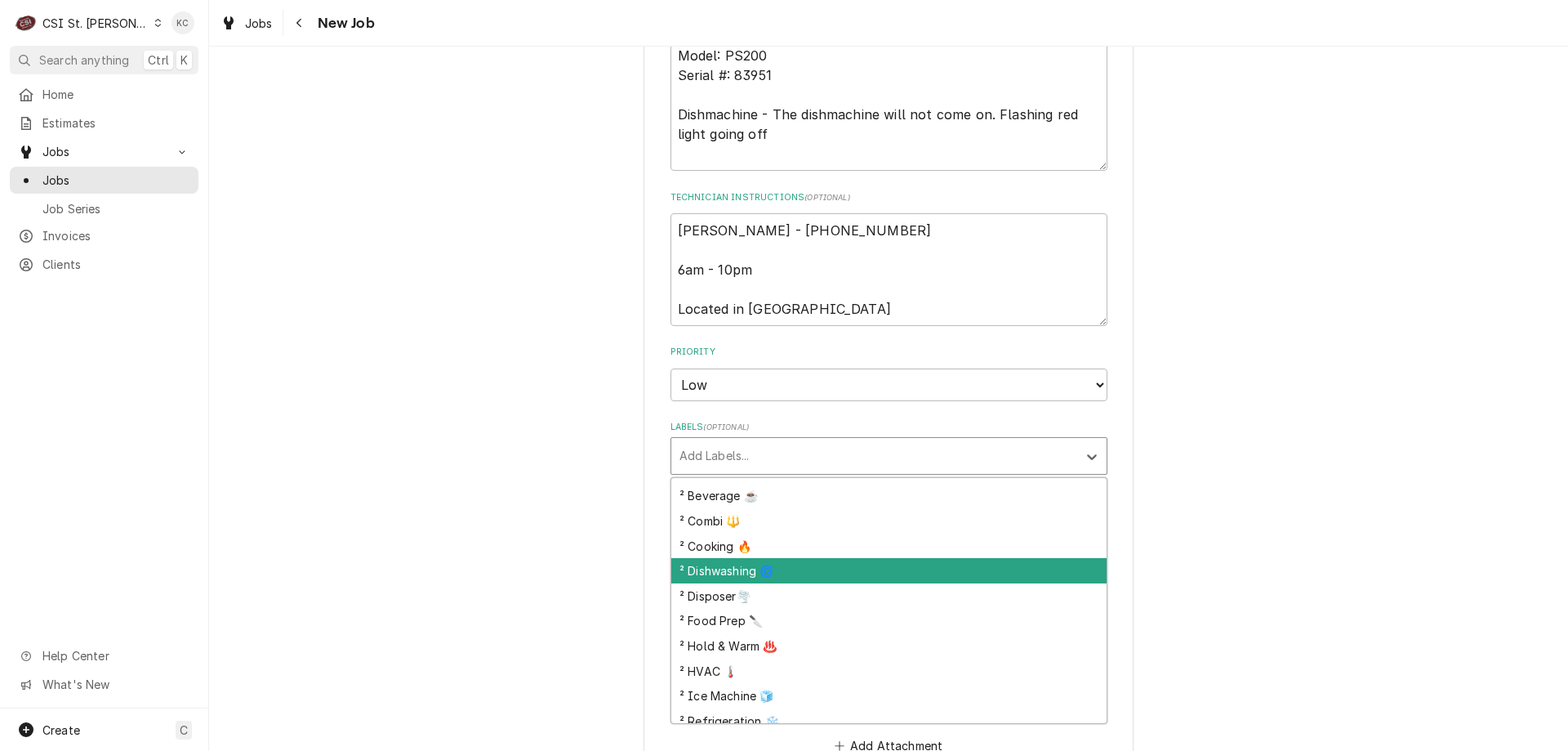
click at [786, 581] on div "² Dishwashing 🌀" at bounding box center [889, 570] width 435 height 25
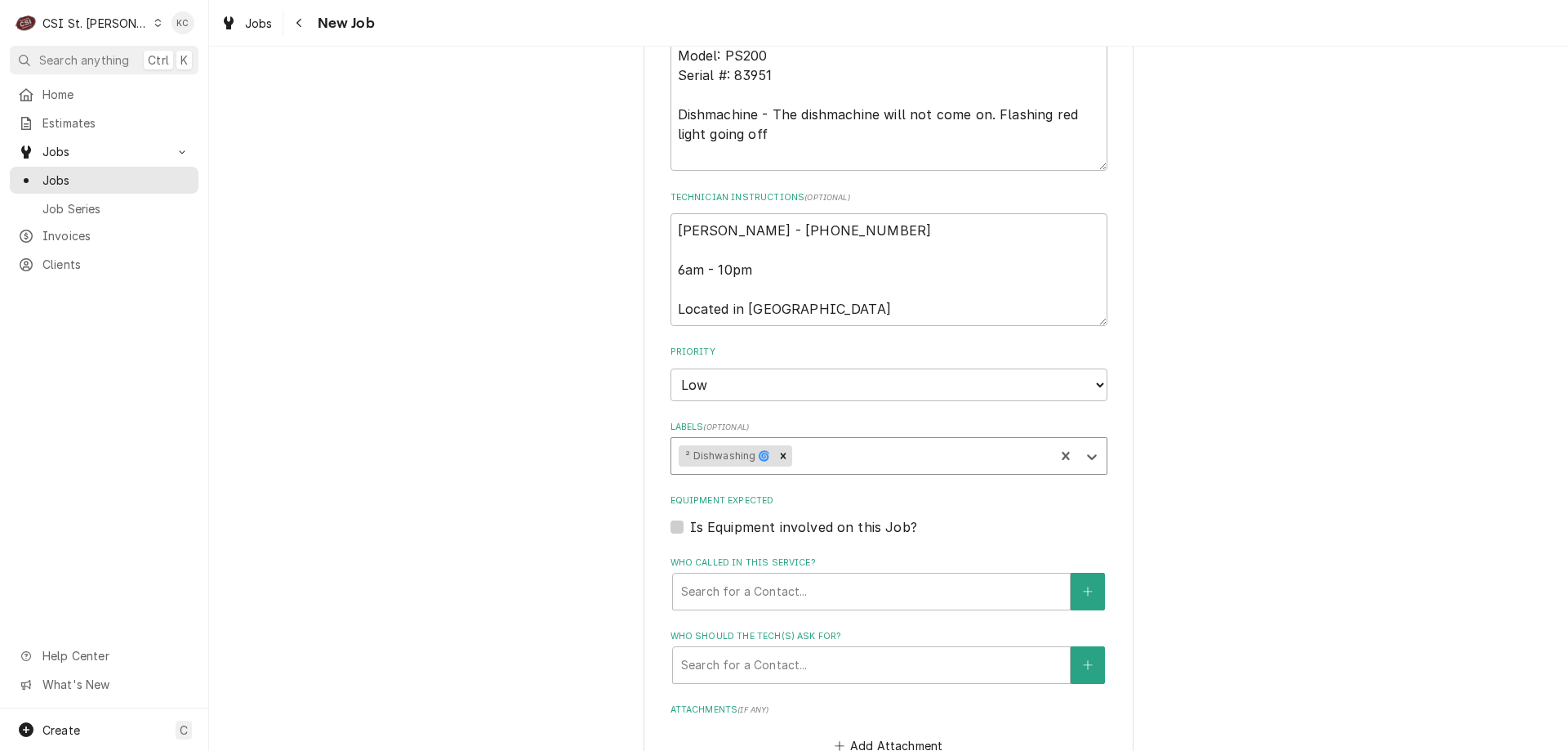
click at [1195, 563] on div "Please provide the following information to create a job: Client Details Client…" at bounding box center [888, 65] width 1359 height 2128
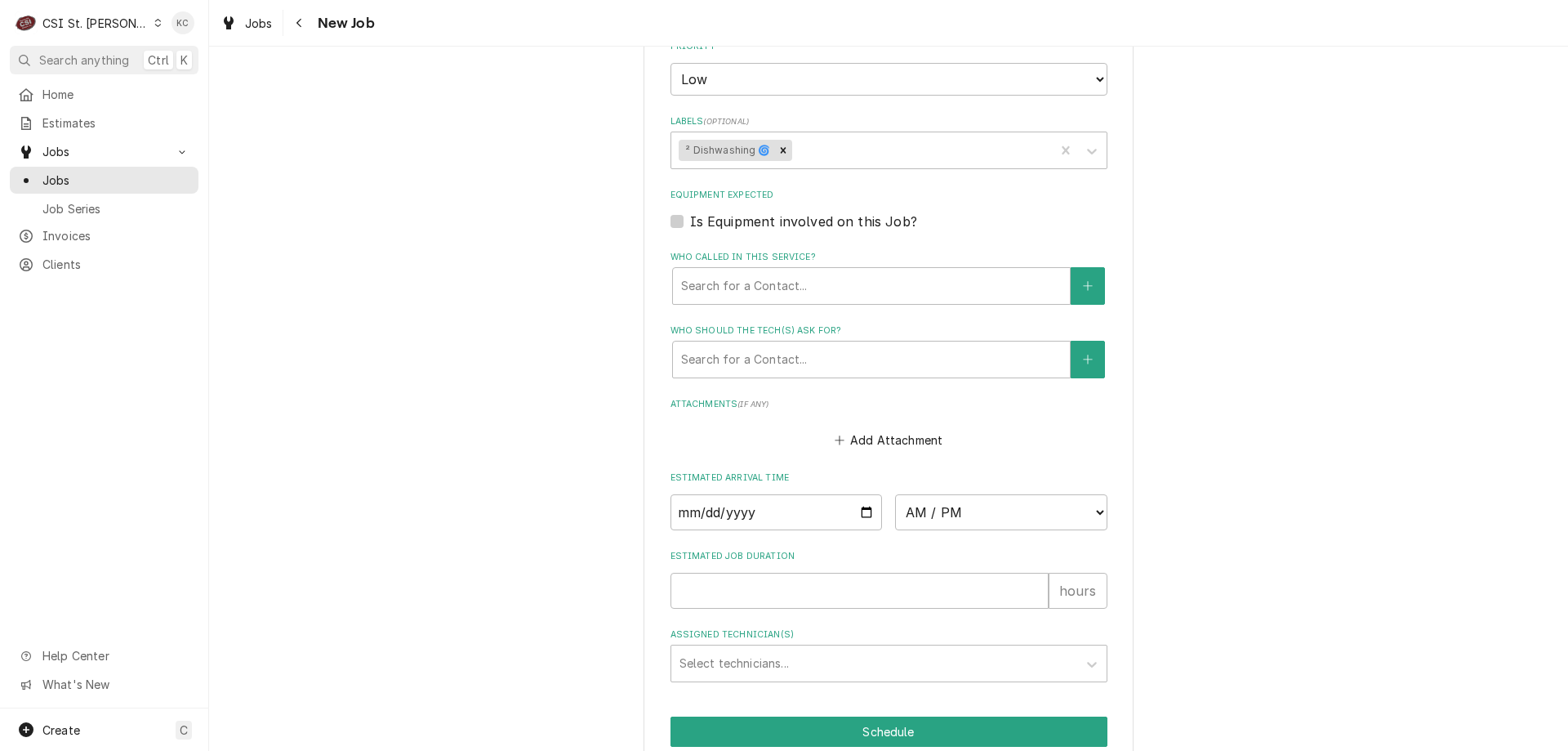
scroll to position [1441, 0]
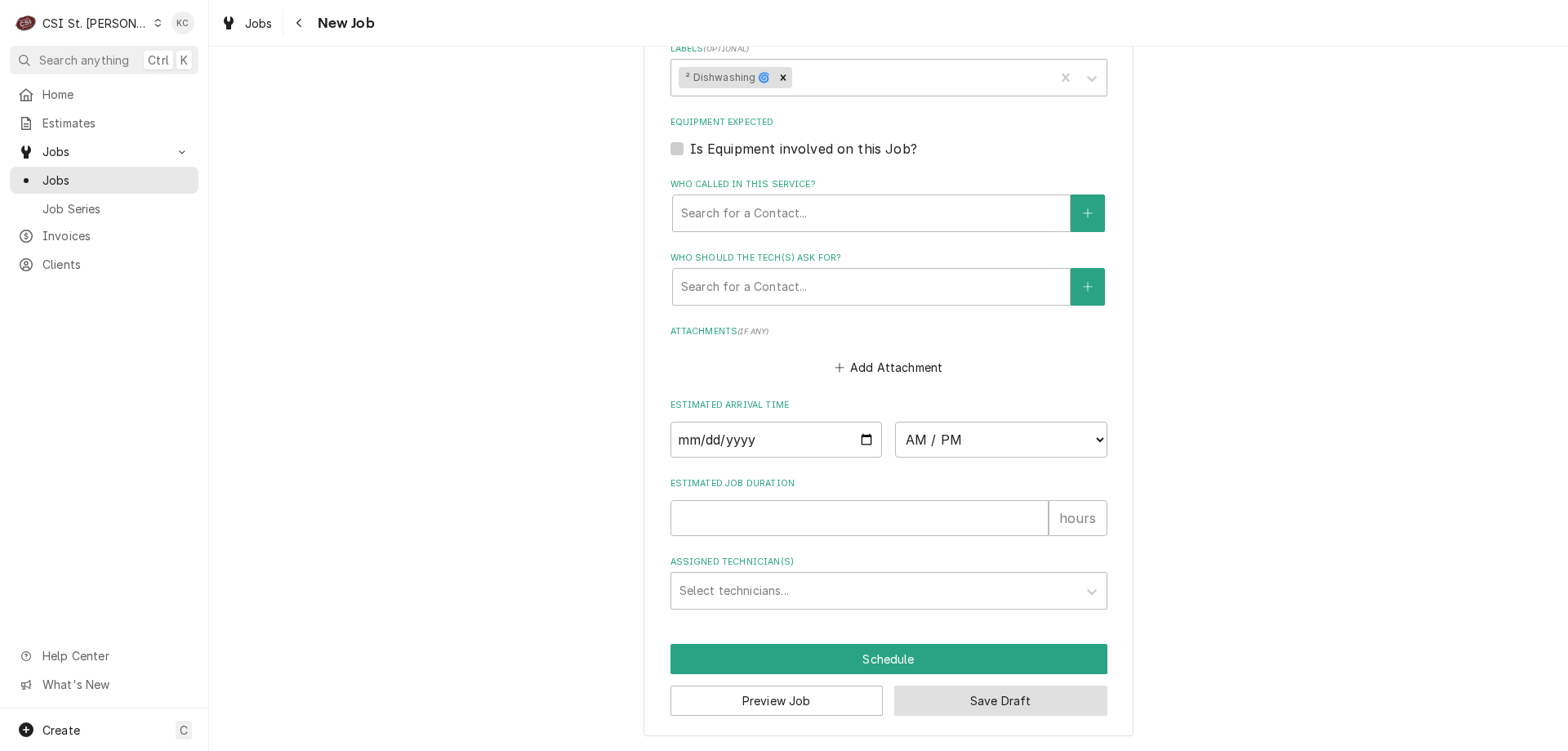
click at [973, 702] on button "Save Draft" at bounding box center [1001, 701] width 213 height 30
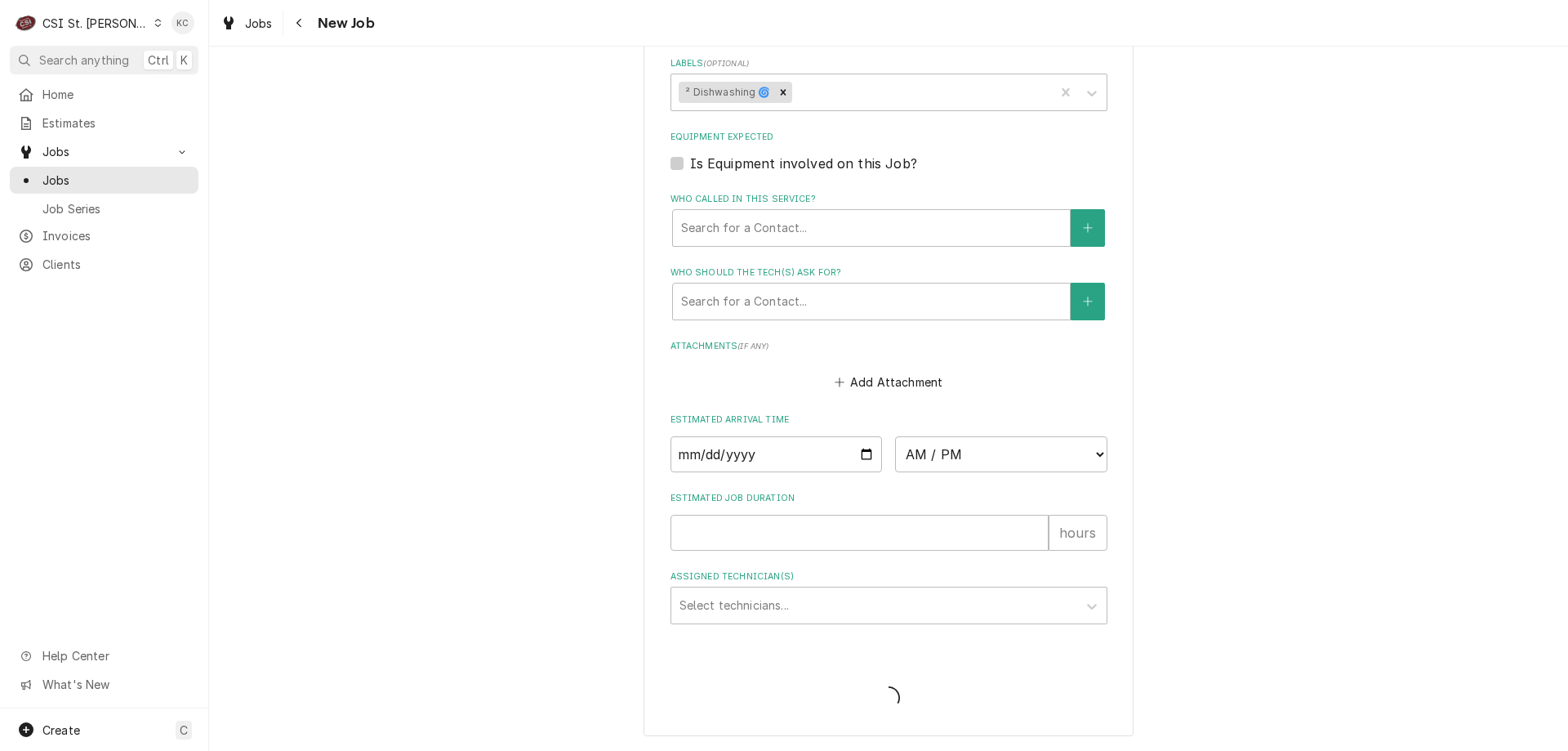
scroll to position [1426, 0]
type textarea "x"
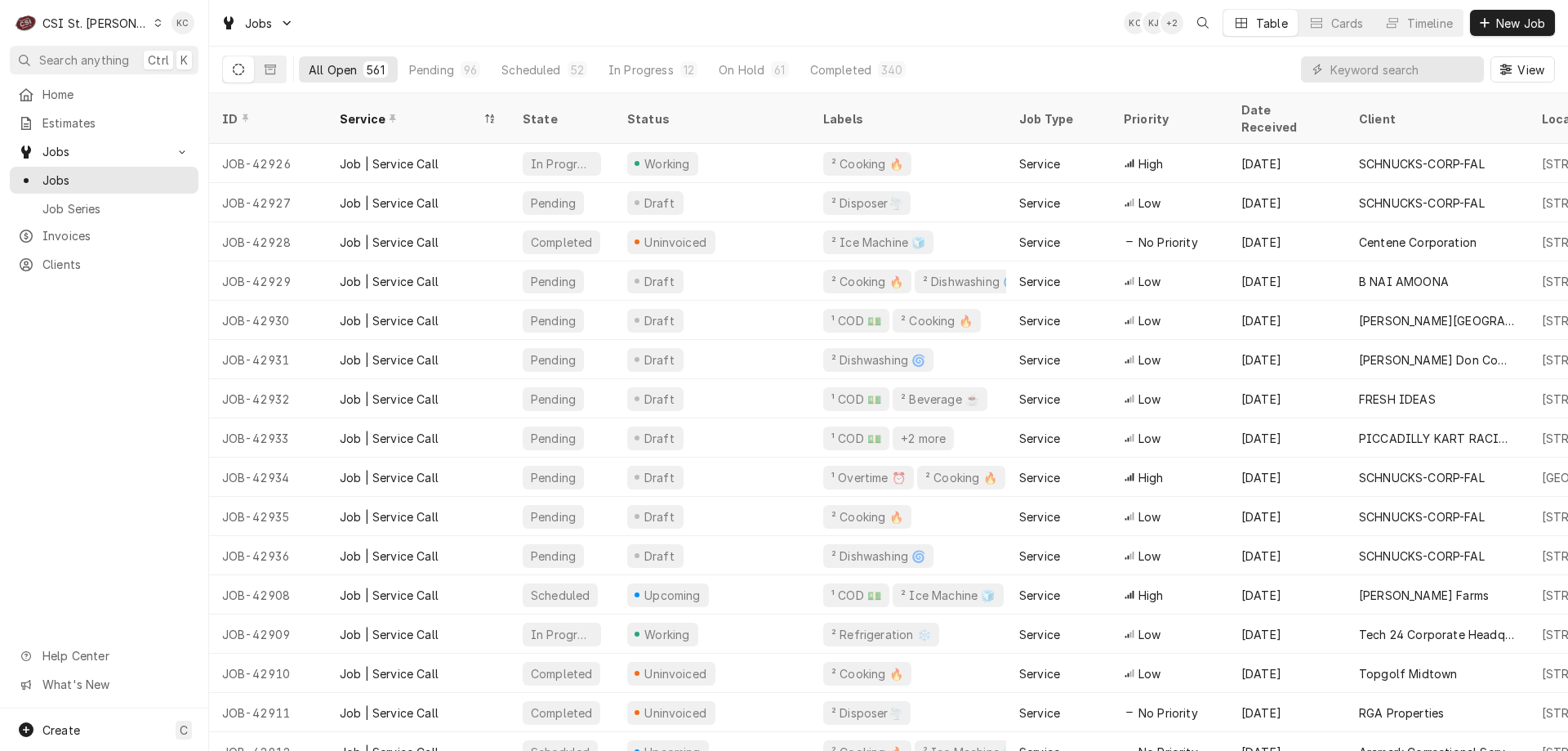
click at [118, 27] on div "C CSI St. [PERSON_NAME]" at bounding box center [88, 22] width 157 height 33
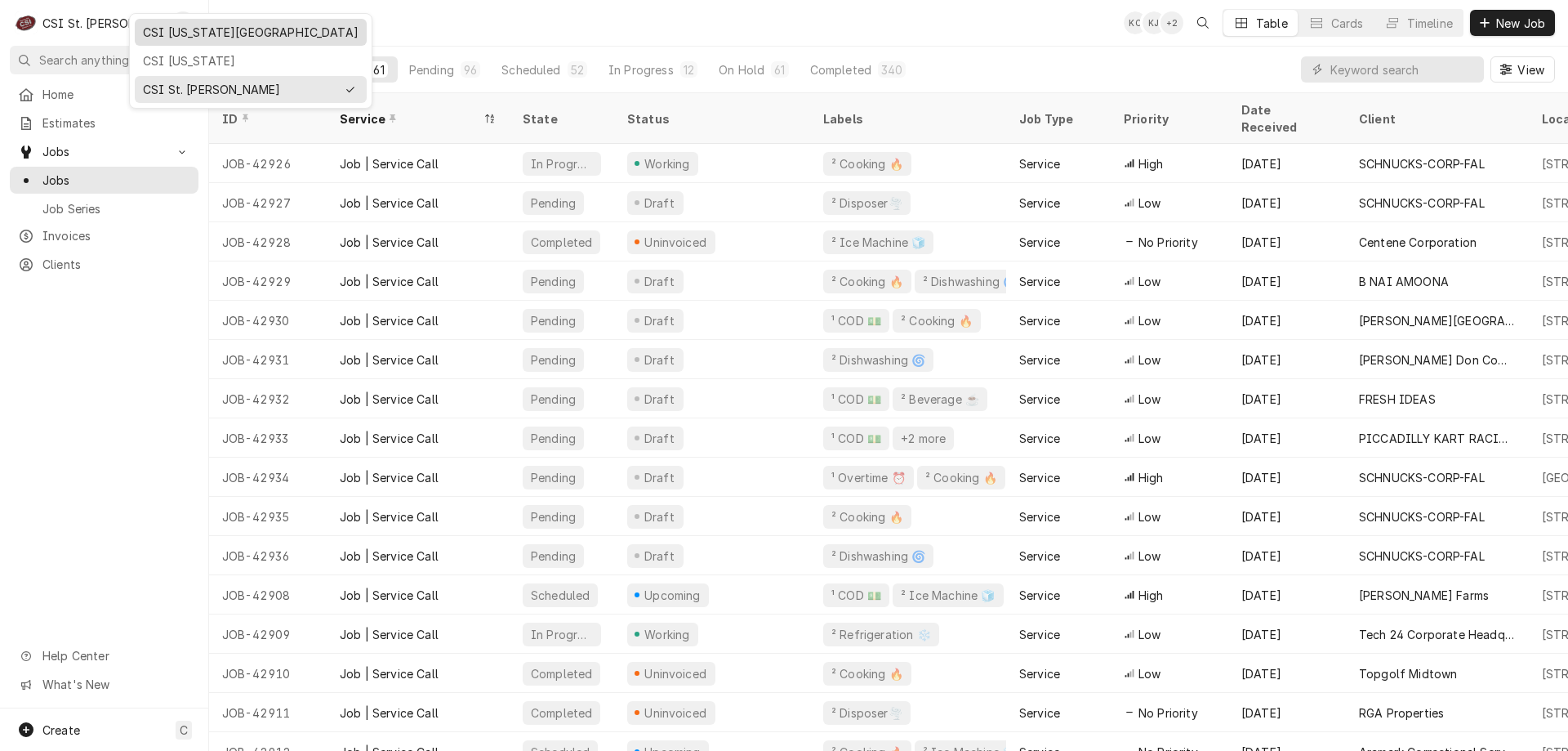
click at [171, 30] on div "CSI [US_STATE][GEOGRAPHIC_DATA]" at bounding box center [251, 32] width 216 height 17
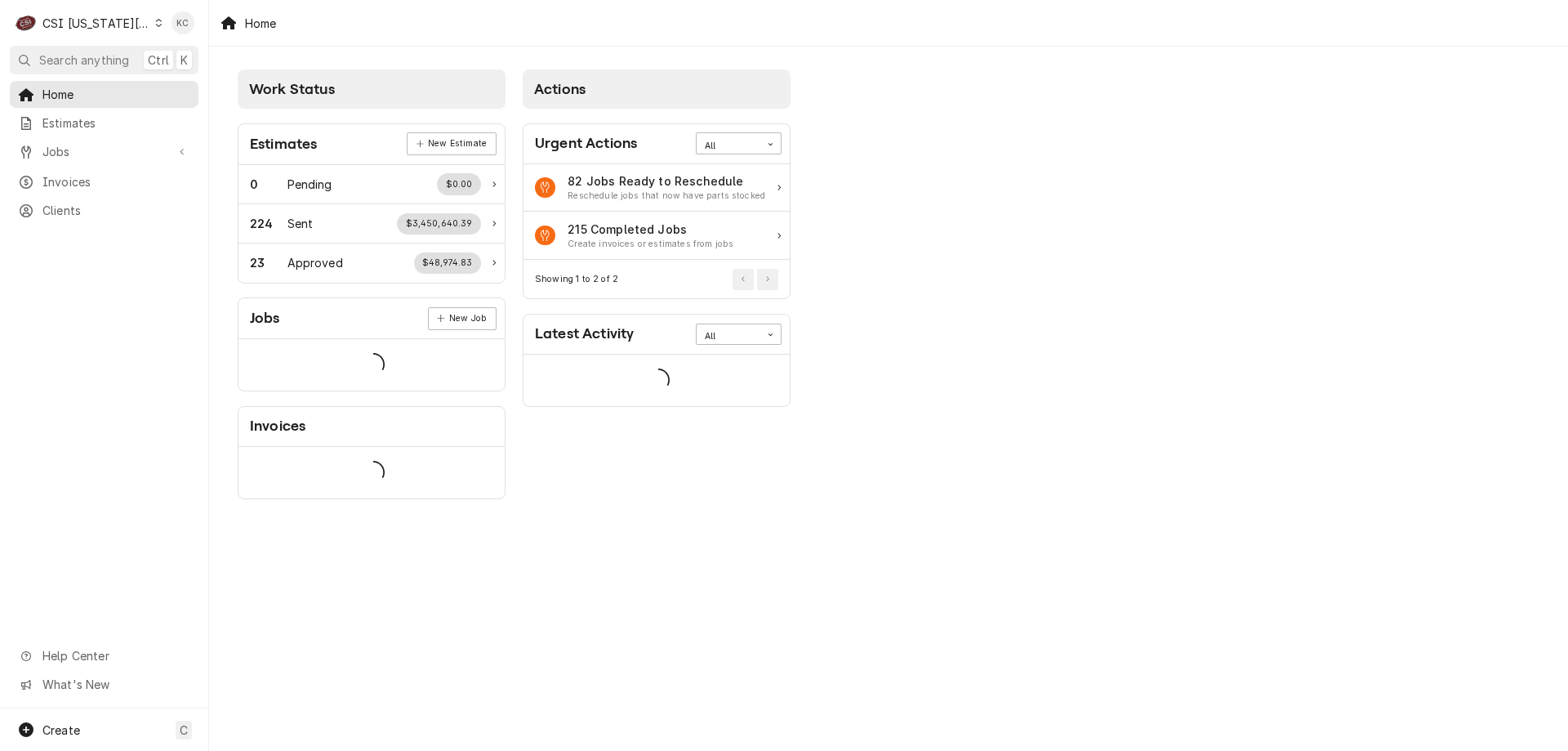
click at [111, 374] on div "Home Estimates Jobs Jobs Job Series Invoices Clients Help Center What's New" at bounding box center [104, 395] width 208 height 627
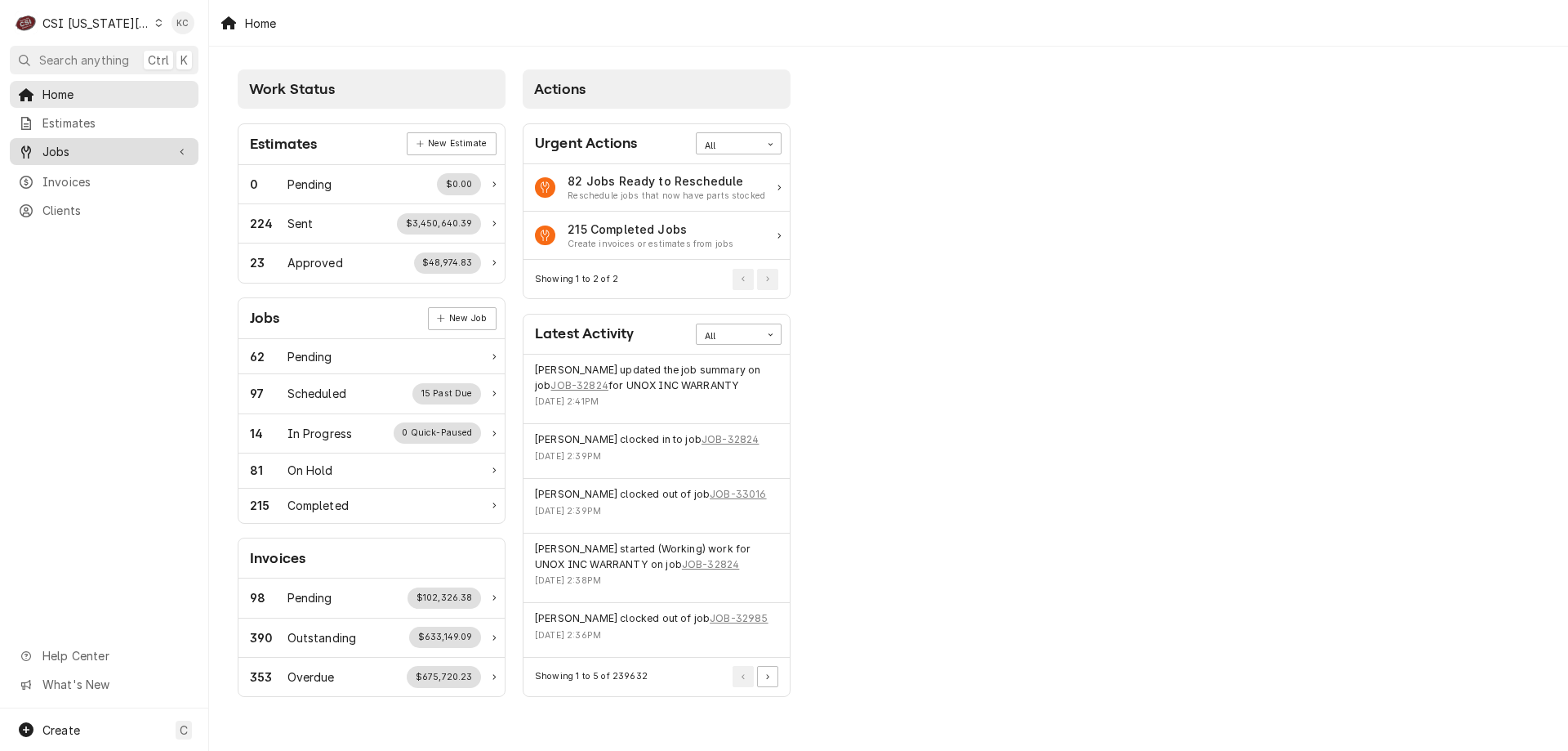
click at [60, 153] on span "Jobs" at bounding box center [104, 152] width 124 height 17
click at [57, 256] on span "Clients" at bounding box center [116, 264] width 148 height 17
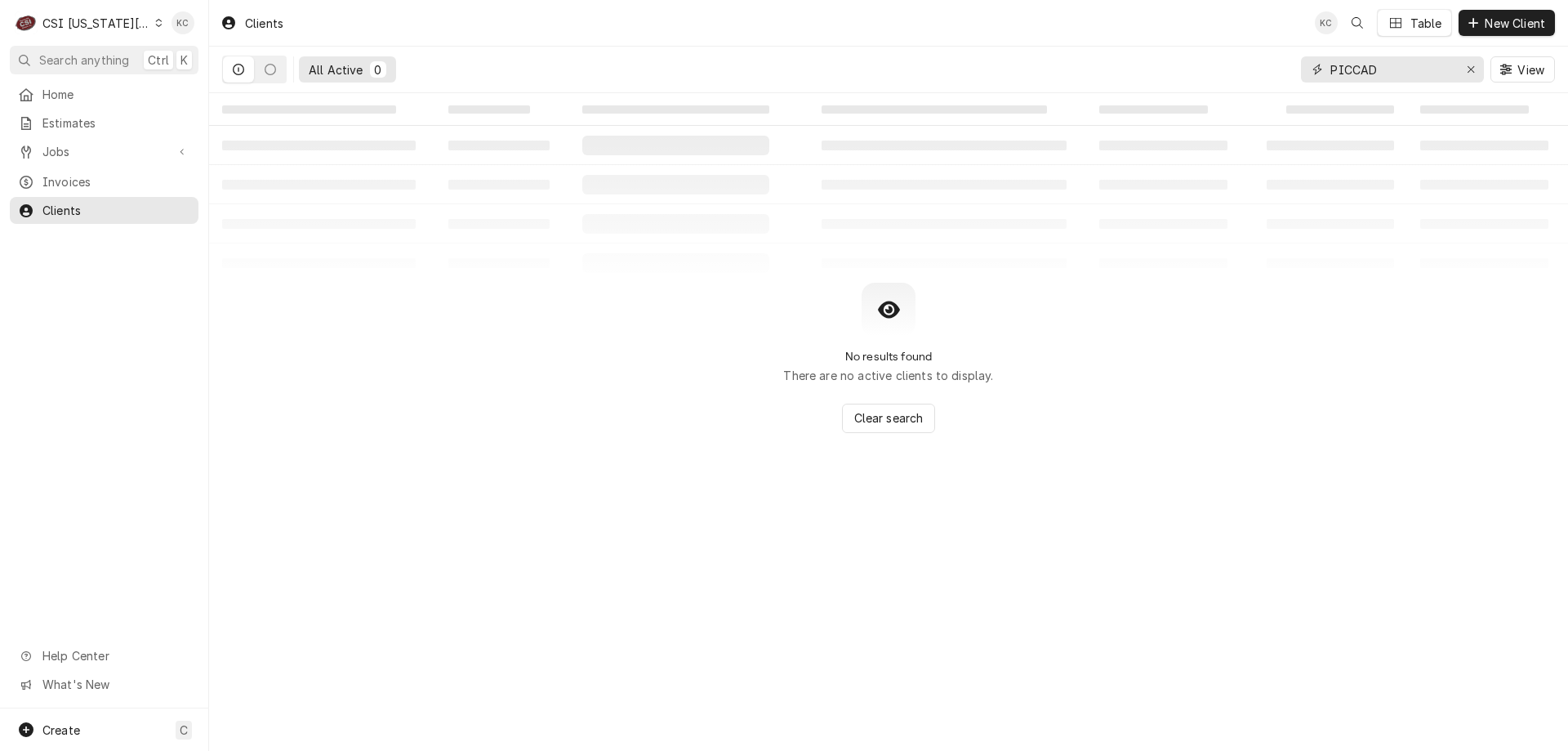
drag, startPoint x: 1429, startPoint y: 71, endPoint x: 1264, endPoint y: 71, distance: 165.0
click at [1264, 71] on div "All Active 0 PICCAD View" at bounding box center [888, 69] width 1333 height 46
drag, startPoint x: 1427, startPoint y: 65, endPoint x: 1327, endPoint y: 63, distance: 100.0
click at [1327, 63] on div "9901 west 87" at bounding box center [1392, 70] width 183 height 26
type input "9901 west 87"
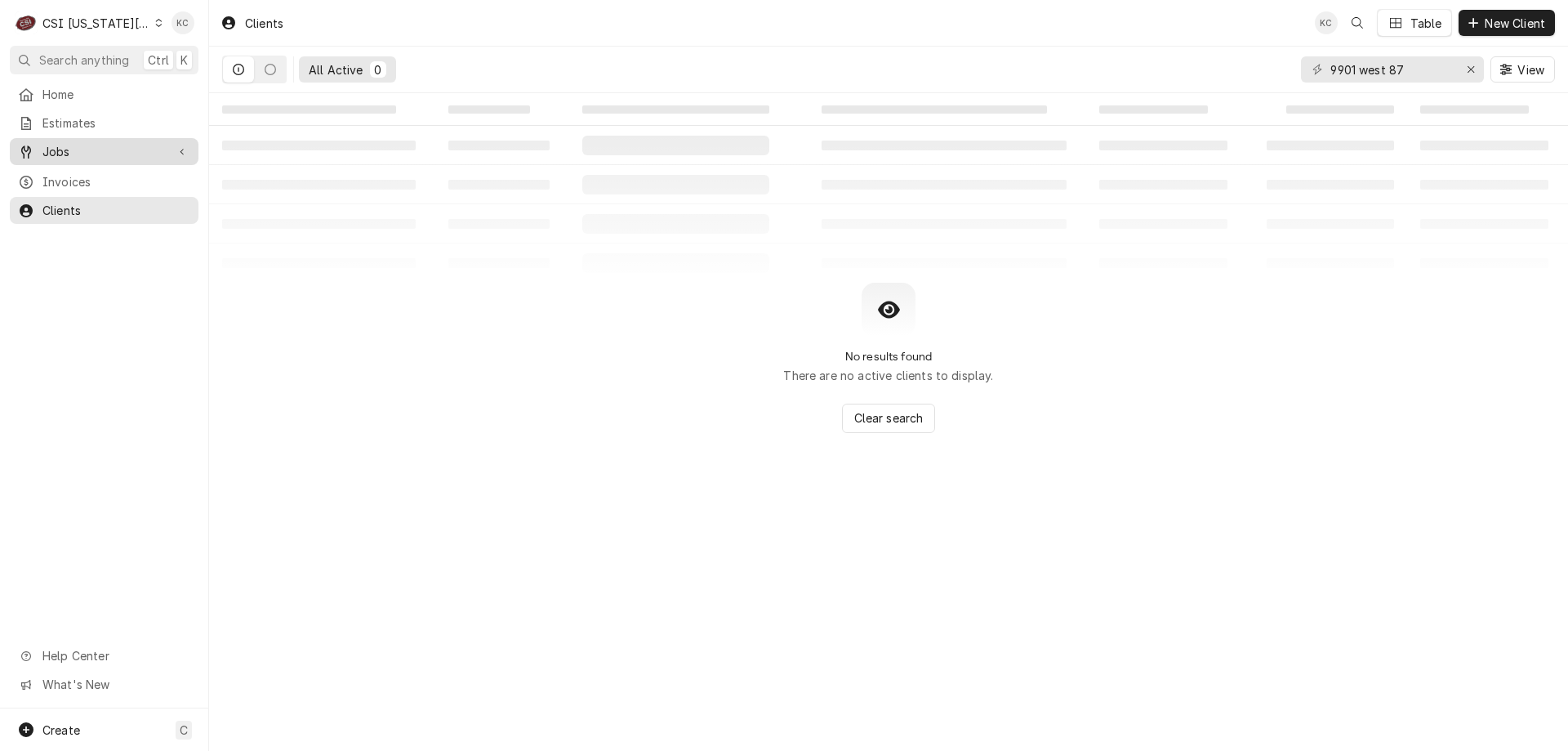
click at [131, 149] on span "Jobs" at bounding box center [104, 152] width 124 height 17
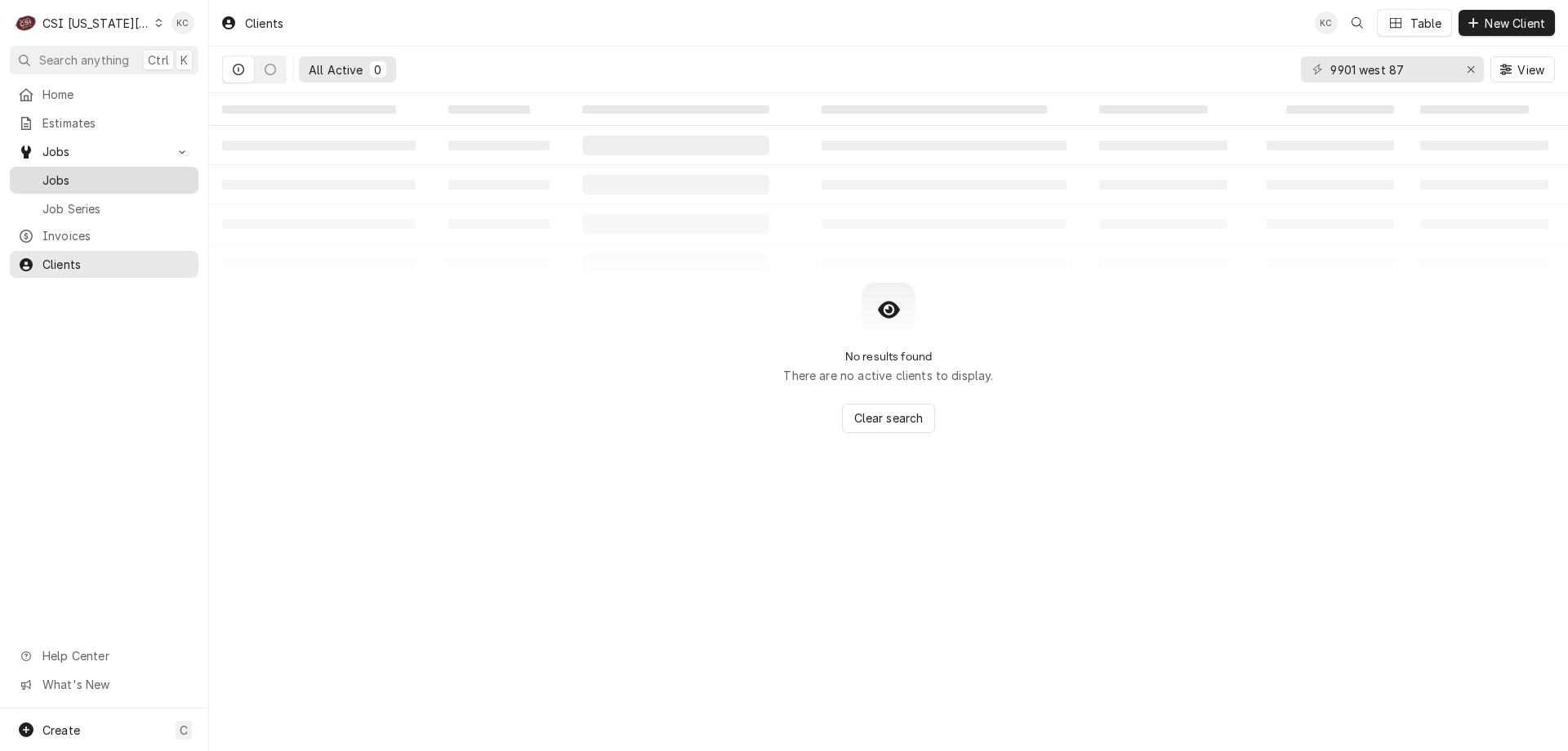
click at [130, 174] on span "Jobs" at bounding box center [116, 180] width 148 height 17
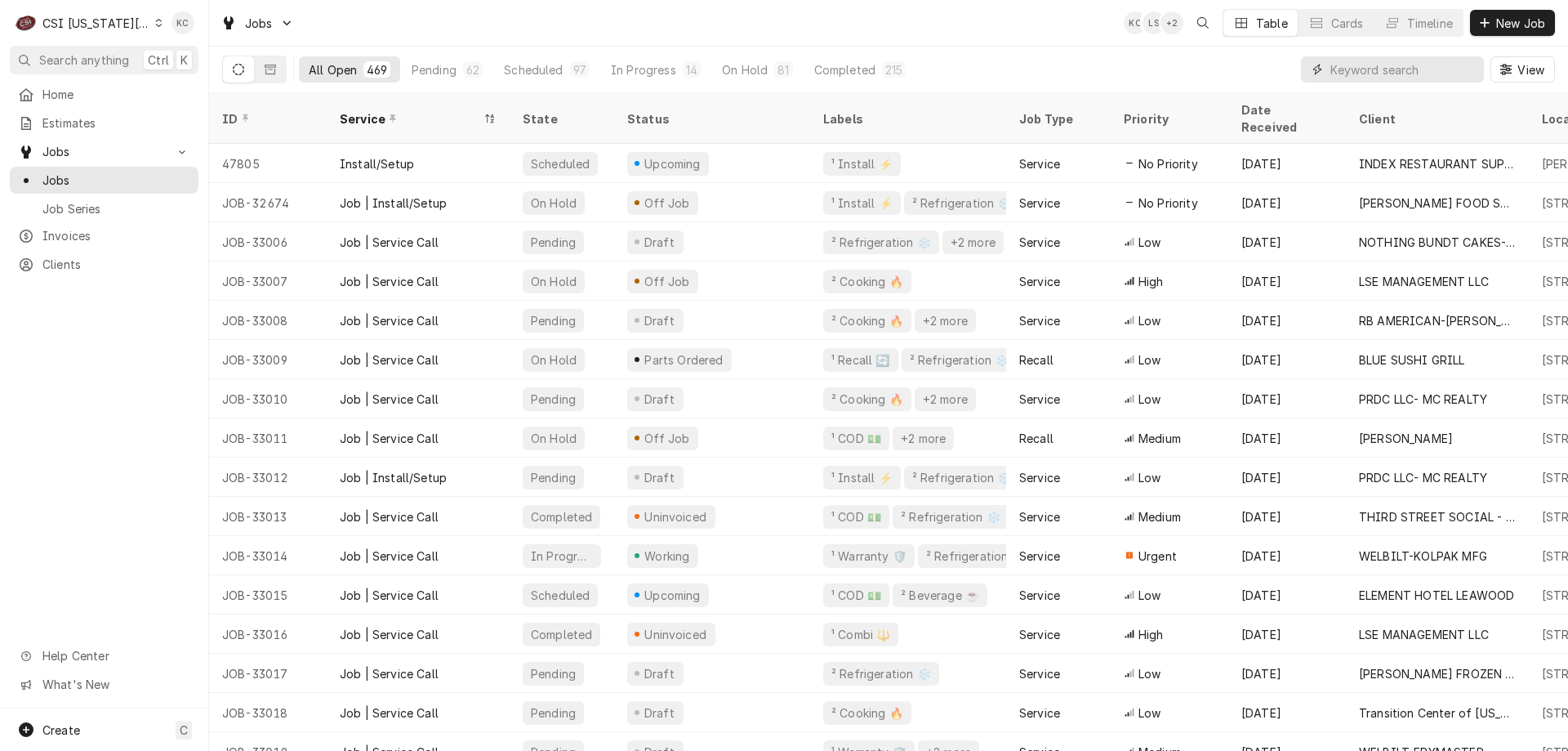
click at [1353, 70] on input "Dynamic Content Wrapper" at bounding box center [1403, 70] width 145 height 26
paste input "9901 west 87"
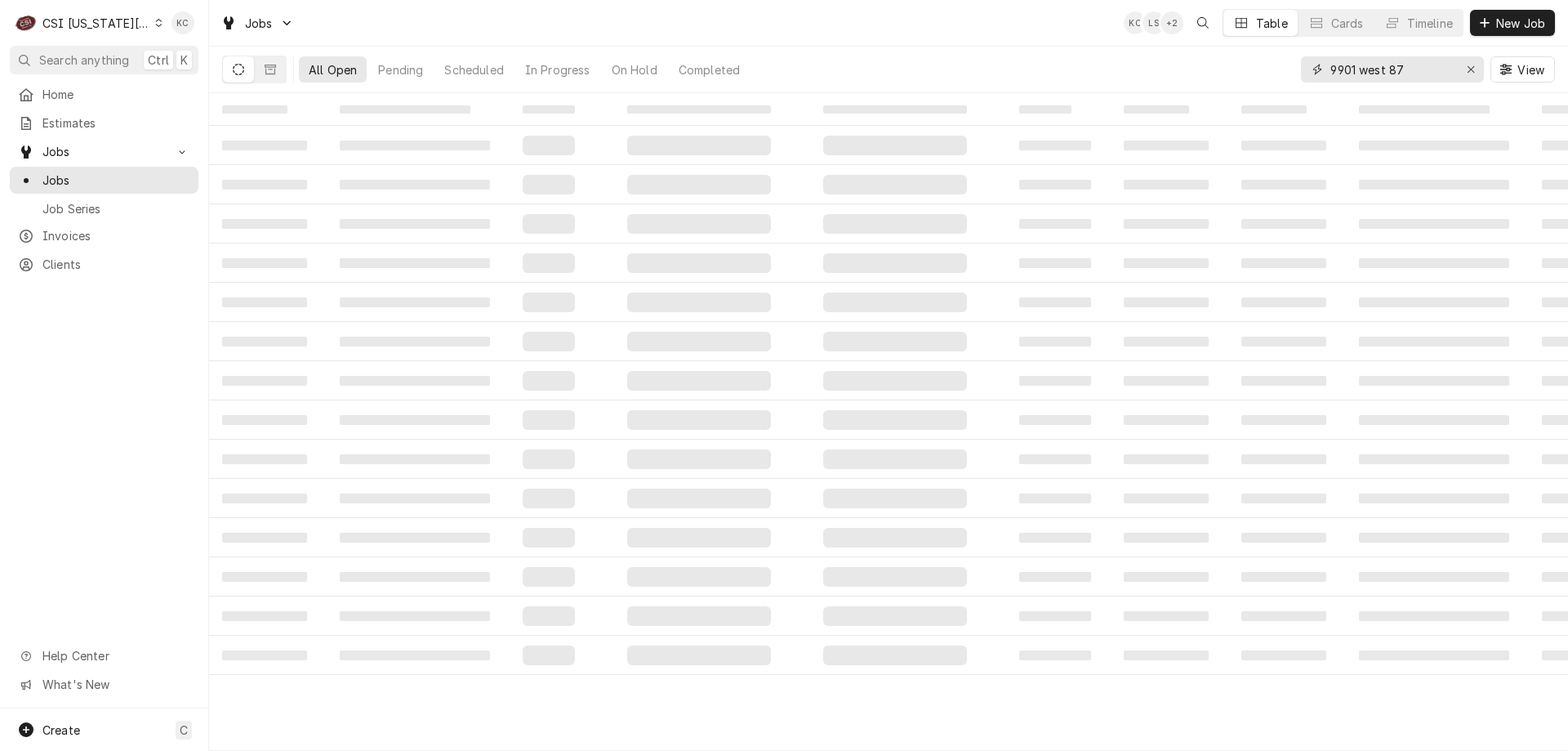
type input "9901 west 87"
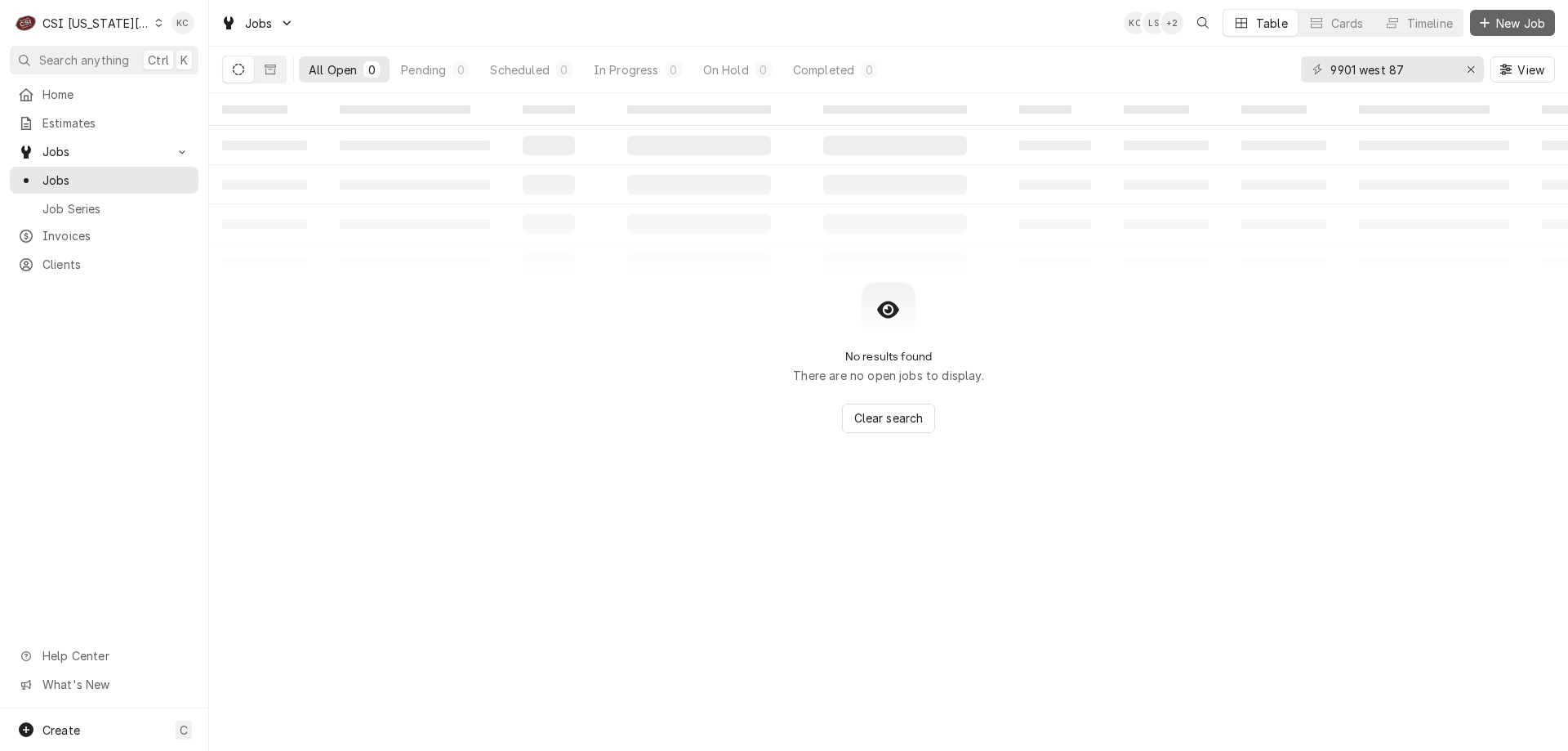
click at [1490, 32] on button "New Job" at bounding box center [1512, 23] width 85 height 26
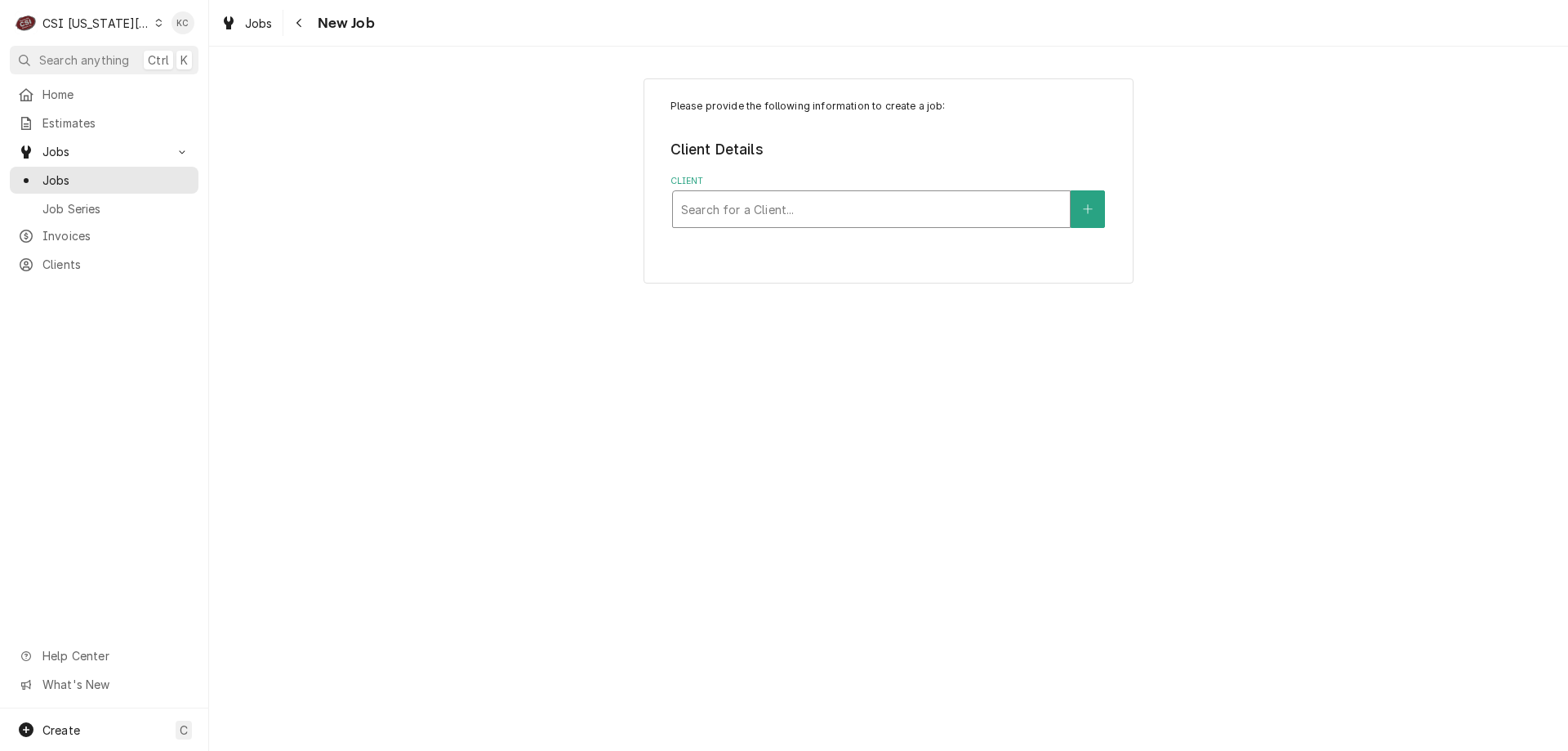
click at [738, 221] on div "Client" at bounding box center [870, 209] width 380 height 30
type input "a"
click at [114, 23] on div "CSI [US_STATE][GEOGRAPHIC_DATA]" at bounding box center [97, 23] width 108 height 17
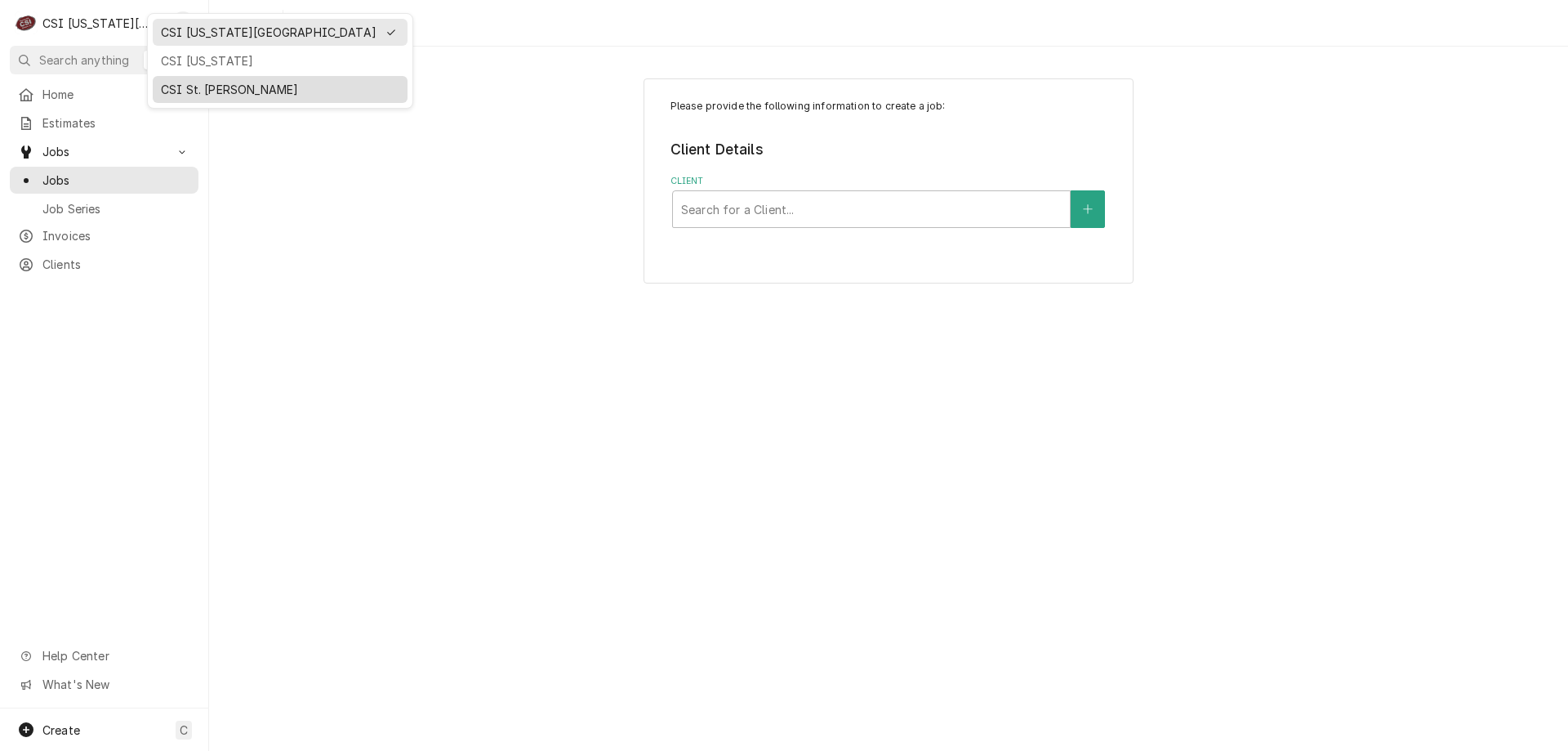
click at [182, 93] on div "CSI St. [PERSON_NAME]" at bounding box center [280, 89] width 238 height 17
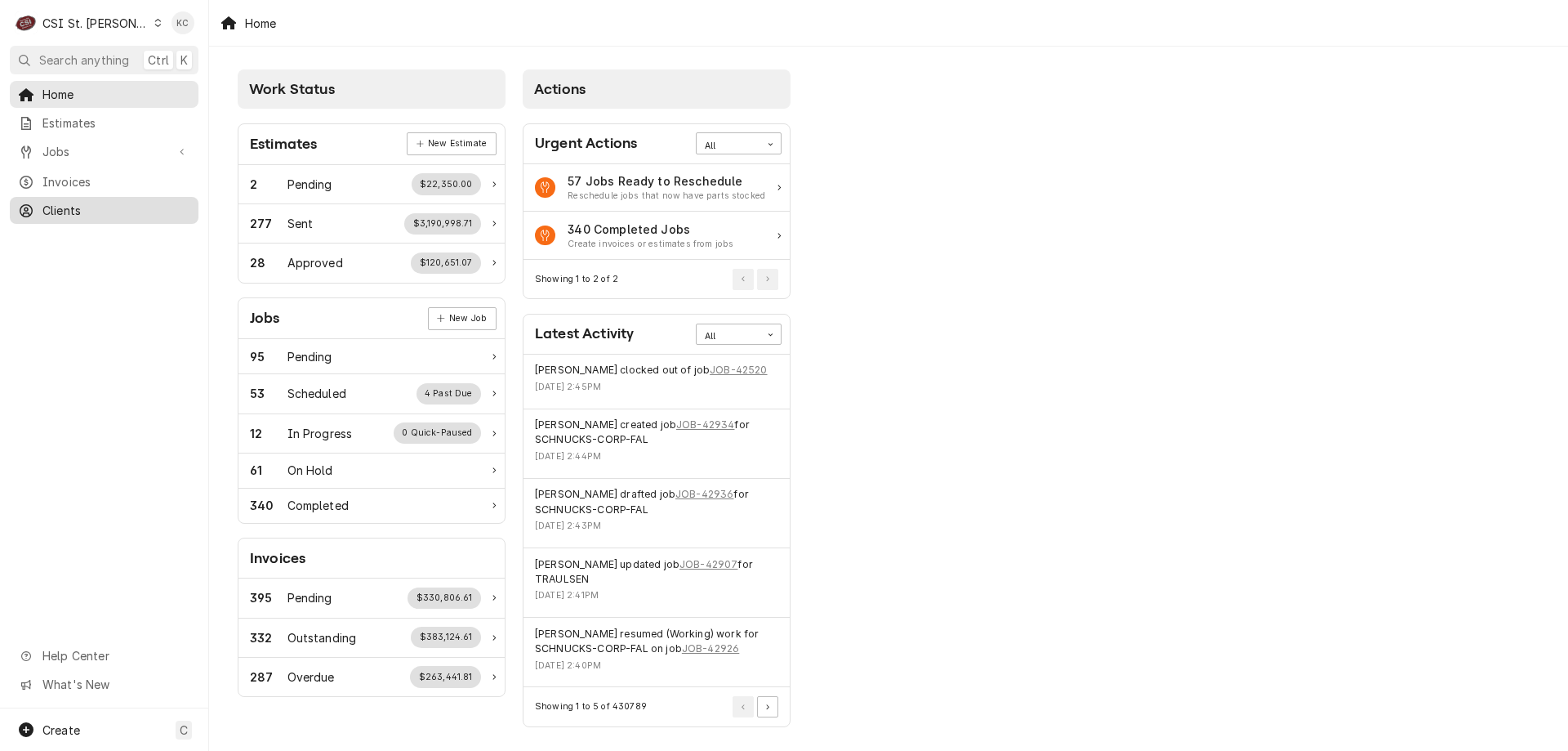
click at [82, 209] on span "Clients" at bounding box center [116, 210] width 148 height 17
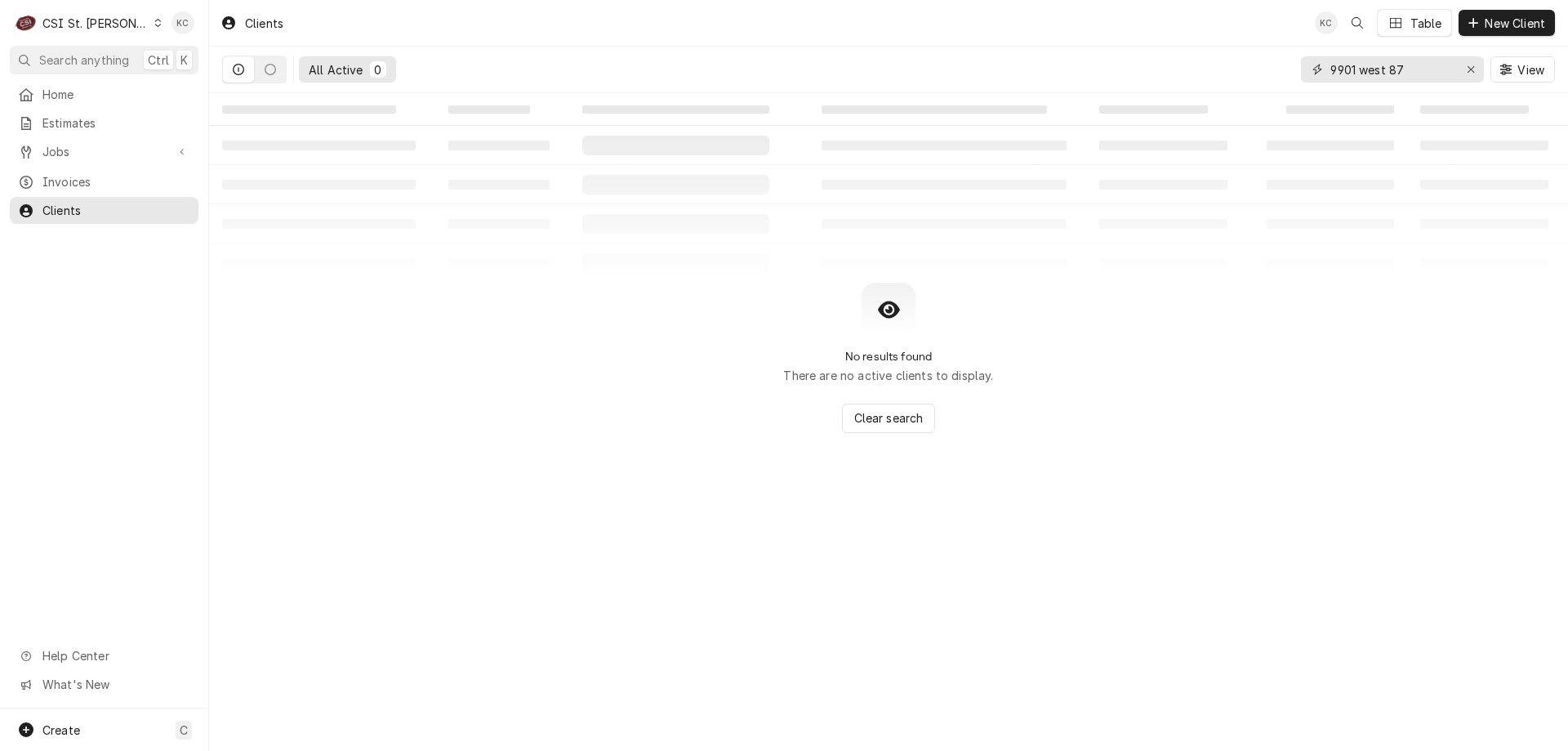
drag, startPoint x: 1444, startPoint y: 69, endPoint x: 1248, endPoint y: 70, distance: 196.0
click at [1248, 70] on div "All Active 0 [STREET_ADDRESS] View" at bounding box center [888, 69] width 1333 height 46
type input "applicance inn"
click at [90, 20] on div "CSI St. [PERSON_NAME]" at bounding box center [96, 23] width 106 height 17
click at [1425, 67] on html "C CSI St. Louis KC Search anything Ctrl K Home Estimates Jobs Jobs Job Series I…" at bounding box center [784, 375] width 1568 height 751
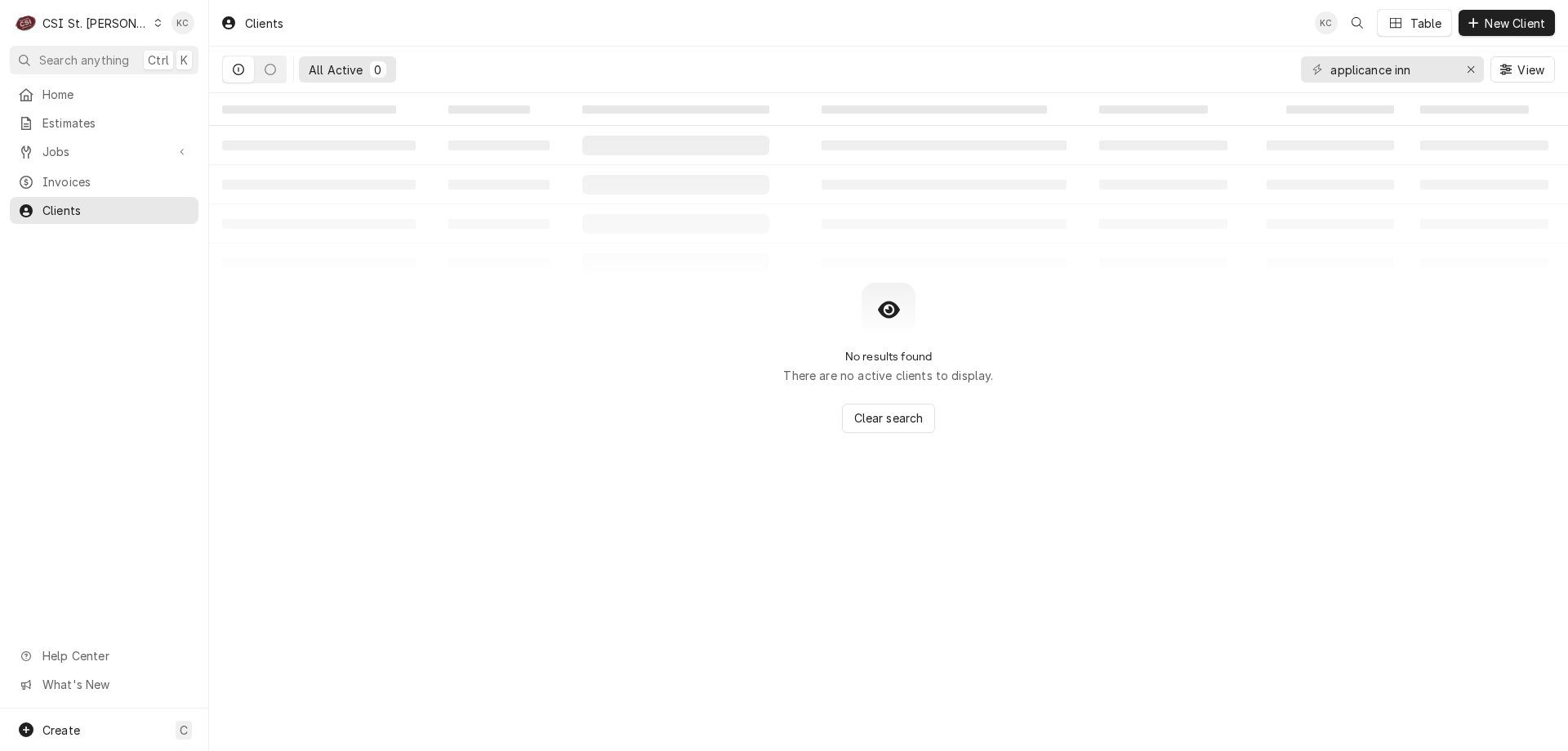
click at [76, 21] on div "CSI St. [PERSON_NAME]" at bounding box center [96, 23] width 106 height 17
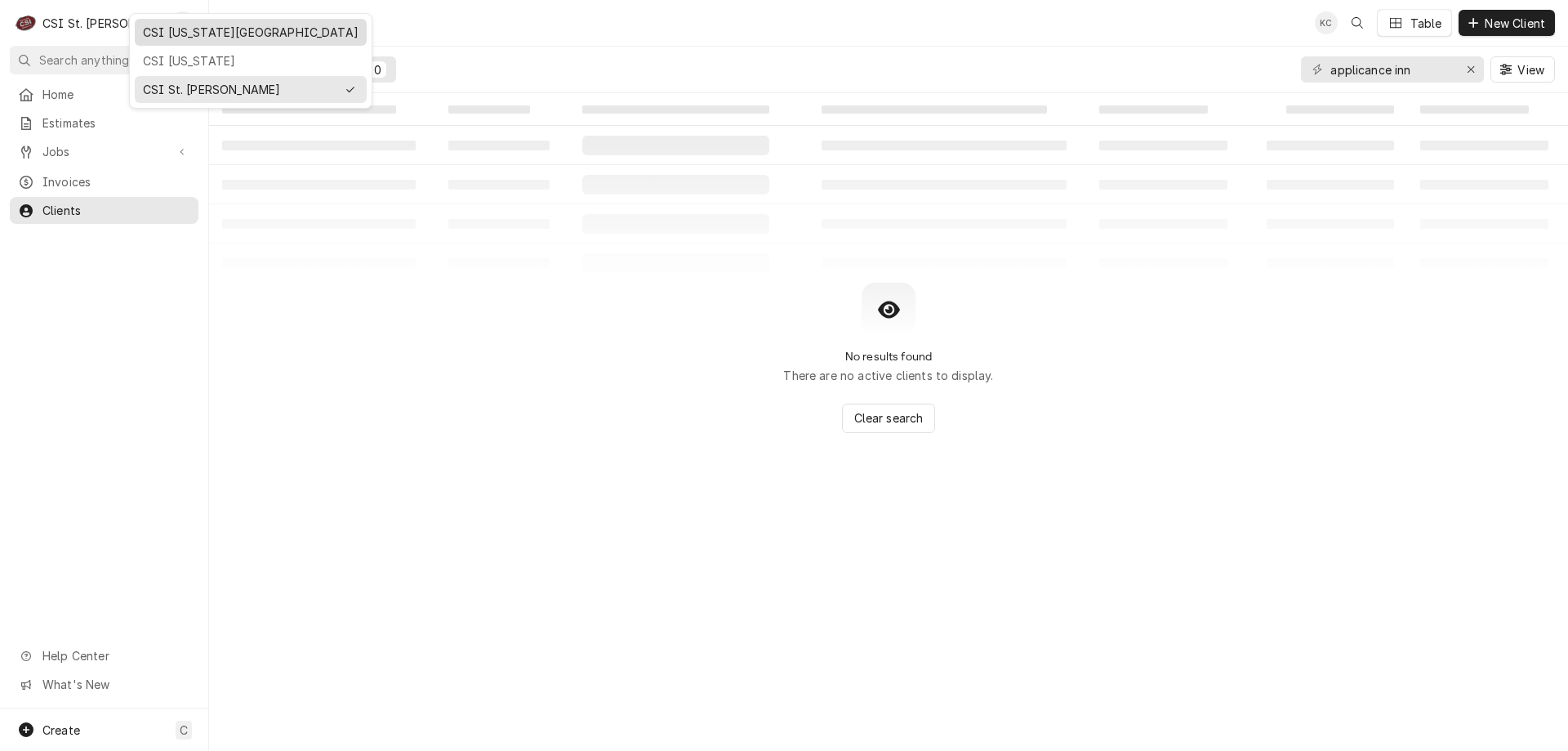
click at [161, 29] on div "CSI [US_STATE][GEOGRAPHIC_DATA]" at bounding box center [251, 32] width 216 height 17
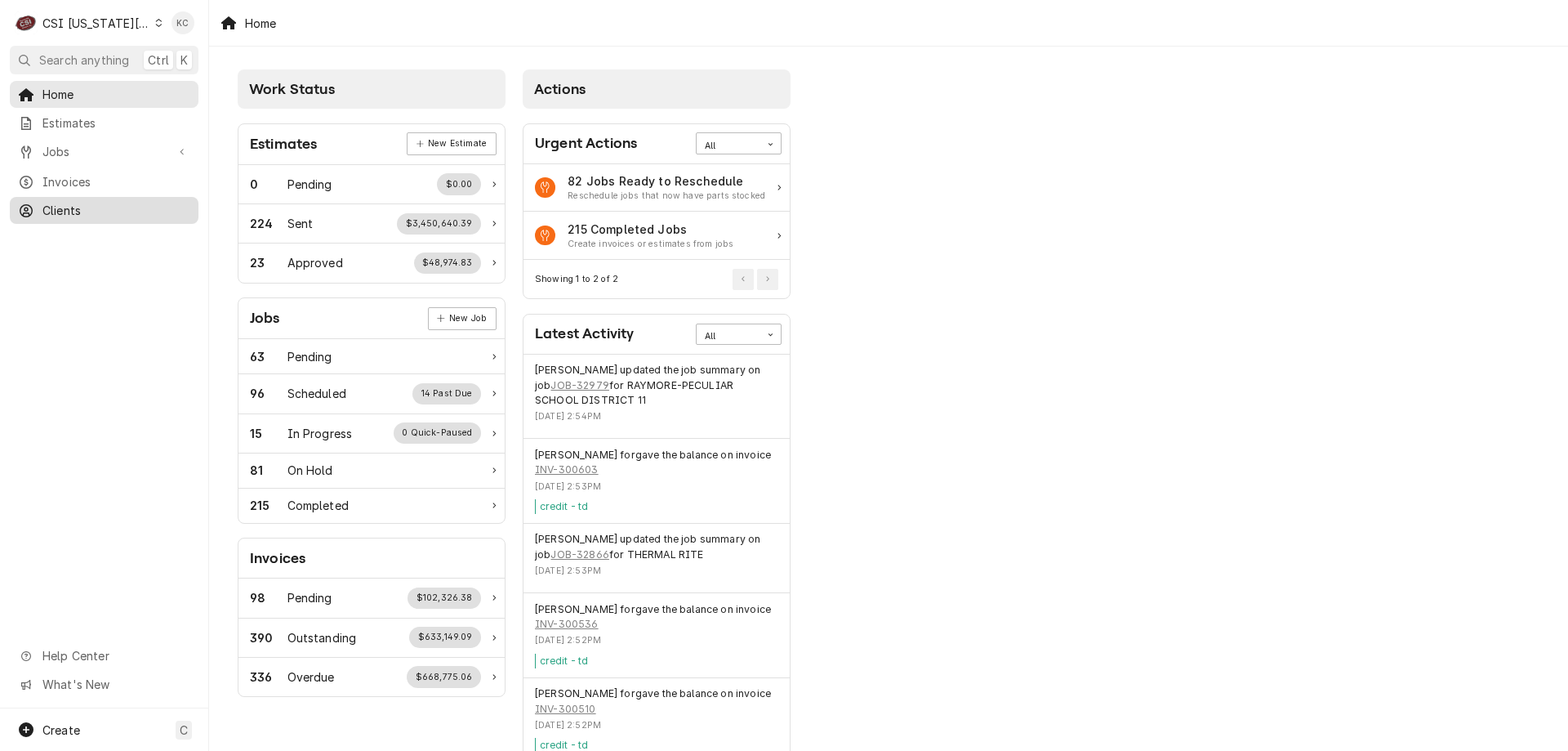
click at [72, 202] on span "Clients" at bounding box center [116, 210] width 148 height 17
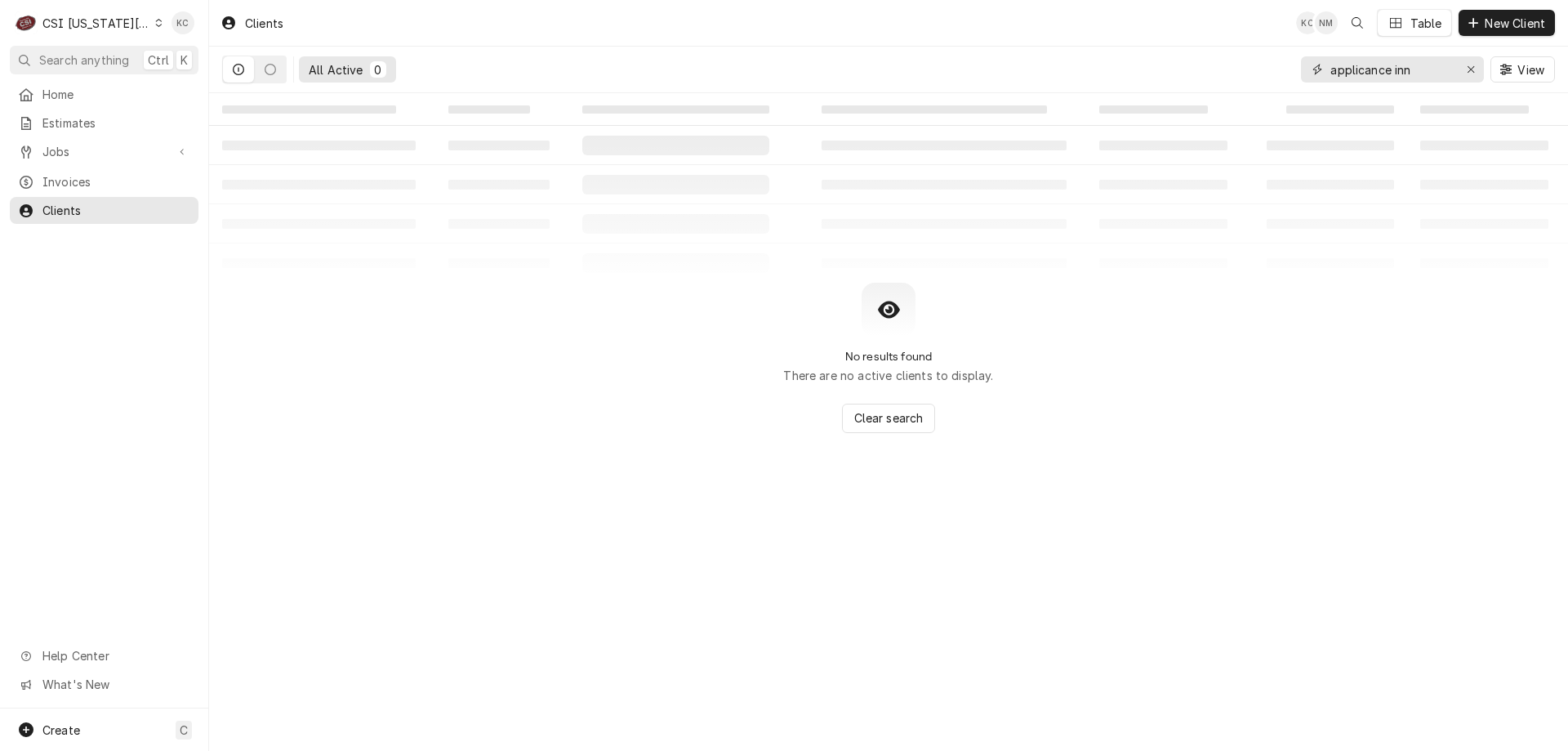
drag, startPoint x: 1449, startPoint y: 74, endPoint x: 1295, endPoint y: 78, distance: 154.1
click at [1295, 78] on div "All Active 0 applicance inn View" at bounding box center [888, 69] width 1333 height 46
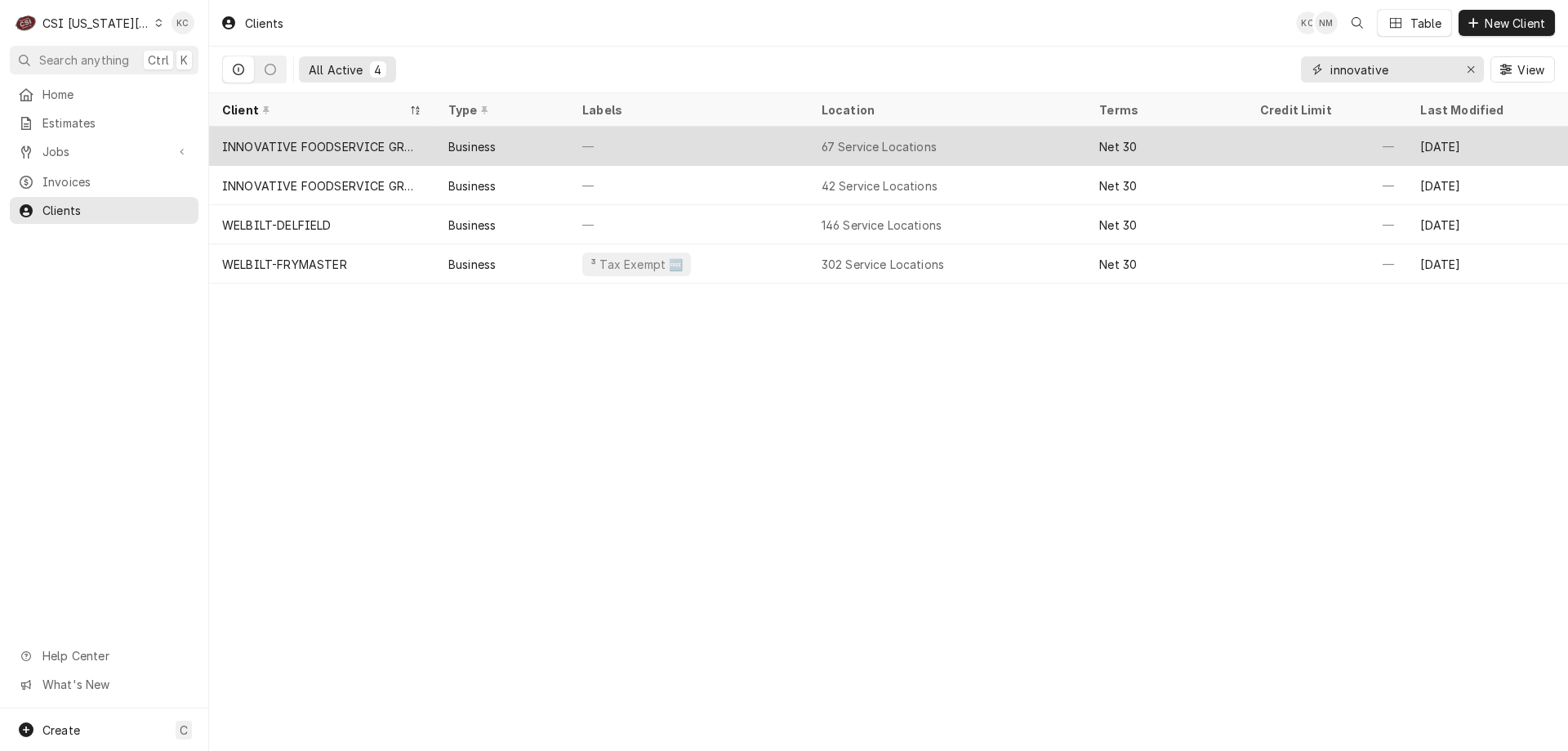
type input "innovative"
click at [418, 152] on div "INNOVATIVE FOODSERVICE GROUP (1)" at bounding box center [322, 146] width 226 height 39
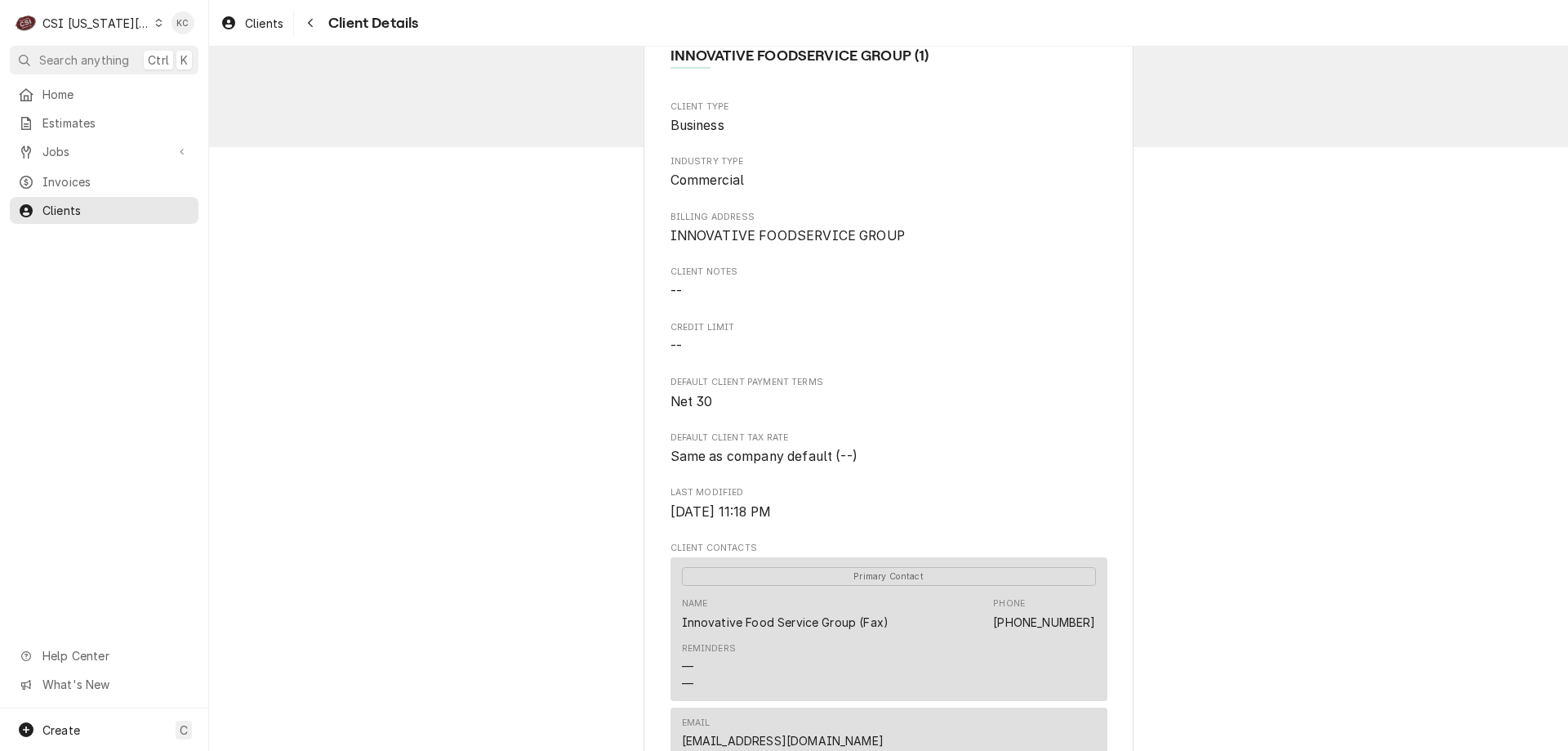
scroll to position [82, 0]
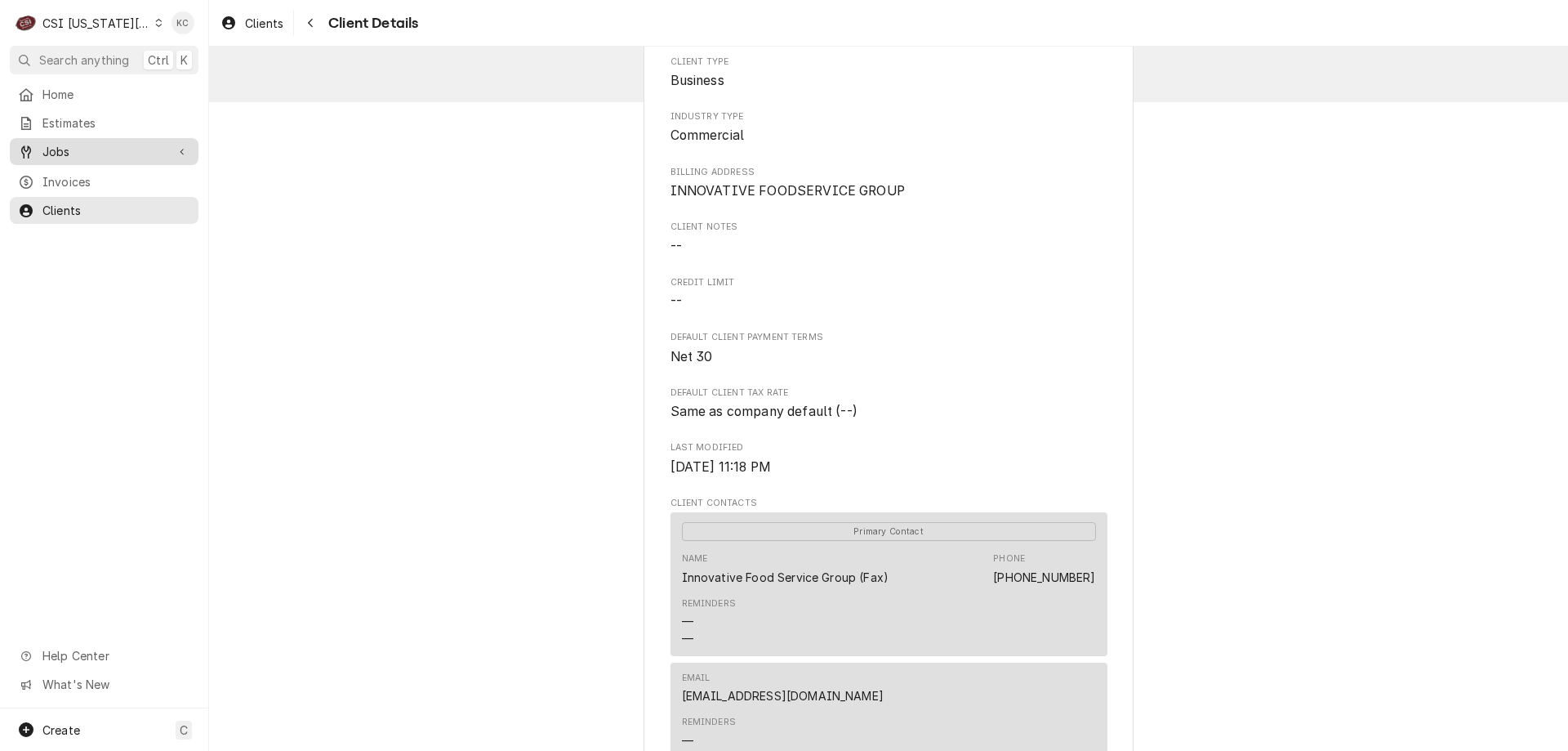
click at [63, 152] on span "Jobs" at bounding box center [104, 152] width 124 height 17
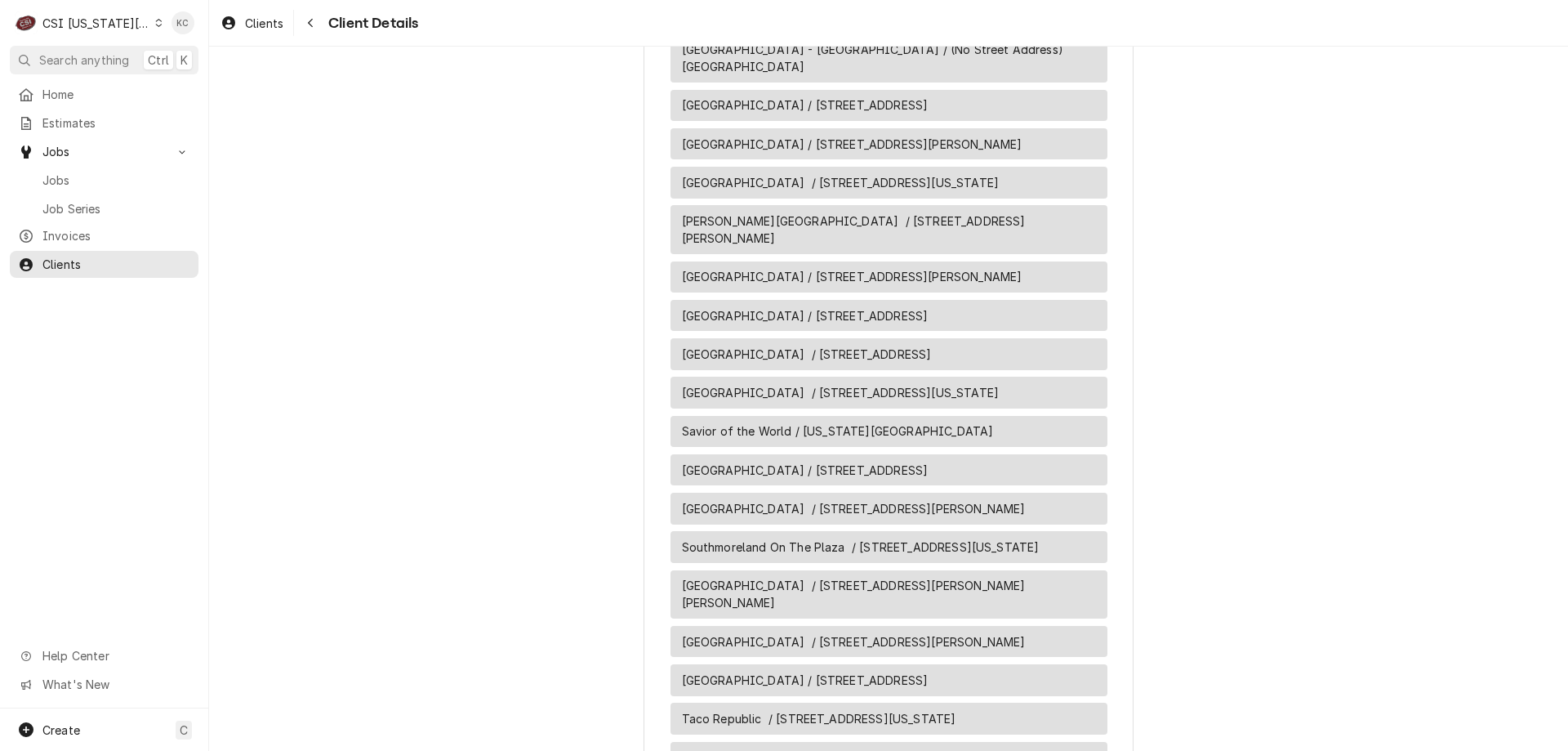
scroll to position [2861, 0]
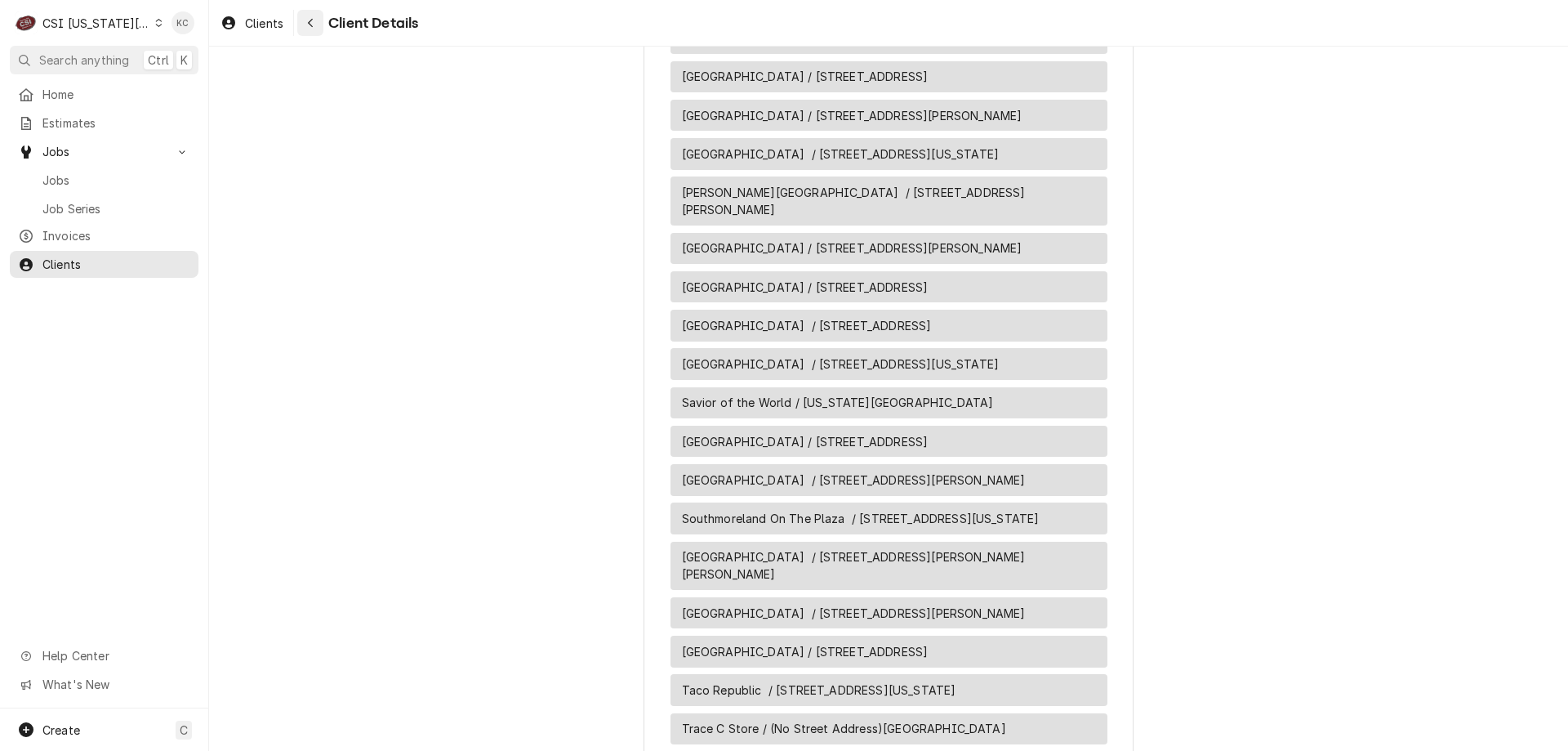
click at [319, 23] on button "Navigate back" at bounding box center [311, 23] width 26 height 26
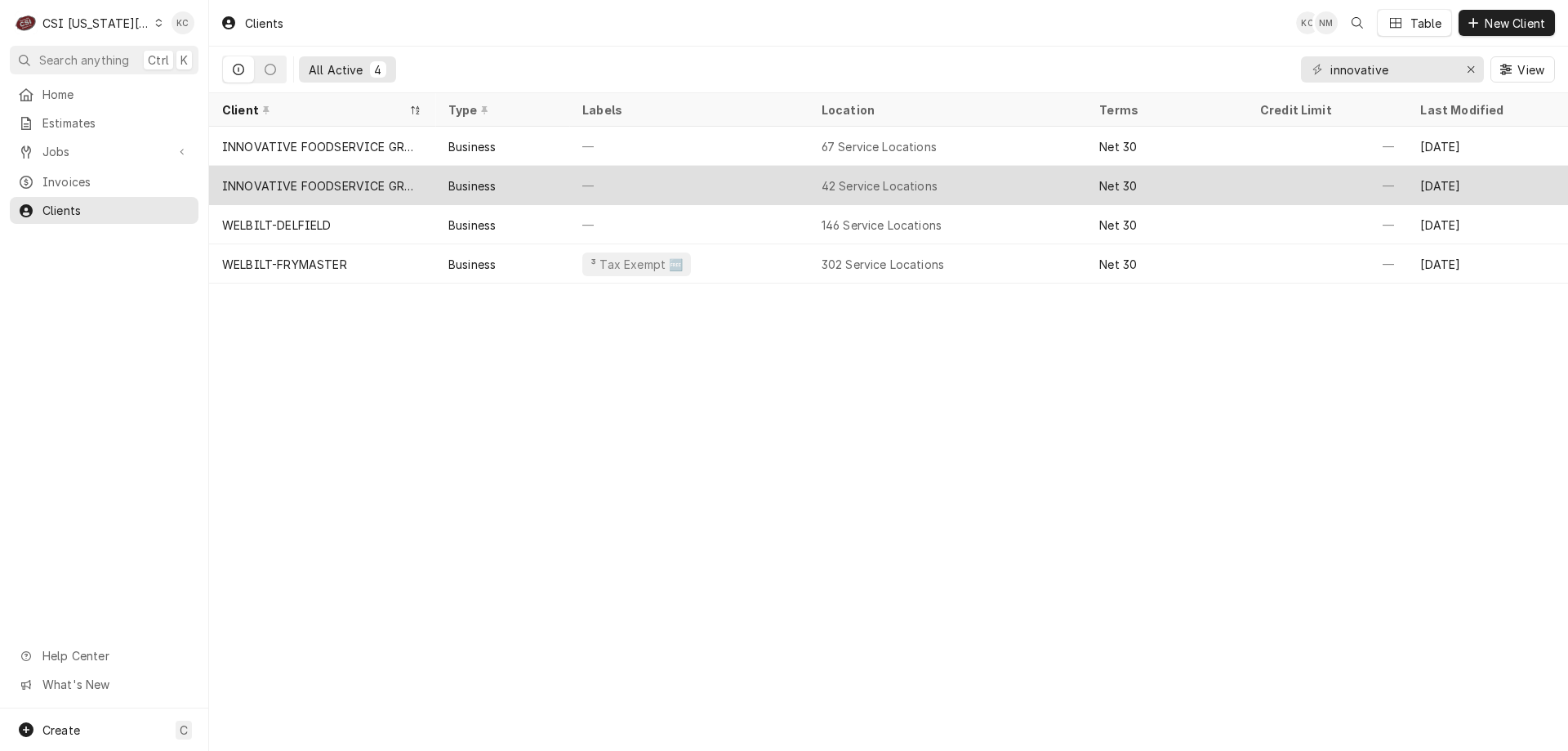
click at [387, 187] on div "INNOVATIVE FOODSERVICE GROUP (2)" at bounding box center [322, 186] width 200 height 17
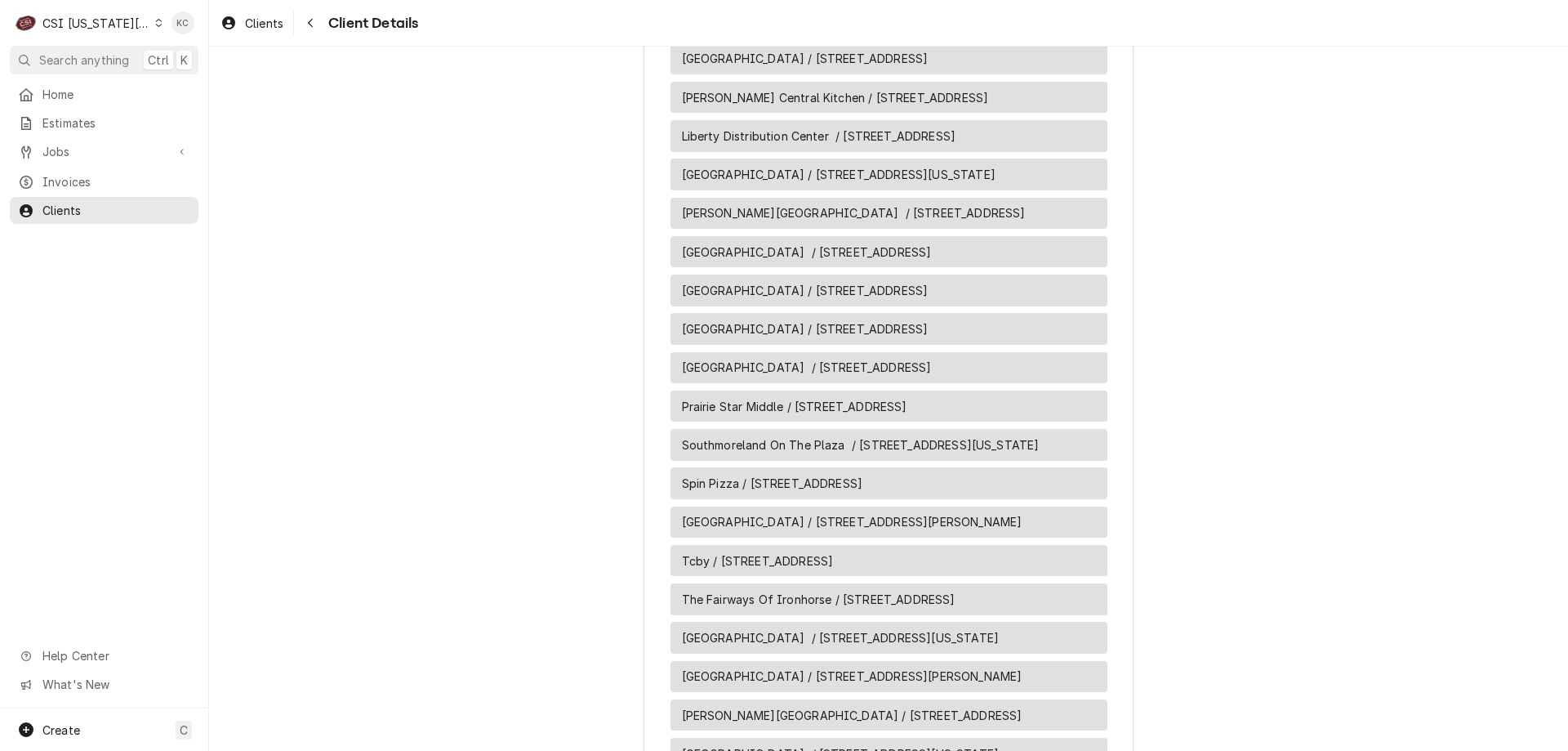
scroll to position [2043, 0]
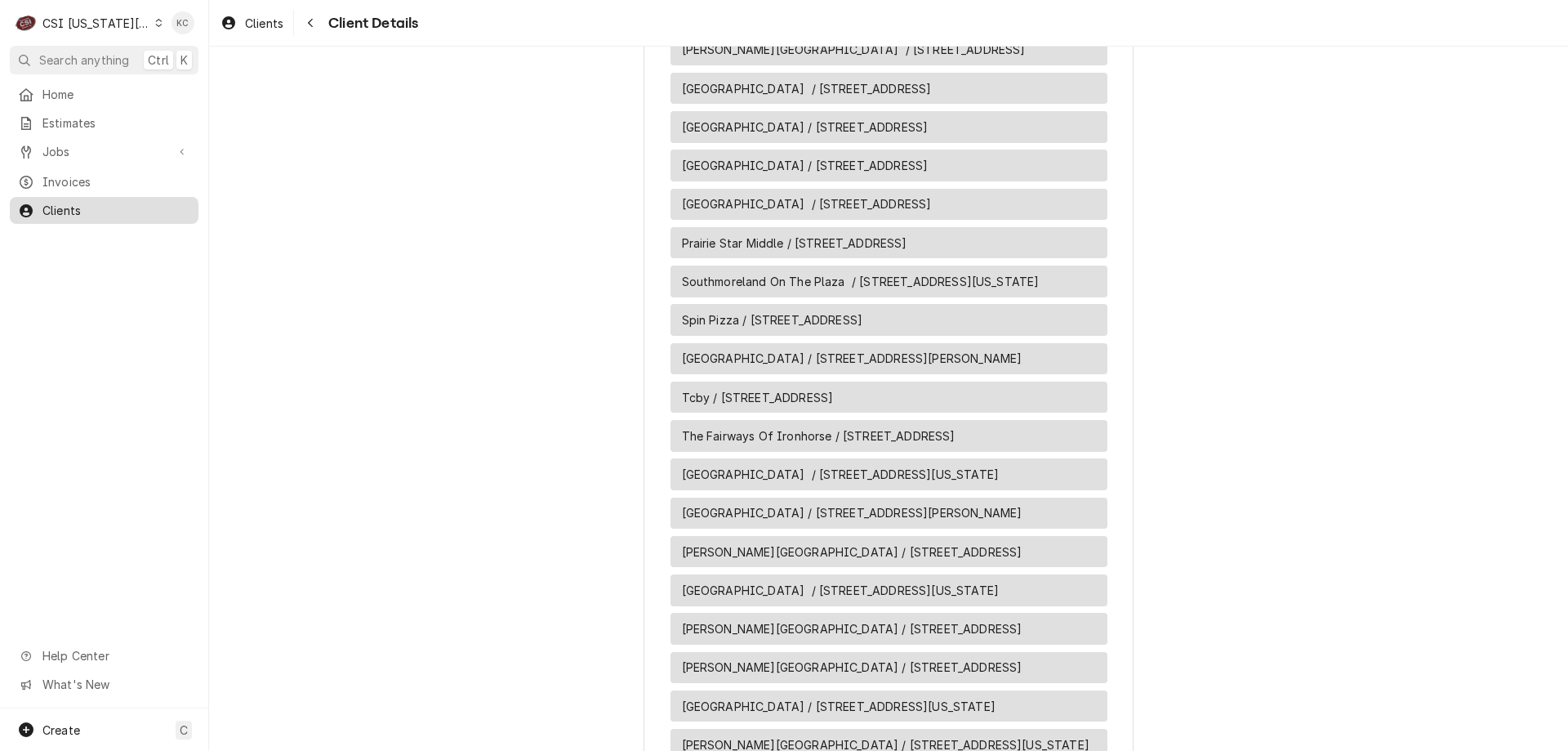
click at [67, 202] on span "Clients" at bounding box center [116, 210] width 148 height 17
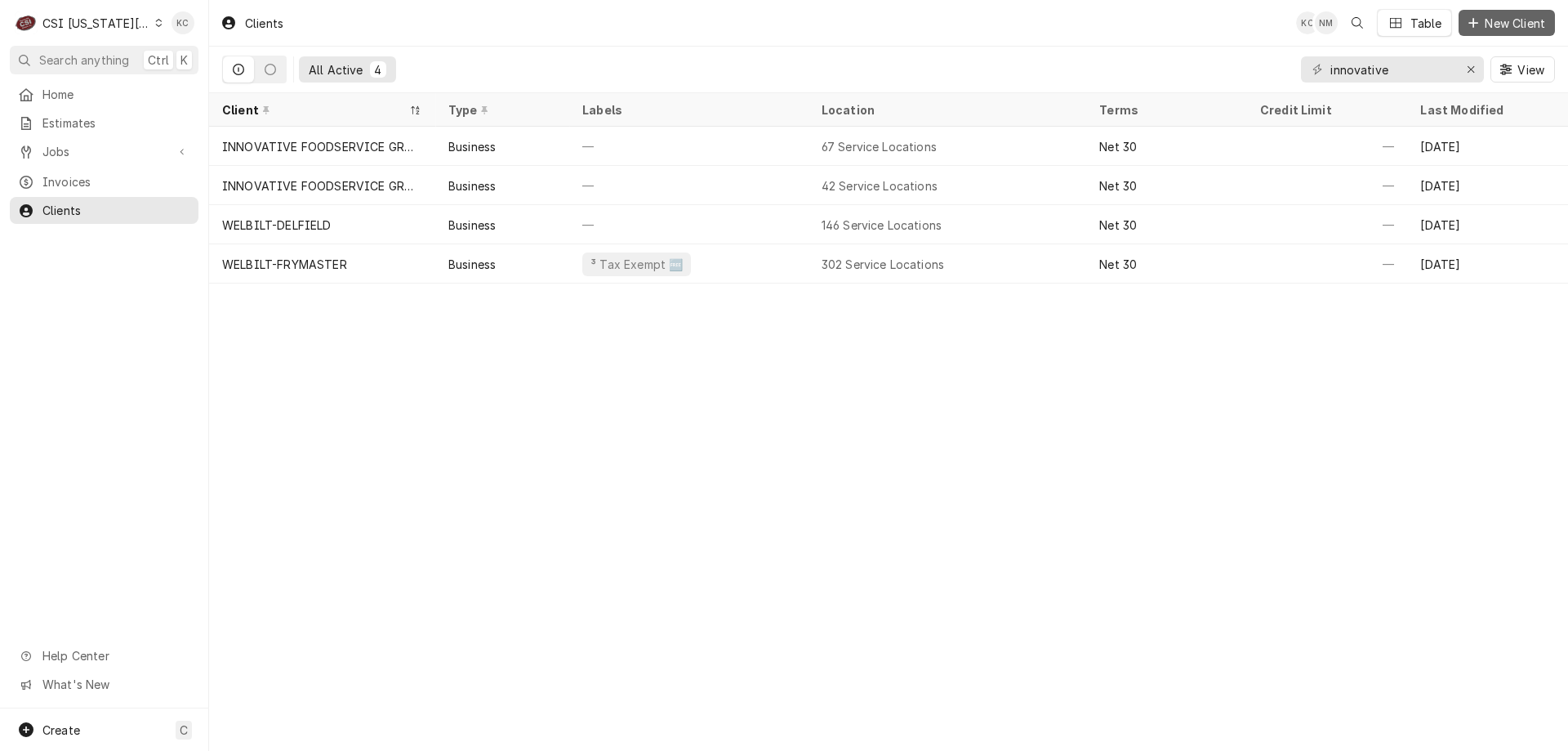
click at [1491, 27] on span "New Client" at bounding box center [1515, 23] width 67 height 17
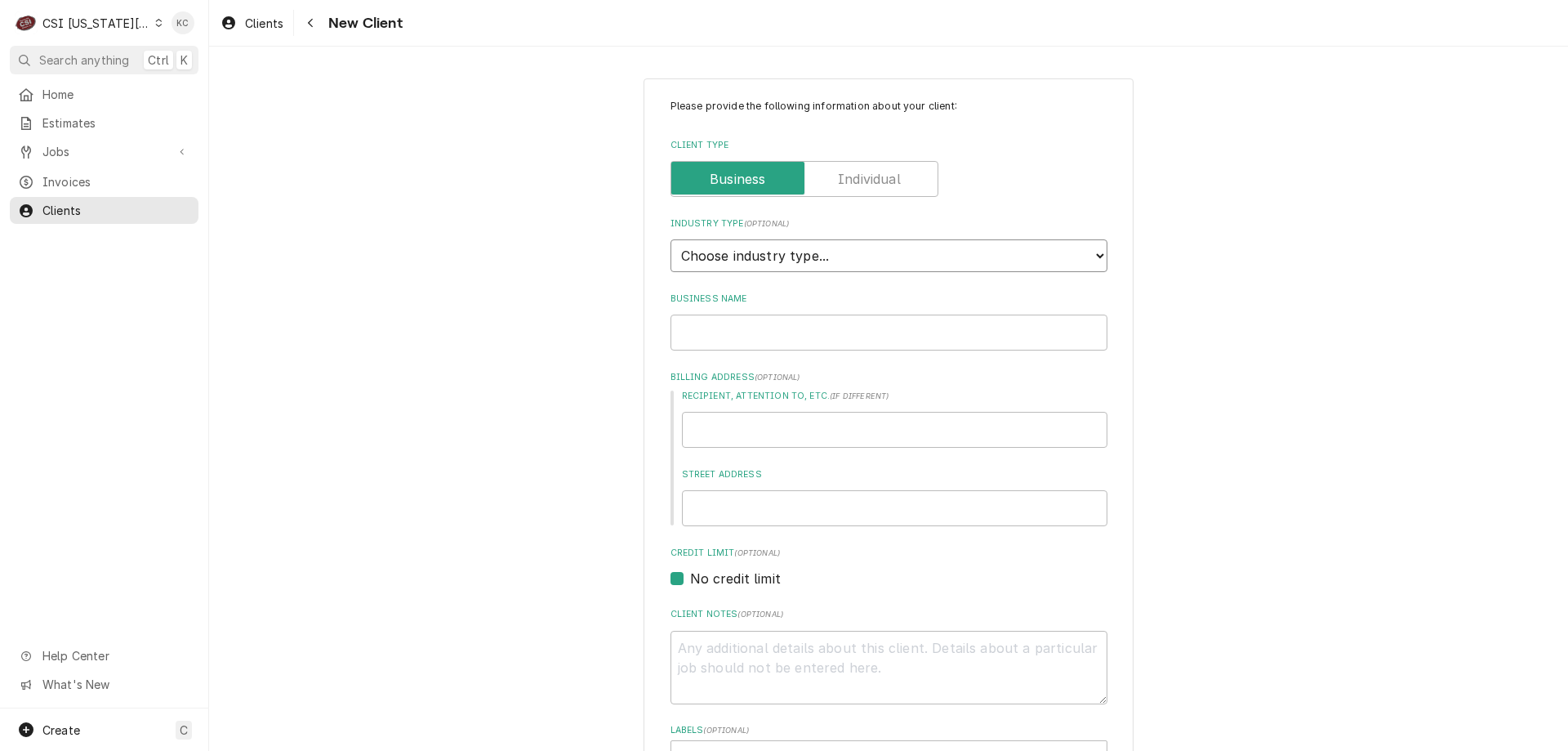
click at [785, 259] on select "Choose industry type... Residential Commercial Industrial Government" at bounding box center [889, 255] width 437 height 33
select select "2"
click at [671, 239] on select "Choose industry type... Residential Commercial Industrial Government" at bounding box center [889, 255] width 437 height 33
type textarea "x"
click at [790, 321] on input "Business Name" at bounding box center [889, 332] width 437 height 36
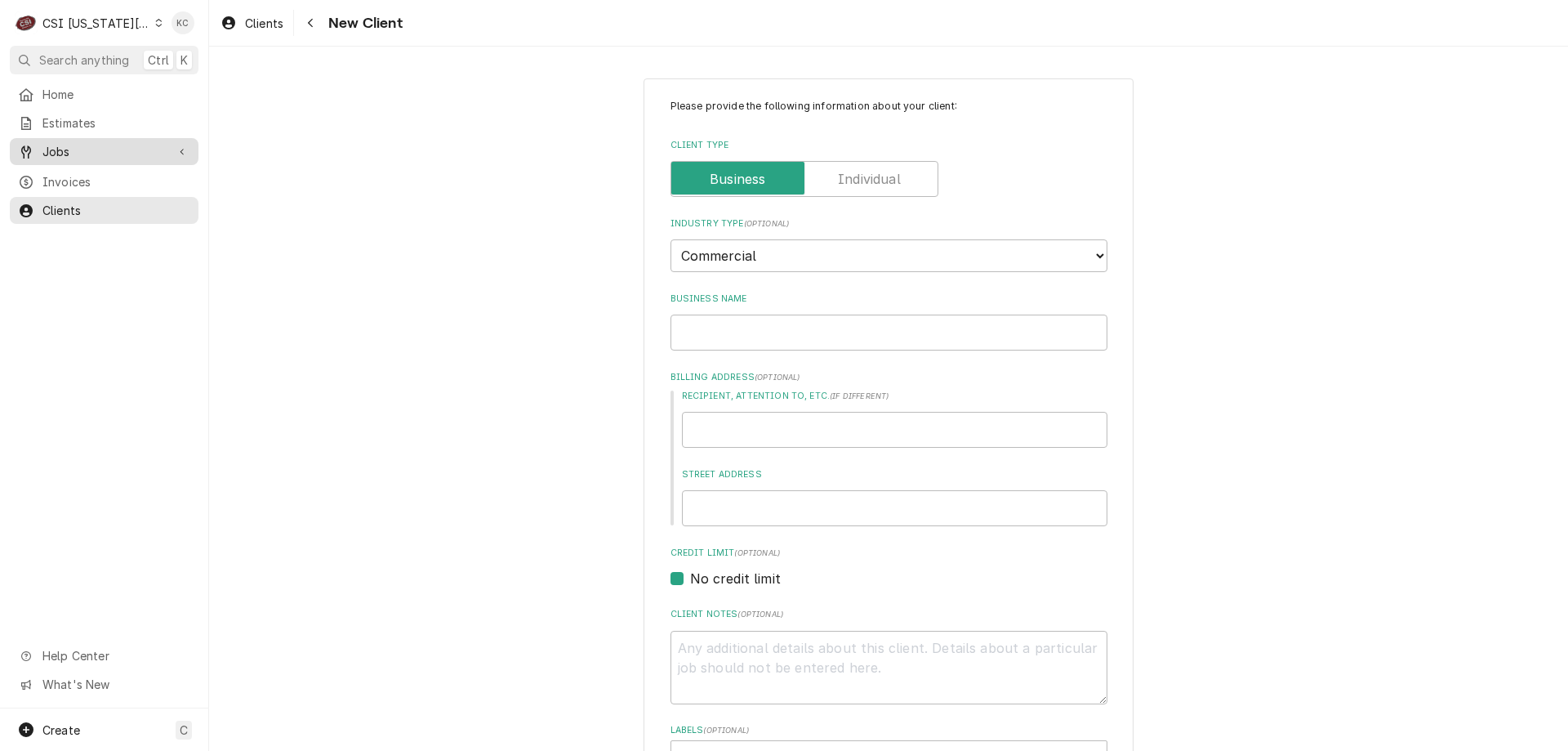
click at [60, 153] on span "Jobs" at bounding box center [104, 152] width 124 height 17
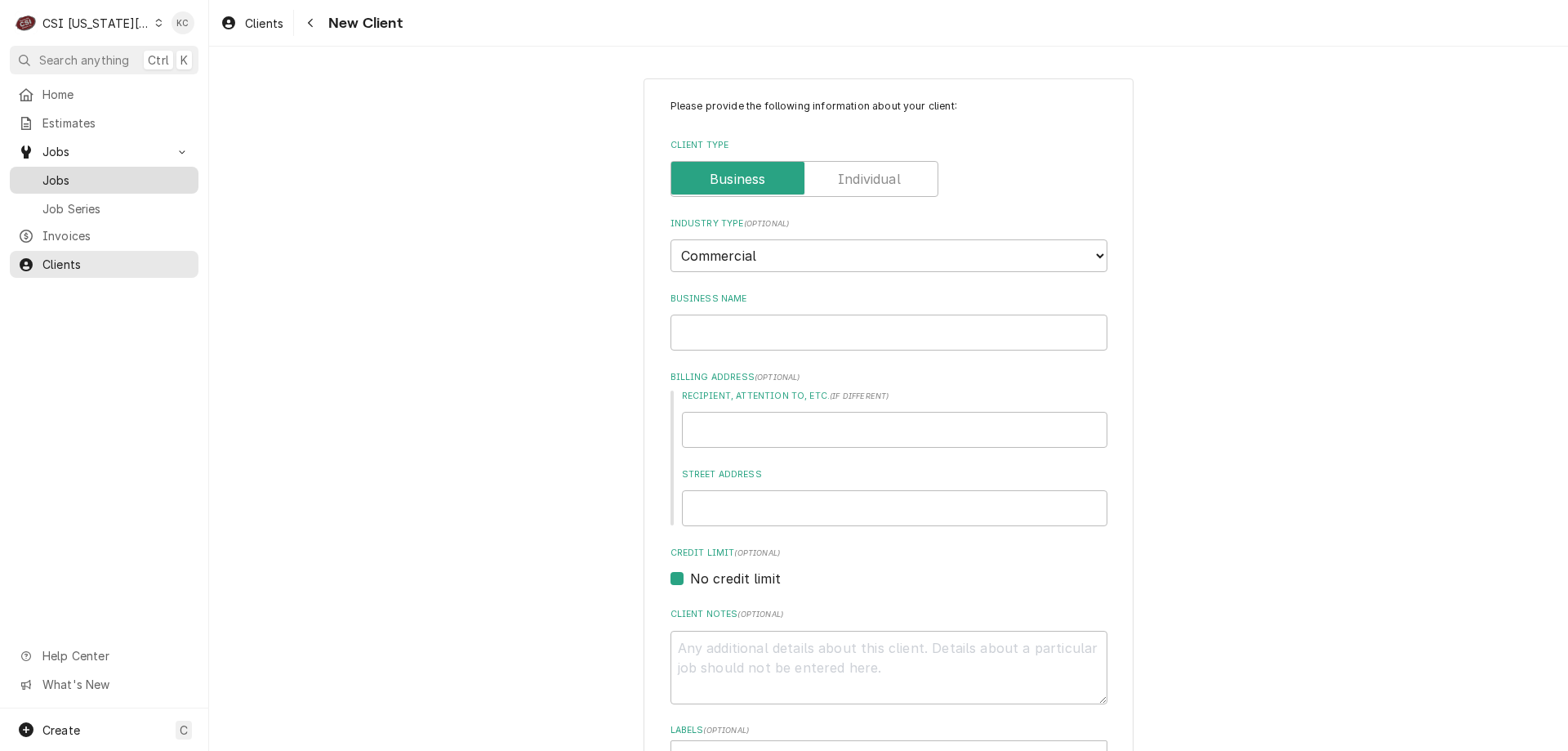
click at [62, 180] on span "Jobs" at bounding box center [116, 180] width 148 height 17
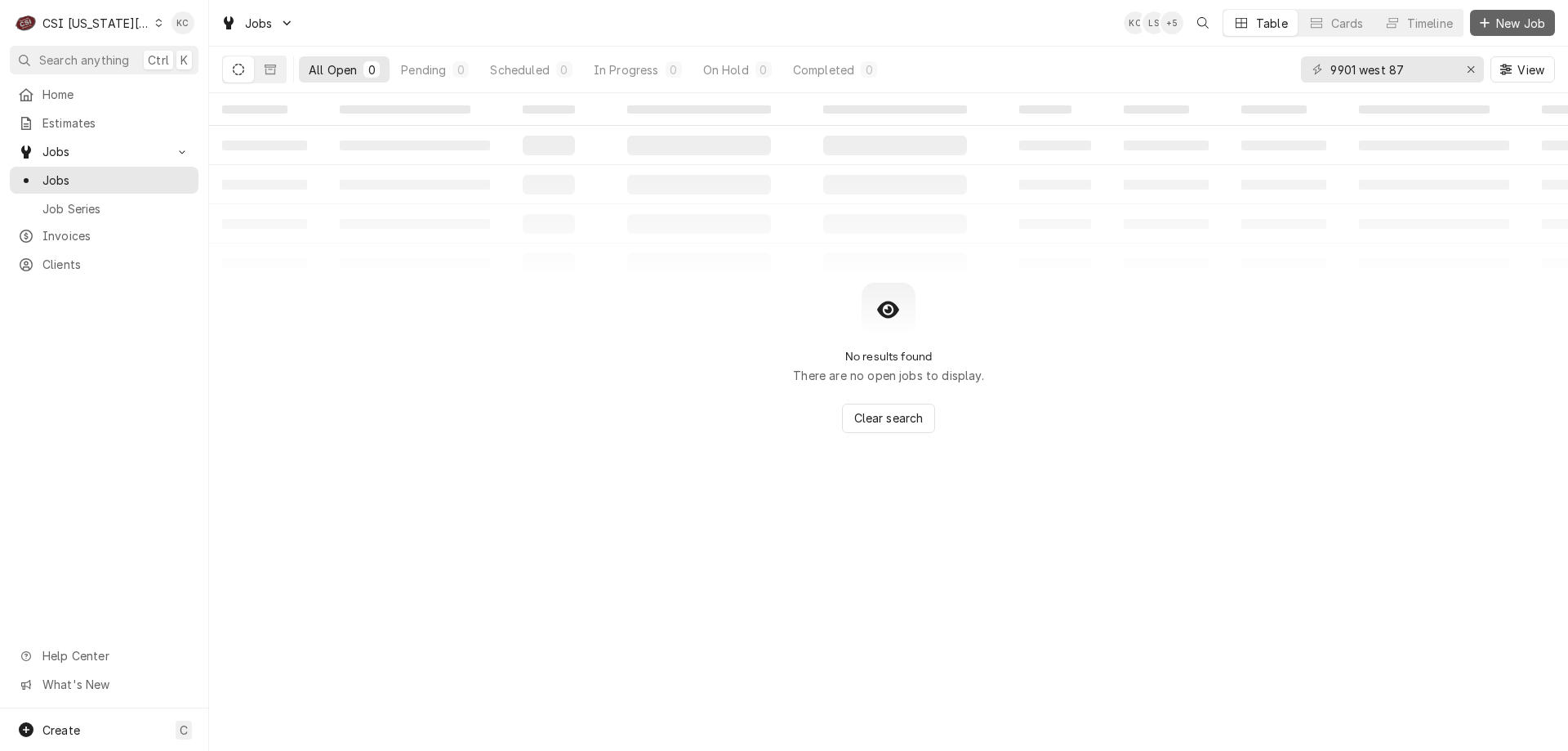
click at [1511, 17] on span "New Job" at bounding box center [1521, 23] width 56 height 17
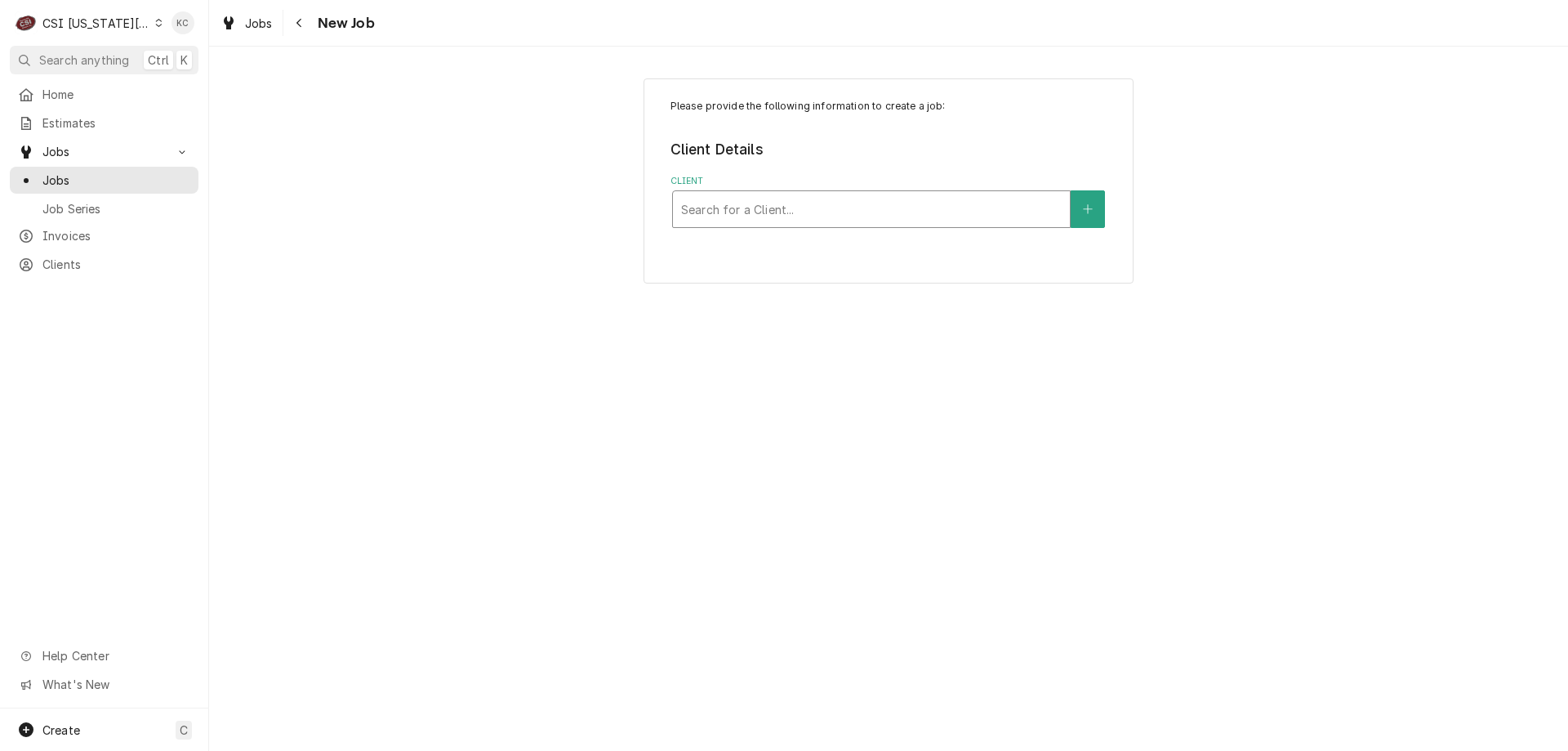
click at [758, 199] on div "Client" at bounding box center [870, 209] width 380 height 30
type input "appli"
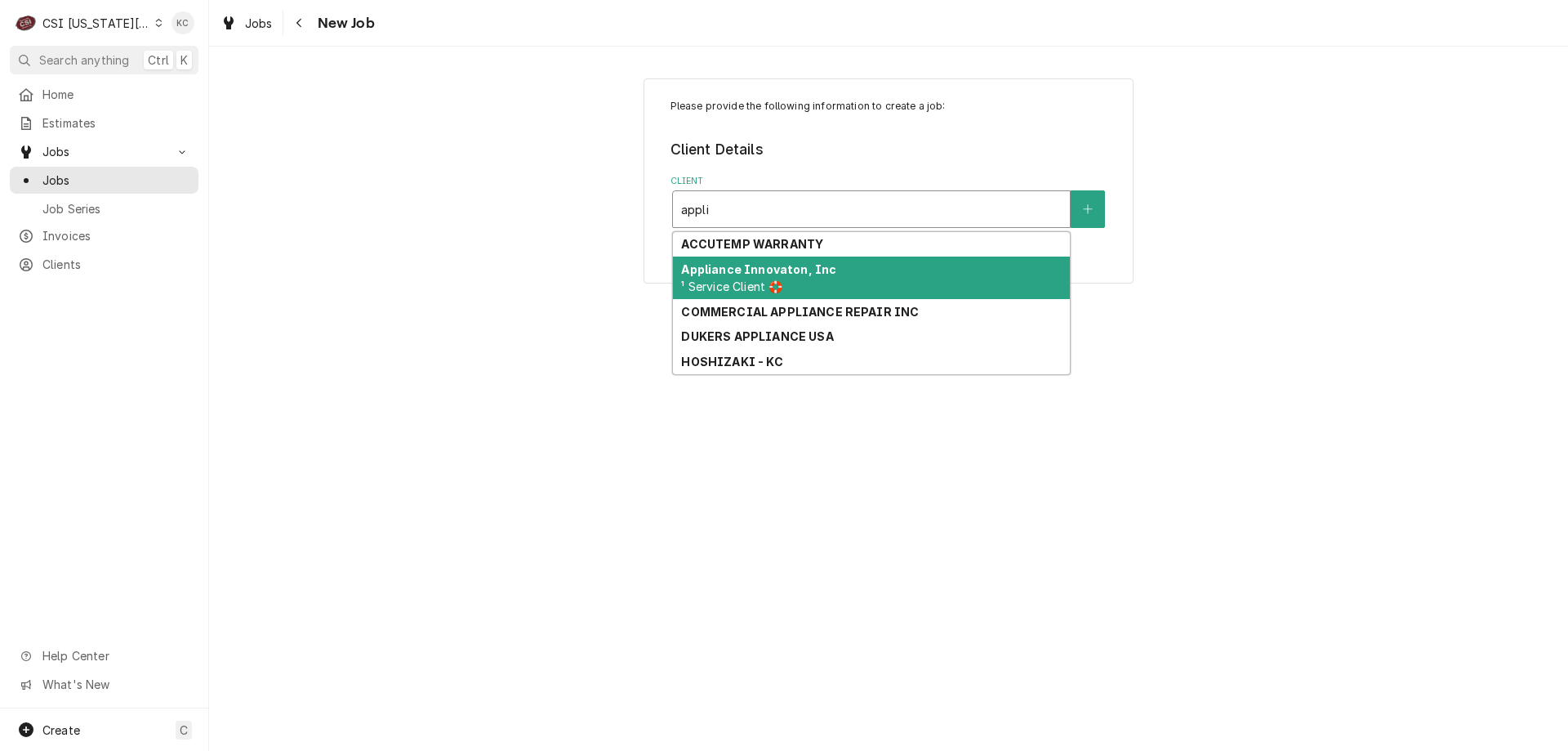
click at [726, 277] on div "Appliance Innovaton, Inc ¹ Service Client 🛟" at bounding box center [871, 278] width 397 height 43
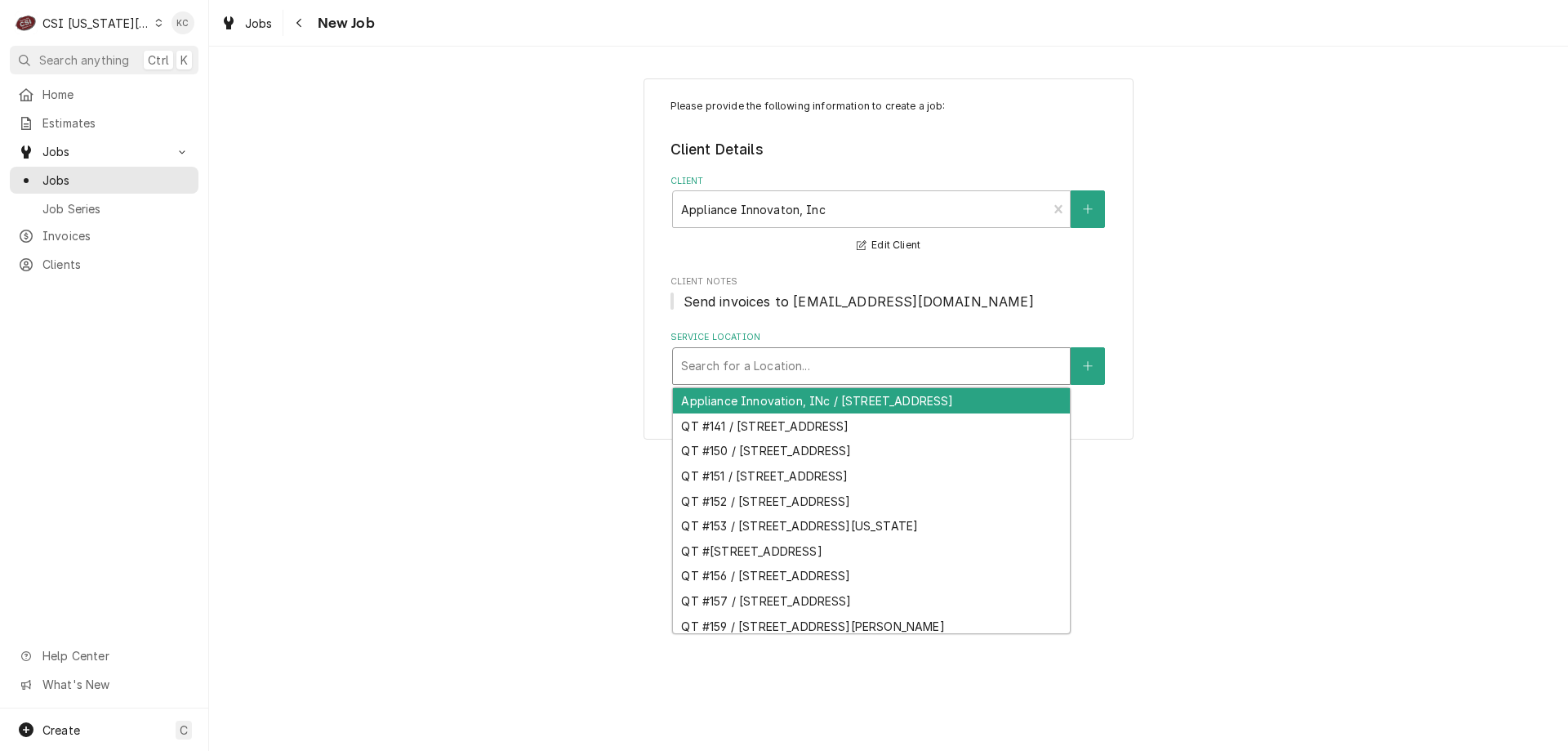
click at [734, 362] on div "Service Location" at bounding box center [870, 367] width 380 height 30
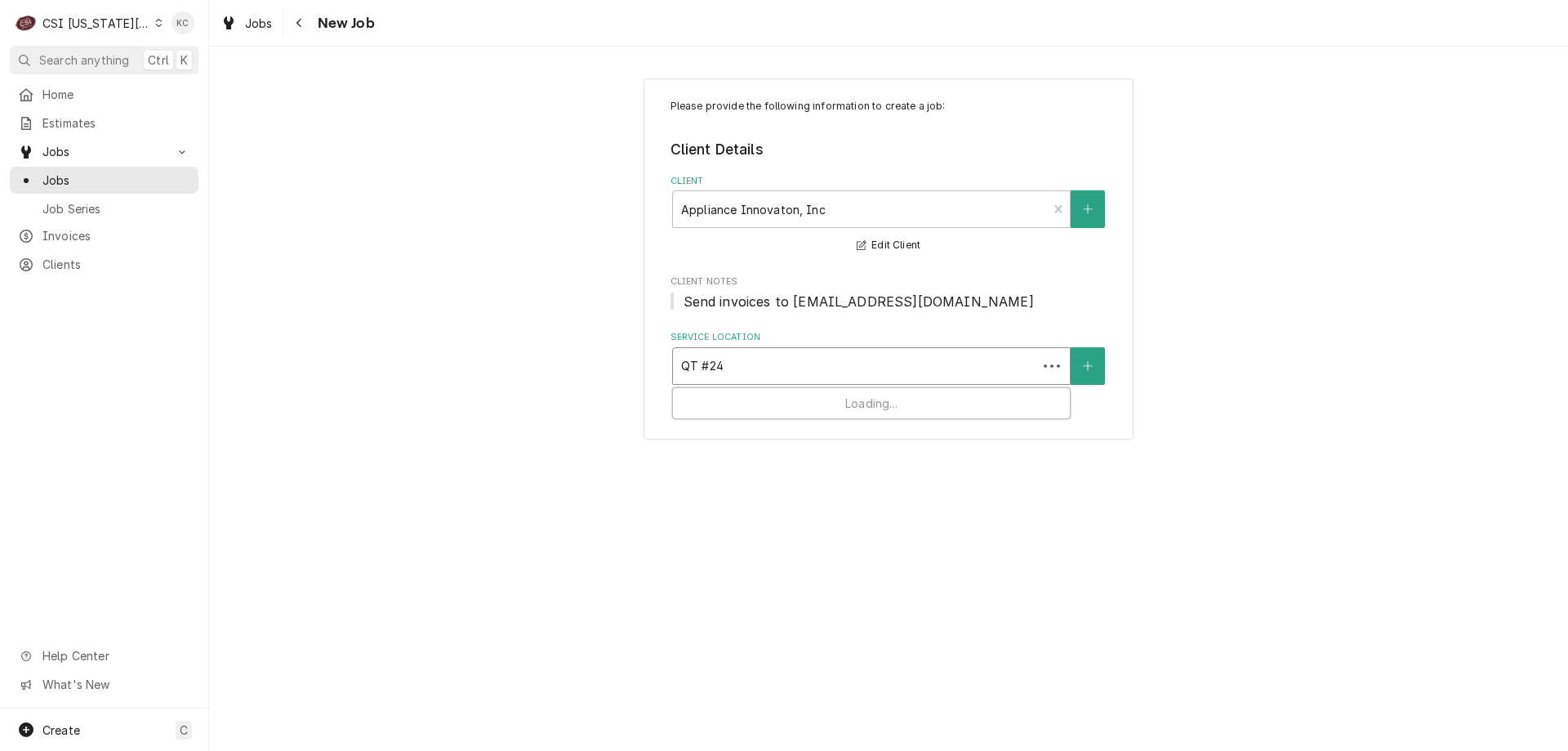
type input "QT #243"
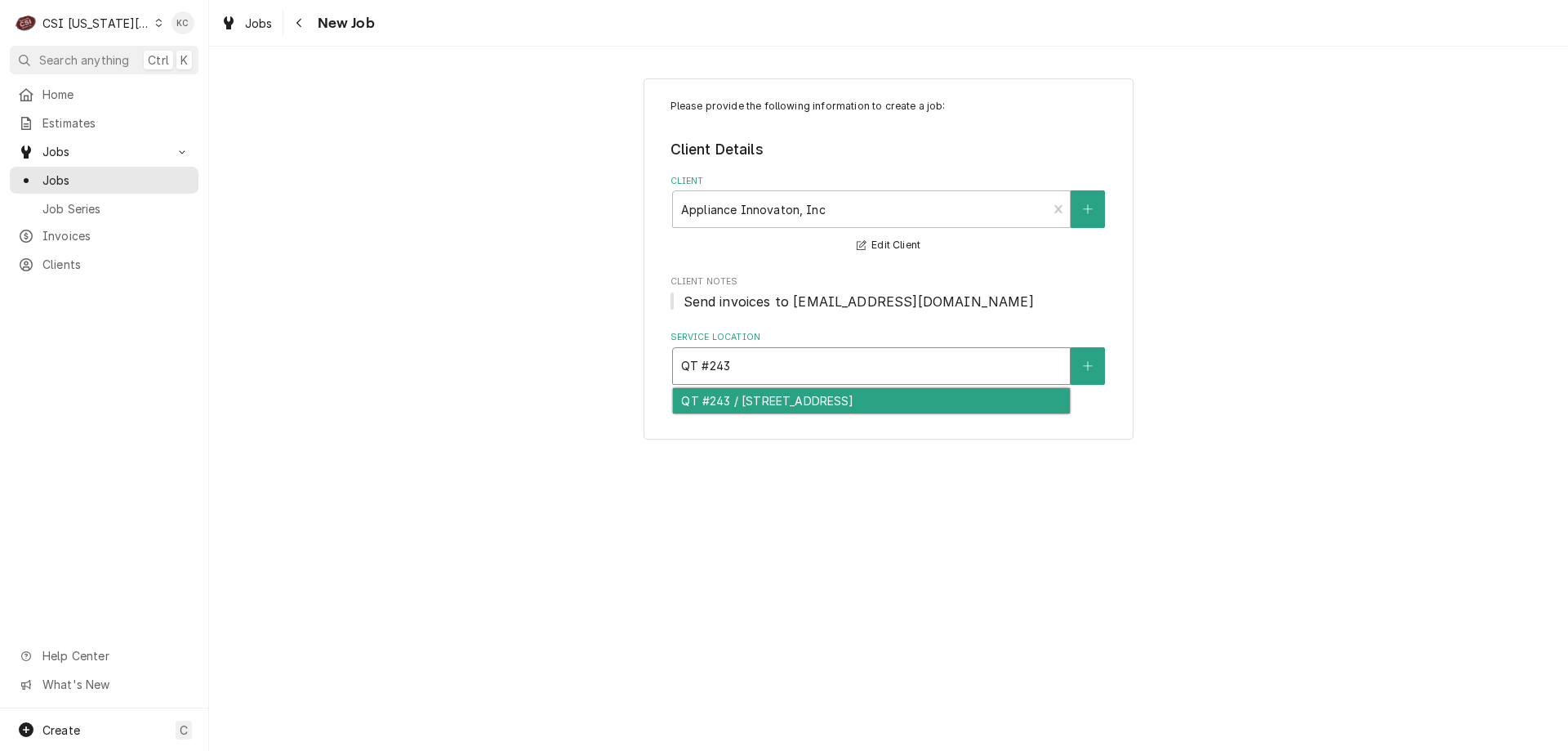
click at [772, 404] on div "QT #243 / 9907 W 87th St, Overland Park, KS 66212" at bounding box center [871, 400] width 397 height 25
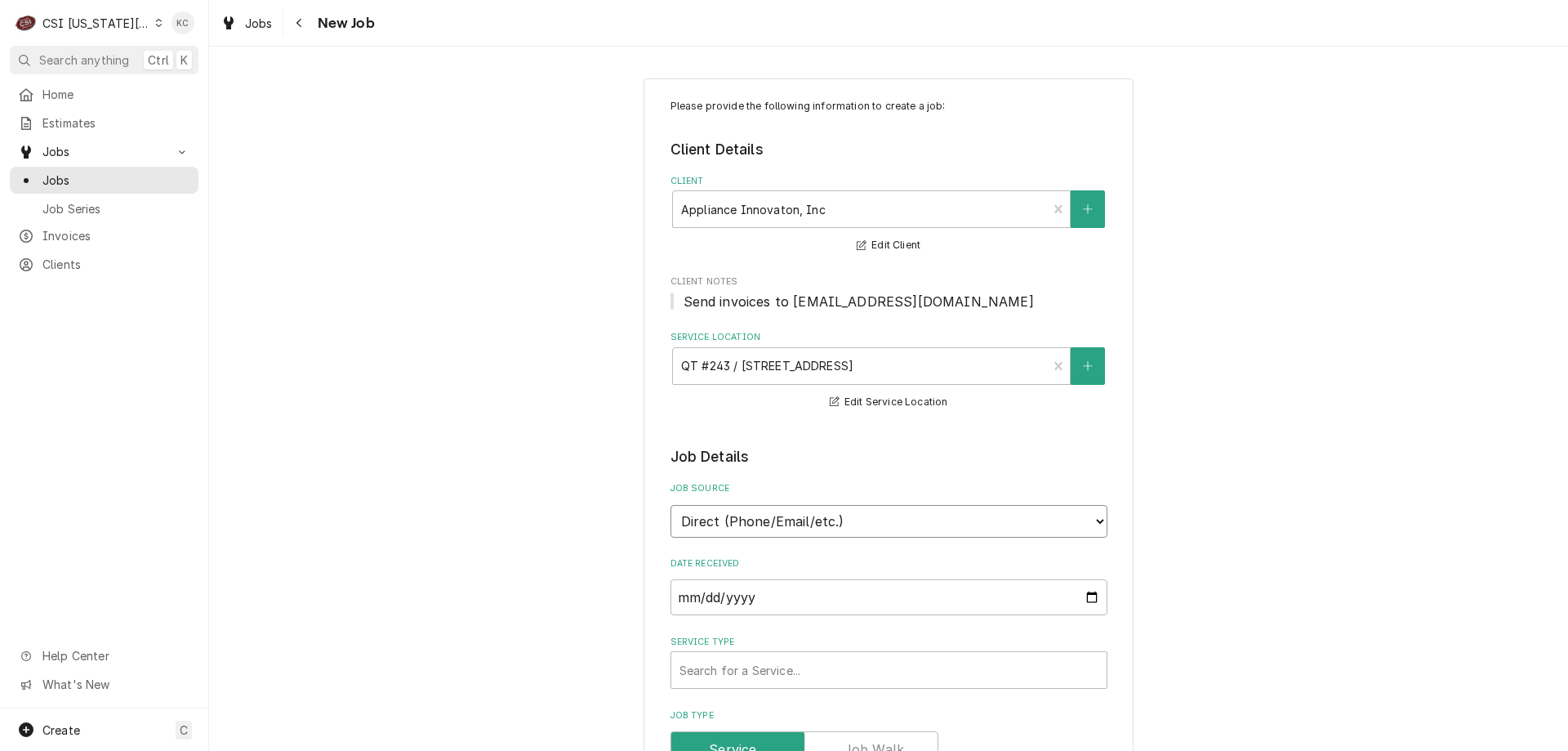
click at [811, 525] on select "Direct (Phone/Email/etc.) Service Channel Corrigo Ecotrak Other" at bounding box center [889, 521] width 437 height 33
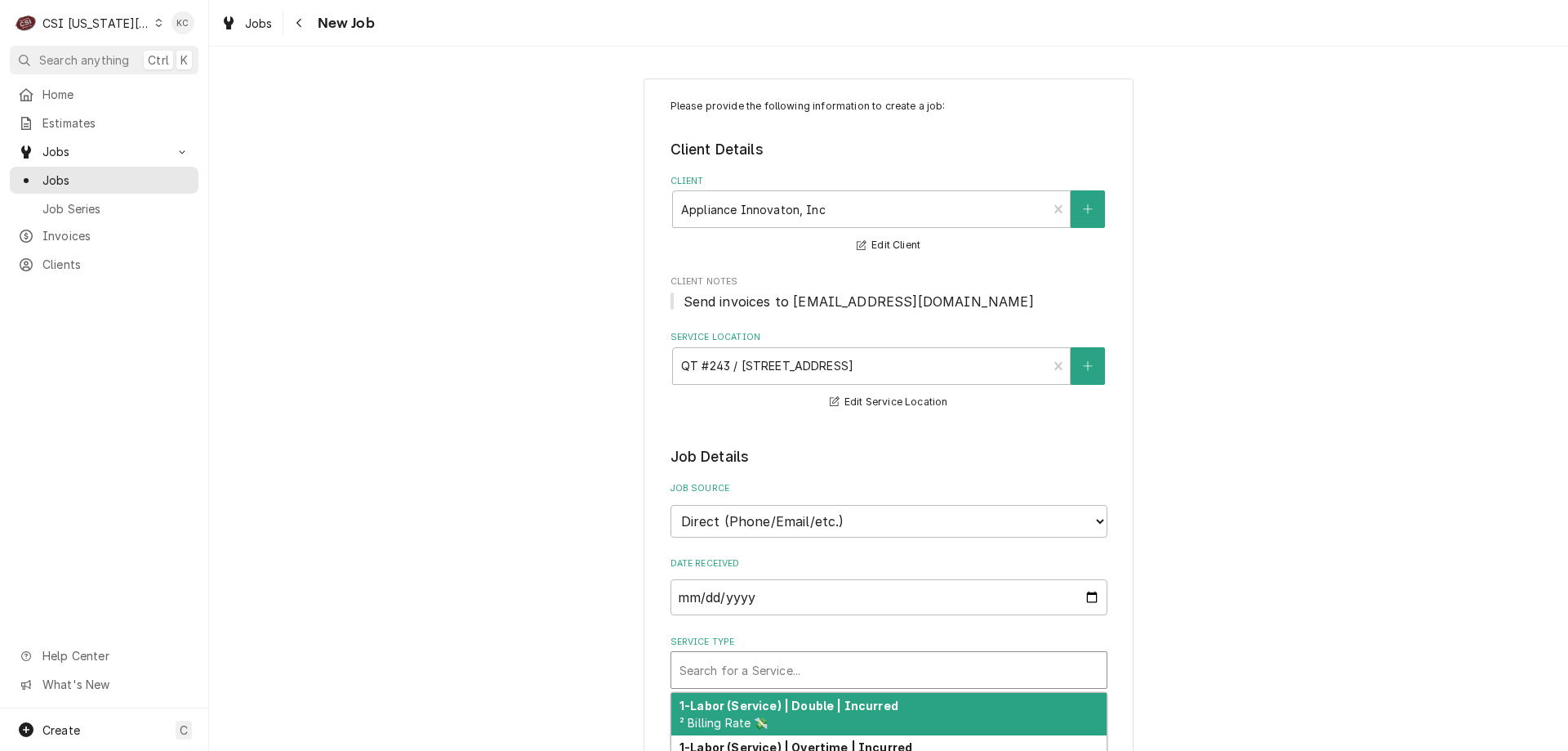
click at [821, 664] on div "Service Type" at bounding box center [889, 670] width 419 height 30
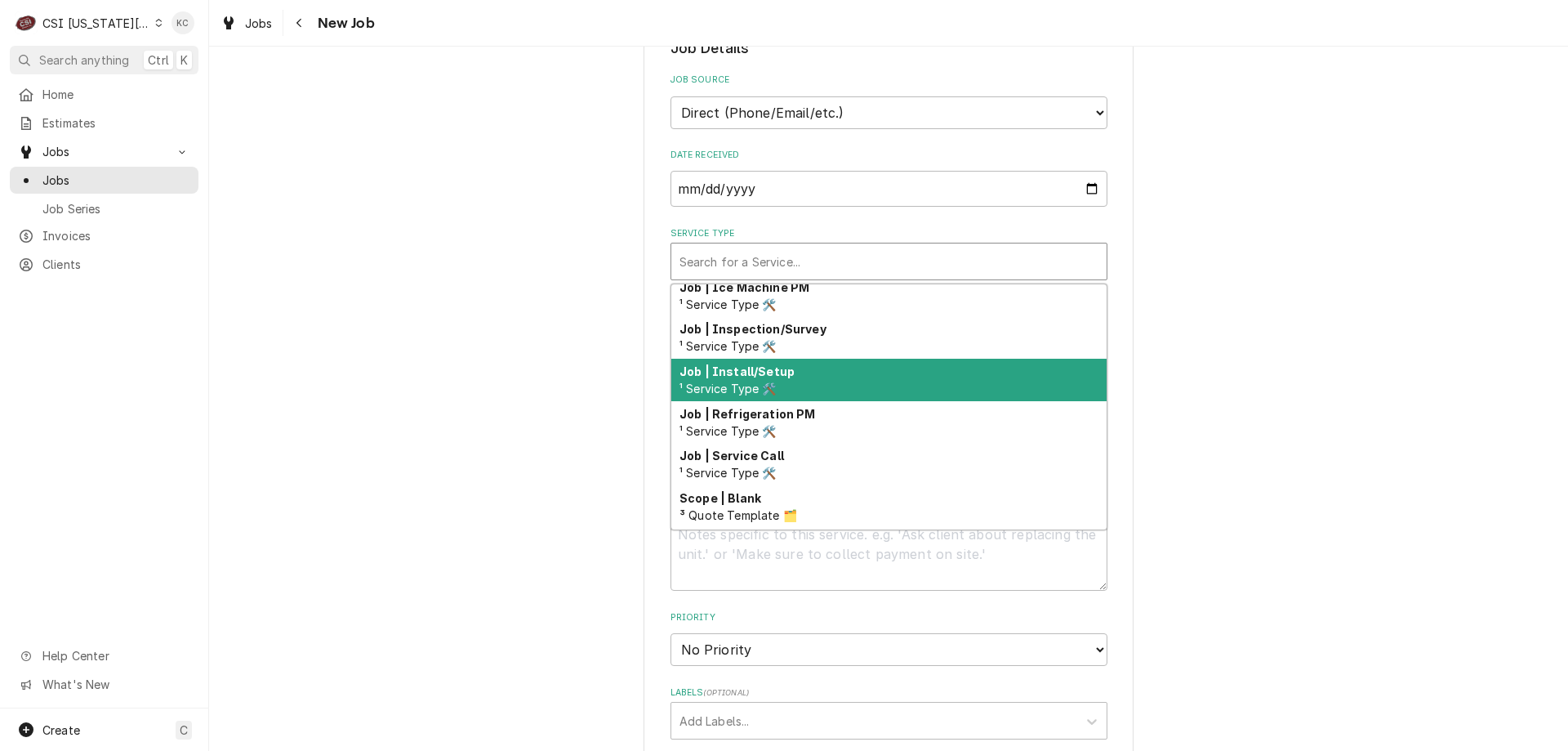
scroll to position [939, 0]
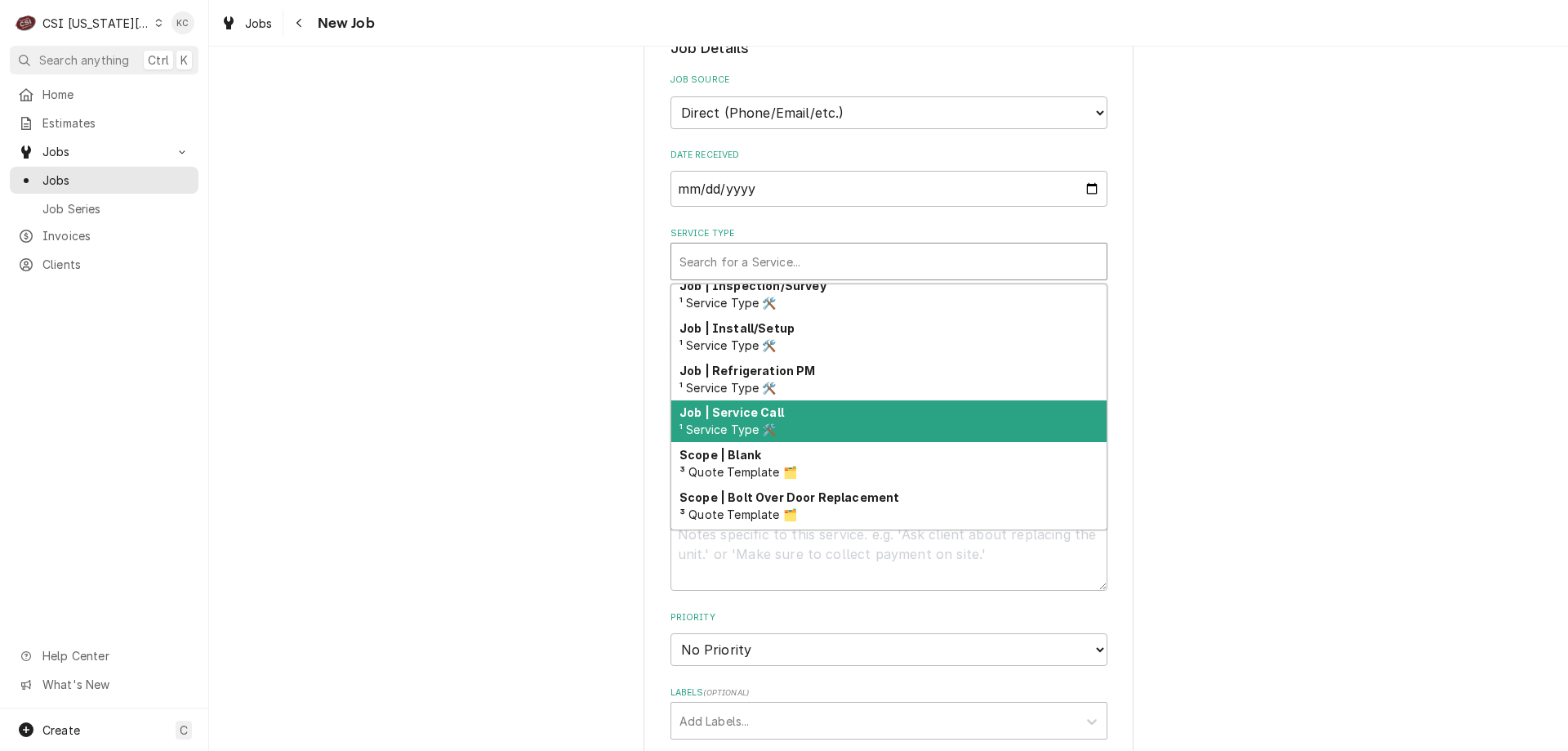
click at [826, 425] on div "Job | Service Call ¹ Service Type 🛠️" at bounding box center [889, 422] width 435 height 43
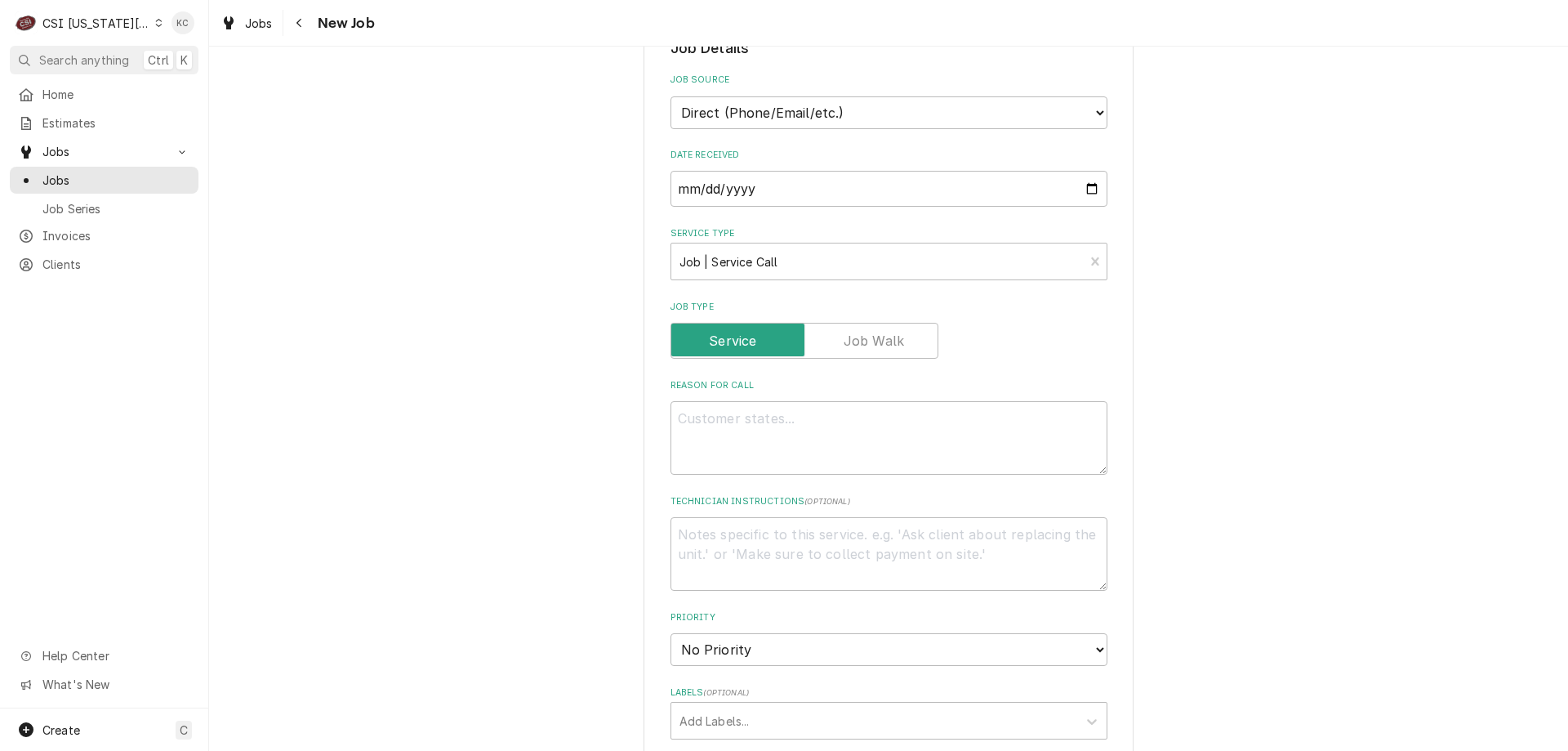
click at [1290, 396] on div "Please provide the following information to create a job: Client Details Client…" at bounding box center [888, 524] width 1359 height 1739
click at [895, 431] on textarea "Reason For Call" at bounding box center [889, 437] width 437 height 74
type textarea "x"
type textarea "T"
type textarea "x"
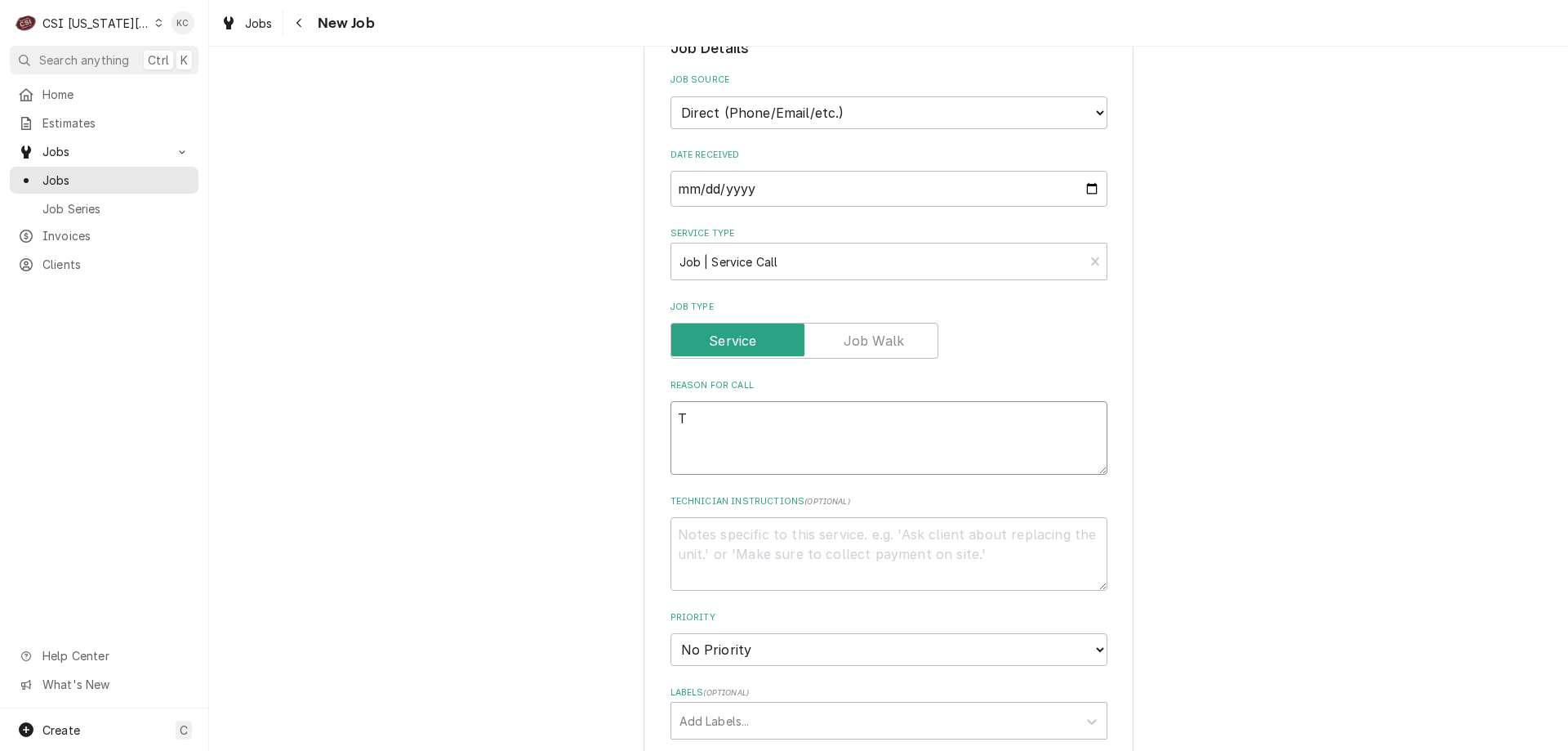
type textarea "Te"
type textarea "x"
type textarea "Tea"
type textarea "x"
type textarea "Tea"
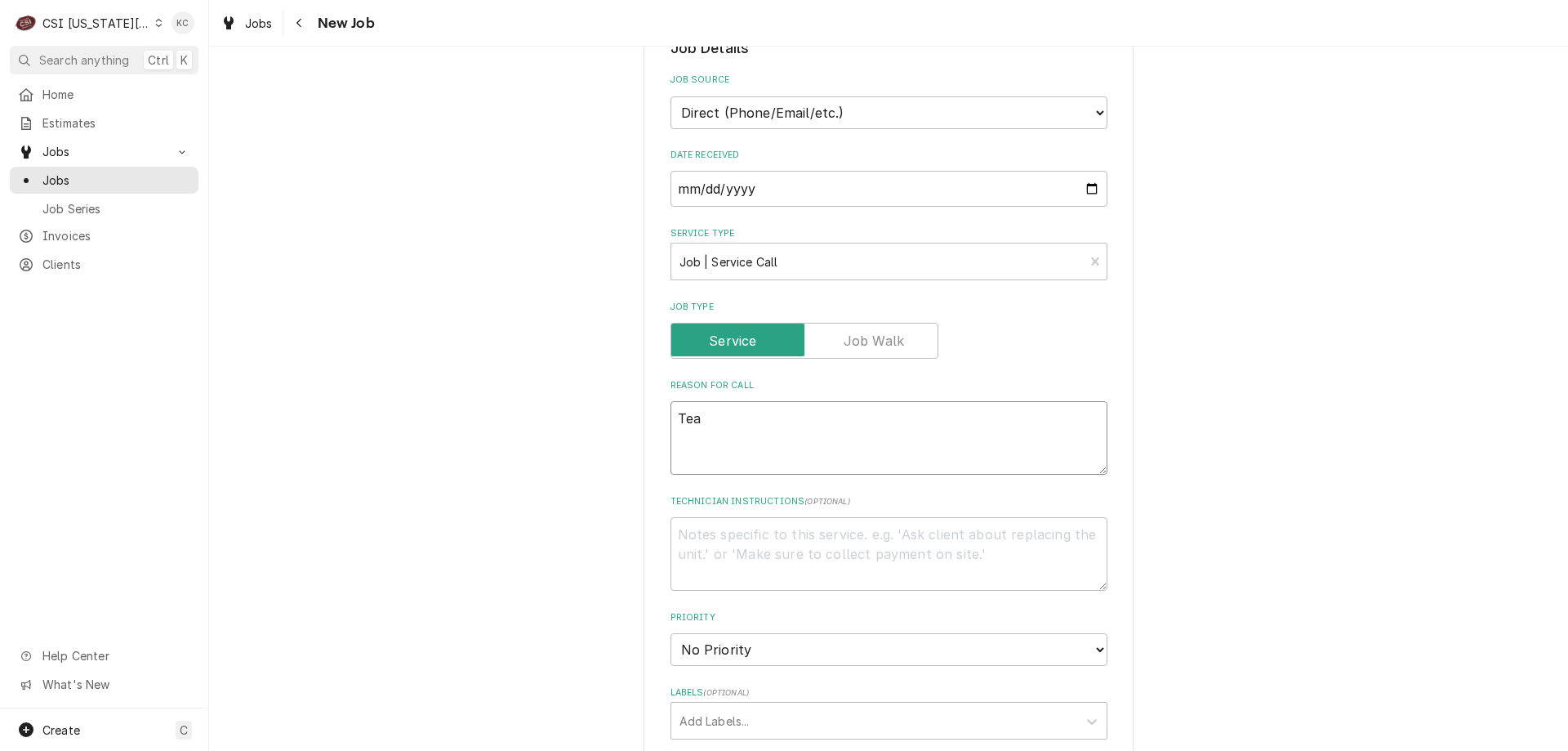
type textarea "x"
type textarea "Tea ma"
type textarea "x"
type textarea "Tea mac"
type textarea "x"
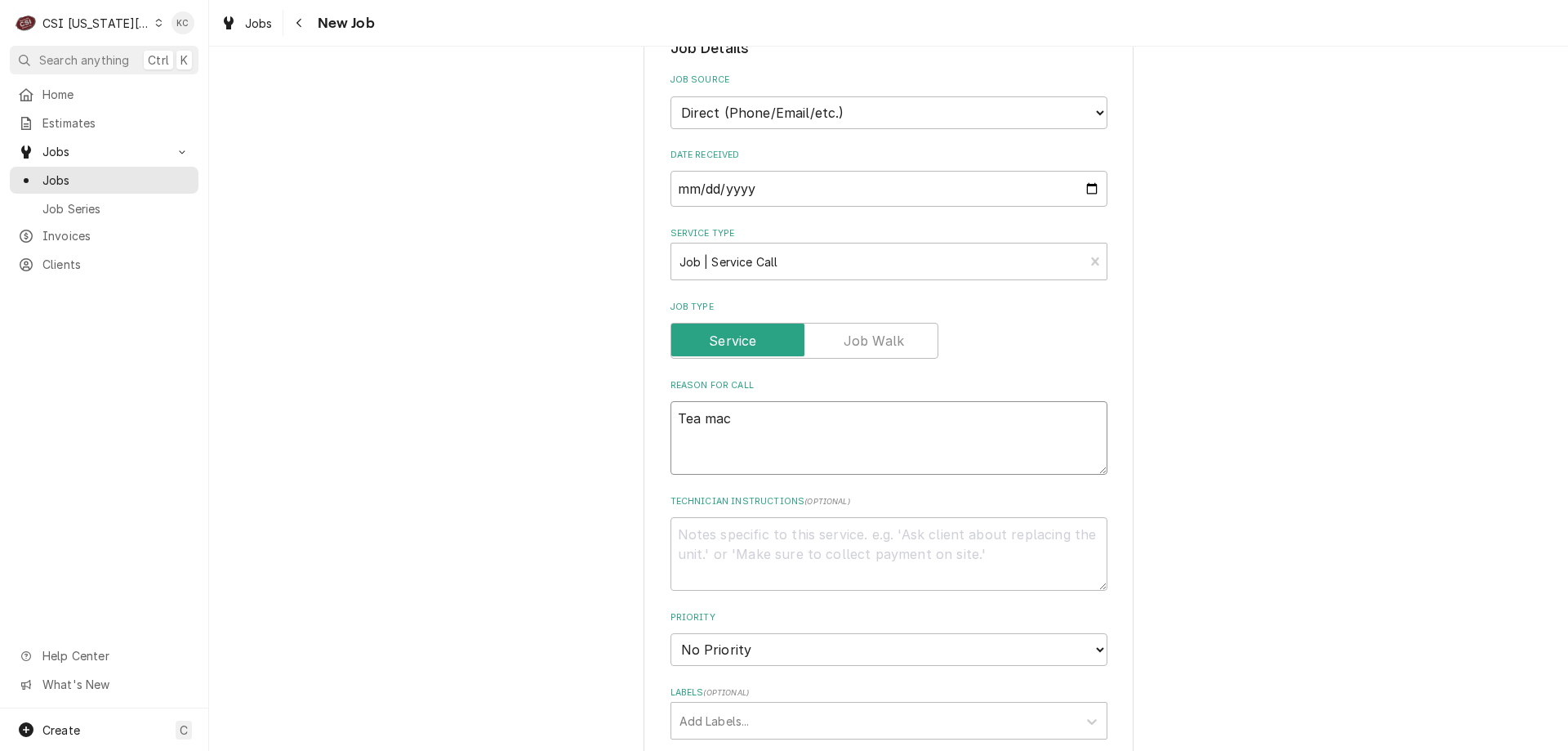
type textarea "Tea mach"
type textarea "x"
type textarea "Tea machi"
type textarea "x"
type textarea "Tea machin"
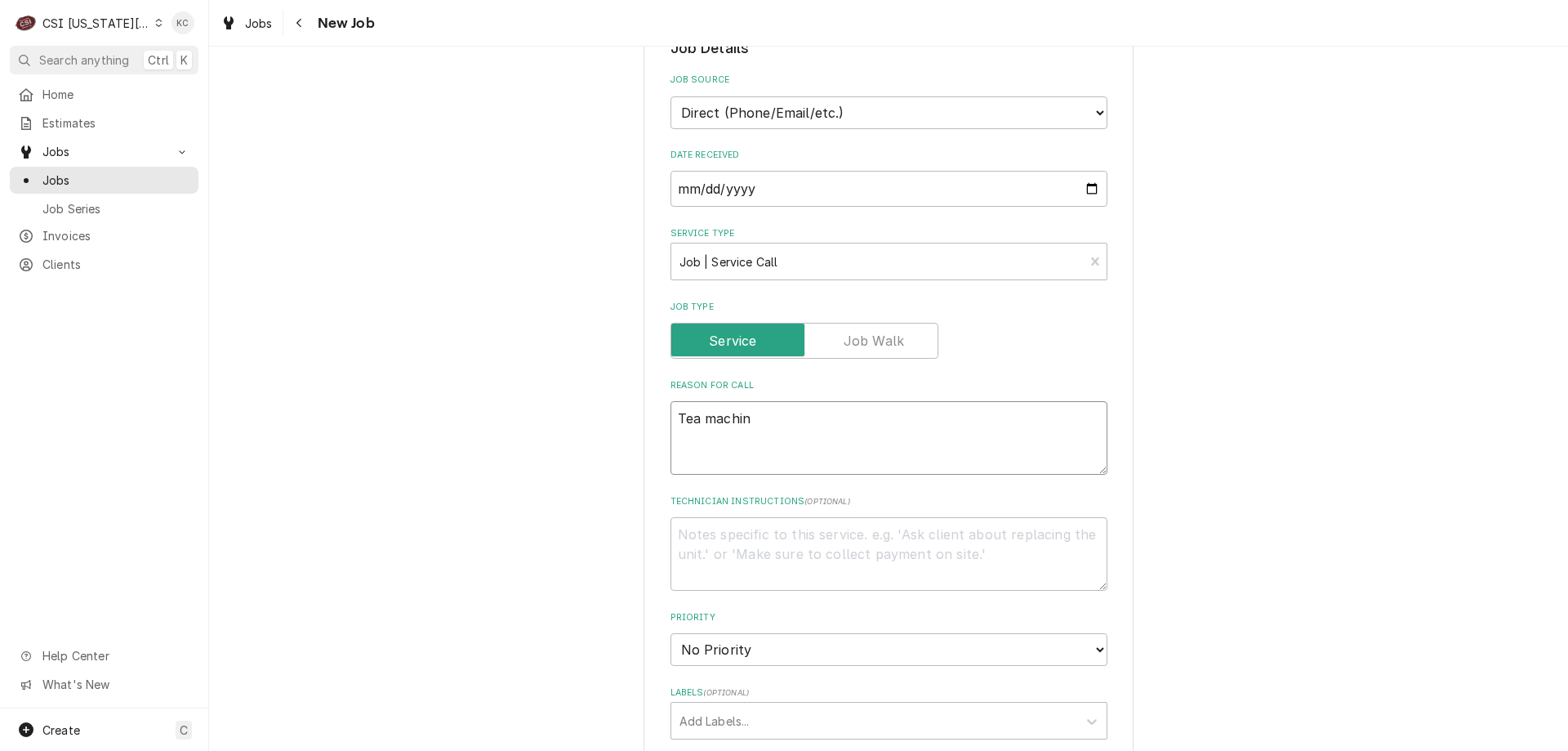
type textarea "x"
type textarea "Tea machine"
type textarea "x"
type textarea "Tea machine"
type textarea "x"
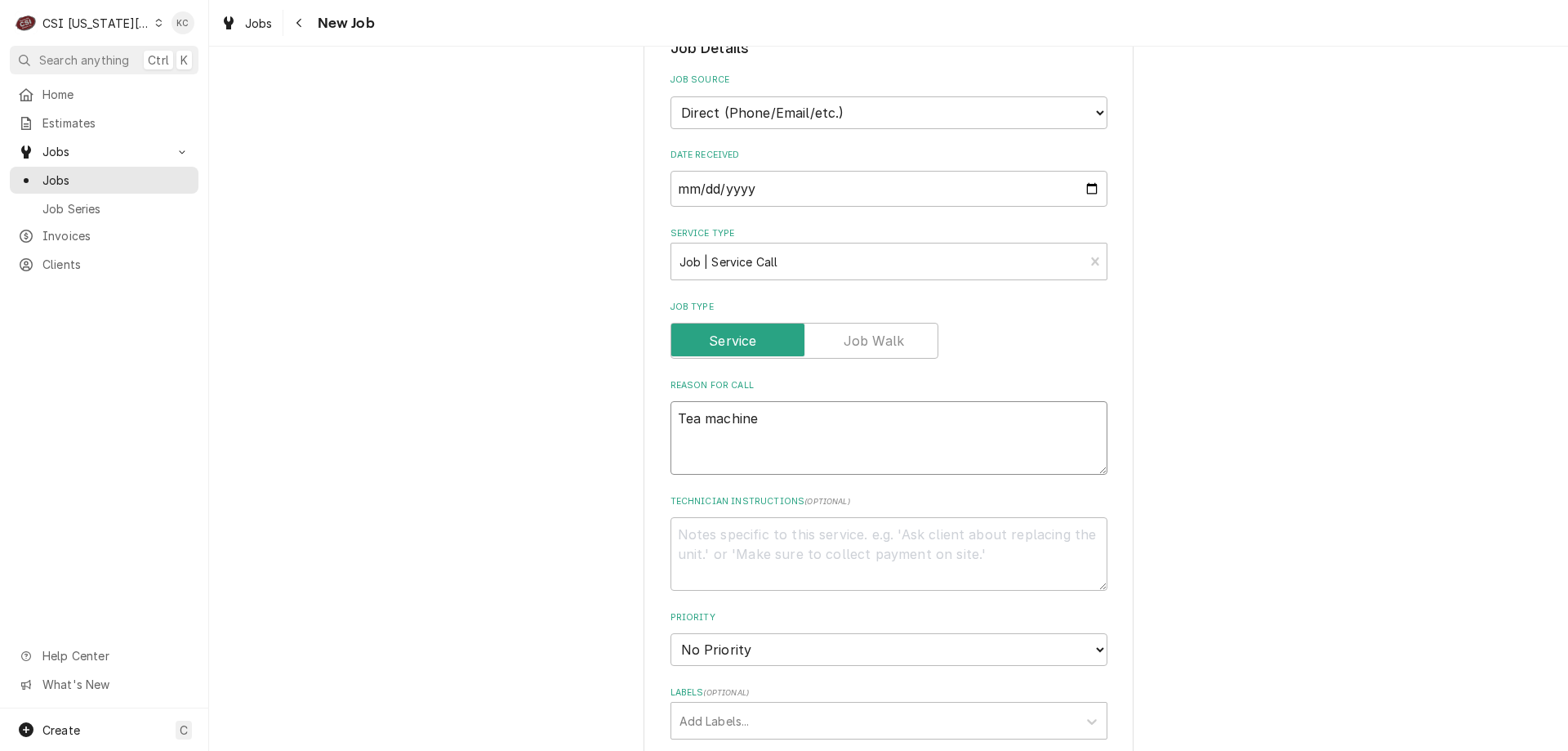
type textarea "Tea machine h"
type textarea "x"
type textarea "Tea machine ha"
type textarea "x"
type textarea "Tea machine has"
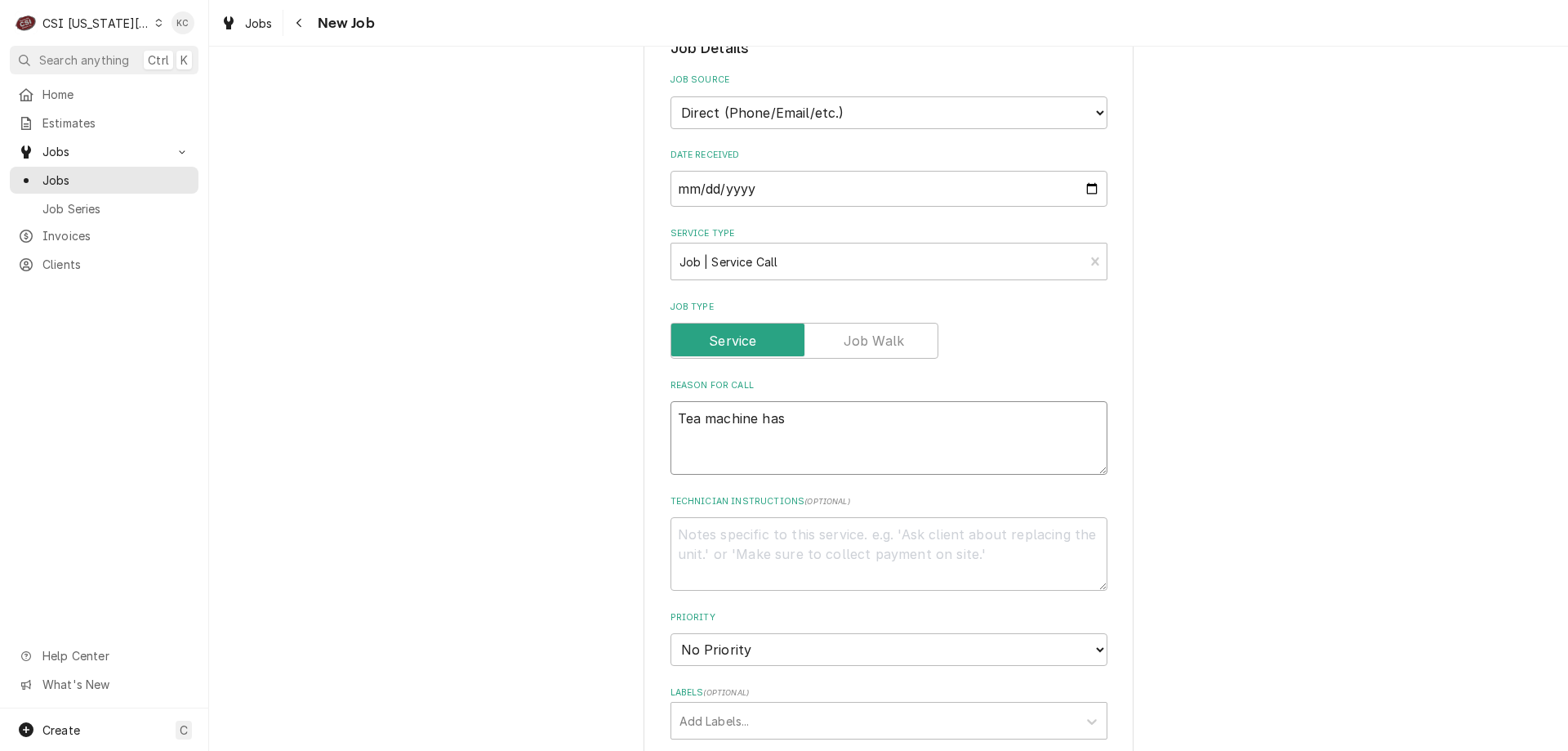
type textarea "x"
type textarea "Tea machine has b"
type textarea "x"
type textarea "Tea machine has bo"
type textarea "x"
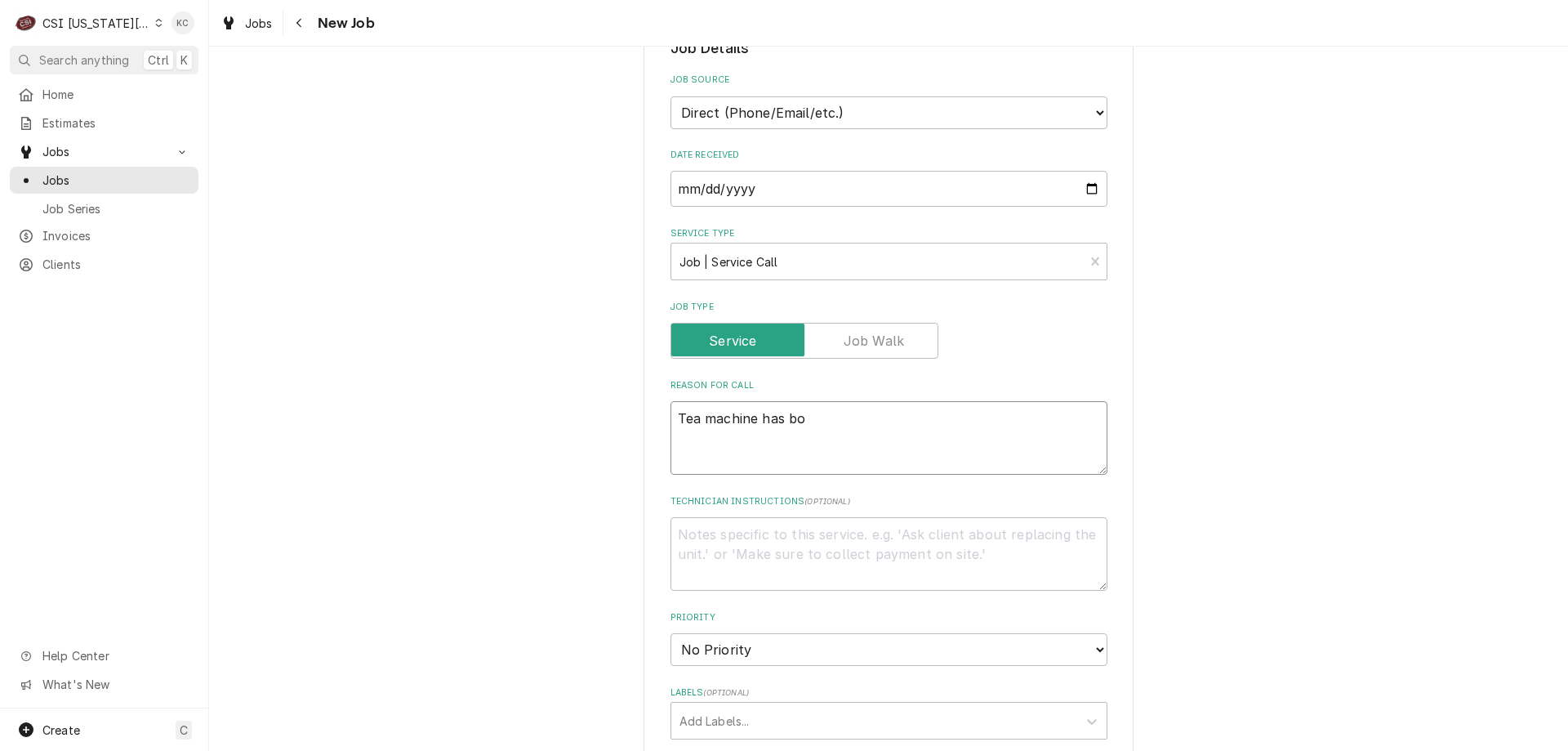
type textarea "Tea machine has bot"
type textarea "x"
type textarea "Tea machine has bott"
type textarea "x"
type textarea "Tea machine has botto"
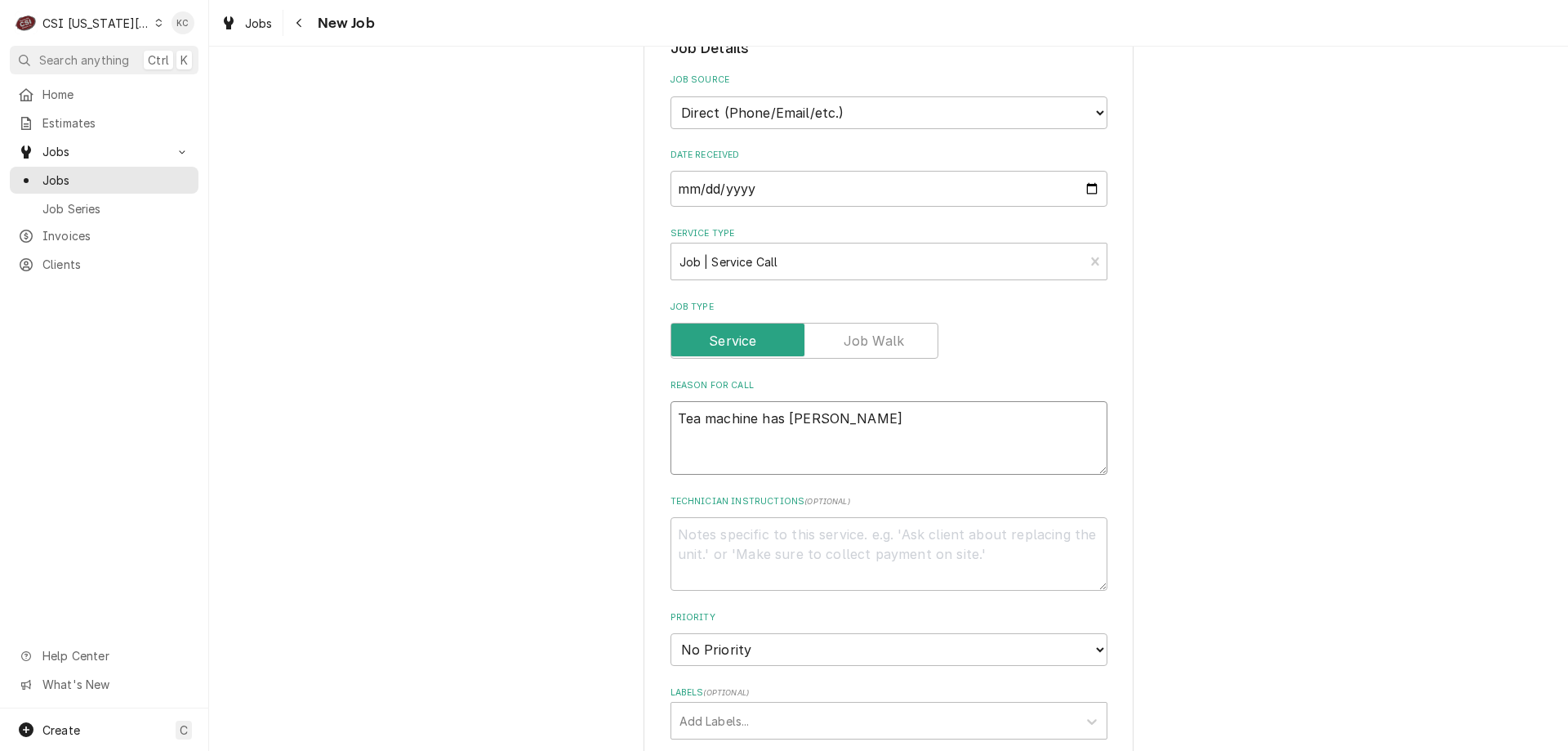
type textarea "x"
type textarea "Tea machine has bottom"
type textarea "x"
type textarea "Tea machine has bottom"
type textarea "x"
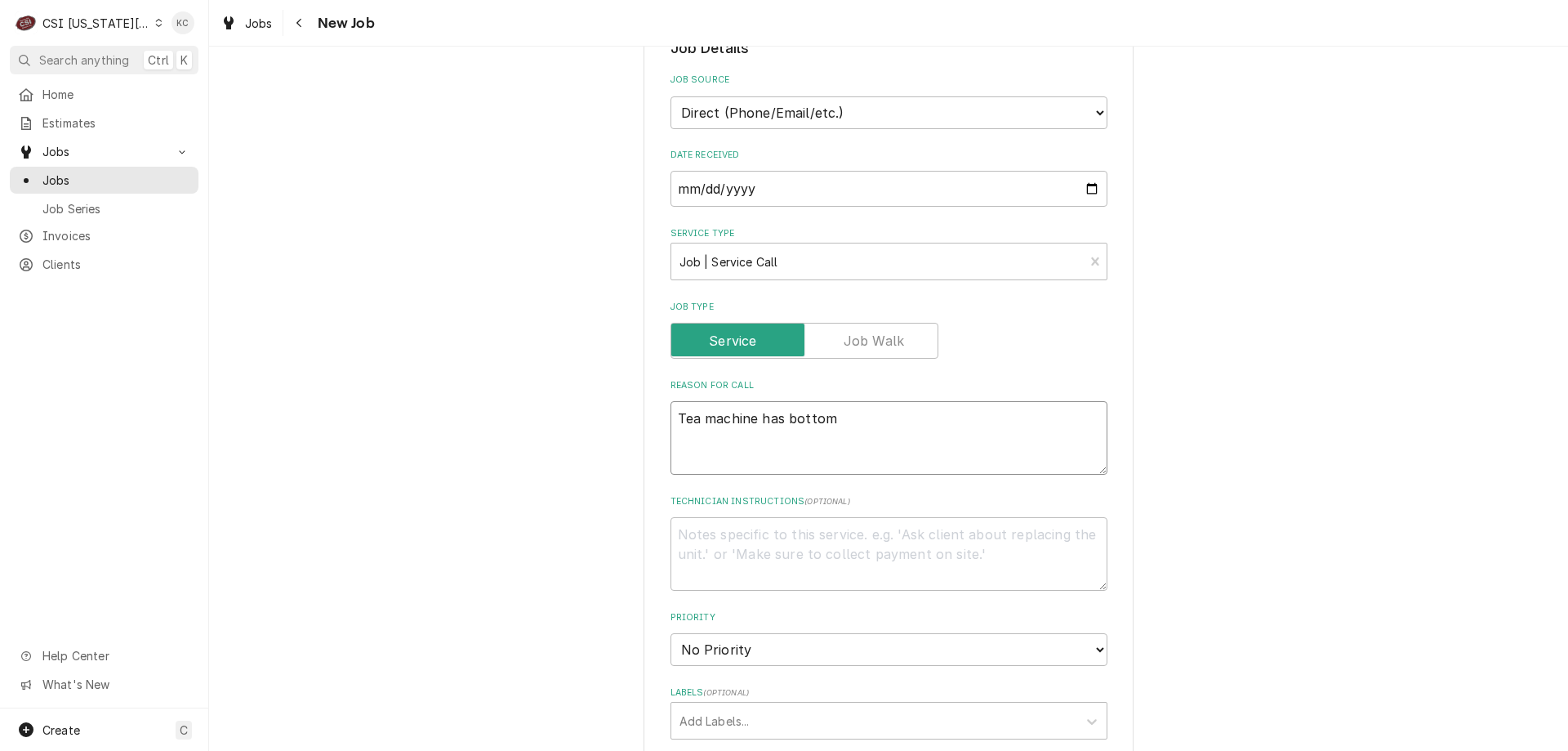
type textarea "Tea machine has bottom r"
type textarea "x"
type textarea "Tea machine has bottom re"
type textarea "x"
type textarea "Tea machine has bottom reg"
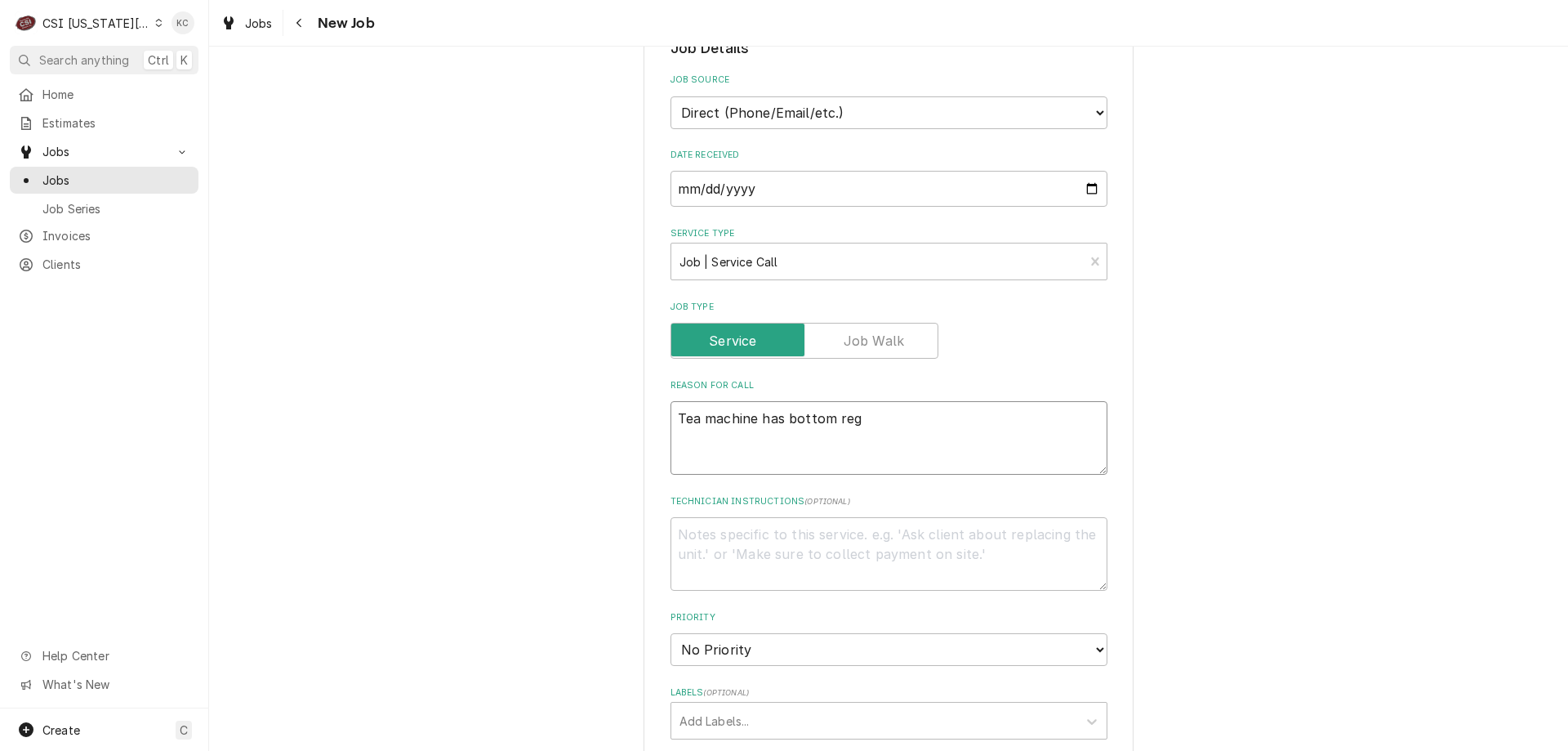
type textarea "x"
type textarea "Tea machine has bottom regr"
type textarea "x"
type textarea "Tea machine has bottom regri"
type textarea "x"
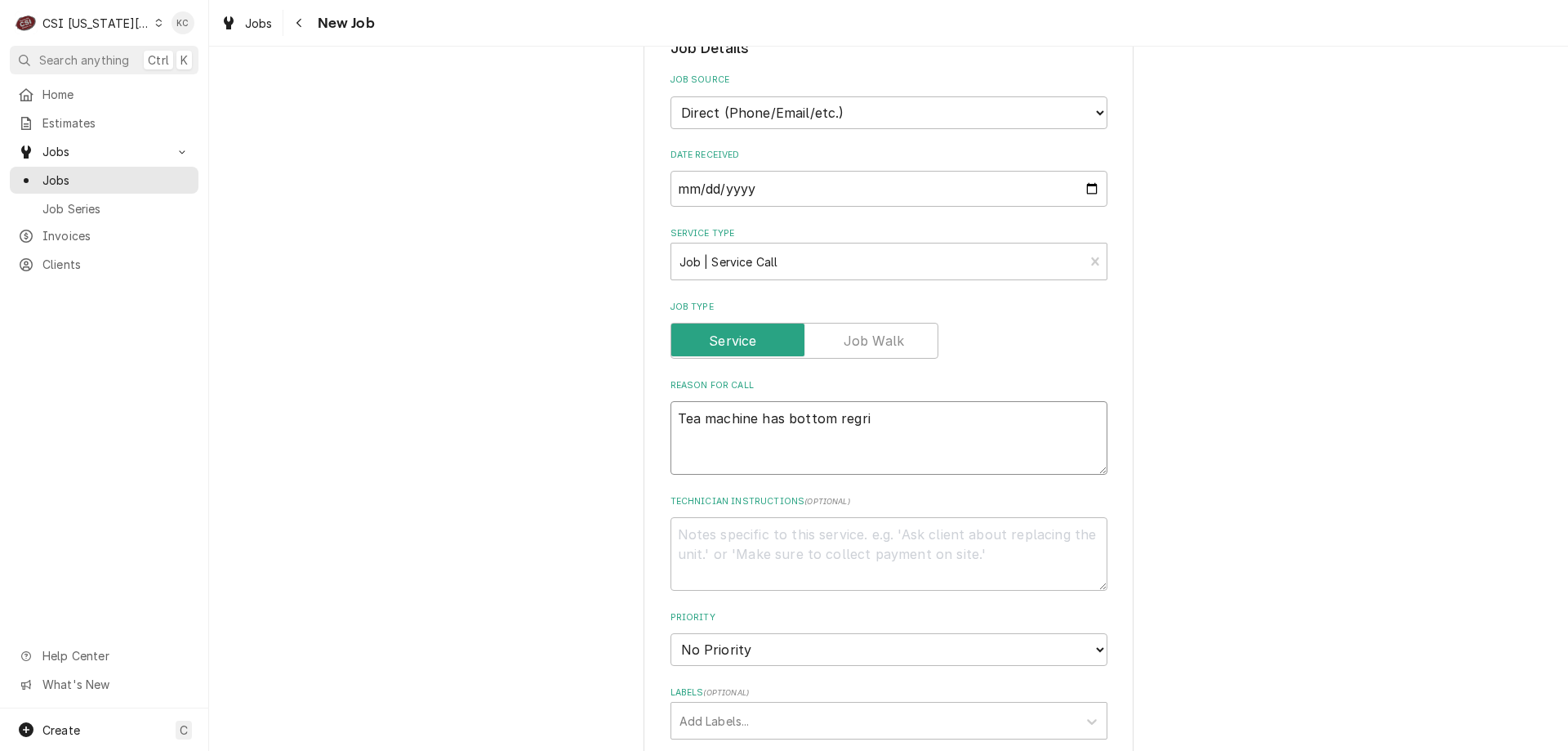
type textarea "Tea machine has bottom regrig"
type textarea "x"
type textarea "Tea machine has bottom regrige"
type textarea "x"
type textarea "Tea machine has bottom regriger"
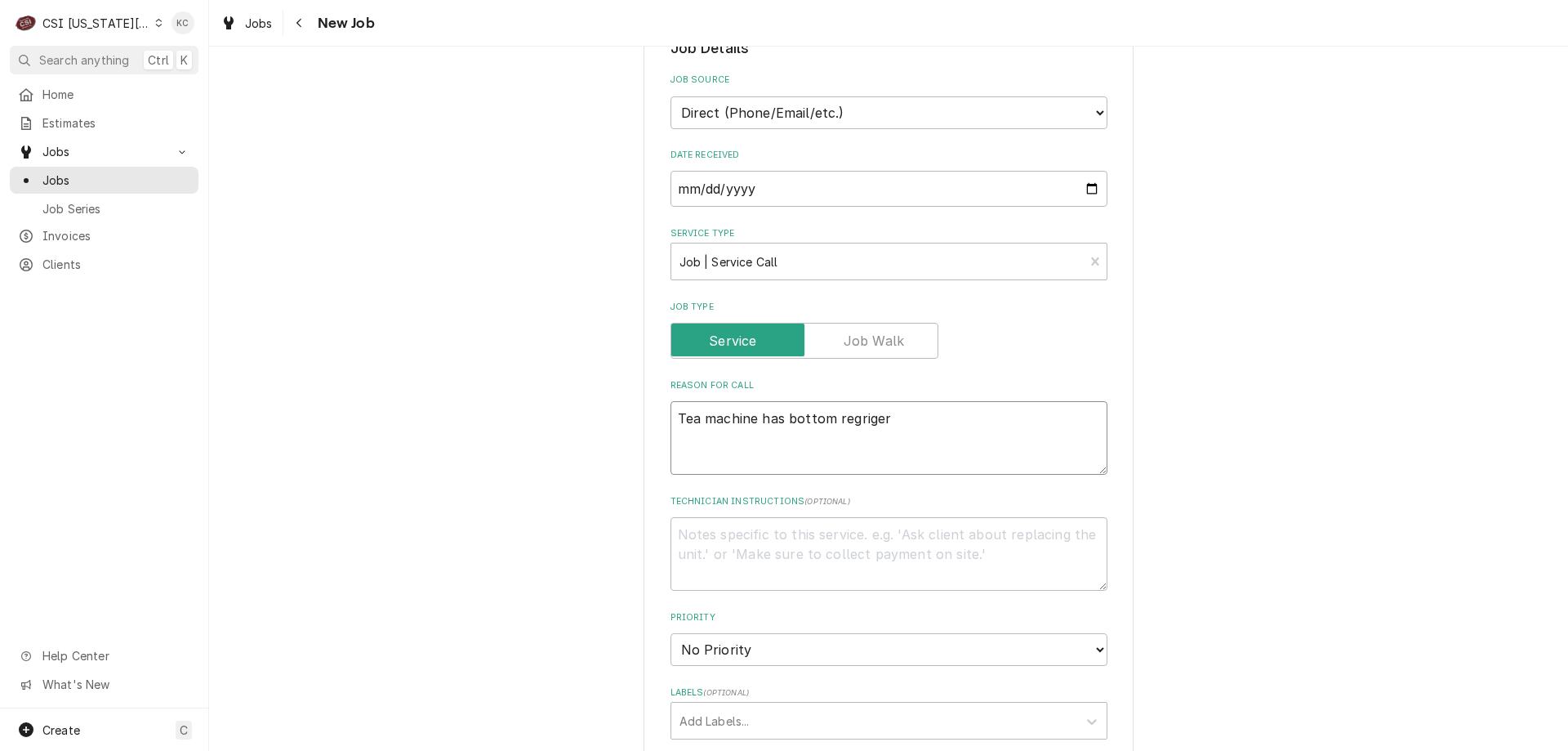
type textarea "x"
type textarea "Tea machine has bottom regrigera"
type textarea "x"
type textarea "Tea machine has bottom regrigerat"
type textarea "x"
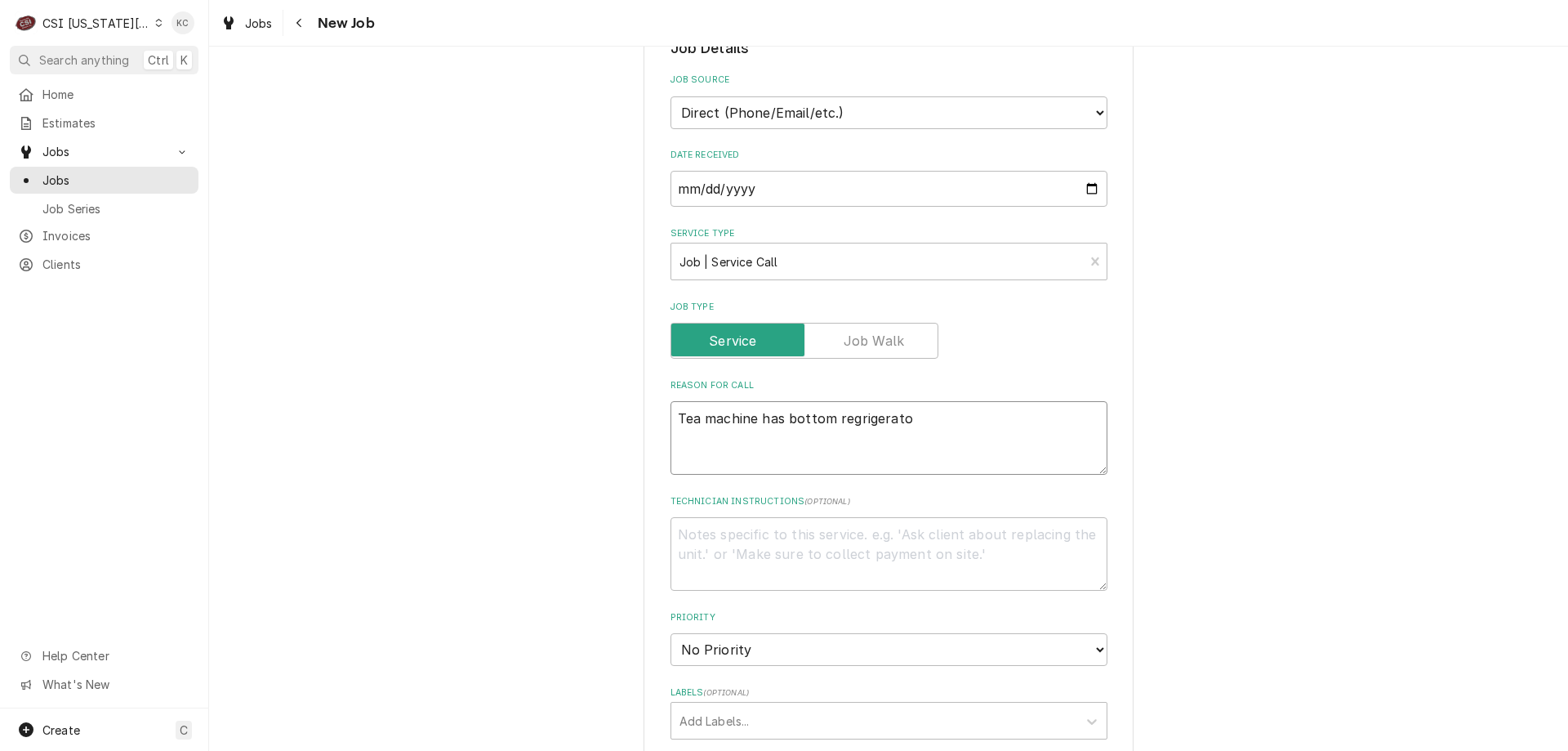
type textarea "Tea machine has bottom regrigerator"
type textarea "x"
type textarea "Tea machine has bottom regrigerator"
type textarea "x"
type textarea "Tea machine has bottom regrigerator t"
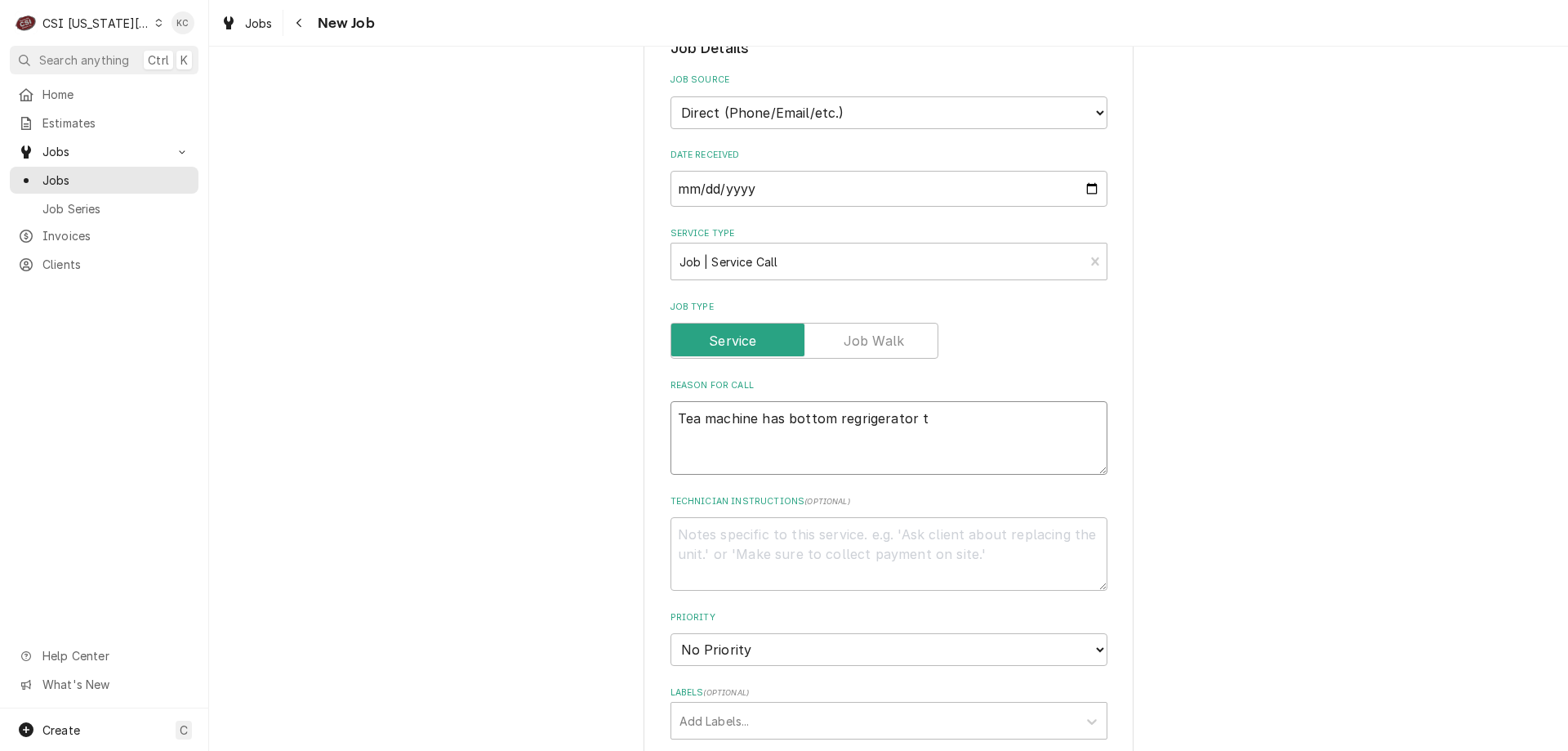
type textarea "x"
type textarea "Tea machine has bottom regrigerator th"
type textarea "x"
type textarea "Tea machine has bottom regrigerator tha"
type textarea "x"
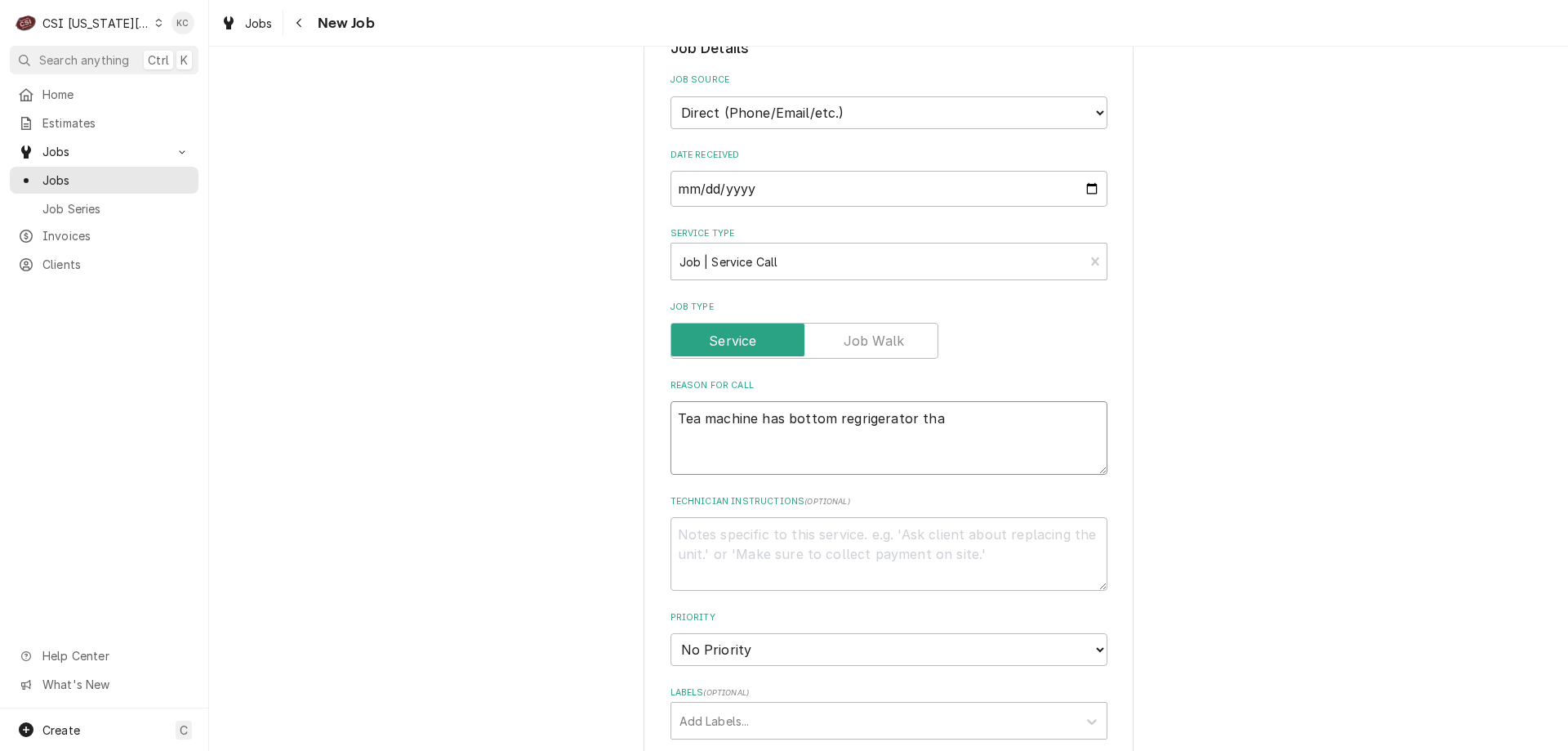
type textarea "Tea machine has bottom regrigerator tha"
type textarea "x"
type textarea "Tea machine has bottom regrigerator tha t"
type textarea "x"
type textarea "Tea machine has bottom regrigerator tha"
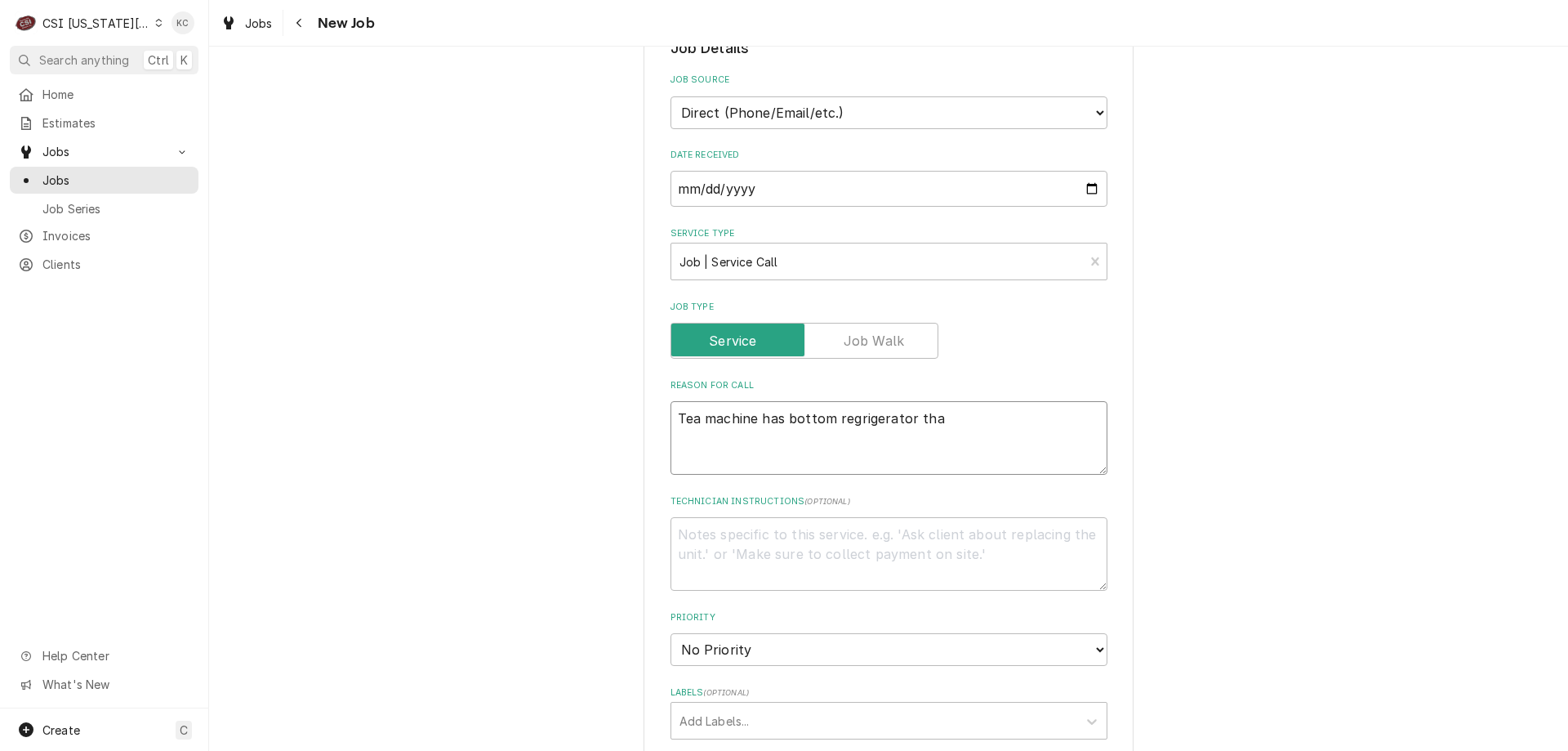
type textarea "x"
type textarea "Tea machine has bottom regrigerator tha"
type textarea "x"
type textarea "Tea machine has bottom regrigerator that"
type textarea "x"
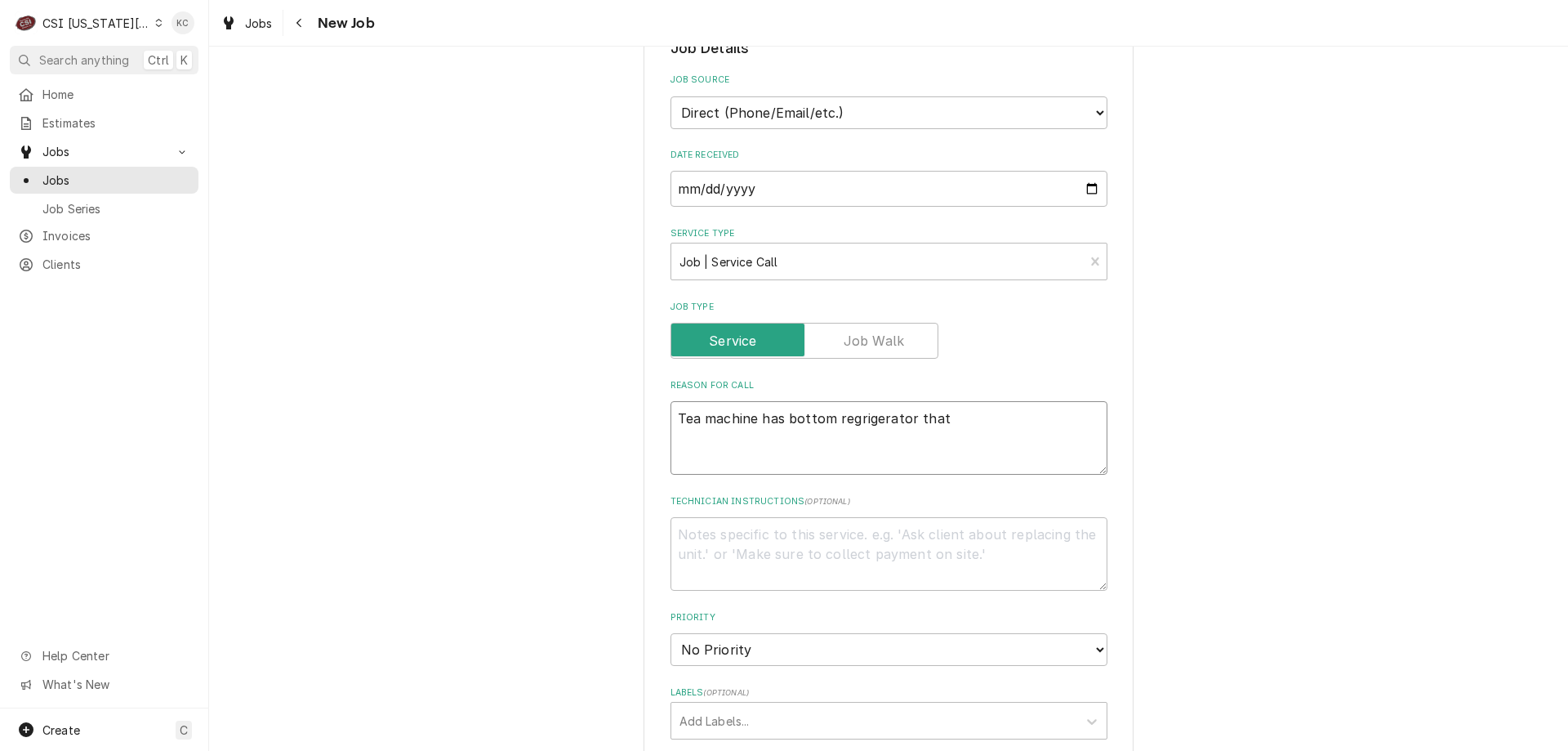
type textarea "Tea machine has bottom regrigerator that"
type textarea "x"
type textarea "Tea machine has bottom regrigerator that is"
type textarea "x"
type textarea "Tea machine has bottom regrigerator that is"
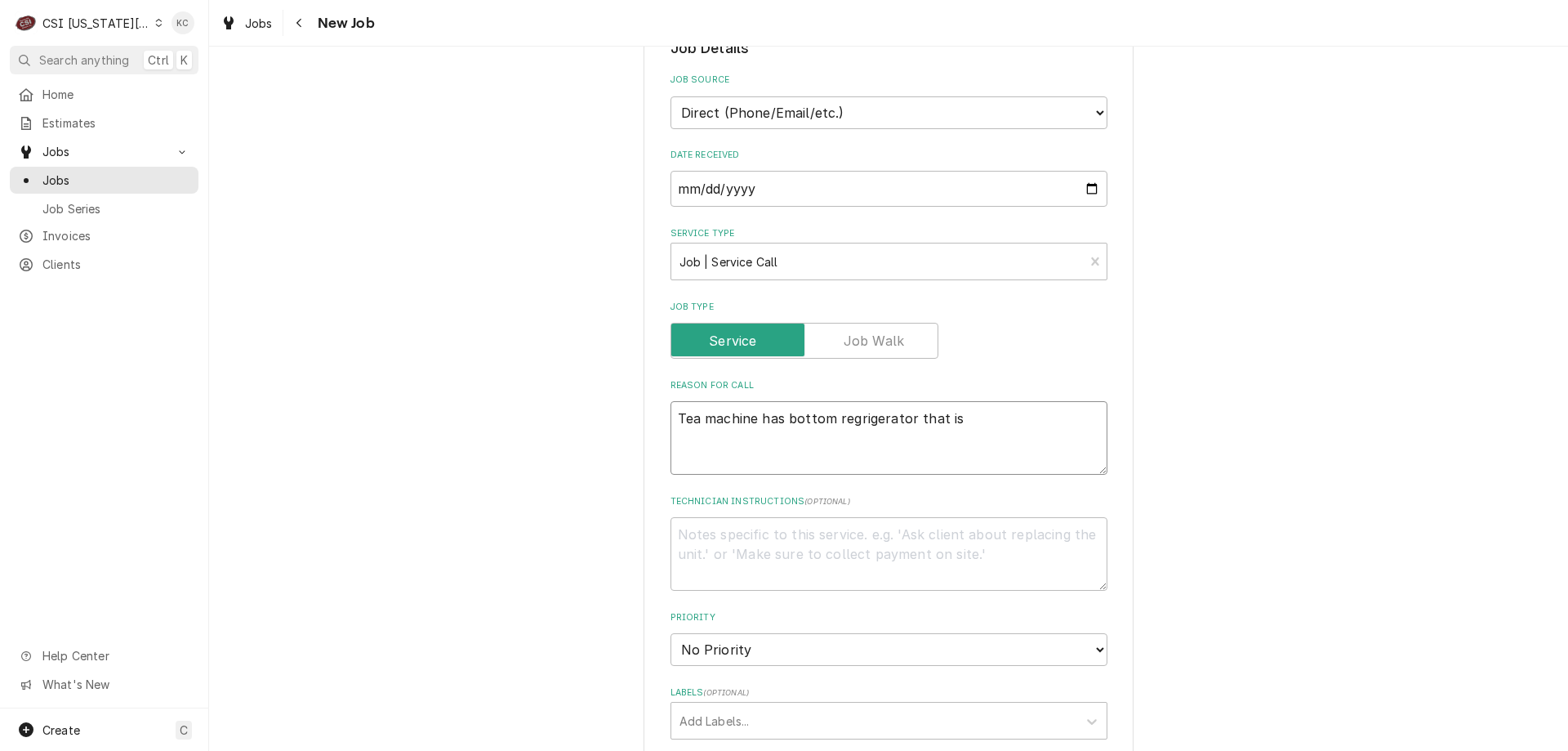
type textarea "x"
type textarea "Tea machine has bottom regrigerator that is n"
type textarea "x"
type textarea "Tea machine has bottom regrigerator that is not"
type textarea "x"
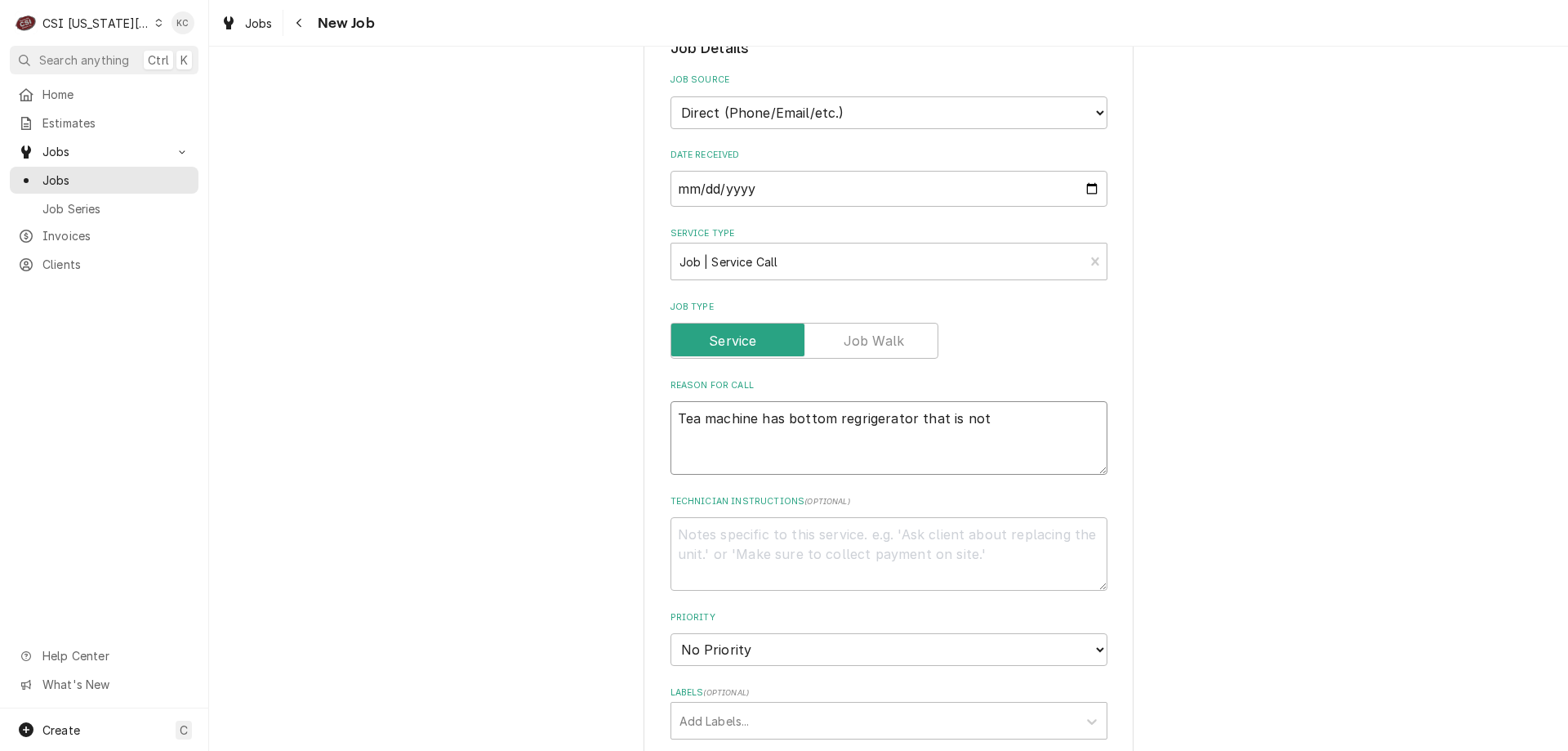
type textarea "Tea machine has bottom regrigerator that is not"
type textarea "x"
type textarea "Tea machine has bottom regrigerator that is not te"
type textarea "x"
type textarea "Tea machine has bottom regrigerator that is not tem"
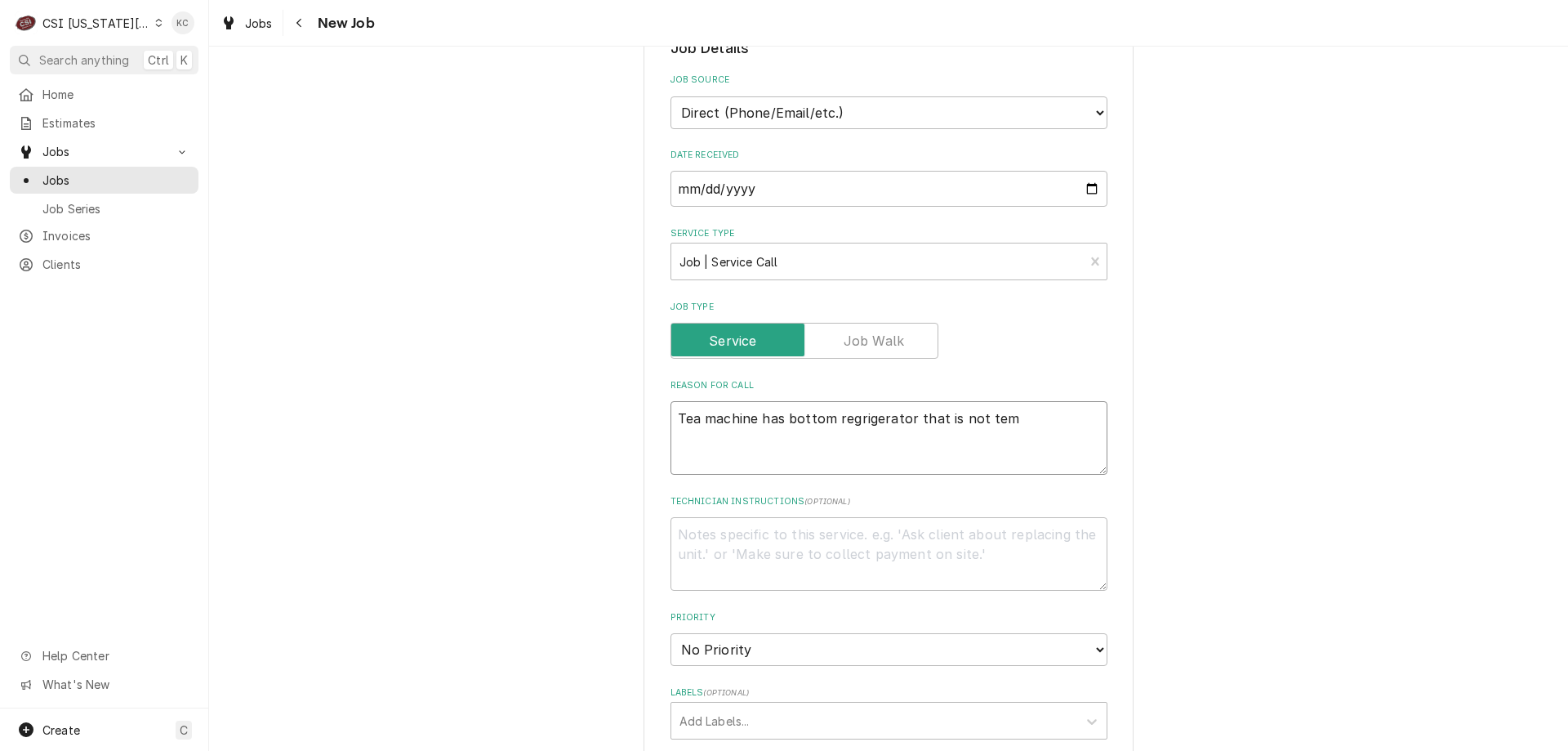
type textarea "x"
type textarea "Tea machine has bottom regrigerator that is not temp"
type textarea "x"
type textarea "Tea machine has bottom regrigerator that is not tempi"
type textarea "x"
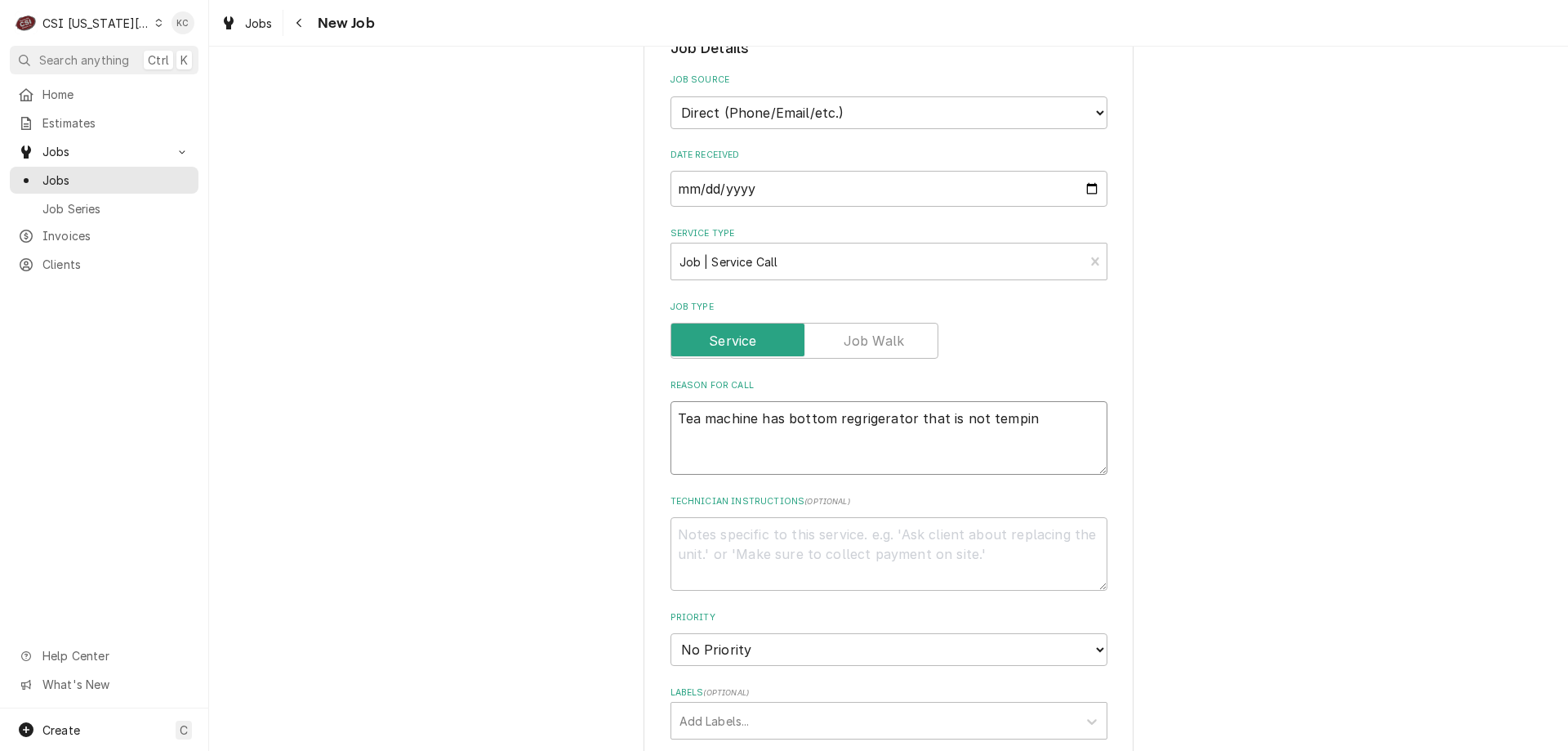
type textarea "Tea machine has bottom regrigerator that is not temping"
type textarea "x"
type textarea "Tea machine has bottom regrigerator that is not temping"
type textarea "x"
type textarea "Tea machine has bottom regrigerator that is not temping -"
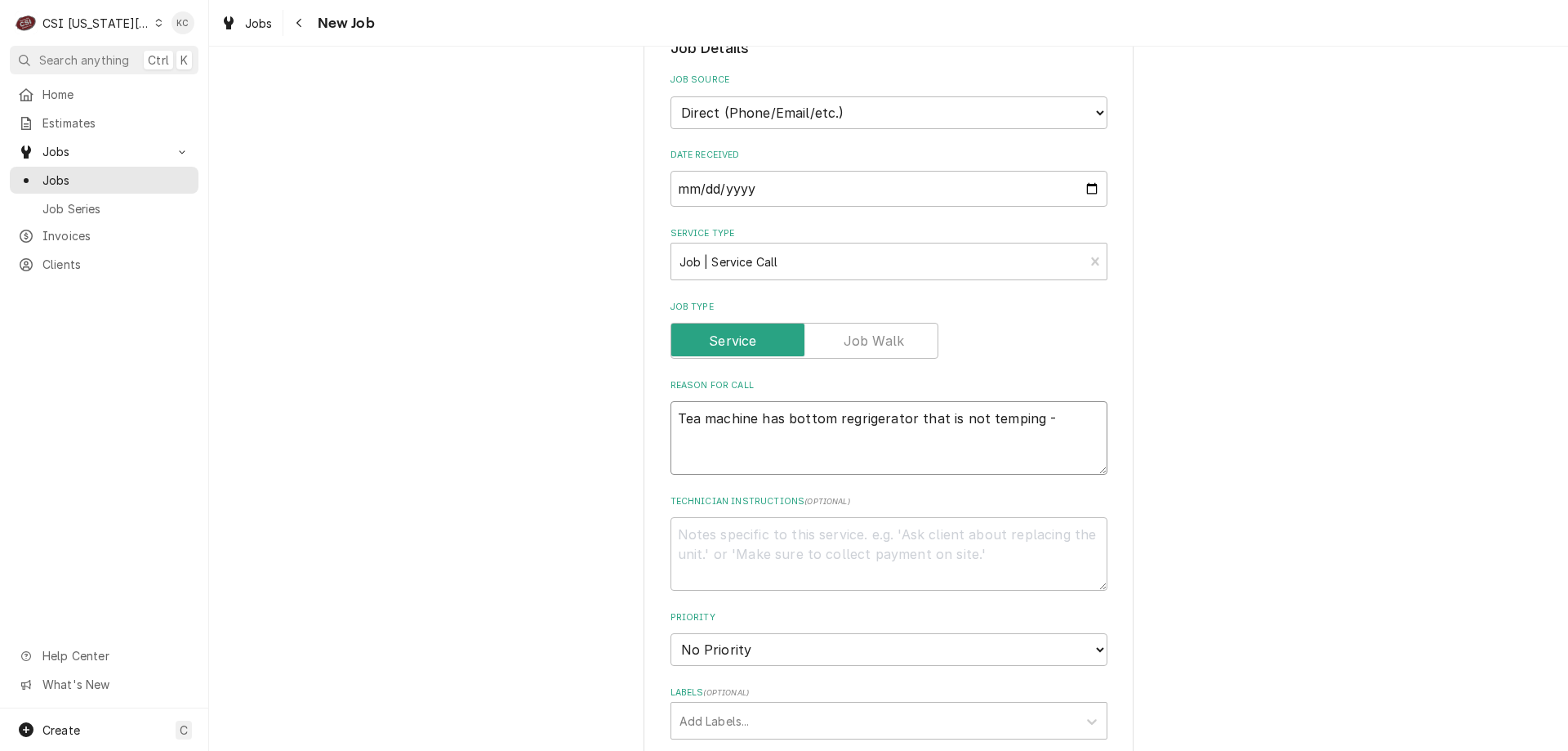
type textarea "x"
type textarea "Tea machine has bottom regrigerator that is not temping - p"
type textarea "x"
type textarea "Tea machine has bottom regrigerator that is not temping - po"
type textarea "x"
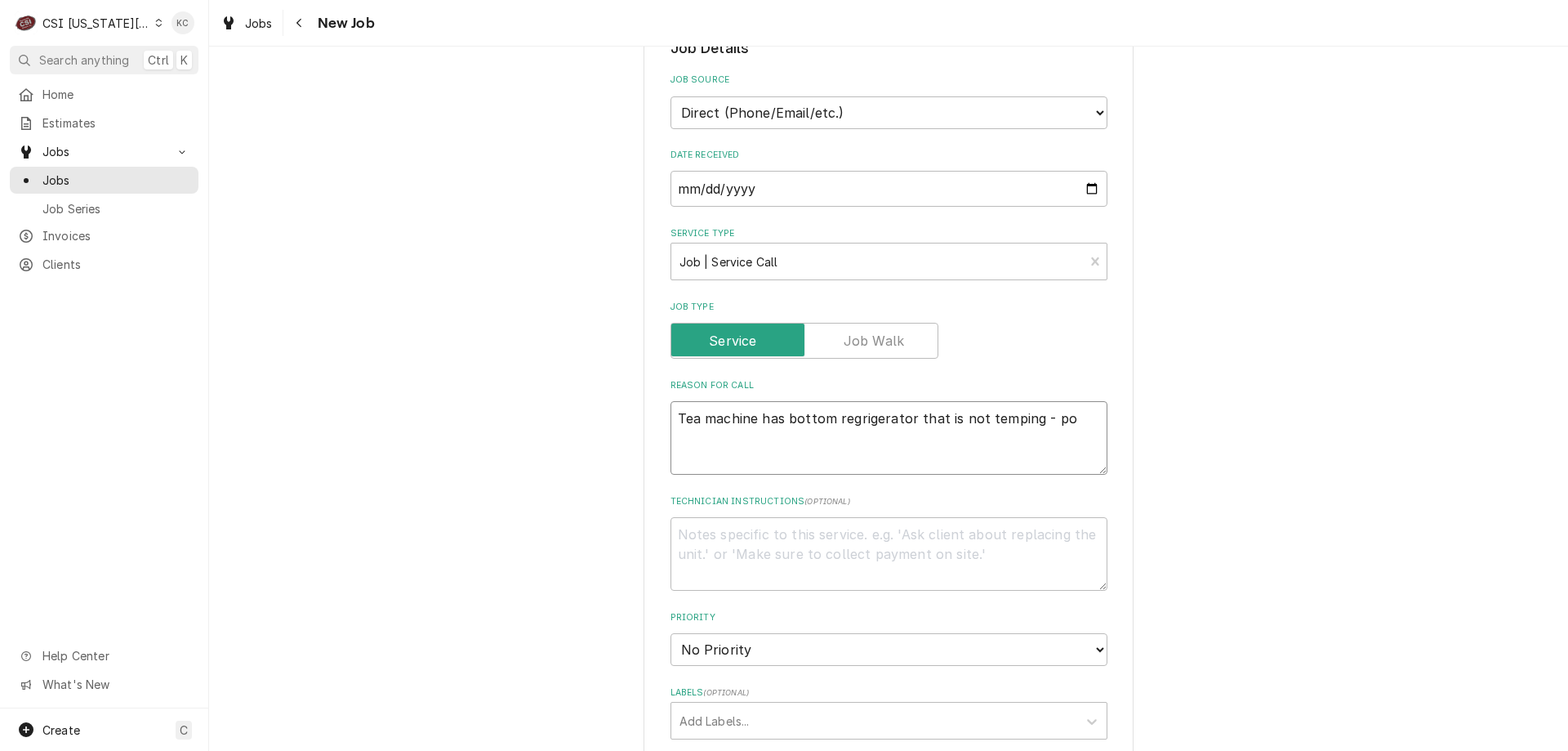
type textarea "Tea machine has bottom regrigerator that is not temping - pos"
type textarea "x"
type textarea "Tea machine has bottom regrigerator that is not temping - possi"
type textarea "x"
type textarea "Tea machine has bottom regrigerator that is not temping - possib"
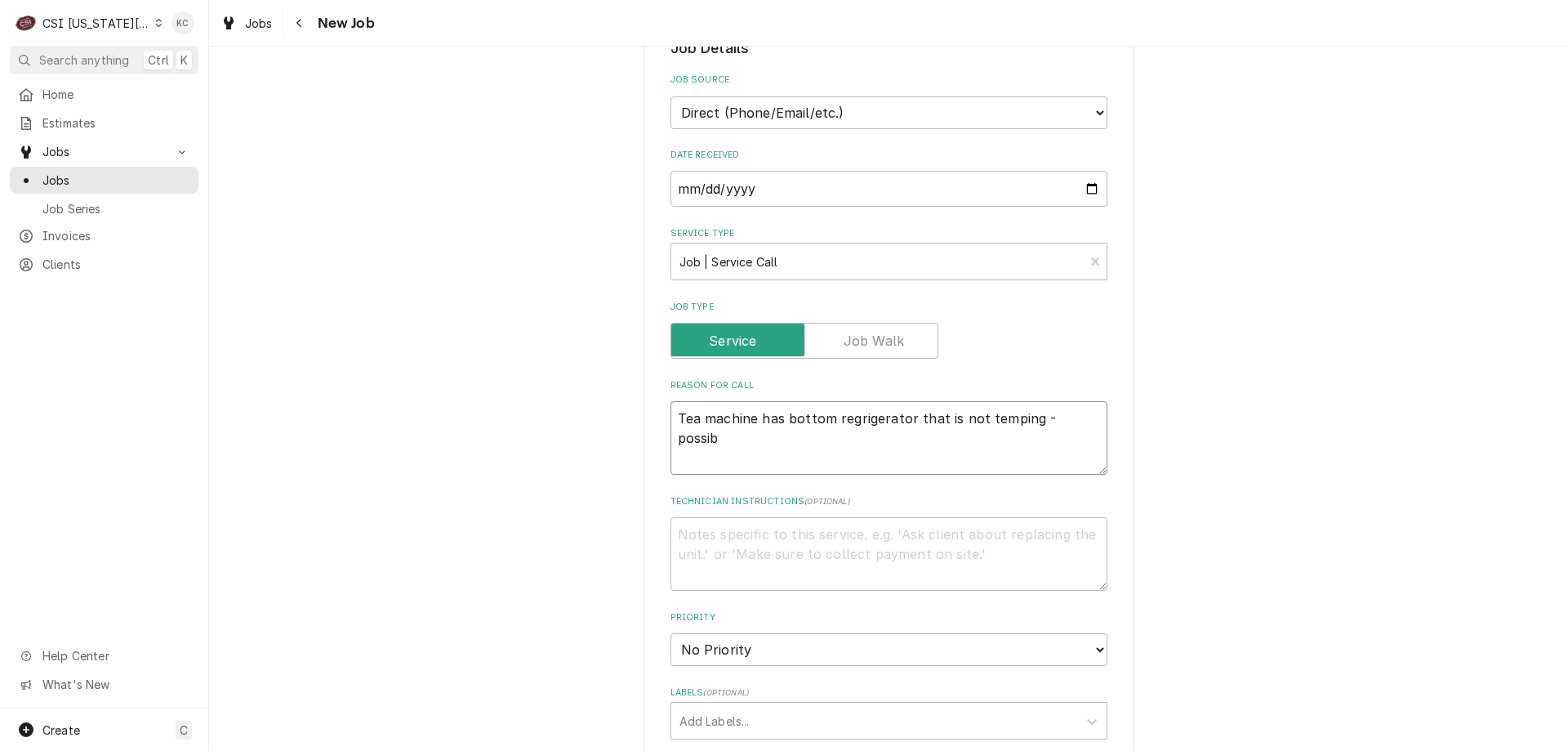
type textarea "x"
type textarea "Tea machine has bottom regrigerator that is not temping - possibl"
type textarea "x"
type textarea "Tea machine has bottom regrigerator that is not temping - possibly"
type textarea "x"
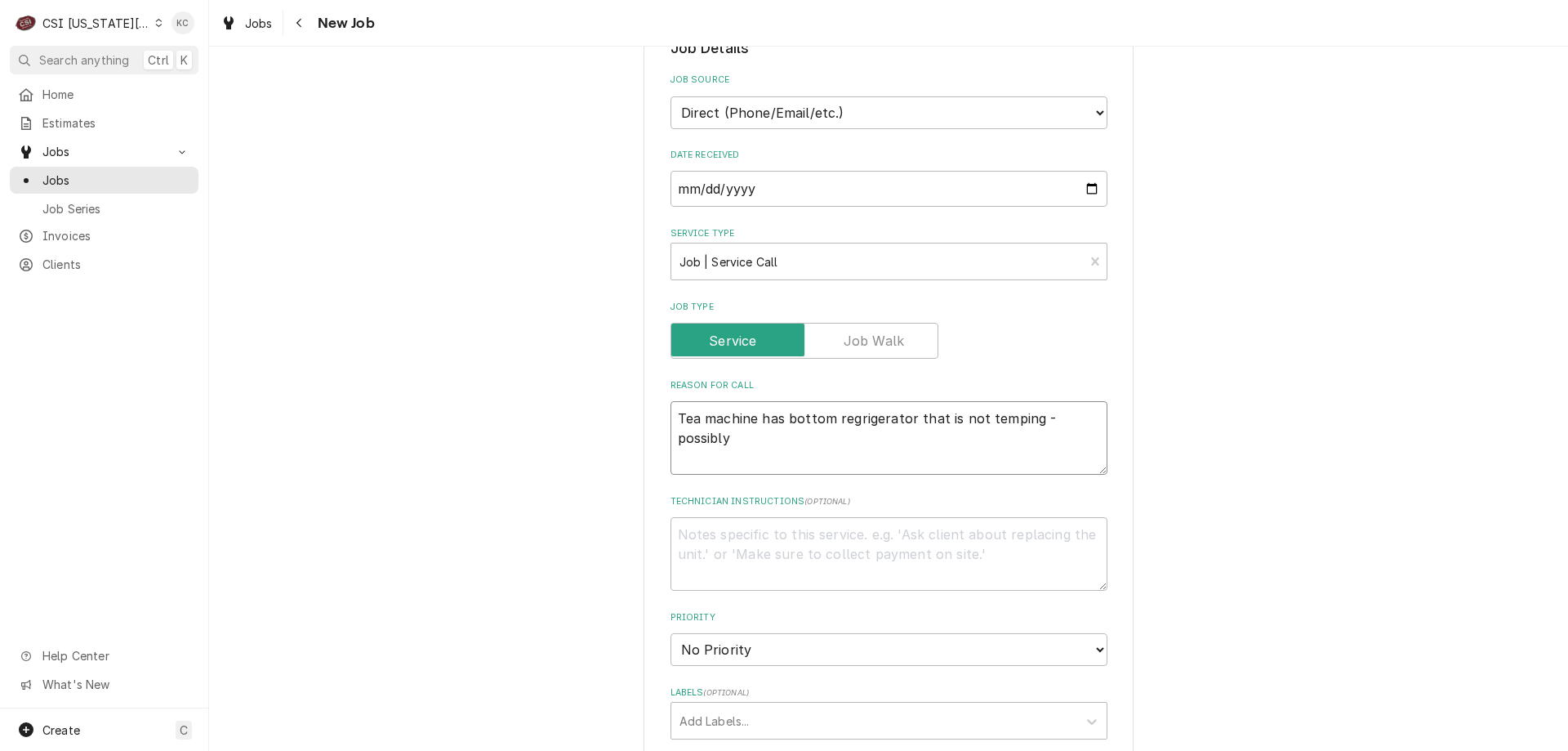
type textarea "Tea machine has bottom regrigerator that is not temping - possibly"
type textarea "x"
type textarea "Tea machine has bottom regrigerator that is not temping - possibly c"
type textarea "x"
type textarea "Tea machine has bottom regrigerator that is not temping - possibly co"
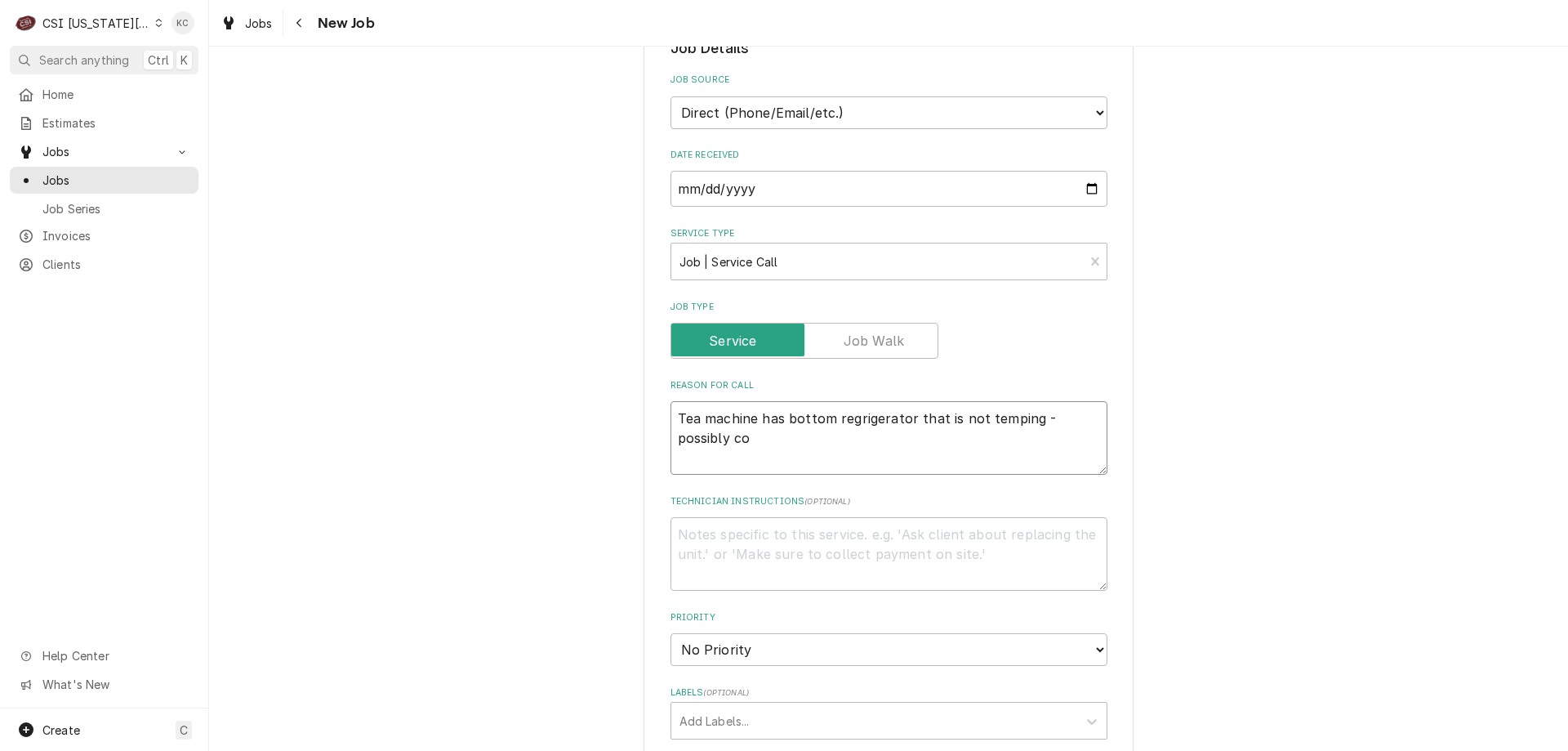
type textarea "x"
type textarea "Tea machine has bottom regrigerator that is not temping - possibly con"
type textarea "x"
type textarea "Tea machine has bottom regrigerator that is not temping - possibly cont"
type textarea "x"
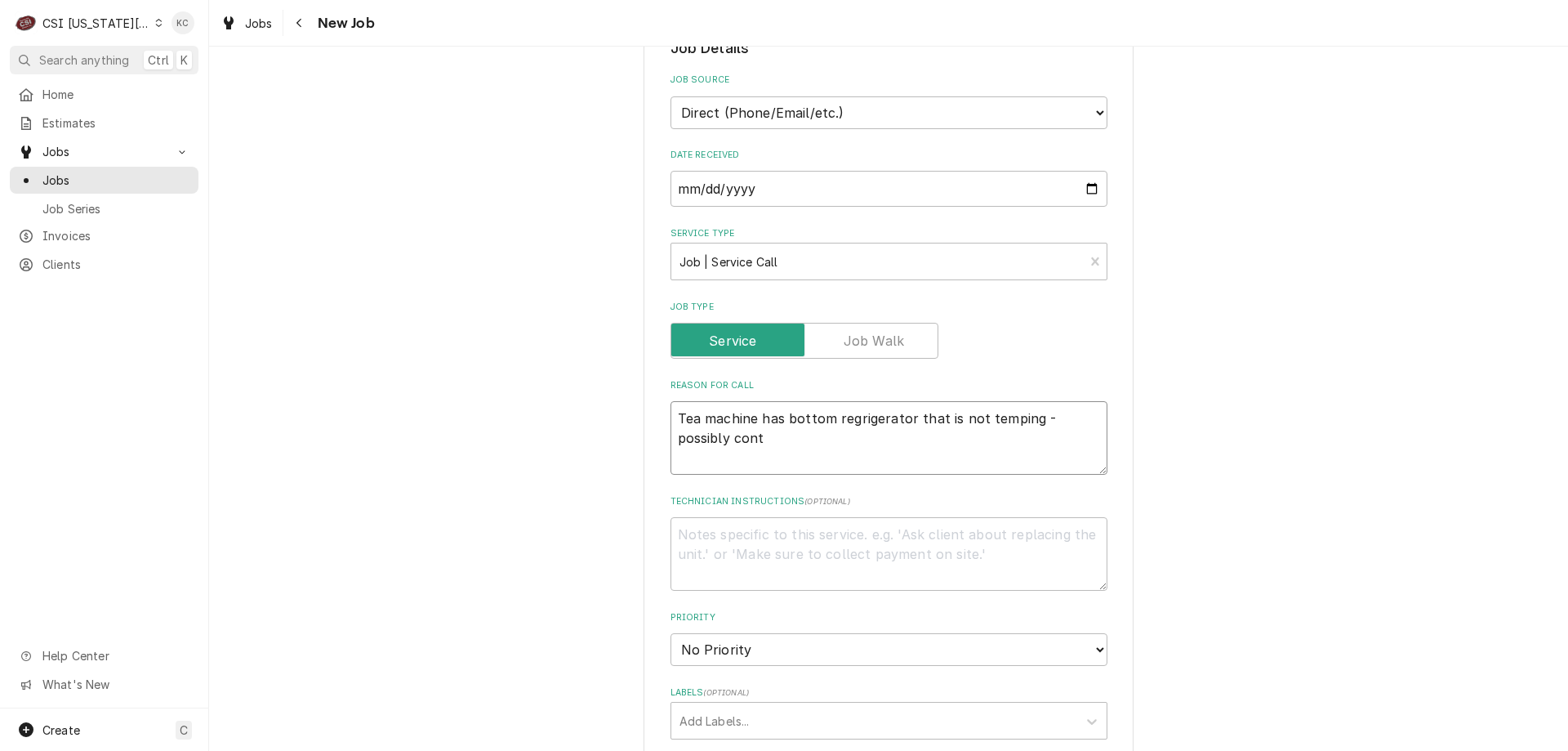
type textarea "Tea machine has bottom regrigerator that is not temping - possibly contr"
type textarea "x"
type textarea "Tea machine has bottom regrigerator that is not temping - possibly contro"
type textarea "x"
type textarea "Tea machine has bottom regrigerator that is not temping - possibly control"
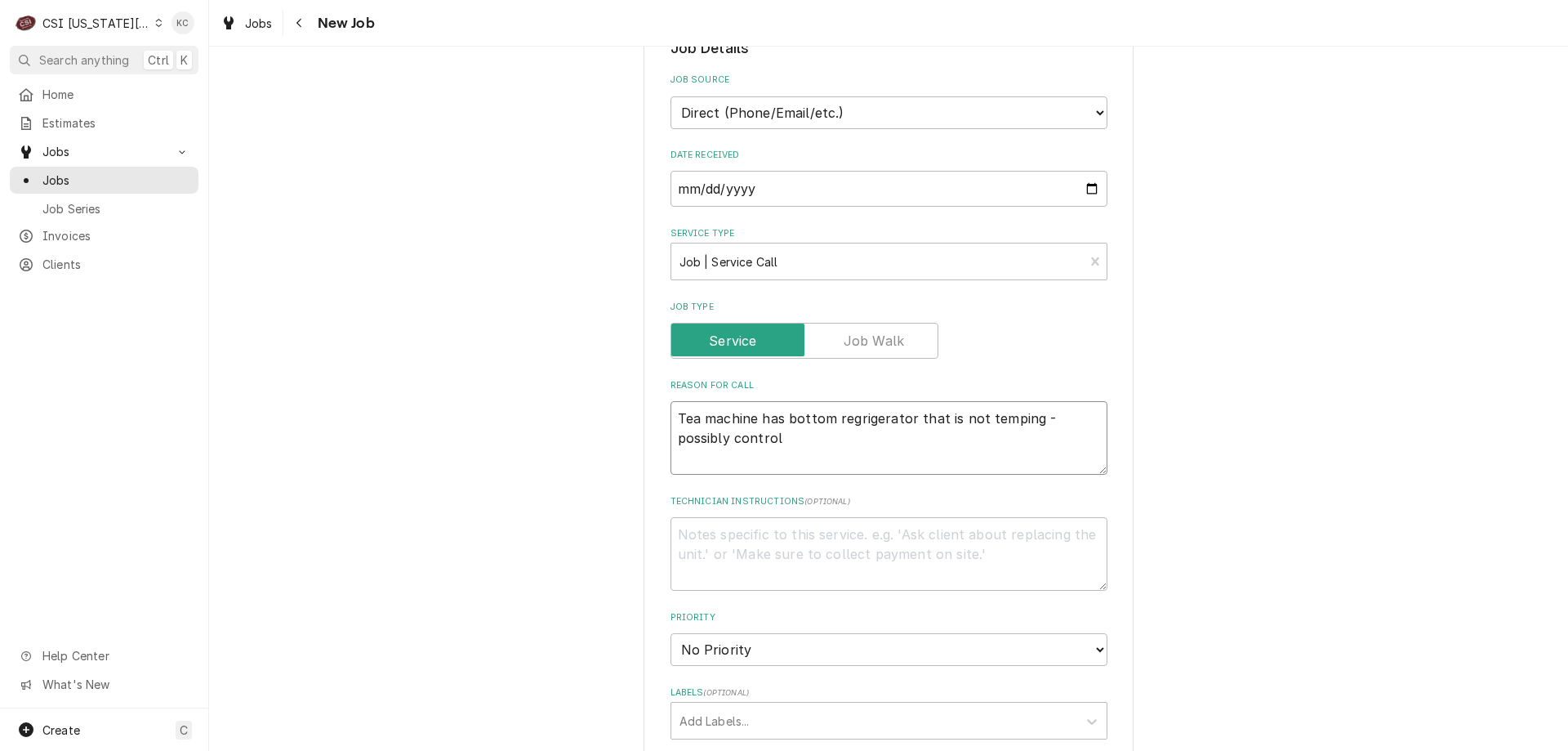
type textarea "x"
type textarea "Tea machine has bottom regrigerator that is not temping - possibly controll"
type textarea "x"
type textarea "Tea machine has bottom regrigerator that is not temping - possibly controlle"
type textarea "x"
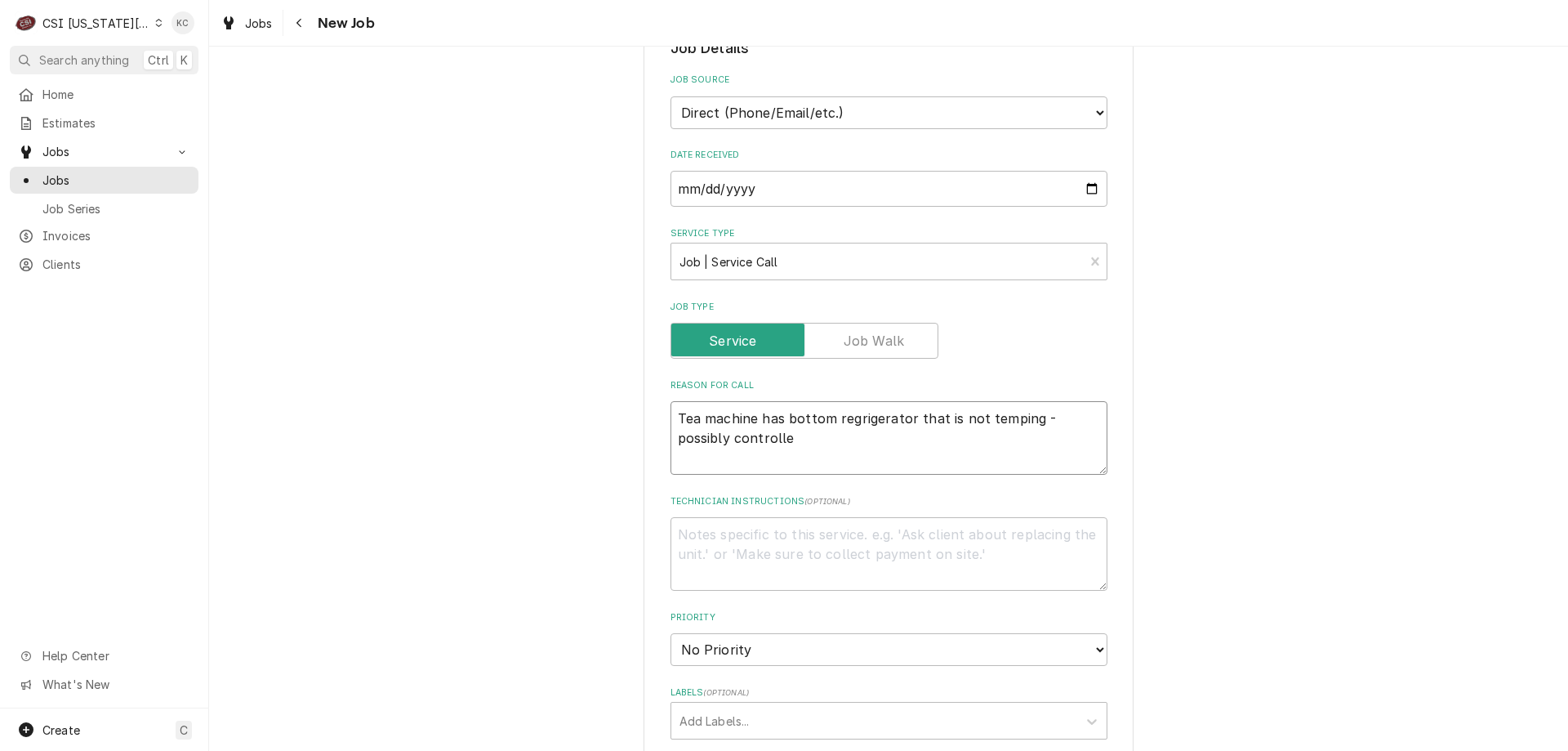
type textarea "Tea machine has bottom regrigerator that is not temping - possibly controller"
type textarea "x"
type textarea "Tea machine has bottom regrigerator that is not temping - possibly controller"
type textarea "x"
type textarea "Tea machine has bottom regrigerator that is not temping - possibly controller -"
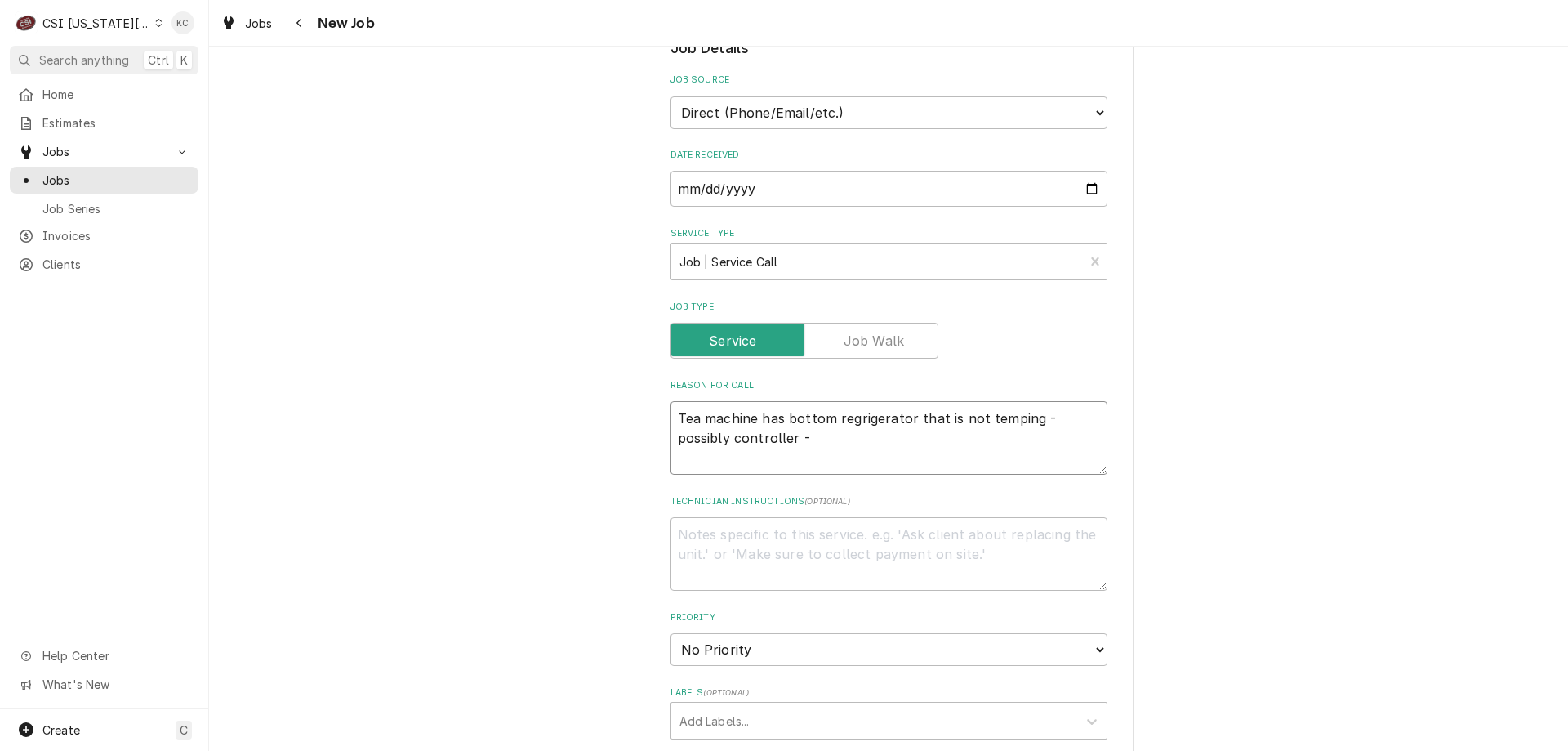
type textarea "x"
type textarea "Tea machine has bottom regrigerator that is not temping - possibly controller -"
type textarea "x"
type textarea "Tea machine has bottom regrigerator that is not temping - possibly controller -…"
type textarea "x"
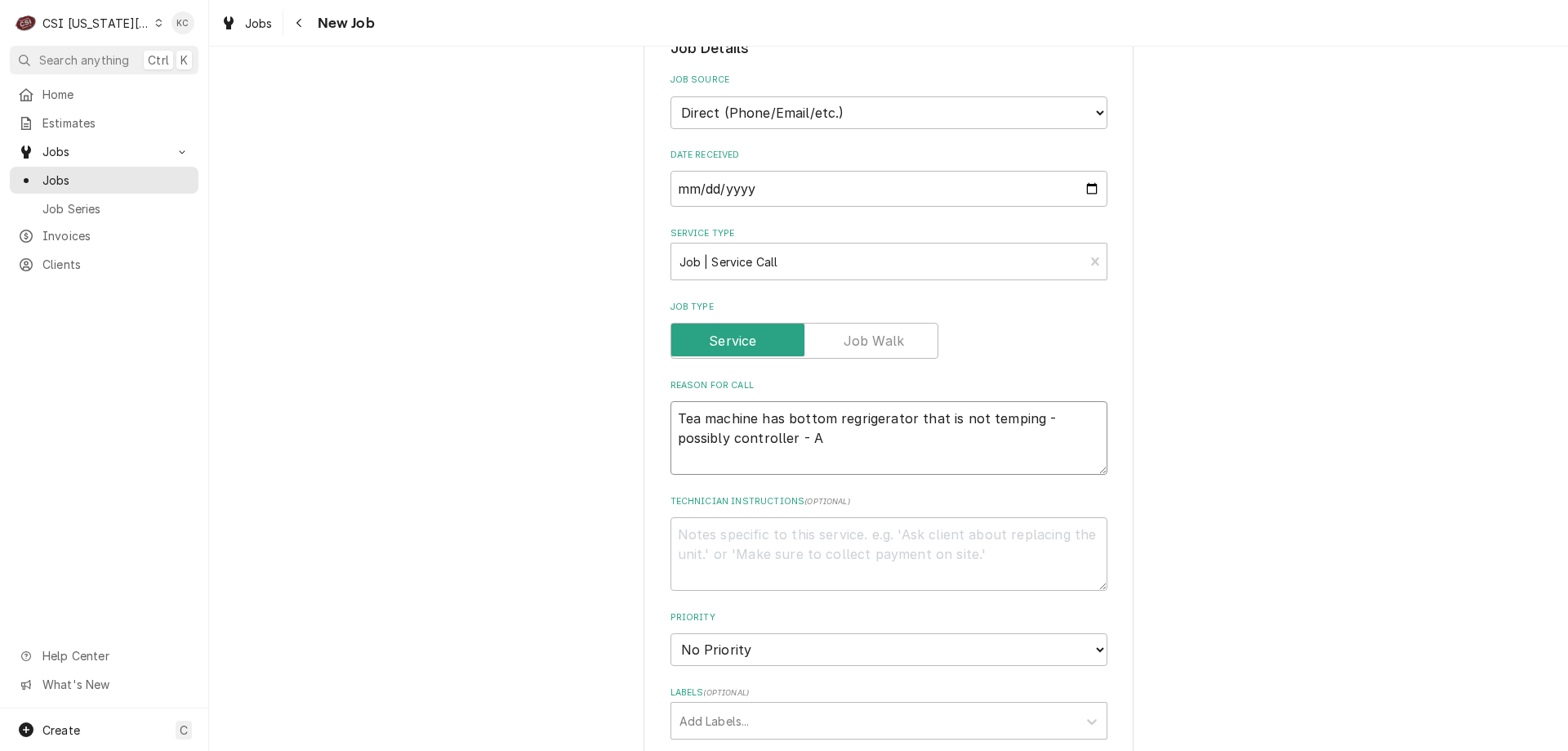
type textarea "Tea machine has bottom regrigerator that is not temping - possibly controller -"
type textarea "x"
type textarea "Tea machine has bottom regrigerator that is not temping - possibly controller -"
type textarea "x"
type textarea "Tea machine has bottom regrigerator that is not temping - possibly controller"
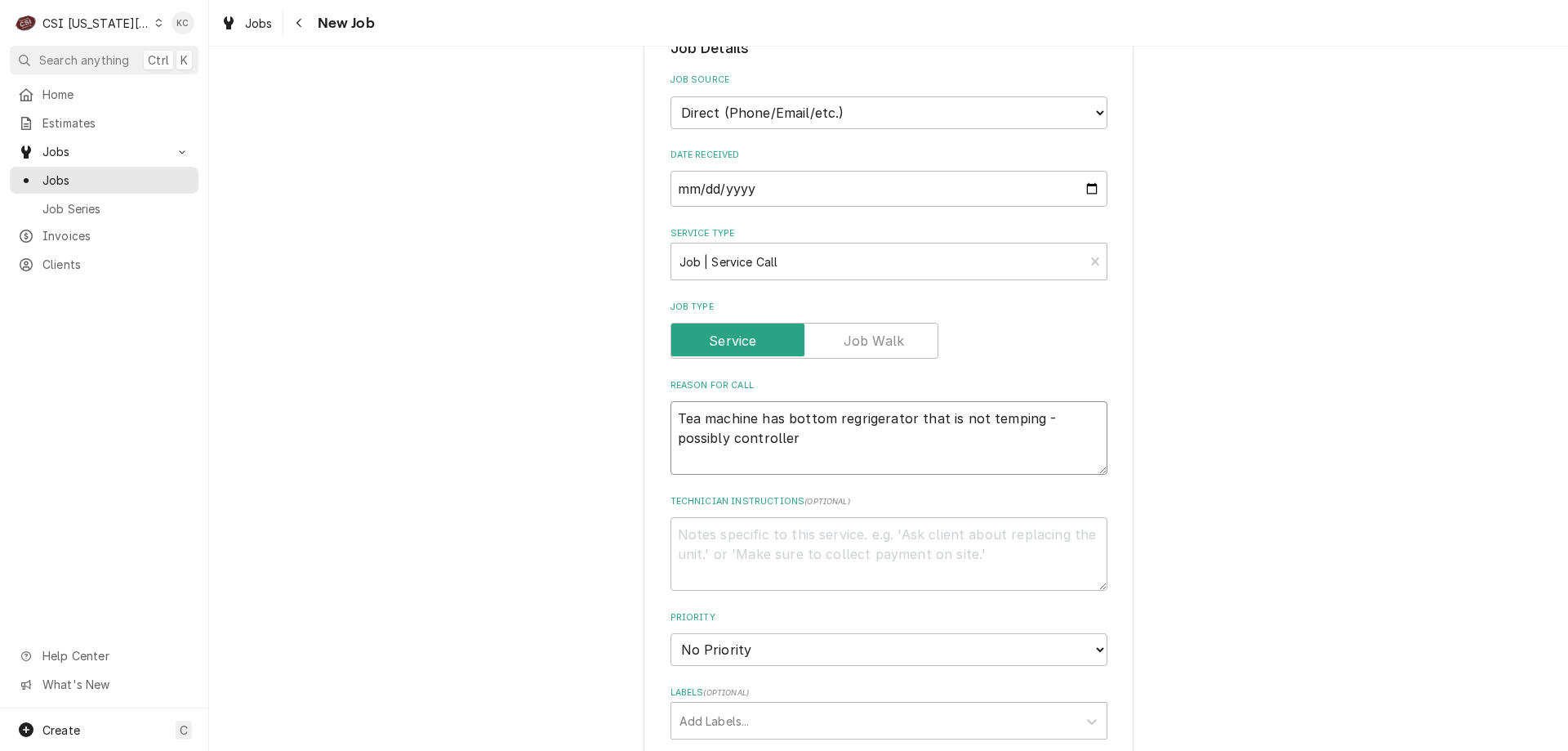
type textarea "x"
type textarea "Tea machine has bottom regrigerator that is not temping - possibly controller"
click at [1028, 534] on textarea "Technician Instructions ( optional )" at bounding box center [889, 554] width 437 height 74
type textarea "x"
type textarea "T"
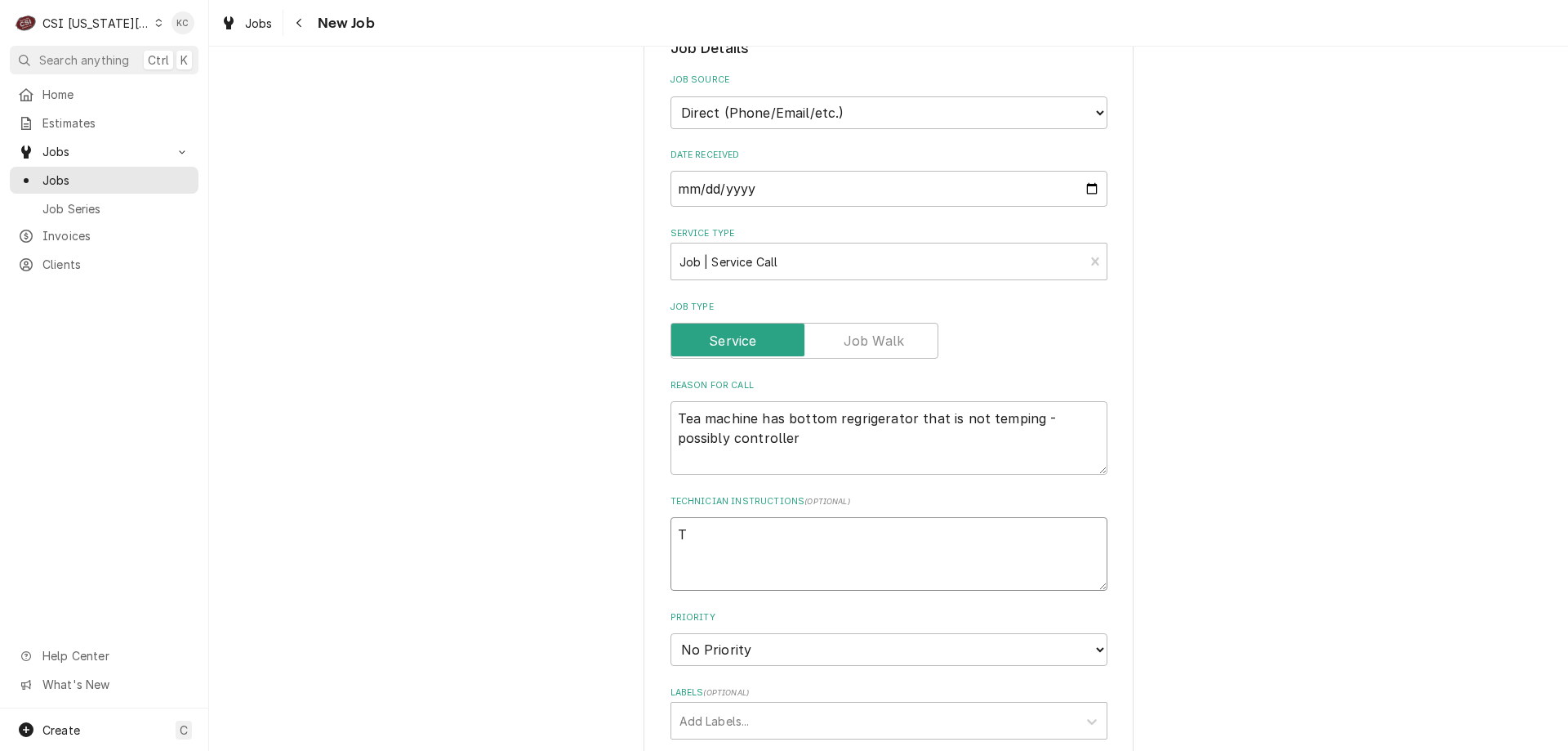
type textarea "x"
type textarea "Ti"
type textarea "x"
type textarea "Tim"
type textarea "x"
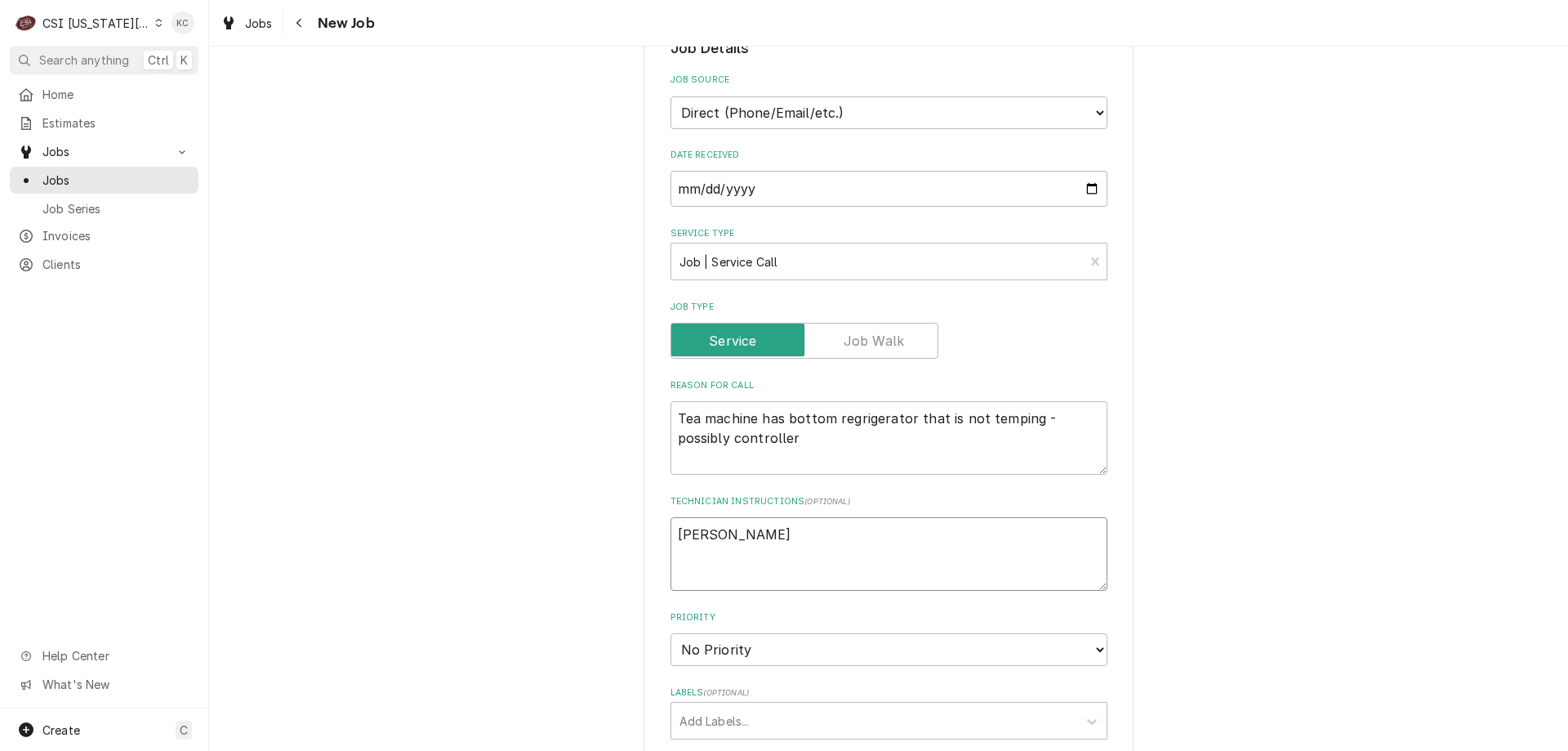
type textarea "Timo"
type textarea "x"
type textarea "Timoth"
type textarea "x"
type textarea "Timothe"
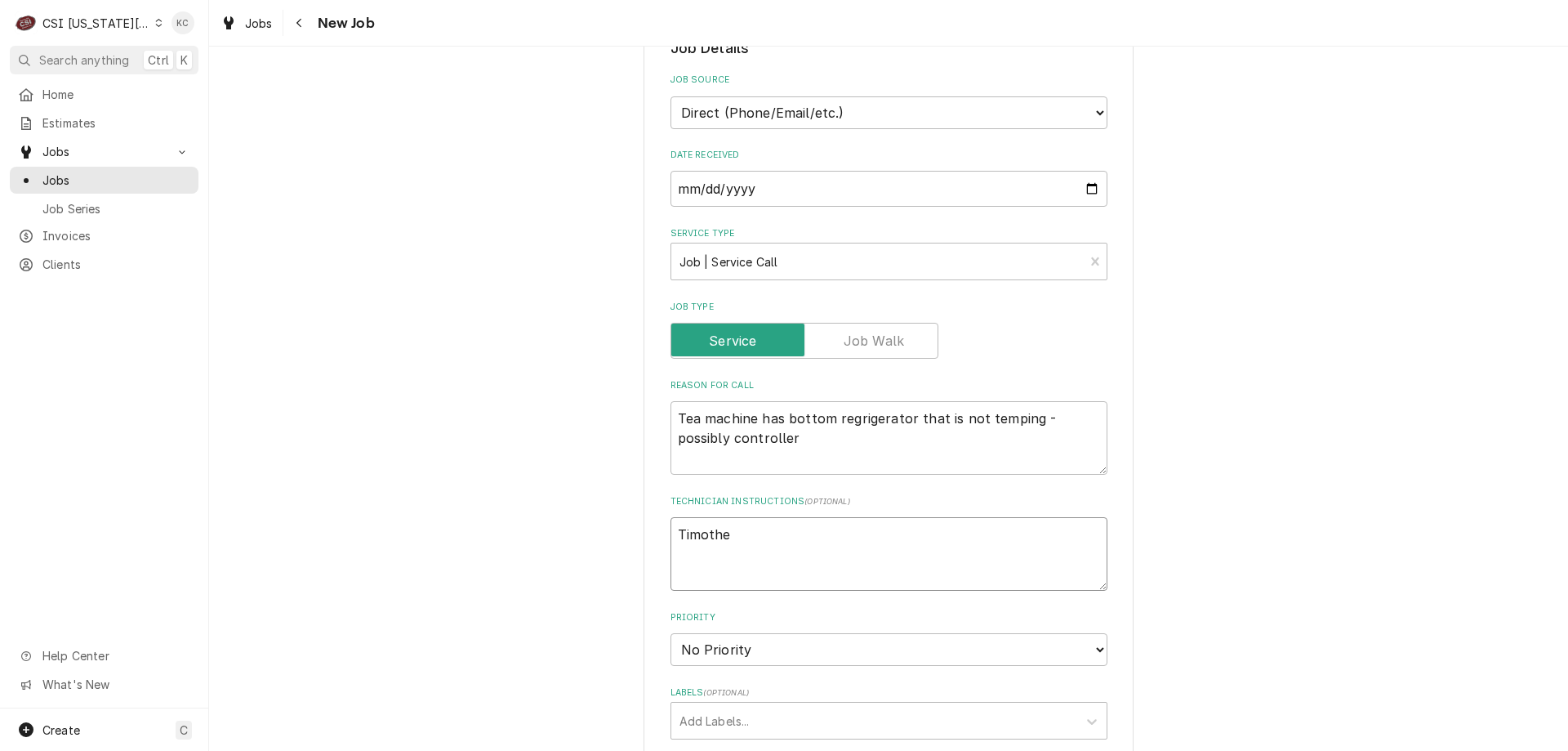
type textarea "x"
type textarea "Timoth"
type textarea "x"
type textarea "Timothy"
type textarea "x"
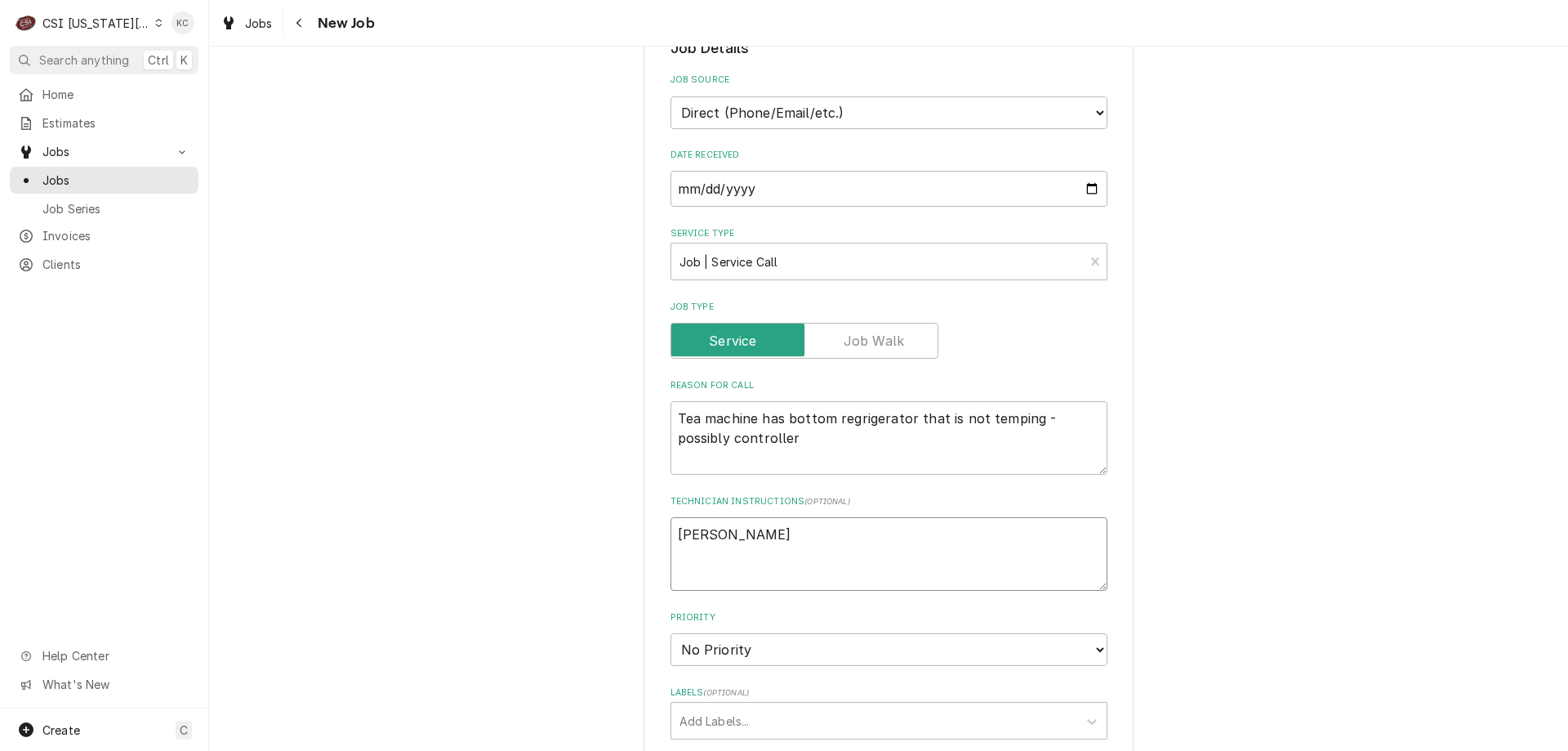
type textarea "Timothy"
type textarea "x"
type textarea "Timothy s"
type textarea "x"
type textarea "Timothy sa"
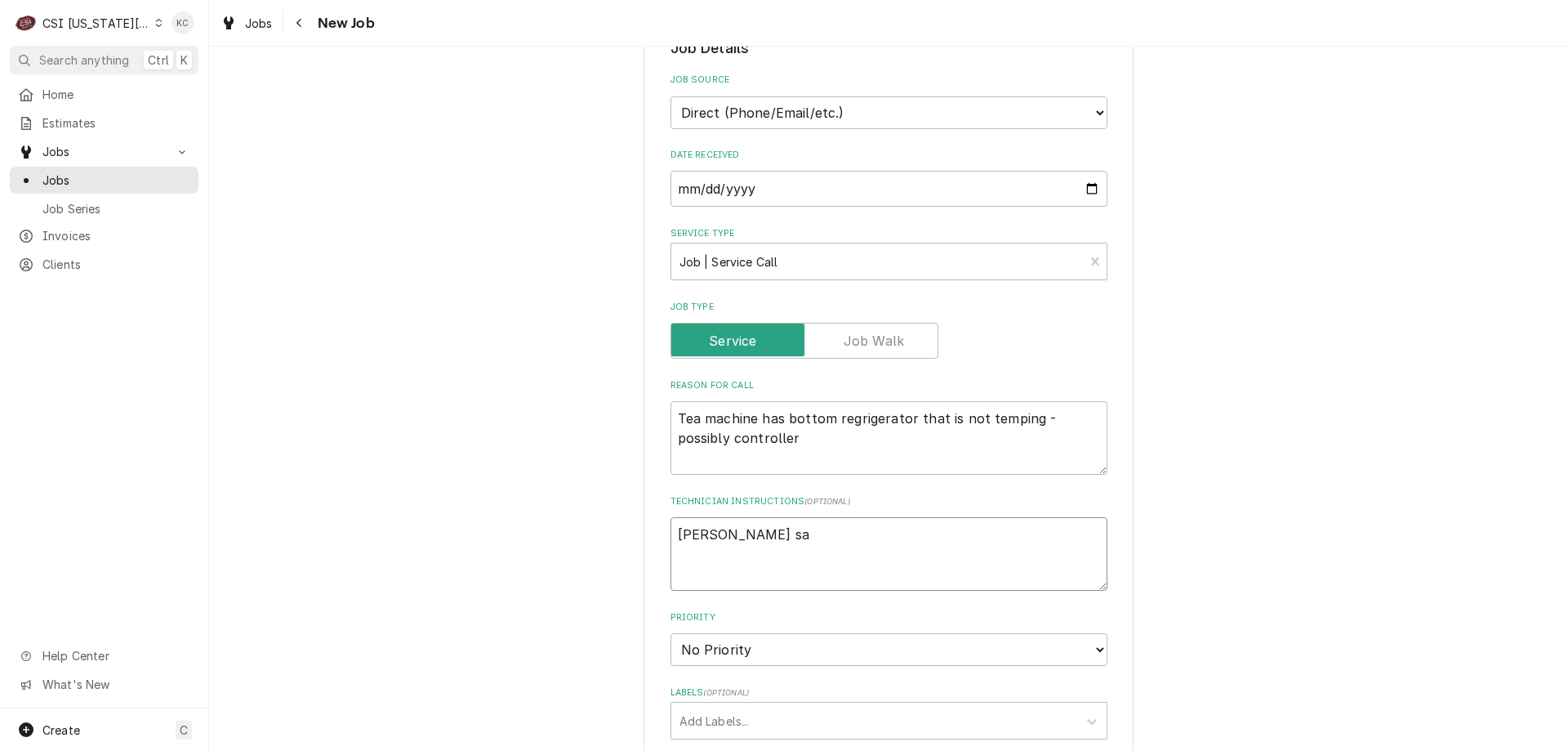
type textarea "x"
type textarea "Timothy sai"
type textarea "x"
type textarea "Timothy said"
type textarea "x"
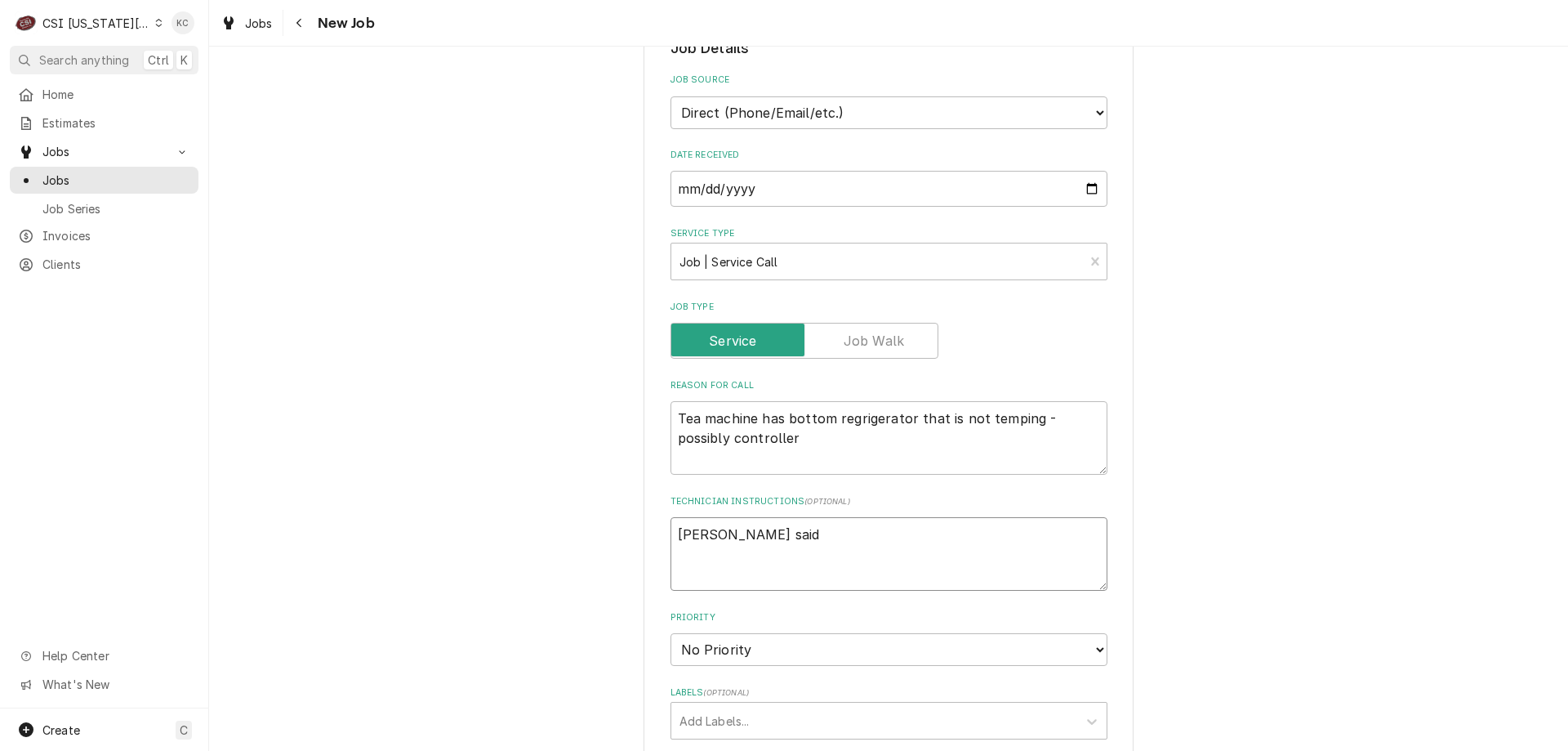
type textarea "Timothy said"
type textarea "x"
type textarea "Timothy said t"
type textarea "x"
type textarea "Timothy said th"
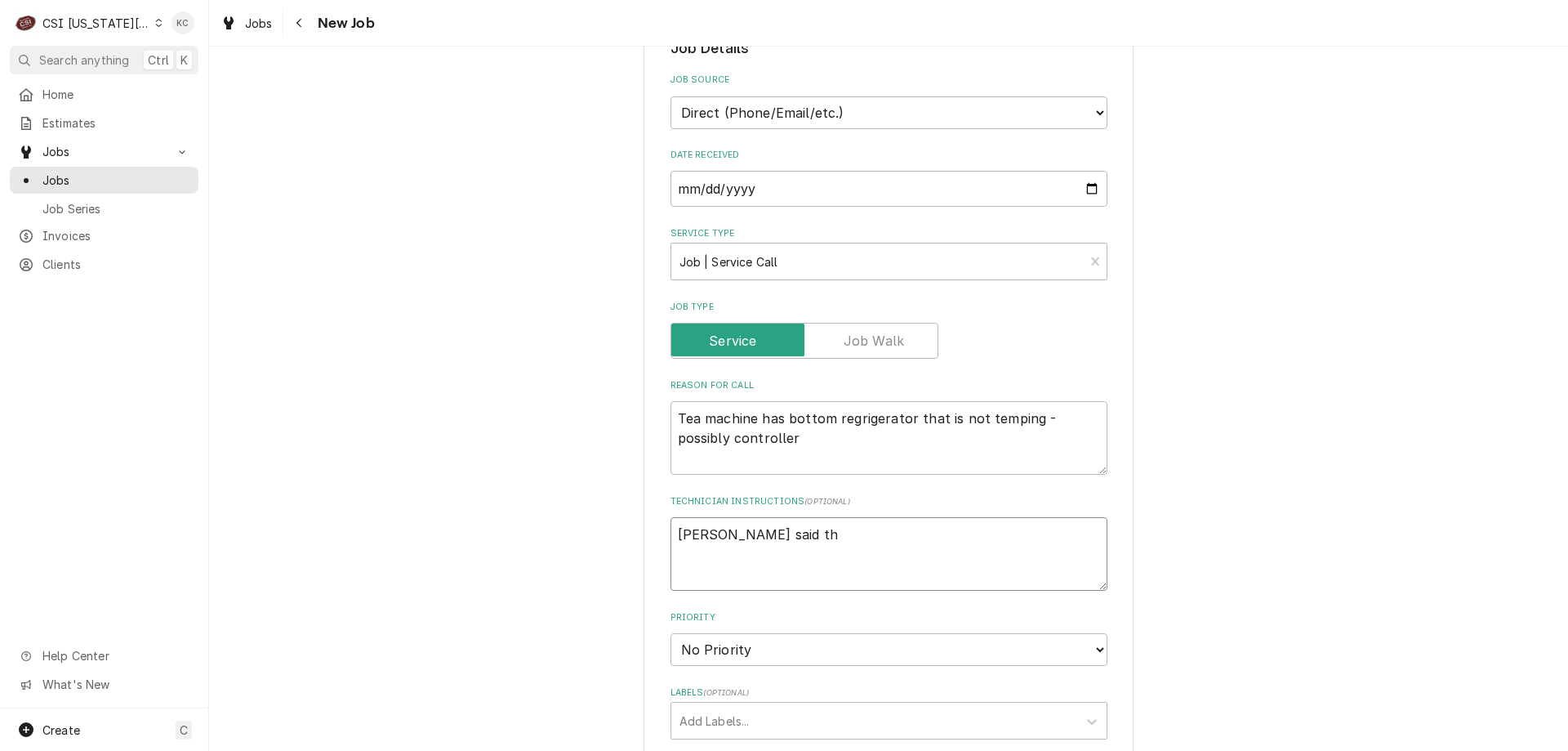
type textarea "x"
type textarea "Timothy said the"
type textarea "x"
type textarea "Timothy said they"
click at [871, 657] on select "No Priority Urgent High Medium Low" at bounding box center [889, 650] width 437 height 33
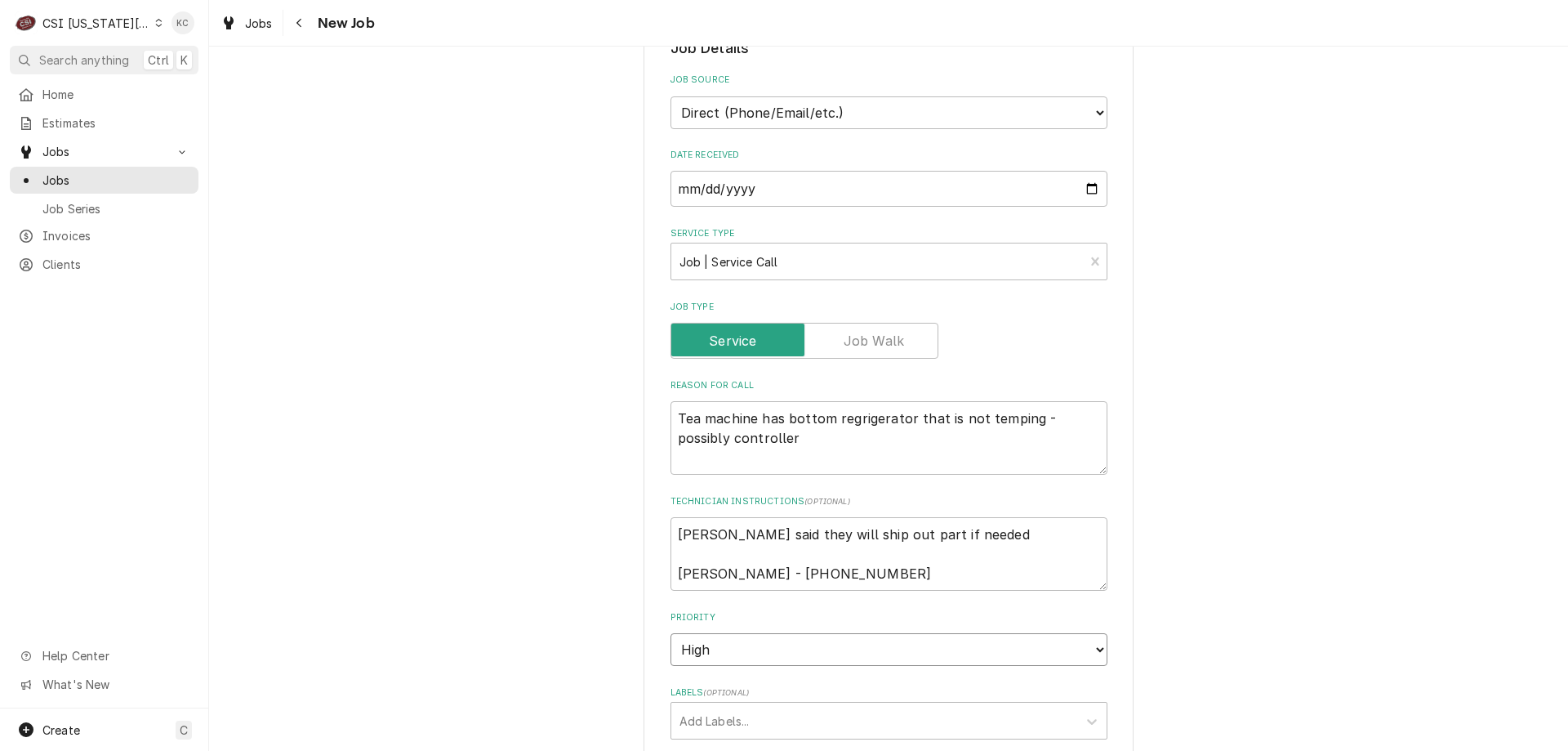
click at [671, 634] on select "No Priority Urgent High Medium Low" at bounding box center [889, 650] width 437 height 33
click at [675, 540] on textarea "Timothy said they will ship out part if needed Timothy Langley - 214 429-7799" at bounding box center [889, 554] width 437 height 74
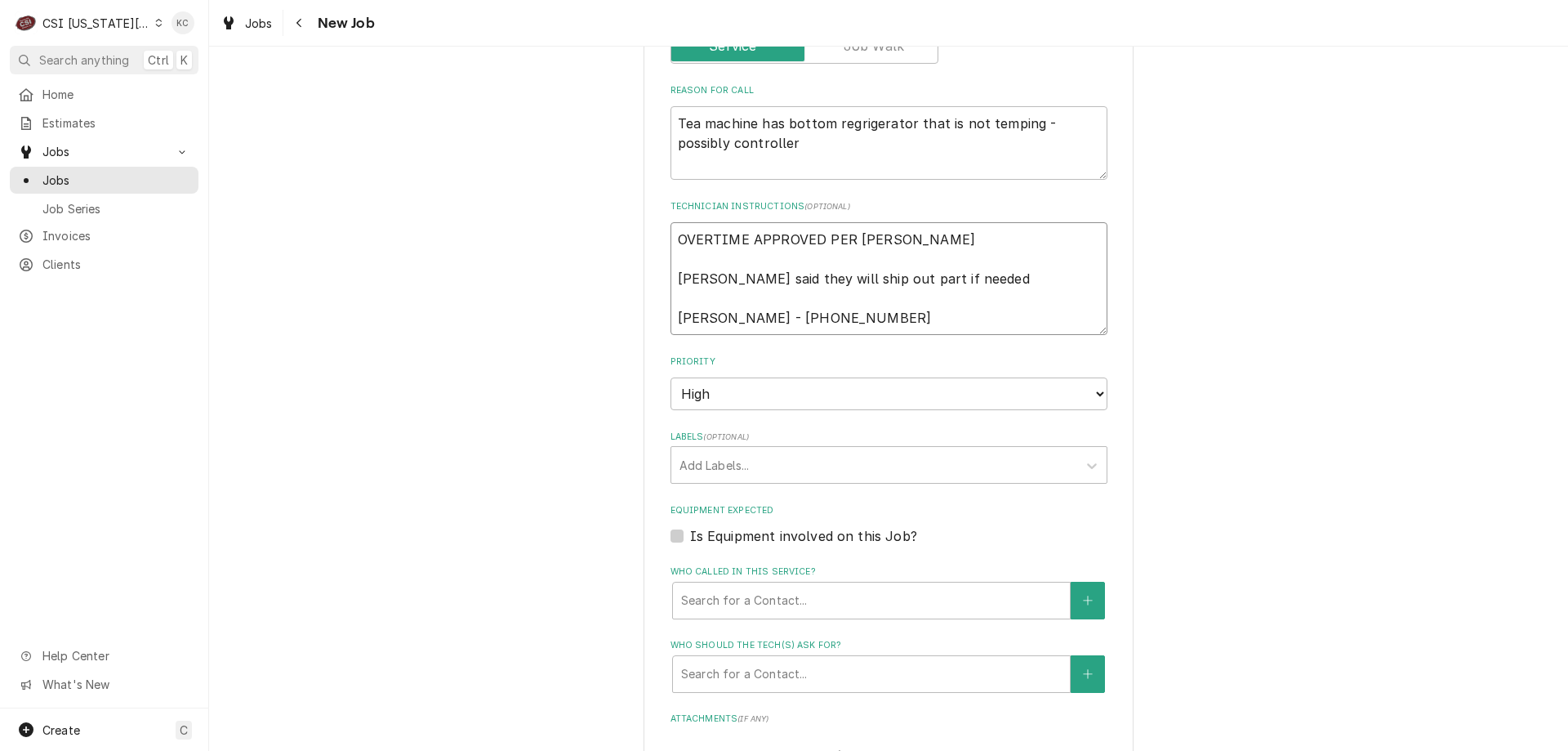
scroll to position [735, 0]
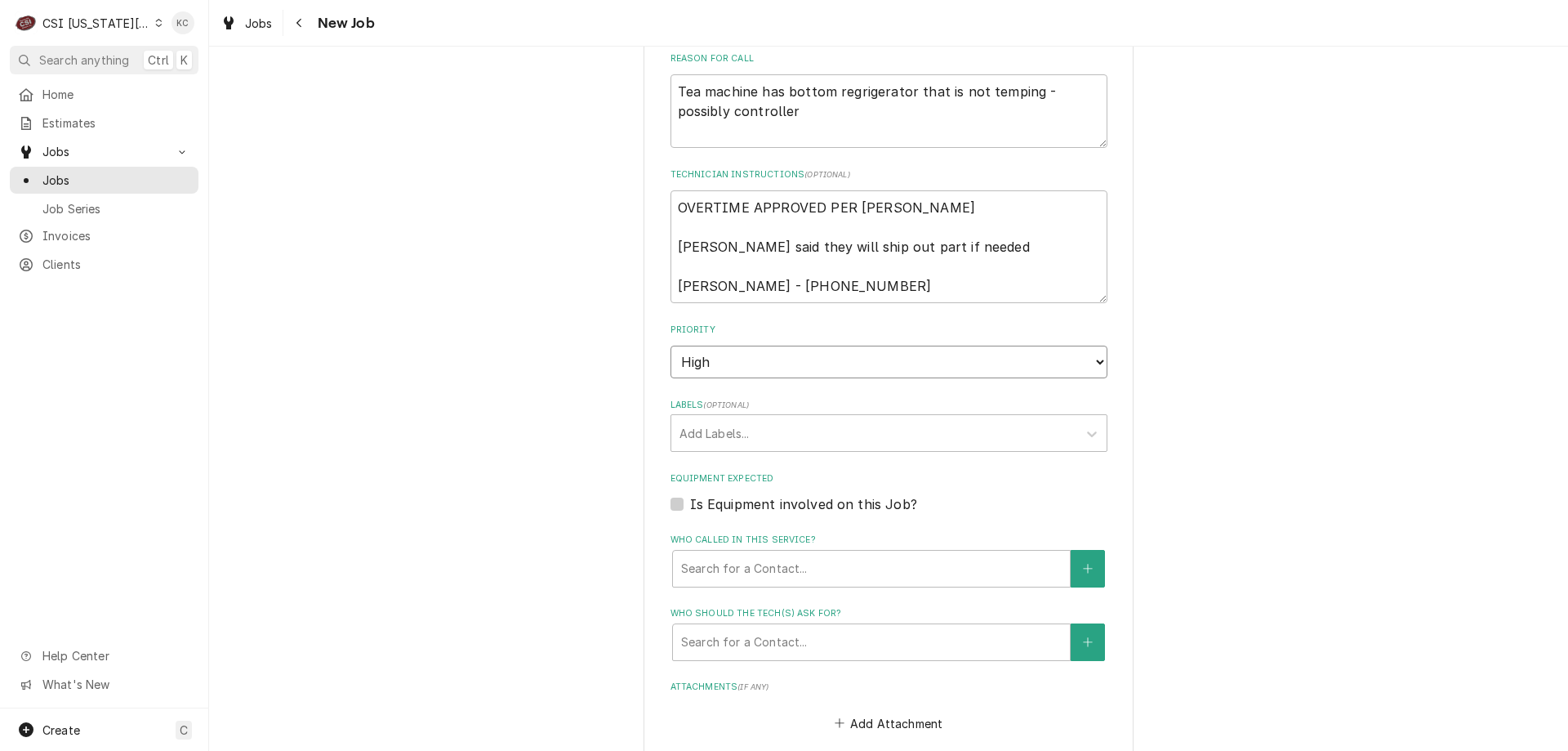
click at [715, 367] on select "No Priority Urgent High Medium Low" at bounding box center [889, 361] width 437 height 33
click at [671, 345] on select "No Priority Urgent High Medium Low" at bounding box center [889, 361] width 437 height 33
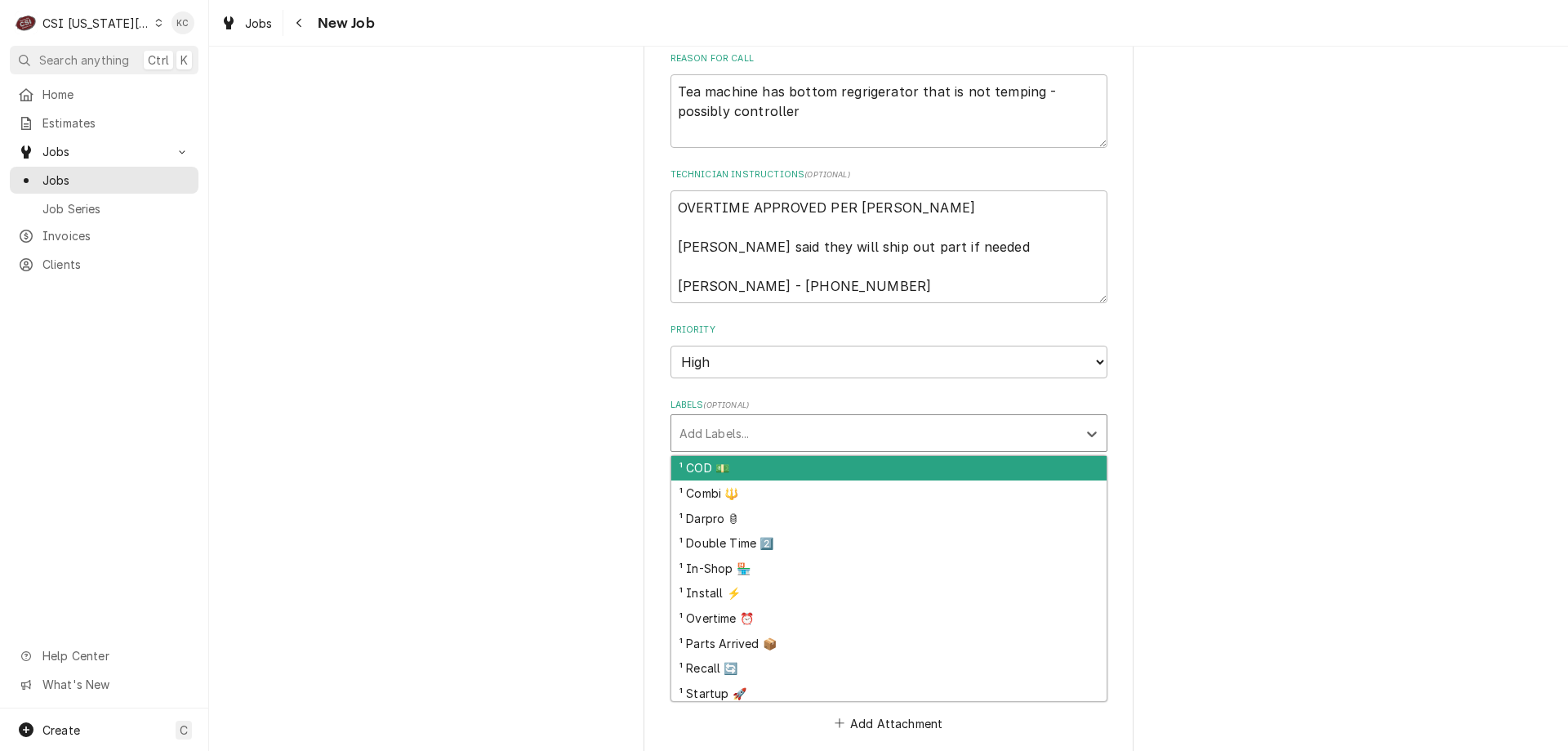
click at [706, 443] on div "Labels" at bounding box center [874, 434] width 390 height 30
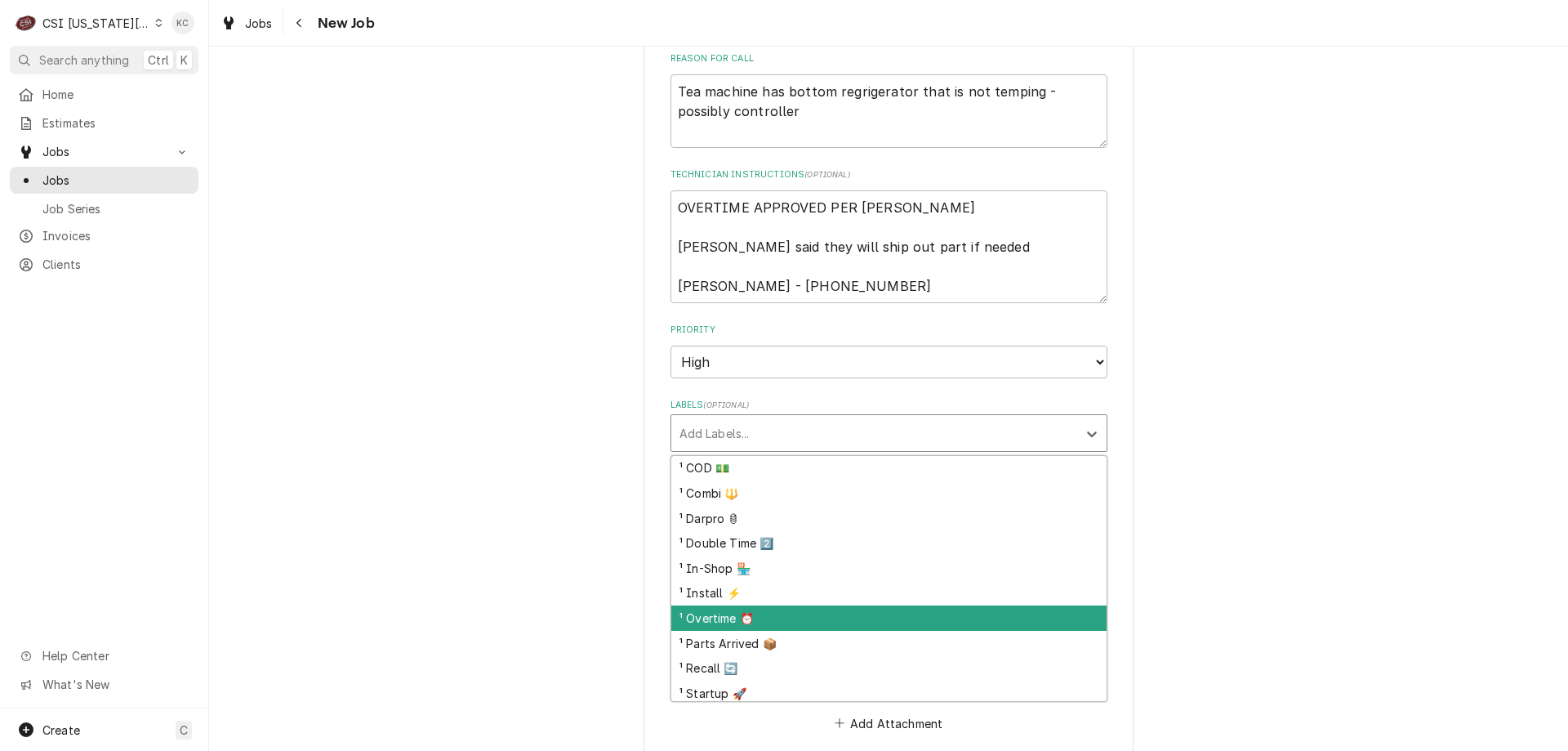
click at [743, 612] on div "¹ Overtime ⏰" at bounding box center [889, 618] width 435 height 25
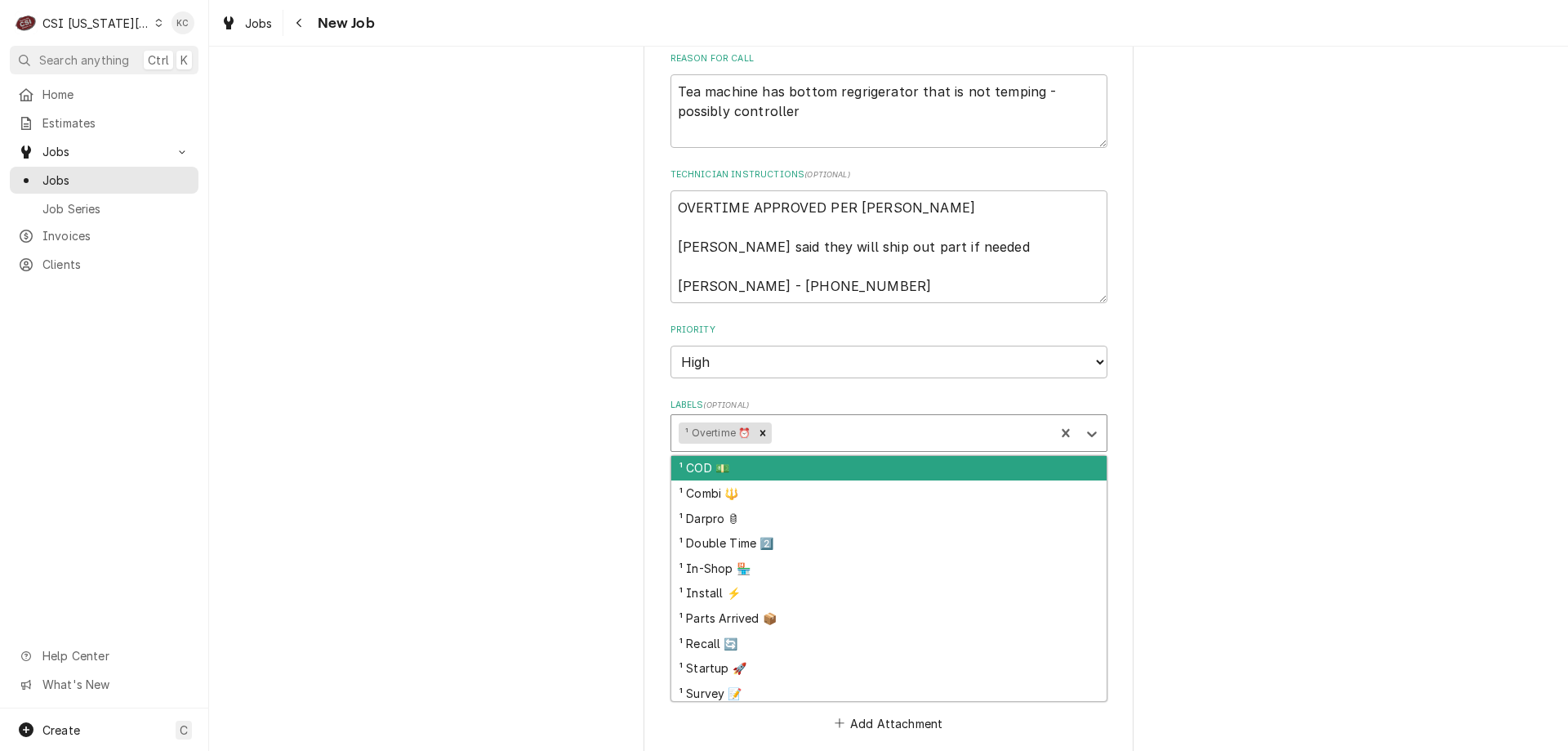
click at [817, 438] on div "Labels" at bounding box center [910, 434] width 272 height 30
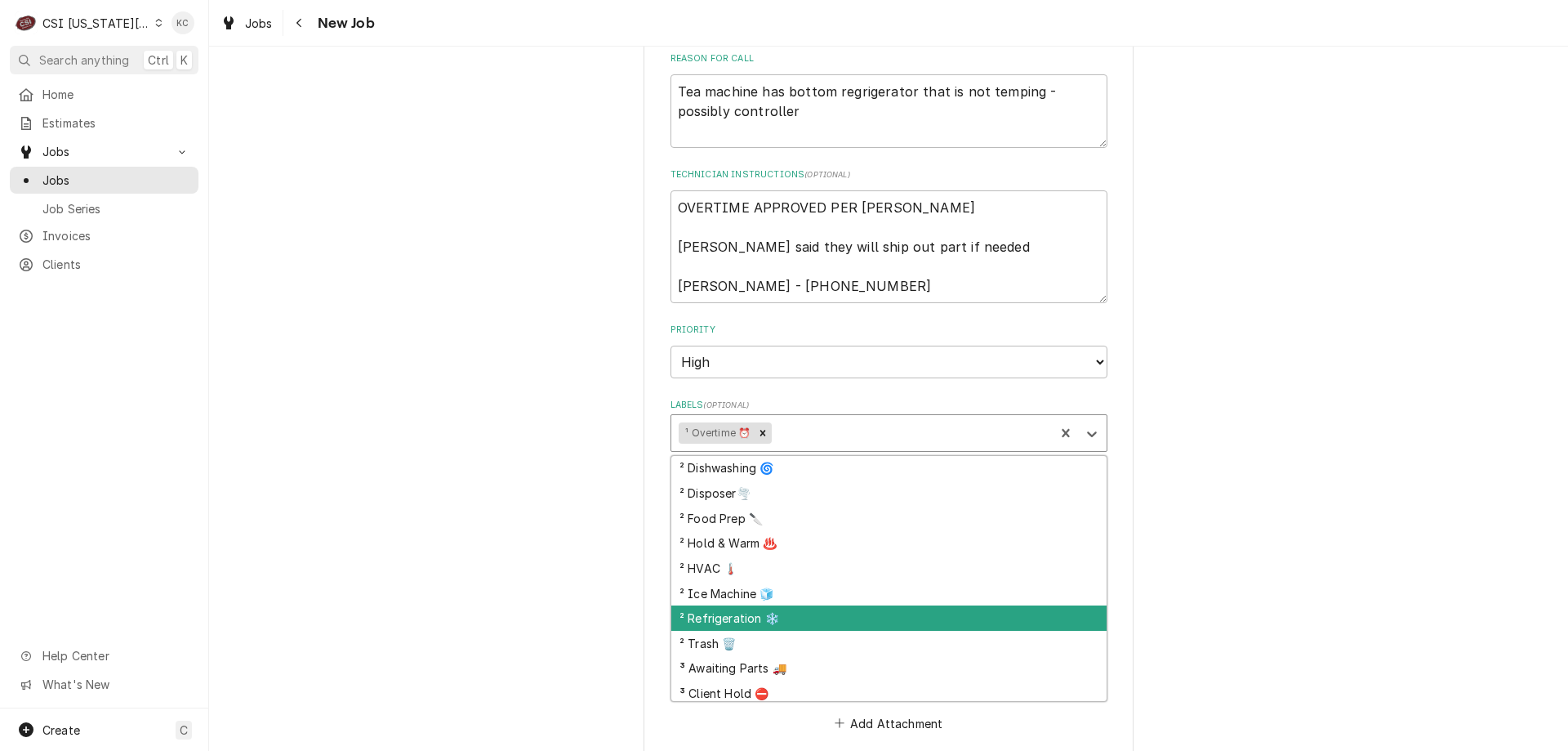
click at [818, 615] on div "² Refrigeration ❄️" at bounding box center [889, 618] width 435 height 25
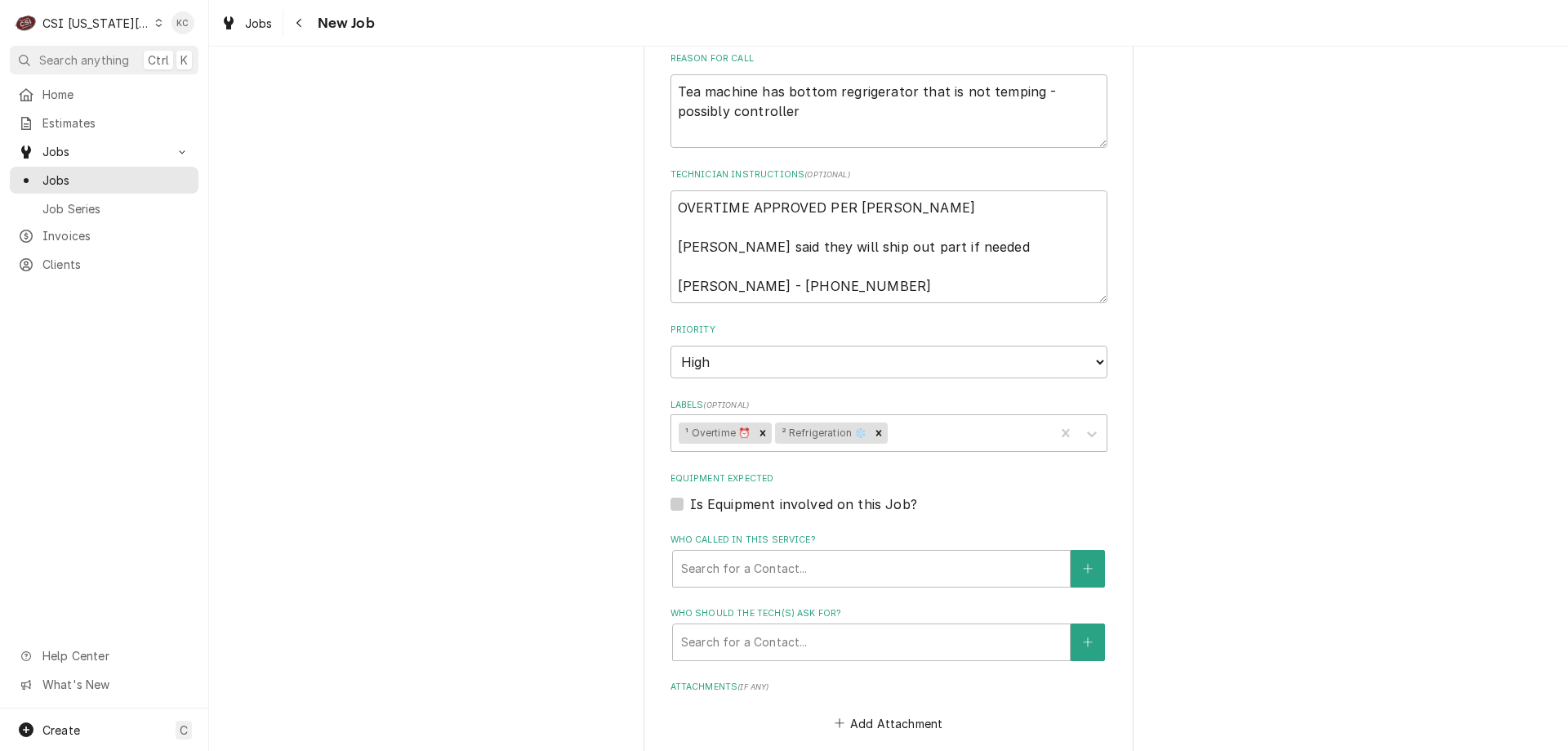
click at [1278, 539] on div "Please provide the following information to create a job: Client Details Client…" at bounding box center [888, 217] width 1359 height 1778
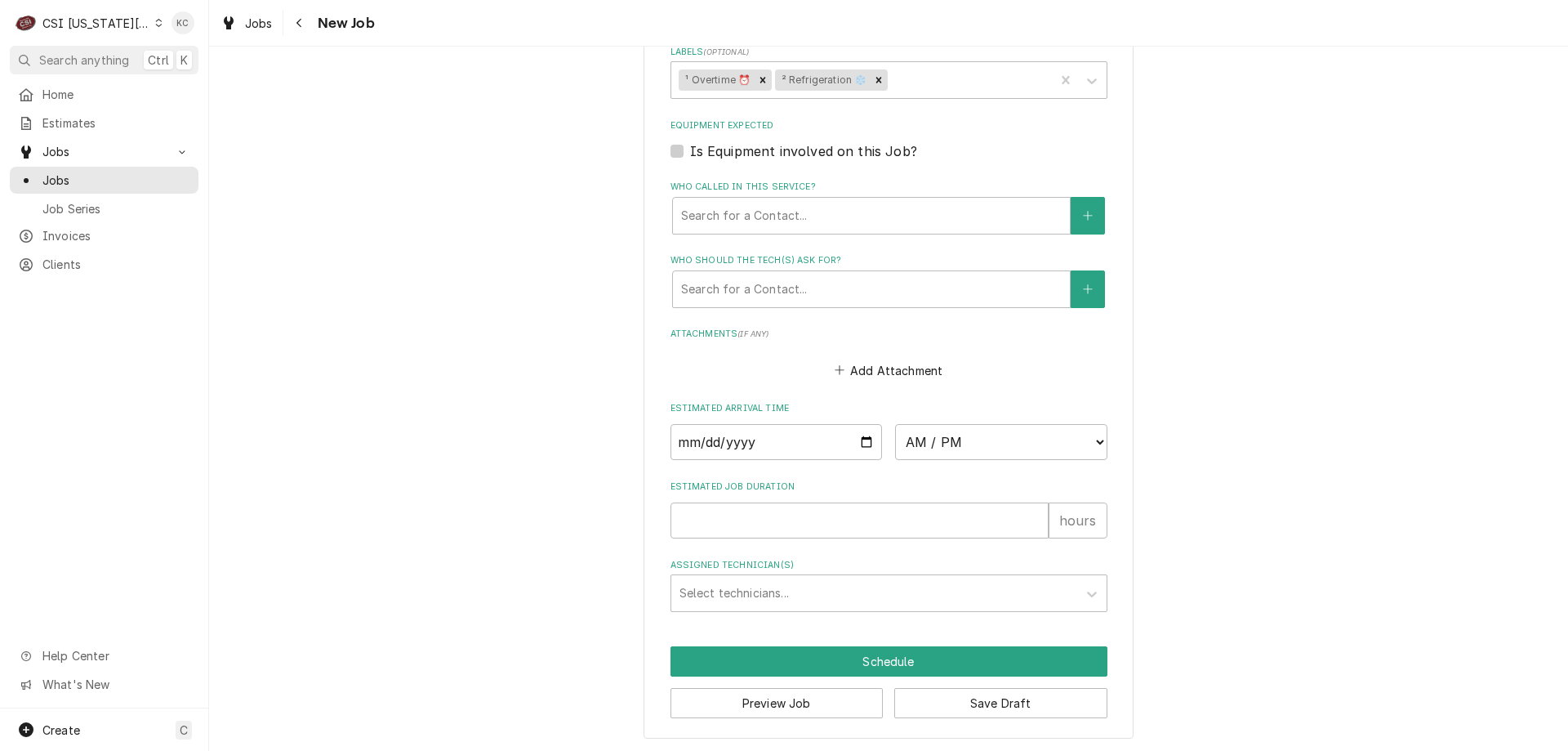
scroll to position [1091, 0]
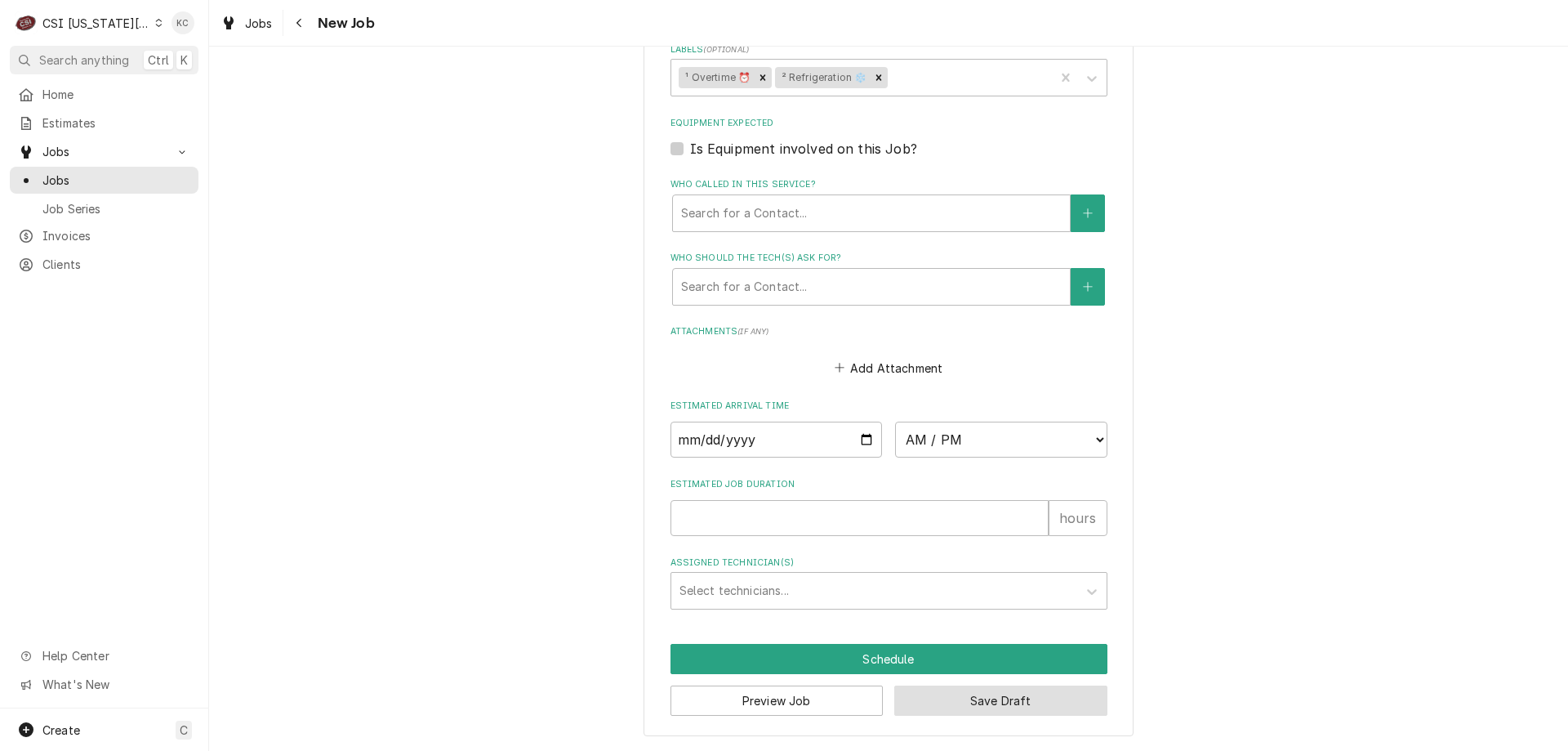
click at [981, 711] on button "Save Draft" at bounding box center [1001, 701] width 213 height 30
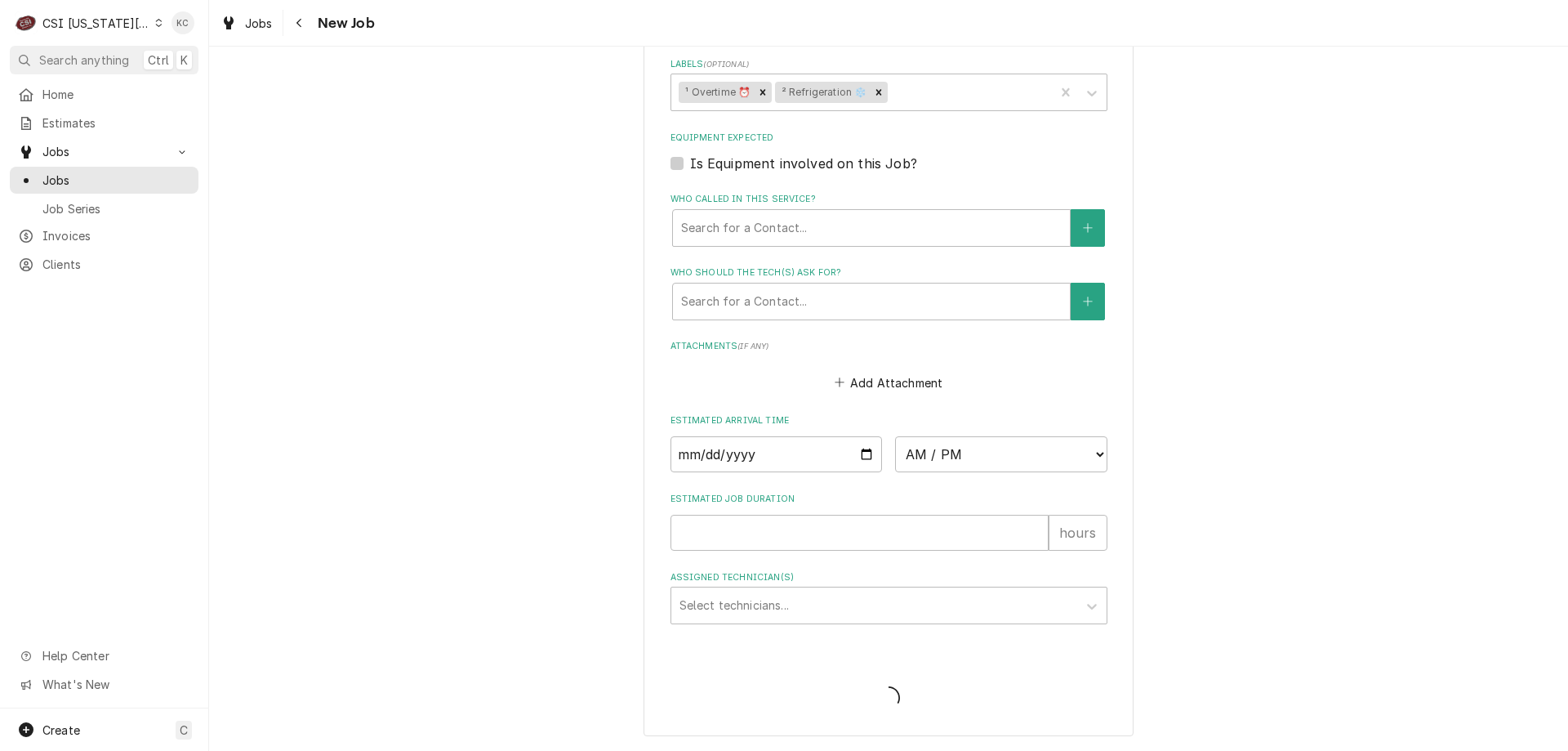
scroll to position [1077, 0]
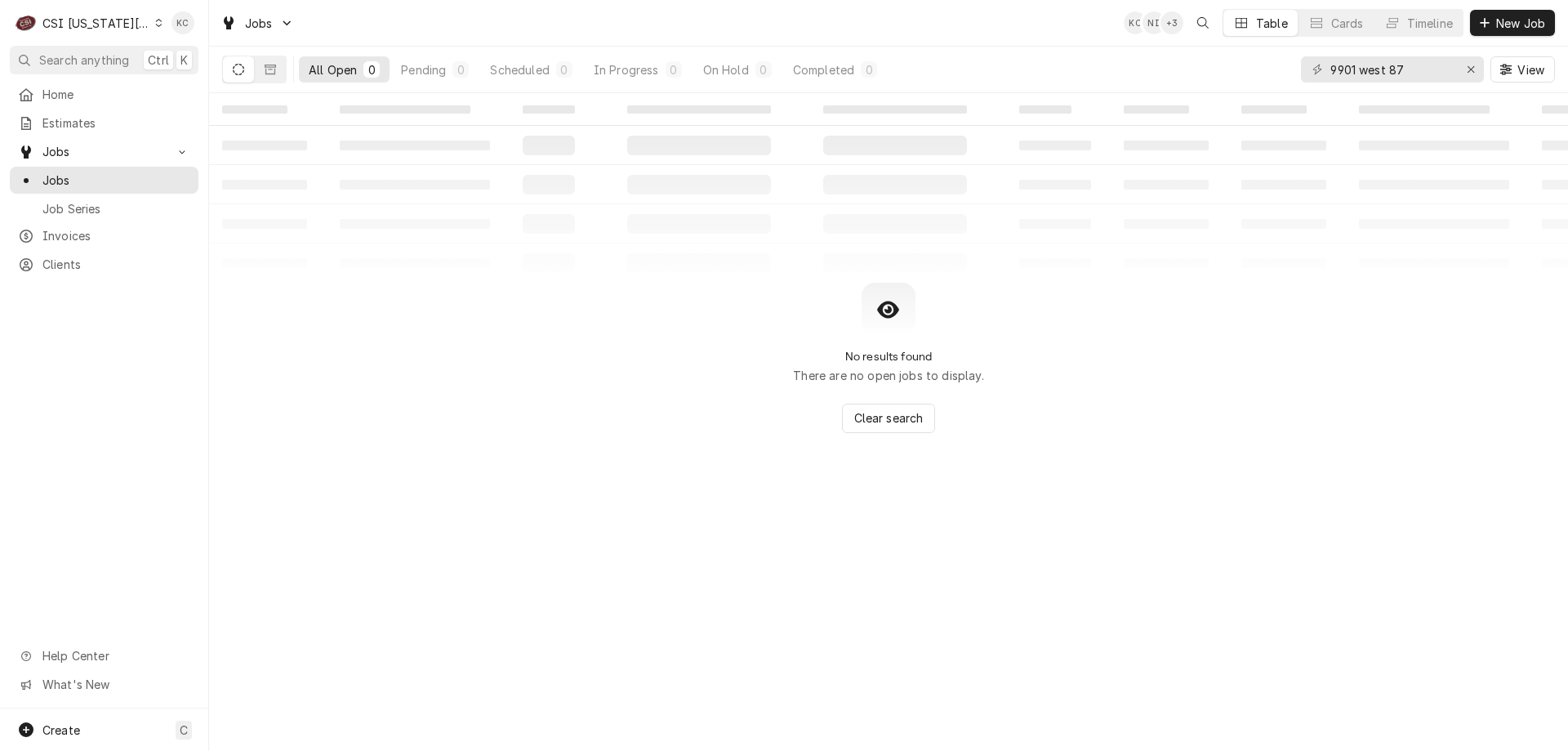
click at [72, 17] on div "CSI [US_STATE][GEOGRAPHIC_DATA]" at bounding box center [97, 23] width 108 height 17
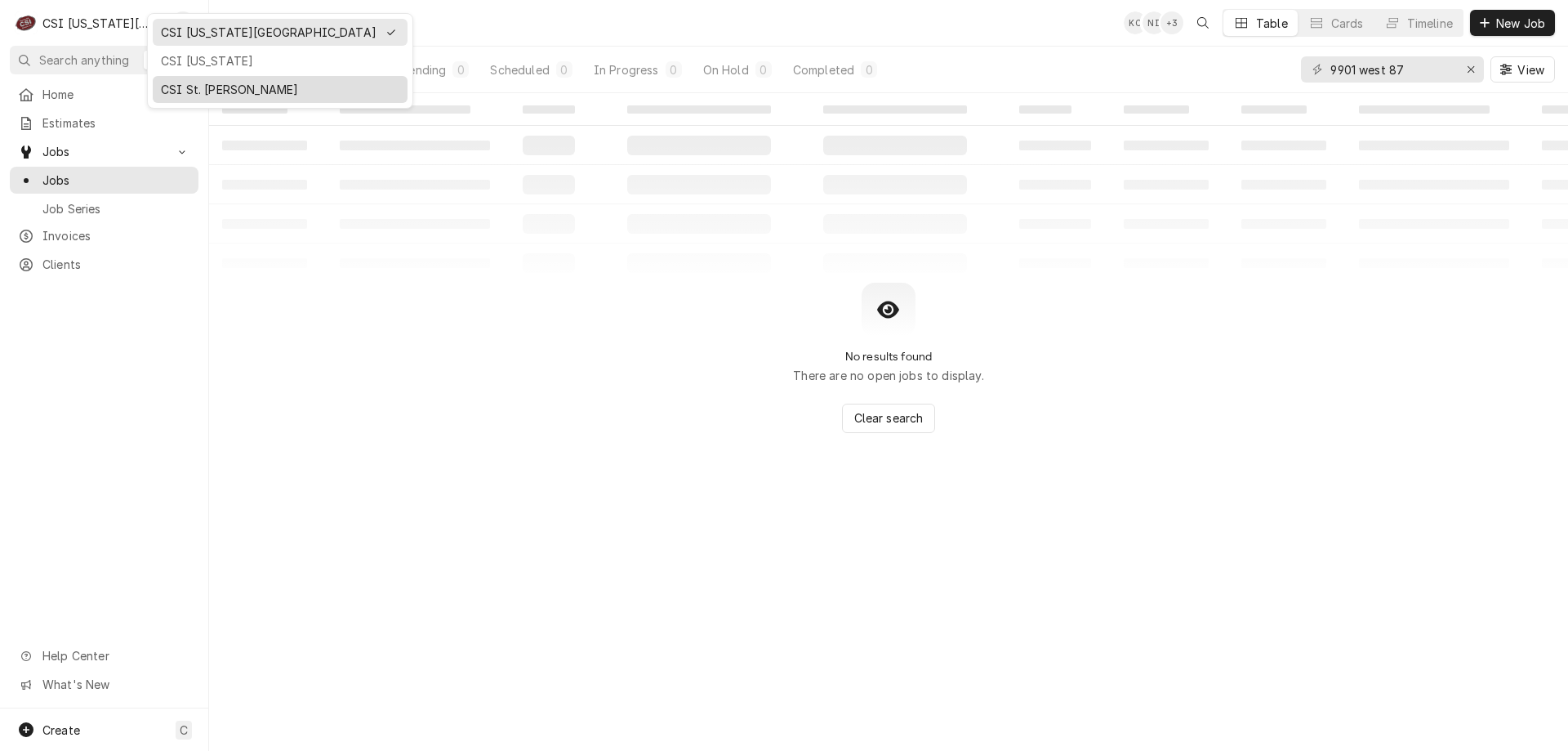
click at [191, 89] on div "CSI St. [PERSON_NAME]" at bounding box center [280, 89] width 238 height 17
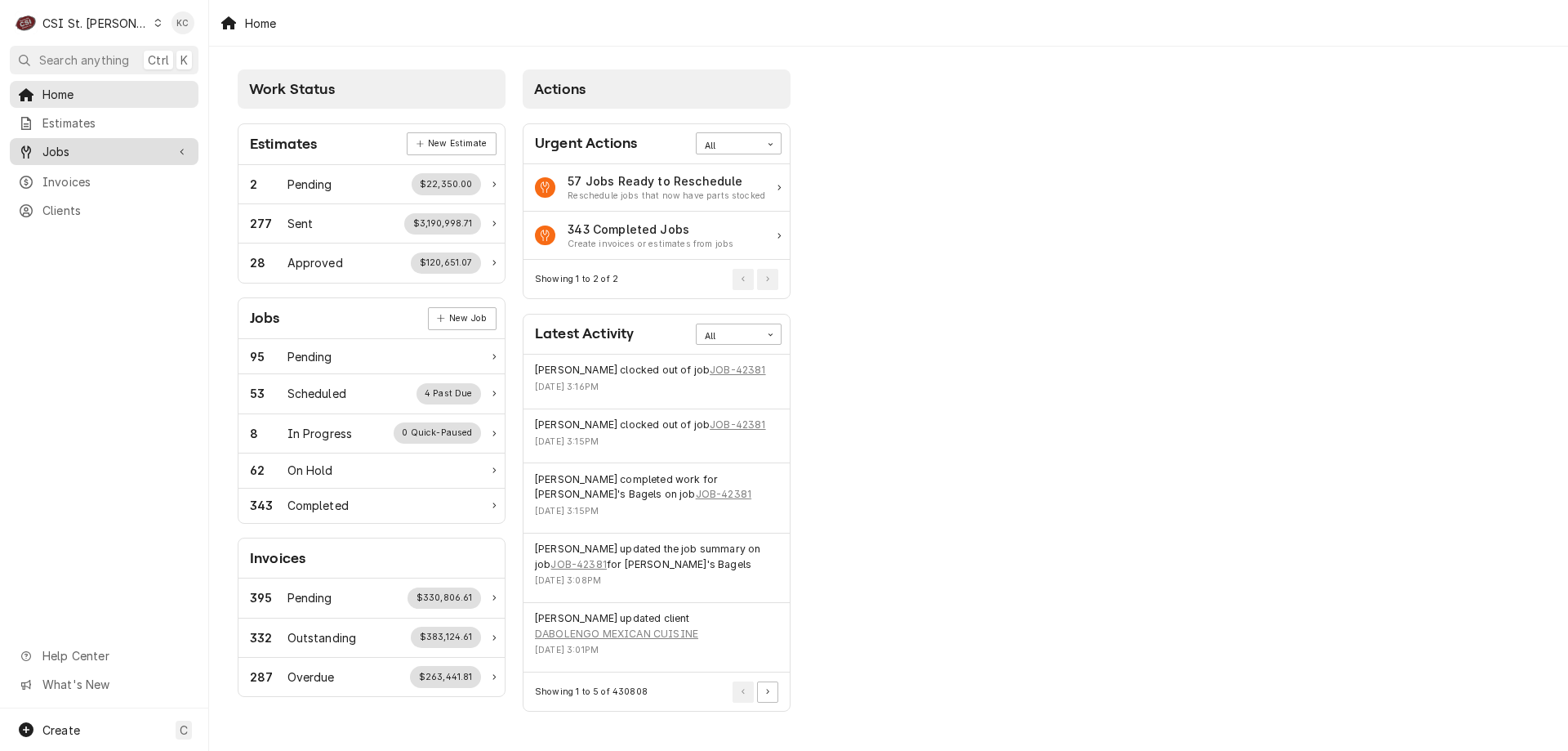
click at [59, 143] on span "Jobs" at bounding box center [104, 152] width 124 height 17
click at [61, 173] on span "Jobs" at bounding box center [116, 180] width 148 height 17
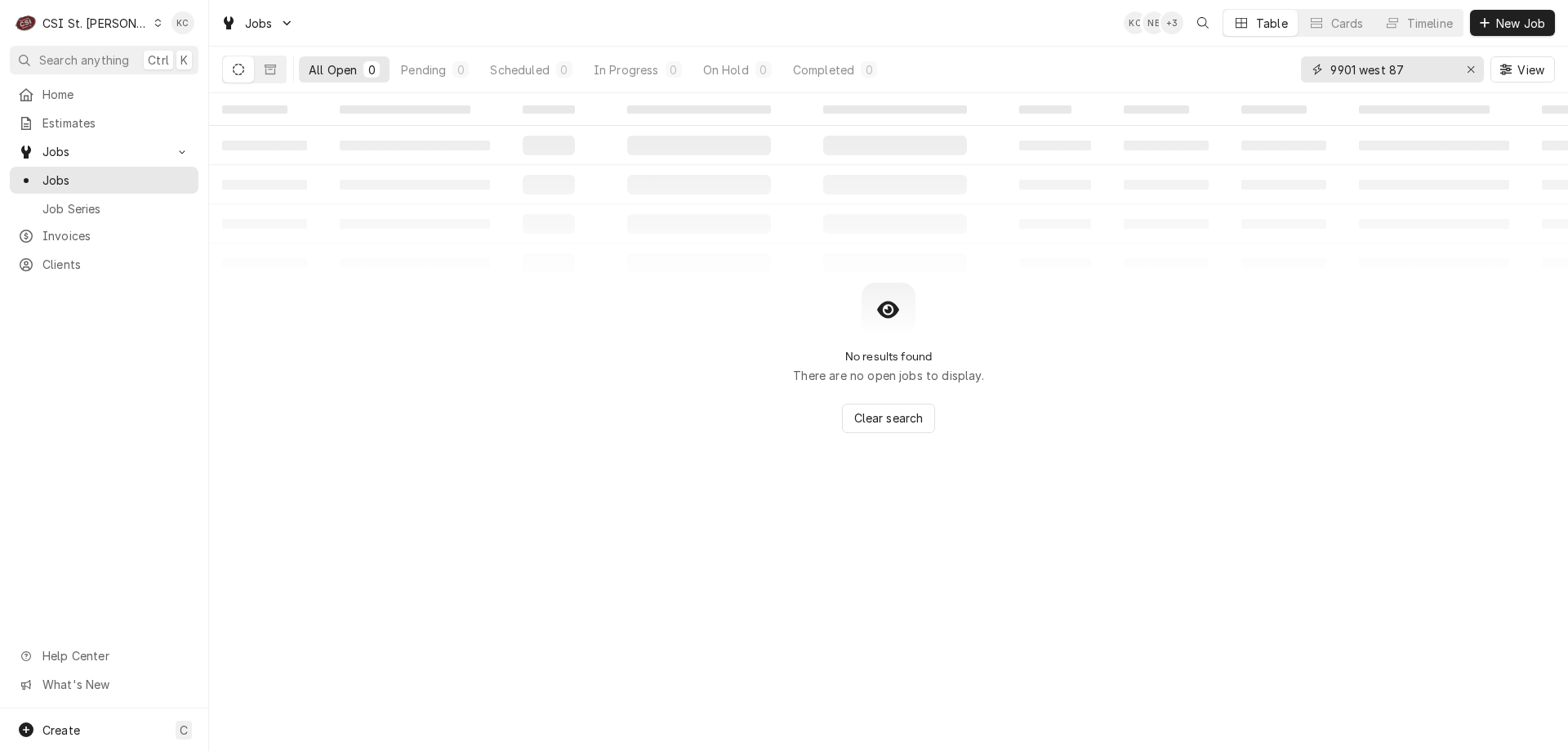
drag, startPoint x: 1408, startPoint y: 72, endPoint x: 1265, endPoint y: 77, distance: 143.1
click at [1265, 77] on div "All Open 0 Pending 0 Scheduled 0 In Progress 0 On Hold 0 Completed 0 9901 west …" at bounding box center [888, 69] width 1333 height 46
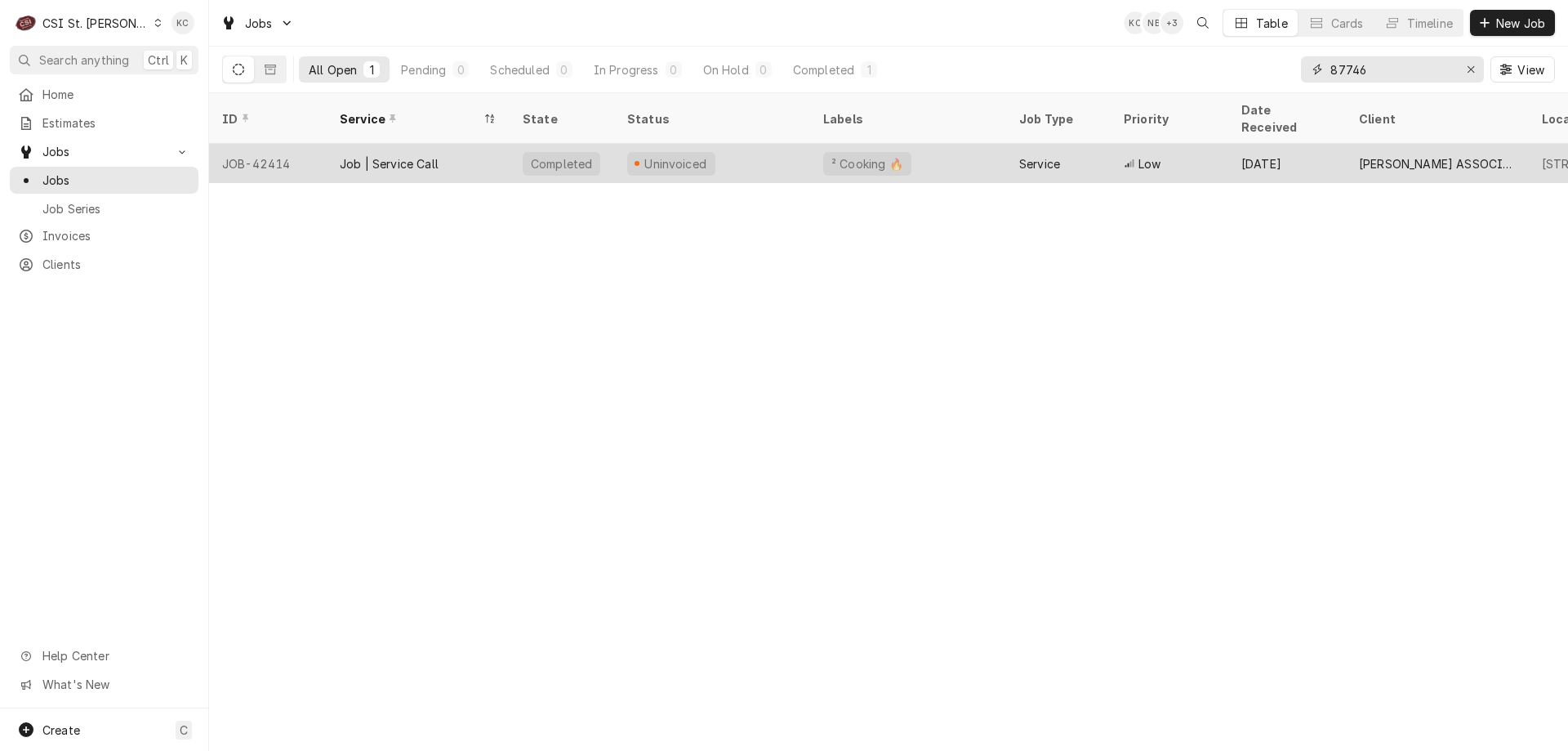
type input "87746"
click at [734, 151] on div "Uninvoiced" at bounding box center [711, 164] width 196 height 39
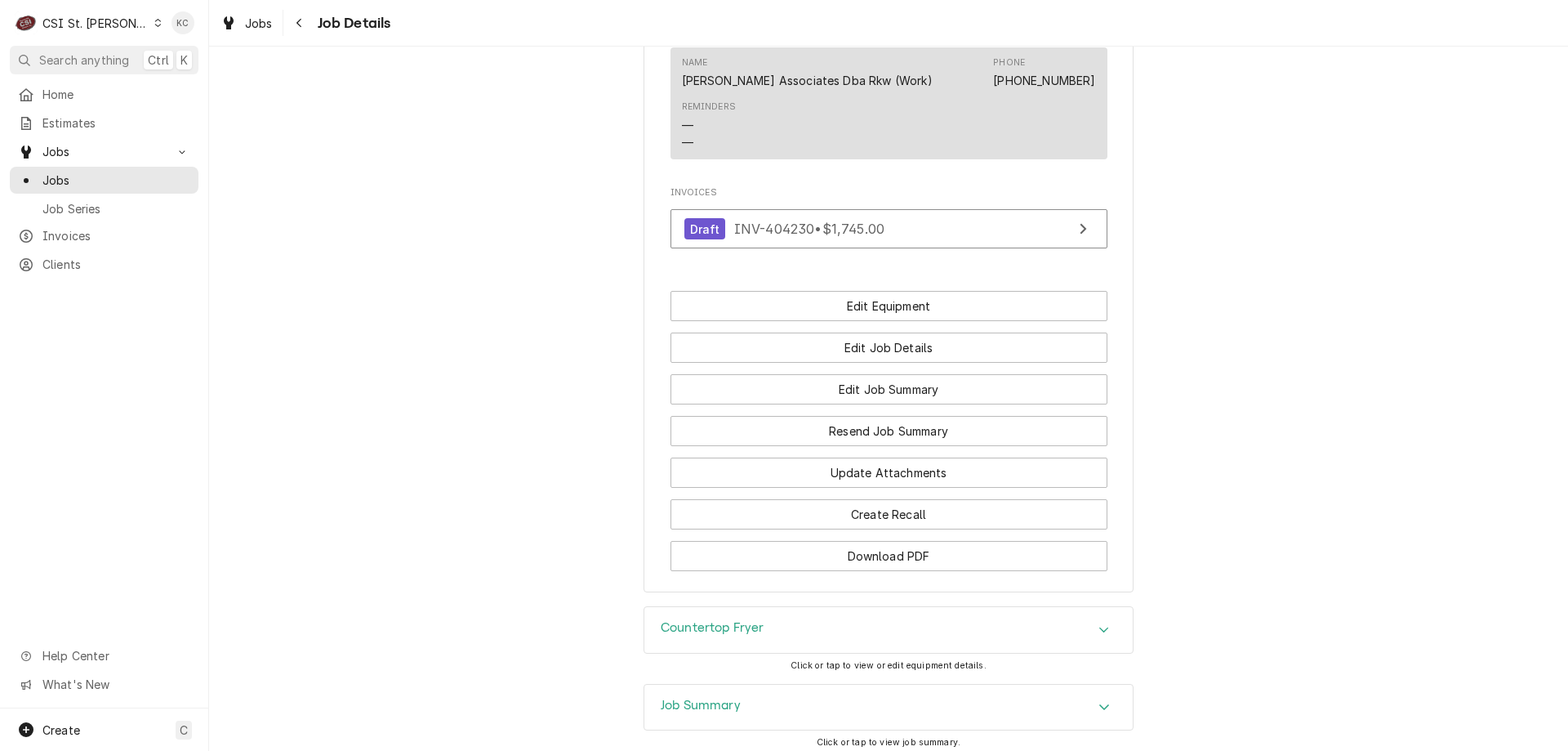
scroll to position [1683, 0]
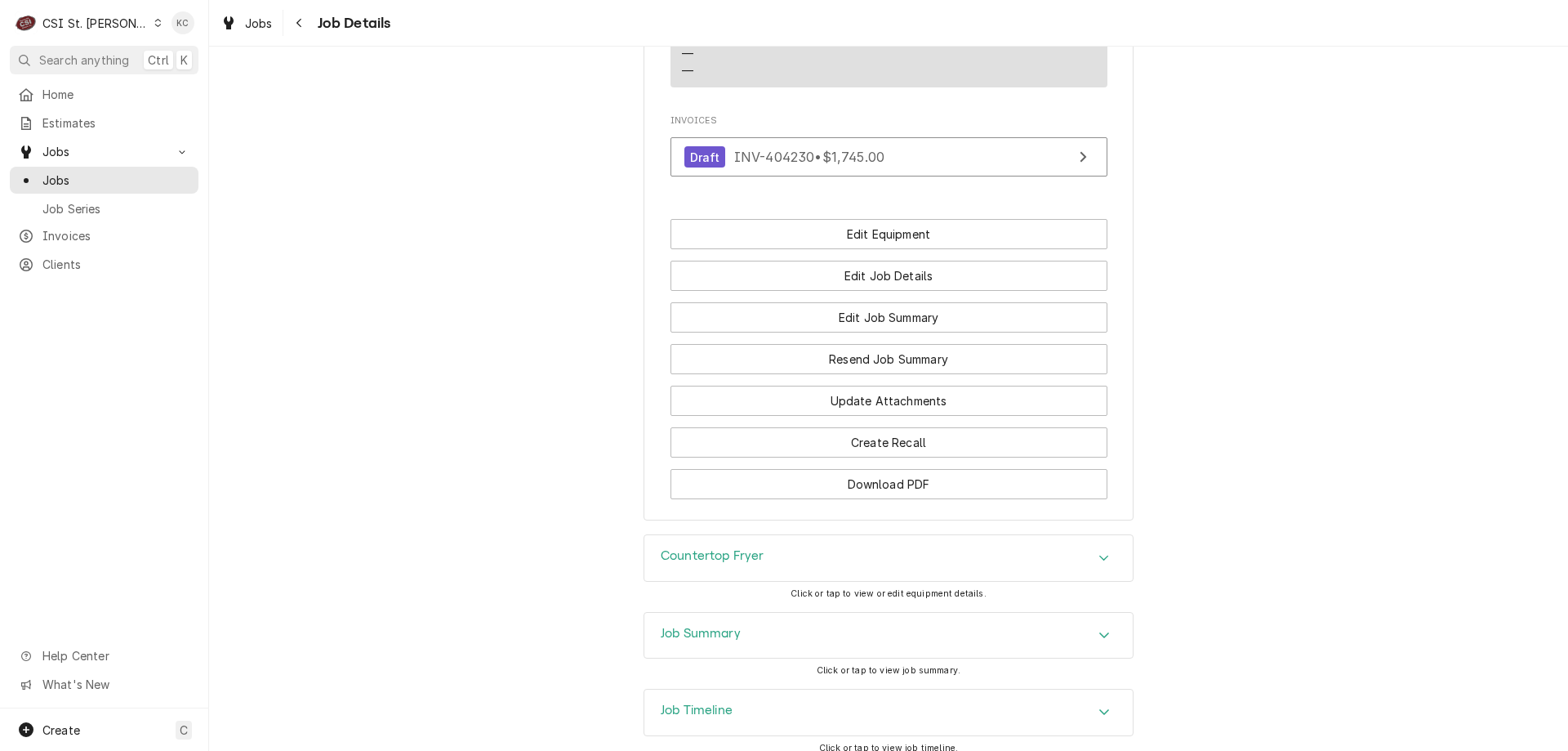
click at [740, 624] on div "Job Summary" at bounding box center [888, 636] width 488 height 46
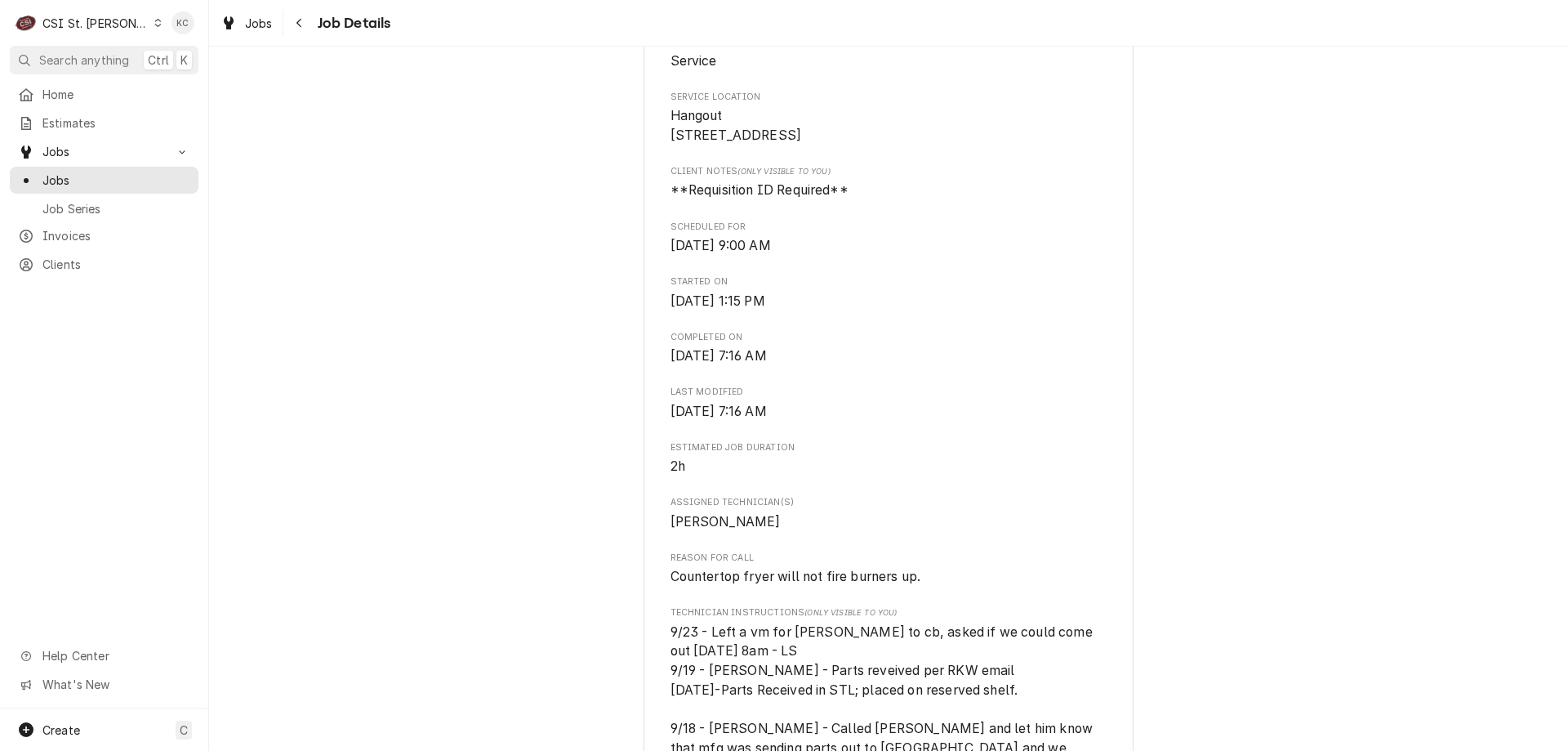
scroll to position [314, 0]
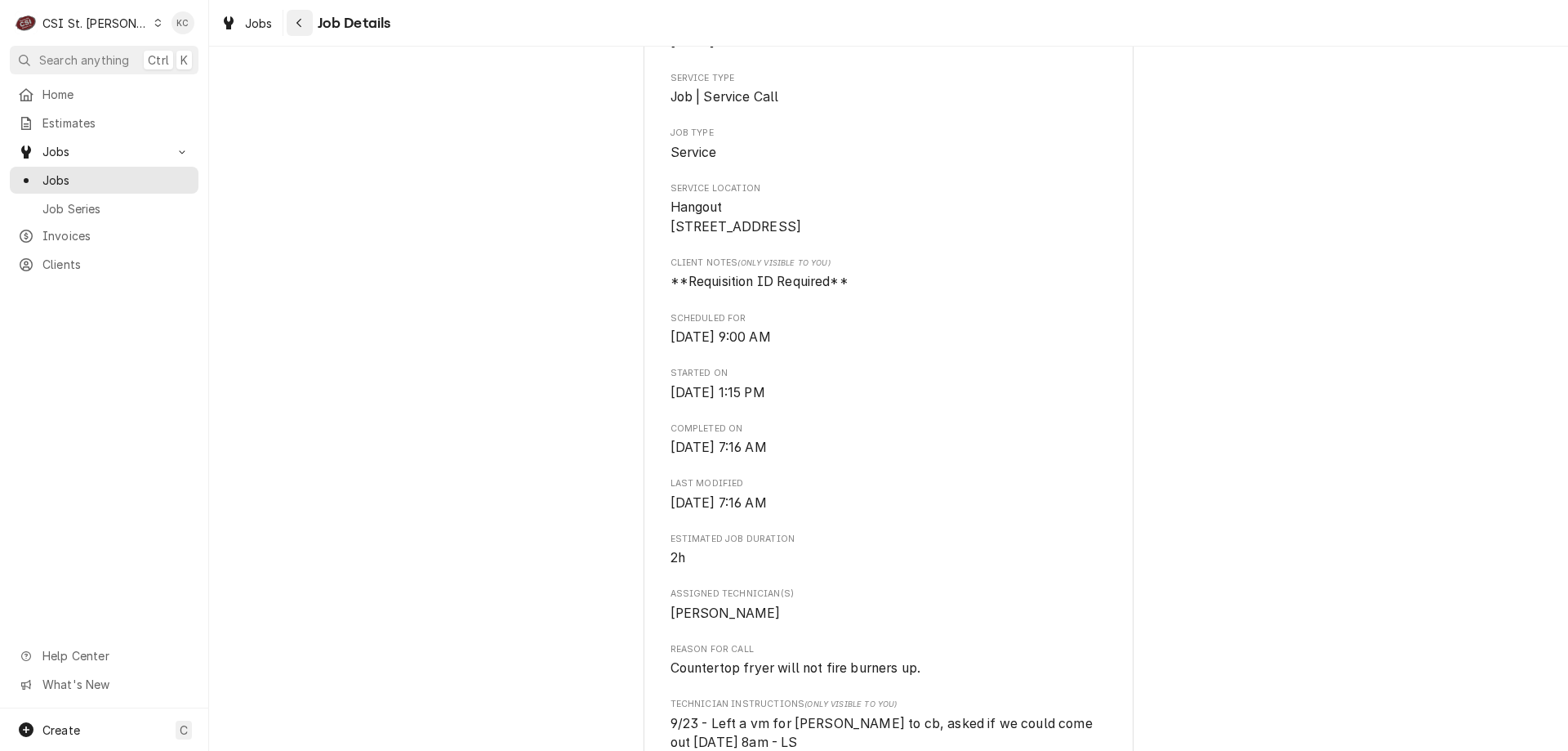
click at [299, 21] on icon "Navigate back" at bounding box center [299, 23] width 5 height 9
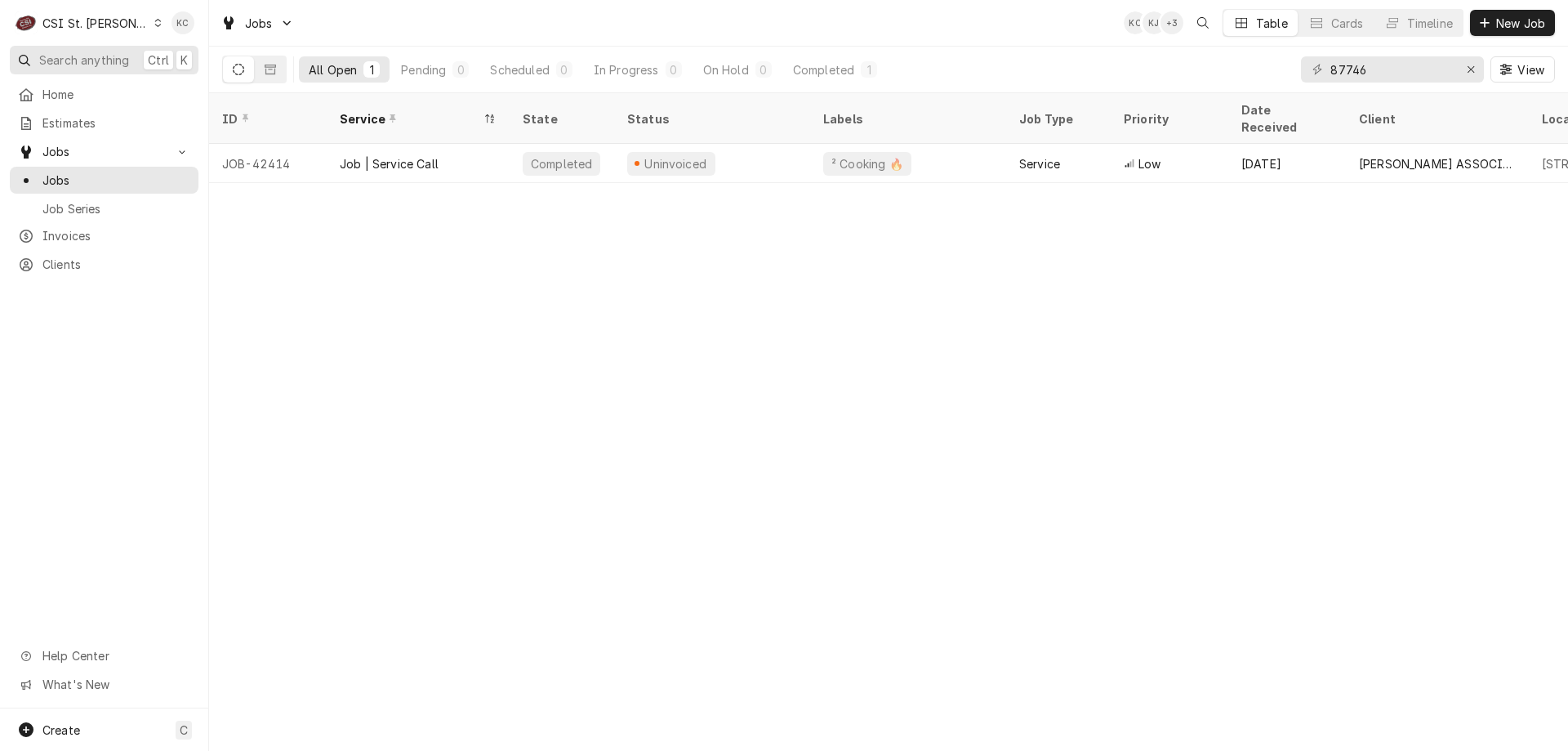
click at [104, 57] on span "Search anything" at bounding box center [84, 60] width 90 height 17
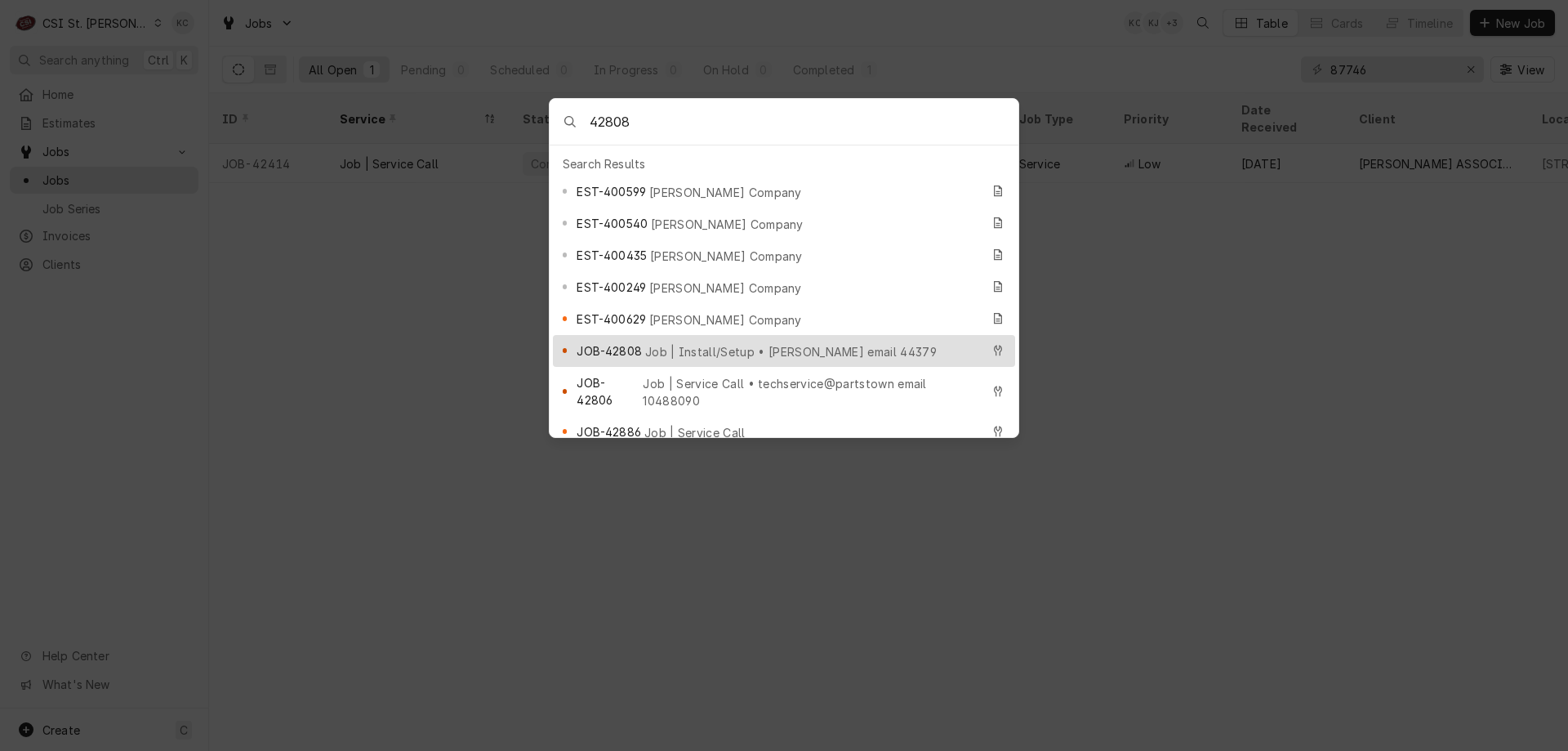
type input "42808"
click at [681, 343] on span "Job | Install/Setup • Vivian email 44379" at bounding box center [791, 352] width 292 height 17
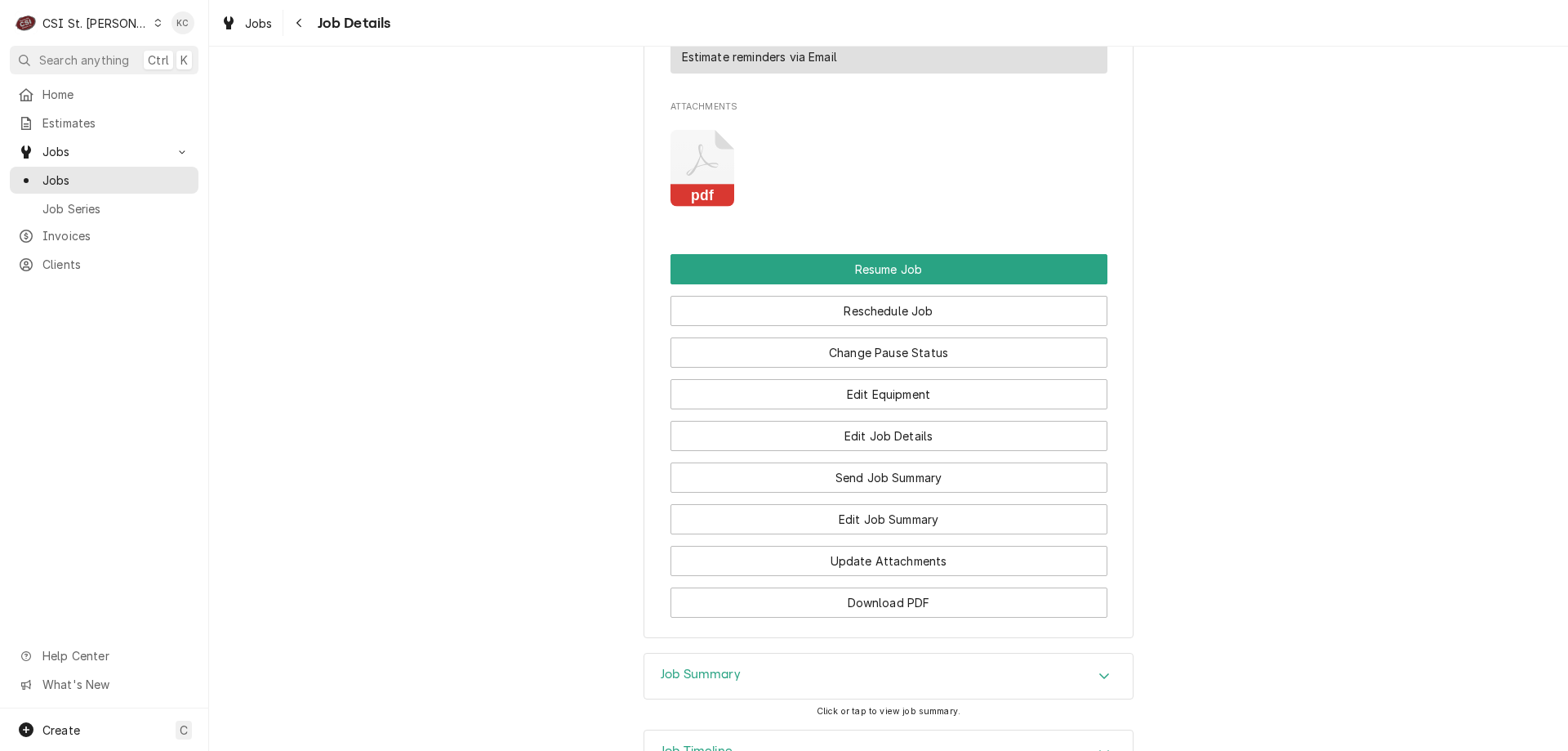
scroll to position [2135, 0]
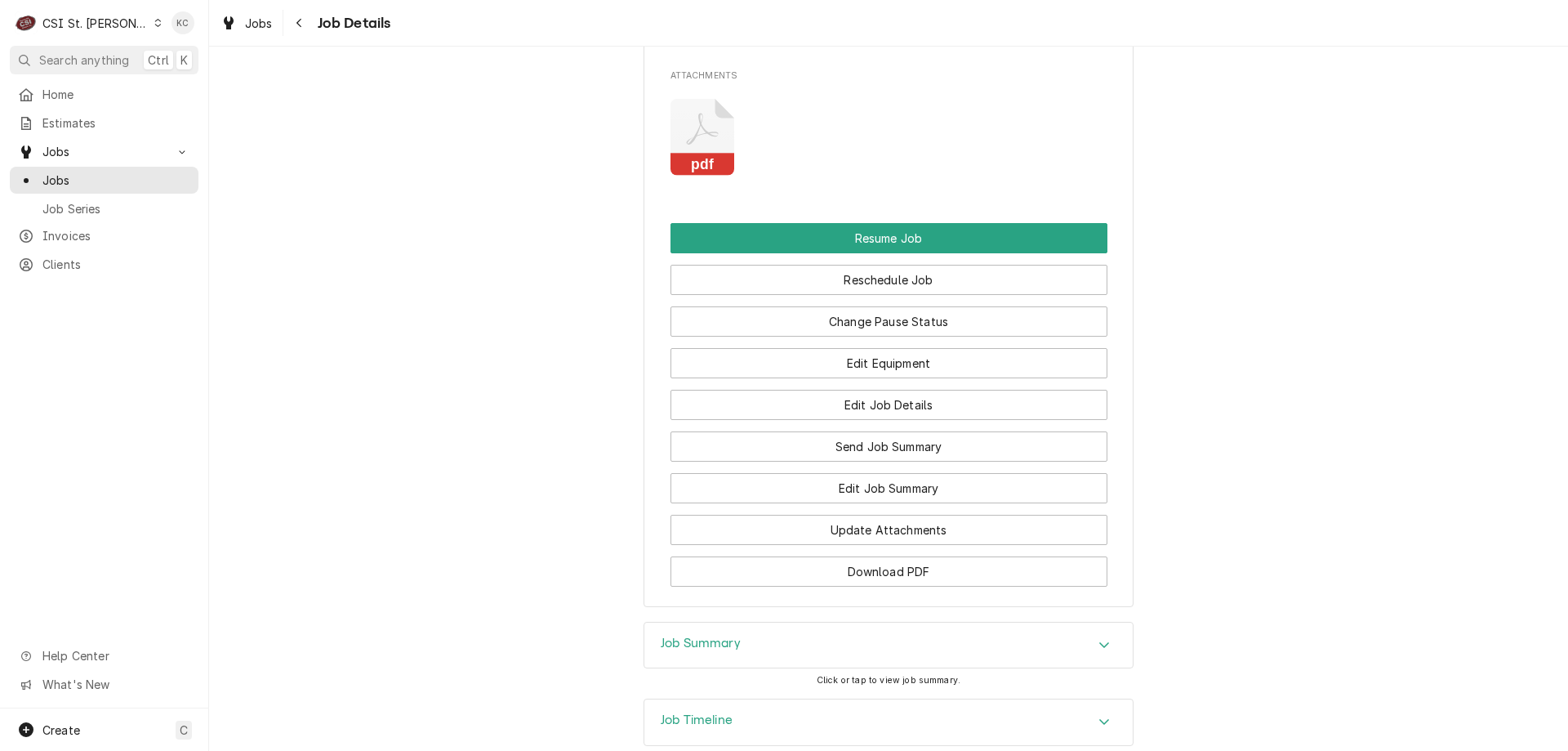
click at [707, 636] on div "Job Summary" at bounding box center [700, 645] width 80 height 20
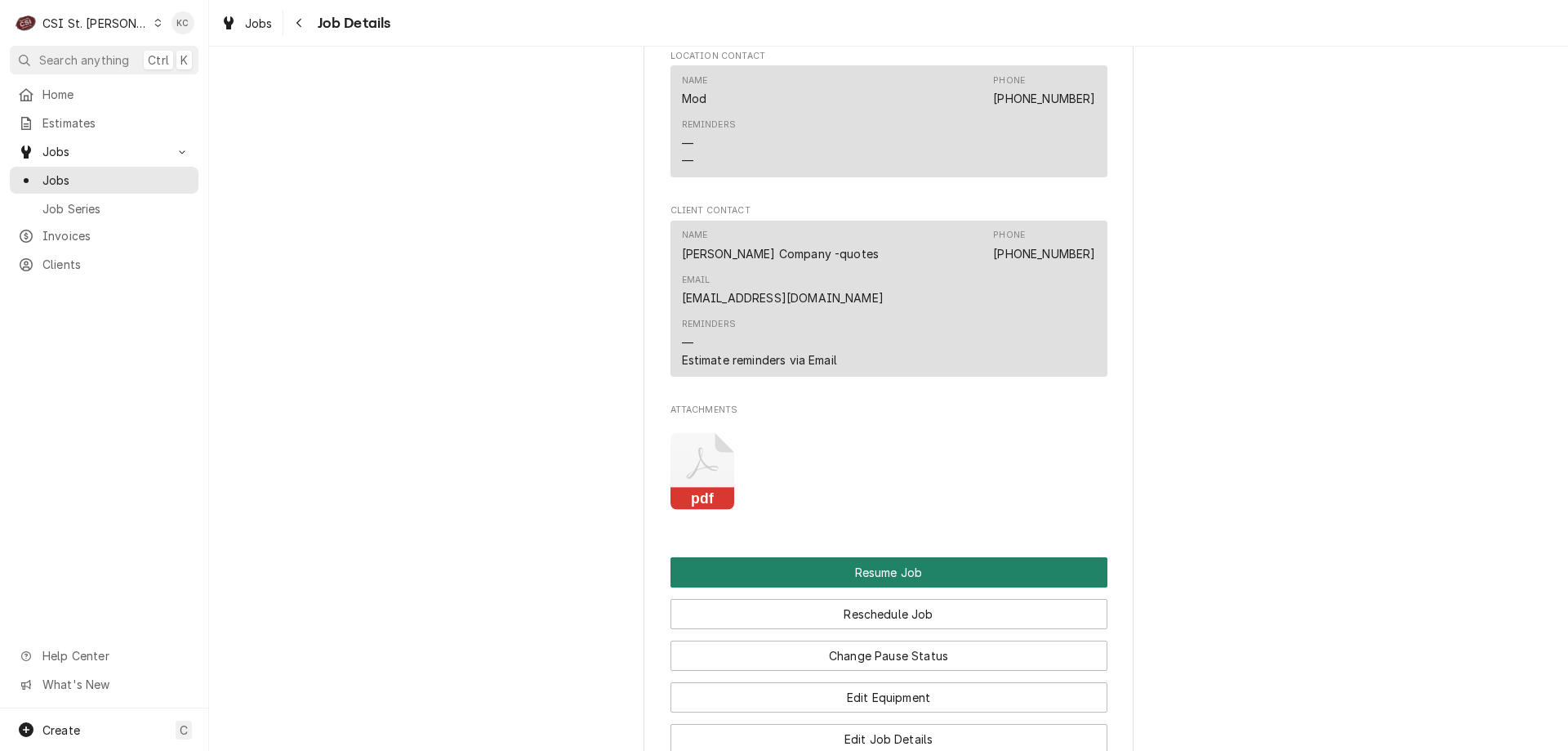
scroll to position [1773, 0]
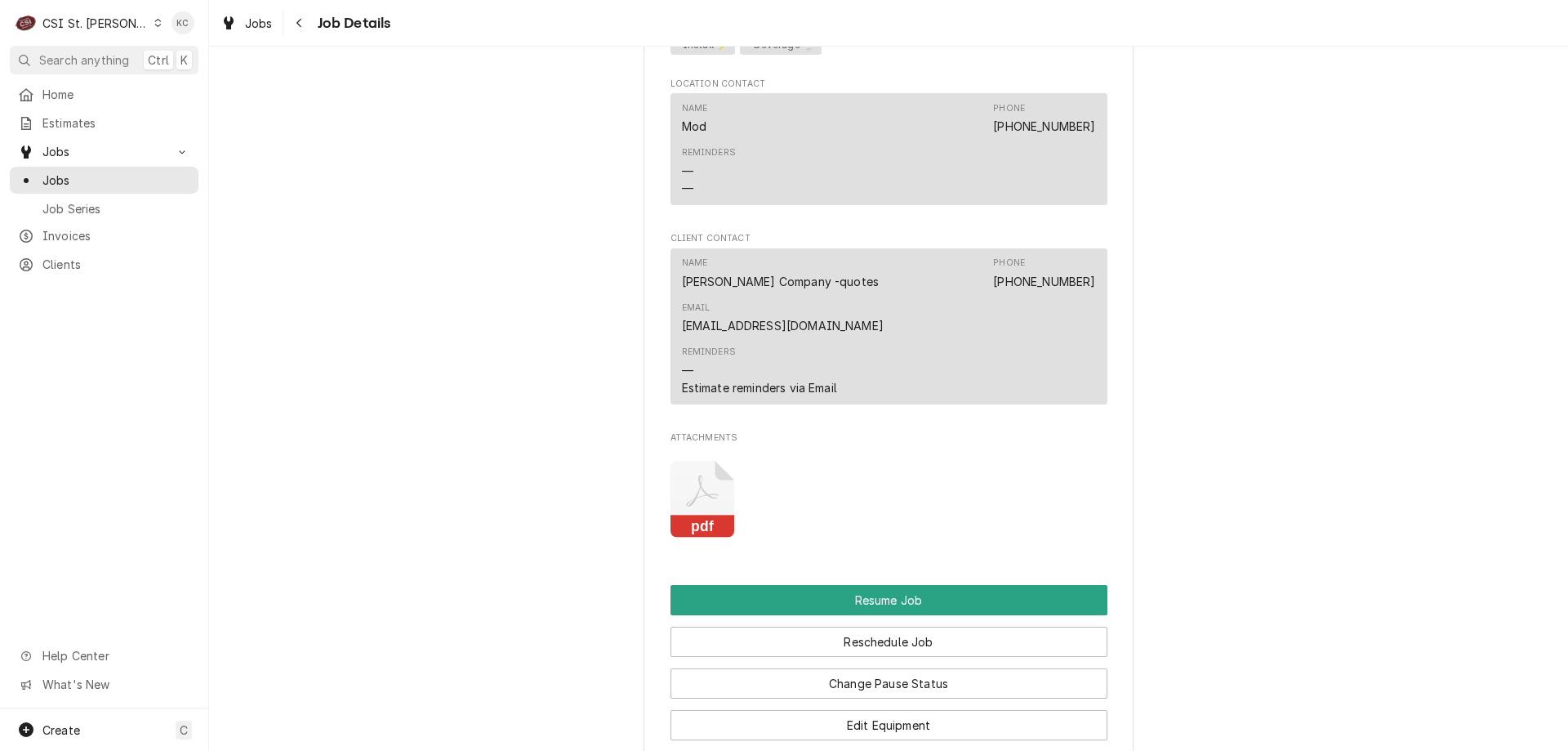
click at [684, 461] on icon "Attachments" at bounding box center [702, 499] width 64 height 77
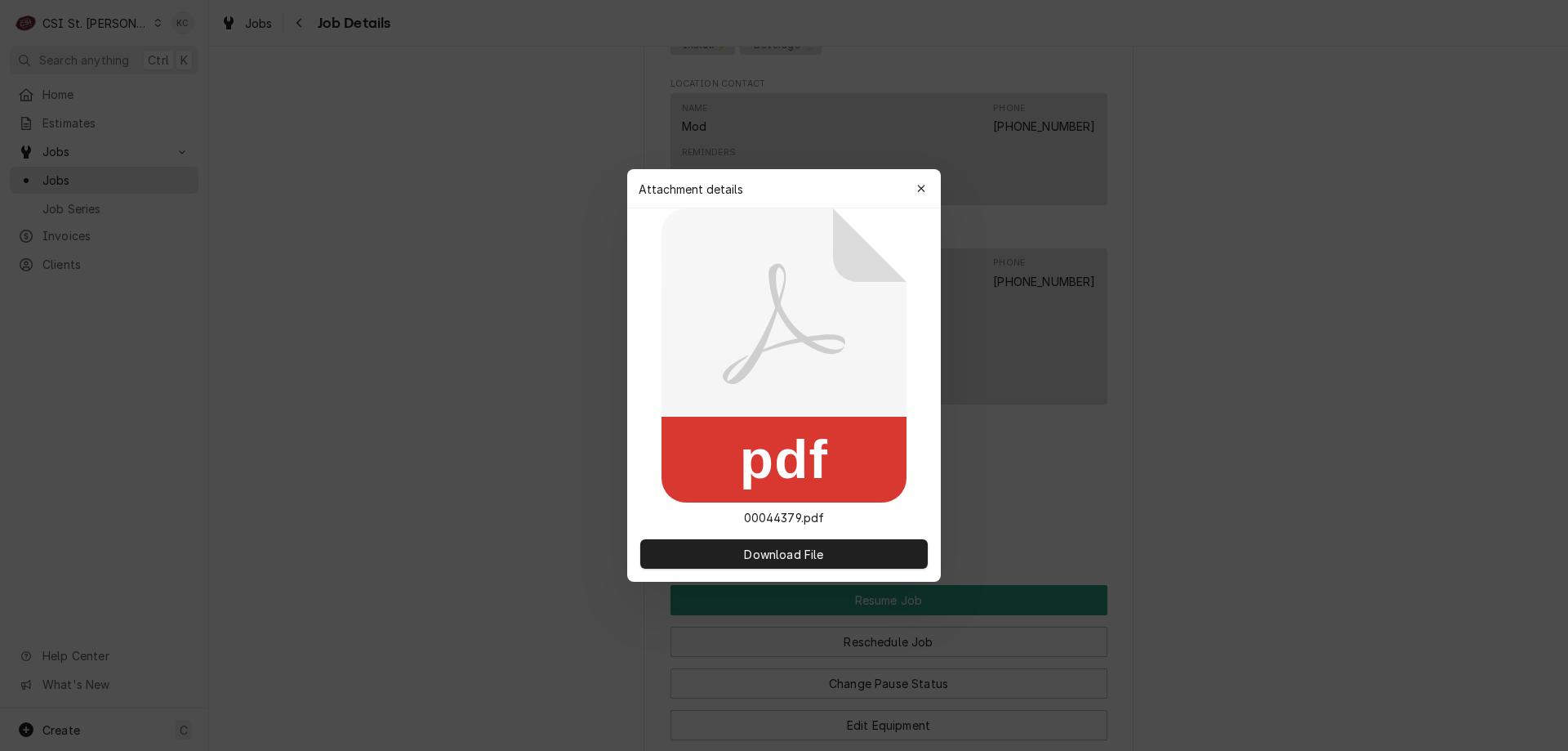
drag, startPoint x: 1349, startPoint y: 396, endPoint x: 1323, endPoint y: 346, distance: 56.4
click at [1349, 393] on div at bounding box center [784, 375] width 1568 height 751
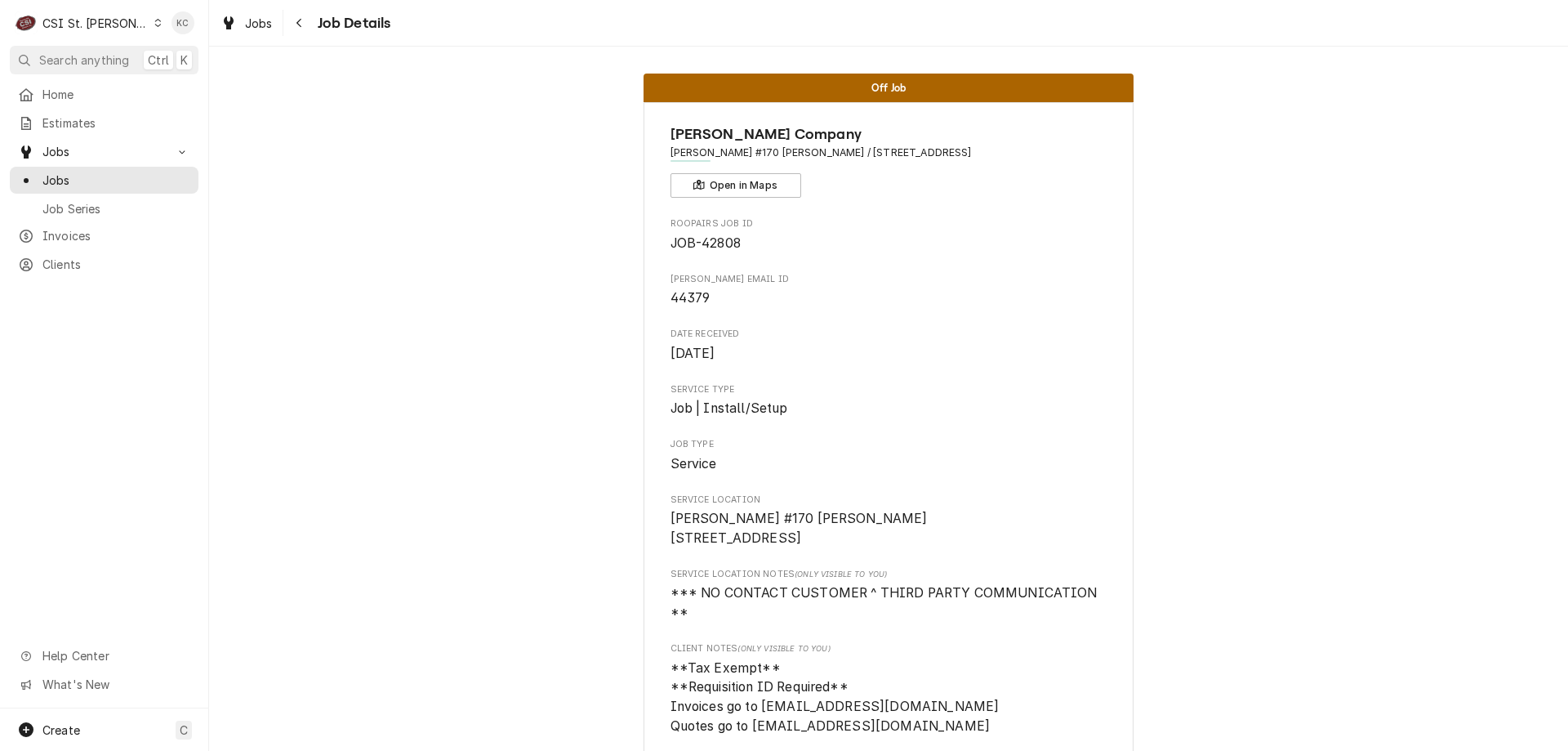
scroll to position [0, 0]
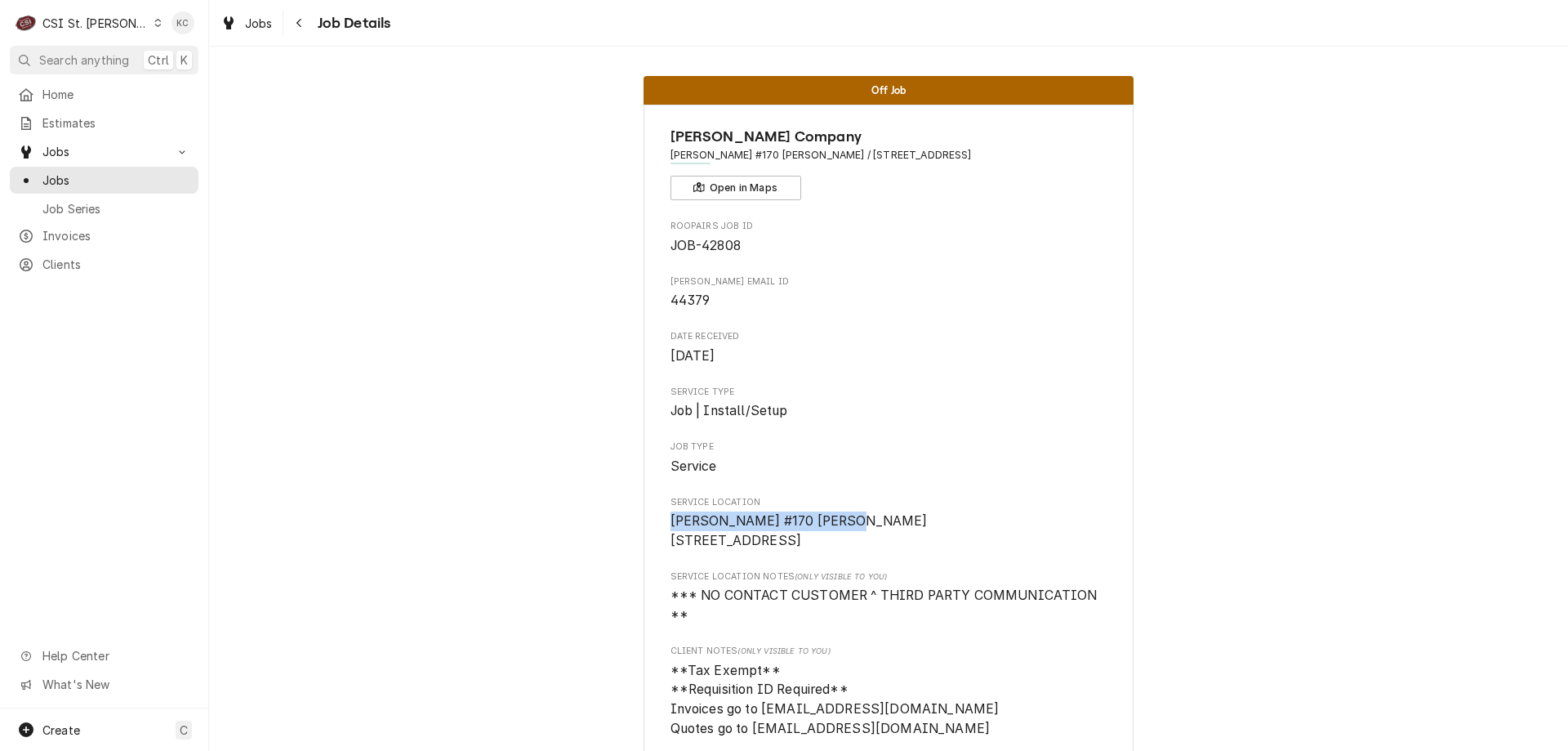
drag, startPoint x: 842, startPoint y: 522, endPoint x: 663, endPoint y: 526, distance: 179.0
copy span "[PERSON_NAME] #170 [PERSON_NAME]"
click at [309, 25] on button "Navigate back" at bounding box center [299, 23] width 26 height 26
